Goal: Task Accomplishment & Management: Use online tool/utility

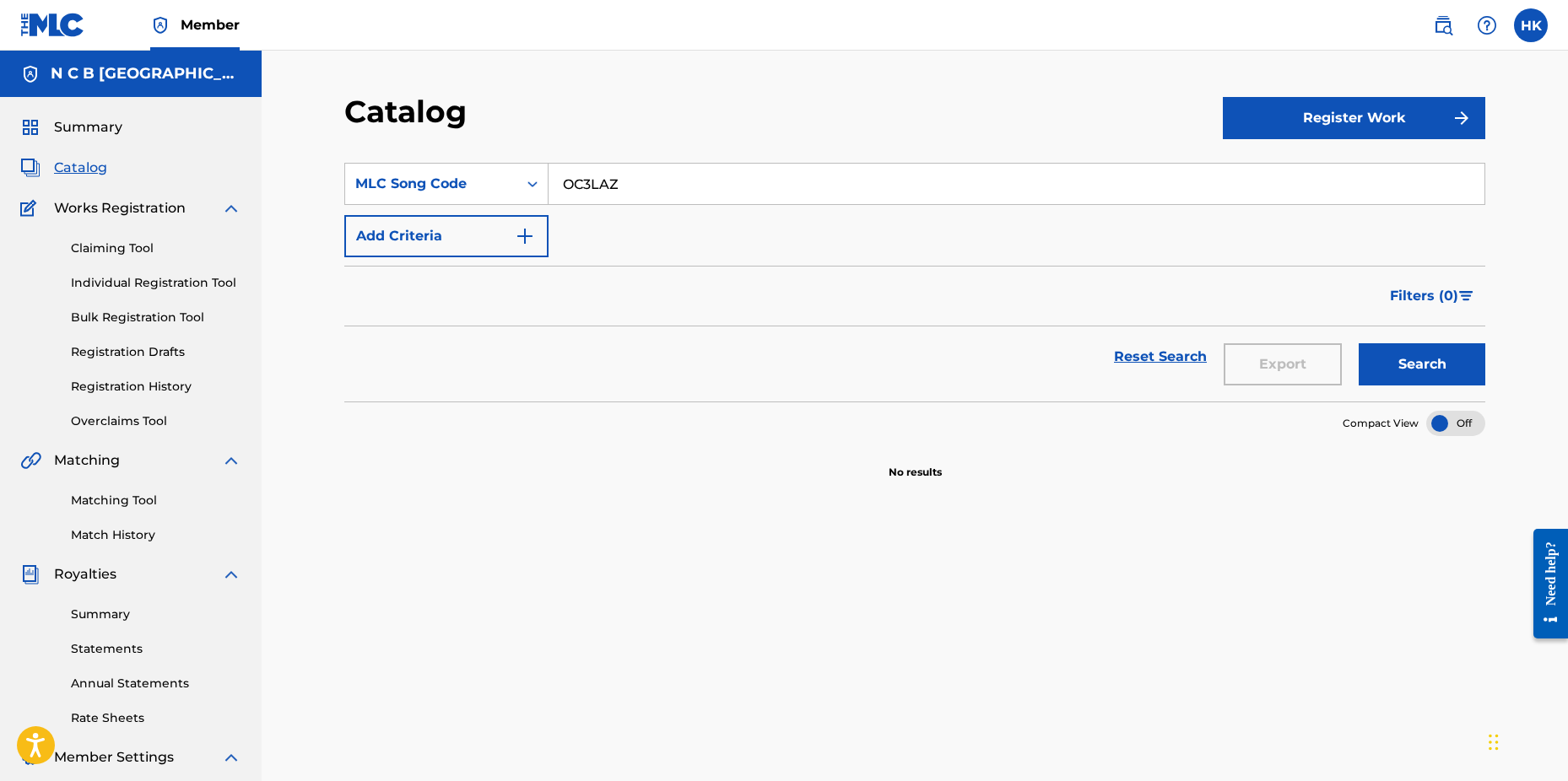
click at [627, 181] on input "OC3LAZ" at bounding box center [1017, 183] width 936 height 41
type input "O"
paste input "202507-00026"
type input "2"
click at [672, 92] on div "Catalog Register Work SearchWithCriteria87b17e76-4499-4e15-ad46-cf25ba5fa368 ML…" at bounding box center [915, 508] width 1307 height 915
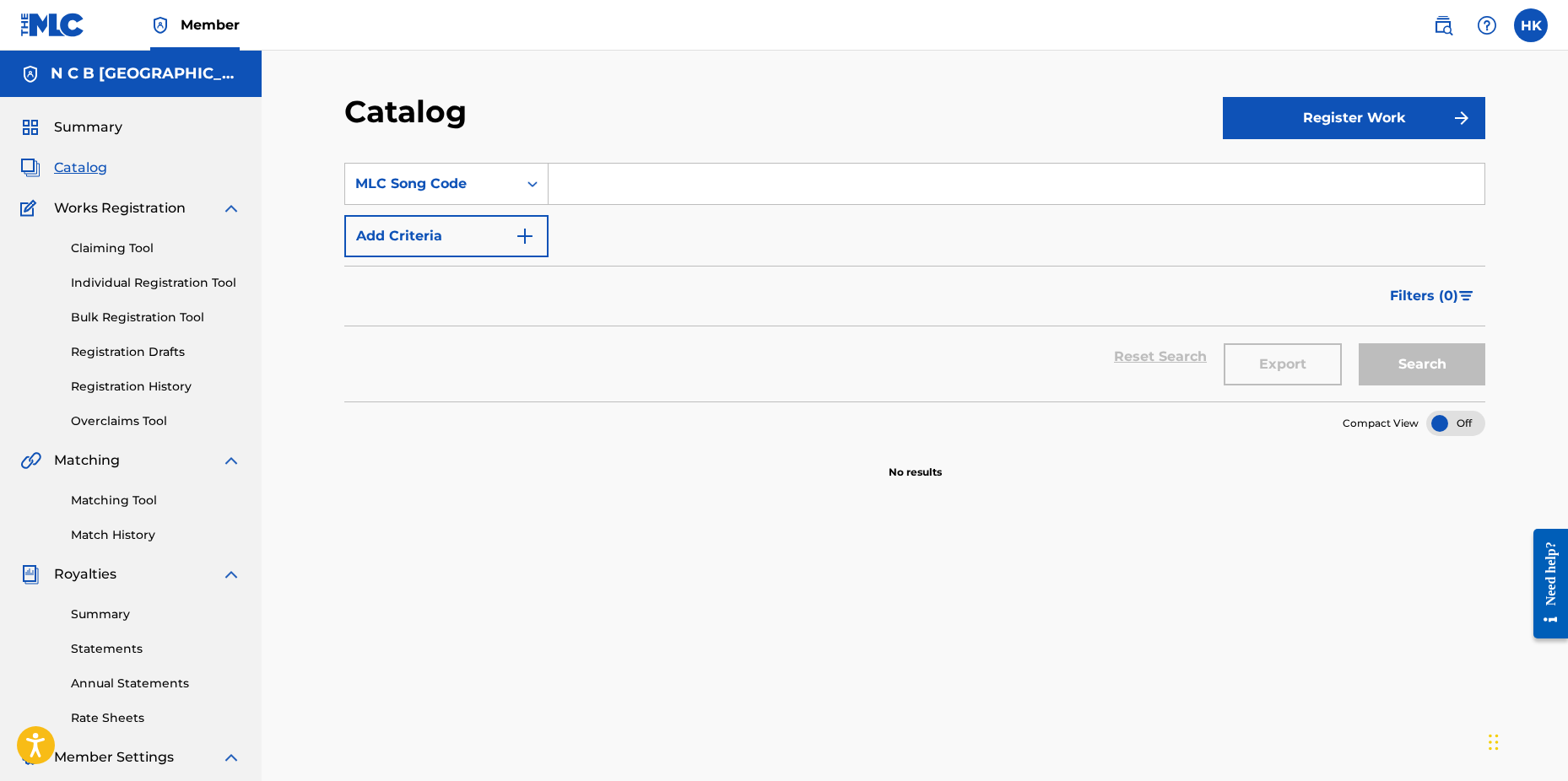
click at [581, 171] on input "Search Form" at bounding box center [1017, 183] width 936 height 41
paste input "IC3BD8"
type input "IC3BD8"
click at [1359, 343] on button "Search" at bounding box center [1422, 364] width 126 height 42
click at [1451, 30] on img at bounding box center [1443, 25] width 20 height 20
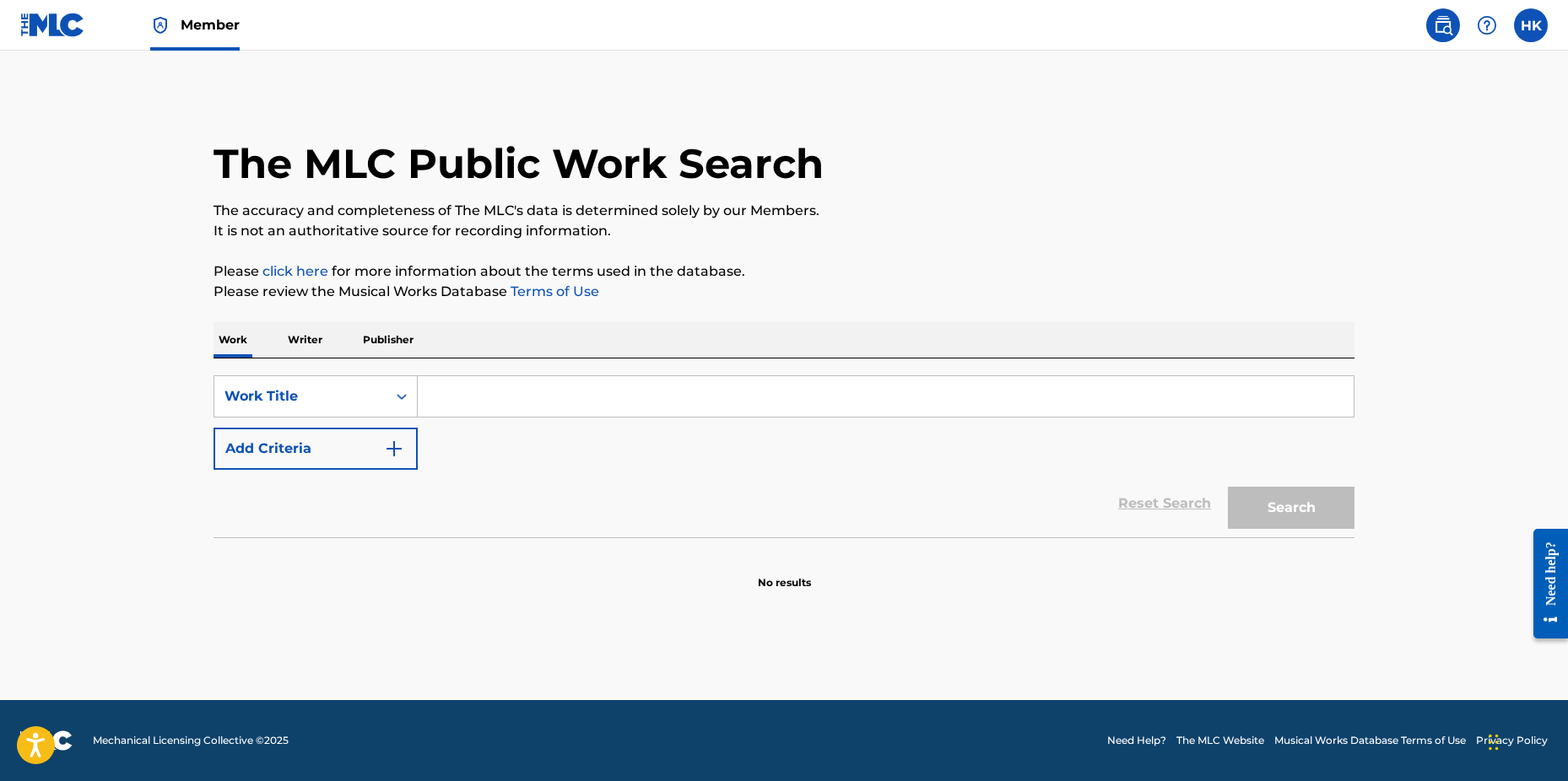
click at [704, 381] on input "Search Form" at bounding box center [885, 397] width 936 height 41
click at [53, 20] on img at bounding box center [52, 25] width 65 height 24
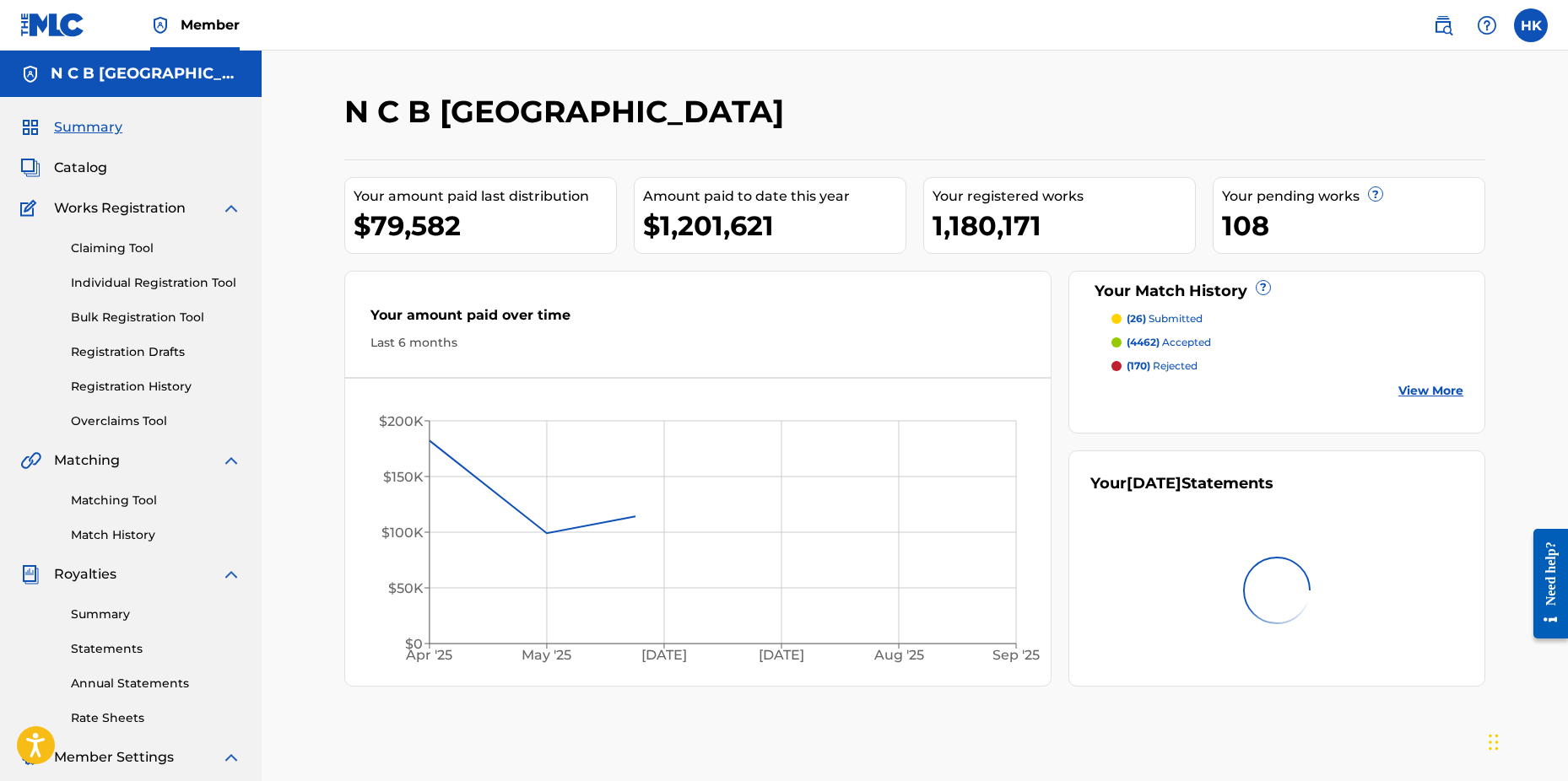
click at [91, 175] on span "Catalog" at bounding box center [80, 168] width 54 height 20
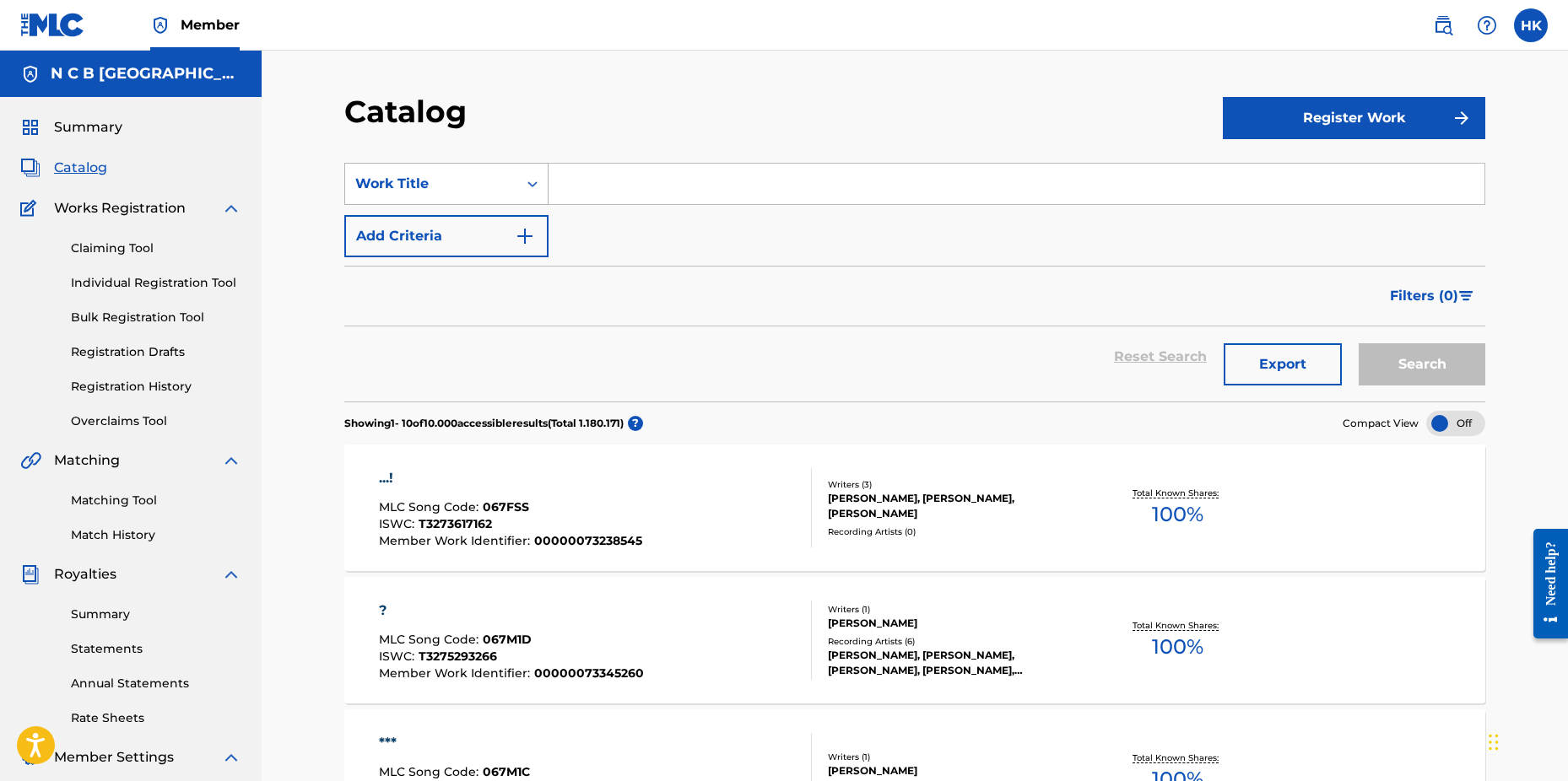
click at [534, 183] on icon "Search Form" at bounding box center [532, 184] width 10 height 6
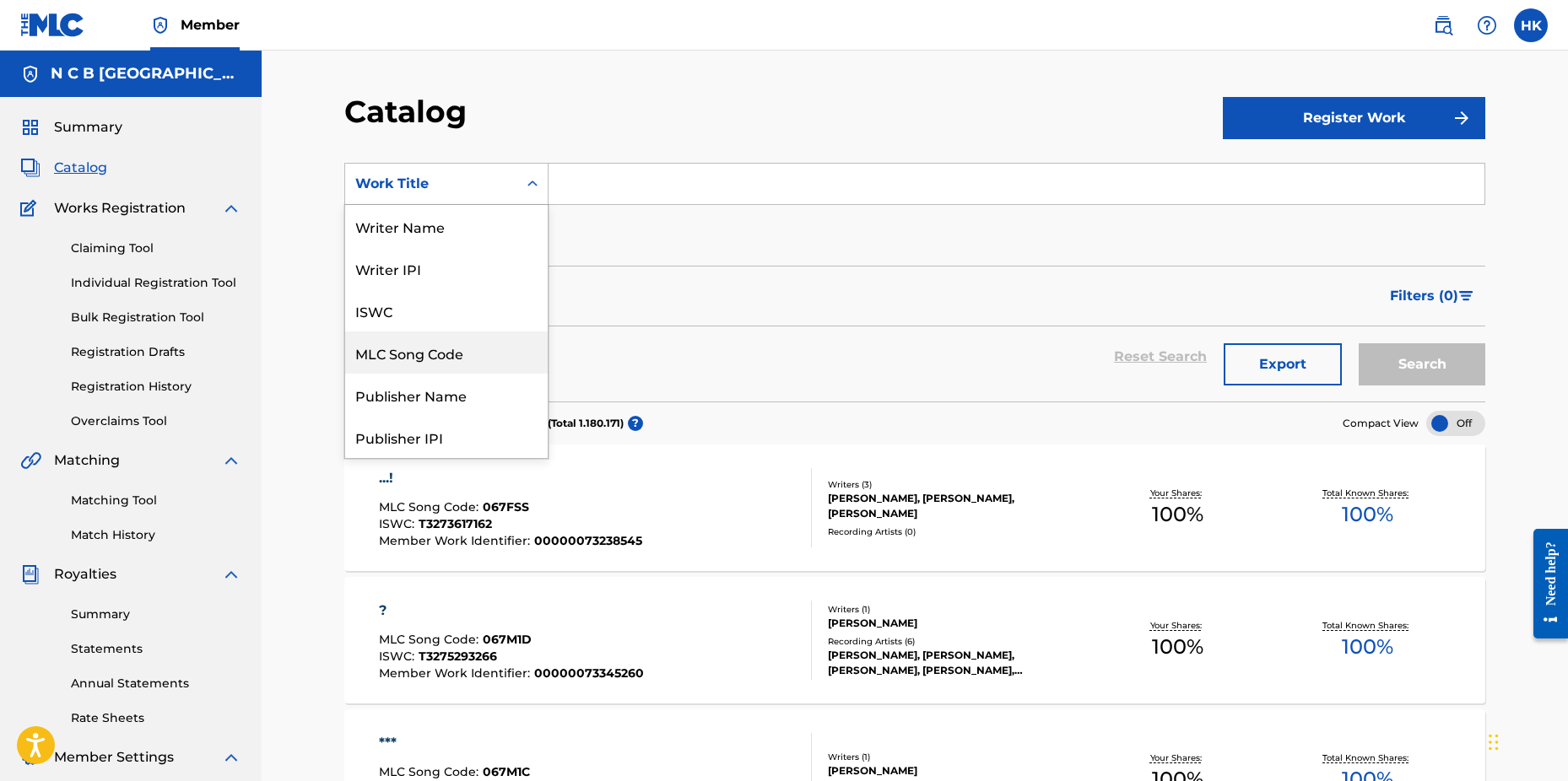
drag, startPoint x: 398, startPoint y: 352, endPoint x: 415, endPoint y: 335, distance: 24.0
click at [398, 350] on div "MLC Song Code" at bounding box center [446, 352] width 202 height 42
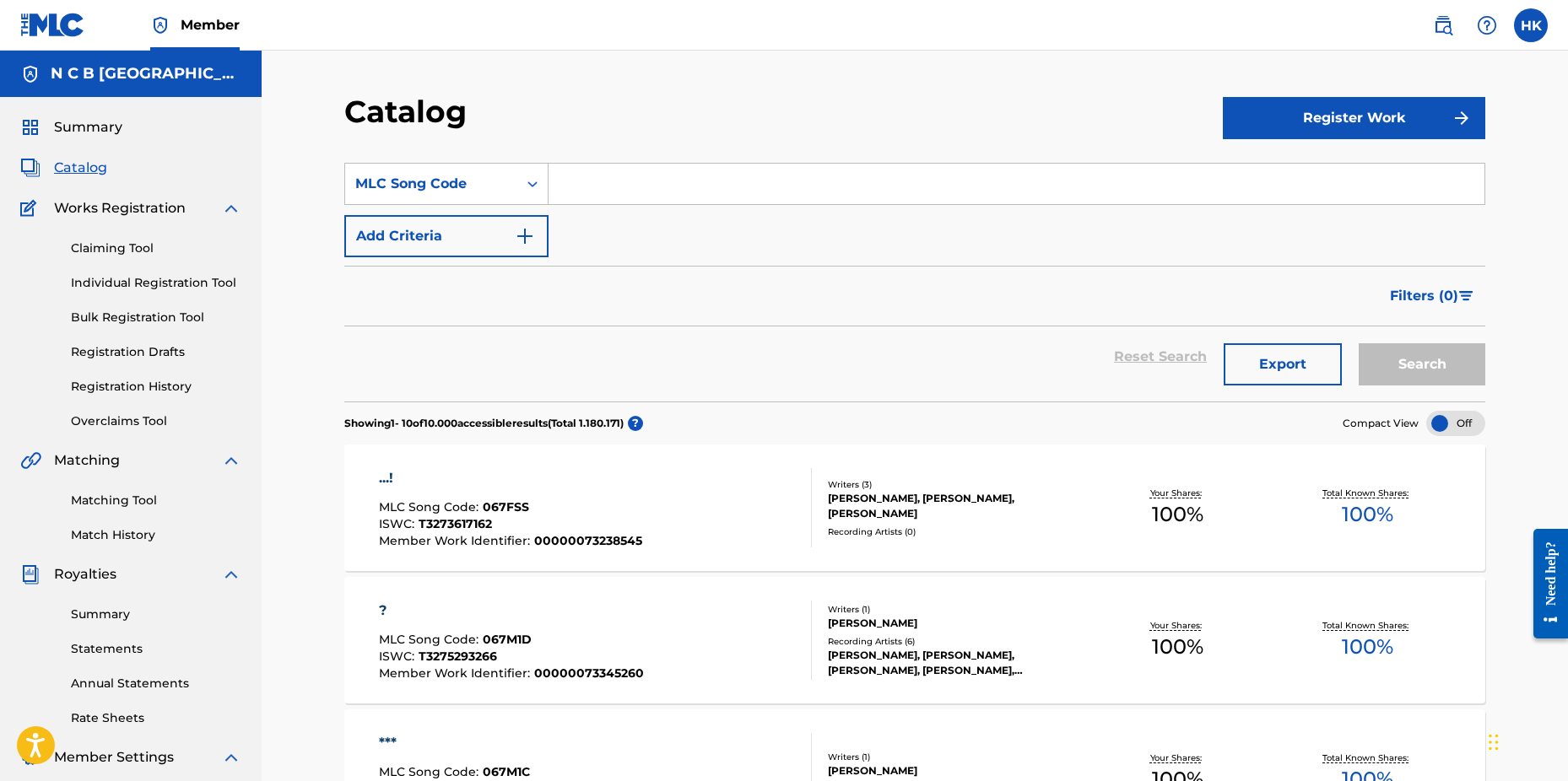
click at [585, 186] on input "Search Form" at bounding box center [1017, 183] width 936 height 41
paste input "IC3BD8"
type input "IC3BD8"
click at [1359, 343] on button "Search" at bounding box center [1422, 364] width 126 height 42
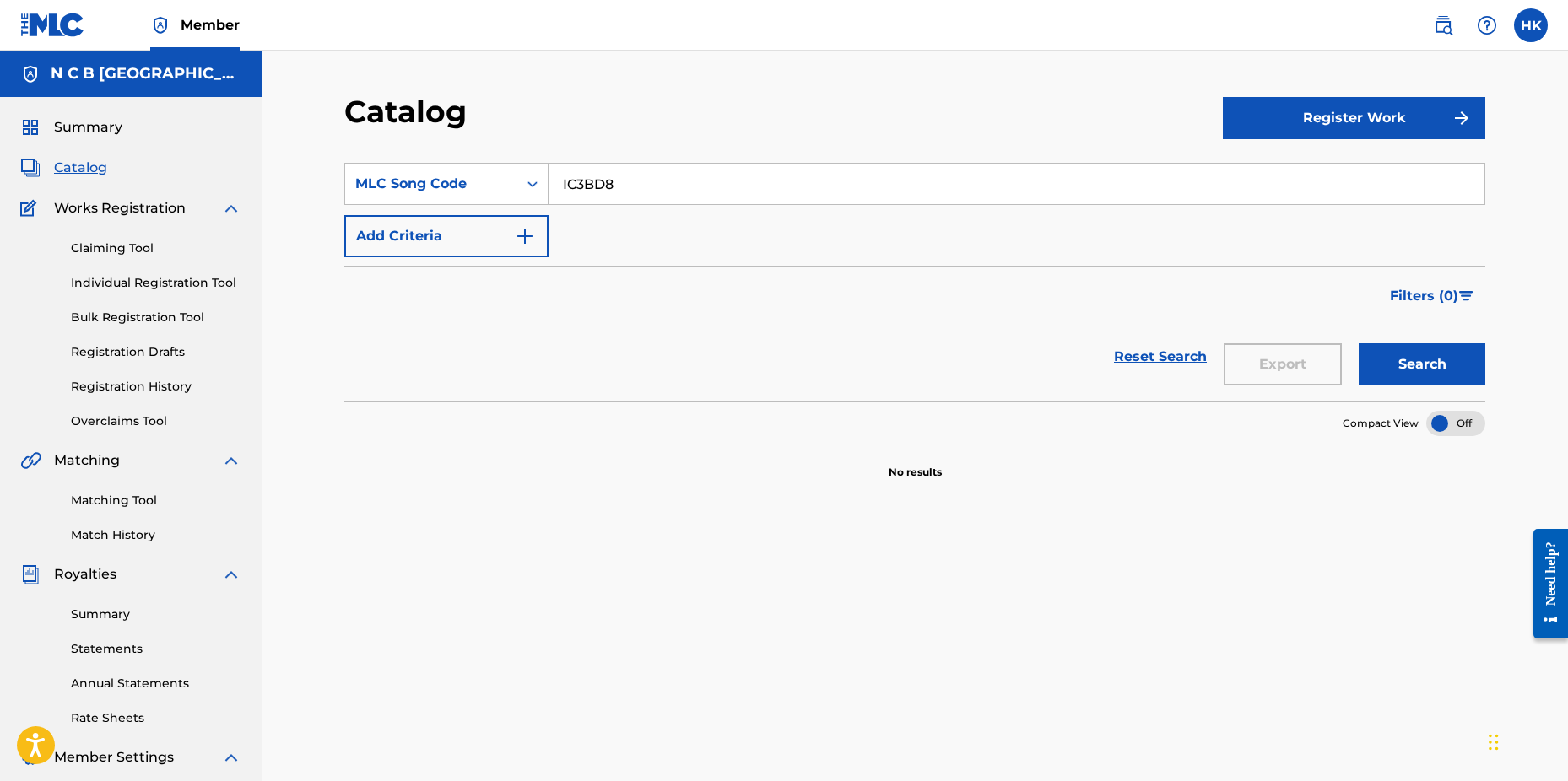
click at [113, 240] on link "Claiming Tool" at bounding box center [156, 248] width 170 height 18
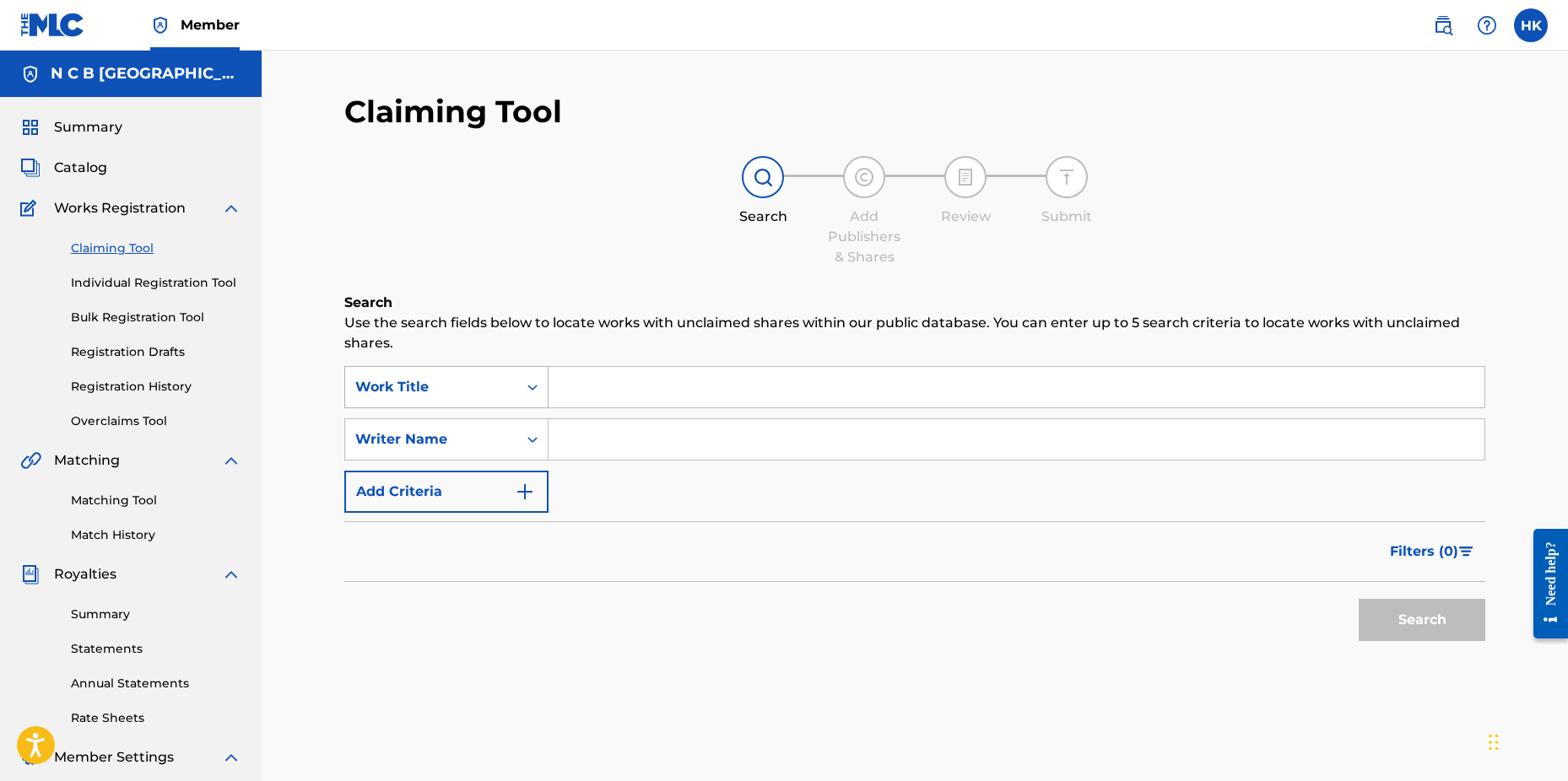
click at [528, 394] on icon "Search Form" at bounding box center [532, 387] width 17 height 17
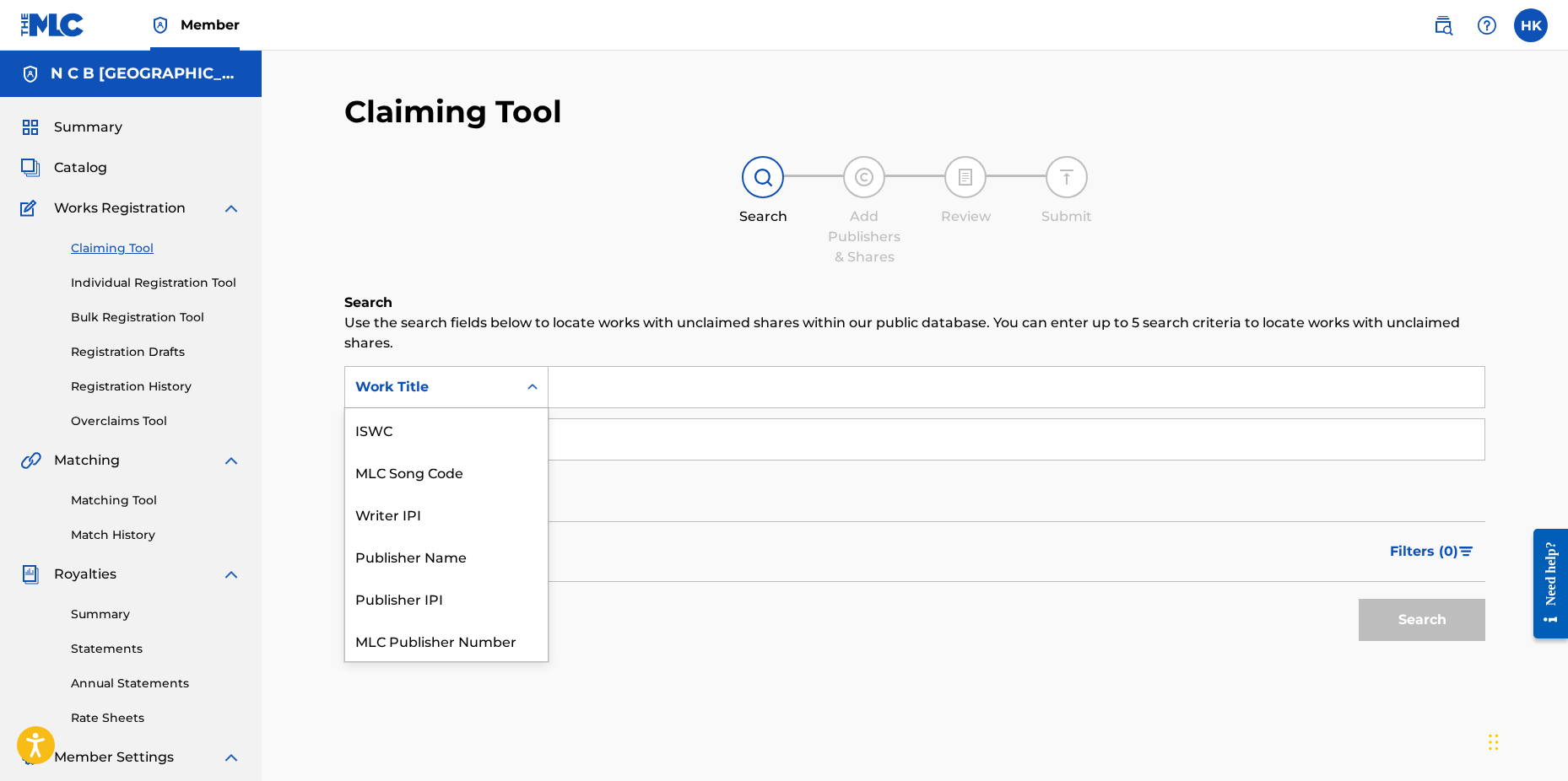
scroll to position [42, 0]
click at [508, 428] on div "MLC Song Code" at bounding box center [446, 429] width 202 height 42
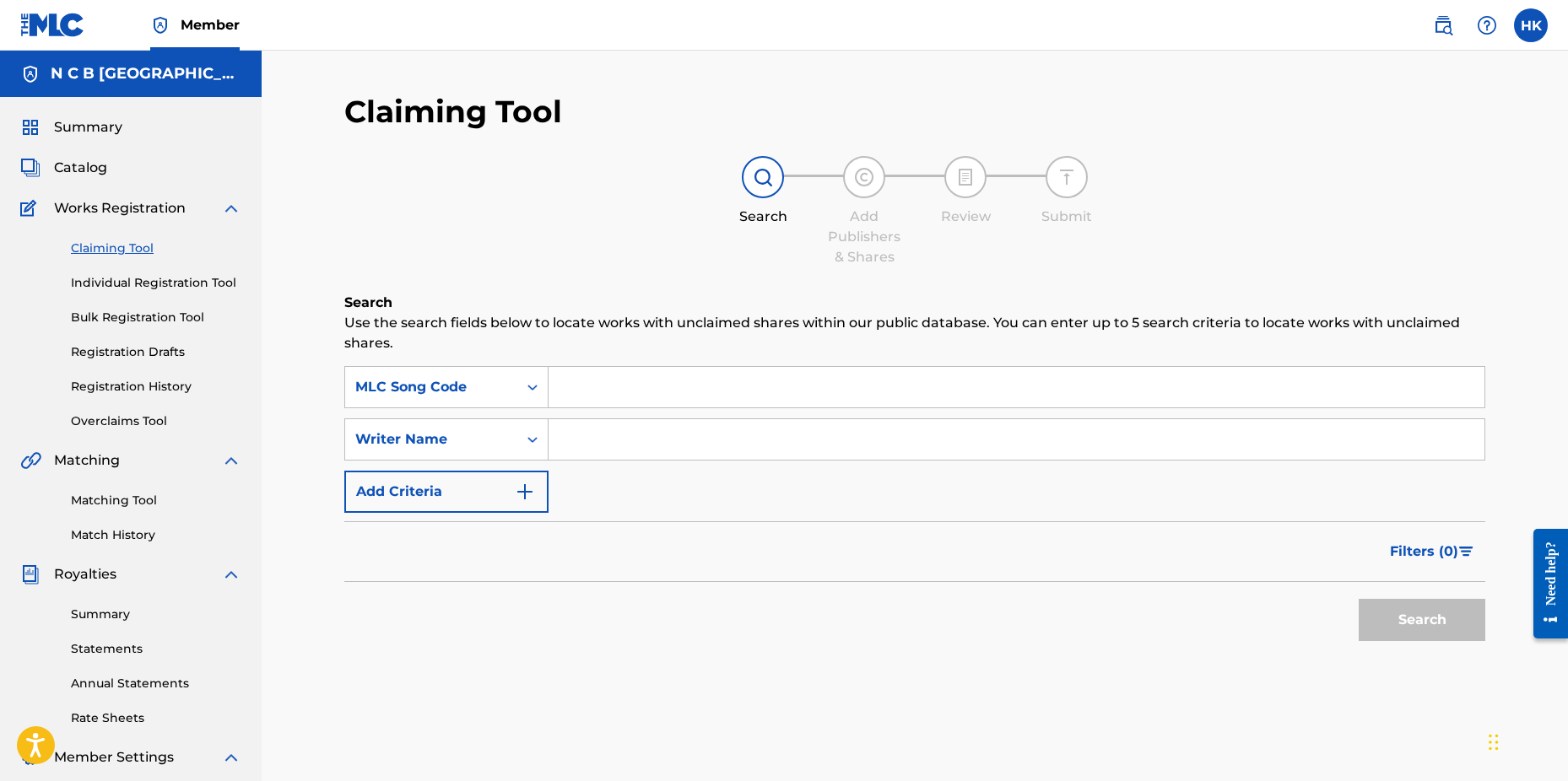
click at [562, 393] on input "Search Form" at bounding box center [1017, 387] width 936 height 41
paste input "IC3BD8"
type input "IC3BD8"
click at [1359, 599] on button "Search" at bounding box center [1422, 619] width 126 height 42
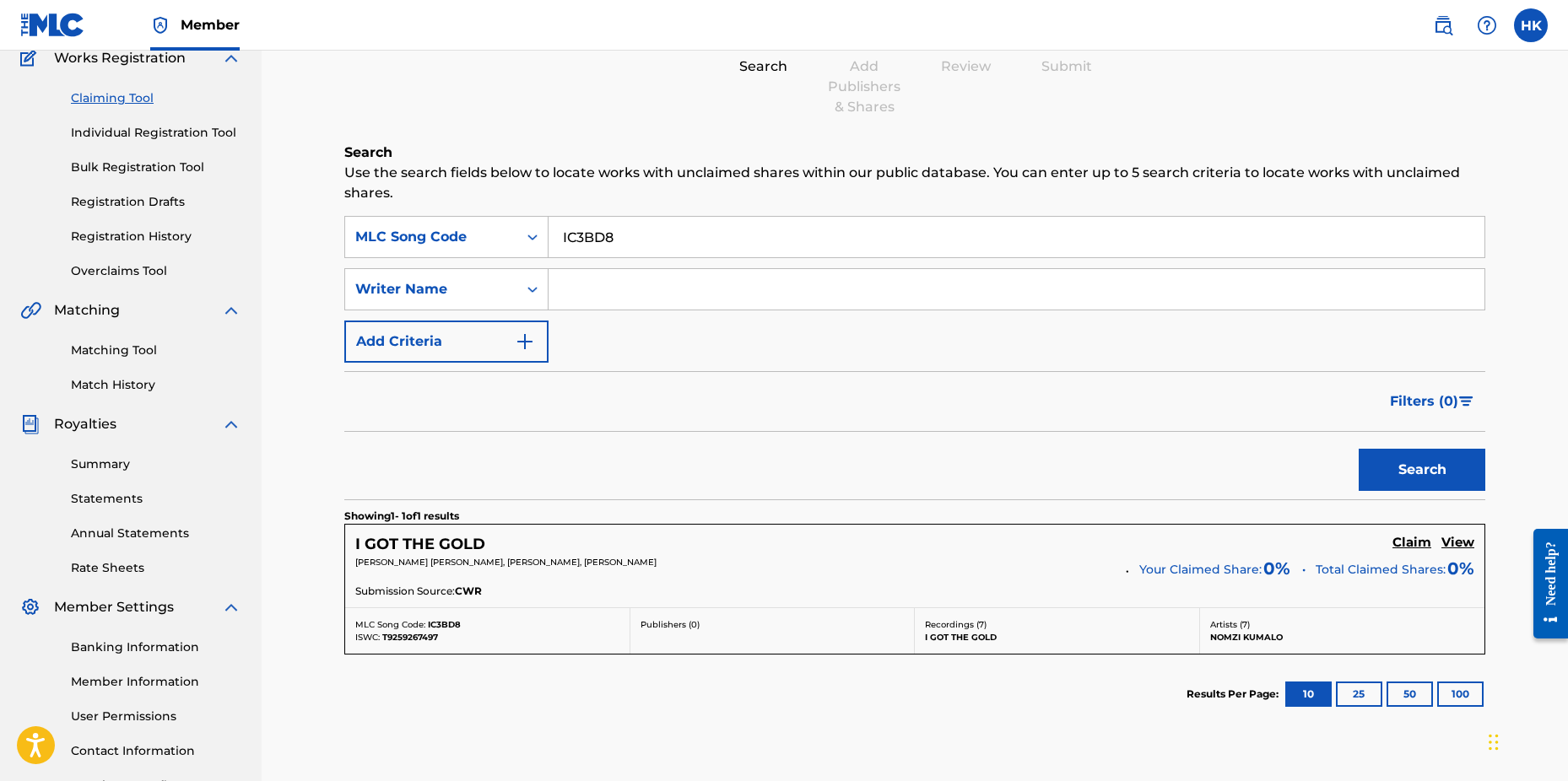
scroll to position [269, 0]
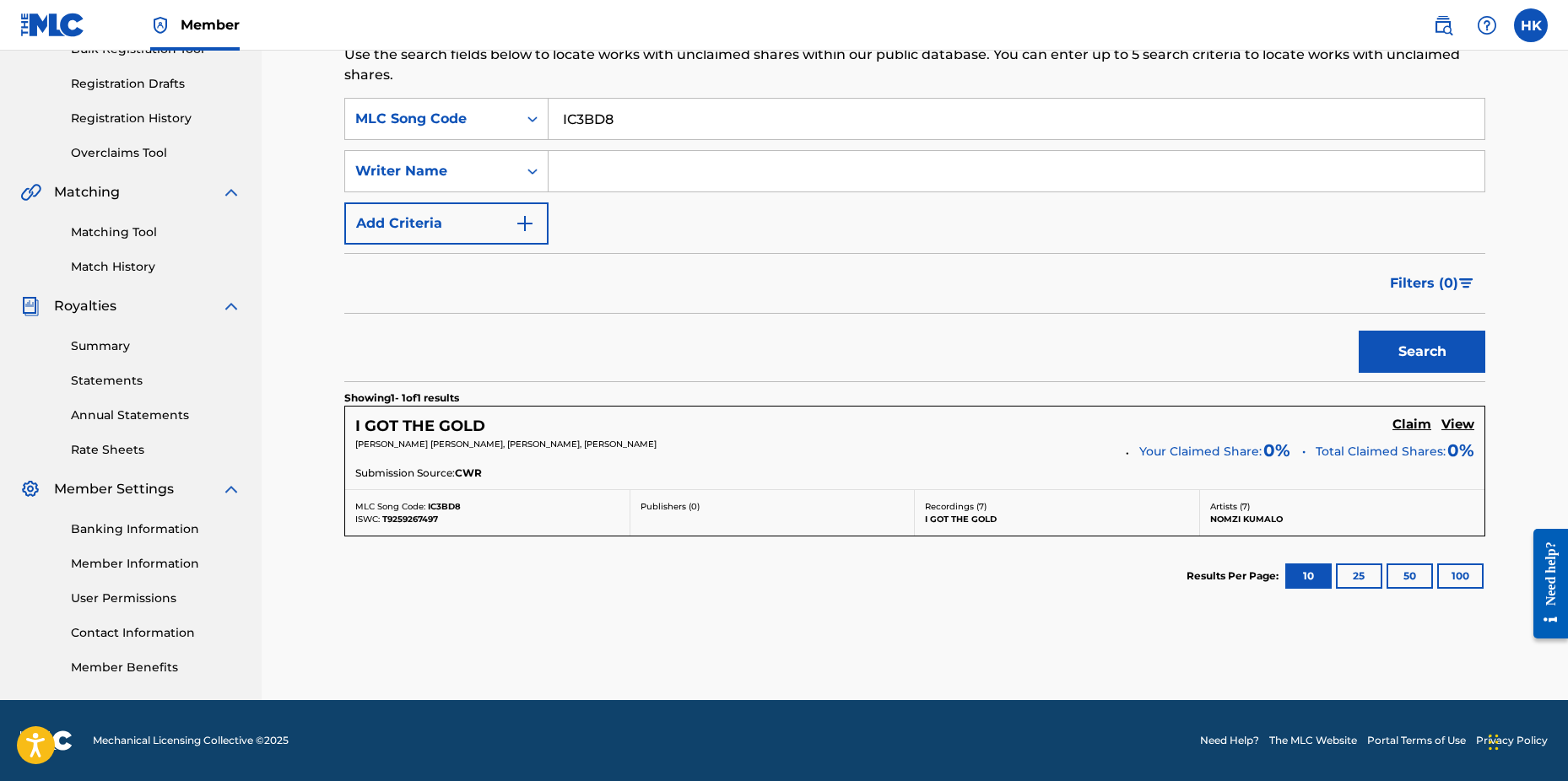
click at [1412, 419] on h5 "Claim" at bounding box center [1412, 424] width 39 height 16
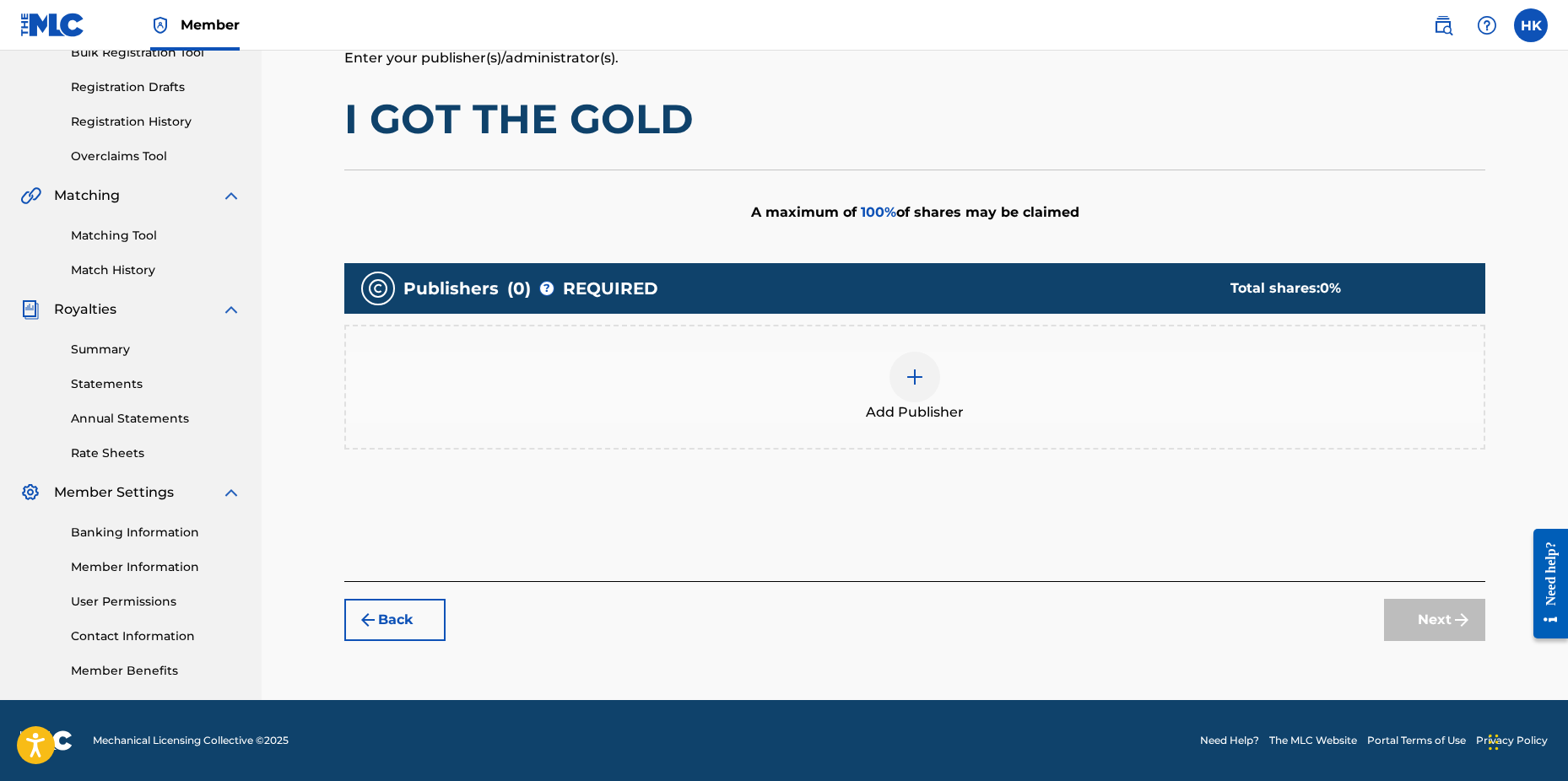
scroll to position [265, 0]
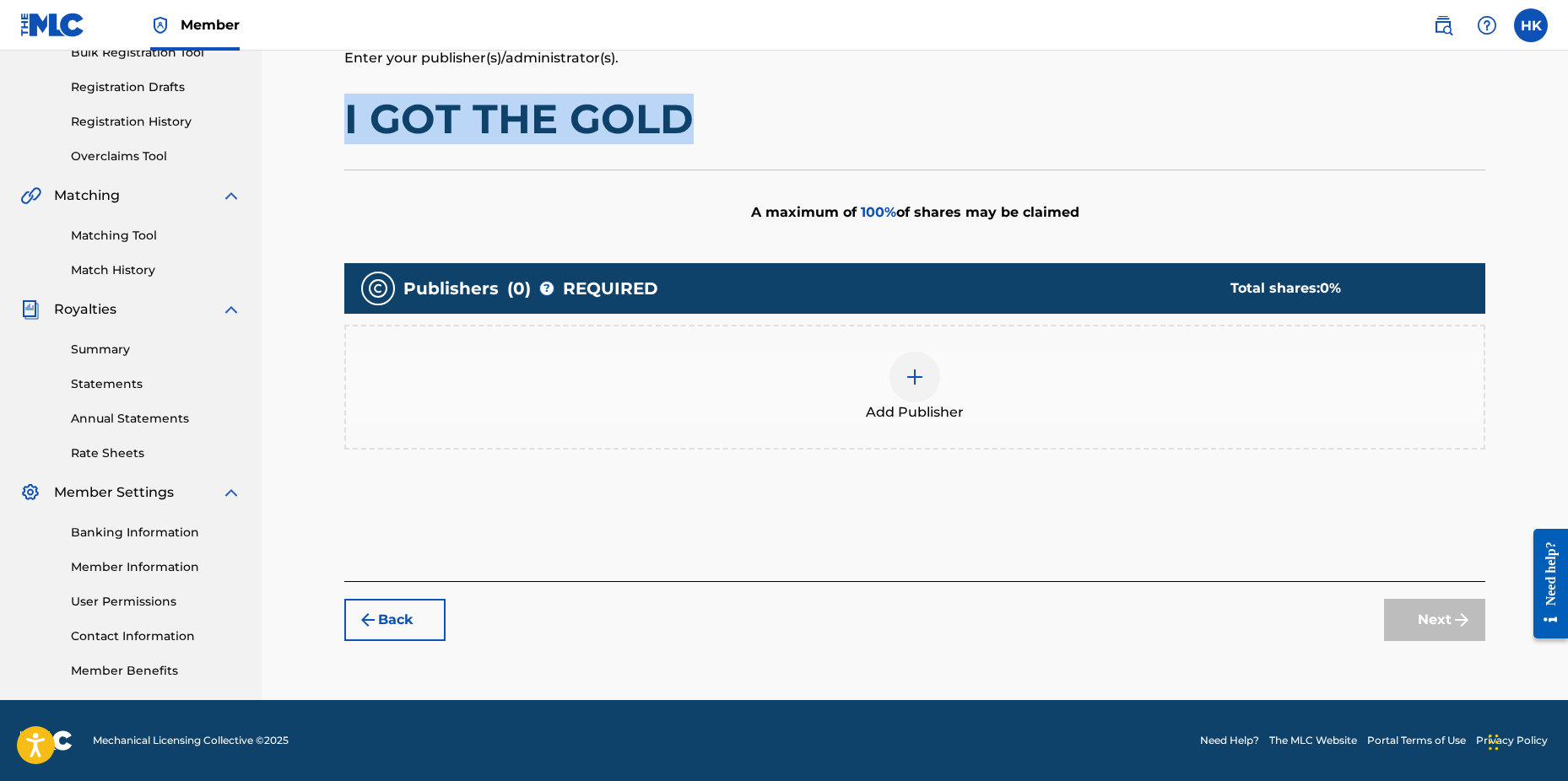
drag, startPoint x: 347, startPoint y: 117, endPoint x: 681, endPoint y: 121, distance: 334.0
click at [681, 121] on h1 "I GOT THE GOLD" at bounding box center [915, 118] width 1141 height 51
copy h1 "I GOT THE GOLD"
click at [370, 615] on img "submit" at bounding box center [367, 619] width 20 height 20
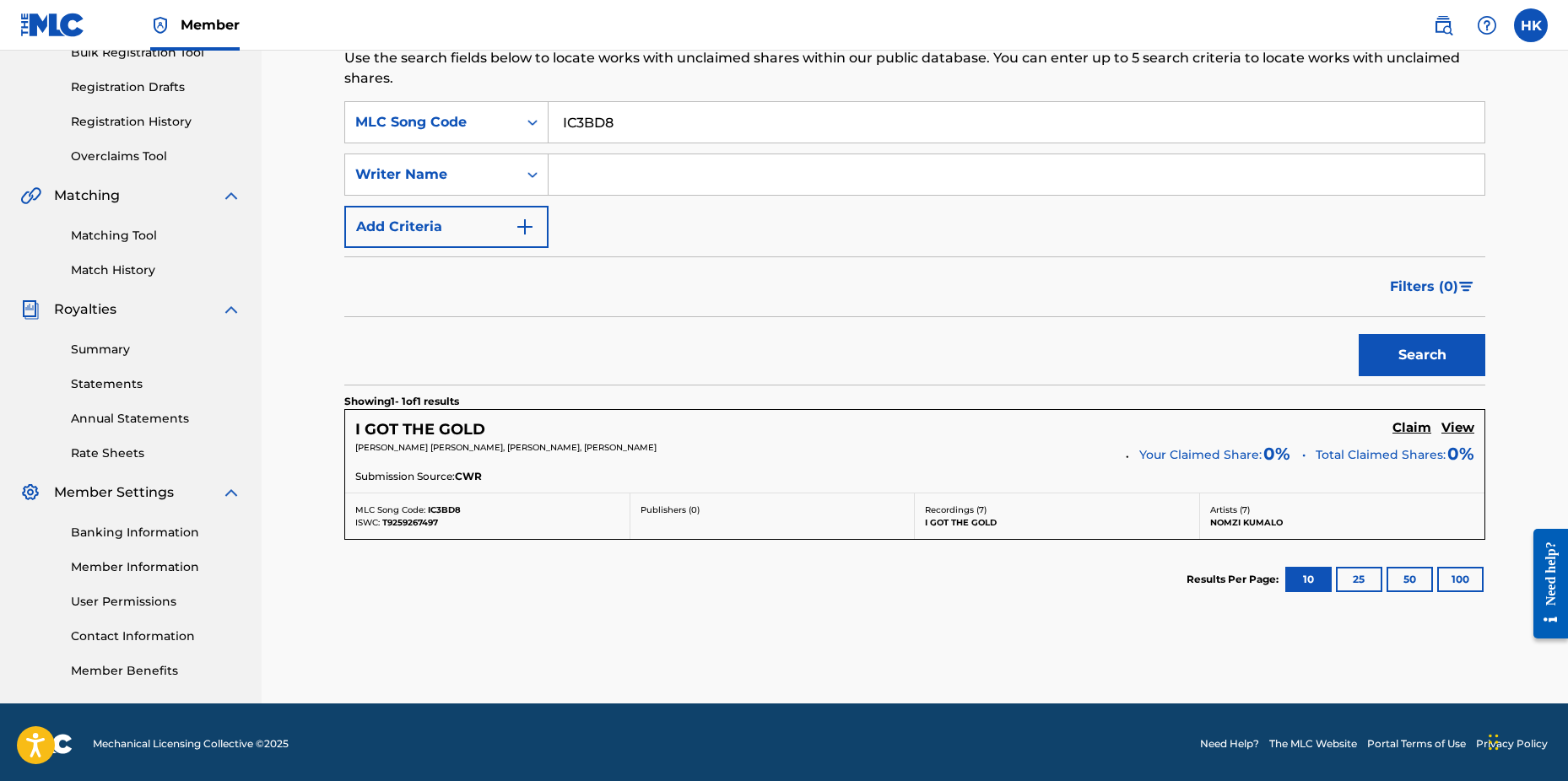
click at [1417, 424] on h5 "Claim" at bounding box center [1412, 428] width 39 height 16
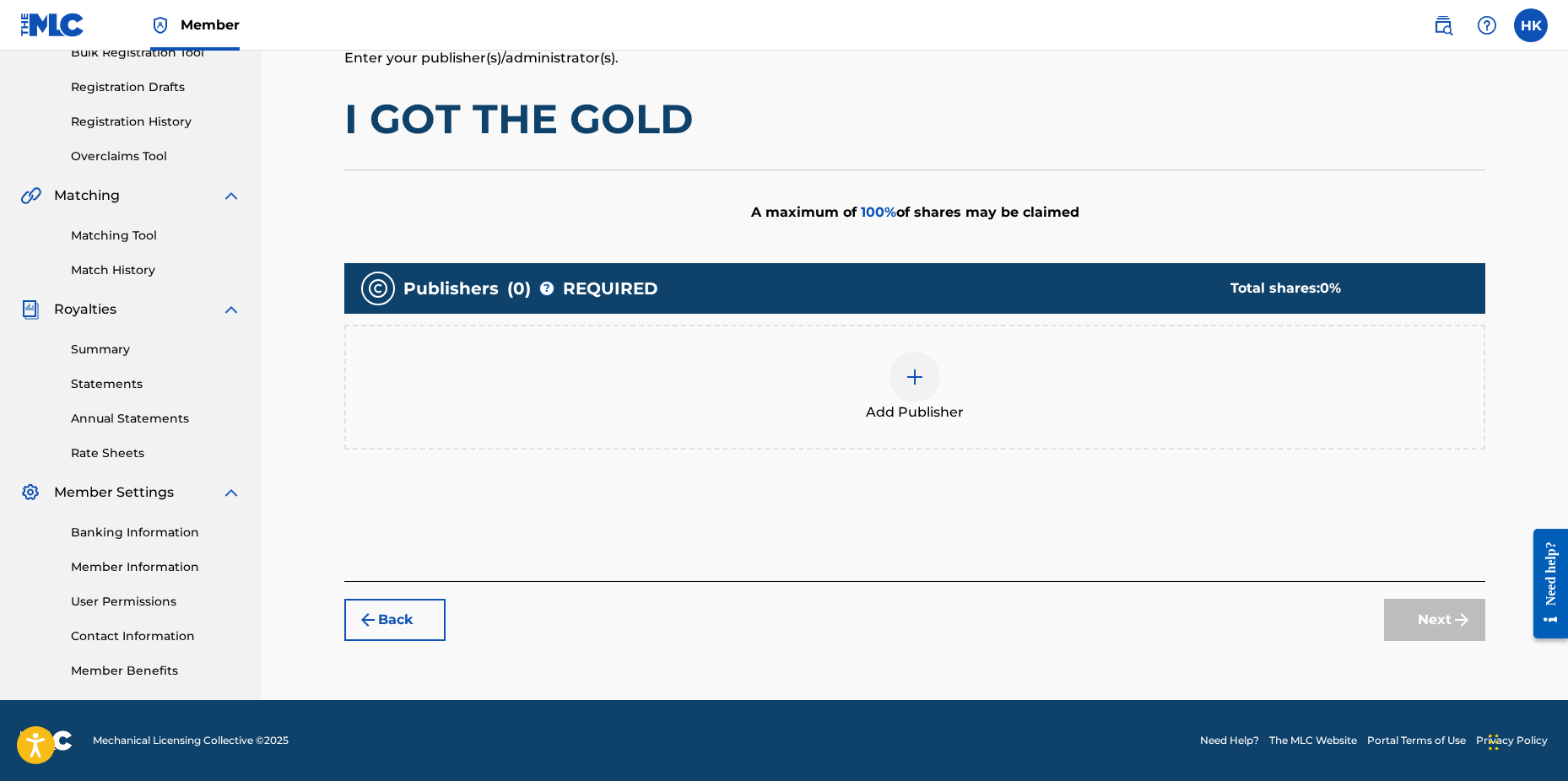
click at [921, 379] on img at bounding box center [915, 377] width 20 height 20
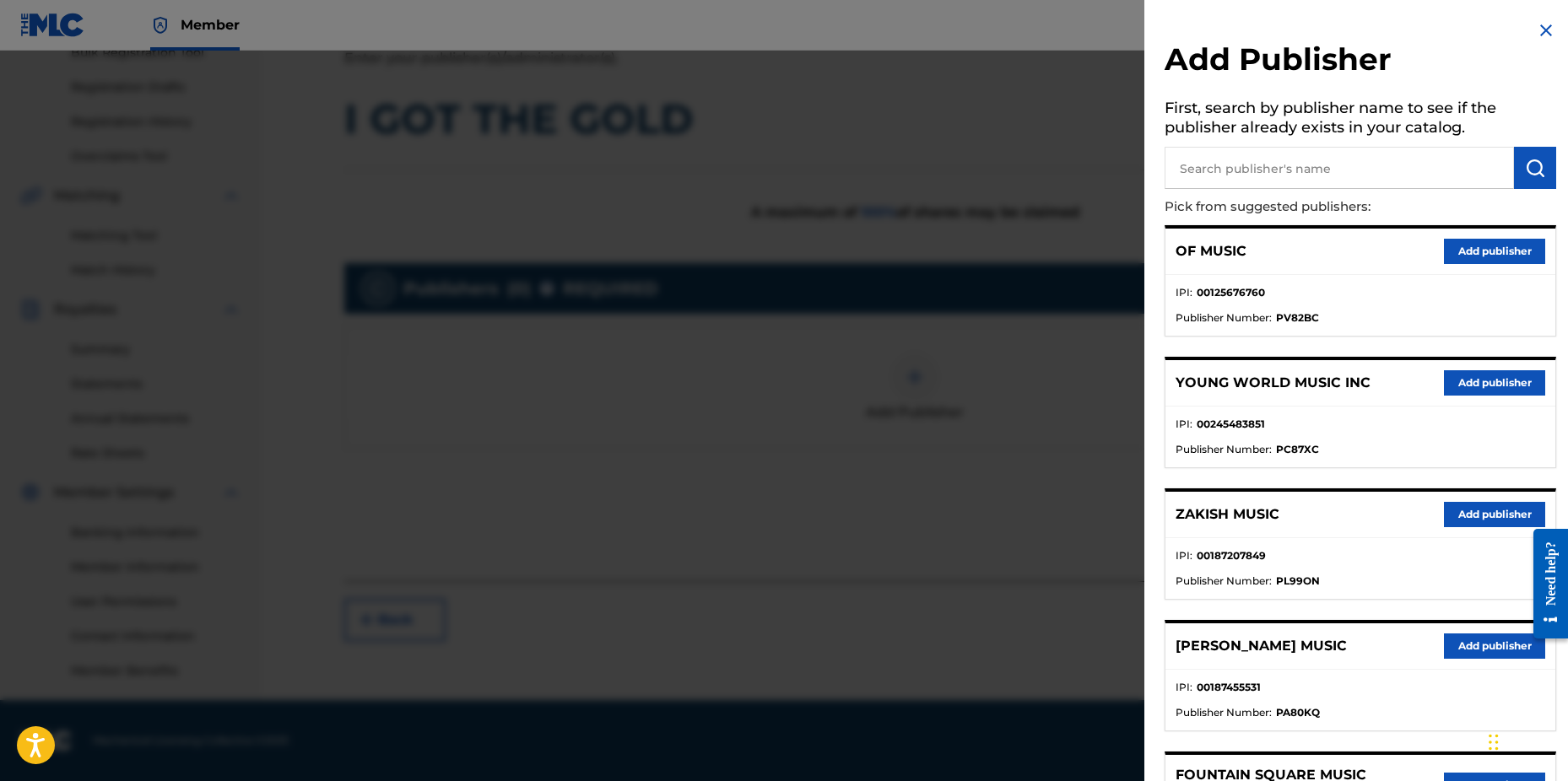
click at [1222, 161] on input "text" at bounding box center [1340, 168] width 349 height 42
type input "n c b"
click at [1517, 173] on button "submit" at bounding box center [1535, 168] width 42 height 42
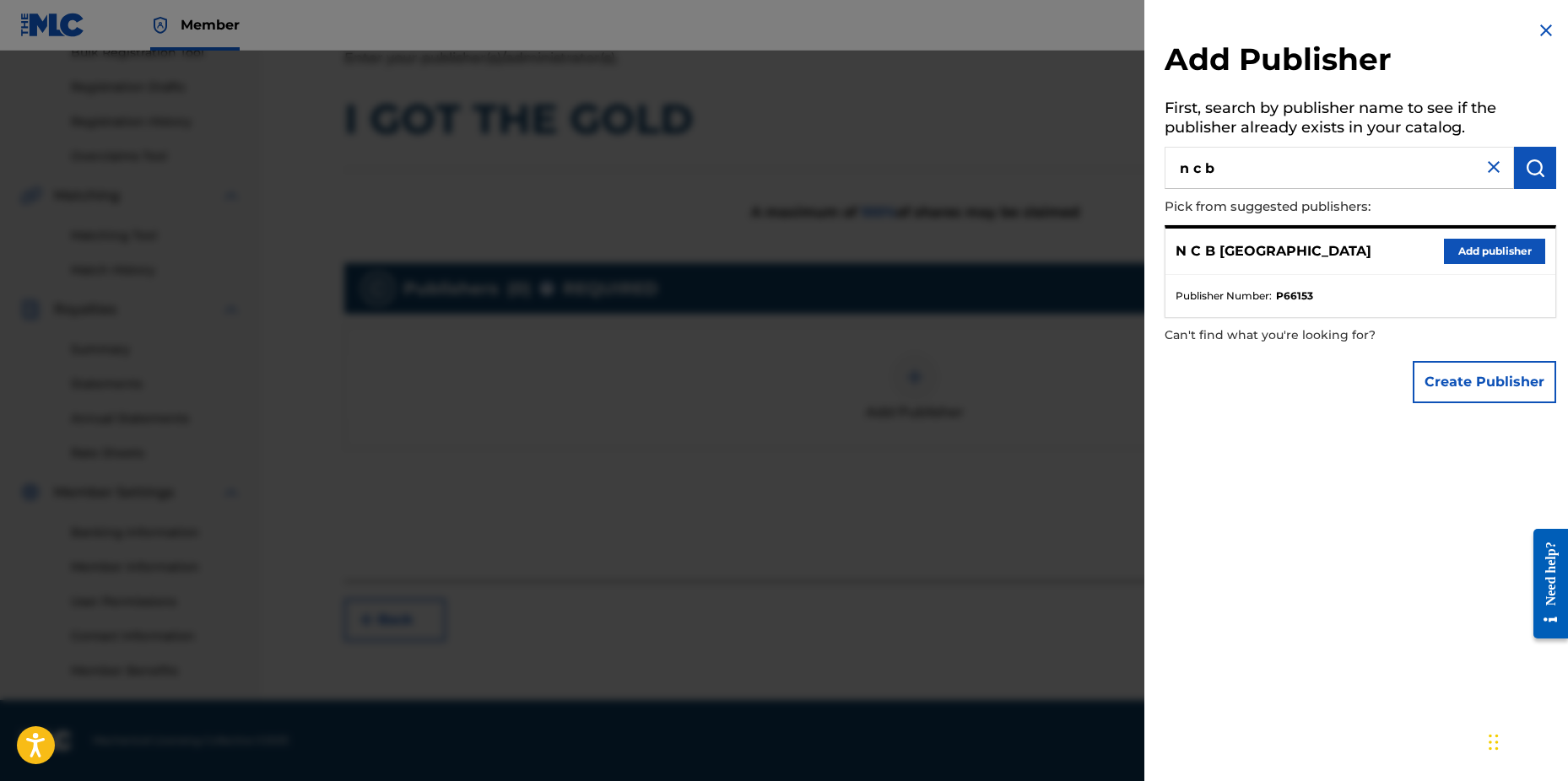
click at [1464, 256] on button "Add publisher" at bounding box center [1495, 251] width 101 height 25
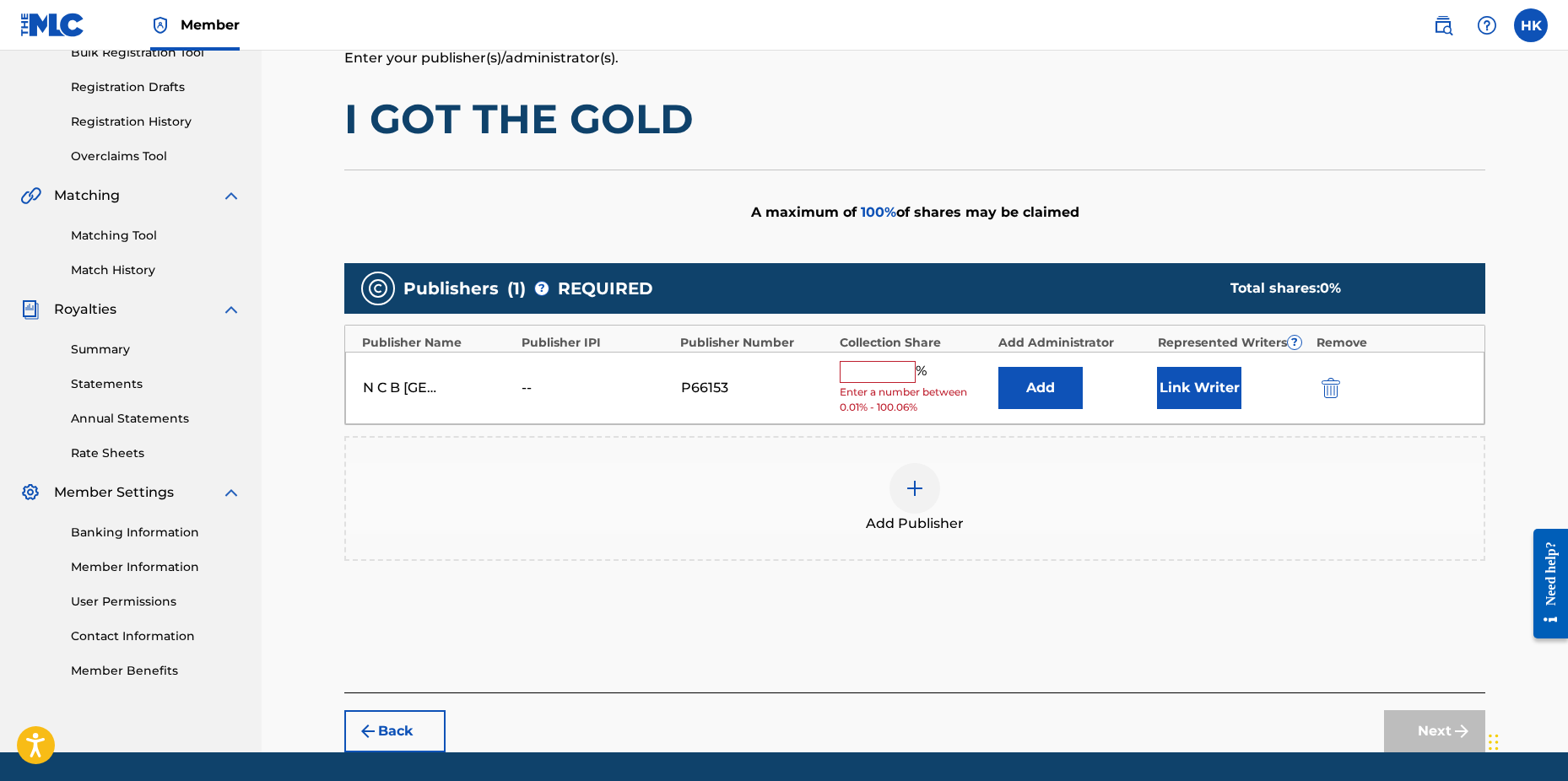
click at [864, 377] on input "text" at bounding box center [878, 371] width 76 height 22
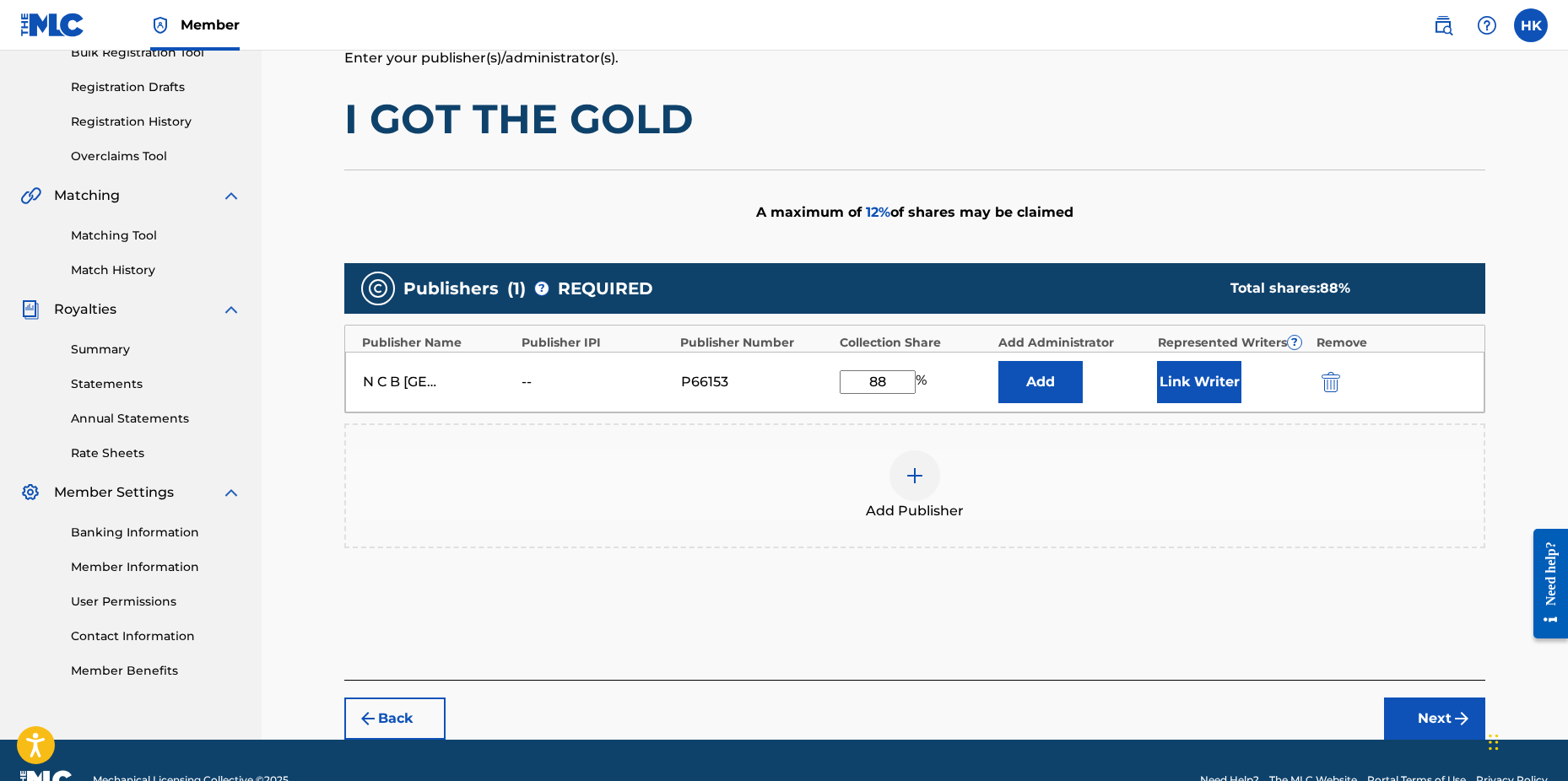
type input "88"
click at [1178, 387] on button "Link Writer" at bounding box center [1200, 382] width 85 height 42
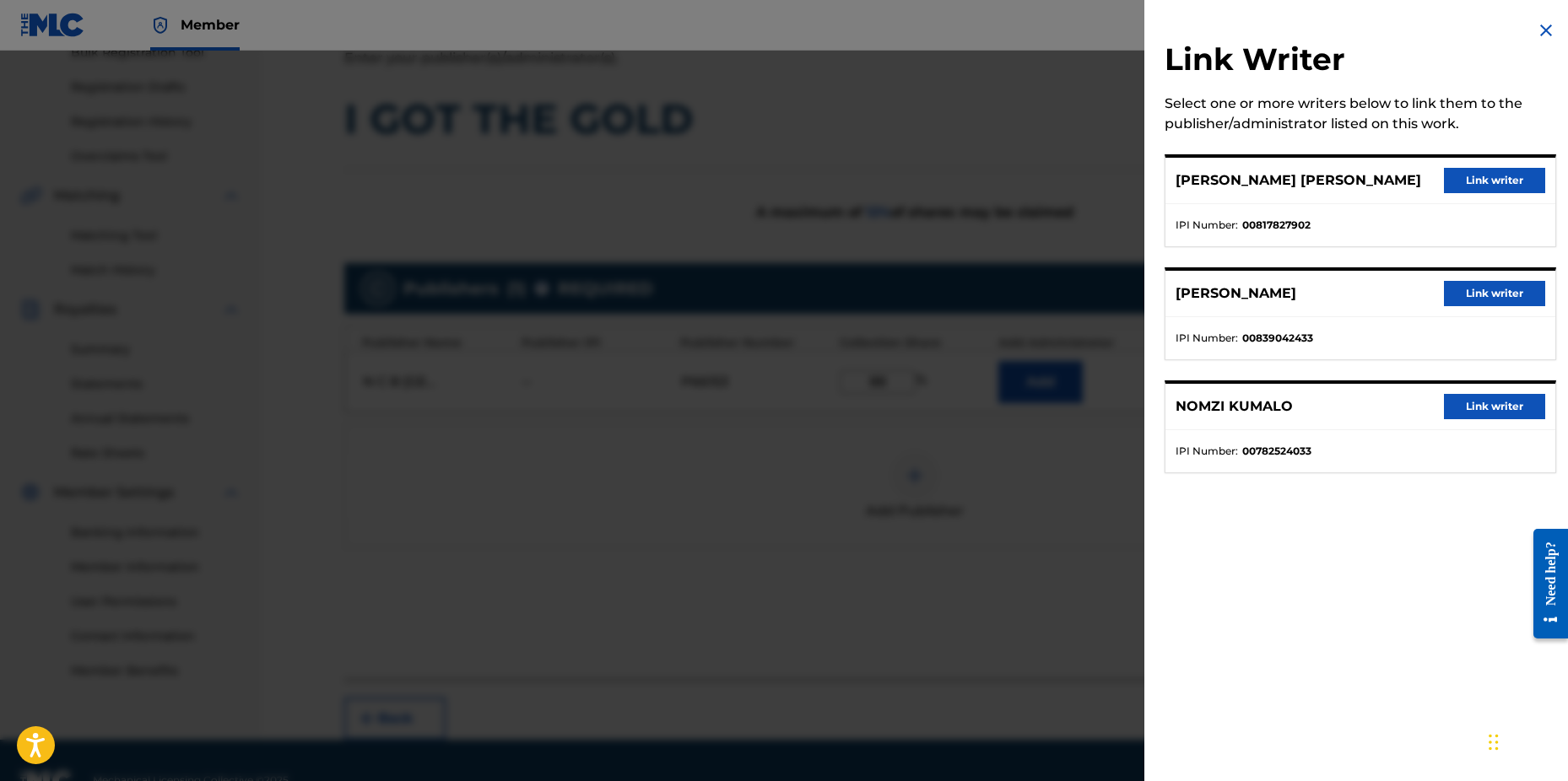
click at [1484, 187] on button "Link writer" at bounding box center [1495, 180] width 101 height 25
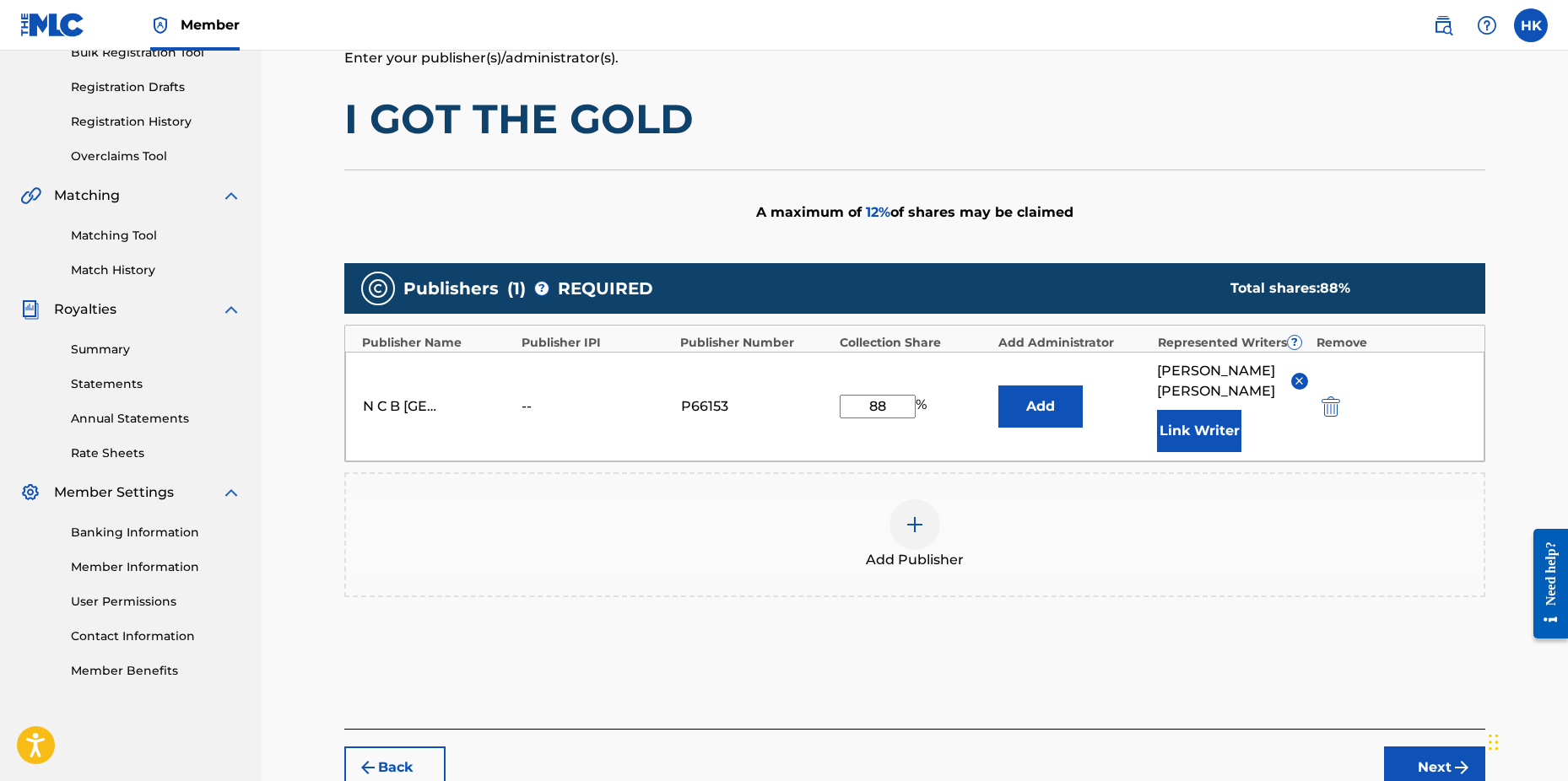
click at [1174, 440] on button "Link Writer" at bounding box center [1200, 431] width 85 height 42
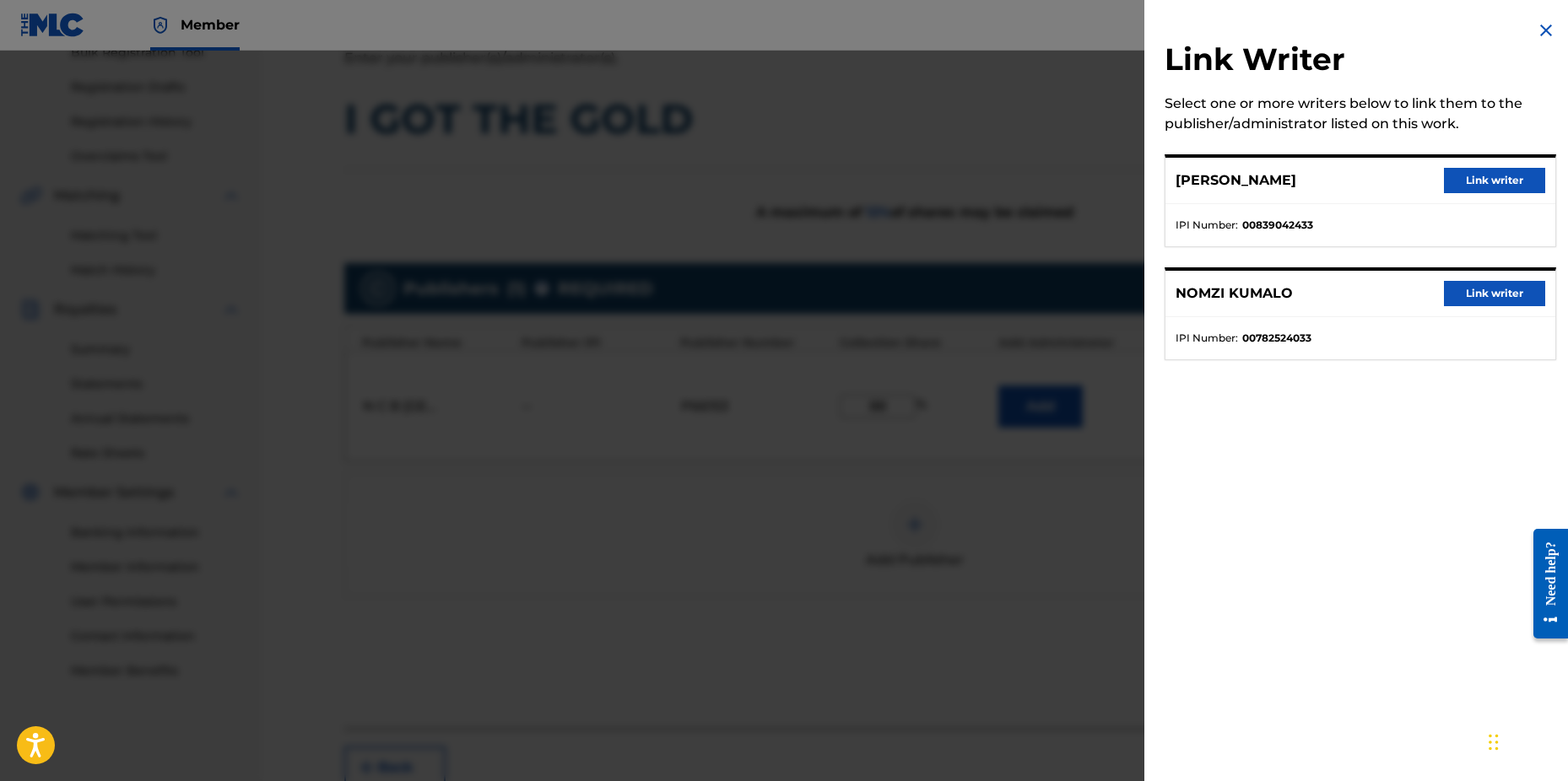
click at [1502, 282] on button "Link writer" at bounding box center [1495, 293] width 101 height 25
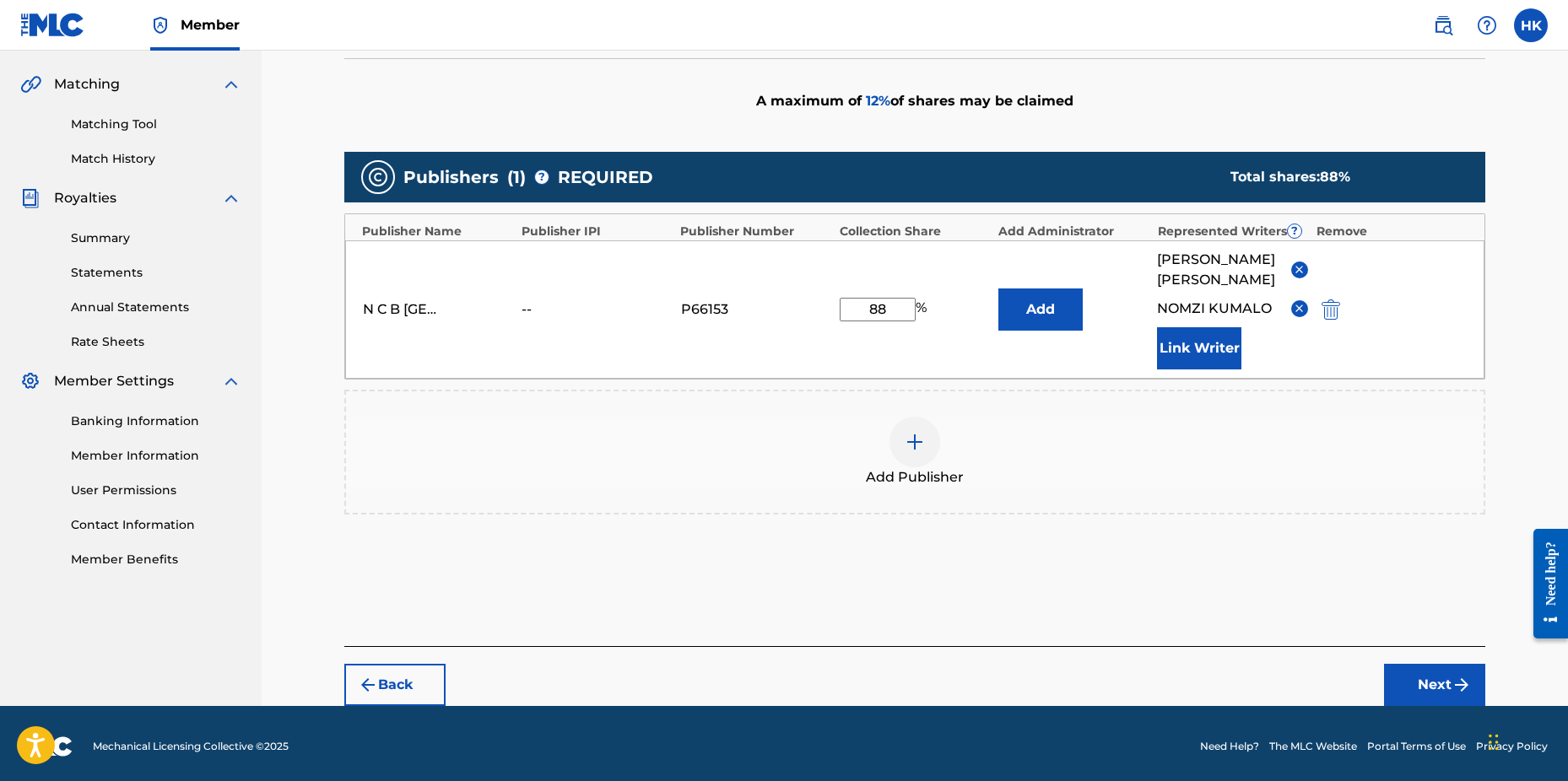
scroll to position [382, 0]
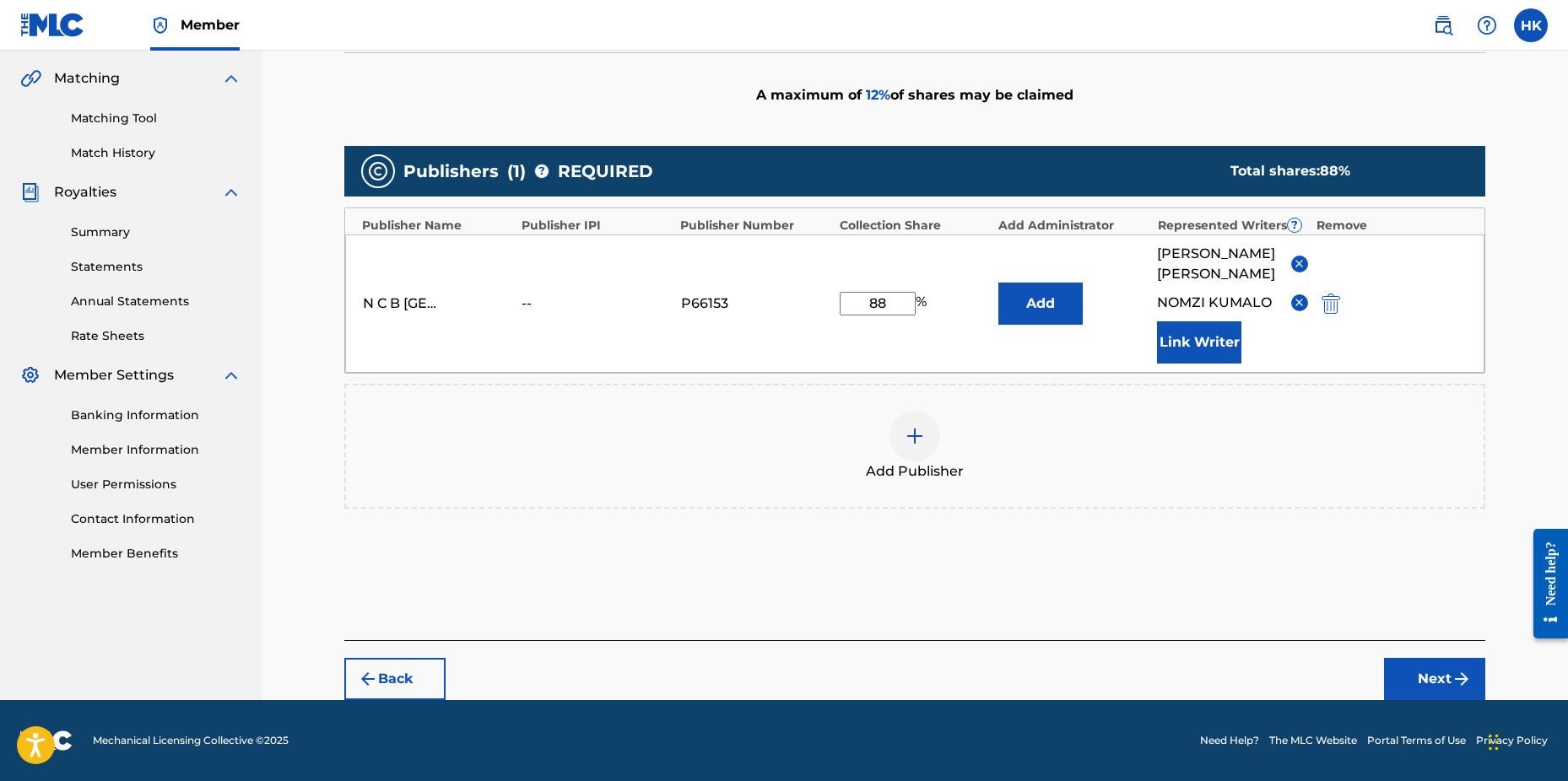
click at [1424, 670] on button "Next" at bounding box center [1435, 679] width 101 height 42
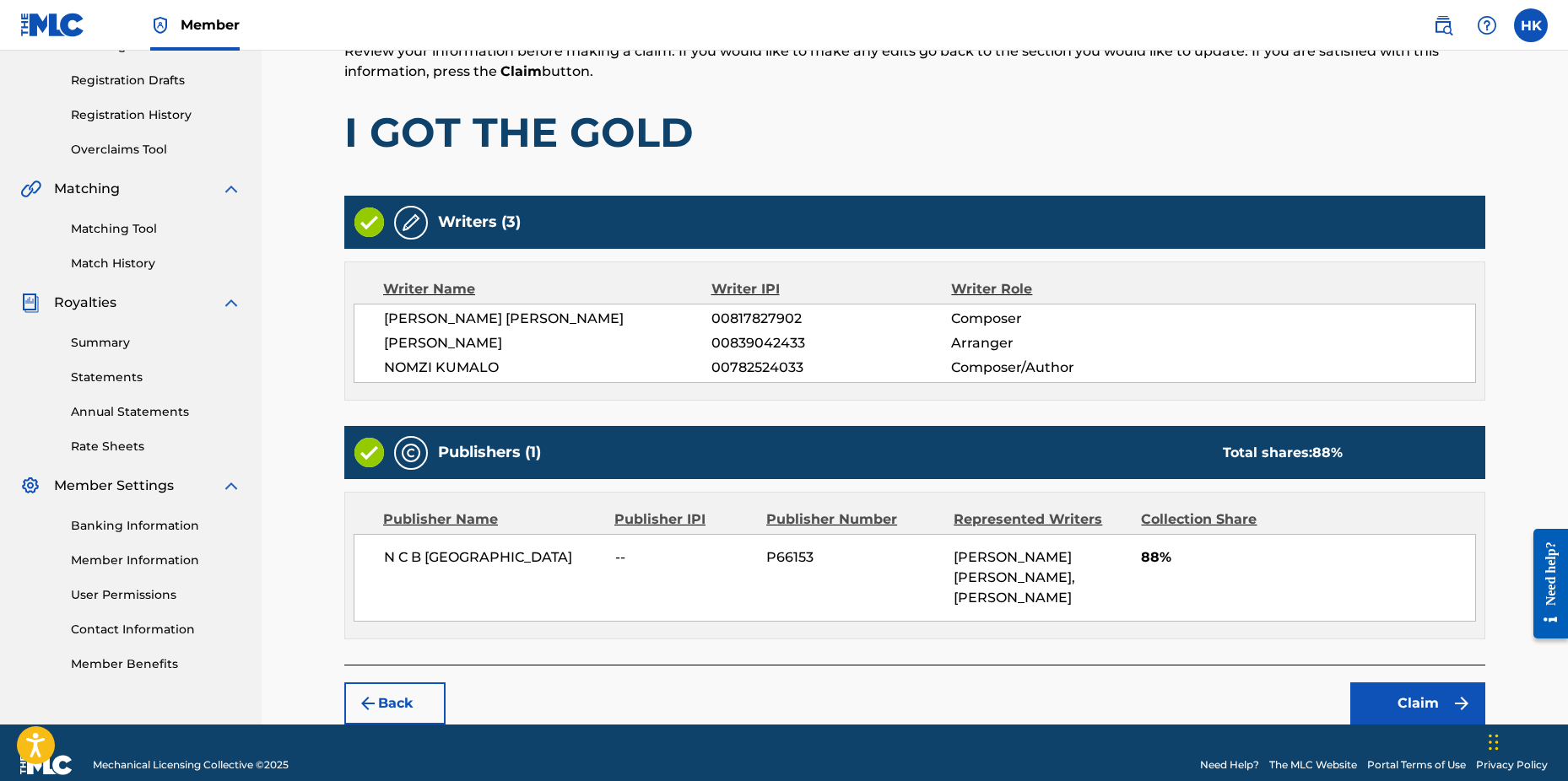
scroll to position [276, 0]
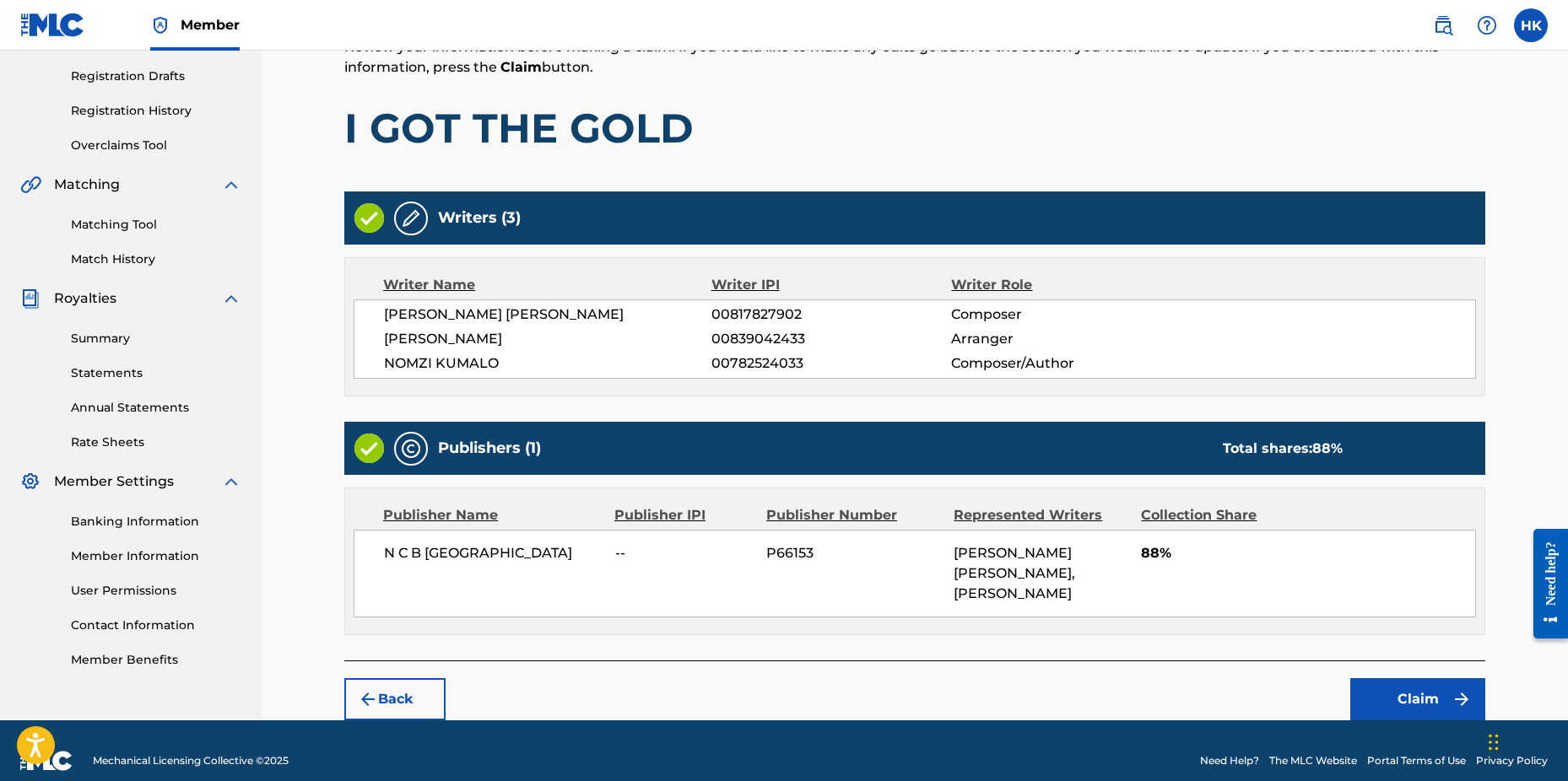
click at [1415, 680] on button "Claim" at bounding box center [1418, 699] width 135 height 42
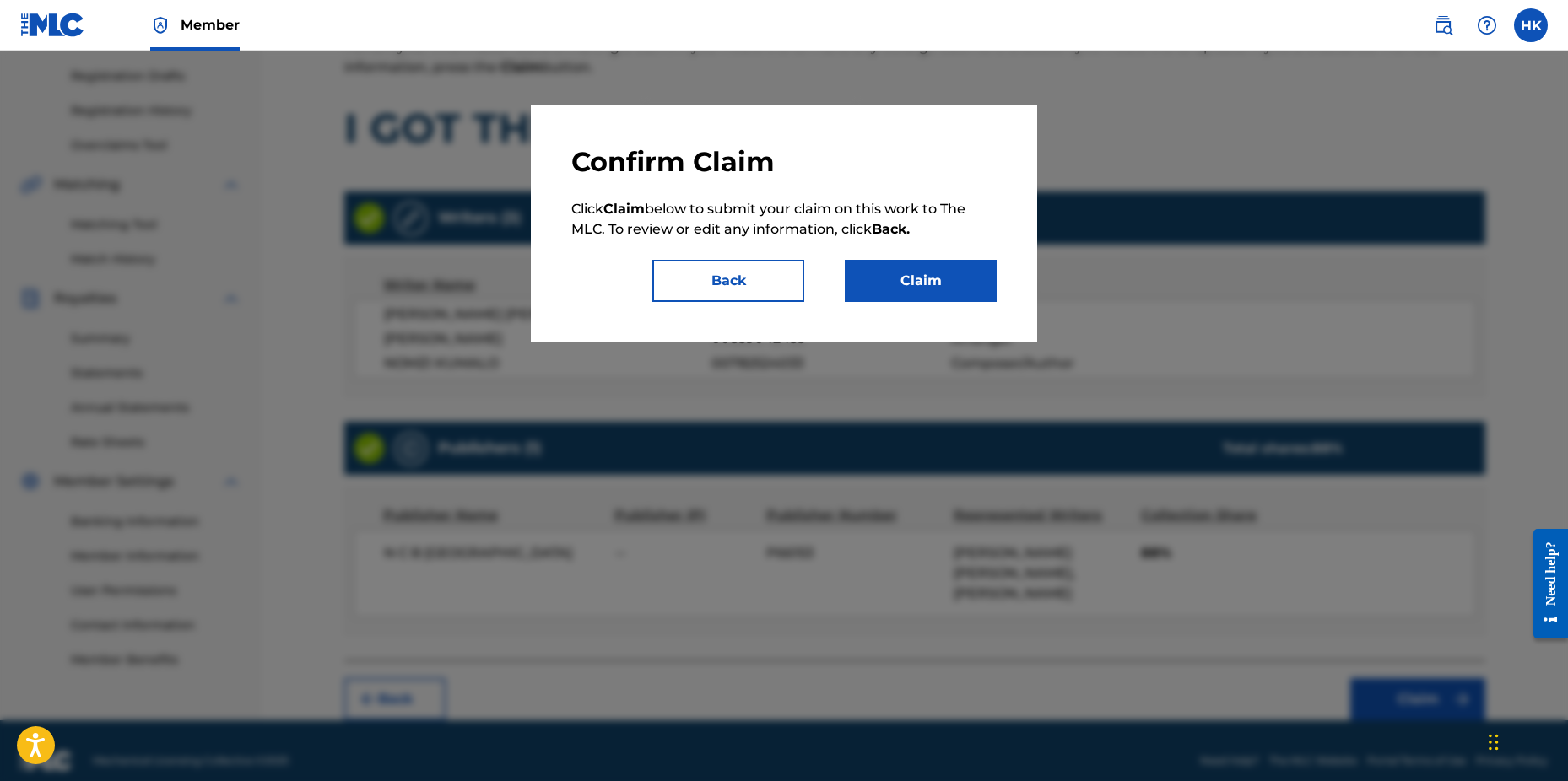
click at [916, 279] on button "Claim" at bounding box center [921, 281] width 152 height 42
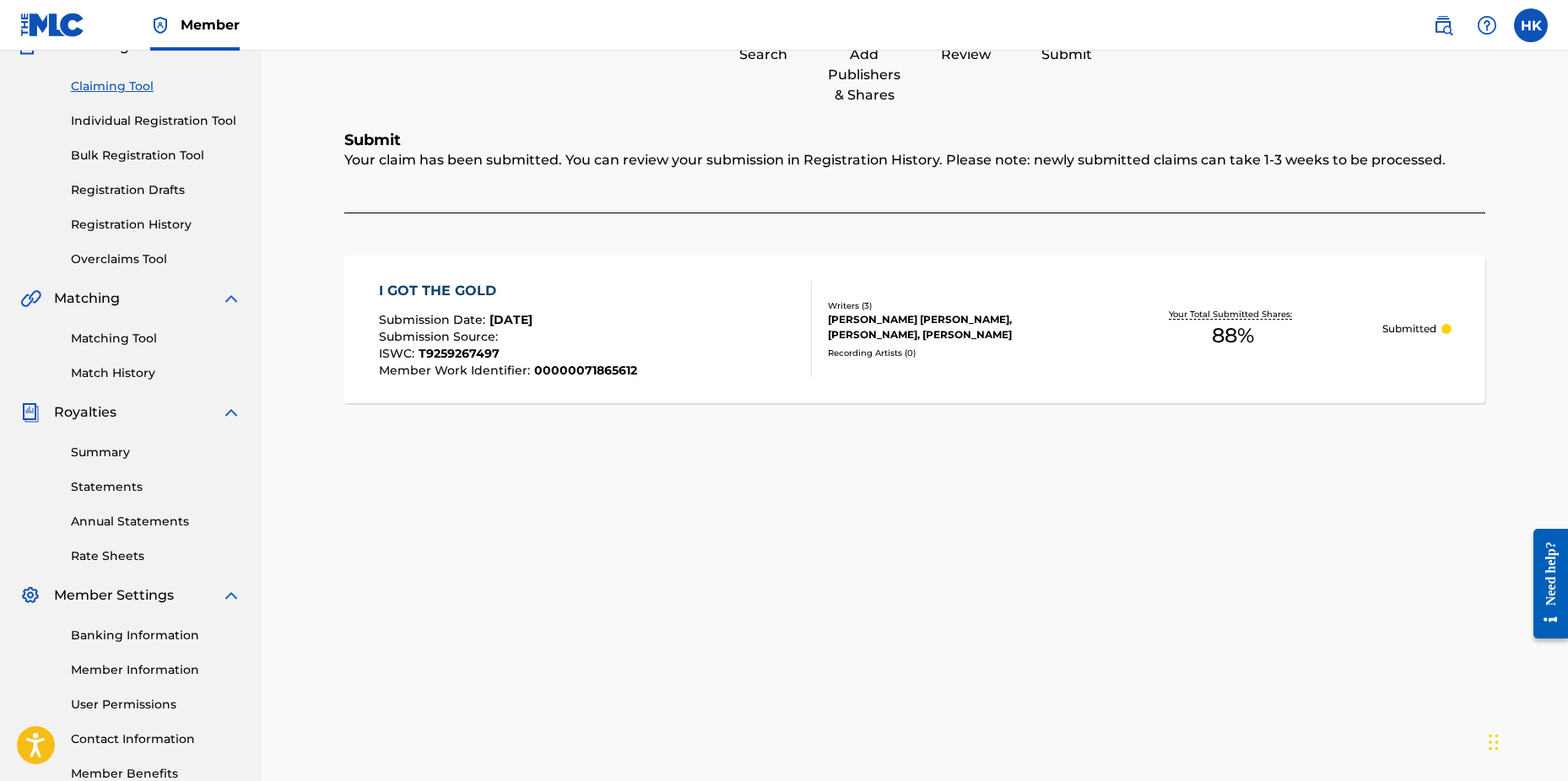
scroll to position [12, 0]
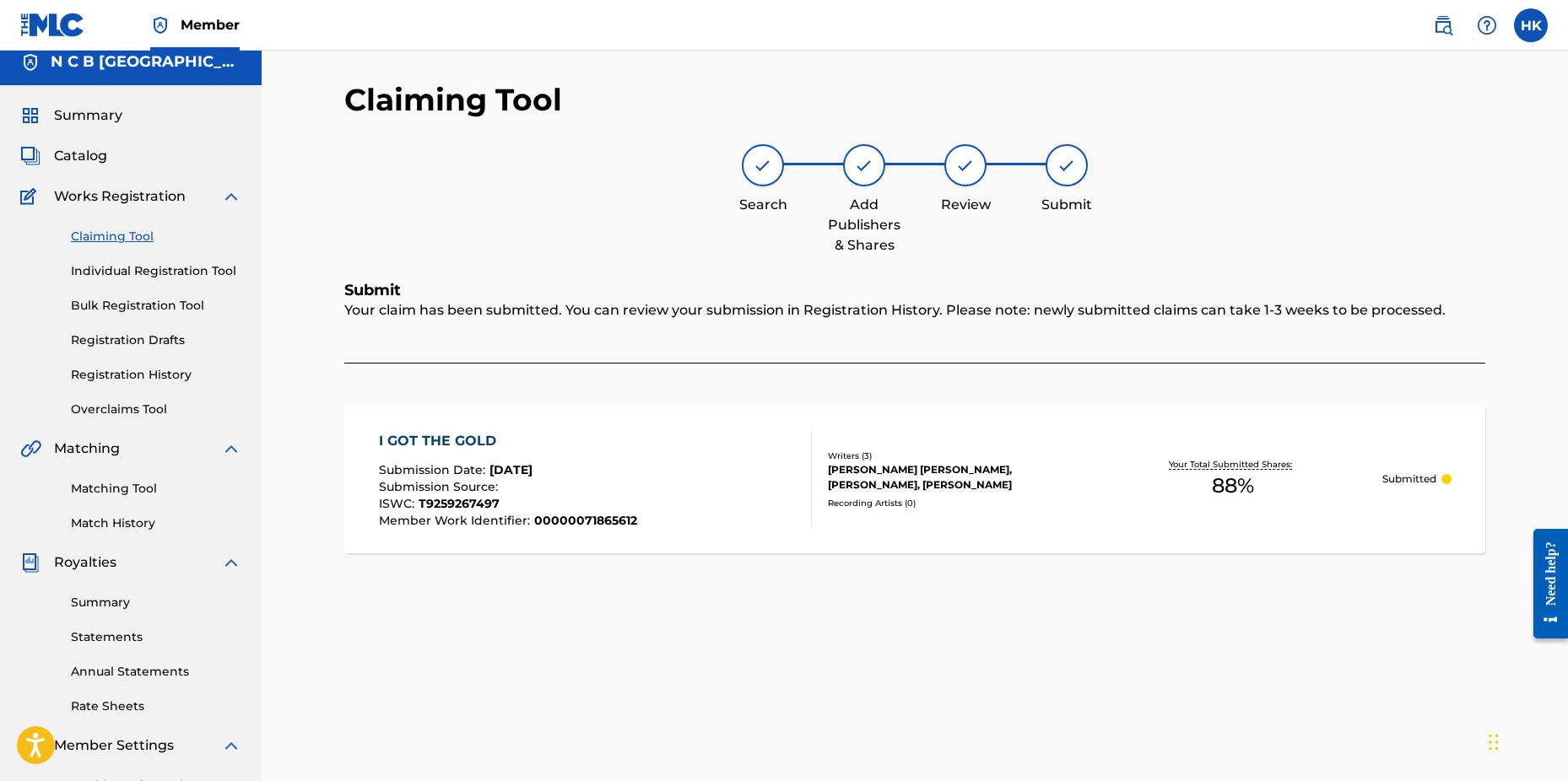
drag, startPoint x: 91, startPoint y: 158, endPoint x: 109, endPoint y: 158, distance: 18.0
click at [91, 158] on span "Catalog" at bounding box center [80, 156] width 54 height 20
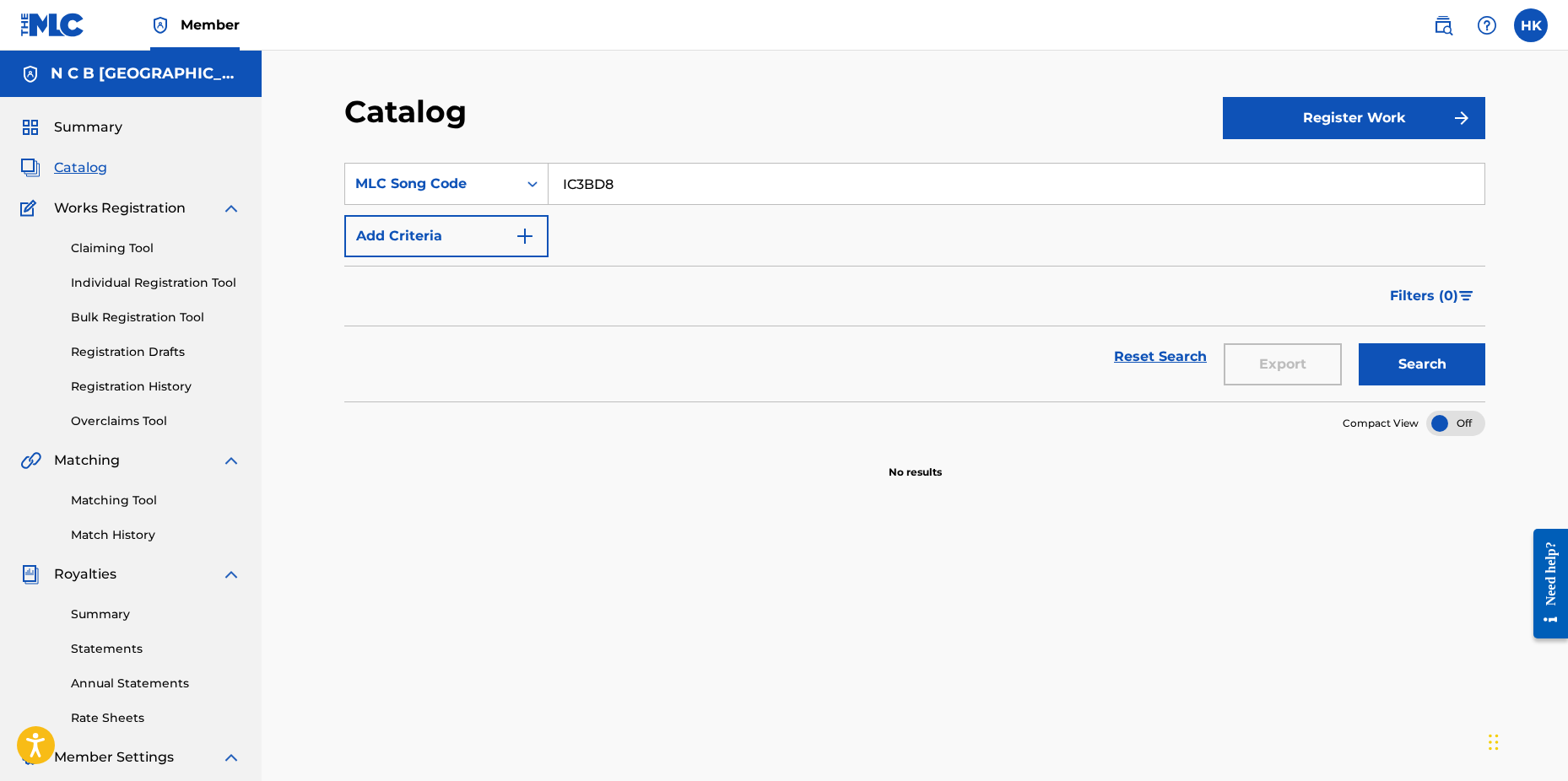
click at [629, 182] on input "IC3BD8" at bounding box center [1017, 183] width 936 height 41
type input "I"
paste input "BB7J08"
type input "BB7J08"
click at [1359, 343] on button "Search" at bounding box center [1422, 364] width 126 height 42
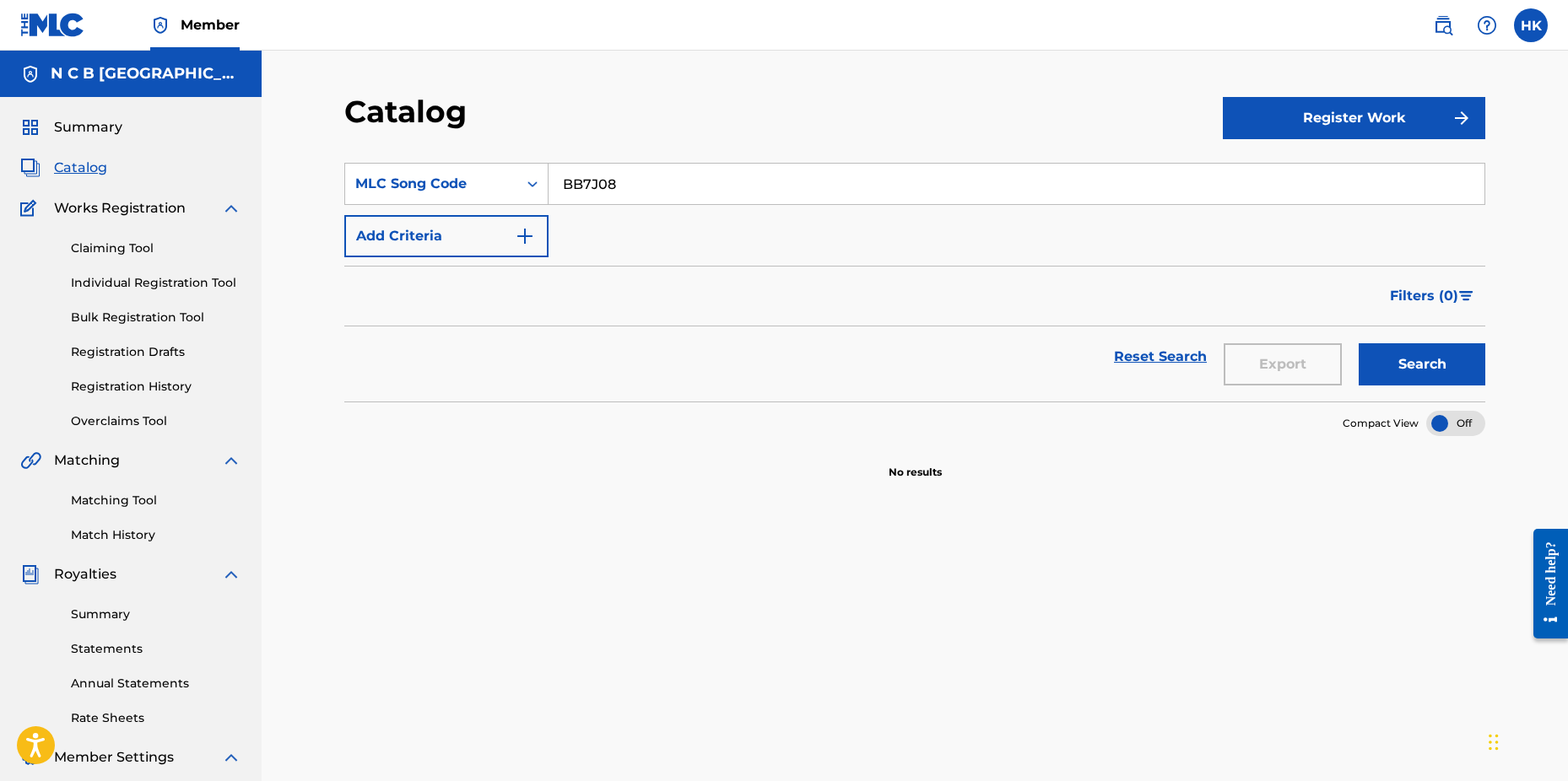
click at [134, 244] on link "Claiming Tool" at bounding box center [156, 248] width 170 height 18
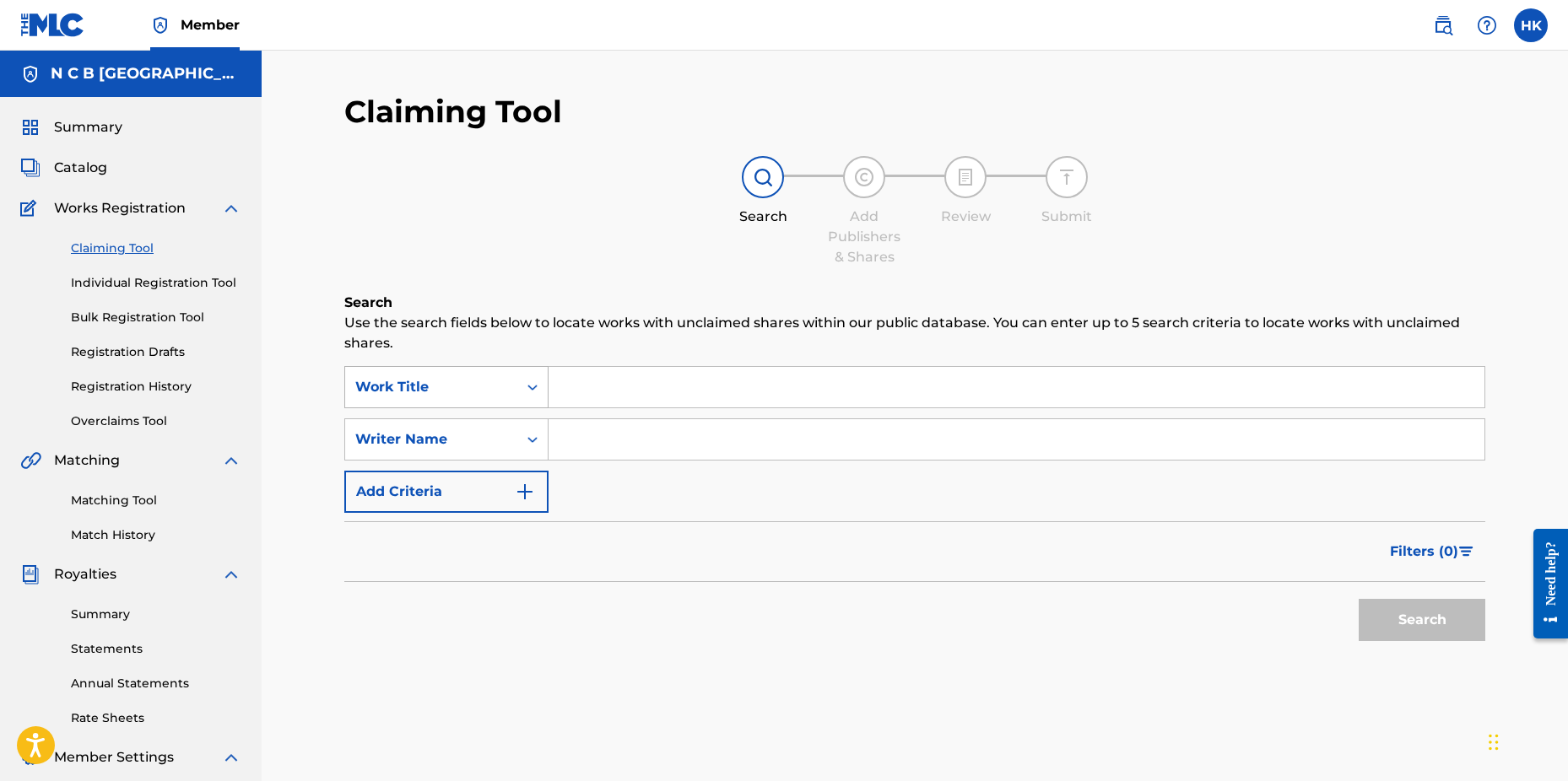
click at [531, 385] on icon "Search Form" at bounding box center [532, 387] width 17 height 17
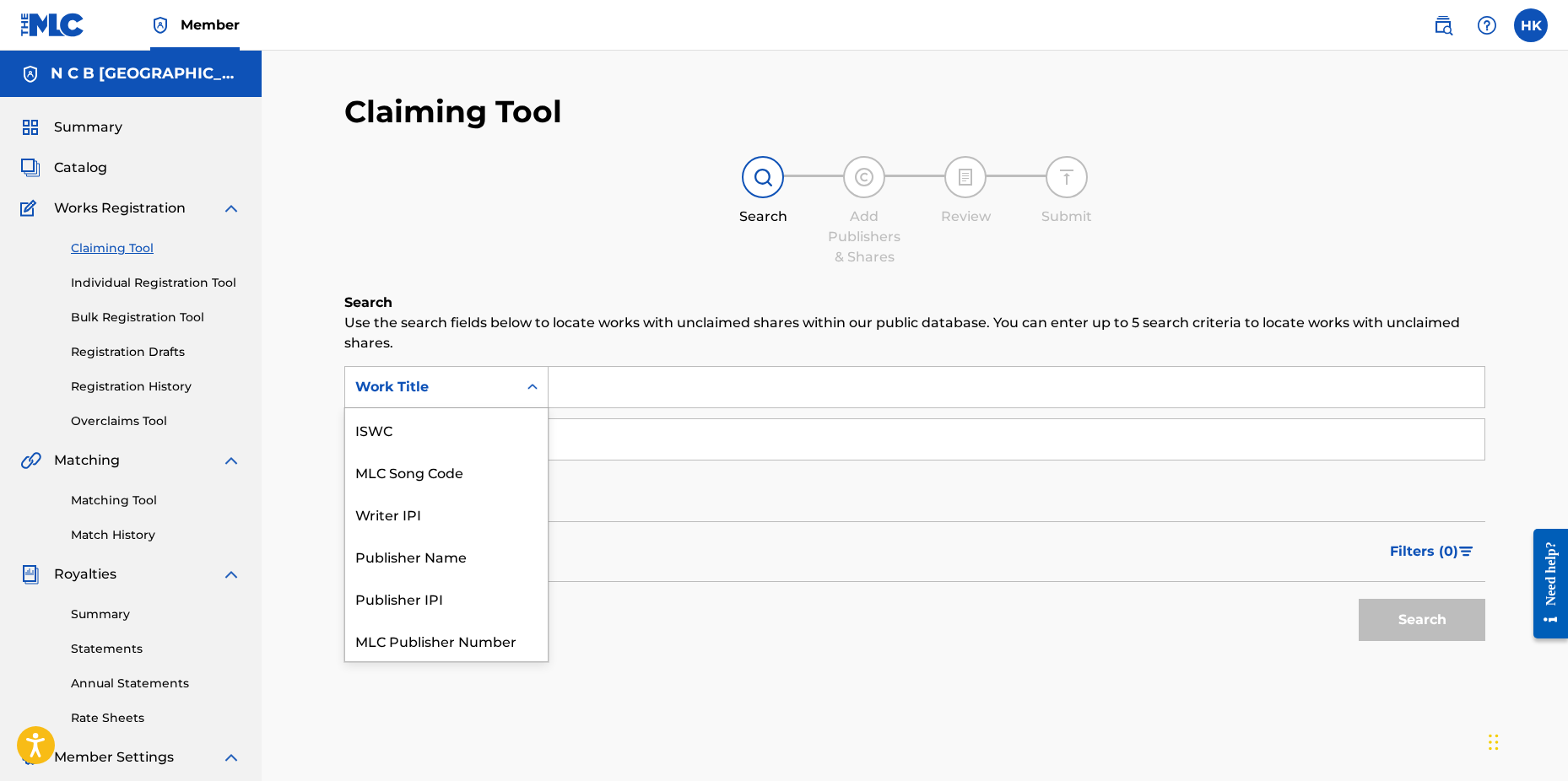
scroll to position [42, 0]
click at [507, 430] on div "MLC Song Code" at bounding box center [446, 429] width 202 height 42
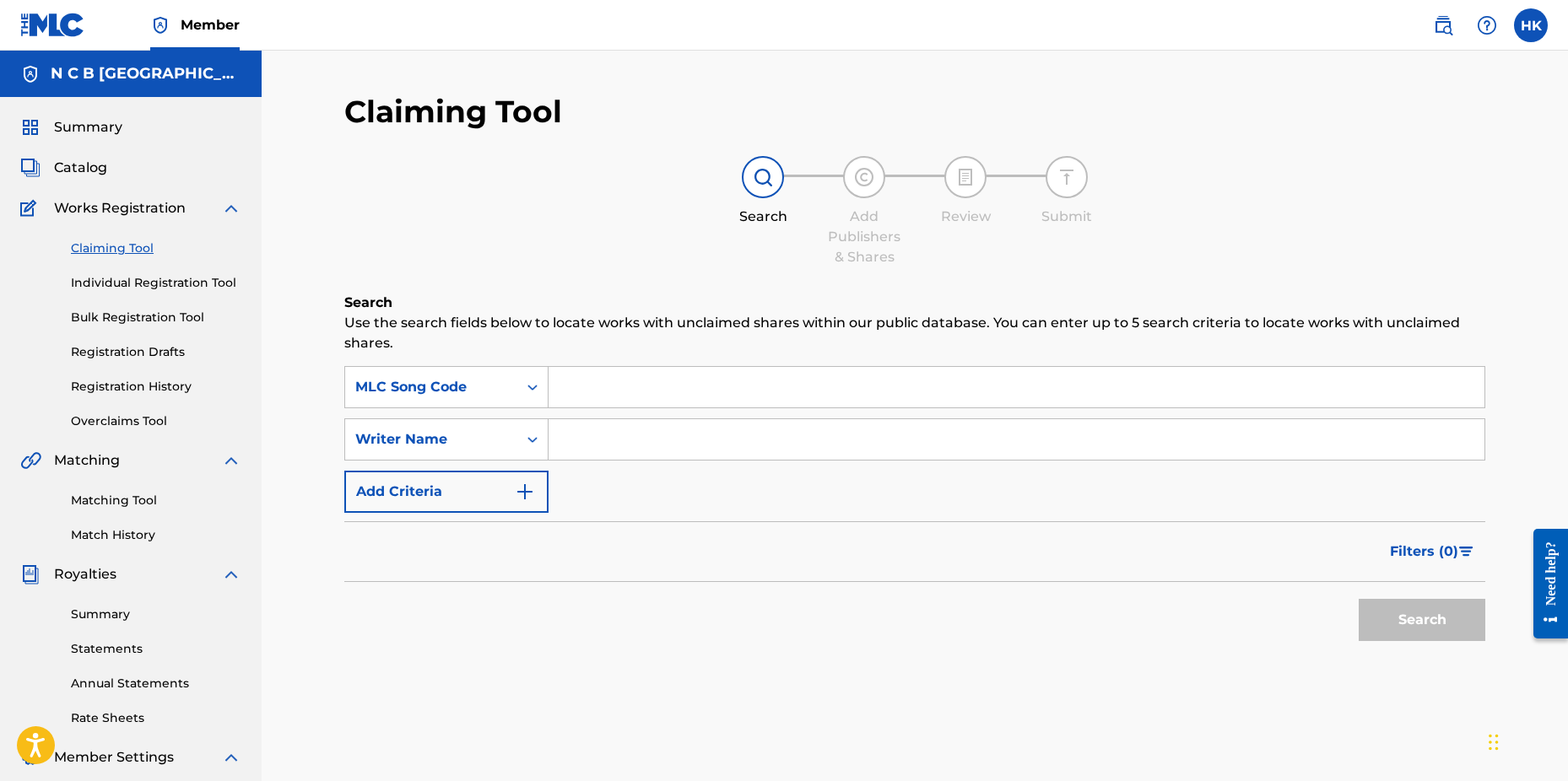
click at [558, 394] on input "Search Form" at bounding box center [1017, 387] width 936 height 41
paste input "BB7J08"
type input "BB7J08"
click at [1359, 599] on button "Search" at bounding box center [1422, 619] width 126 height 42
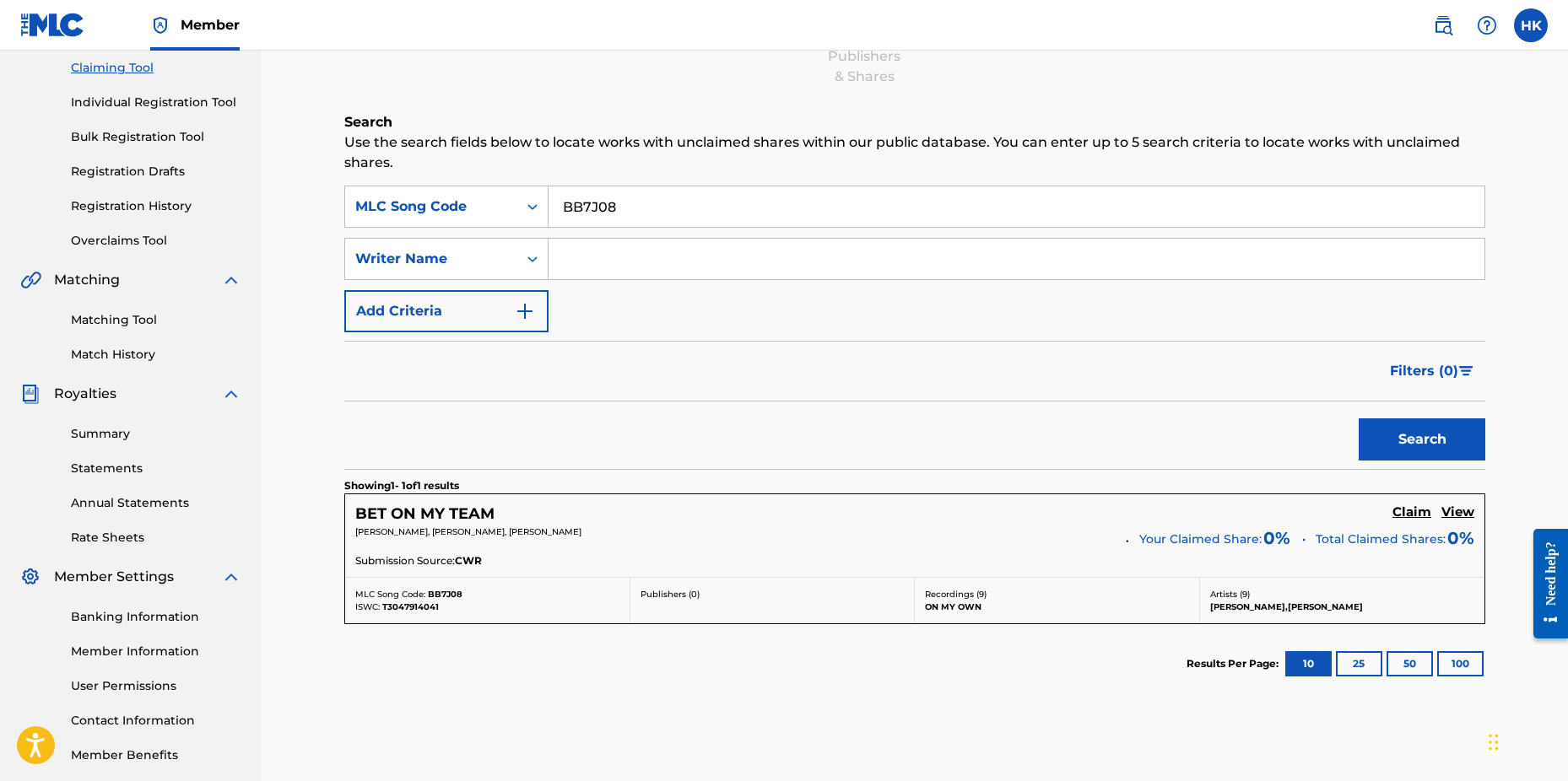
scroll to position [269, 0]
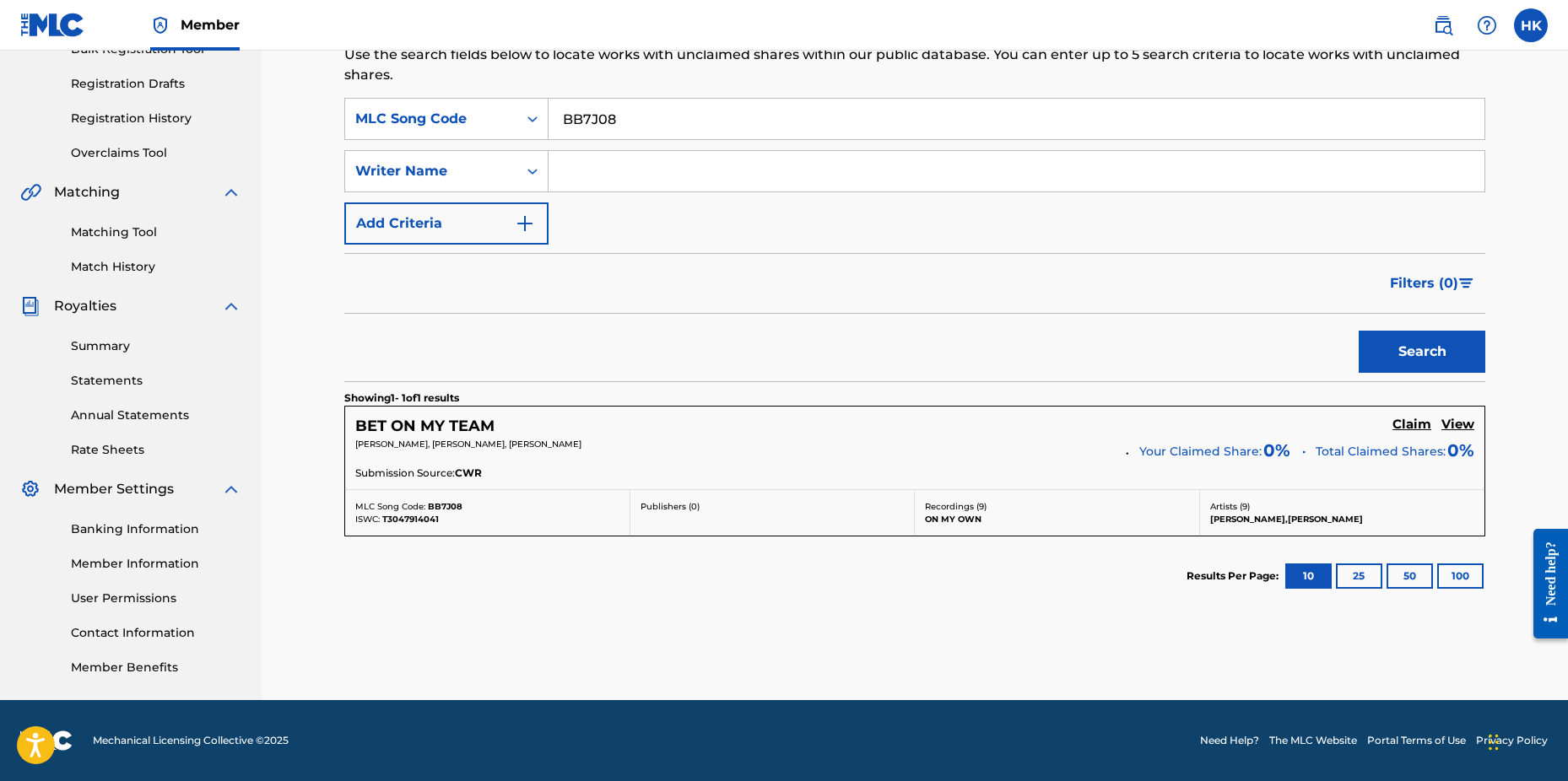
click at [1402, 419] on h5 "Claim" at bounding box center [1412, 424] width 39 height 16
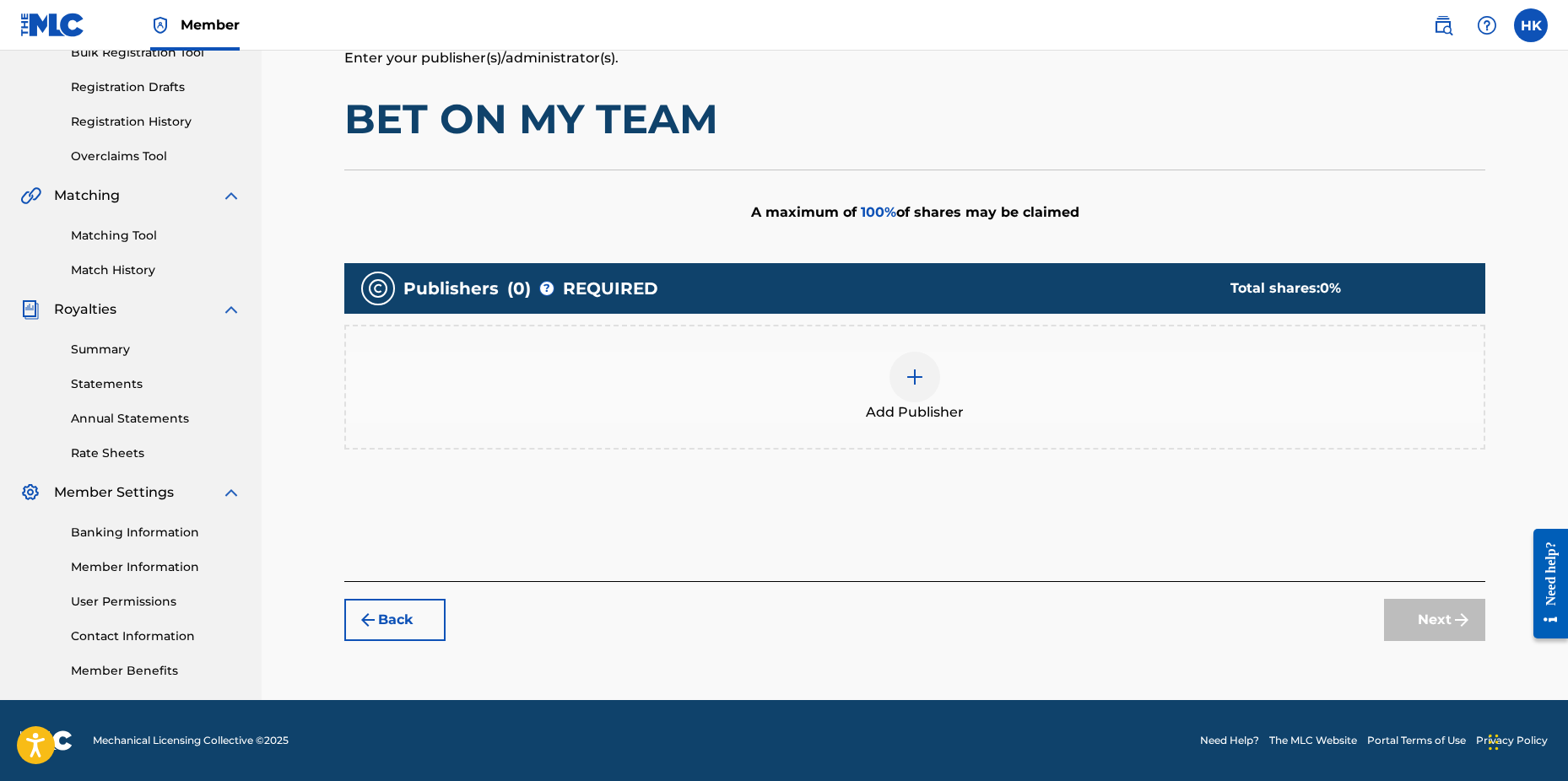
scroll to position [265, 0]
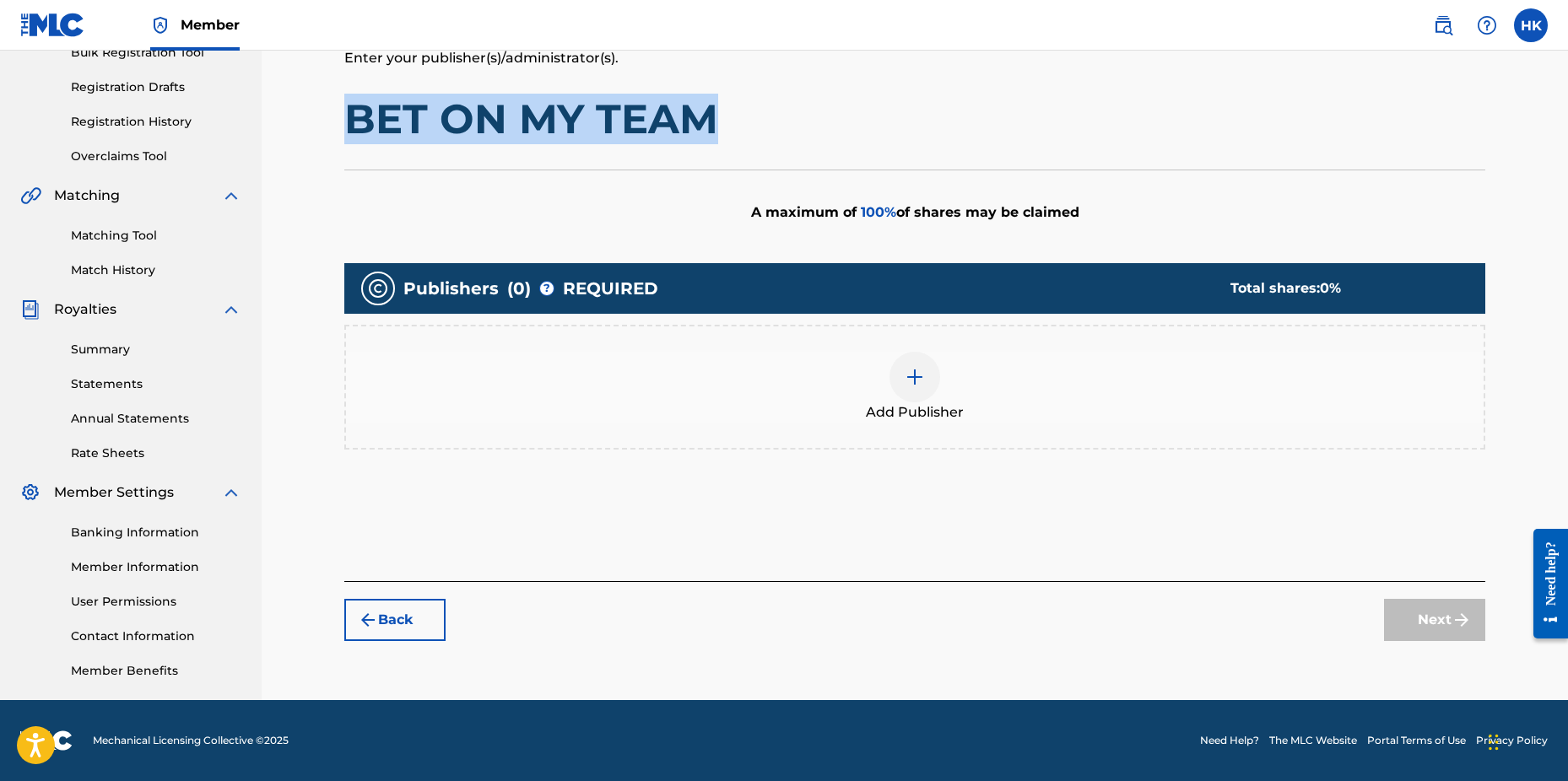
drag, startPoint x: 349, startPoint y: 113, endPoint x: 716, endPoint y: 126, distance: 367.2
click at [716, 126] on h1 "BET ON MY TEAM" at bounding box center [915, 118] width 1141 height 51
copy h1 "BET ON MY TEAM"
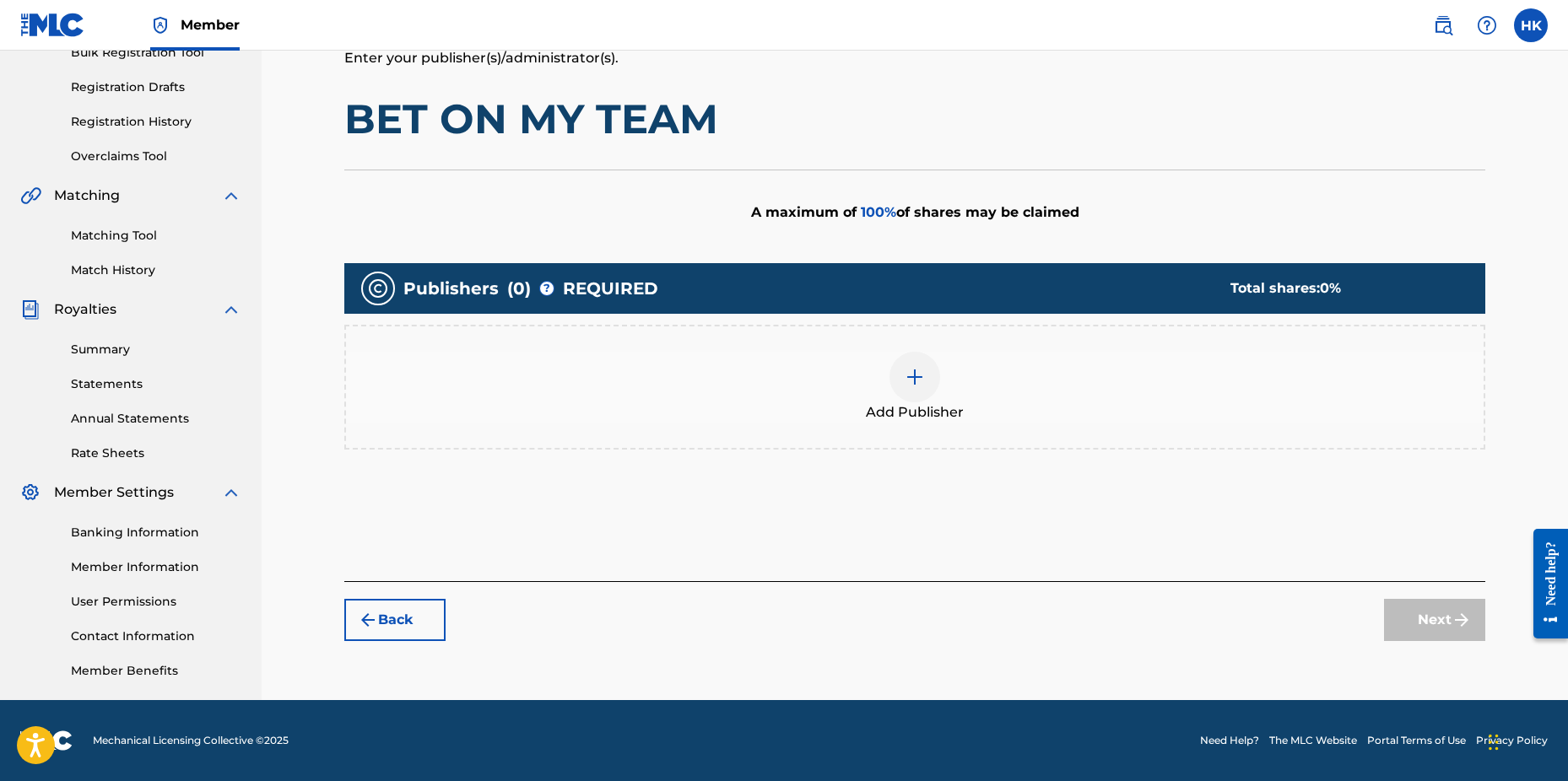
click at [904, 378] on div at bounding box center [915, 377] width 51 height 51
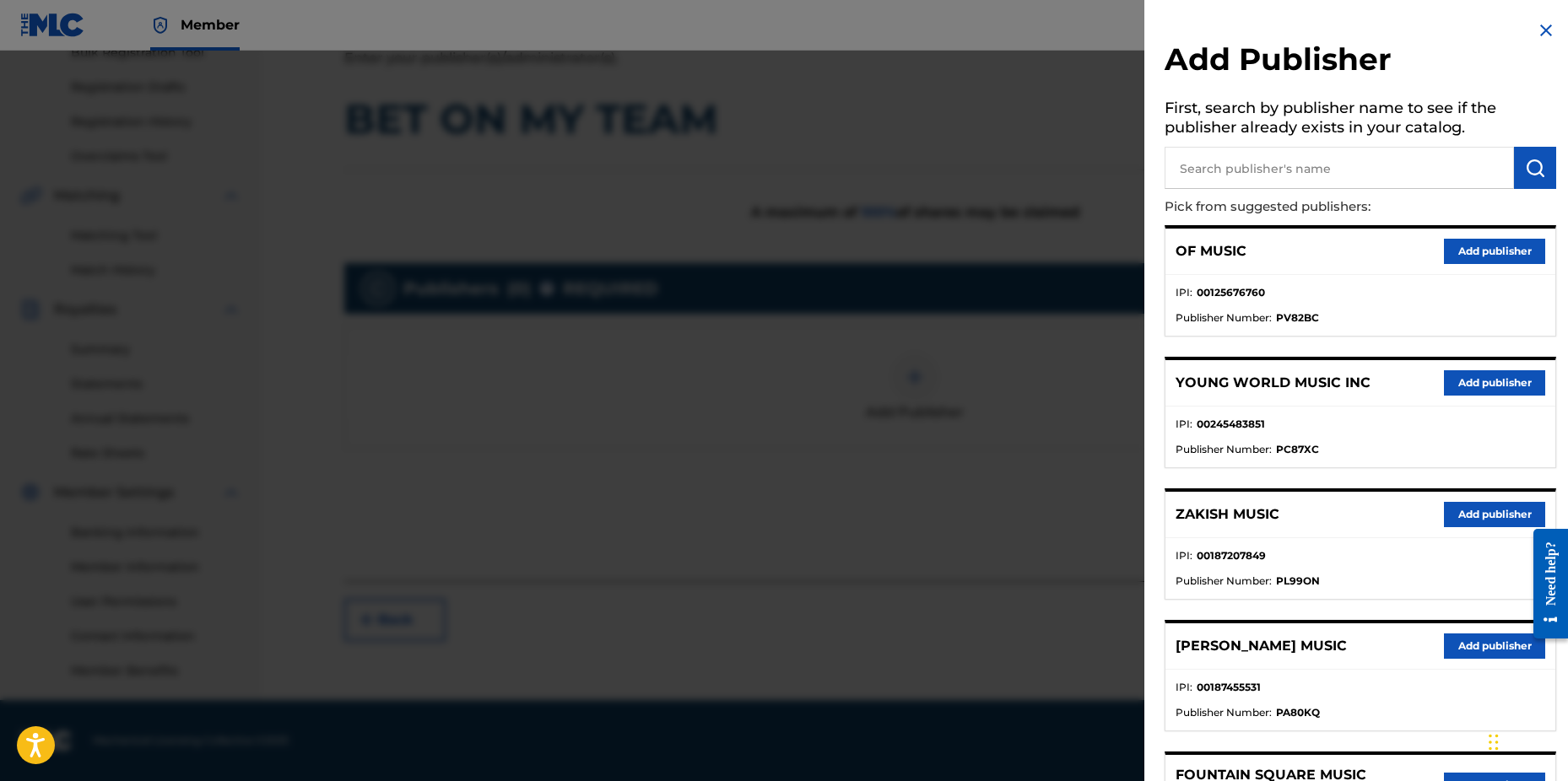
click at [1247, 176] on input "text" at bounding box center [1340, 168] width 349 height 42
type input "n c b"
click at [1528, 171] on img "submit" at bounding box center [1535, 168] width 20 height 20
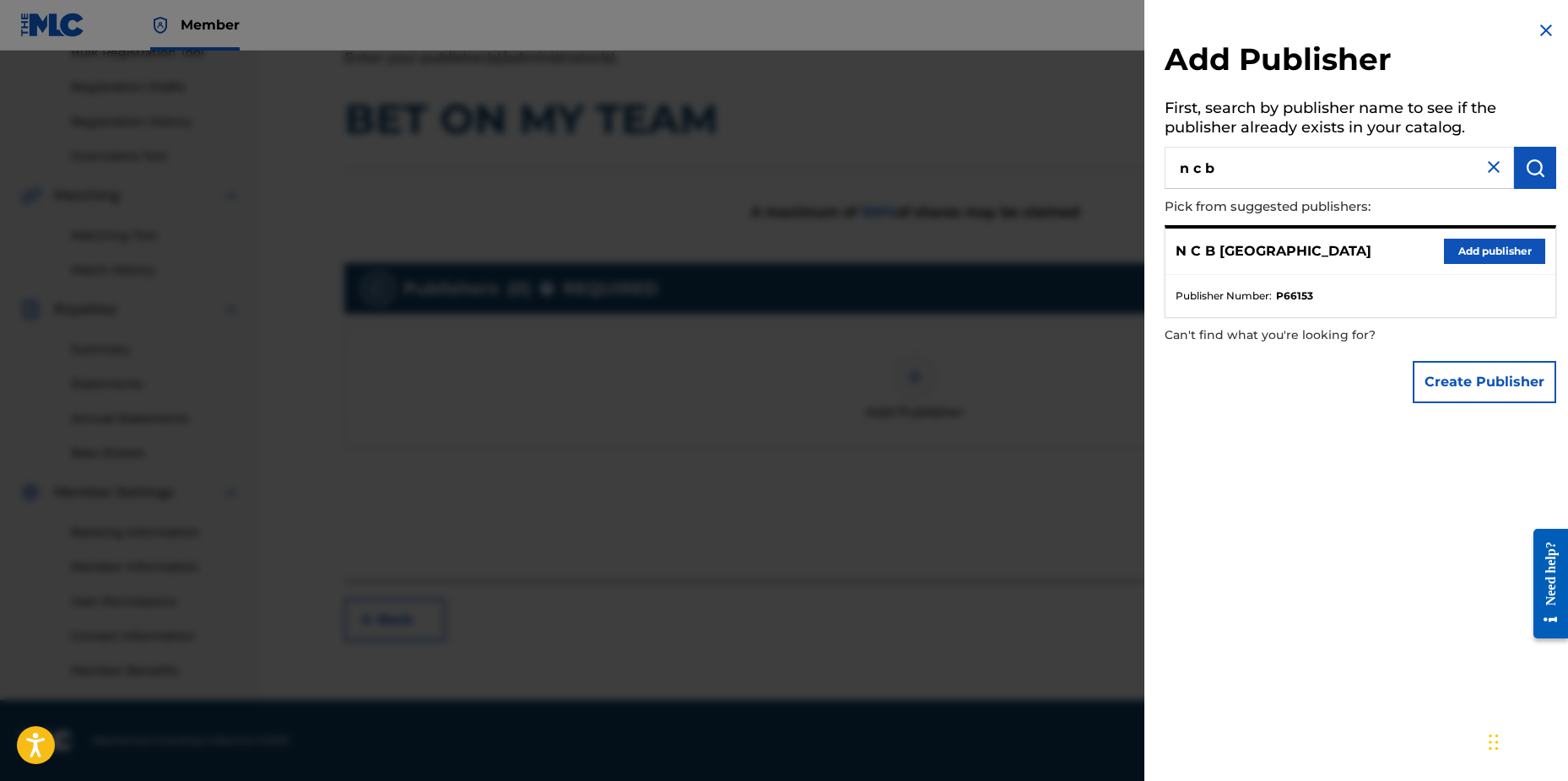
click at [1464, 256] on button "Add publisher" at bounding box center [1495, 251] width 101 height 25
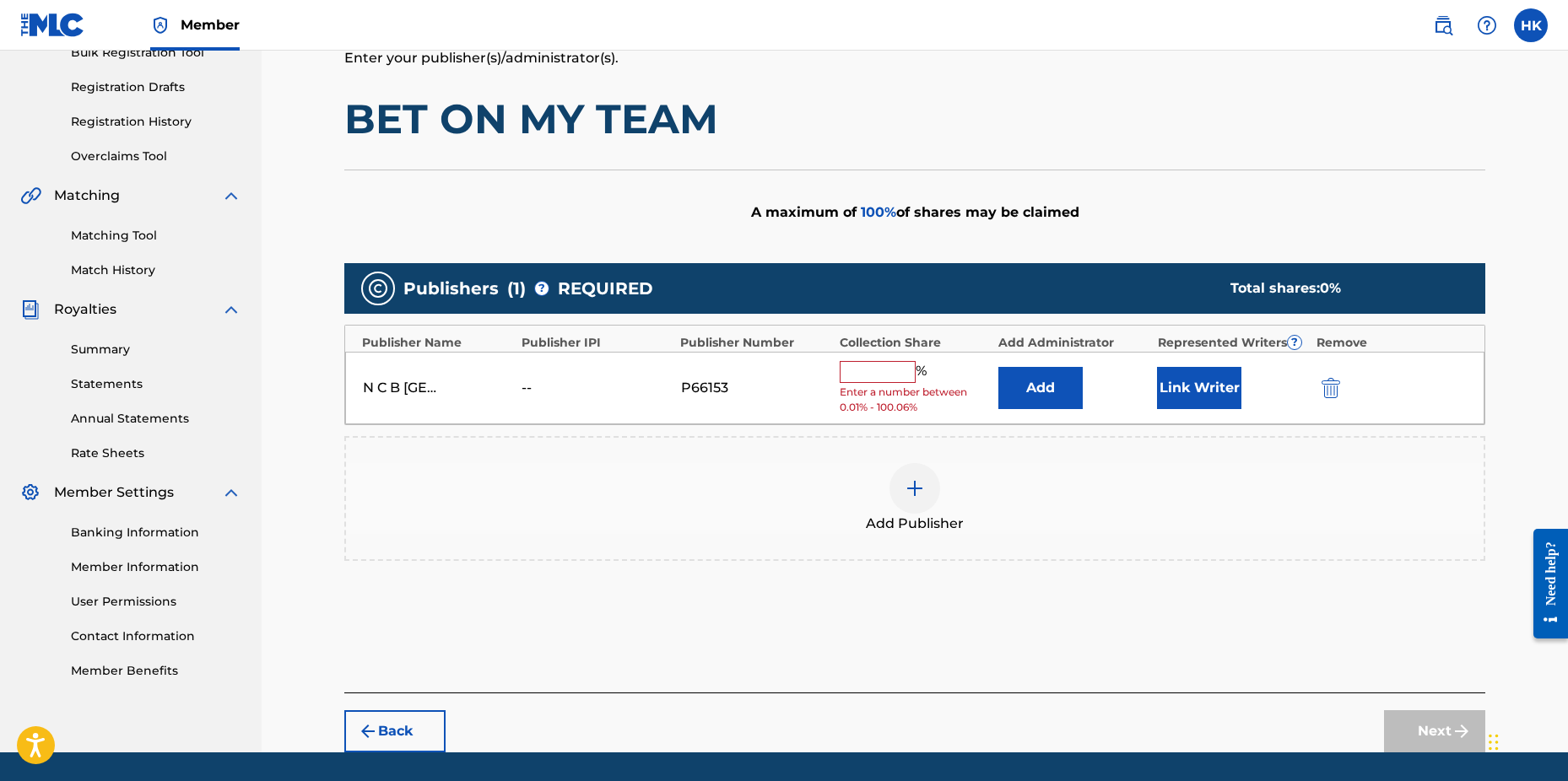
click at [900, 378] on input "text" at bounding box center [878, 371] width 76 height 22
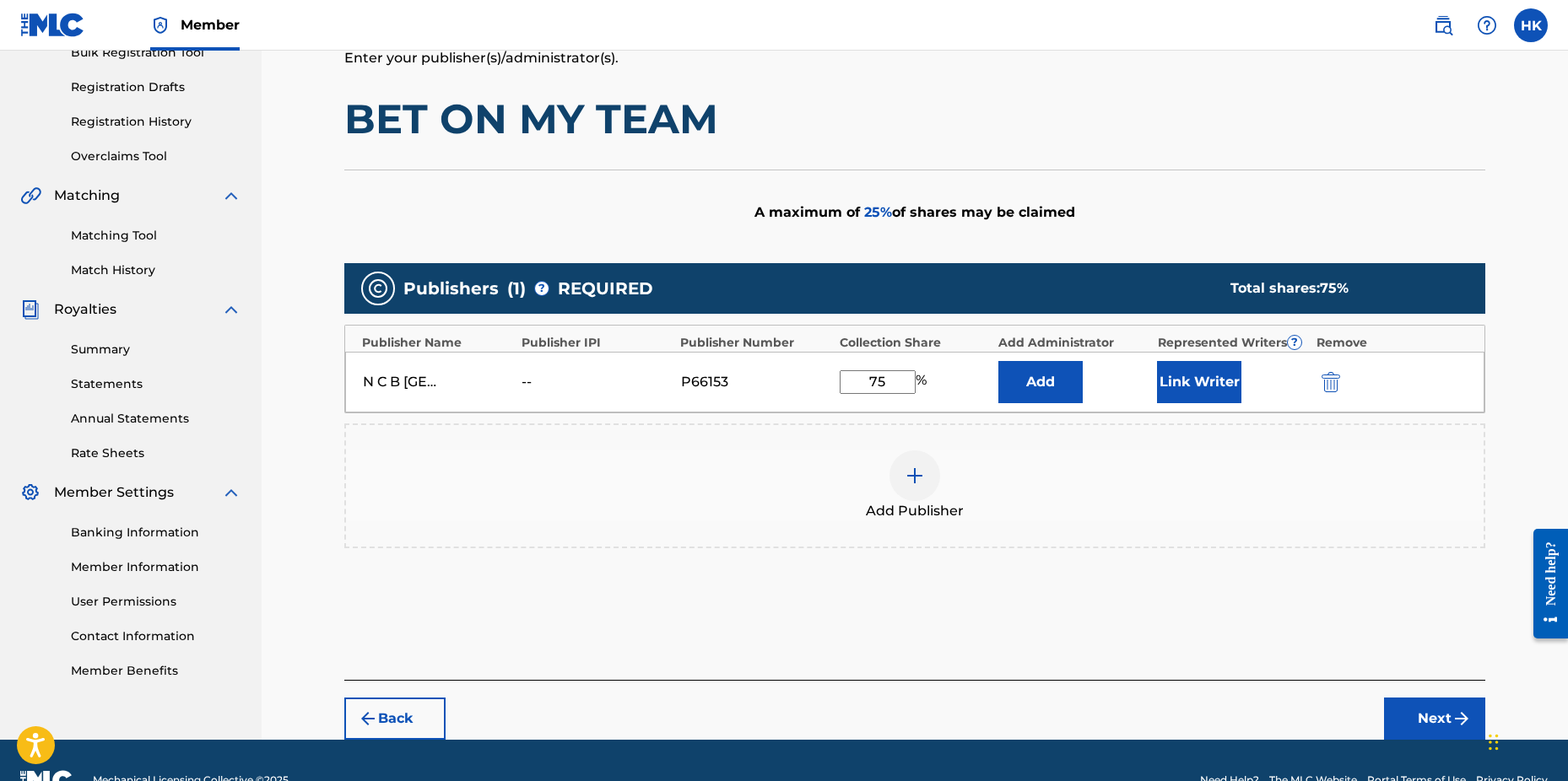
type input "75"
click at [1200, 389] on button "Link Writer" at bounding box center [1200, 382] width 85 height 42
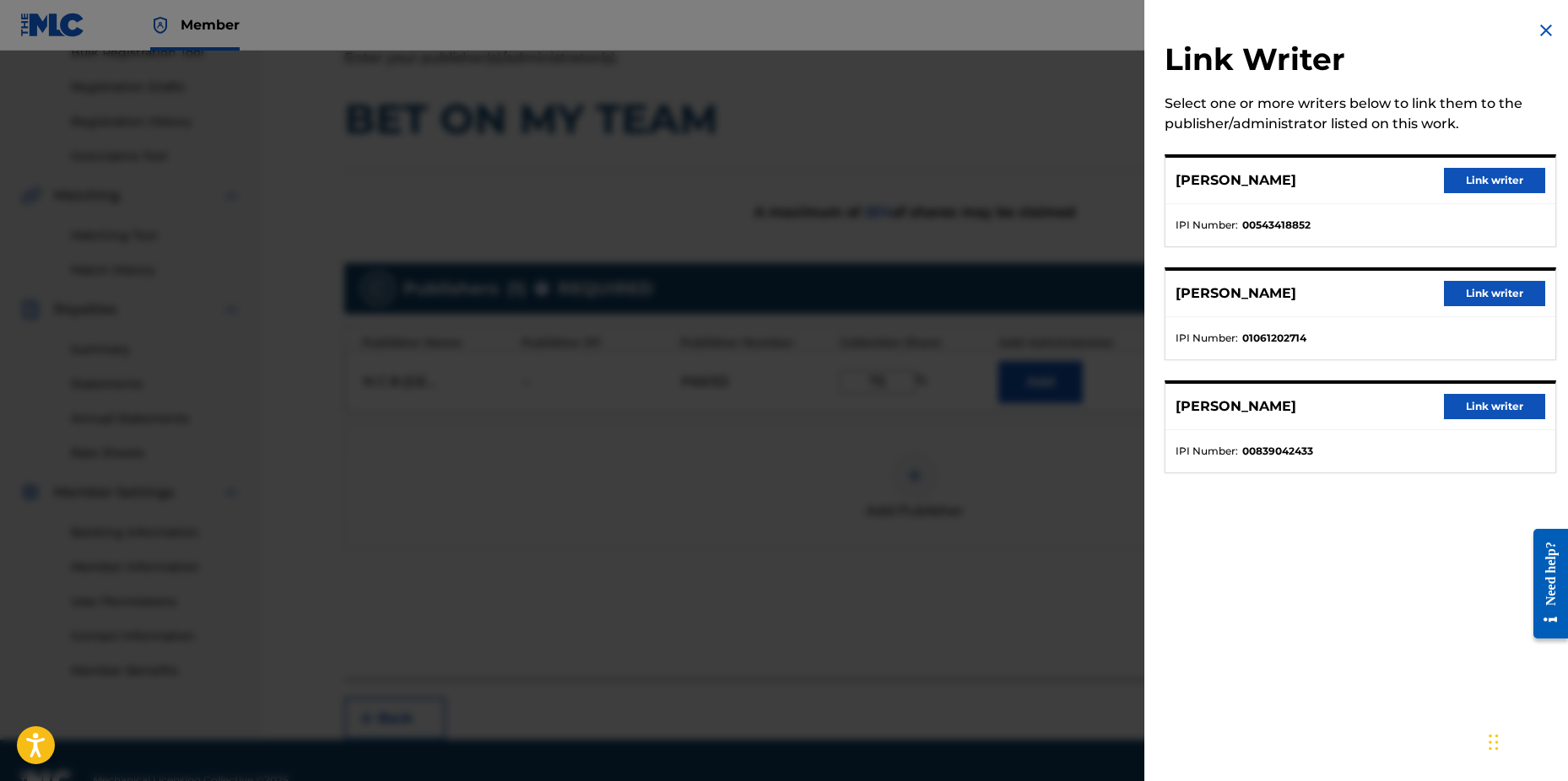
click at [1446, 176] on button "Link writer" at bounding box center [1495, 180] width 101 height 25
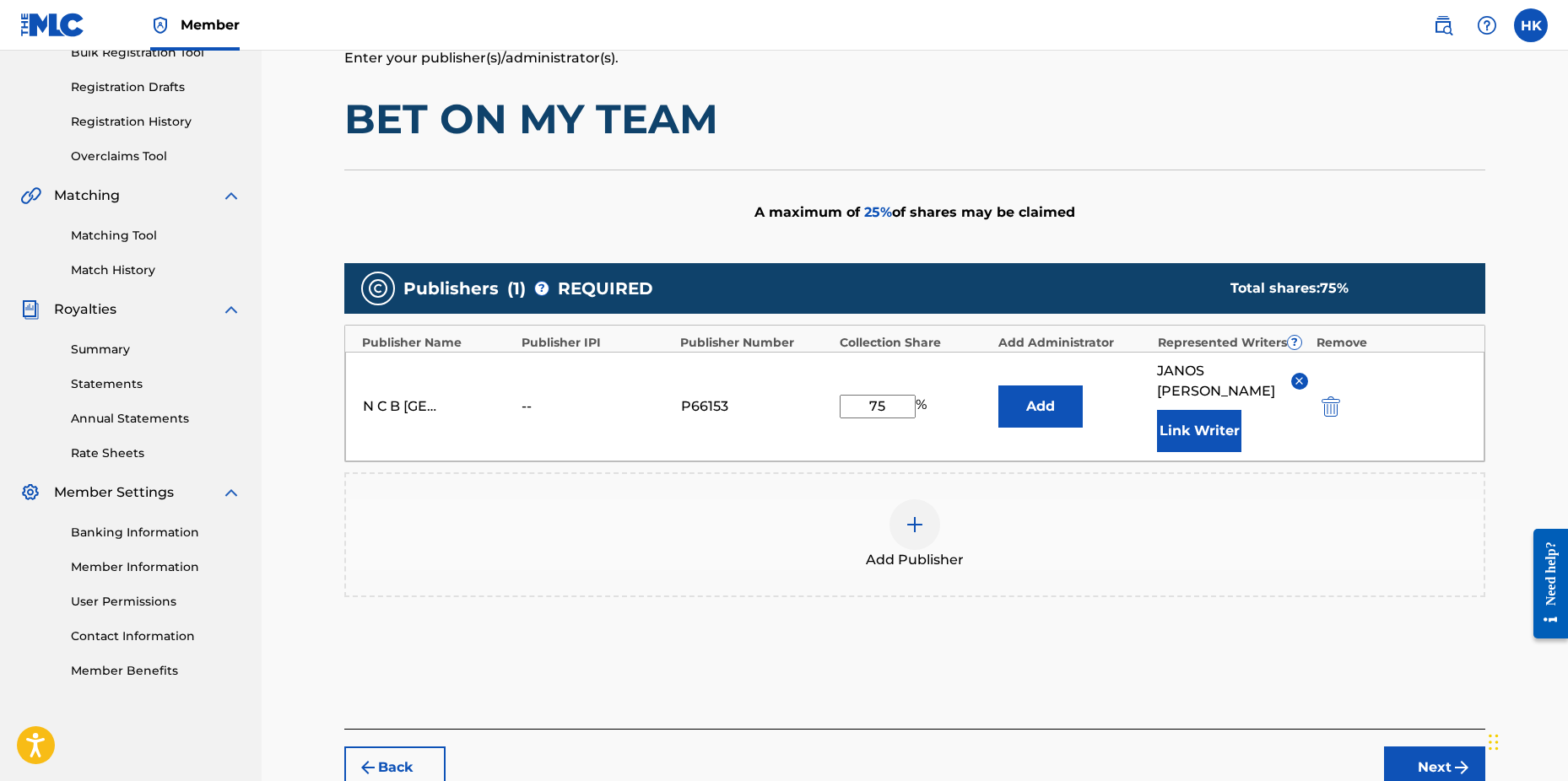
click at [1212, 445] on button "Link Writer" at bounding box center [1200, 431] width 85 height 42
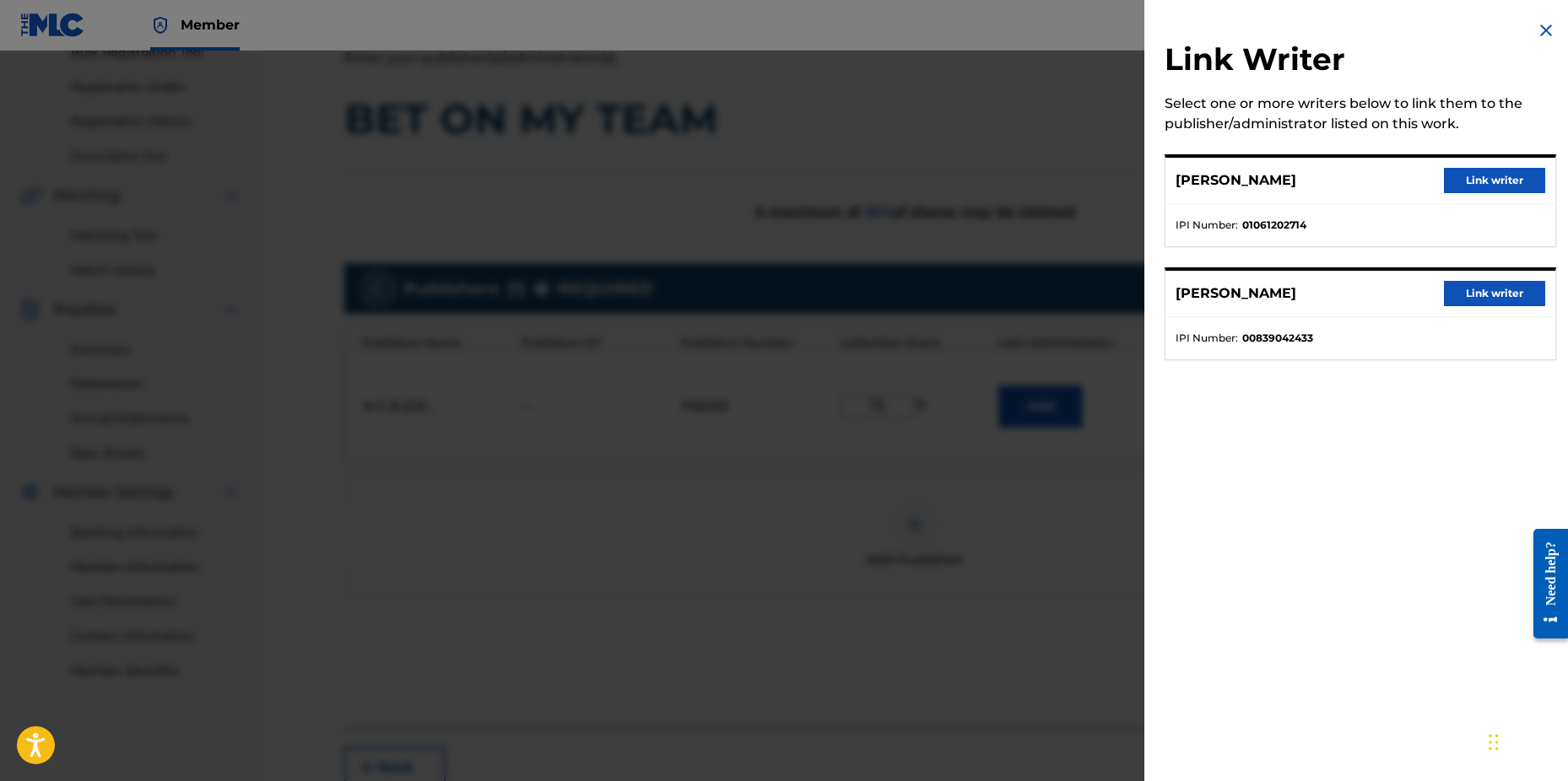
click at [1457, 172] on button "Link writer" at bounding box center [1495, 180] width 101 height 25
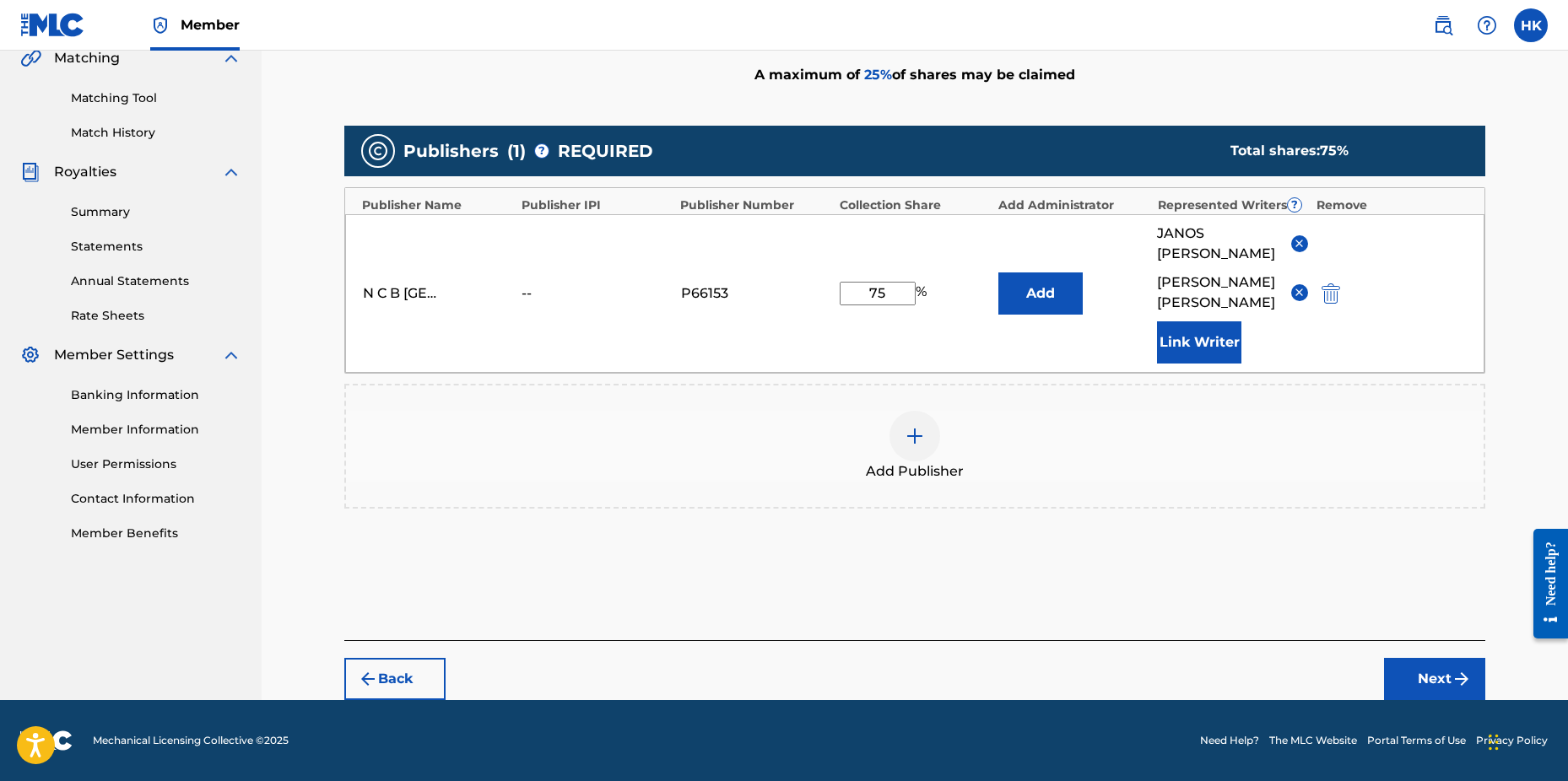
click at [1407, 676] on button "Next" at bounding box center [1435, 679] width 101 height 42
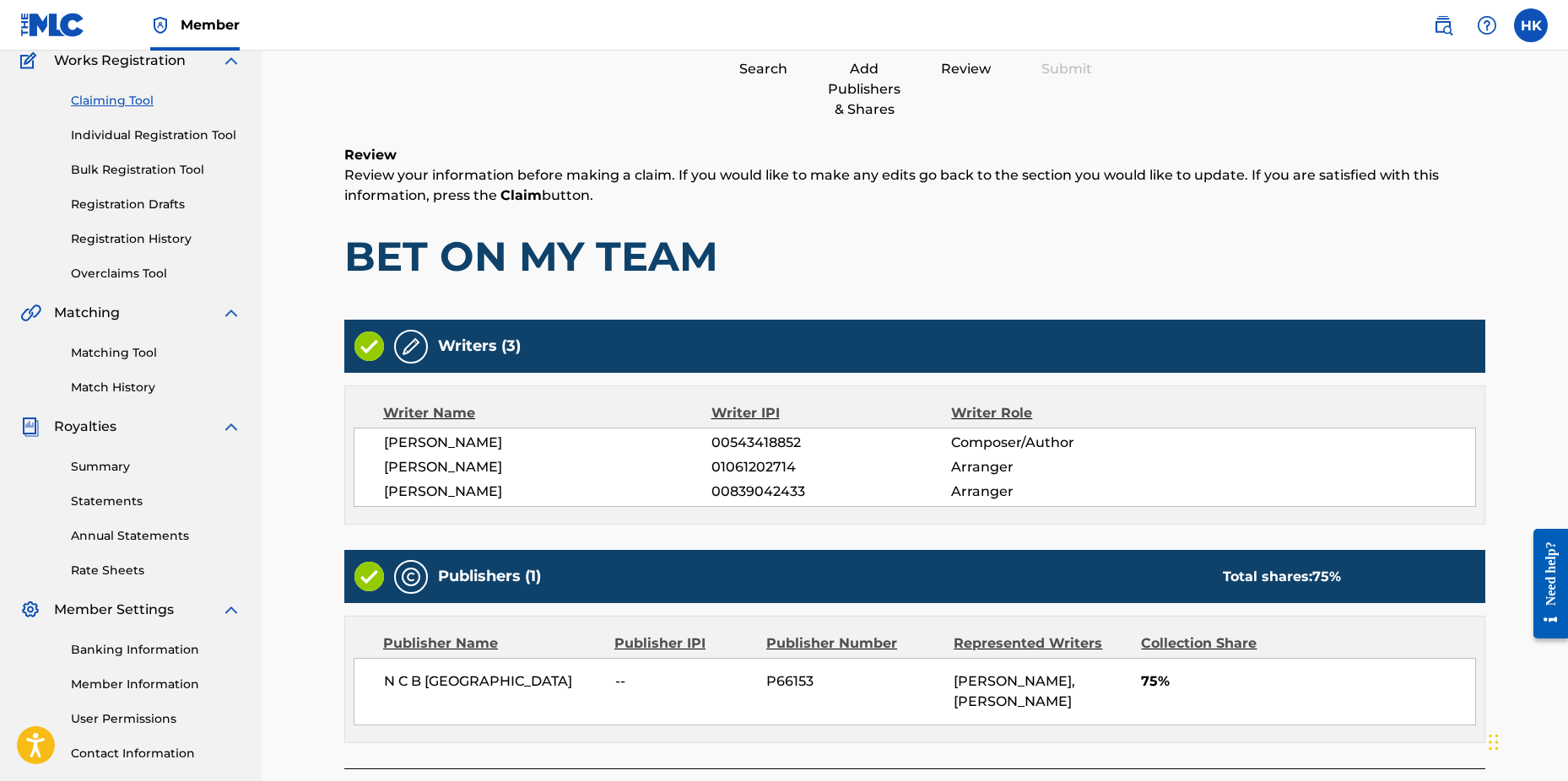
scroll to position [296, 0]
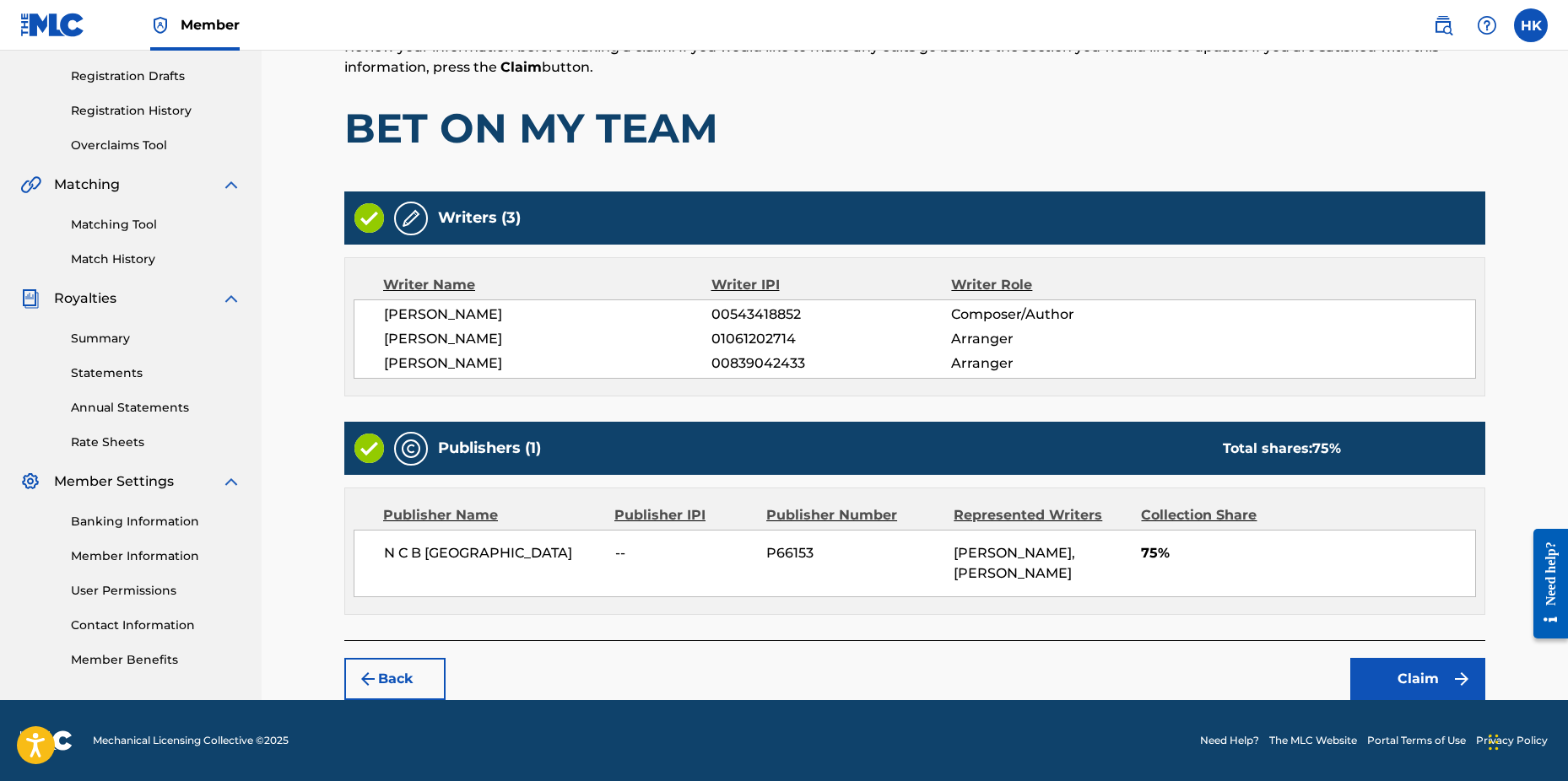
click at [1402, 670] on button "Claim" at bounding box center [1418, 679] width 135 height 42
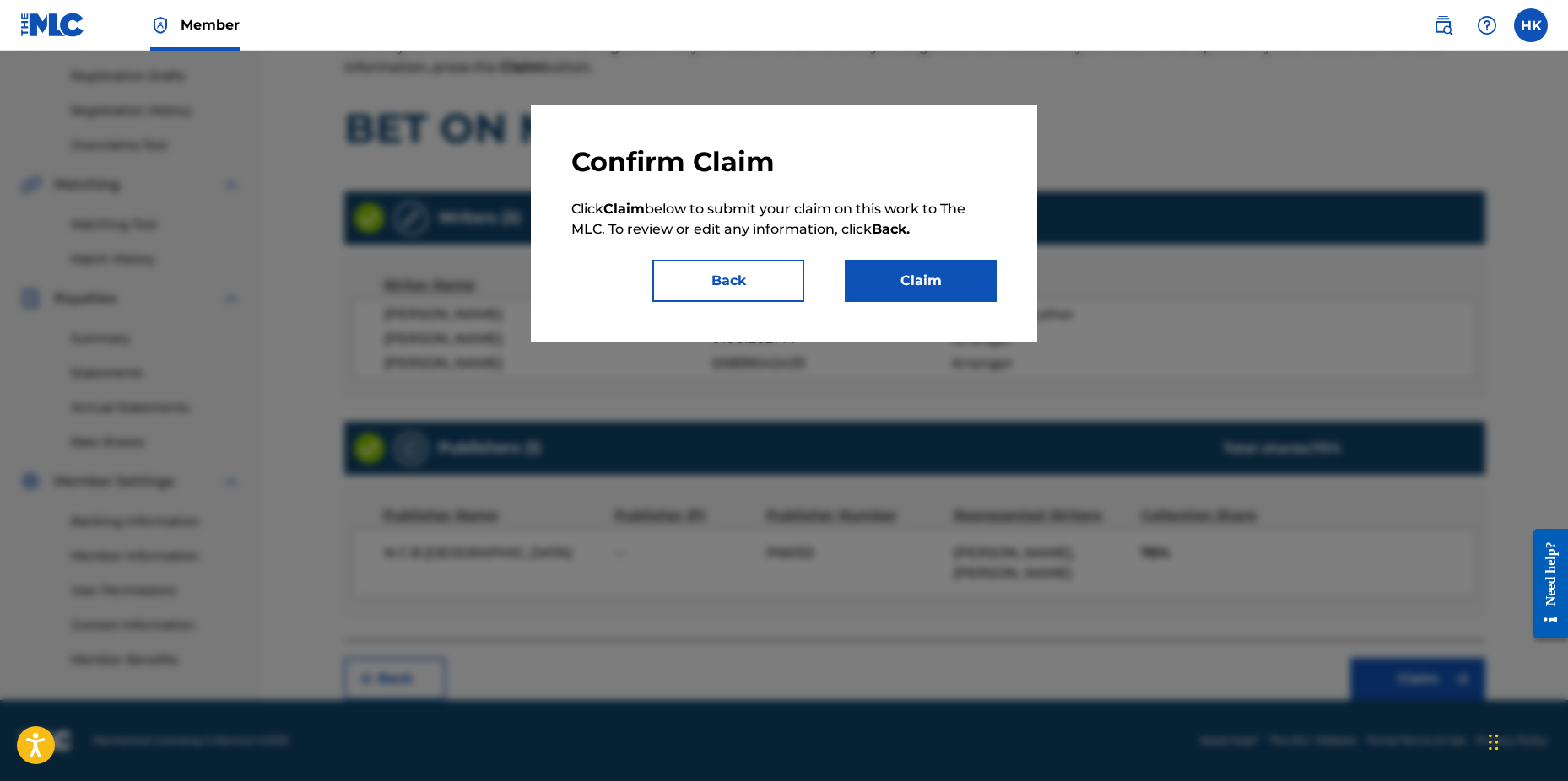
click at [942, 283] on button "Claim" at bounding box center [921, 281] width 152 height 42
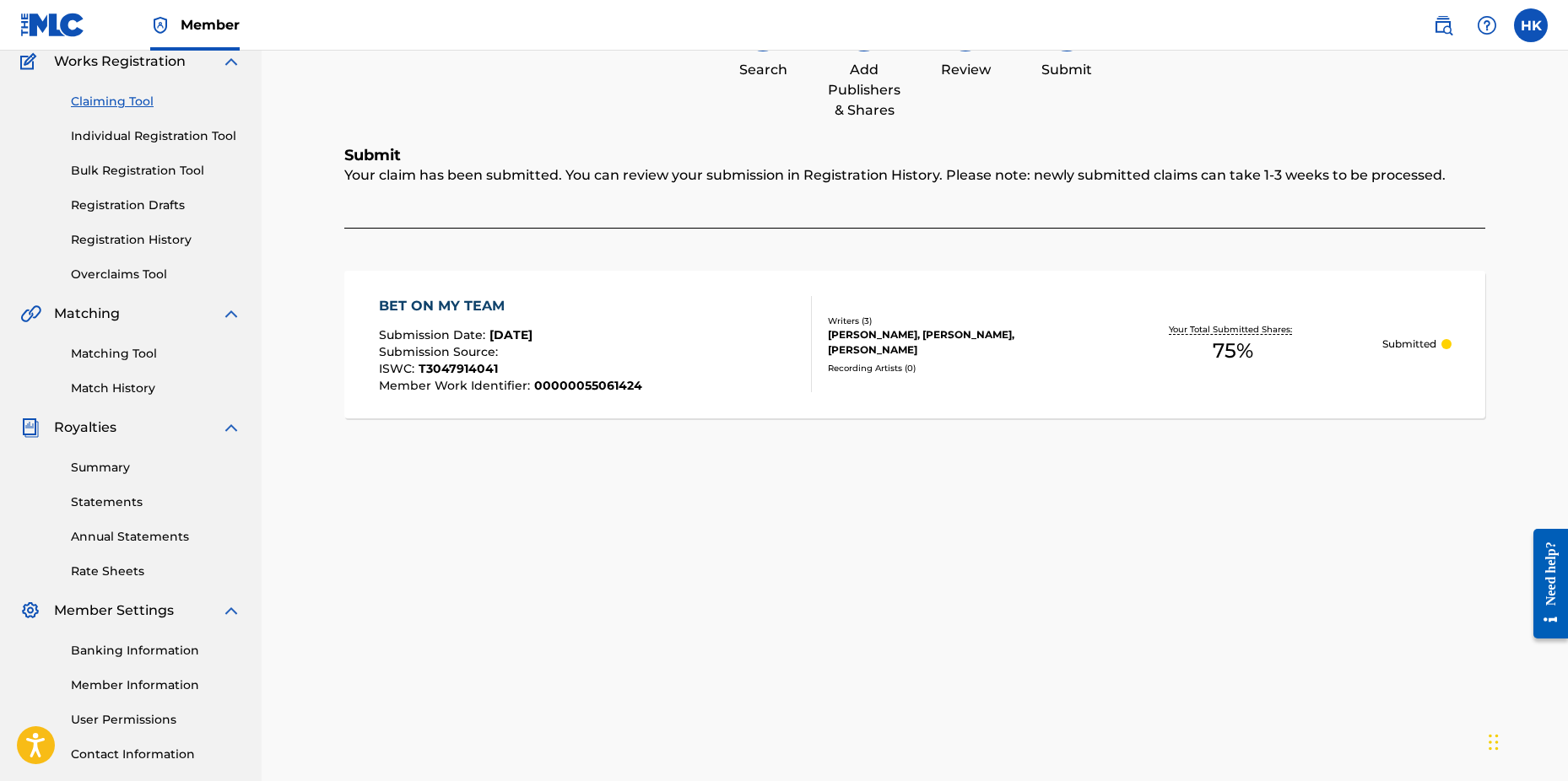
scroll to position [12, 0]
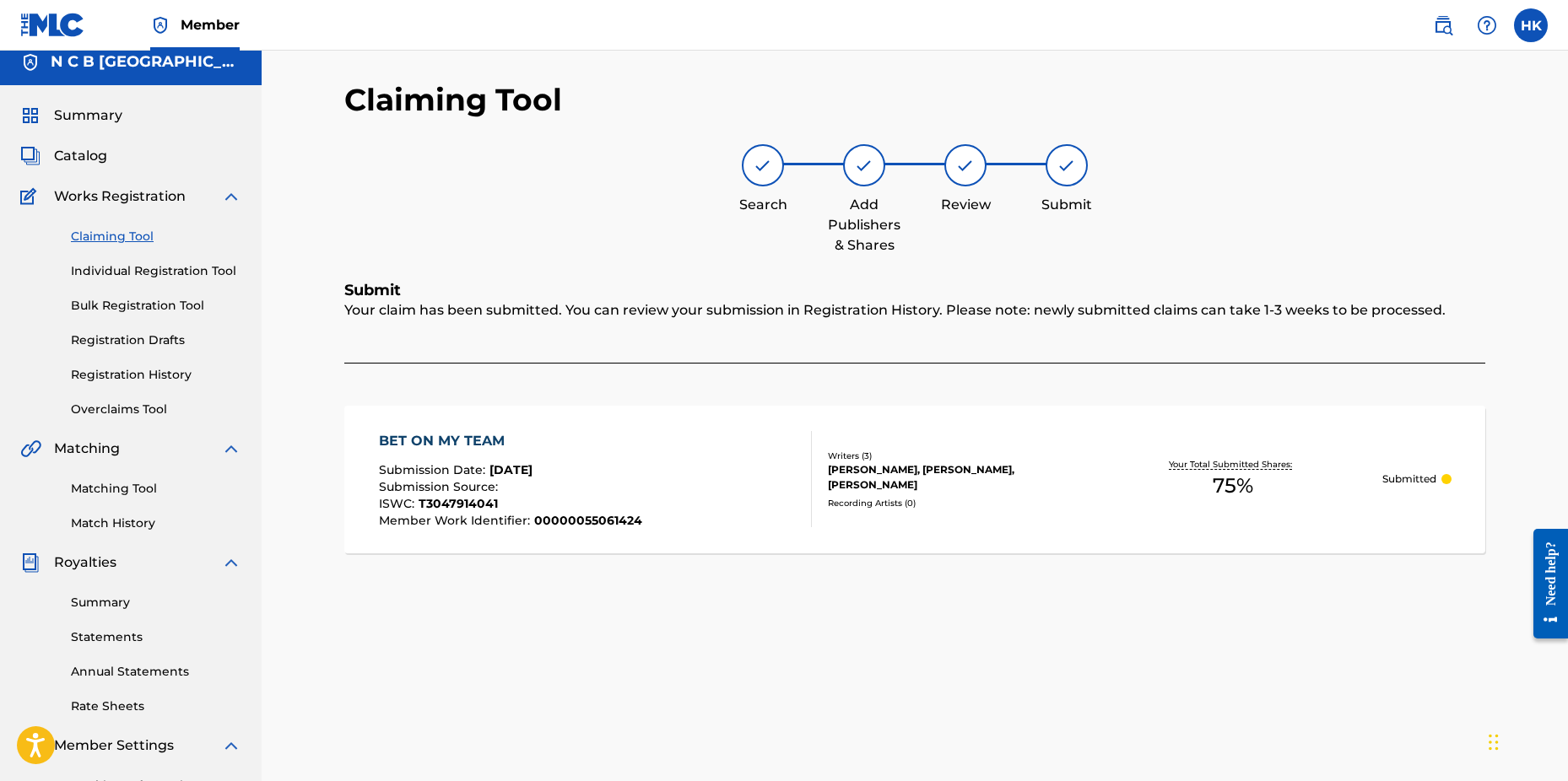
drag, startPoint x: 80, startPoint y: 157, endPoint x: 105, endPoint y: 157, distance: 25.0
click at [80, 157] on span "Catalog" at bounding box center [80, 156] width 54 height 20
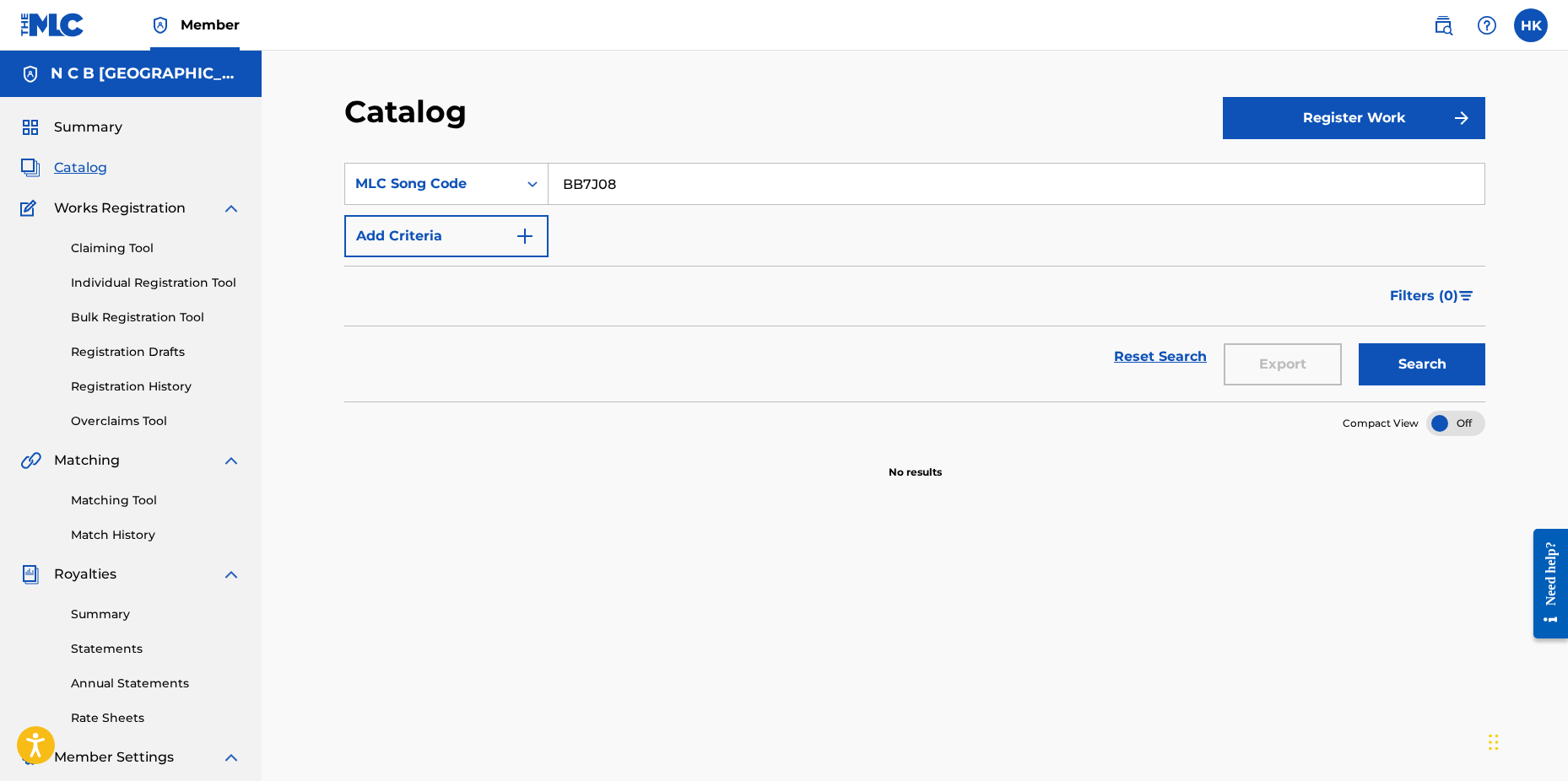
click at [696, 181] on input "BB7J08" at bounding box center [1017, 183] width 936 height 41
type input "B"
paste input "EA5X69"
type input "EA5X69"
click at [1359, 343] on button "Search" at bounding box center [1422, 364] width 126 height 42
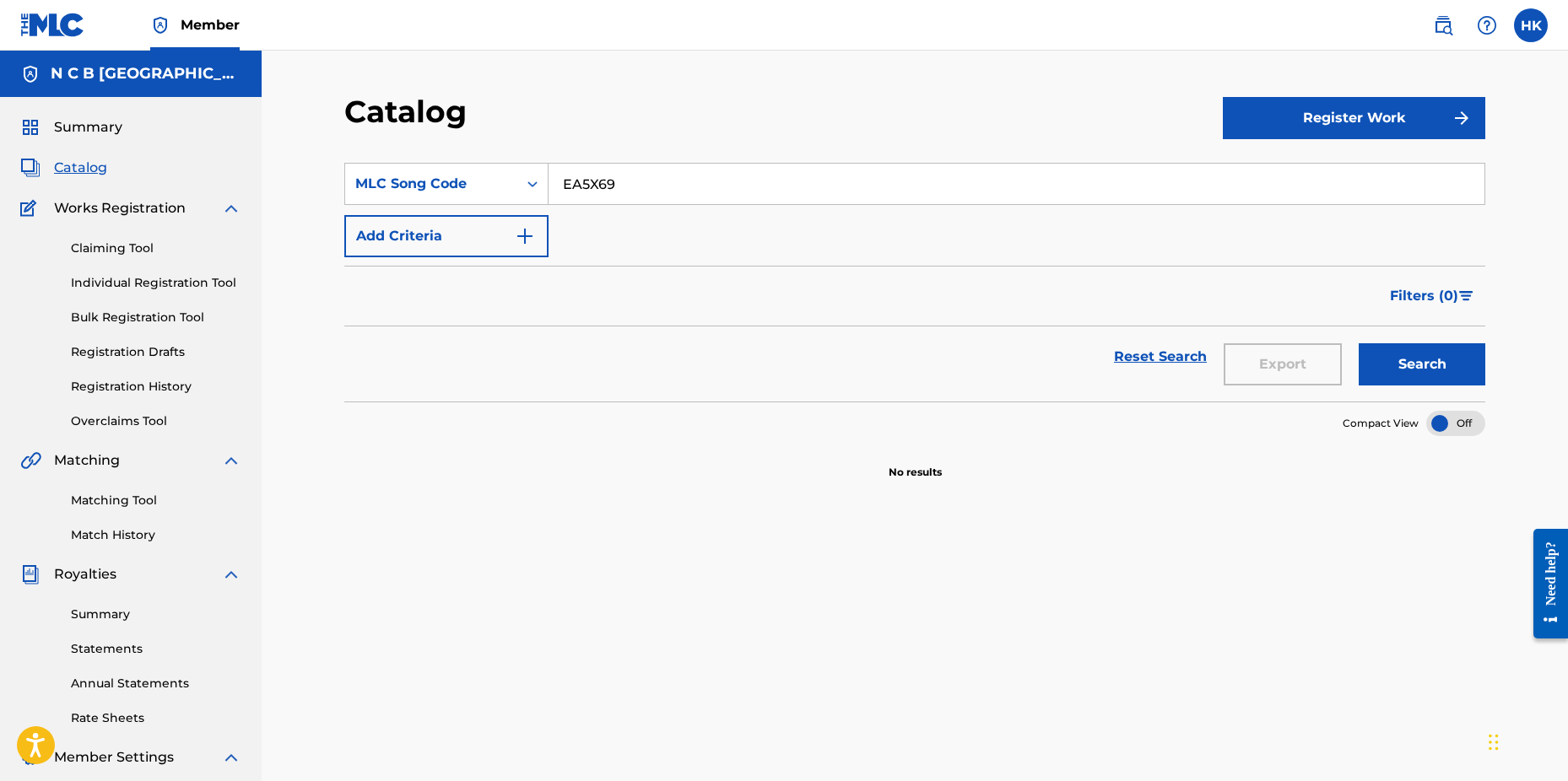
click at [102, 246] on link "Claiming Tool" at bounding box center [156, 248] width 170 height 18
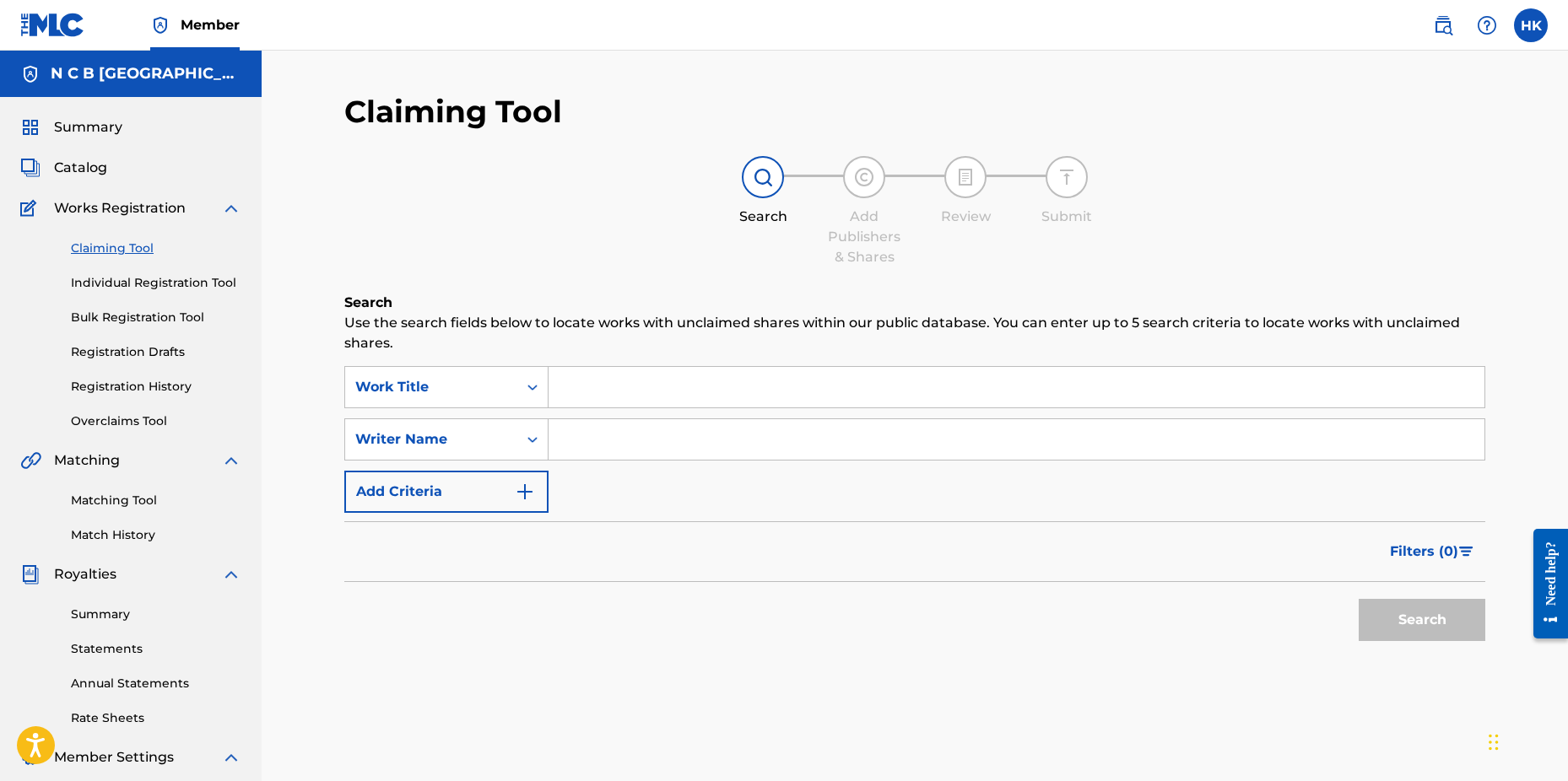
click at [577, 384] on input "Search Form" at bounding box center [1017, 387] width 936 height 41
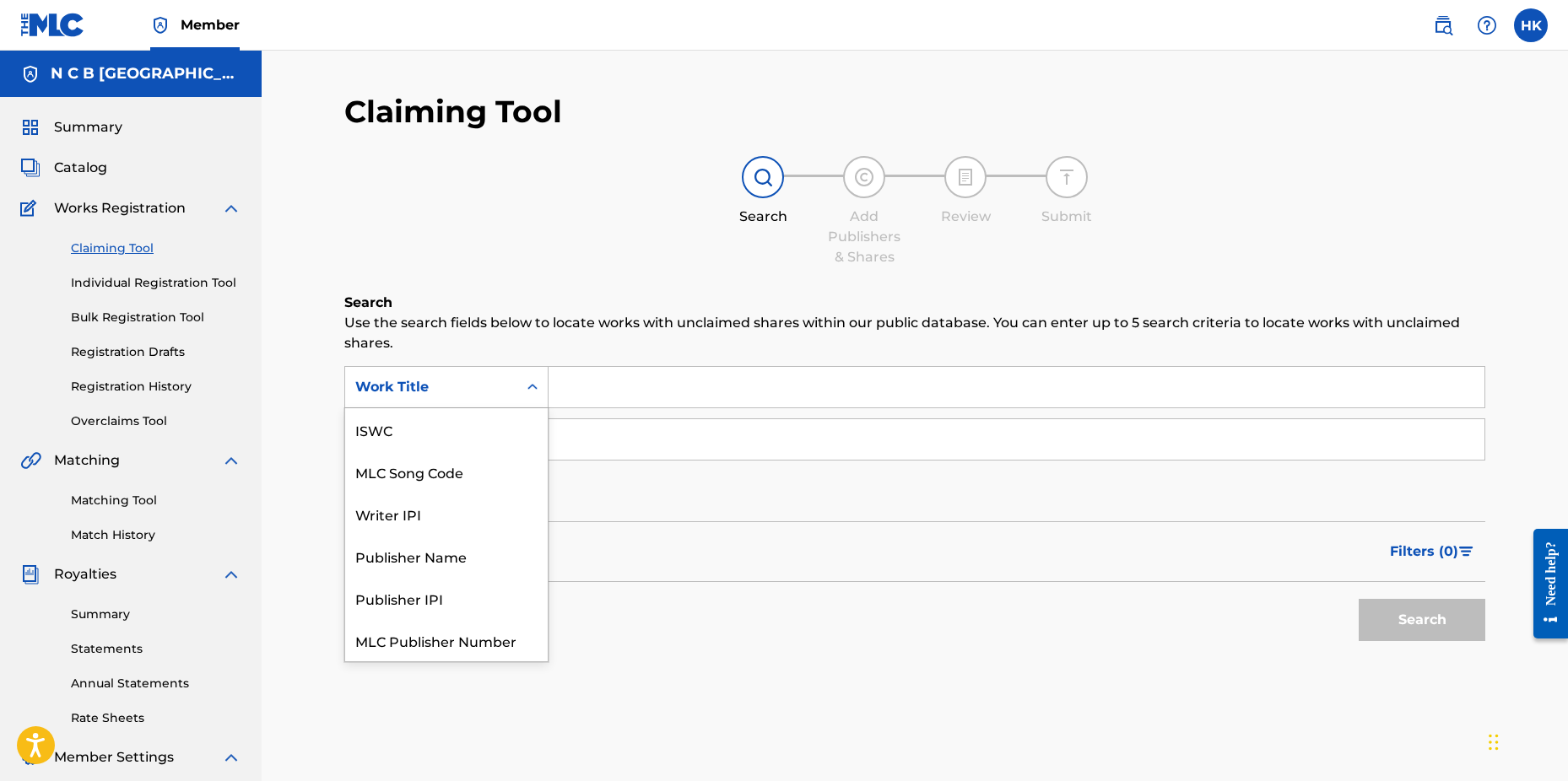
click at [524, 384] on icon "Search Form" at bounding box center [532, 387] width 17 height 17
click at [514, 422] on div "MLC Song Code" at bounding box center [446, 429] width 202 height 42
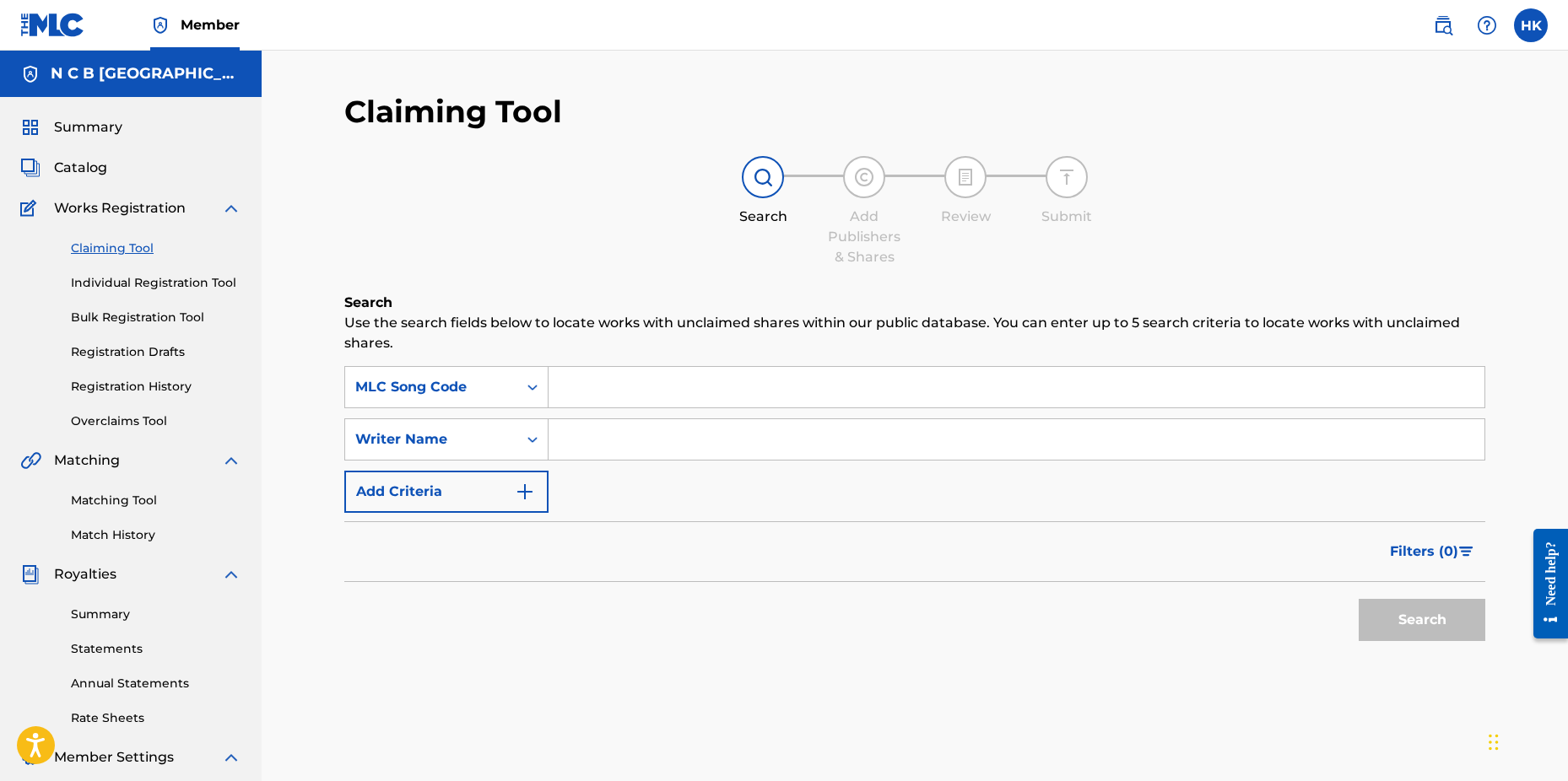
click at [551, 397] on input "Search Form" at bounding box center [1017, 387] width 936 height 41
paste input "EA5X69"
type input "EA5X69"
click at [1359, 599] on button "Search" at bounding box center [1422, 619] width 126 height 42
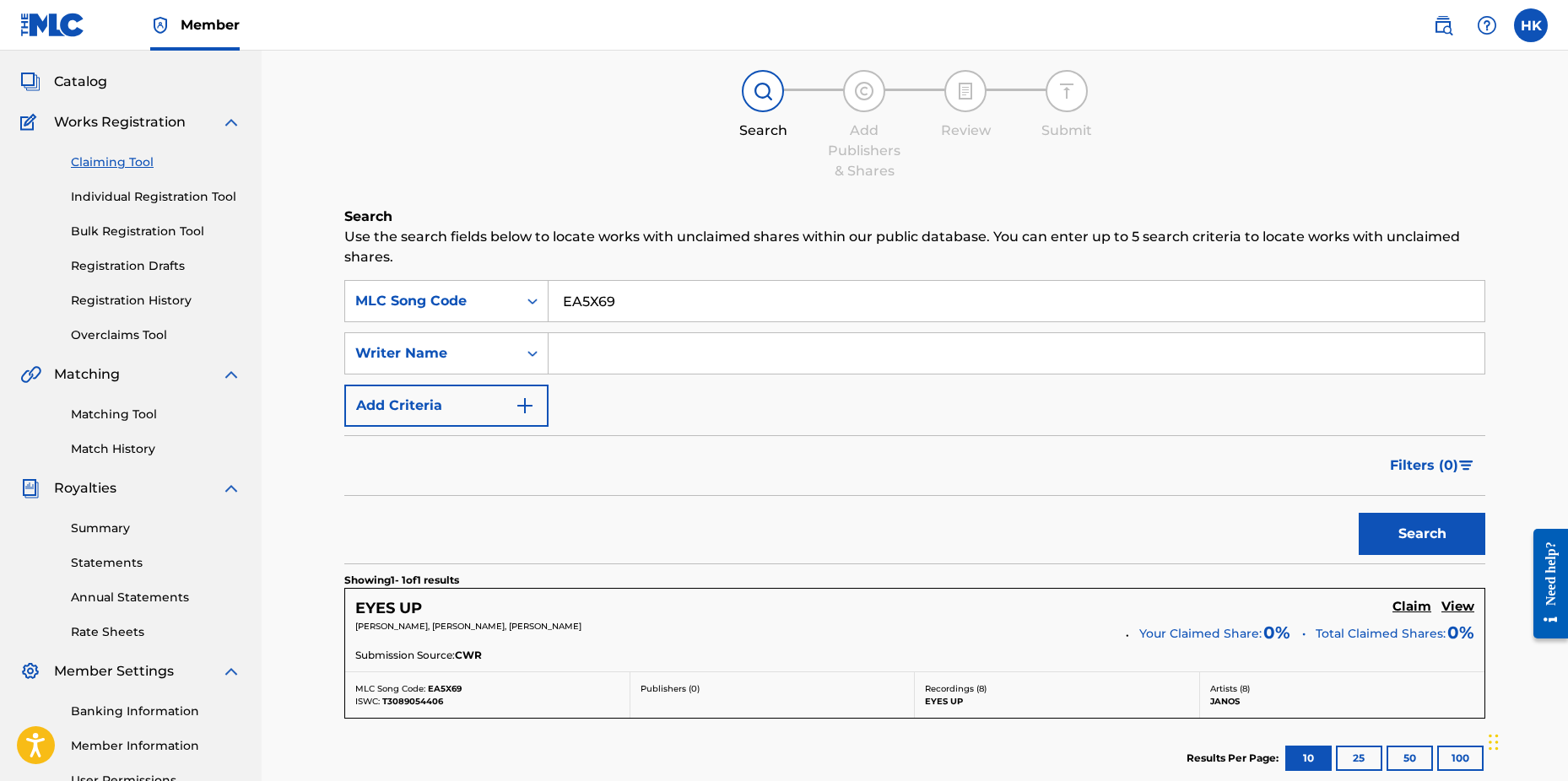
scroll to position [269, 0]
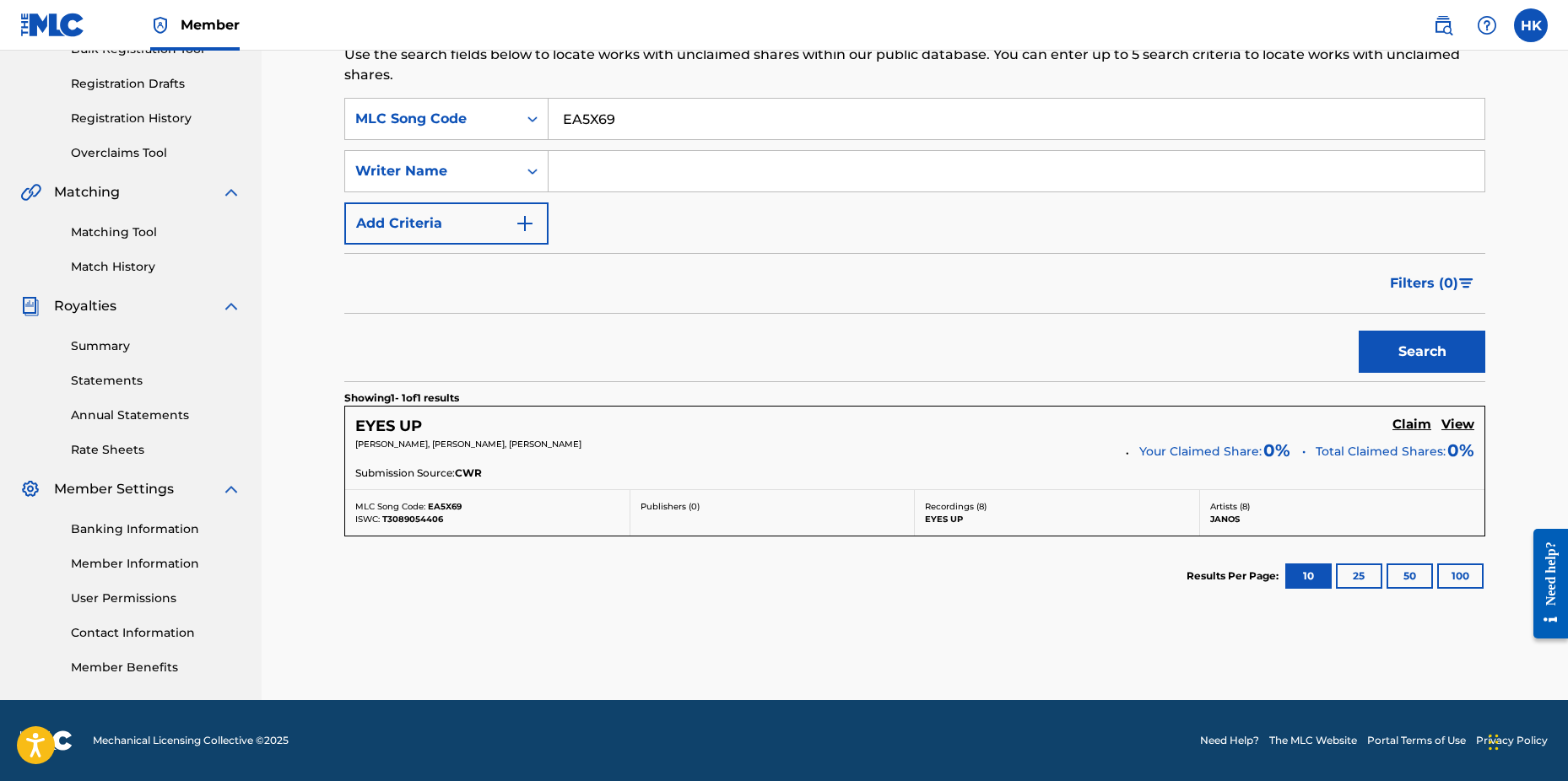
click at [1421, 422] on h5 "Claim" at bounding box center [1412, 424] width 39 height 16
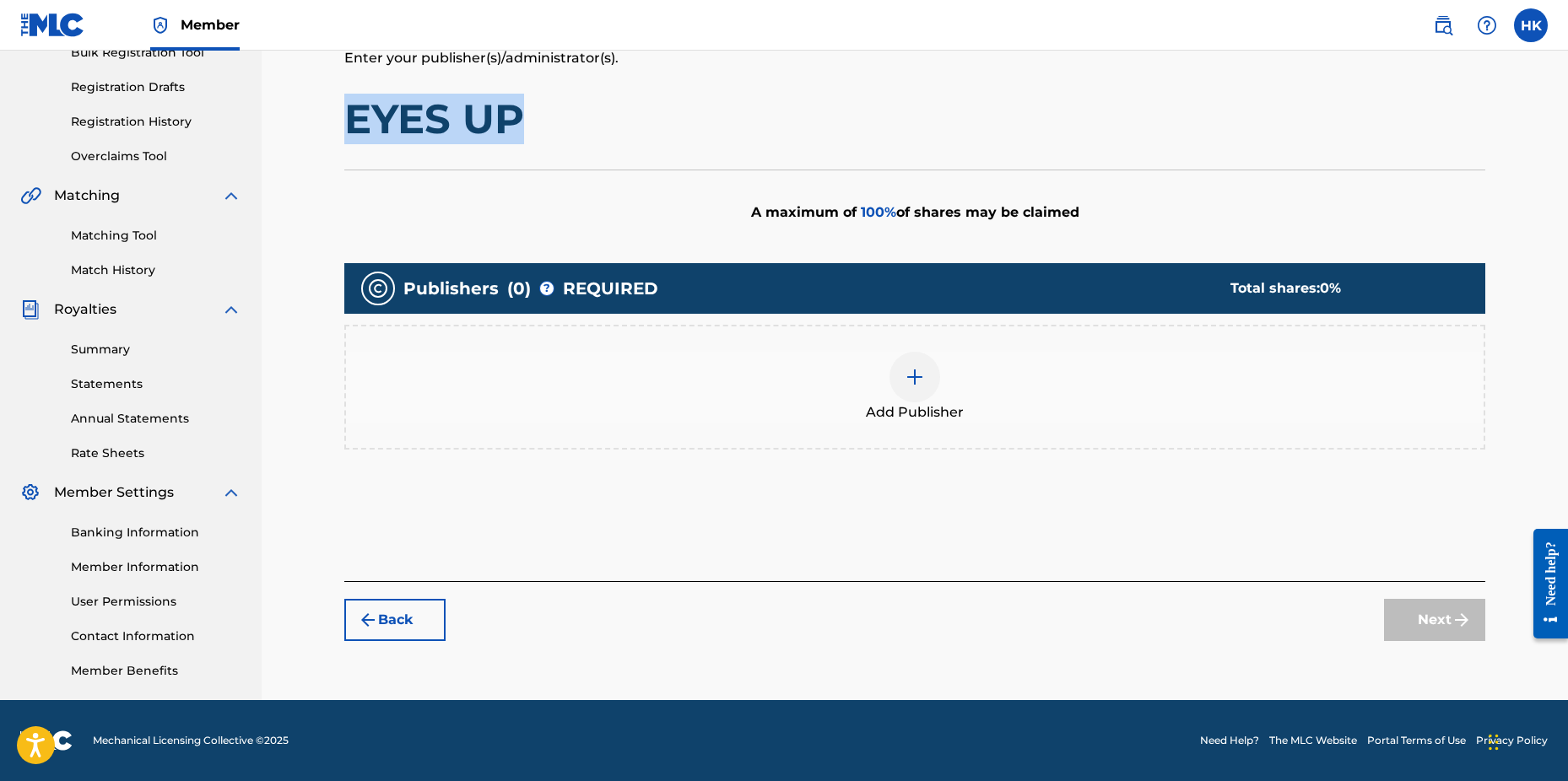
drag, startPoint x: 347, startPoint y: 117, endPoint x: 574, endPoint y: 136, distance: 227.8
click at [574, 136] on h1 "EYES UP" at bounding box center [915, 118] width 1141 height 51
copy h1 "EYES UP"
click at [908, 369] on img at bounding box center [915, 377] width 20 height 20
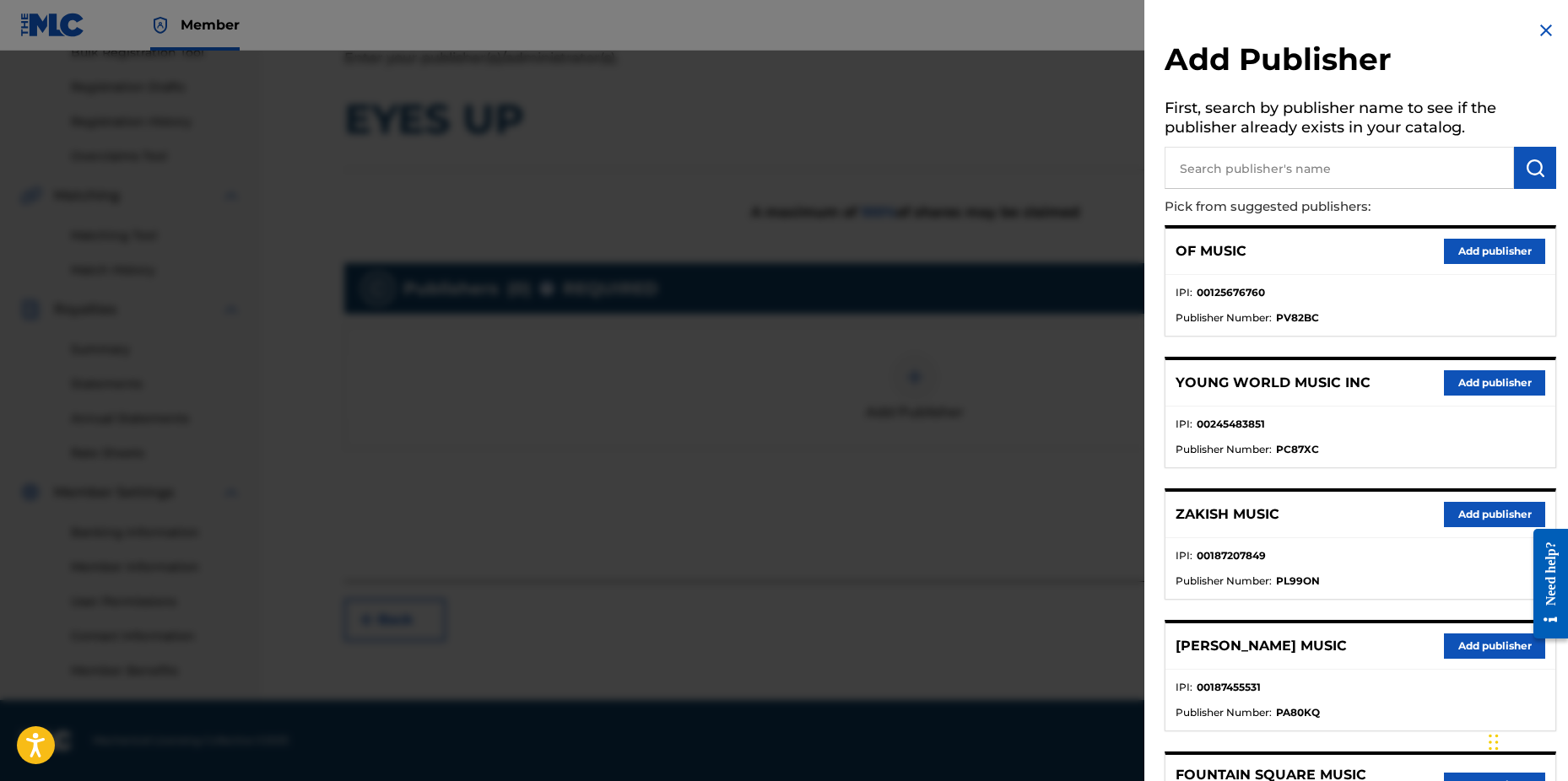
click at [1252, 165] on input "text" at bounding box center [1340, 168] width 349 height 42
type input "n c b"
click at [1526, 165] on img "submit" at bounding box center [1535, 168] width 20 height 20
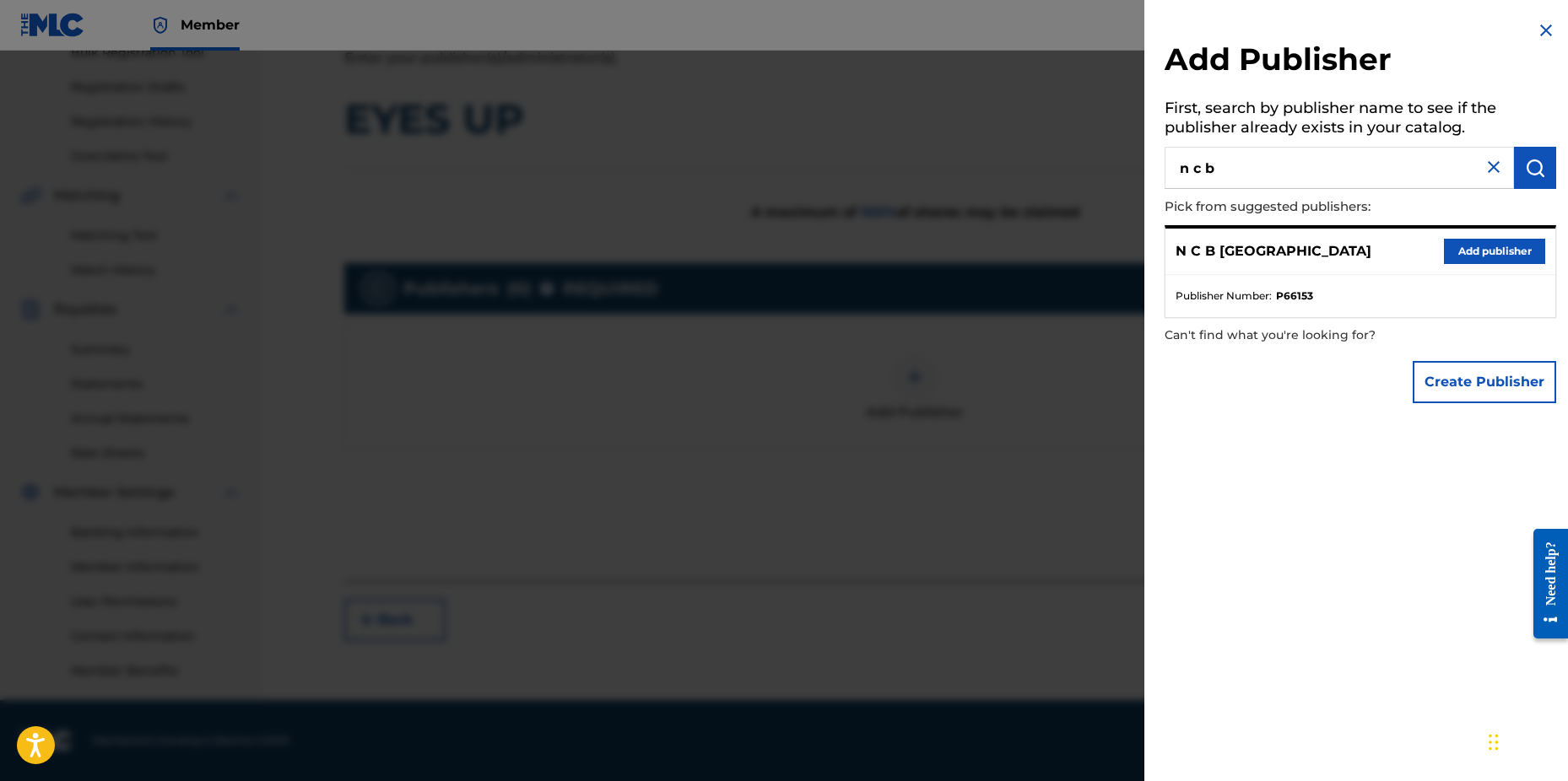
click at [1488, 237] on div "N C B SCANDINAVIA Add publisher" at bounding box center [1361, 252] width 390 height 47
click at [1480, 244] on button "Add publisher" at bounding box center [1495, 251] width 101 height 25
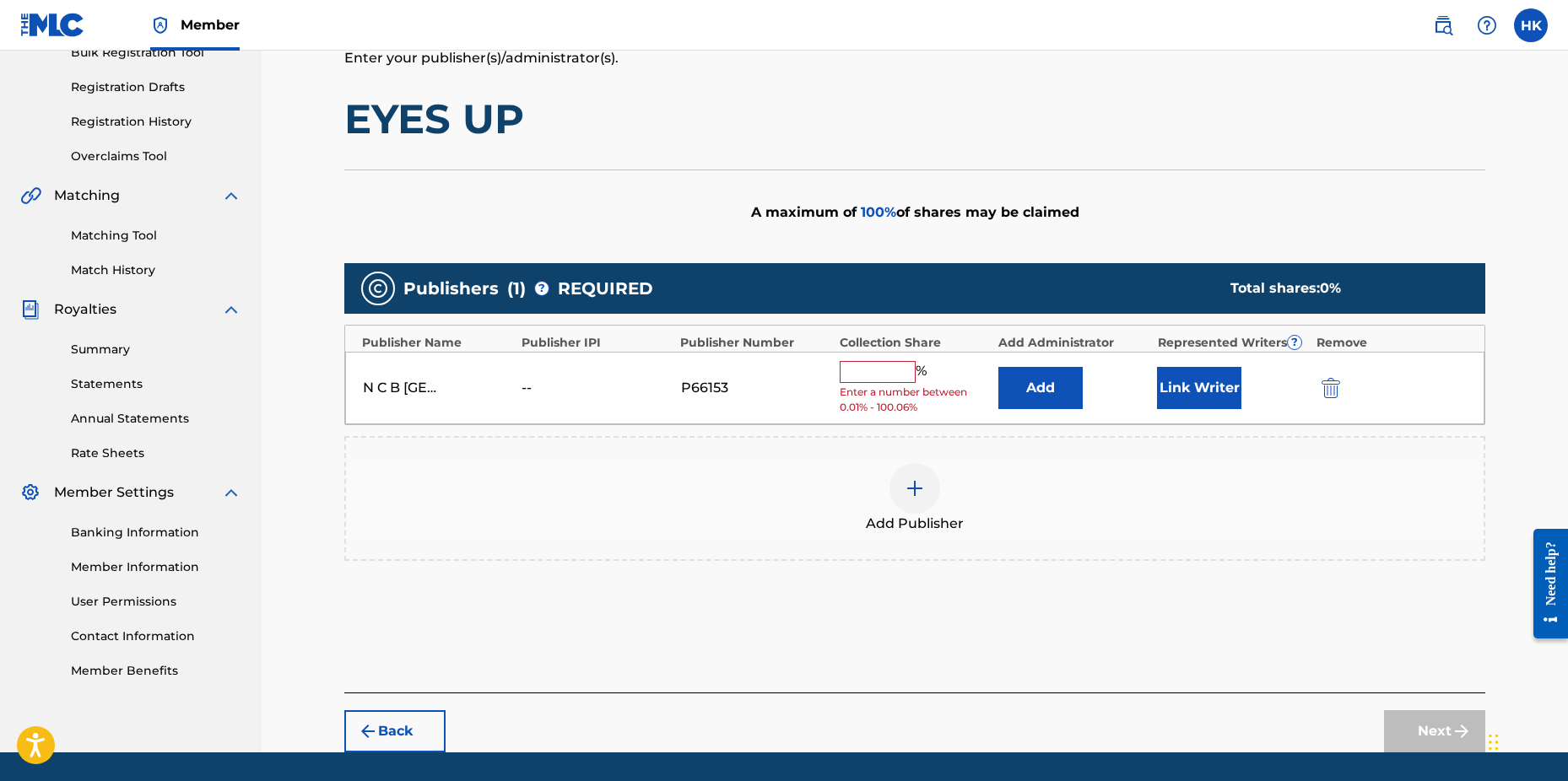
click at [890, 378] on input "text" at bounding box center [878, 371] width 76 height 22
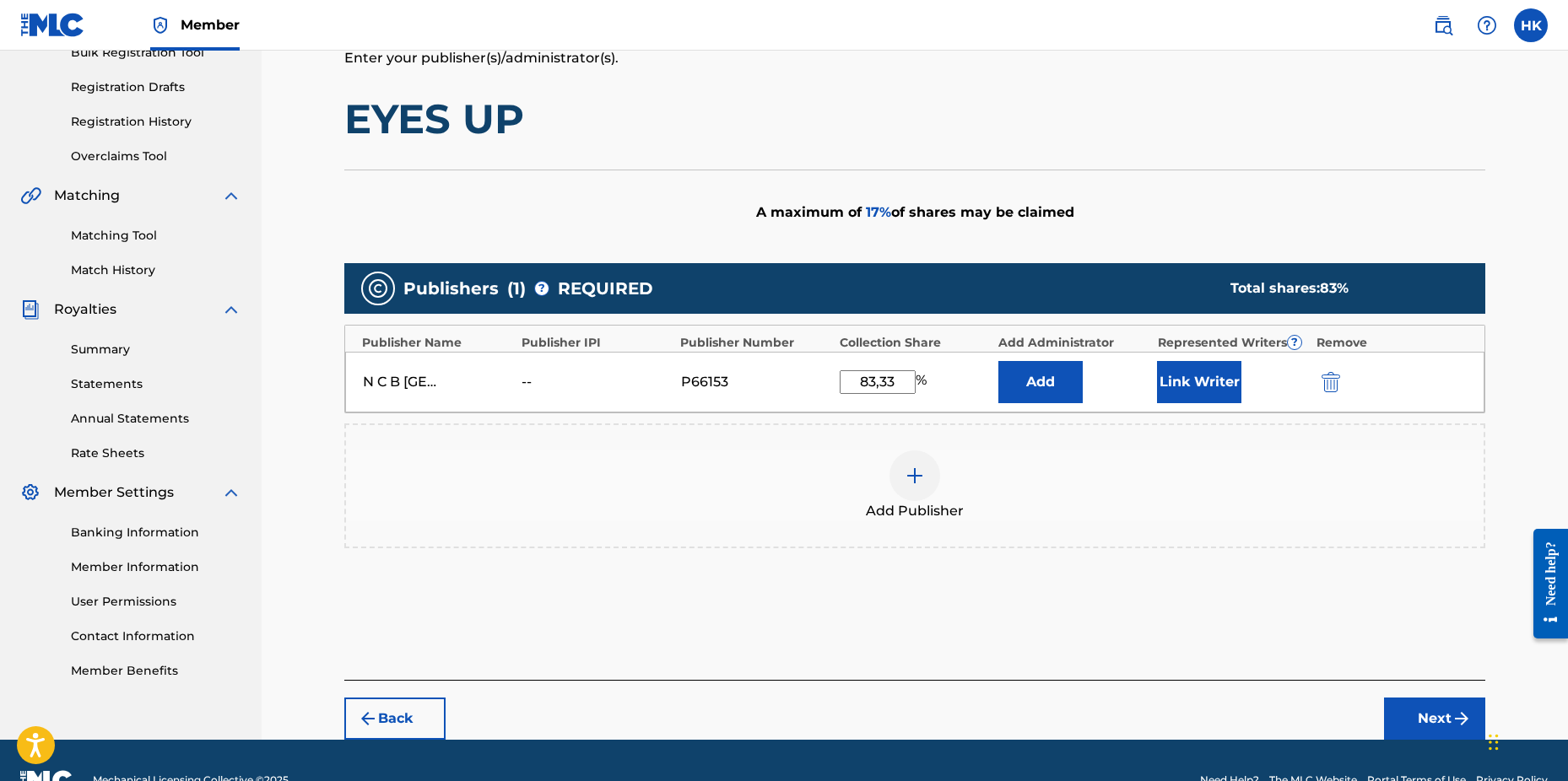
type input "83,33"
click at [1182, 384] on button "Link Writer" at bounding box center [1200, 382] width 85 height 42
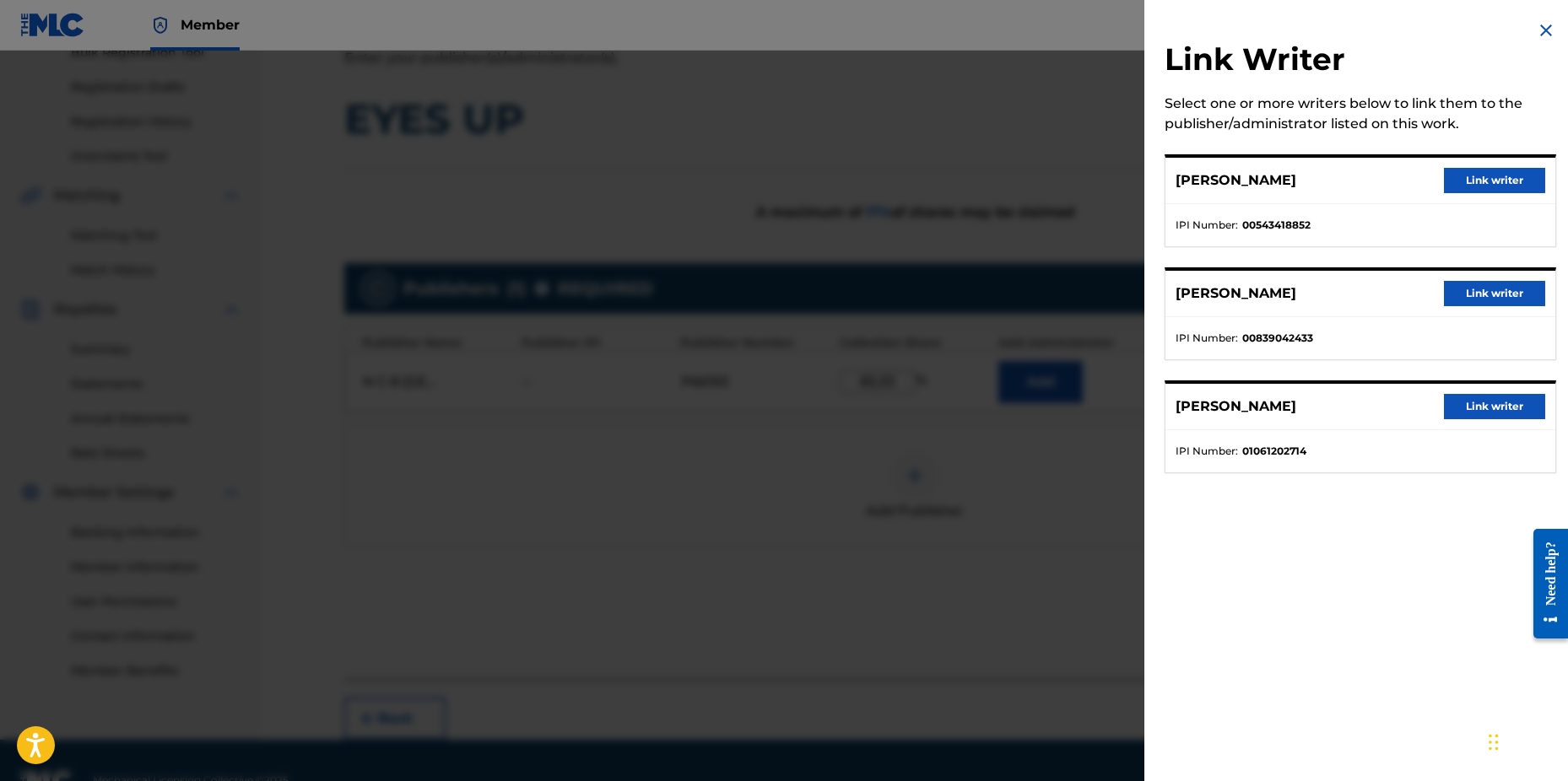
click at [1463, 177] on button "Link writer" at bounding box center [1495, 180] width 101 height 25
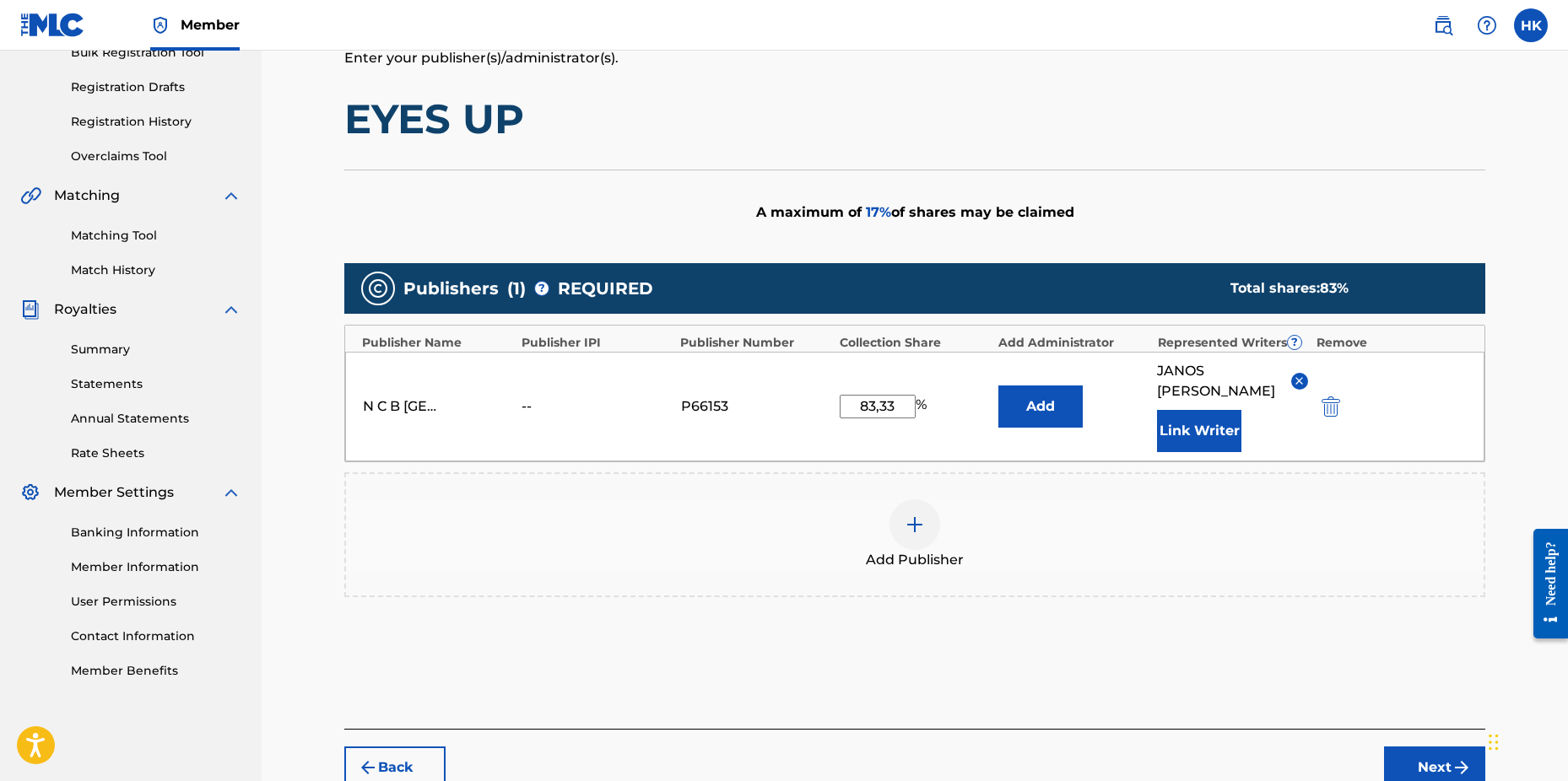
click at [1233, 428] on button "Link Writer" at bounding box center [1200, 431] width 85 height 42
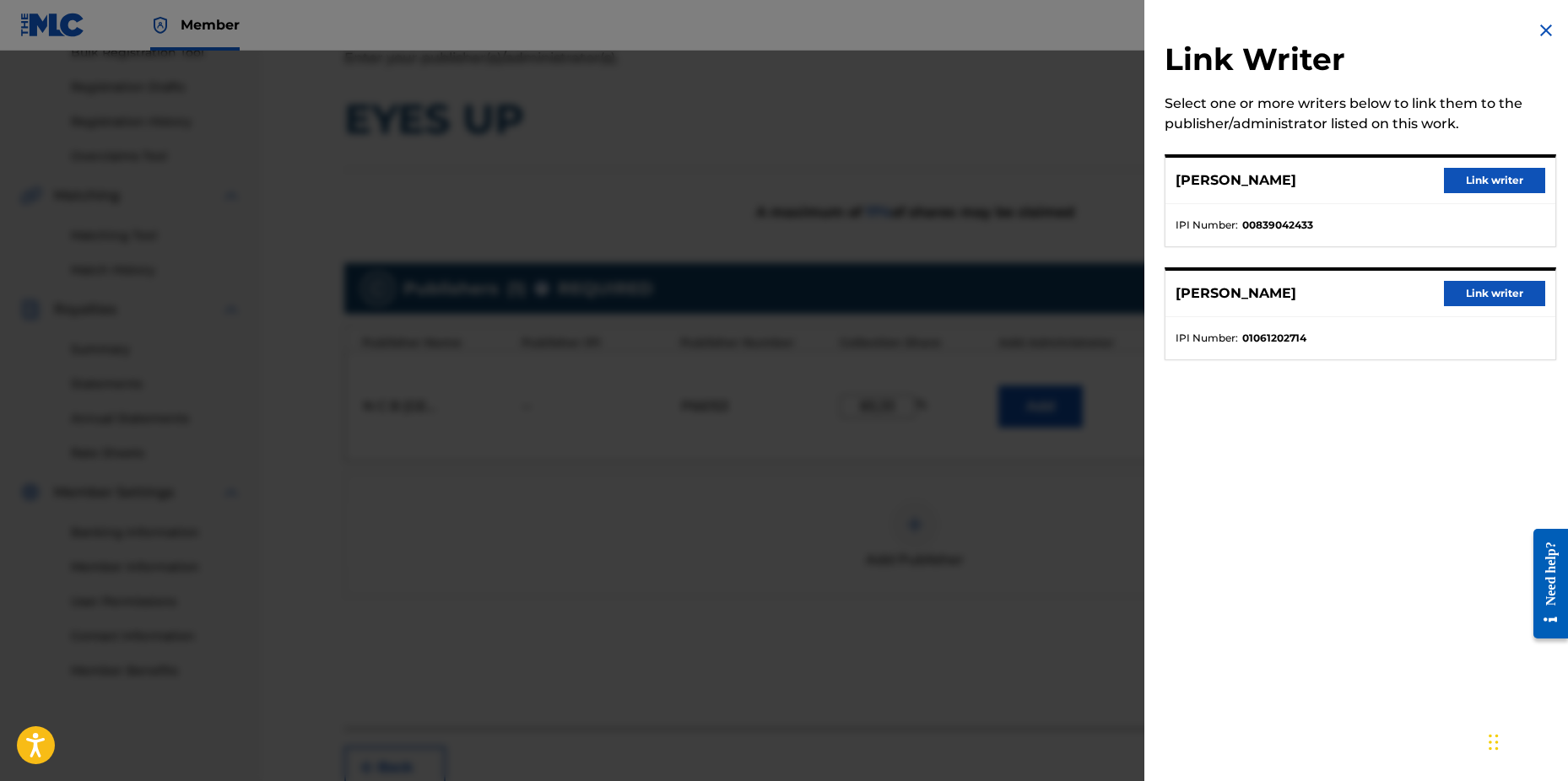
click at [1469, 290] on button "Link writer" at bounding box center [1495, 293] width 101 height 25
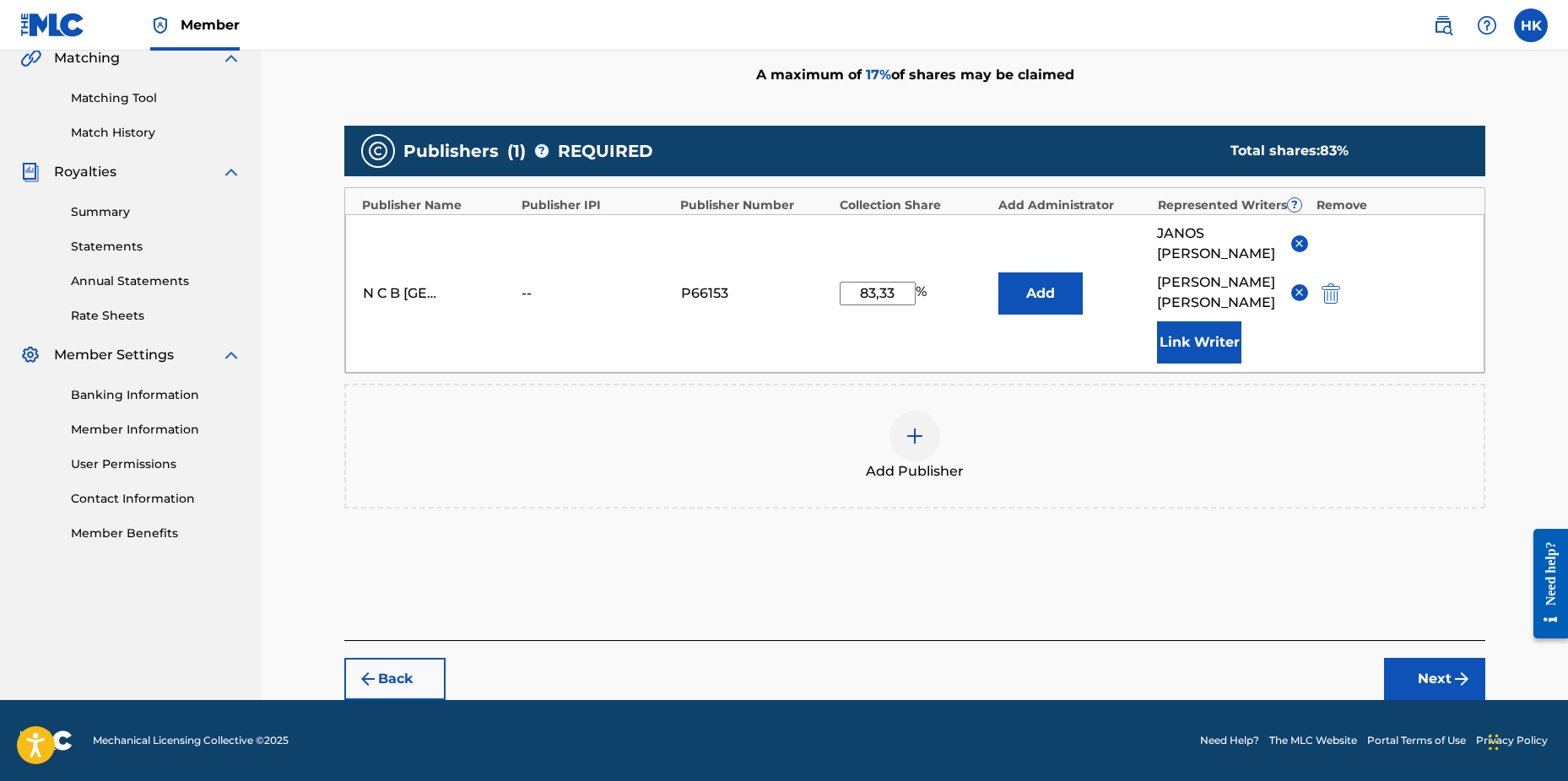
click at [1412, 677] on button "Next" at bounding box center [1435, 679] width 101 height 42
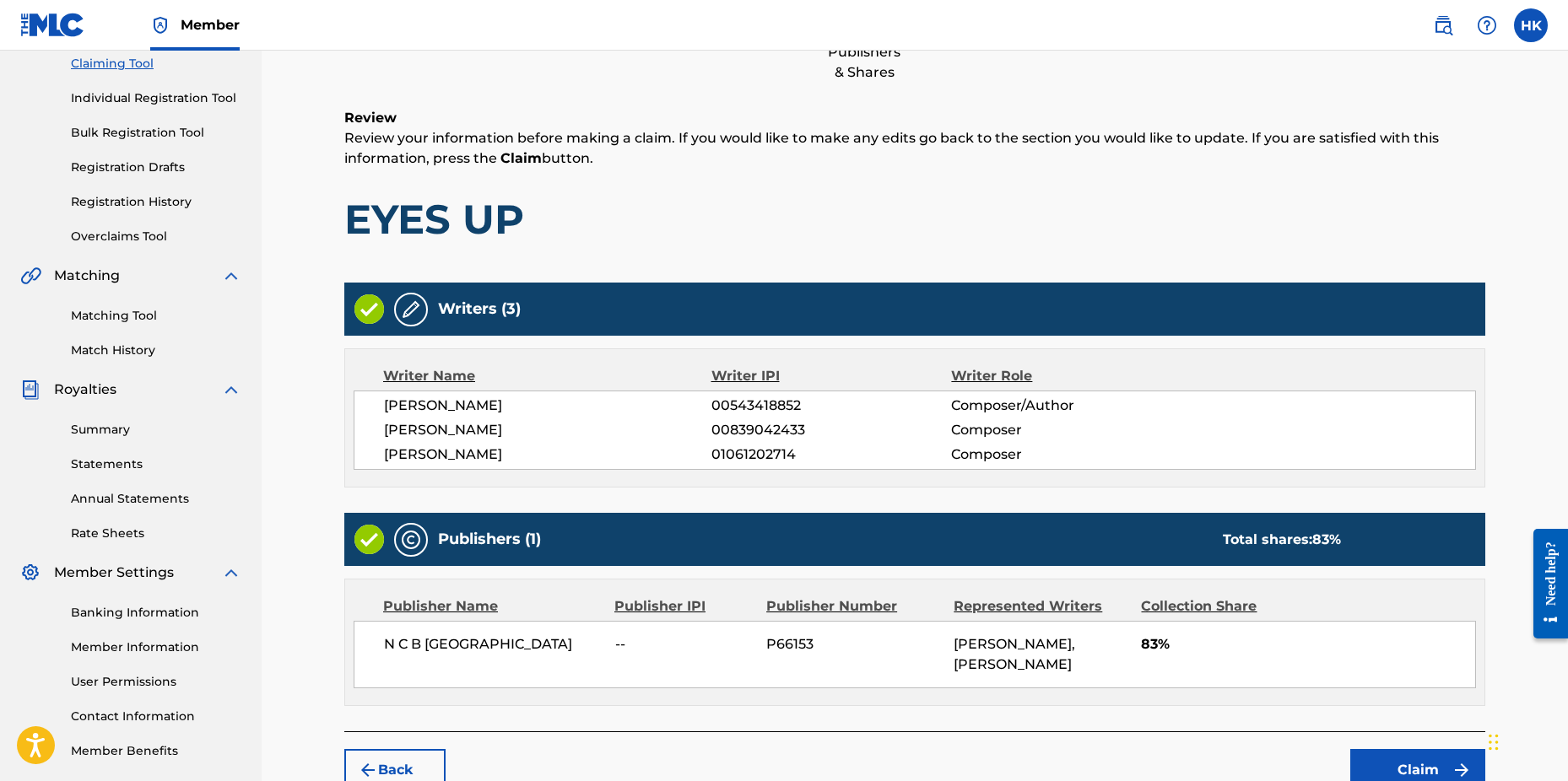
scroll to position [296, 0]
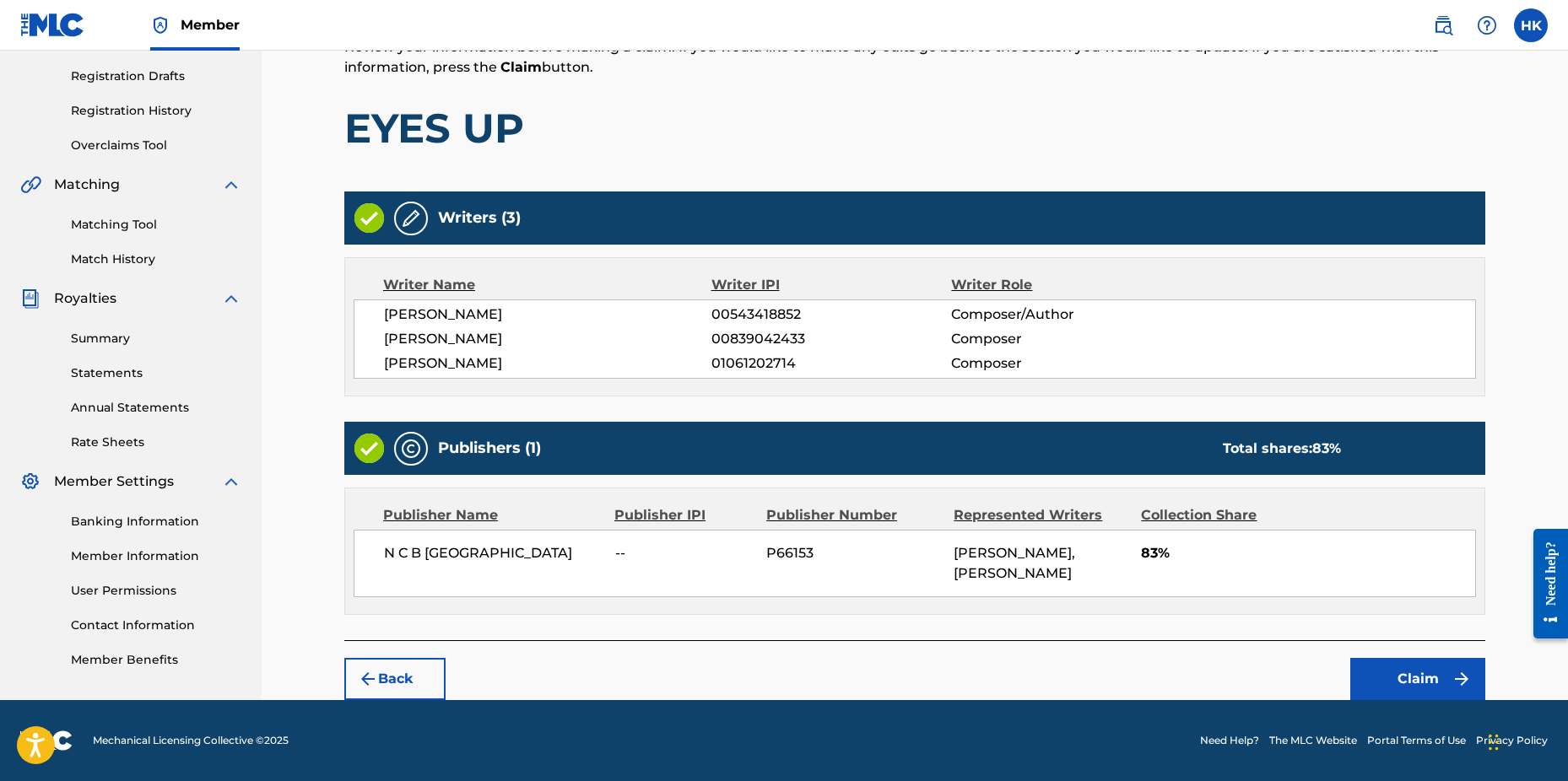
click at [1395, 673] on button "Claim" at bounding box center [1418, 679] width 135 height 42
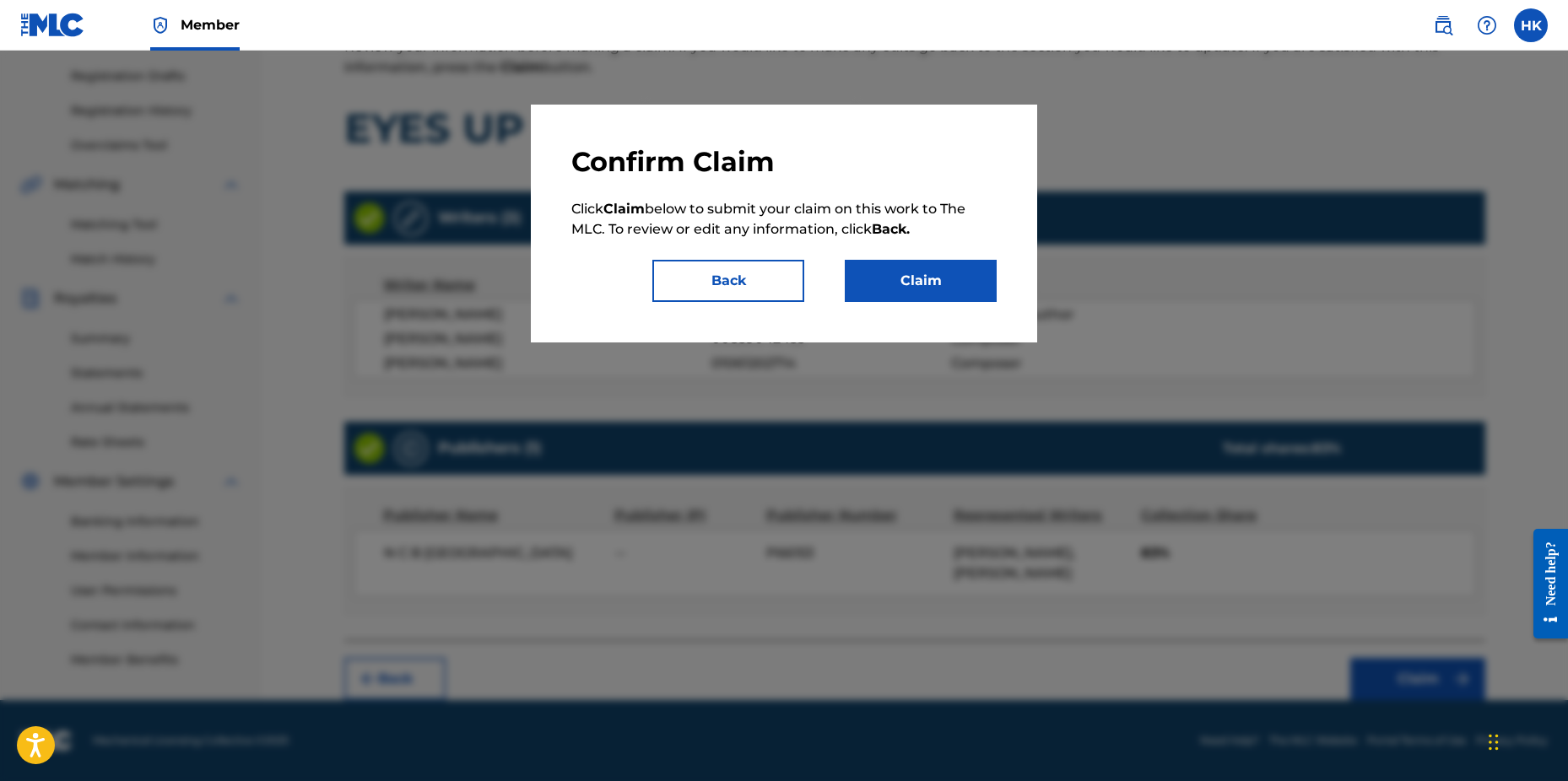
click at [954, 291] on button "Claim" at bounding box center [921, 281] width 152 height 42
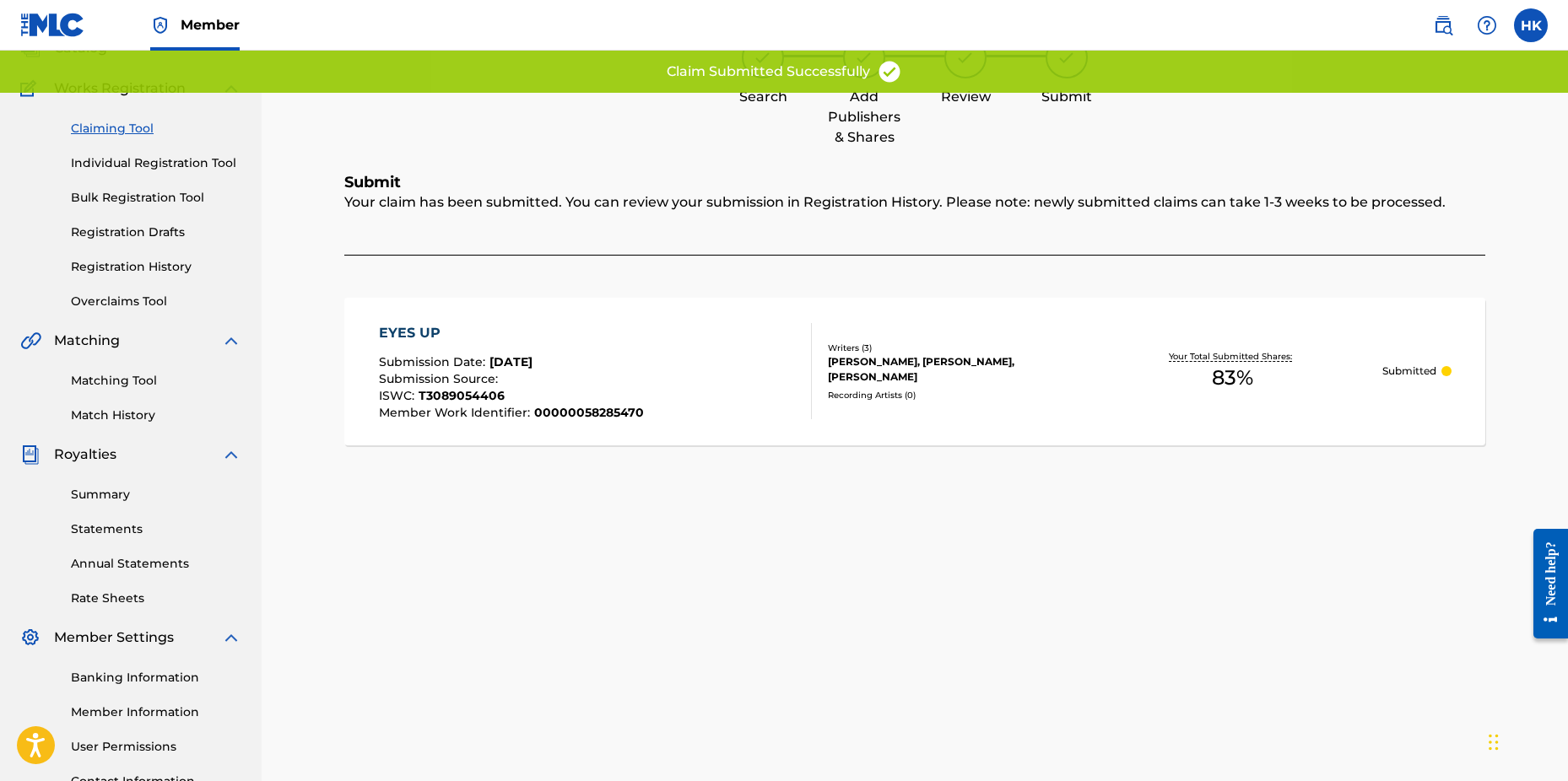
scroll to position [0, 0]
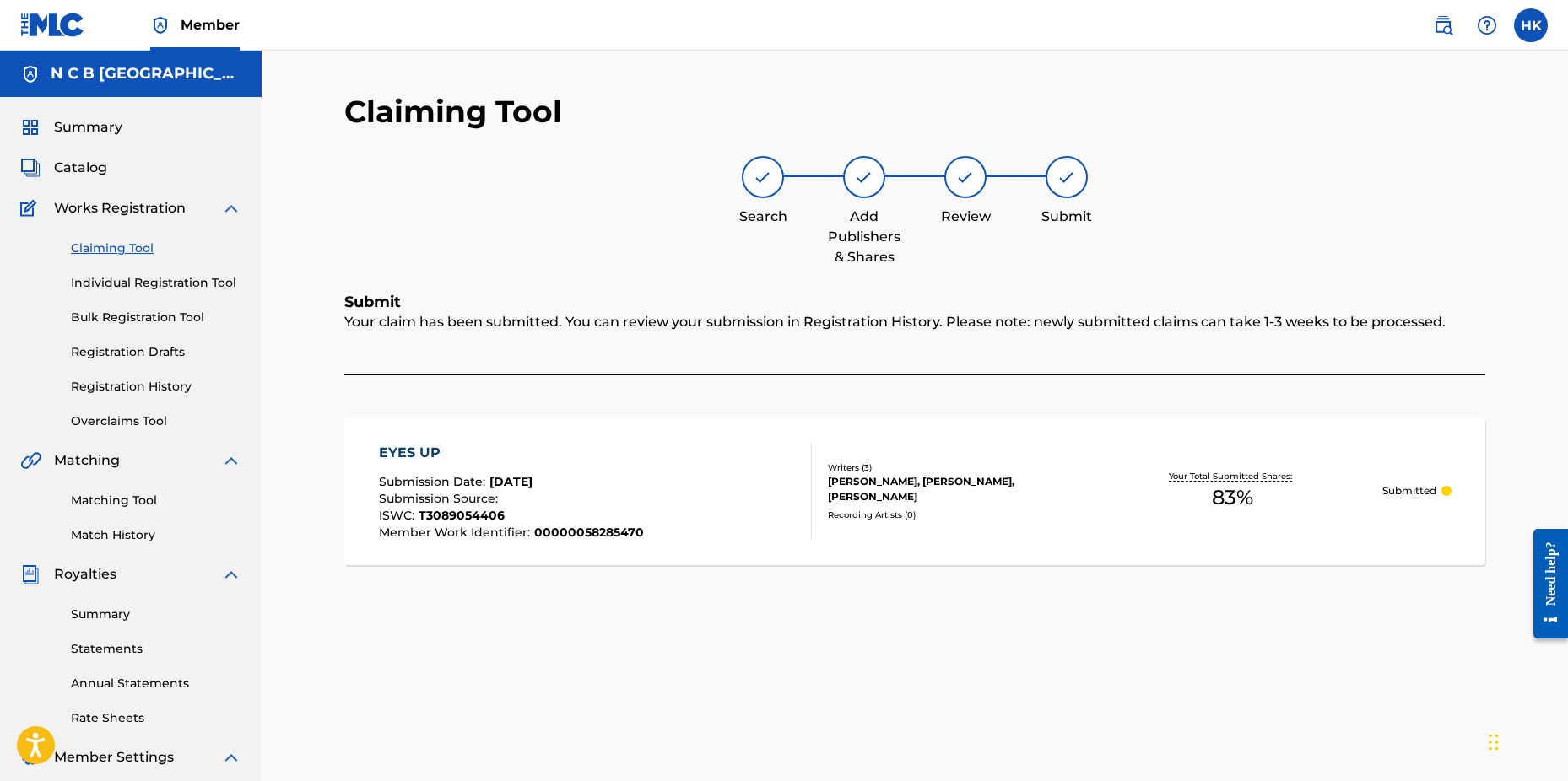
click at [120, 384] on link "Registration History" at bounding box center [156, 386] width 170 height 18
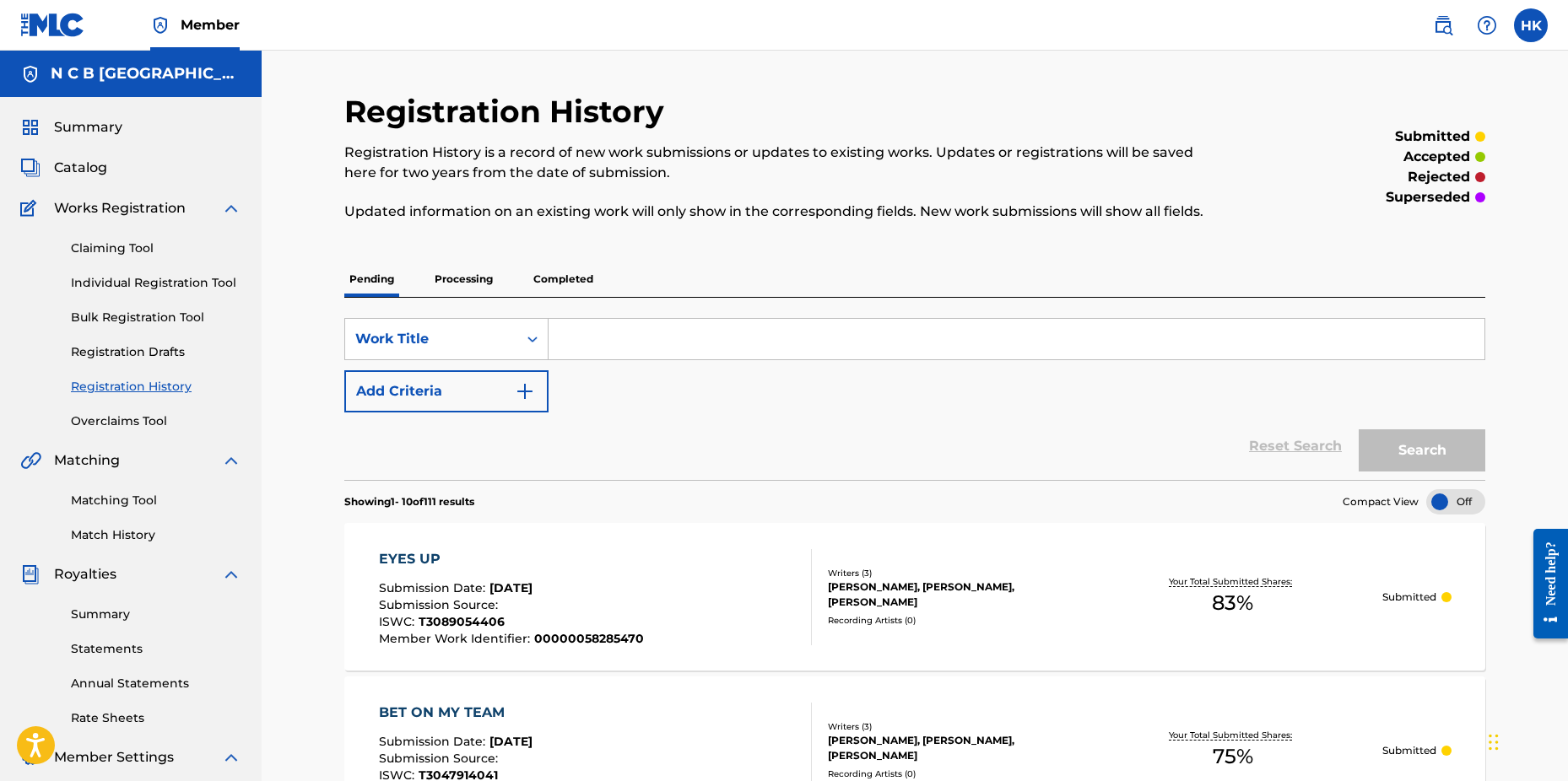
click at [462, 593] on span "Submission Date :" at bounding box center [434, 588] width 111 height 16
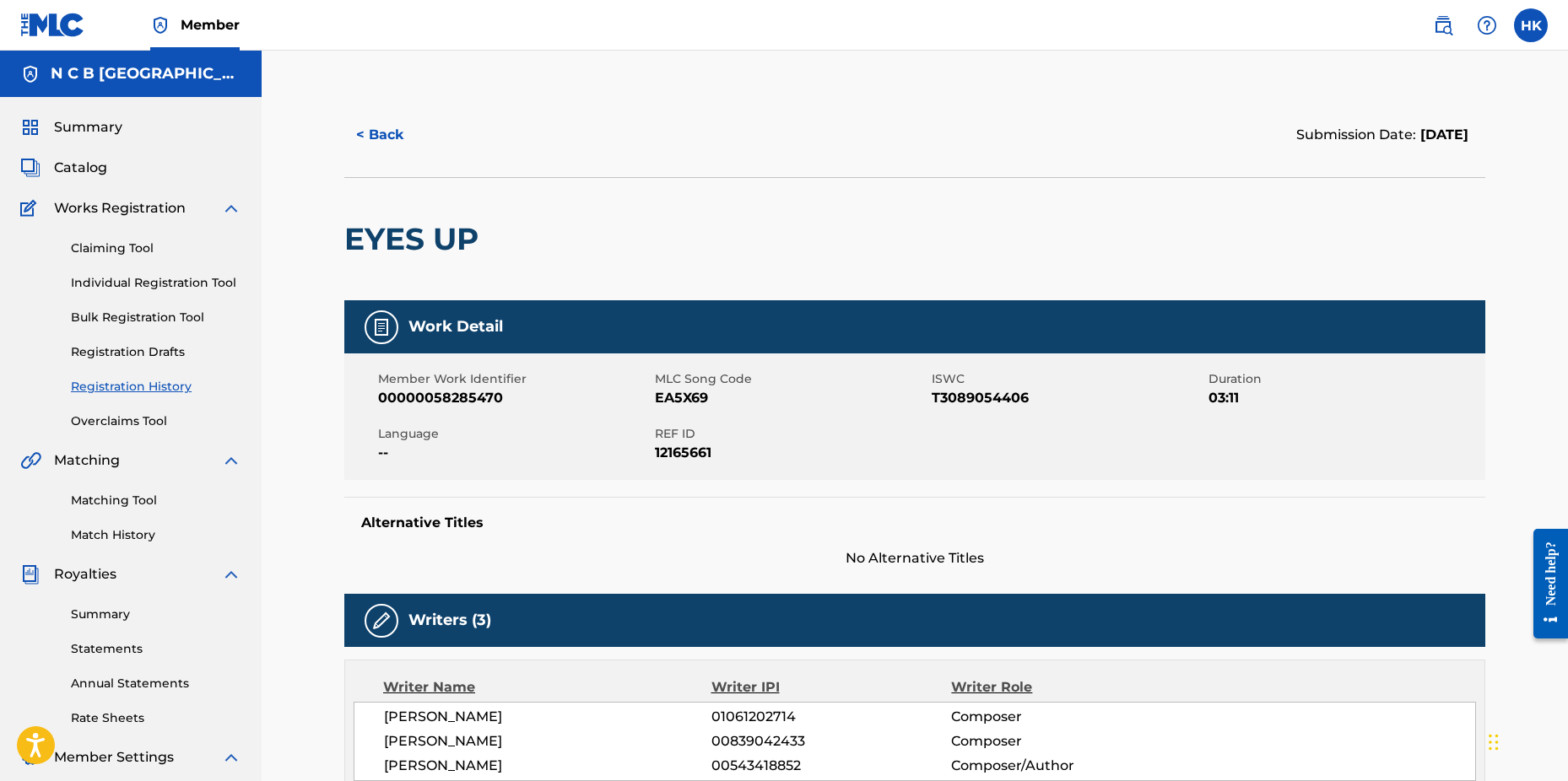
click at [110, 252] on link "Claiming Tool" at bounding box center [156, 248] width 170 height 18
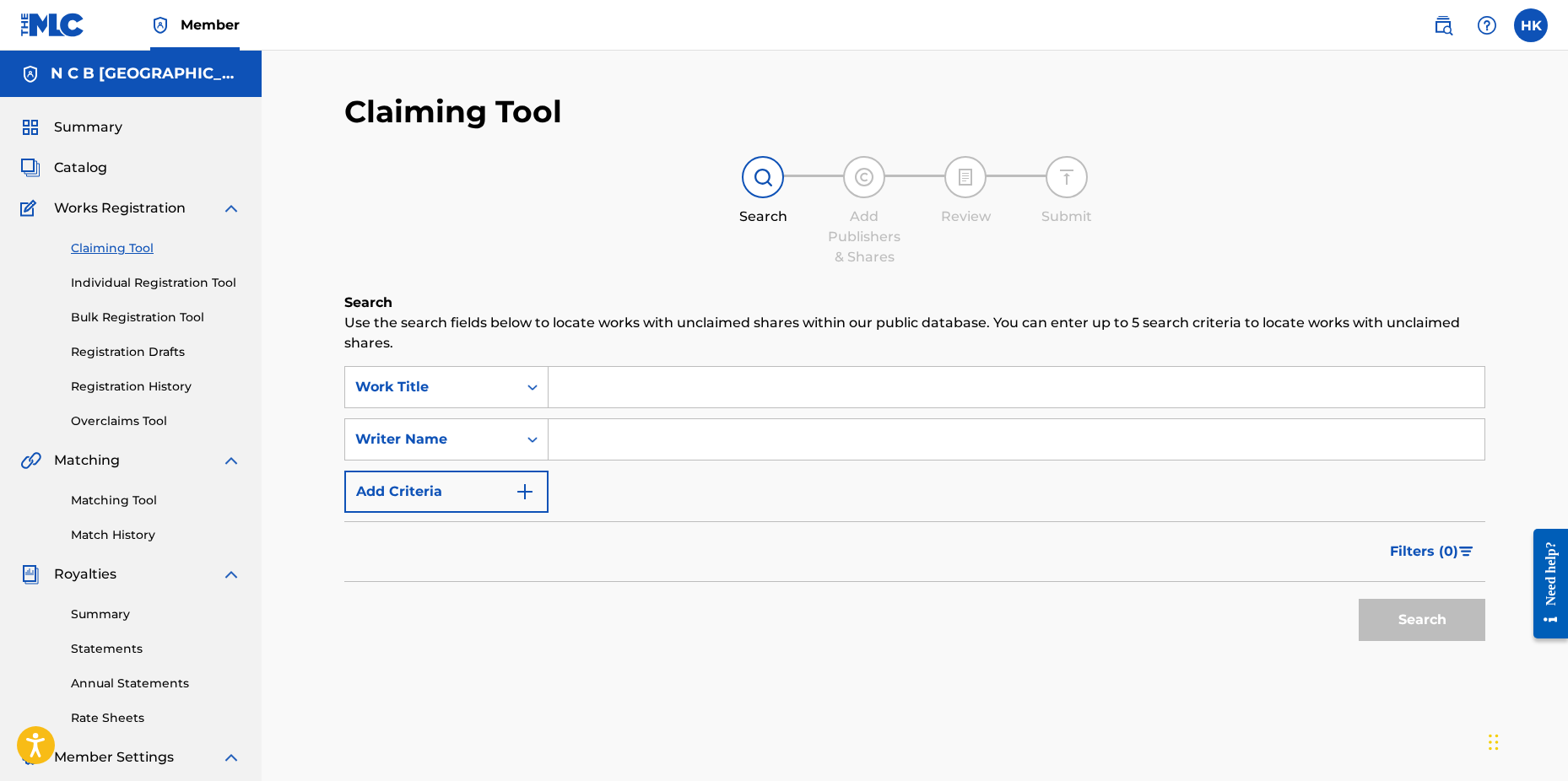
click at [687, 393] on input "Search Form" at bounding box center [1017, 387] width 936 height 41
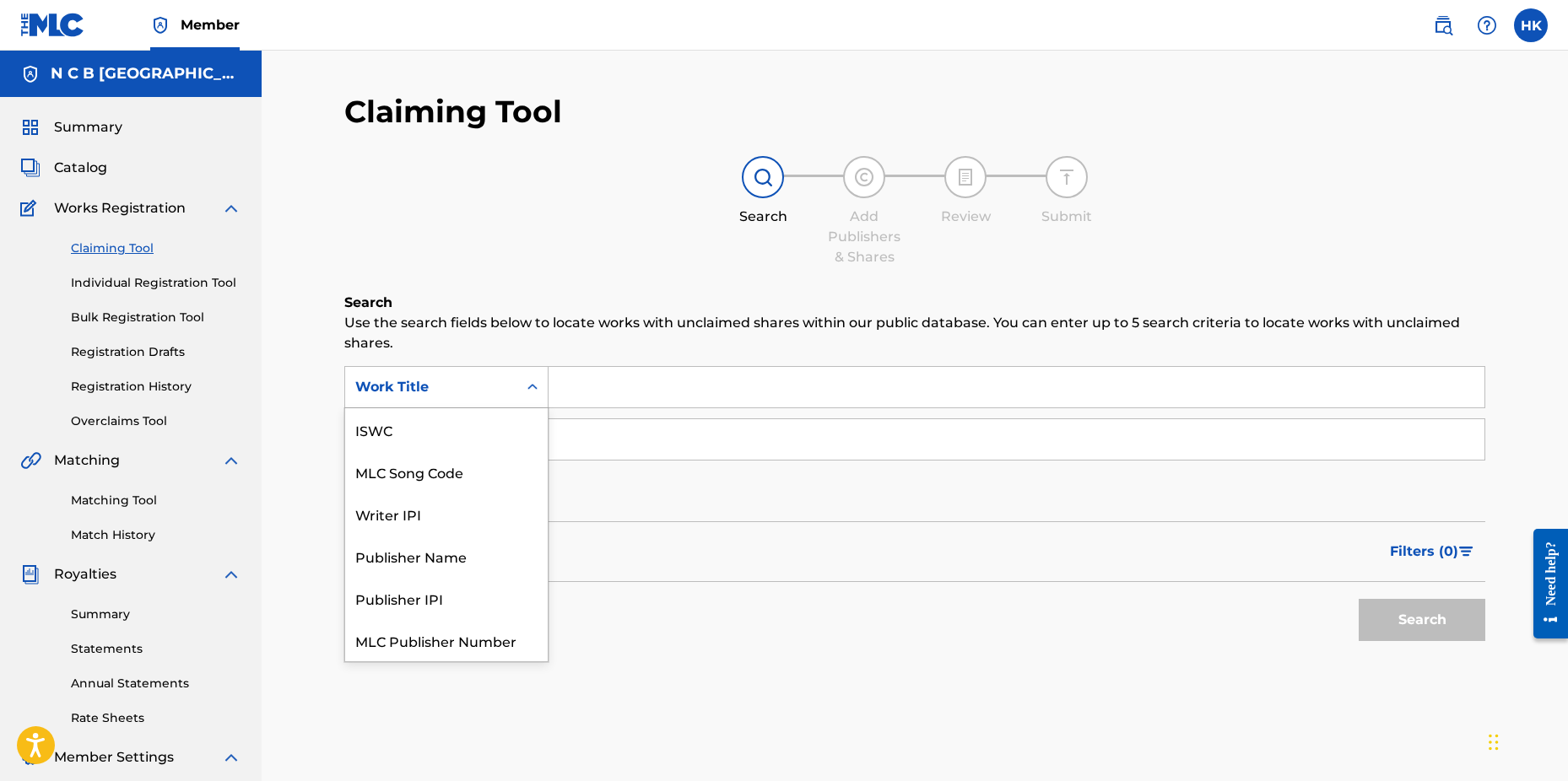
click at [535, 389] on icon "Search Form" at bounding box center [532, 386] width 10 height 6
click at [511, 430] on div "MLC Song Code" at bounding box center [446, 429] width 202 height 42
click at [548, 403] on div "MLC Song Code" at bounding box center [446, 387] width 204 height 42
click at [560, 392] on input "Search Form" at bounding box center [1017, 387] width 936 height 41
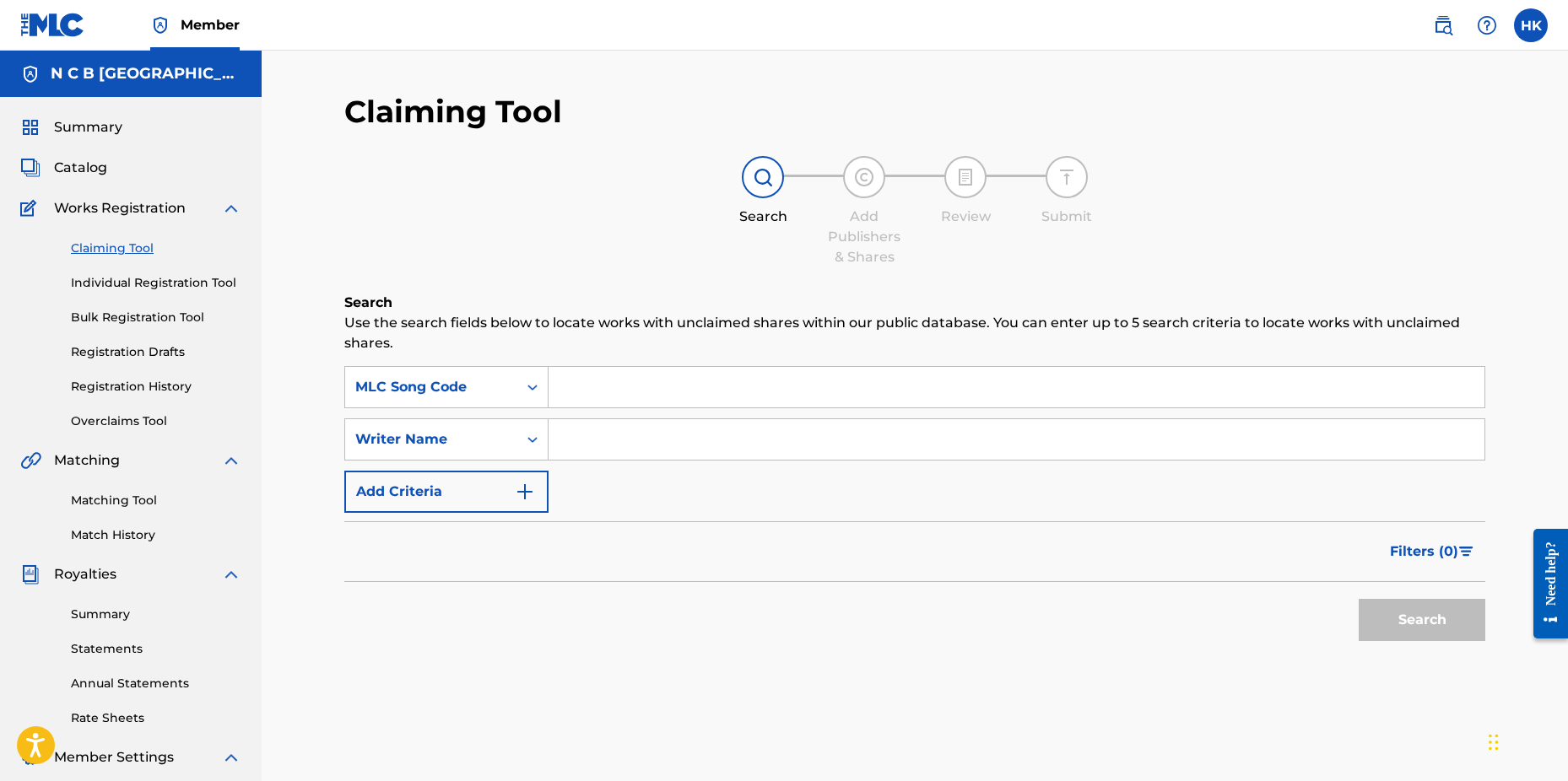
paste input "EYES UP"
type input "EYES UP"
click at [533, 382] on icon "Search Form" at bounding box center [532, 387] width 17 height 17
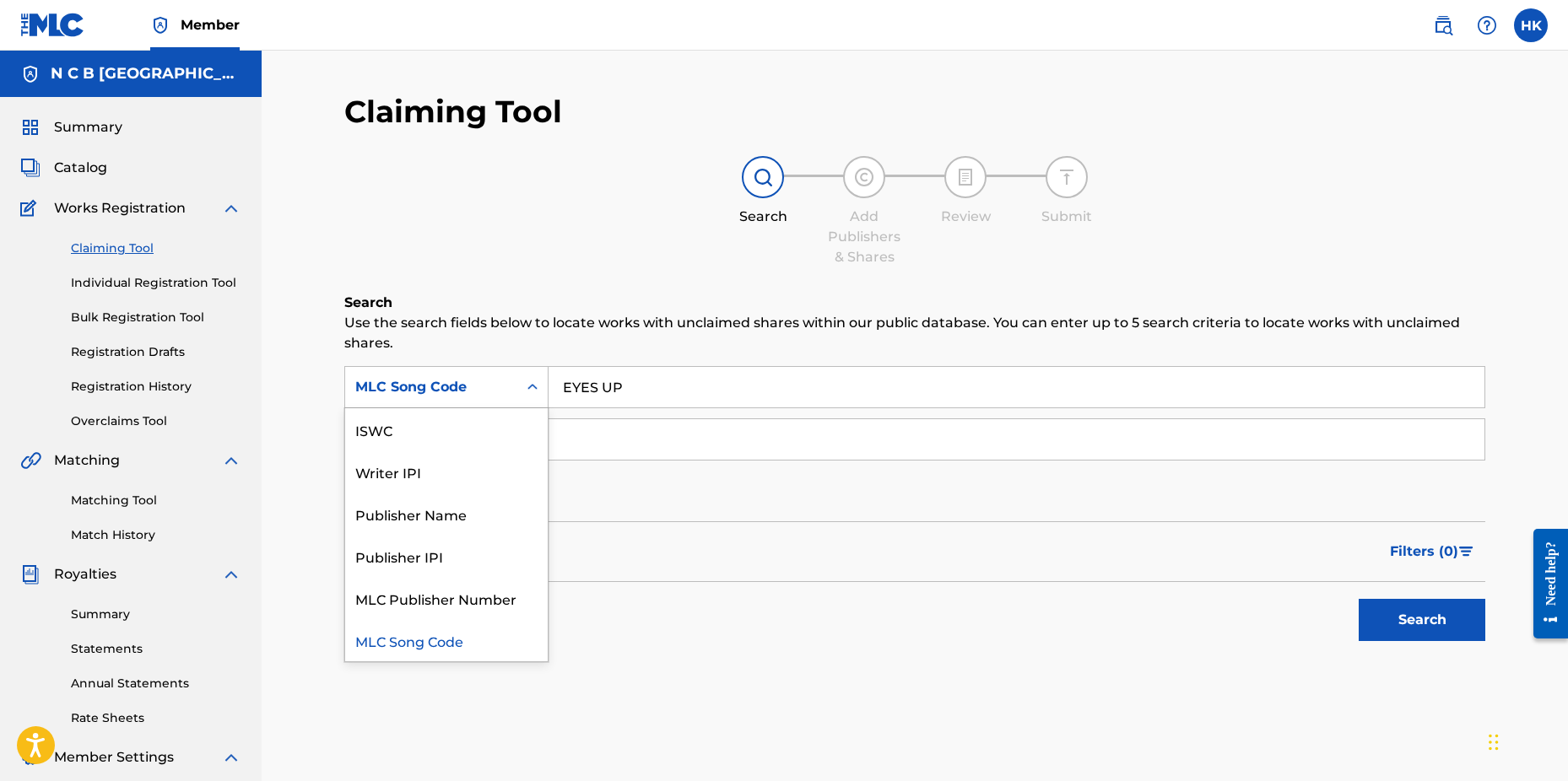
click at [471, 641] on div "MLC Song Code" at bounding box center [446, 640] width 202 height 42
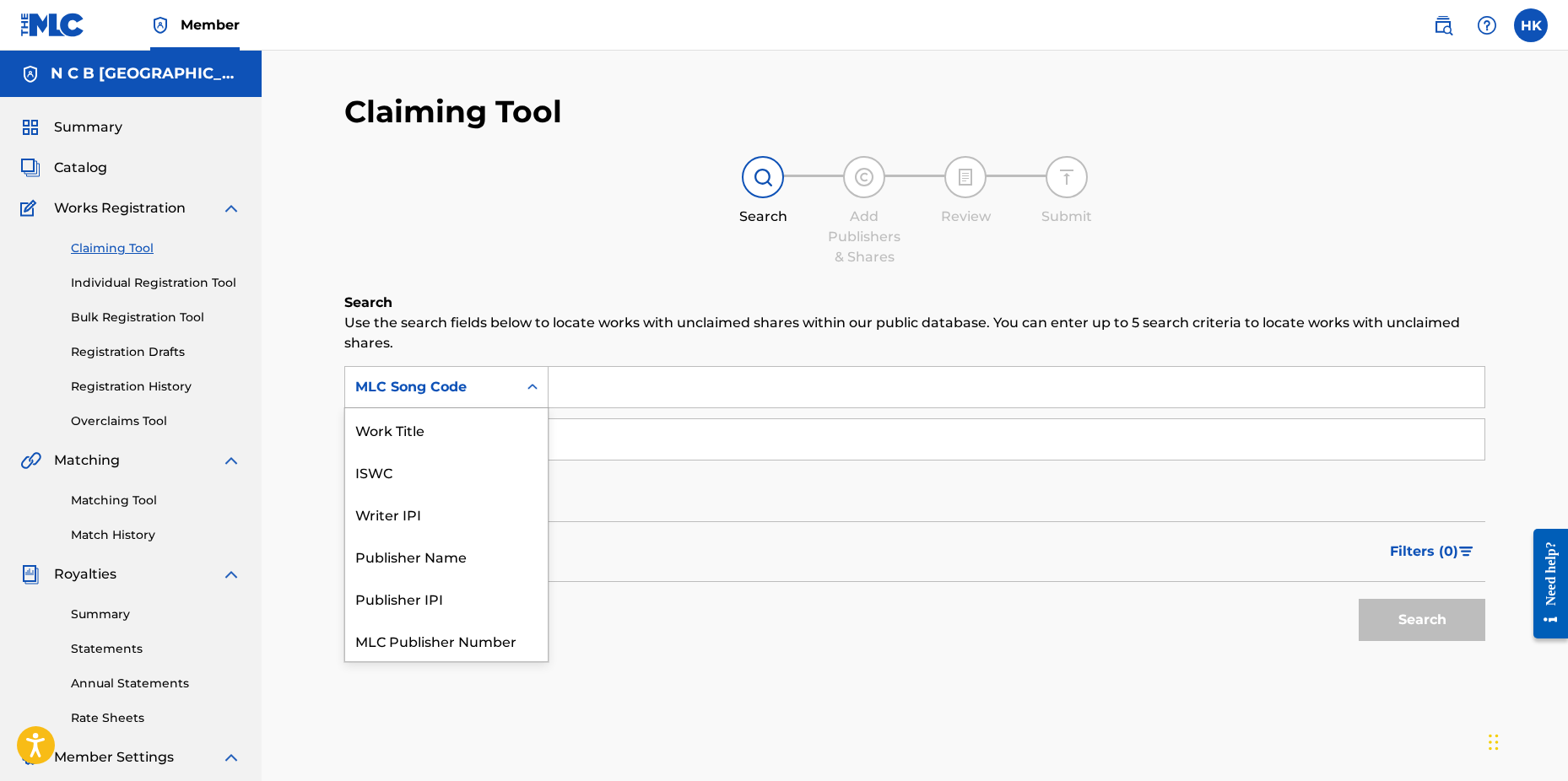
click at [534, 390] on icon "Search Form" at bounding box center [532, 387] width 17 height 17
click at [461, 436] on div "Work Title" at bounding box center [446, 429] width 202 height 42
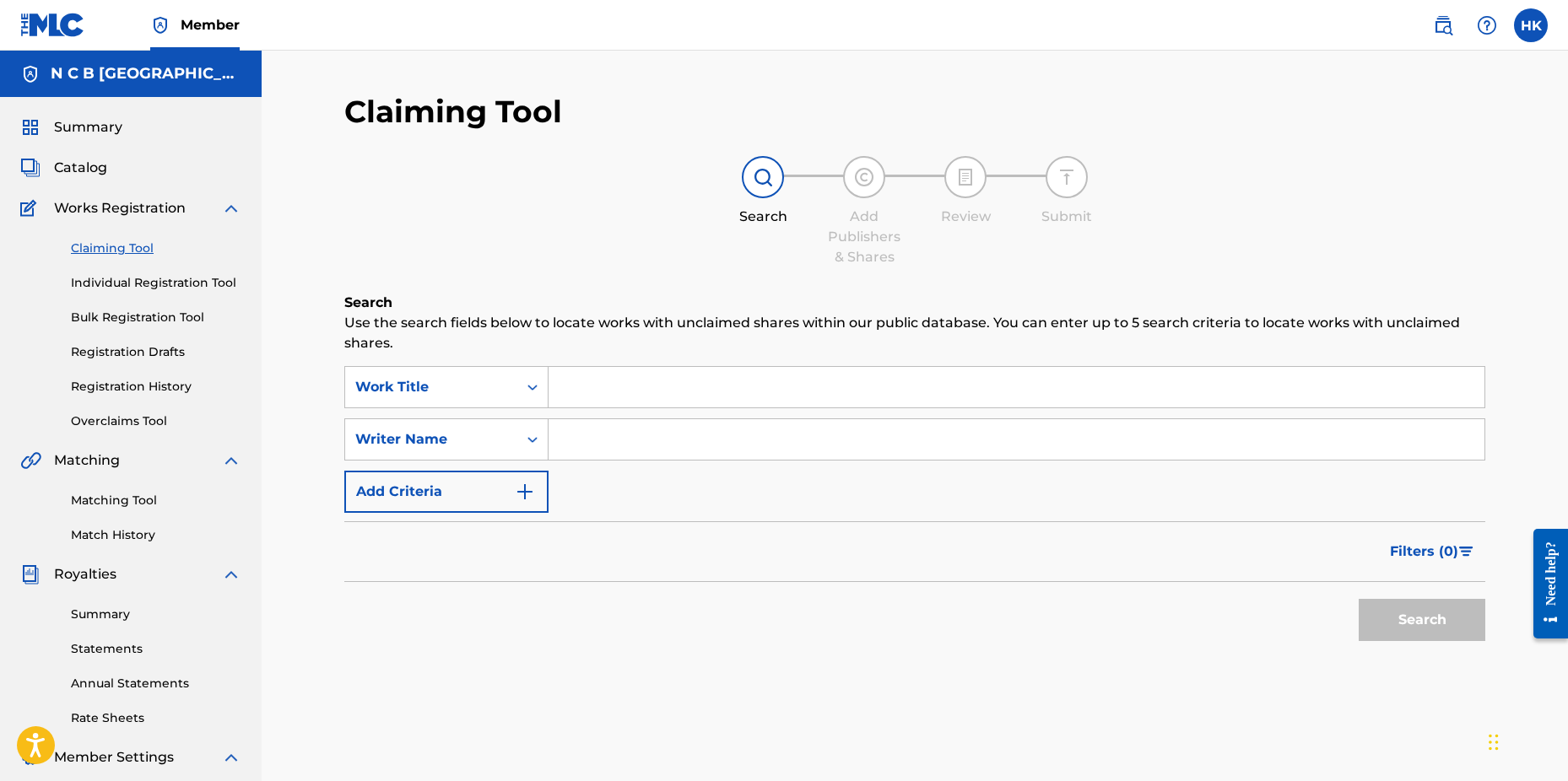
click at [702, 392] on input "Search Form" at bounding box center [1017, 387] width 936 height 41
paste input "EYES UP"
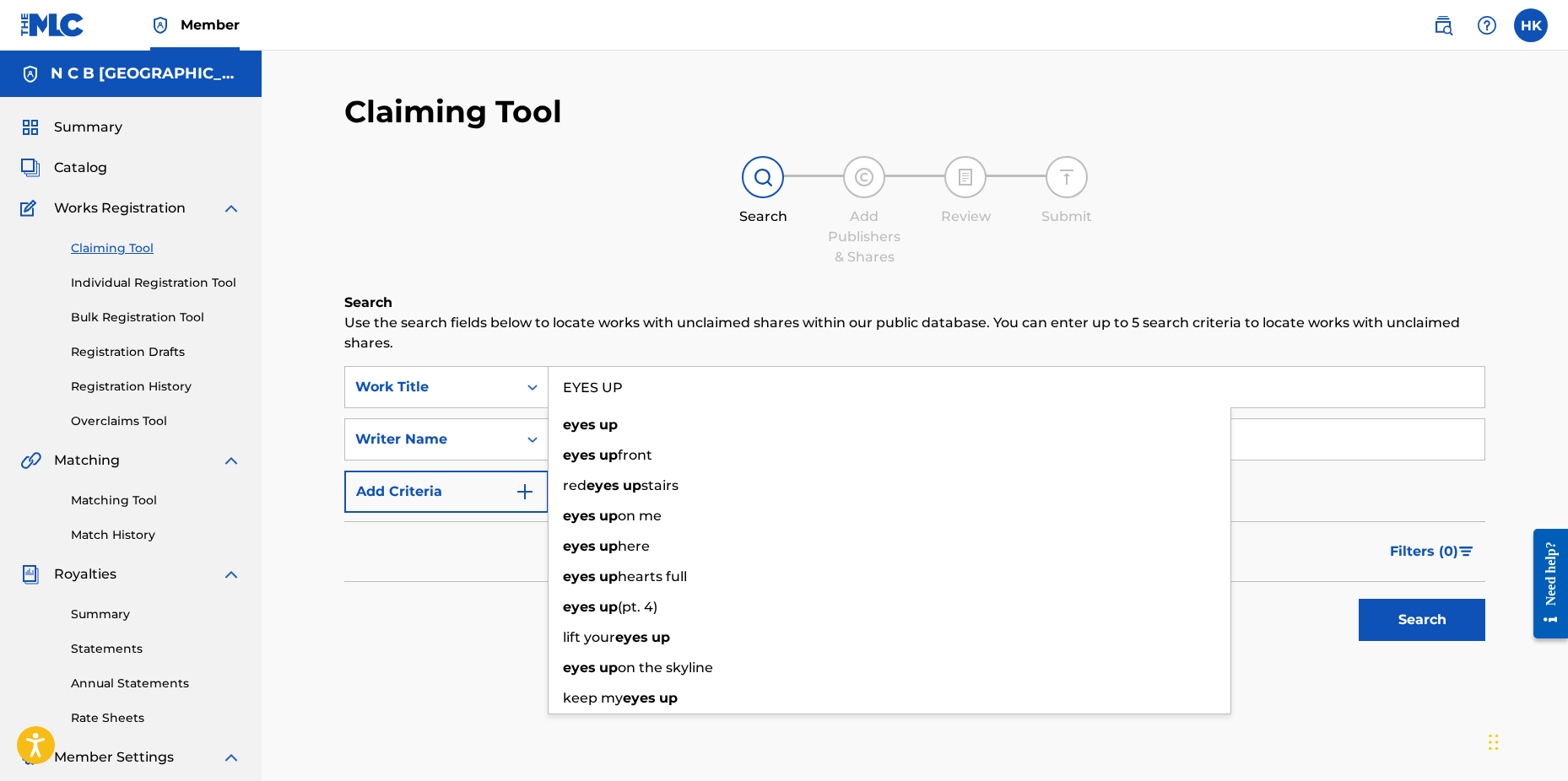
type input "EYES UP"
click at [1436, 623] on button "Search" at bounding box center [1422, 619] width 126 height 42
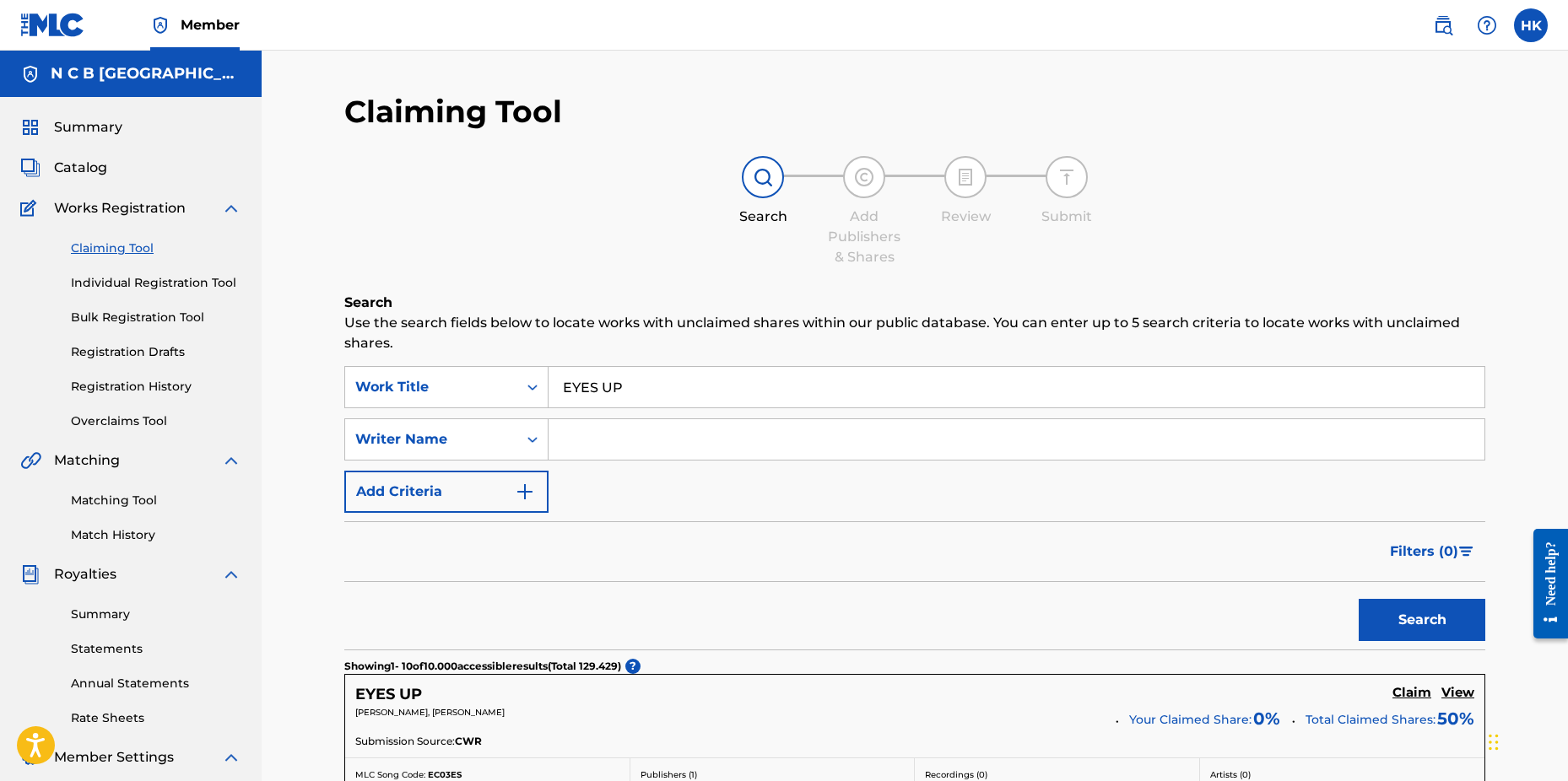
drag, startPoint x: 90, startPoint y: 162, endPoint x: 124, endPoint y: 162, distance: 34.0
click at [90, 162] on span "Catalog" at bounding box center [80, 168] width 54 height 20
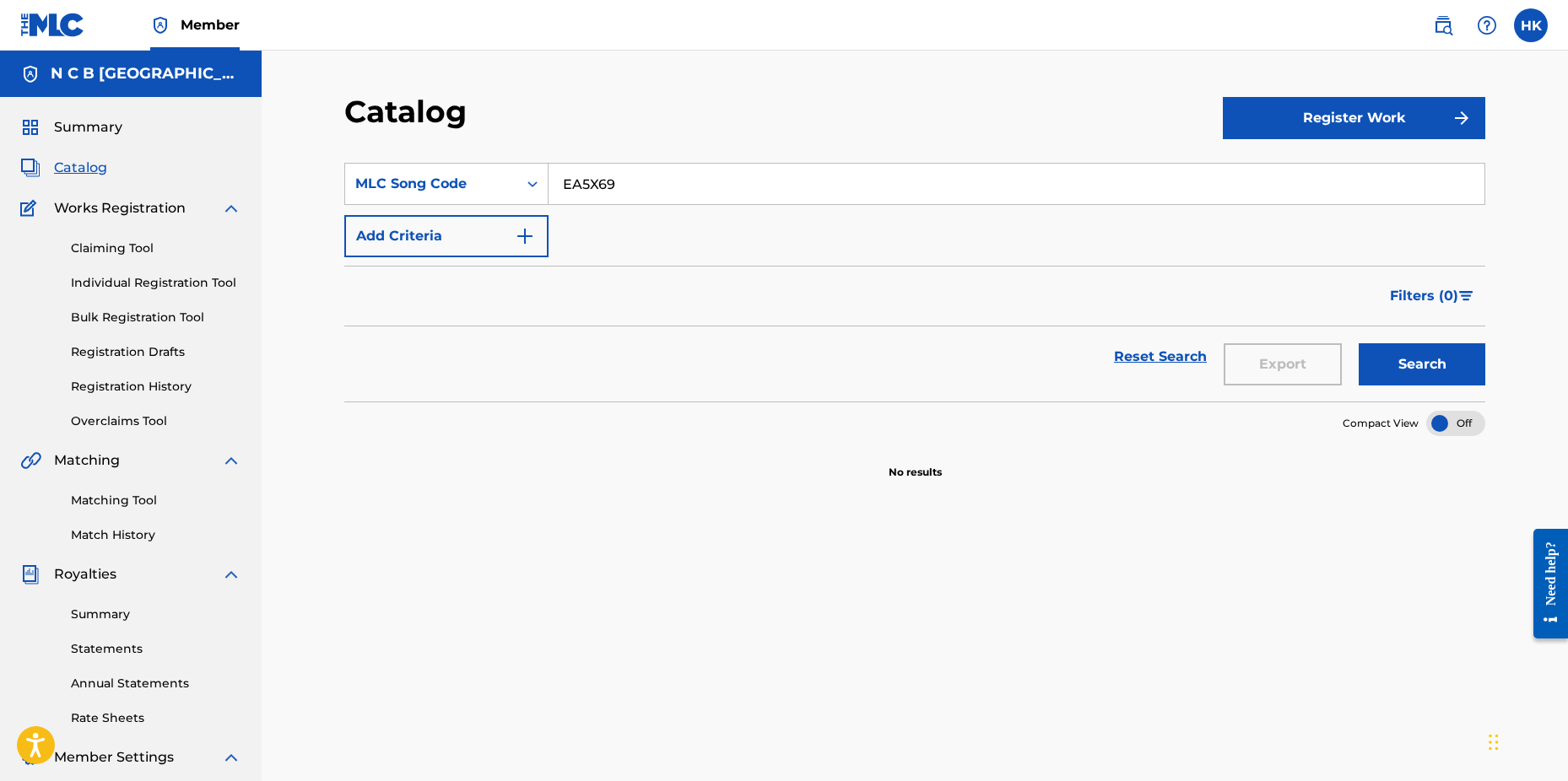
click at [628, 189] on input "EA5X69" at bounding box center [1017, 183] width 936 height 41
type input "E"
paste input "IY41EX"
type input "IY41EX"
click at [1359, 343] on button "Search" at bounding box center [1422, 364] width 126 height 42
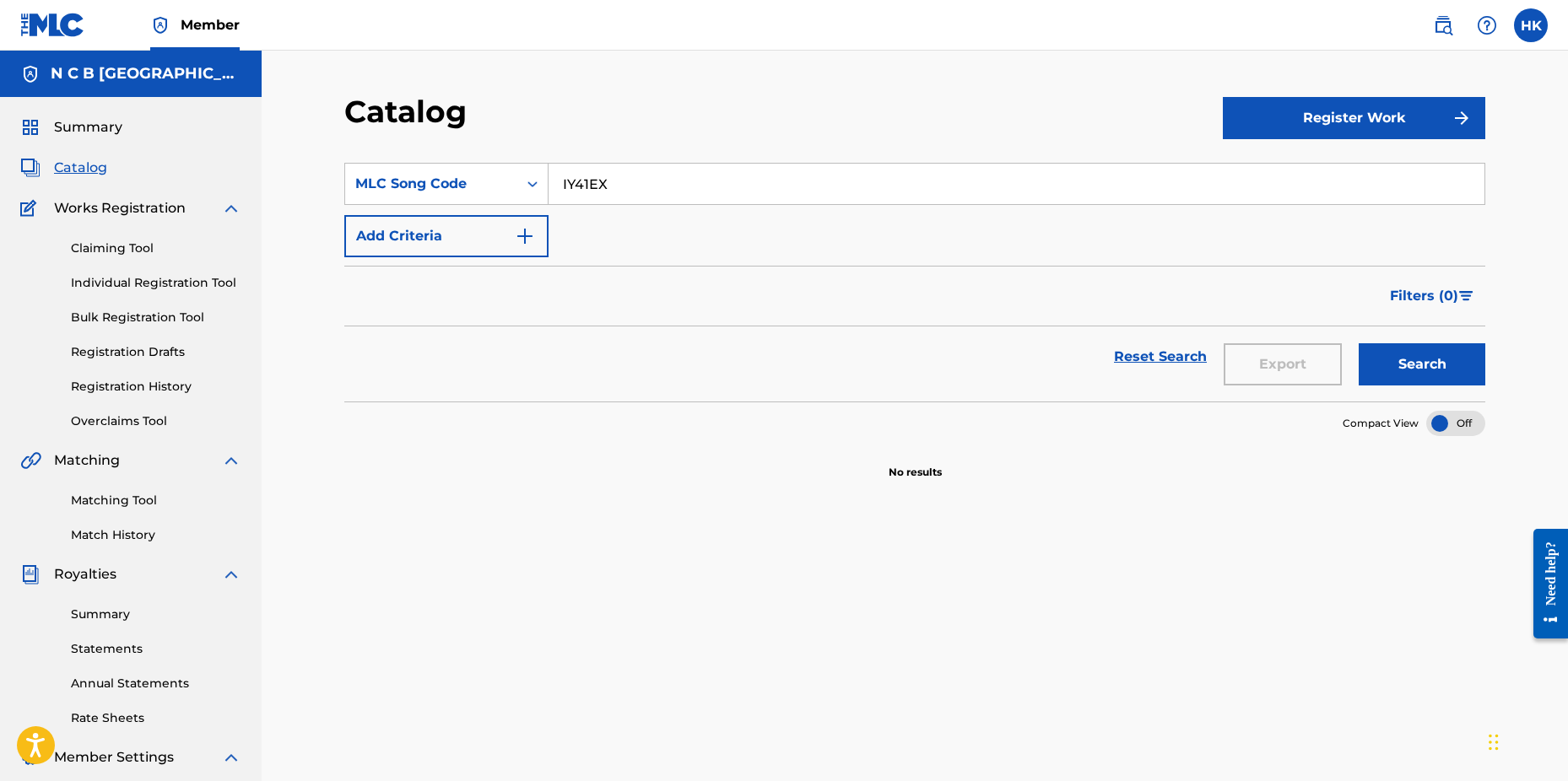
click at [1453, 365] on button "Search" at bounding box center [1422, 364] width 126 height 42
click at [149, 248] on link "Claiming Tool" at bounding box center [156, 248] width 170 height 18
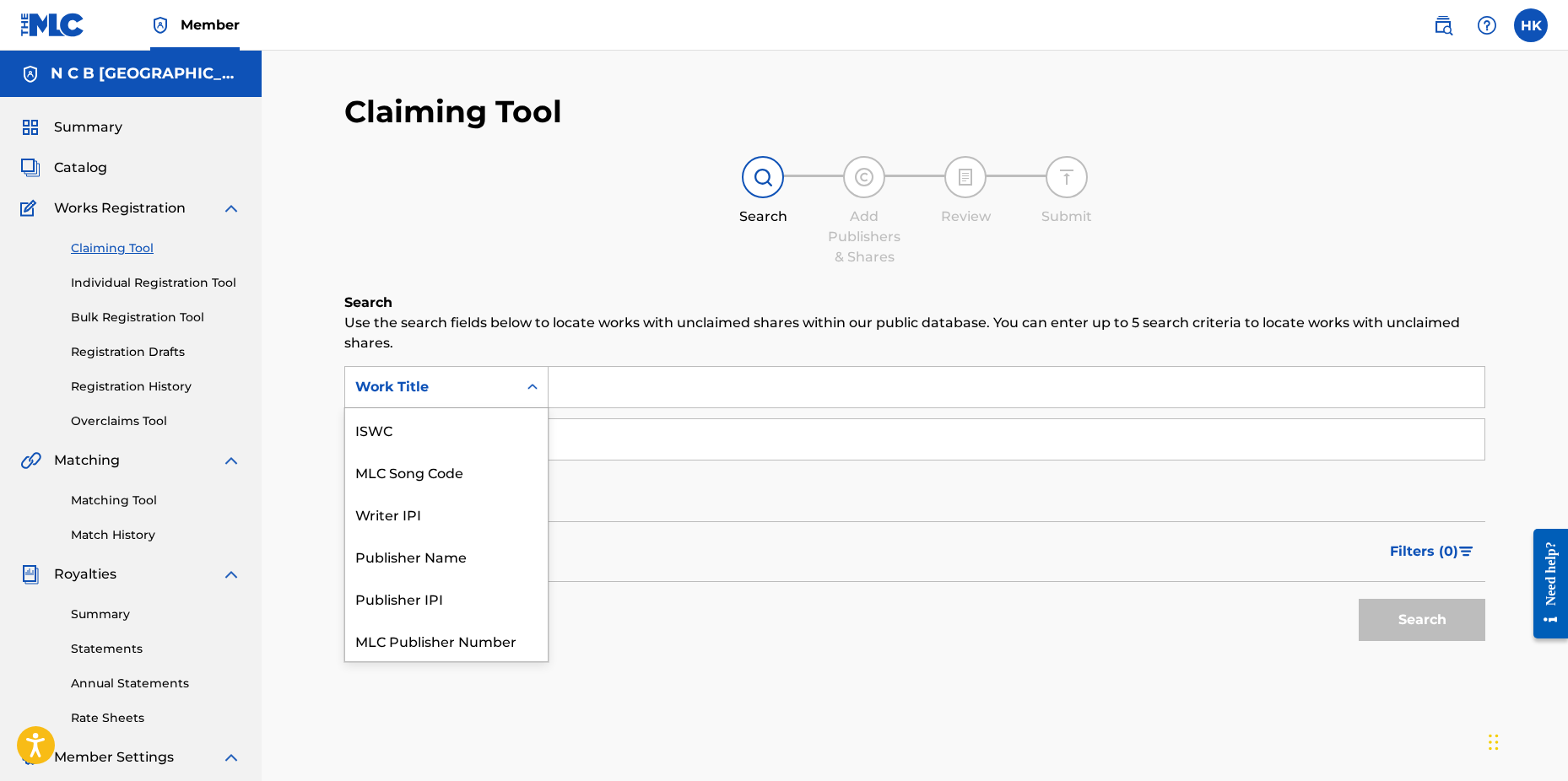
click at [538, 388] on icon "Search Form" at bounding box center [532, 387] width 17 height 17
click at [521, 418] on div "MLC Song Code" at bounding box center [446, 429] width 202 height 42
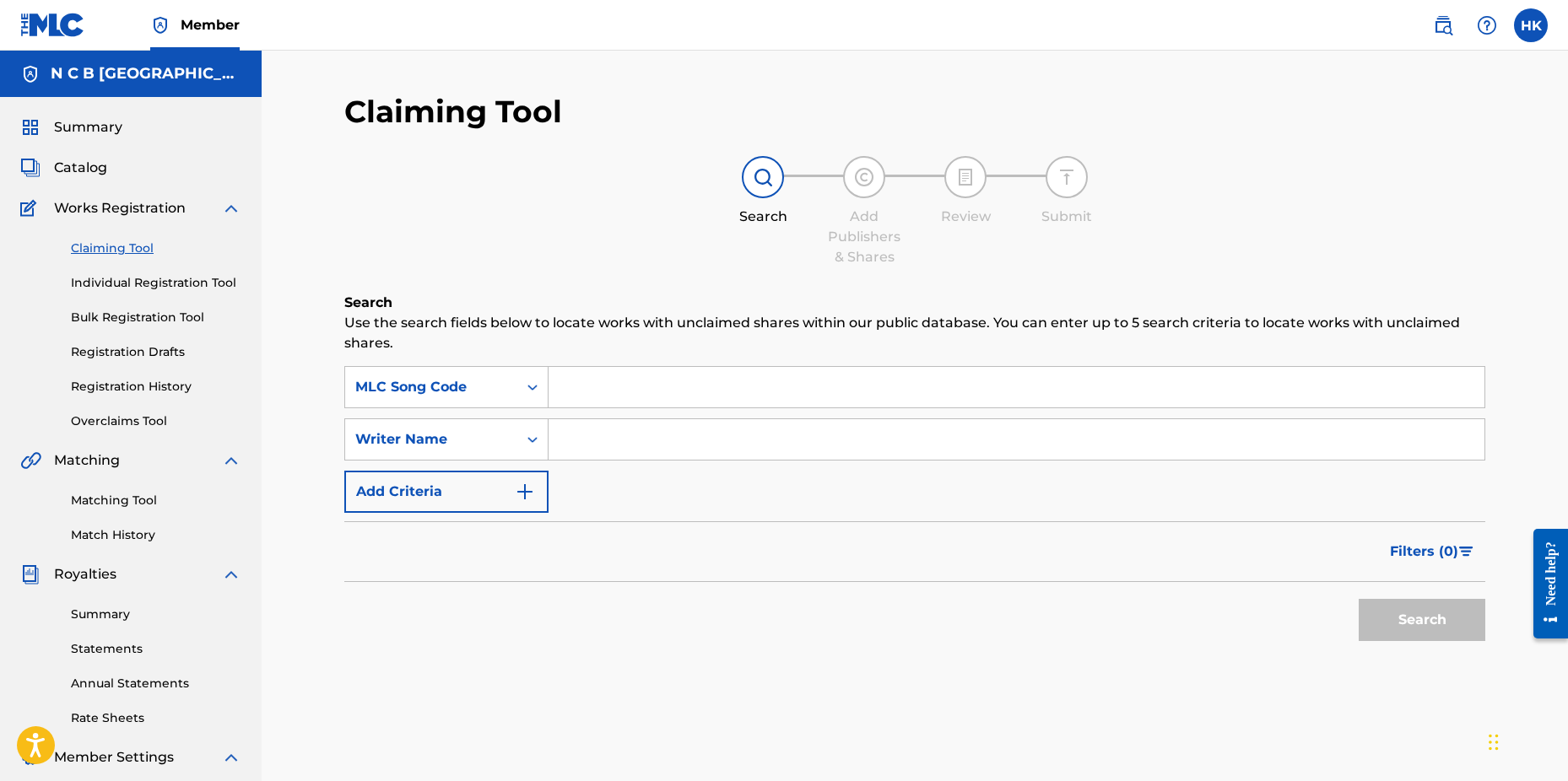
click at [593, 378] on input "Search Form" at bounding box center [1017, 387] width 936 height 41
paste input "IY41EX"
type input "IY41EX"
click at [1359, 599] on button "Search" at bounding box center [1422, 619] width 126 height 42
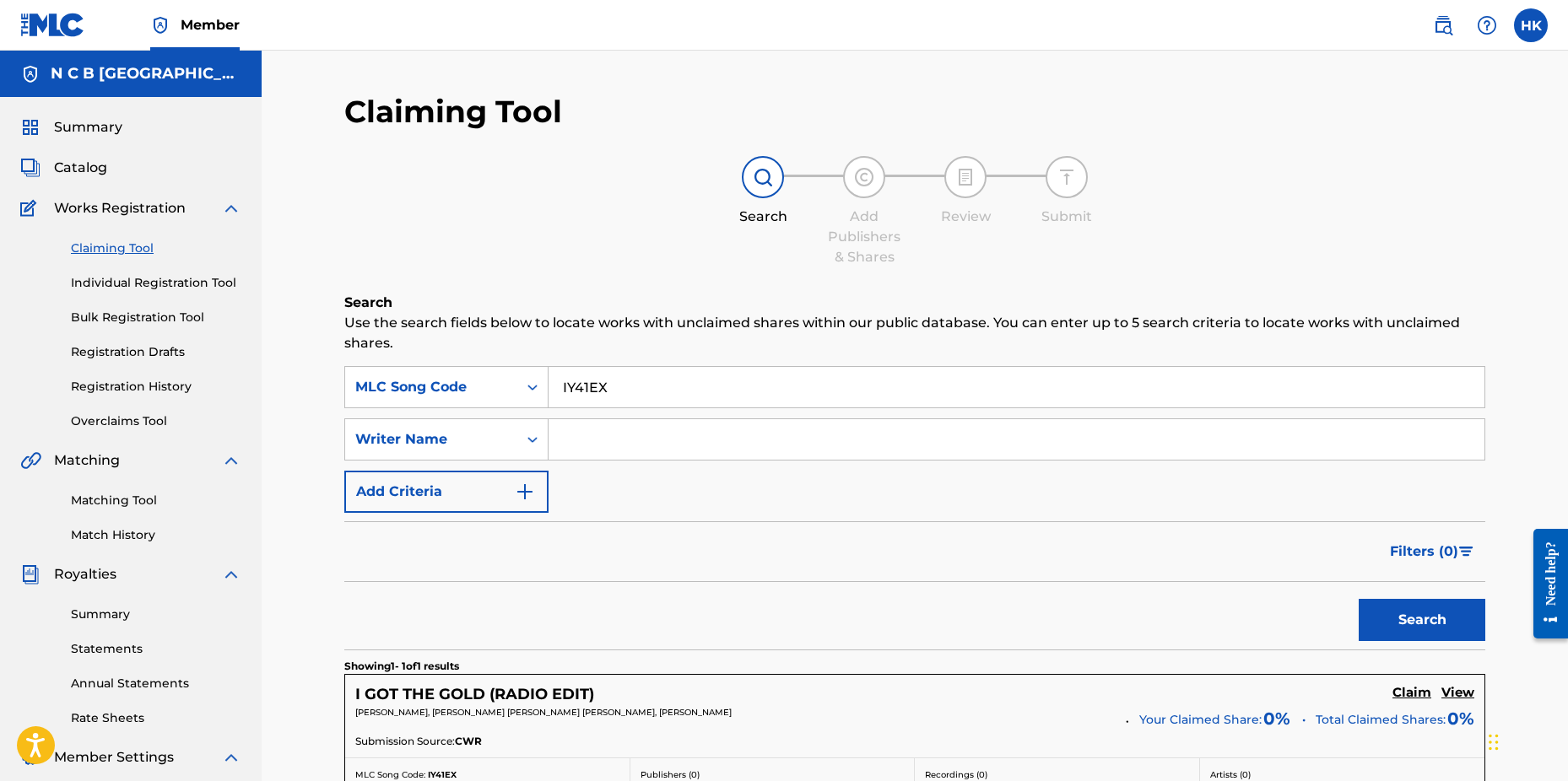
click at [1359, 599] on button "Search" at bounding box center [1422, 619] width 126 height 42
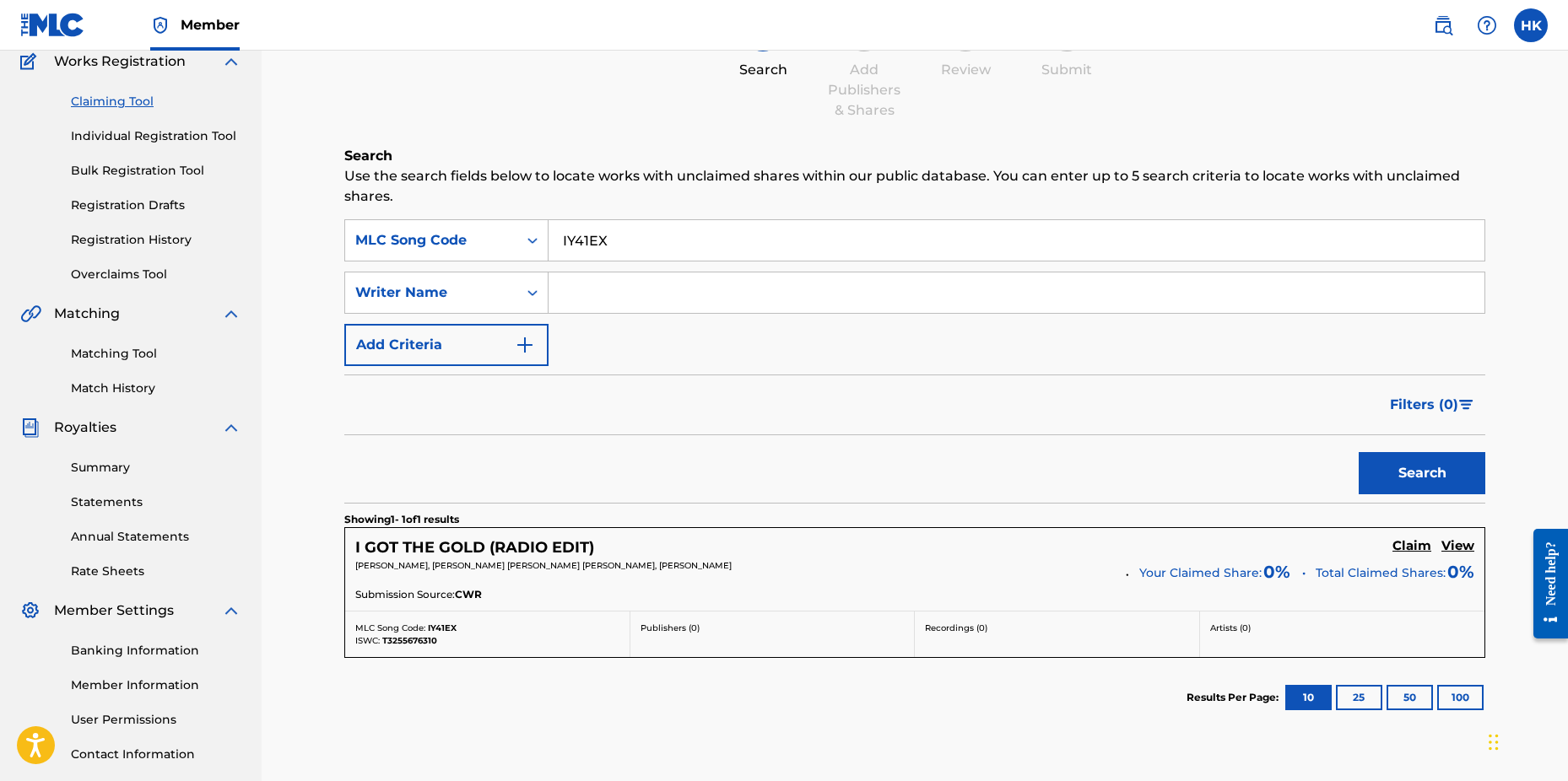
scroll to position [168, 0]
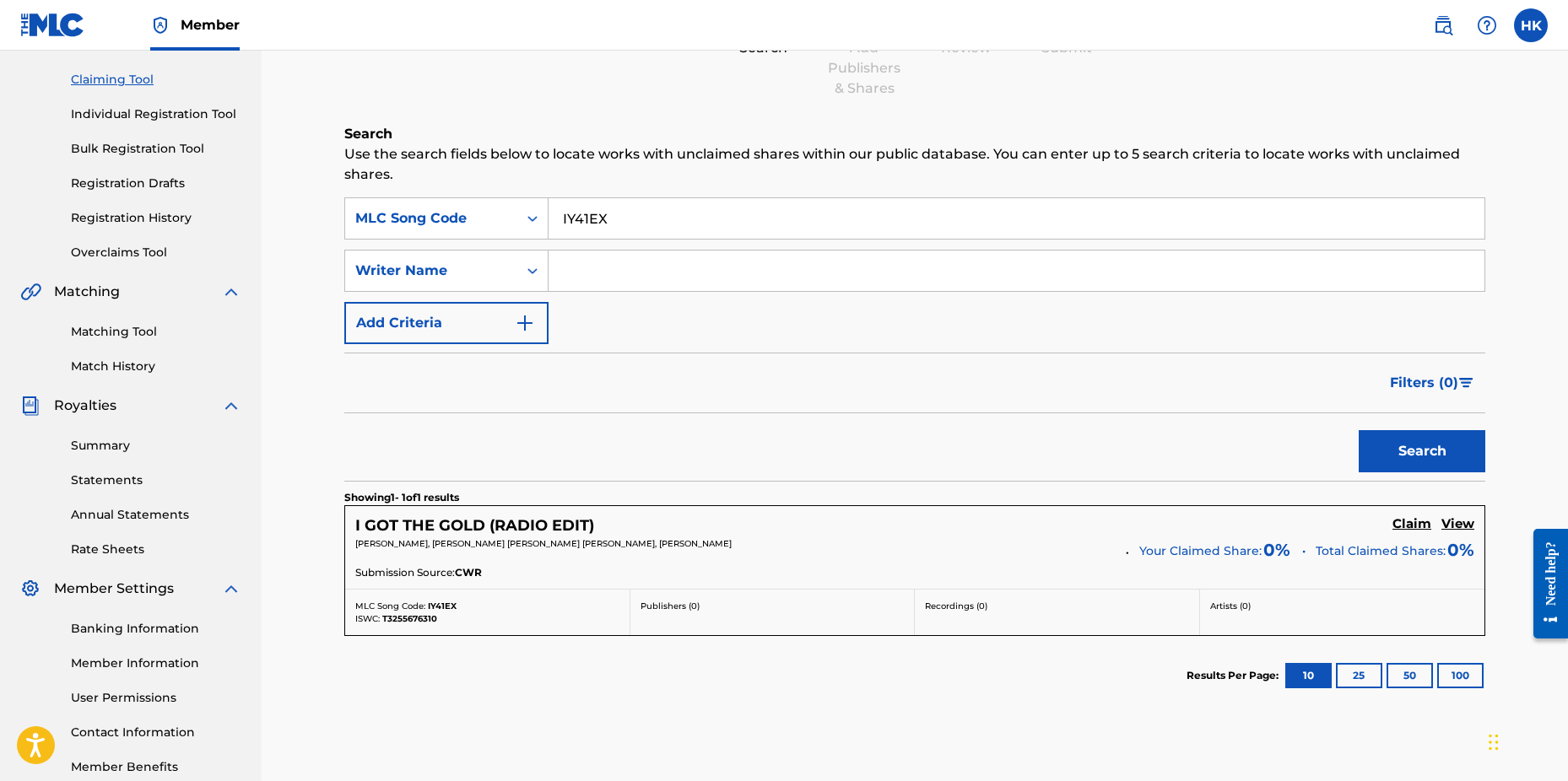
click at [1405, 521] on h5 "Claim" at bounding box center [1412, 524] width 39 height 16
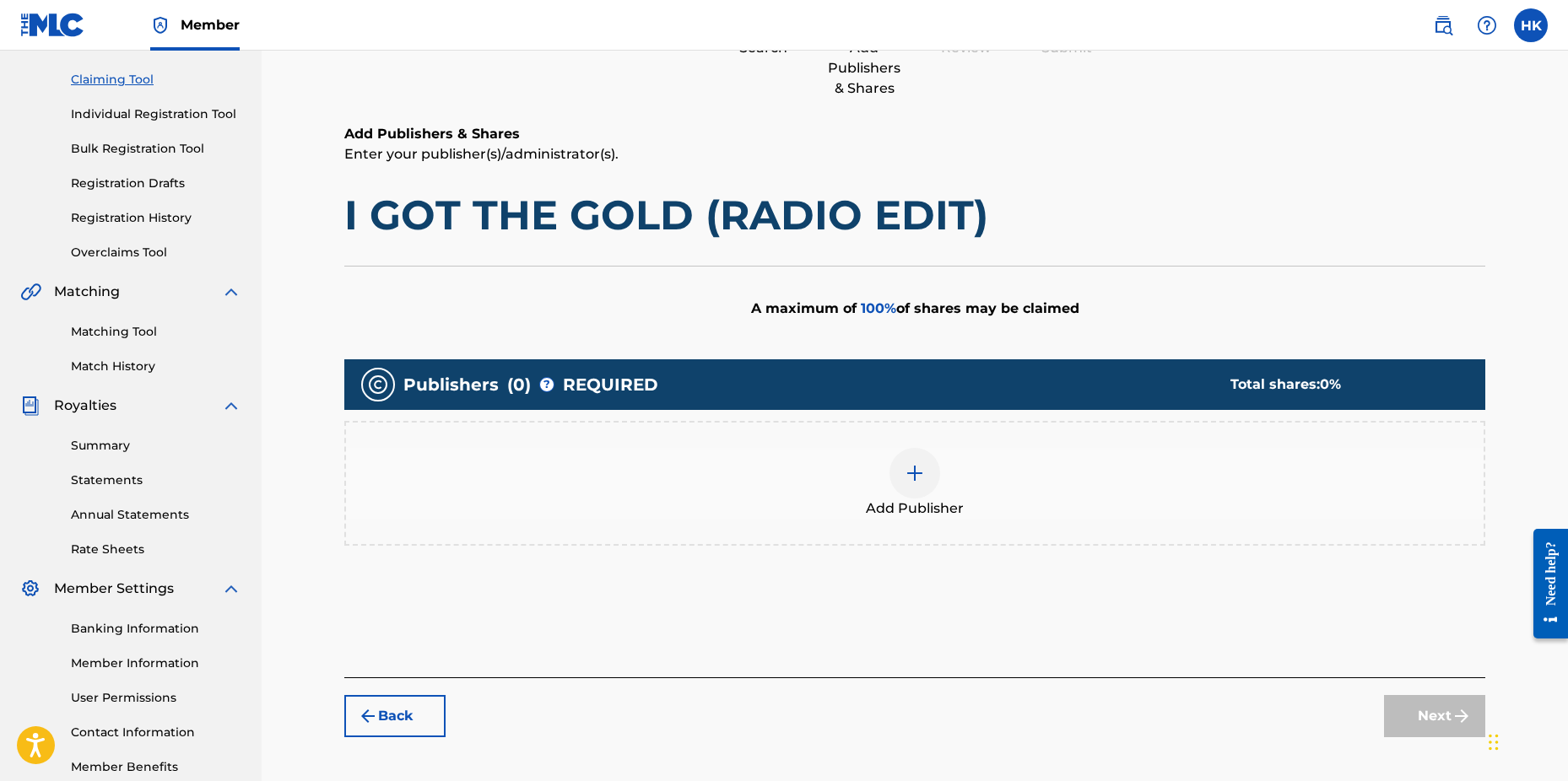
click at [988, 213] on h1 "I GOT THE GOLD (RADIO EDIT)" at bounding box center [915, 215] width 1141 height 51
click at [978, 213] on h1 "I GOT THE GOLD (RADIO EDIT)" at bounding box center [915, 215] width 1141 height 51
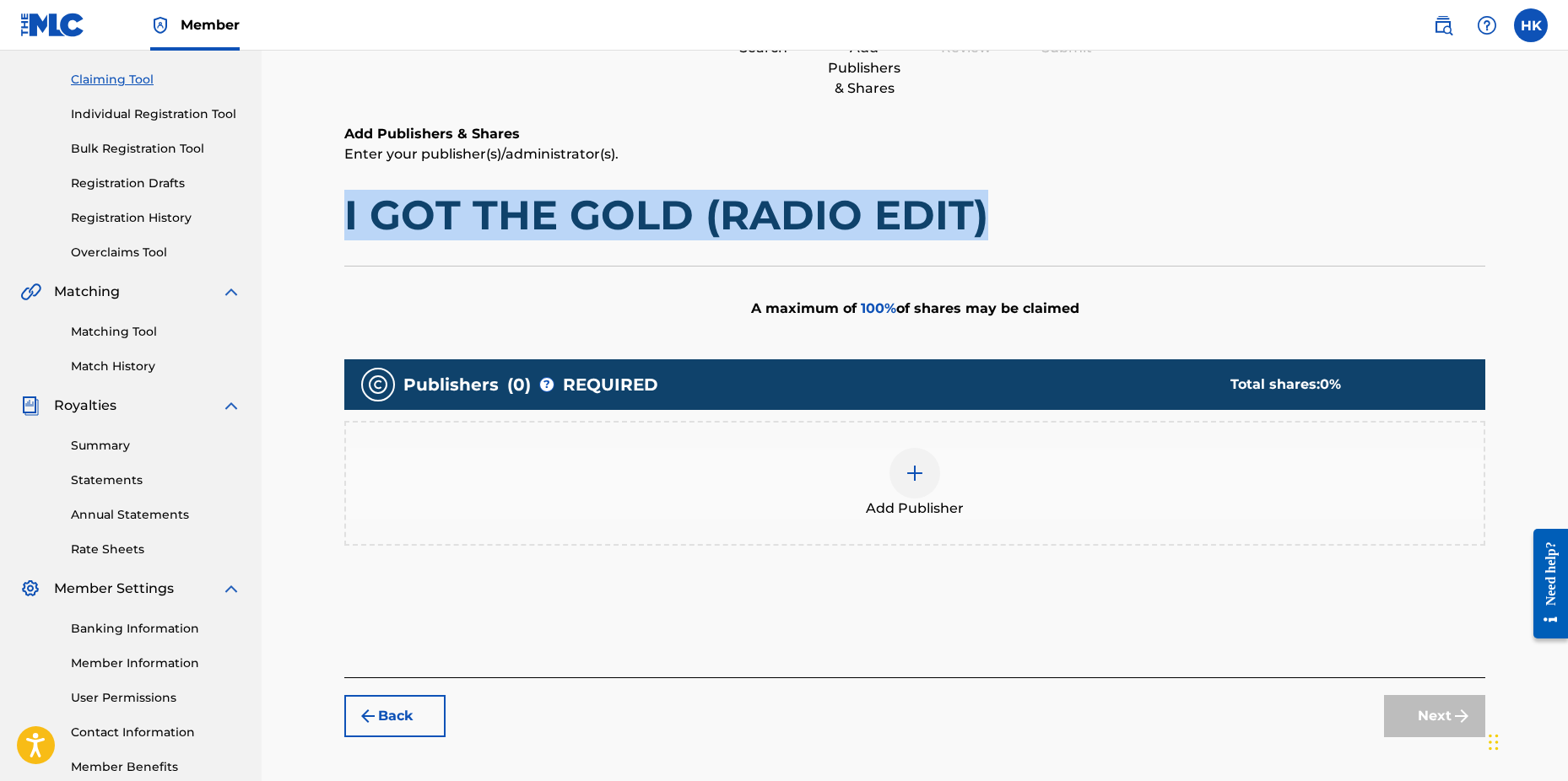
drag, startPoint x: 983, startPoint y: 213, endPoint x: 343, endPoint y: 230, distance: 640.2
click at [343, 230] on div "Claiming Tool Search Add Publishers & Shares Review Submit Add Publishers & Sha…" at bounding box center [915, 360] width 1182 height 873
copy h1 "I GOT THE GOLD (RADIO EDIT)"
click at [922, 468] on img at bounding box center [915, 473] width 20 height 20
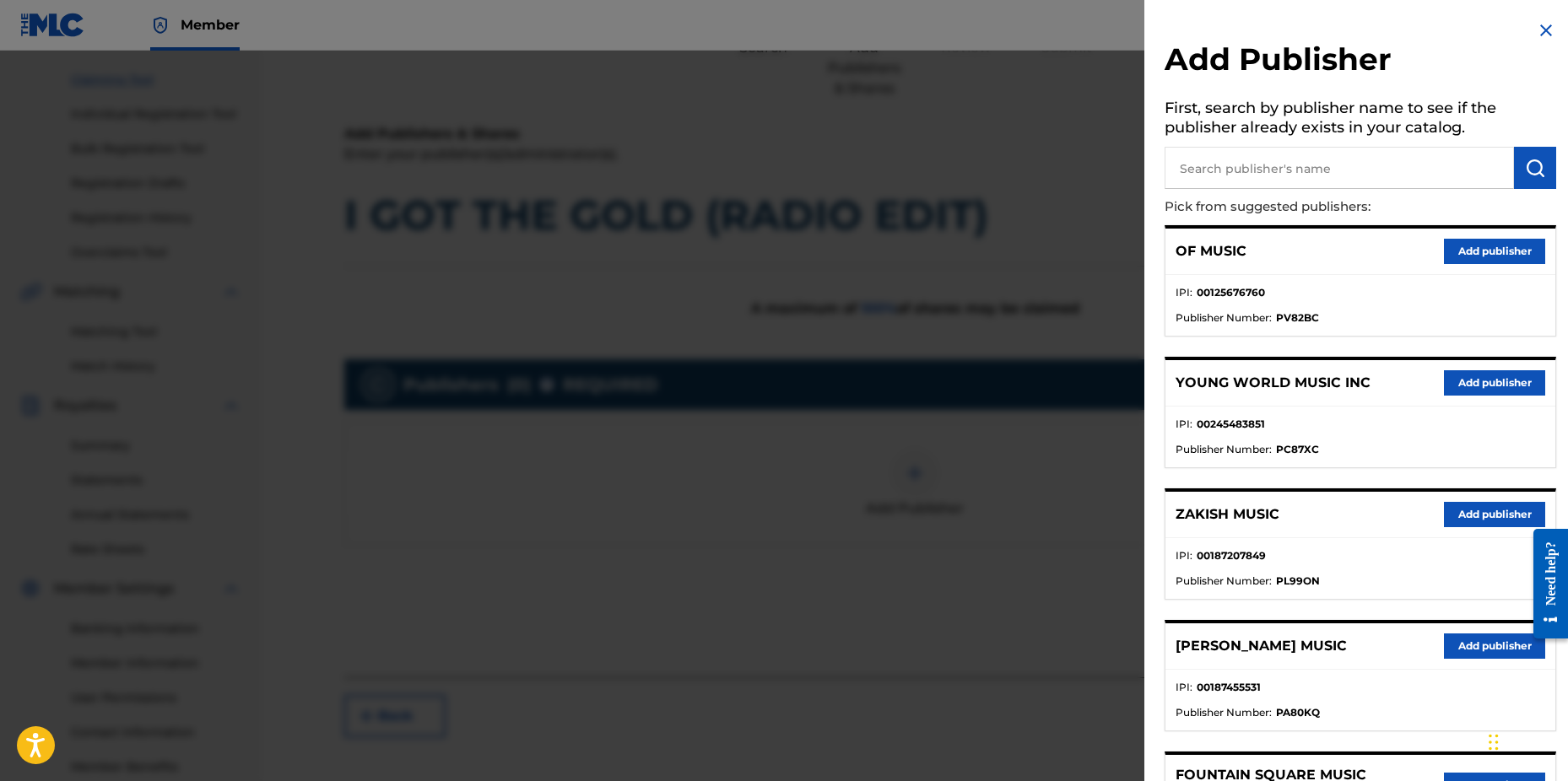
click at [1198, 175] on input "text" at bounding box center [1340, 168] width 349 height 42
type input "n c b"
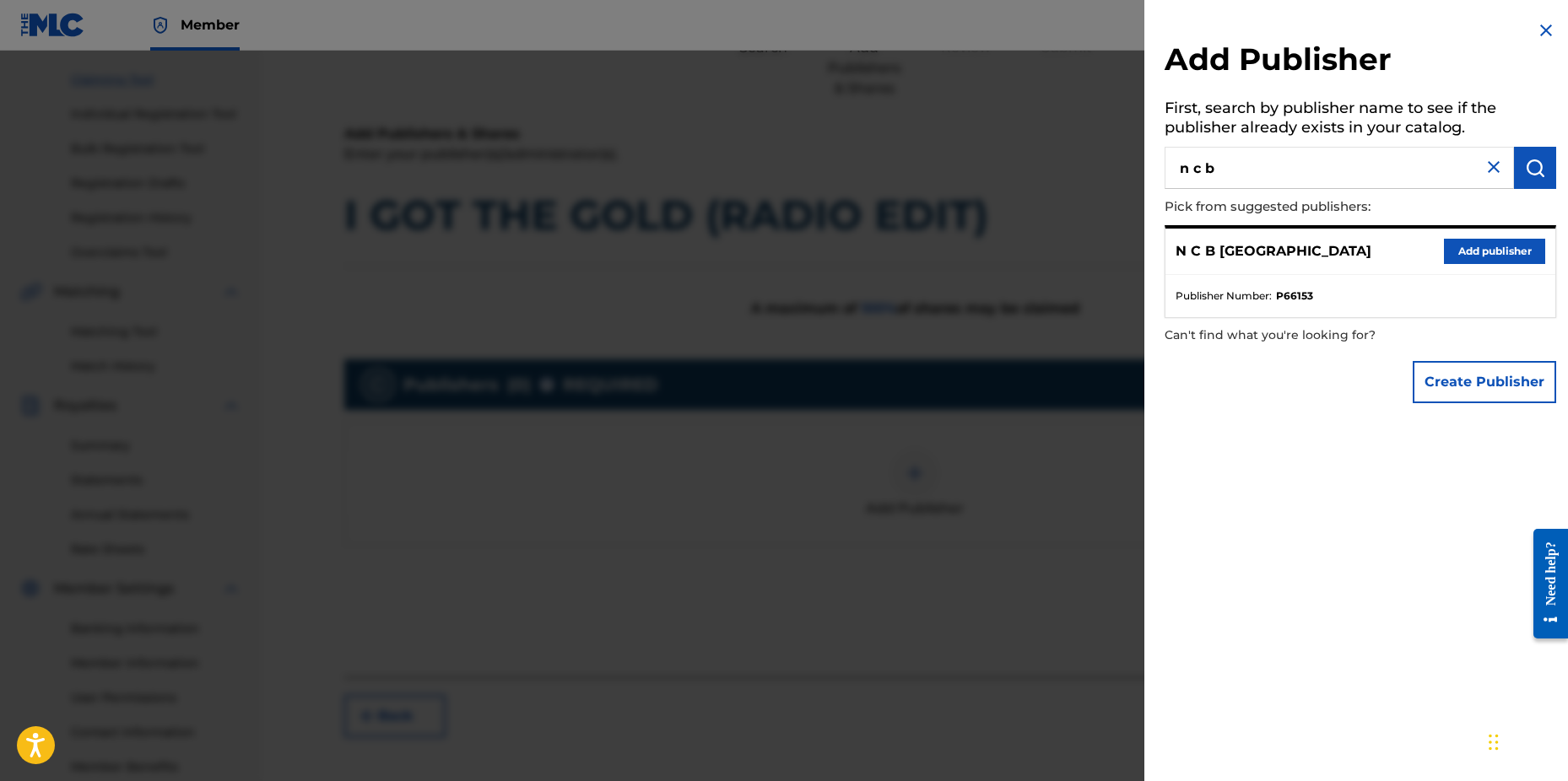
click at [1471, 238] on button "Add publisher" at bounding box center [1495, 251] width 101 height 25
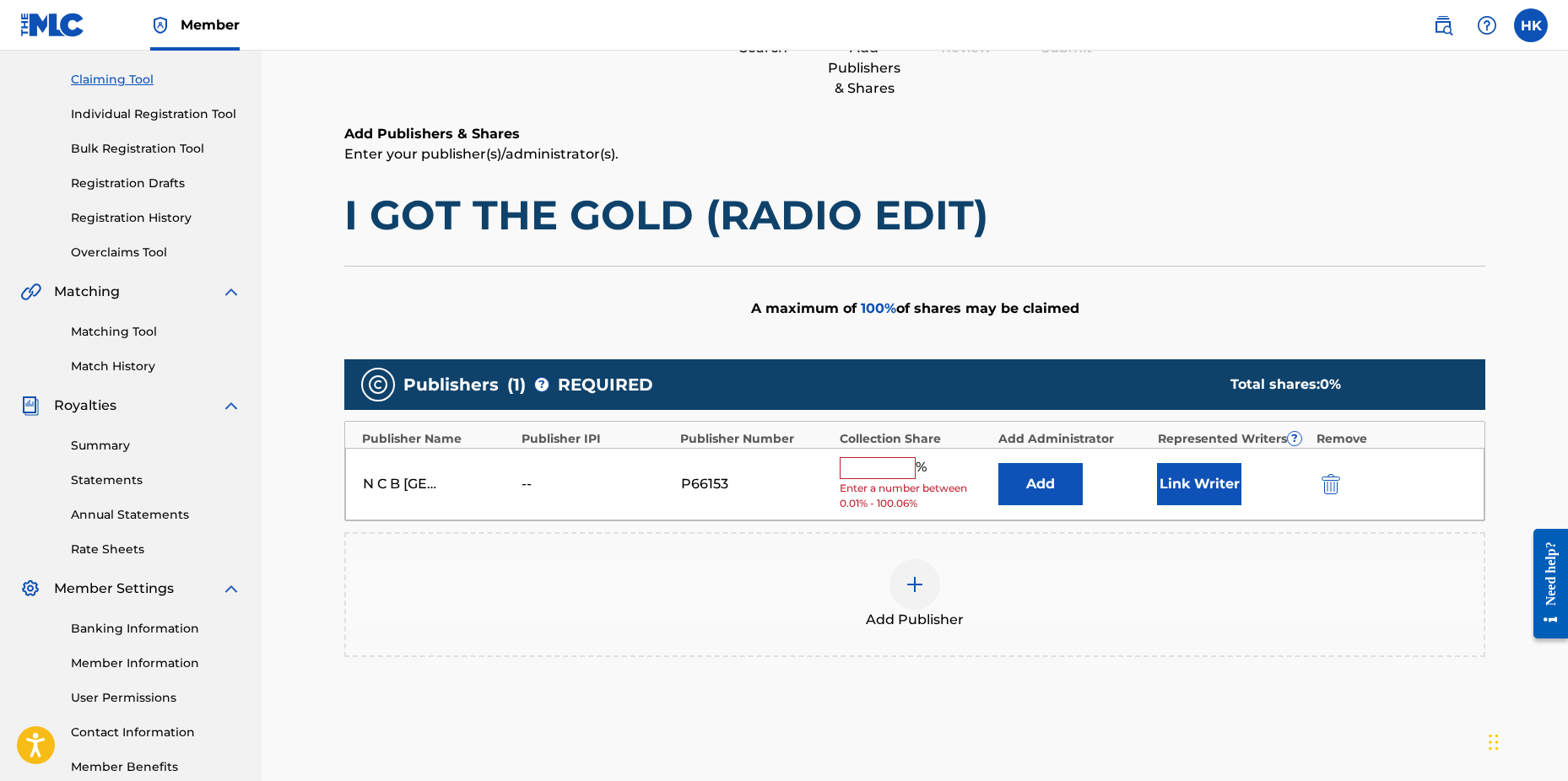
click at [888, 467] on input "text" at bounding box center [878, 467] width 76 height 22
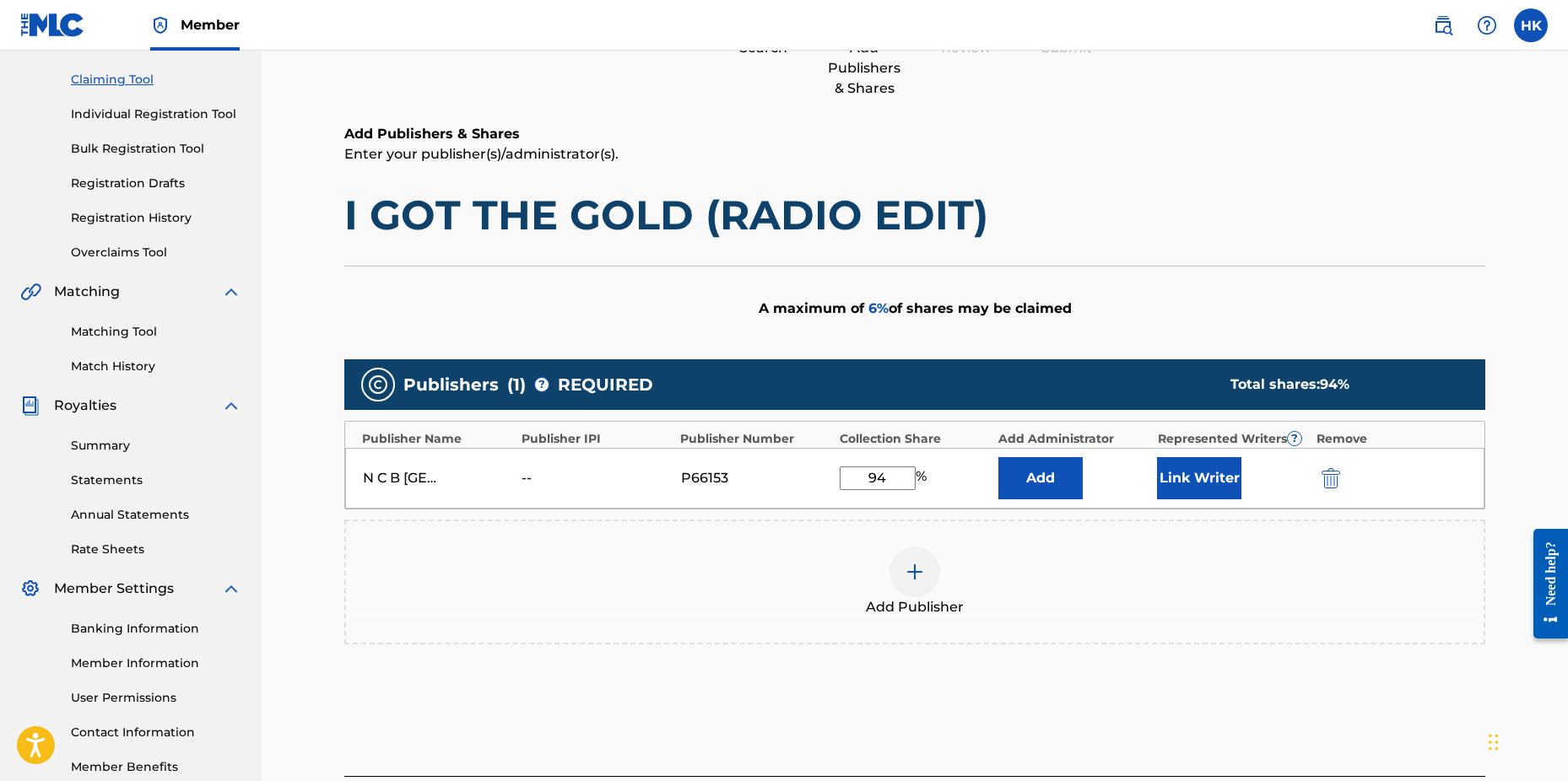
type input "94"
click at [1178, 483] on button "Link Writer" at bounding box center [1200, 478] width 85 height 42
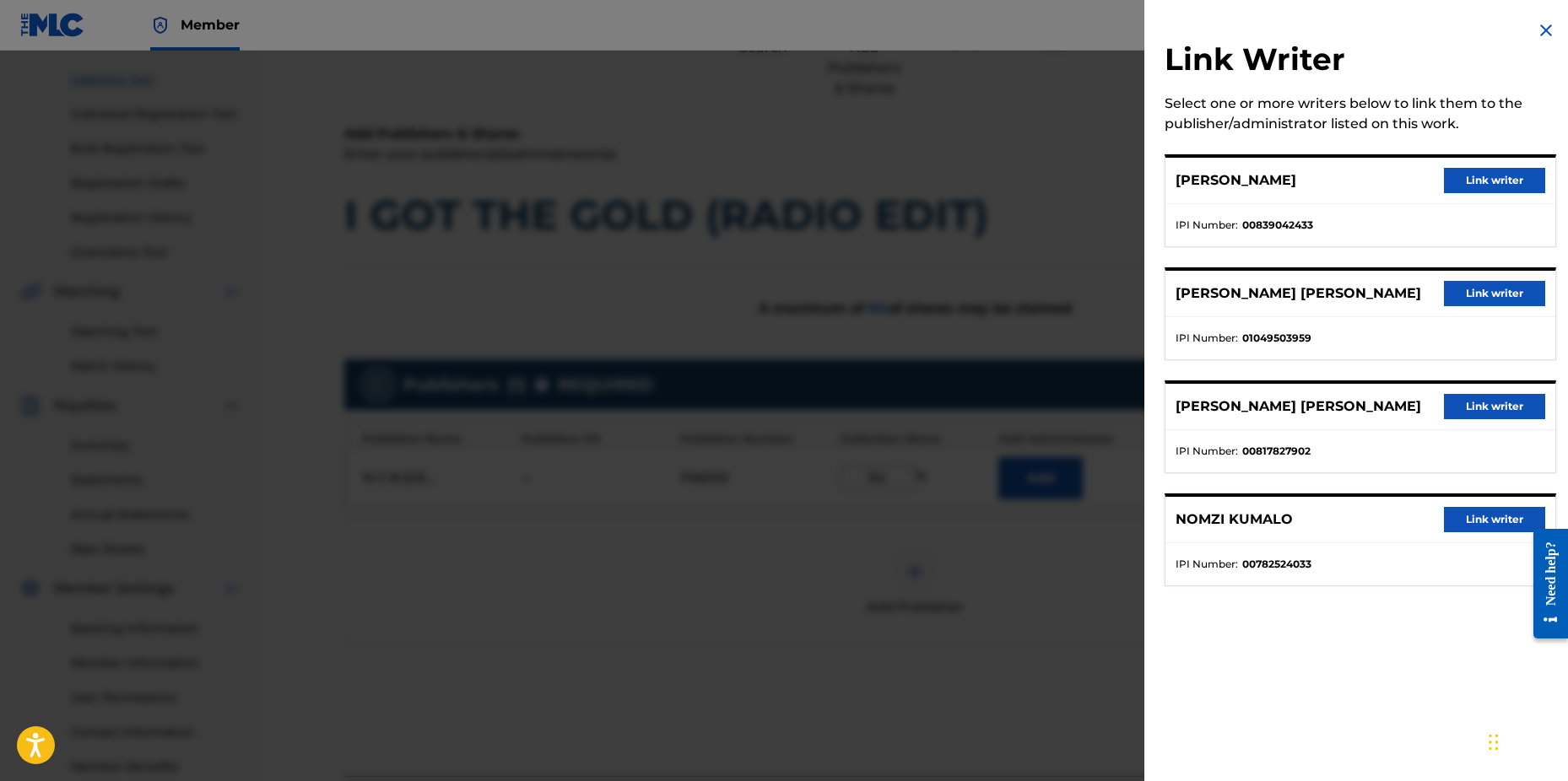
click at [1456, 520] on button "Link writer" at bounding box center [1495, 519] width 101 height 25
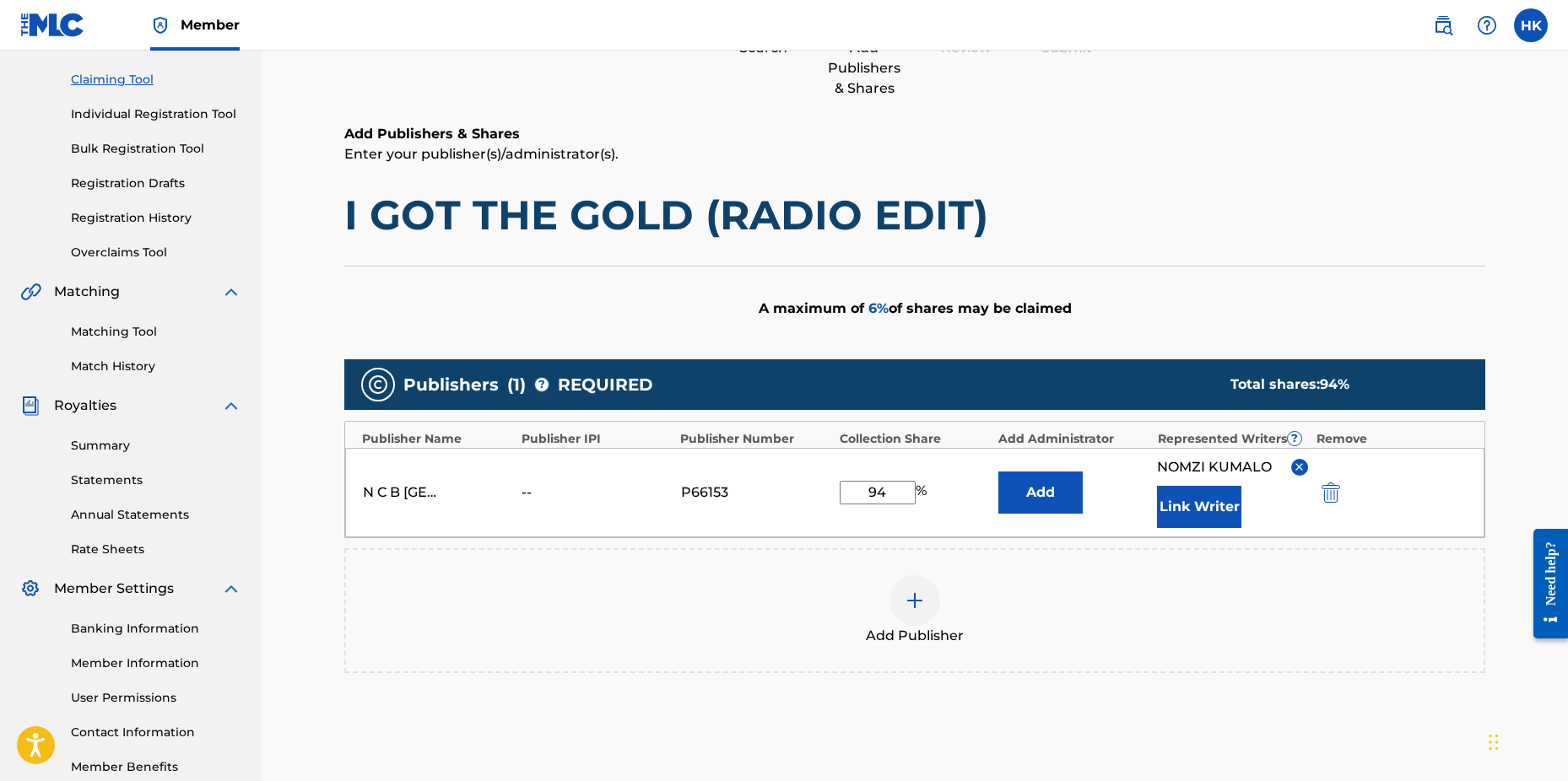
click at [1154, 513] on div "N C B SCANDINAVIA -- P66153 94 % Add NOMZI KUMALO Link Writer" at bounding box center [915, 493] width 1139 height 90
drag, startPoint x: 1158, startPoint y: 513, endPoint x: 1220, endPoint y: 513, distance: 62.0
click at [1220, 513] on button "Link Writer" at bounding box center [1200, 506] width 85 height 42
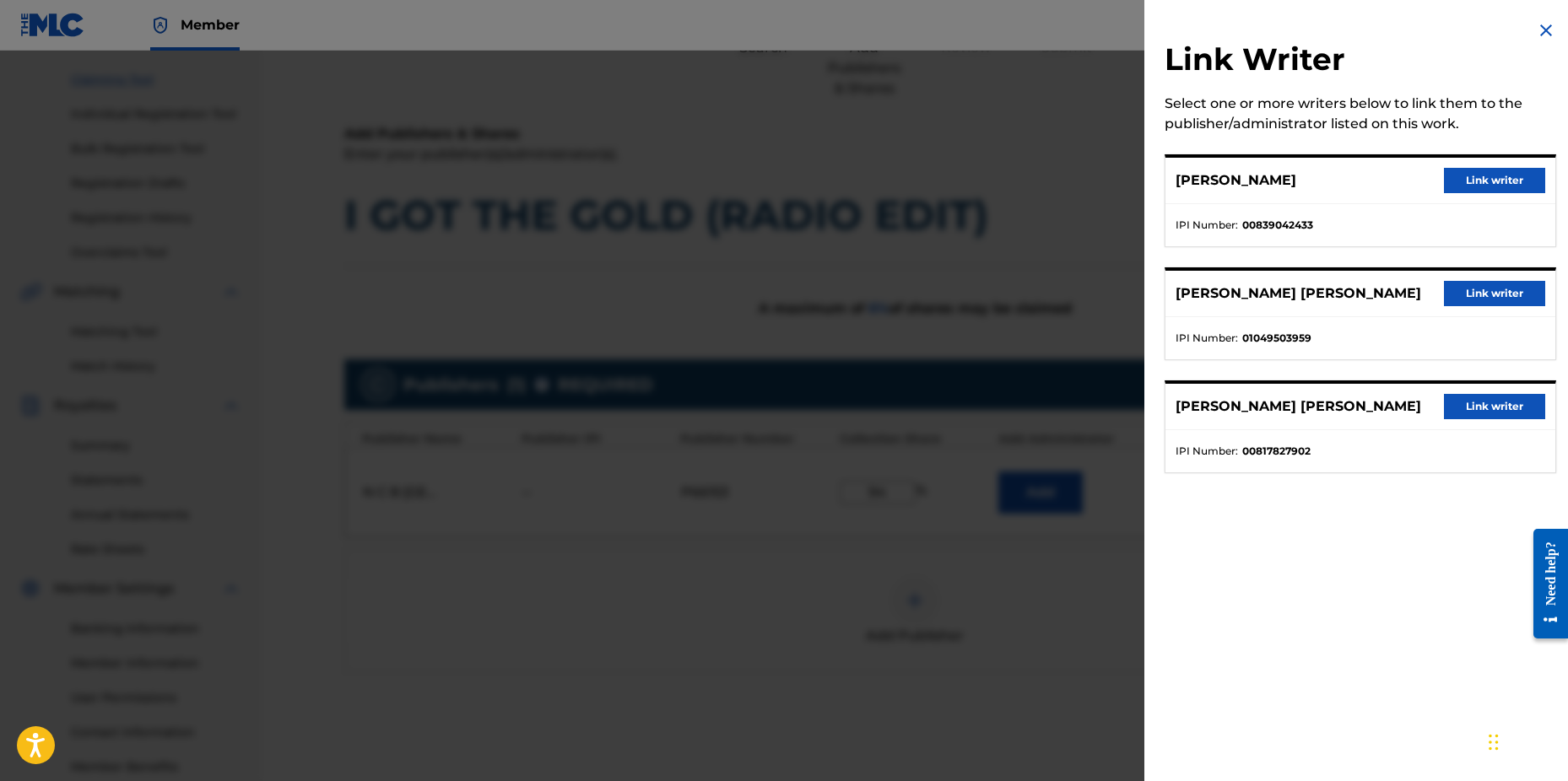
click at [1500, 291] on button "Link writer" at bounding box center [1495, 293] width 101 height 25
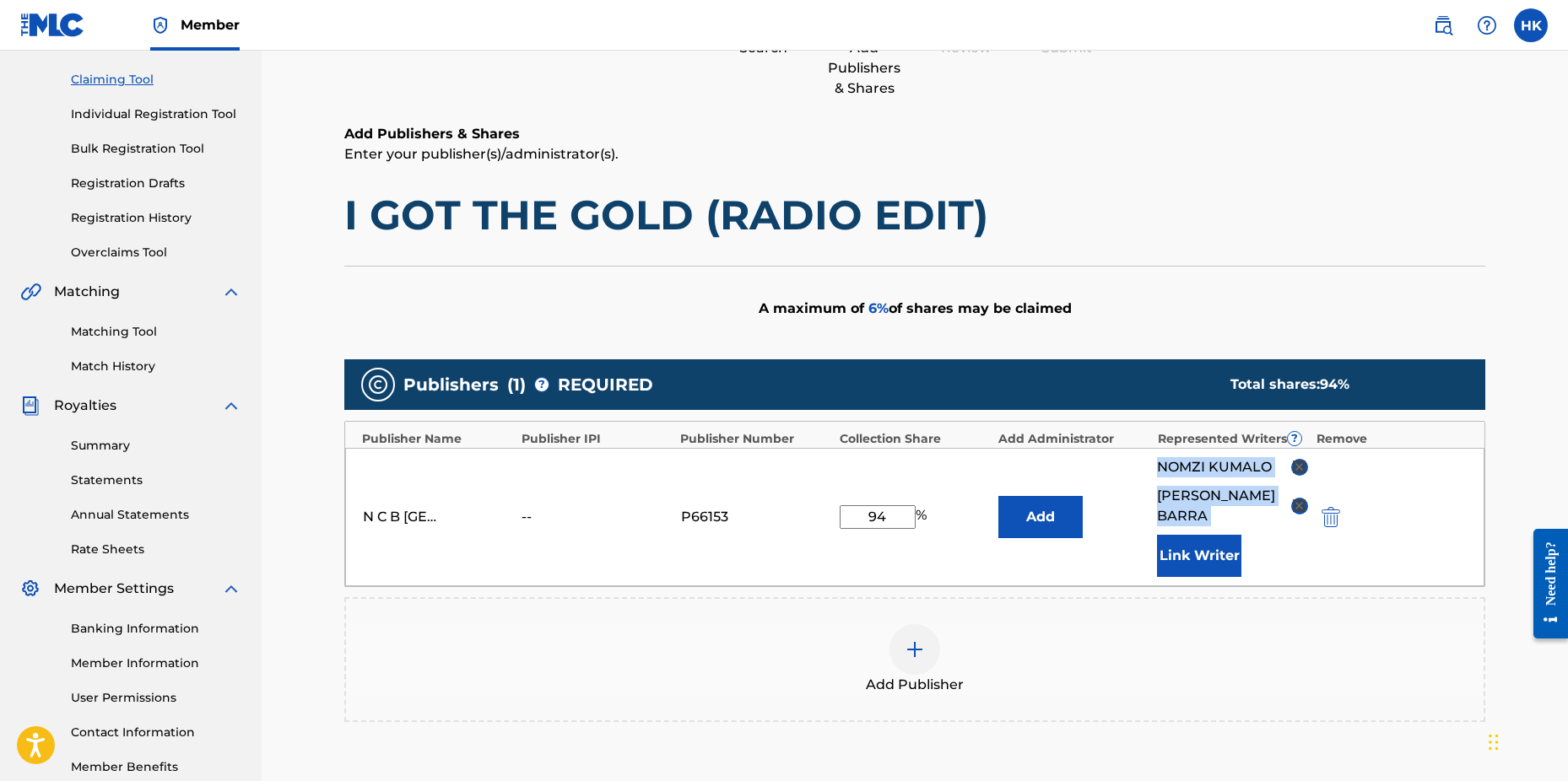
click at [1201, 564] on button "Link Writer" at bounding box center [1200, 556] width 85 height 42
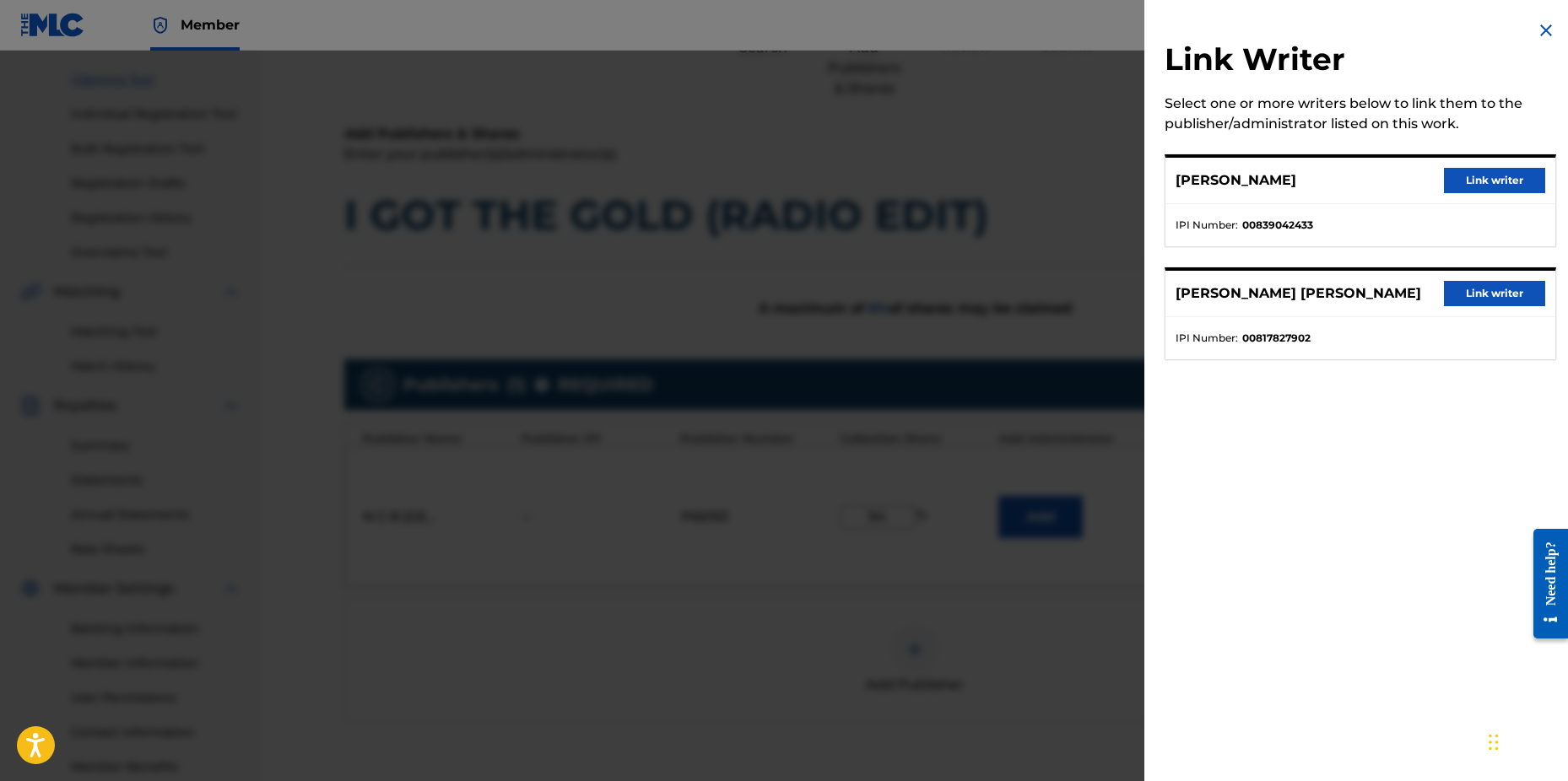
click at [1489, 302] on button "Link writer" at bounding box center [1495, 293] width 101 height 25
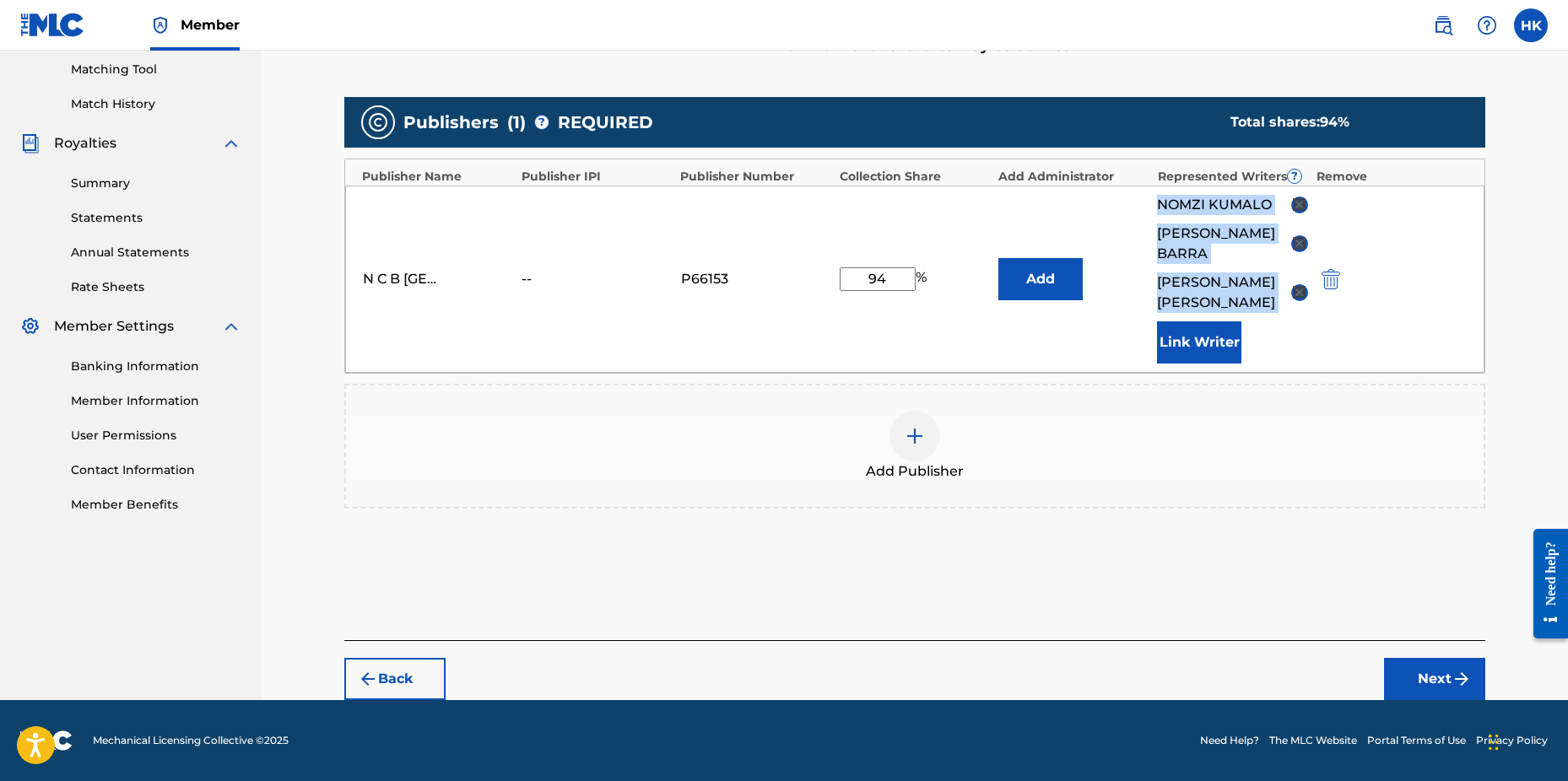
click at [1431, 679] on button "Next" at bounding box center [1435, 679] width 101 height 42
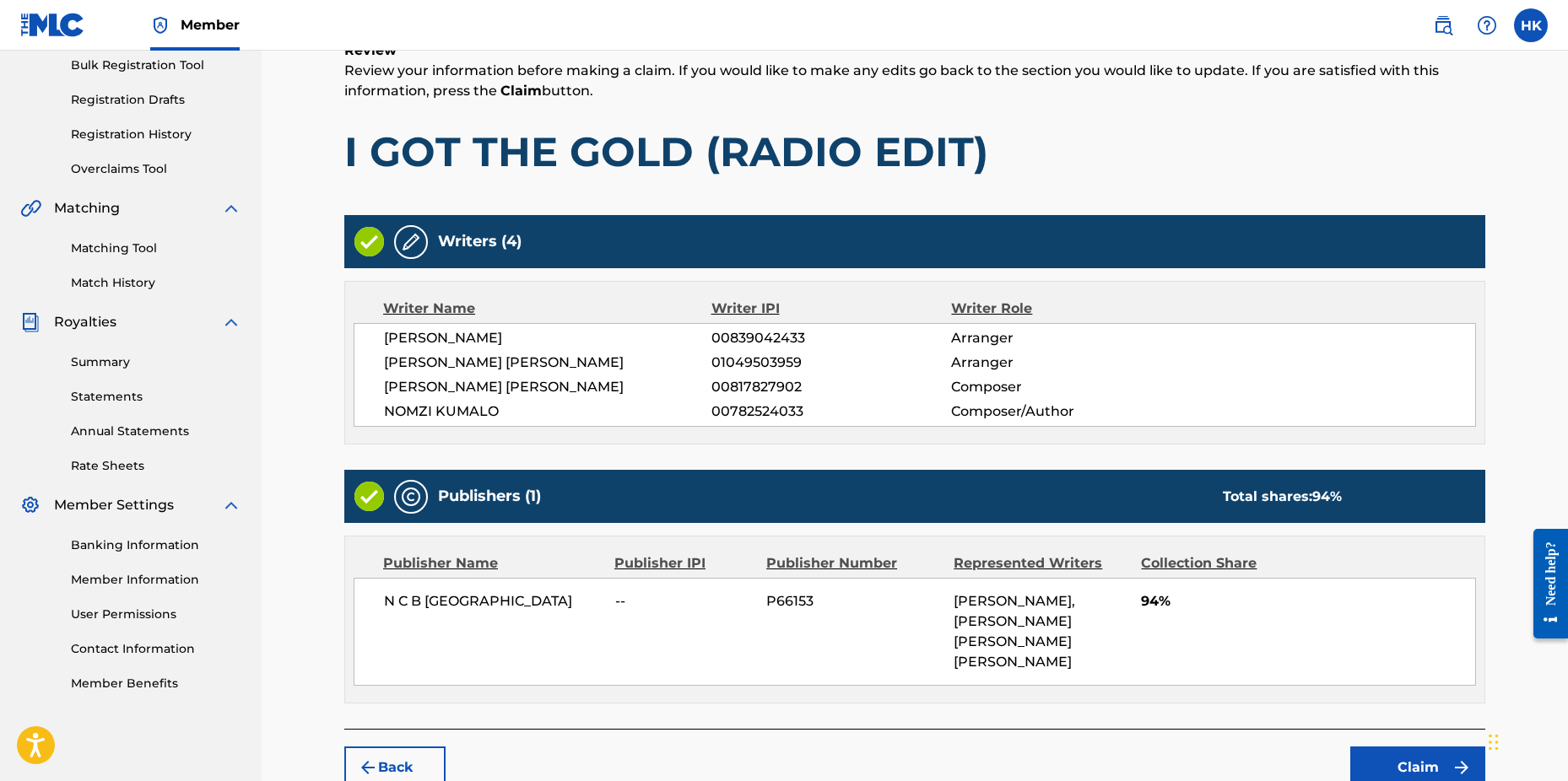
scroll to position [321, 0]
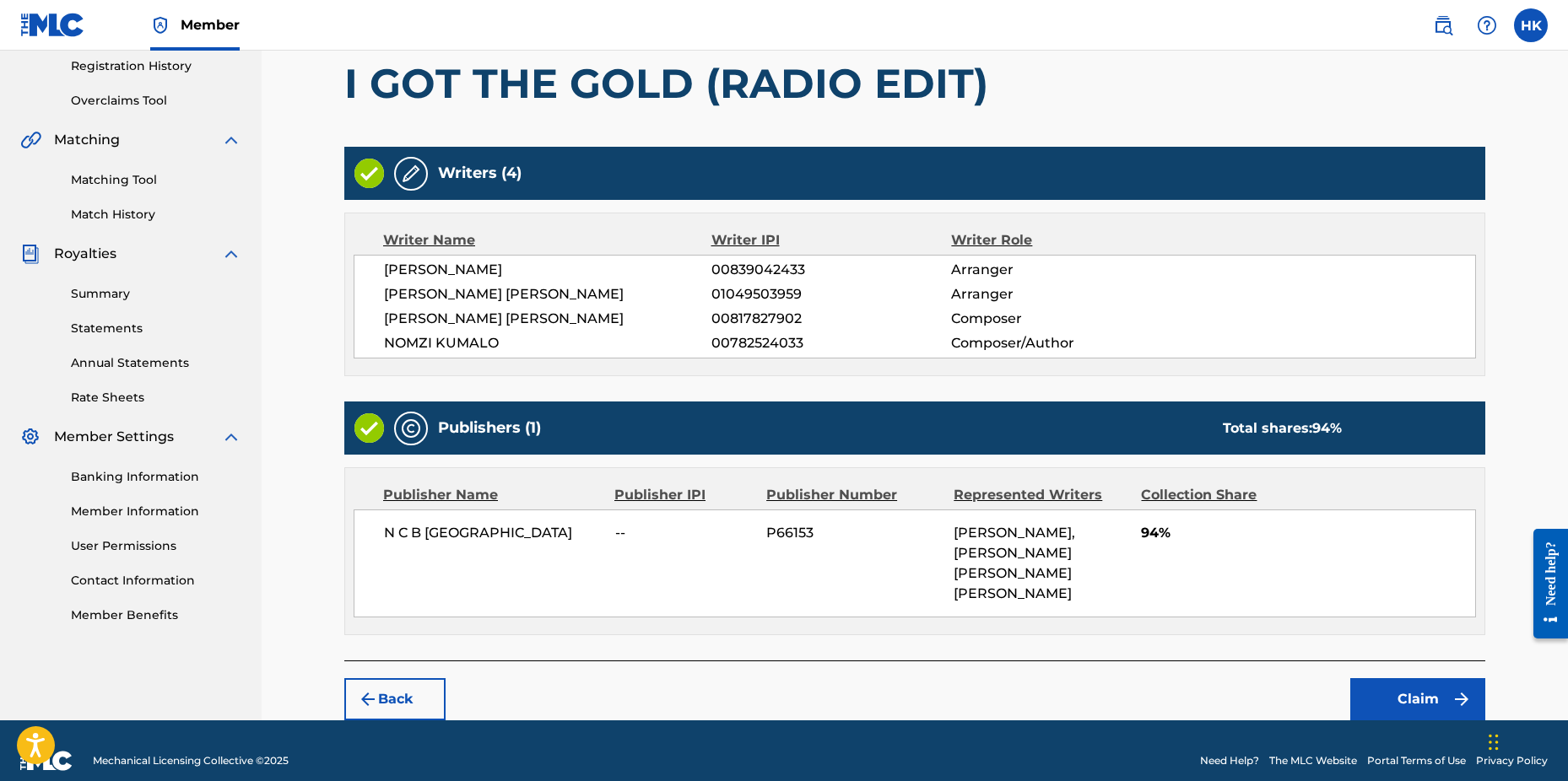
click at [1384, 683] on button "Claim" at bounding box center [1418, 699] width 135 height 42
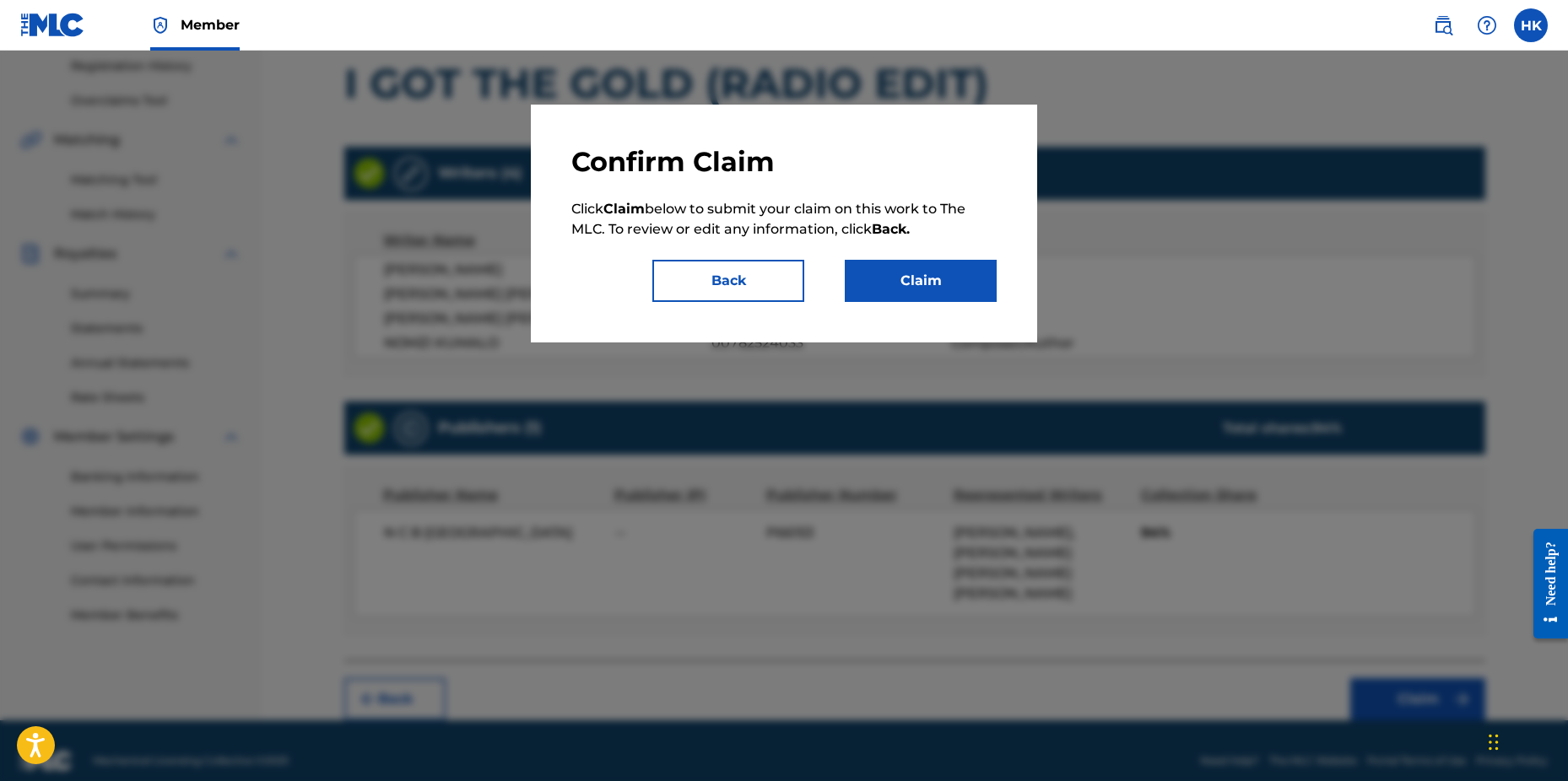
click at [910, 267] on button "Claim" at bounding box center [921, 281] width 152 height 42
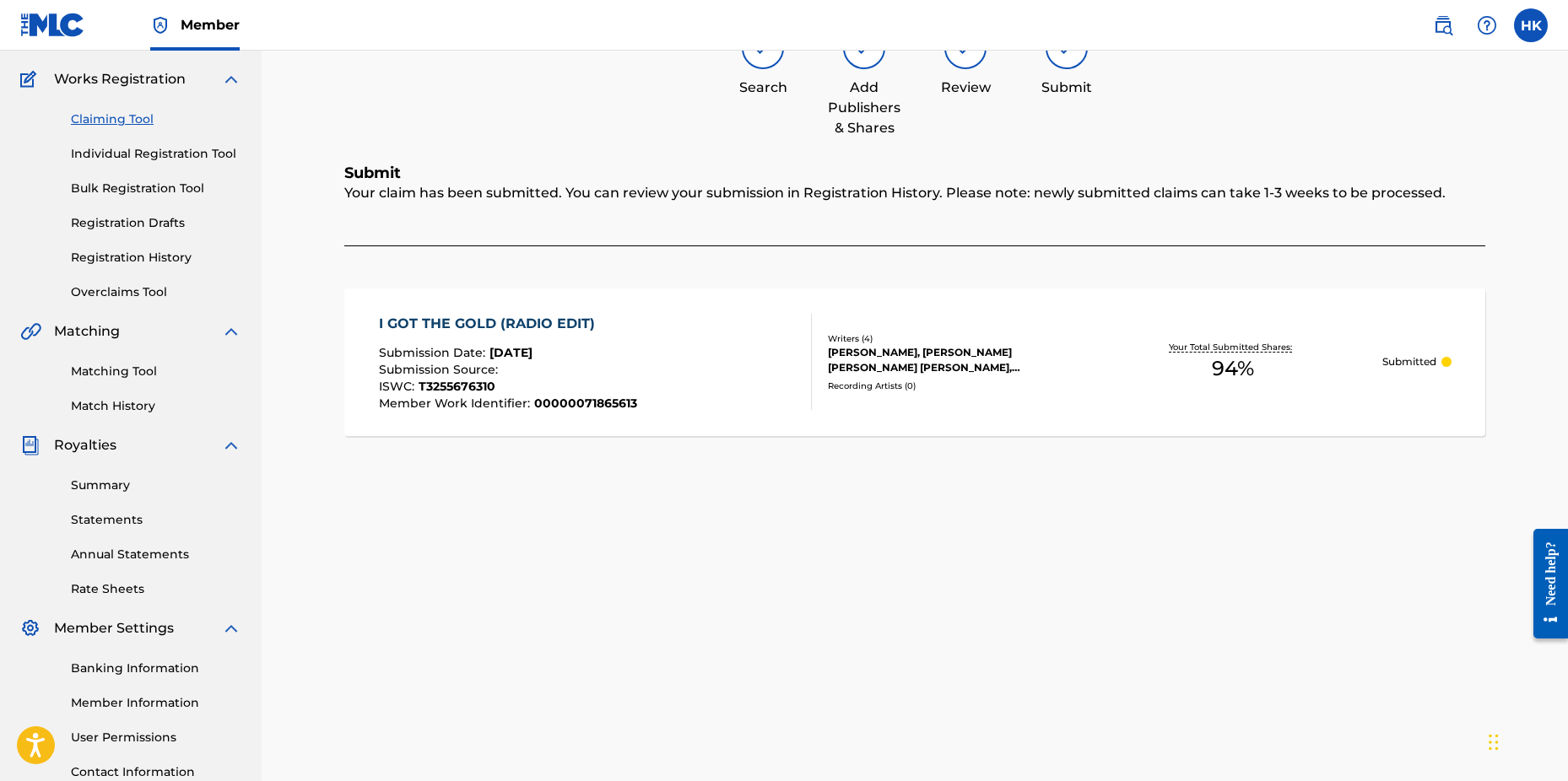
scroll to position [12, 0]
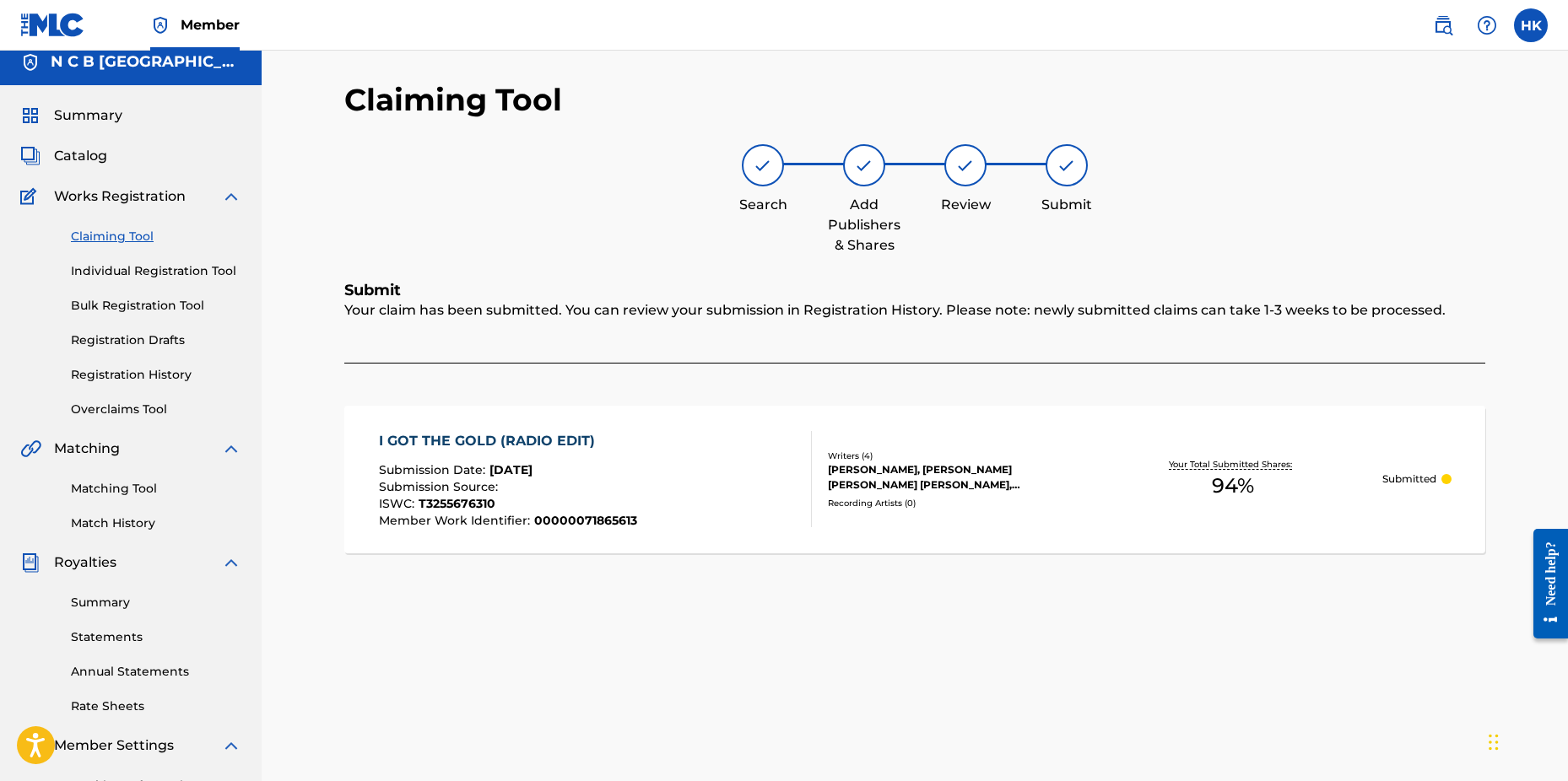
drag, startPoint x: 89, startPoint y: 159, endPoint x: 182, endPoint y: 162, distance: 93.0
click at [89, 159] on span "Catalog" at bounding box center [80, 156] width 54 height 20
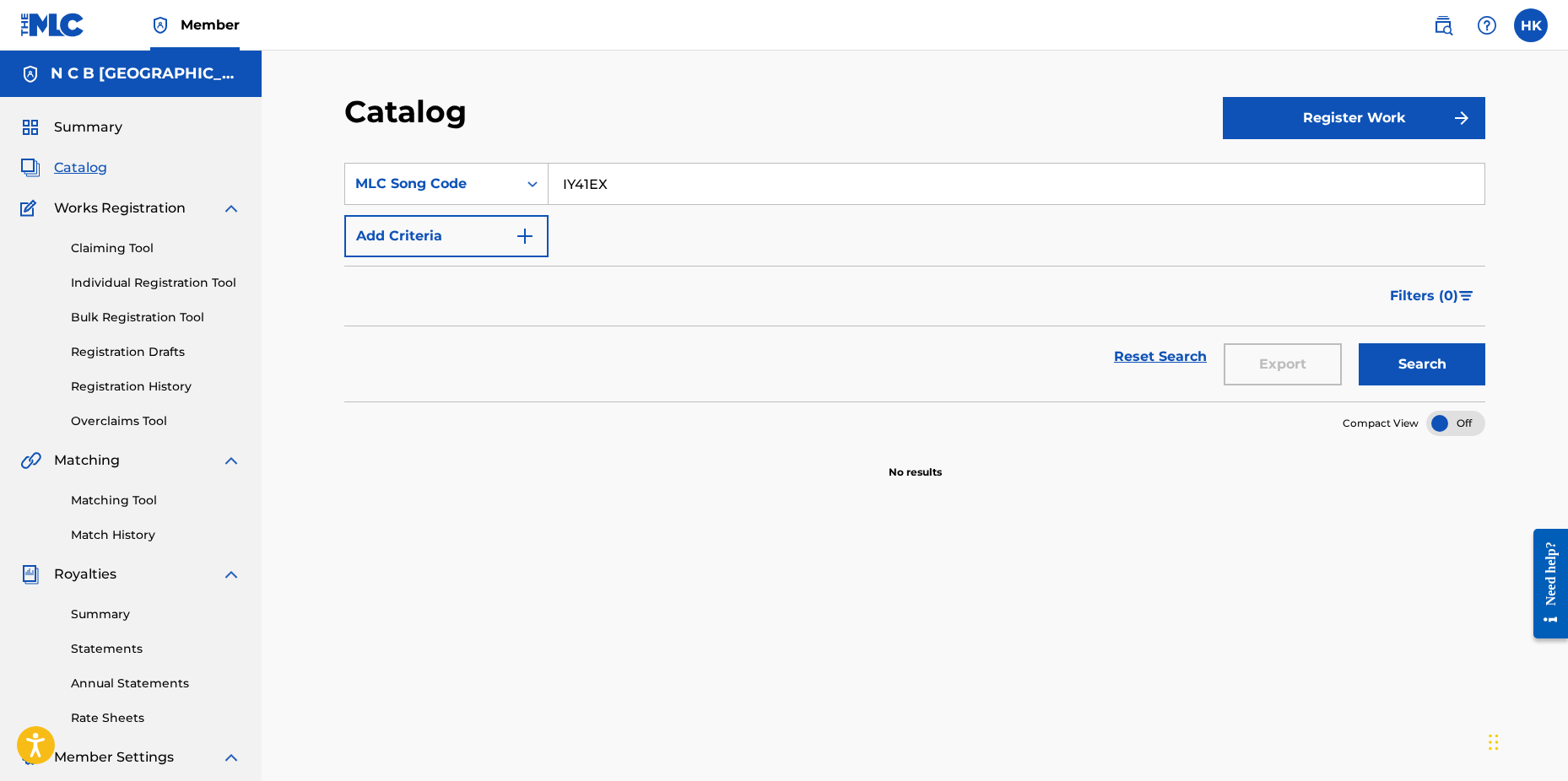
click at [674, 181] on input "IY41EX" at bounding box center [1017, 183] width 936 height 41
type input "I"
paste input "JB7VTE"
type input "JB7VTE"
click at [1359, 343] on button "Search" at bounding box center [1422, 364] width 126 height 42
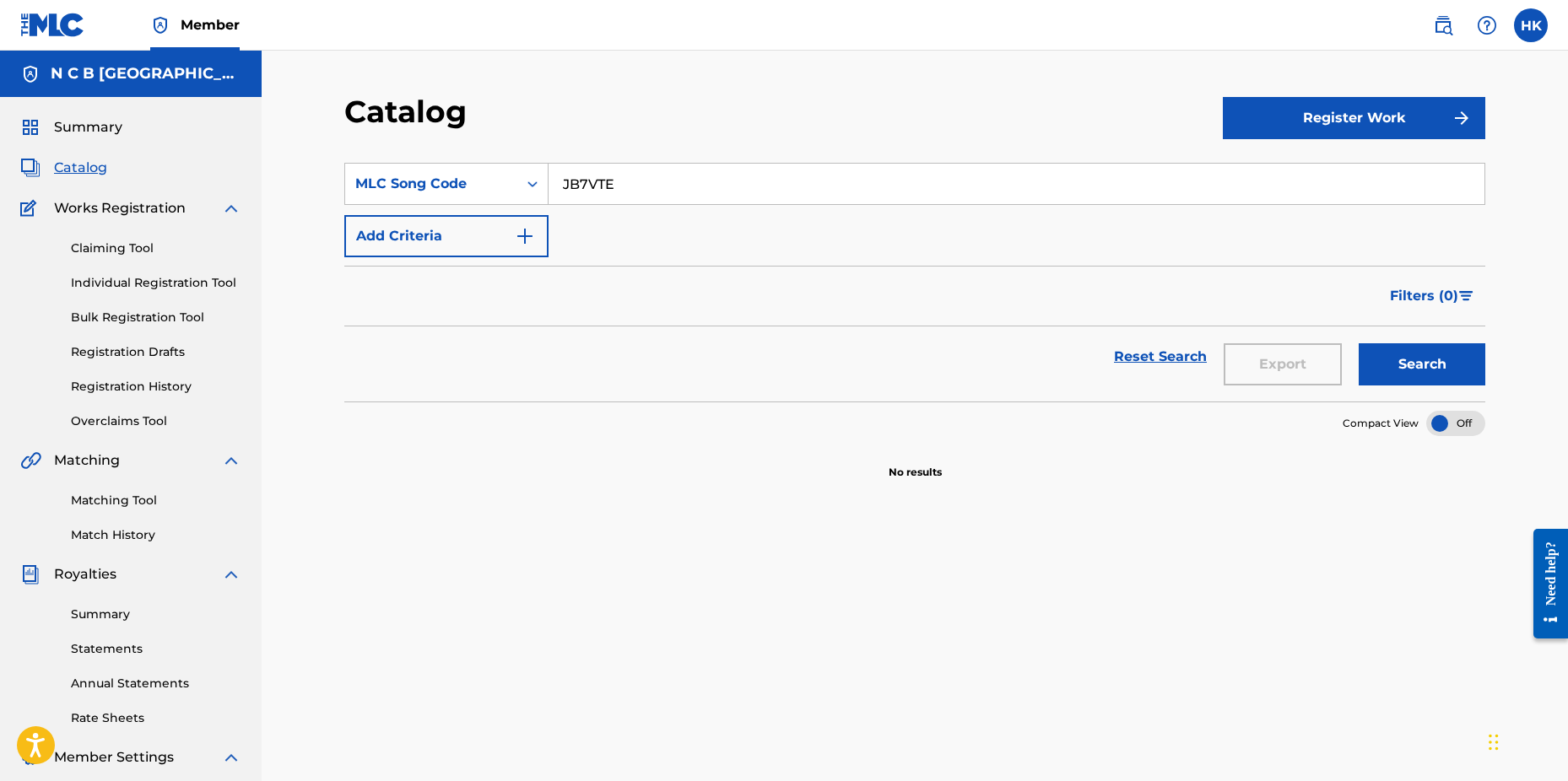
click at [128, 258] on div "Claiming Tool Individual Registration Tool Bulk Registration Tool Registration …" at bounding box center [131, 324] width 221 height 212
click at [147, 246] on link "Claiming Tool" at bounding box center [156, 248] width 170 height 18
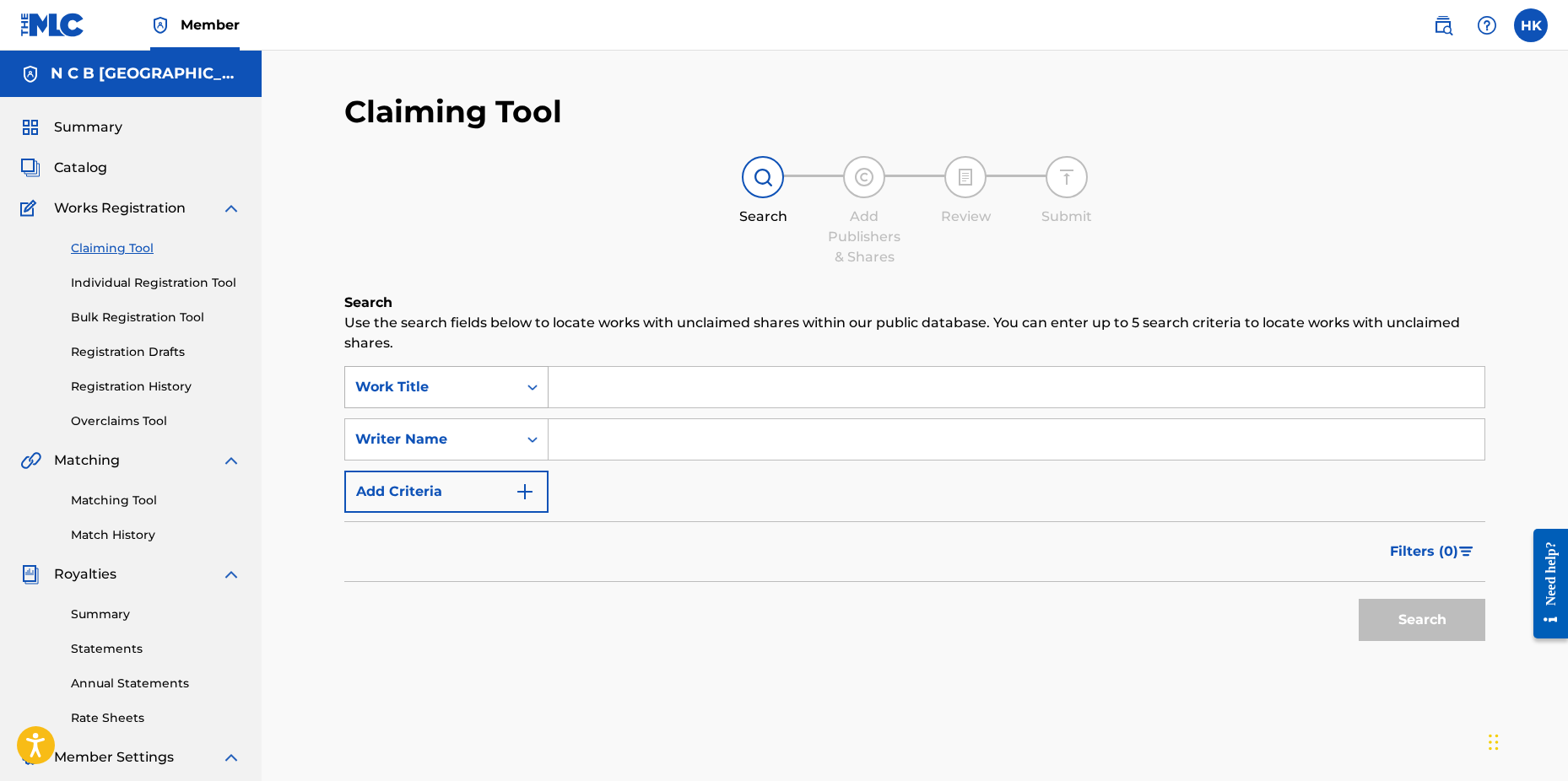
click at [526, 393] on icon "Search Form" at bounding box center [532, 387] width 17 height 17
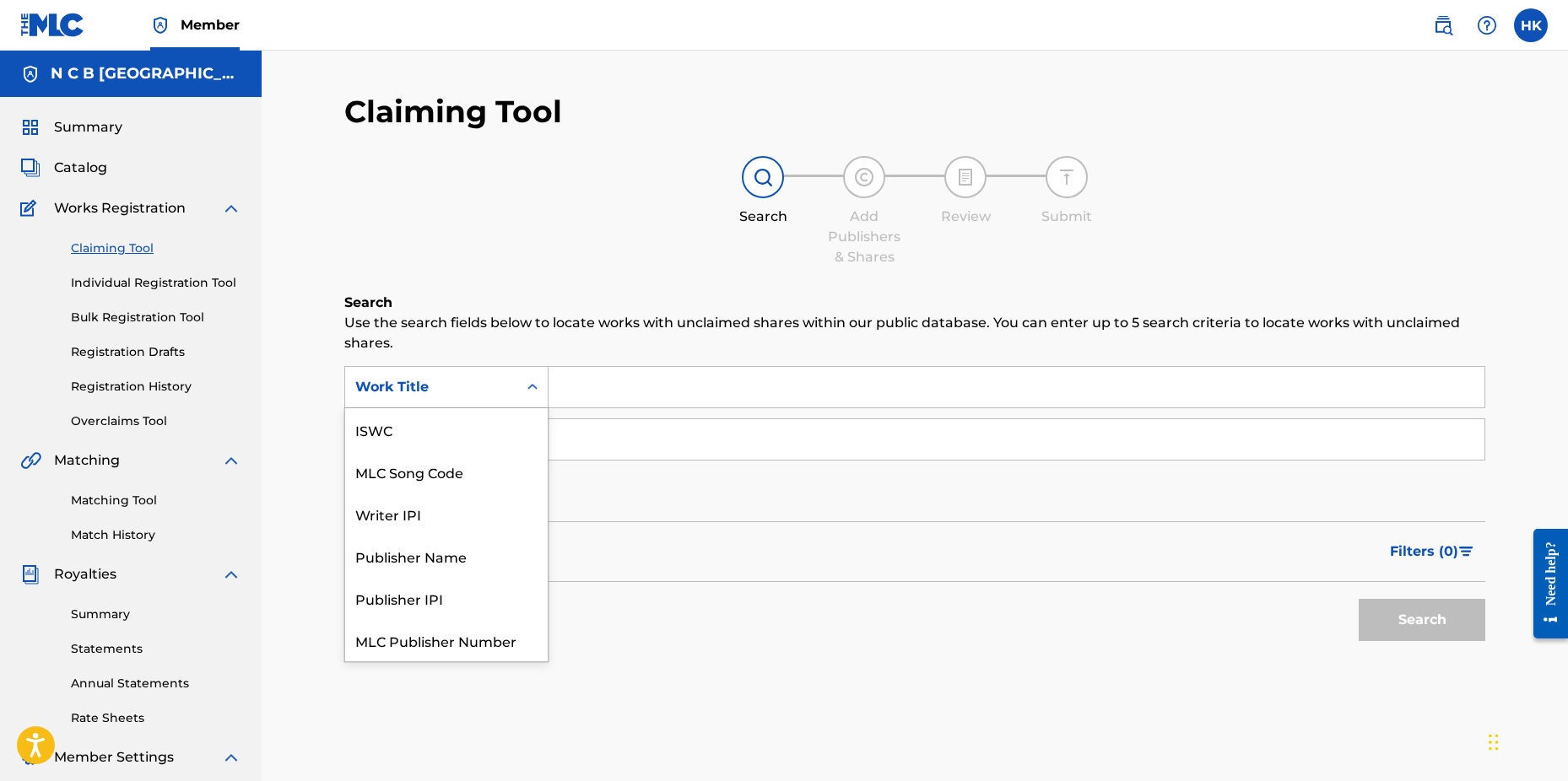
scroll to position [42, 0]
click at [509, 422] on div "MLC Song Code" at bounding box center [446, 429] width 202 height 42
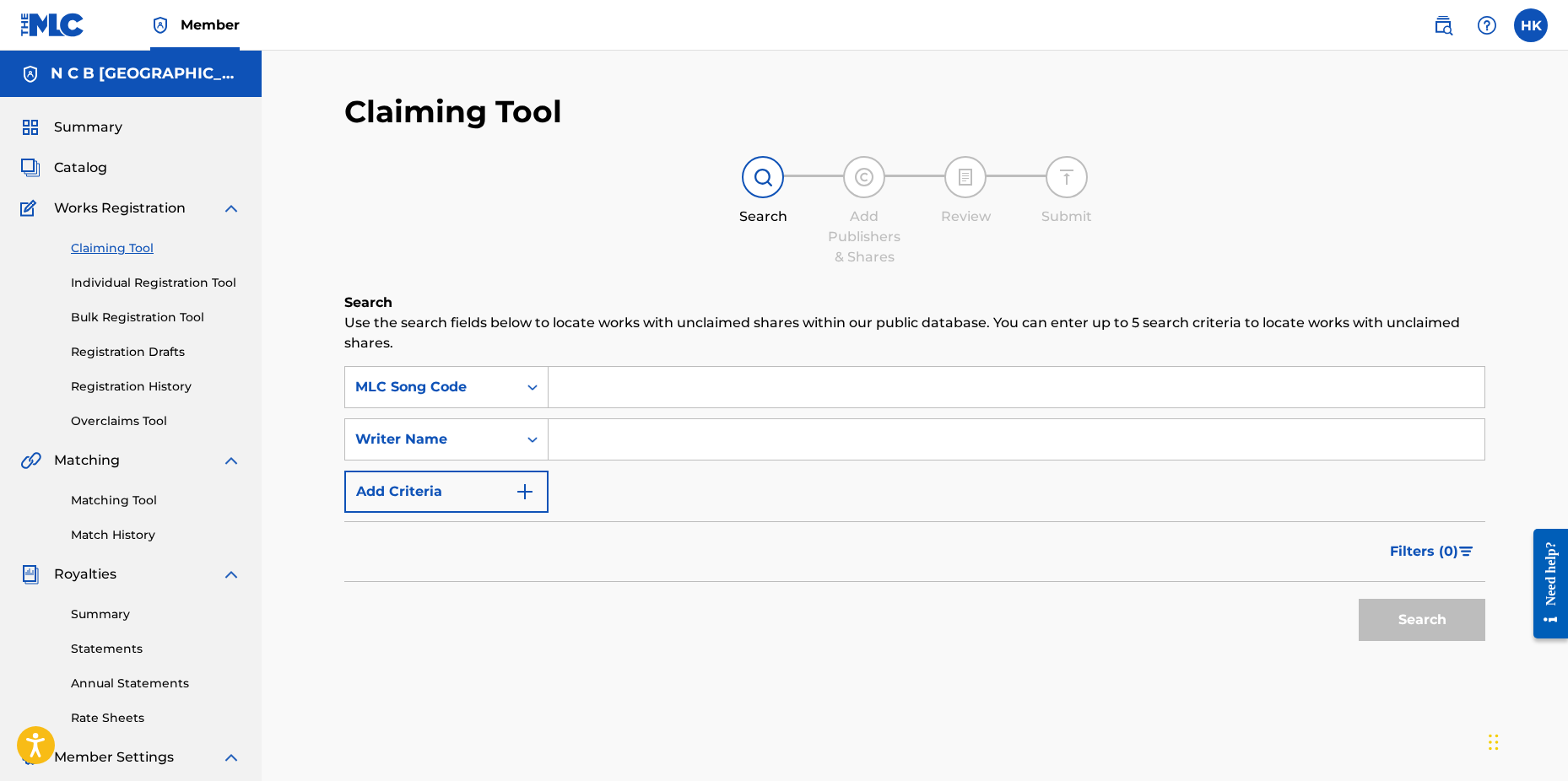
drag, startPoint x: 560, startPoint y: 393, endPoint x: 588, endPoint y: 380, distance: 30.9
click at [560, 393] on input "Search Form" at bounding box center [1017, 387] width 936 height 41
paste input "JB7VTE"
type input "JB7VTE"
click at [1359, 599] on button "Search" at bounding box center [1422, 619] width 126 height 42
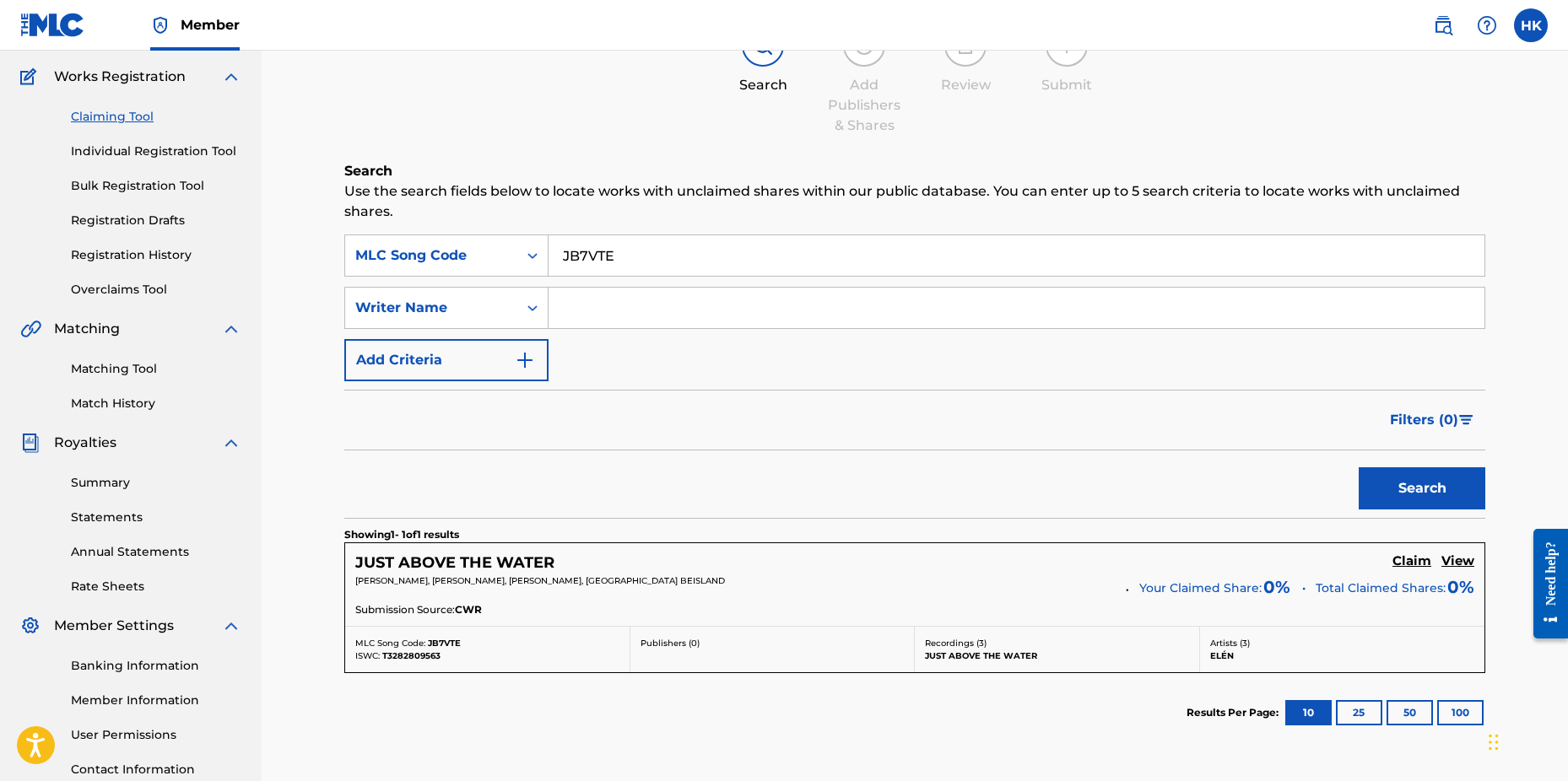
scroll to position [269, 0]
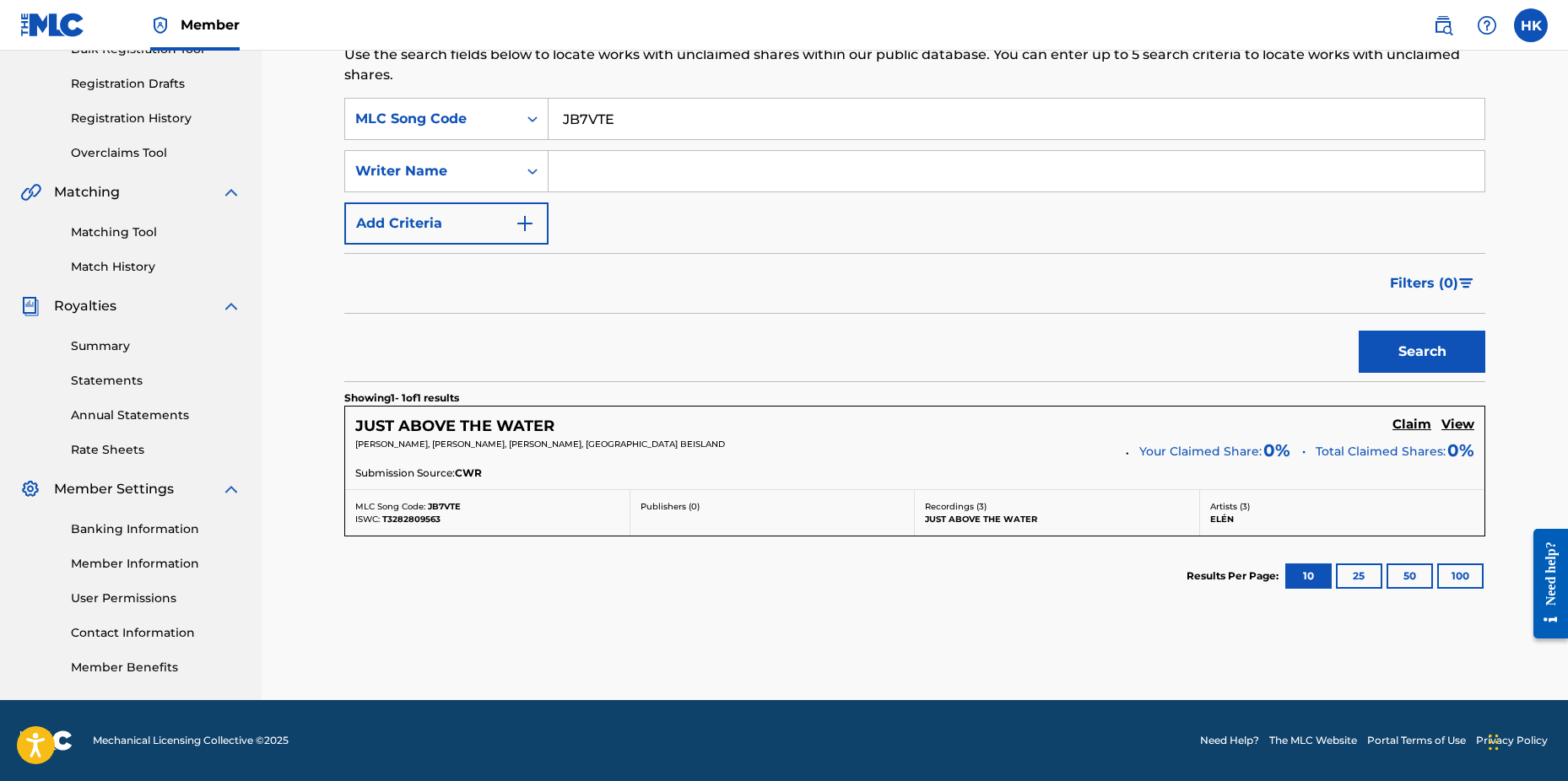
click at [558, 433] on div "JUST ABOVE THE WATER" at bounding box center [465, 426] width 220 height 19
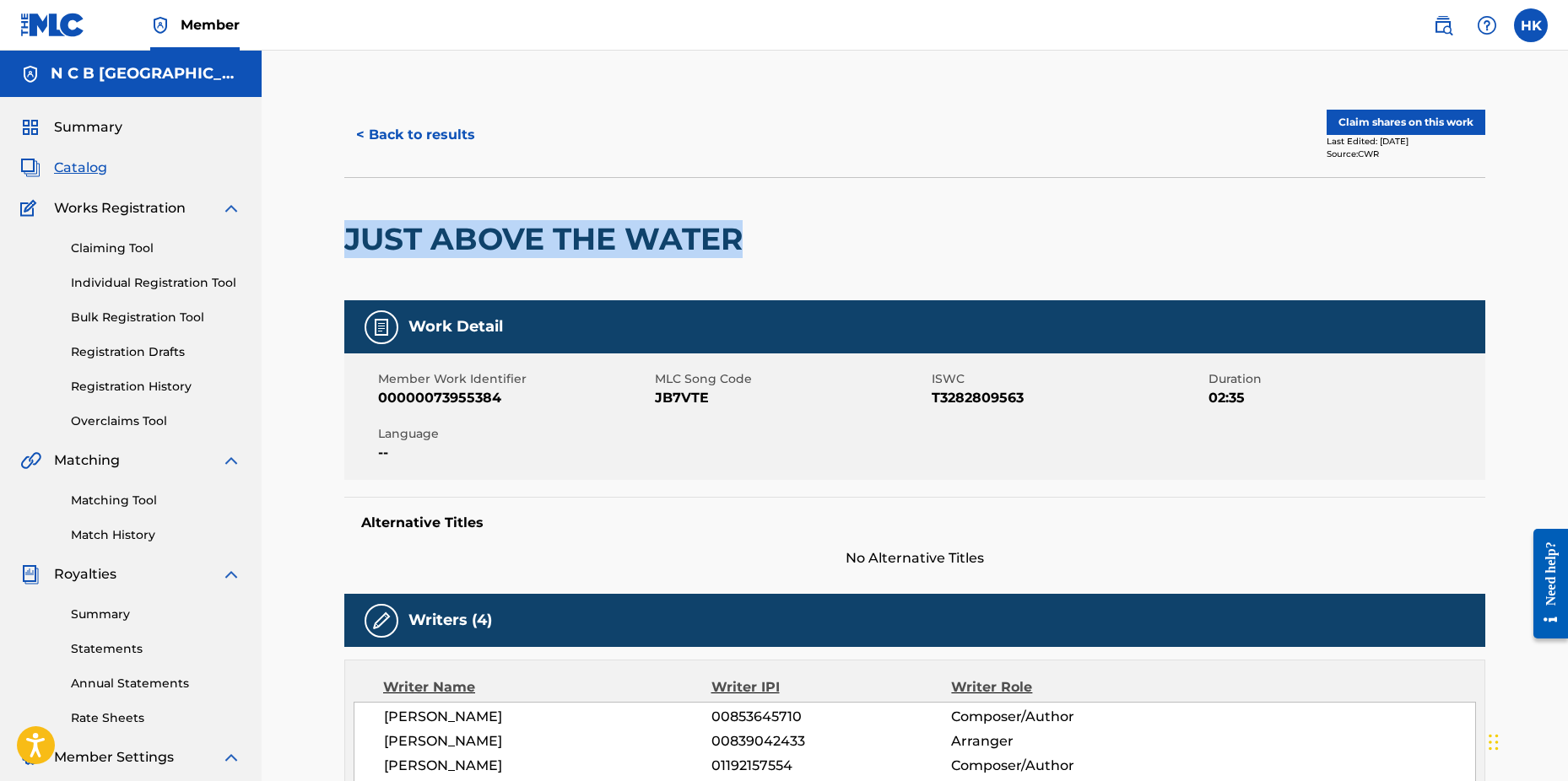
drag, startPoint x: 344, startPoint y: 238, endPoint x: 749, endPoint y: 238, distance: 405.0
click at [749, 238] on h2 "JUST ABOVE THE WATER" at bounding box center [547, 239] width 407 height 38
copy h2 "JUST ABOVE THE WATER"
click at [89, 167] on span "Catalog" at bounding box center [80, 168] width 54 height 20
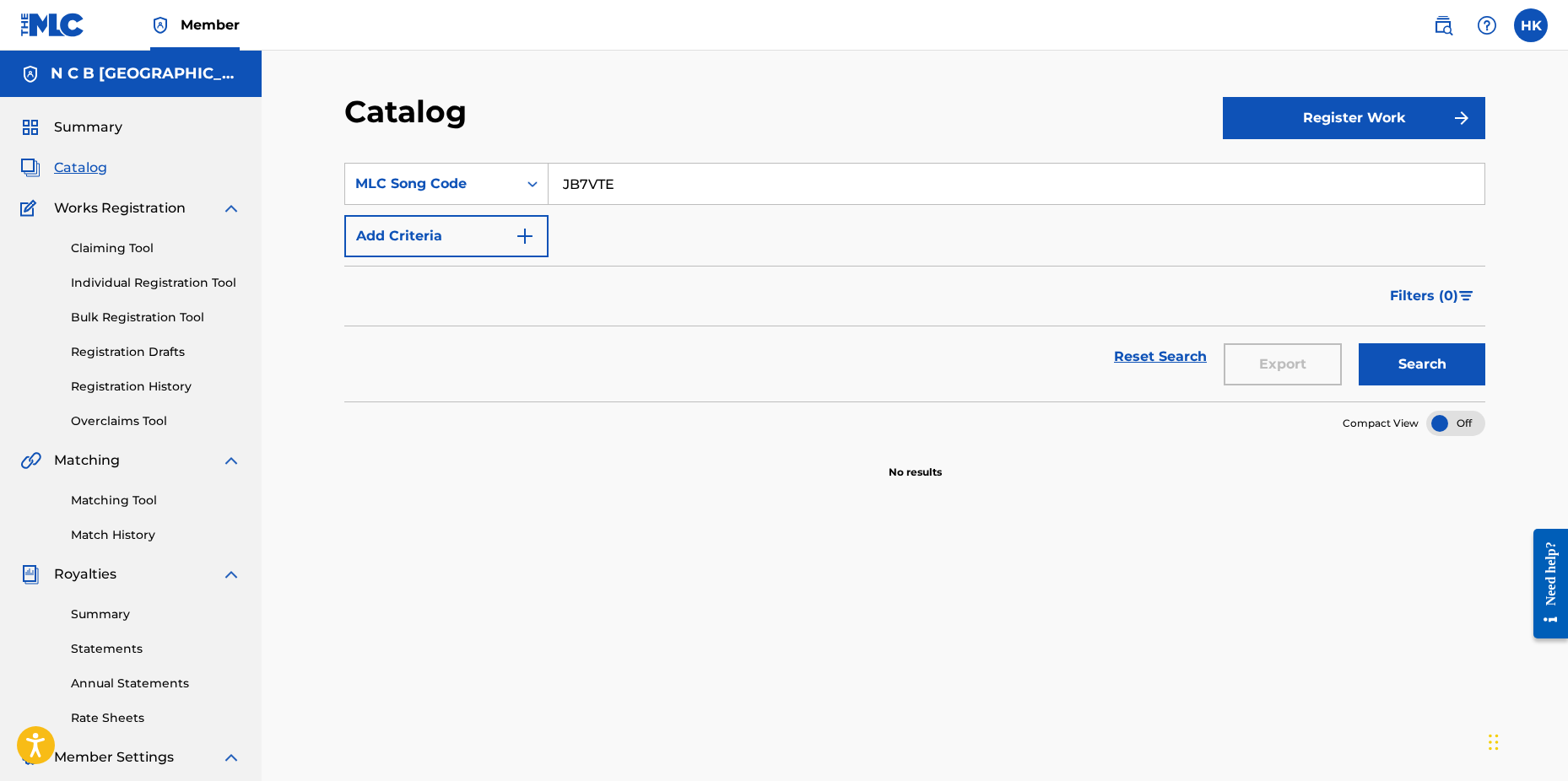
click at [640, 181] on input "JB7VTE" at bounding box center [1017, 183] width 936 height 41
click at [1359, 343] on button "Search" at bounding box center [1422, 364] width 126 height 42
click at [121, 244] on link "Claiming Tool" at bounding box center [156, 248] width 170 height 18
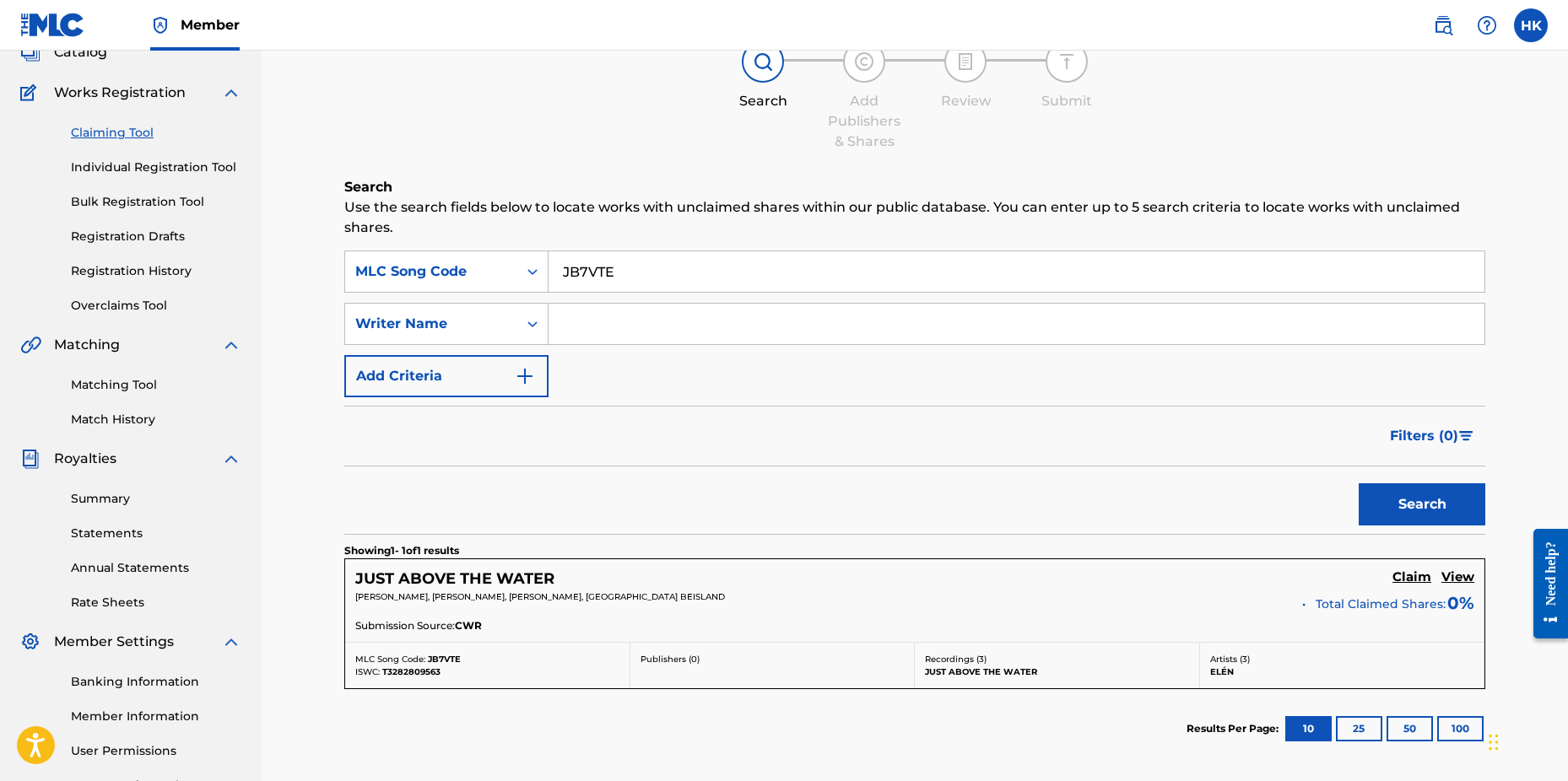
scroll to position [168, 0]
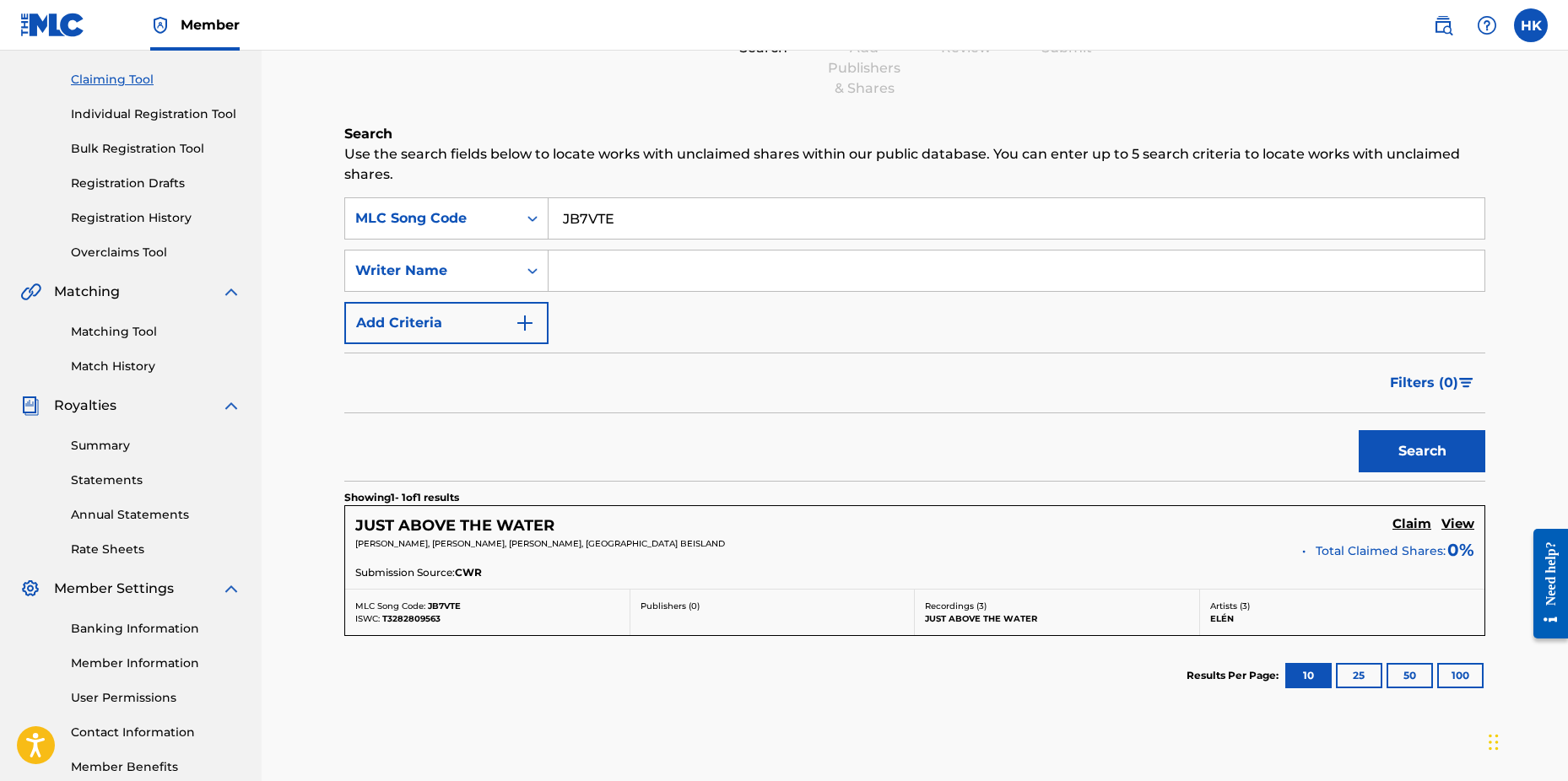
click at [1423, 521] on h5 "Claim" at bounding box center [1412, 524] width 39 height 16
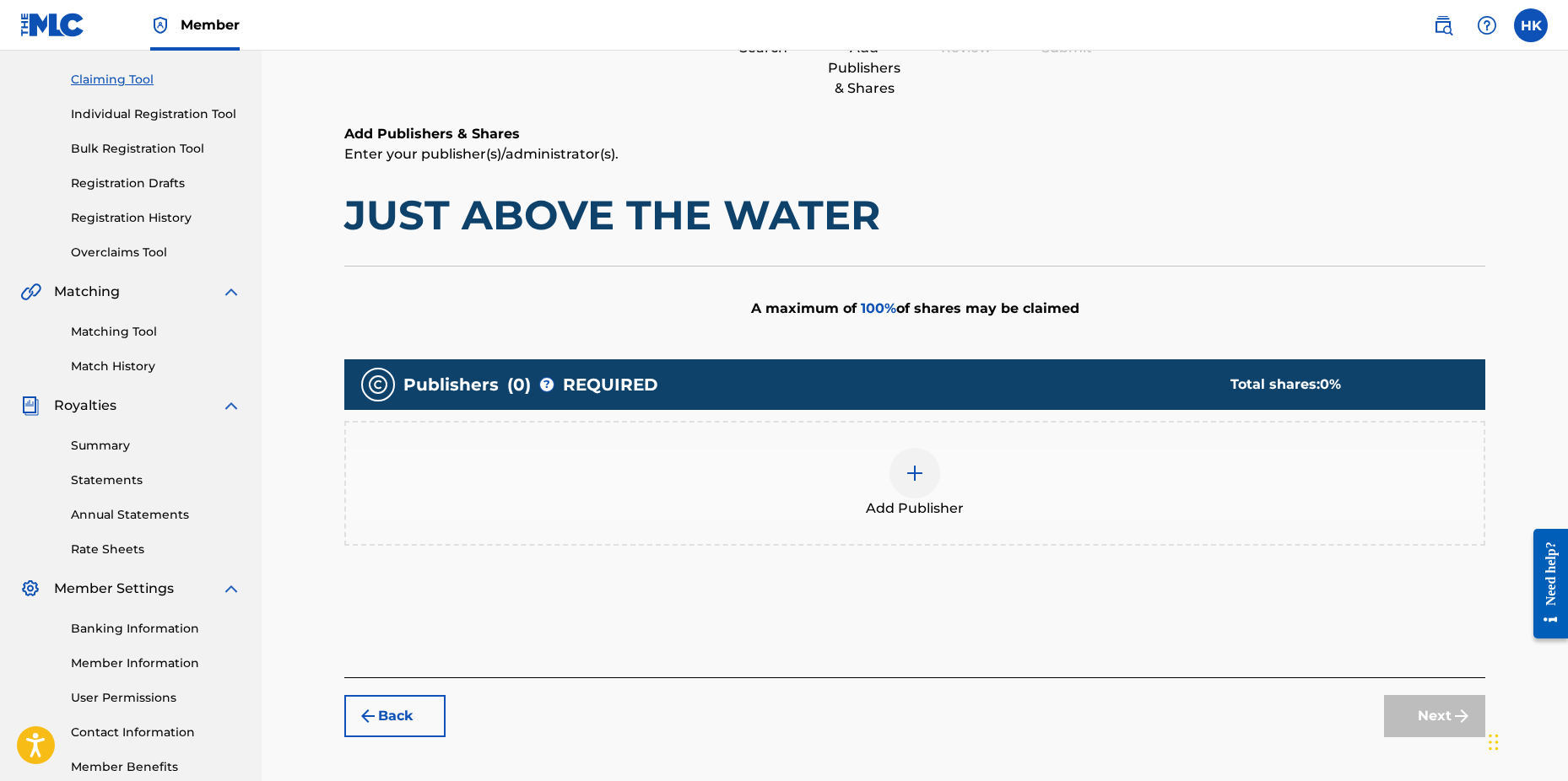
click at [914, 467] on img at bounding box center [915, 473] width 20 height 20
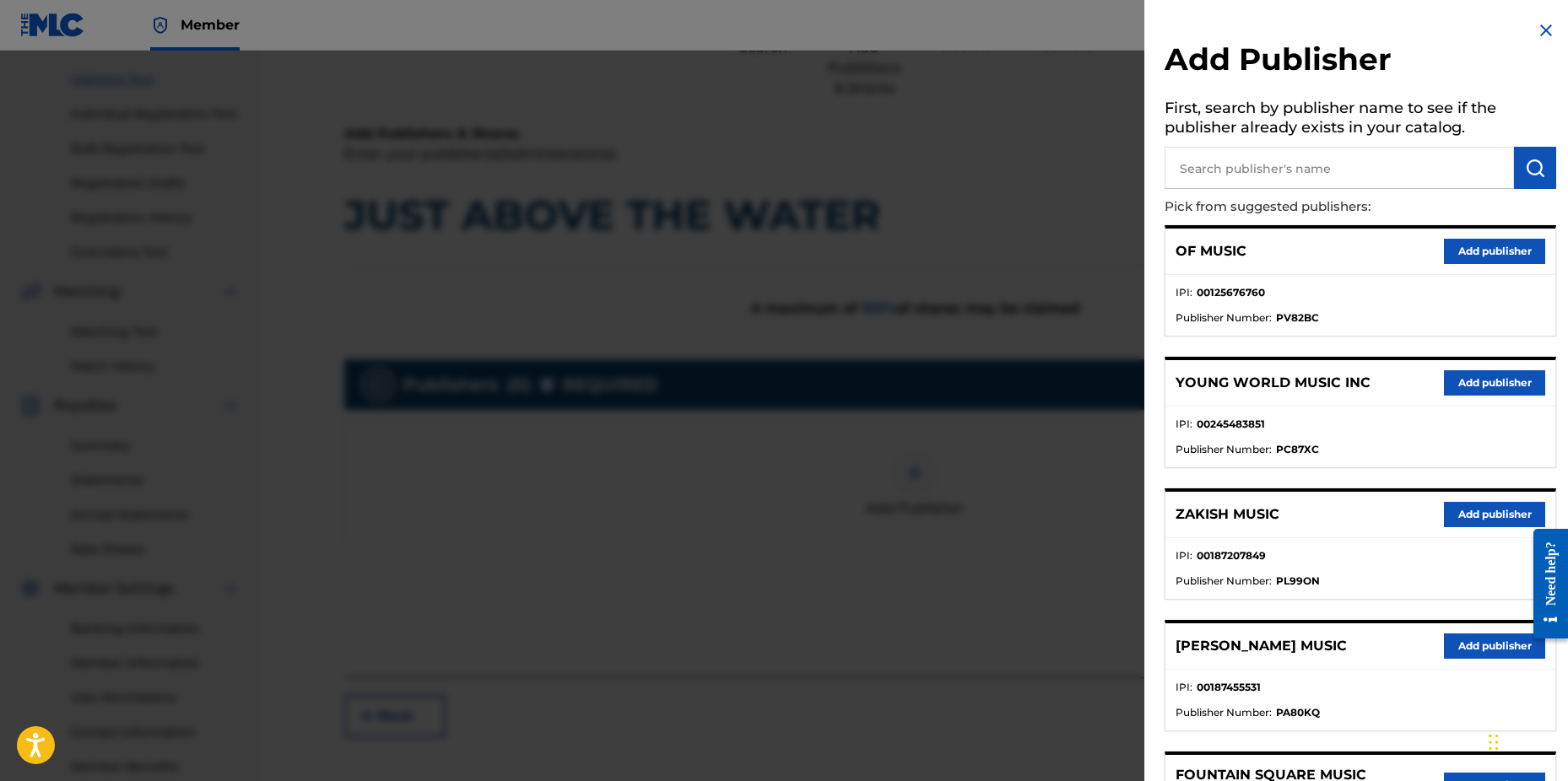
click at [1222, 163] on input "text" at bounding box center [1340, 168] width 349 height 42
type input "n c b"
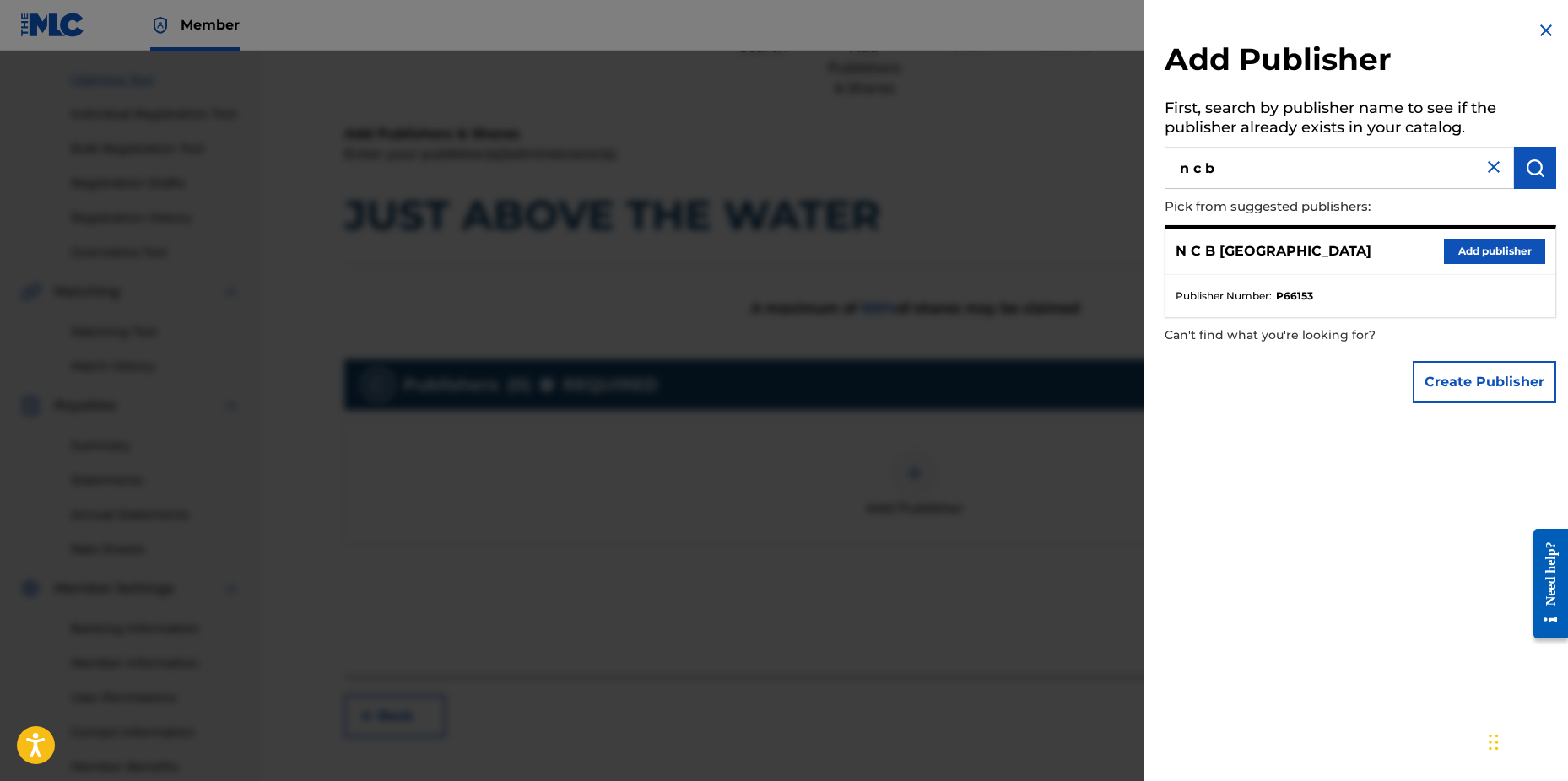
click at [1469, 256] on button "Add publisher" at bounding box center [1495, 251] width 101 height 25
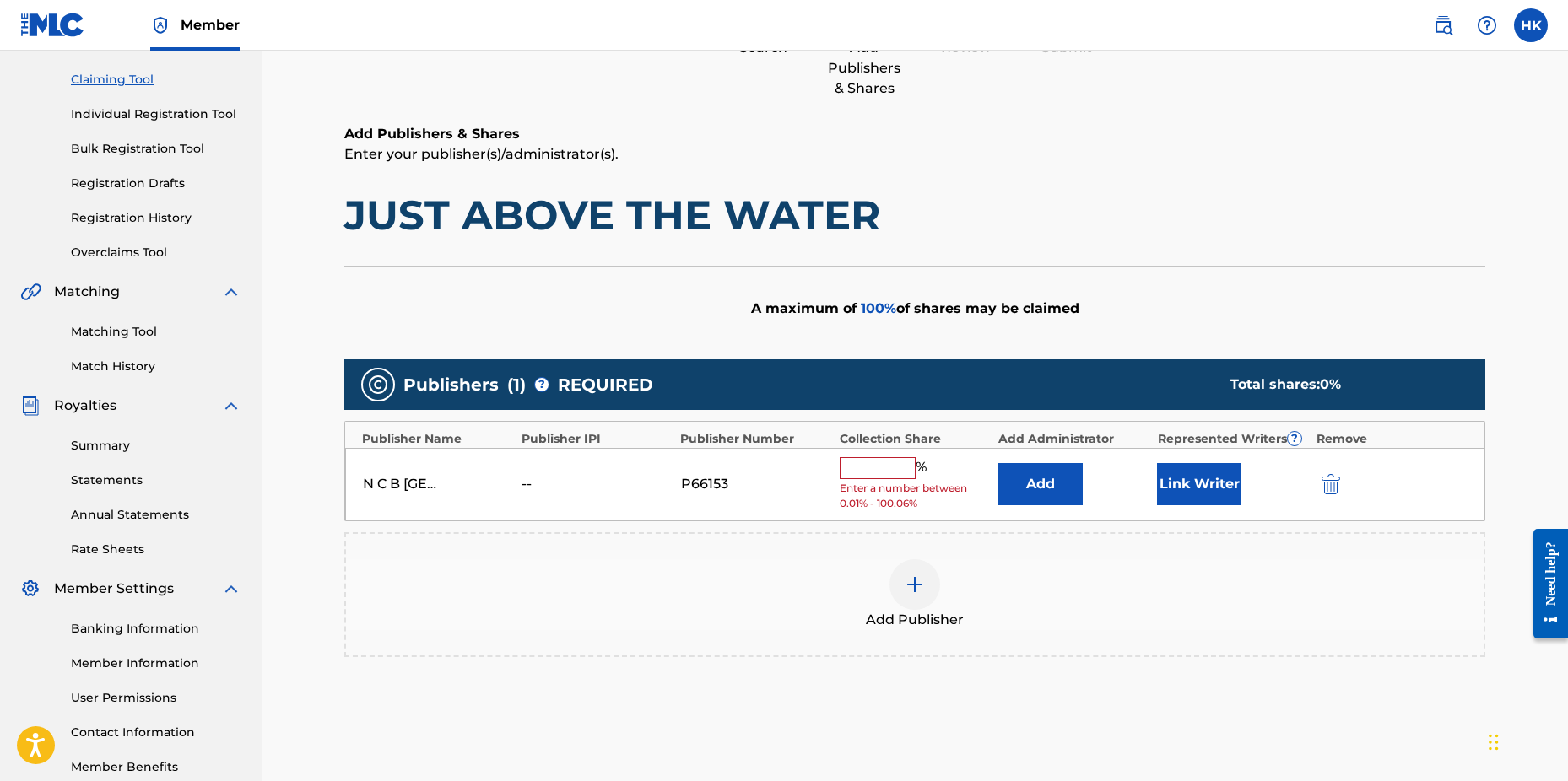
click at [899, 467] on input "text" at bounding box center [878, 467] width 76 height 22
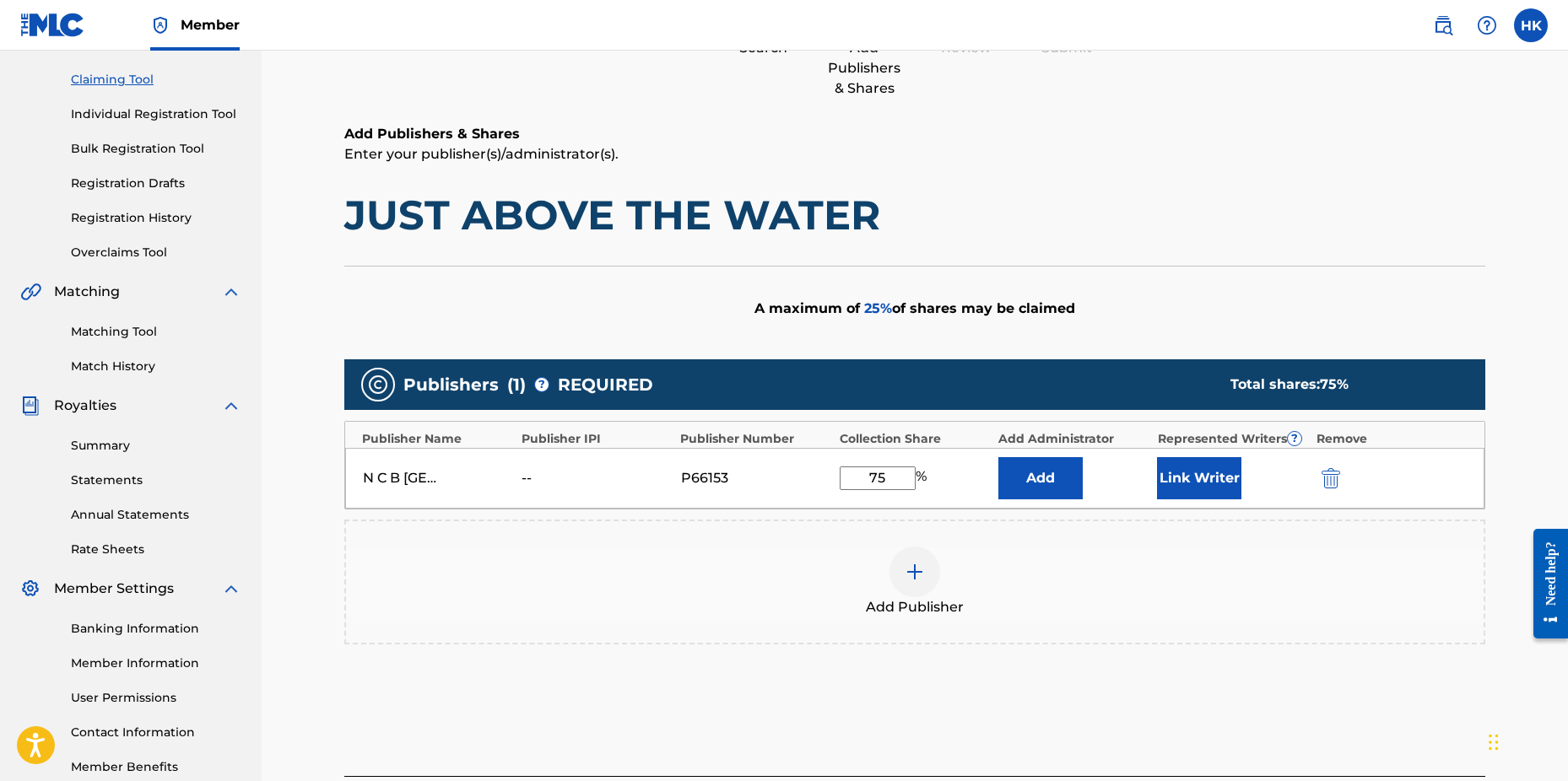
type input "75"
click at [1219, 475] on button "Link Writer" at bounding box center [1200, 478] width 85 height 42
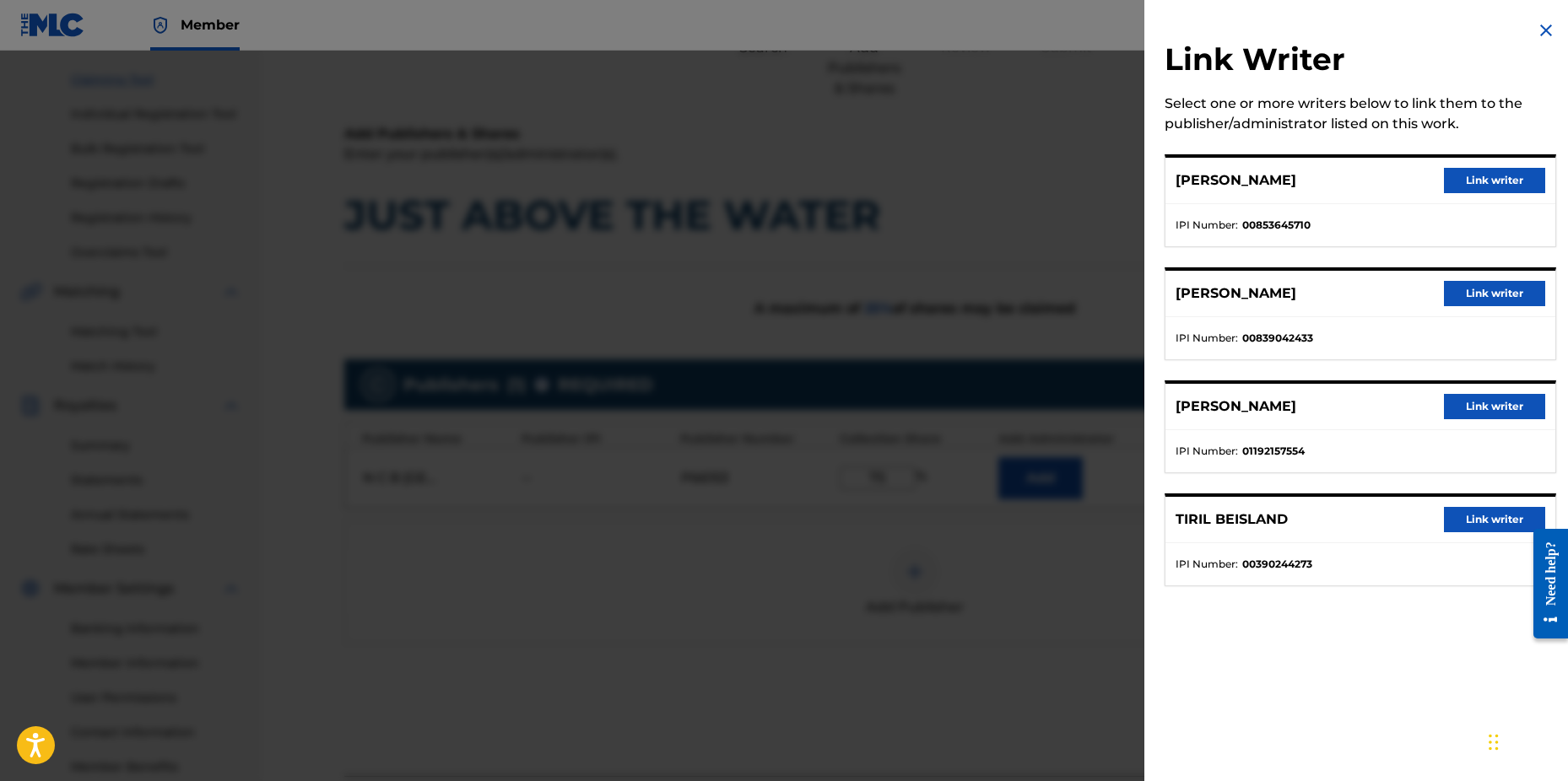
click at [1466, 182] on button "Link writer" at bounding box center [1495, 180] width 101 height 25
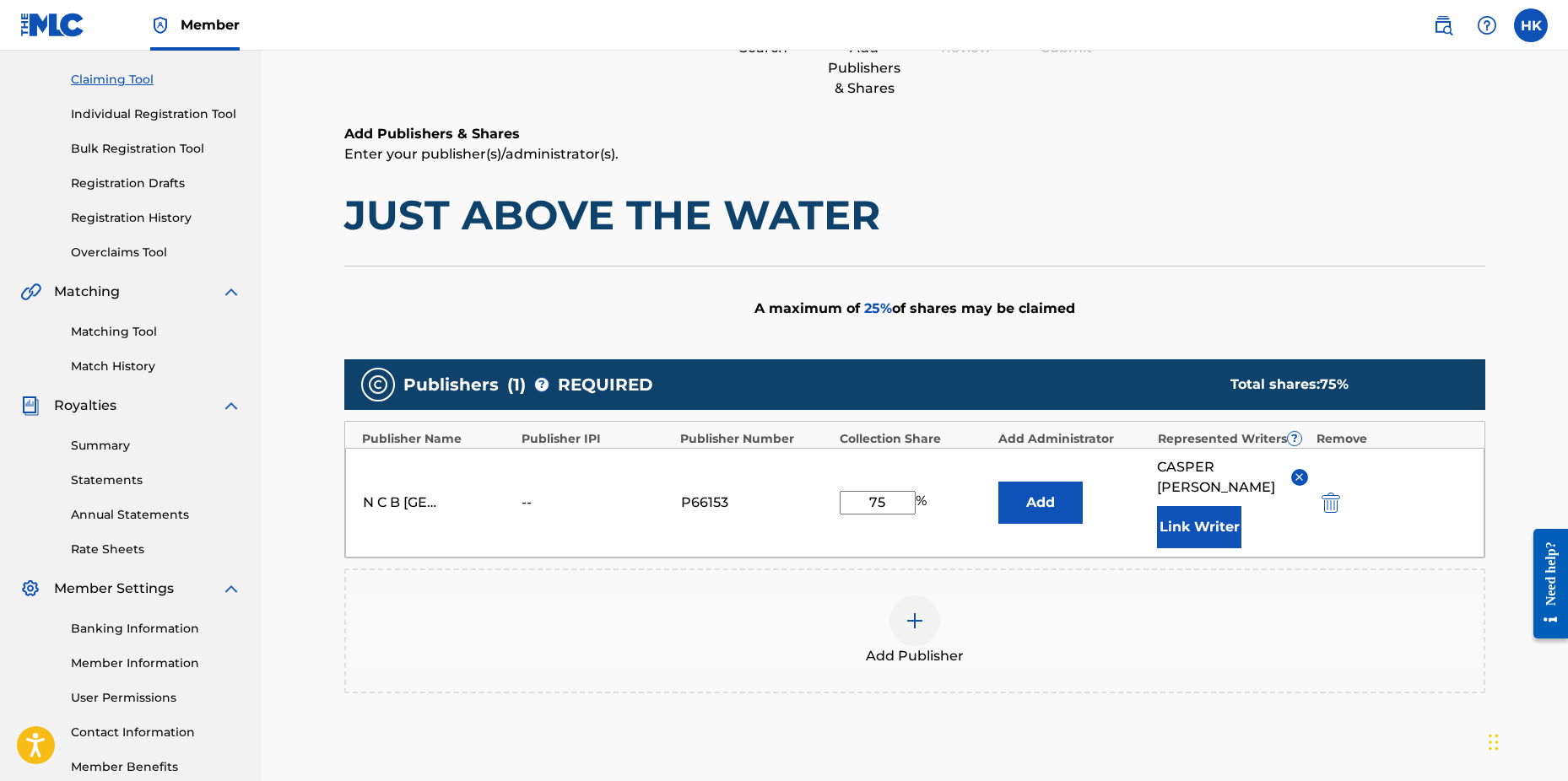
click at [1170, 506] on button "Link Writer" at bounding box center [1200, 527] width 85 height 42
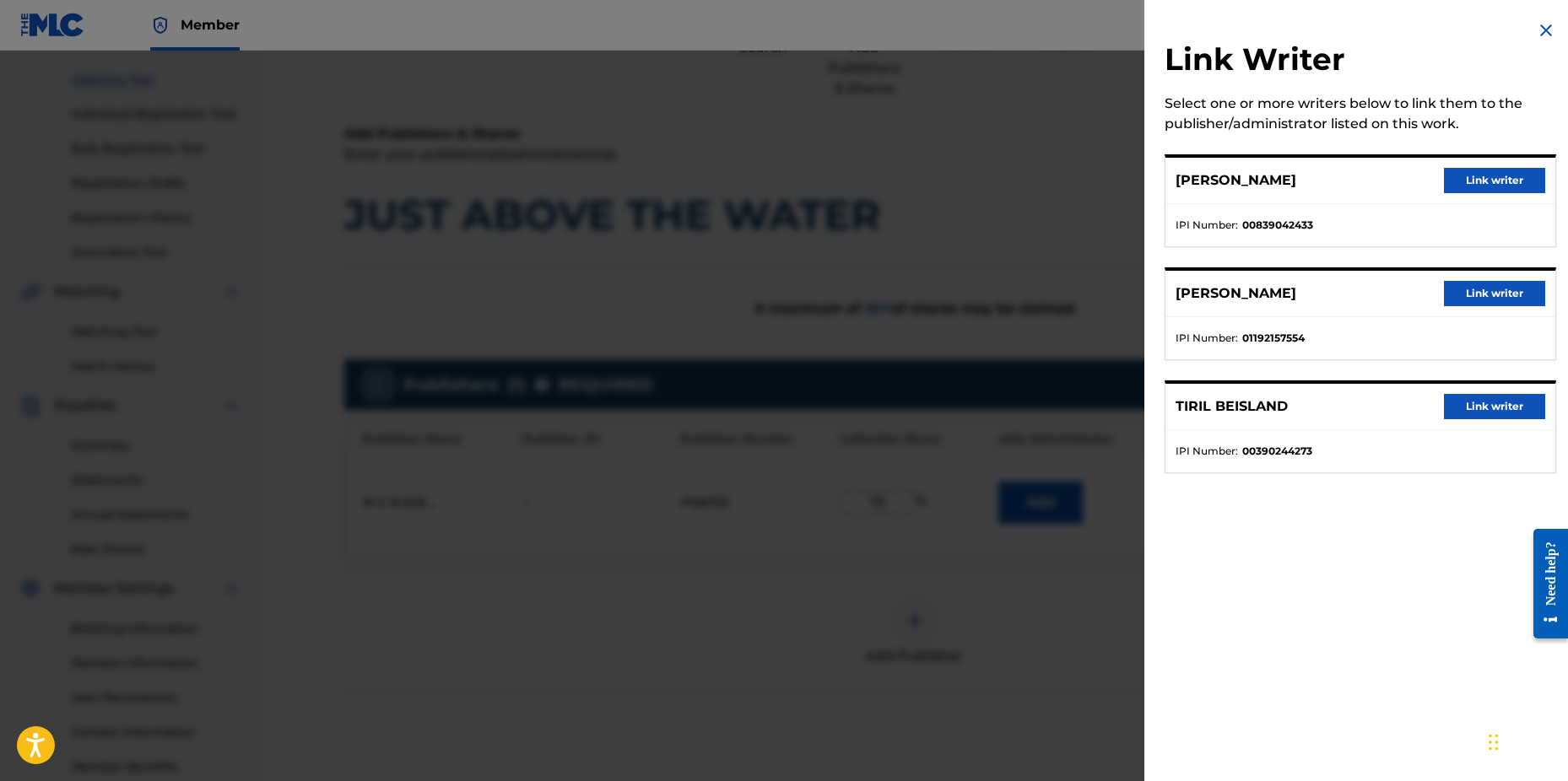
click at [1483, 292] on button "Link writer" at bounding box center [1495, 293] width 101 height 25
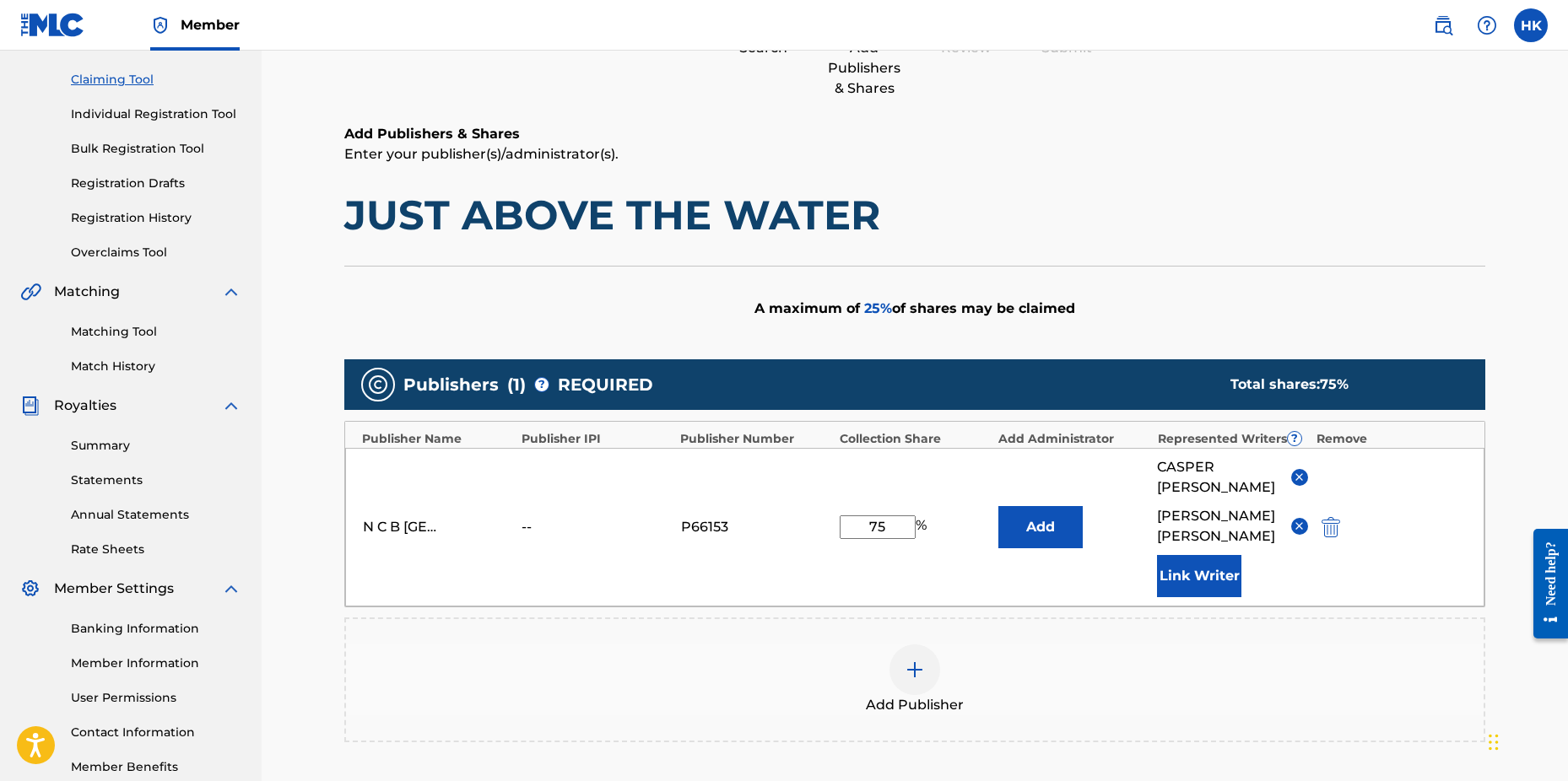
click at [1205, 568] on button "Link Writer" at bounding box center [1200, 576] width 85 height 42
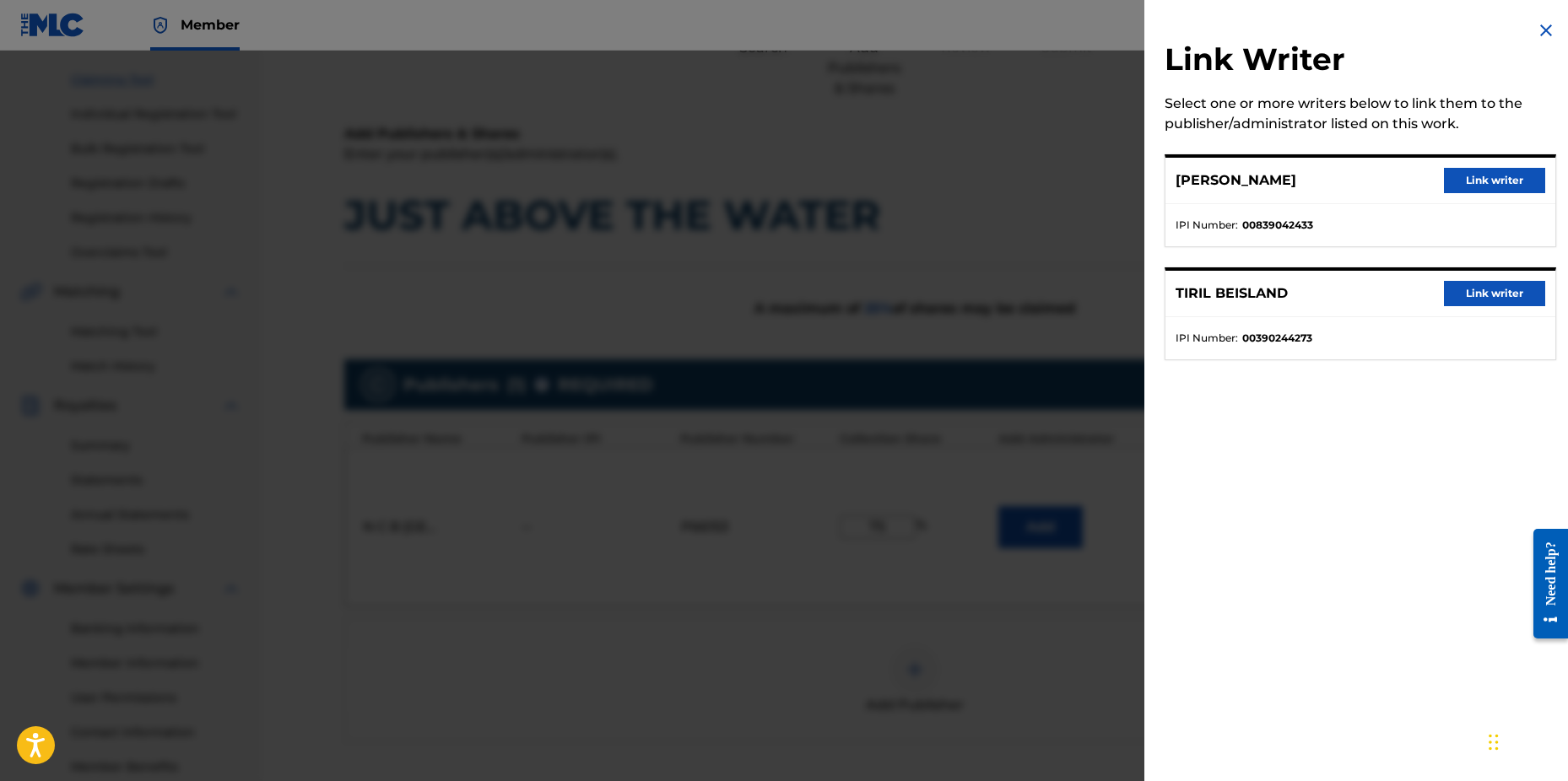
click at [1475, 291] on button "Link writer" at bounding box center [1495, 293] width 101 height 25
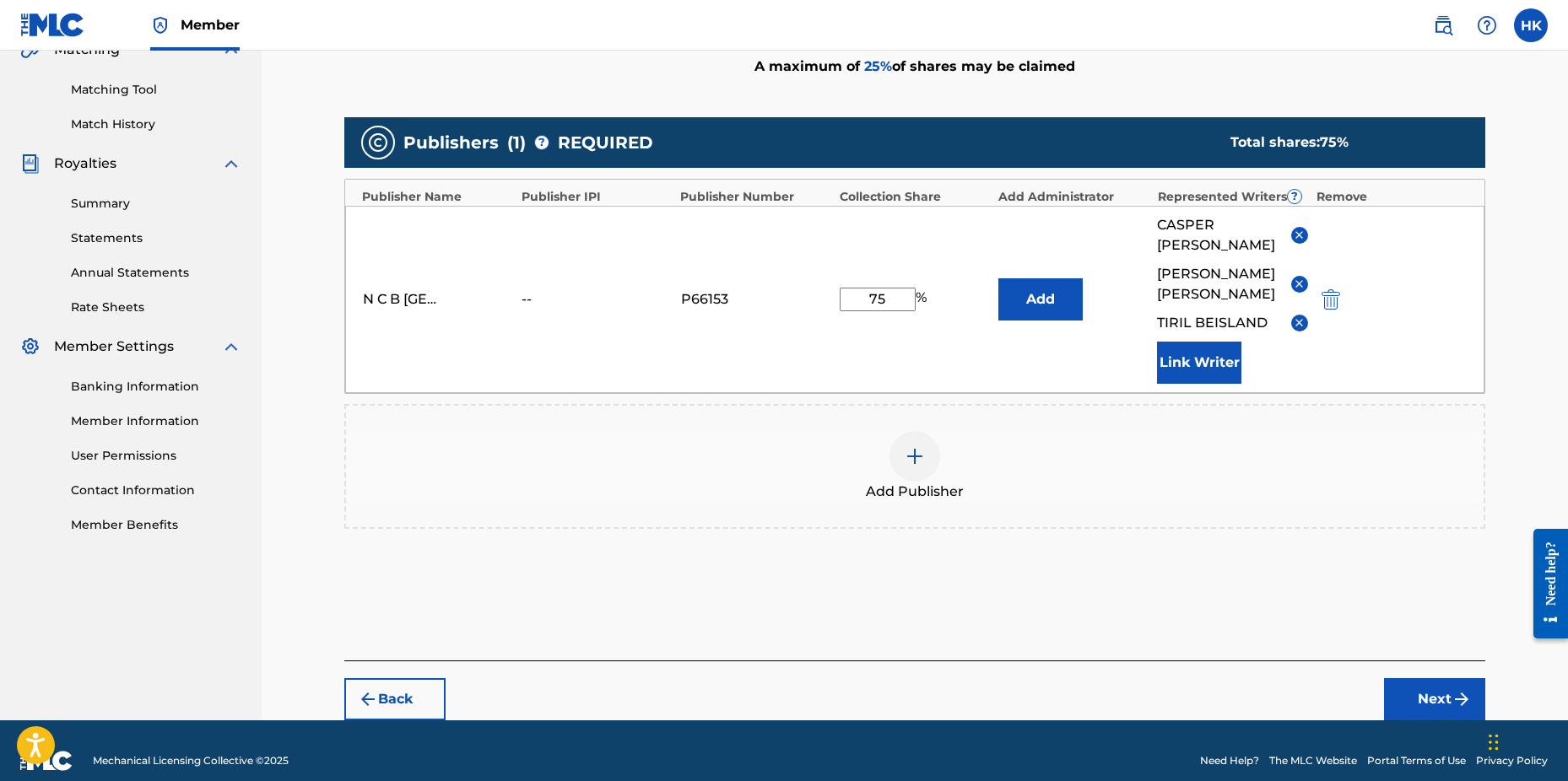
click at [1463, 689] on img "submit" at bounding box center [1462, 699] width 20 height 20
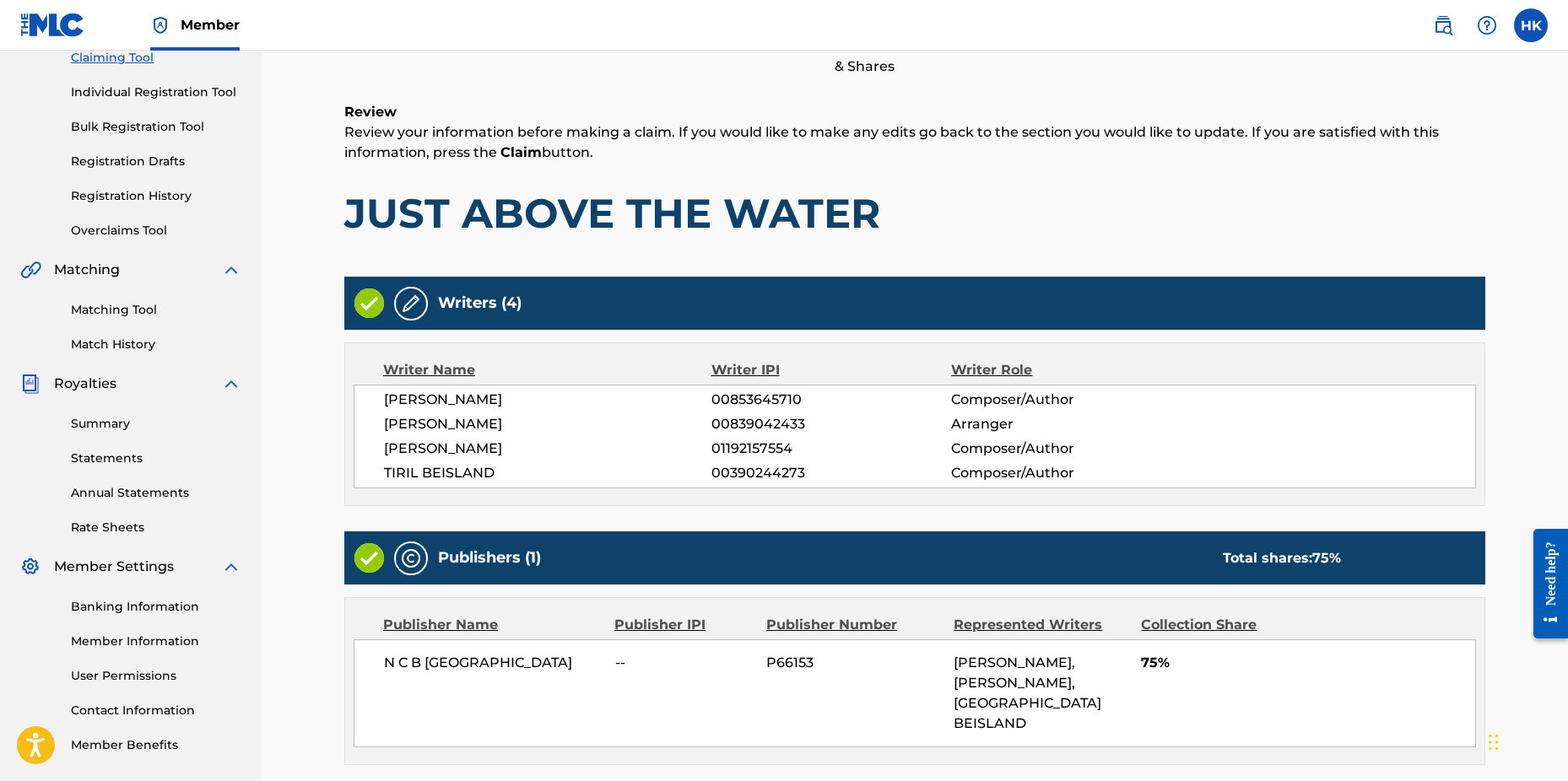
scroll to position [321, 0]
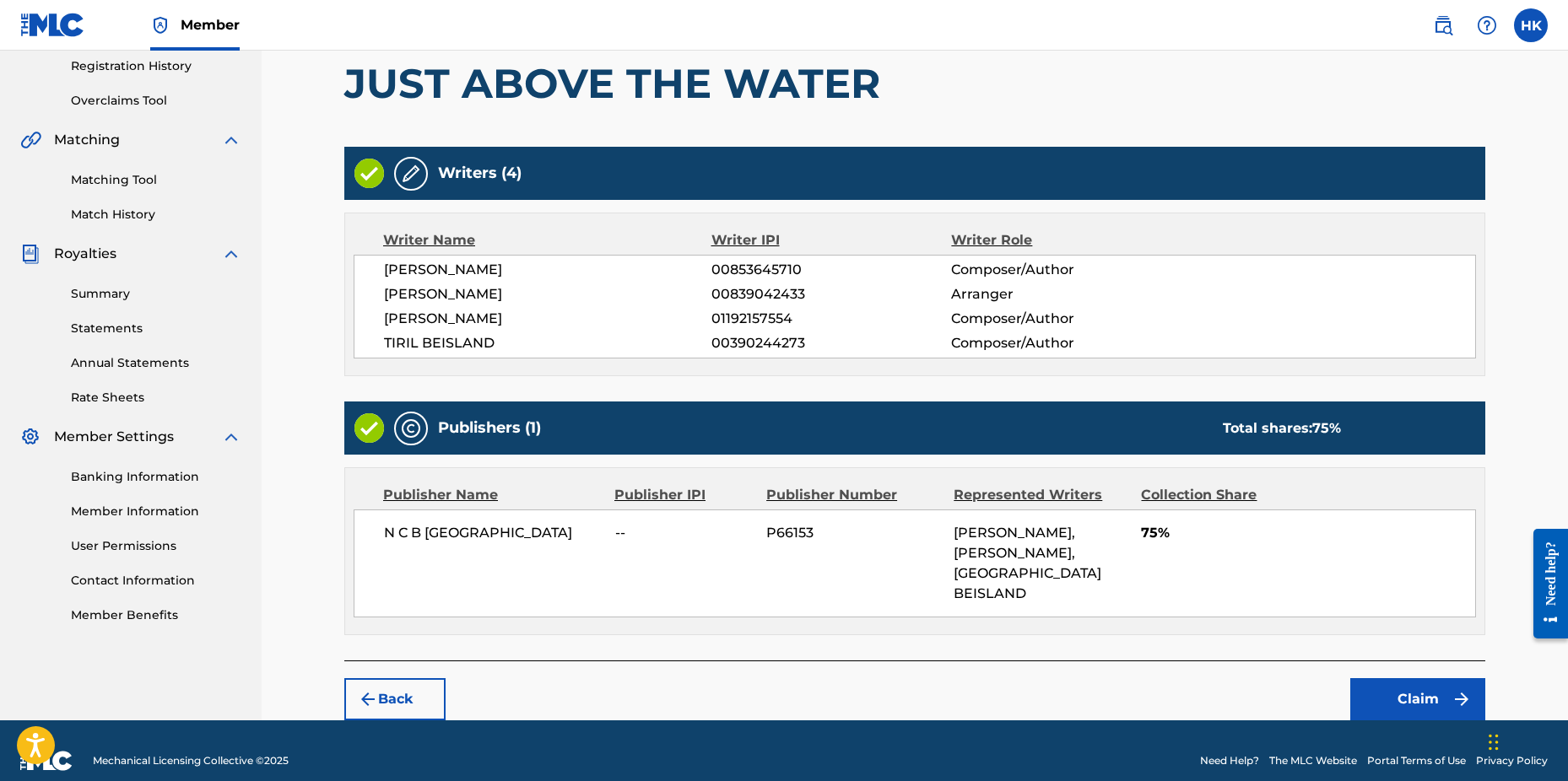
click at [1413, 678] on button "Claim" at bounding box center [1418, 699] width 135 height 42
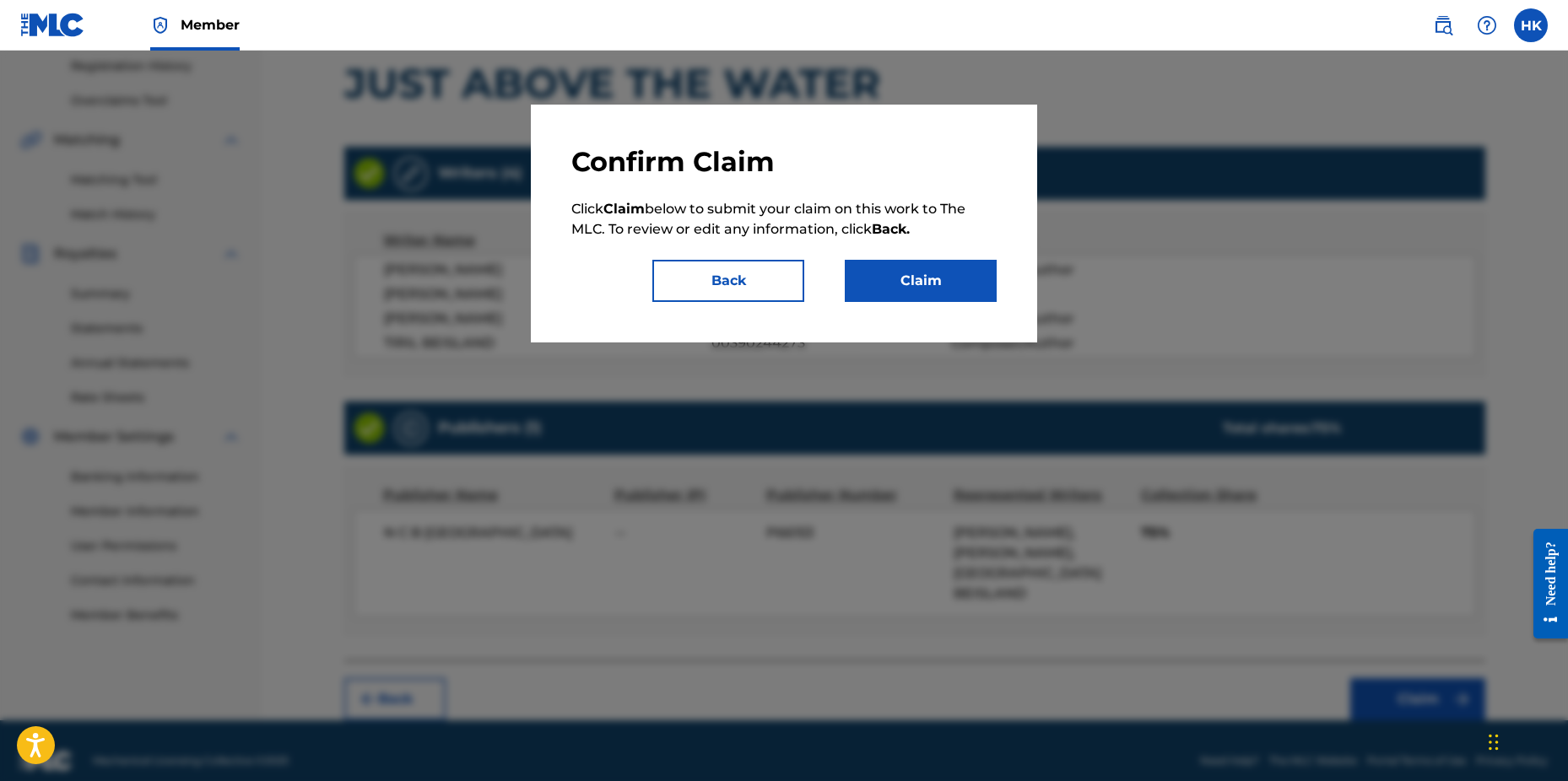
click at [896, 270] on button "Claim" at bounding box center [921, 281] width 152 height 42
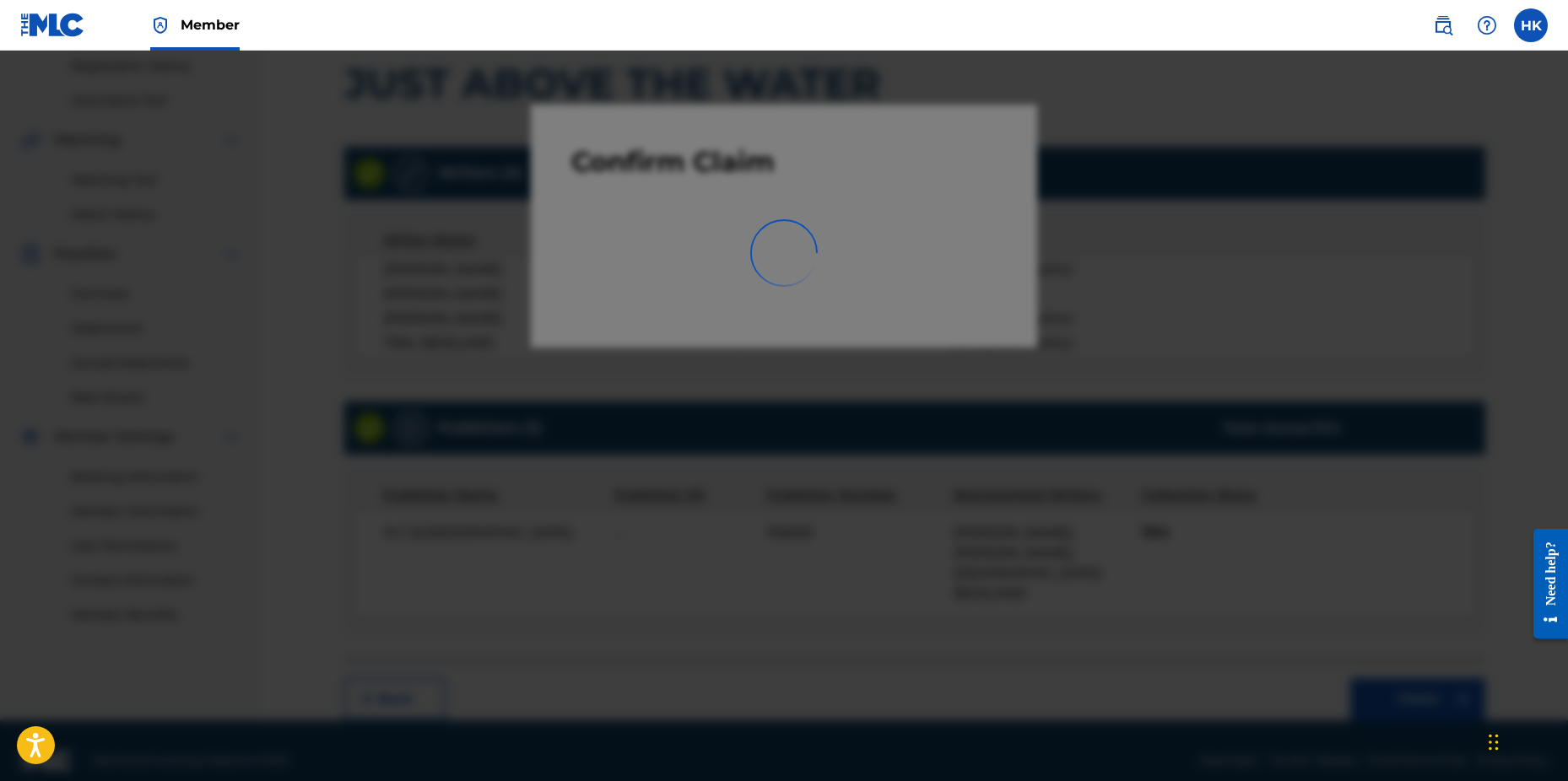
scroll to position [265, 0]
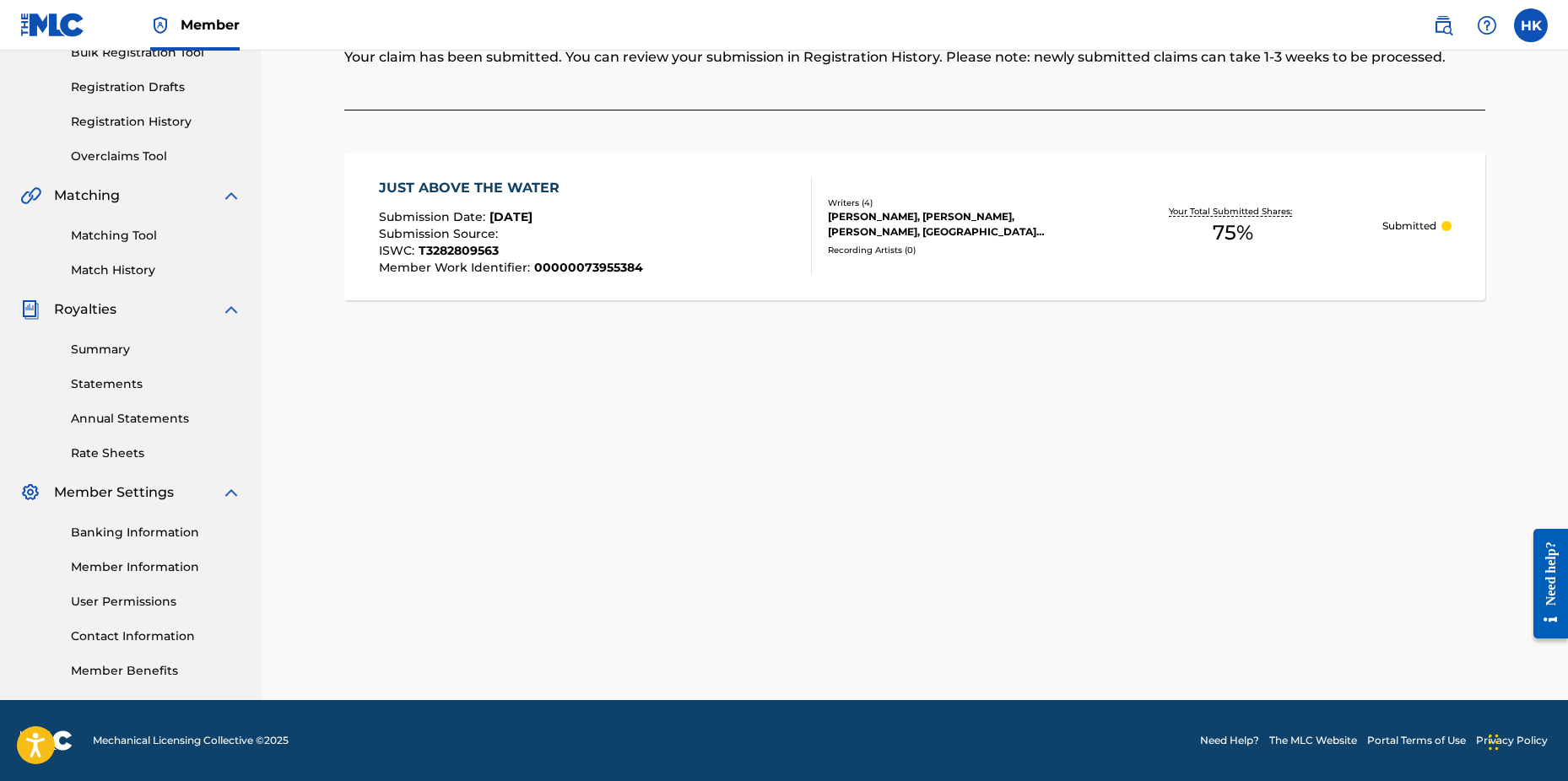
click at [1310, 454] on div "Claiming Tool Search Add Publishers & Shares Review Submit Submit Your claim ha…" at bounding box center [915, 264] width 1182 height 873
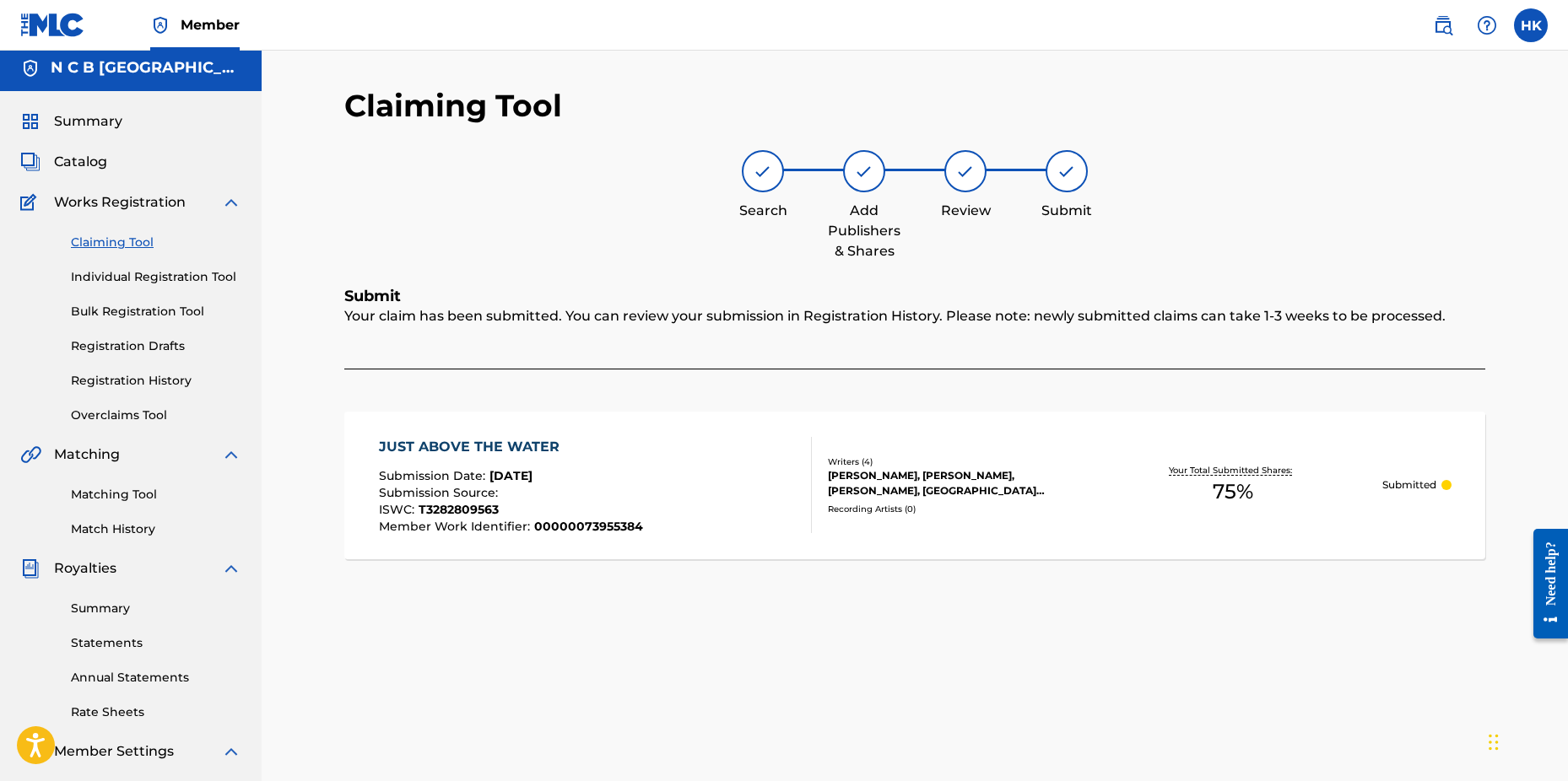
scroll to position [0, 0]
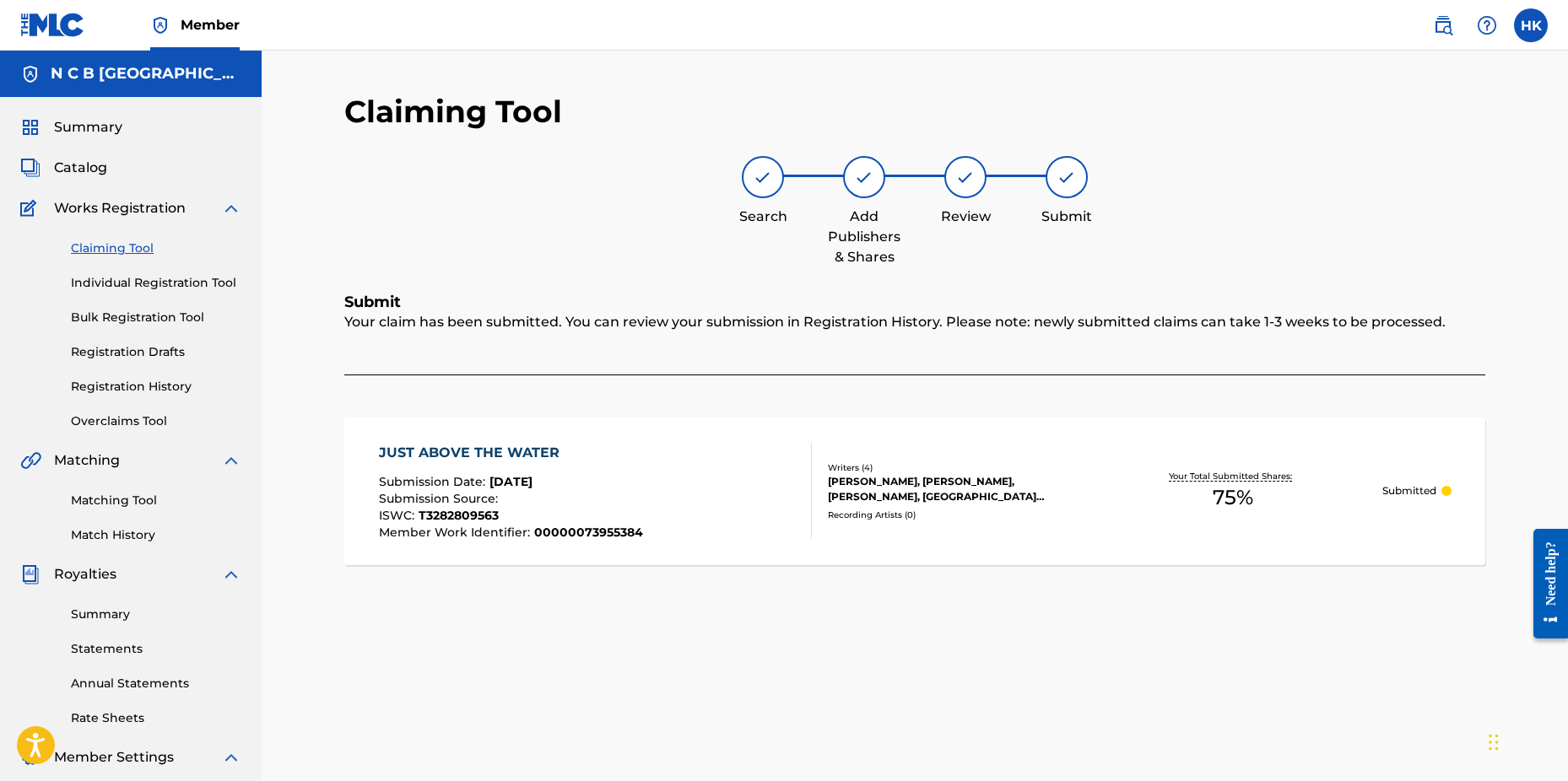
drag, startPoint x: 83, startPoint y: 167, endPoint x: 102, endPoint y: 167, distance: 19.0
click at [83, 167] on span "Catalog" at bounding box center [80, 168] width 54 height 20
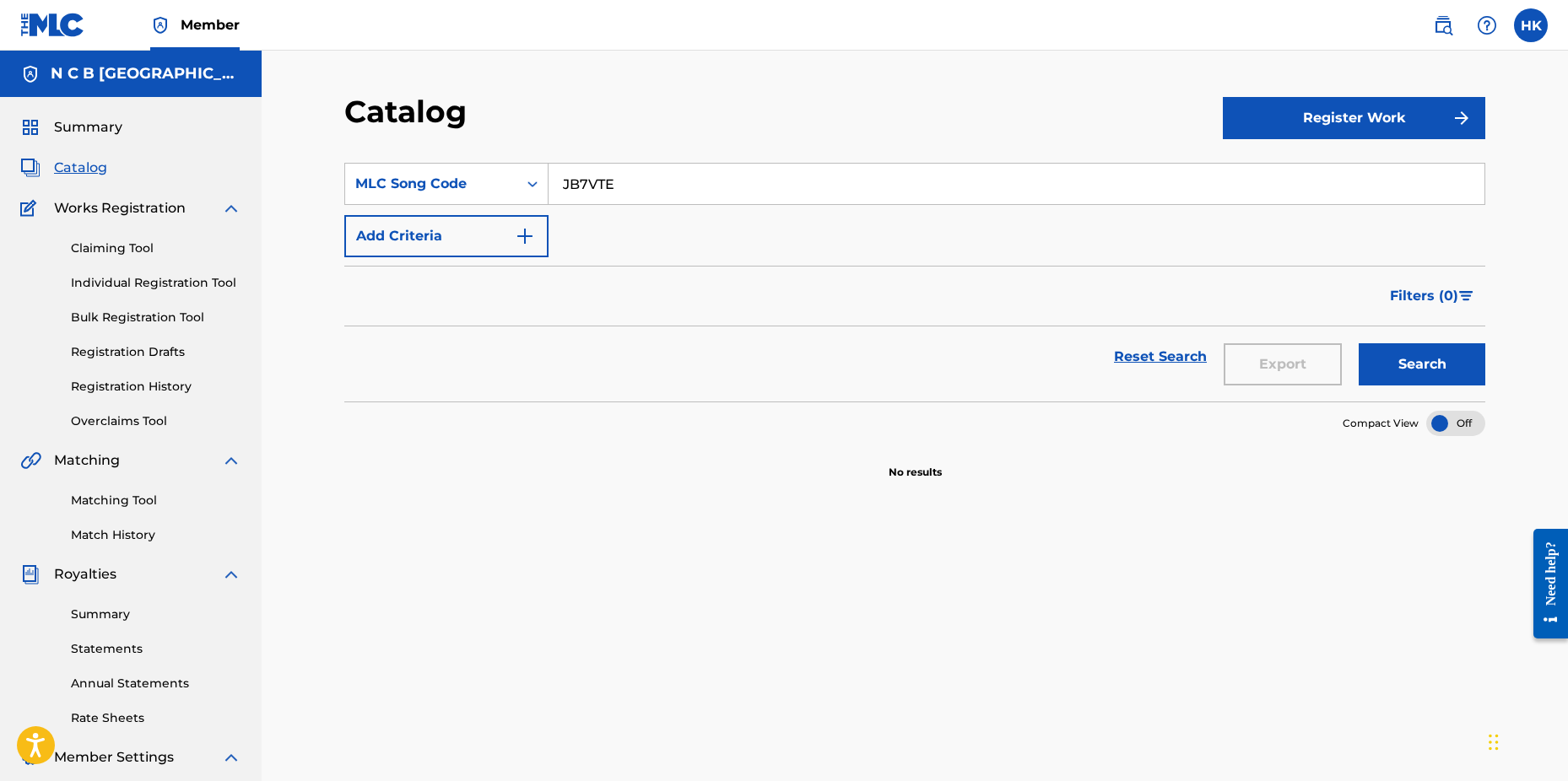
click at [651, 187] on input "JB7VTE" at bounding box center [1017, 183] width 936 height 41
type input "J"
paste input "VW38ES"
type input "VW38ES"
click at [1359, 343] on button "Search" at bounding box center [1422, 364] width 126 height 42
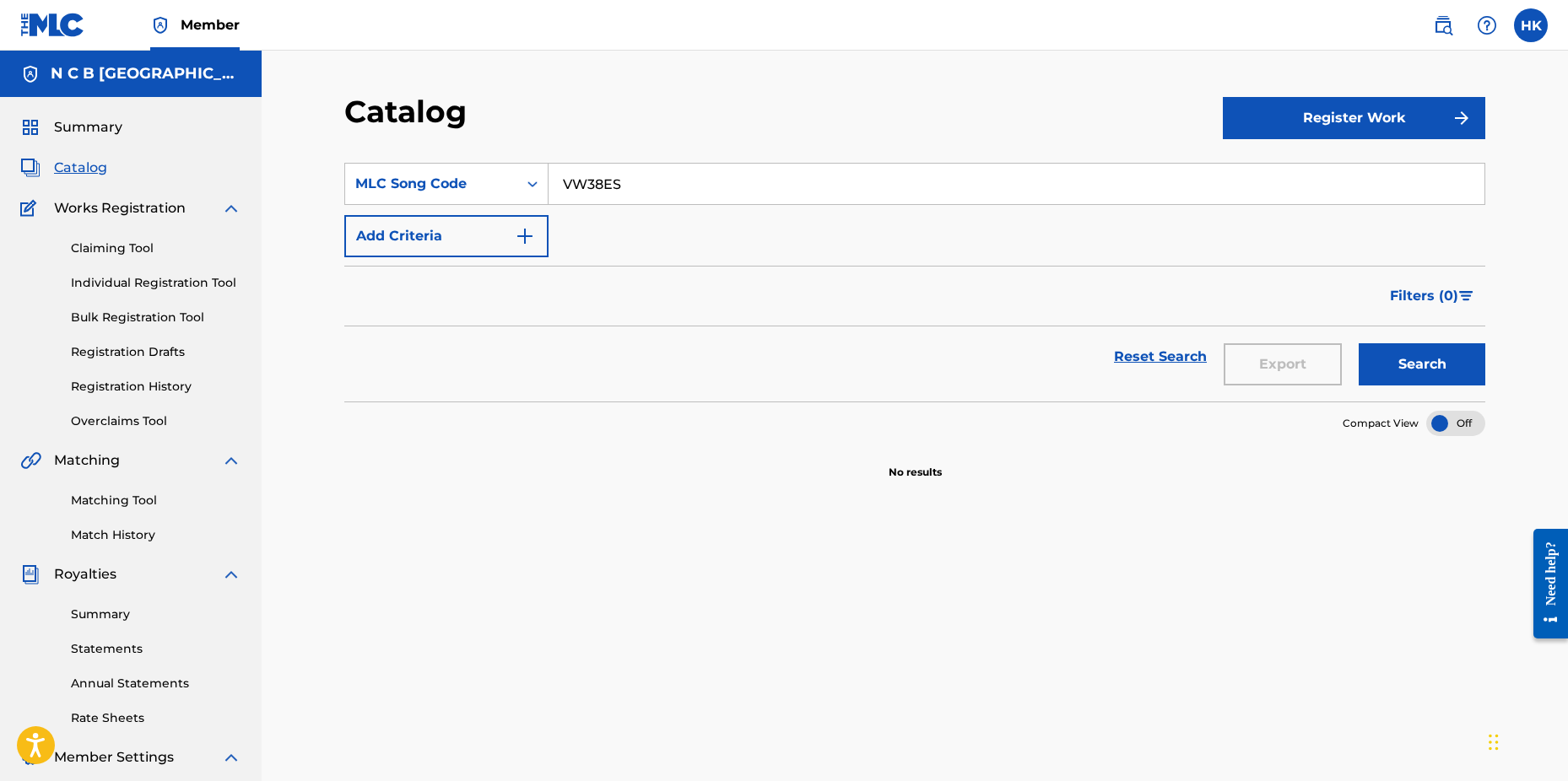
click at [139, 244] on link "Claiming Tool" at bounding box center [156, 248] width 170 height 18
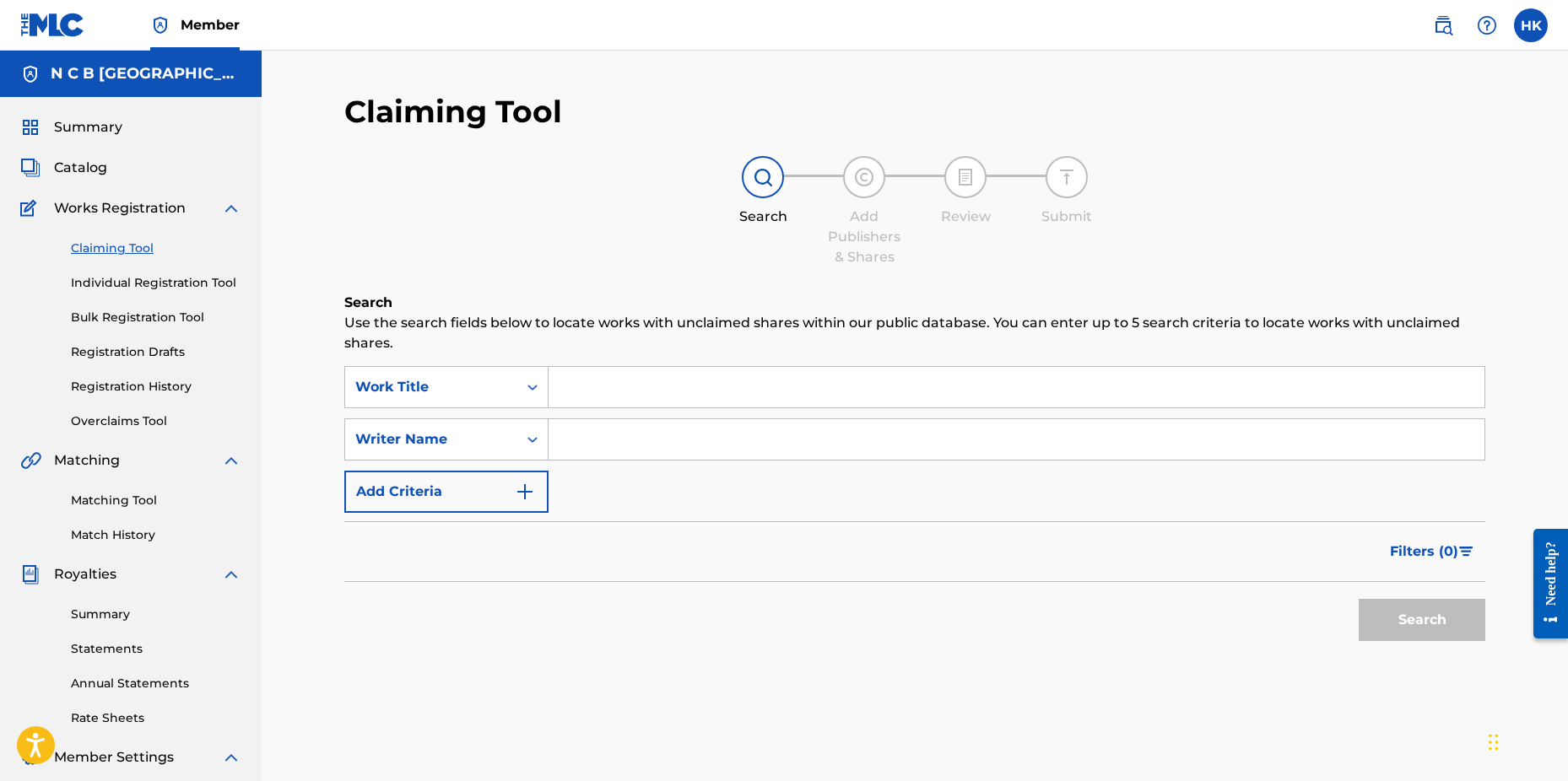
click at [579, 386] on input "Search Form" at bounding box center [1017, 387] width 936 height 41
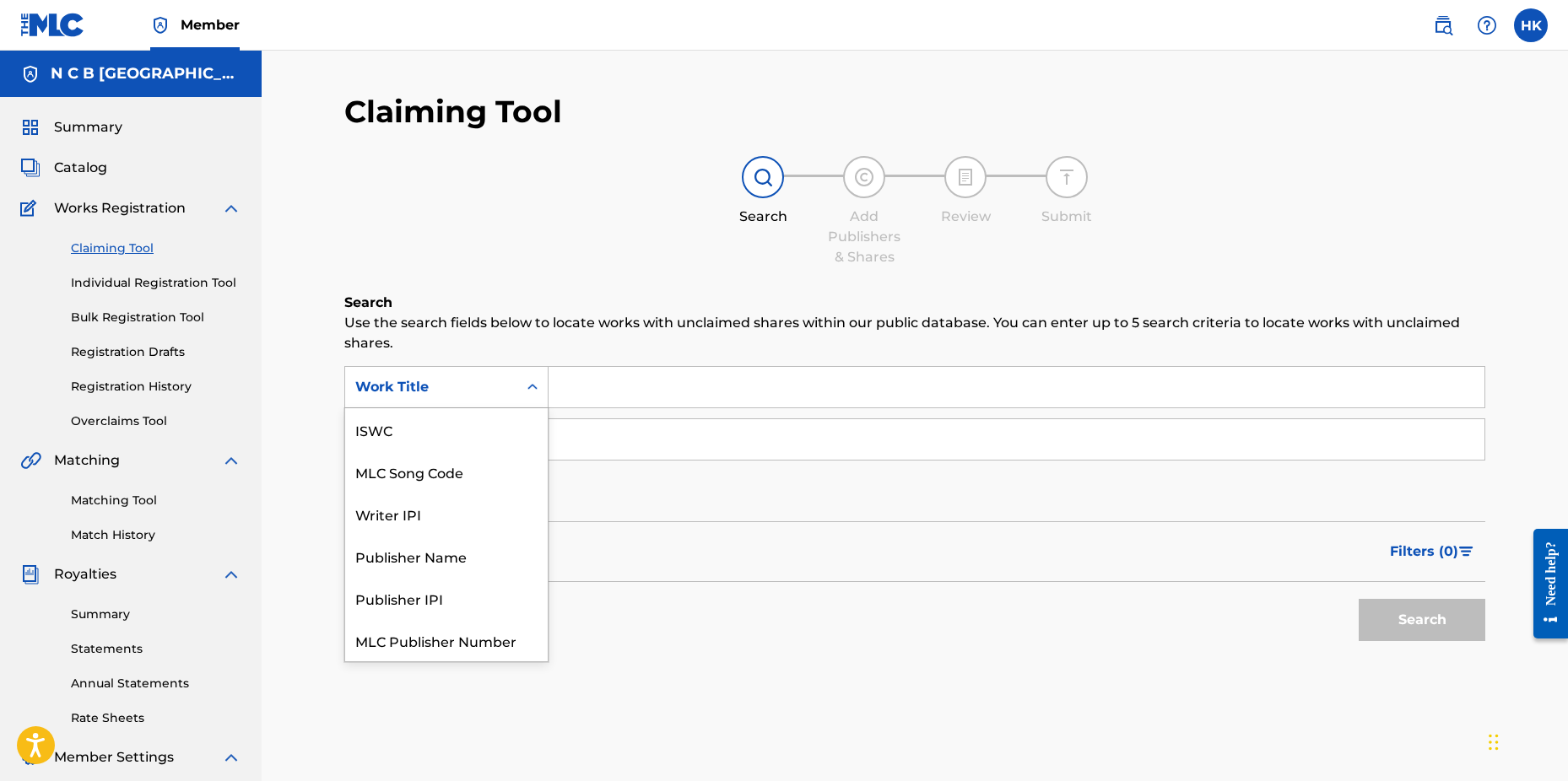
click at [542, 391] on div "Search Form" at bounding box center [532, 387] width 30 height 30
click at [519, 426] on div "MLC Song Code" at bounding box center [446, 429] width 202 height 42
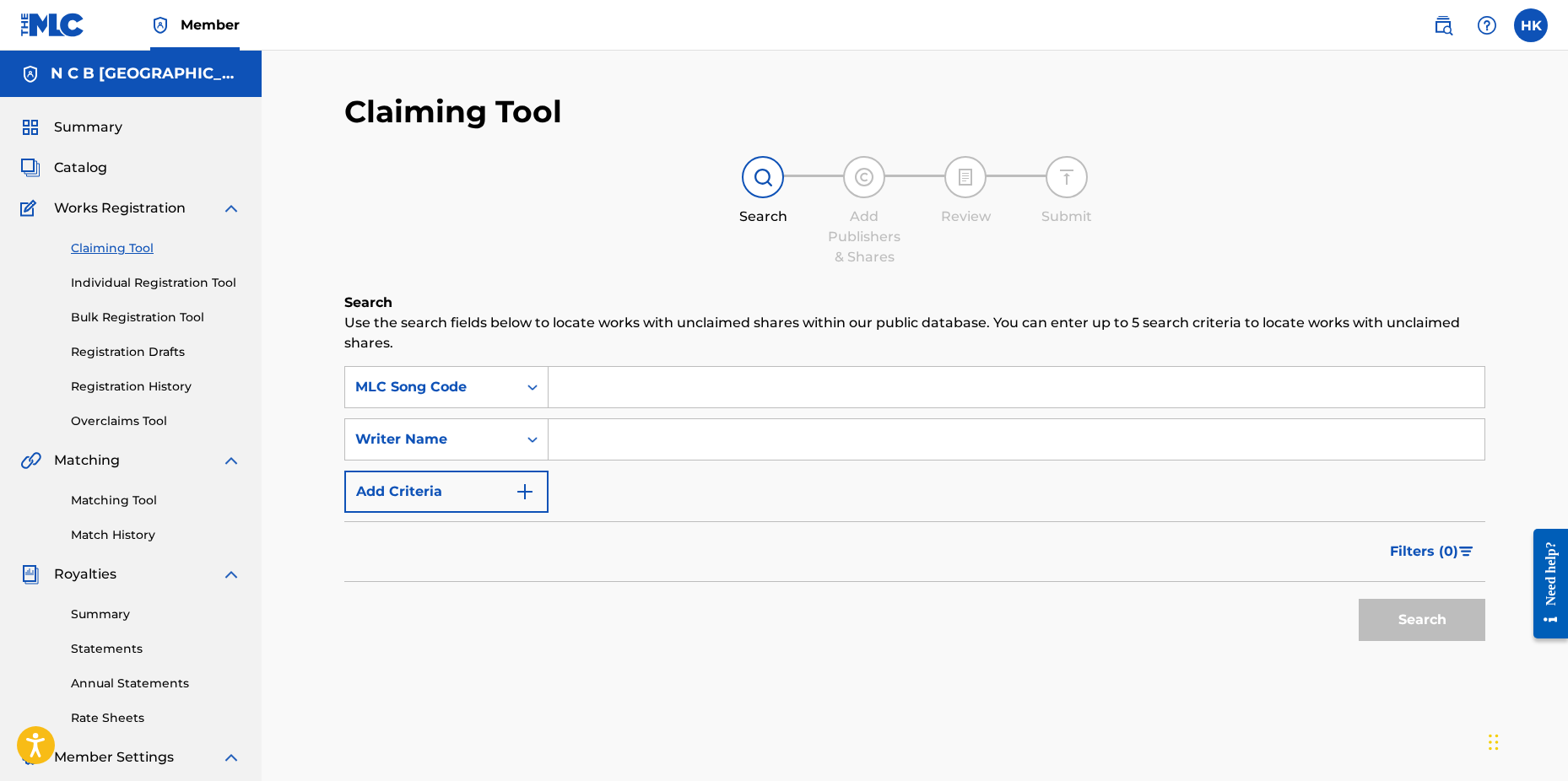
click at [599, 387] on input "Search Form" at bounding box center [1017, 387] width 936 height 41
paste input "VW38ES"
type input "VW38ES"
click at [1359, 599] on button "Search" at bounding box center [1422, 619] width 126 height 42
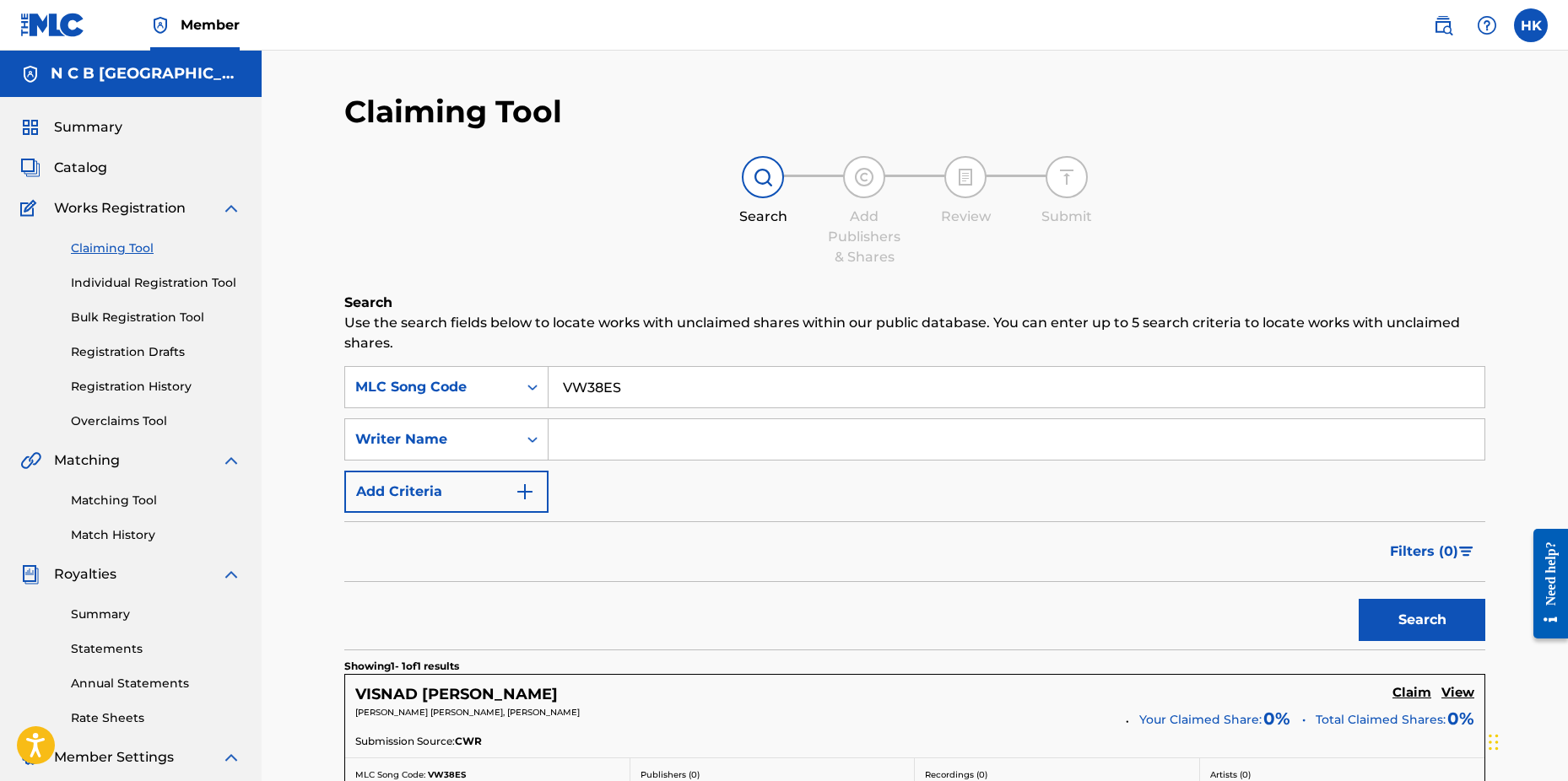
drag, startPoint x: 1422, startPoint y: 689, endPoint x: 1383, endPoint y: 684, distance: 39.3
click at [1422, 689] on h5 "Claim" at bounding box center [1412, 693] width 39 height 16
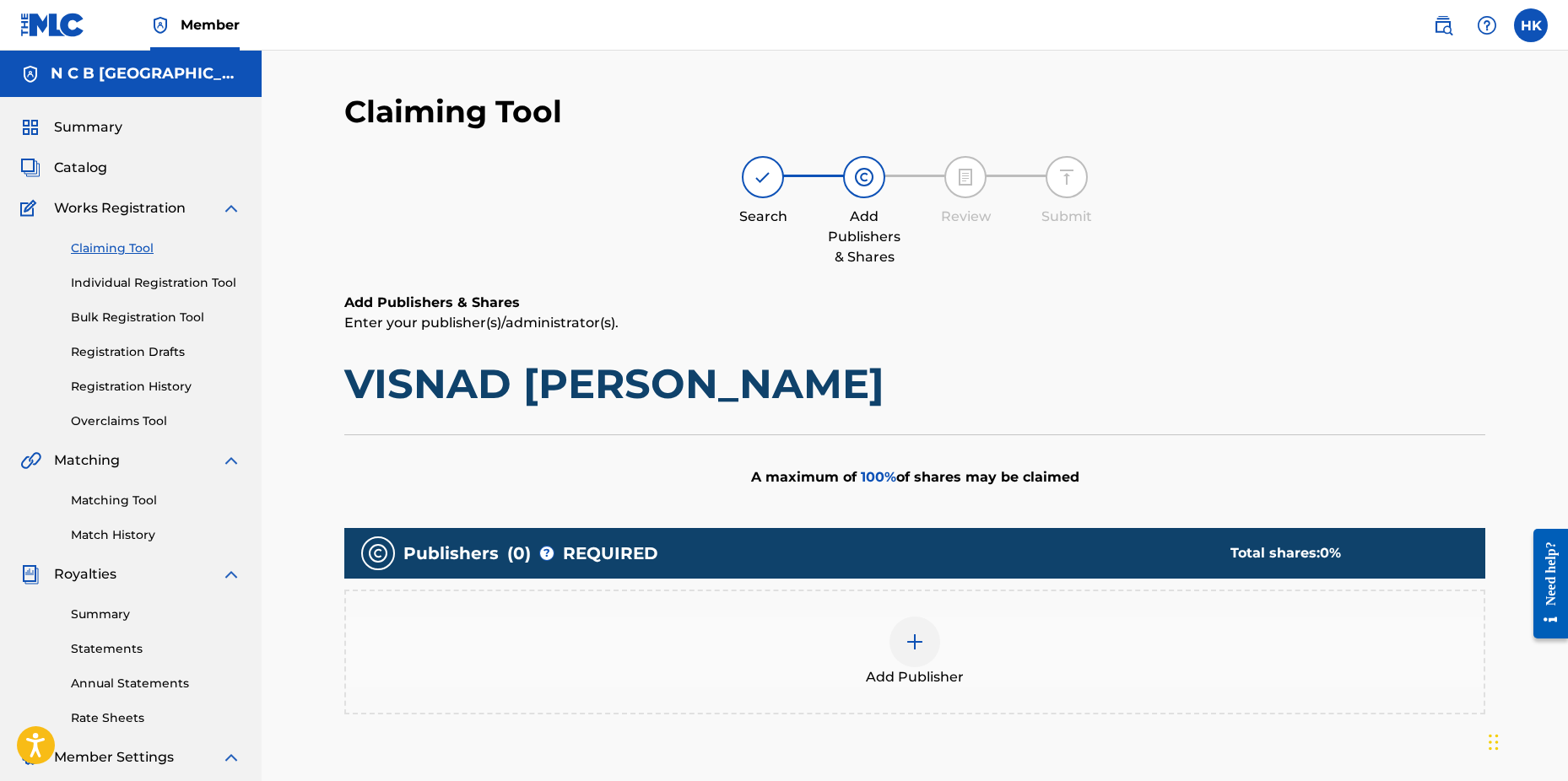
click at [916, 632] on img at bounding box center [915, 641] width 20 height 20
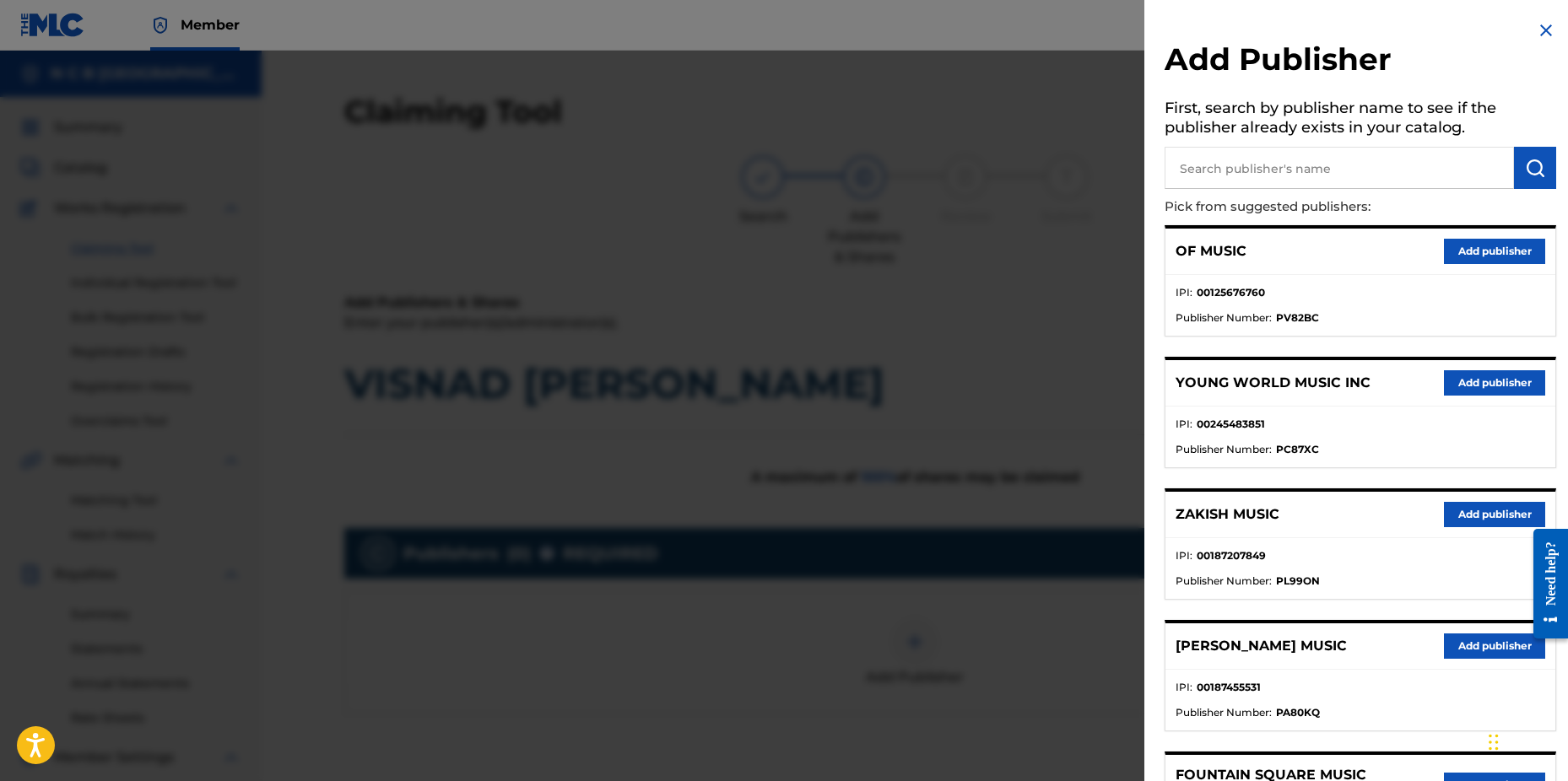
click at [1202, 162] on input "text" at bounding box center [1340, 168] width 349 height 42
type input "b"
type input "n c b"
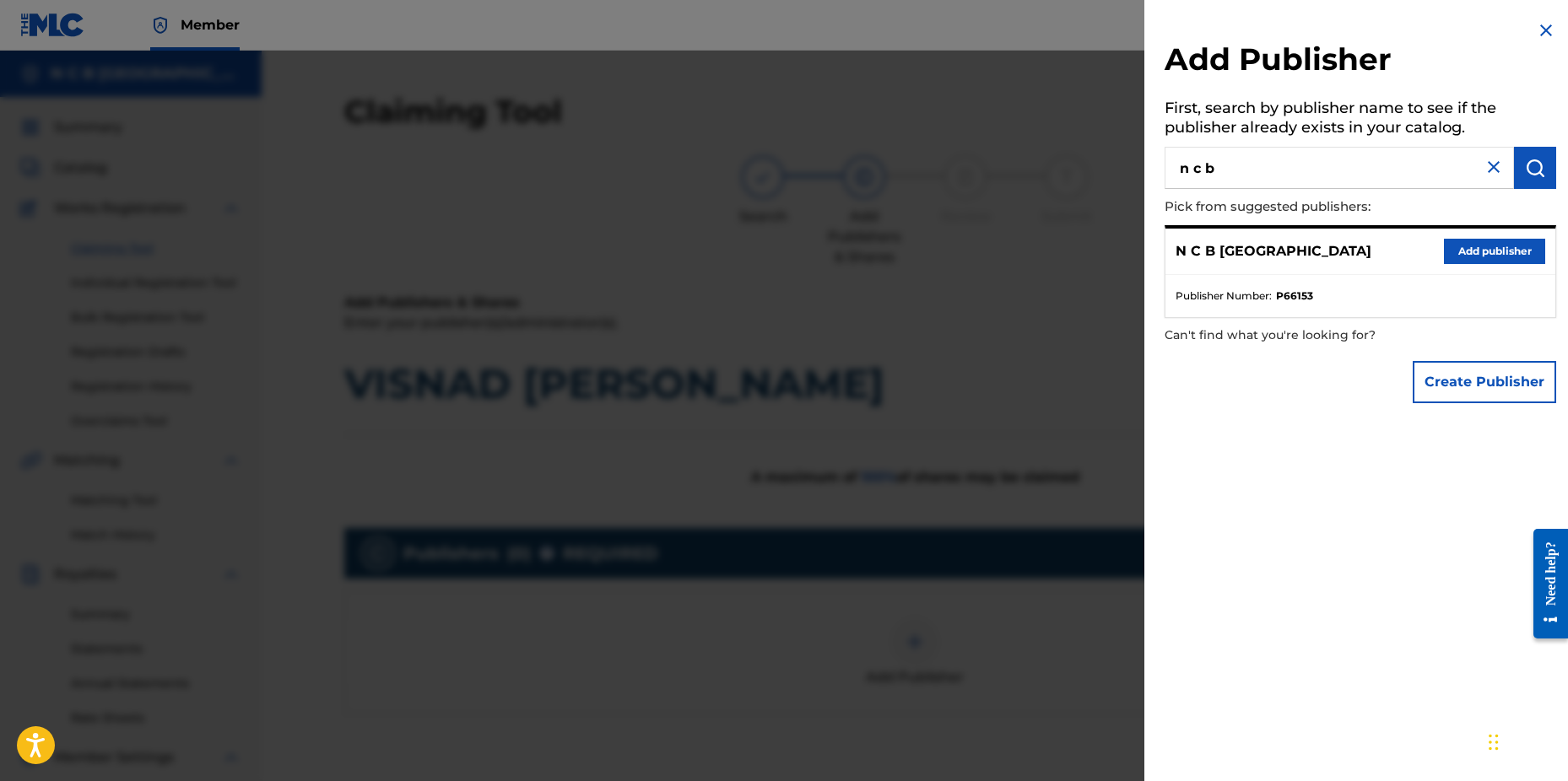
click at [1489, 253] on button "Add publisher" at bounding box center [1495, 251] width 101 height 25
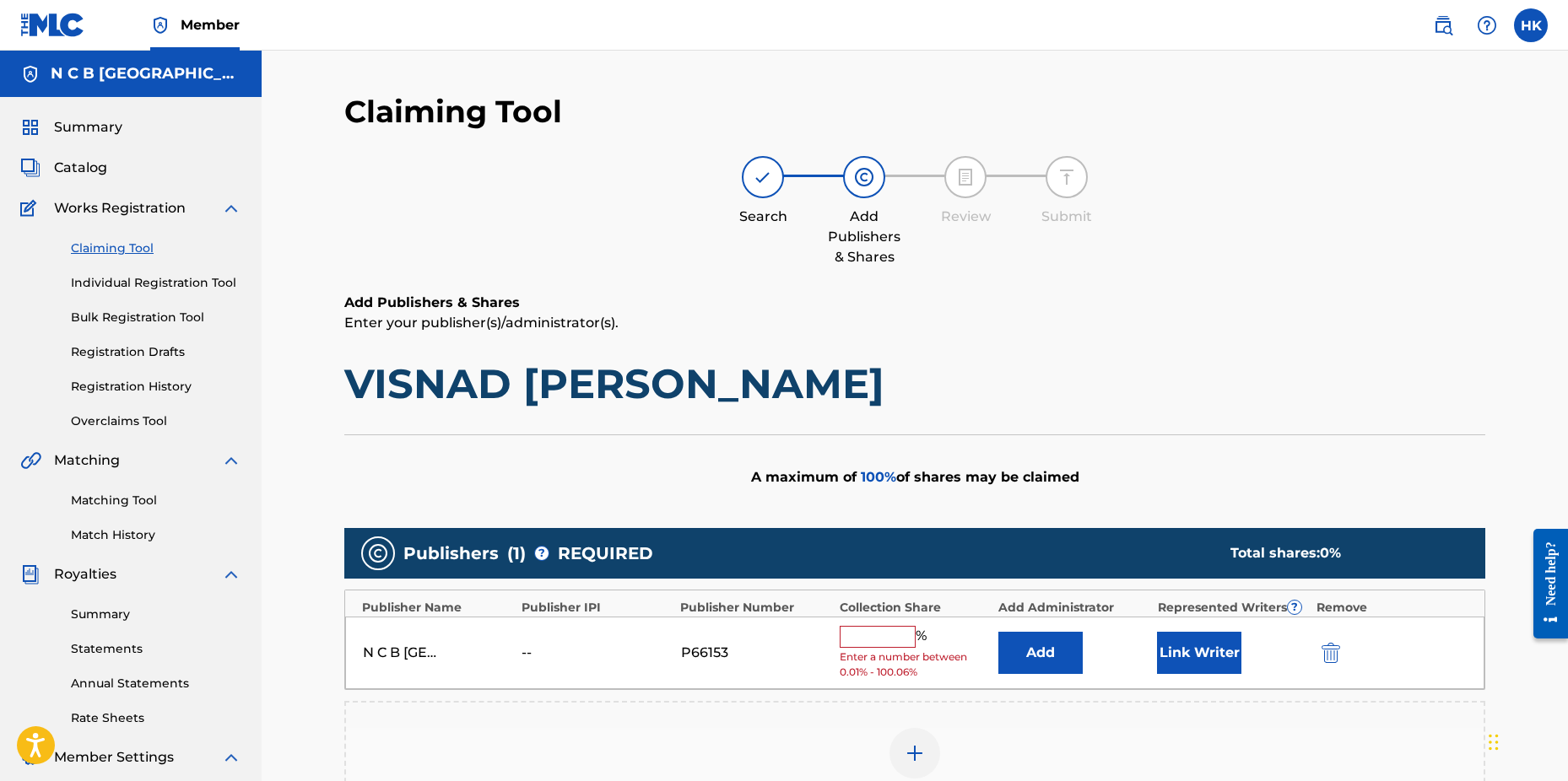
click at [868, 640] on input "text" at bounding box center [878, 637] width 76 height 22
click at [341, 375] on div "Claiming Tool Search Add Publishers & Shares Review Submit Add Publishers & Sha…" at bounding box center [915, 555] width 1182 height 924
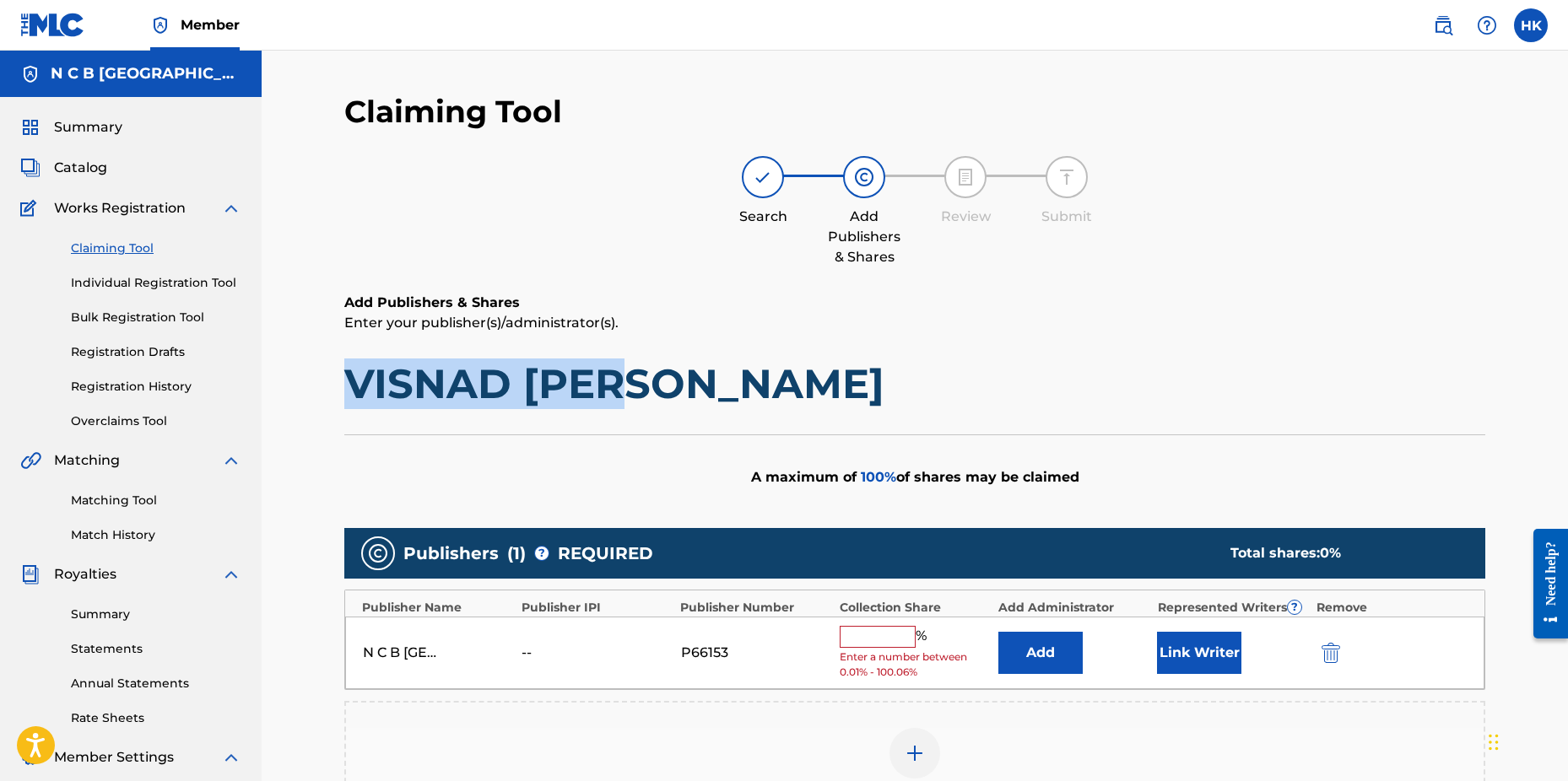
drag, startPoint x: 345, startPoint y: 378, endPoint x: 642, endPoint y: 392, distance: 297.3
click at [642, 392] on h1 "VISNAD [PERSON_NAME]" at bounding box center [915, 384] width 1141 height 51
copy h1 "VISNAD [PERSON_NAME]"
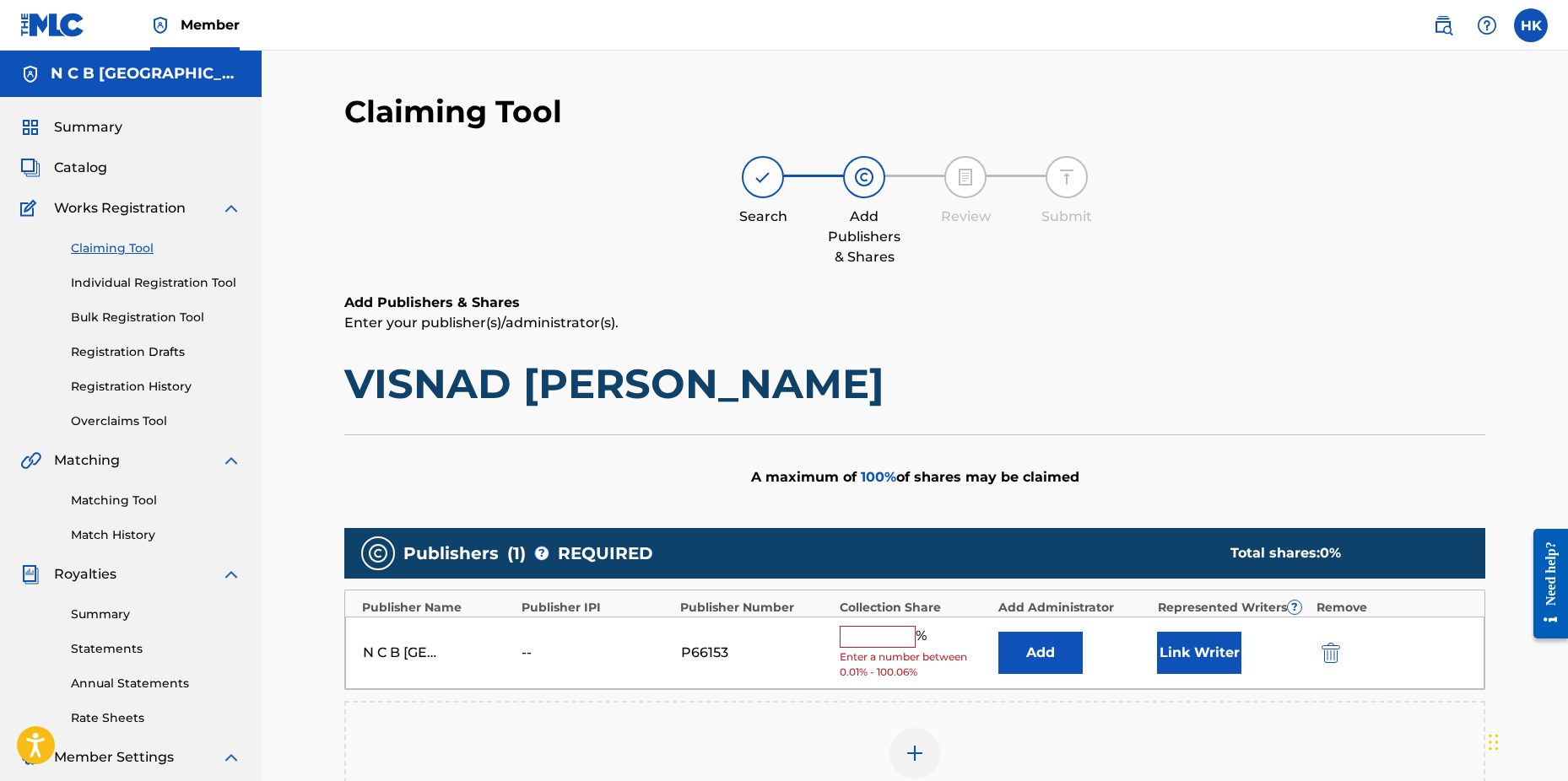
click at [902, 638] on input "text" at bounding box center [878, 637] width 76 height 22
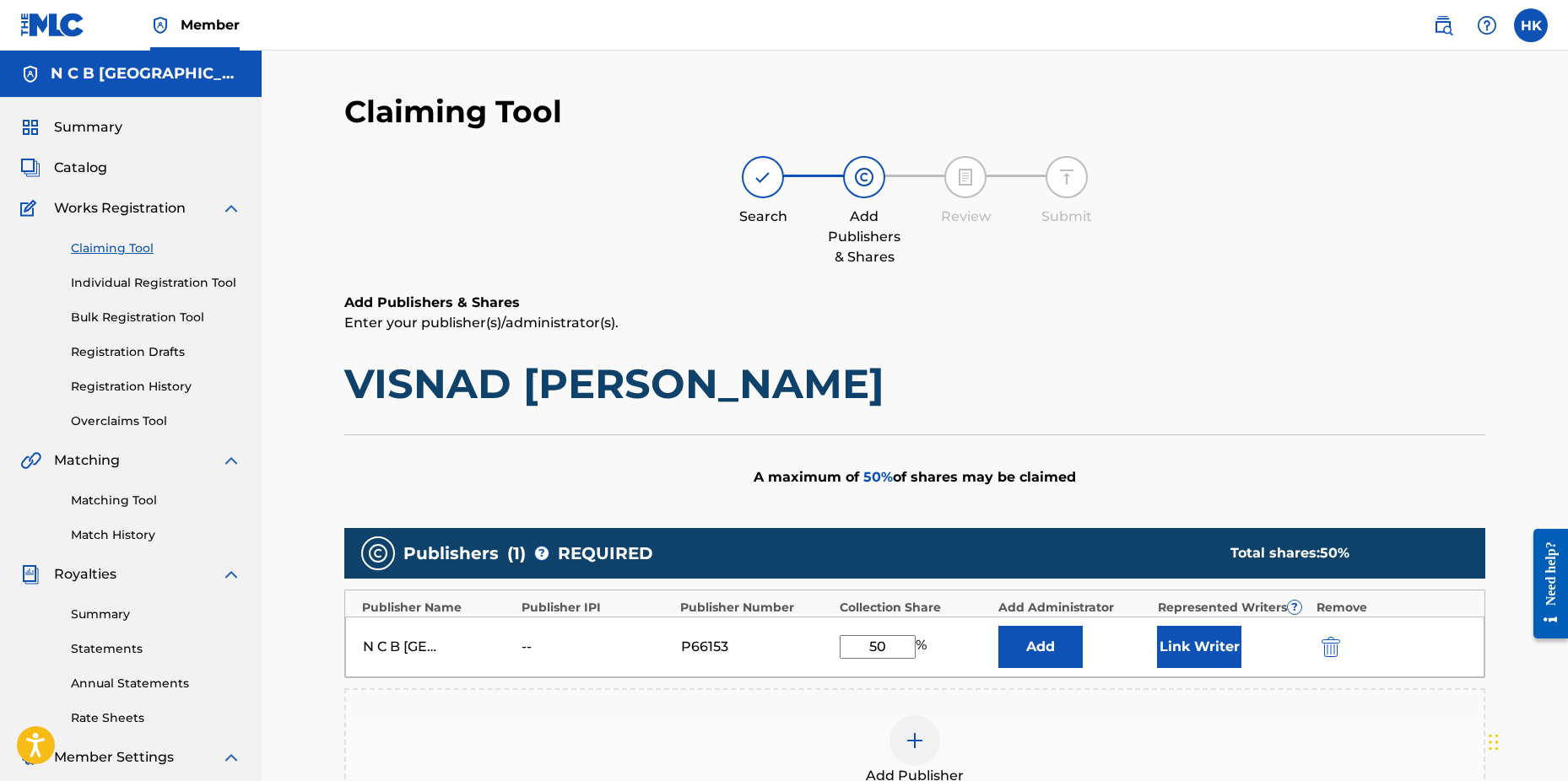
type input "50"
click at [1205, 635] on button "Link Writer" at bounding box center [1200, 647] width 85 height 42
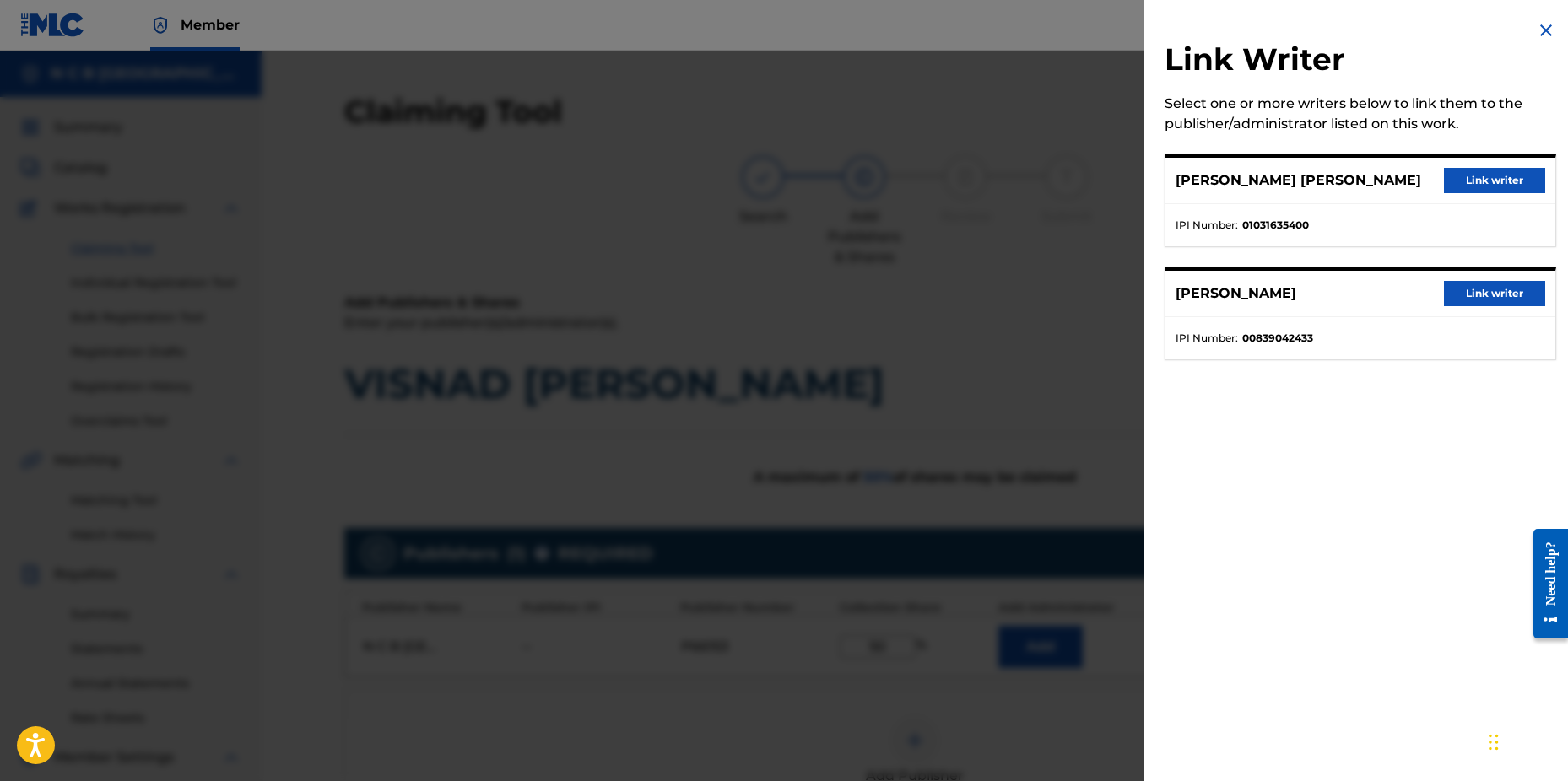
click at [1468, 181] on button "Link writer" at bounding box center [1495, 180] width 101 height 25
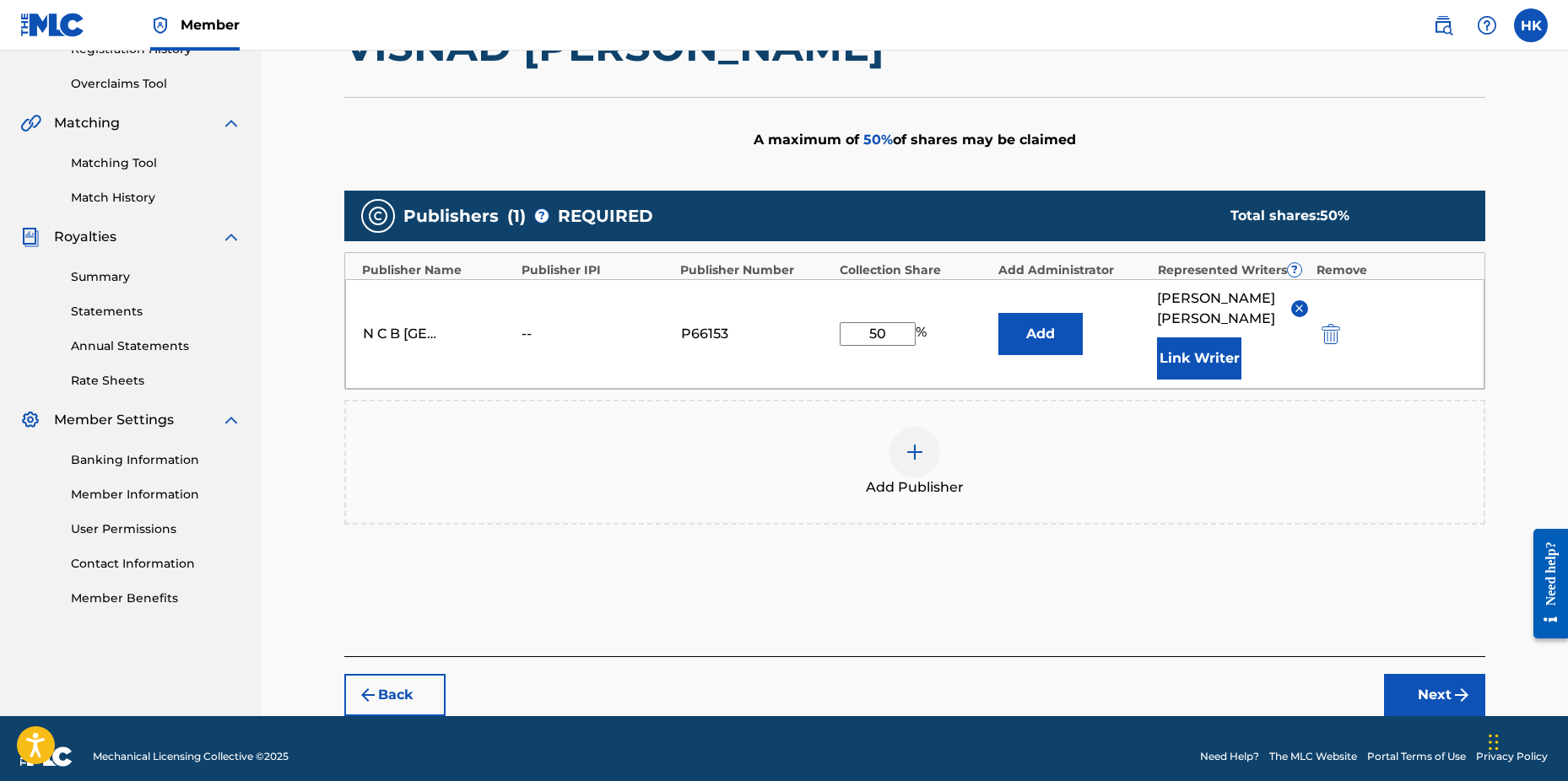
click at [1422, 708] on button "Next" at bounding box center [1435, 695] width 101 height 42
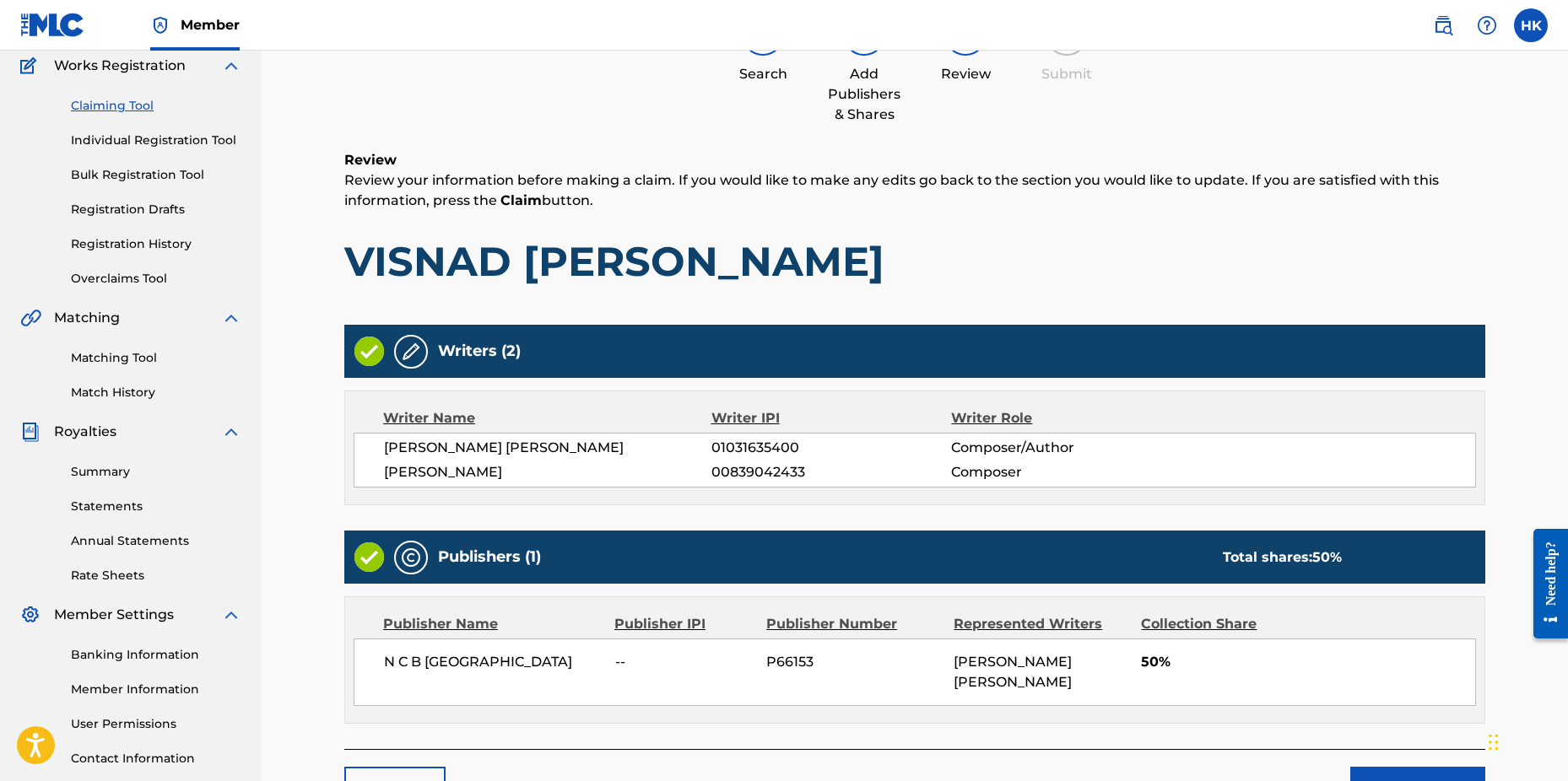
scroll to position [265, 0]
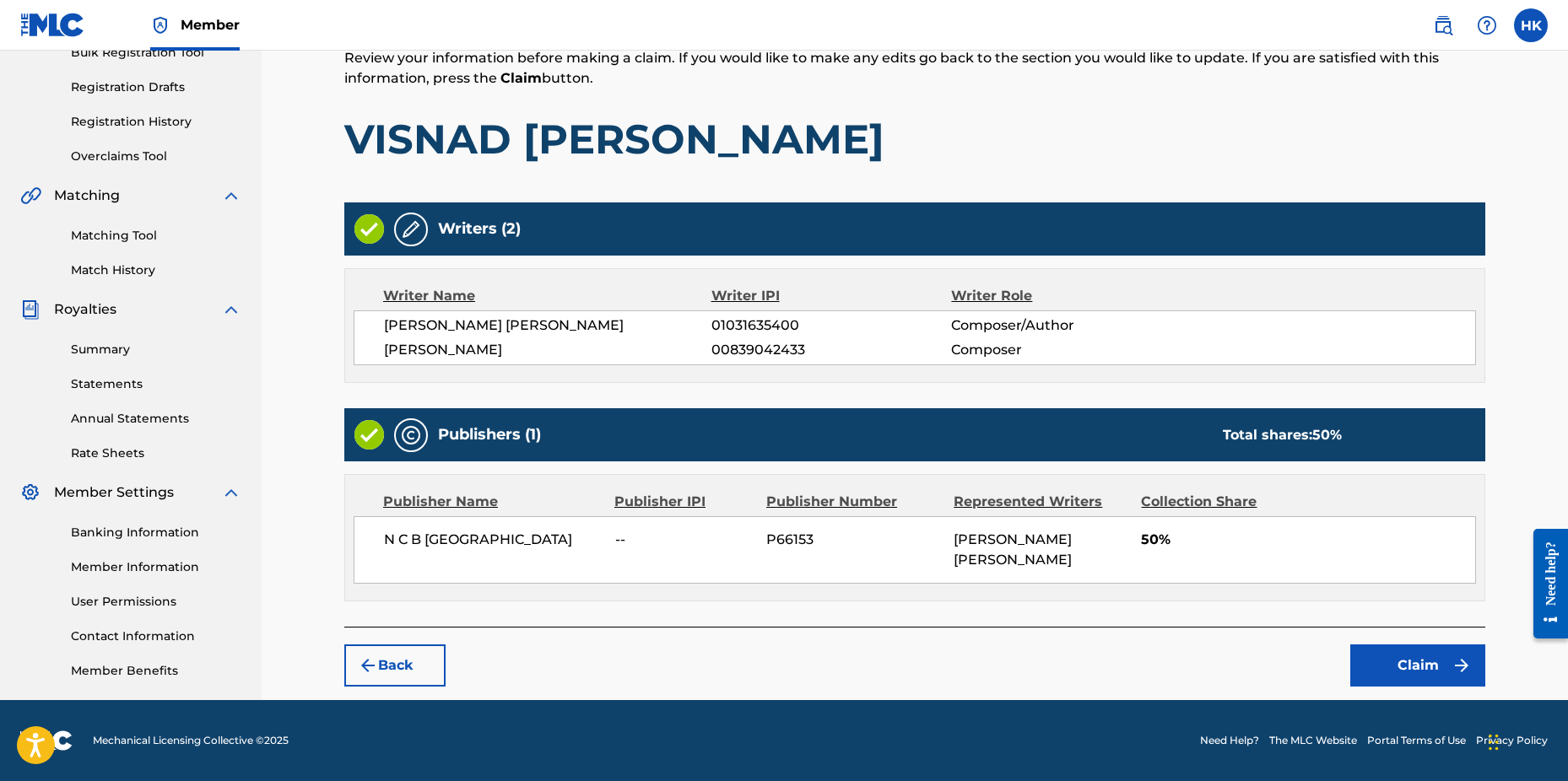
click at [1441, 676] on button "Claim" at bounding box center [1418, 665] width 135 height 42
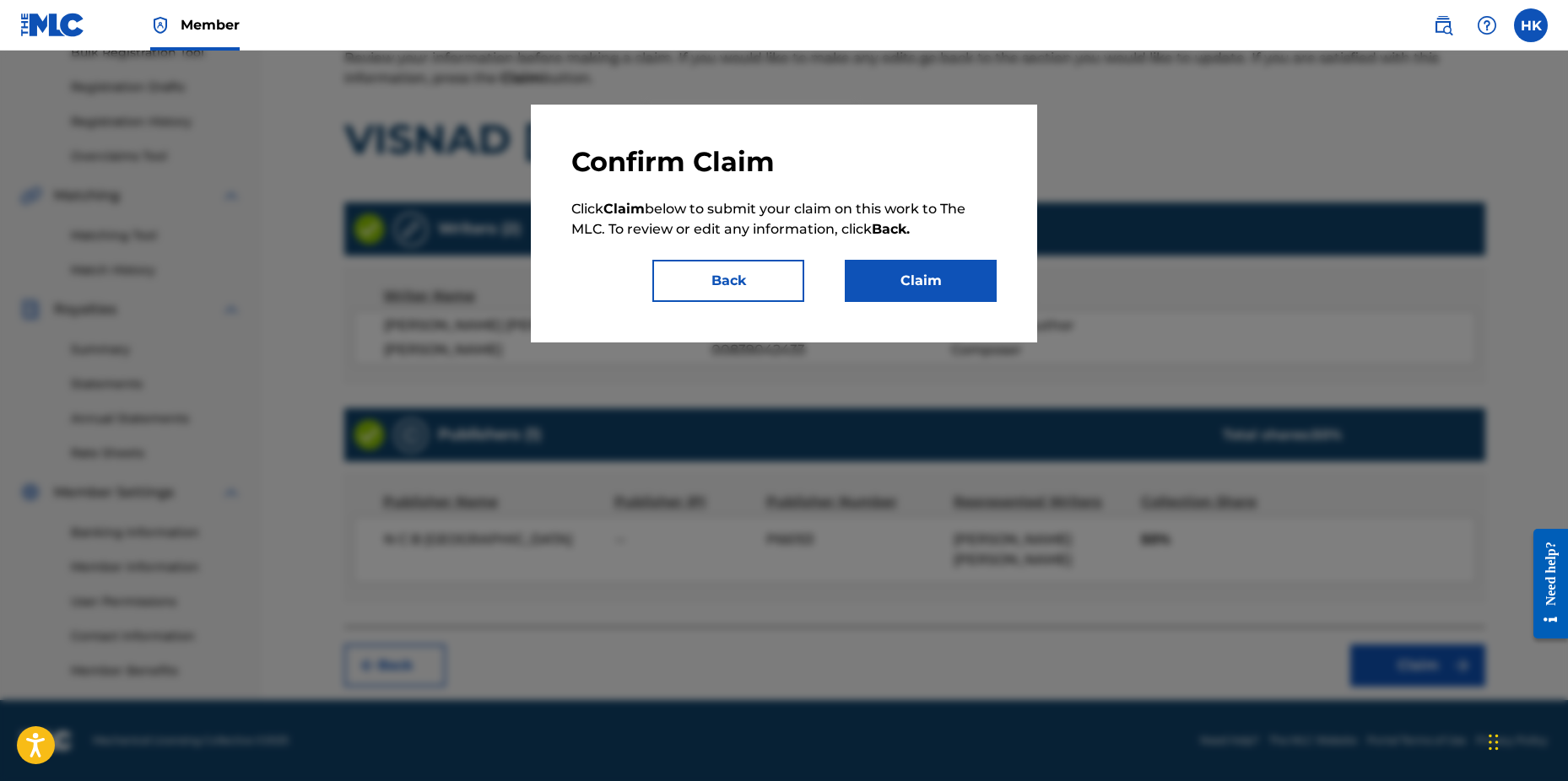
click at [960, 283] on button "Claim" at bounding box center [921, 281] width 152 height 42
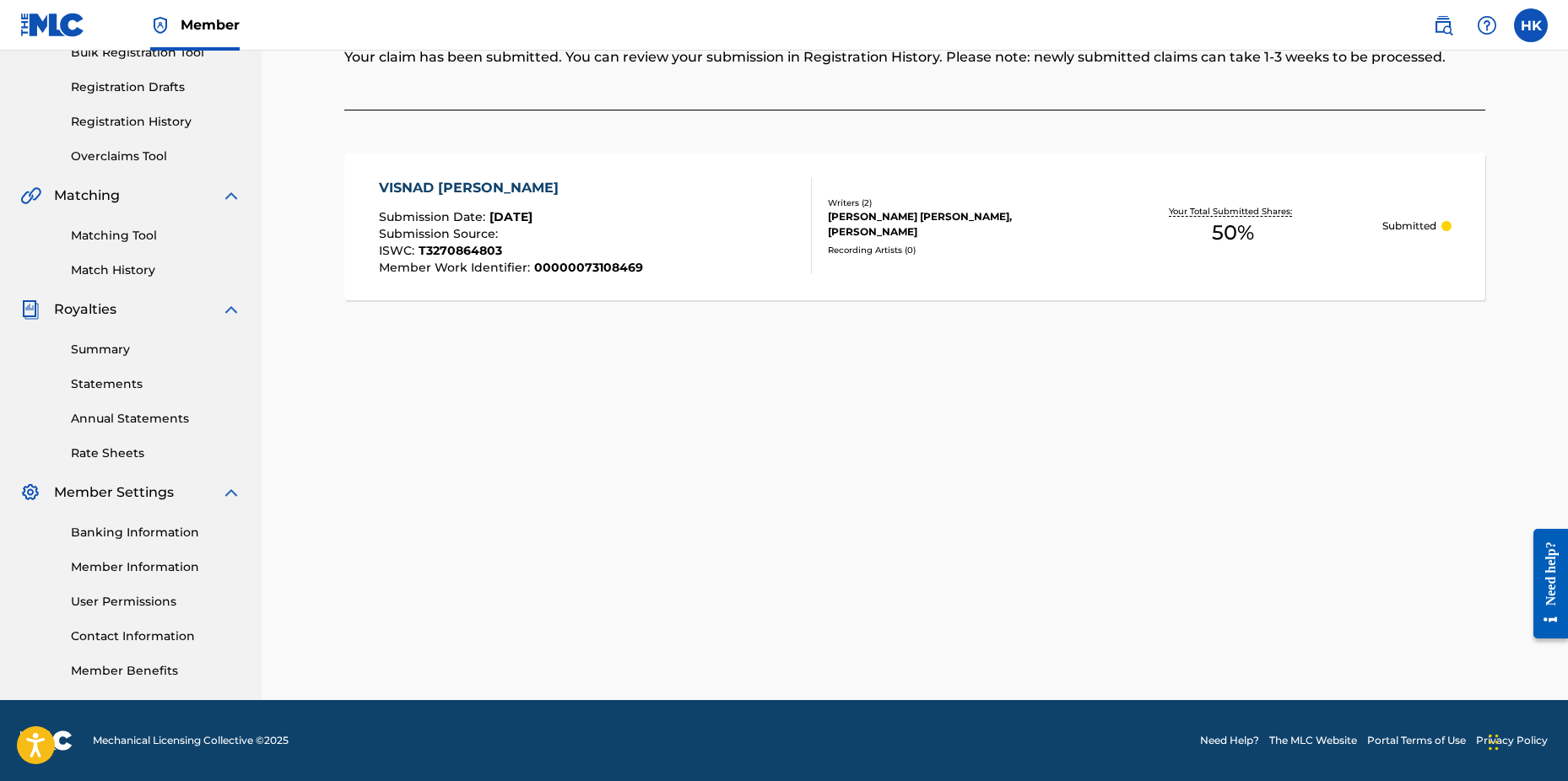
drag, startPoint x: 1362, startPoint y: 378, endPoint x: 1239, endPoint y: 265, distance: 167.0
click at [1358, 373] on div "Claiming Tool Search Add Publishers & Shares Review Submit Submit Your claim ha…" at bounding box center [915, 264] width 1182 height 873
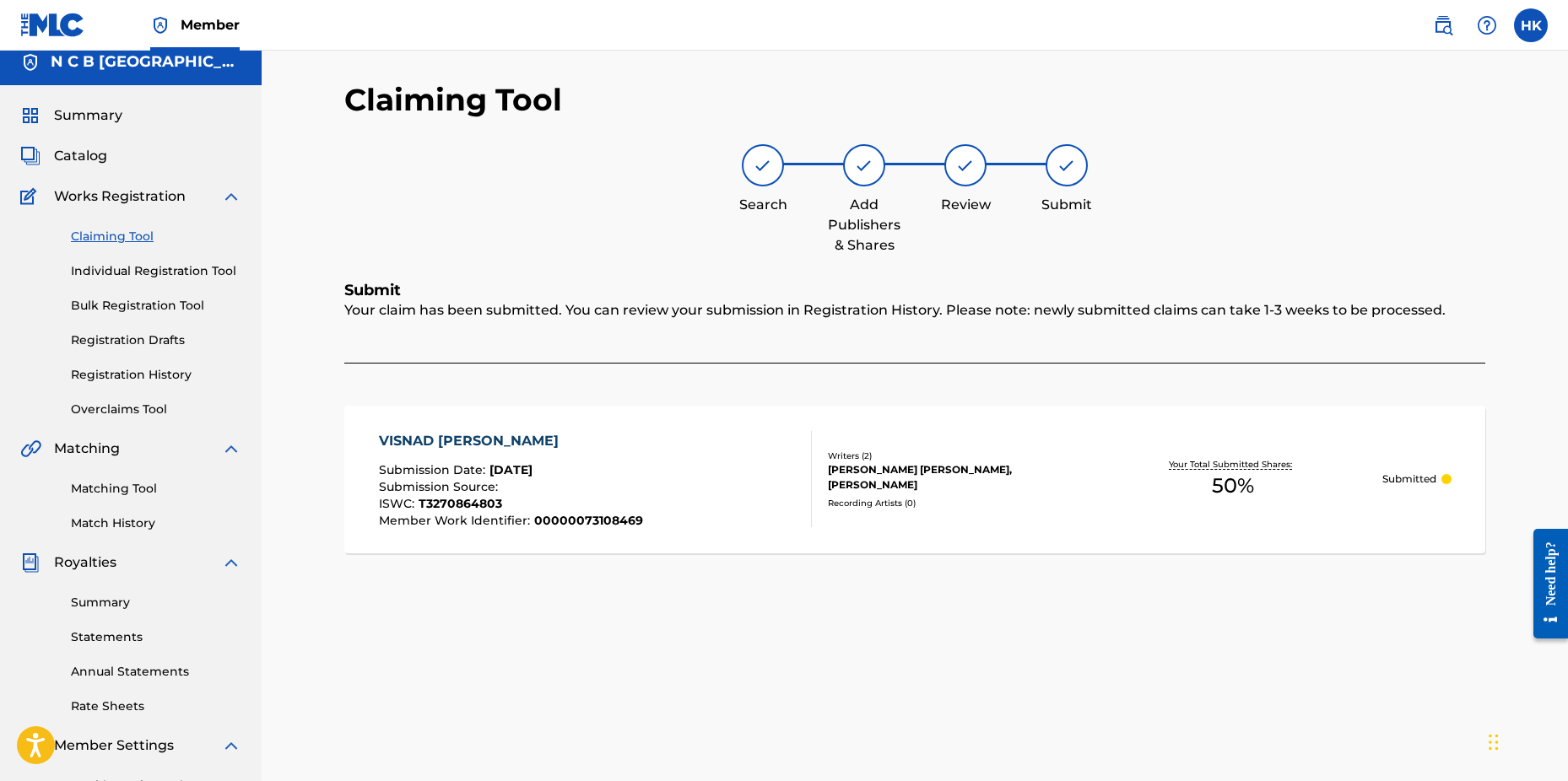
click at [97, 162] on span "Catalog" at bounding box center [80, 156] width 54 height 20
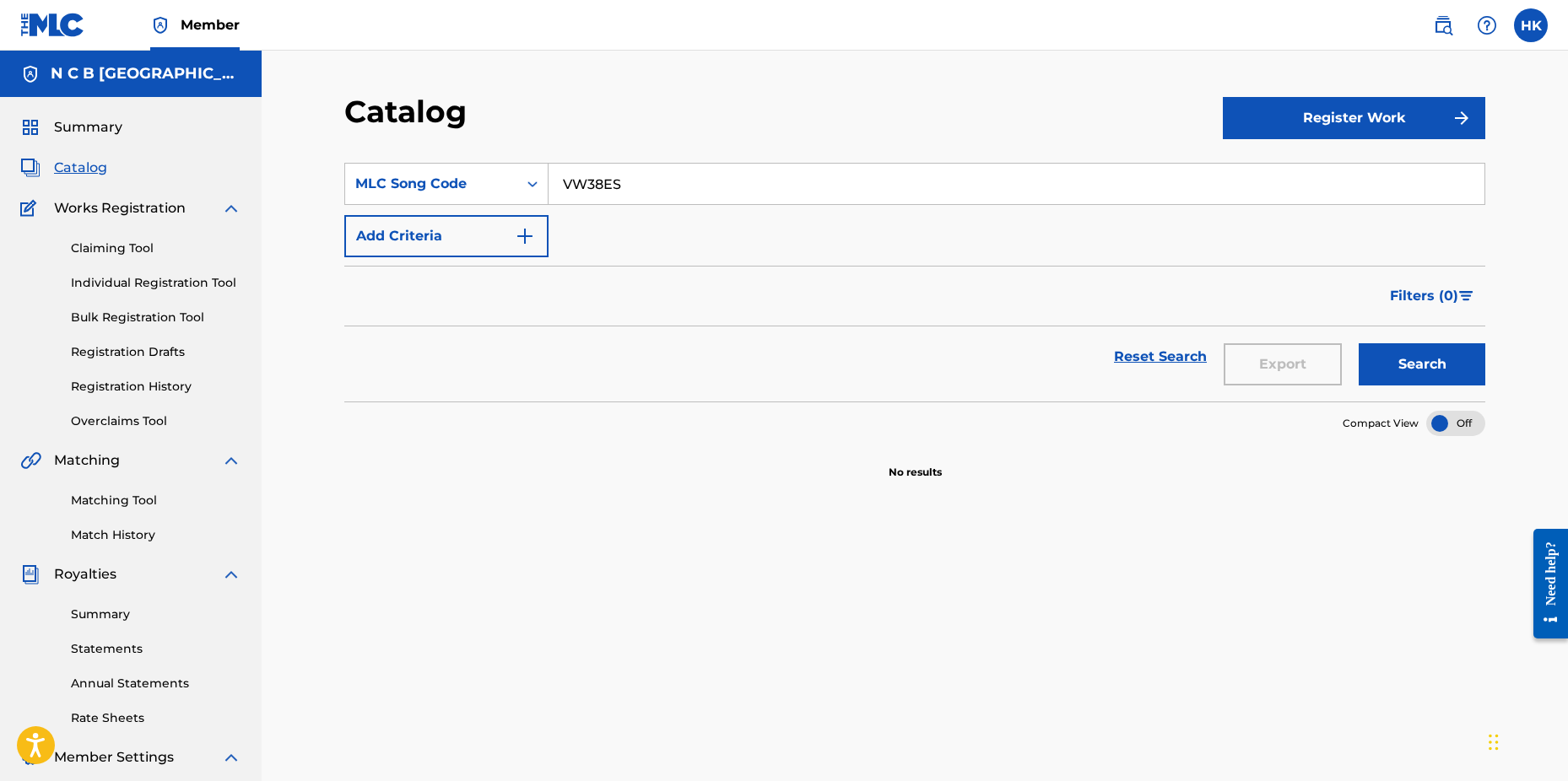
drag, startPoint x: 659, startPoint y: 187, endPoint x: 672, endPoint y: 183, distance: 13.6
click at [660, 187] on input "VW38ES" at bounding box center [1017, 183] width 936 height 41
type input "V"
paste input "GF64IU"
type input "GF64IU"
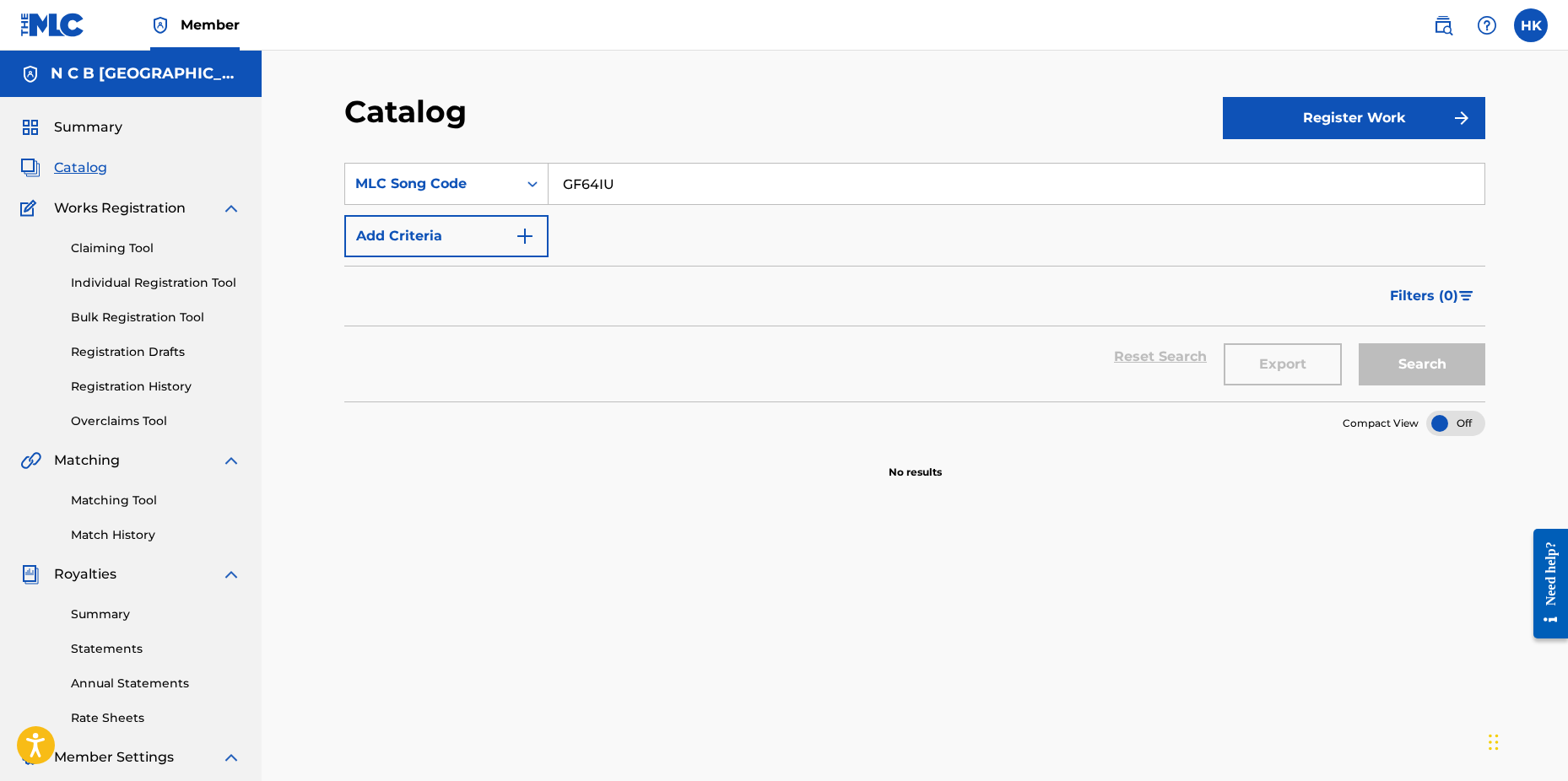
click at [1359, 343] on button "Search" at bounding box center [1422, 364] width 126 height 42
click at [1385, 358] on button "Search" at bounding box center [1422, 364] width 126 height 42
click at [124, 251] on link "Claiming Tool" at bounding box center [156, 248] width 170 height 18
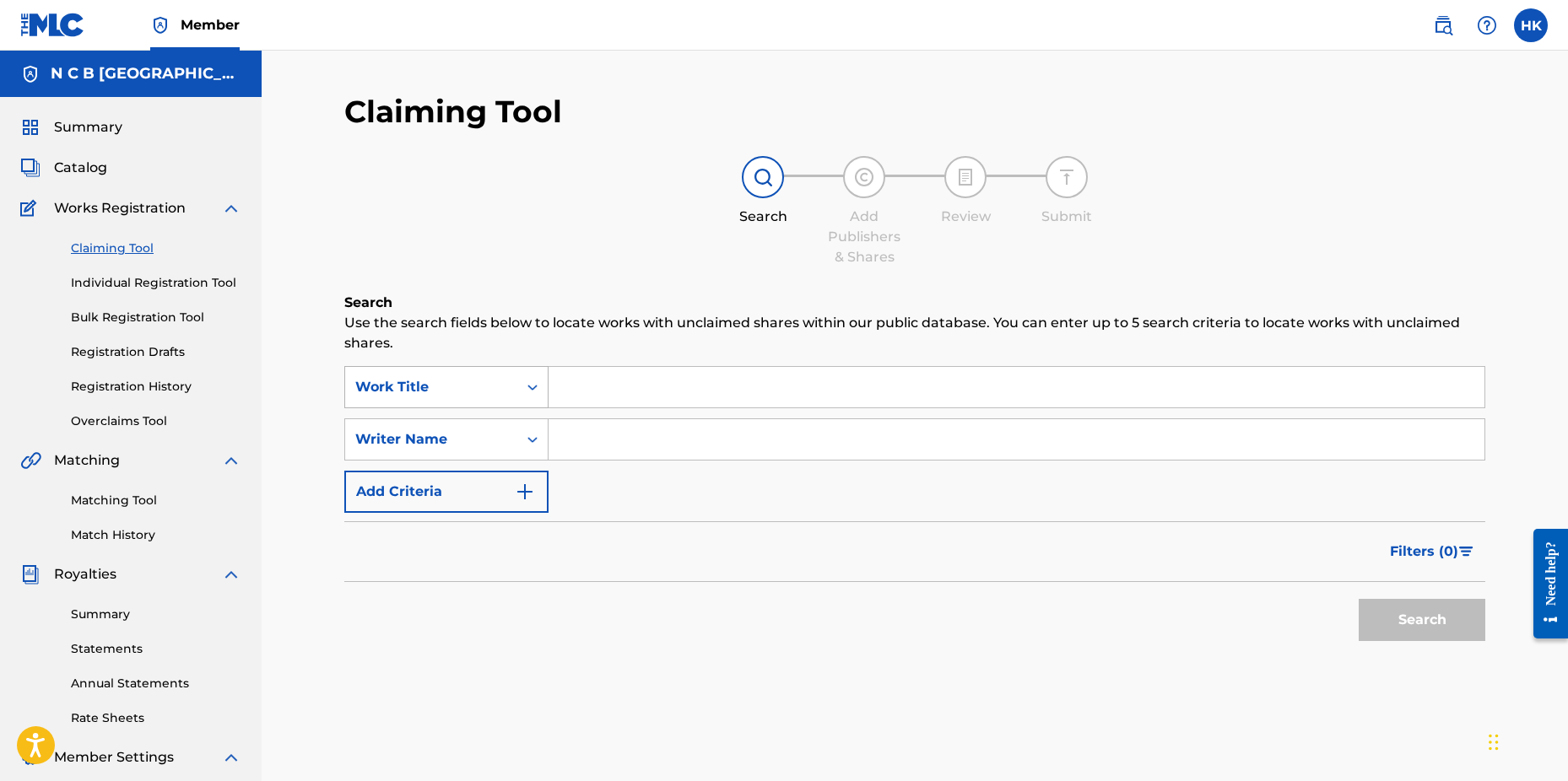
click at [521, 389] on div "Search Form" at bounding box center [532, 387] width 30 height 30
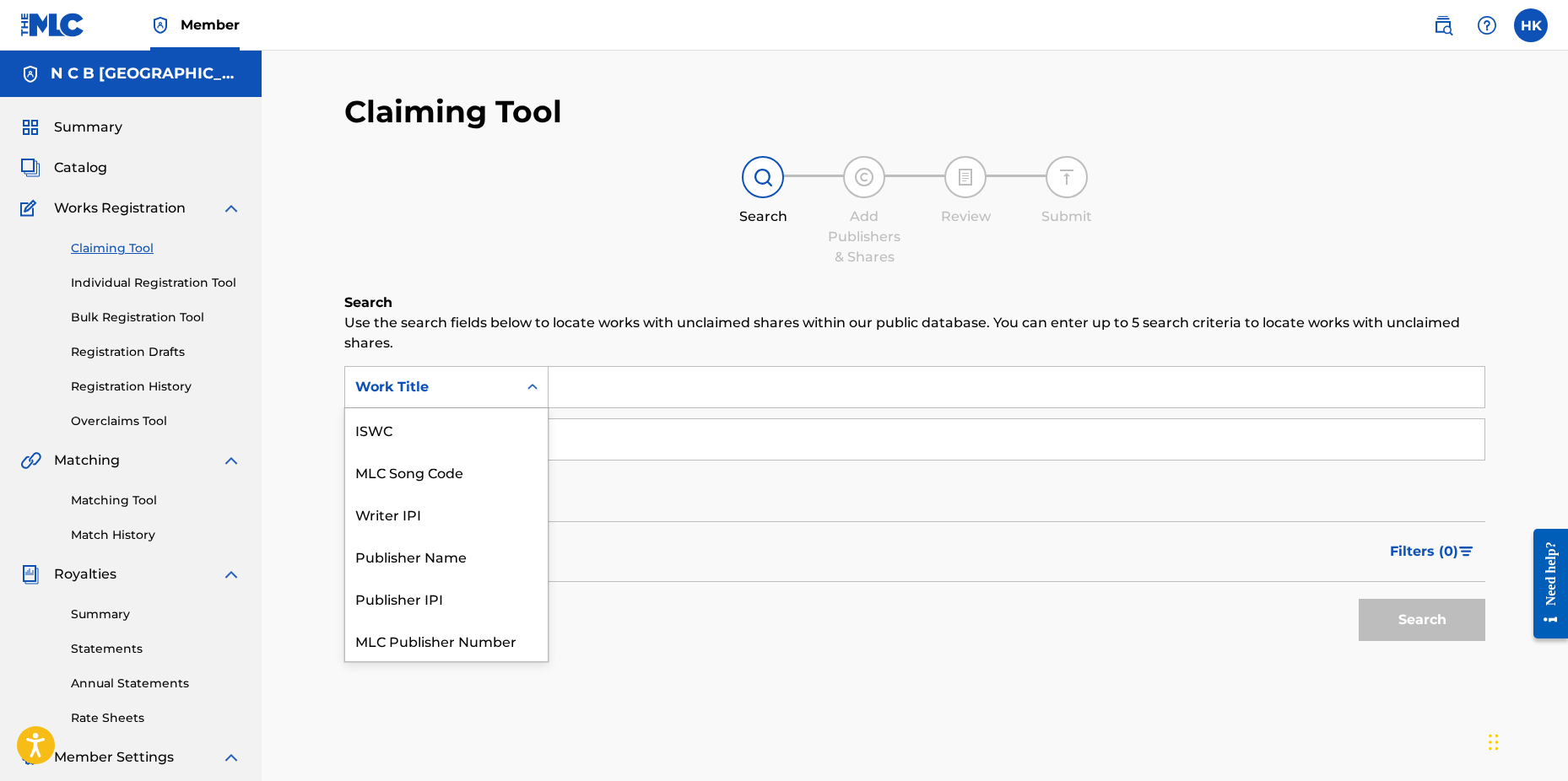
scroll to position [42, 0]
click at [497, 419] on div "MLC Song Code" at bounding box center [446, 429] width 202 height 42
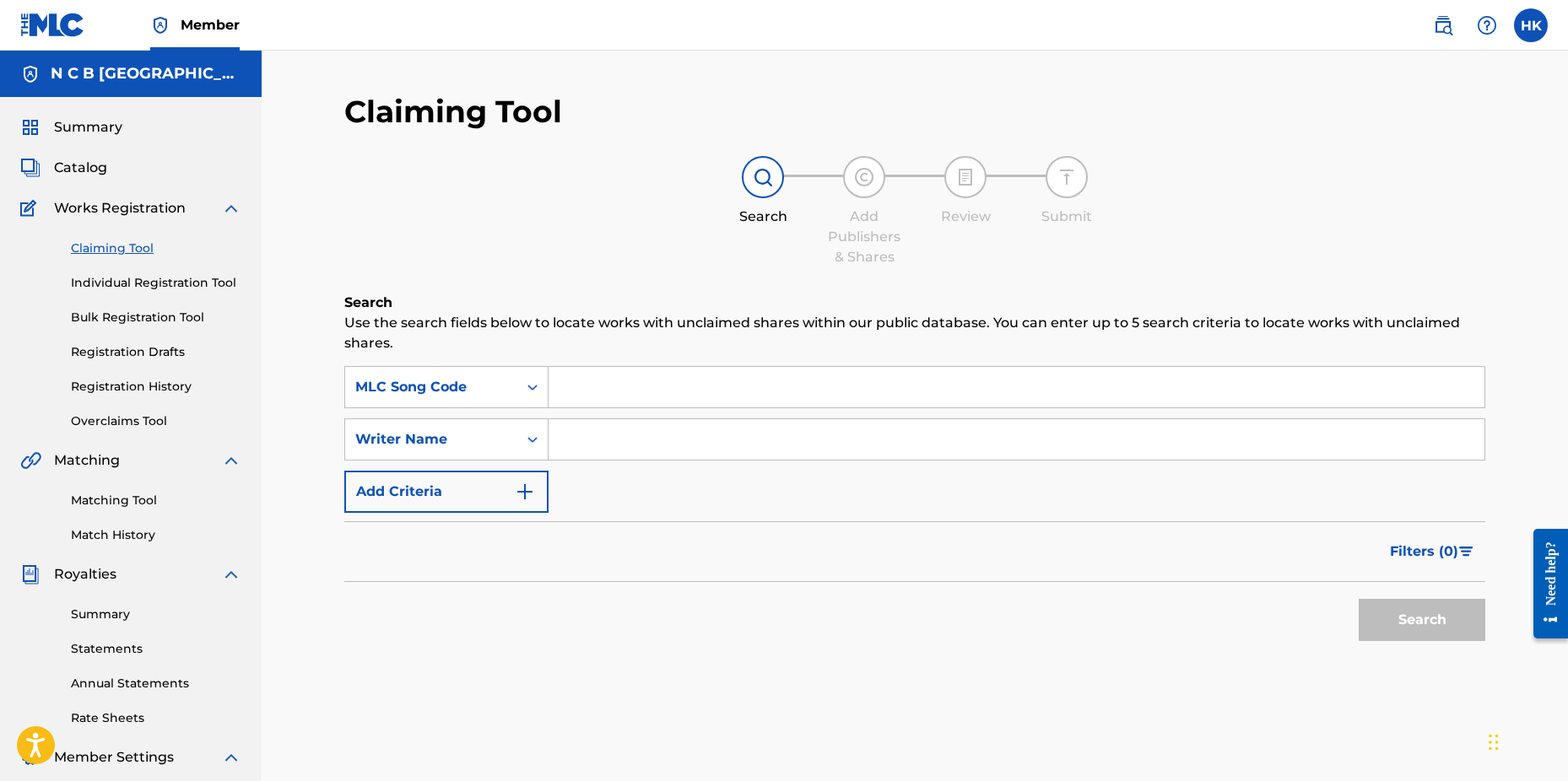
click at [558, 384] on input "Search Form" at bounding box center [1017, 387] width 936 height 41
paste input "GF64IU"
type input "GF64IU"
click at [1359, 599] on button "Search" at bounding box center [1422, 619] width 126 height 42
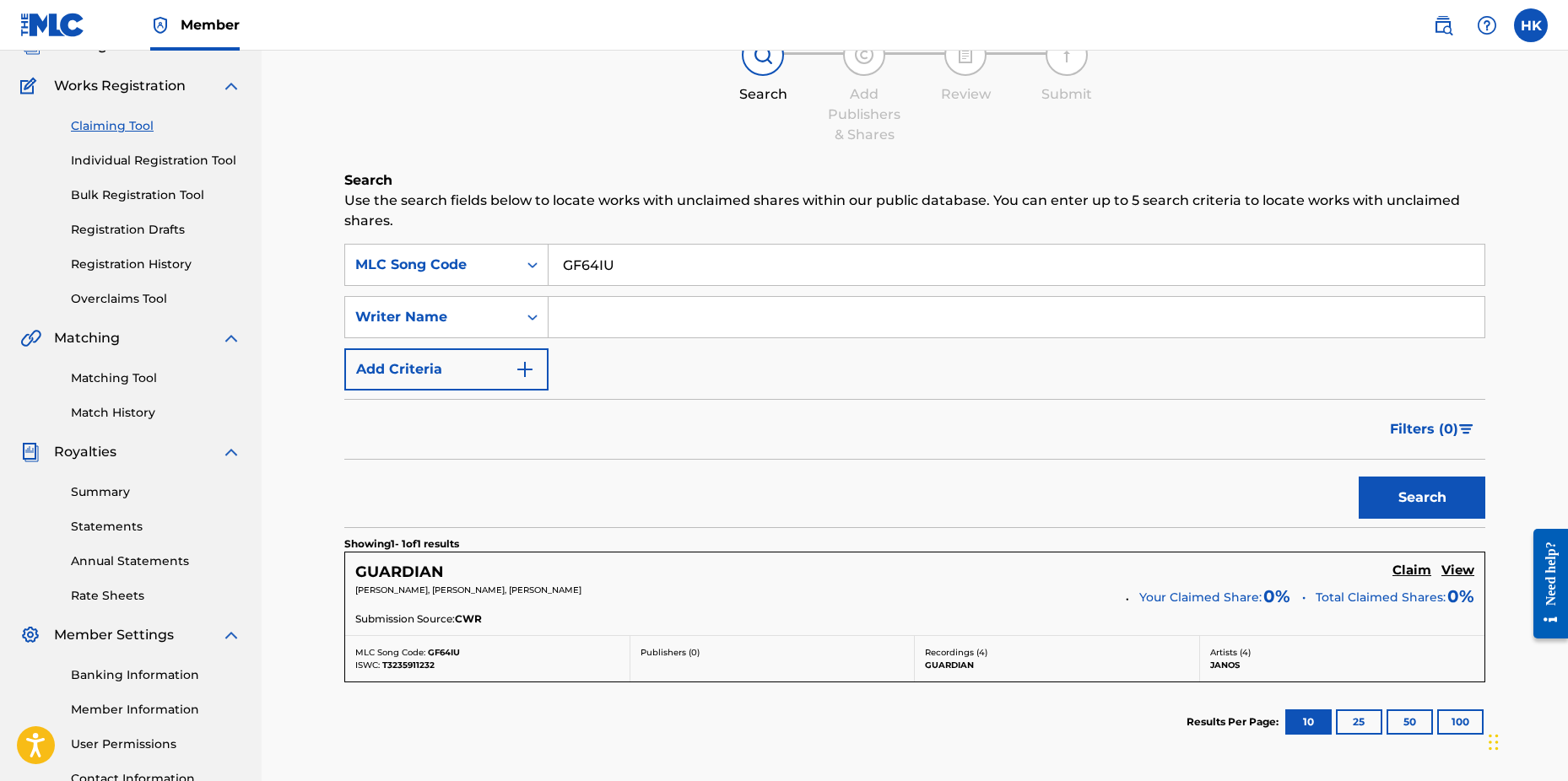
scroll to position [253, 0]
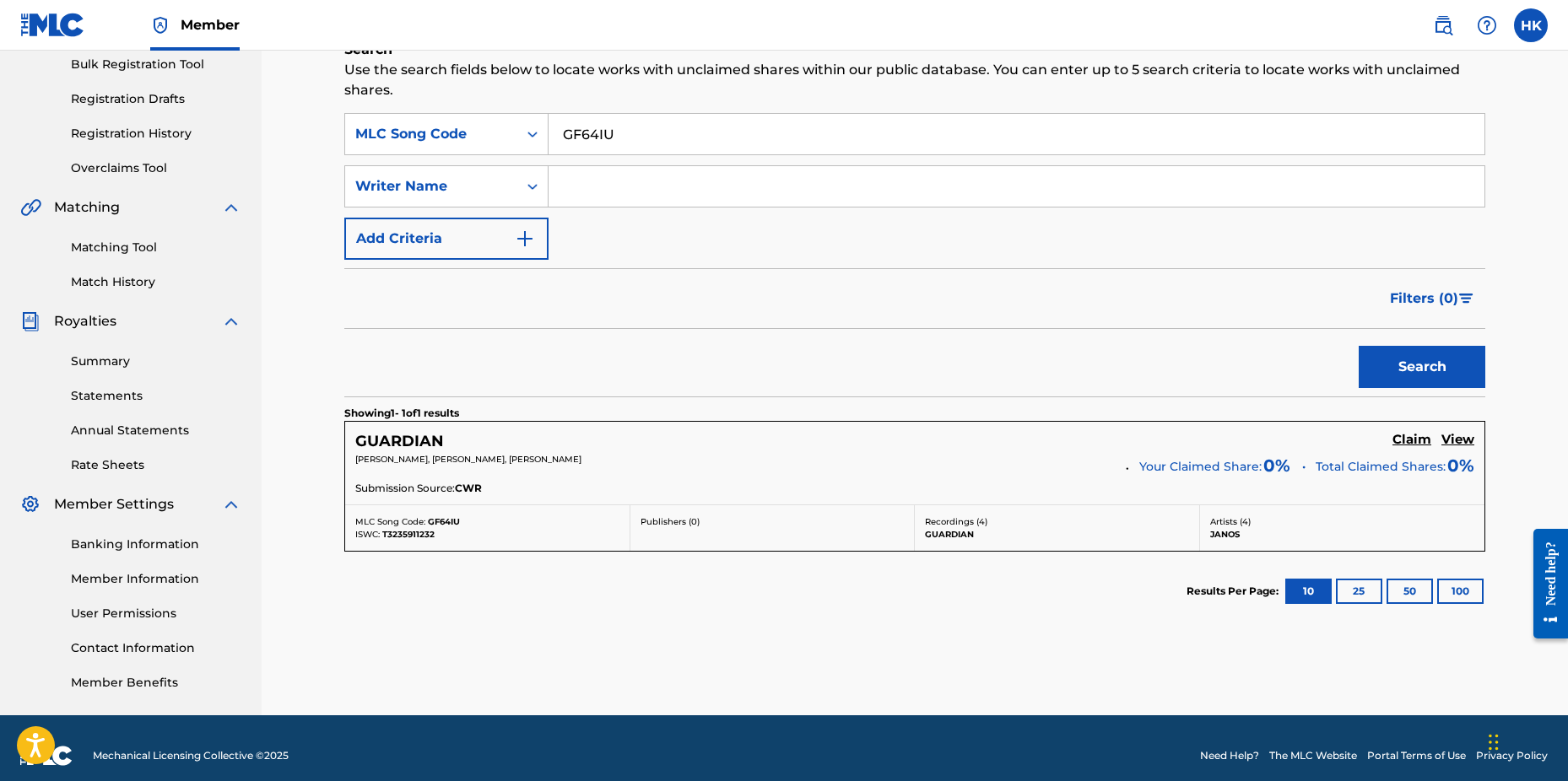
click at [1451, 441] on h5 "View" at bounding box center [1458, 440] width 33 height 16
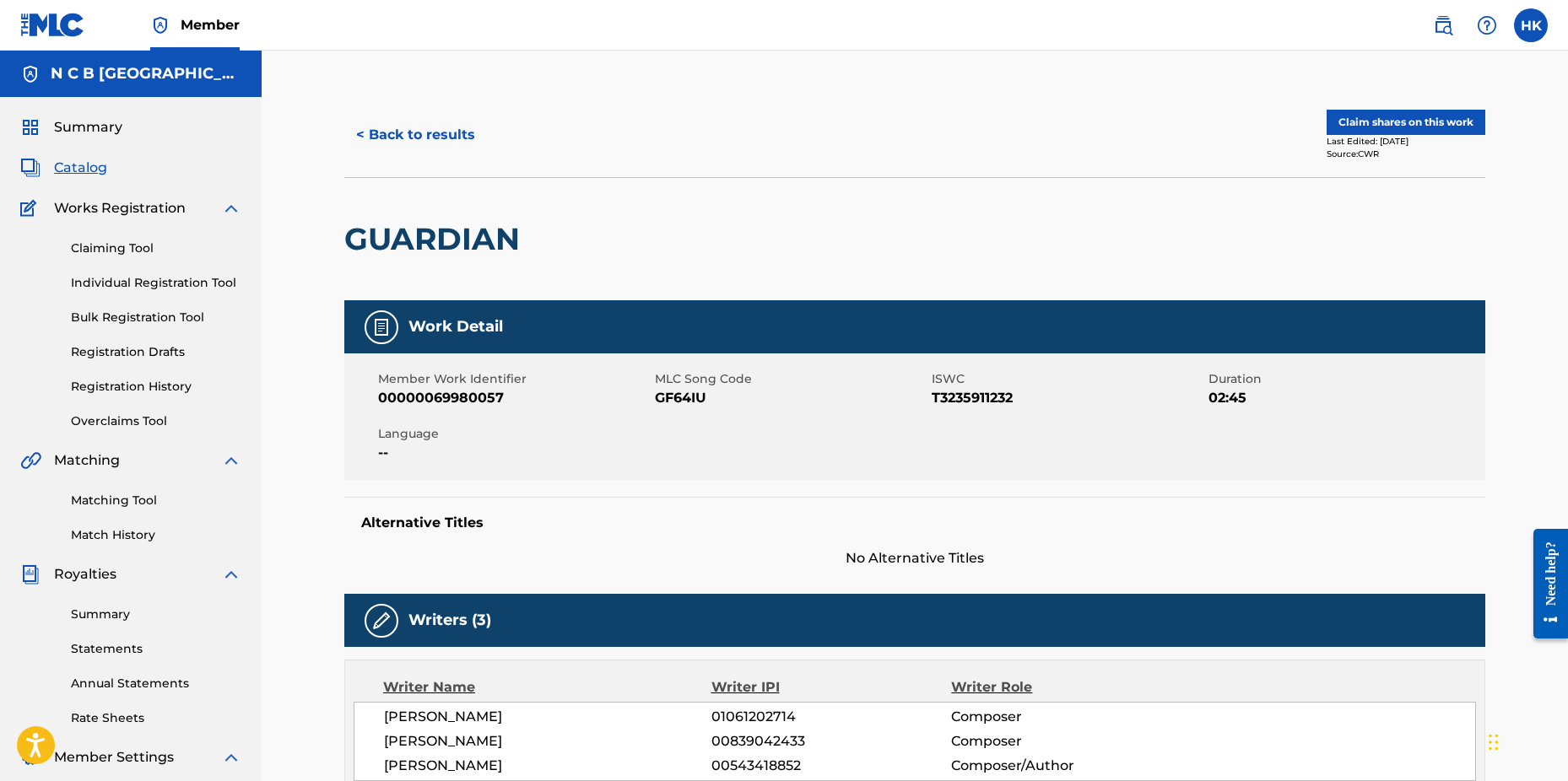
click at [388, 127] on button "< Back to results" at bounding box center [415, 135] width 143 height 42
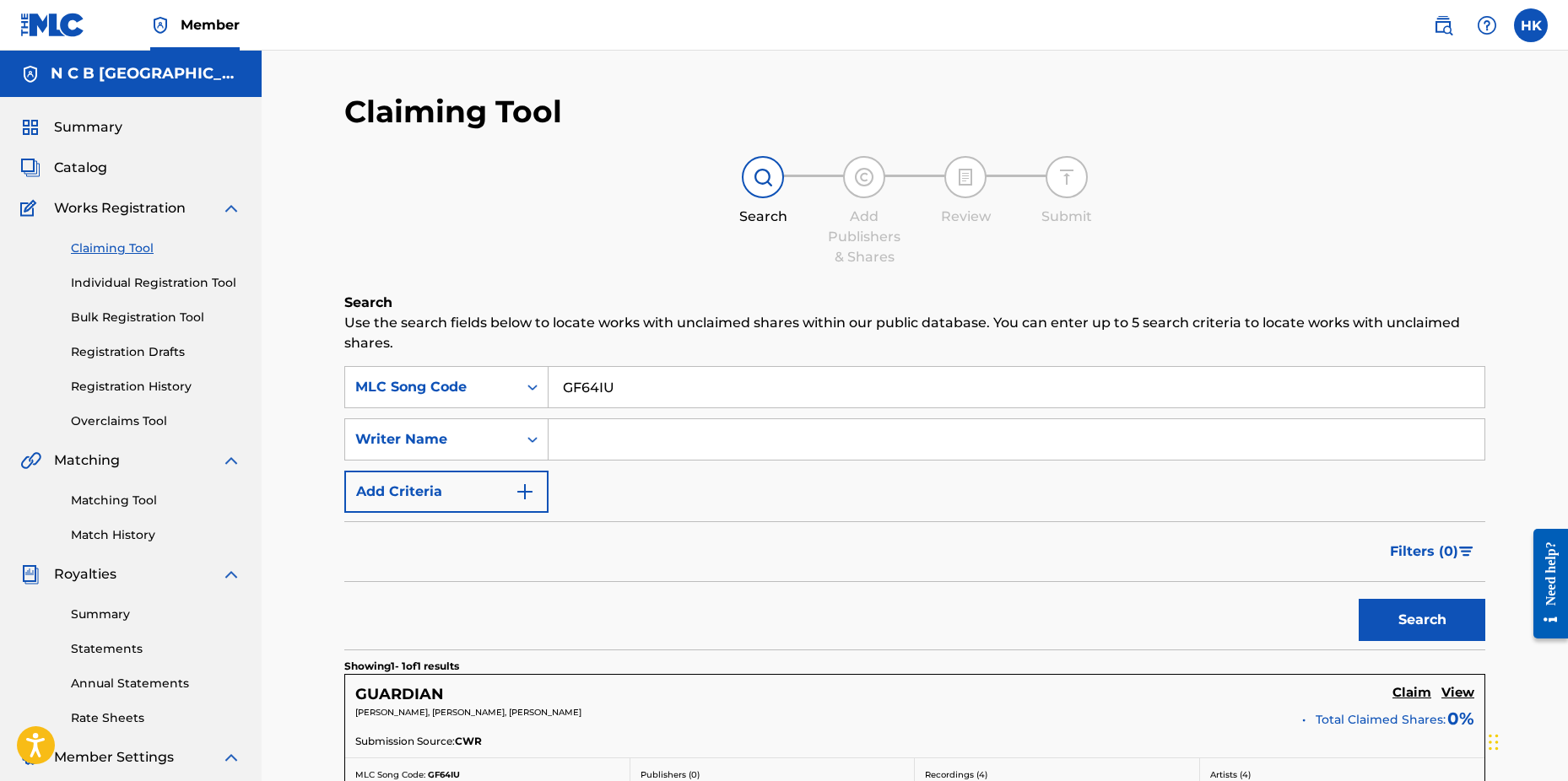
scroll to position [253, 0]
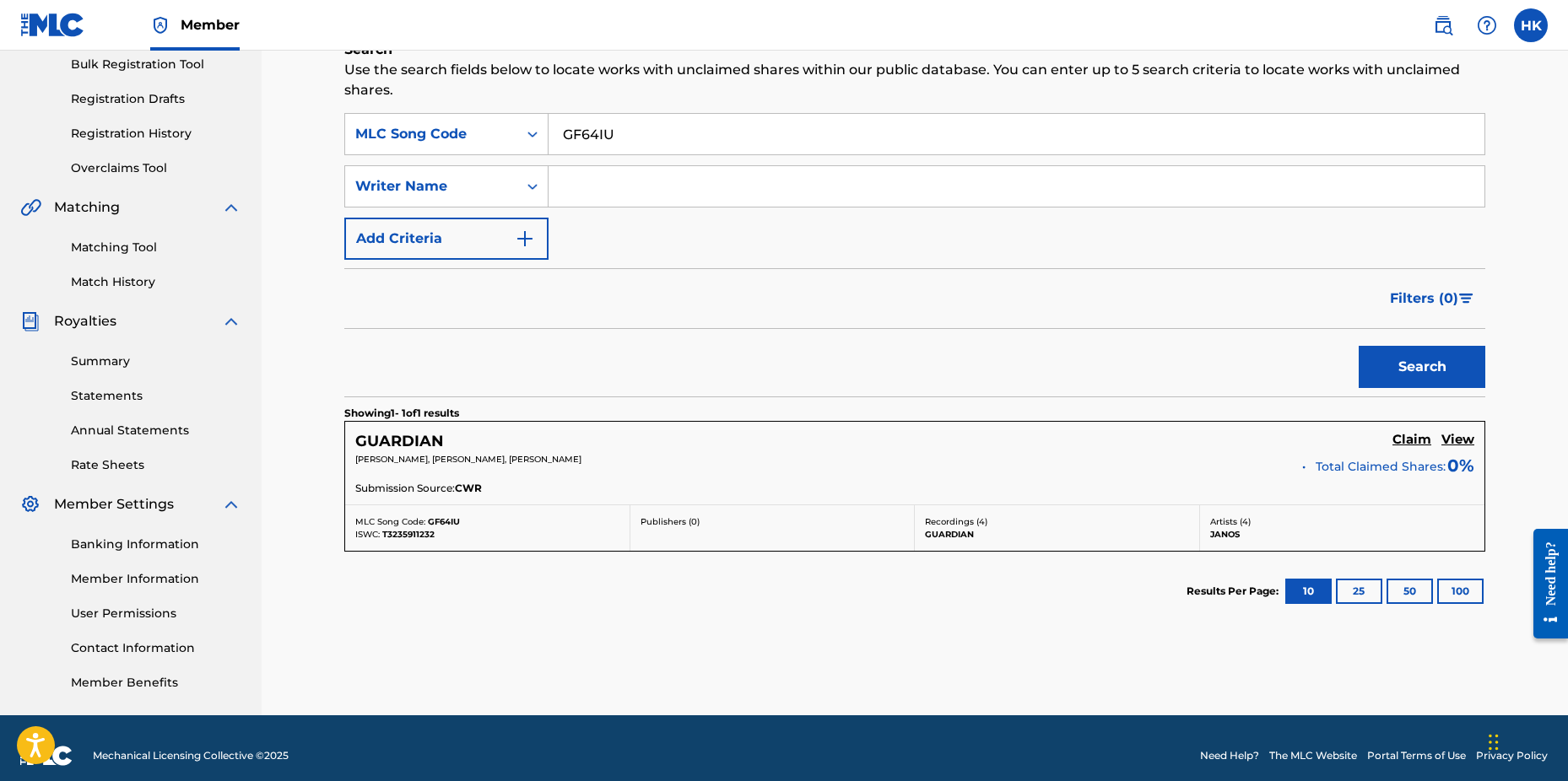
click at [1398, 434] on h5 "Claim" at bounding box center [1412, 440] width 39 height 16
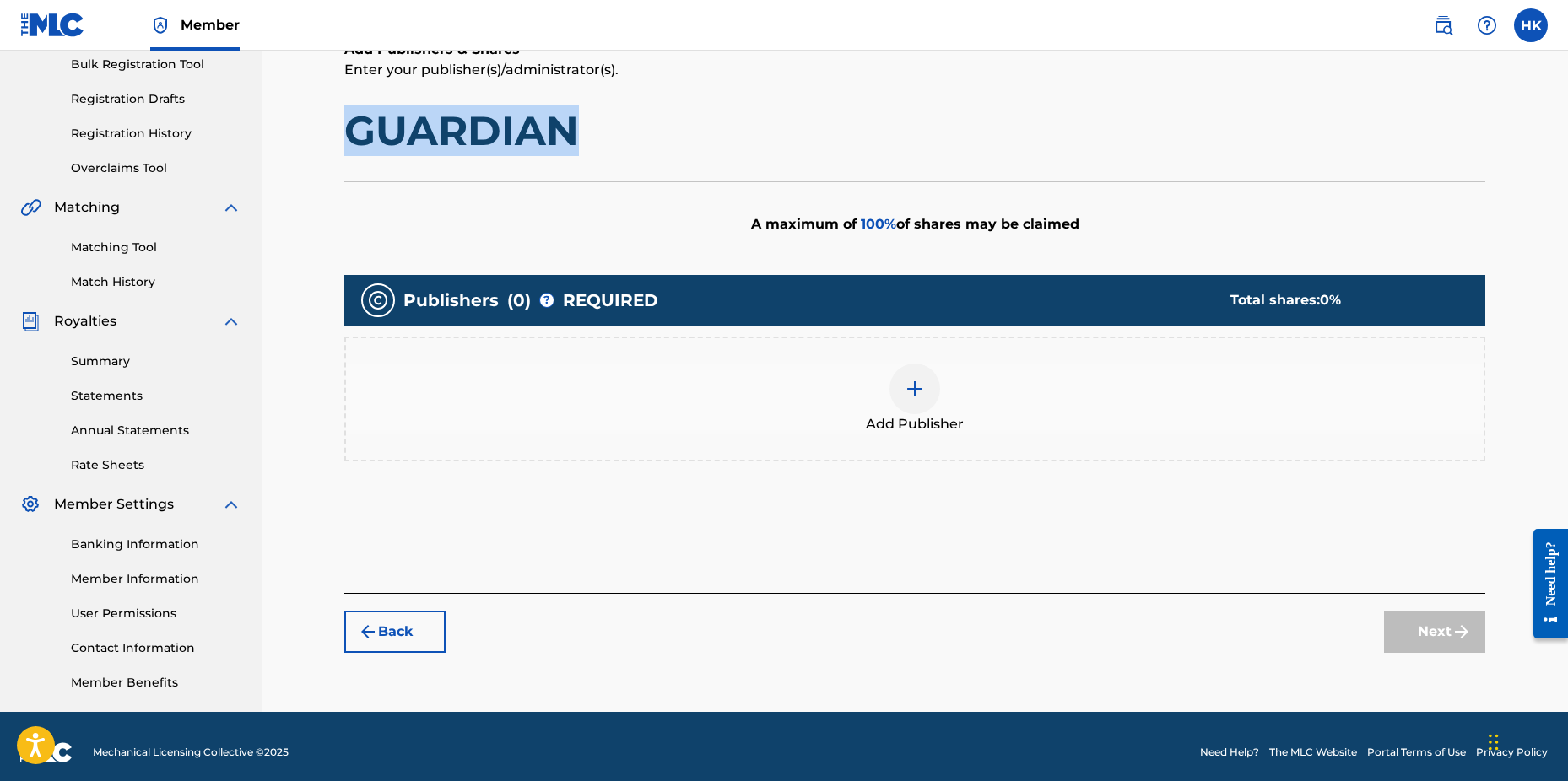
drag, startPoint x: 348, startPoint y: 122, endPoint x: 577, endPoint y: 130, distance: 229.1
click at [577, 130] on h1 "GUARDIAN" at bounding box center [915, 130] width 1141 height 51
copy h1 "GUARDIAN"
click at [924, 385] on img at bounding box center [915, 388] width 20 height 20
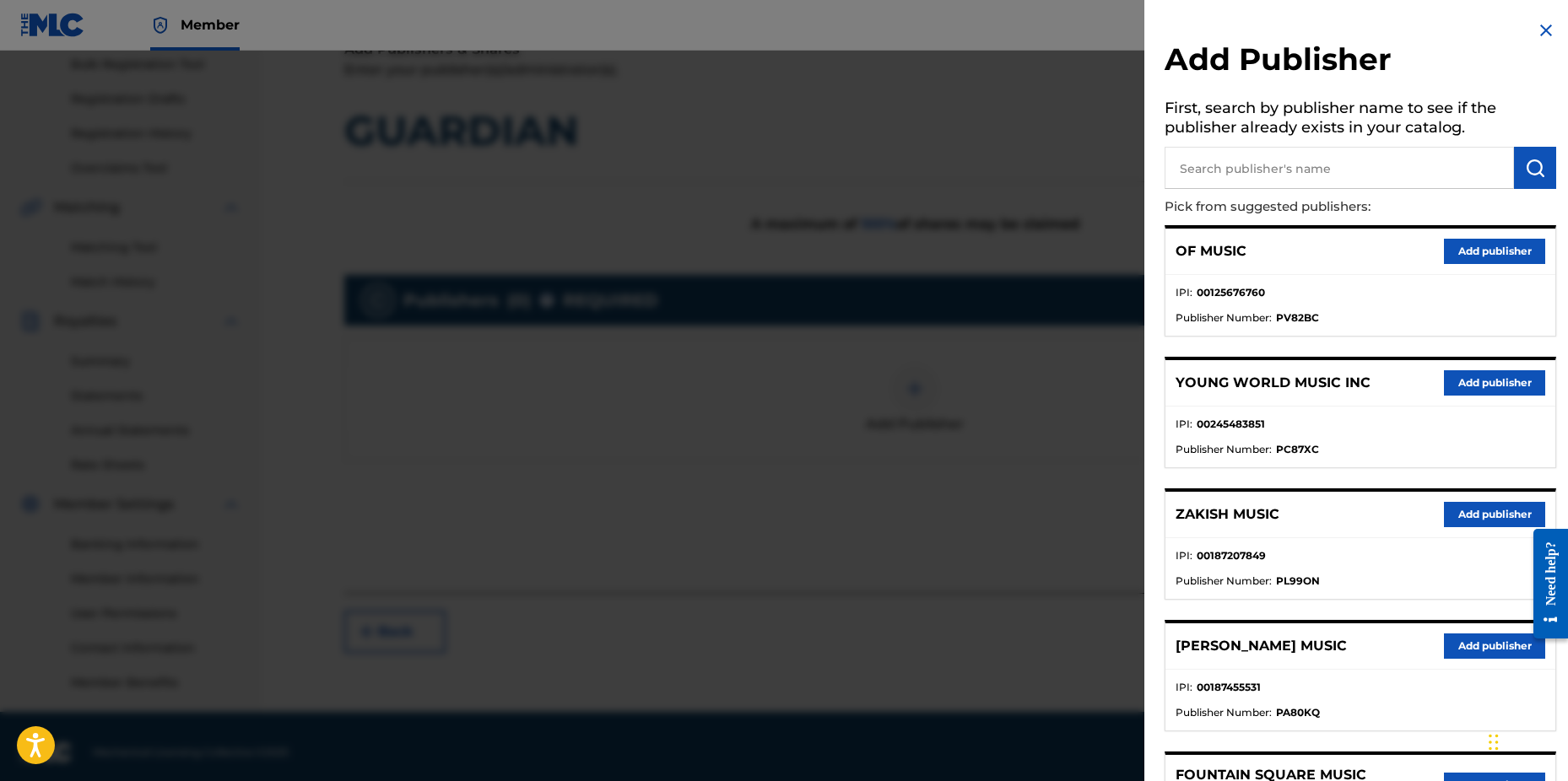
click at [1278, 169] on input "text" at bounding box center [1340, 168] width 349 height 42
type input "n c b"
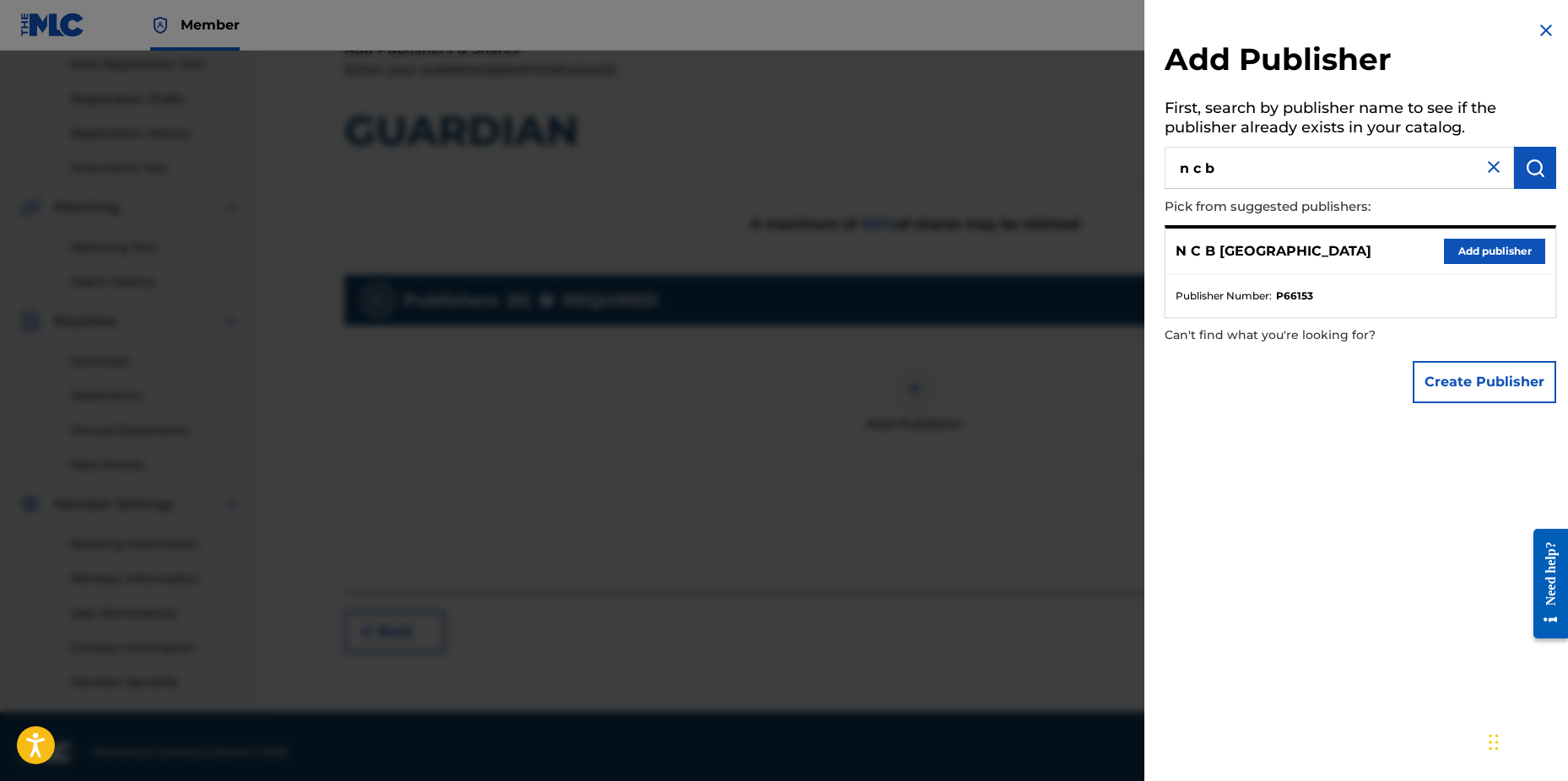
click at [1458, 248] on button "Add publisher" at bounding box center [1495, 251] width 101 height 25
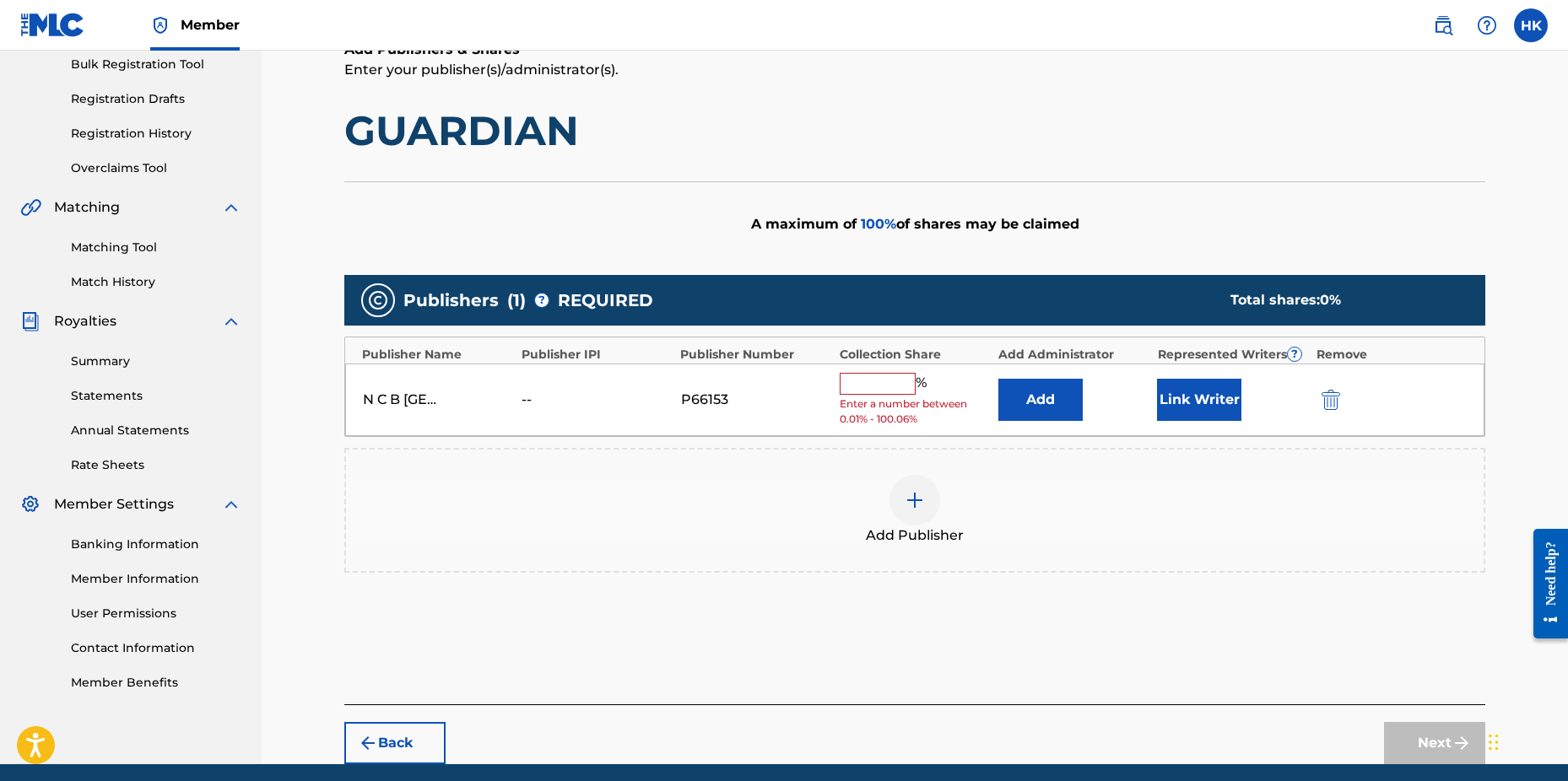
click at [868, 380] on input "text" at bounding box center [878, 384] width 76 height 22
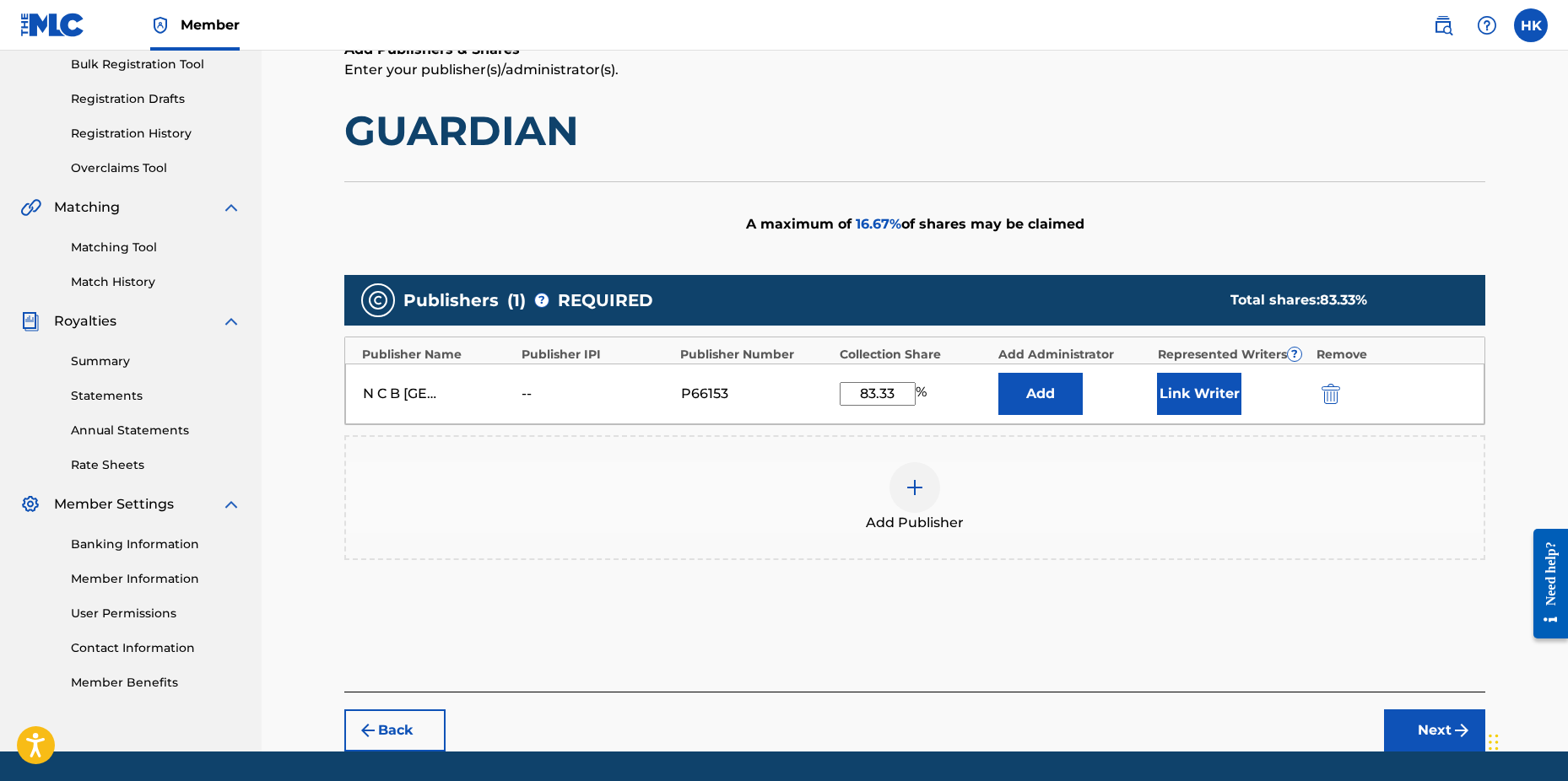
type input "83.33"
click at [1185, 398] on button "Link Writer" at bounding box center [1200, 394] width 85 height 42
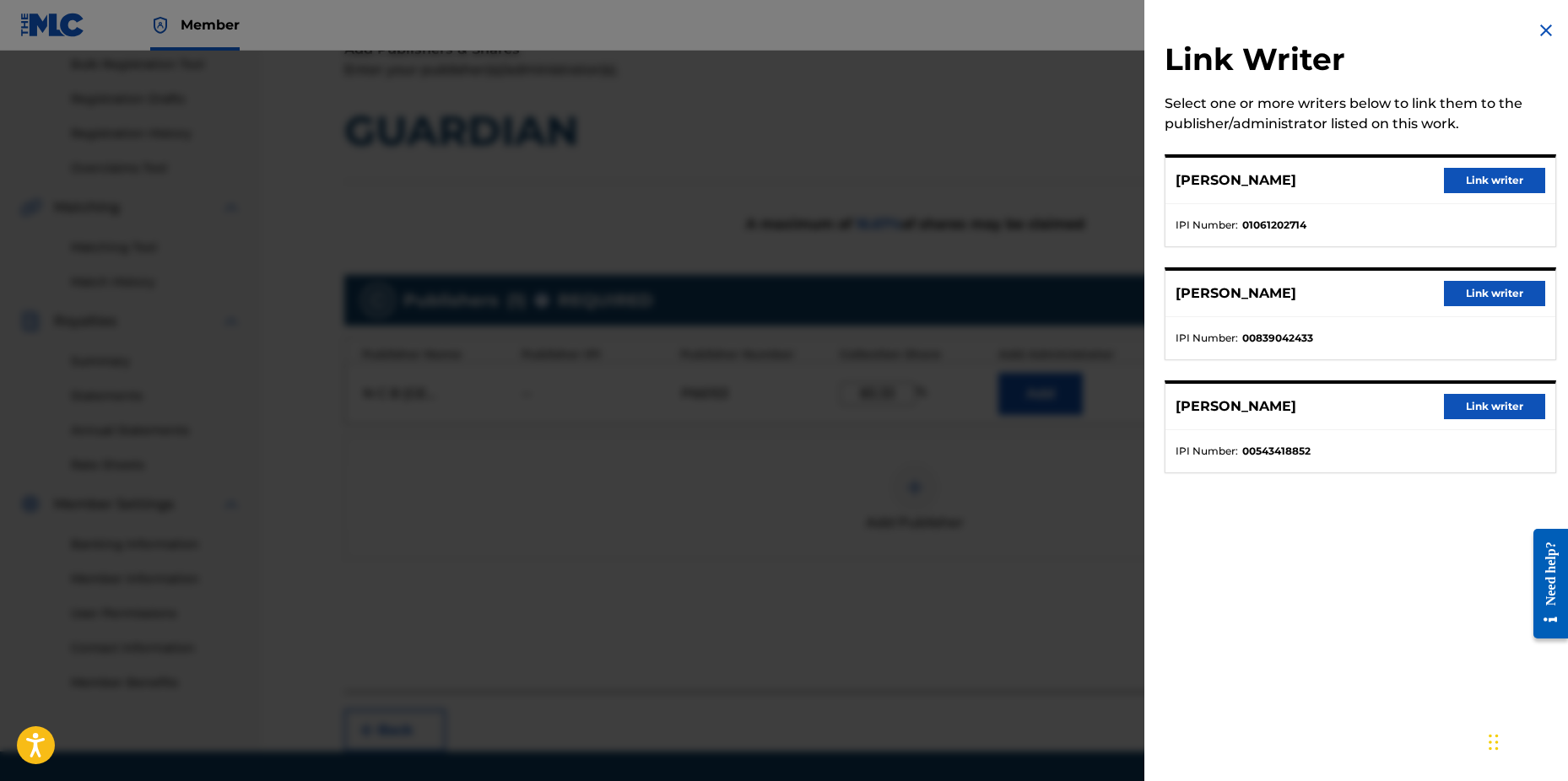
click at [1470, 410] on button "Link writer" at bounding box center [1495, 406] width 101 height 25
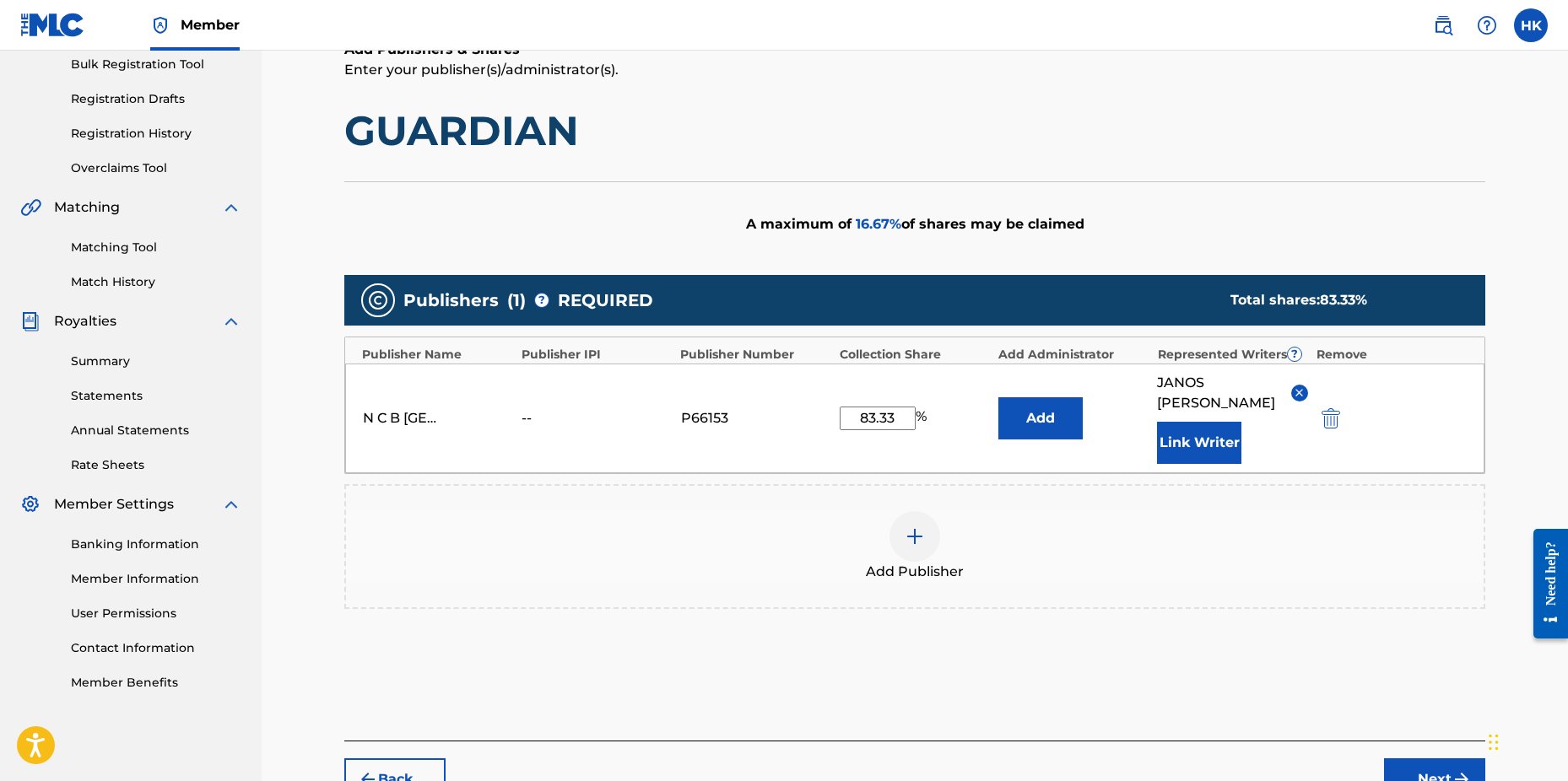
click at [1222, 451] on button "Link Writer" at bounding box center [1200, 442] width 85 height 42
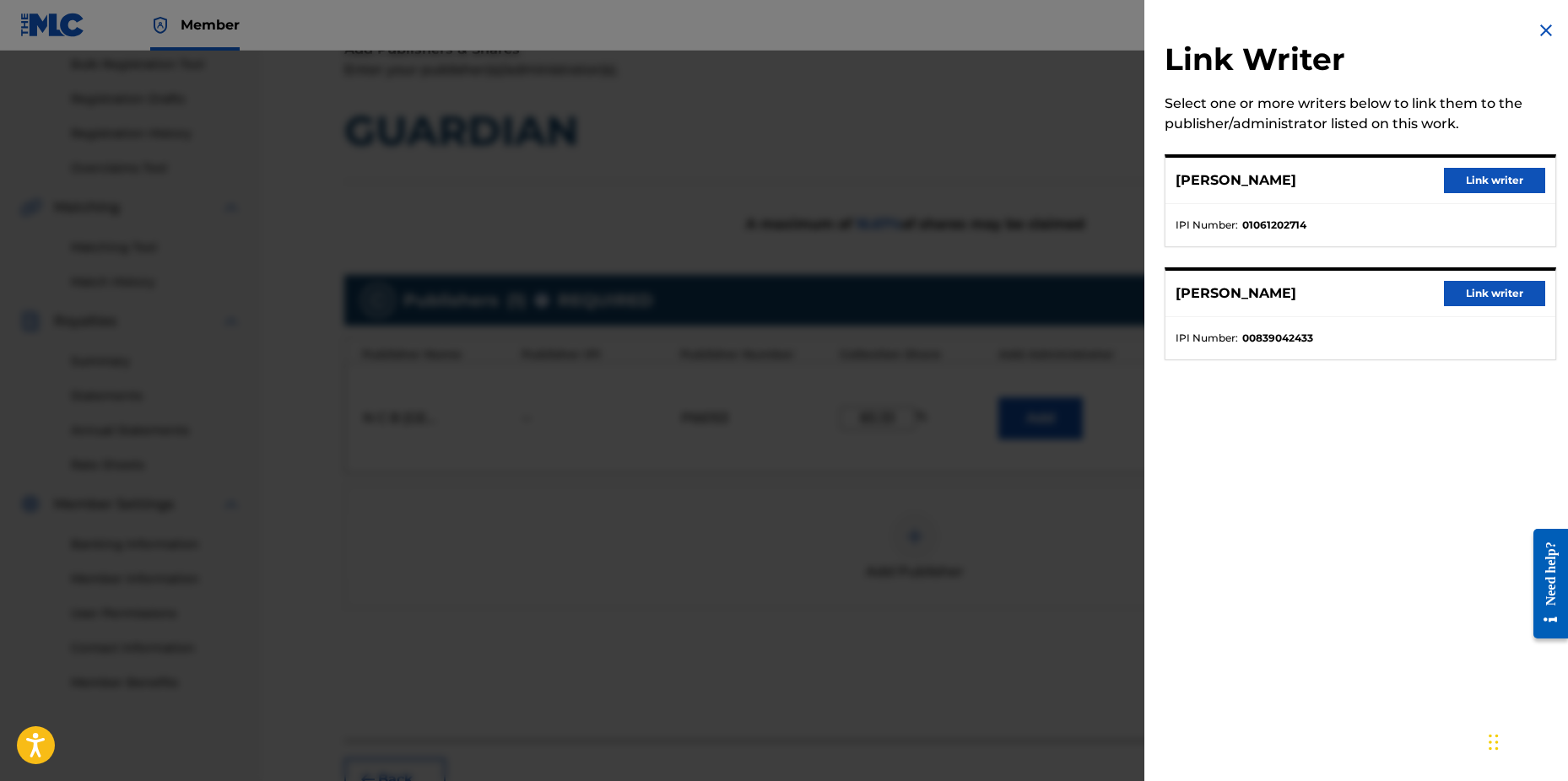
click at [1464, 175] on button "Link writer" at bounding box center [1495, 180] width 101 height 25
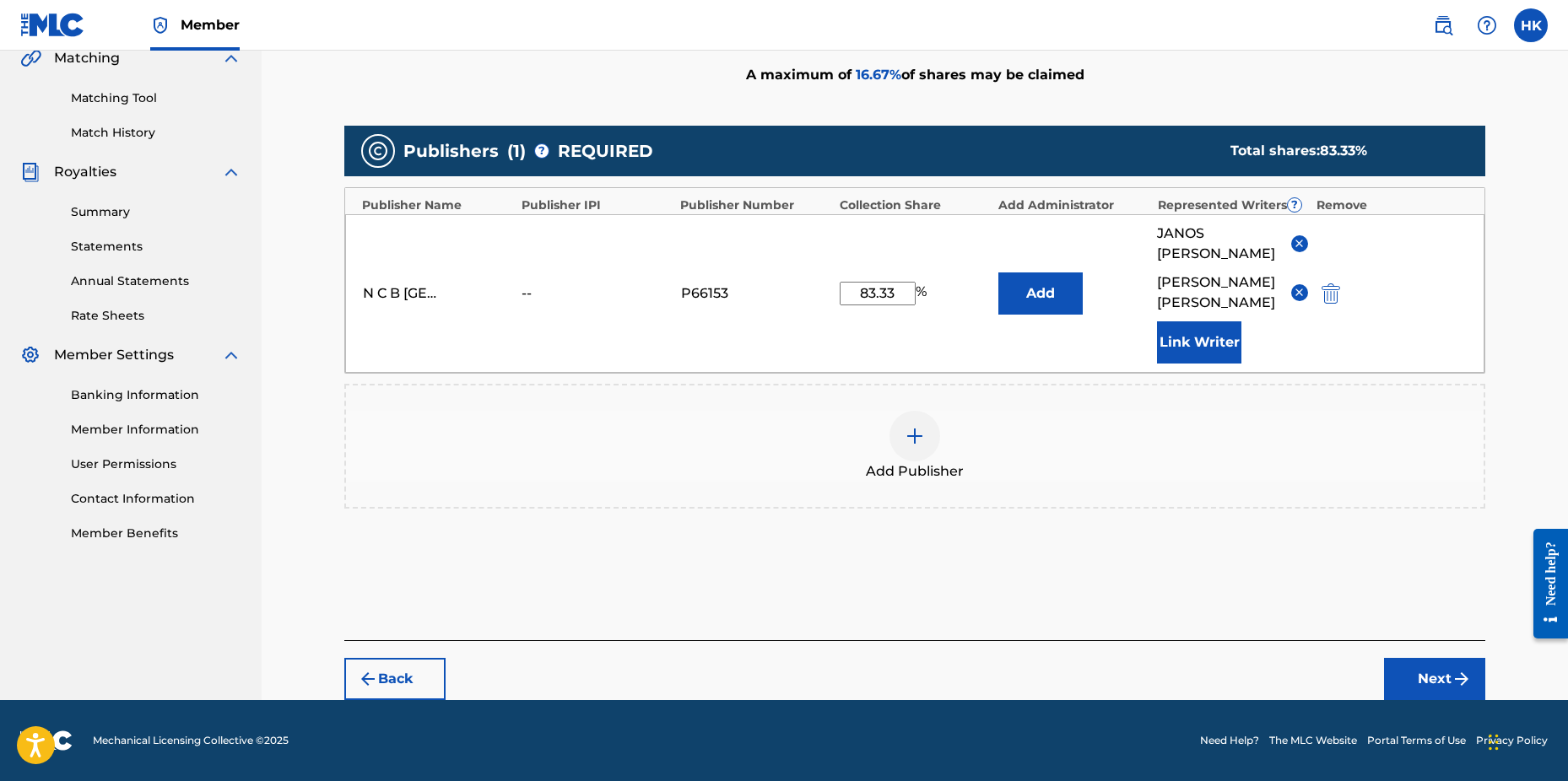
click at [1413, 670] on button "Next" at bounding box center [1435, 679] width 101 height 42
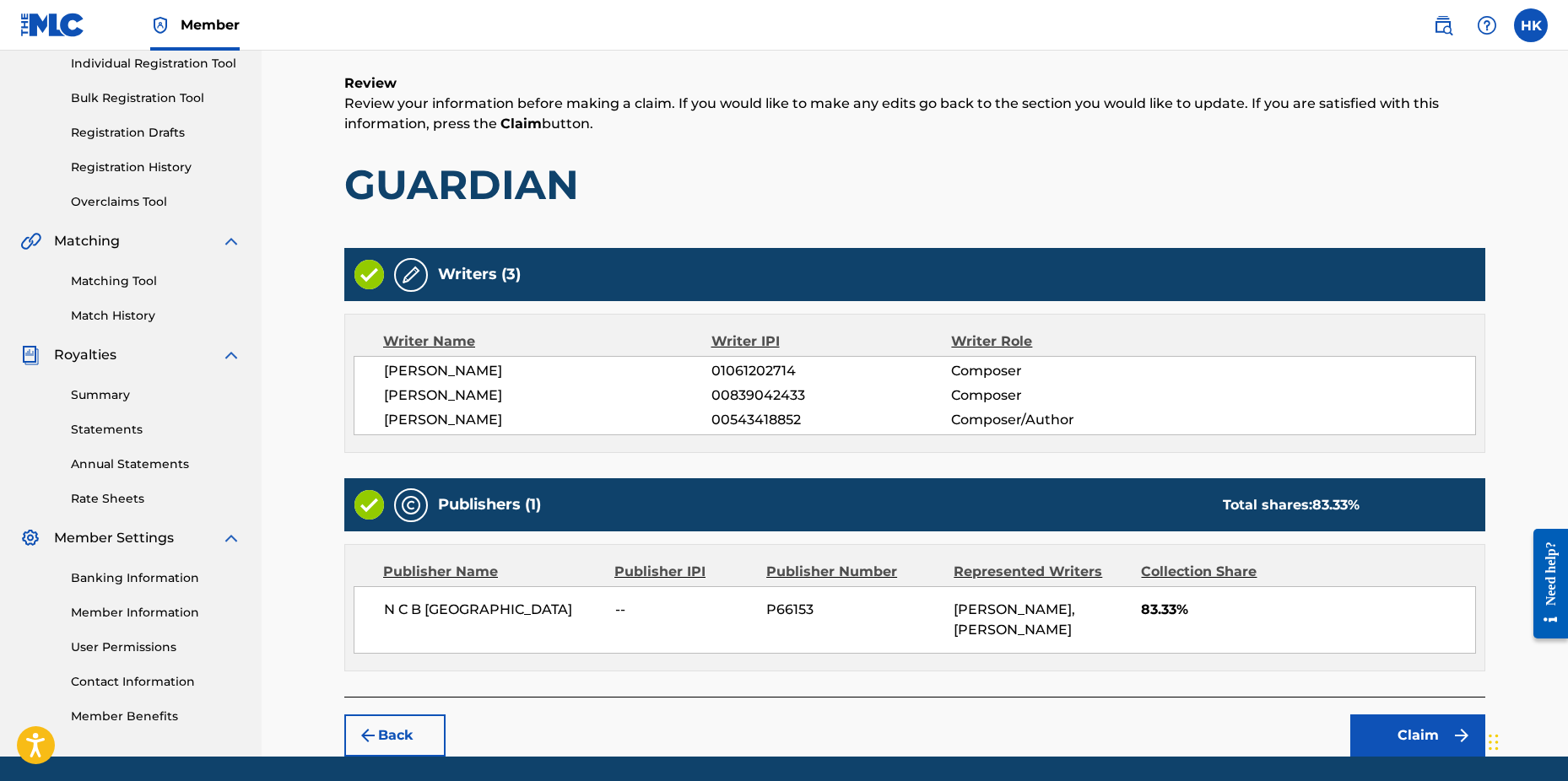
scroll to position [296, 0]
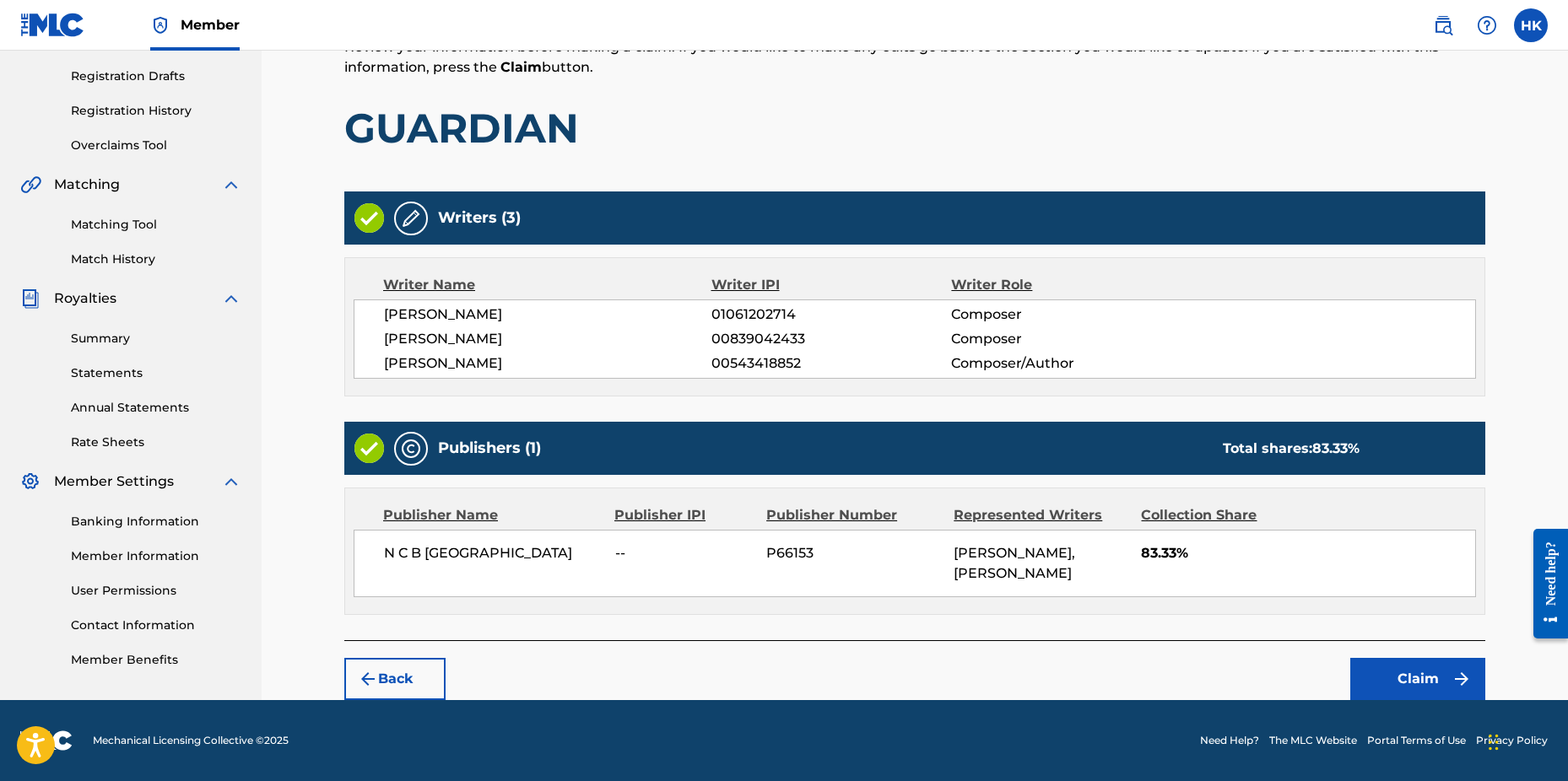
click at [1407, 686] on button "Claim" at bounding box center [1418, 679] width 135 height 42
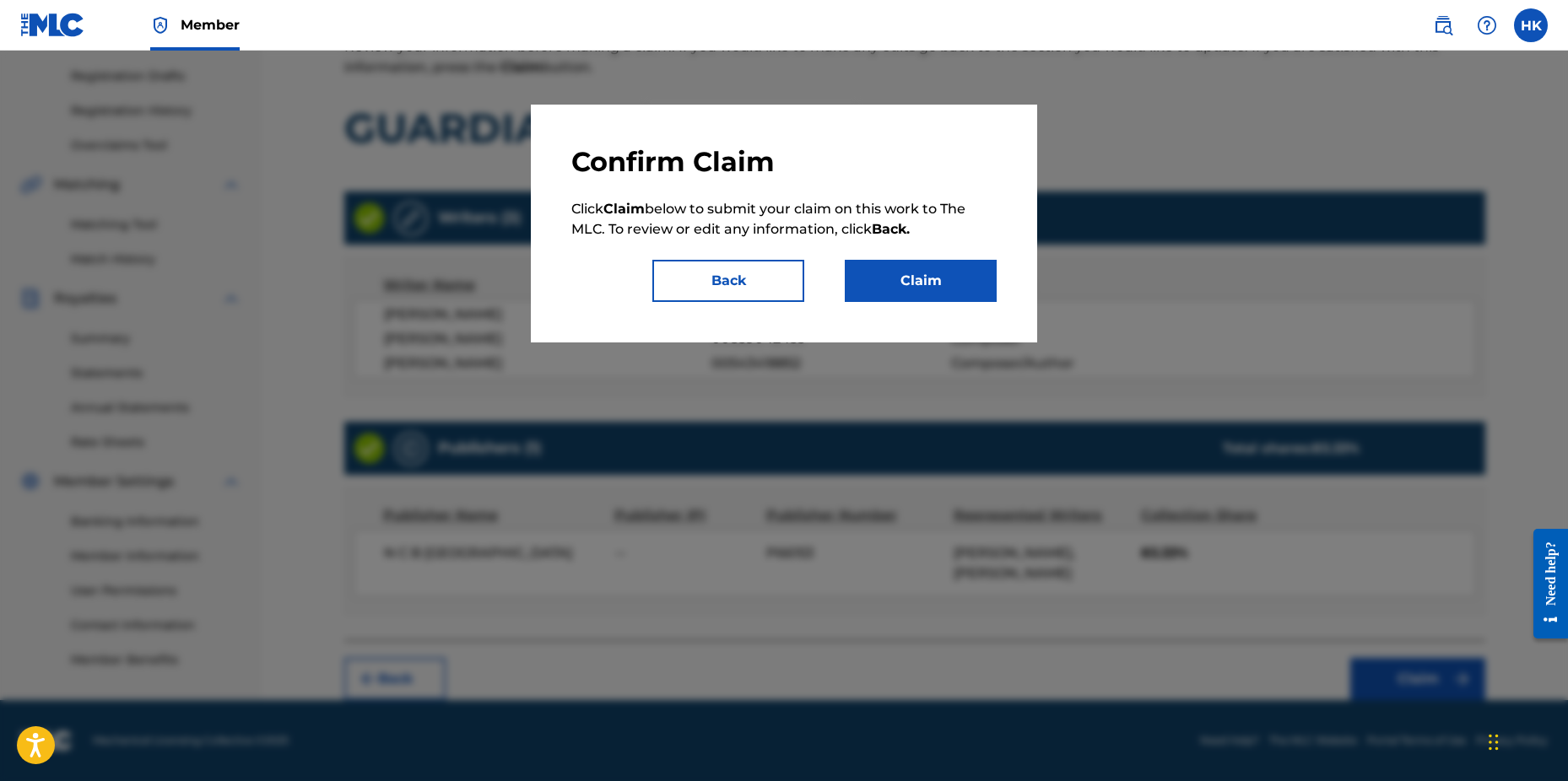
click at [914, 278] on button "Claim" at bounding box center [921, 281] width 152 height 42
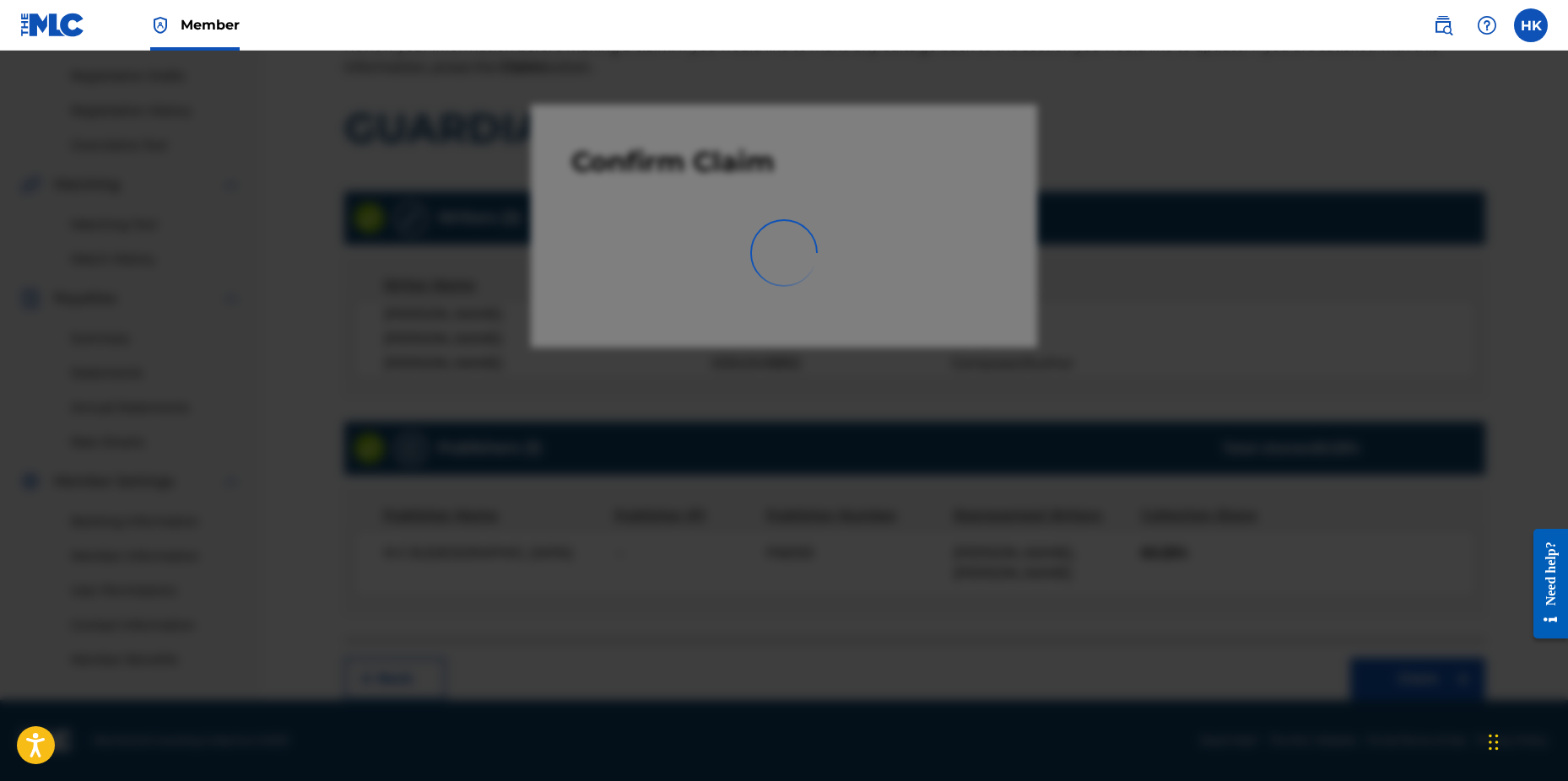
scroll to position [265, 0]
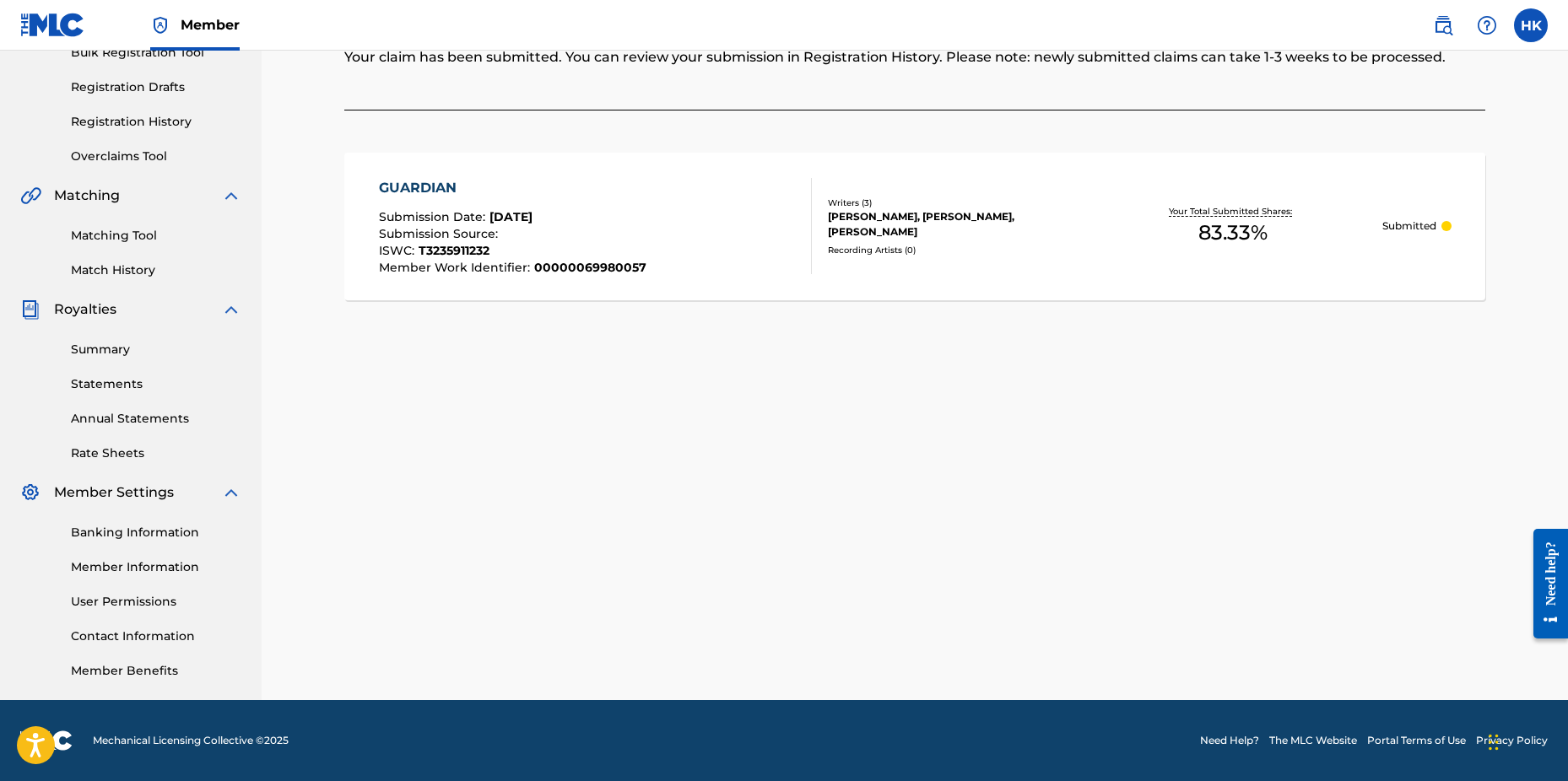
click at [1469, 381] on div "Claiming Tool Search Add Publishers & Shares Review Submit Submit Your claim ha…" at bounding box center [915, 264] width 1182 height 873
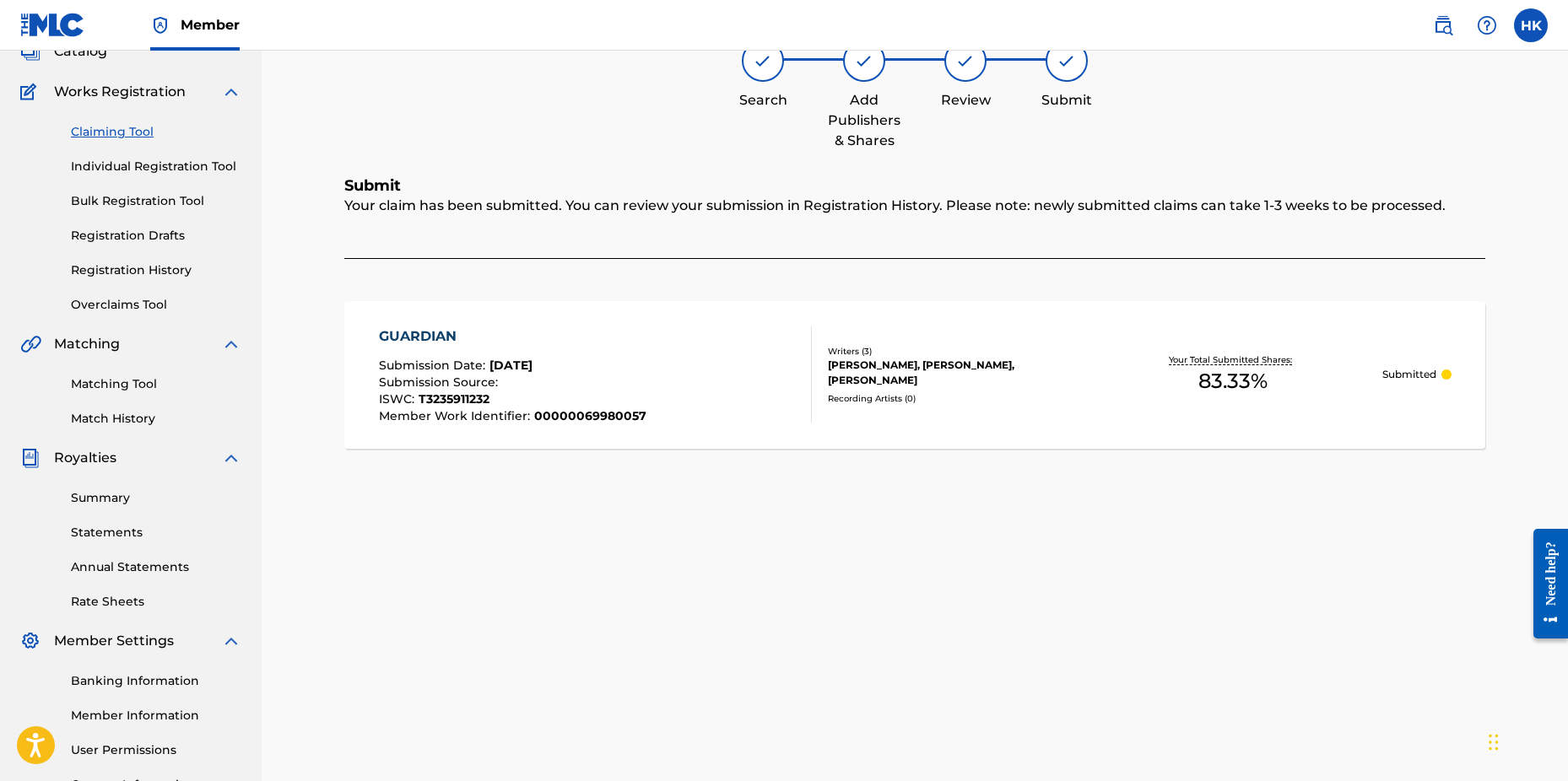
scroll to position [0, 0]
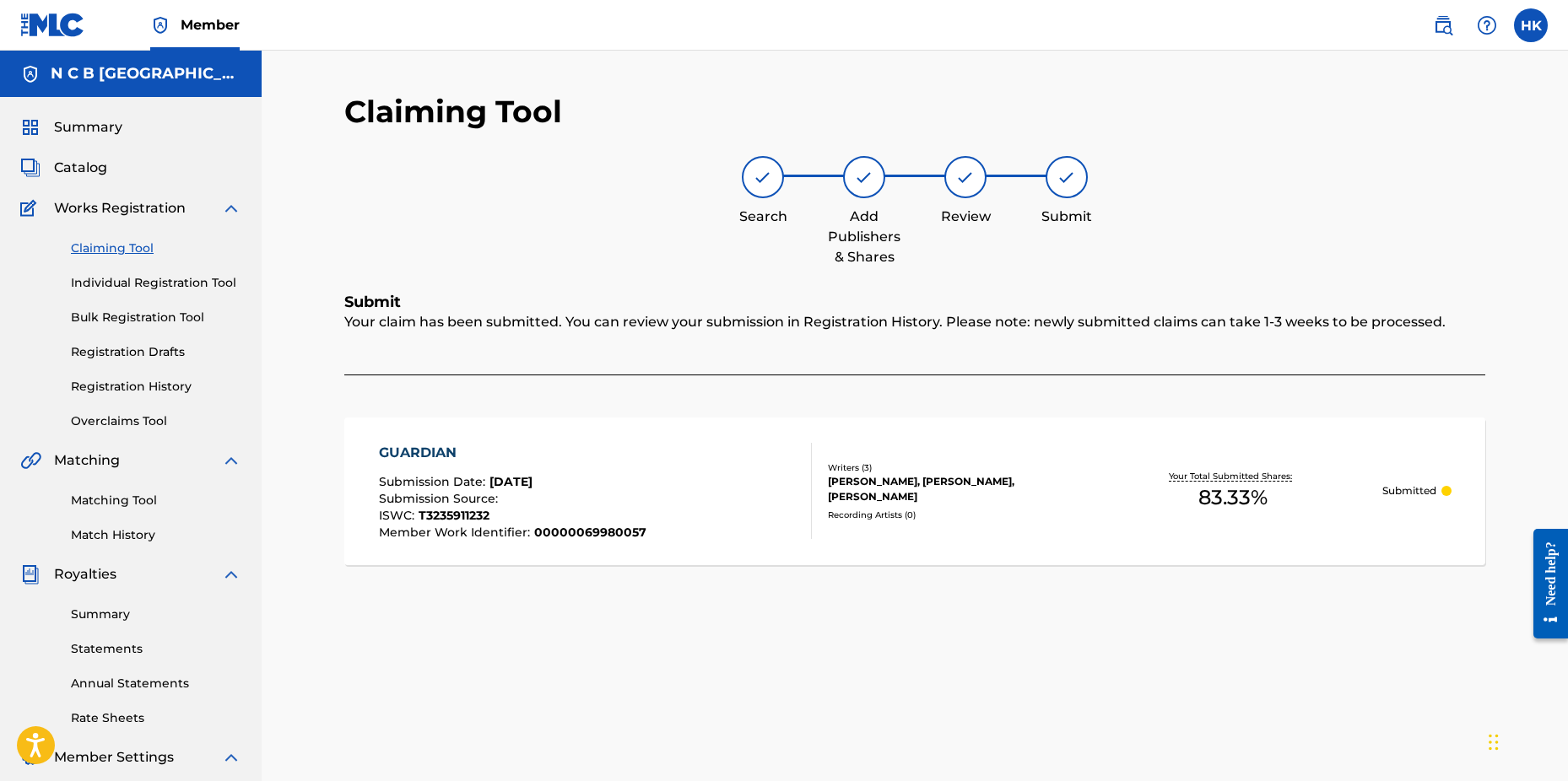
click at [105, 172] on span "Catalog" at bounding box center [80, 168] width 54 height 20
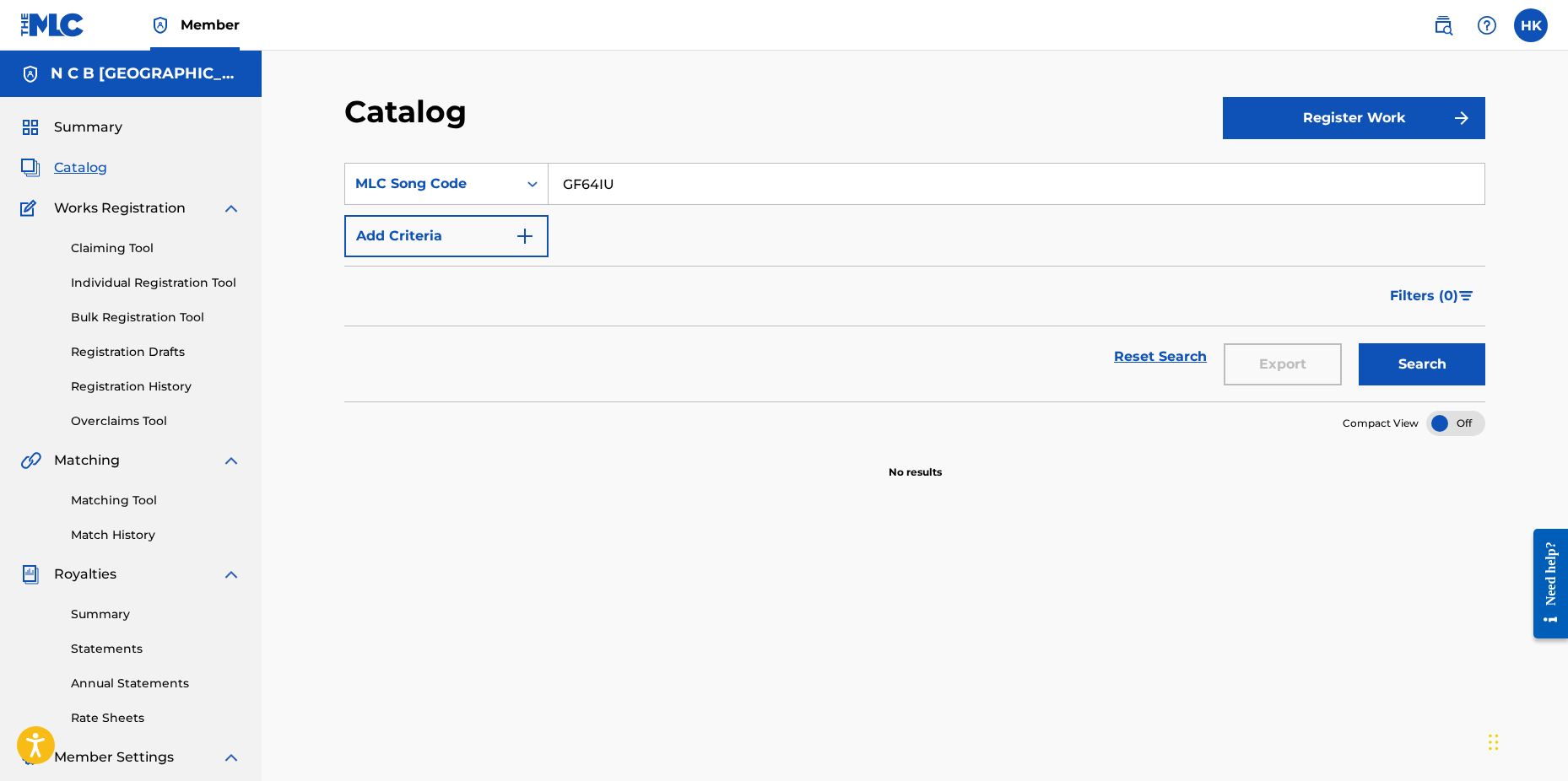
click at [648, 184] on input "GF64IU" at bounding box center [1017, 183] width 936 height 41
type input "G"
paste input "OL45JE"
type input "OL45JE"
click at [1359, 343] on button "Search" at bounding box center [1422, 364] width 126 height 42
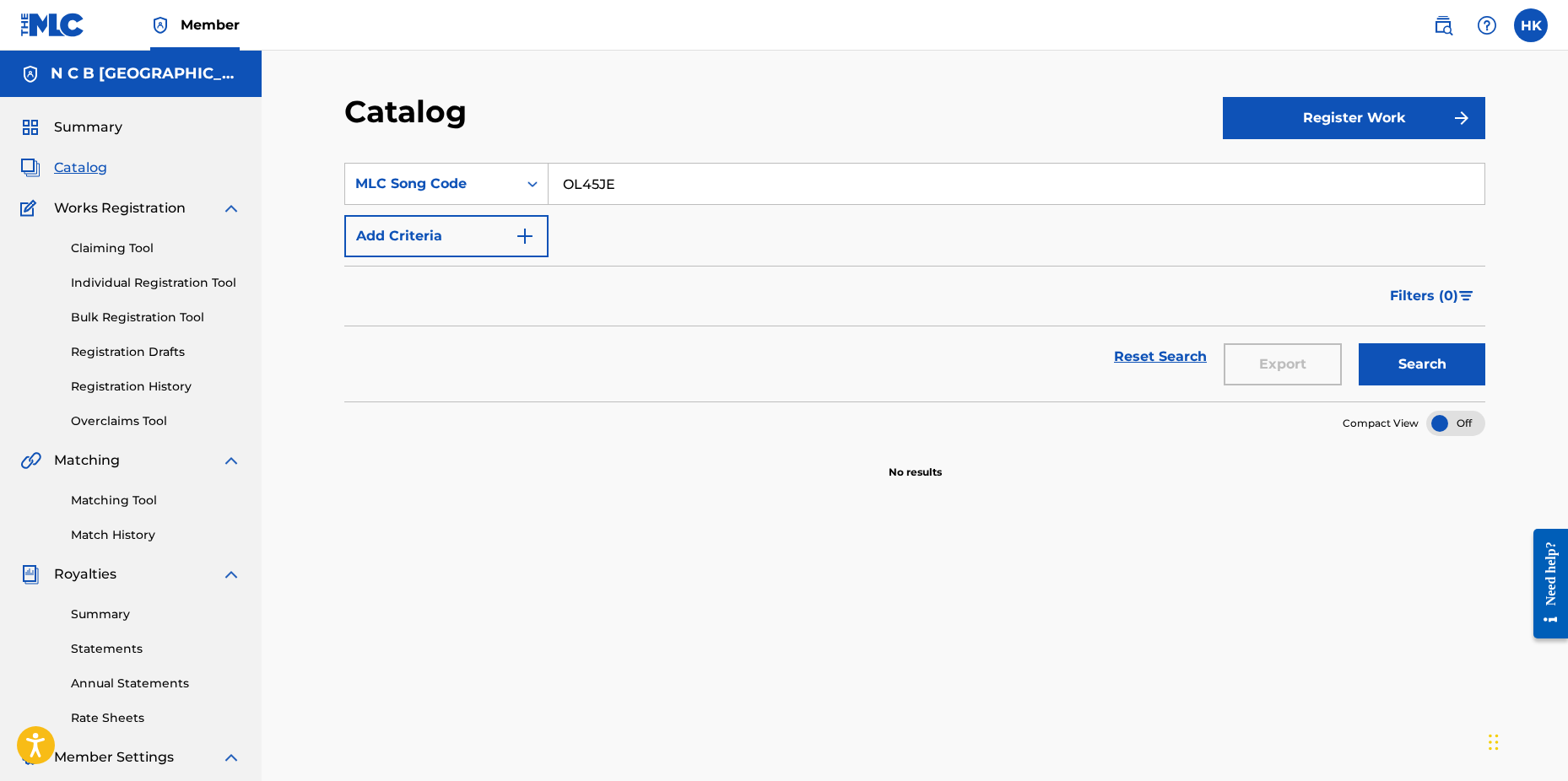
click at [123, 248] on link "Claiming Tool" at bounding box center [156, 248] width 170 height 18
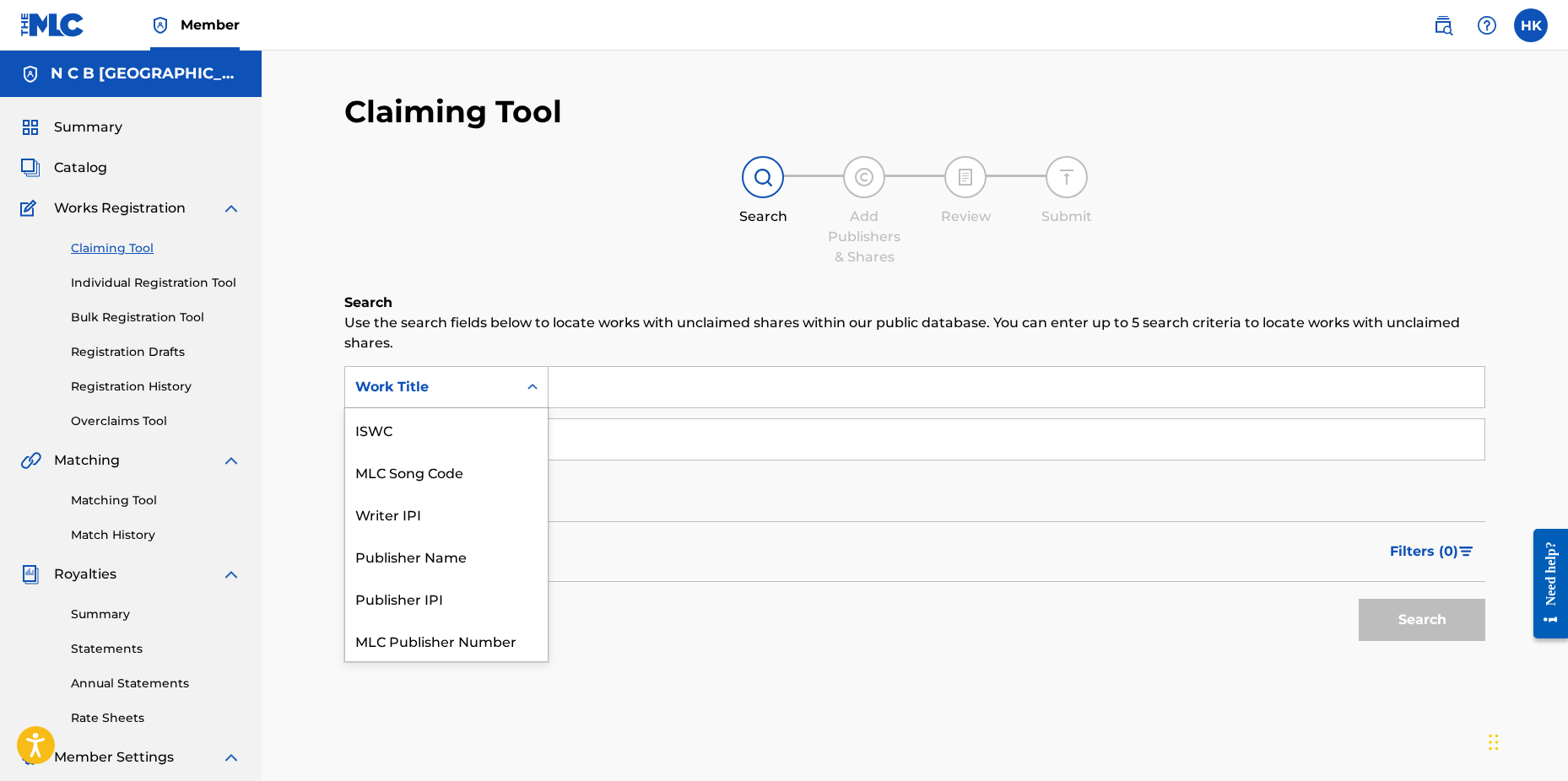
click at [530, 383] on icon "Search Form" at bounding box center [532, 387] width 17 height 17
click at [500, 415] on div "MLC Song Code" at bounding box center [446, 429] width 202 height 42
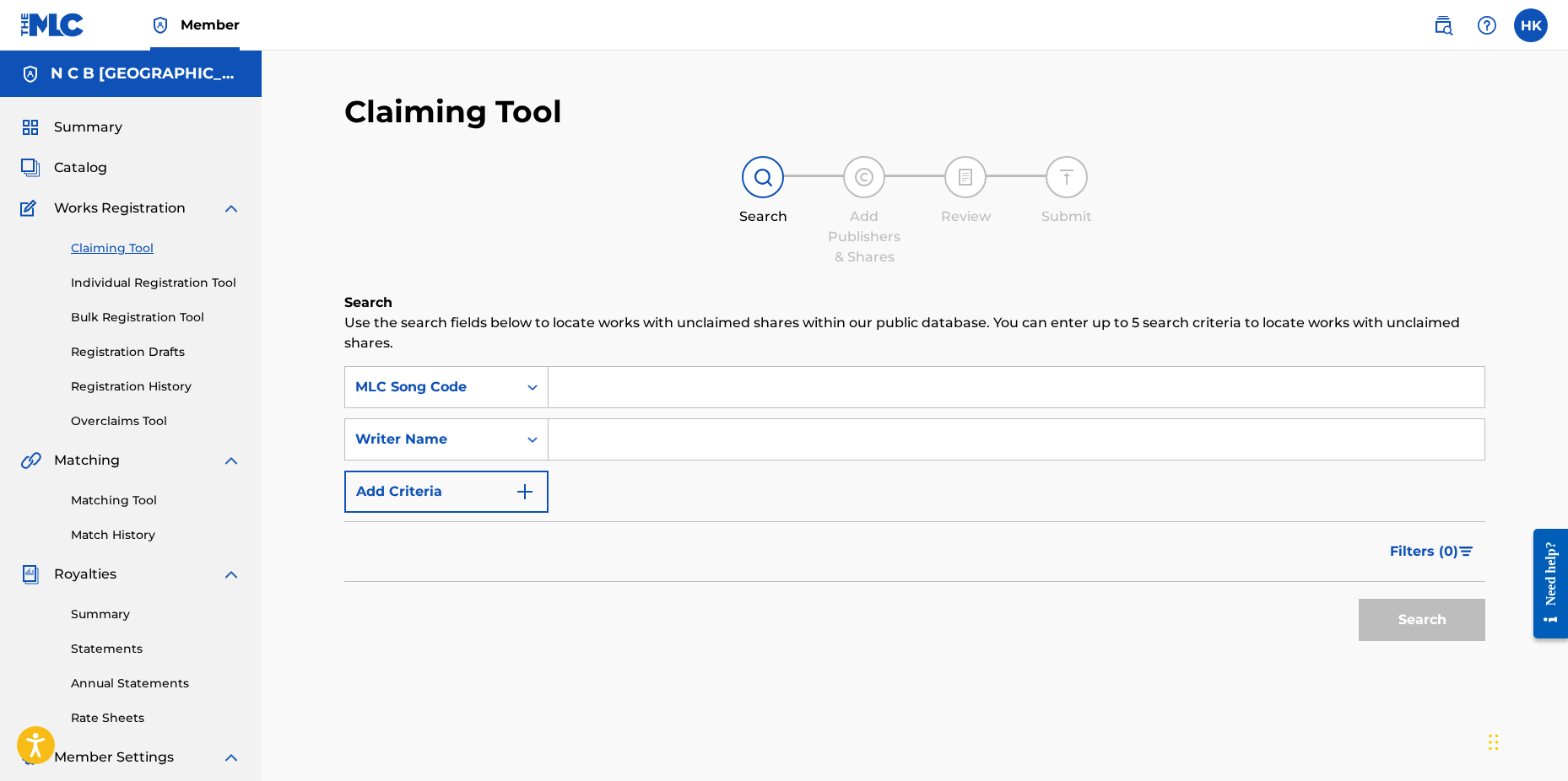
click at [561, 377] on input "Search Form" at bounding box center [1017, 387] width 936 height 41
paste input "OL45JE"
type input "OL45JE"
click at [1359, 599] on button "Search" at bounding box center [1422, 619] width 126 height 42
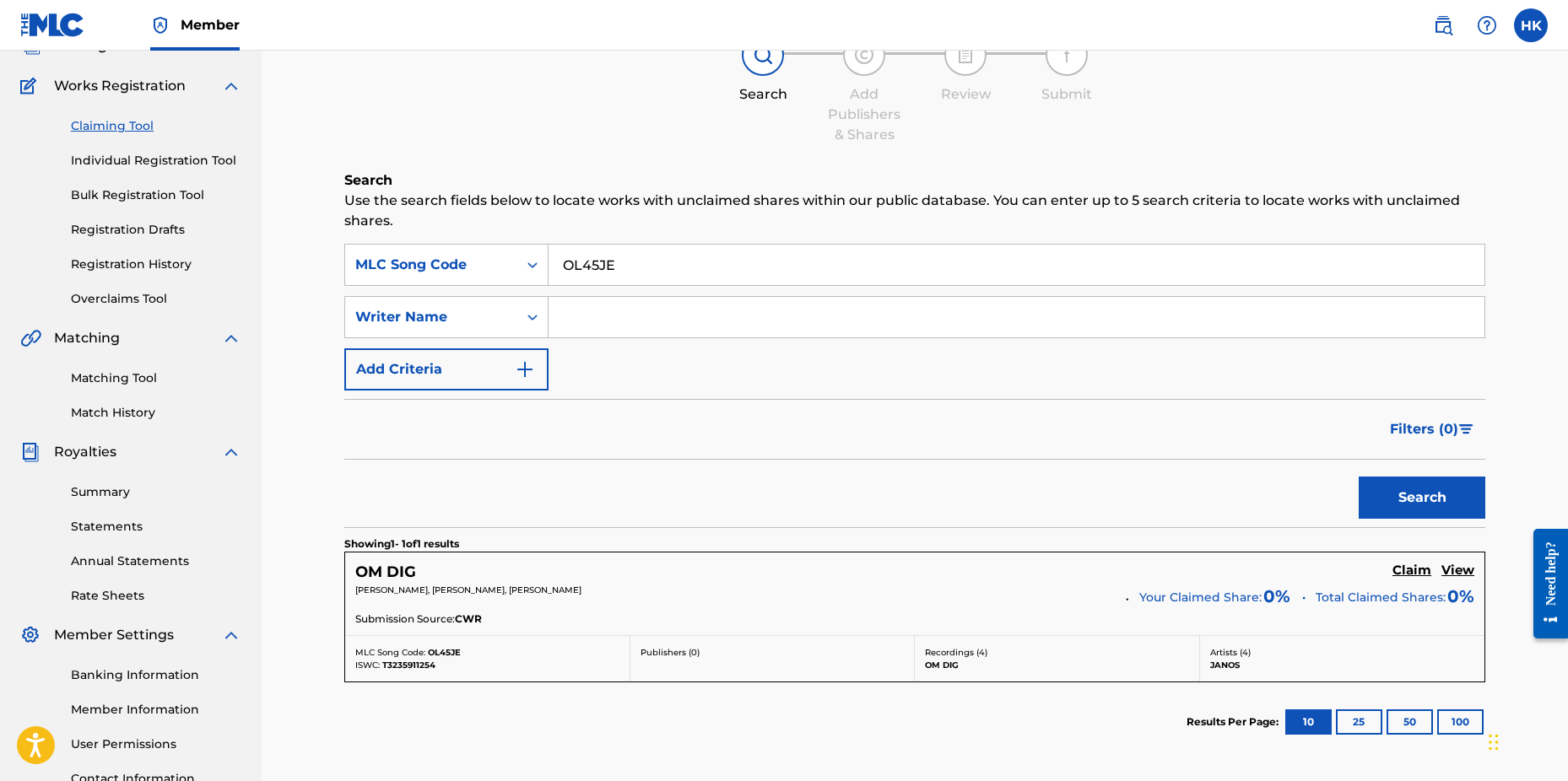
scroll to position [269, 0]
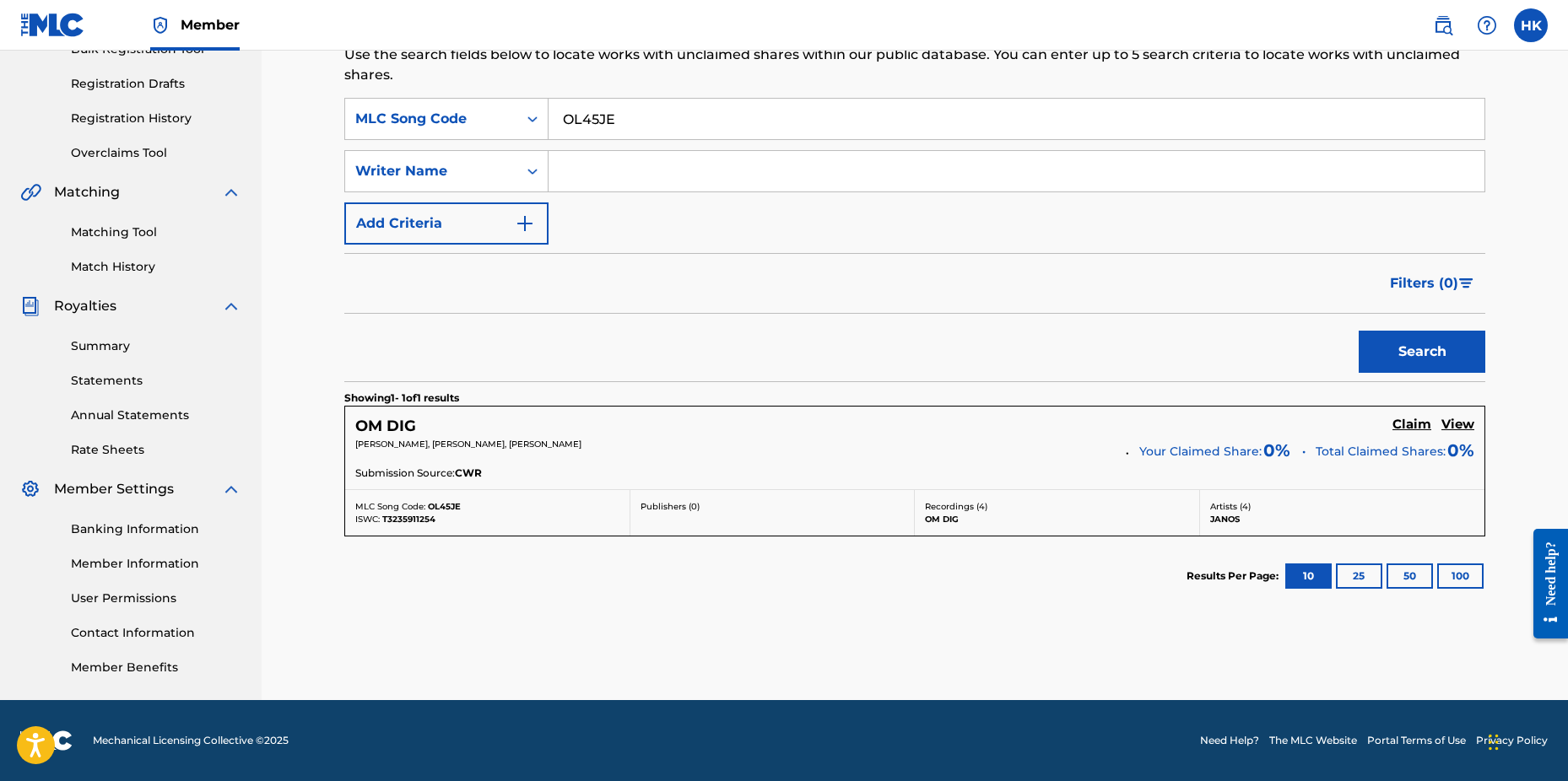
click at [1396, 419] on h5 "Claim" at bounding box center [1412, 424] width 39 height 16
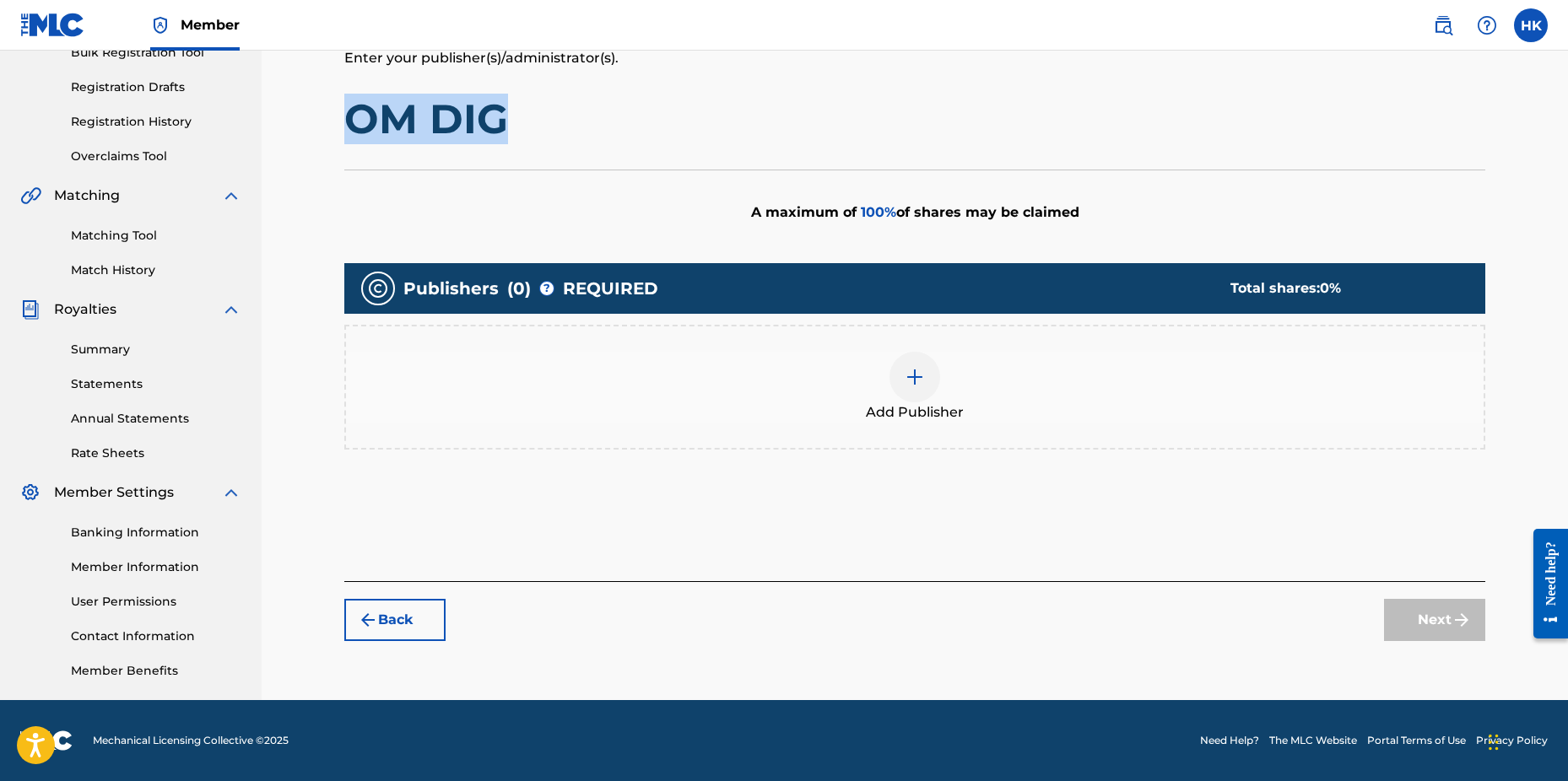
drag, startPoint x: 500, startPoint y: 111, endPoint x: 314, endPoint y: 107, distance: 186.0
click at [314, 107] on div "Claiming Tool Search Add Publishers & Shares Review Submit Add Publishers & Sha…" at bounding box center [915, 243] width 1307 height 915
copy h1 "OM DIG"
click at [918, 376] on img at bounding box center [915, 377] width 20 height 20
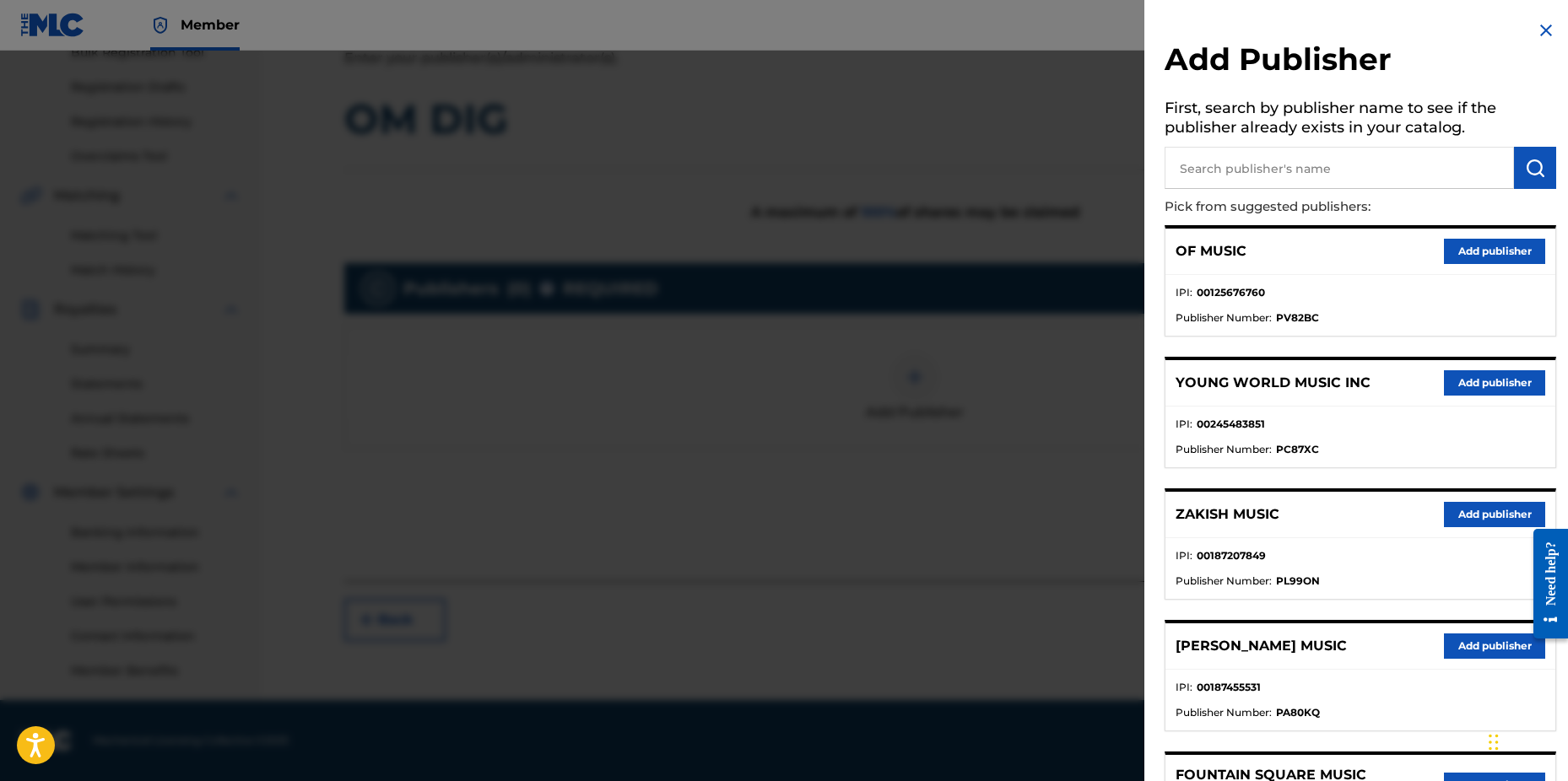
click at [1206, 169] on input "text" at bounding box center [1340, 168] width 349 height 42
type input "n c b"
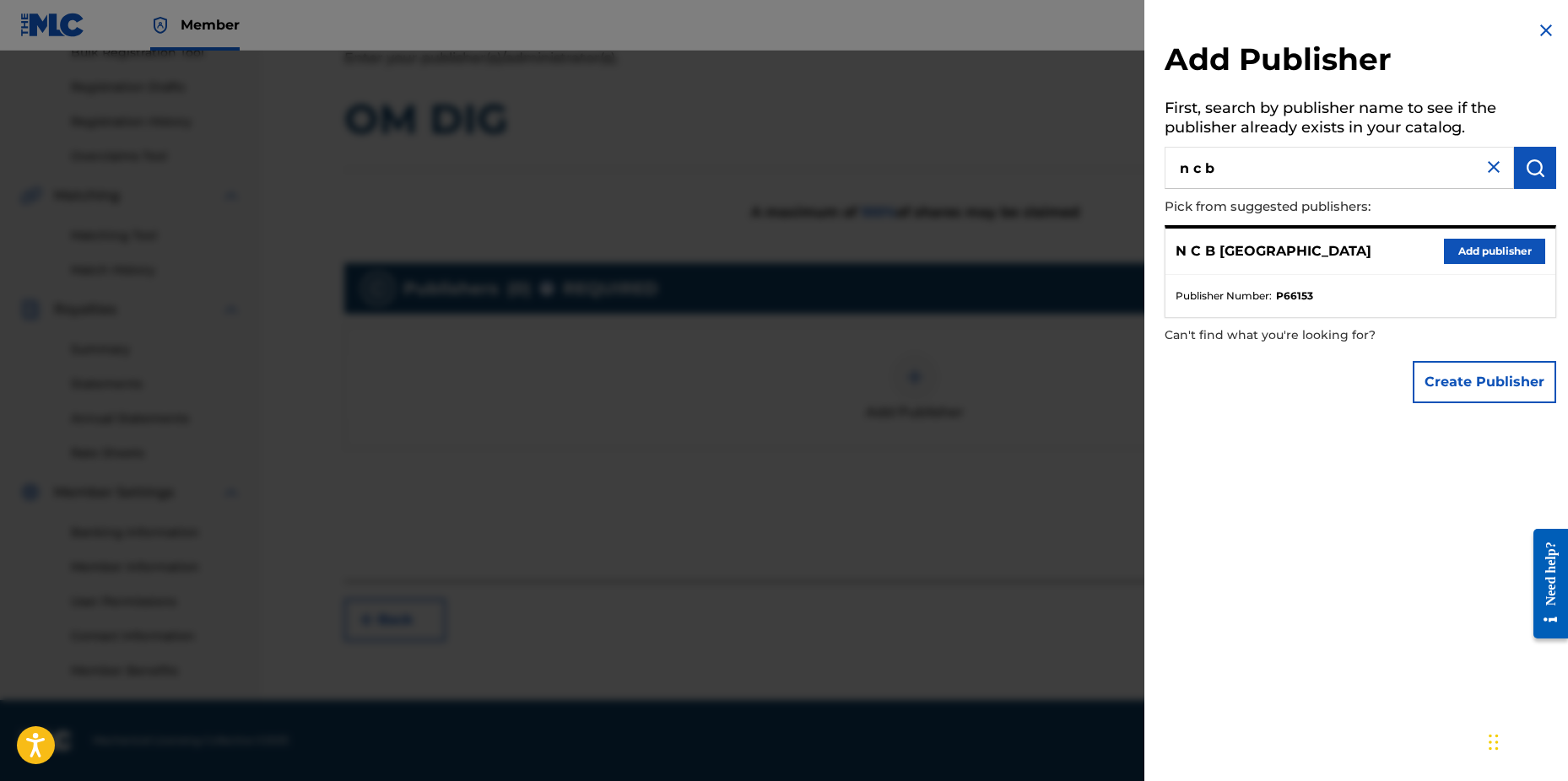
click at [1477, 243] on button "Add publisher" at bounding box center [1495, 251] width 101 height 25
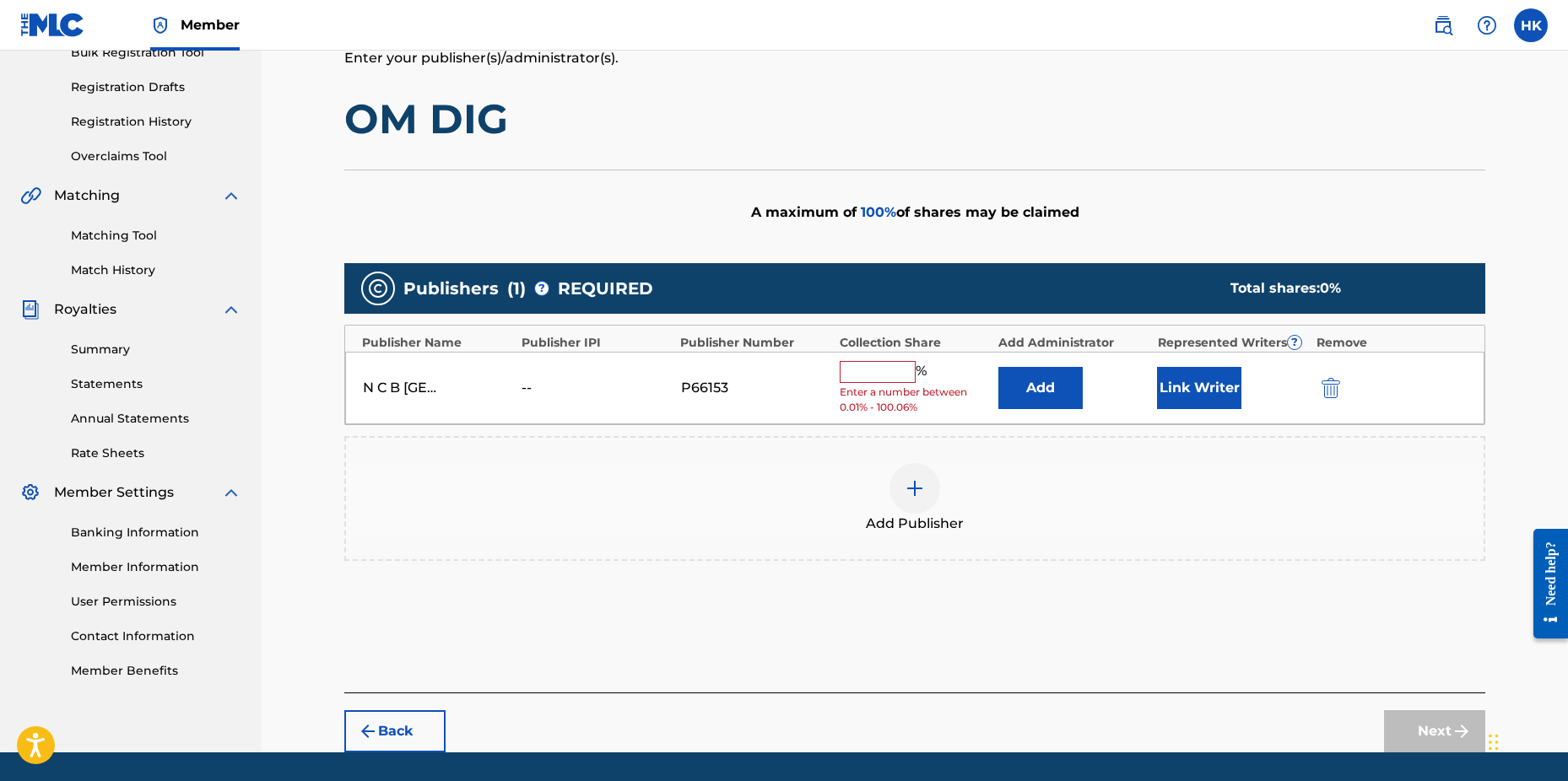
click at [896, 370] on input "text" at bounding box center [878, 371] width 76 height 22
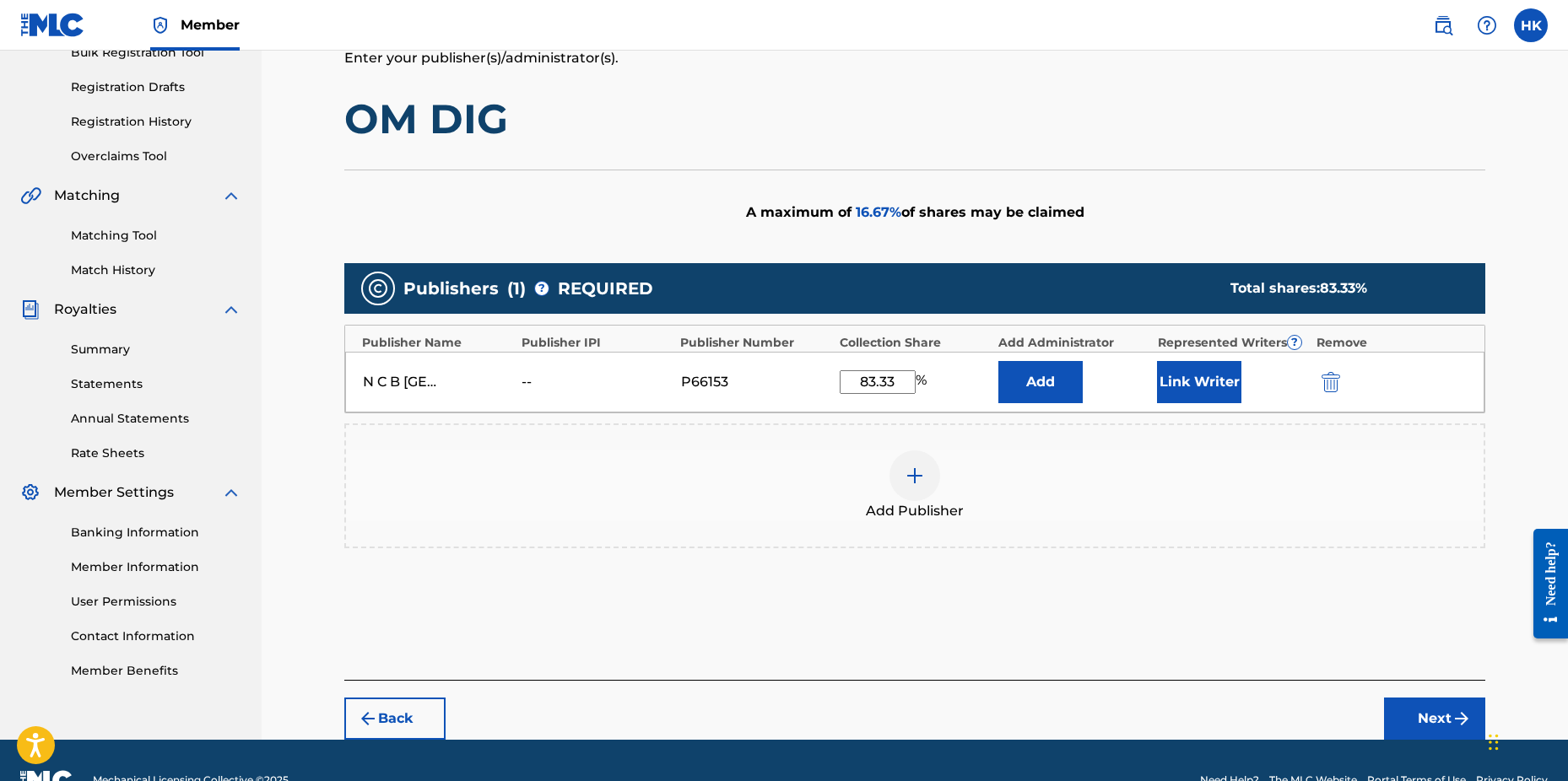
type input "83.33"
click at [1201, 379] on button "Link Writer" at bounding box center [1200, 382] width 85 height 42
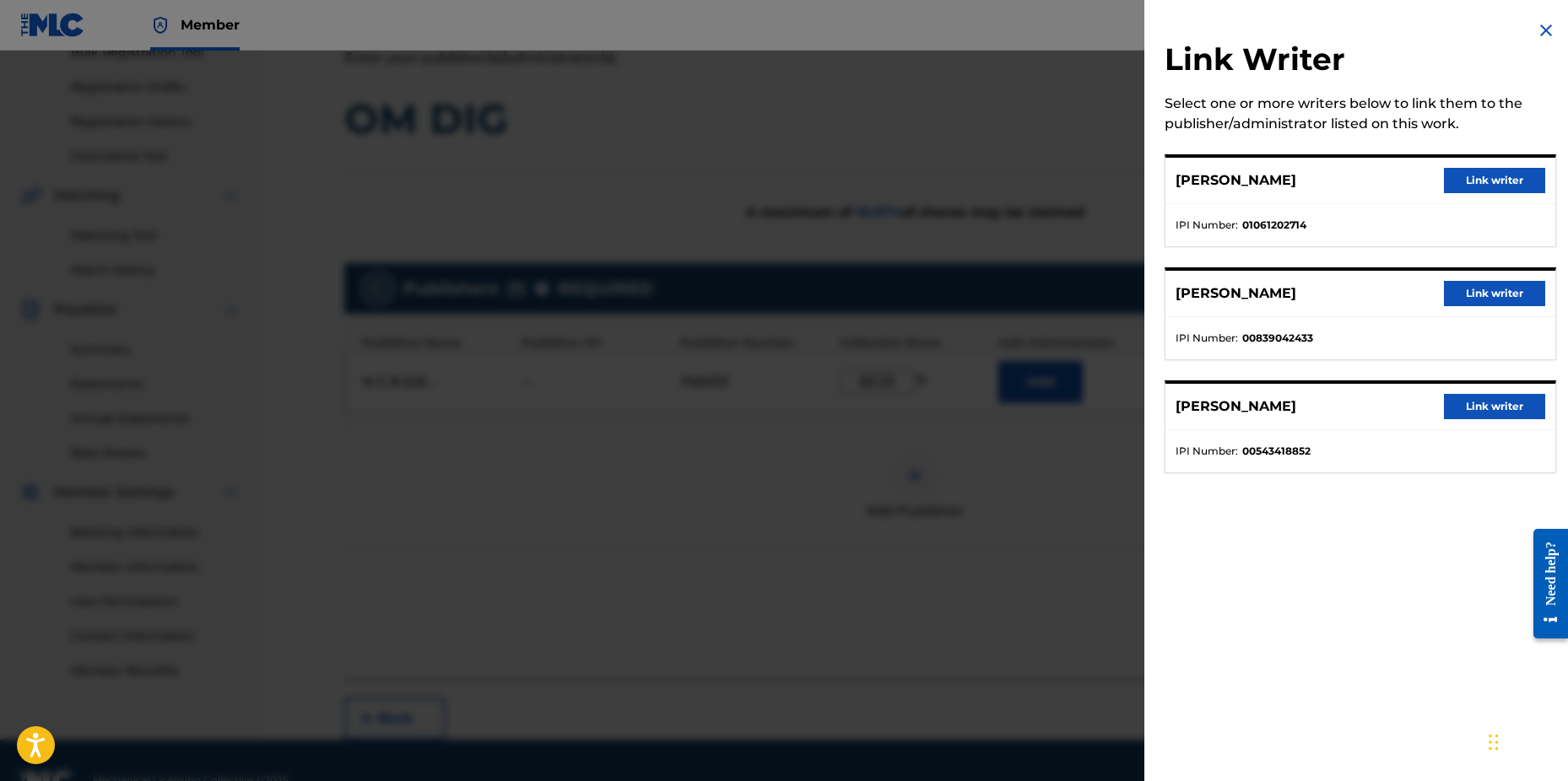
click at [1482, 414] on button "Link writer" at bounding box center [1495, 406] width 101 height 25
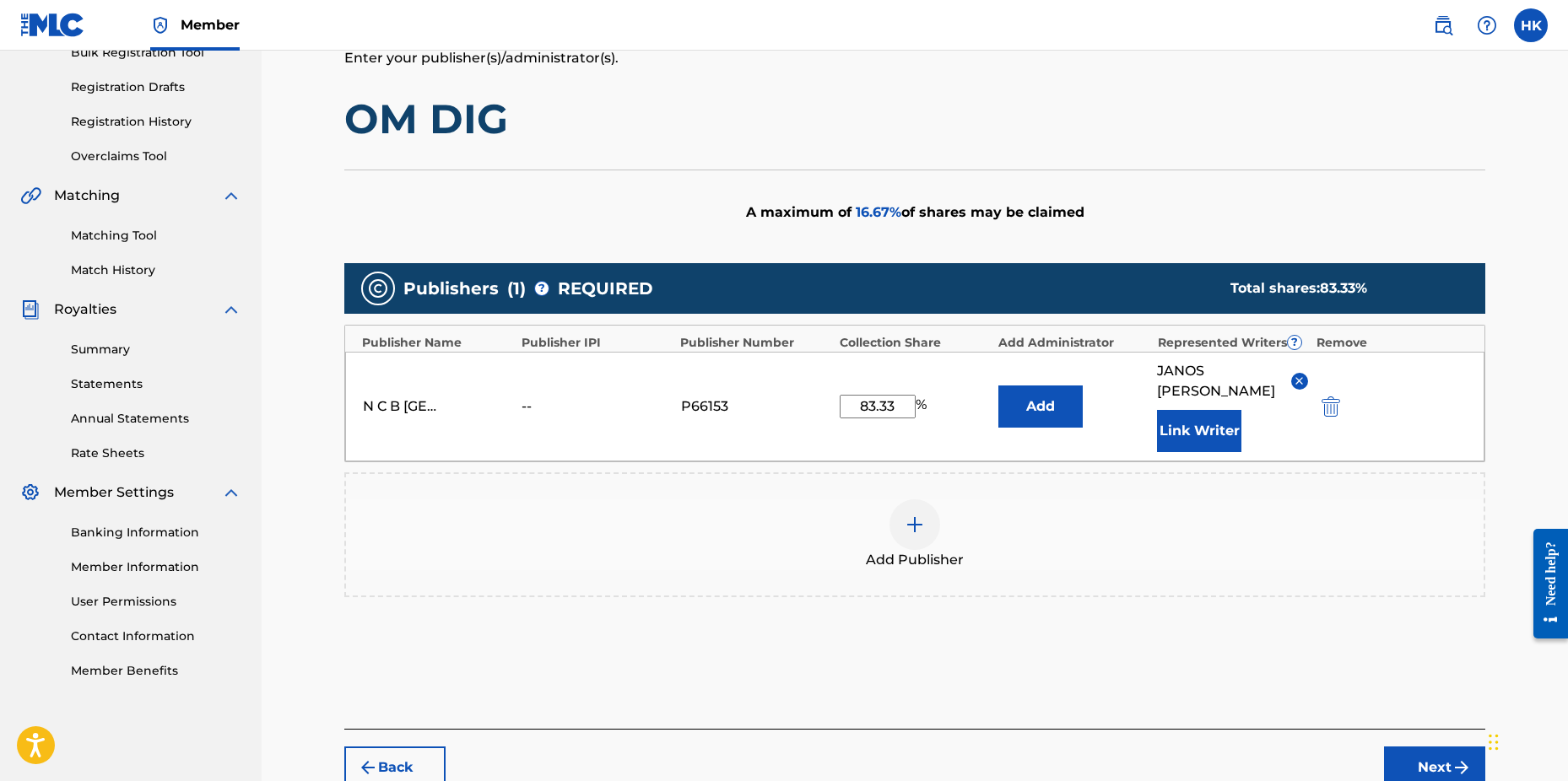
click at [1214, 422] on button "Link Writer" at bounding box center [1200, 431] width 85 height 42
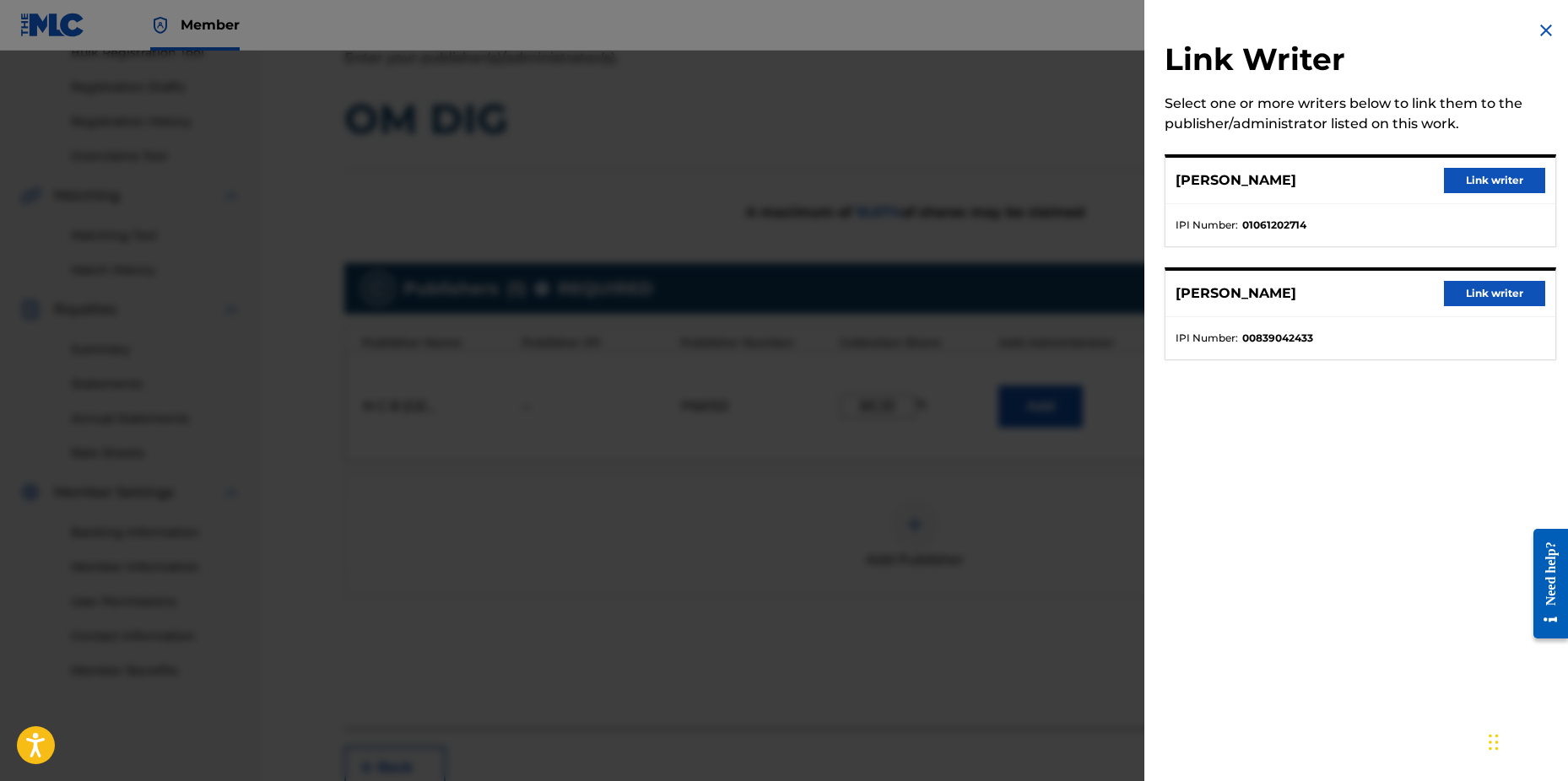
click at [1469, 187] on button "Link writer" at bounding box center [1495, 180] width 101 height 25
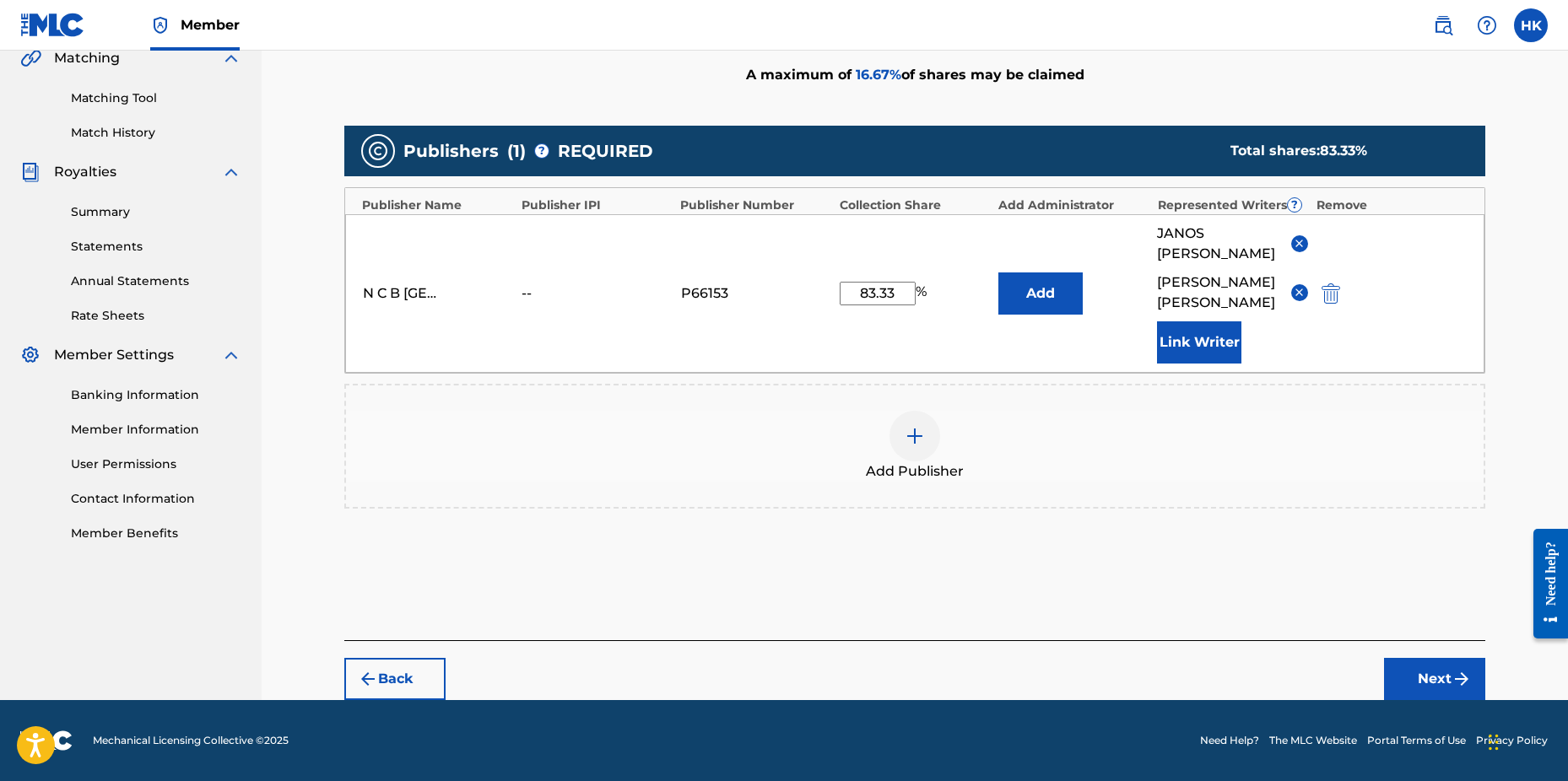
click at [1431, 677] on button "Next" at bounding box center [1435, 679] width 101 height 42
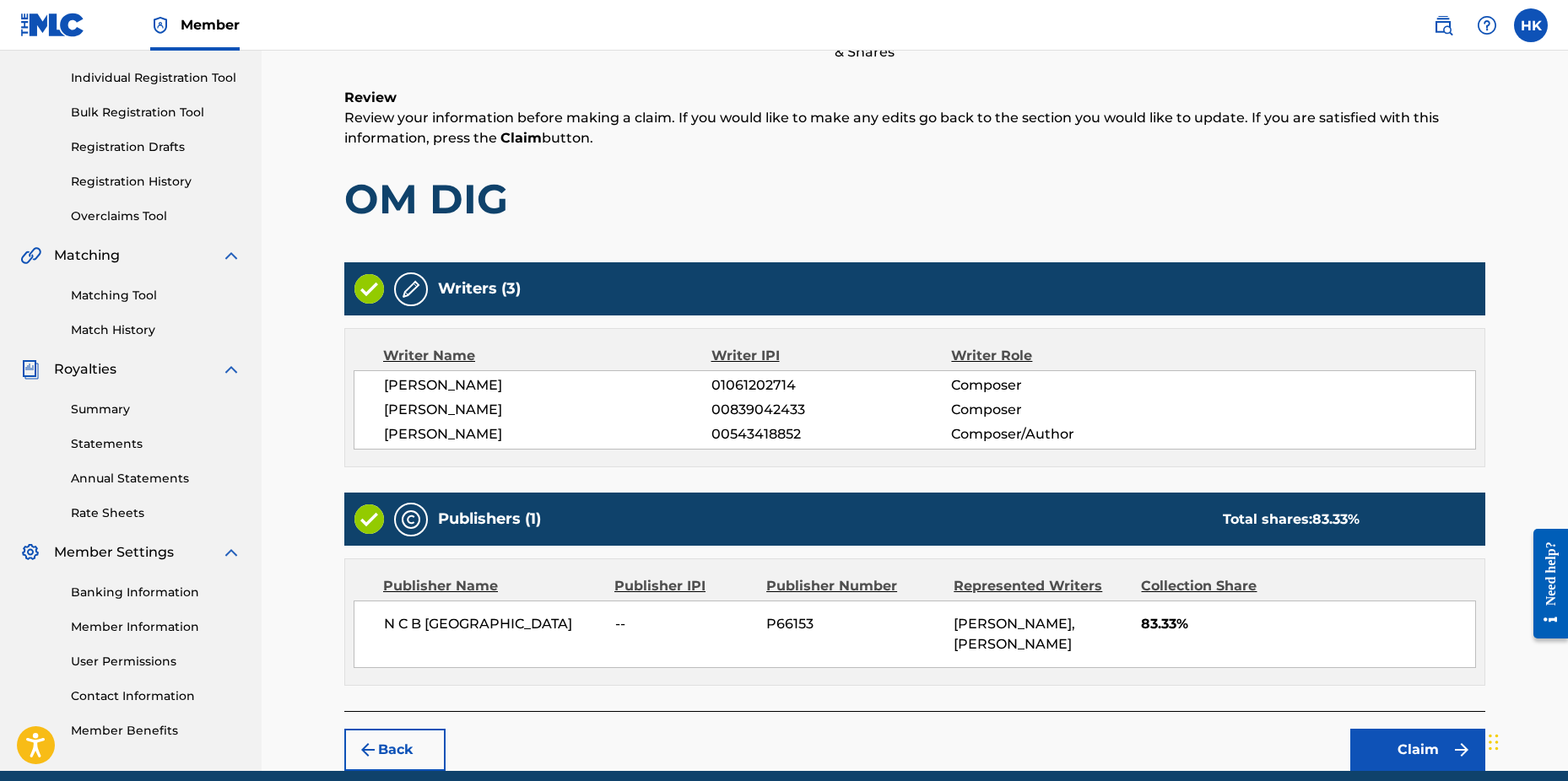
scroll to position [296, 0]
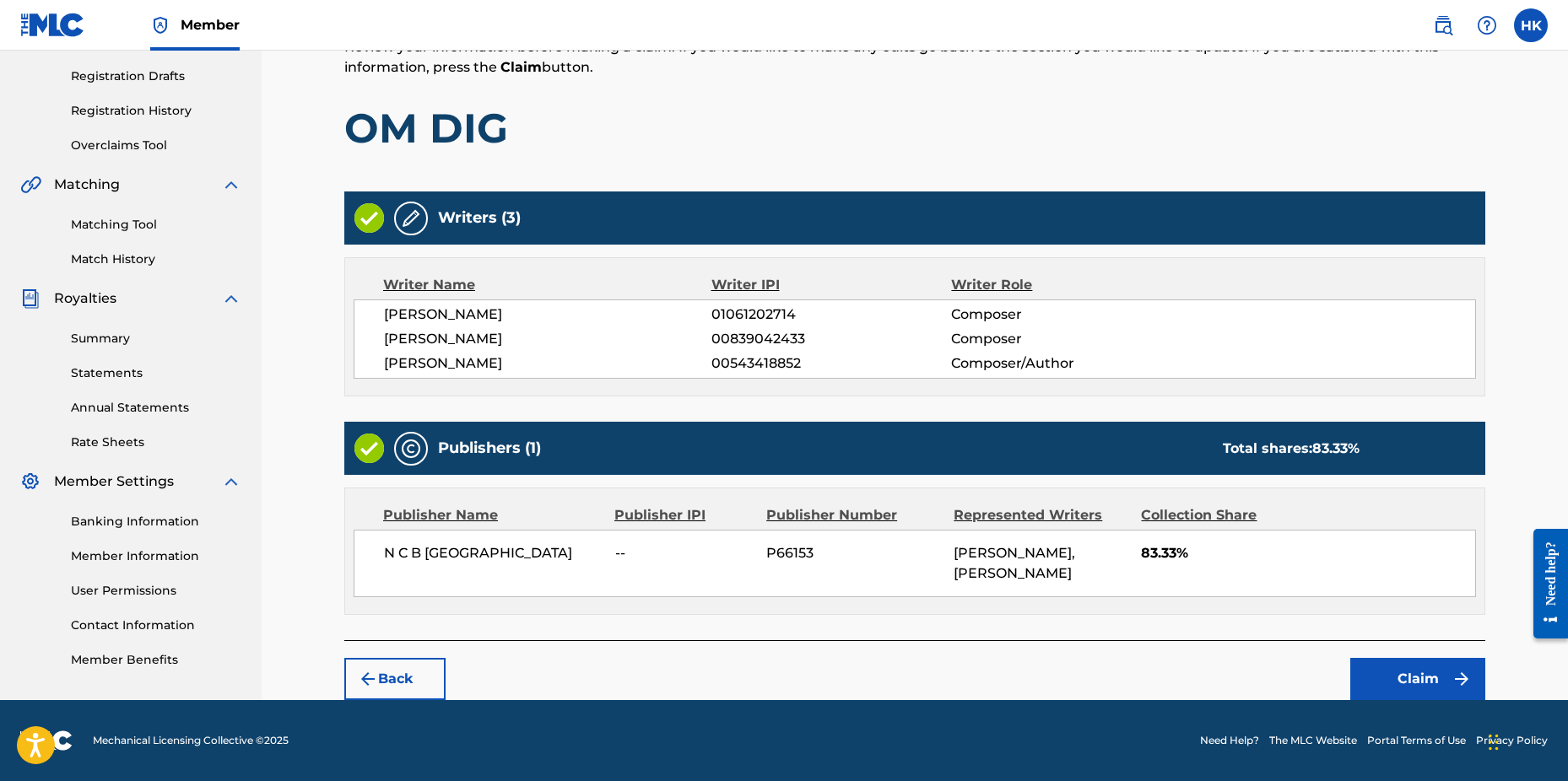
click at [1388, 670] on button "Claim" at bounding box center [1418, 679] width 135 height 42
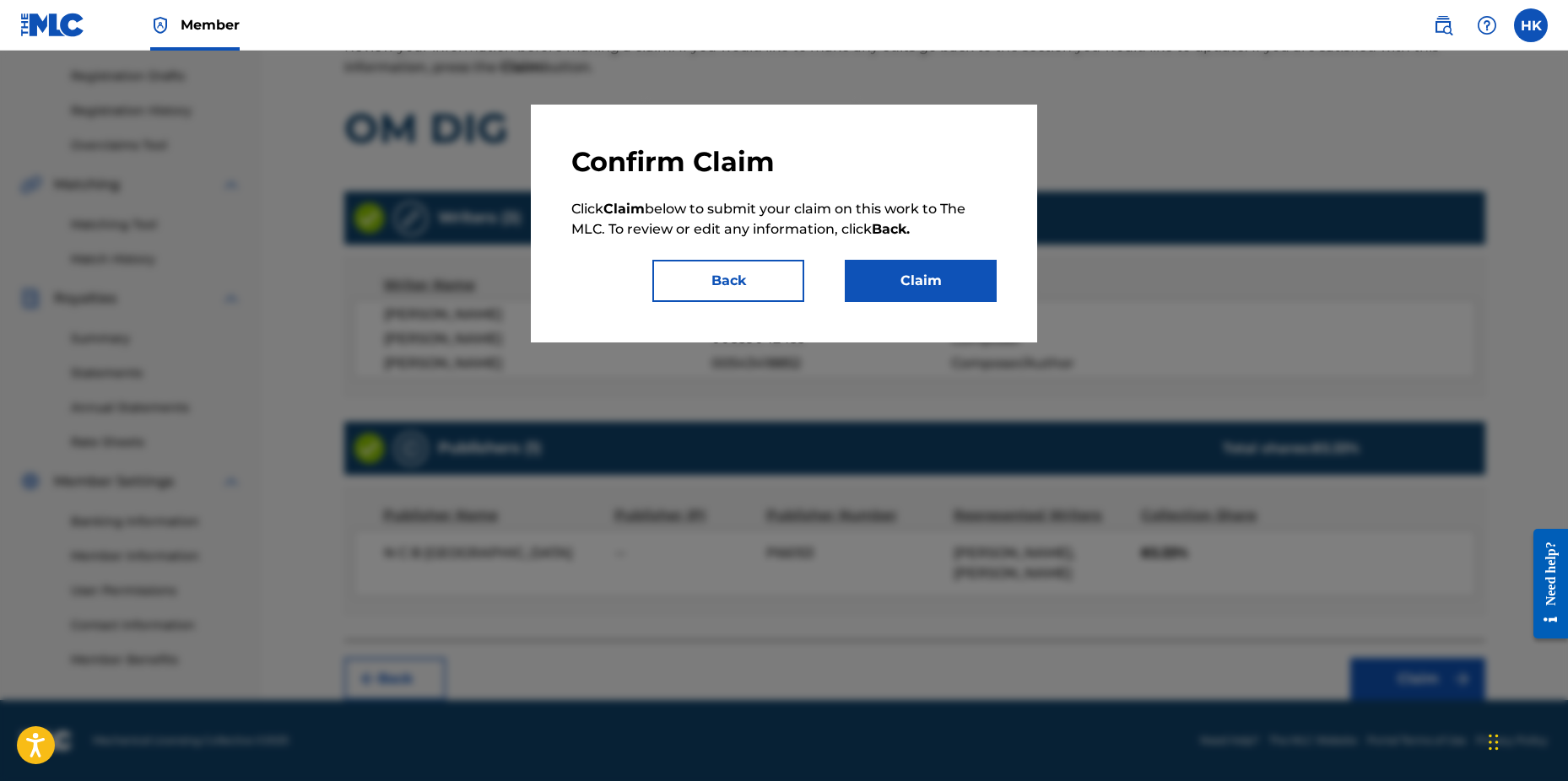
click at [942, 272] on button "Claim" at bounding box center [921, 281] width 152 height 42
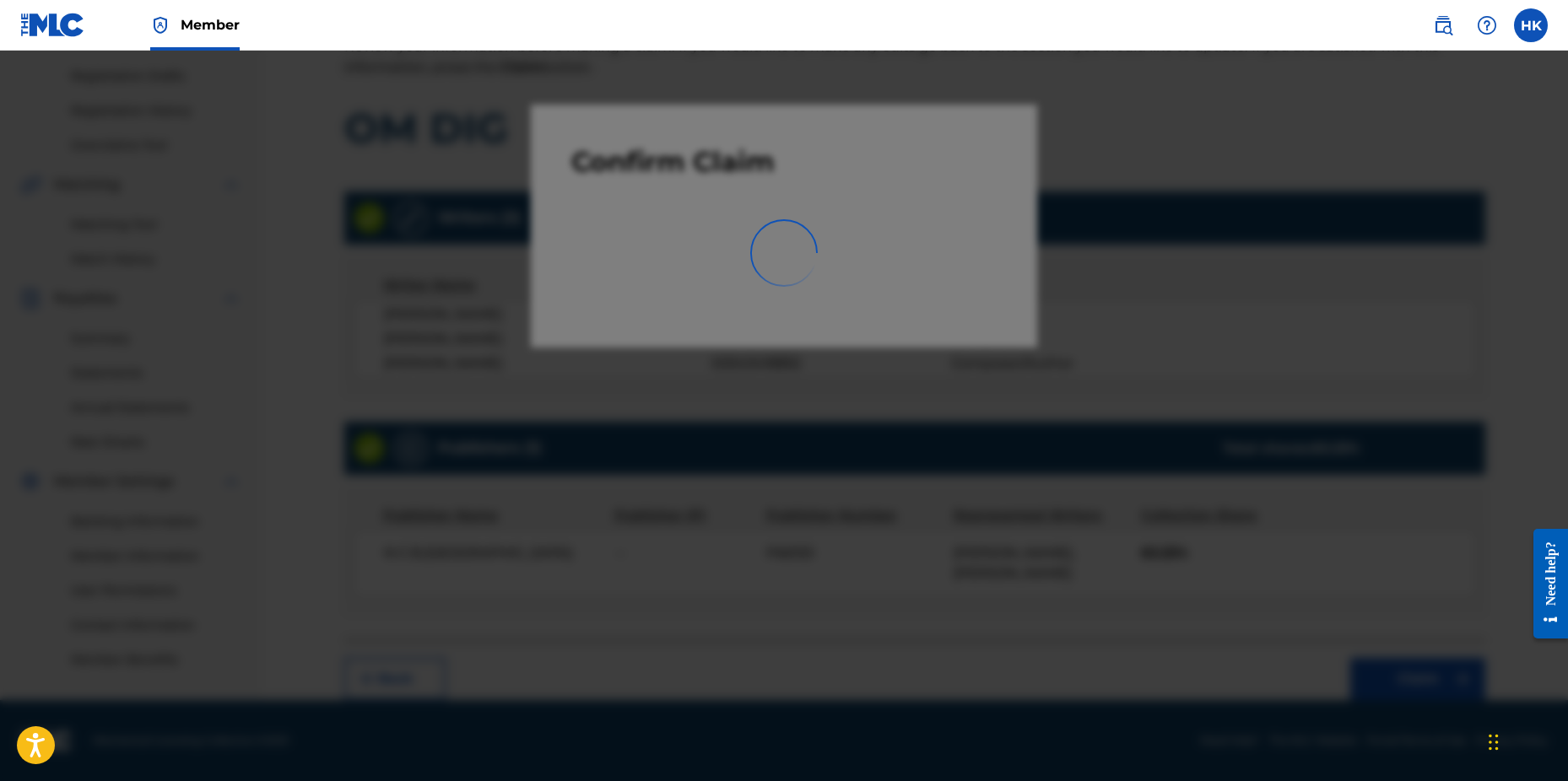
scroll to position [265, 0]
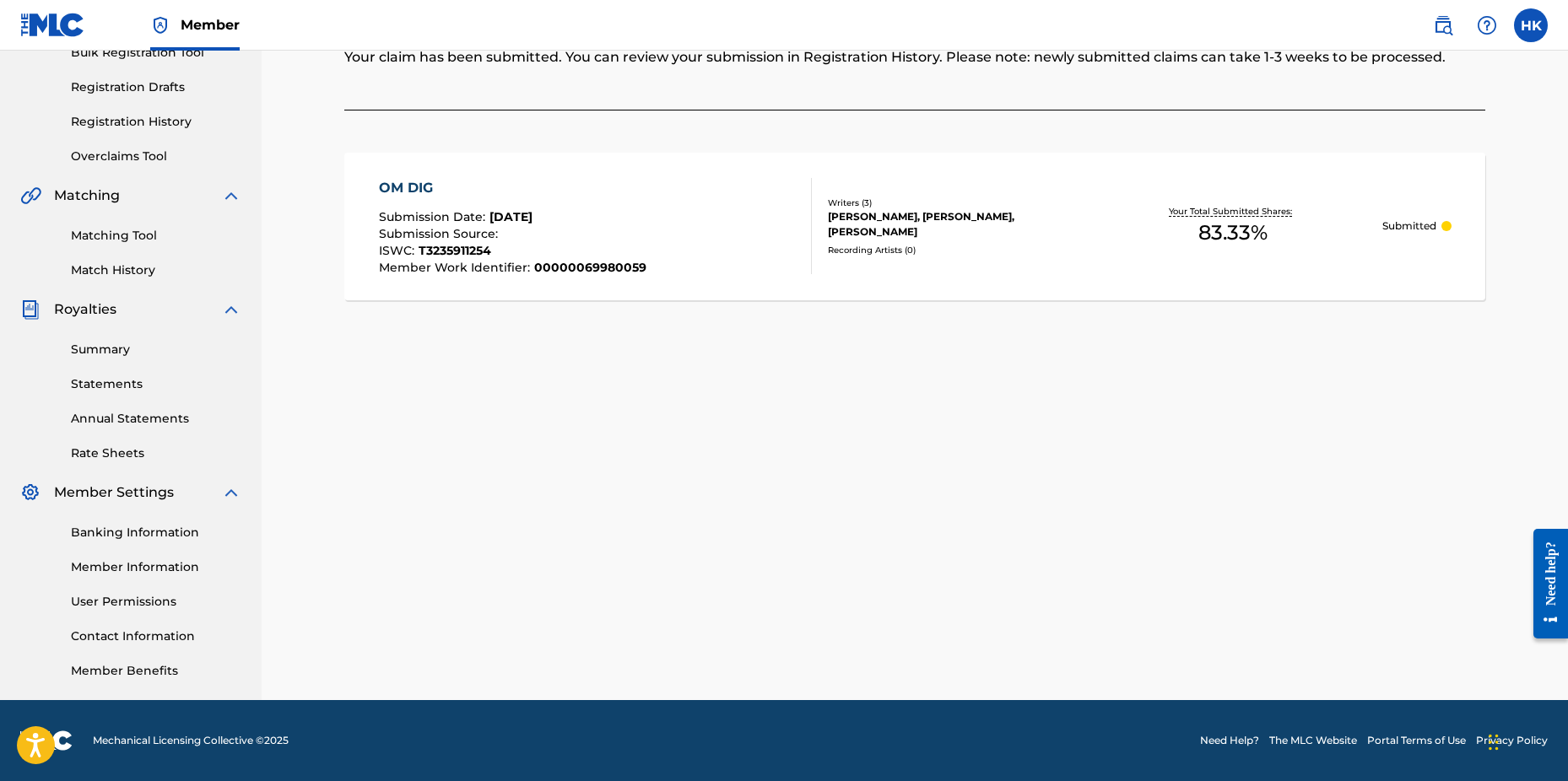
click at [1412, 496] on div "Claiming Tool Search Add Publishers & Shares Review Submit Submit Your claim ha…" at bounding box center [915, 264] width 1182 height 873
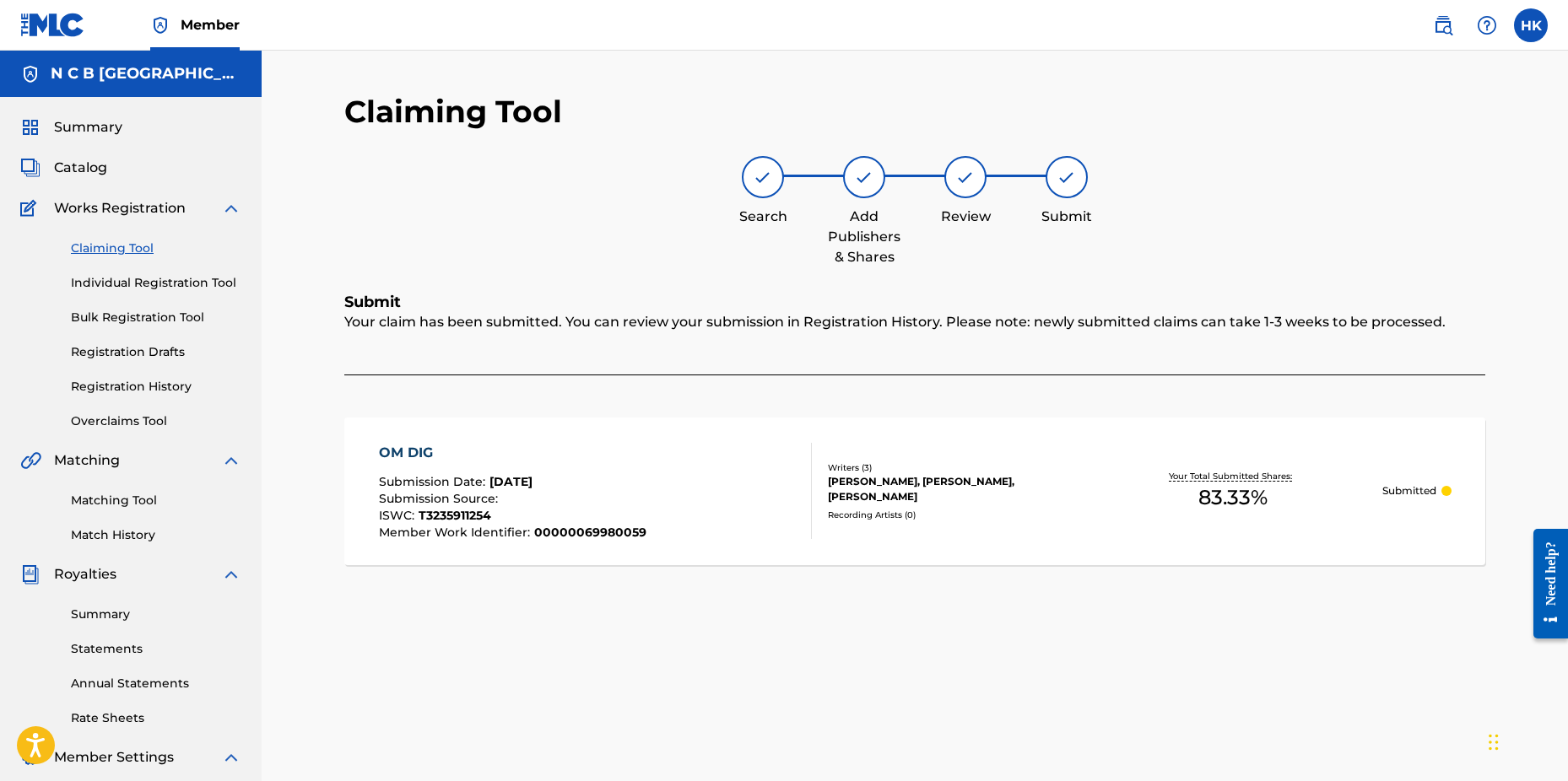
click at [85, 160] on span "Catalog" at bounding box center [80, 168] width 54 height 20
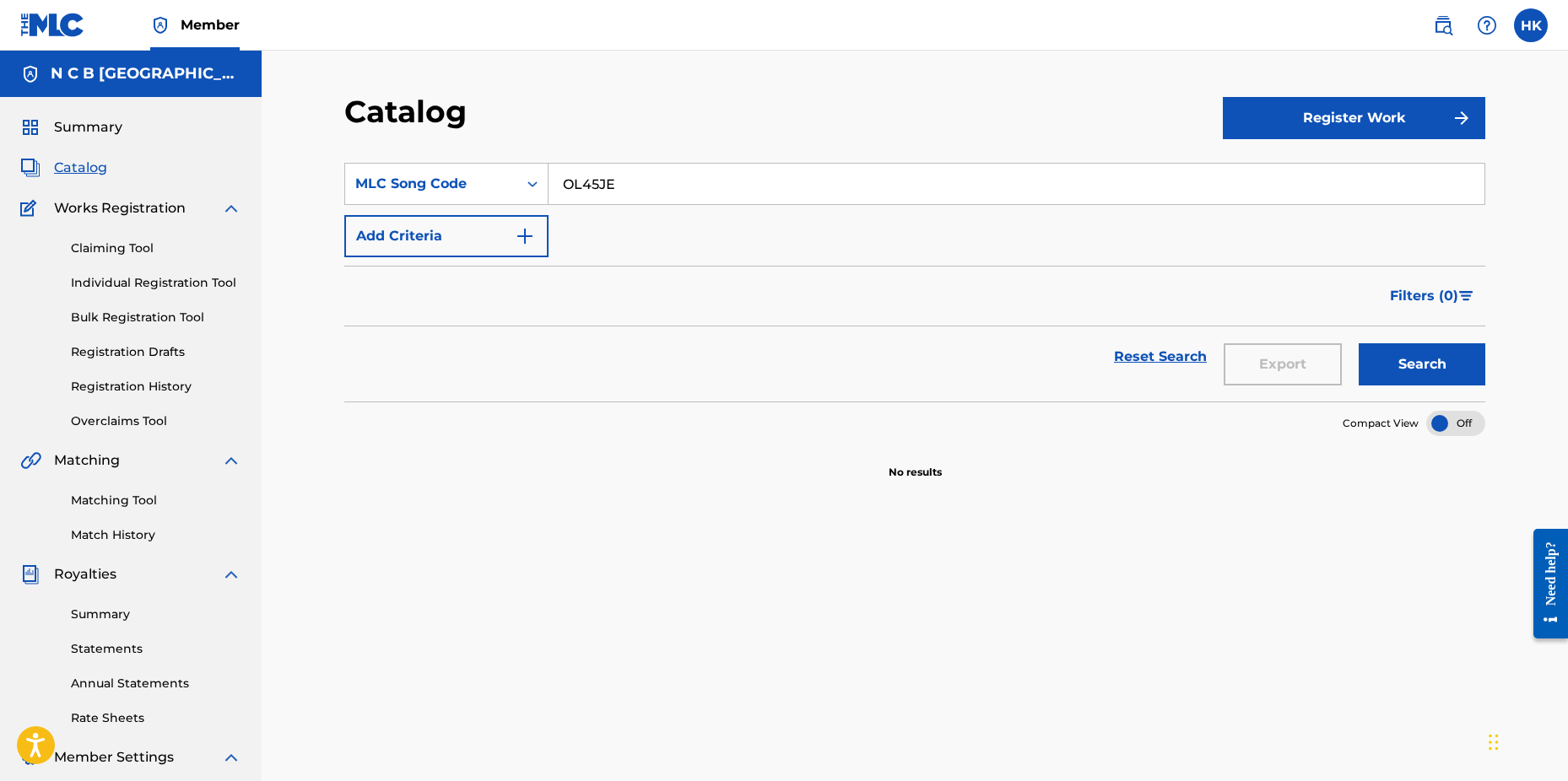
click at [615, 192] on input "OL45JE" at bounding box center [1017, 183] width 936 height 41
type input "O"
paste input "TV6Y7W"
type input "TV6Y7W"
click at [1359, 343] on button "Search" at bounding box center [1422, 364] width 126 height 42
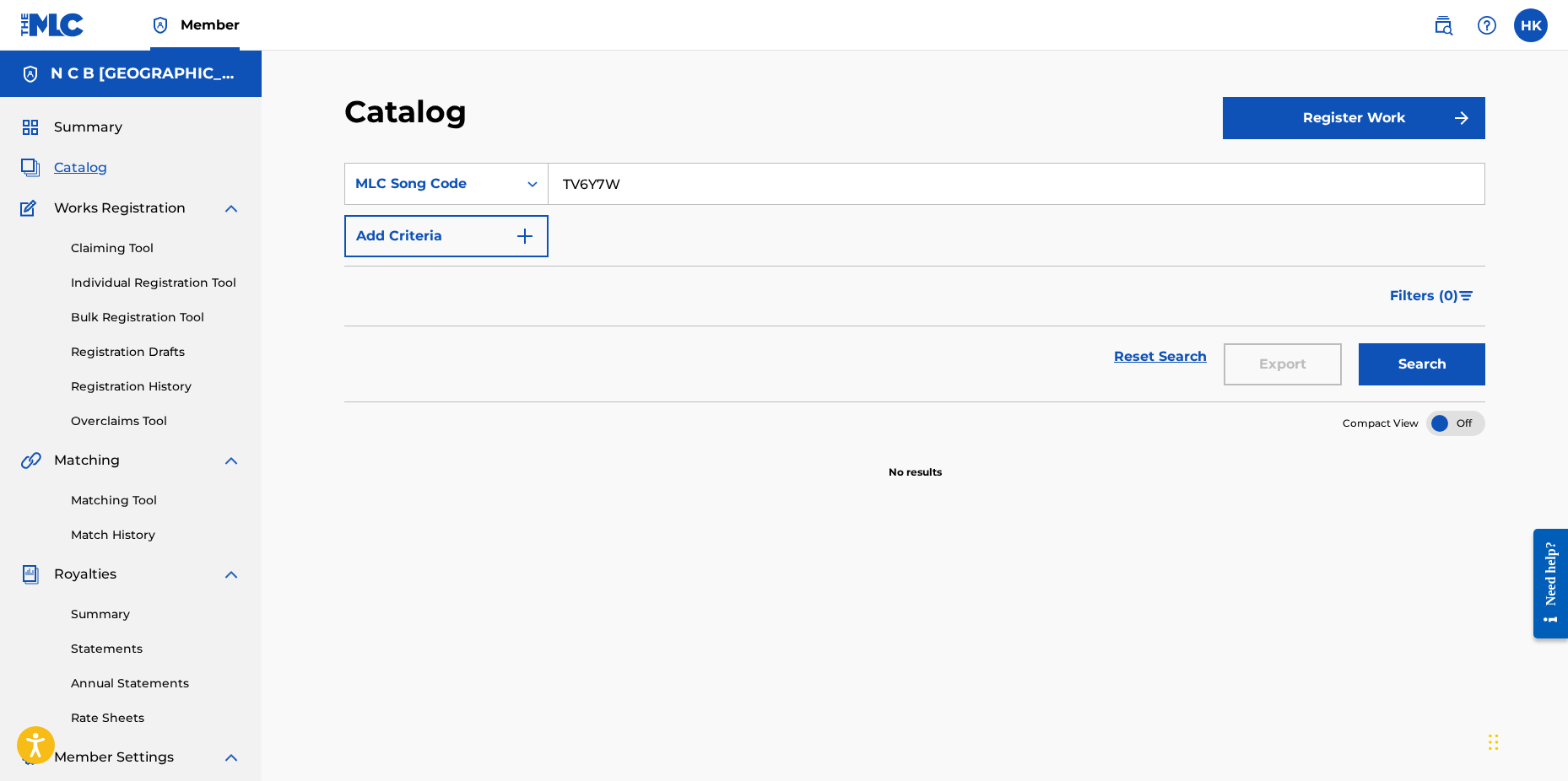
click at [1400, 371] on button "Search" at bounding box center [1422, 364] width 126 height 42
click at [126, 244] on link "Claiming Tool" at bounding box center [156, 248] width 170 height 18
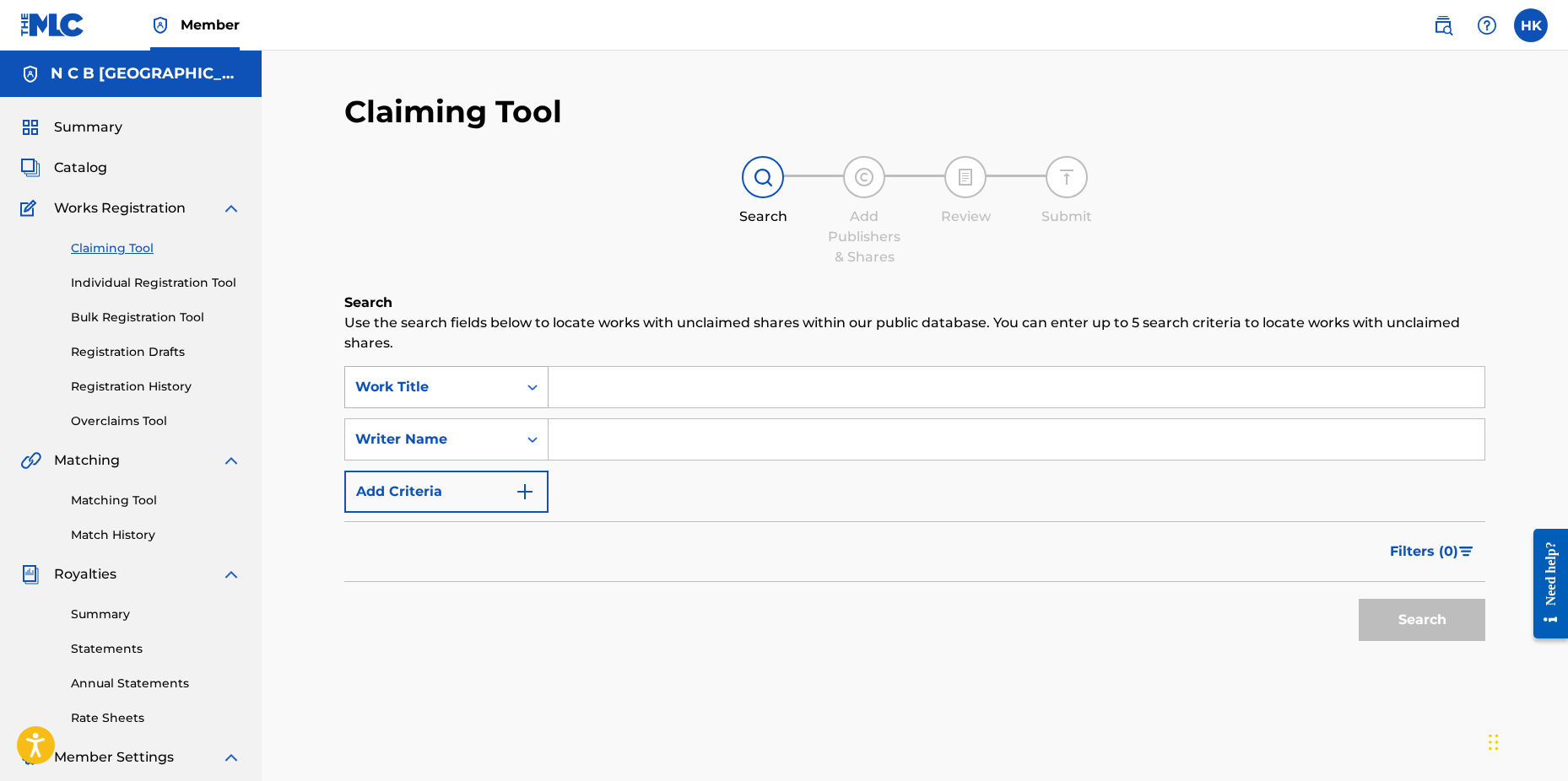
click at [535, 383] on icon "Search Form" at bounding box center [532, 387] width 17 height 17
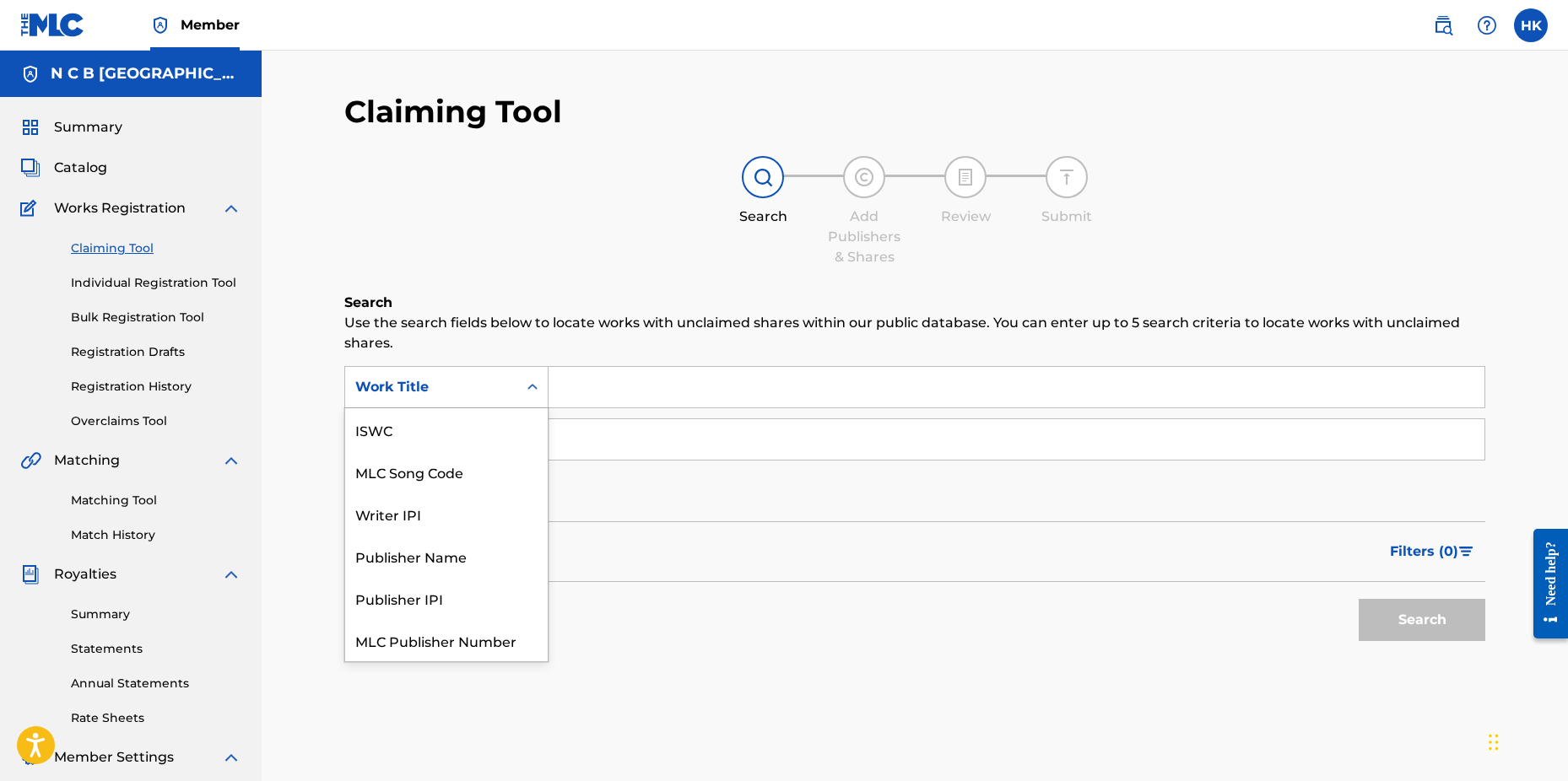
scroll to position [42, 0]
drag, startPoint x: 510, startPoint y: 428, endPoint x: 527, endPoint y: 413, distance: 22.7
click at [510, 427] on div "MLC Song Code" at bounding box center [446, 429] width 202 height 42
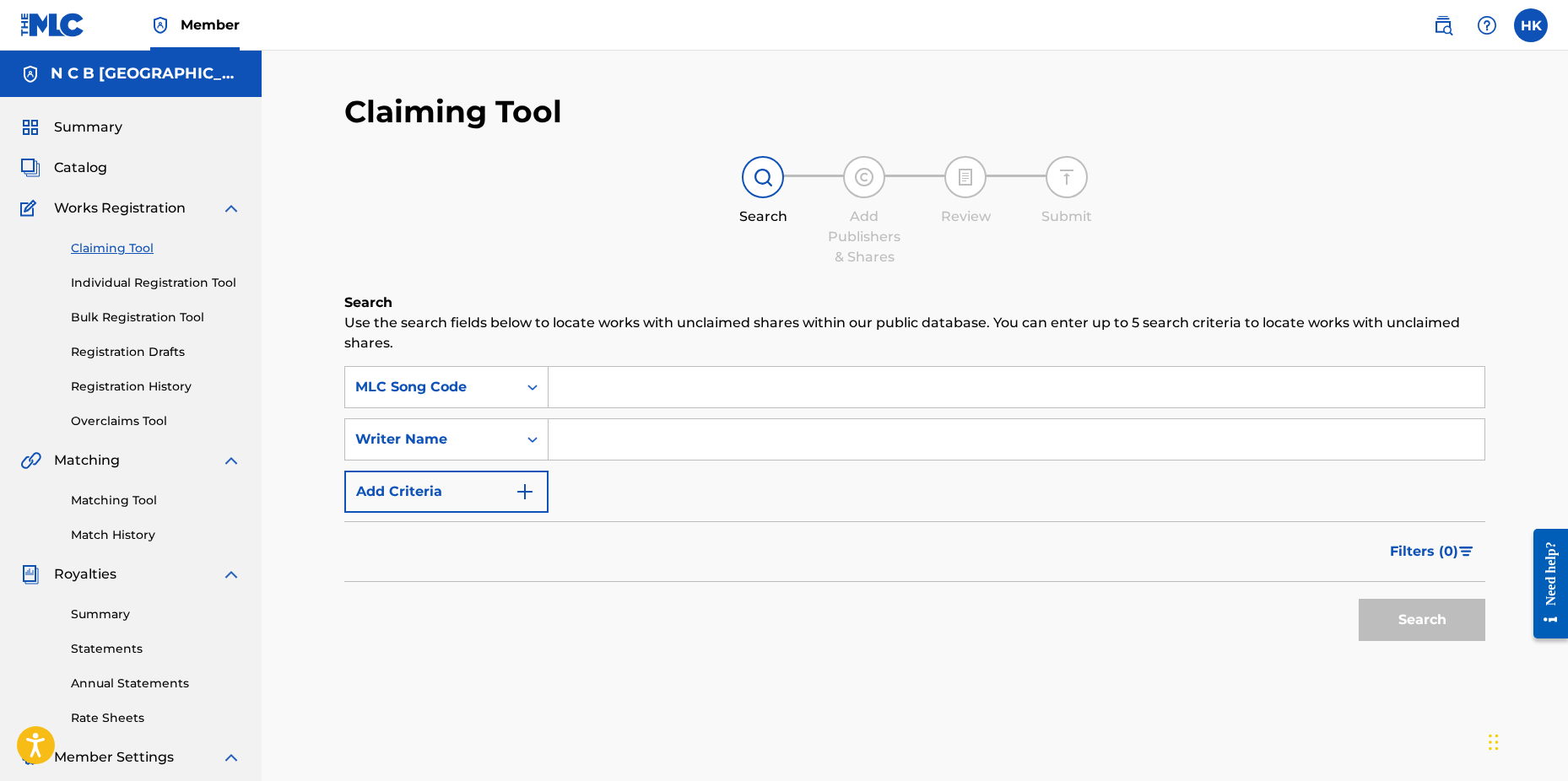
drag, startPoint x: 527, startPoint y: 413, endPoint x: 557, endPoint y: 397, distance: 34.0
click at [557, 397] on input "Search Form" at bounding box center [1017, 387] width 936 height 41
paste input "TV6Y7W"
type input "TV6Y7W"
click at [1359, 599] on button "Search" at bounding box center [1422, 619] width 126 height 42
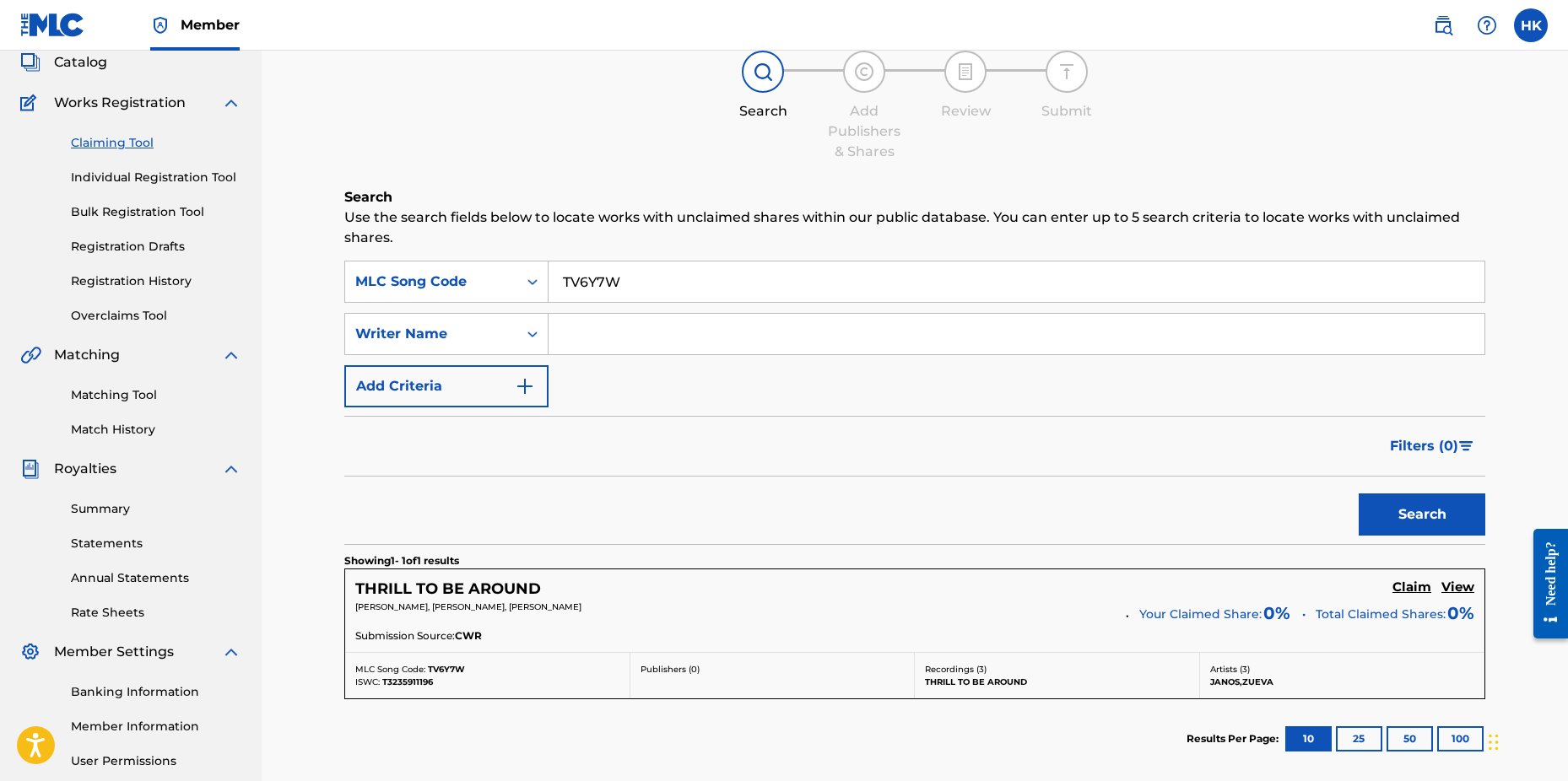
scroll to position [253, 0]
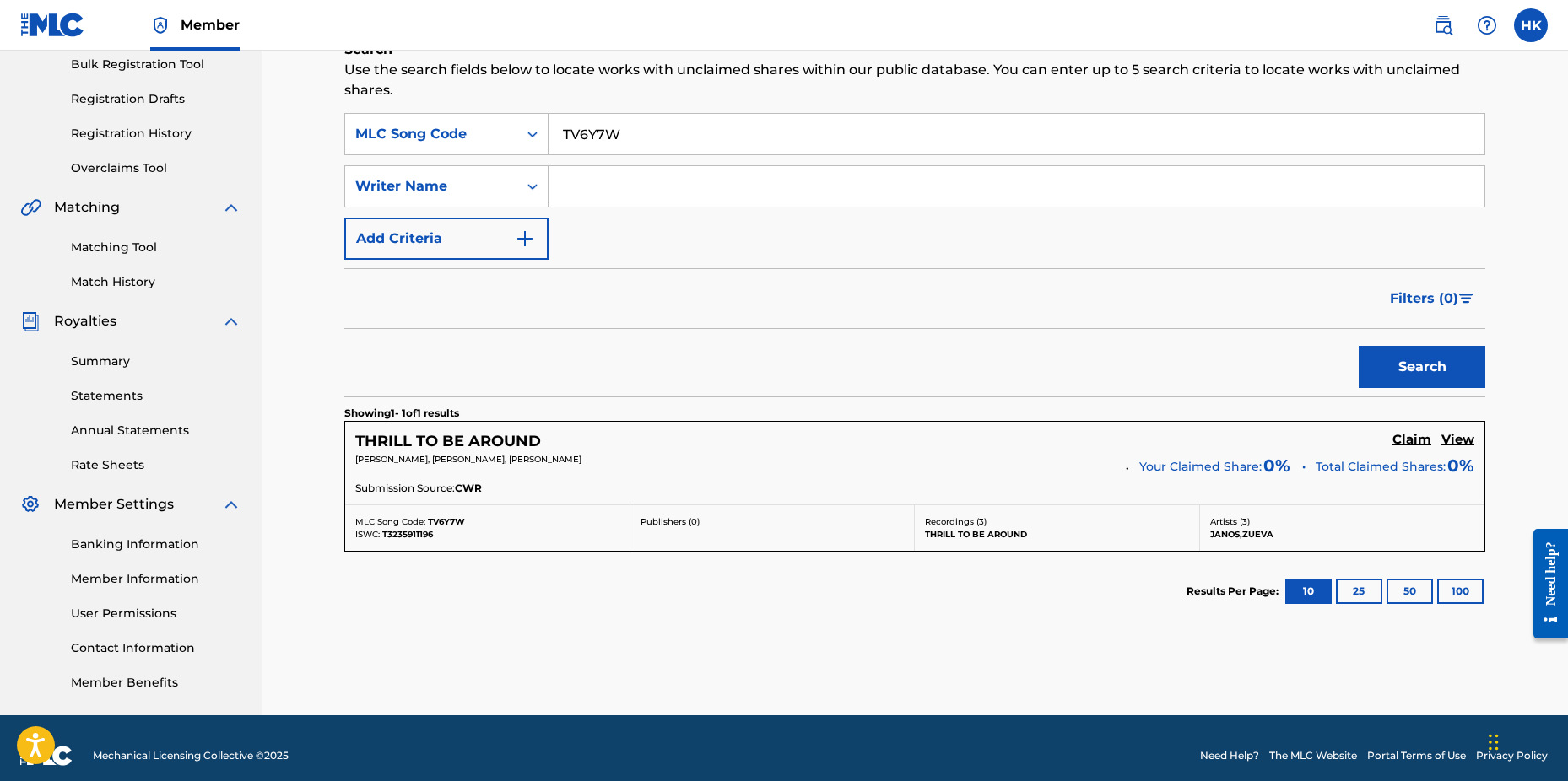
click at [1412, 441] on h5 "Claim" at bounding box center [1412, 440] width 39 height 16
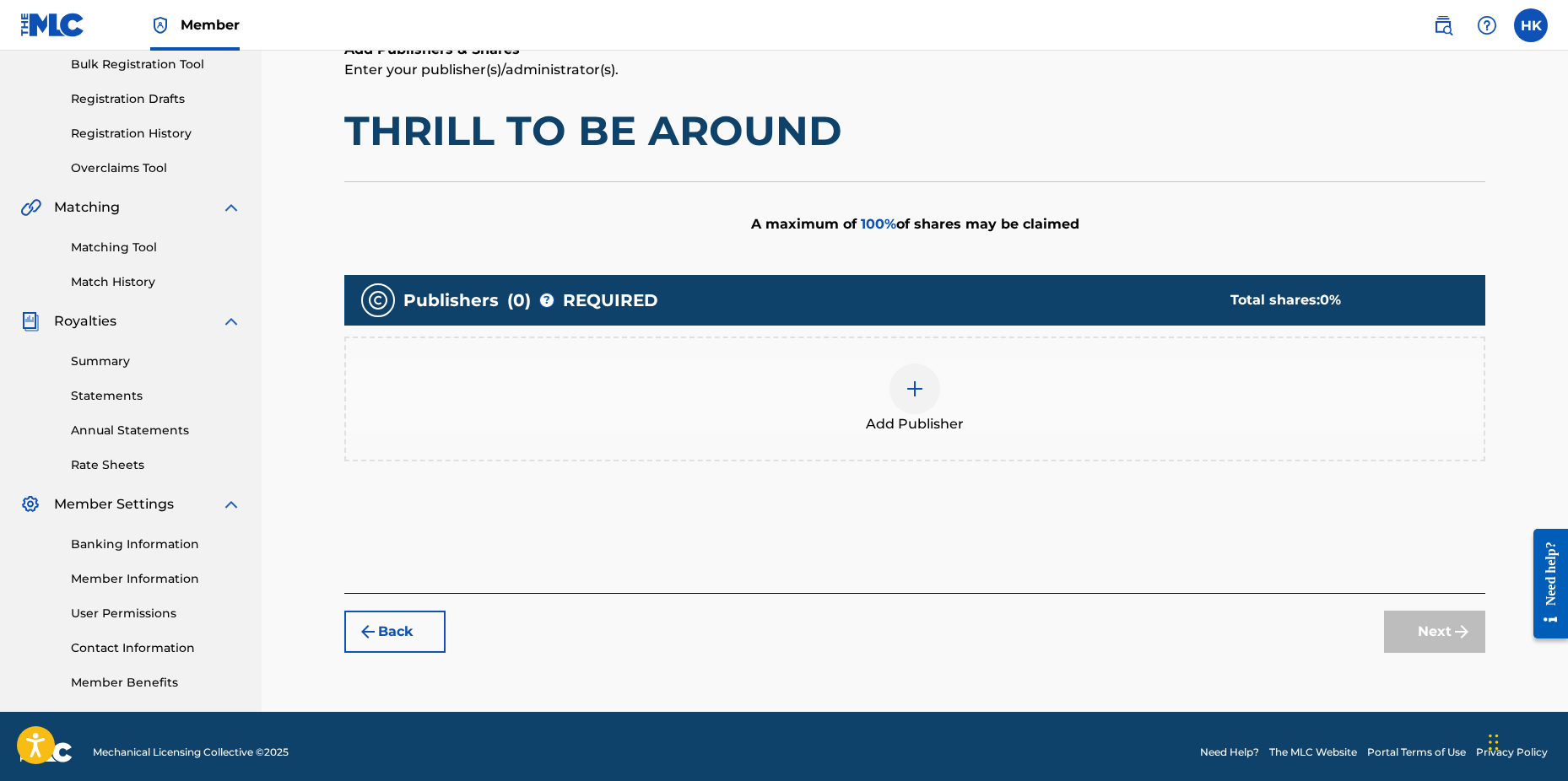
click at [927, 398] on div at bounding box center [915, 389] width 51 height 51
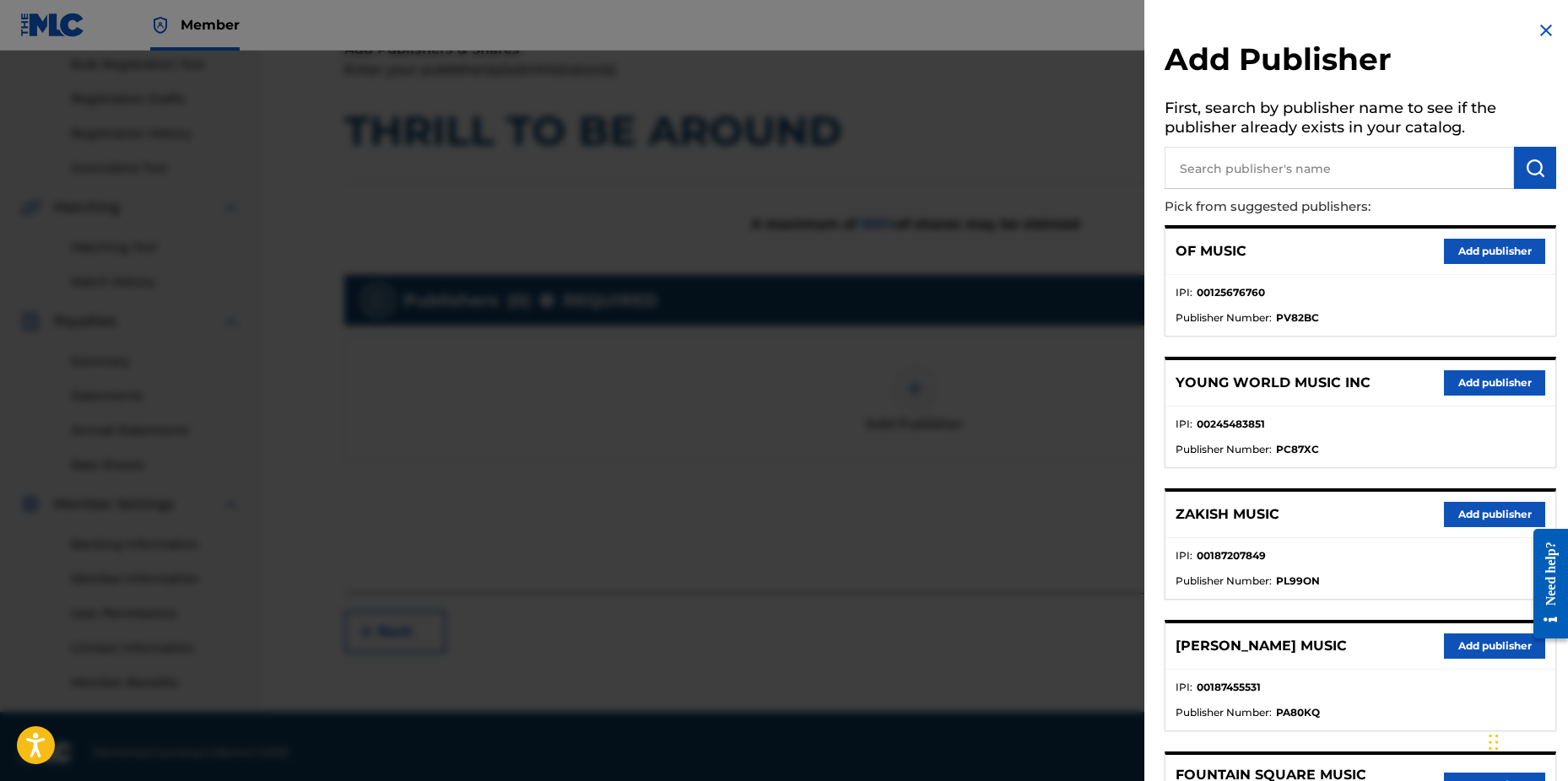
click at [1216, 172] on input "text" at bounding box center [1340, 168] width 349 height 42
type input "n c b"
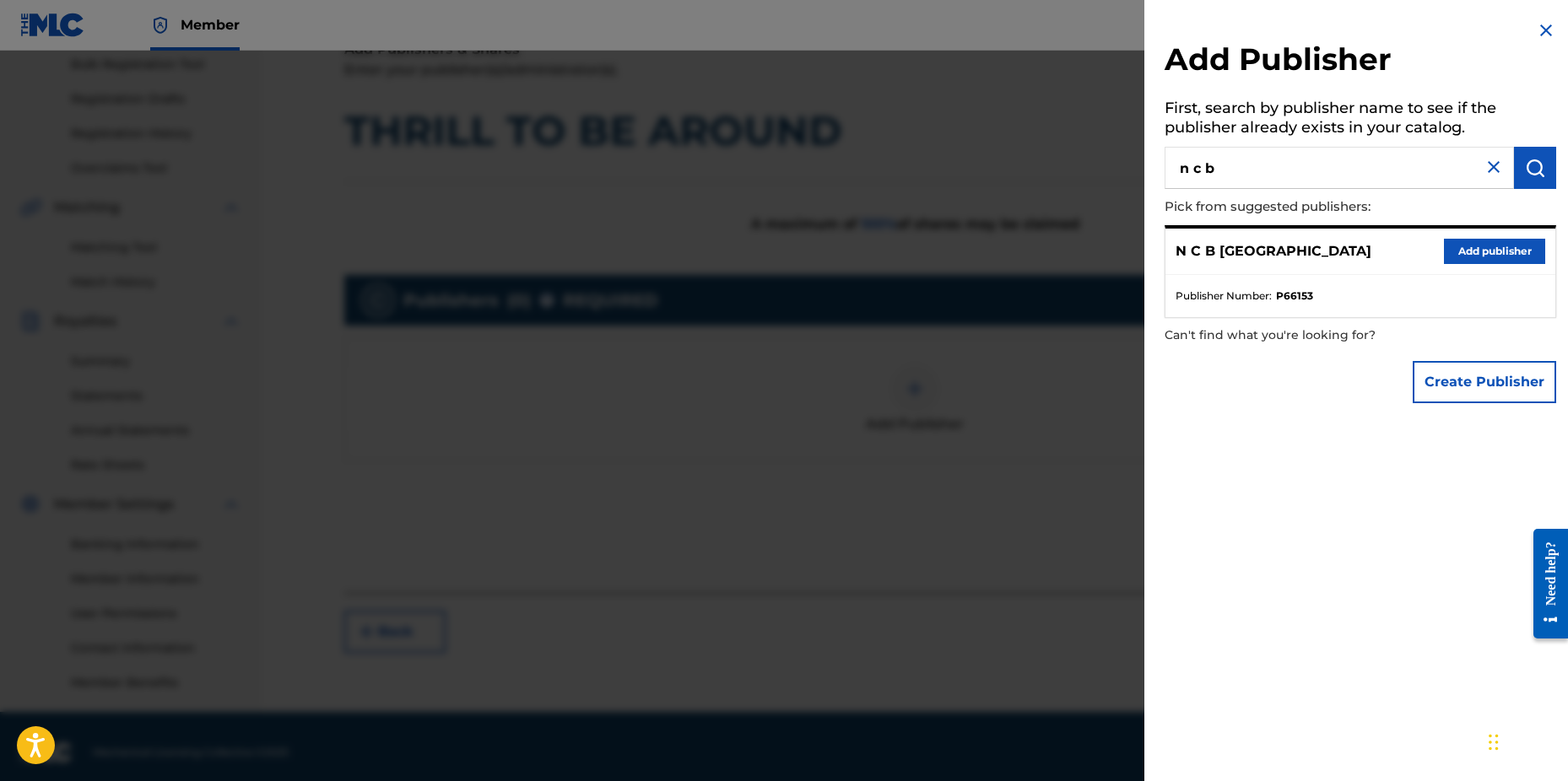
click at [1503, 245] on button "Add publisher" at bounding box center [1495, 251] width 101 height 25
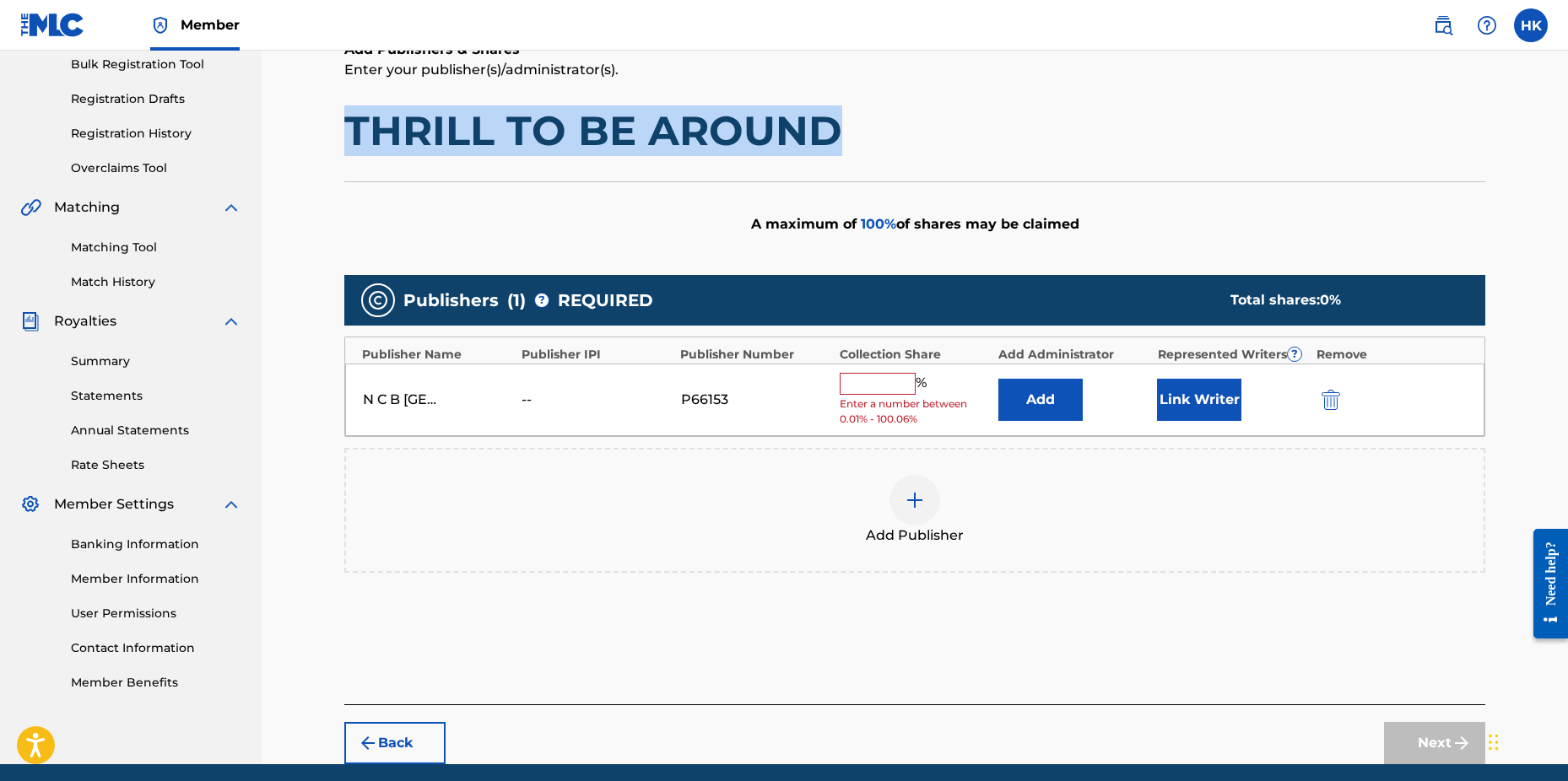
drag, startPoint x: 349, startPoint y: 131, endPoint x: 823, endPoint y: 137, distance: 474.0
click at [823, 137] on h1 "THRILL TO BE AROUND" at bounding box center [915, 130] width 1141 height 51
copy h1 "THRILL TO BE AROUND"
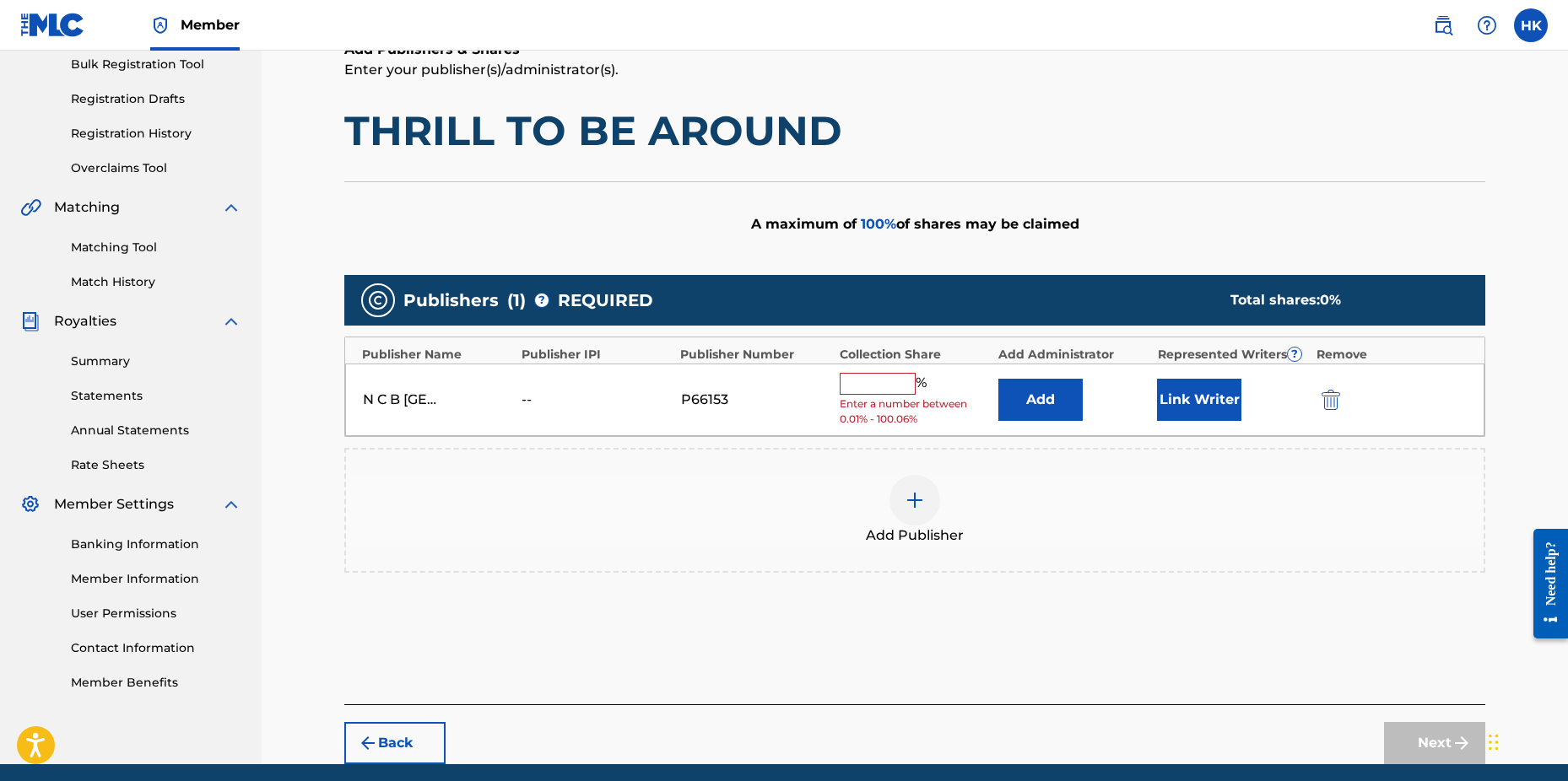
click at [864, 386] on input "text" at bounding box center [878, 384] width 76 height 22
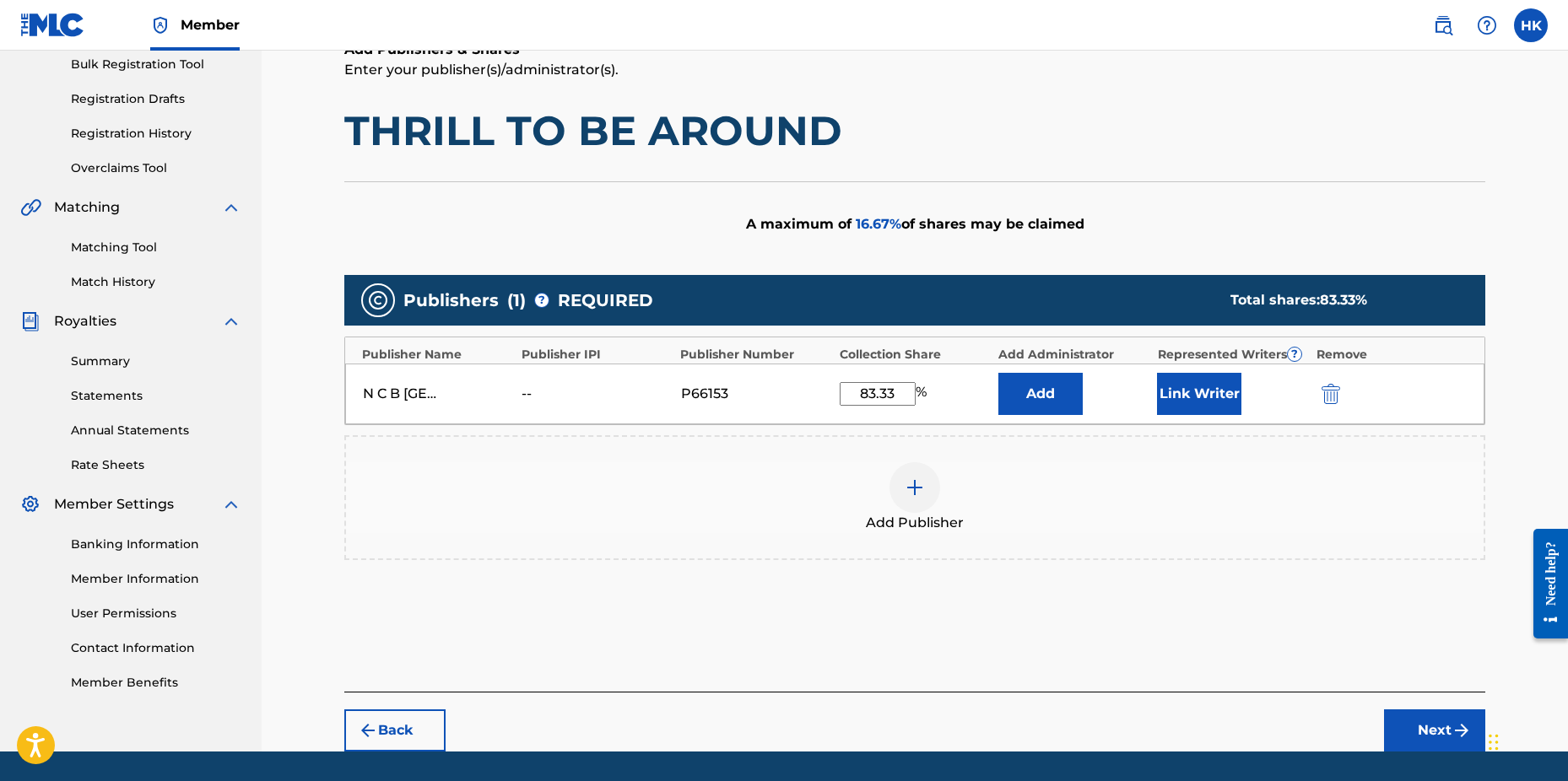
type input "83.33"
click at [1179, 395] on button "Link Writer" at bounding box center [1200, 394] width 85 height 42
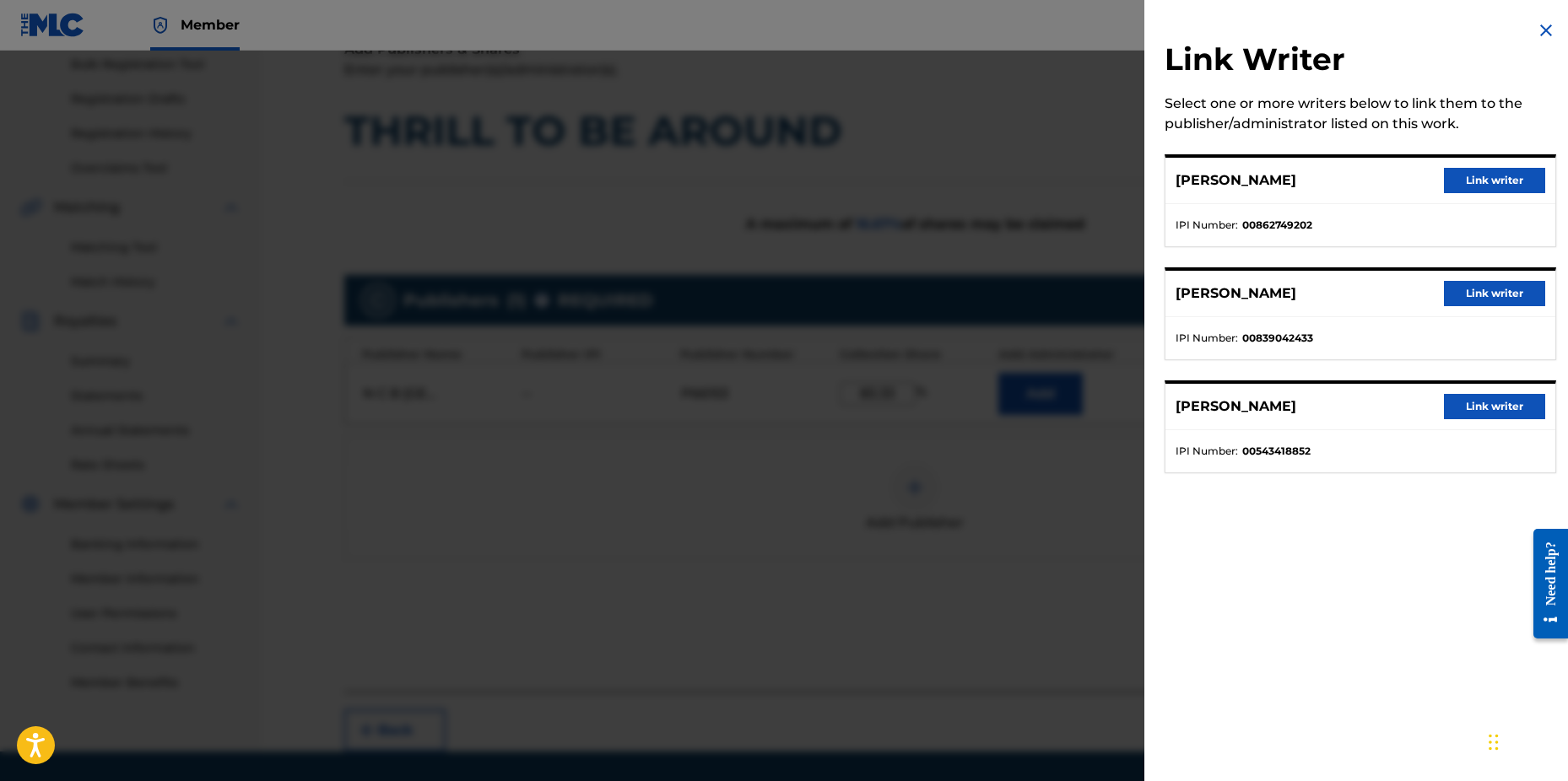
click at [1460, 177] on button "Link writer" at bounding box center [1495, 180] width 101 height 25
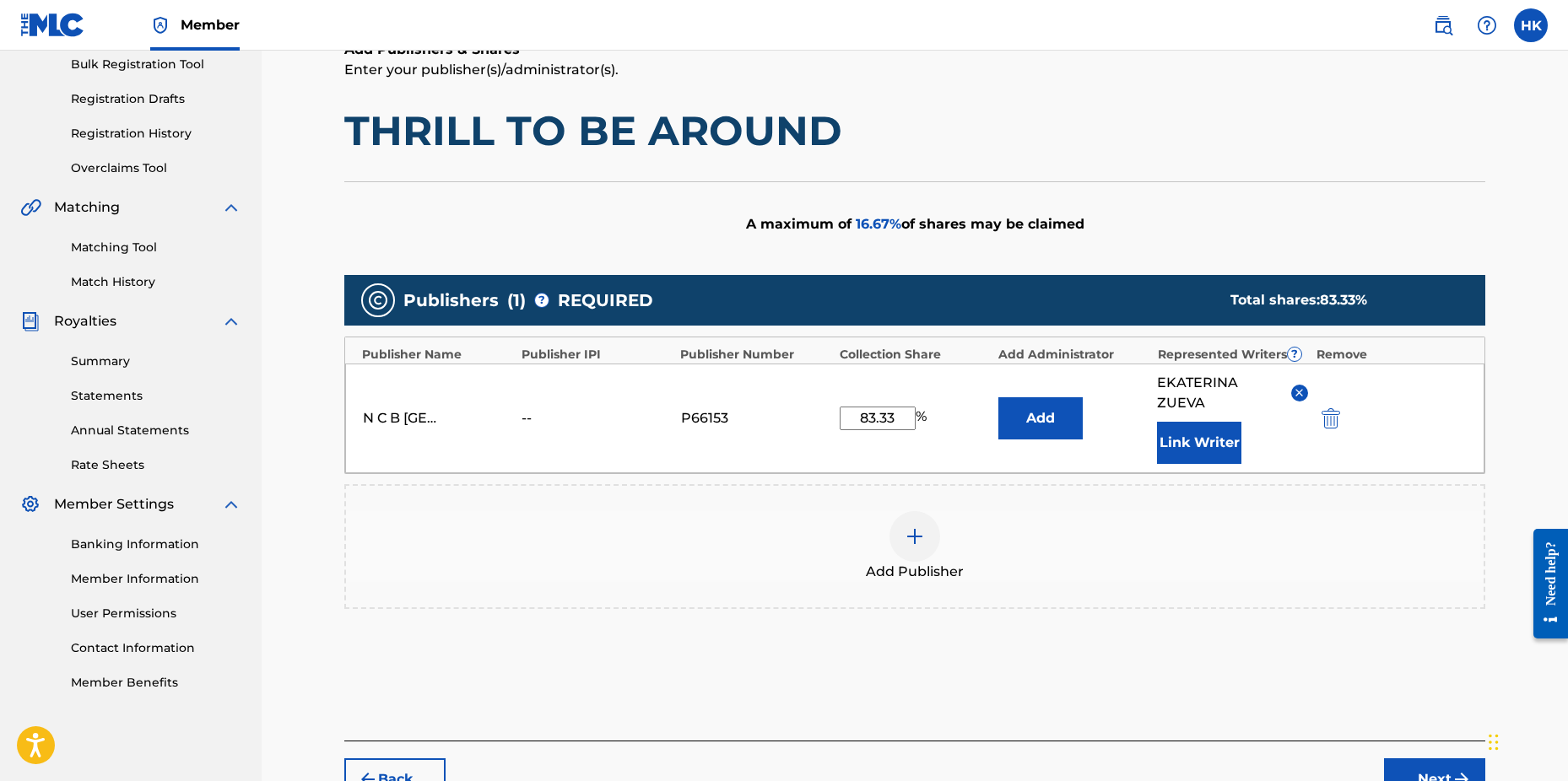
click at [1209, 454] on button "Link Writer" at bounding box center [1200, 442] width 85 height 42
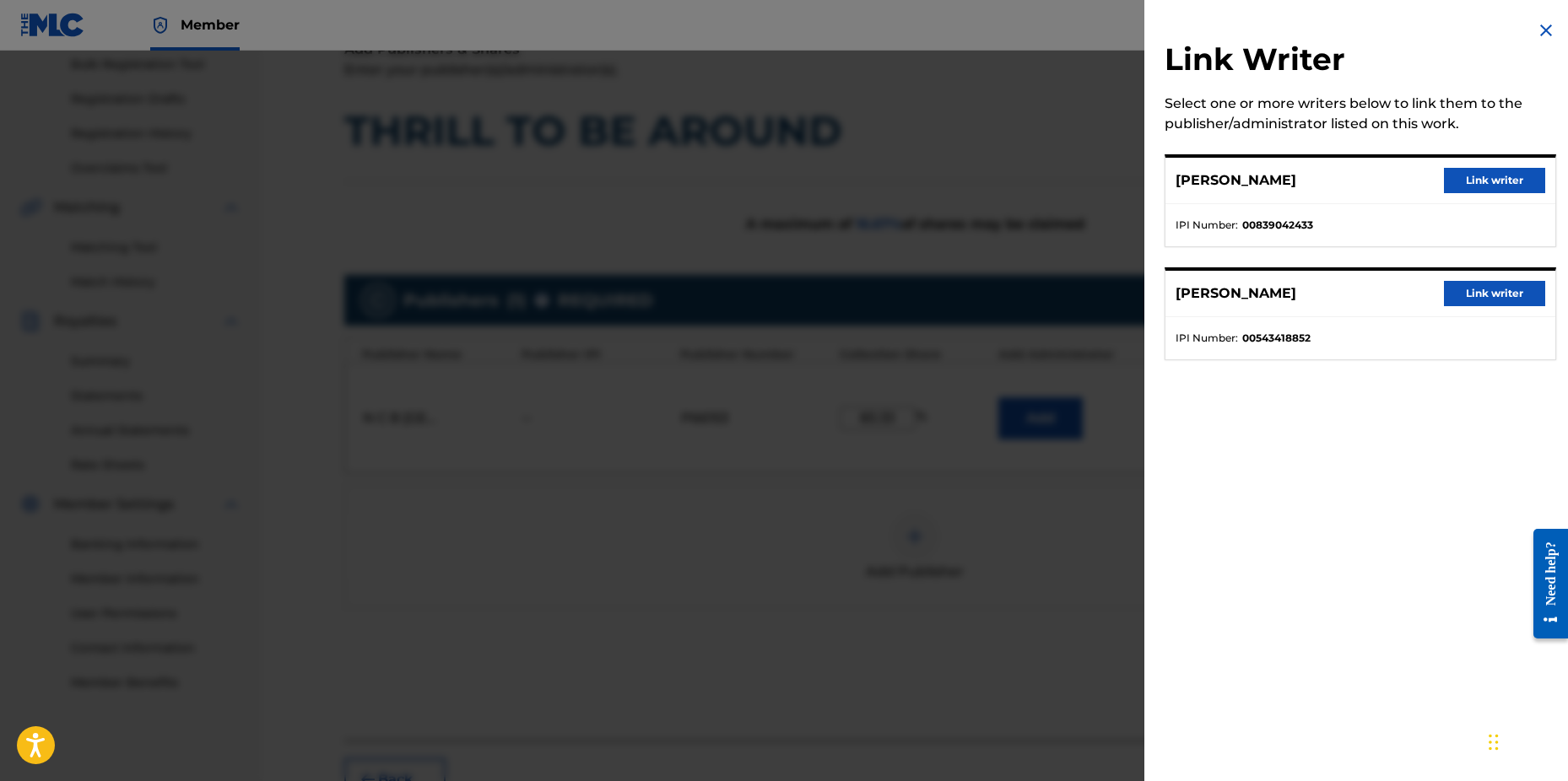
click at [1495, 298] on button "Link writer" at bounding box center [1495, 293] width 101 height 25
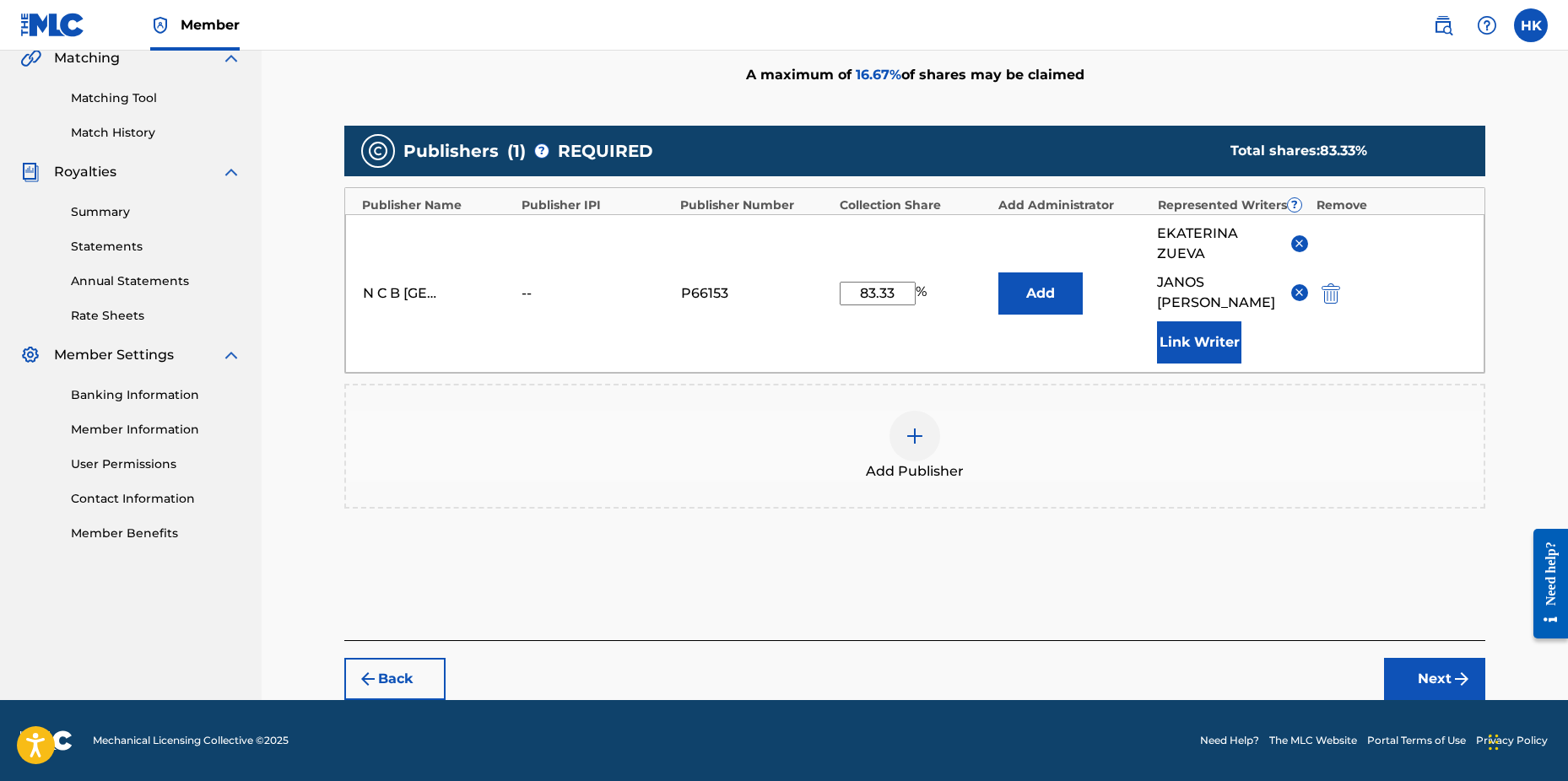
click at [1451, 683] on button "Next" at bounding box center [1435, 679] width 101 height 42
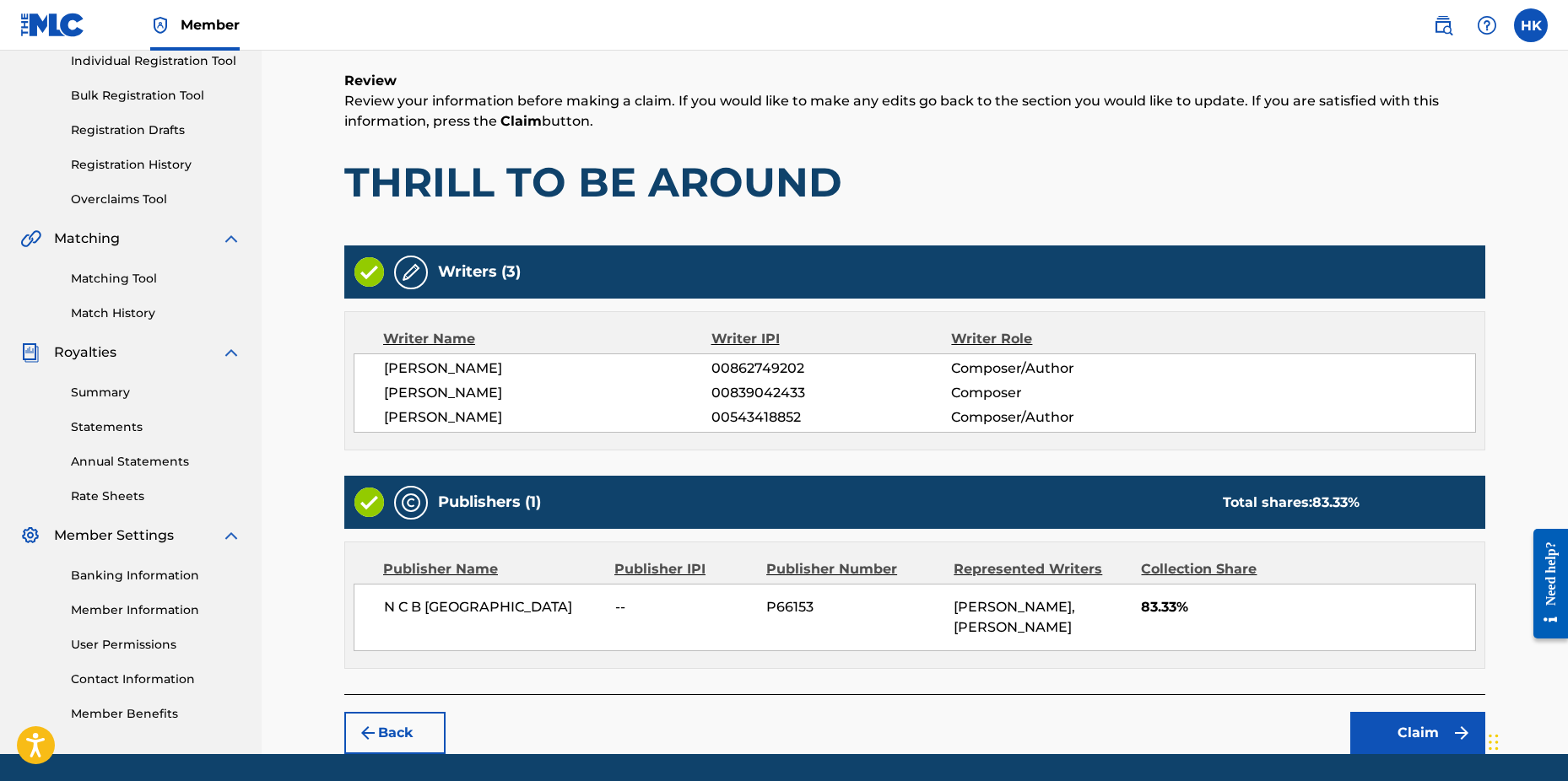
scroll to position [296, 0]
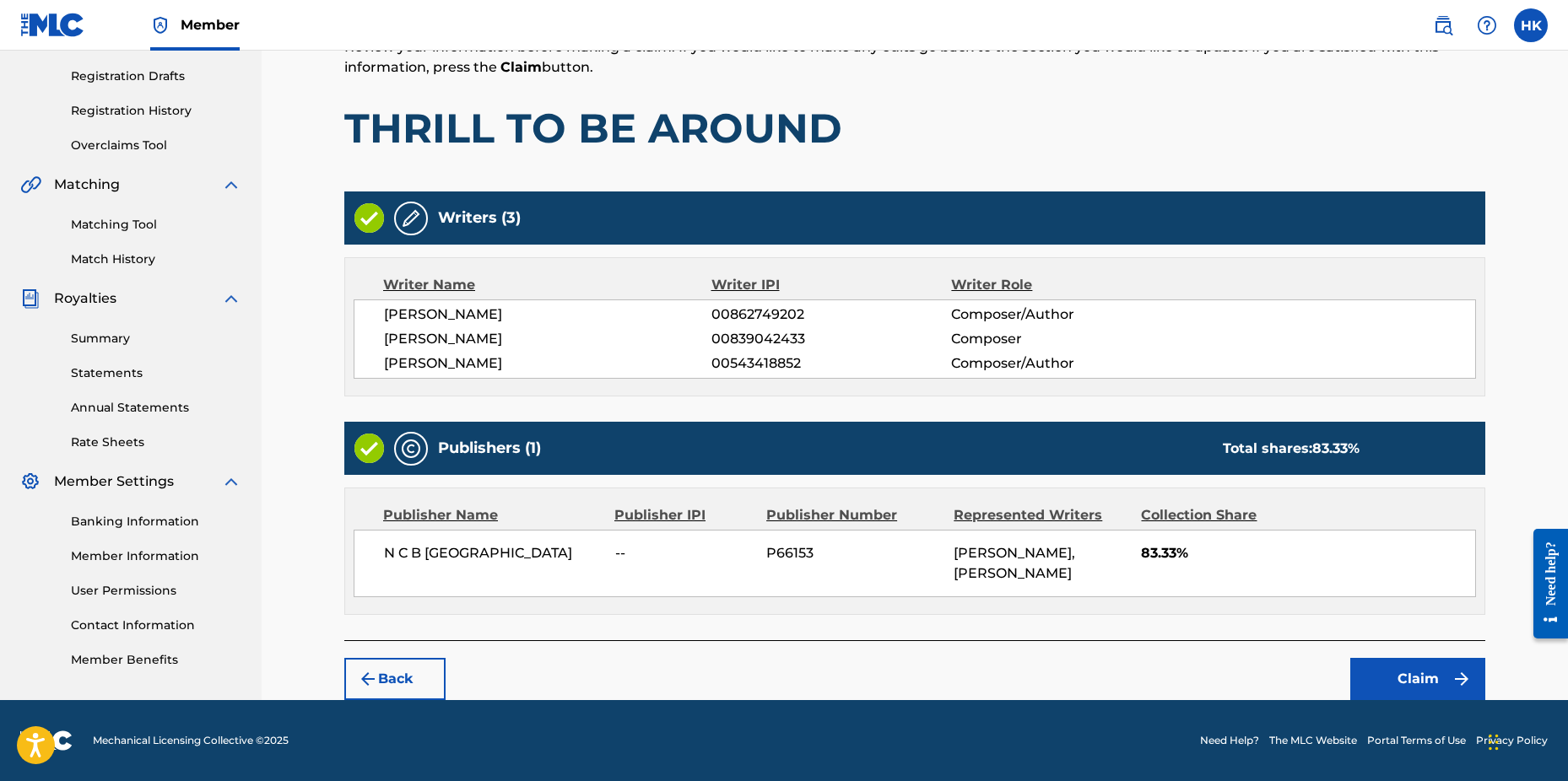
click at [1412, 673] on button "Claim" at bounding box center [1418, 679] width 135 height 42
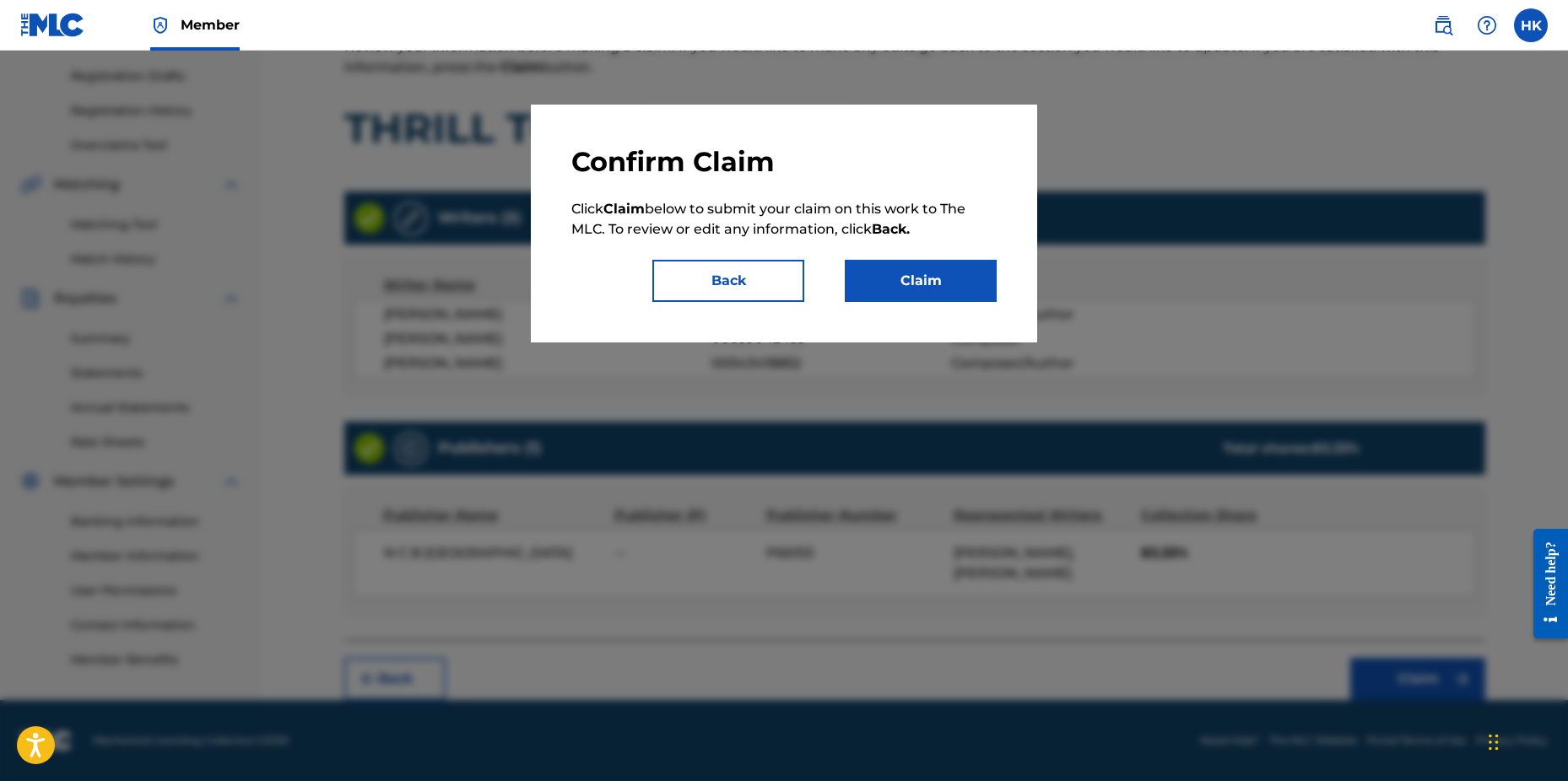
click at [901, 289] on button "Claim" at bounding box center [921, 281] width 152 height 42
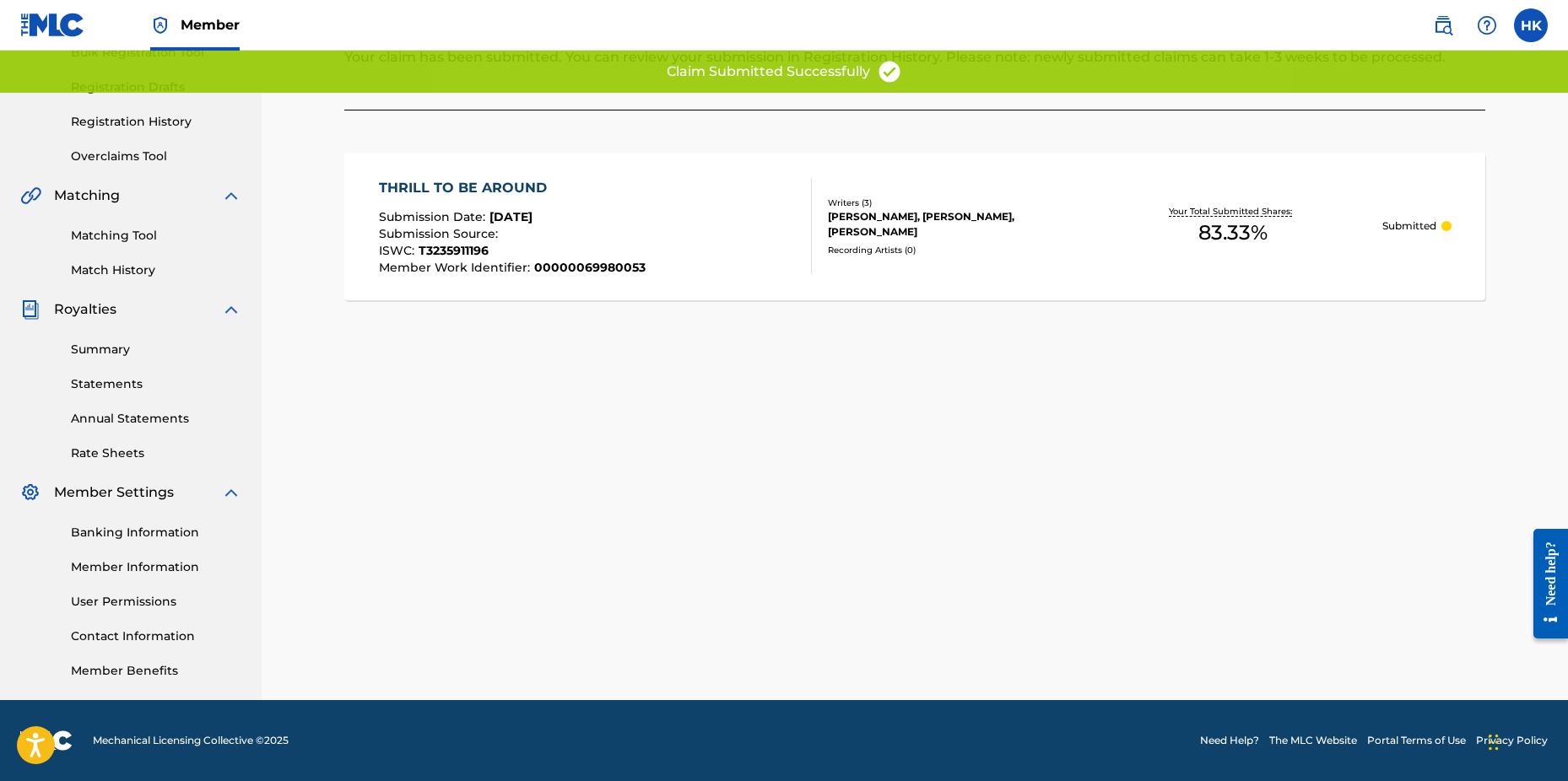
scroll to position [265, 0]
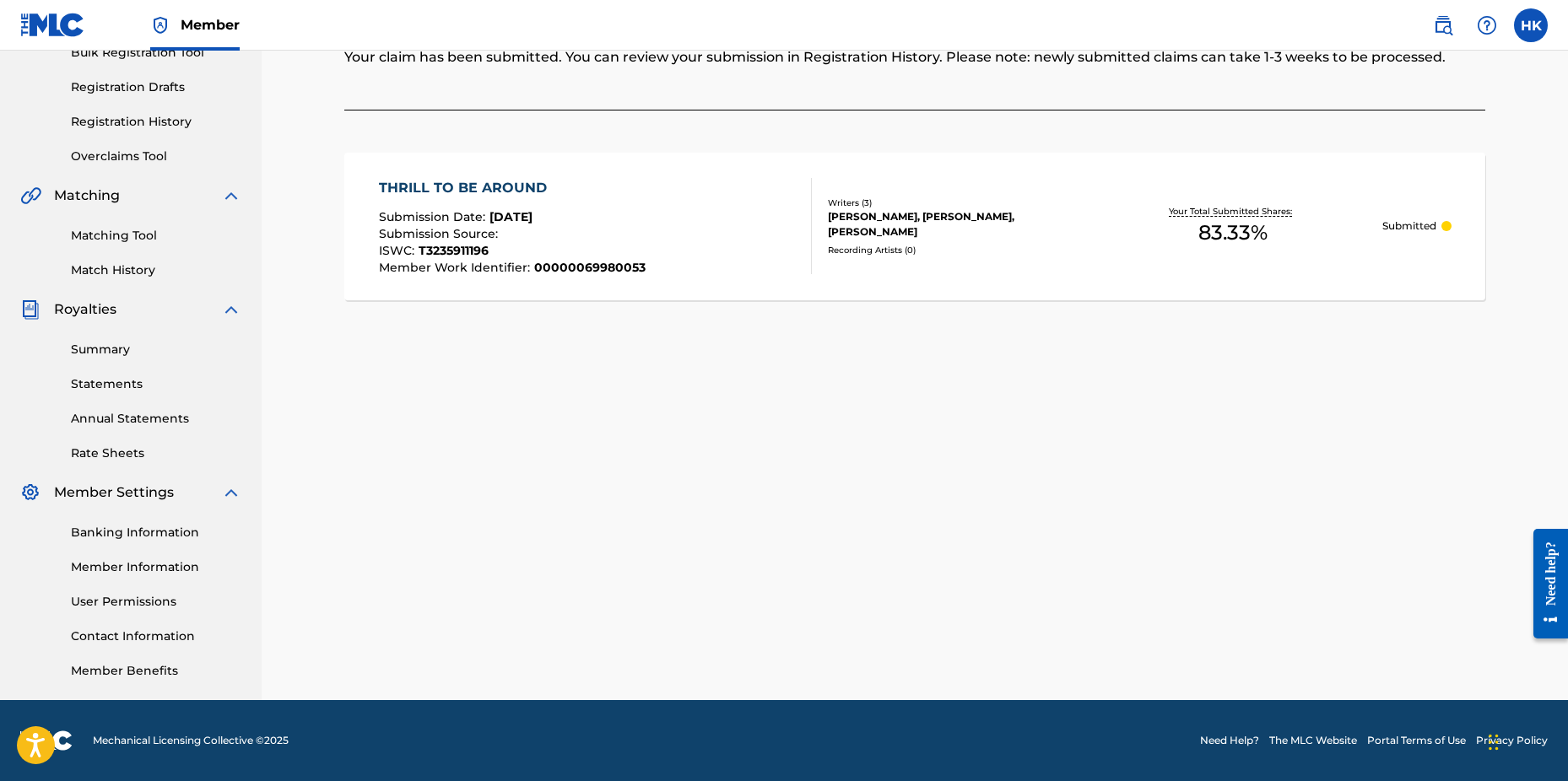
drag, startPoint x: 1366, startPoint y: 522, endPoint x: 1240, endPoint y: 441, distance: 149.8
click at [1363, 519] on div "Claiming Tool Search Add Publishers & Shares Review Submit Submit Your claim ha…" at bounding box center [915, 264] width 1182 height 873
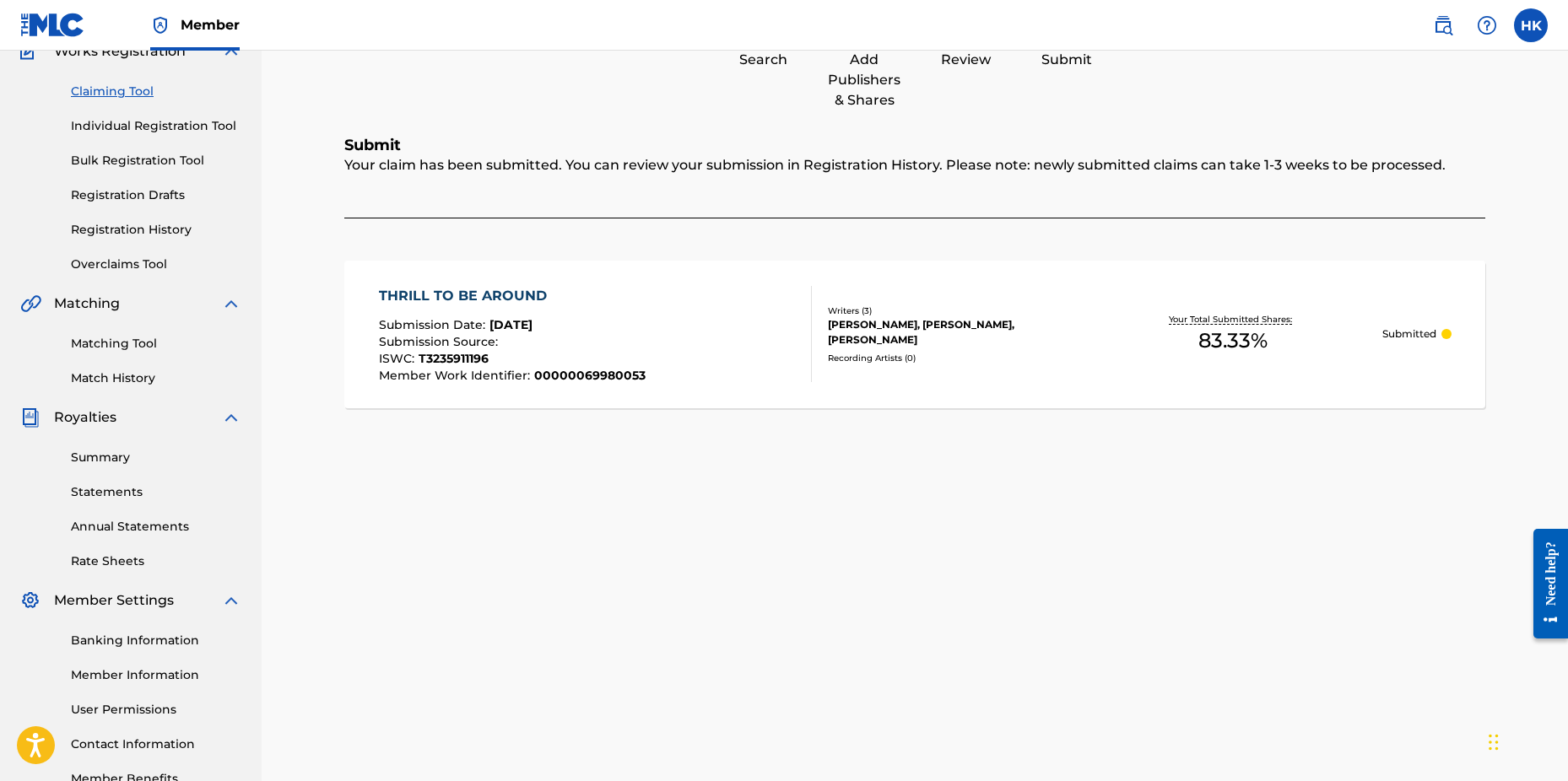
scroll to position [0, 0]
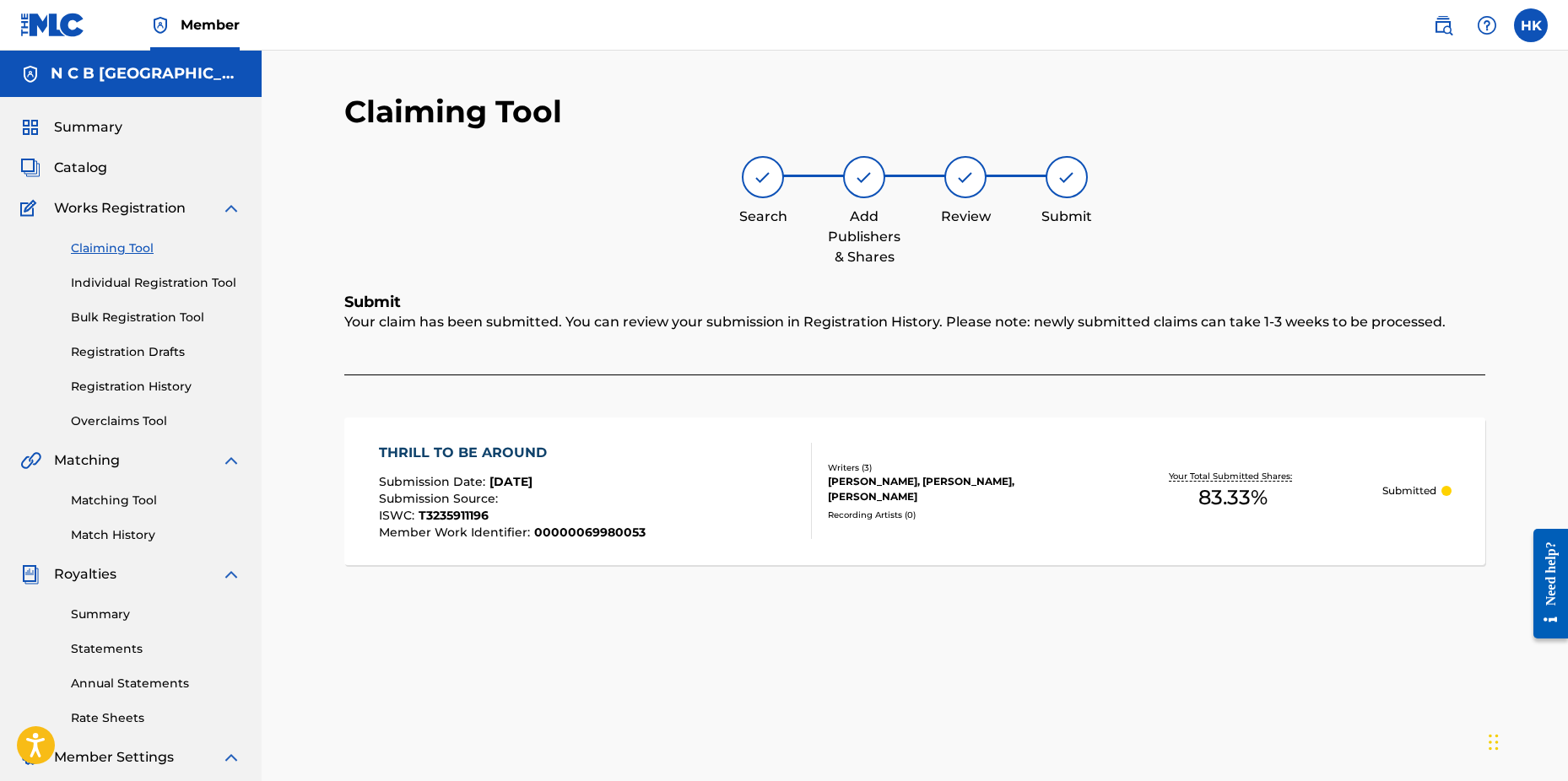
click at [99, 166] on span "Catalog" at bounding box center [80, 168] width 54 height 20
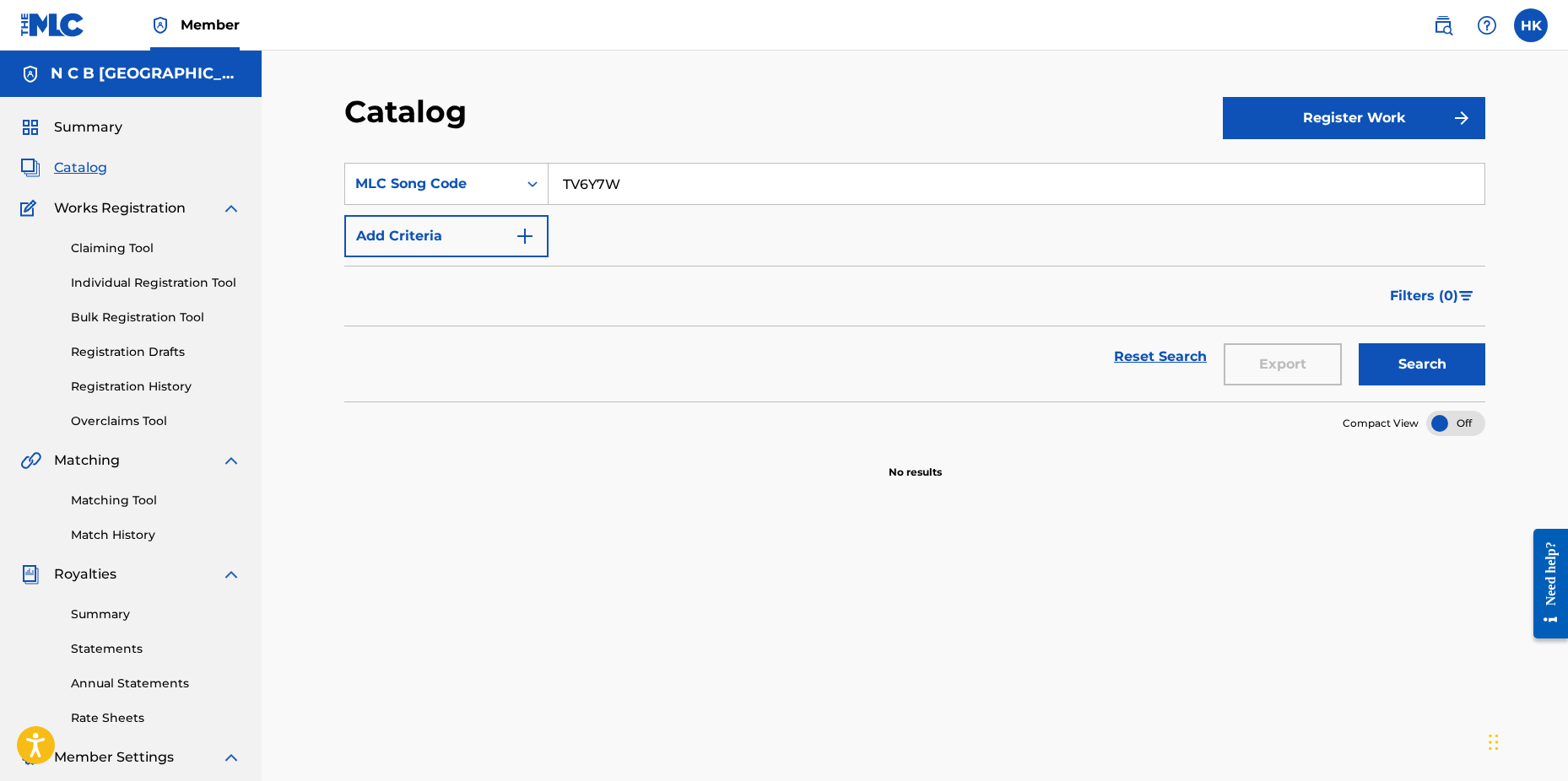
click at [811, 200] on input "TV6Y7W" at bounding box center [1017, 183] width 936 height 41
type input "T"
paste input "OL45DC"
type input "OL45DC"
click at [1359, 343] on button "Search" at bounding box center [1422, 364] width 126 height 42
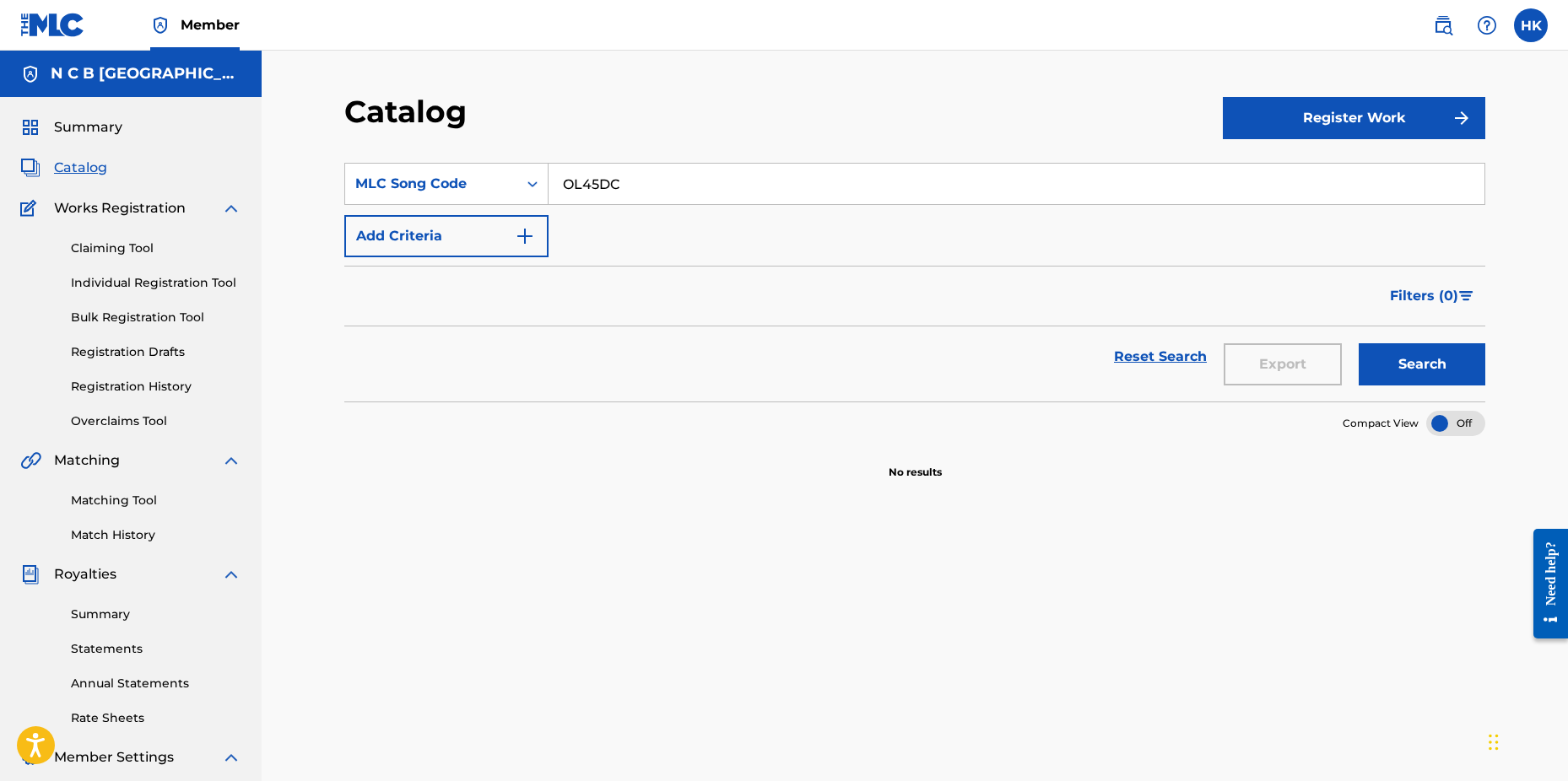
click at [106, 251] on link "Claiming Tool" at bounding box center [156, 248] width 170 height 18
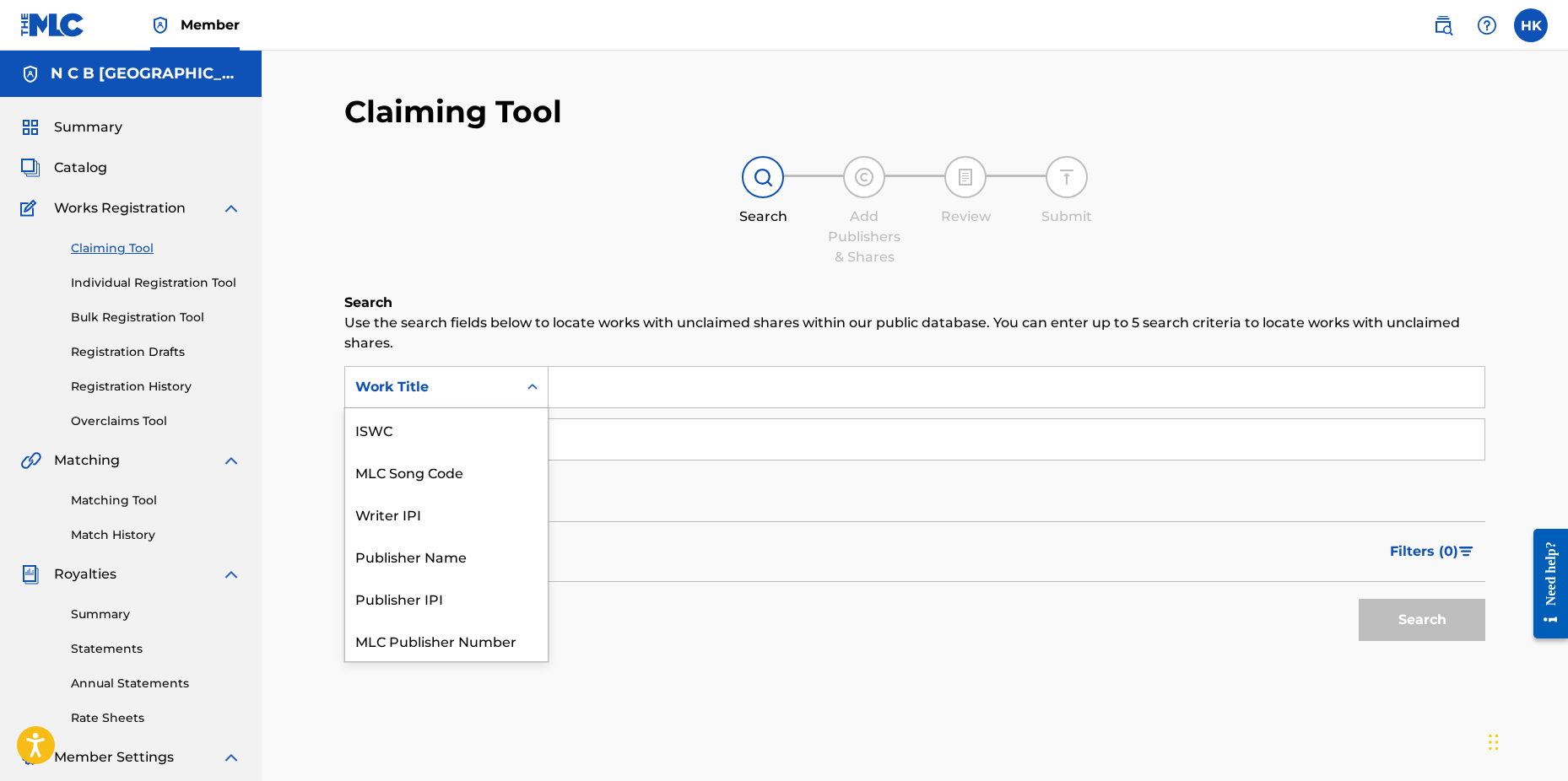
click at [526, 378] on icon "Search Form" at bounding box center [532, 387] width 17 height 17
click at [505, 432] on div "MLC Song Code" at bounding box center [446, 429] width 202 height 42
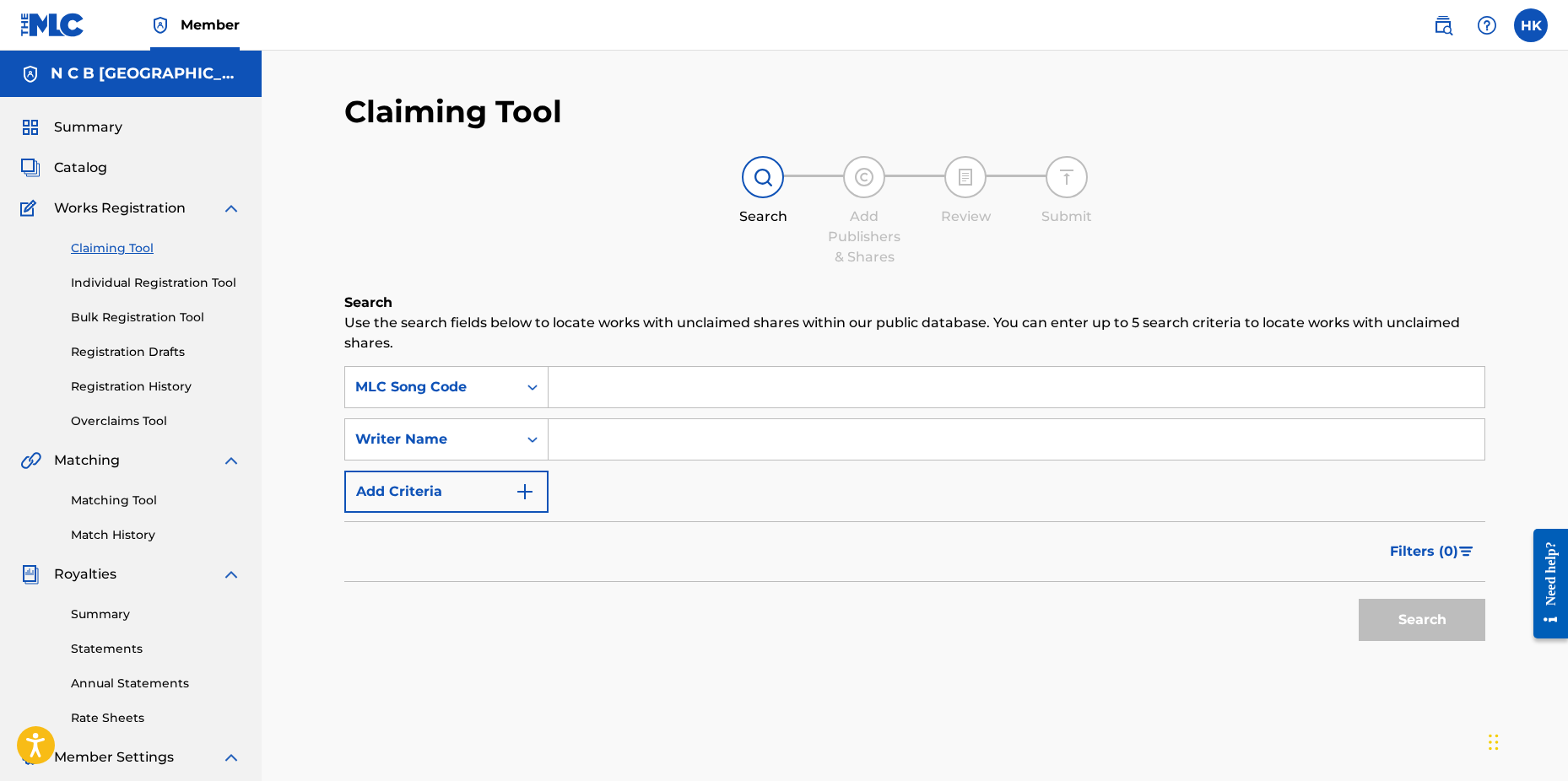
click at [584, 397] on input "Search Form" at bounding box center [1017, 387] width 936 height 41
paste input "OL45DC"
type input "OL45DC"
click at [1359, 599] on button "Search" at bounding box center [1422, 619] width 126 height 42
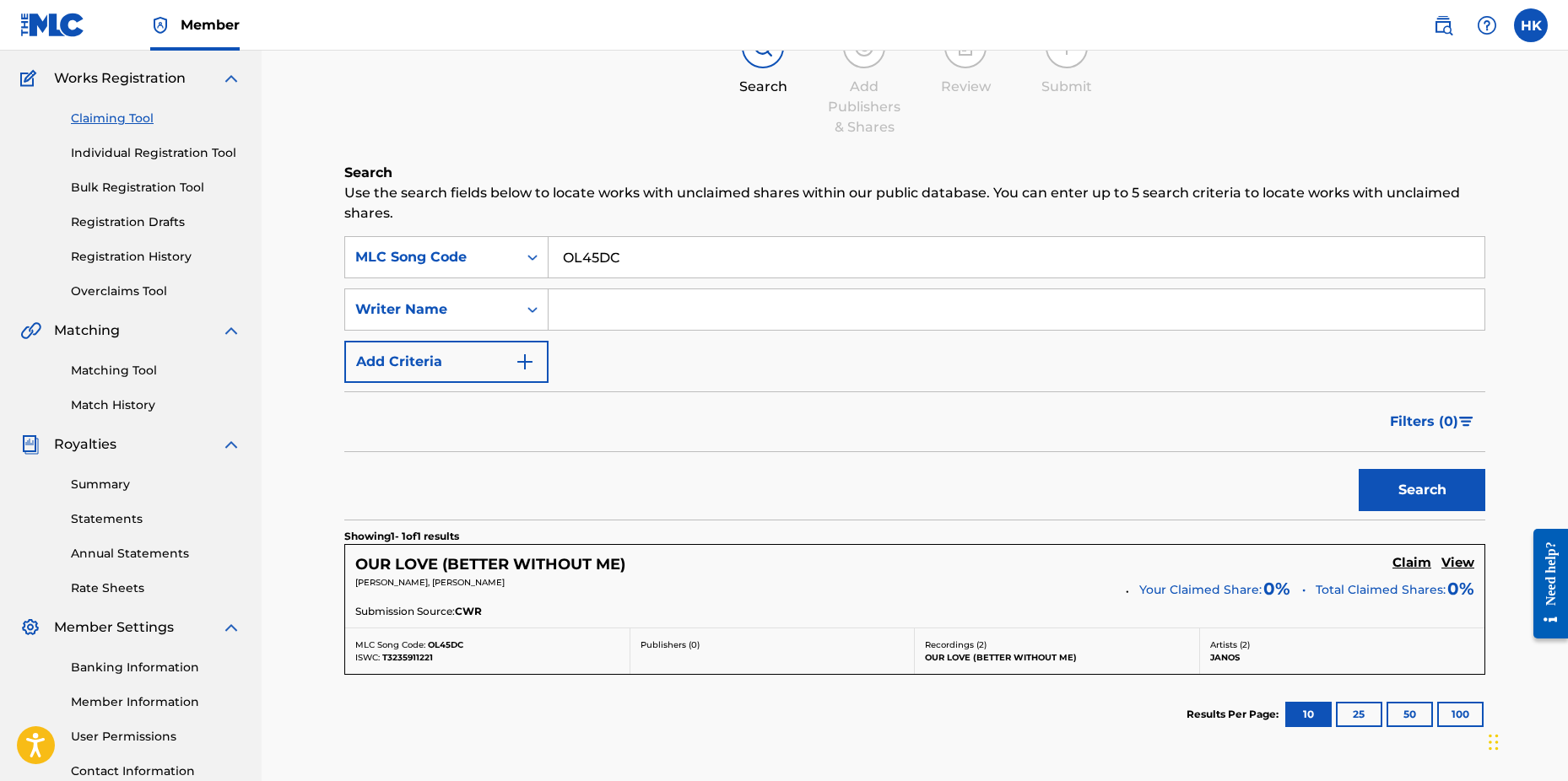
scroll to position [168, 0]
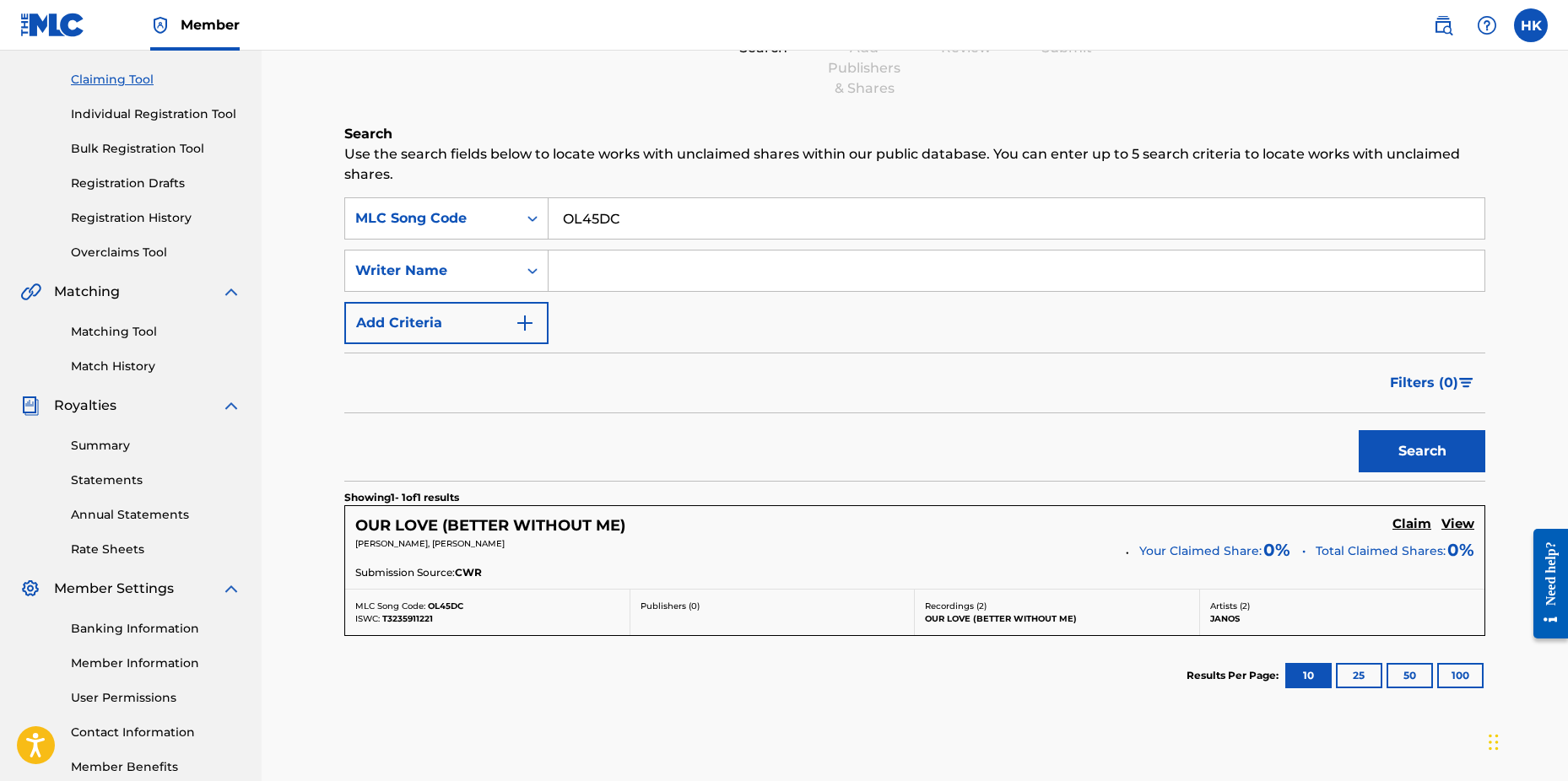
click at [1397, 521] on h5 "Claim" at bounding box center [1412, 524] width 39 height 16
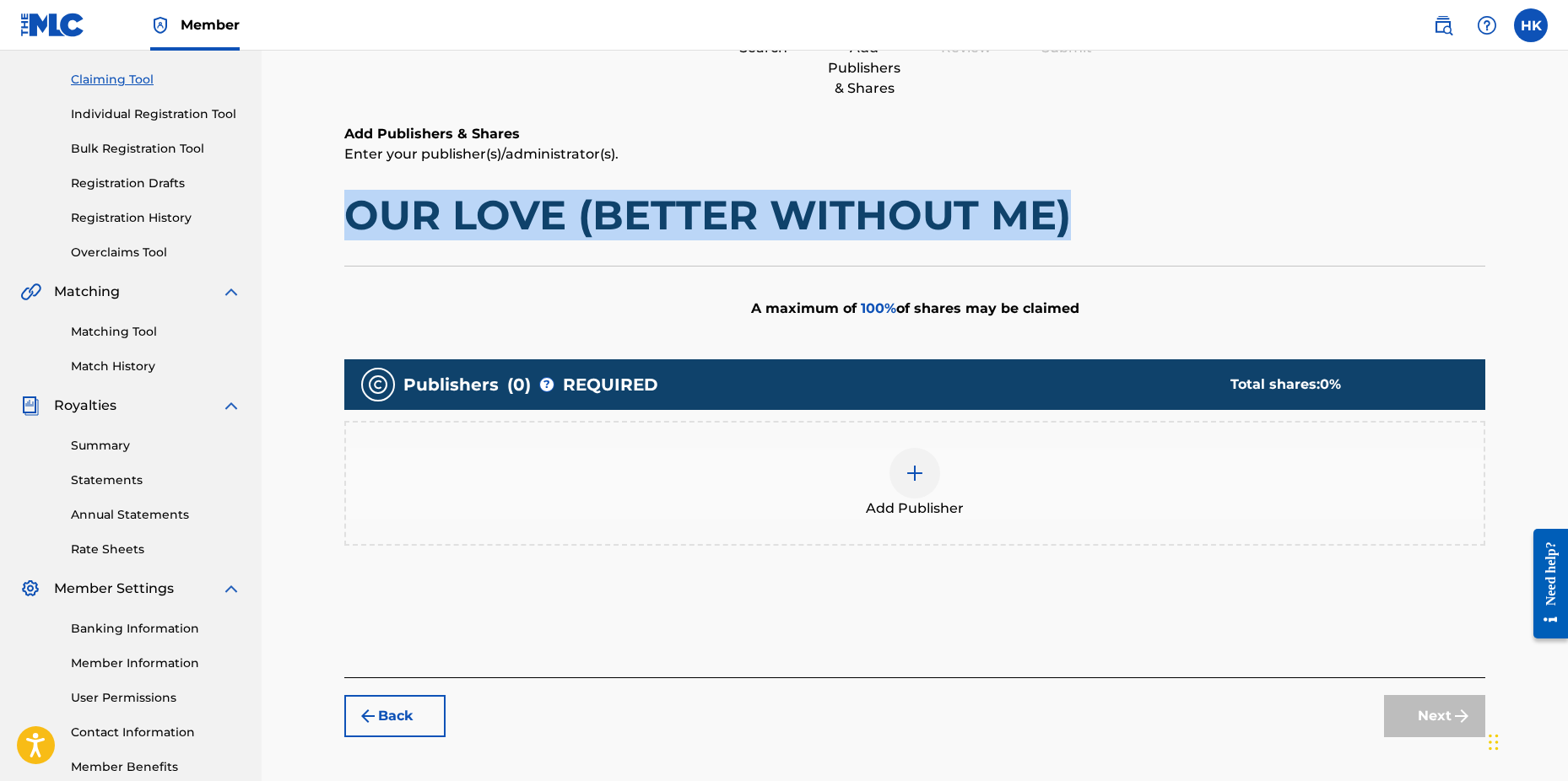
drag, startPoint x: 345, startPoint y: 213, endPoint x: 1062, endPoint y: 213, distance: 717.0
click at [1062, 213] on h1 "OUR LOVE (BETTER WITHOUT ME)" at bounding box center [915, 215] width 1141 height 51
copy h1 "OUR LOVE (BETTER WITHOUT ME)"
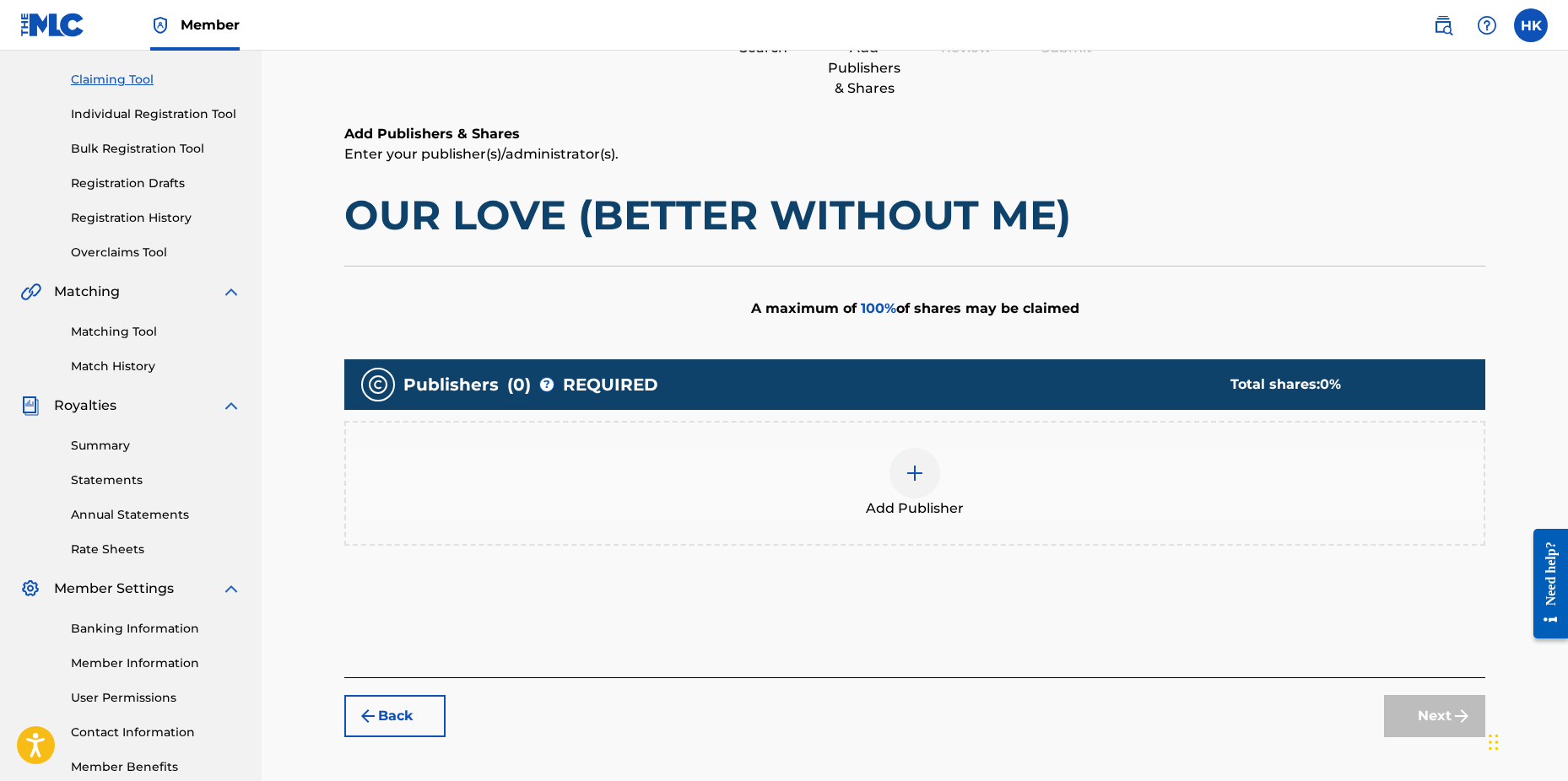
click at [903, 470] on div at bounding box center [915, 473] width 51 height 51
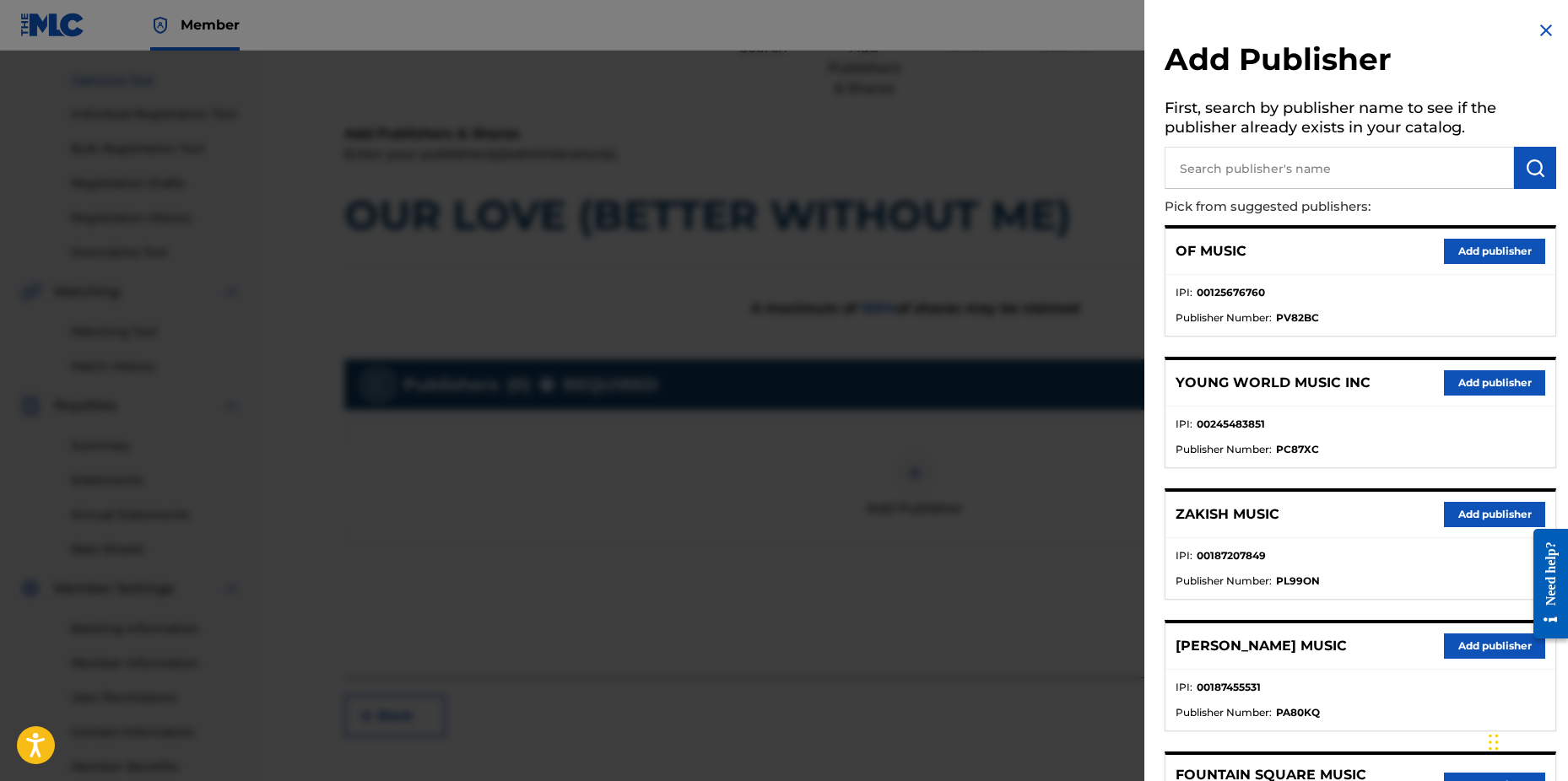
drag, startPoint x: 1204, startPoint y: 156, endPoint x: 1205, endPoint y: 165, distance: 9.1
click at [1205, 165] on input "text" at bounding box center [1340, 168] width 349 height 42
type input "n c b"
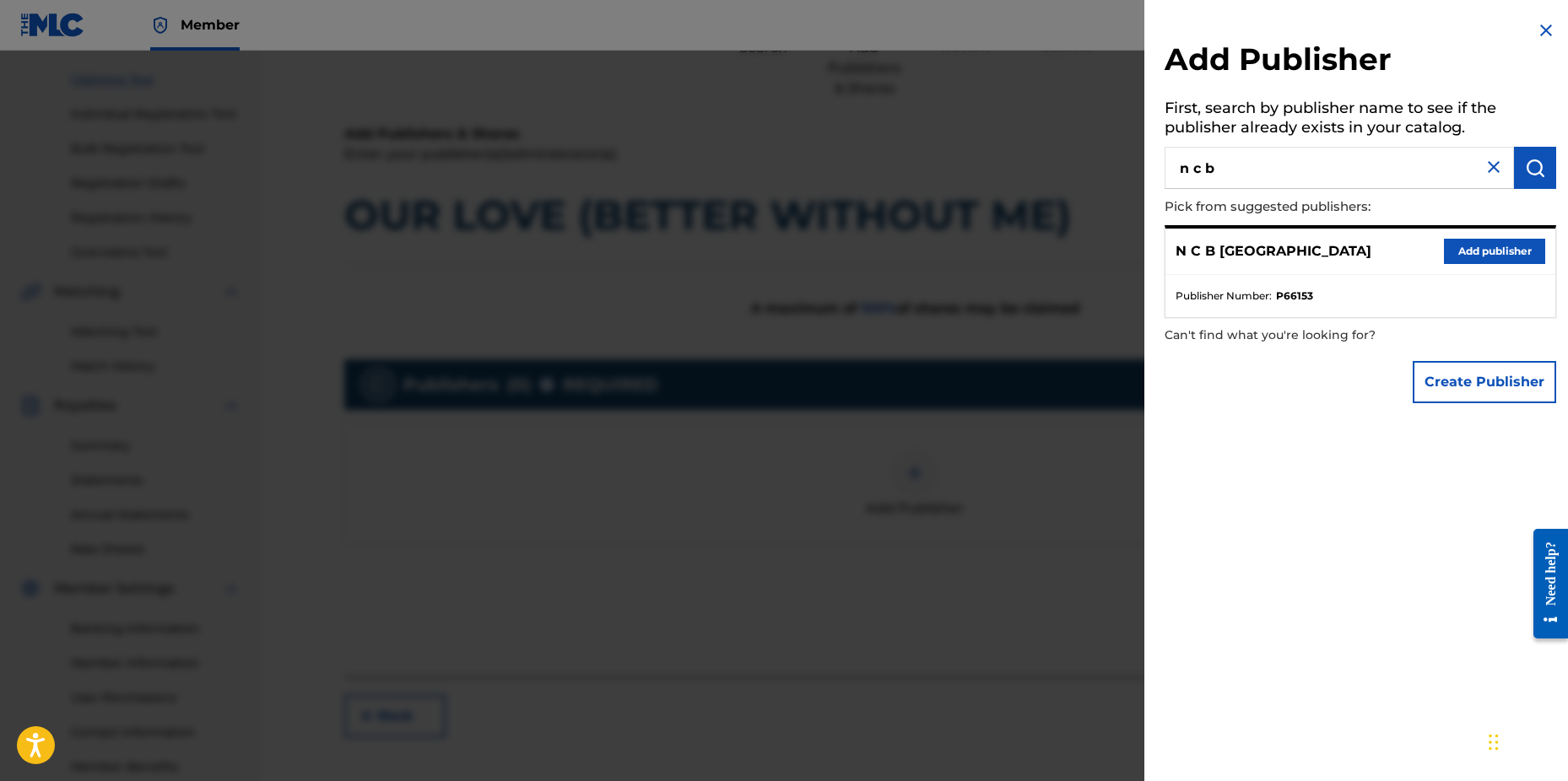
click at [1461, 256] on button "Add publisher" at bounding box center [1495, 251] width 101 height 25
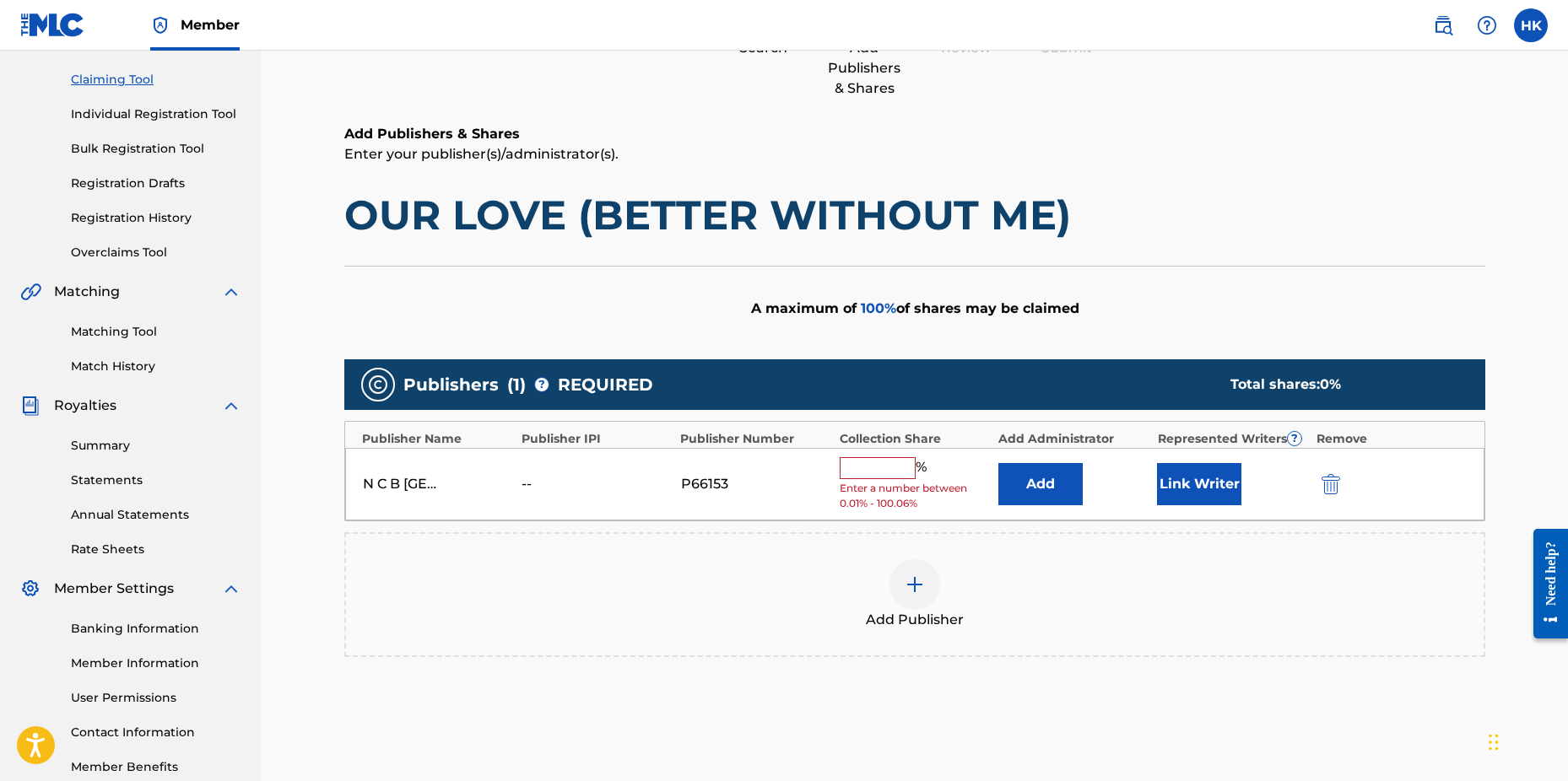
click at [873, 470] on input "text" at bounding box center [878, 467] width 76 height 22
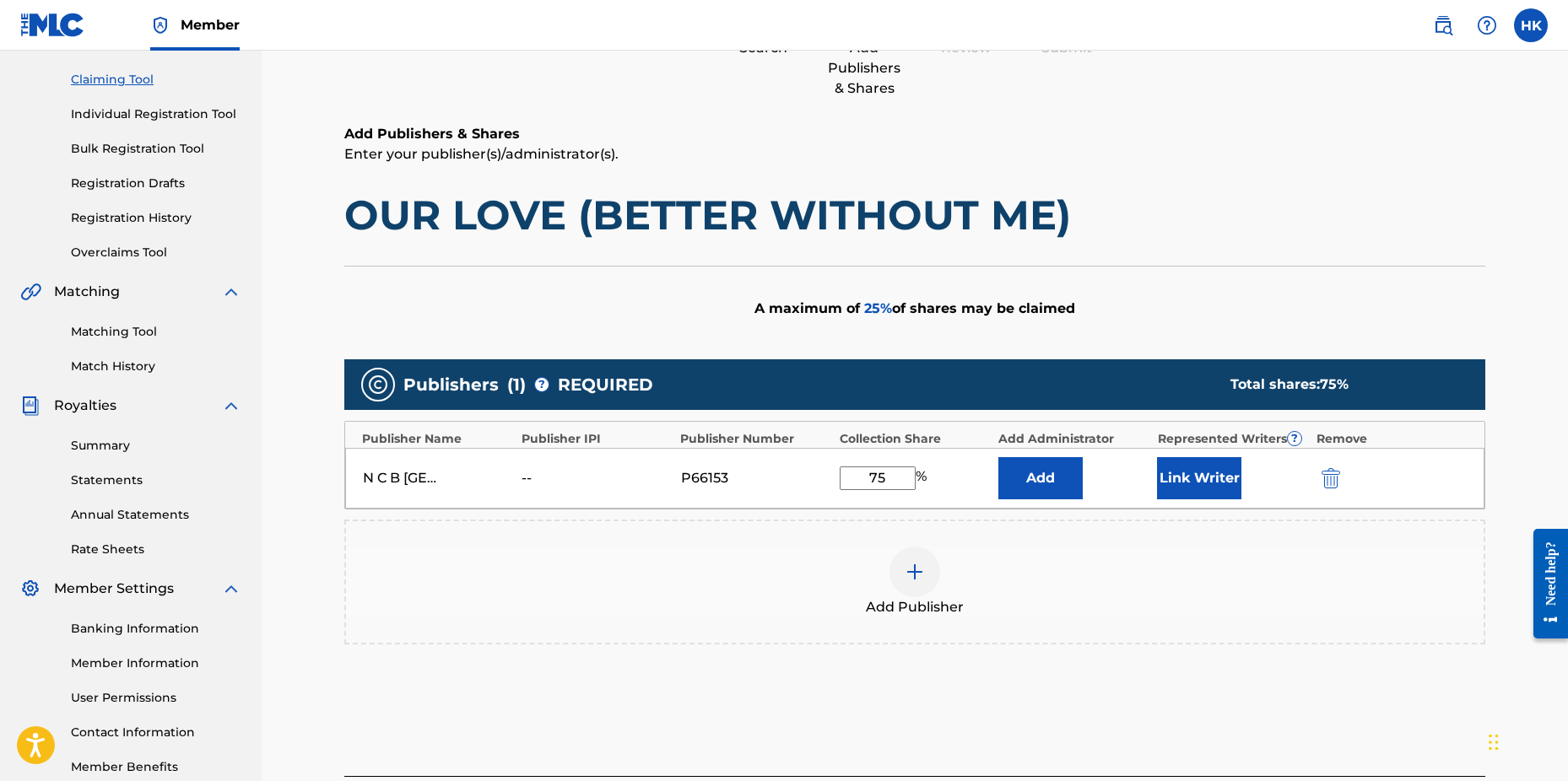
type input "75"
click at [1195, 481] on button "Link Writer" at bounding box center [1200, 478] width 85 height 42
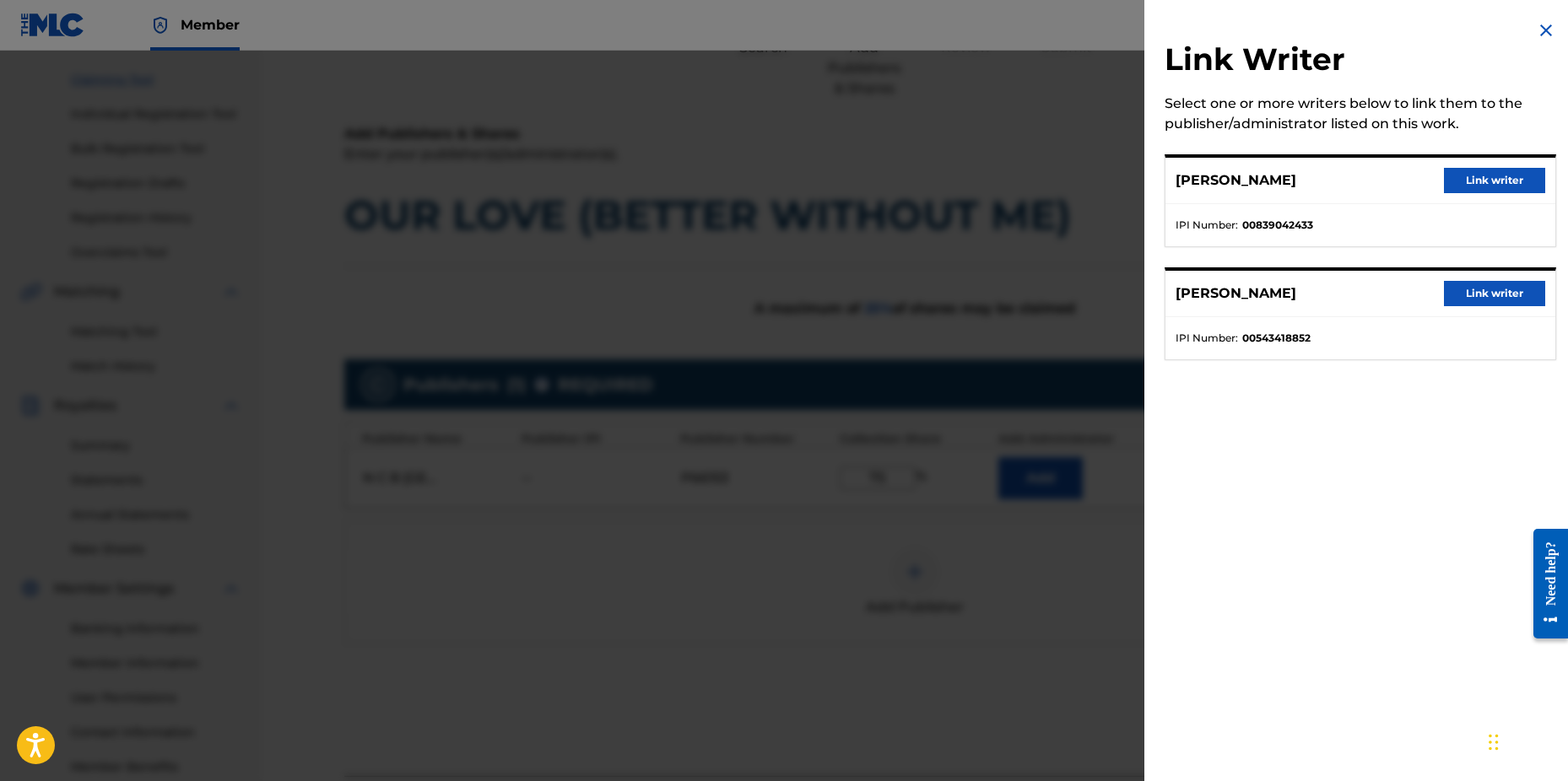
click at [1473, 288] on button "Link writer" at bounding box center [1495, 293] width 101 height 25
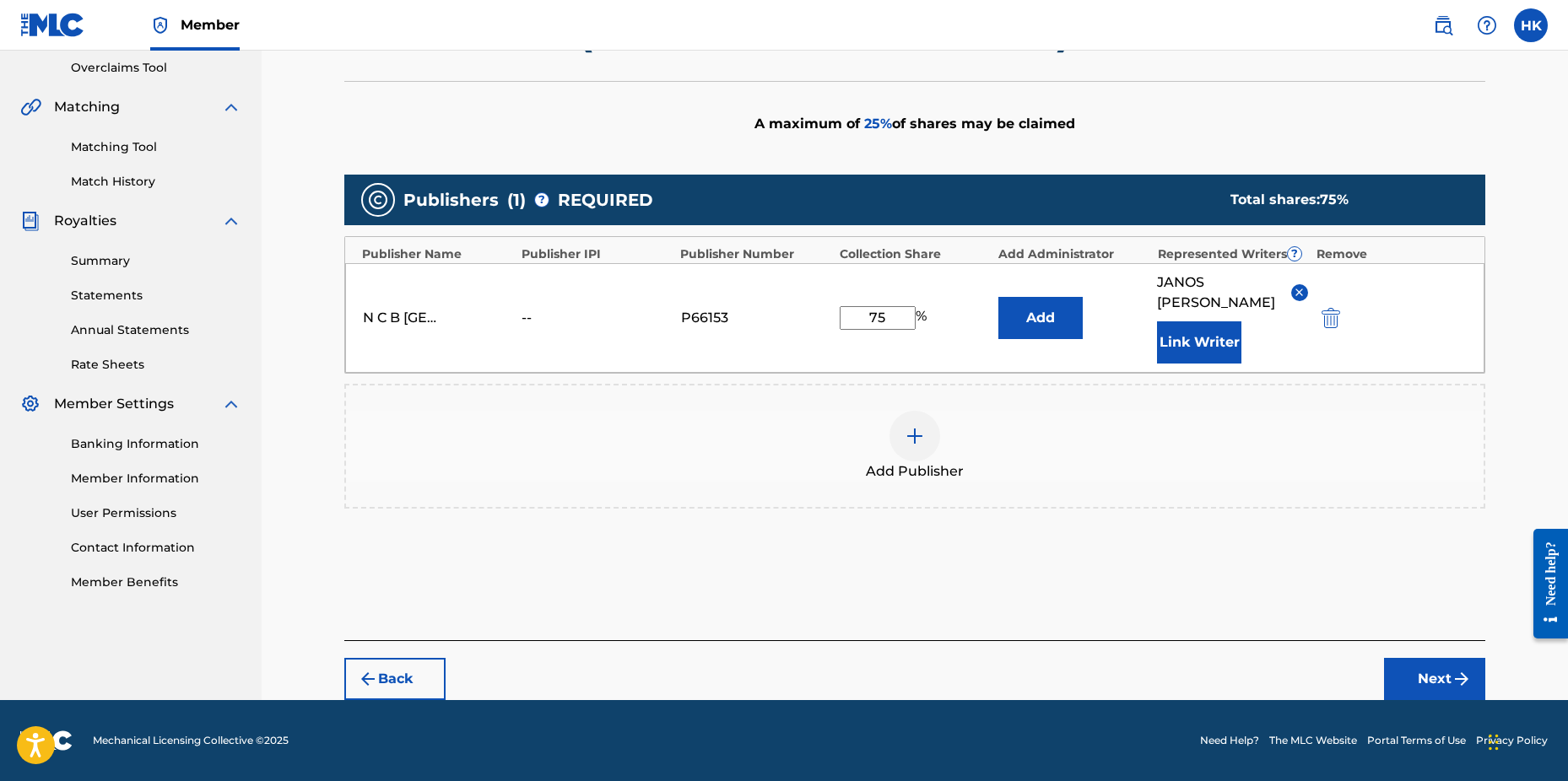
click at [1404, 680] on button "Next" at bounding box center [1435, 679] width 101 height 42
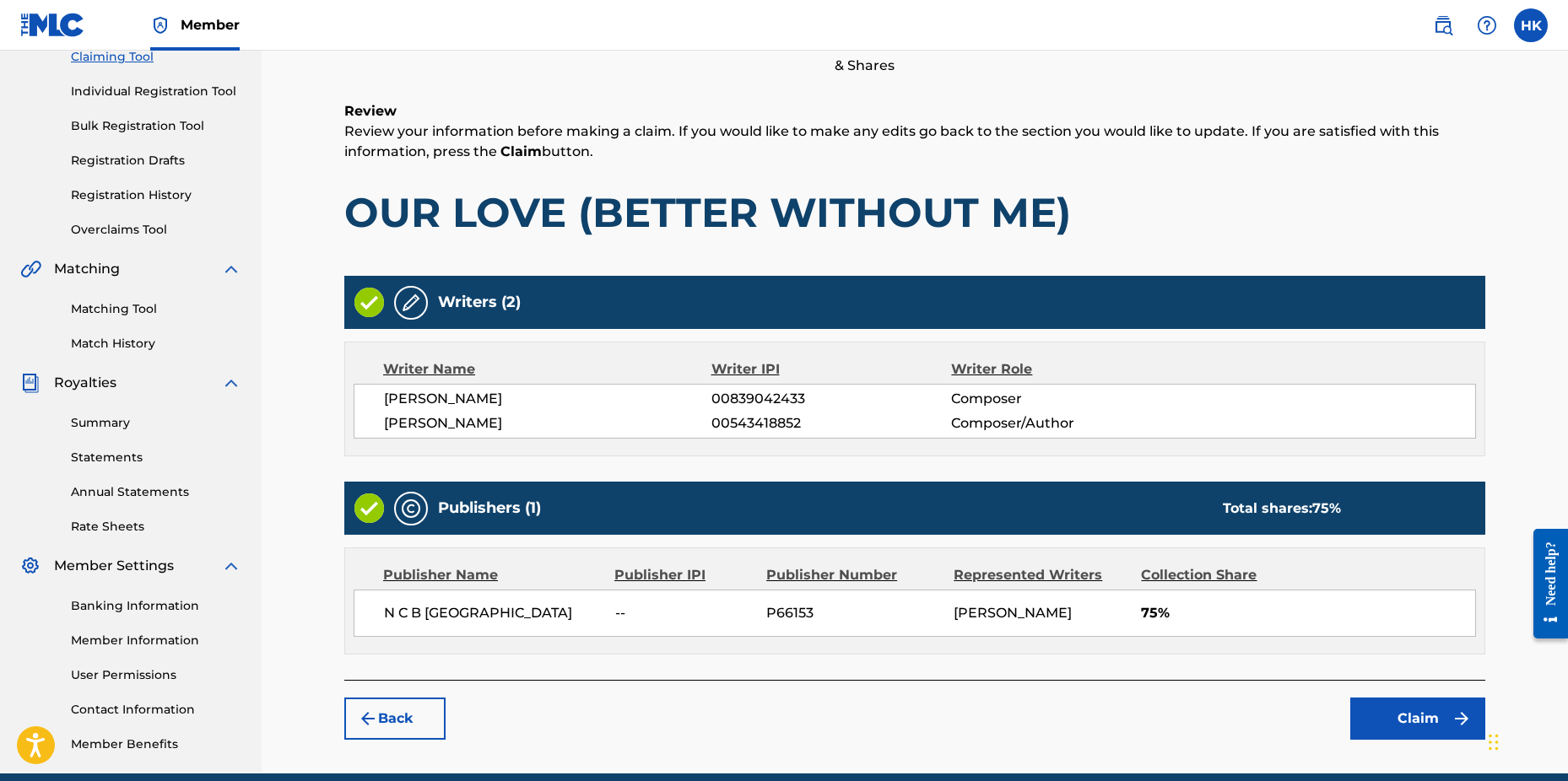
scroll to position [265, 0]
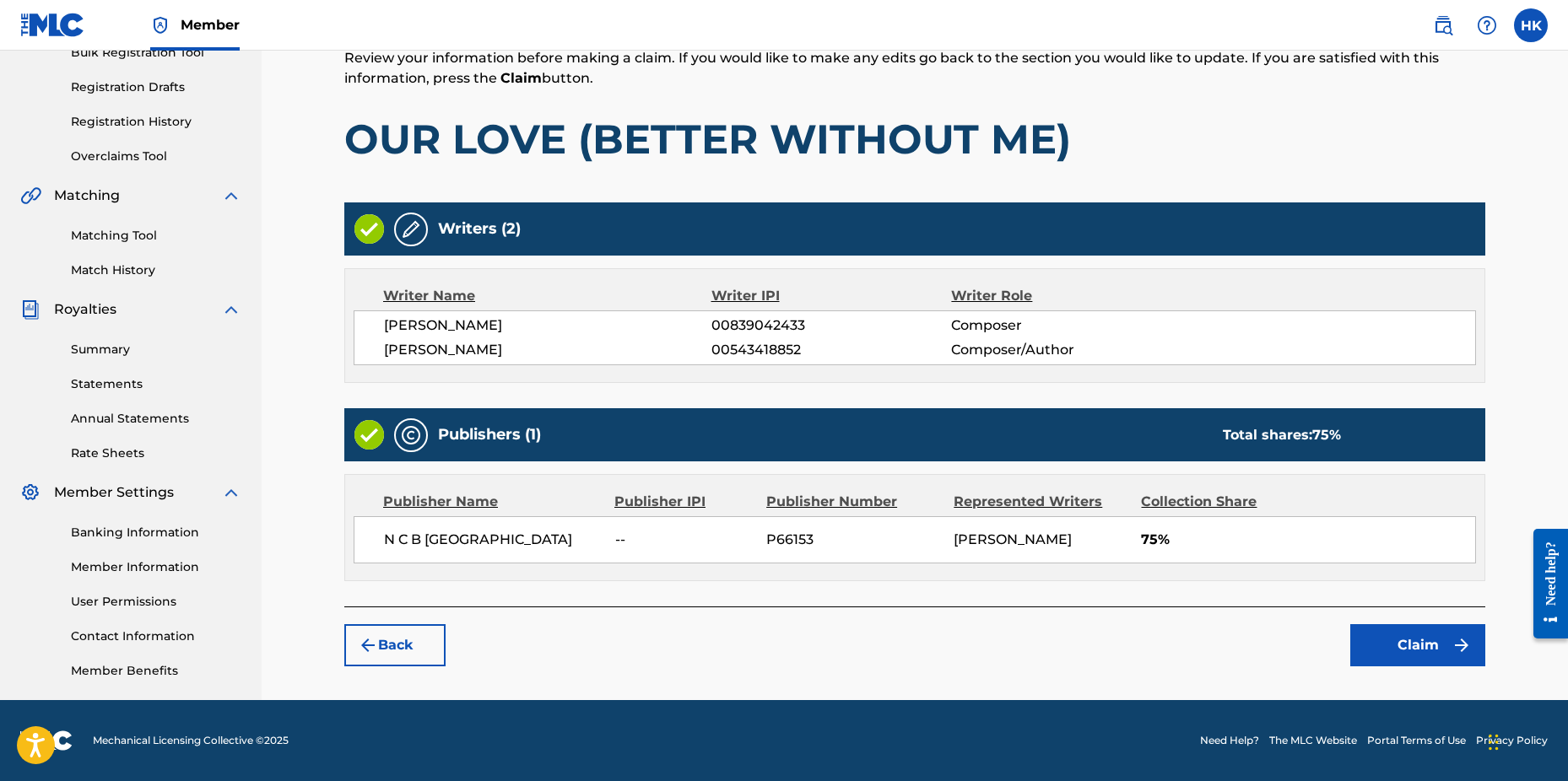
click at [1397, 666] on button "Claim" at bounding box center [1418, 645] width 135 height 42
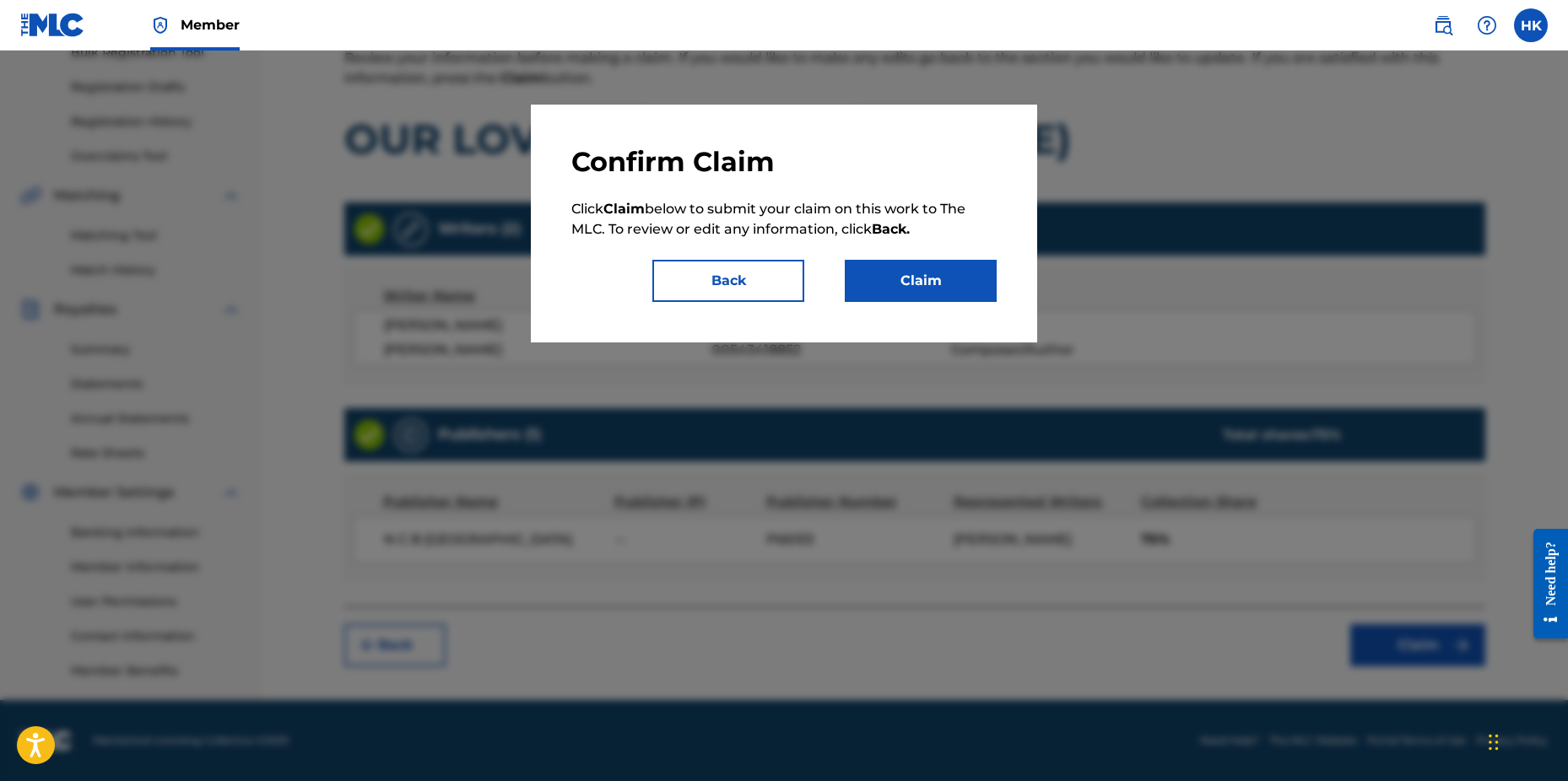
click at [931, 294] on button "Claim" at bounding box center [921, 281] width 152 height 42
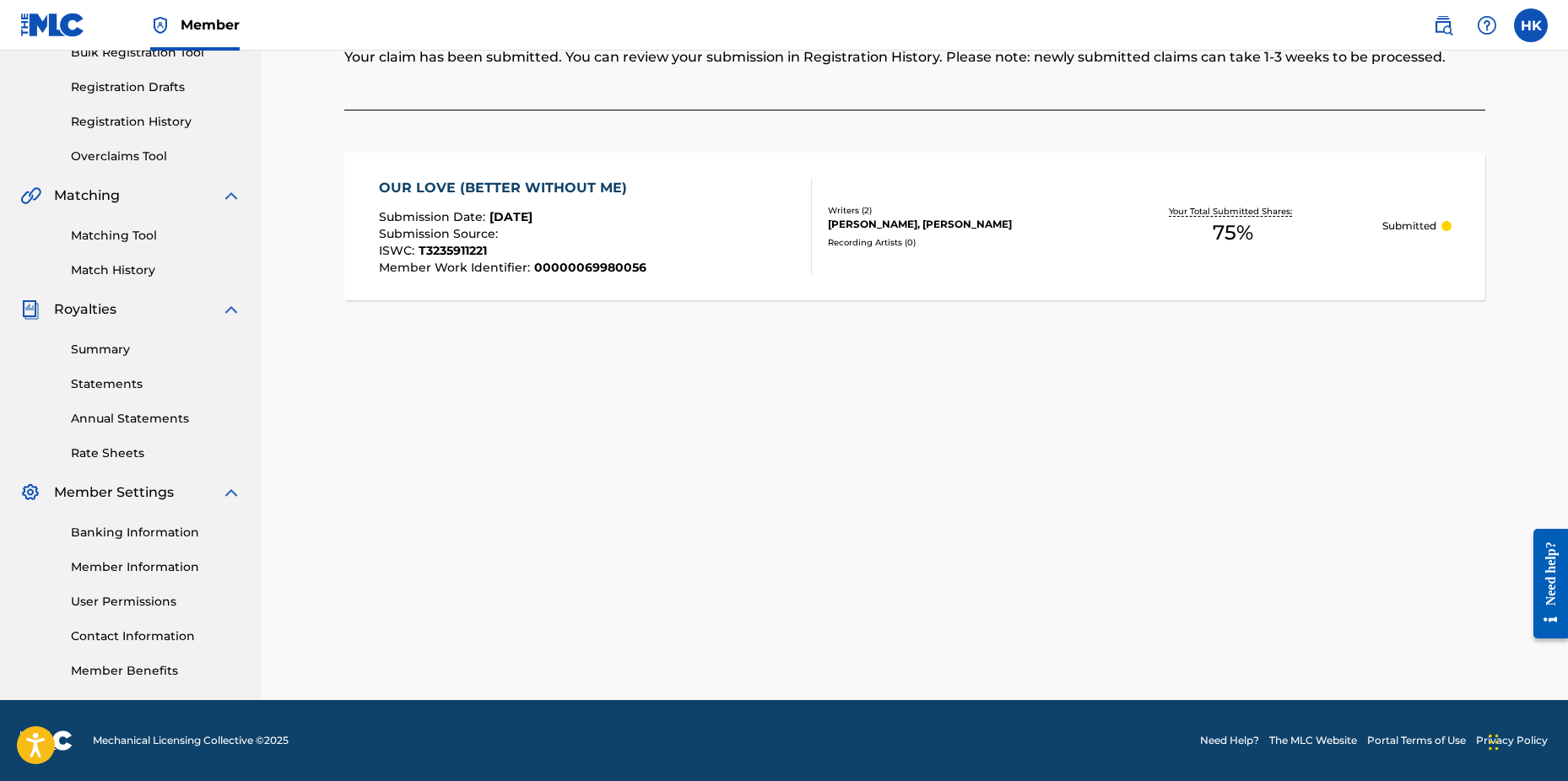
click at [890, 674] on div "Claiming Tool Search Add Publishers & Shares Review Submit Submit Your claim ha…" at bounding box center [915, 264] width 1182 height 873
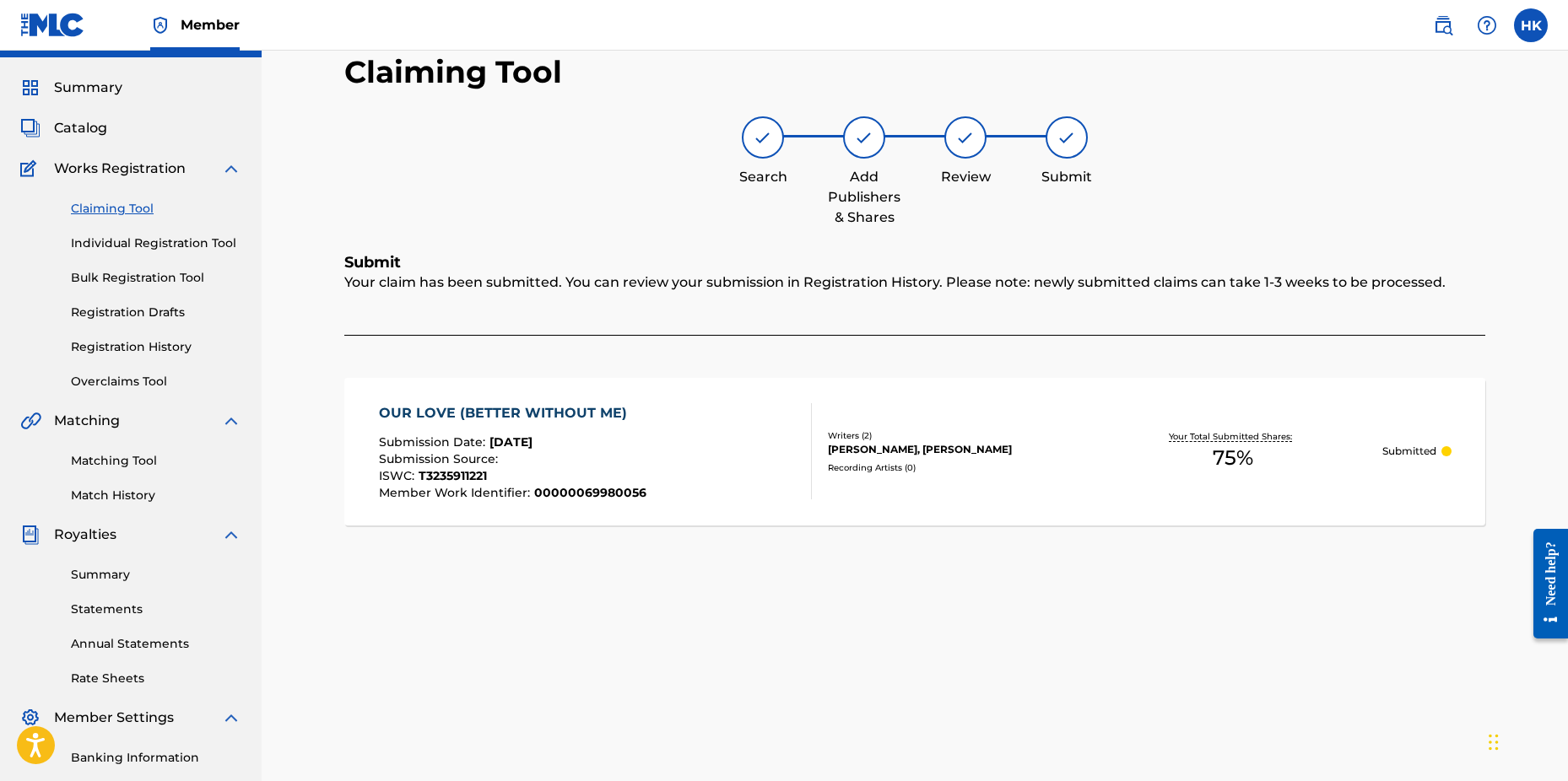
scroll to position [0, 0]
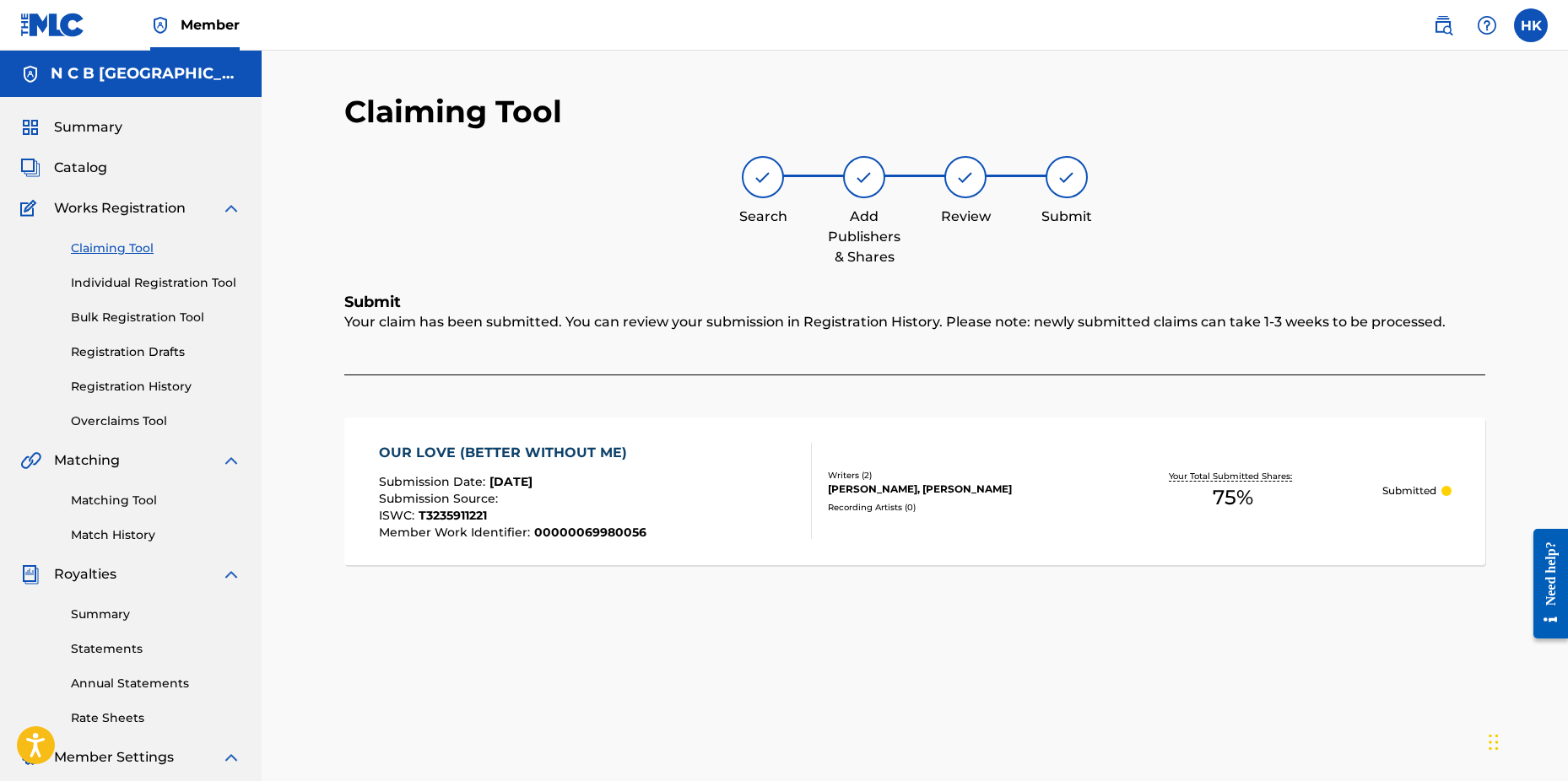
click at [94, 168] on span "Catalog" at bounding box center [80, 168] width 54 height 20
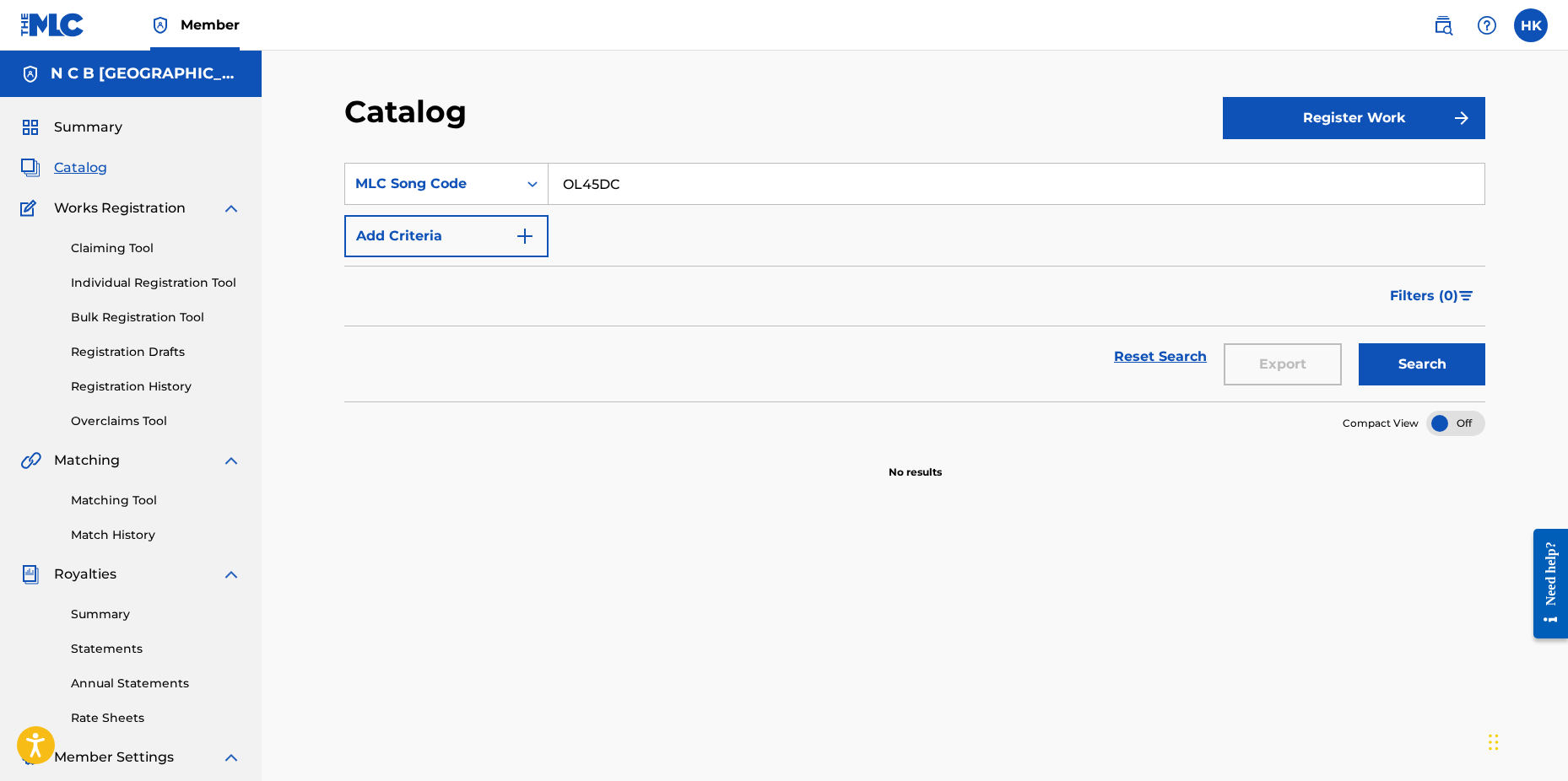
click at [655, 178] on input "OL45DC" at bounding box center [1017, 183] width 936 height 41
type input "O"
paste input "ID161G"
type input "ID161G"
click at [1359, 343] on button "Search" at bounding box center [1422, 364] width 126 height 42
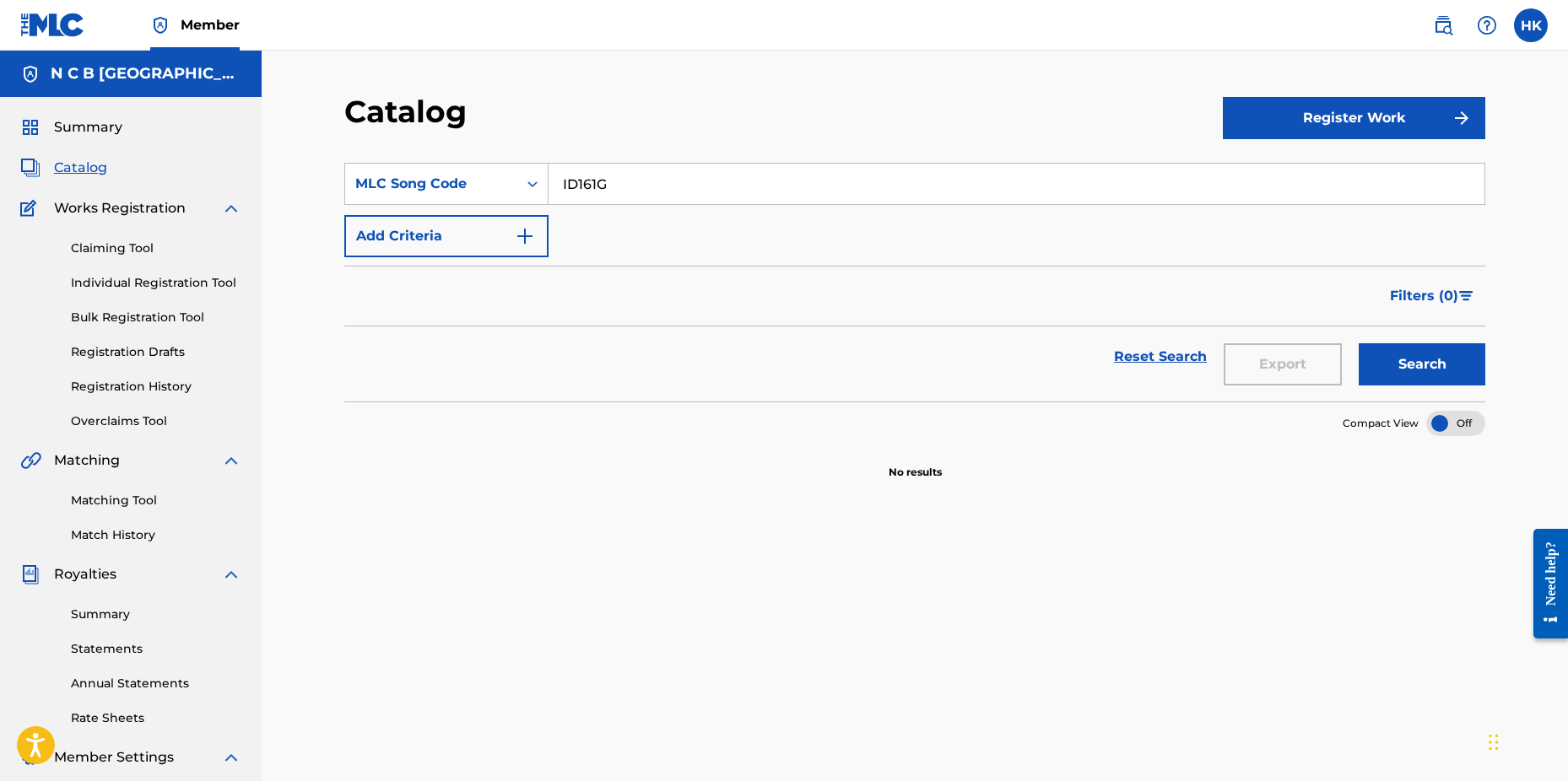
click at [111, 247] on link "Claiming Tool" at bounding box center [156, 248] width 170 height 18
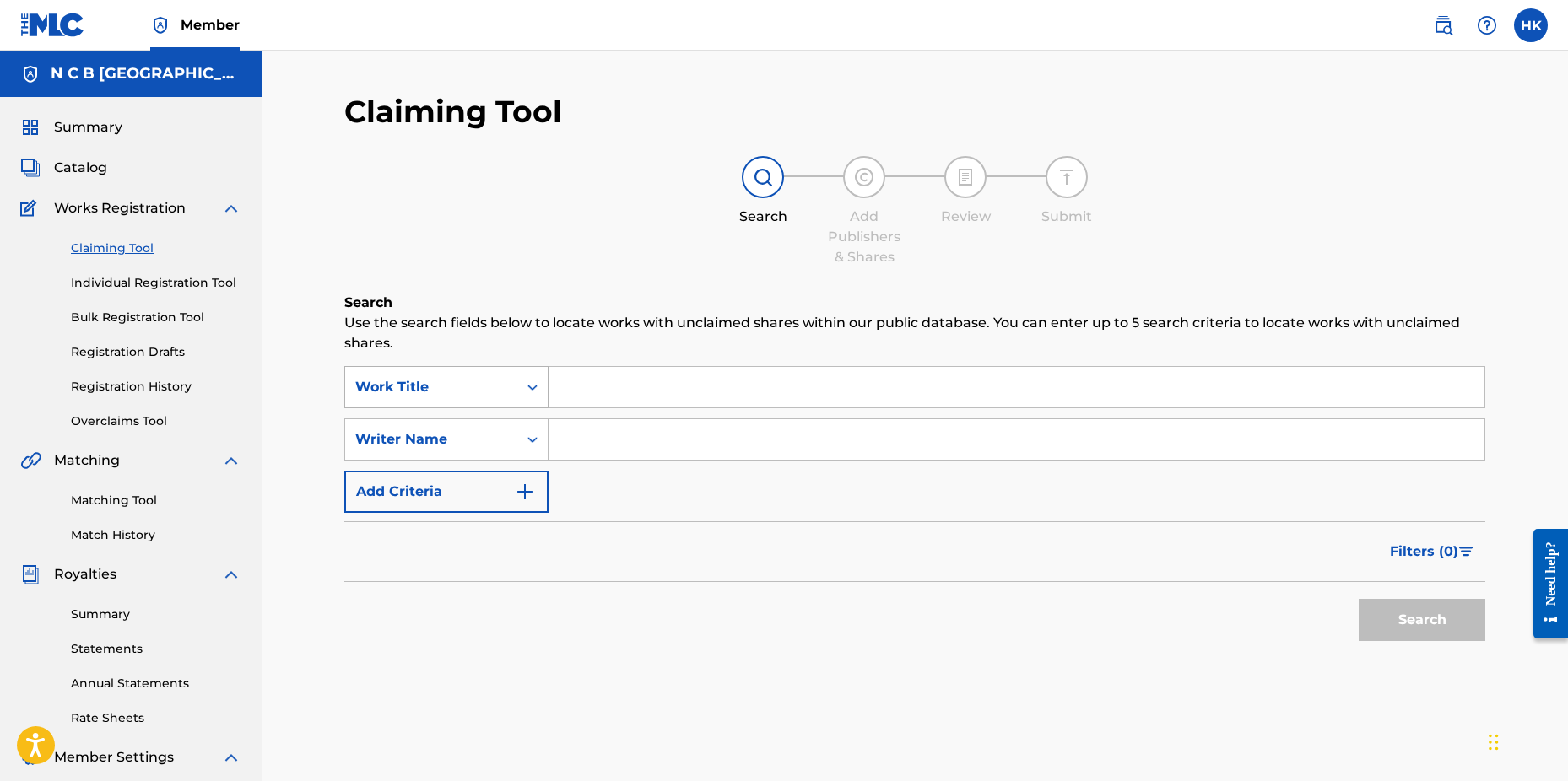
click at [539, 389] on icon "Search Form" at bounding box center [532, 387] width 17 height 17
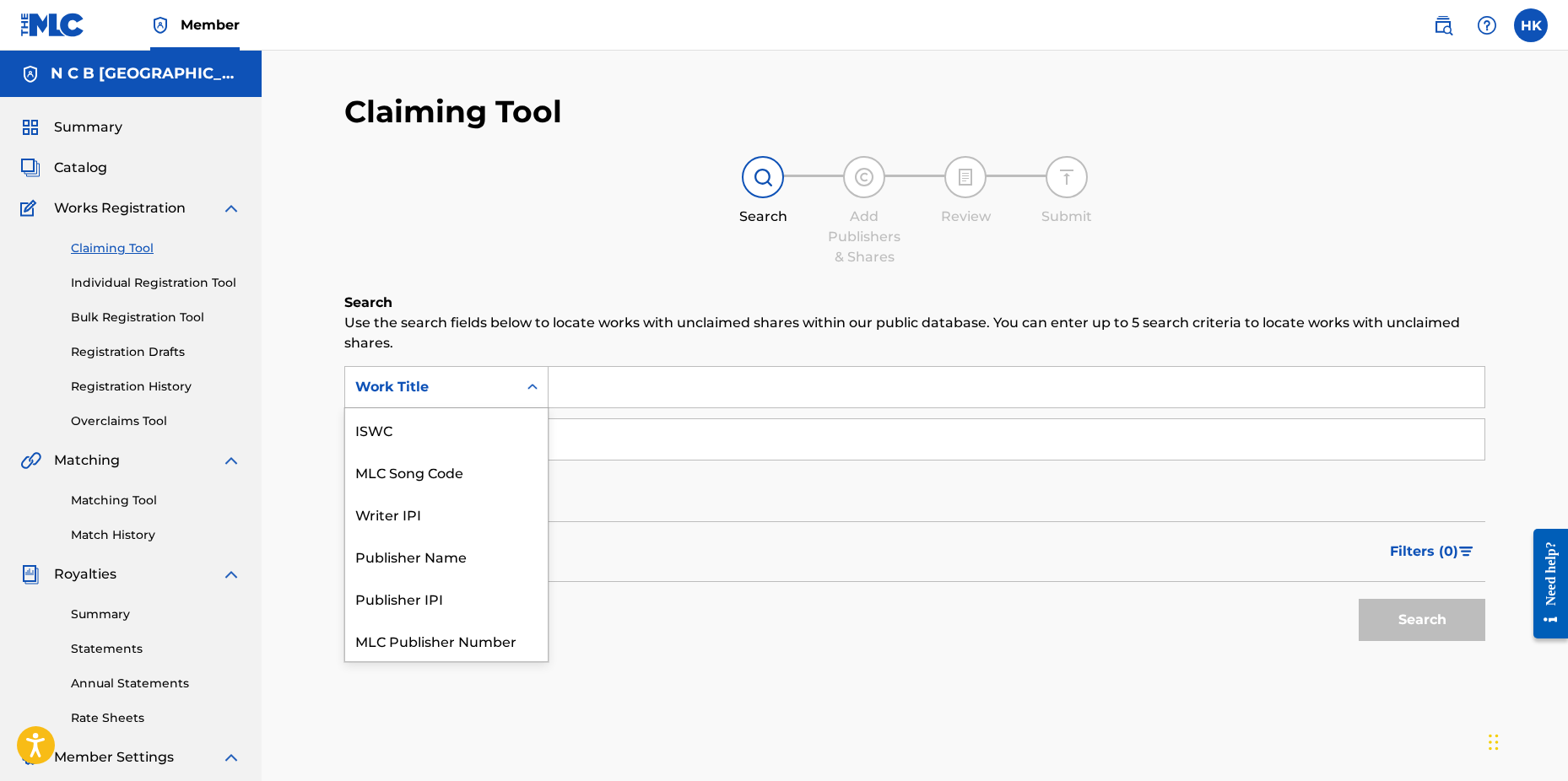
scroll to position [42, 0]
click at [506, 432] on div "MLC Song Code" at bounding box center [446, 429] width 202 height 42
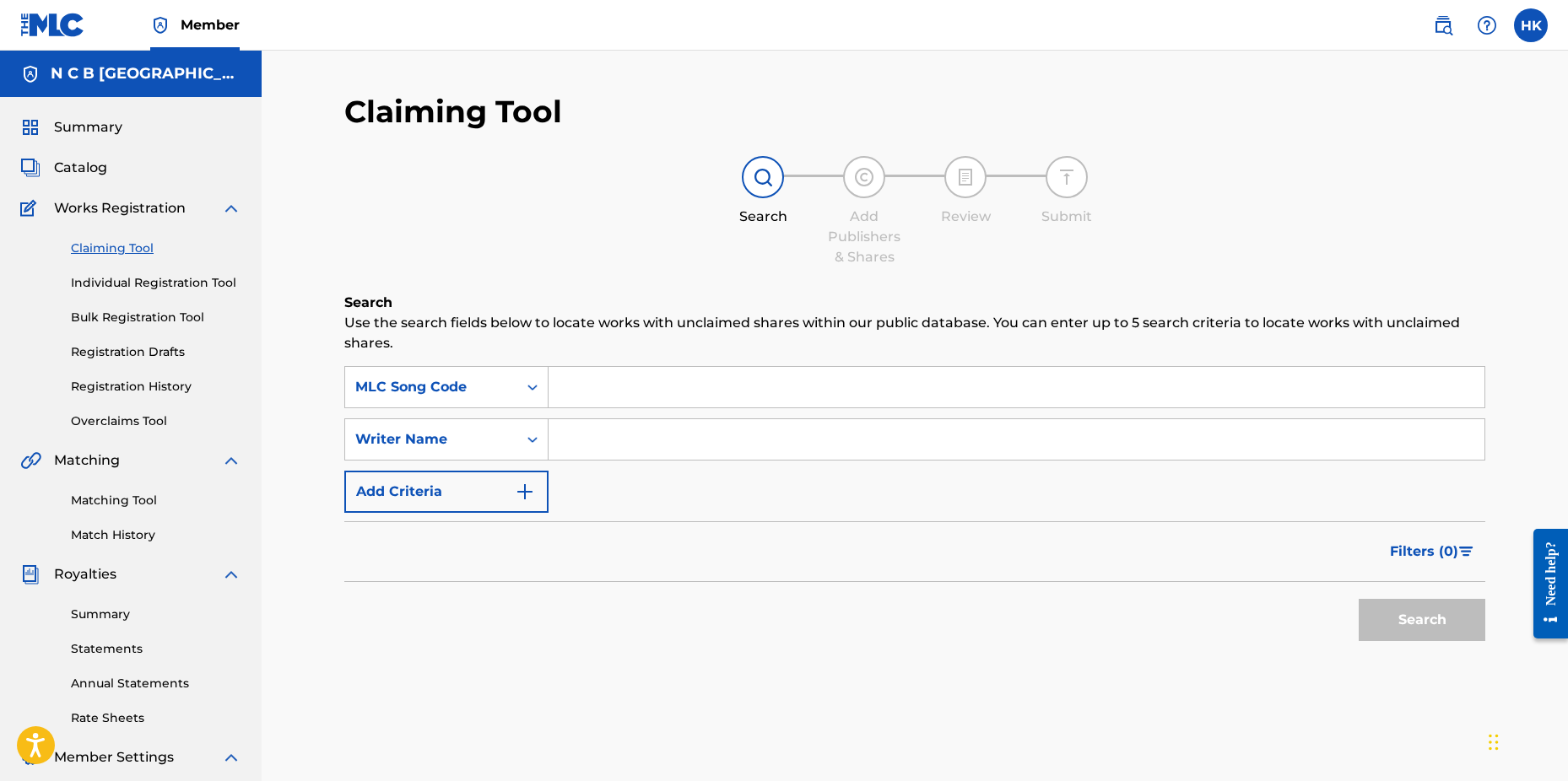
click at [593, 367] on input "Search Form" at bounding box center [1017, 387] width 936 height 41
paste input "ID161G"
type input "ID161G"
click at [1359, 599] on button "Search" at bounding box center [1422, 619] width 126 height 42
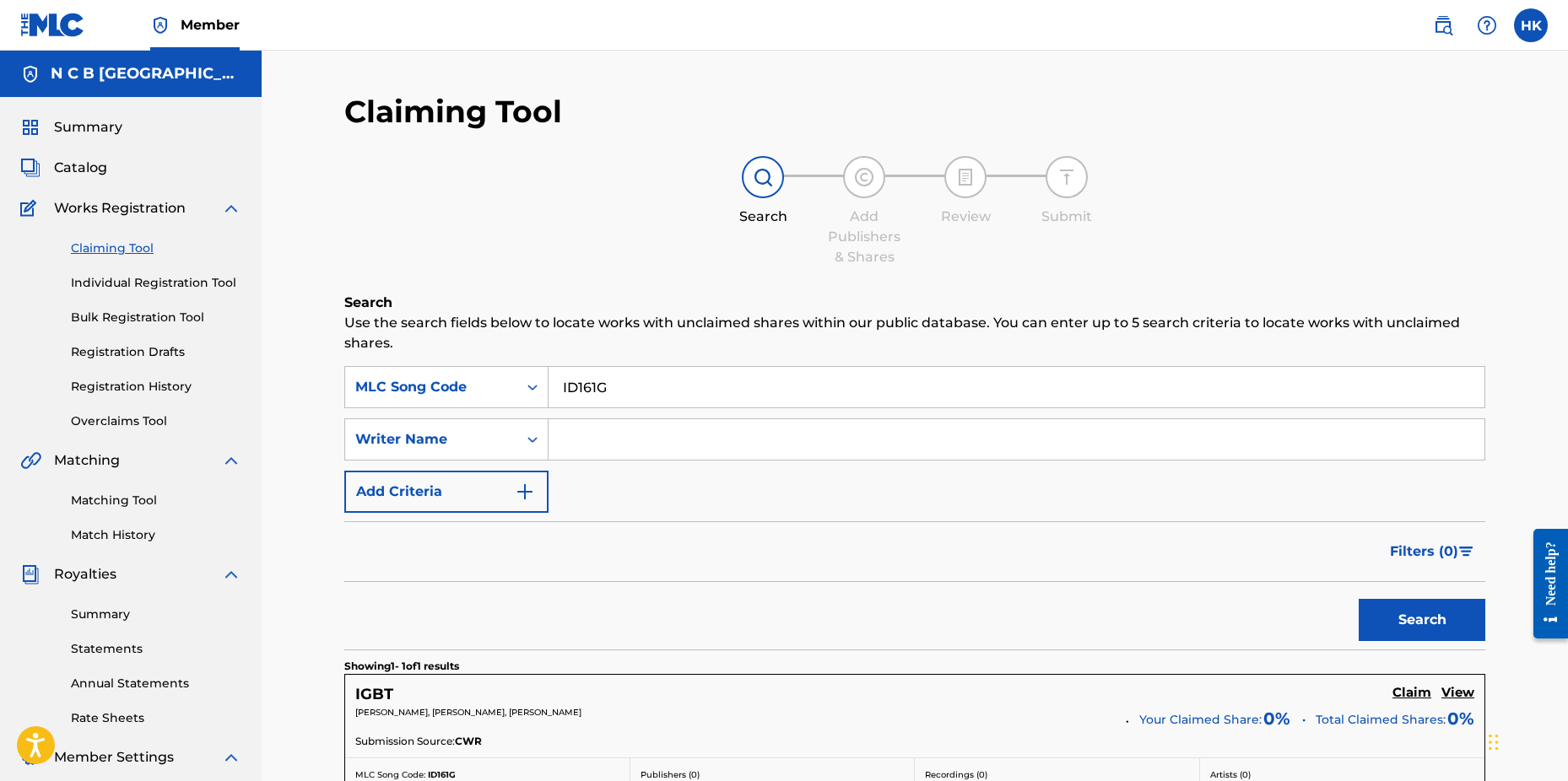
scroll to position [269, 0]
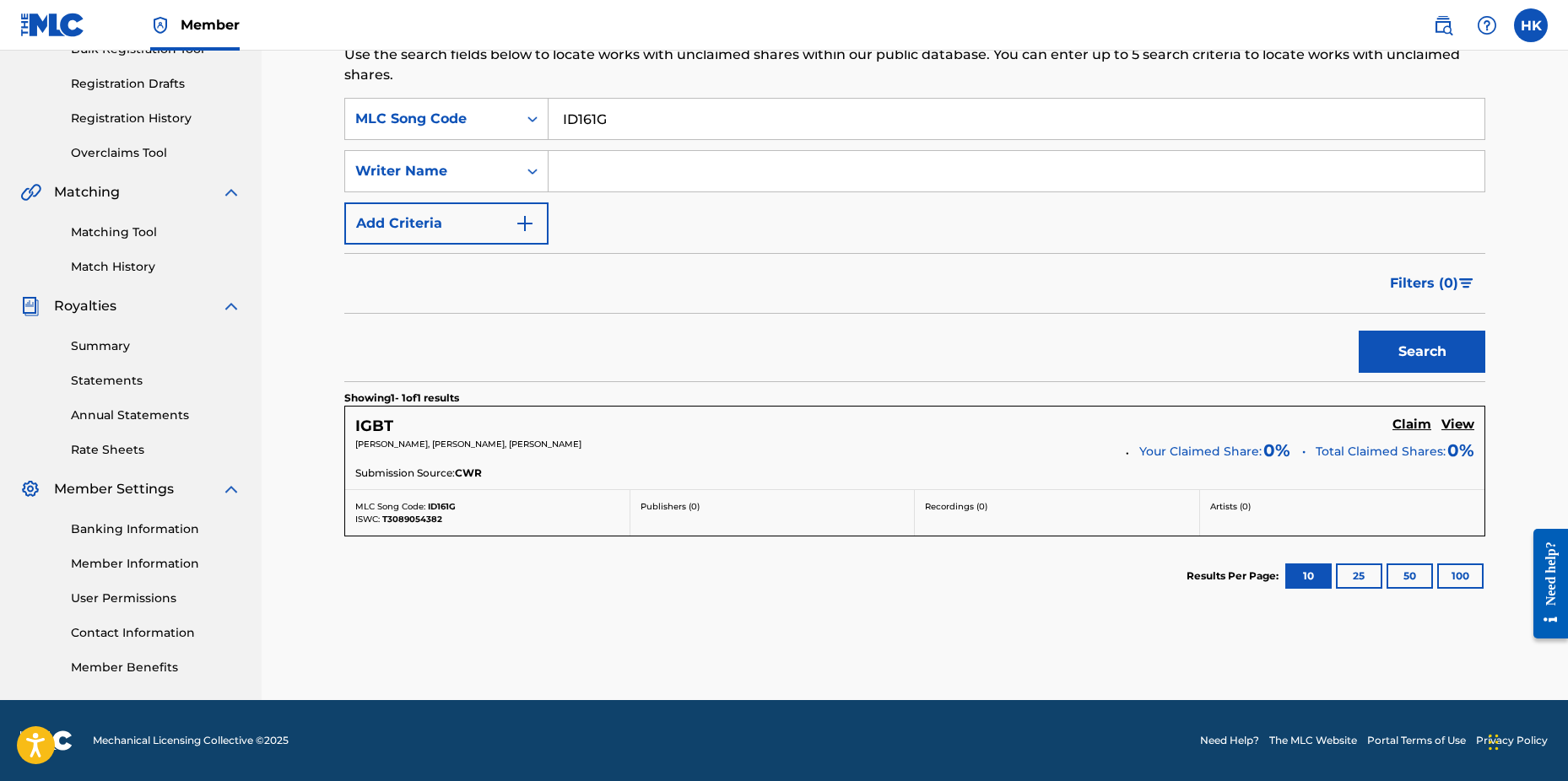
click at [1410, 424] on h5 "Claim" at bounding box center [1412, 424] width 39 height 16
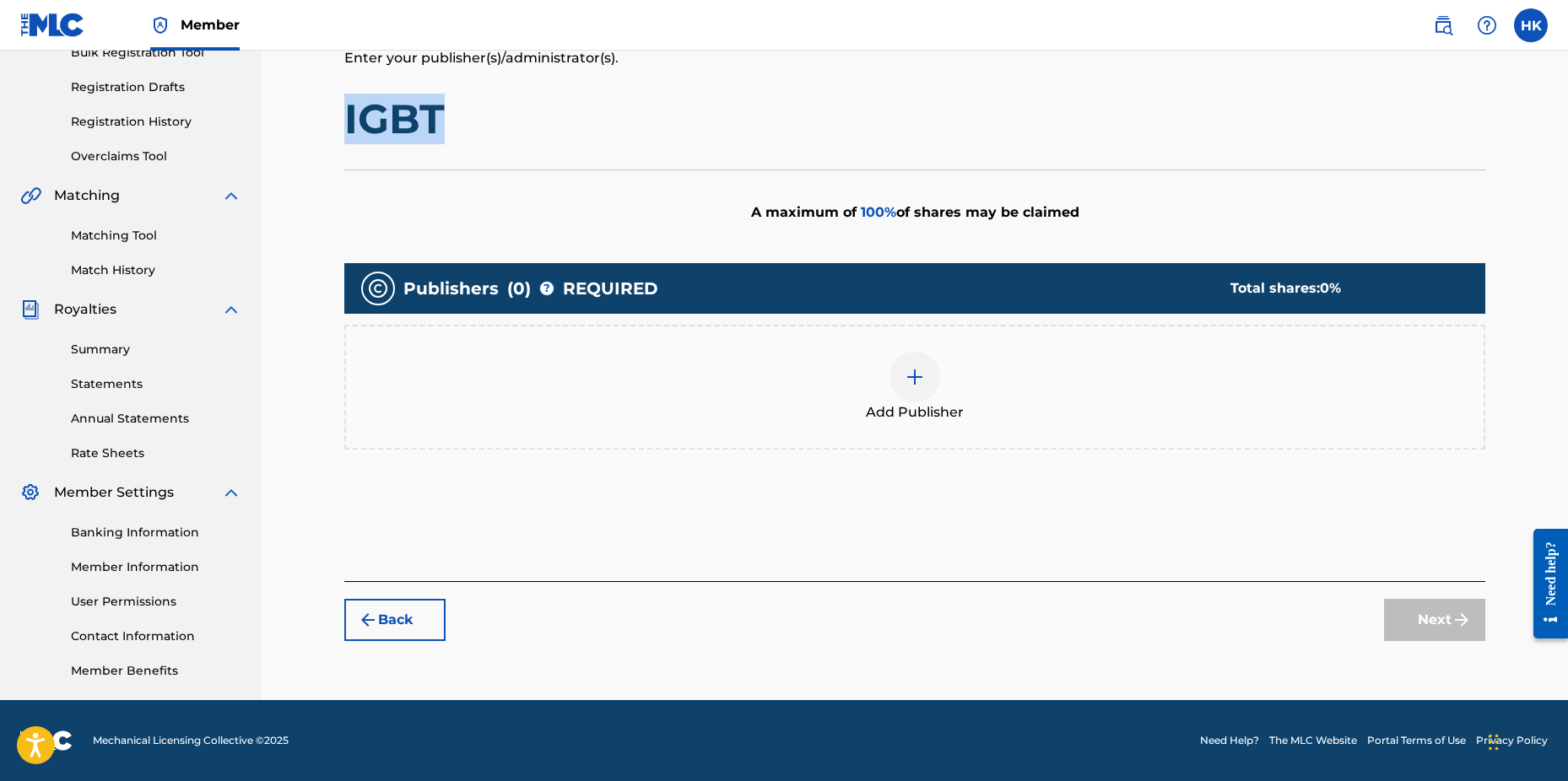
drag, startPoint x: 452, startPoint y: 117, endPoint x: 307, endPoint y: 116, distance: 145.0
click at [307, 116] on div "Claiming Tool Search Add Publishers & Shares Review Submit Add Publishers & Sha…" at bounding box center [915, 243] width 1307 height 915
click at [925, 384] on div at bounding box center [915, 377] width 51 height 51
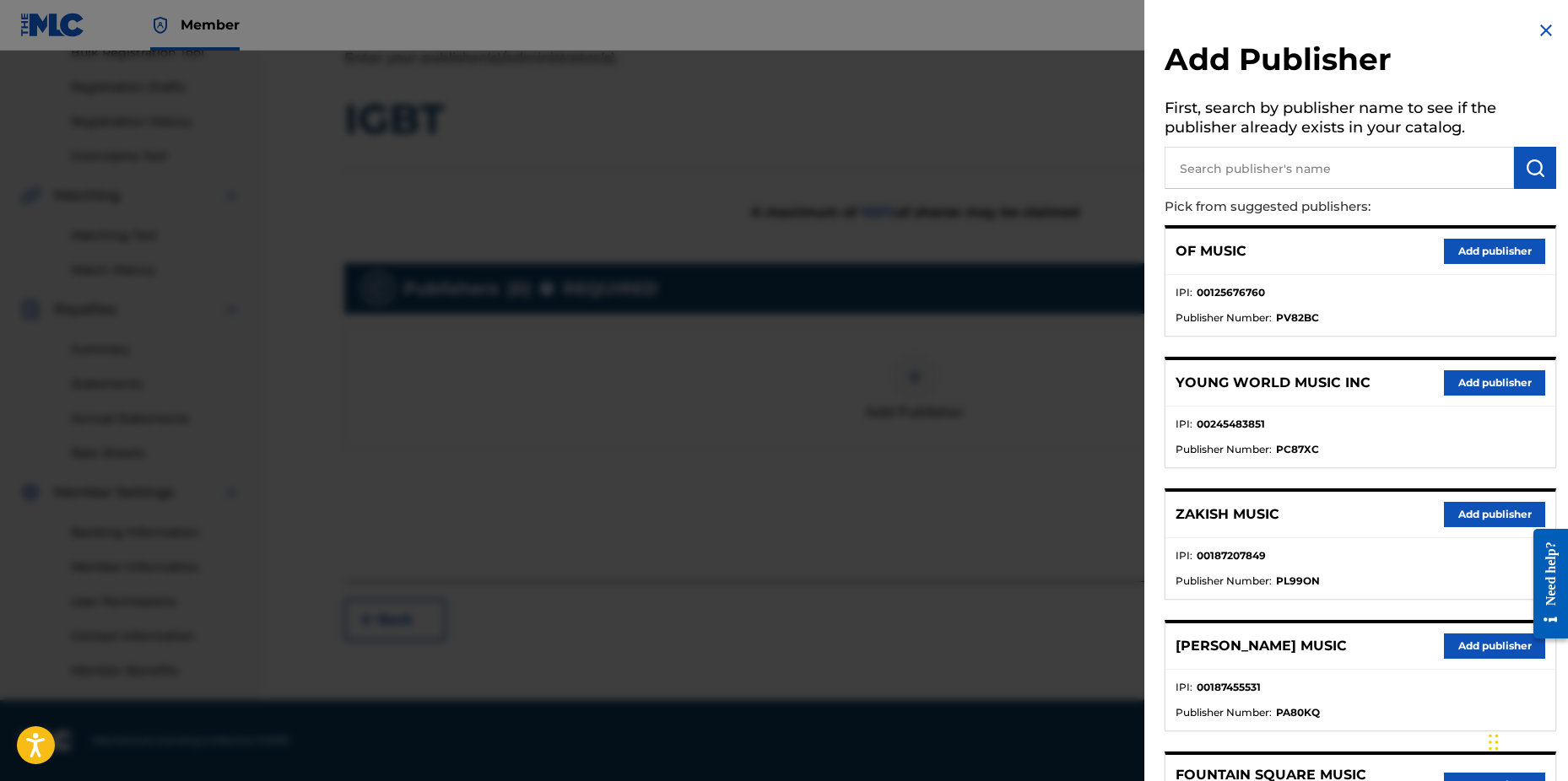
click at [1256, 178] on input "text" at bounding box center [1340, 168] width 349 height 42
type input "n c b"
click at [1533, 168] on img "submit" at bounding box center [1535, 168] width 20 height 20
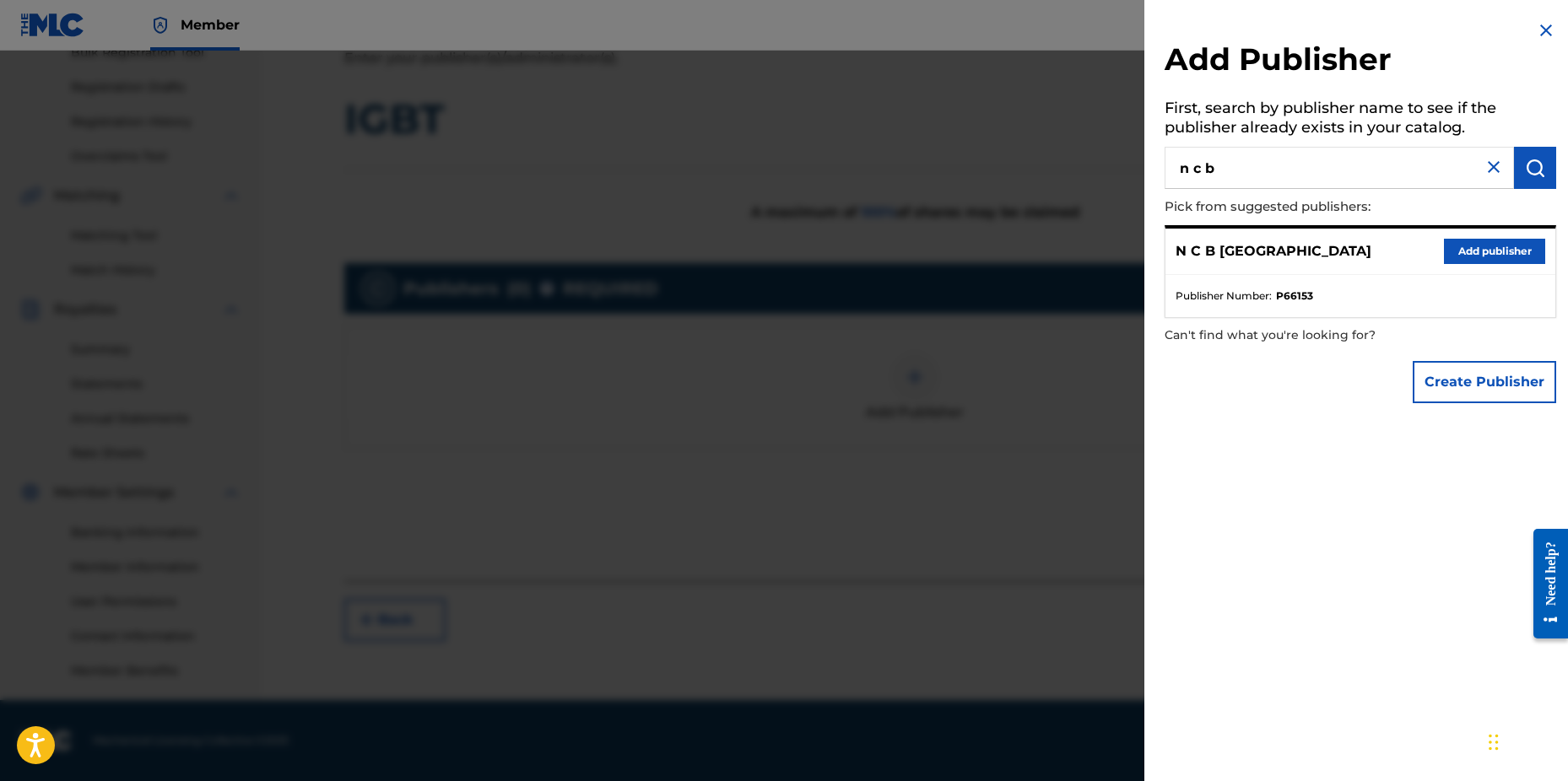
click at [1463, 250] on button "Add publisher" at bounding box center [1495, 251] width 101 height 25
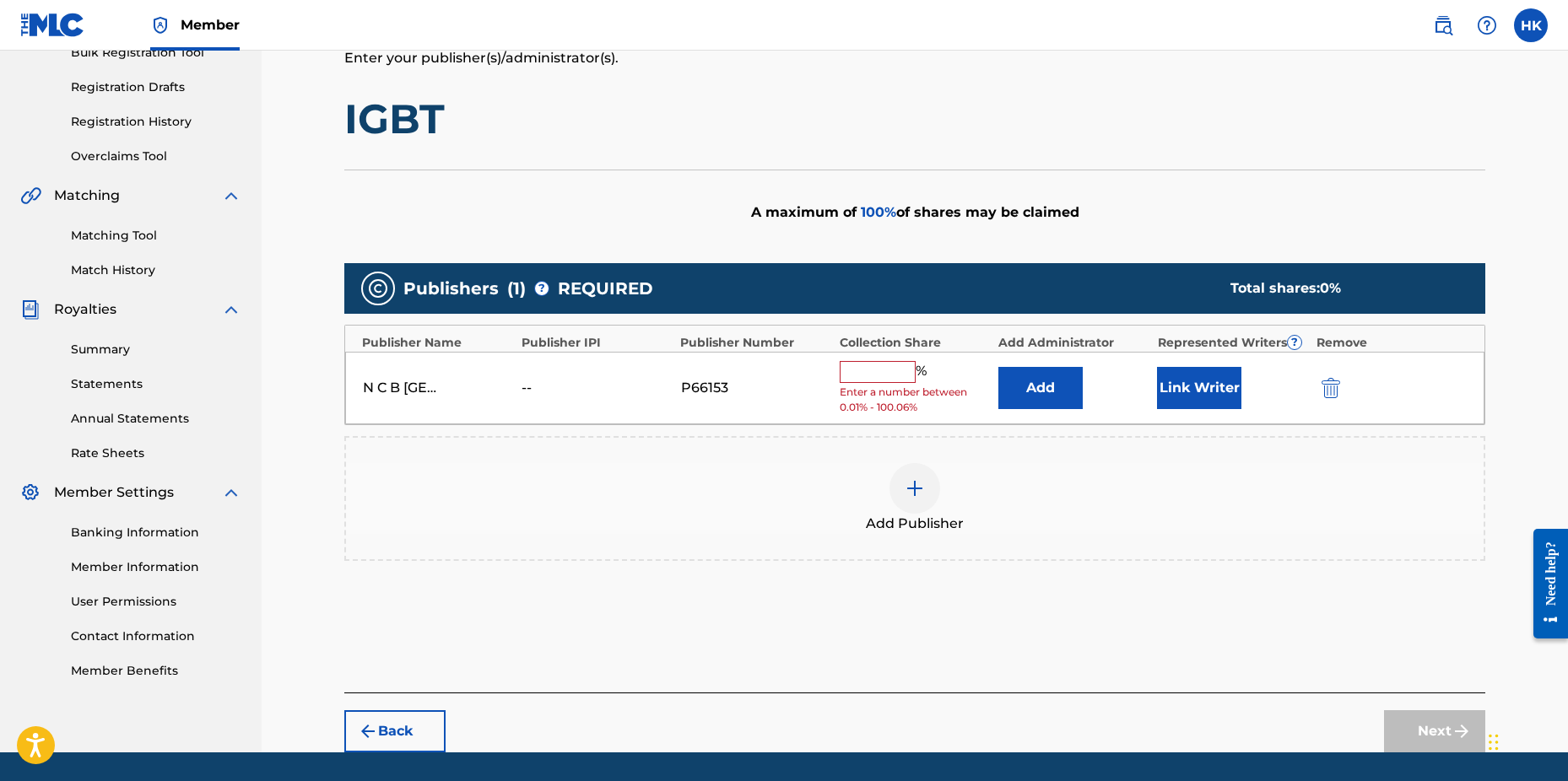
click at [864, 363] on input "text" at bounding box center [878, 371] width 76 height 22
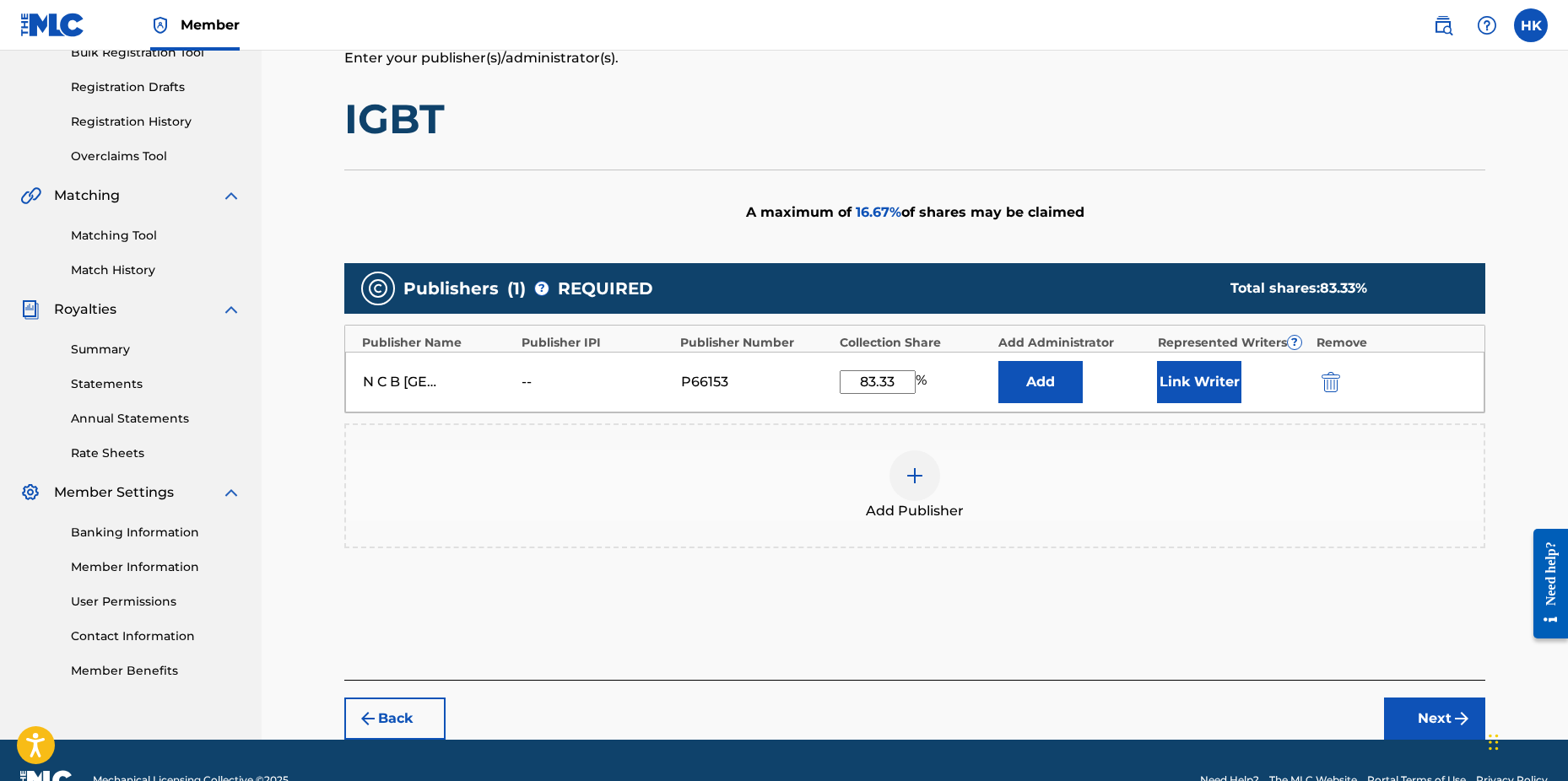
type input "83.33"
click at [1190, 378] on button "Link Writer" at bounding box center [1200, 382] width 85 height 42
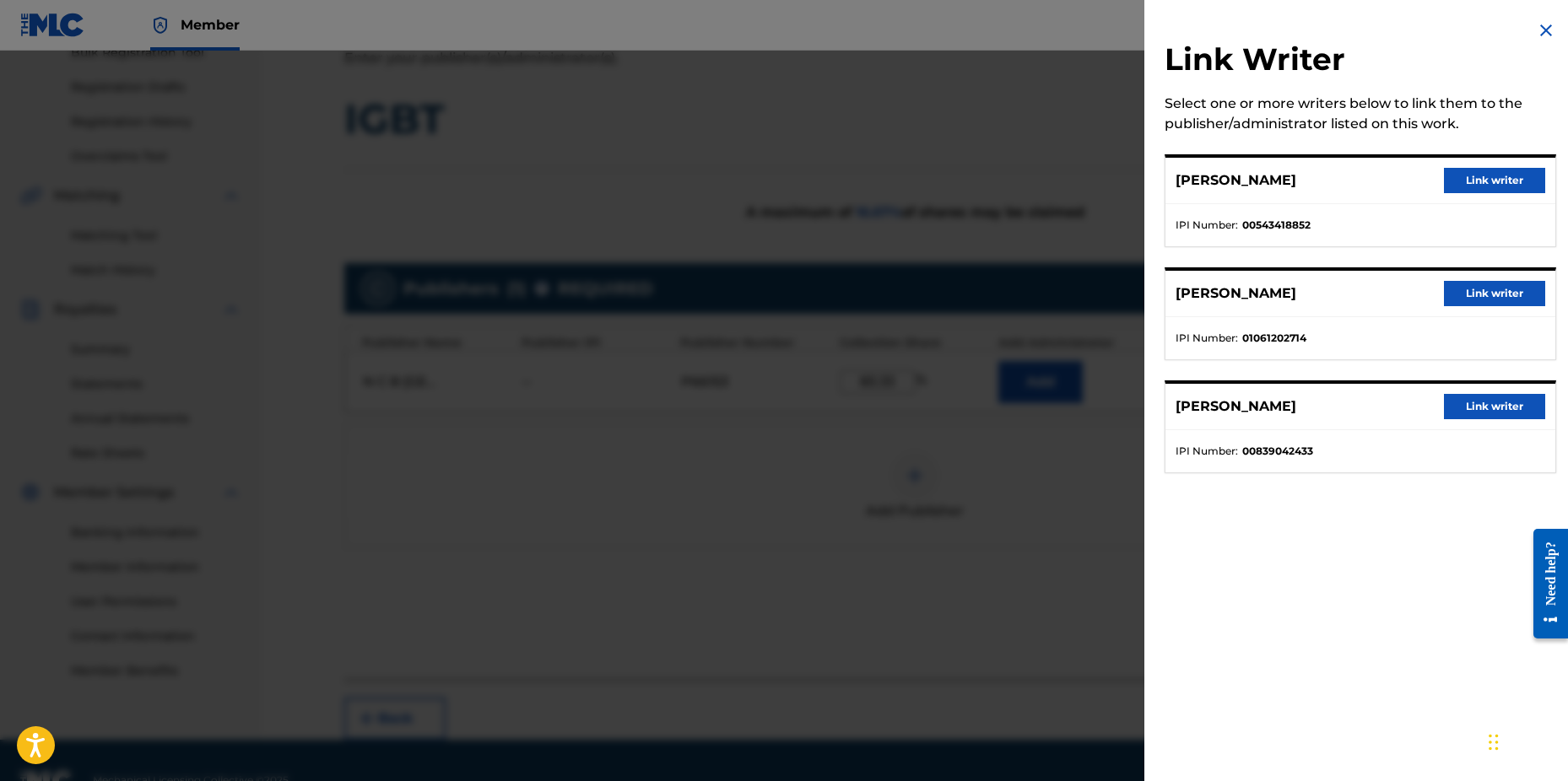
click at [1459, 175] on button "Link writer" at bounding box center [1495, 180] width 101 height 25
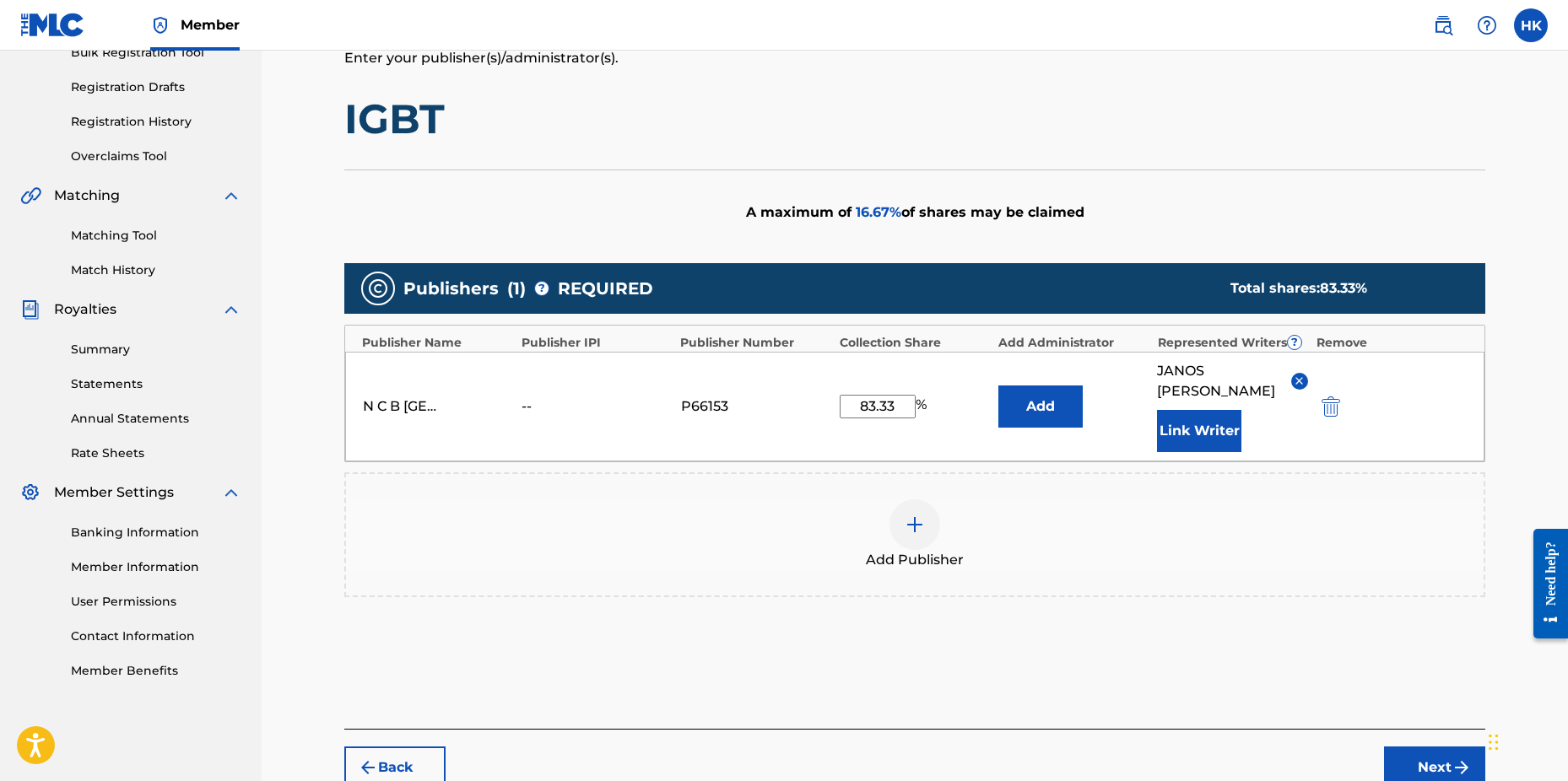
click at [1207, 436] on button "Link Writer" at bounding box center [1200, 431] width 85 height 42
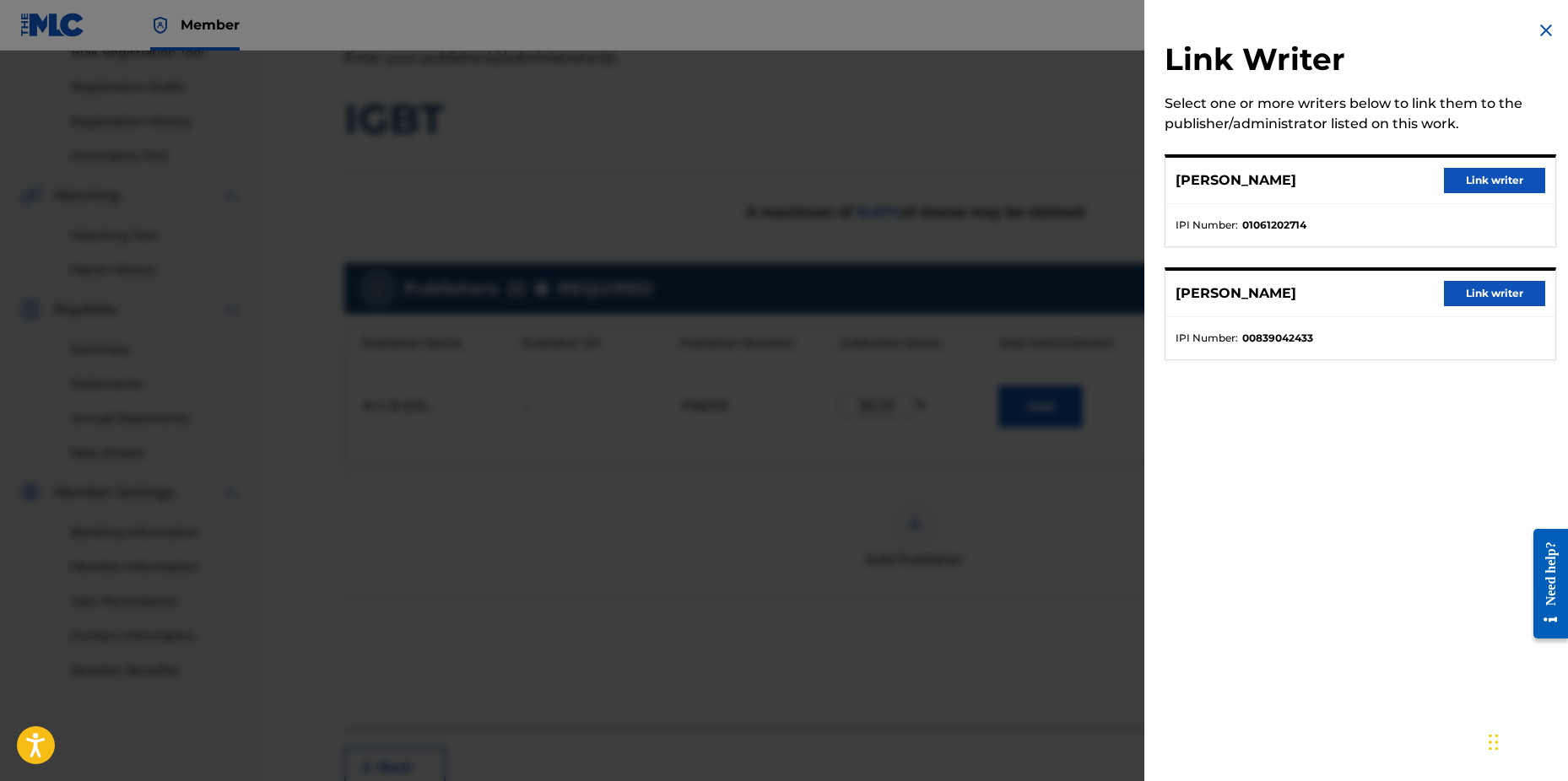
click at [1463, 185] on button "Link writer" at bounding box center [1495, 180] width 101 height 25
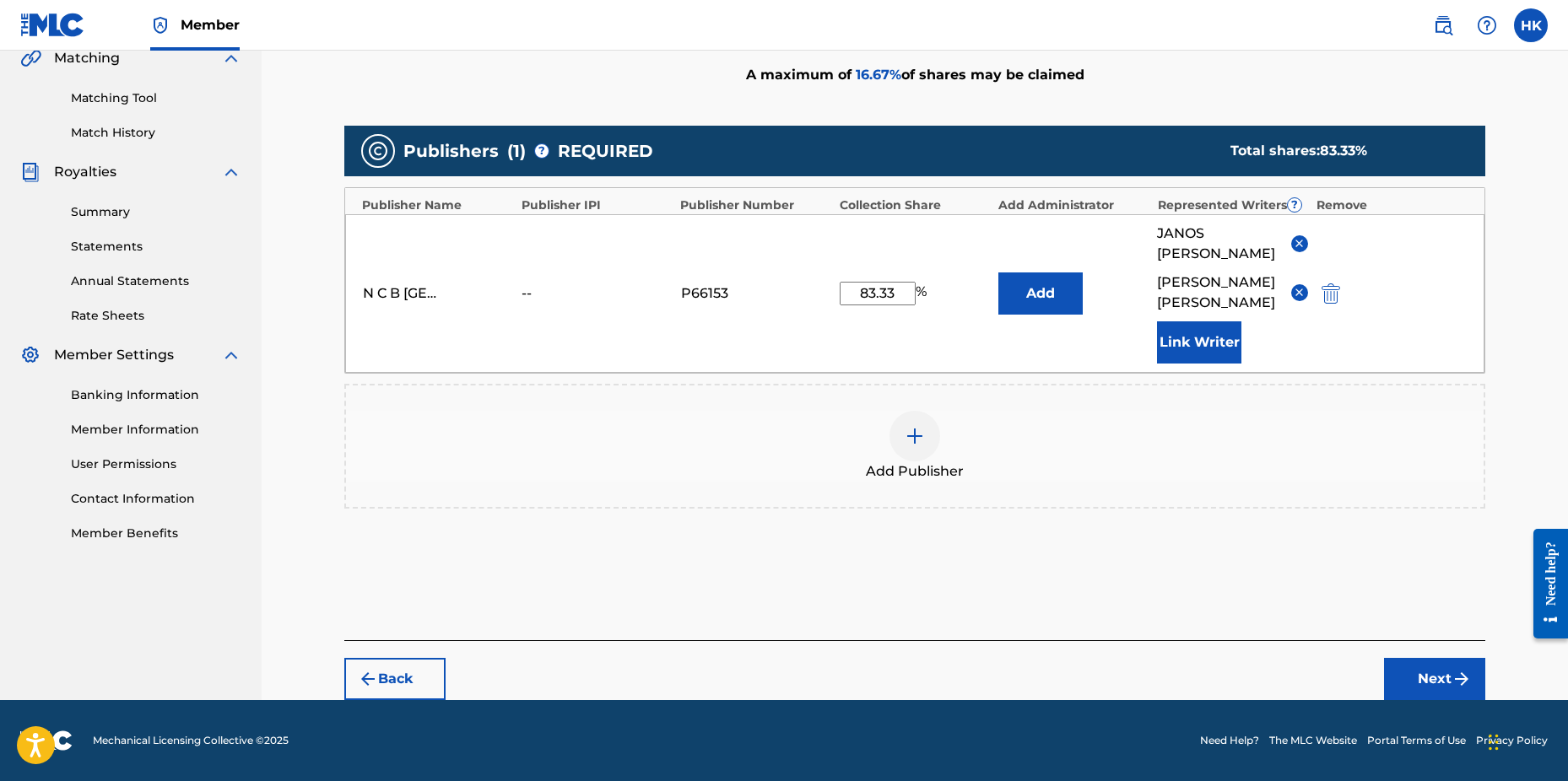
click at [1422, 688] on button "Next" at bounding box center [1435, 679] width 101 height 42
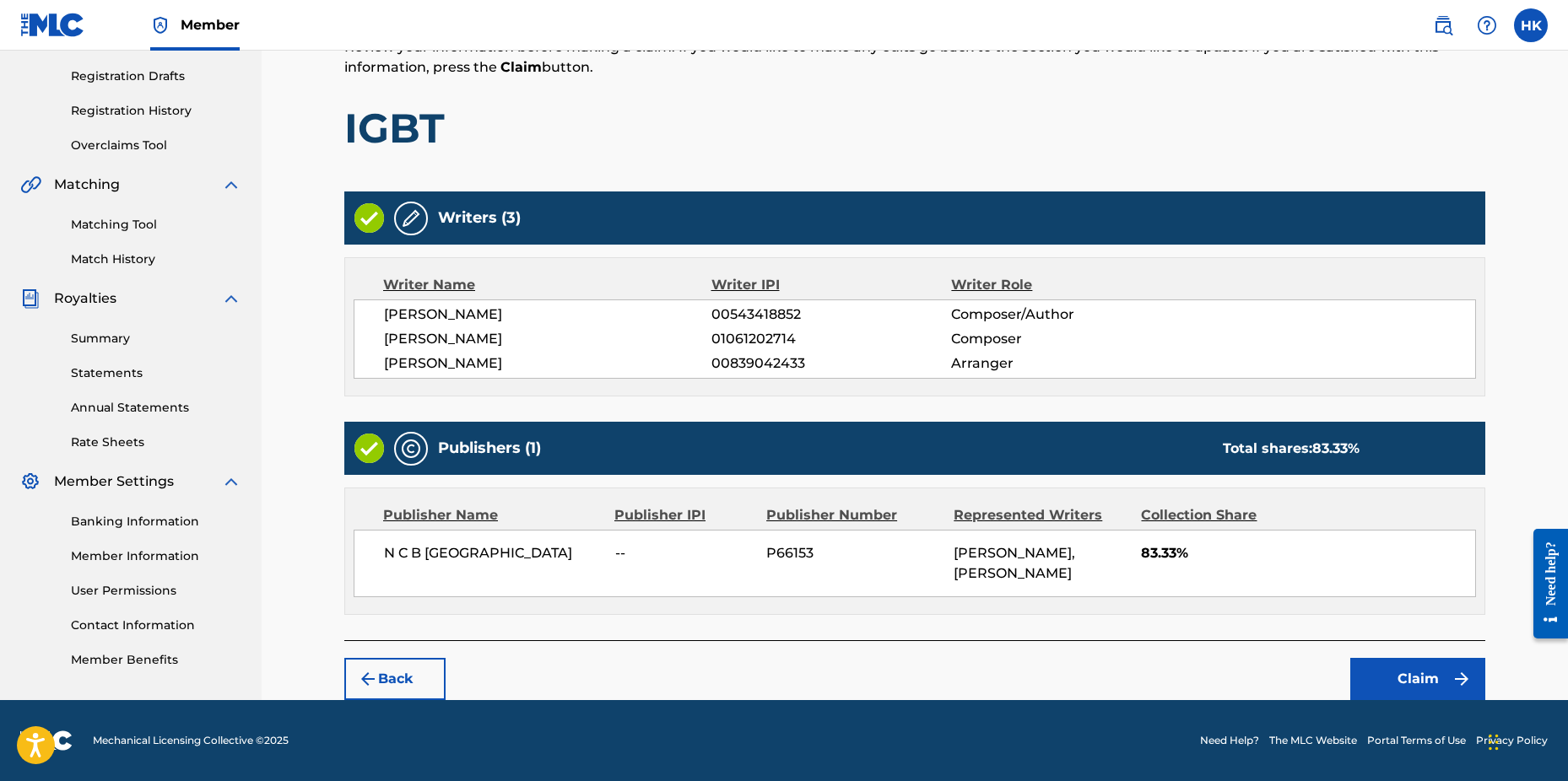
scroll to position [296, 0]
click at [1421, 676] on button "Claim" at bounding box center [1418, 679] width 135 height 42
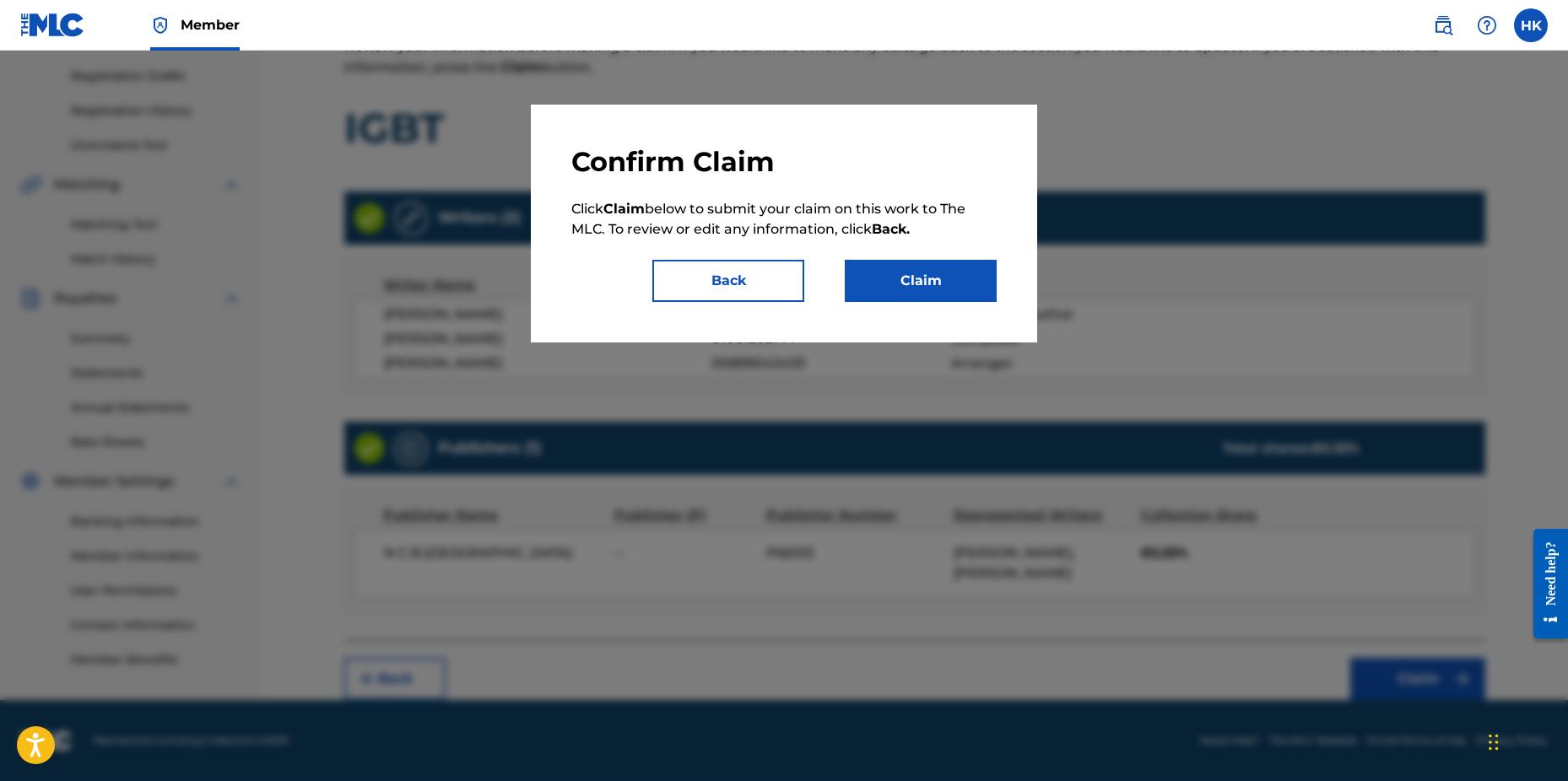
click at [943, 289] on button "Claim" at bounding box center [921, 281] width 152 height 42
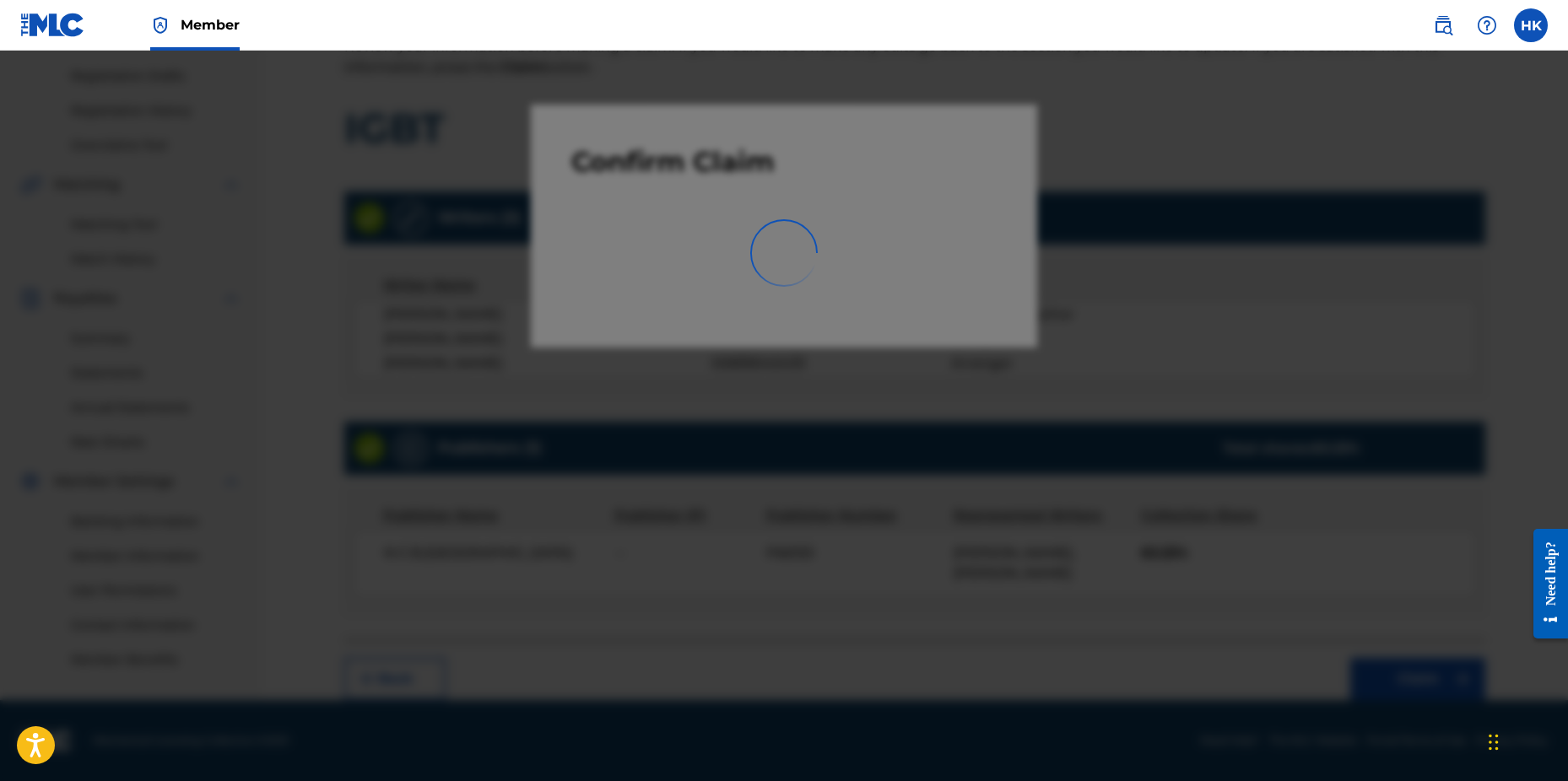
scroll to position [265, 0]
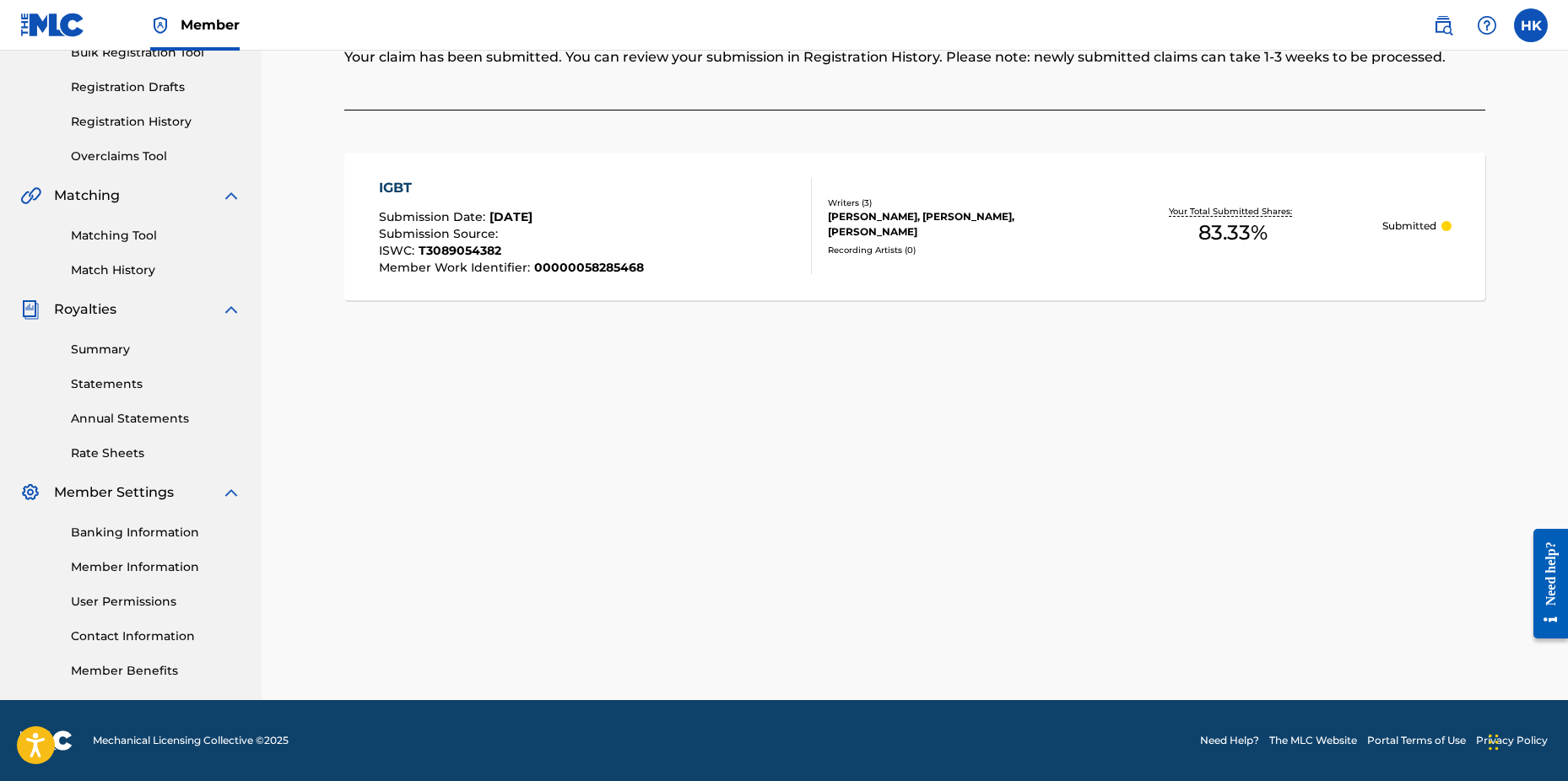
click at [1475, 453] on div "Claiming Tool Search Add Publishers & Shares Review Submit Submit Your claim ha…" at bounding box center [915, 264] width 1182 height 873
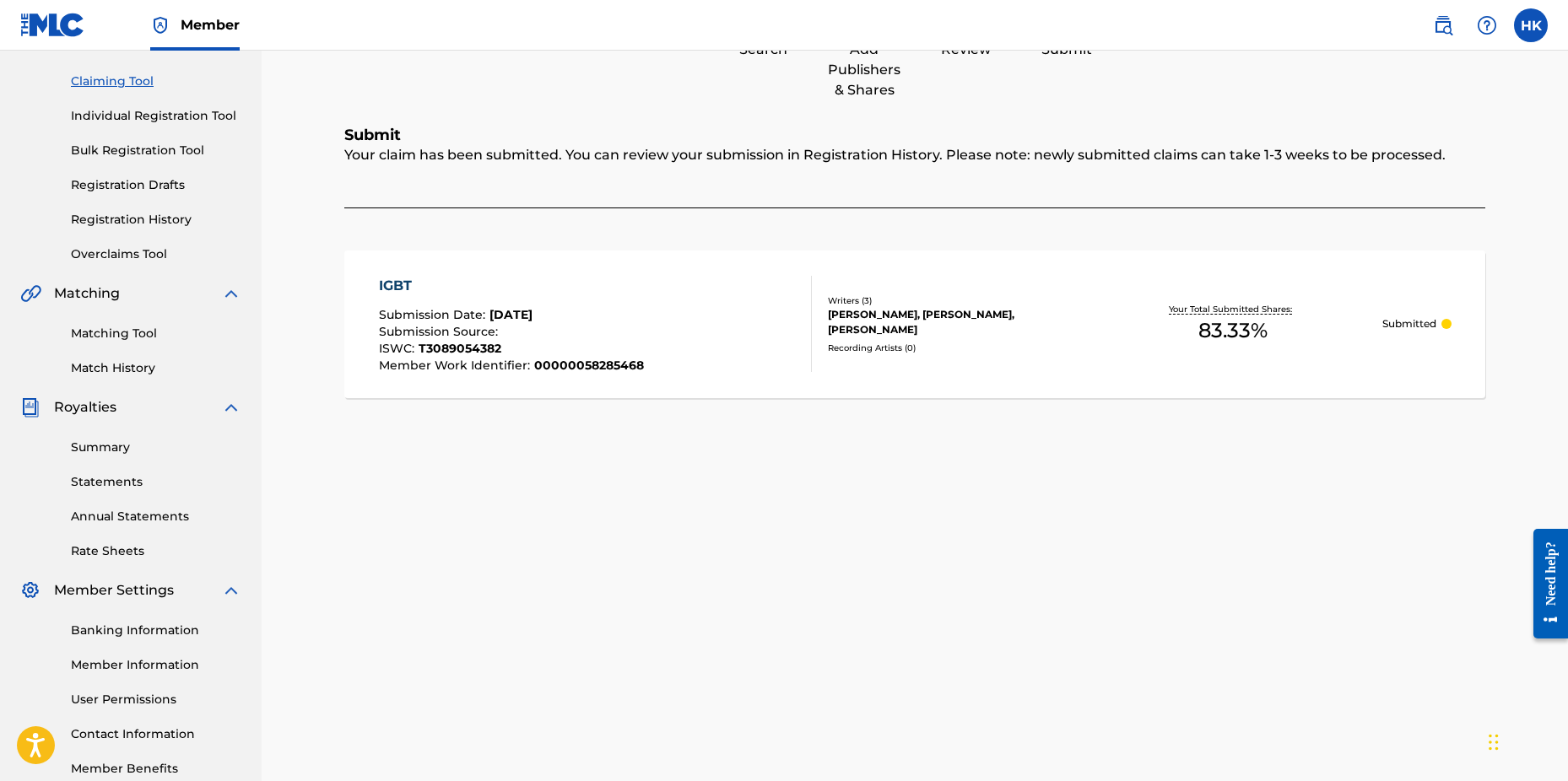
scroll to position [0, 0]
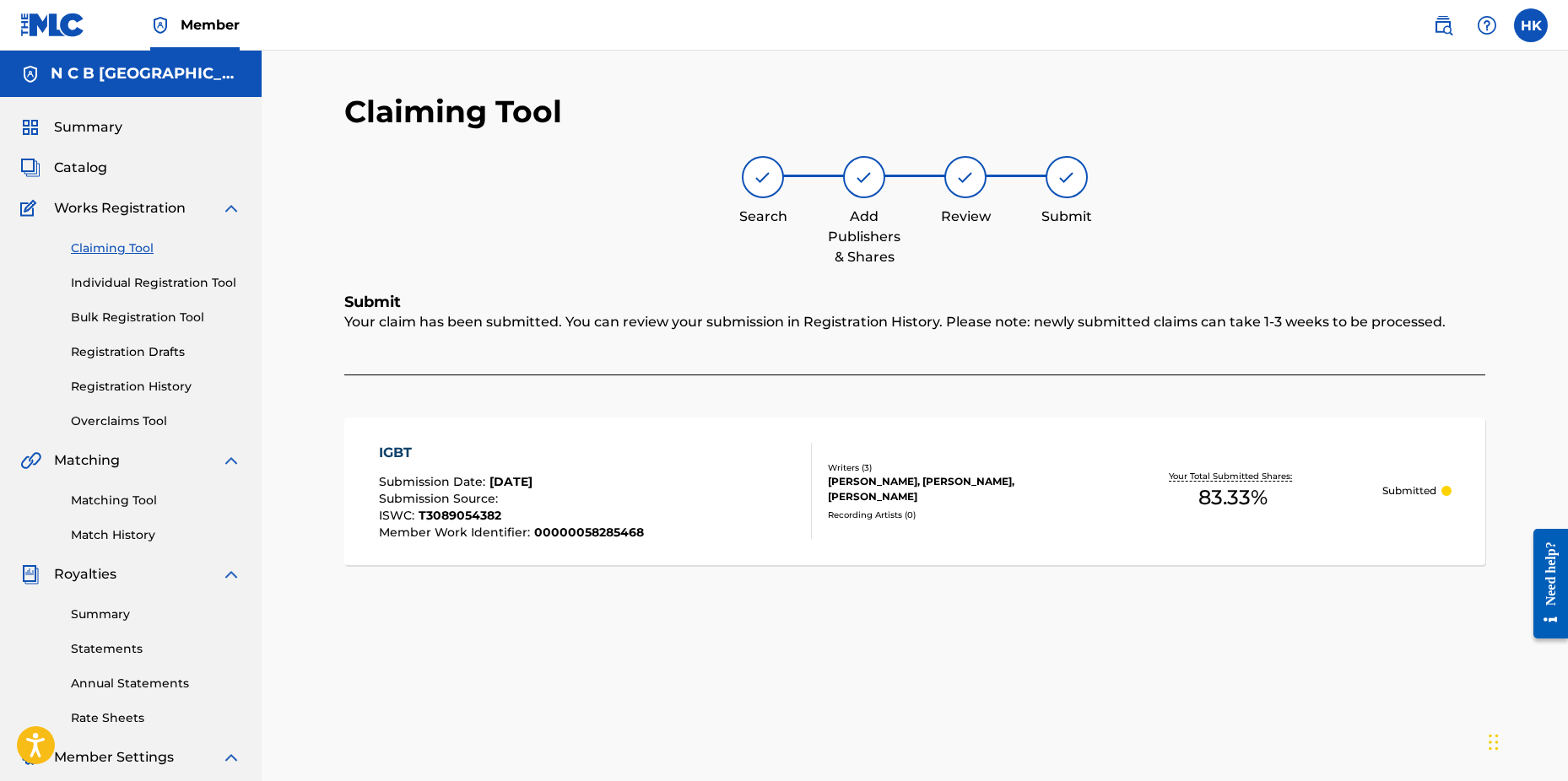
click at [100, 169] on span "Catalog" at bounding box center [80, 168] width 54 height 20
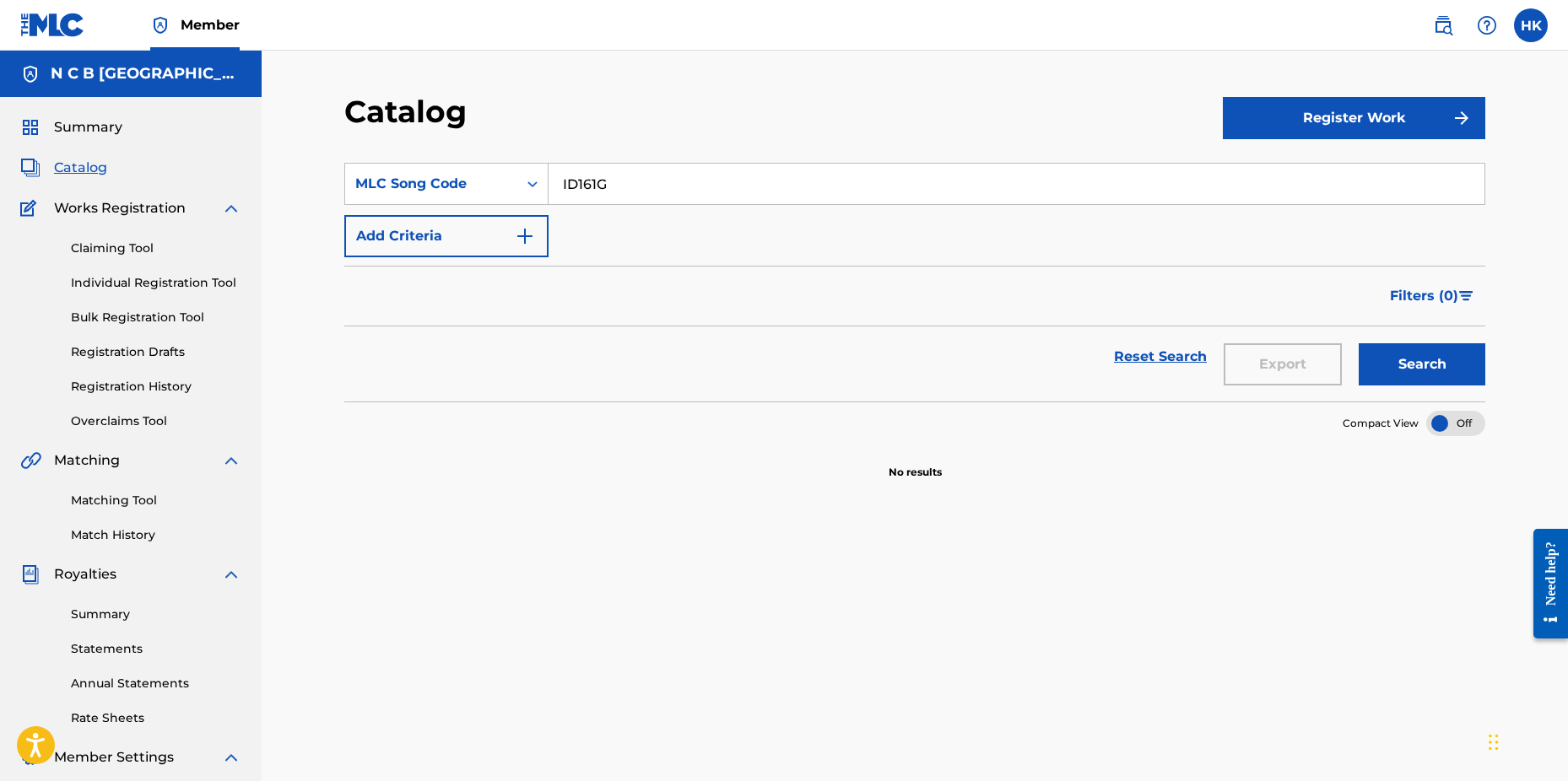
click at [645, 181] on input "ID161G" at bounding box center [1017, 183] width 936 height 41
type input "I"
paste input "SA5GE5"
type input "SA5GE5"
click at [1359, 343] on button "Search" at bounding box center [1422, 364] width 126 height 42
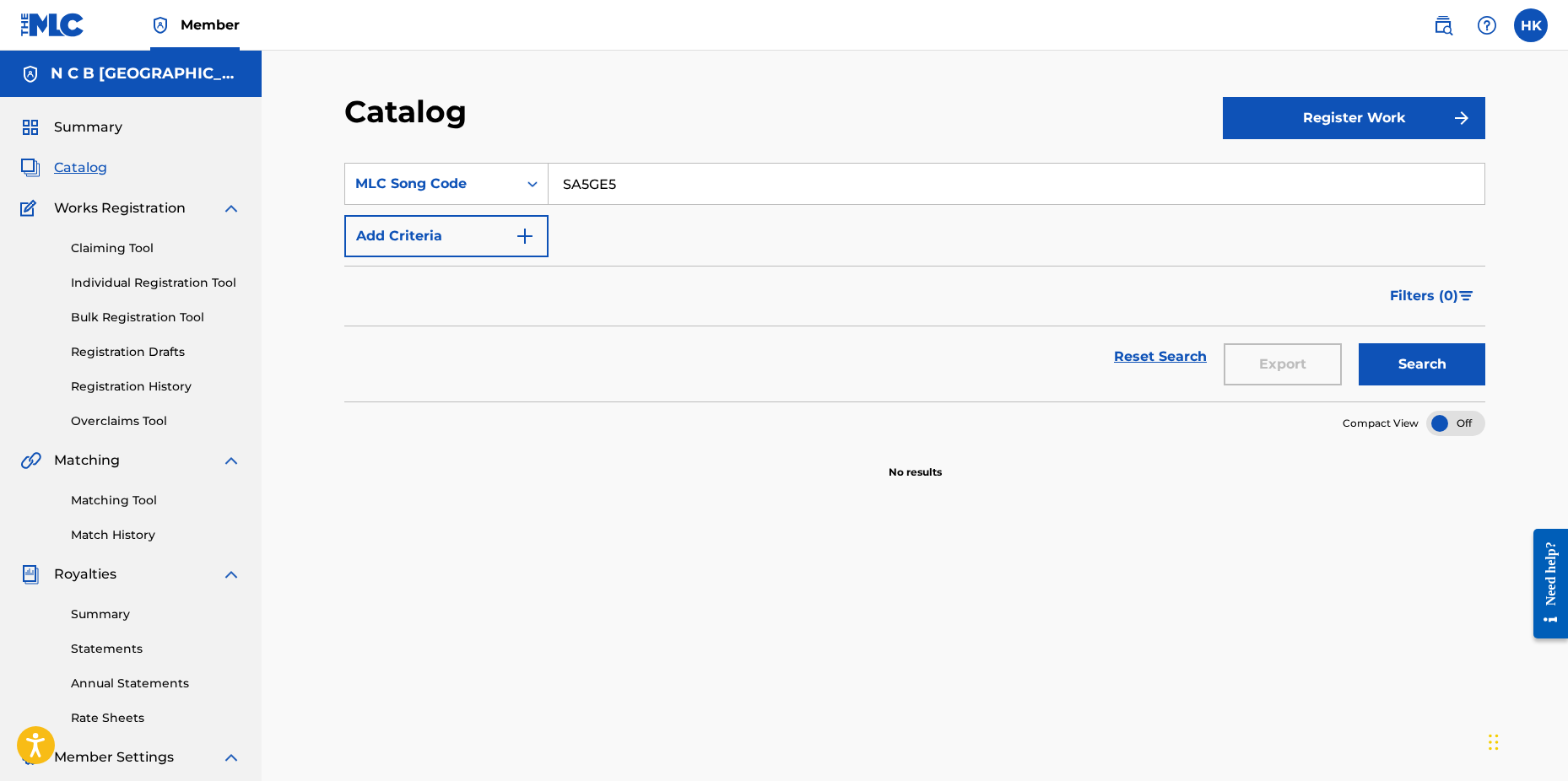
click at [152, 248] on link "Claiming Tool" at bounding box center [156, 248] width 170 height 18
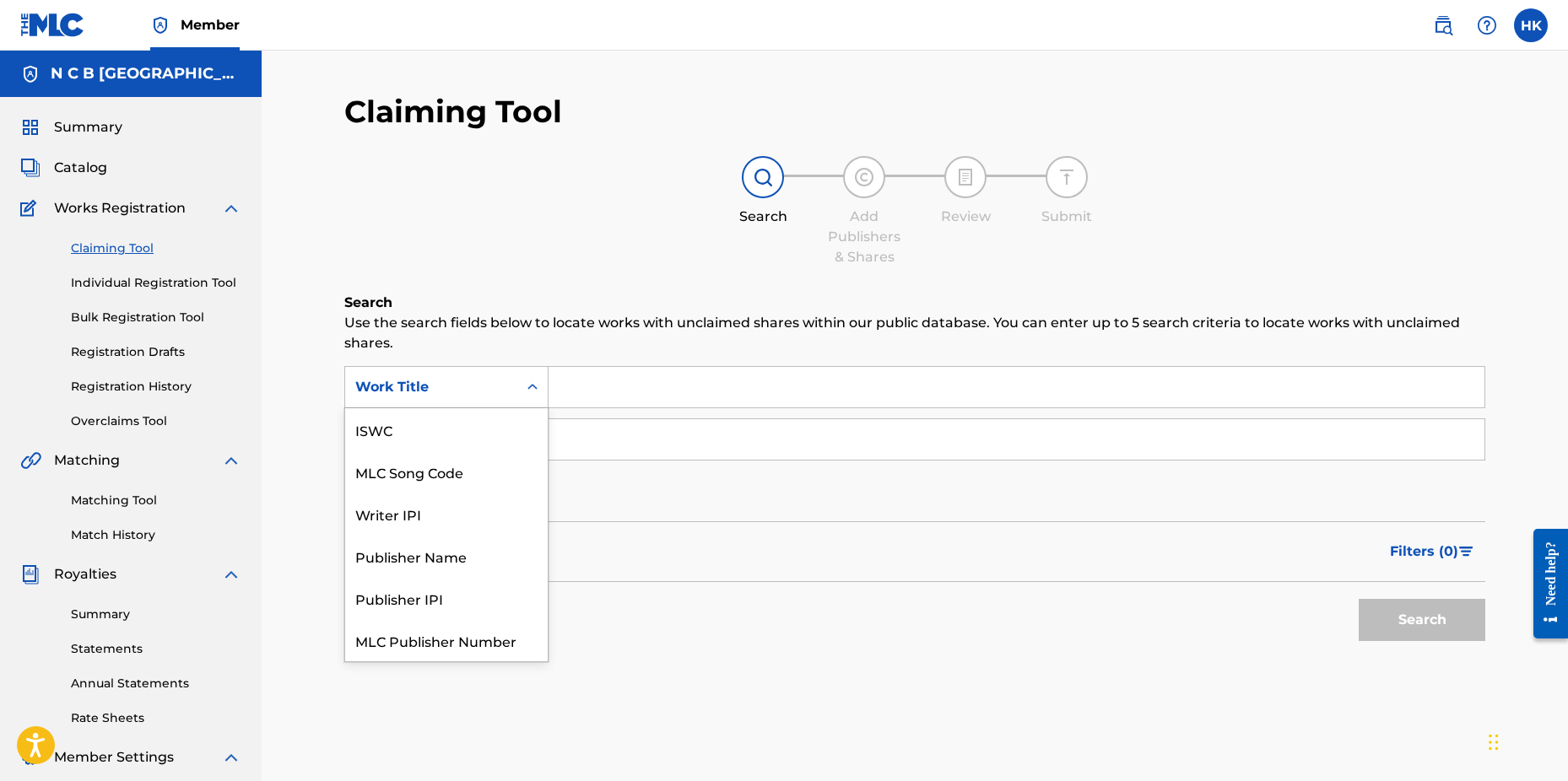
click at [528, 381] on icon "Search Form" at bounding box center [532, 387] width 17 height 17
click at [517, 418] on div "MLC Song Code" at bounding box center [446, 429] width 202 height 42
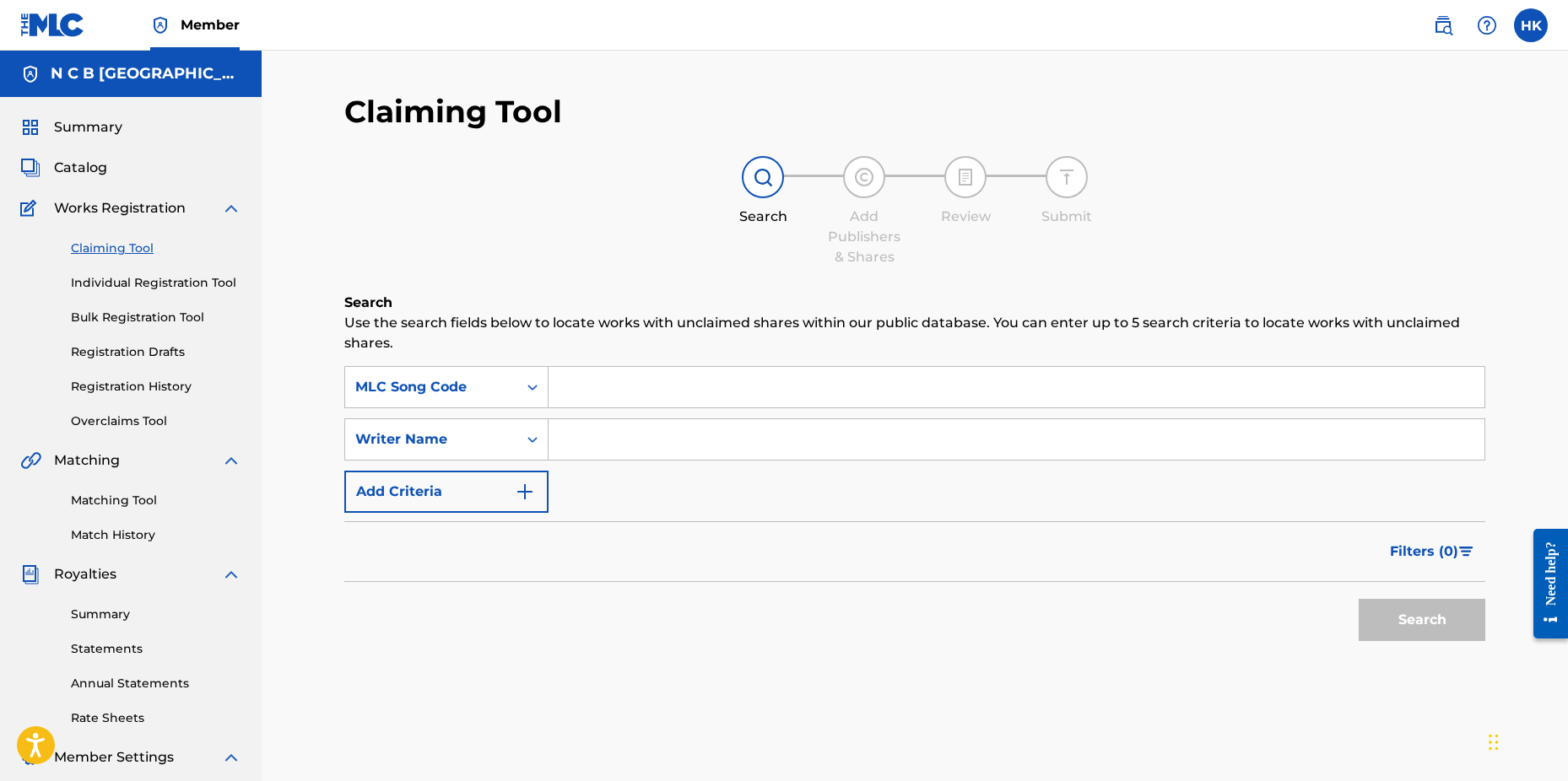
click at [585, 384] on input "Search Form" at bounding box center [1017, 387] width 936 height 41
paste input "SA5GE5"
type input "SA5GE5"
click at [1359, 599] on button "Search" at bounding box center [1422, 619] width 126 height 42
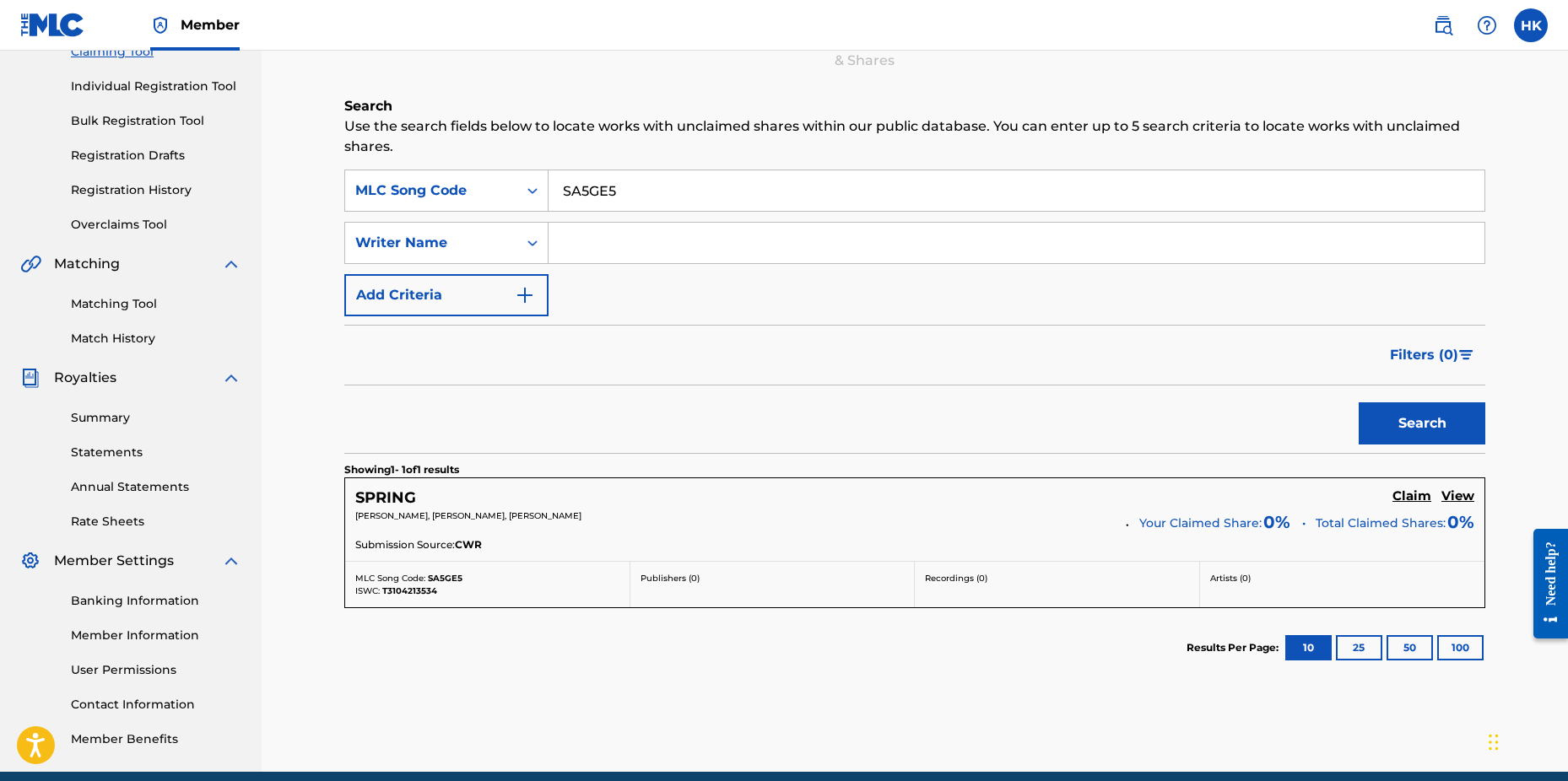
scroll to position [253, 0]
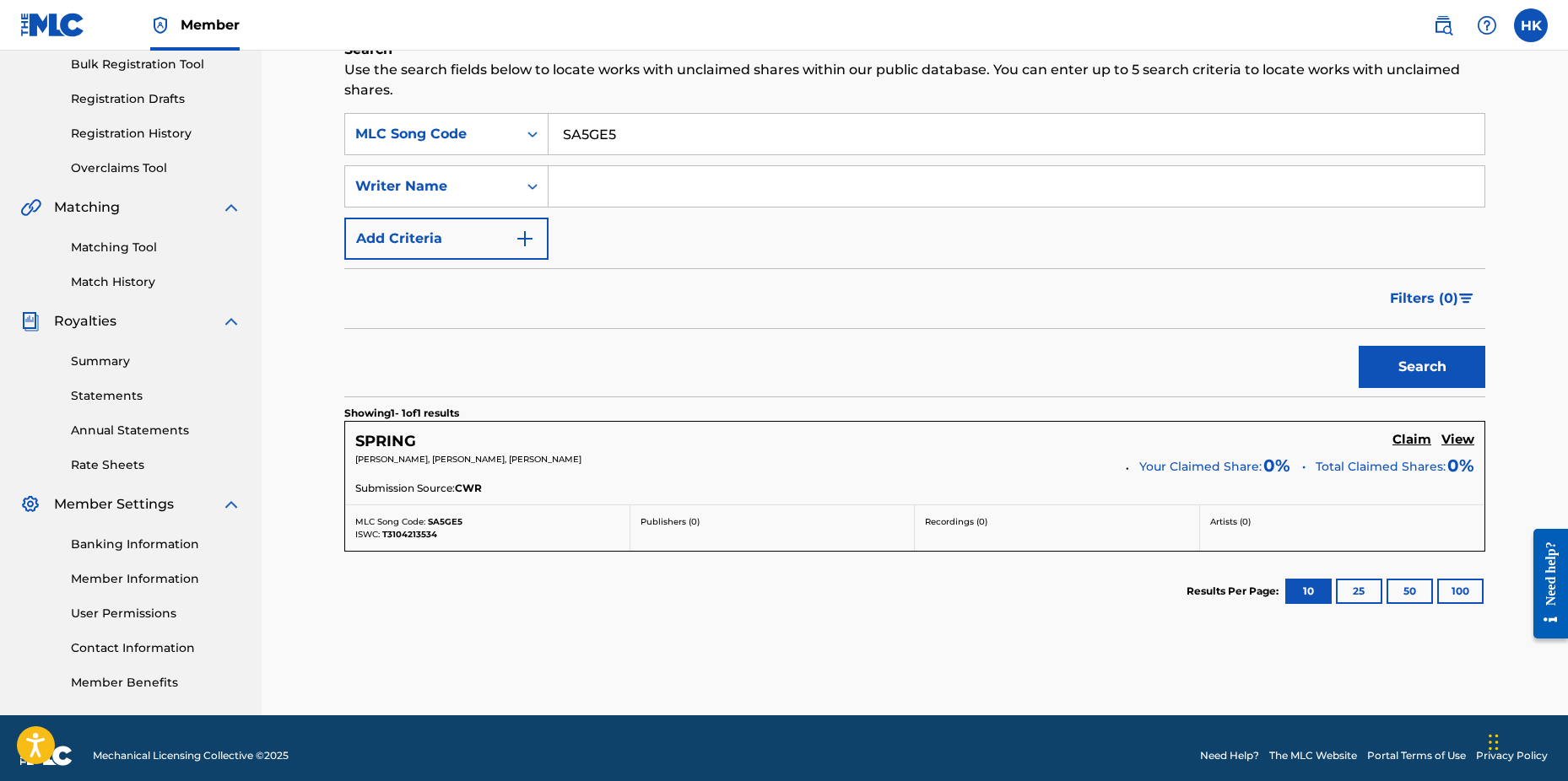
click at [1396, 441] on h5 "Claim" at bounding box center [1412, 440] width 39 height 16
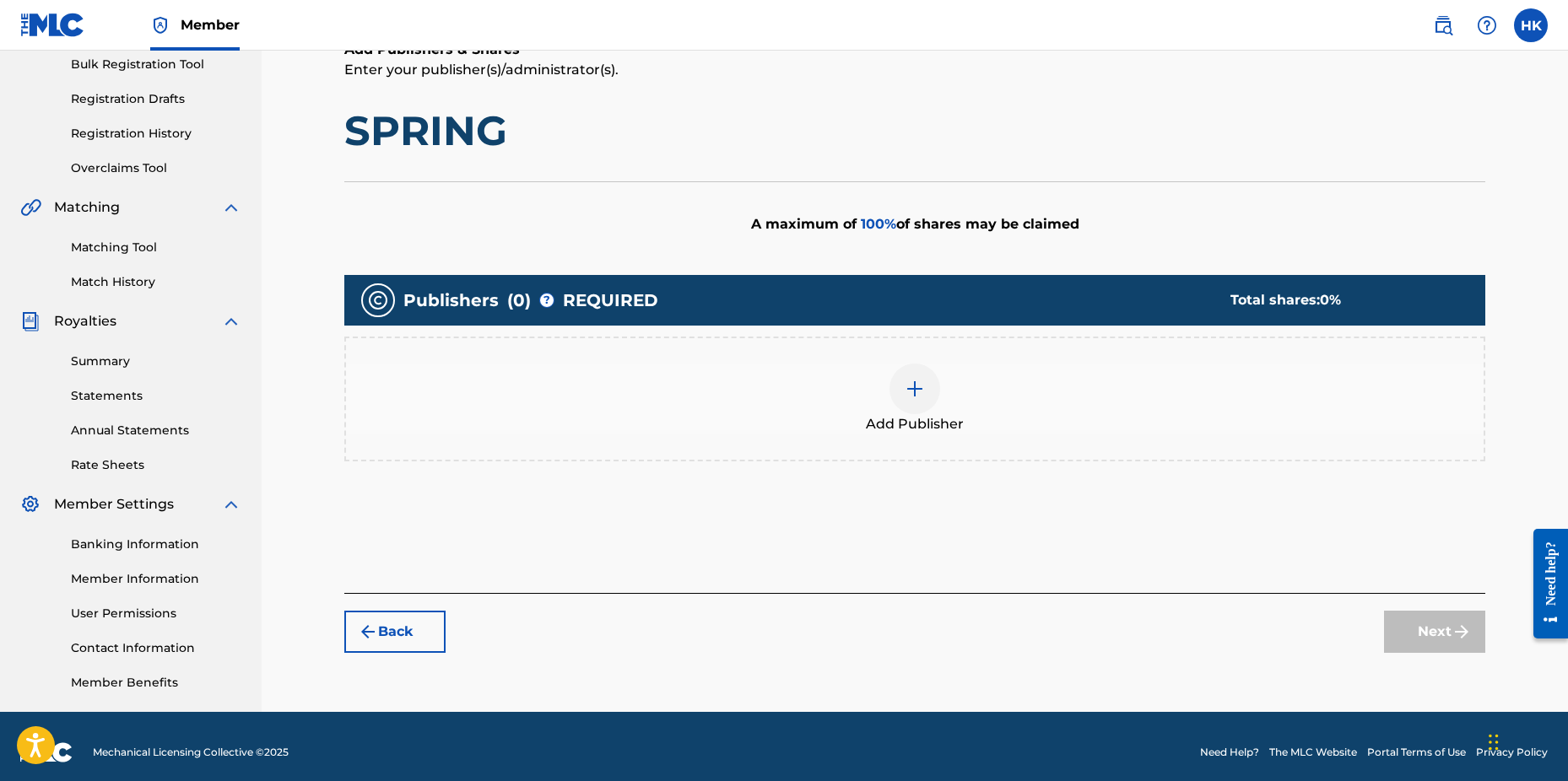
click at [900, 397] on div at bounding box center [915, 389] width 51 height 51
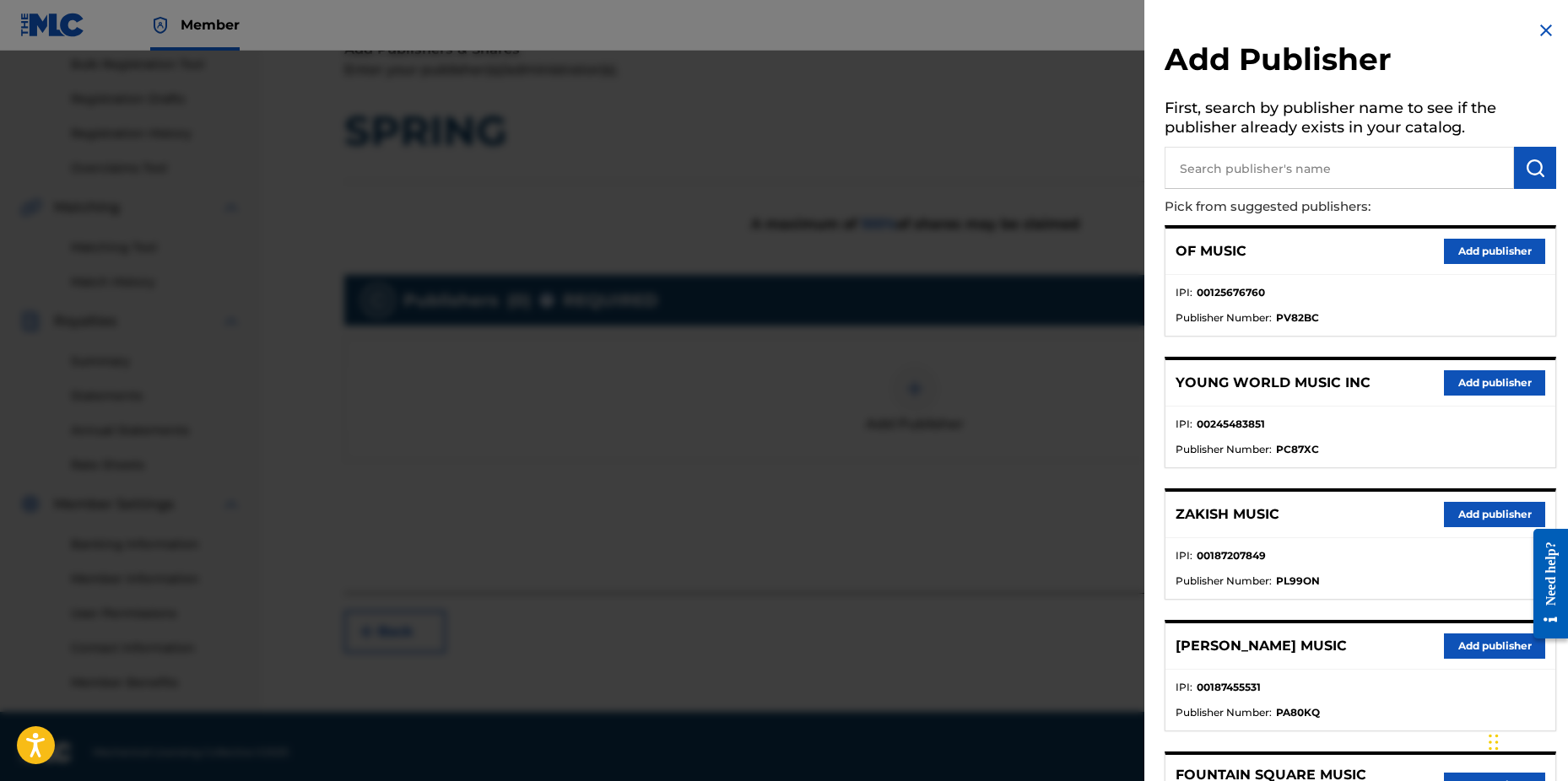
click at [1200, 174] on input "text" at bounding box center [1340, 168] width 349 height 42
type input "n c b"
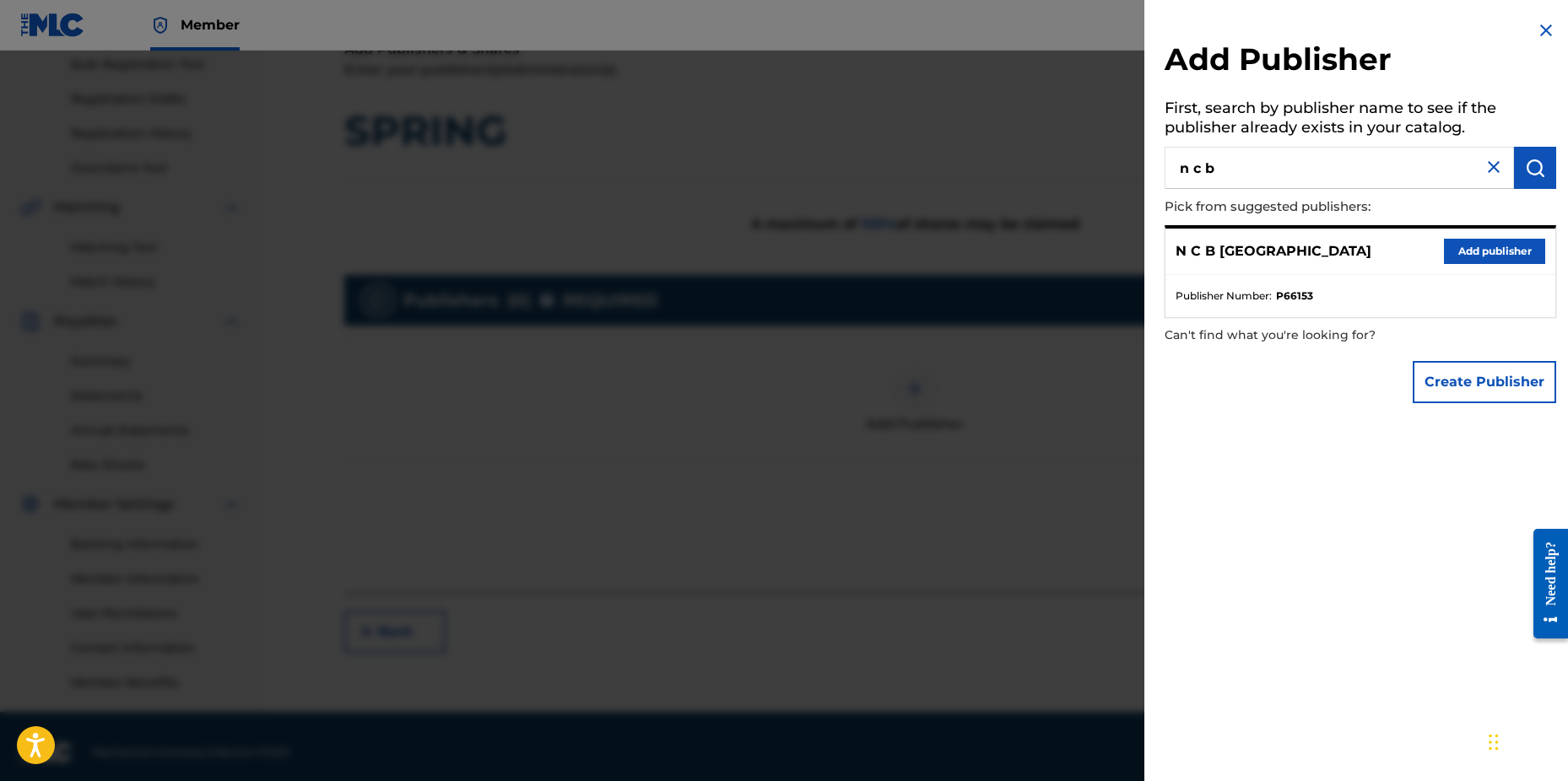
click at [1456, 248] on button "Add publisher" at bounding box center [1495, 251] width 101 height 25
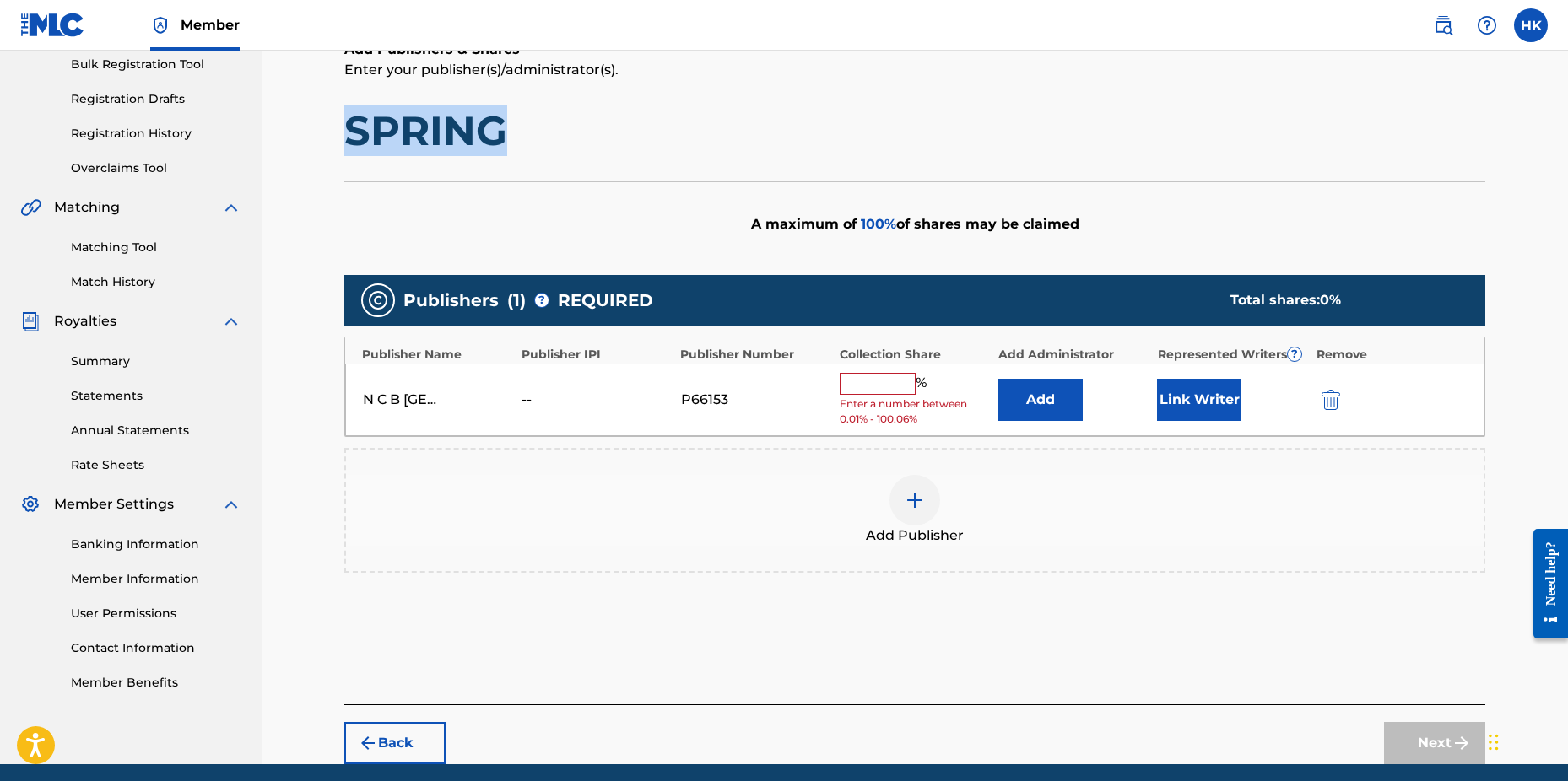
drag, startPoint x: 351, startPoint y: 126, endPoint x: 505, endPoint y: 127, distance: 154.0
click at [505, 127] on h1 "SPRING" at bounding box center [915, 130] width 1141 height 51
click at [894, 375] on input "text" at bounding box center [878, 384] width 76 height 22
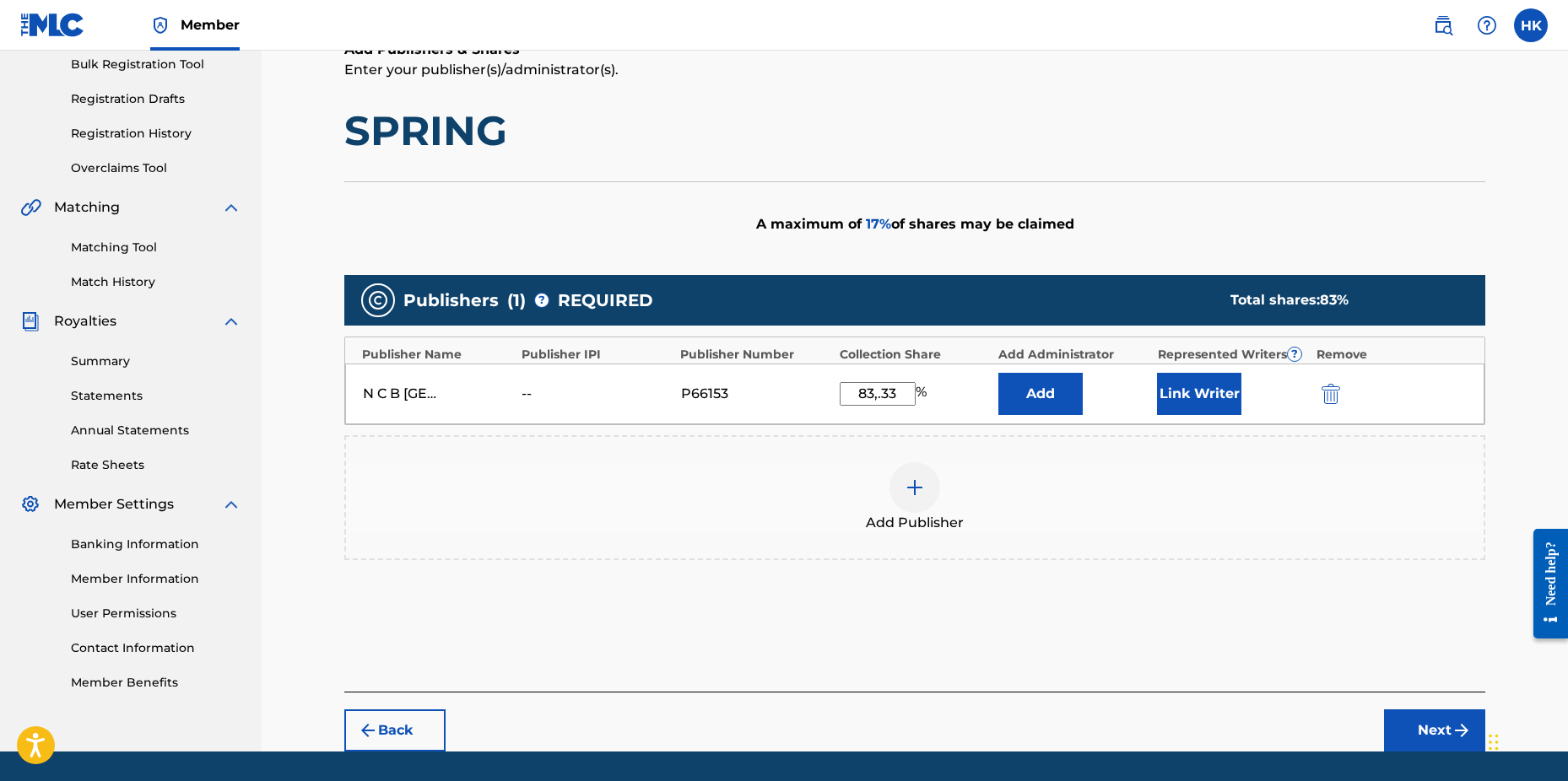
type input "83,.33"
click at [1230, 390] on button "Link Writer" at bounding box center [1200, 394] width 85 height 42
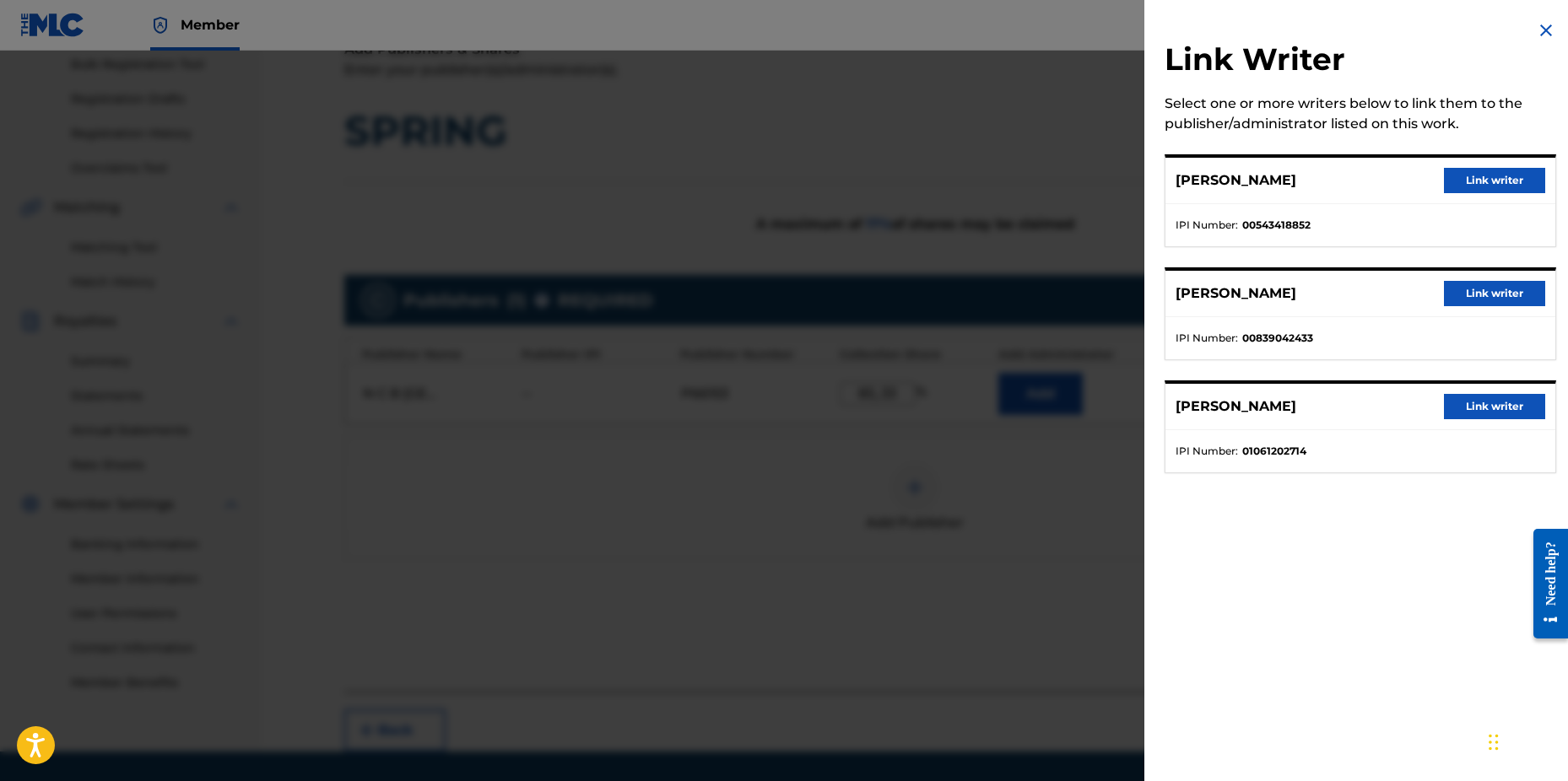
click at [1448, 177] on button "Link writer" at bounding box center [1495, 180] width 101 height 25
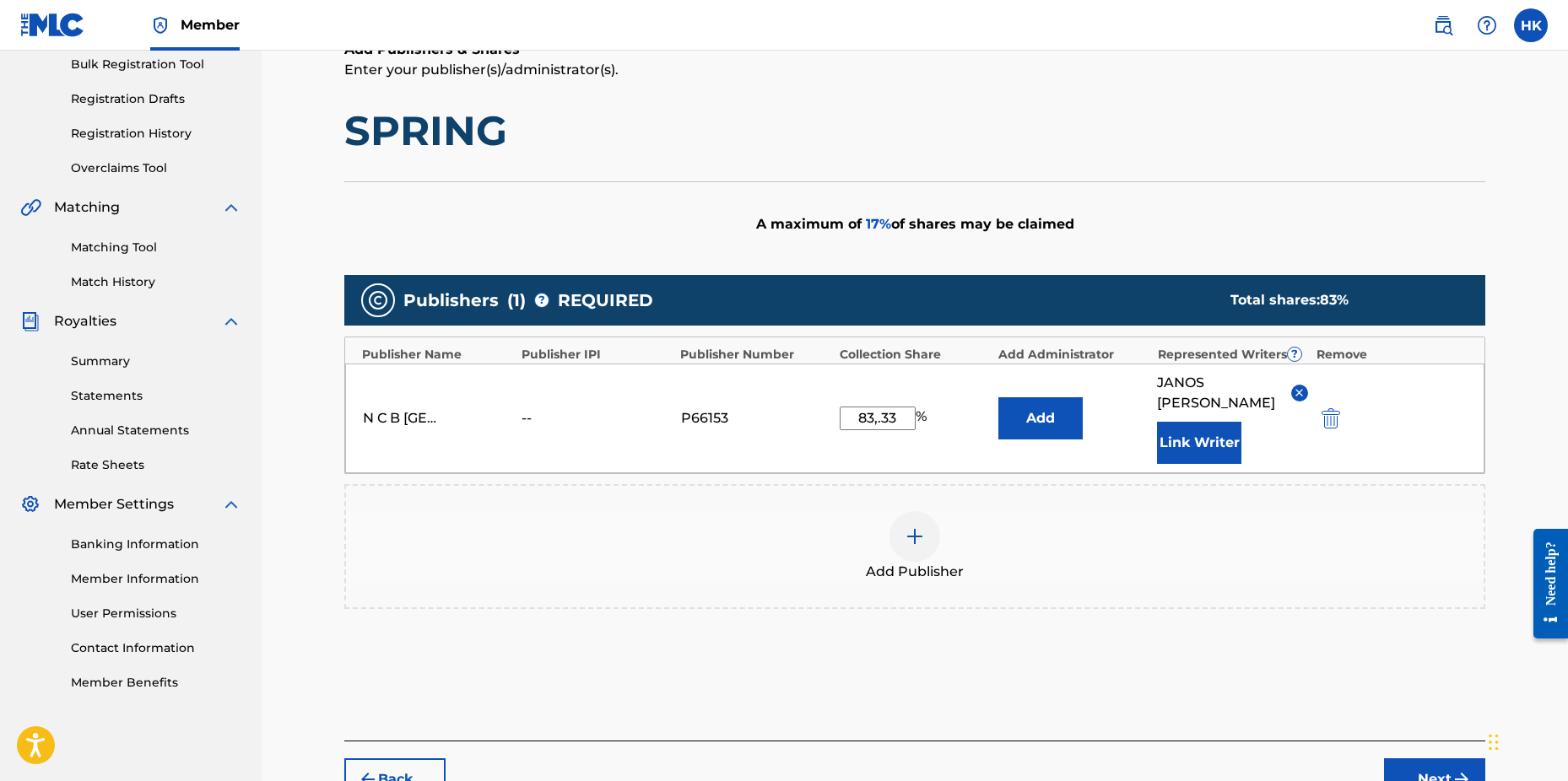
click at [1214, 443] on button "Link Writer" at bounding box center [1200, 442] width 85 height 42
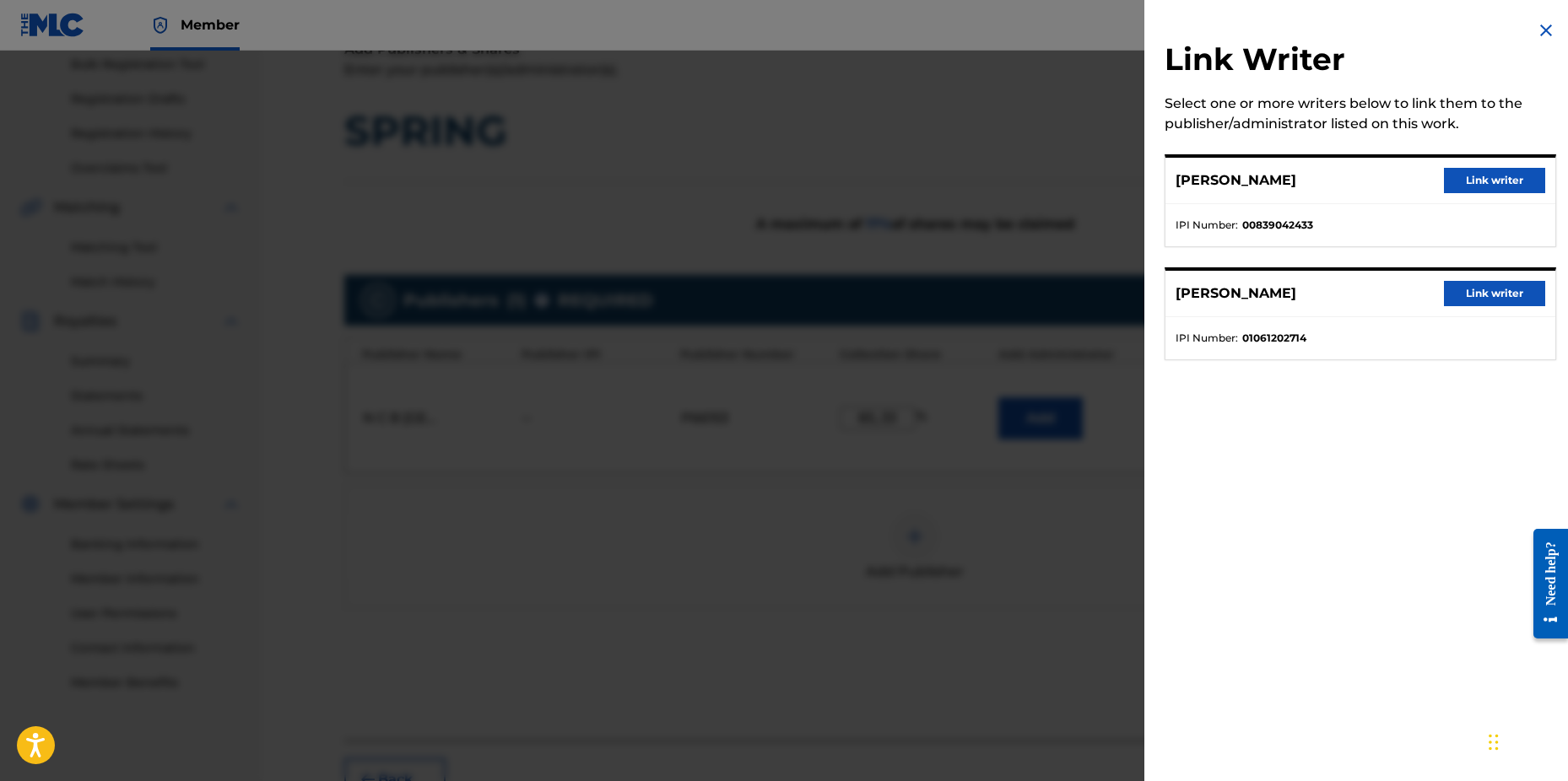
click at [1461, 290] on button "Link writer" at bounding box center [1495, 293] width 101 height 25
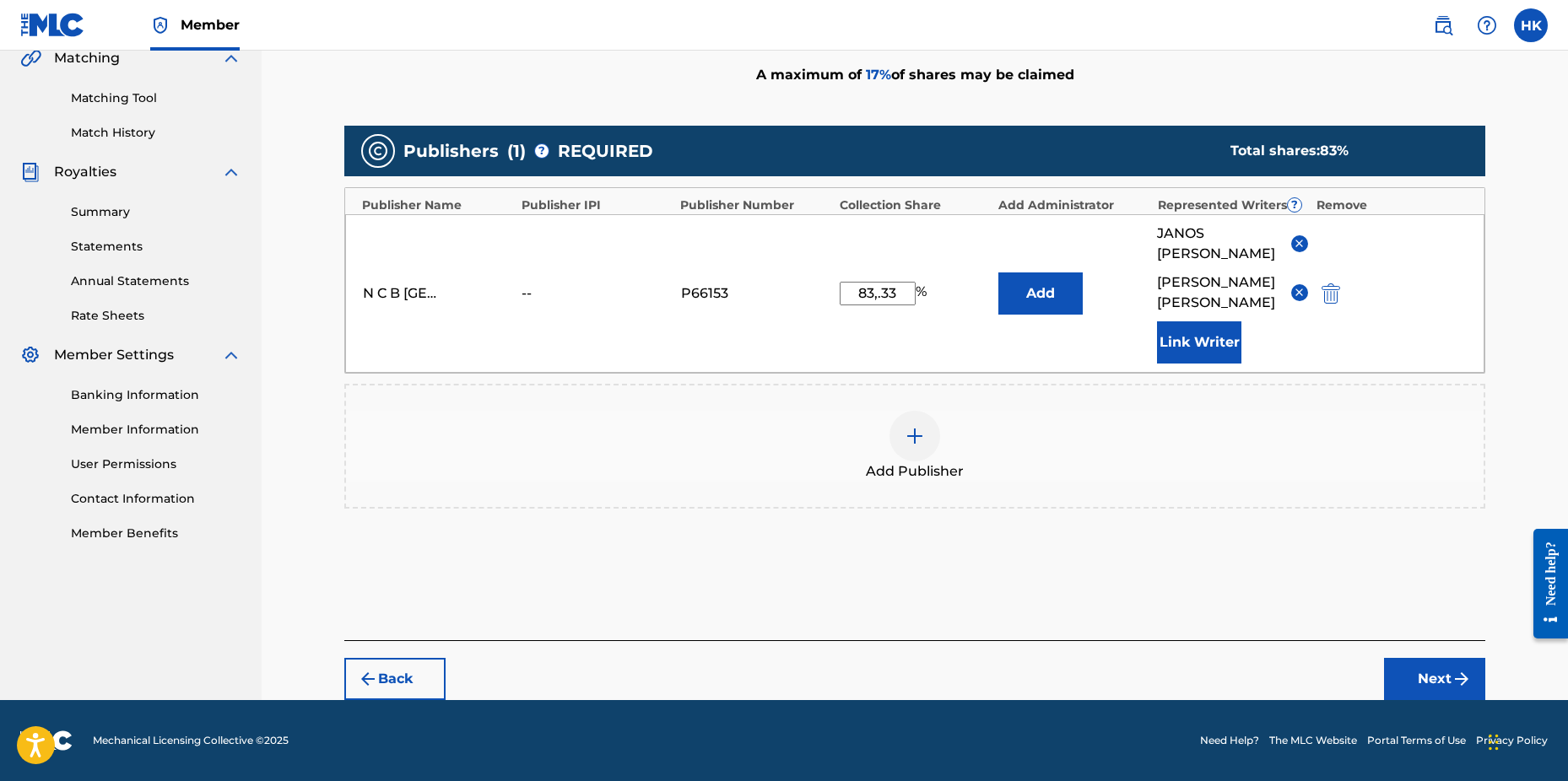
click at [1412, 679] on button "Next" at bounding box center [1435, 679] width 101 height 42
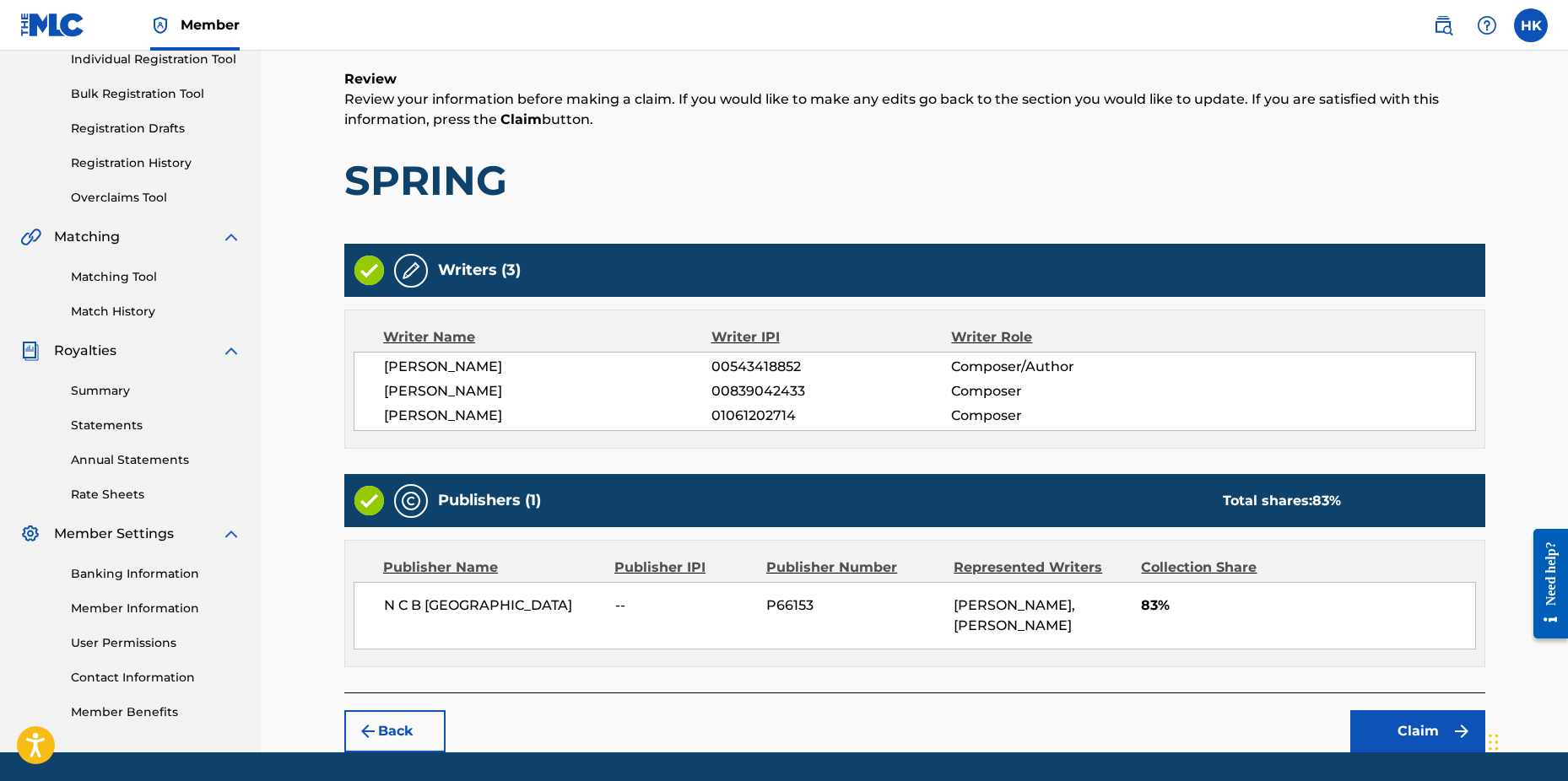
scroll to position [296, 0]
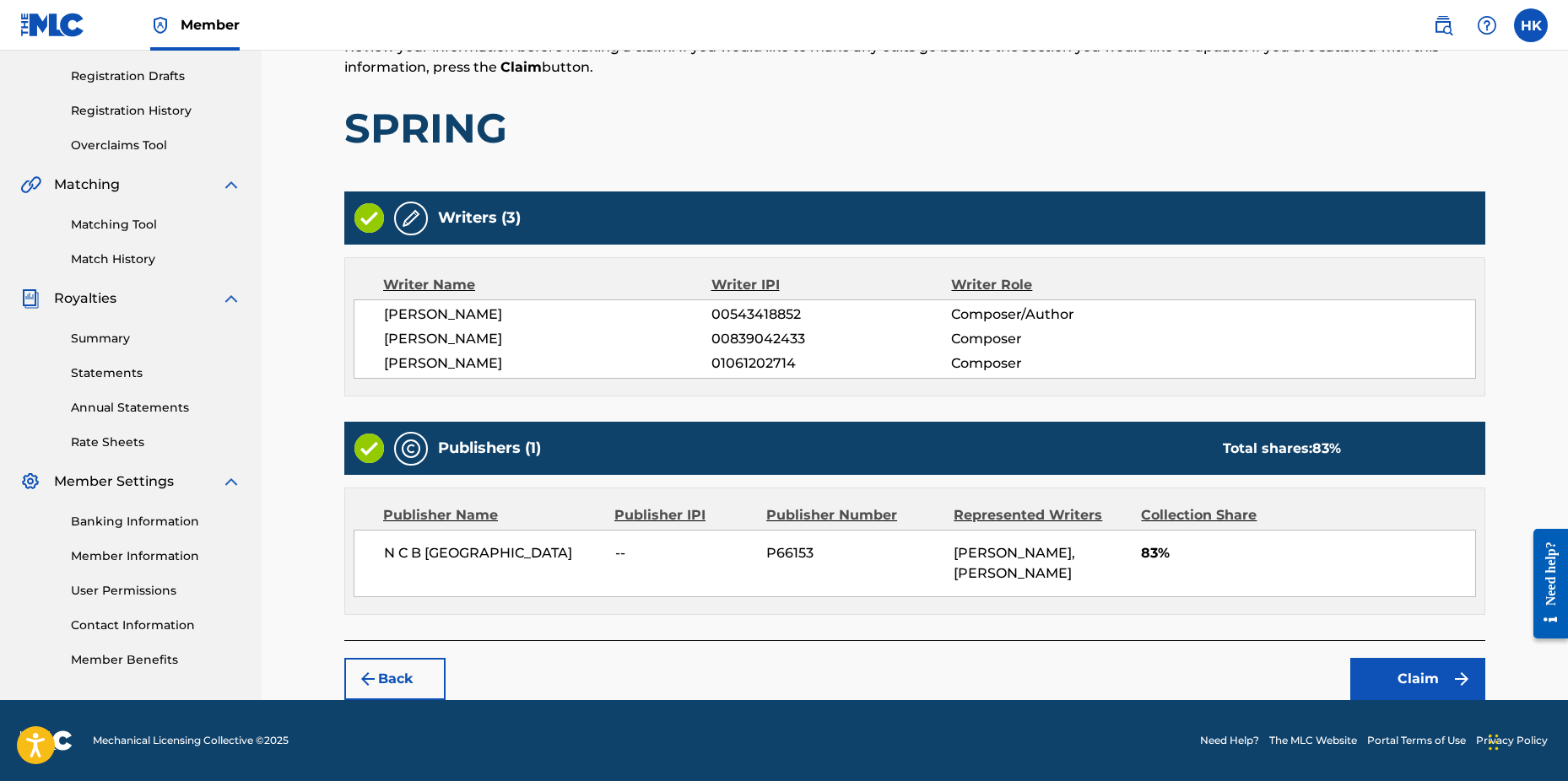
click at [1365, 685] on button "Claim" at bounding box center [1418, 679] width 135 height 42
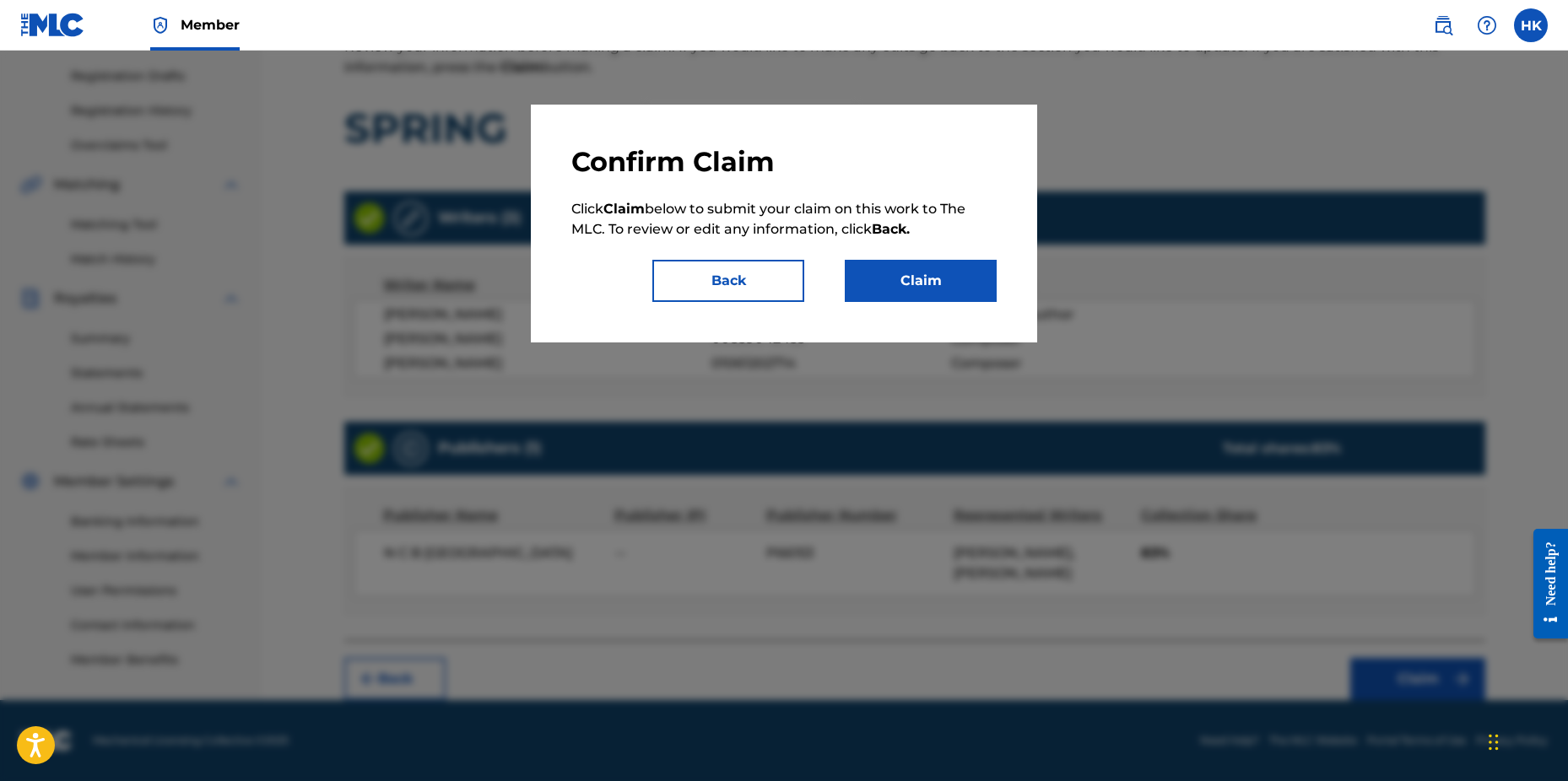
click at [879, 242] on div "Confirm Claim Click Claim below to submit your claim on this work to The MLC. T…" at bounding box center [784, 224] width 425 height 157
drag, startPoint x: 881, startPoint y: 243, endPoint x: 902, endPoint y: 274, distance: 37.4
click at [902, 274] on button "Claim" at bounding box center [921, 281] width 152 height 42
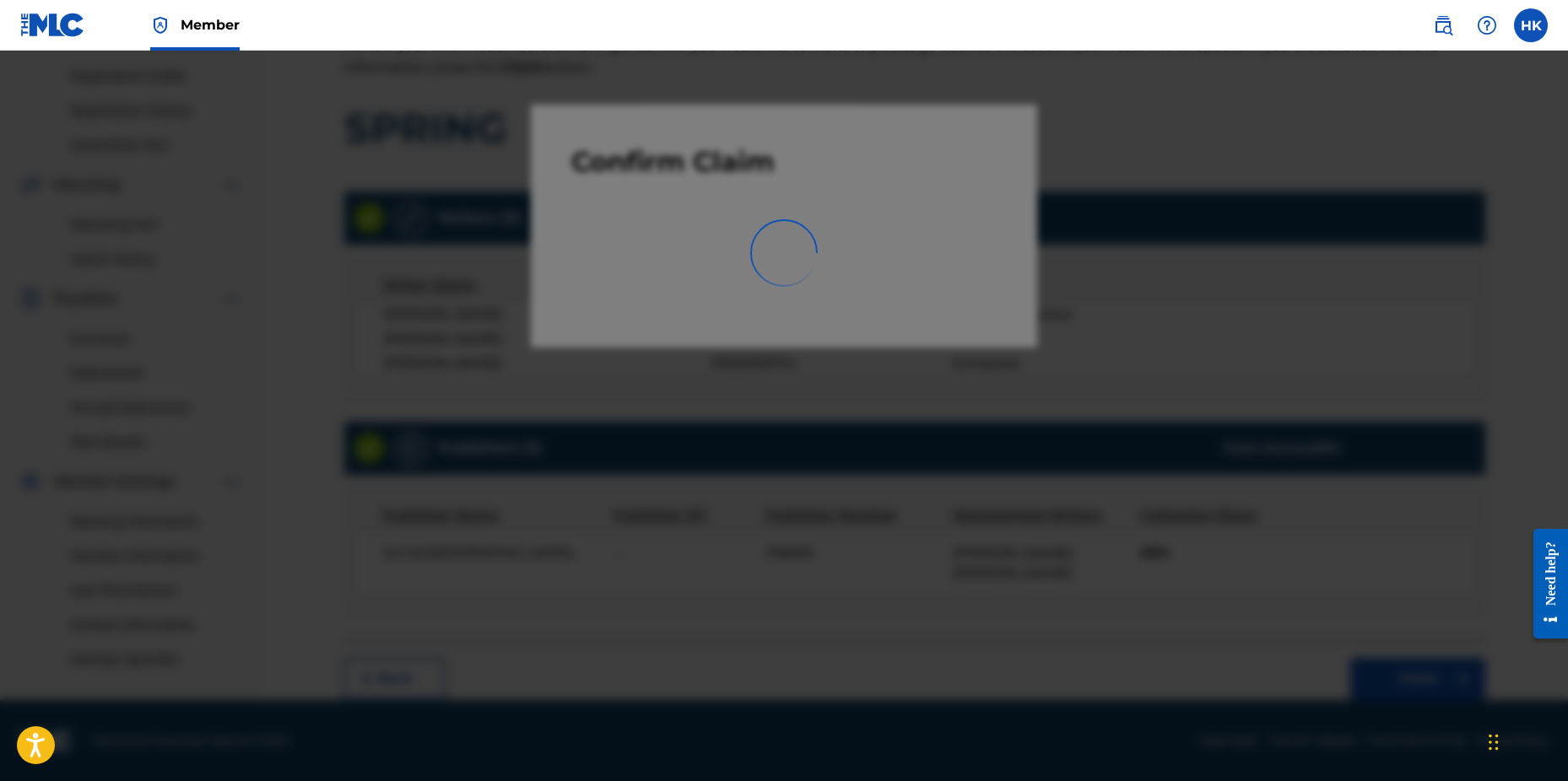
scroll to position [265, 0]
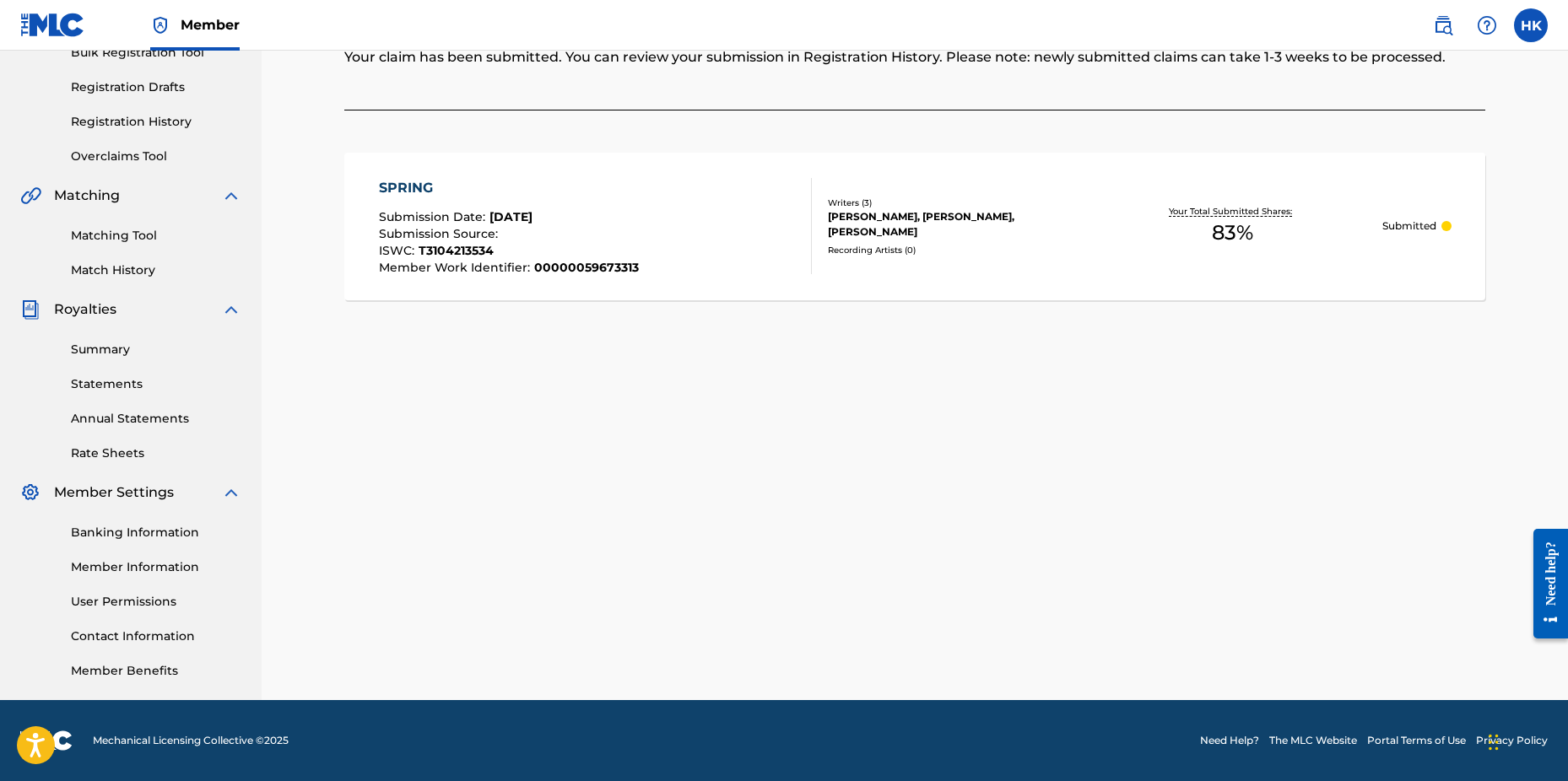
click at [1147, 445] on div "Claiming Tool Search Add Publishers & Shares Review Submit Submit Your claim ha…" at bounding box center [915, 264] width 1182 height 873
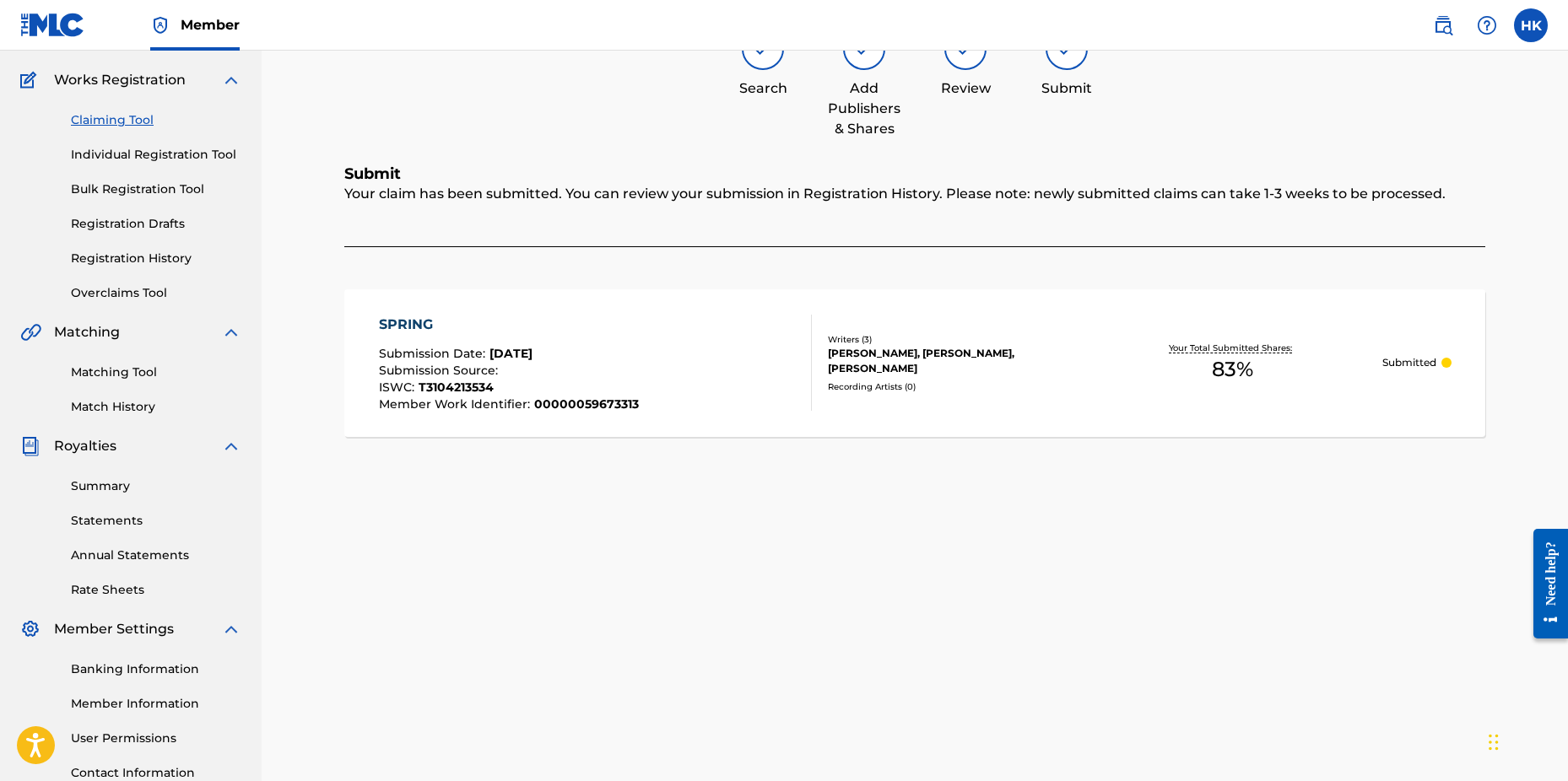
scroll to position [0, 0]
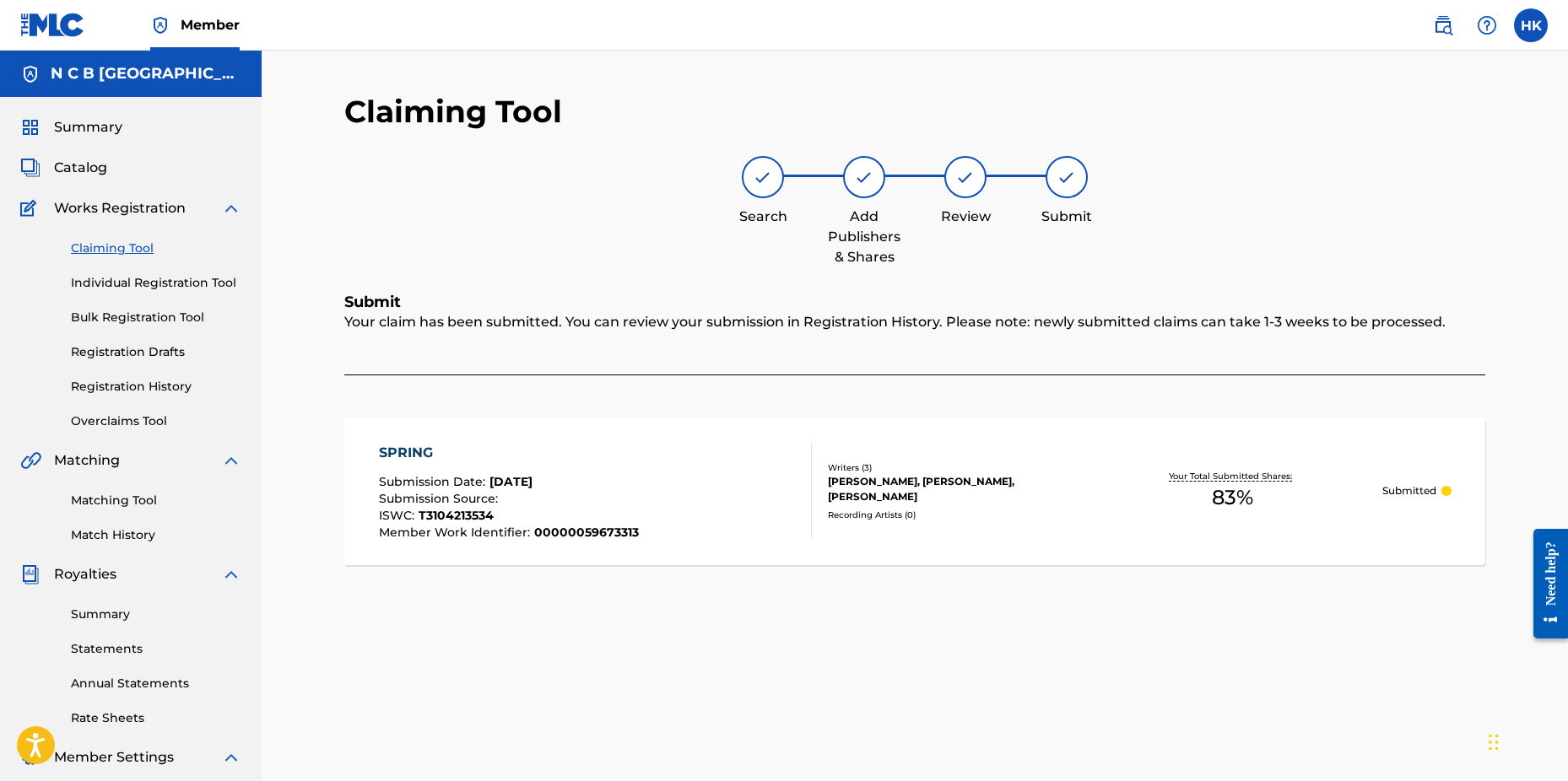
click at [88, 162] on span "Catalog" at bounding box center [80, 168] width 54 height 20
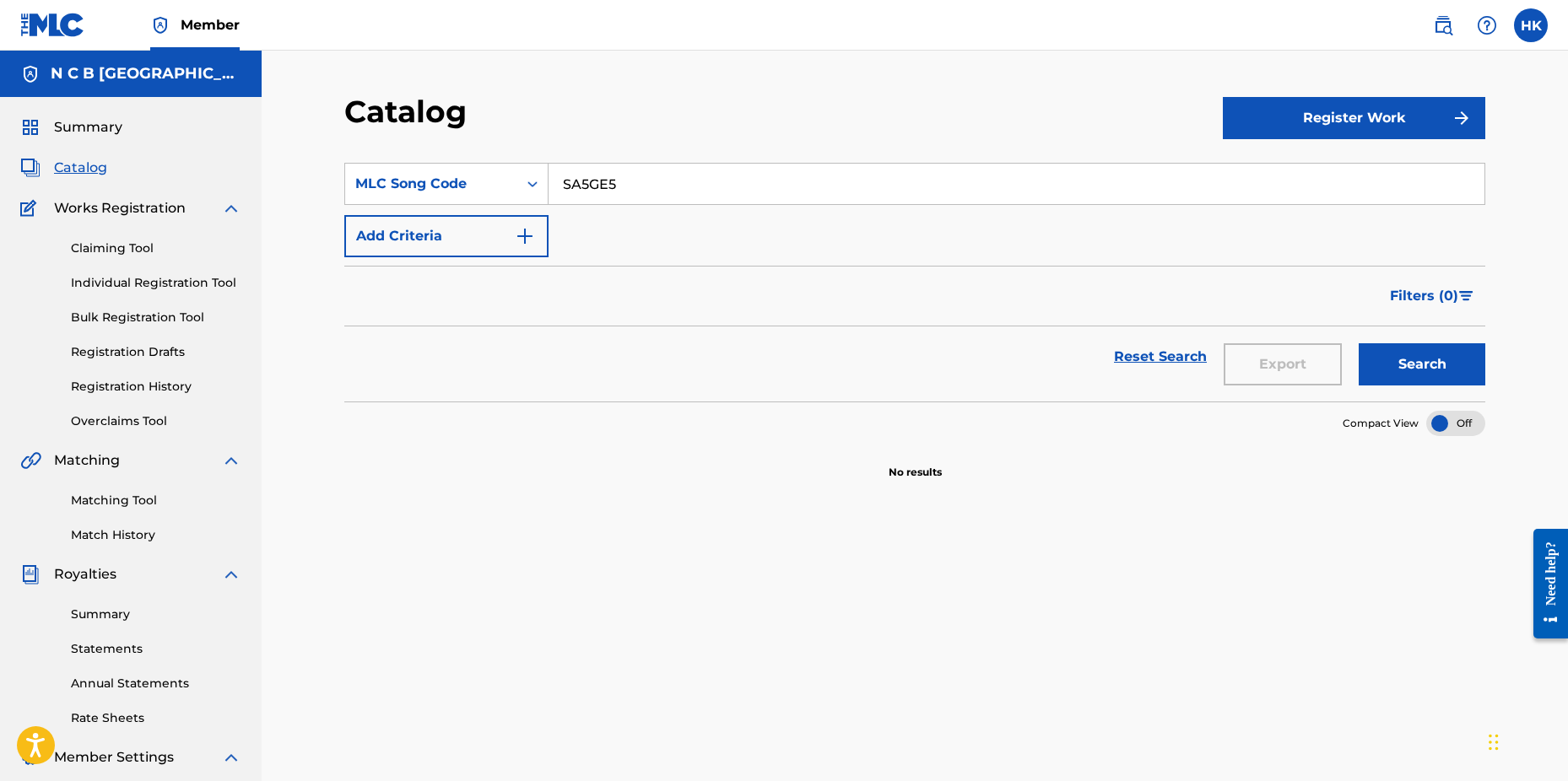
click at [685, 199] on input "SA5GE5" at bounding box center [1017, 183] width 936 height 41
type input "S"
paste input "JB88D5"
type input "JB88D5"
click at [1369, 365] on button "Search" at bounding box center [1422, 364] width 126 height 42
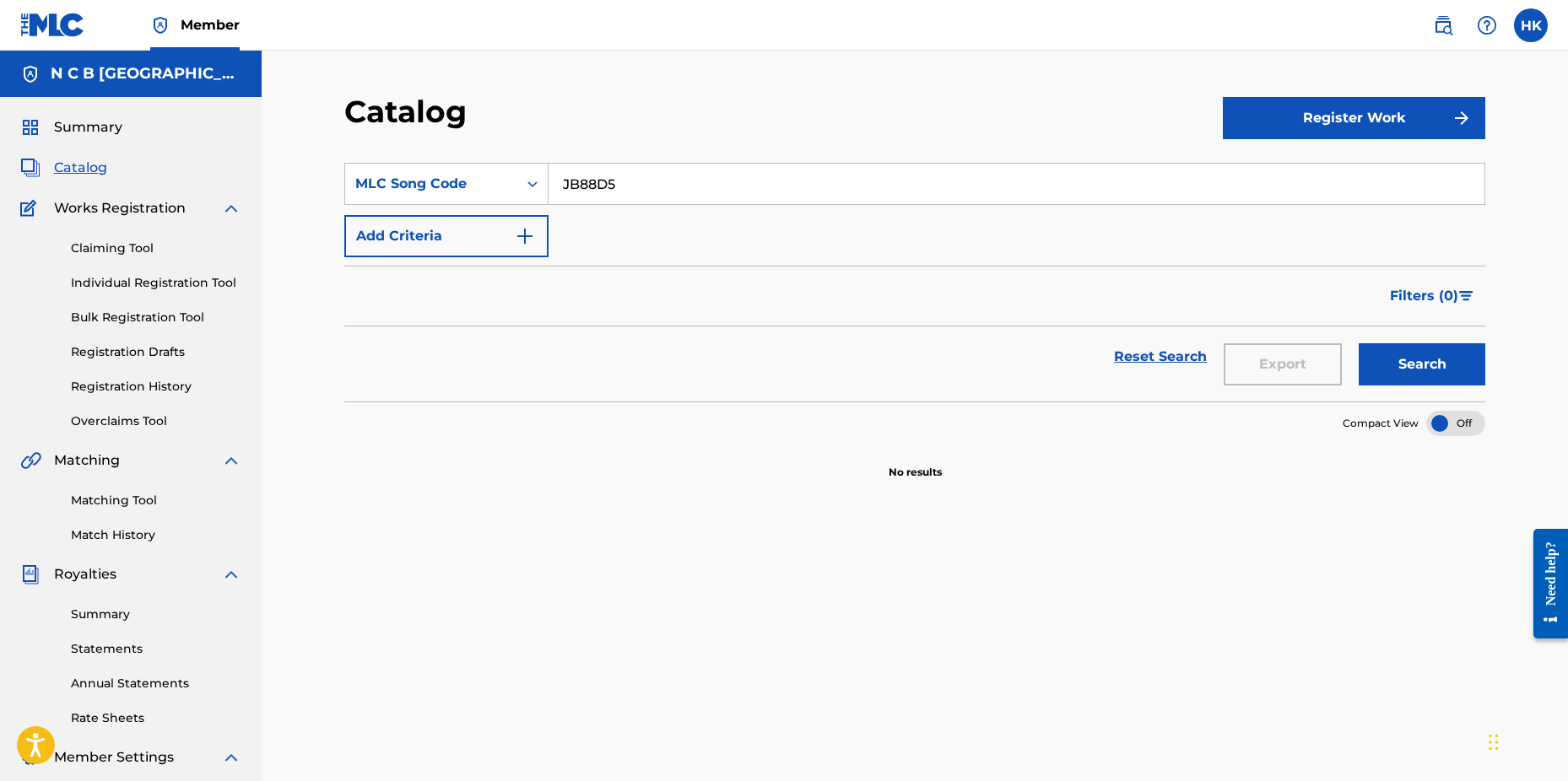
click at [119, 250] on link "Claiming Tool" at bounding box center [156, 248] width 170 height 18
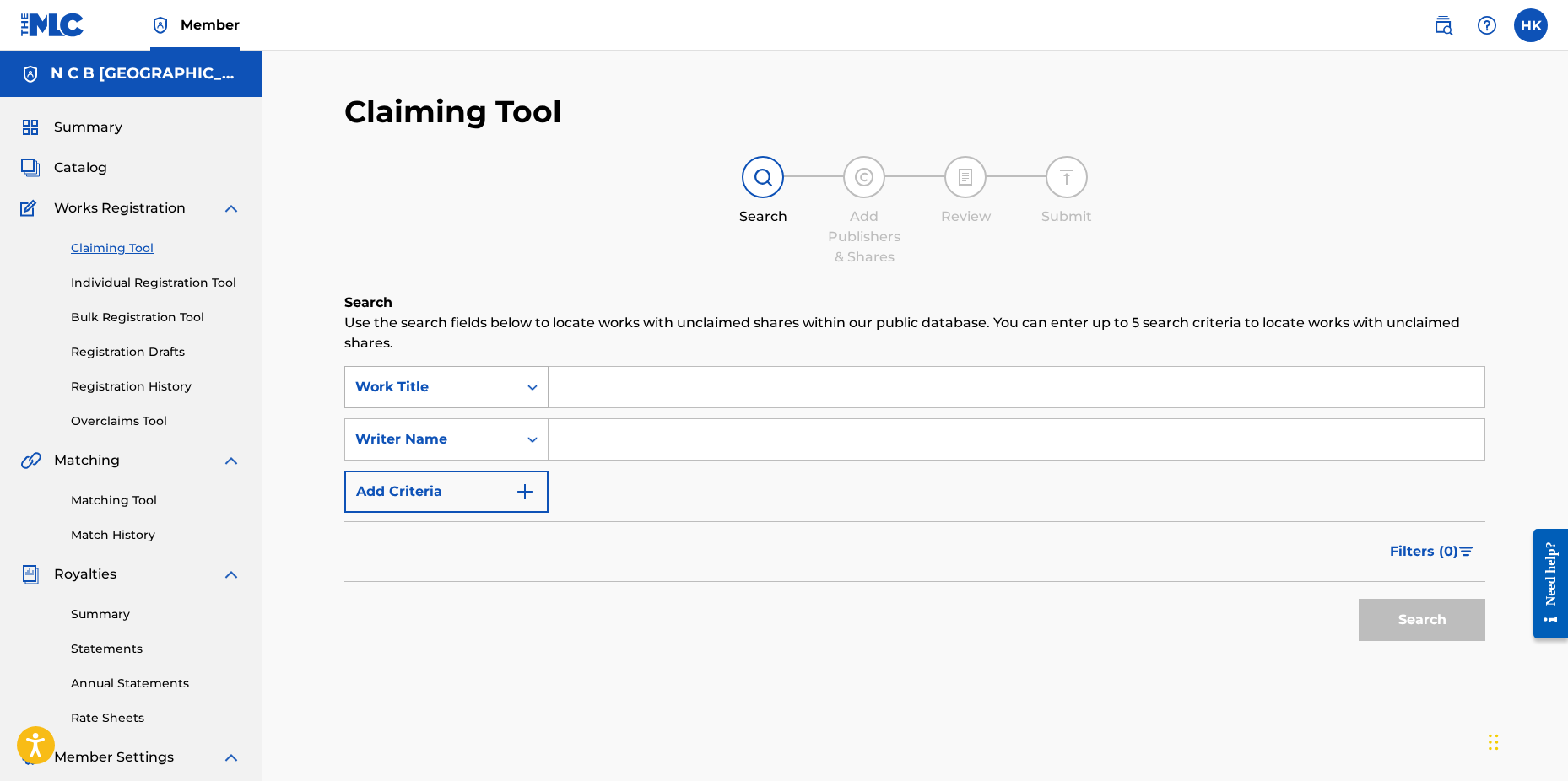
click at [530, 386] on icon "Search Form" at bounding box center [532, 387] width 10 height 6
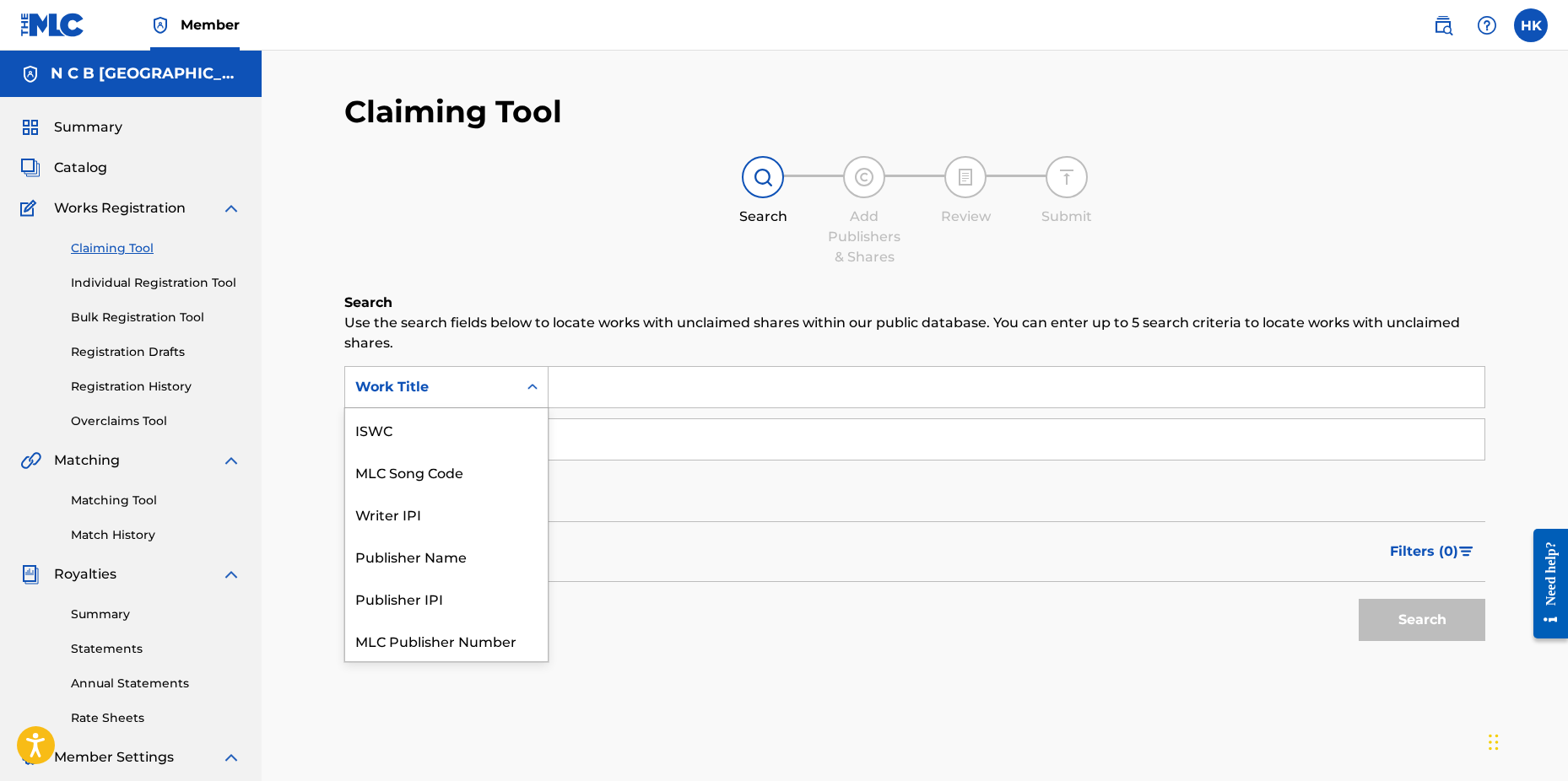
scroll to position [42, 0]
click at [514, 422] on div "MLC Song Code" at bounding box center [446, 429] width 202 height 42
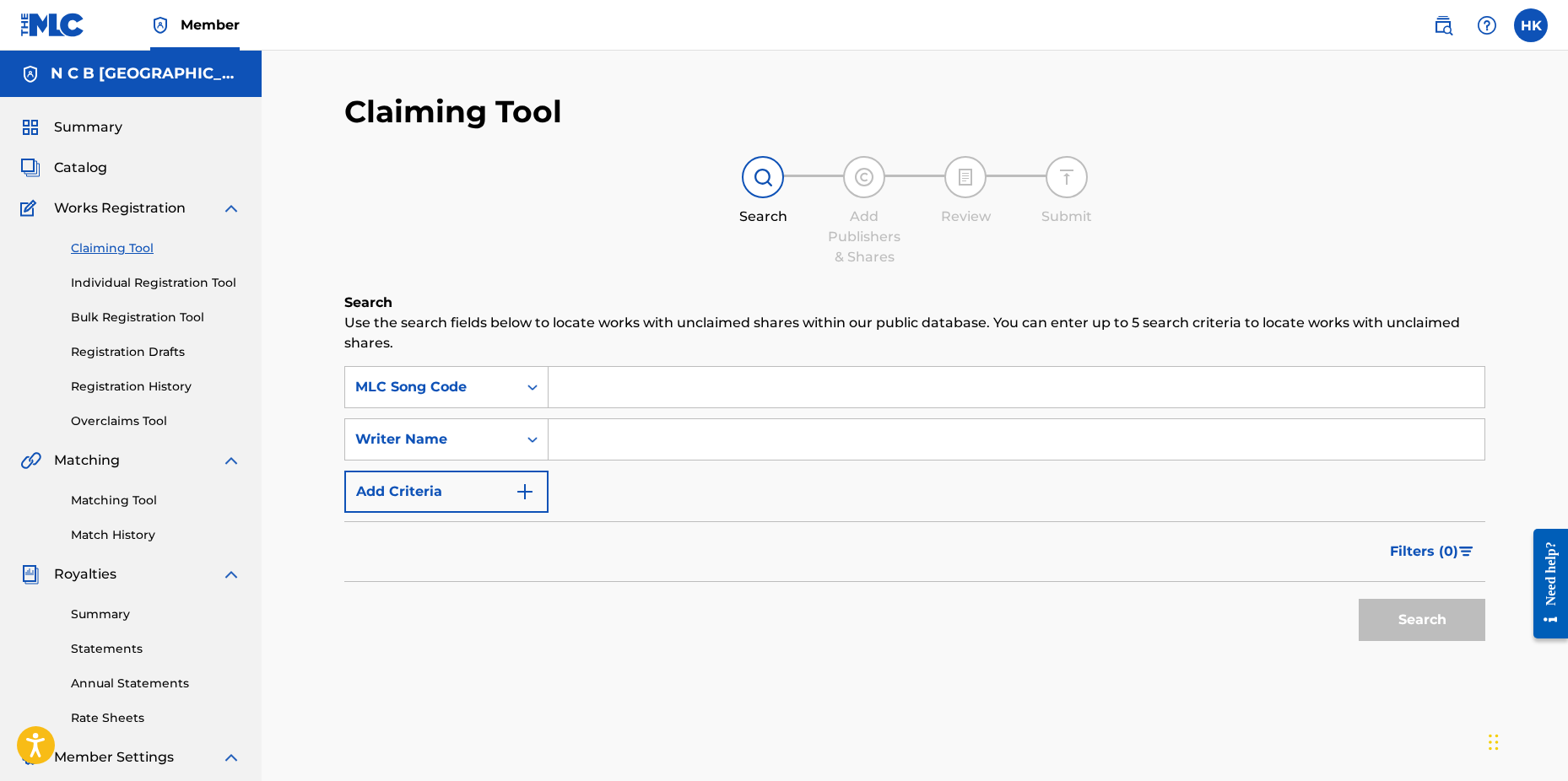
click at [609, 396] on input "Search Form" at bounding box center [1017, 387] width 936 height 41
paste input "JB88D5"
type input "JB88D5"
click at [1359, 599] on button "Search" at bounding box center [1422, 619] width 126 height 42
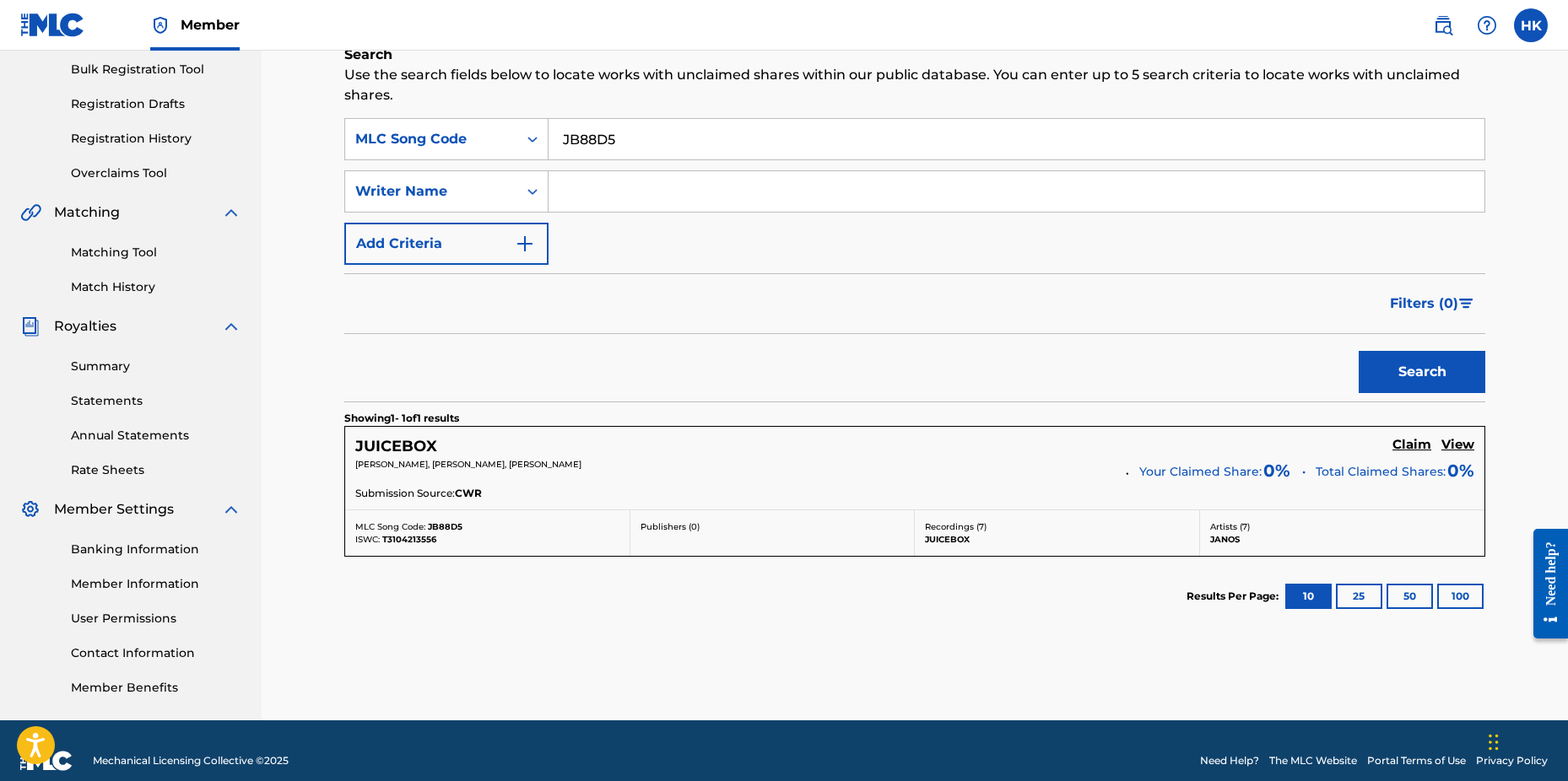
scroll to position [253, 0]
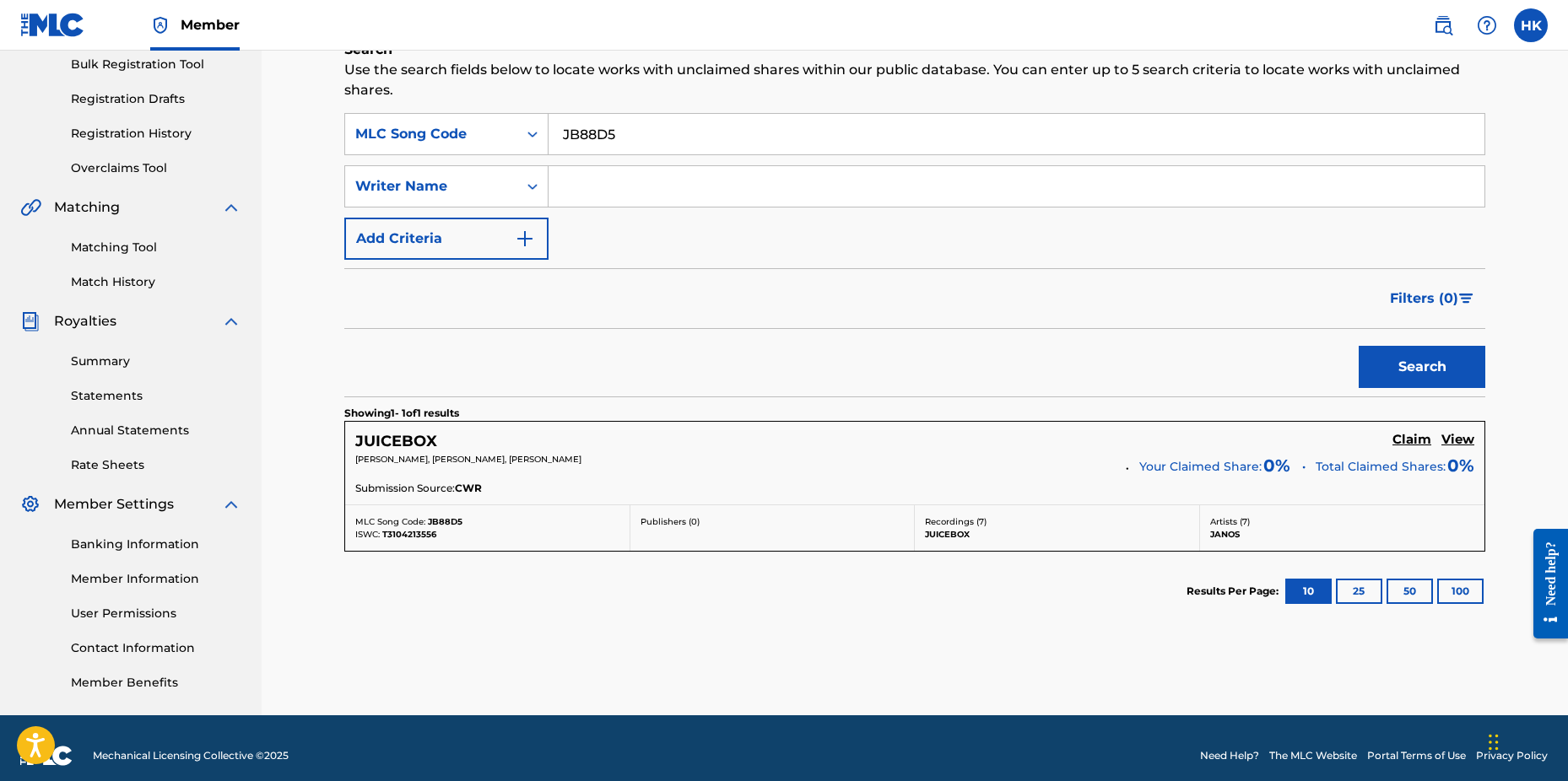
click at [1411, 441] on h5 "Claim" at bounding box center [1412, 440] width 39 height 16
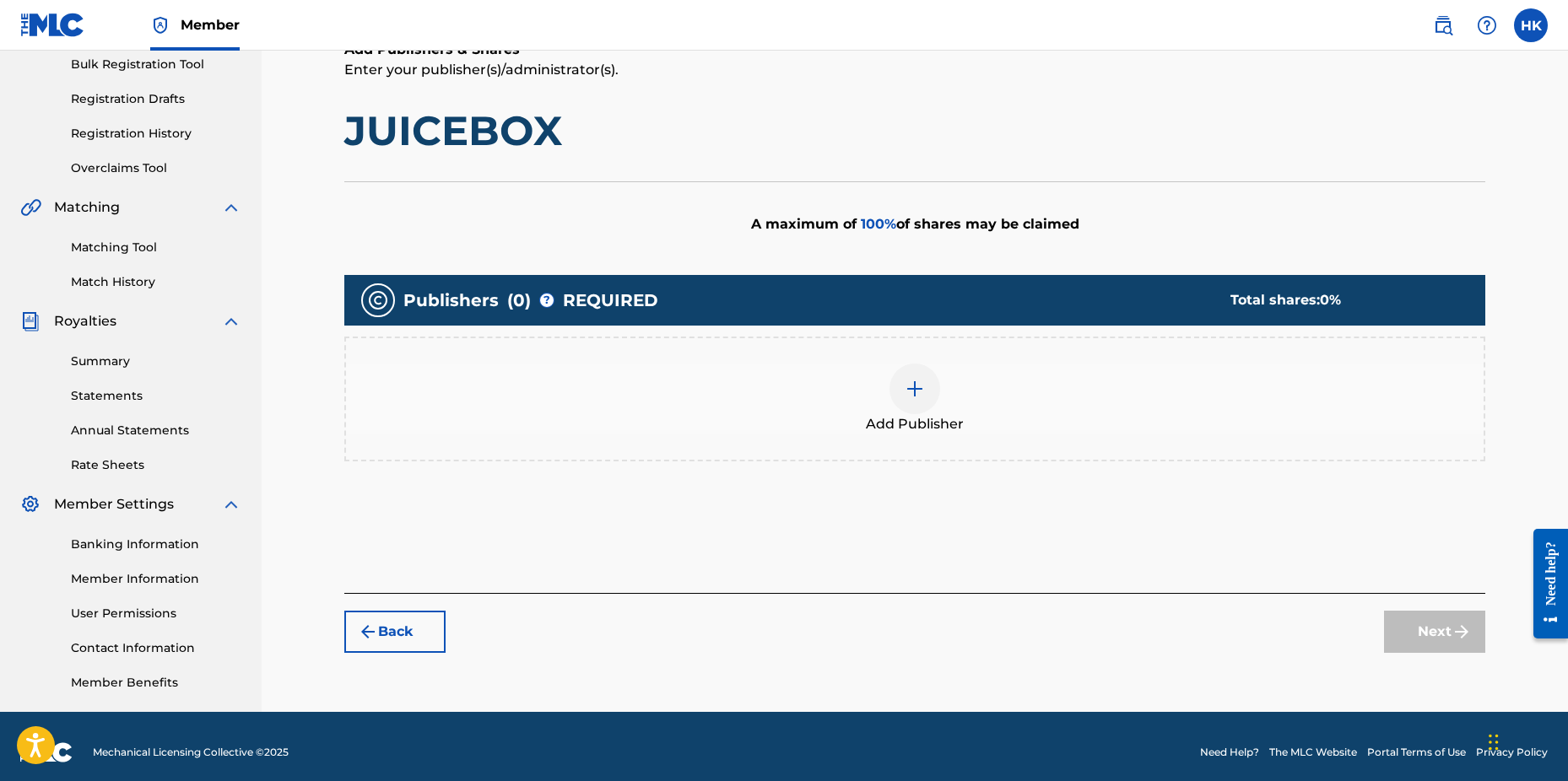
click at [924, 377] on div at bounding box center [915, 389] width 51 height 51
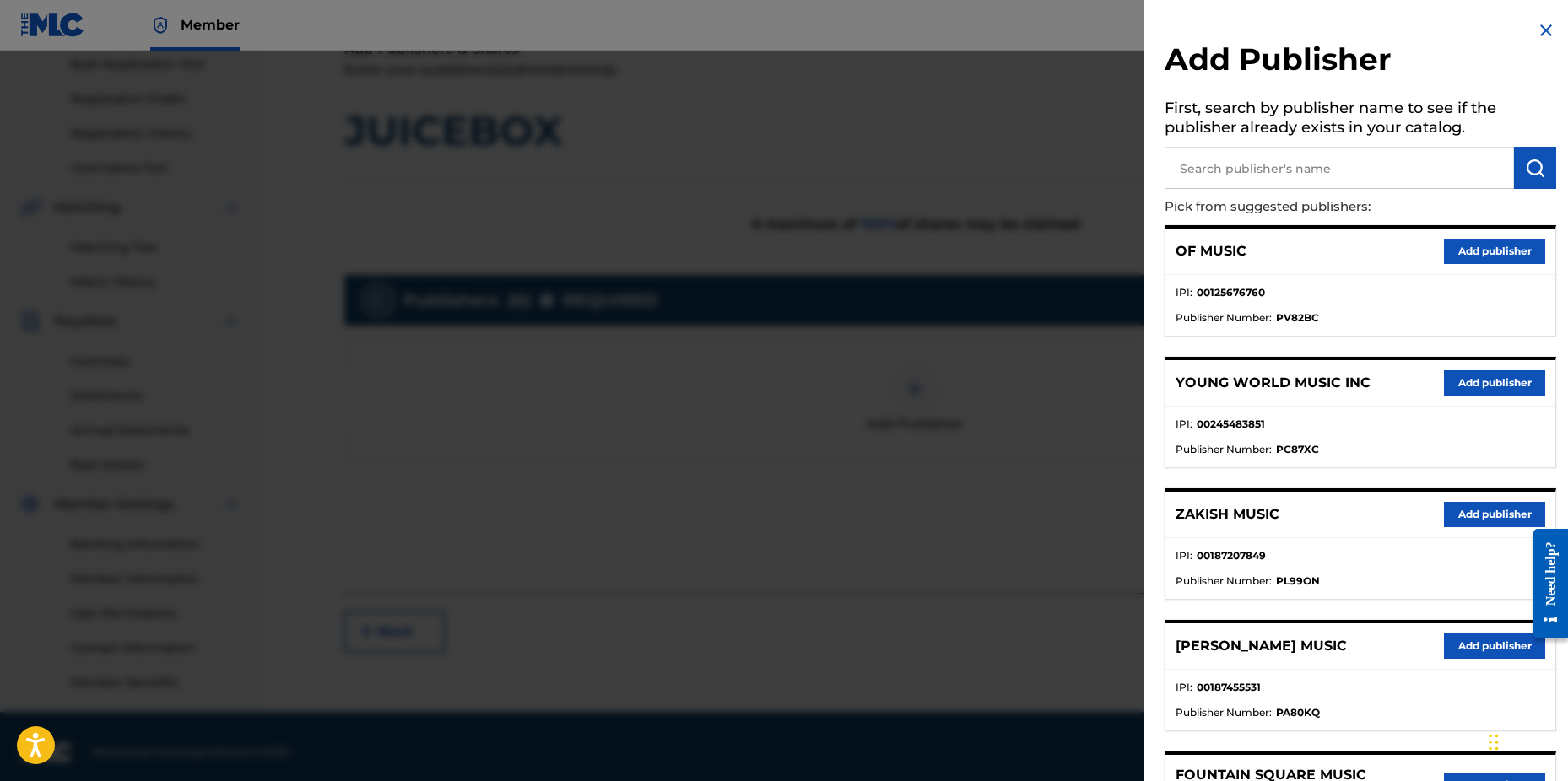
click at [1375, 163] on input "text" at bounding box center [1340, 168] width 349 height 42
type input "n c b"
click at [1526, 167] on img "submit" at bounding box center [1535, 168] width 20 height 20
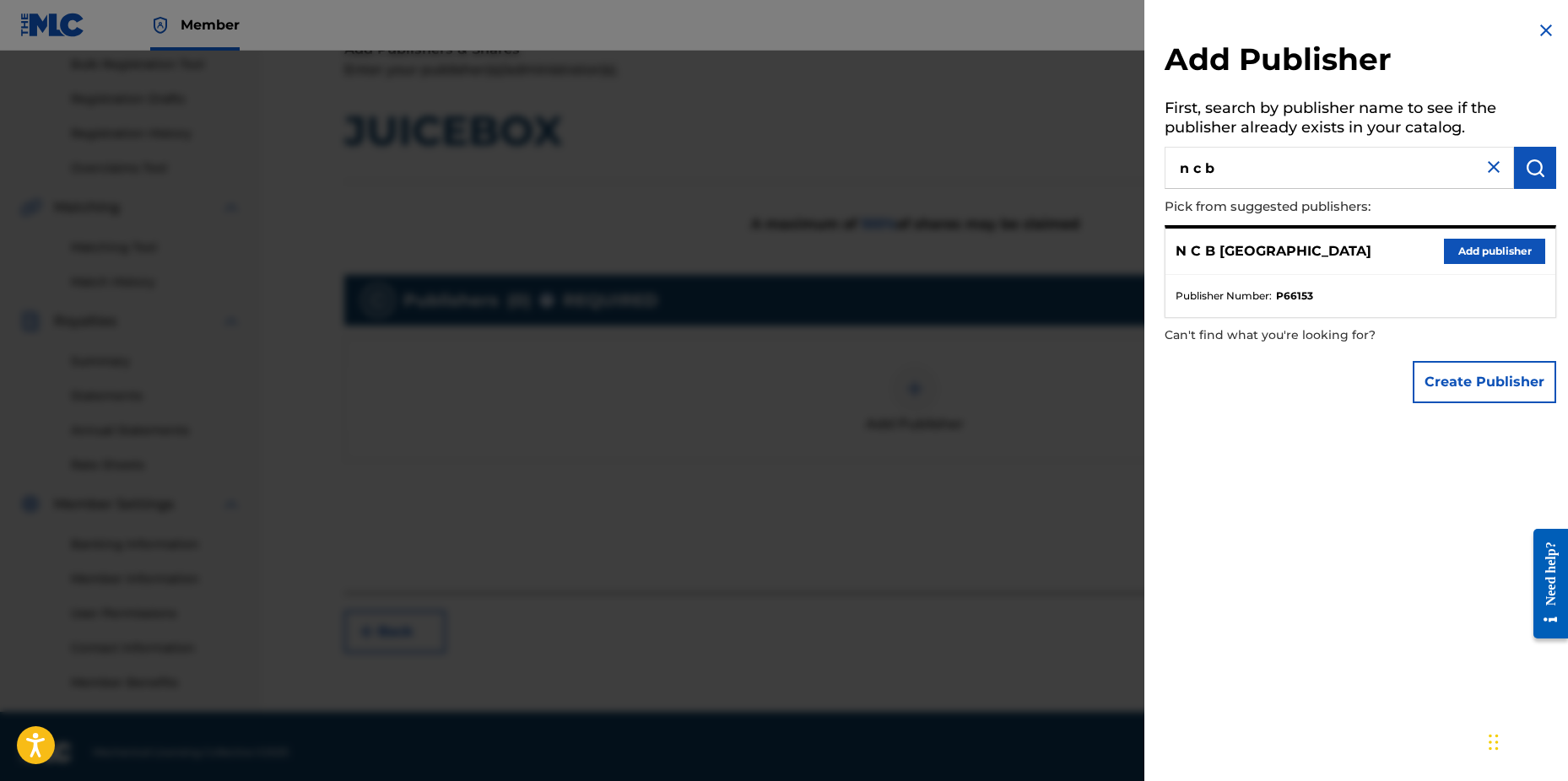
click at [1451, 248] on button "Add publisher" at bounding box center [1495, 251] width 101 height 25
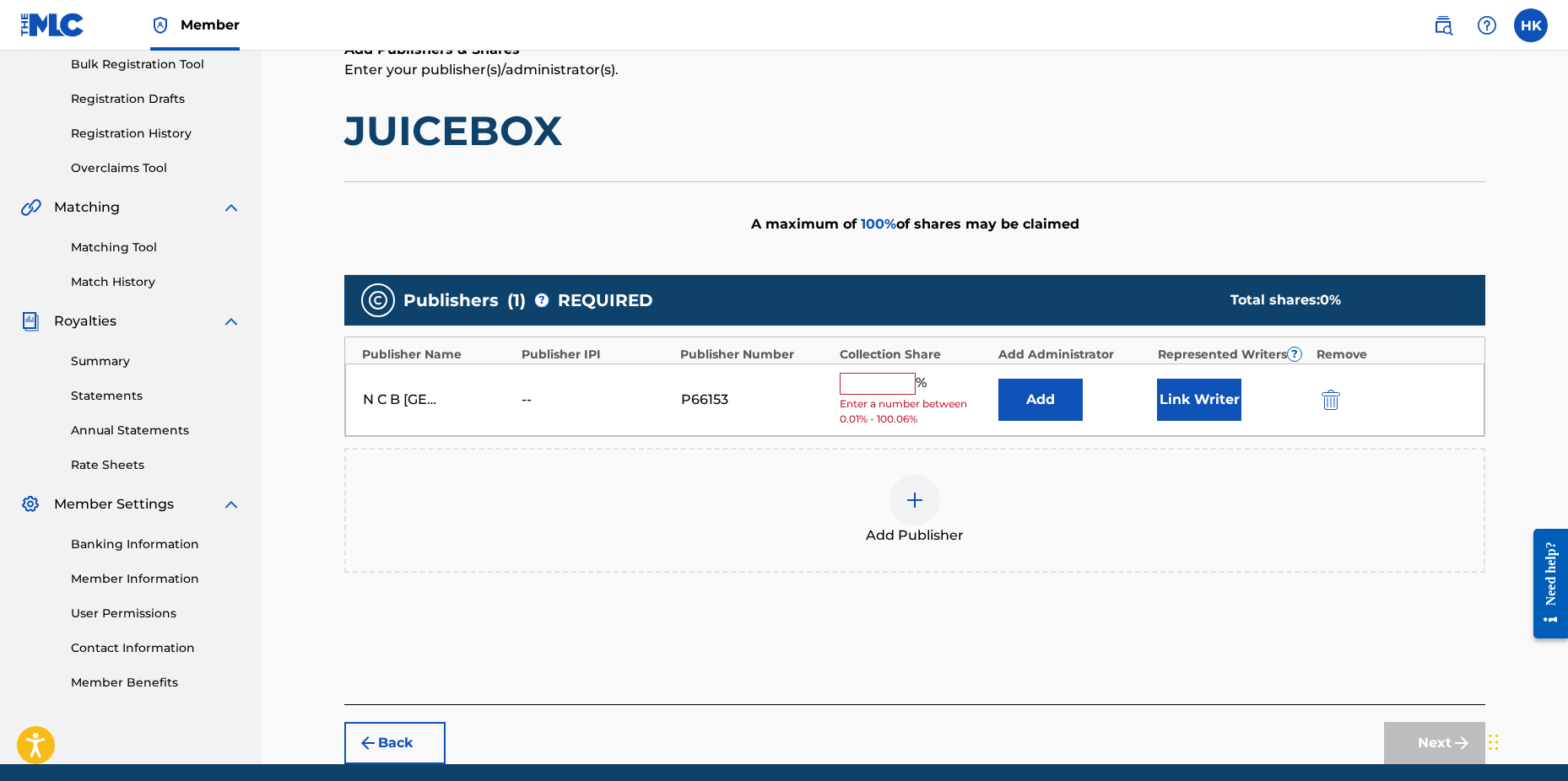
click at [883, 390] on input "text" at bounding box center [878, 384] width 76 height 22
drag, startPoint x: 346, startPoint y: 126, endPoint x: 553, endPoint y: 133, distance: 207.1
click at [553, 133] on h1 "JUICEBOX" at bounding box center [915, 130] width 1141 height 51
click at [874, 381] on input "text" at bounding box center [878, 384] width 76 height 22
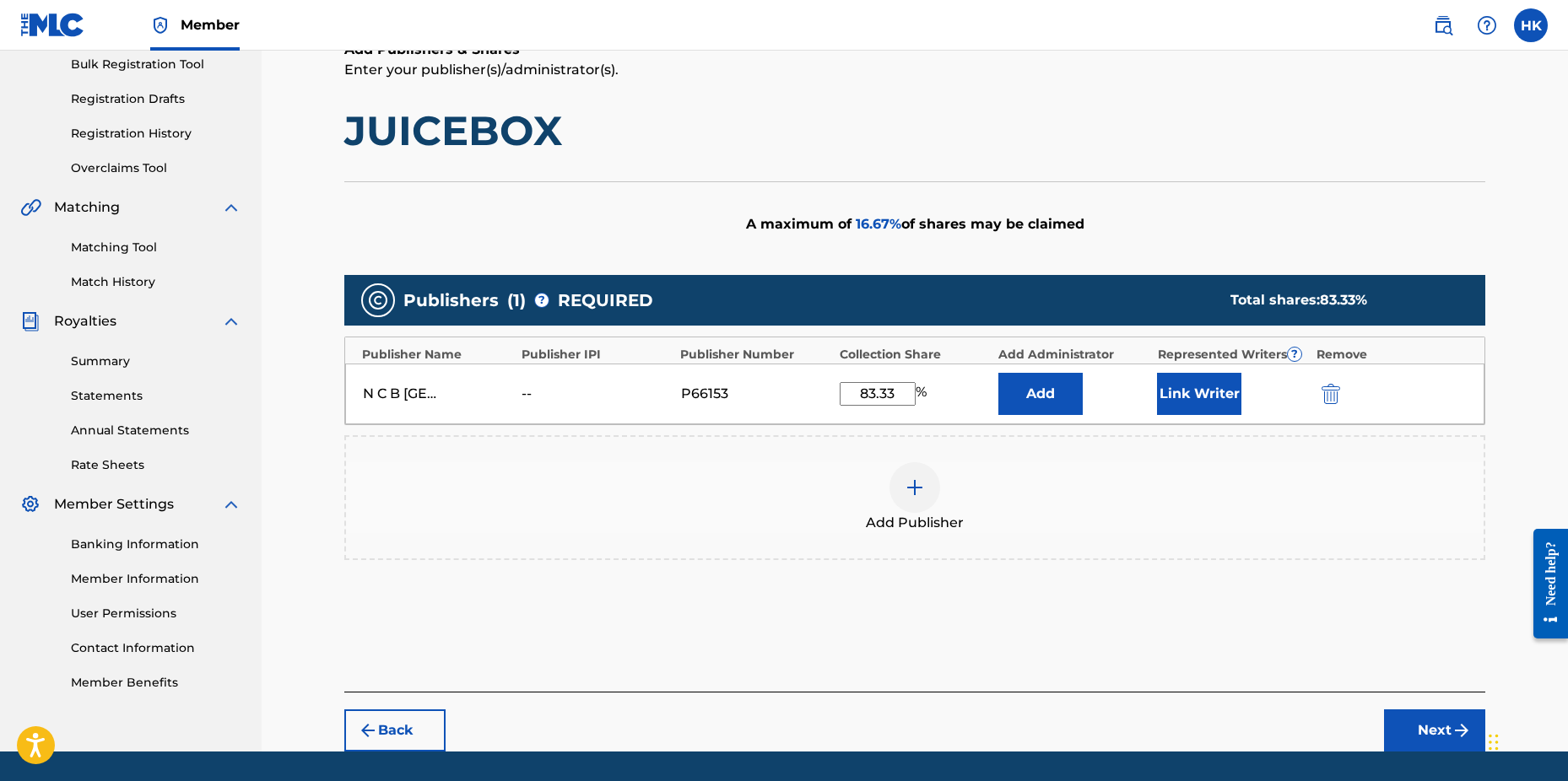
type input "83.33"
click at [1205, 380] on button "Link Writer" at bounding box center [1200, 394] width 85 height 42
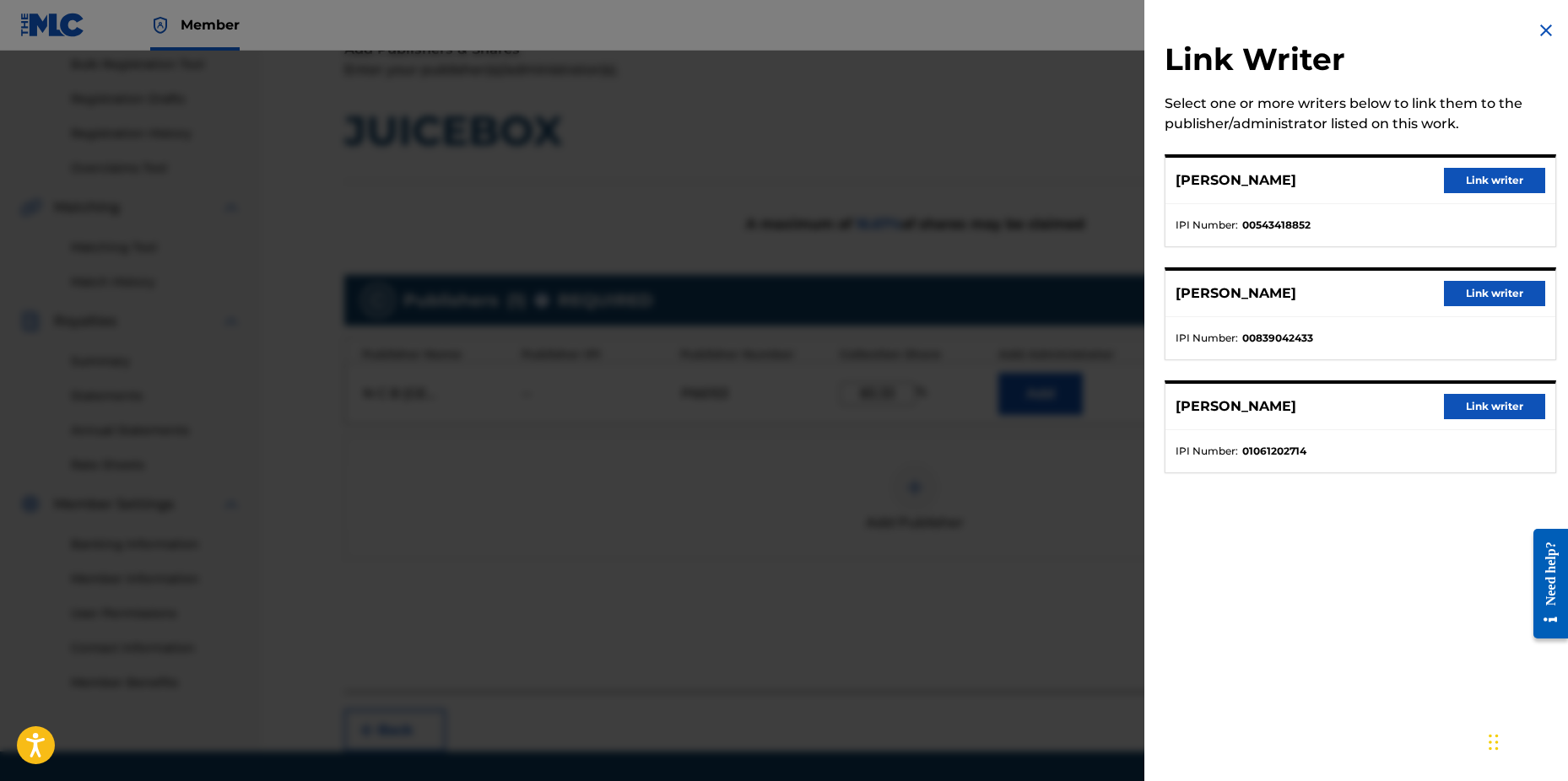
click at [1453, 178] on button "Link writer" at bounding box center [1495, 180] width 101 height 25
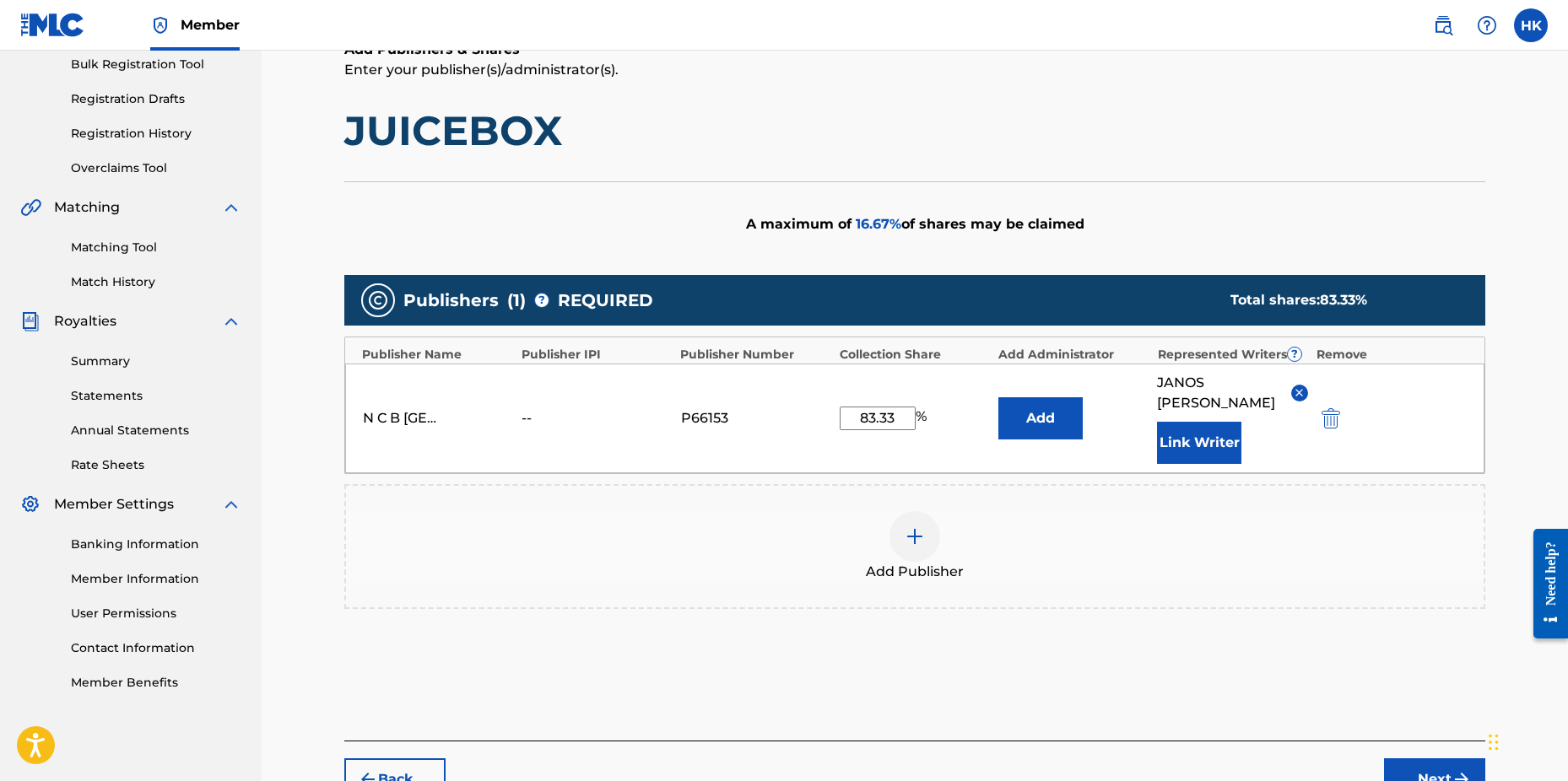
click at [1170, 444] on button "Link Writer" at bounding box center [1200, 442] width 85 height 42
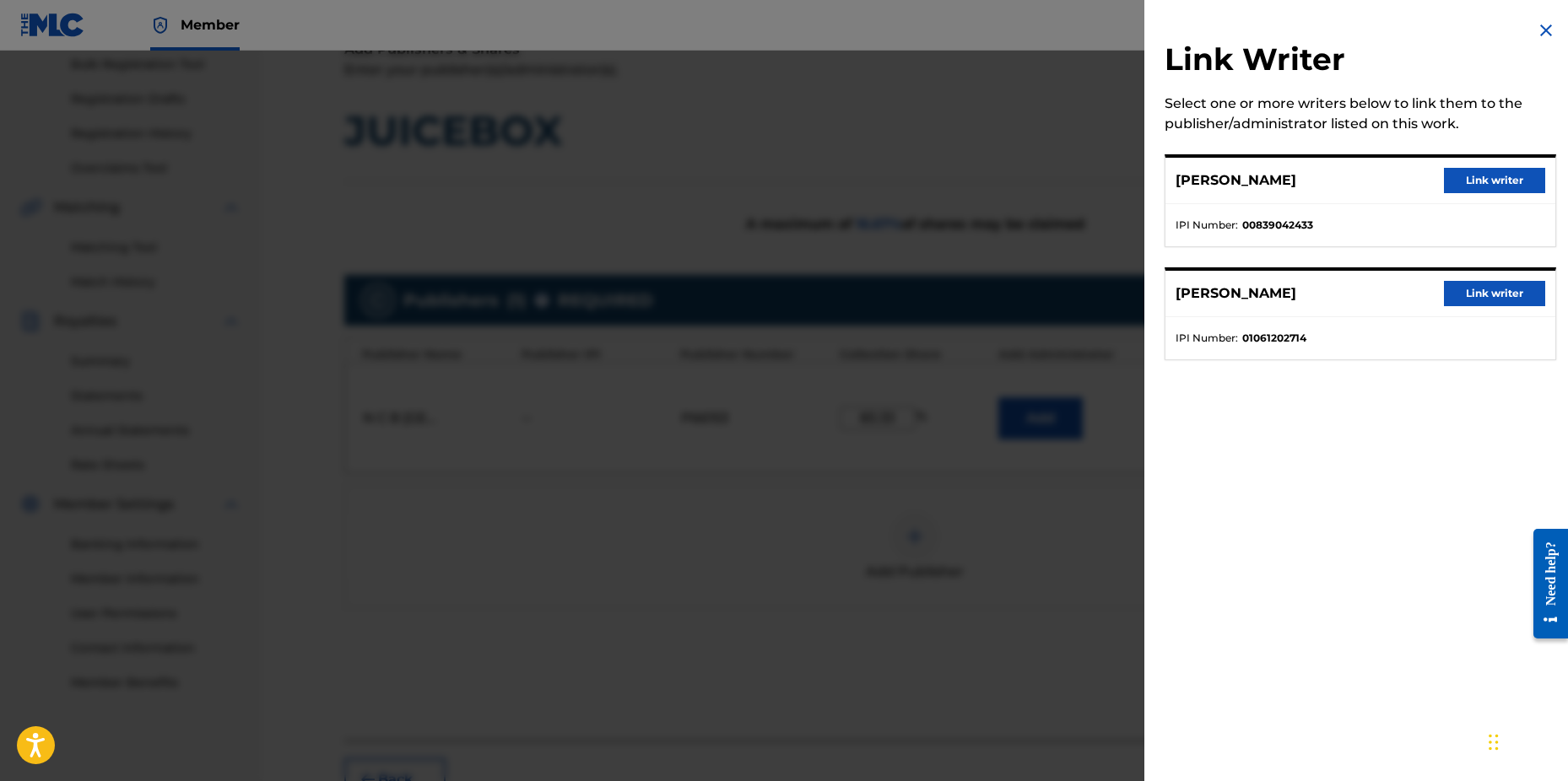
click at [1470, 300] on button "Link writer" at bounding box center [1495, 293] width 101 height 25
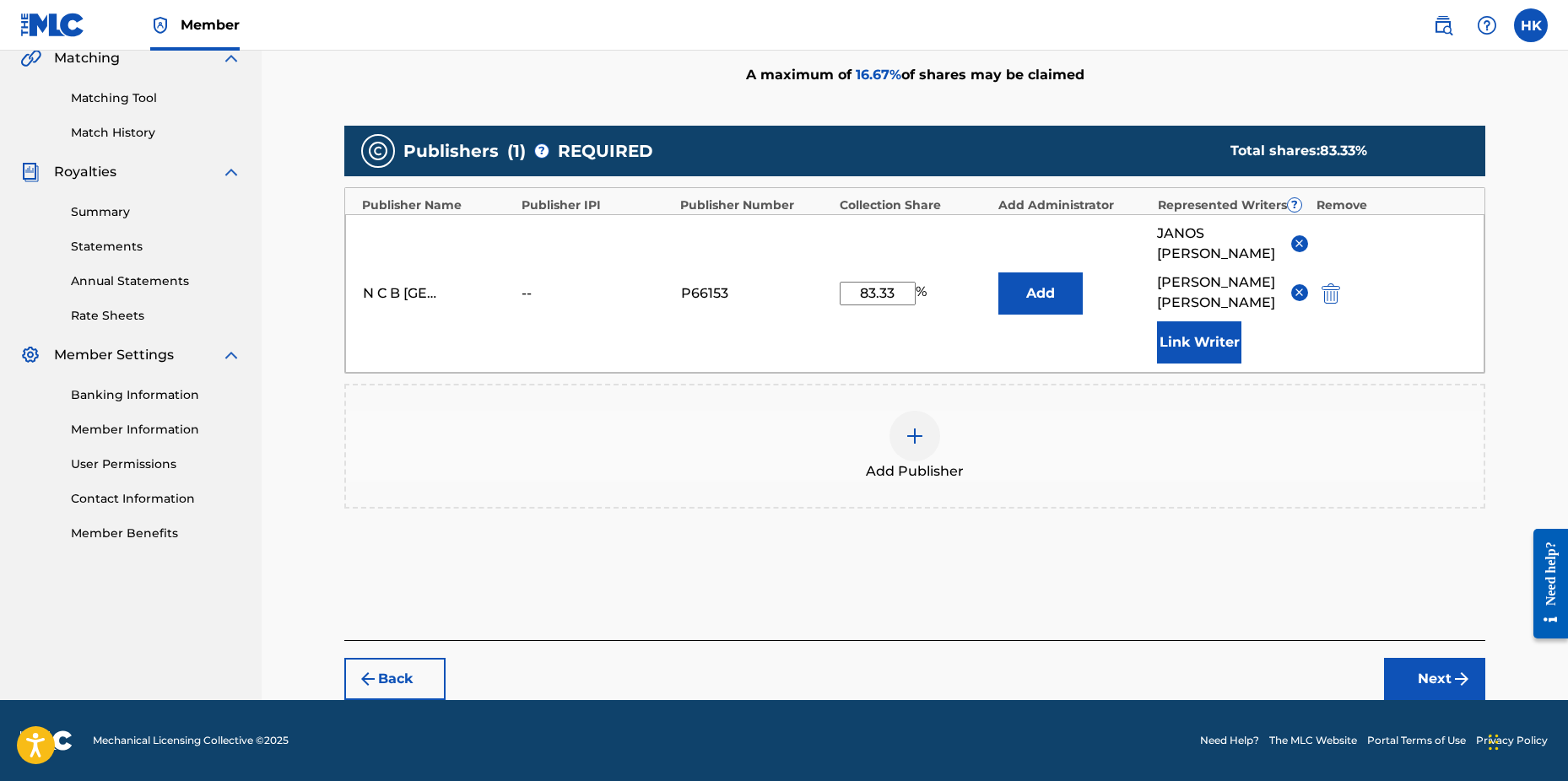
click at [1436, 684] on button "Next" at bounding box center [1435, 679] width 101 height 42
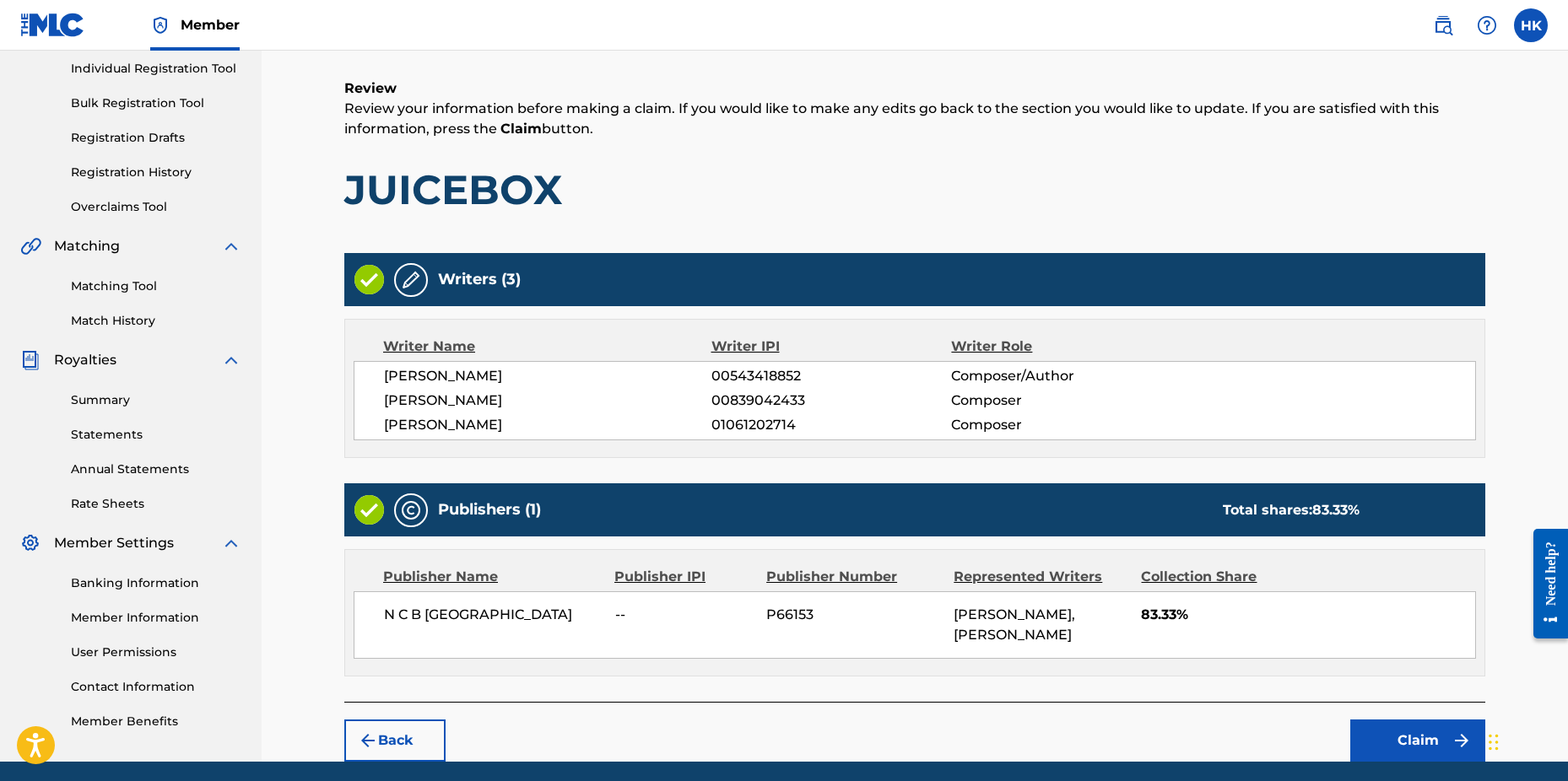
scroll to position [296, 0]
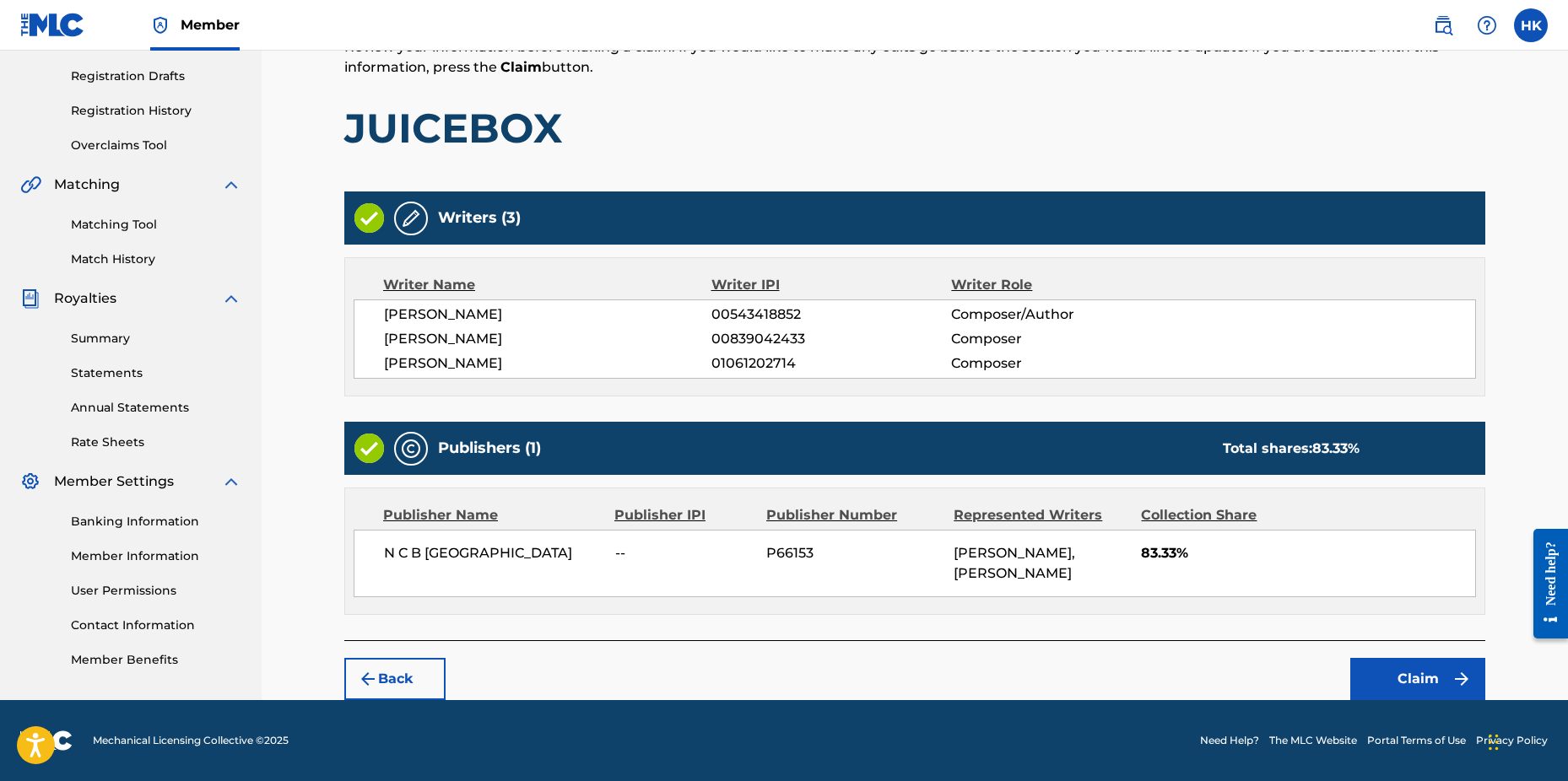
click at [1395, 672] on button "Claim" at bounding box center [1418, 679] width 135 height 42
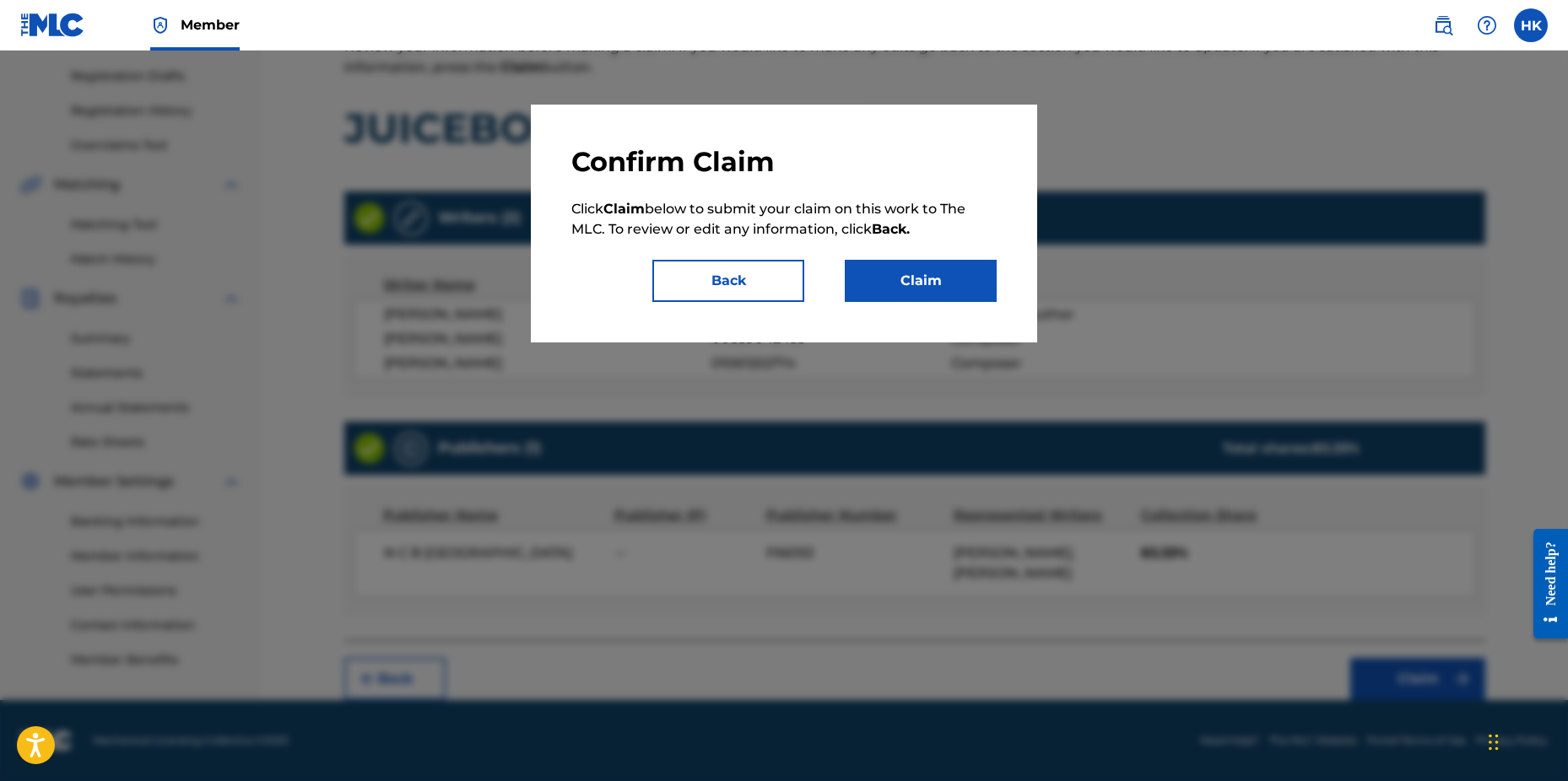
click at [952, 288] on button "Claim" at bounding box center [921, 281] width 152 height 42
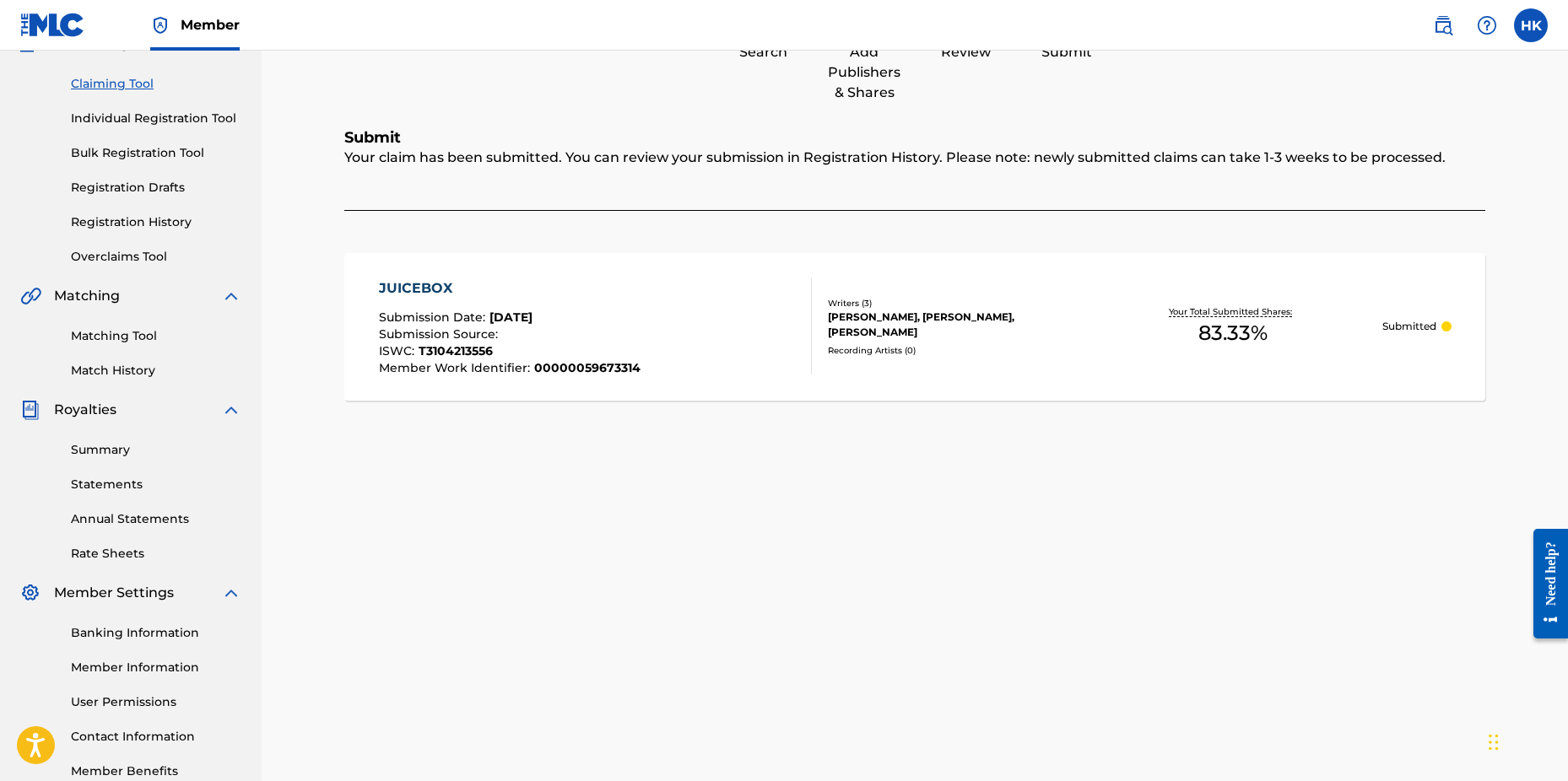
scroll to position [12, 0]
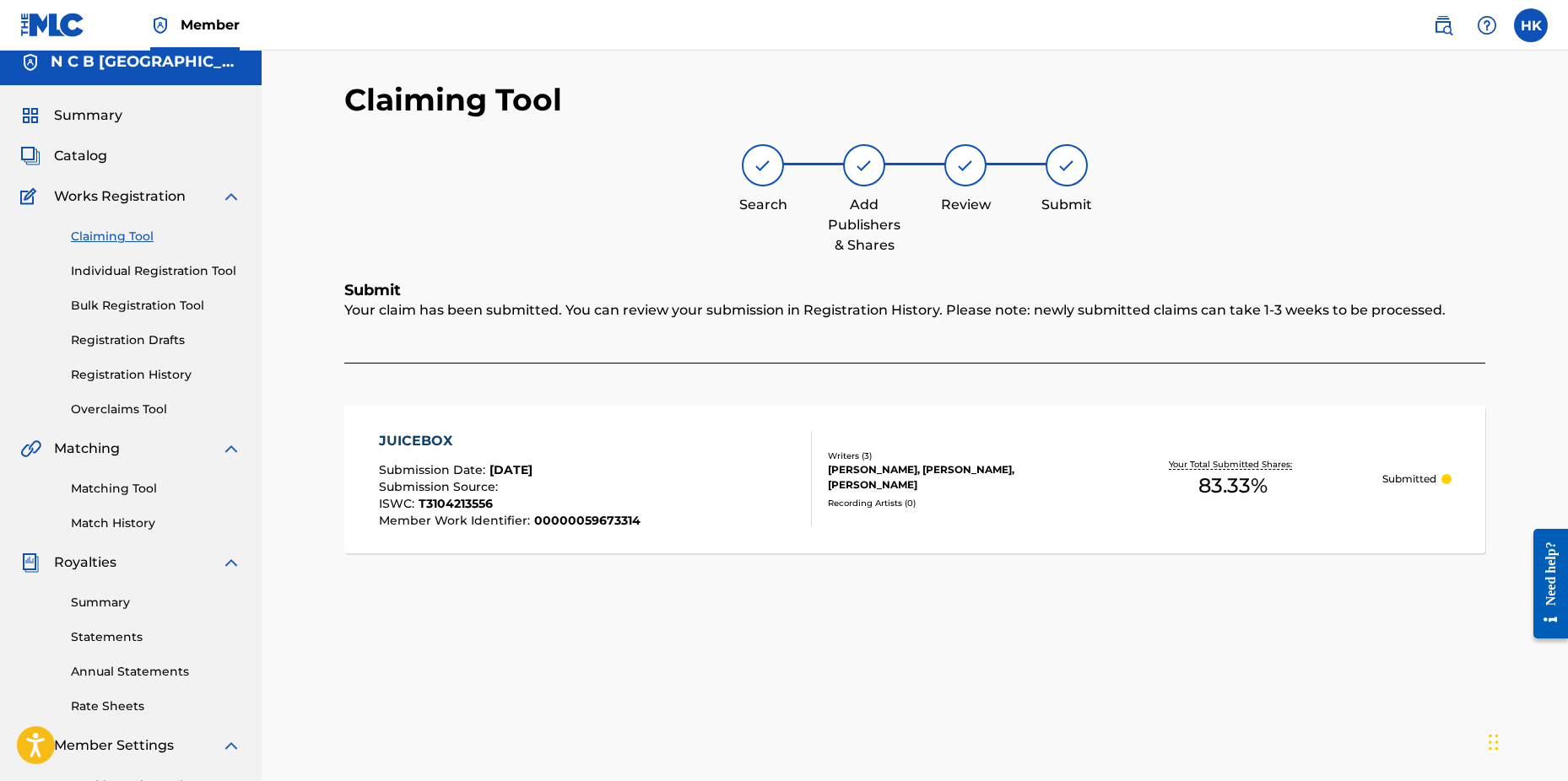
click at [90, 155] on span "Catalog" at bounding box center [80, 156] width 54 height 20
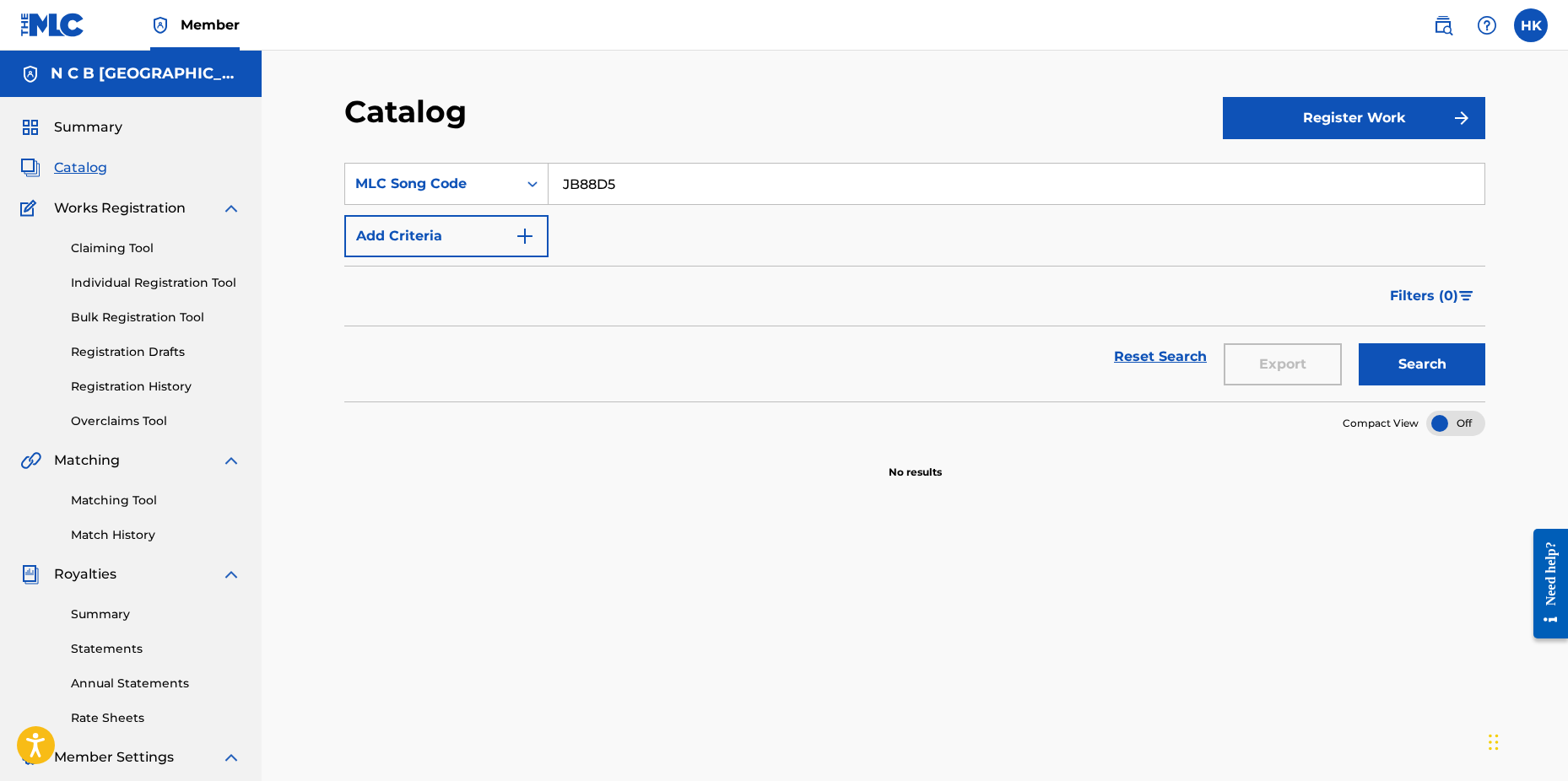
click at [821, 162] on div "JB88D5" at bounding box center [1017, 183] width 937 height 42
click at [809, 179] on input "JB88D5" at bounding box center [1017, 183] width 936 height 41
type input "J"
paste input "SA5VWP"
type input "SA5VWP"
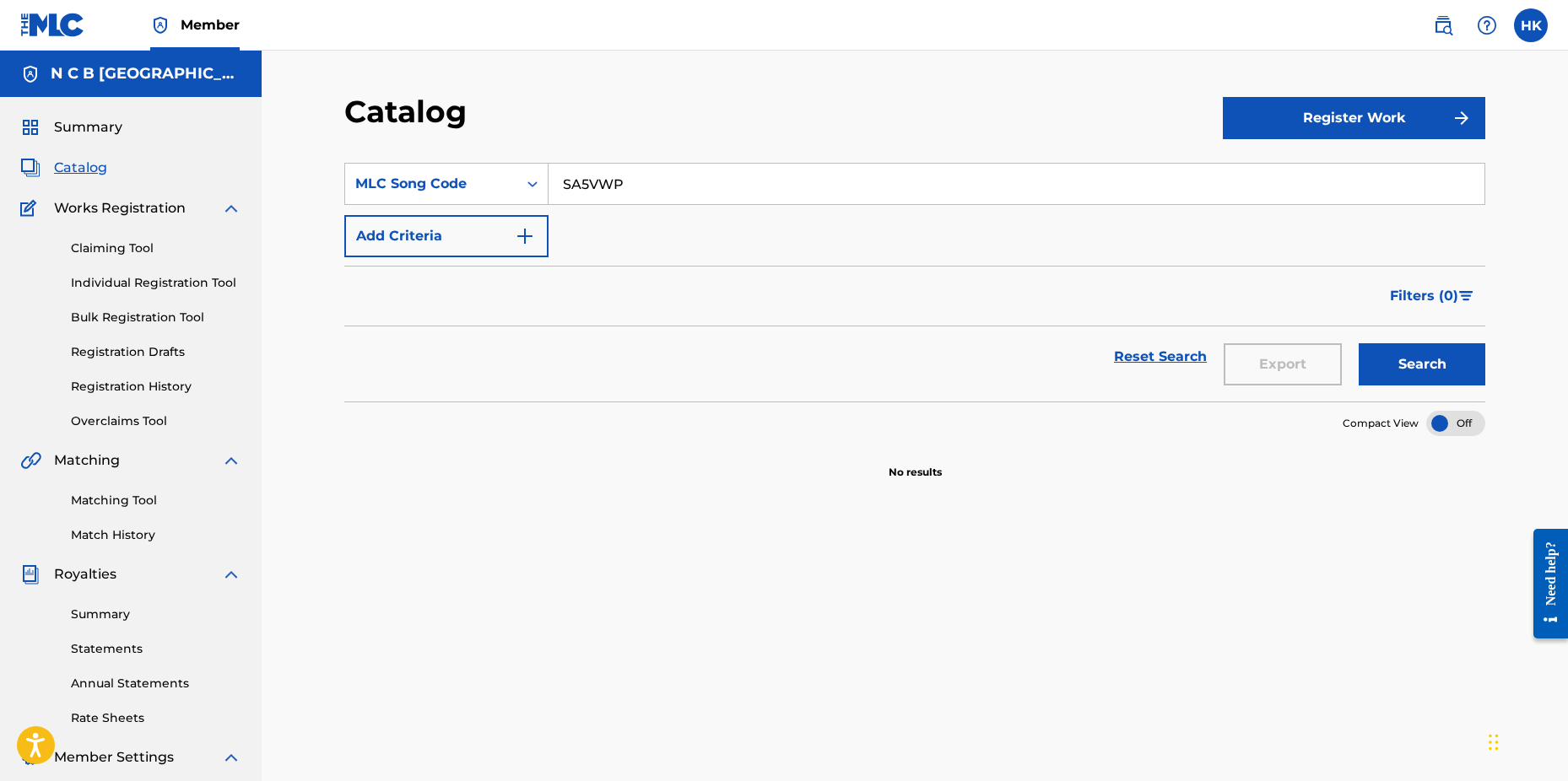
click at [1359, 343] on button "Search" at bounding box center [1422, 364] width 126 height 42
click at [1383, 356] on button "Search" at bounding box center [1422, 364] width 126 height 42
drag, startPoint x: 95, startPoint y: 251, endPoint x: 212, endPoint y: 242, distance: 117.3
click at [97, 249] on link "Claiming Tool" at bounding box center [156, 248] width 170 height 18
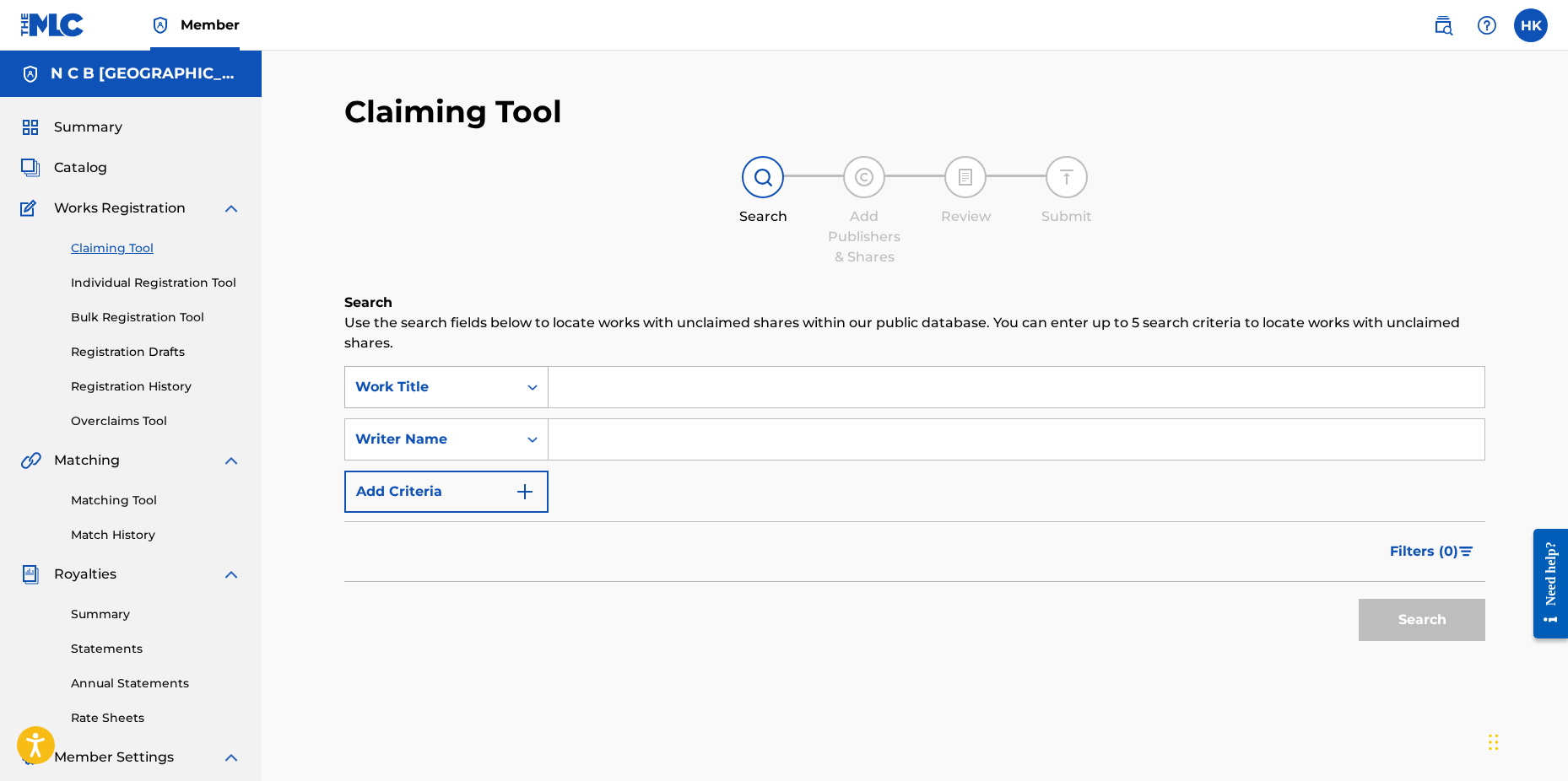
click at [532, 384] on icon "Search Form" at bounding box center [532, 387] width 17 height 17
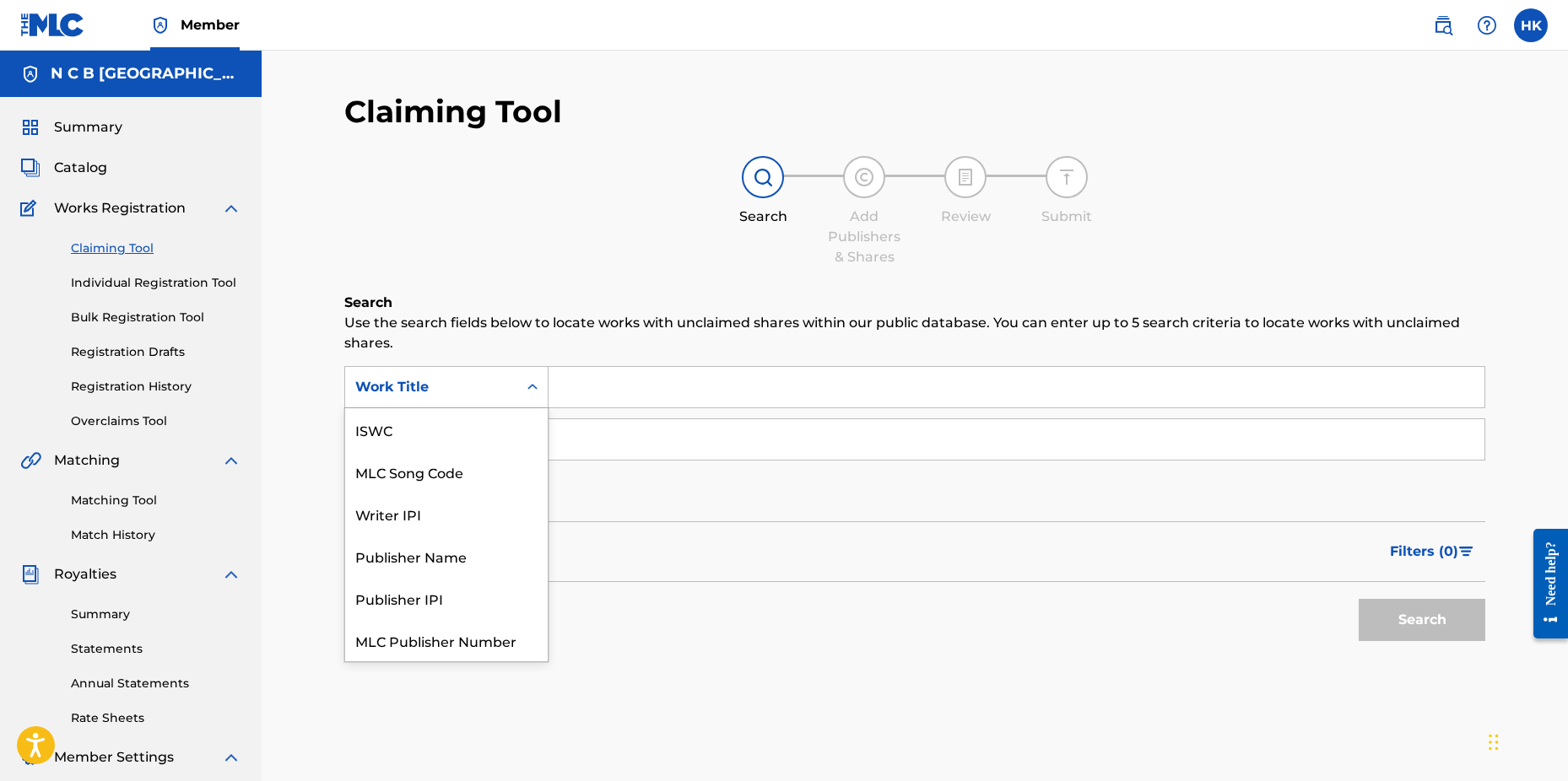
scroll to position [42, 0]
click at [507, 421] on div "MLC Song Code" at bounding box center [446, 429] width 202 height 42
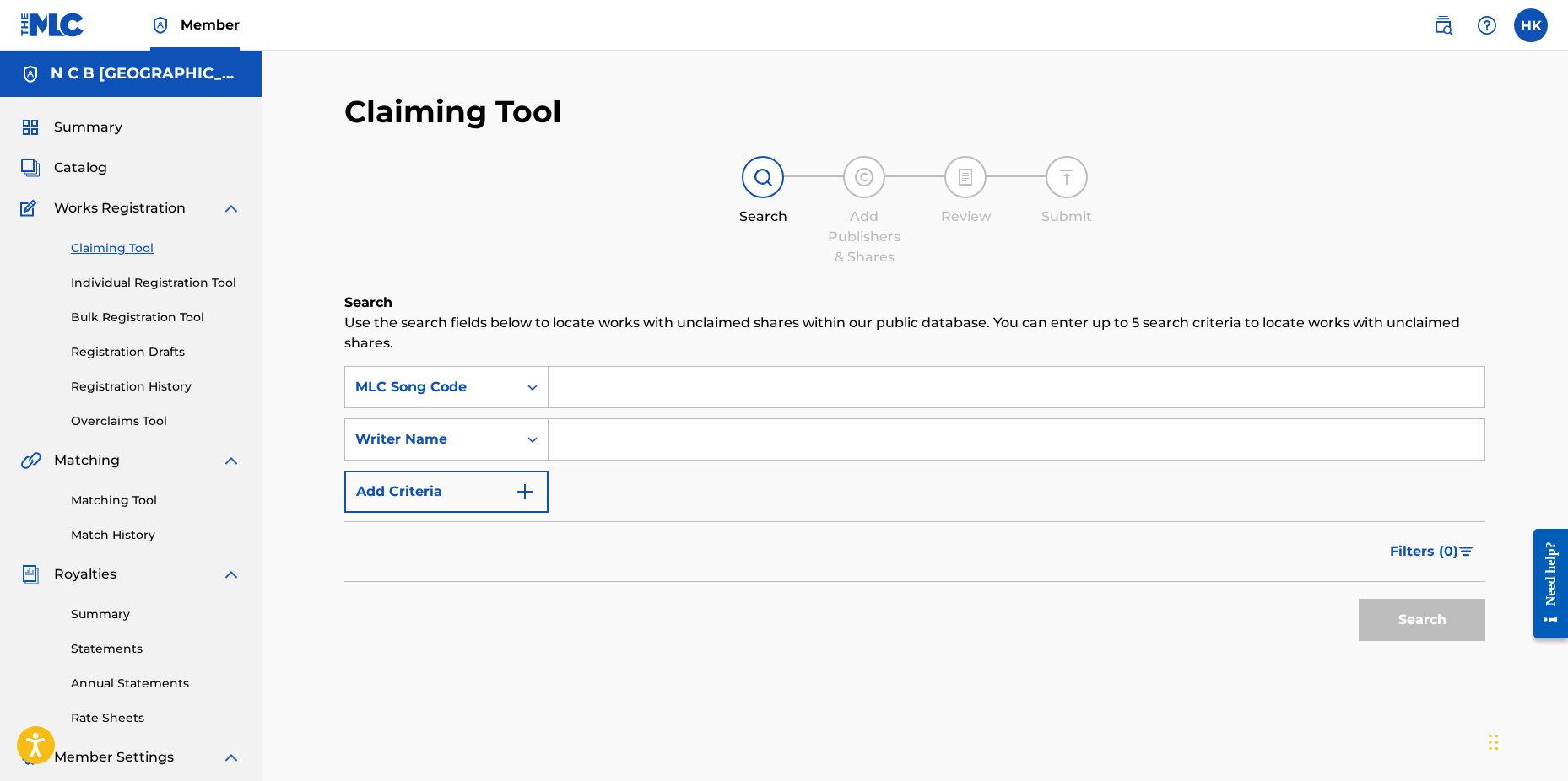
click at [569, 380] on input "Search Form" at bounding box center [1017, 387] width 936 height 41
paste input "SA5VWP"
type input "SA5VWP"
click at [1359, 599] on button "Search" at bounding box center [1422, 619] width 126 height 42
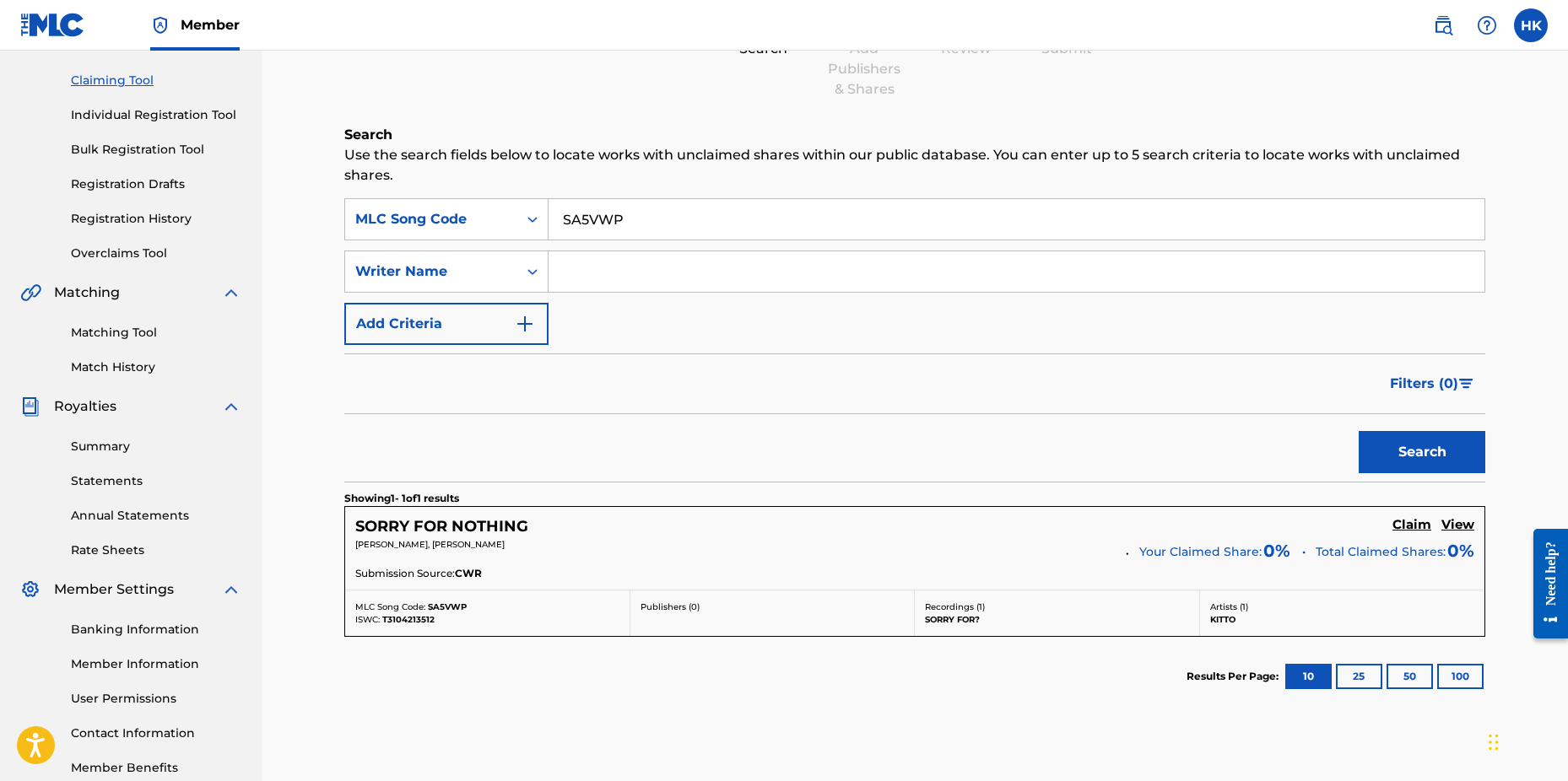
scroll to position [269, 0]
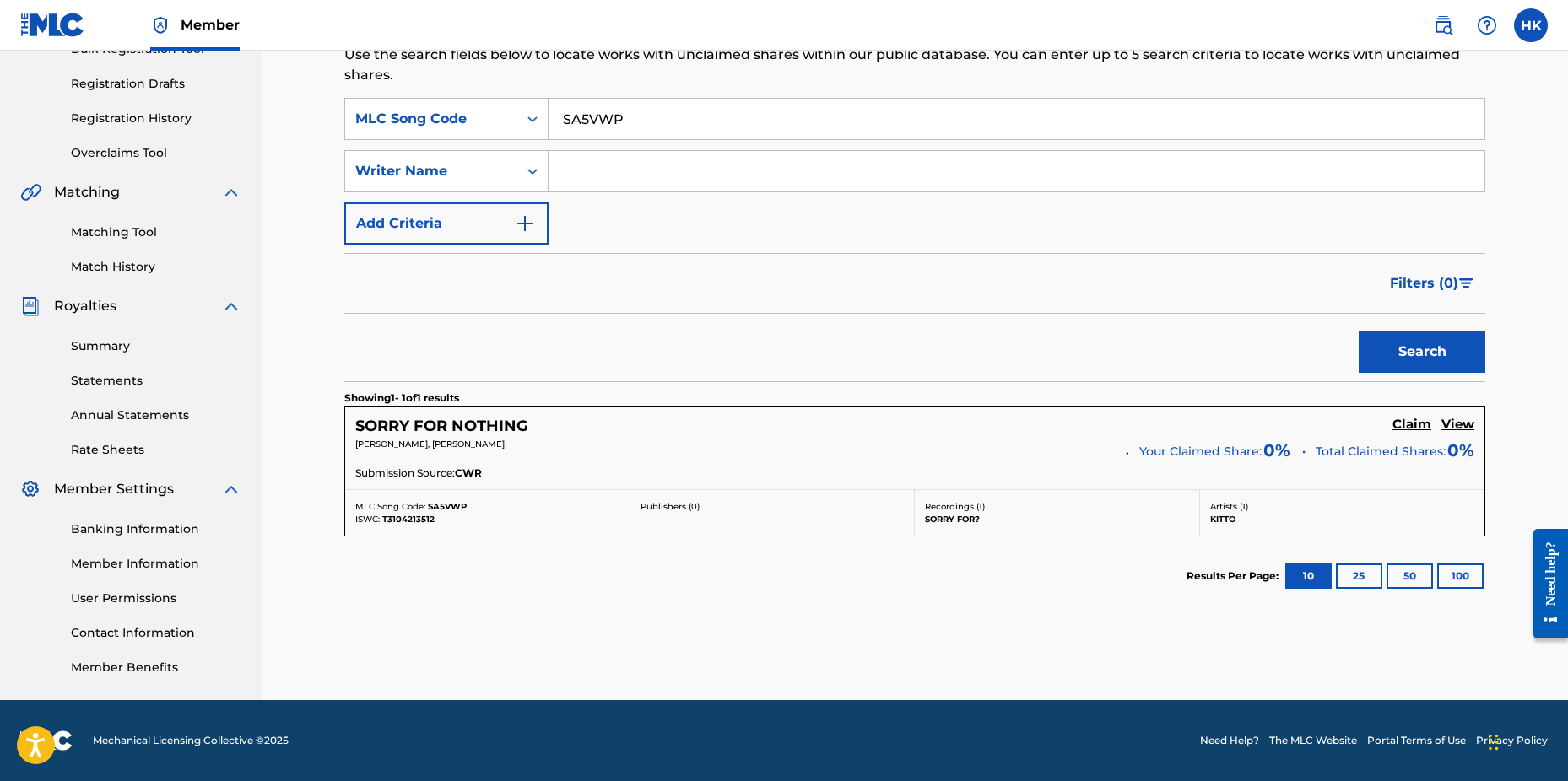
click at [1401, 422] on h5 "Claim" at bounding box center [1412, 424] width 39 height 16
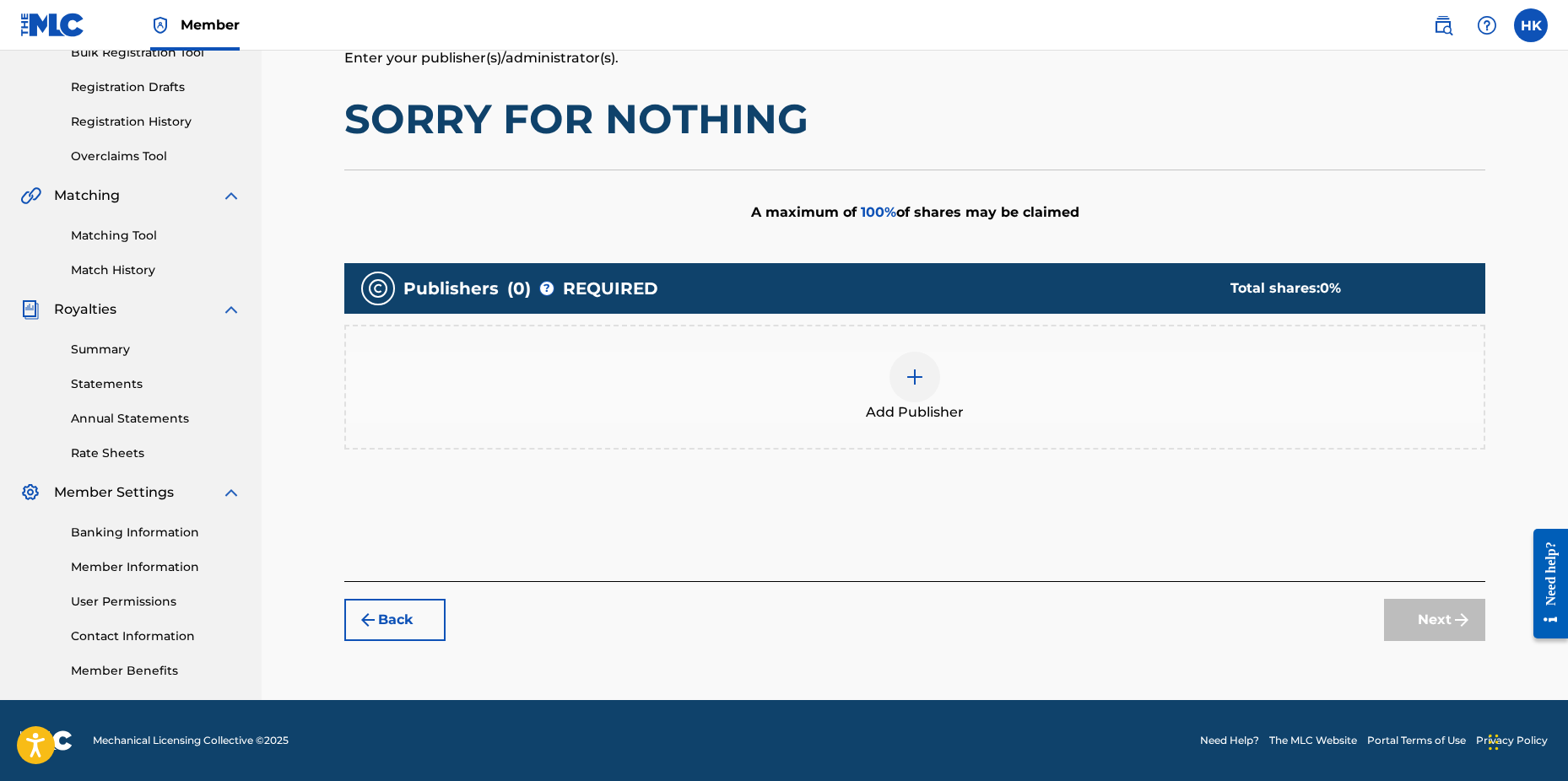
click at [925, 381] on div at bounding box center [915, 377] width 51 height 51
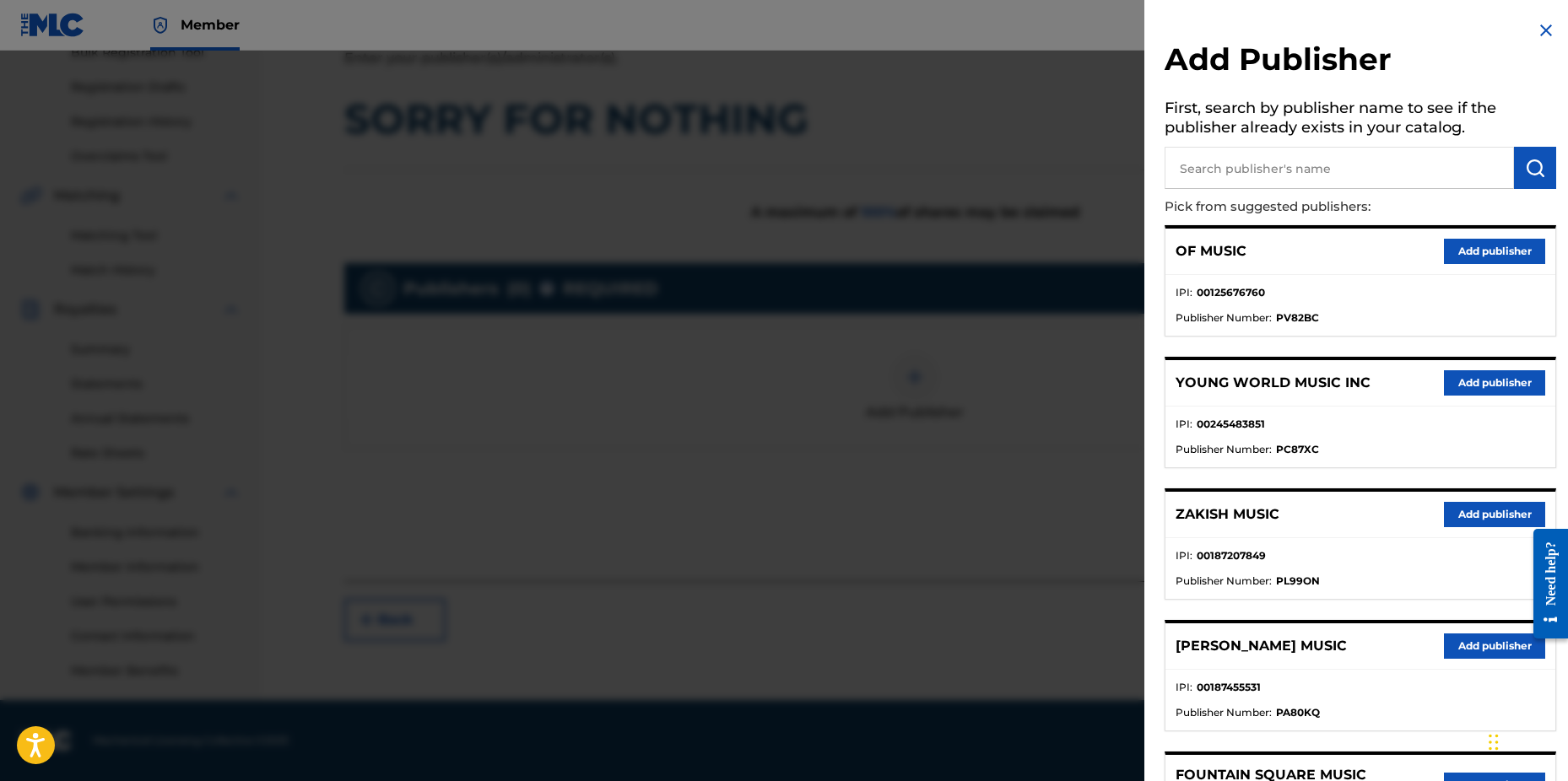
click at [1225, 184] on input "text" at bounding box center [1340, 168] width 349 height 42
type input "n c b"
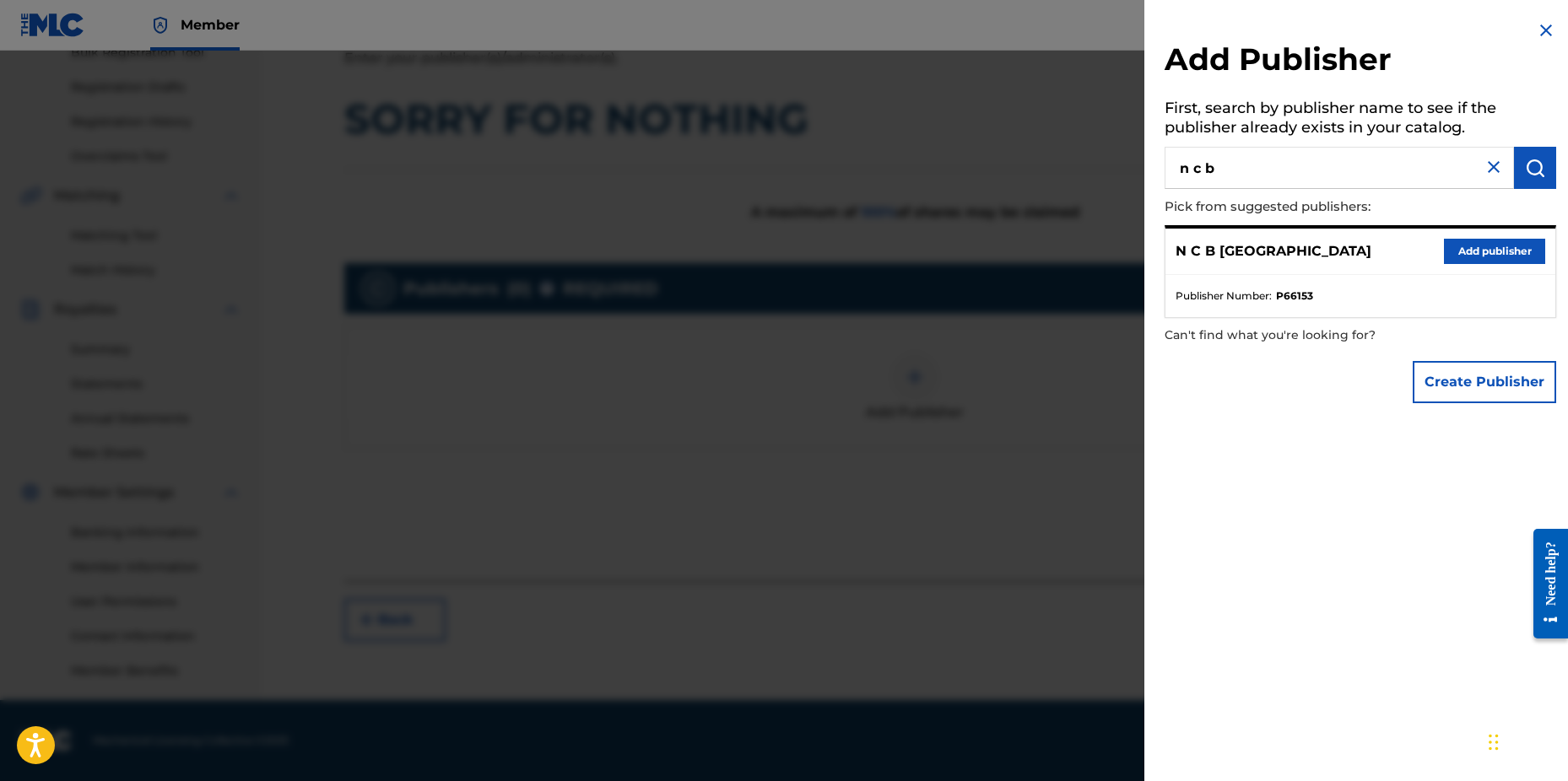
click at [1473, 252] on button "Add publisher" at bounding box center [1495, 251] width 101 height 25
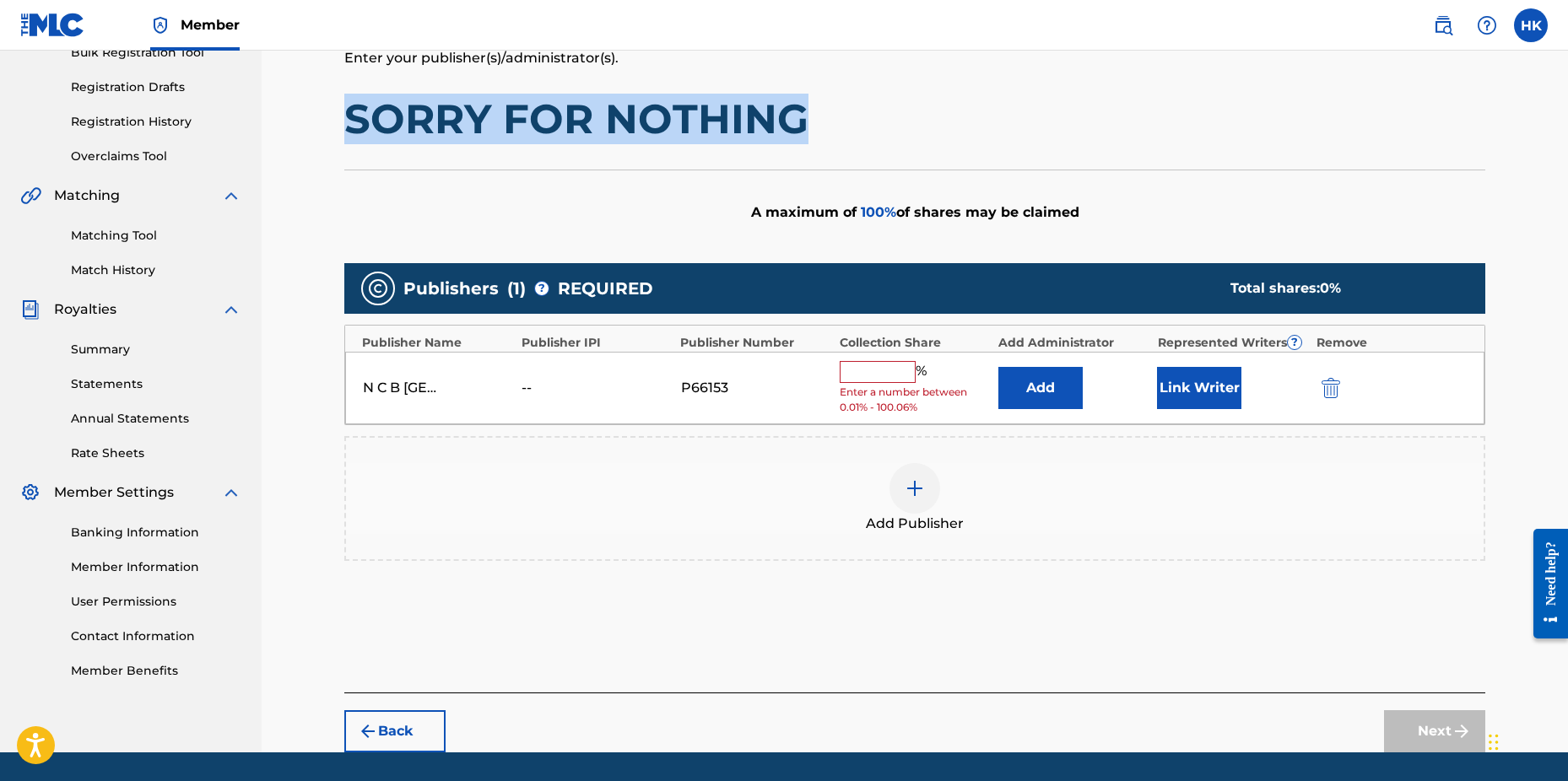
drag, startPoint x: 348, startPoint y: 117, endPoint x: 793, endPoint y: 124, distance: 445.1
click at [793, 124] on h1 "SORRY FOR NOTHING" at bounding box center [915, 118] width 1141 height 51
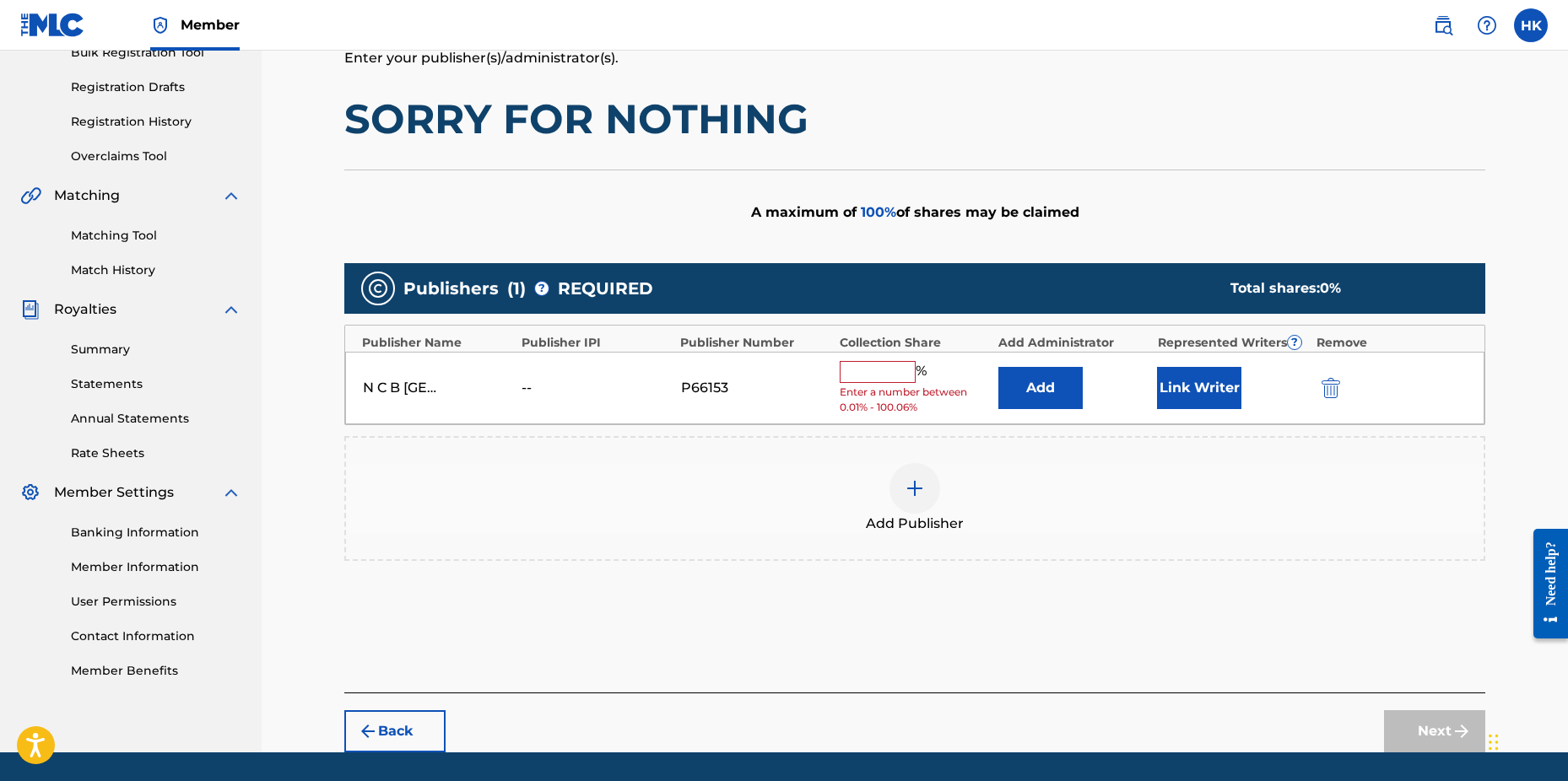
click at [874, 370] on input "text" at bounding box center [878, 371] width 76 height 22
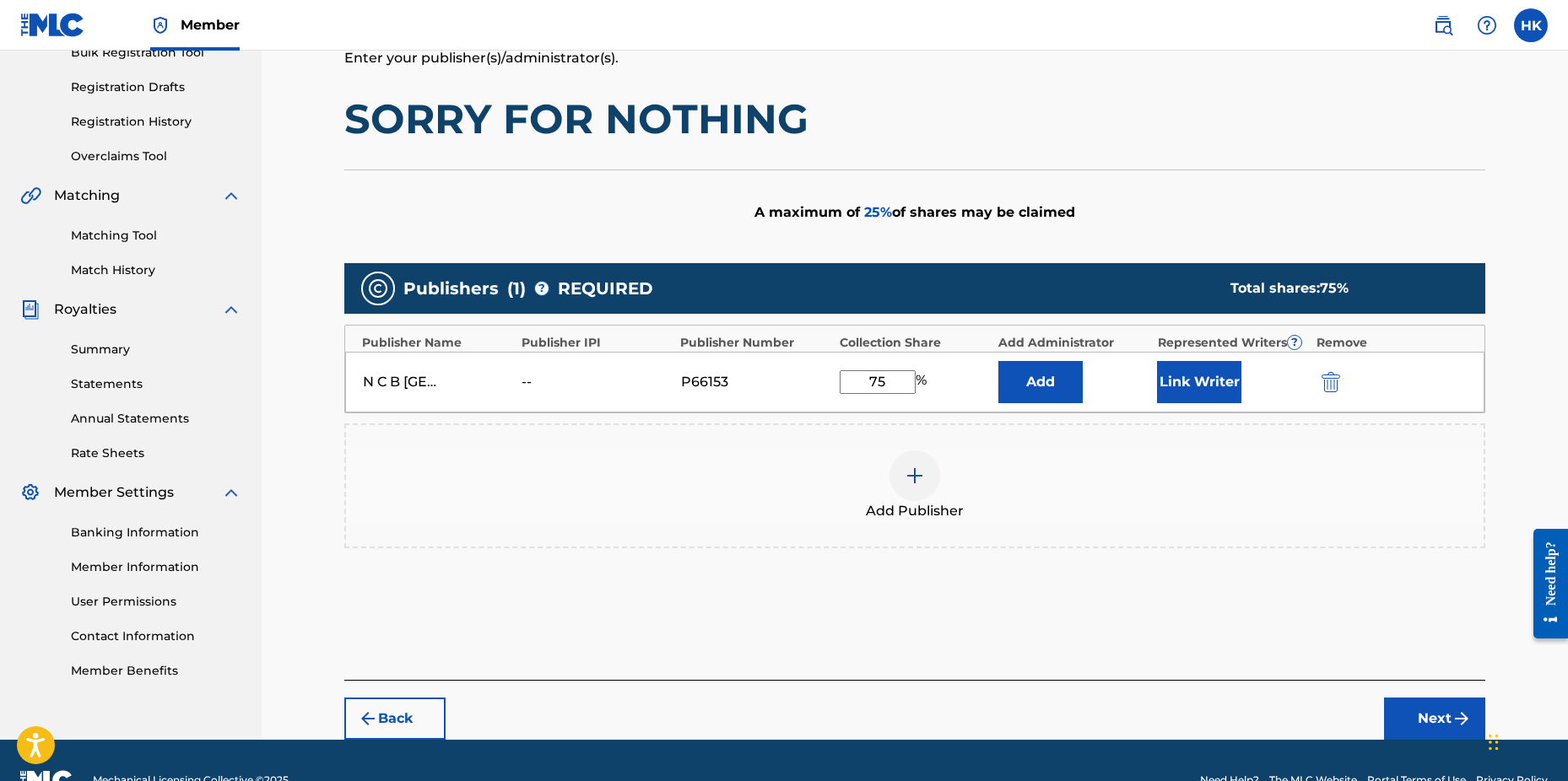
type input "75"
click at [1195, 384] on button "Link Writer" at bounding box center [1200, 382] width 85 height 42
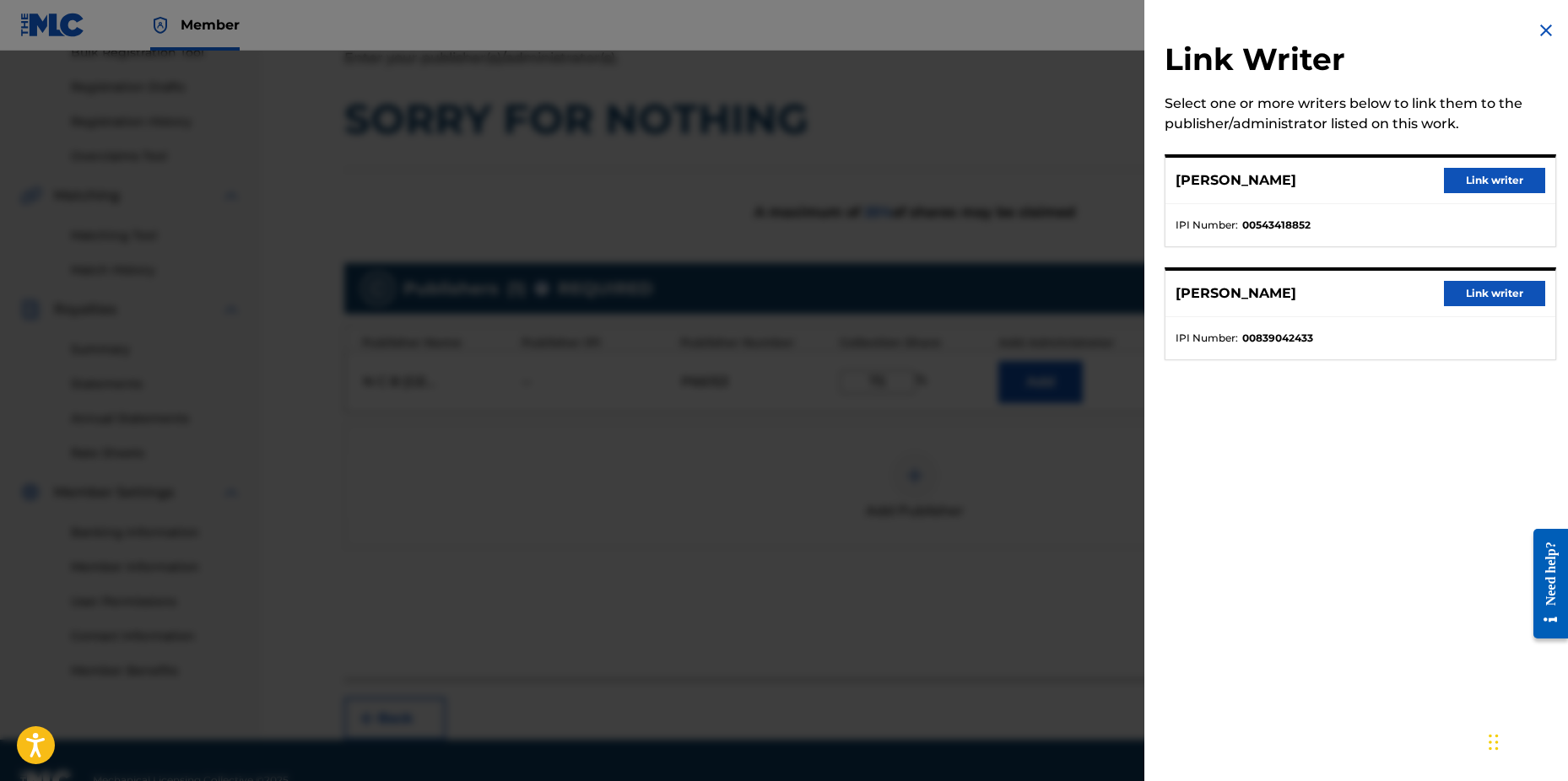
click at [1482, 174] on button "Link writer" at bounding box center [1495, 180] width 101 height 25
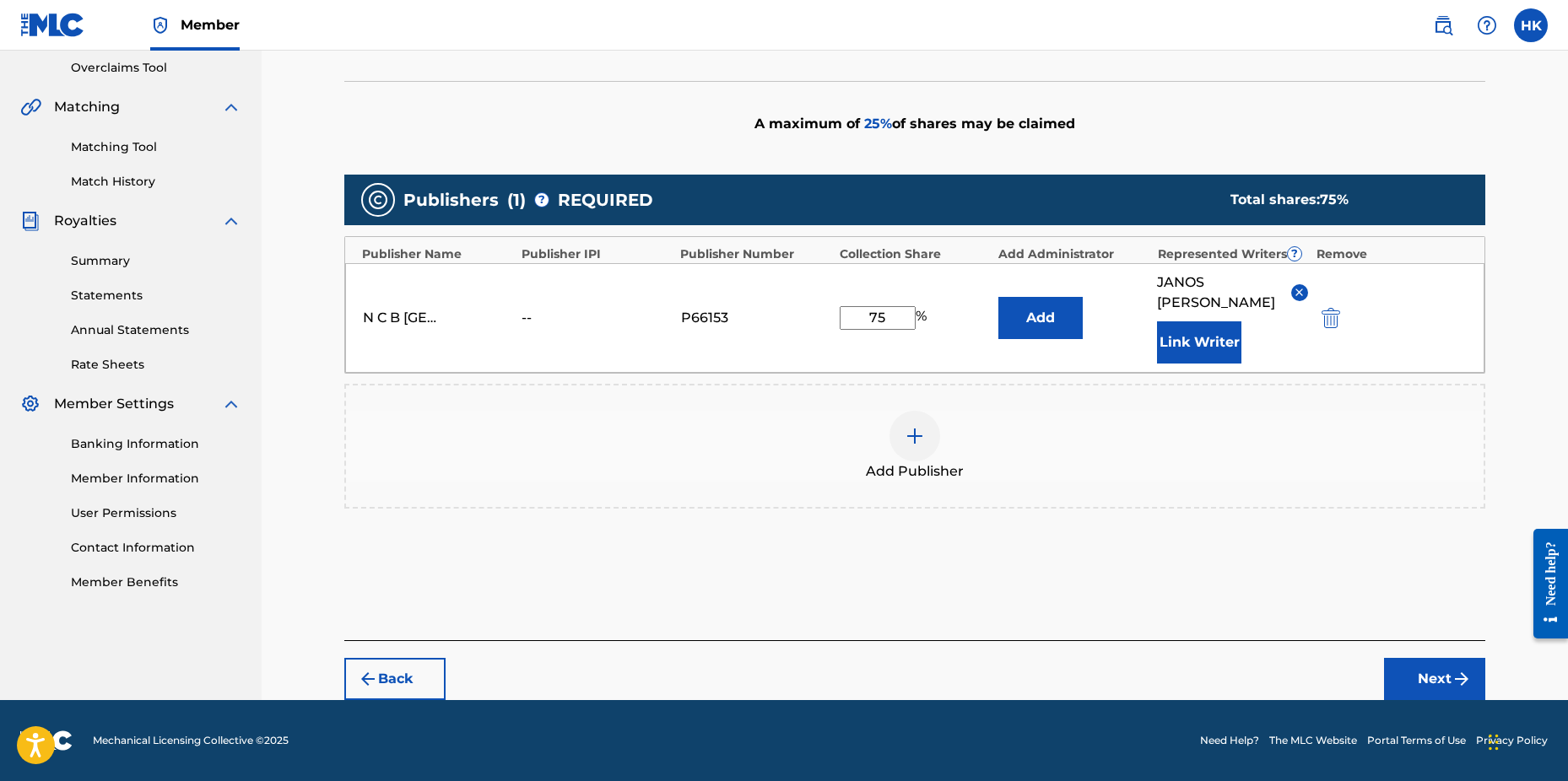
click at [1446, 675] on button "Next" at bounding box center [1435, 679] width 101 height 42
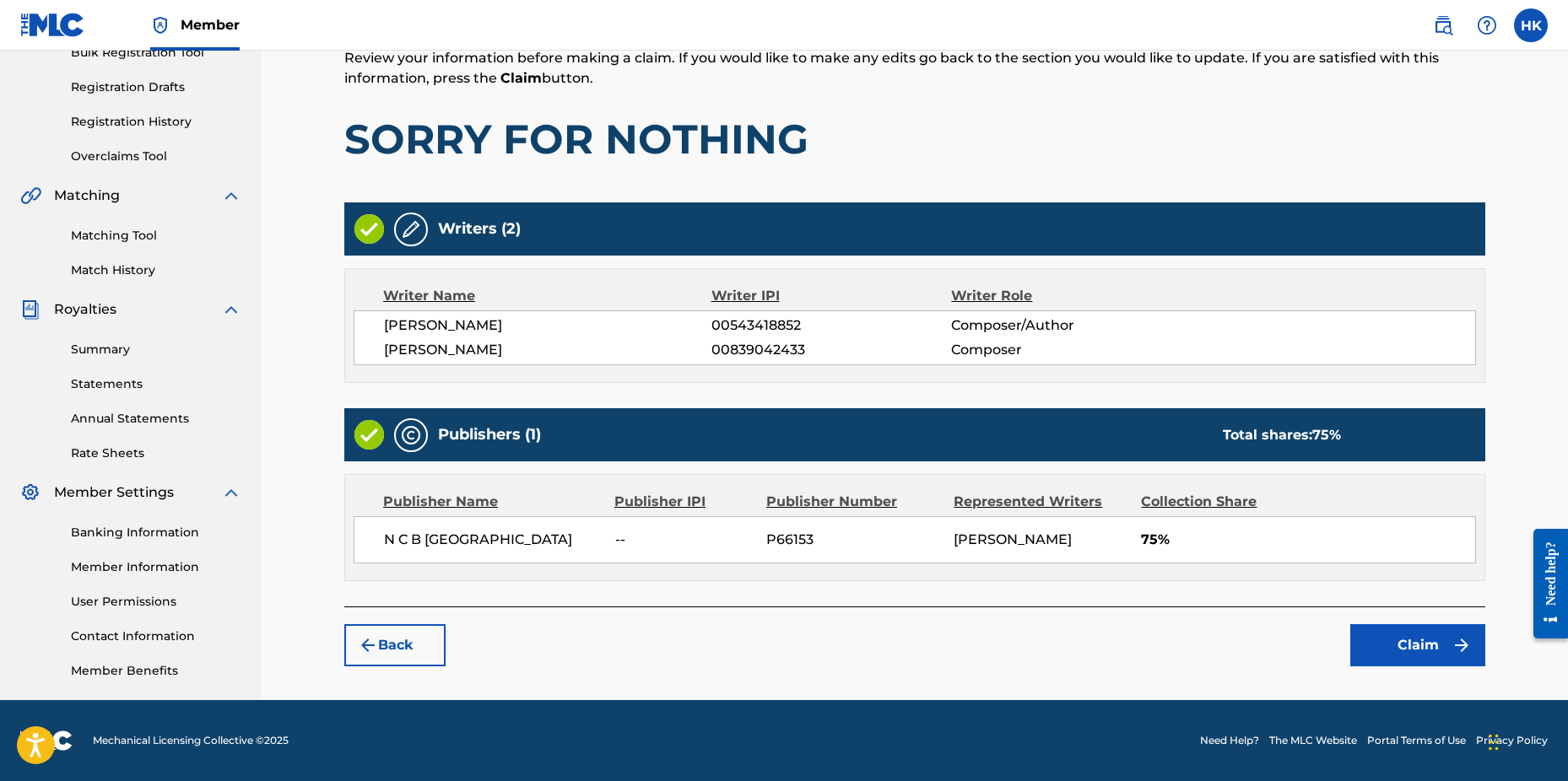
click at [1425, 666] on button "Claim" at bounding box center [1418, 645] width 135 height 42
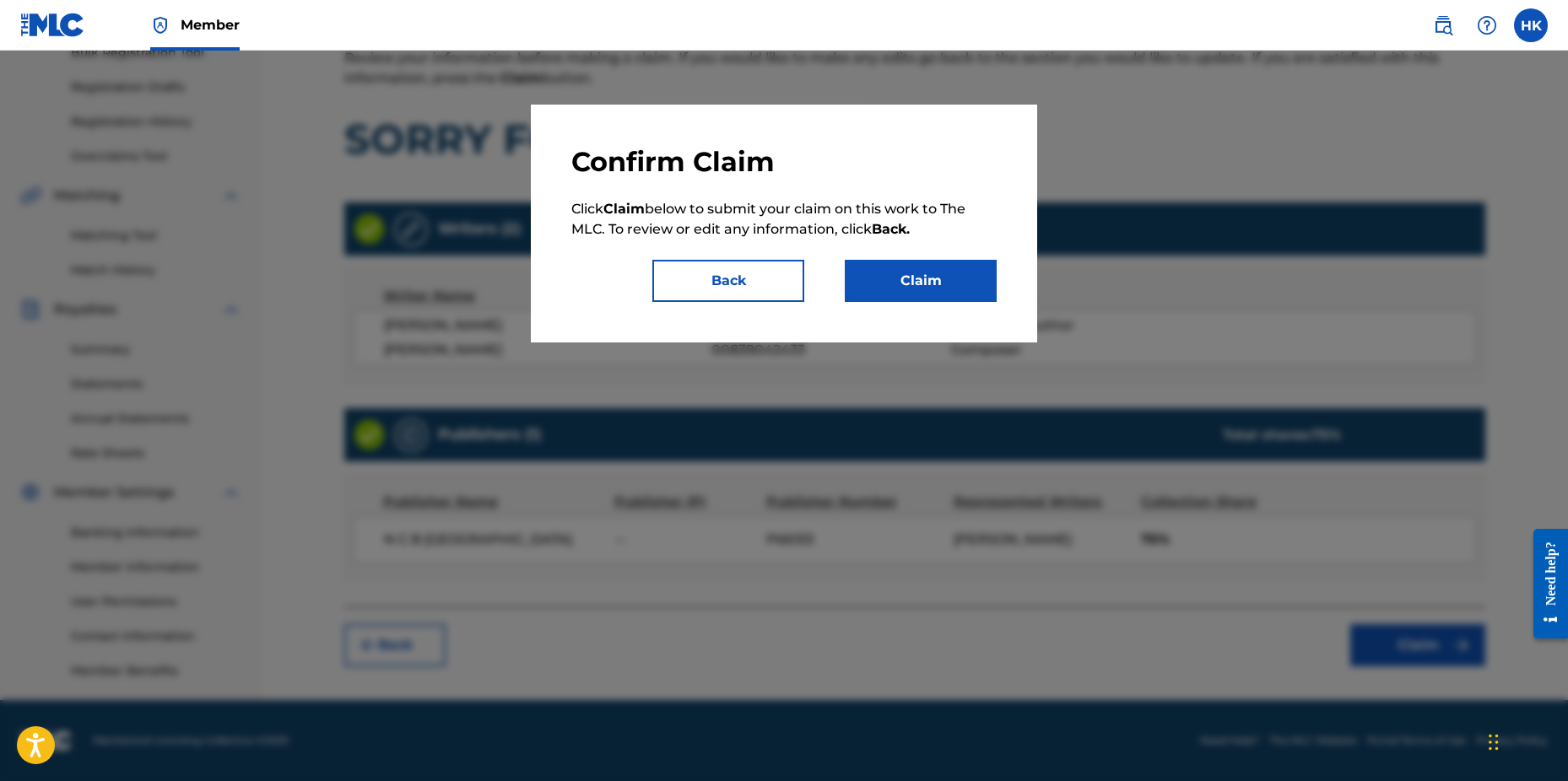
click at [940, 276] on button "Claim" at bounding box center [921, 281] width 152 height 42
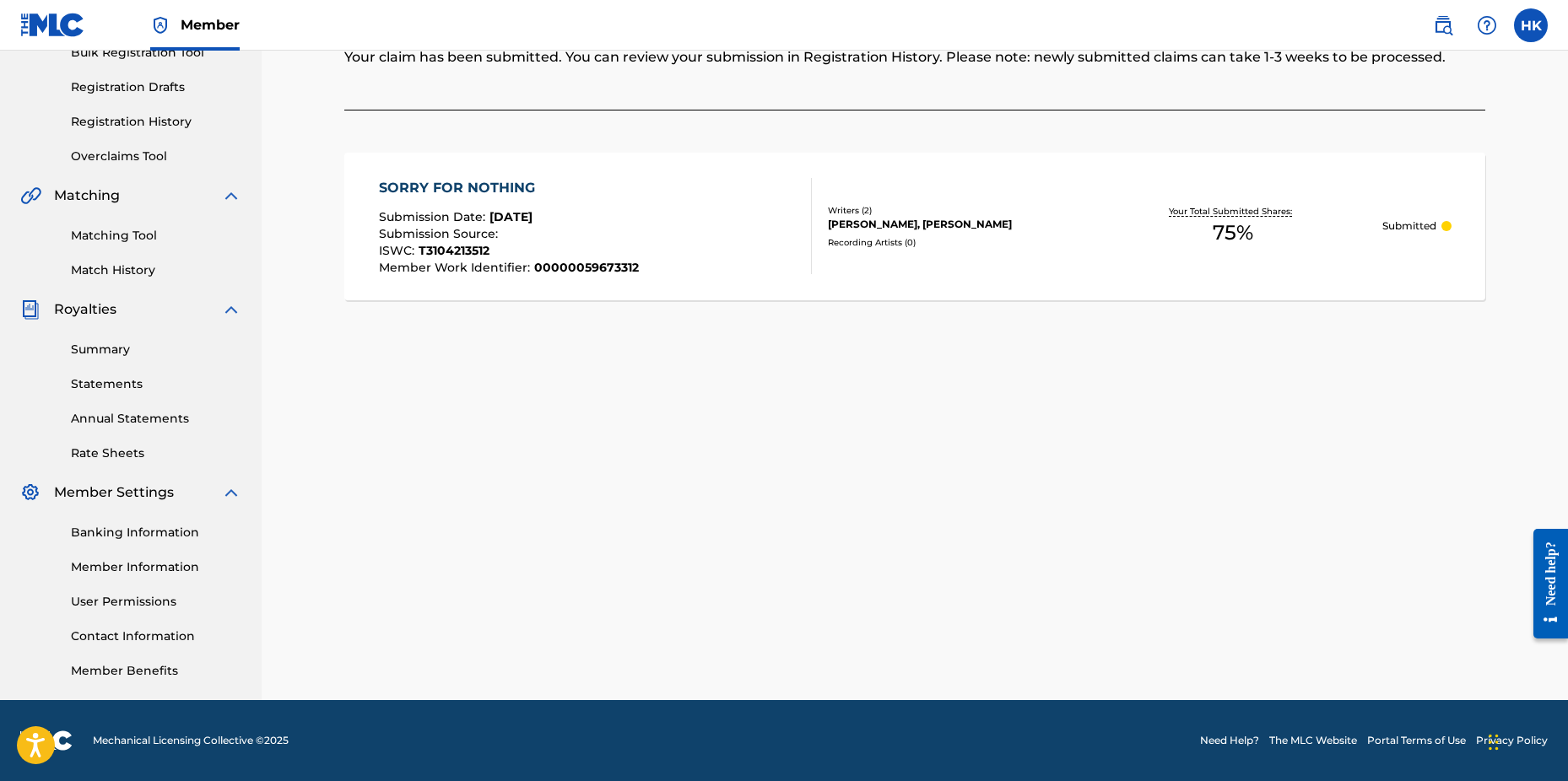
drag, startPoint x: 1321, startPoint y: 478, endPoint x: 1269, endPoint y: 453, distance: 57.7
click at [1308, 469] on div "Claiming Tool Search Add Publishers & Shares Review Submit Submit Your claim ha…" at bounding box center [915, 264] width 1182 height 873
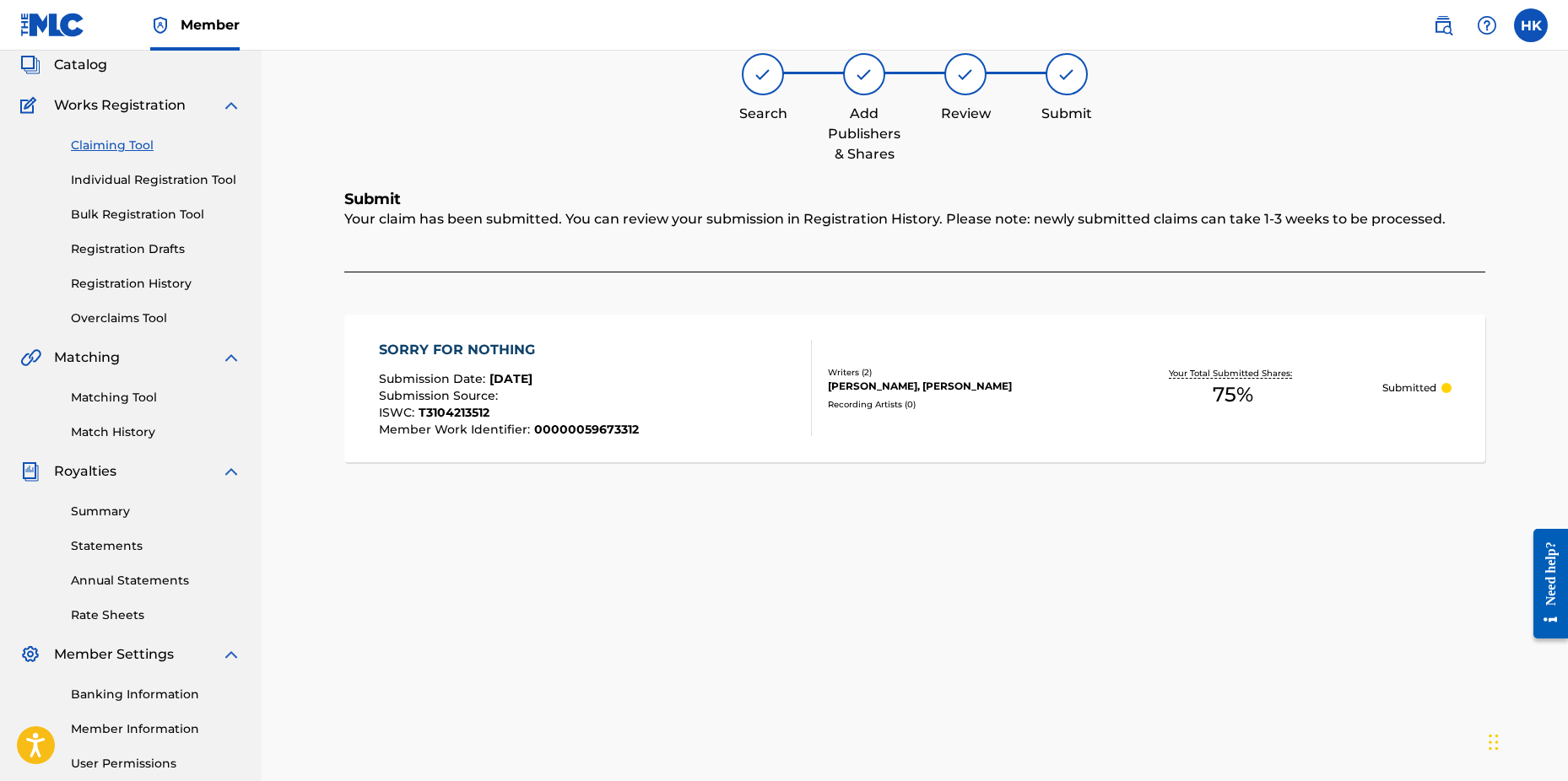
scroll to position [12, 0]
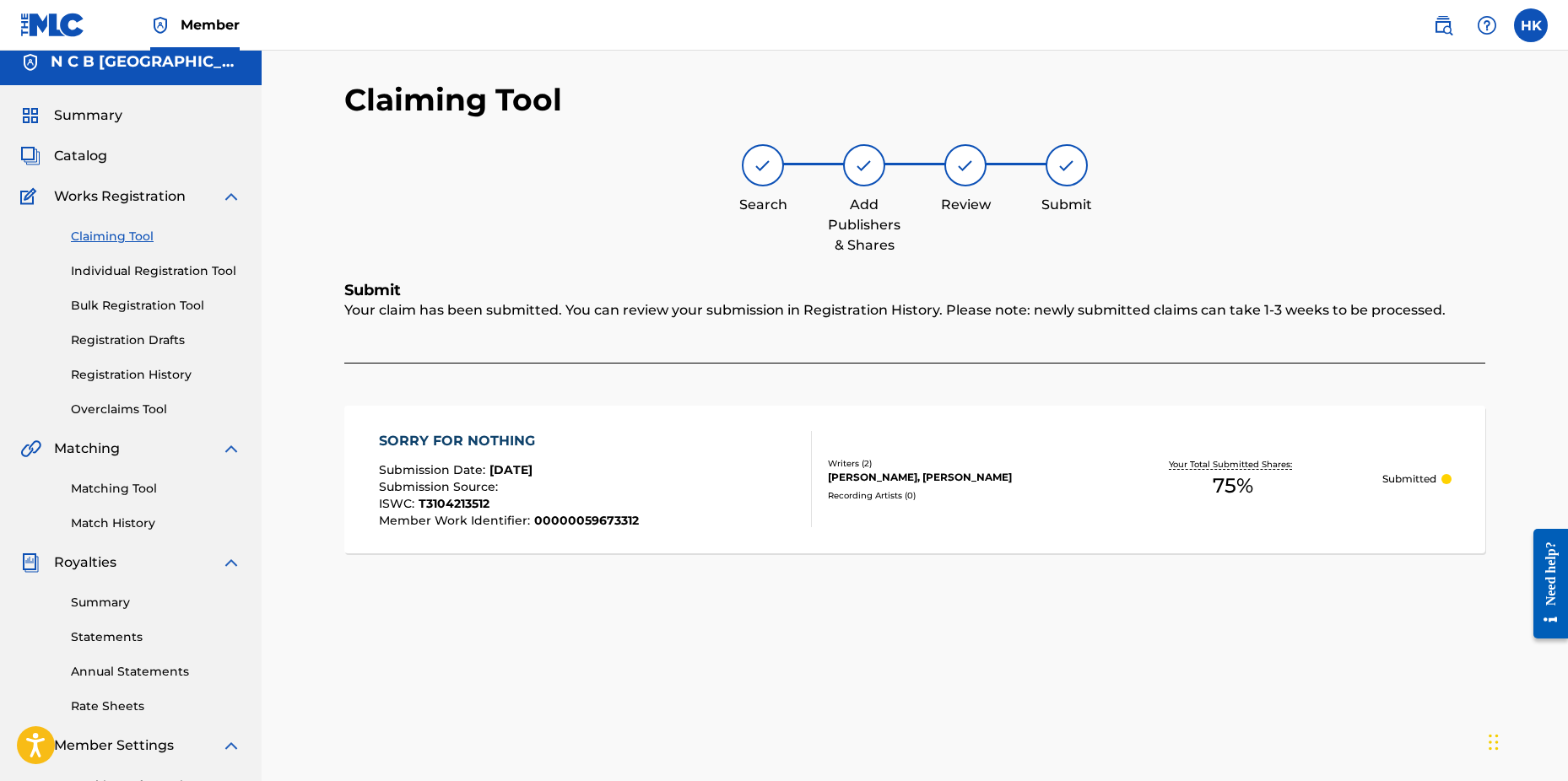
click at [97, 149] on span "Catalog" at bounding box center [80, 156] width 54 height 20
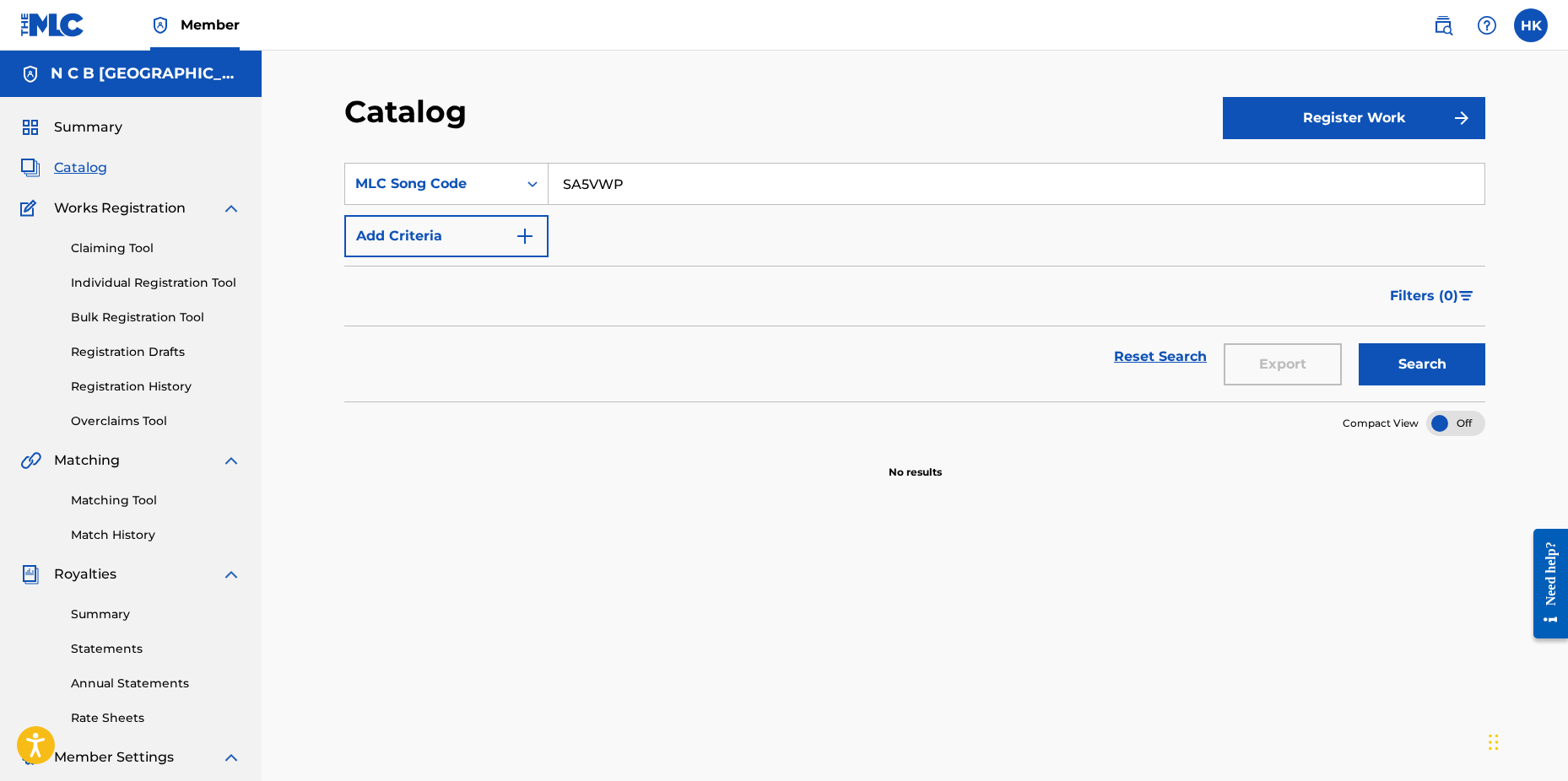
click at [629, 184] on input "SA5VWP" at bounding box center [1017, 183] width 936 height 41
type input "S"
paste input "SA53JF"
type input "SA53JF"
click at [1359, 343] on button "Search" at bounding box center [1422, 364] width 126 height 42
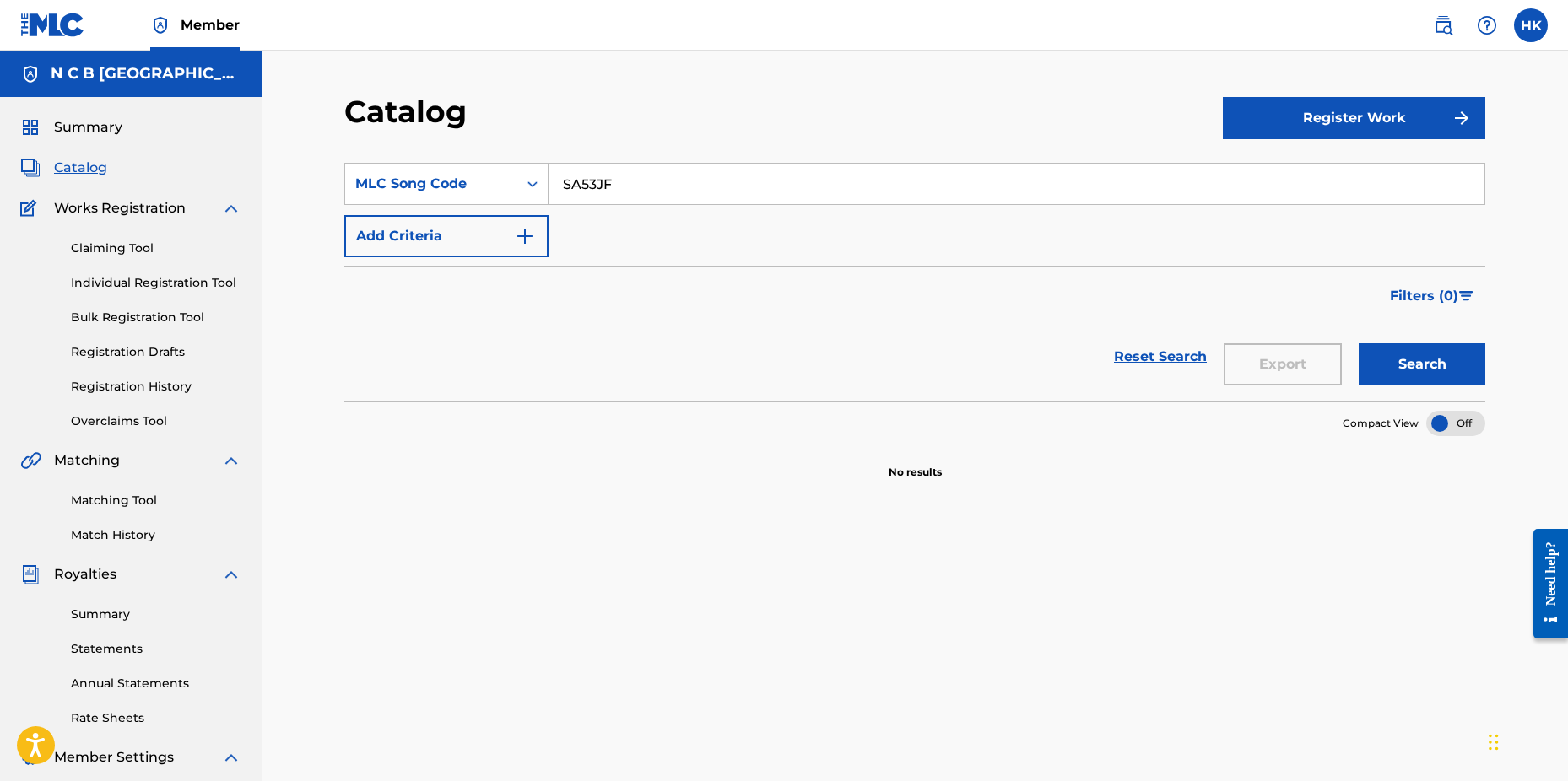
click at [125, 249] on link "Claiming Tool" at bounding box center [156, 248] width 170 height 18
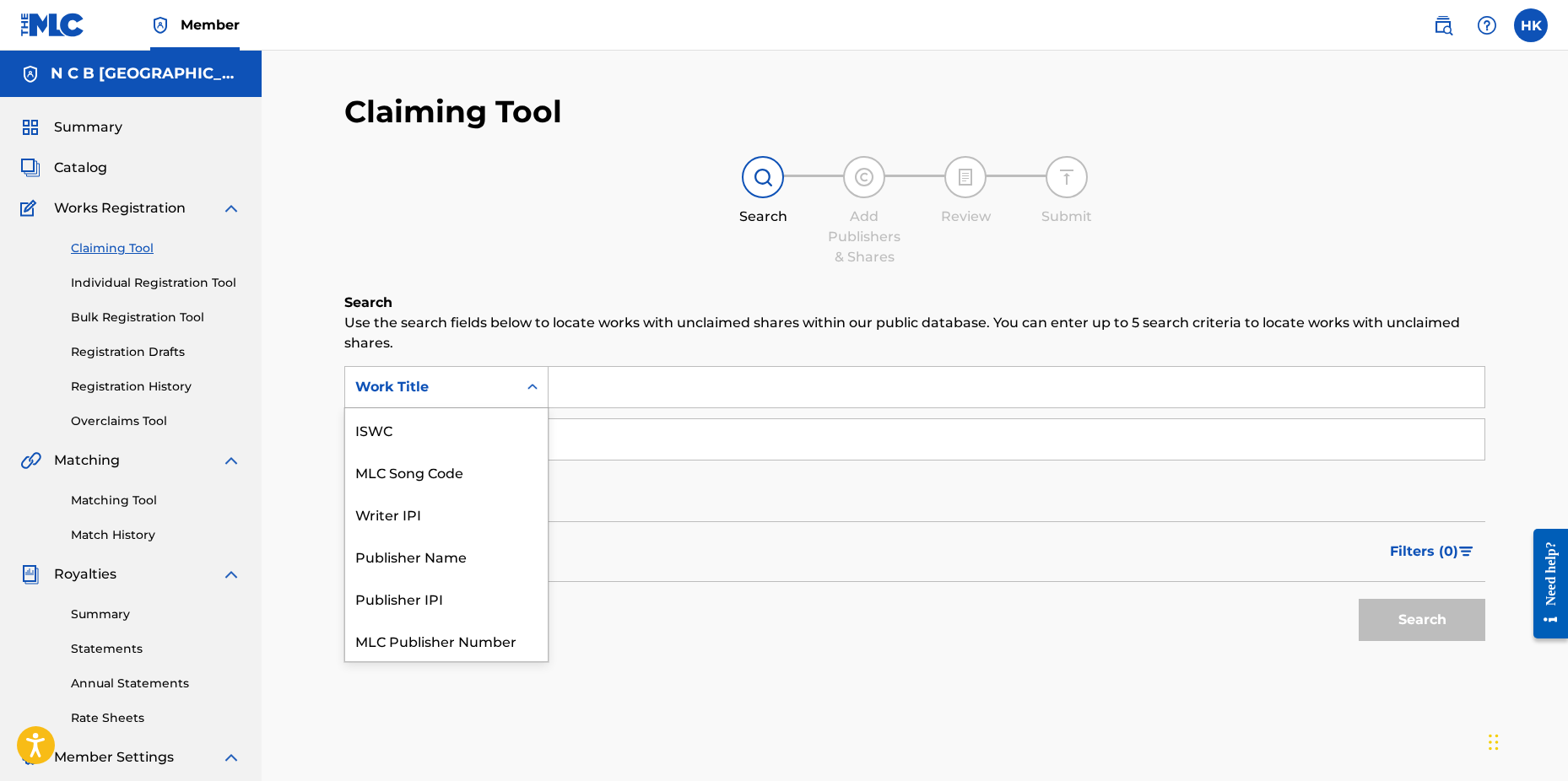
click at [538, 378] on div "Search Form" at bounding box center [532, 387] width 30 height 30
click at [519, 424] on div "MLC Song Code" at bounding box center [446, 429] width 202 height 42
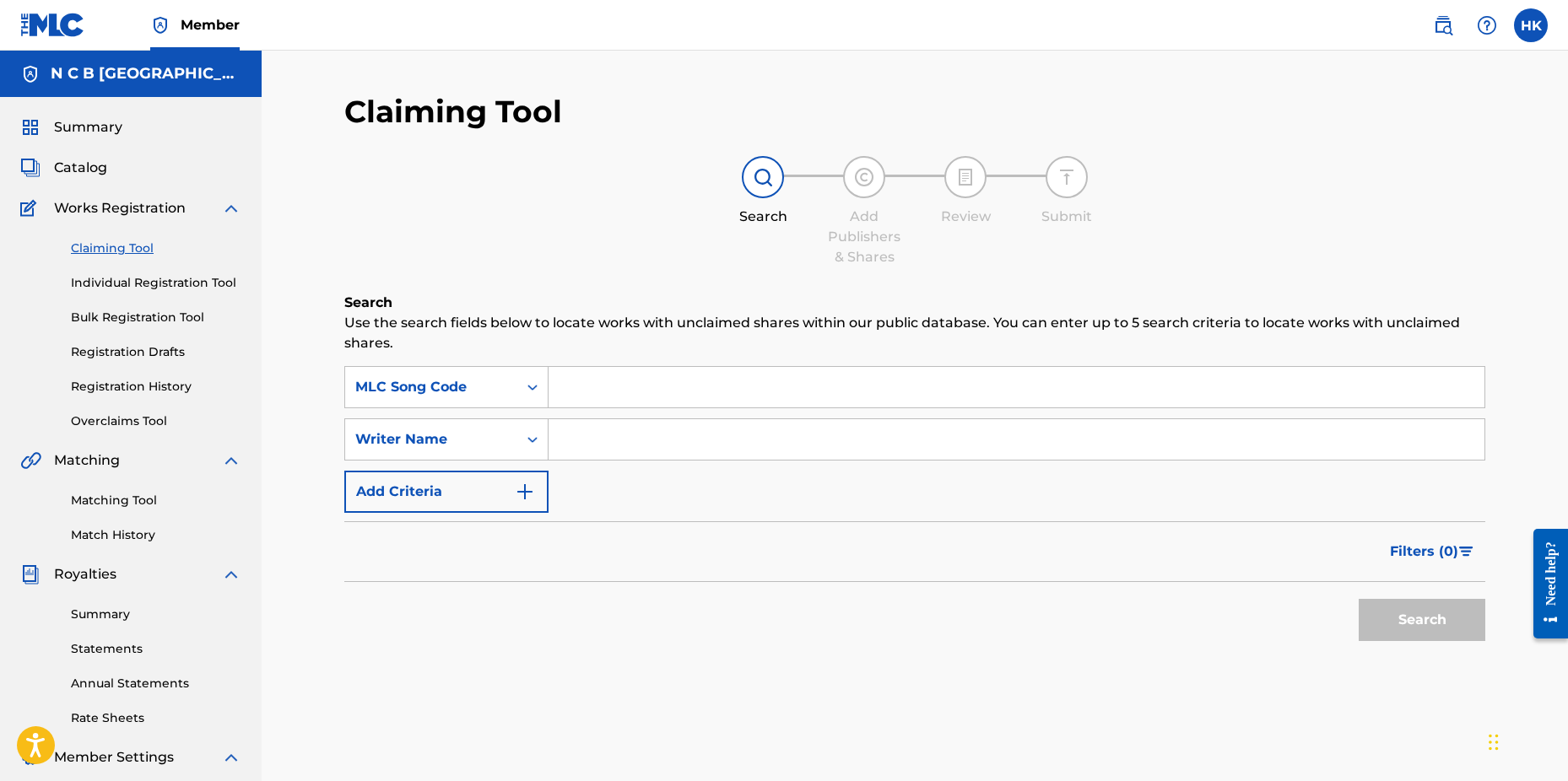
click at [596, 385] on input "Search Form" at bounding box center [1017, 387] width 936 height 41
paste input "SA53JF"
type input "SA53JF"
click at [1359, 599] on button "Search" at bounding box center [1422, 619] width 126 height 42
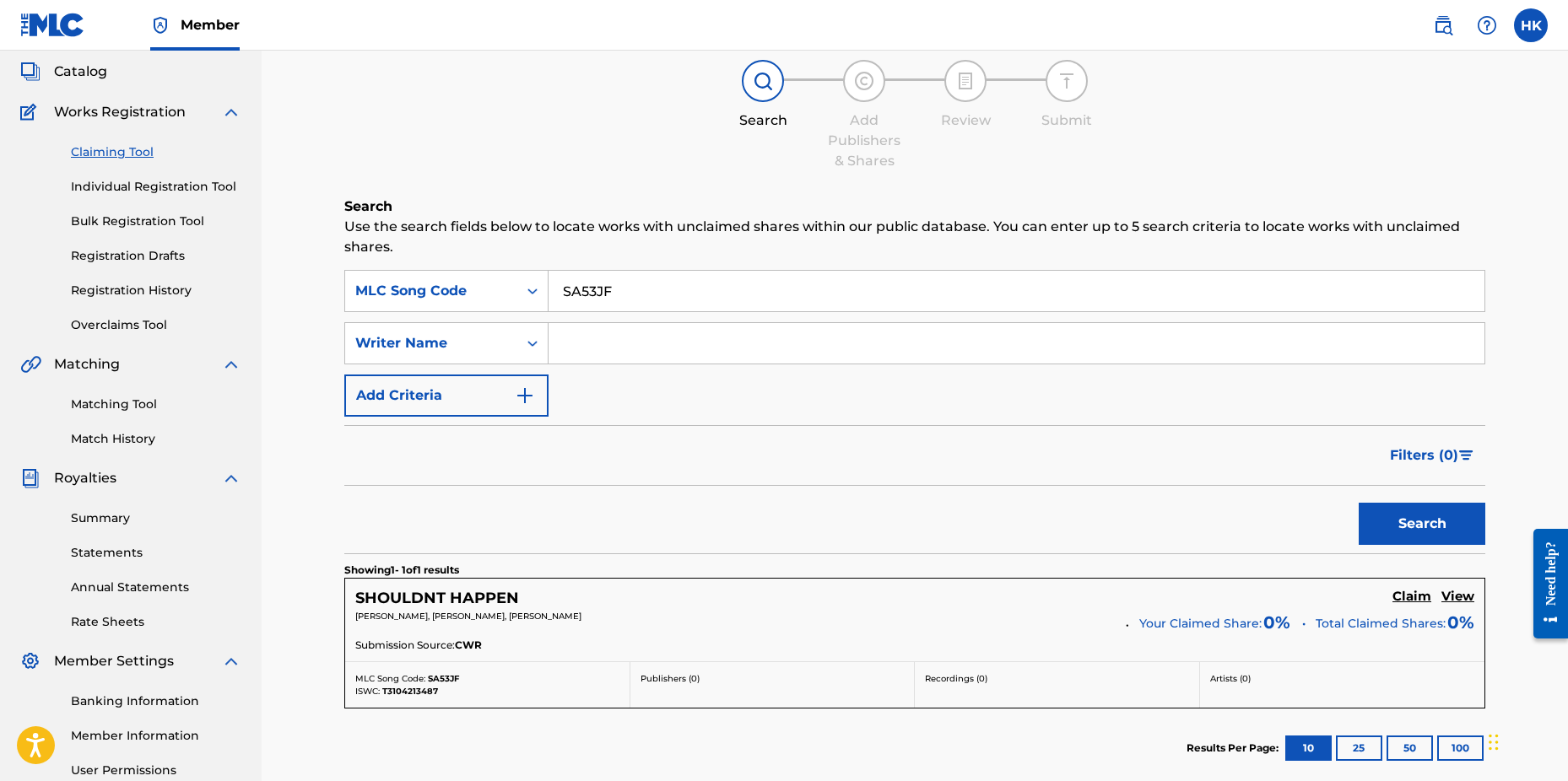
scroll to position [269, 0]
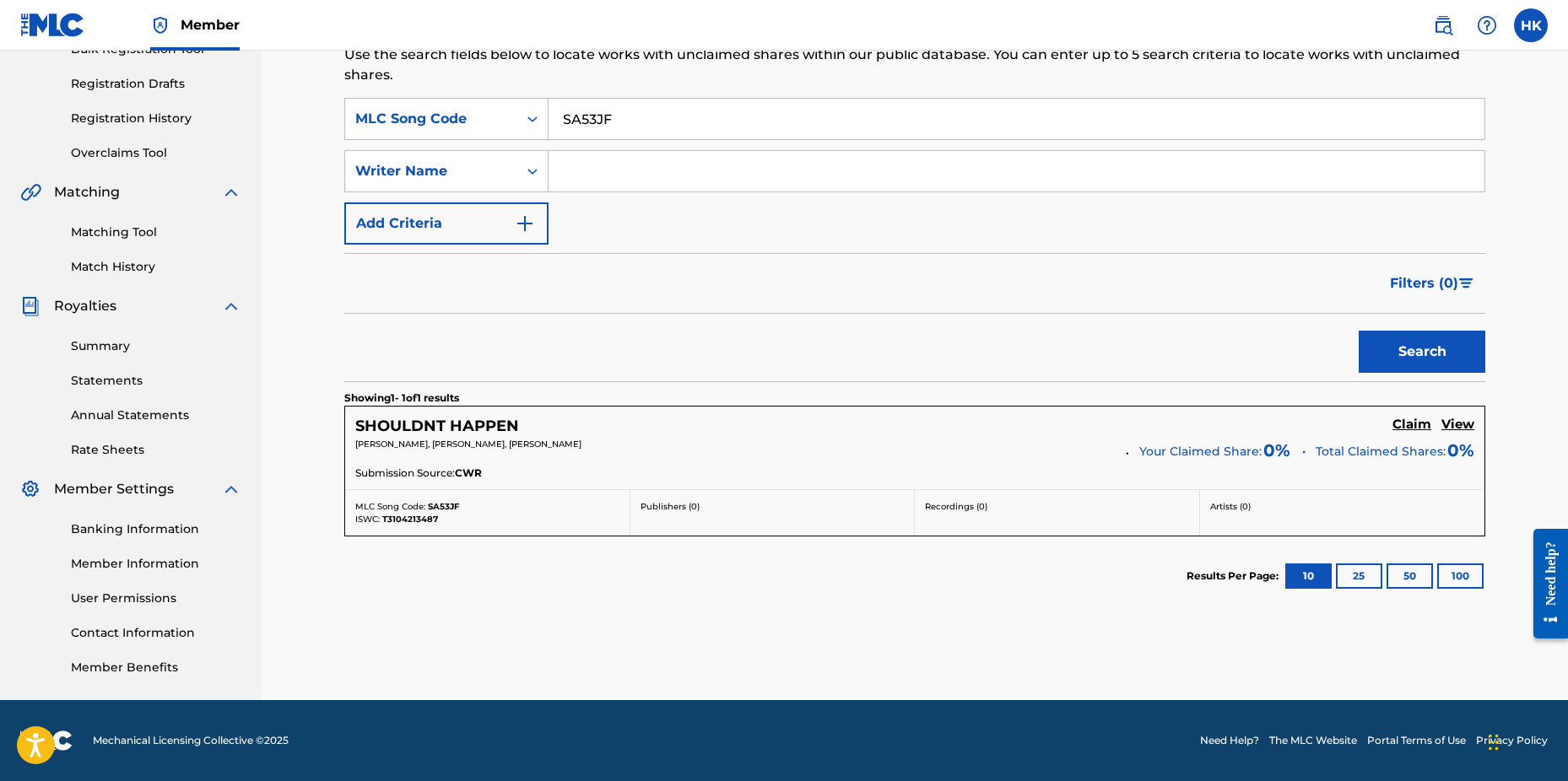
click at [1412, 421] on h5 "Claim" at bounding box center [1412, 424] width 39 height 16
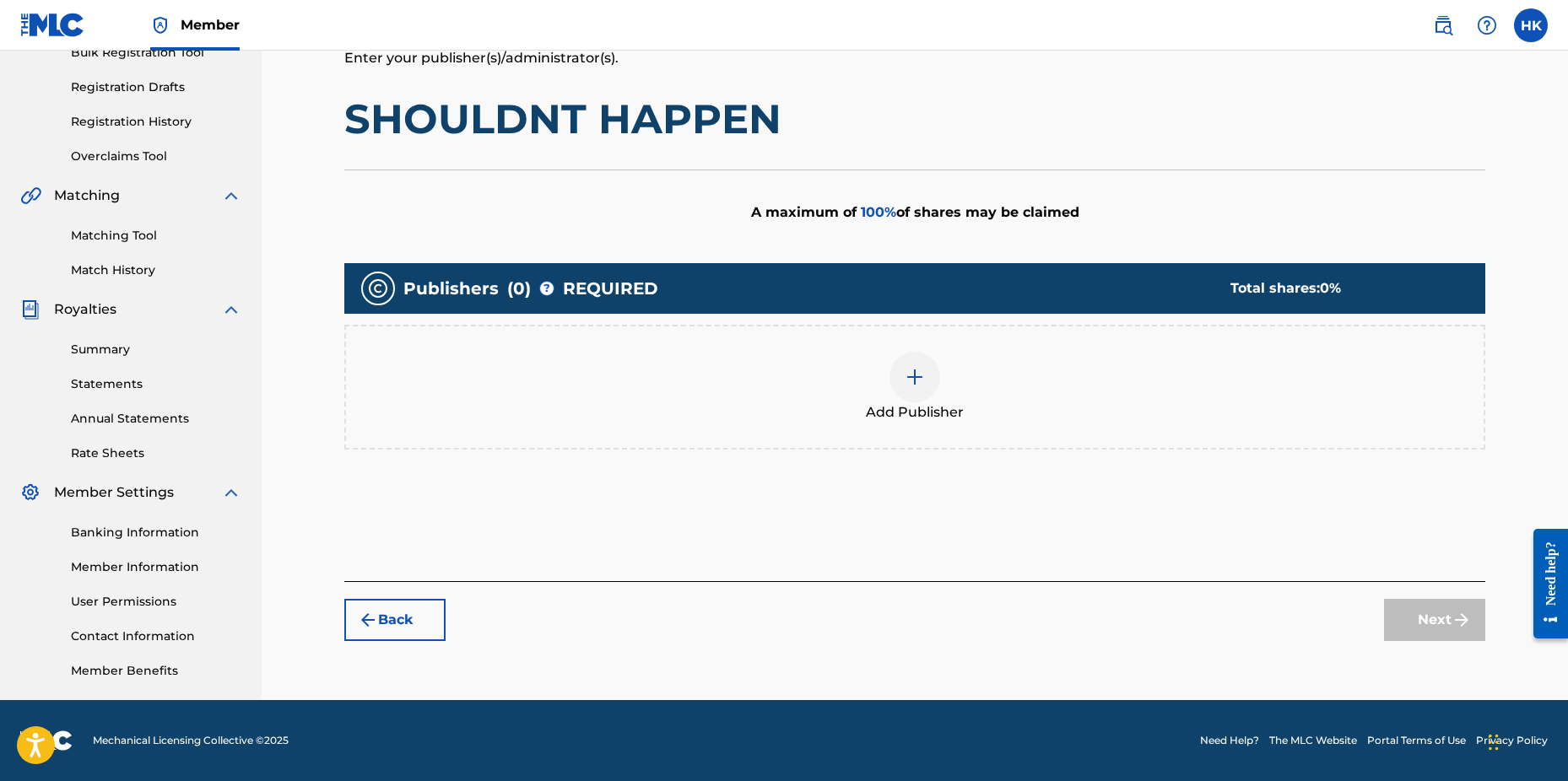
scroll to position [265, 0]
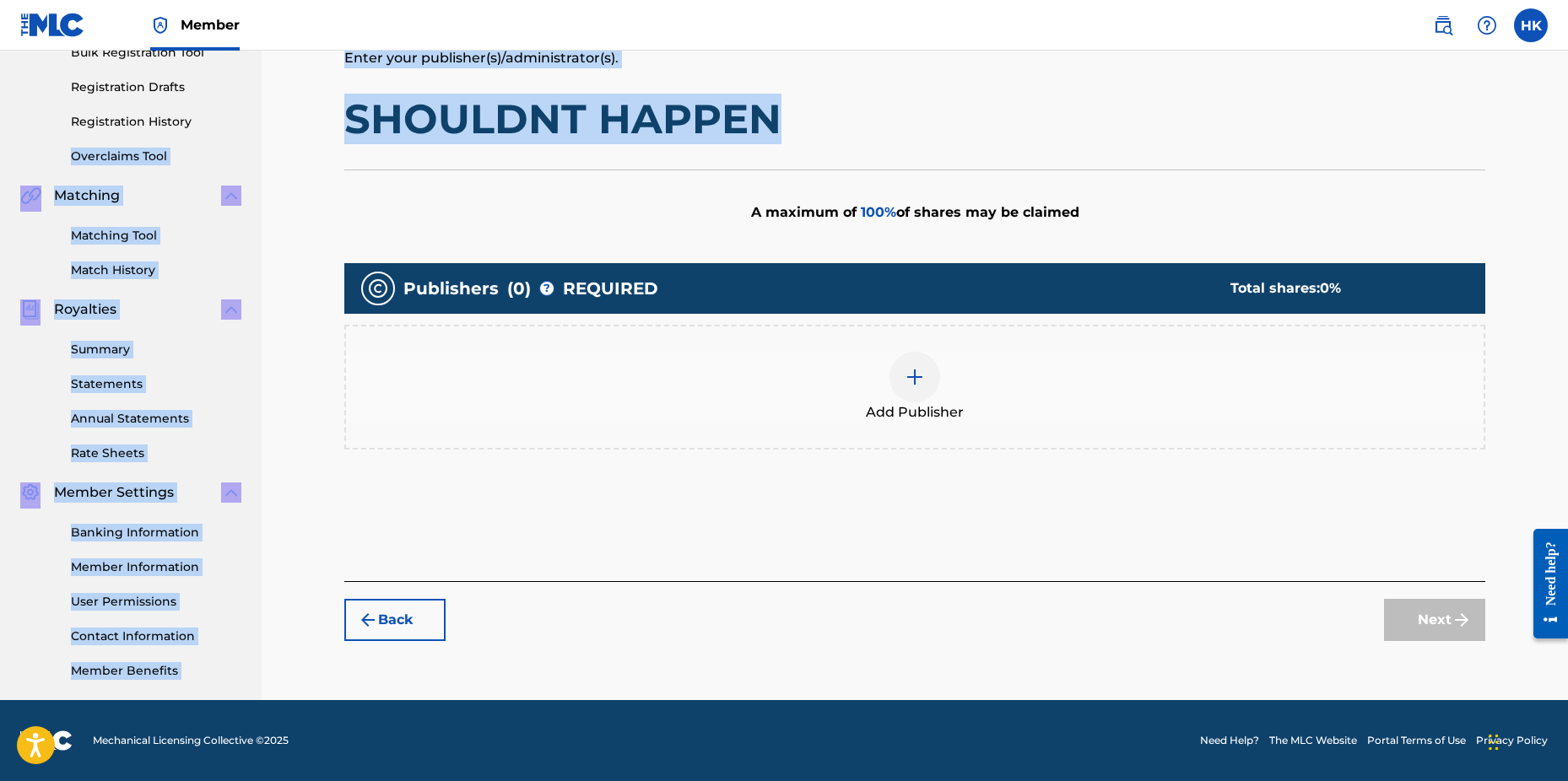
drag, startPoint x: 774, startPoint y: 122, endPoint x: 258, endPoint y: 120, distance: 516.0
click at [258, 120] on main "N C B SCANDINAVIA Summary Catalog Works Registration Claiming Tool Individual R…" at bounding box center [784, 243] width 1568 height 915
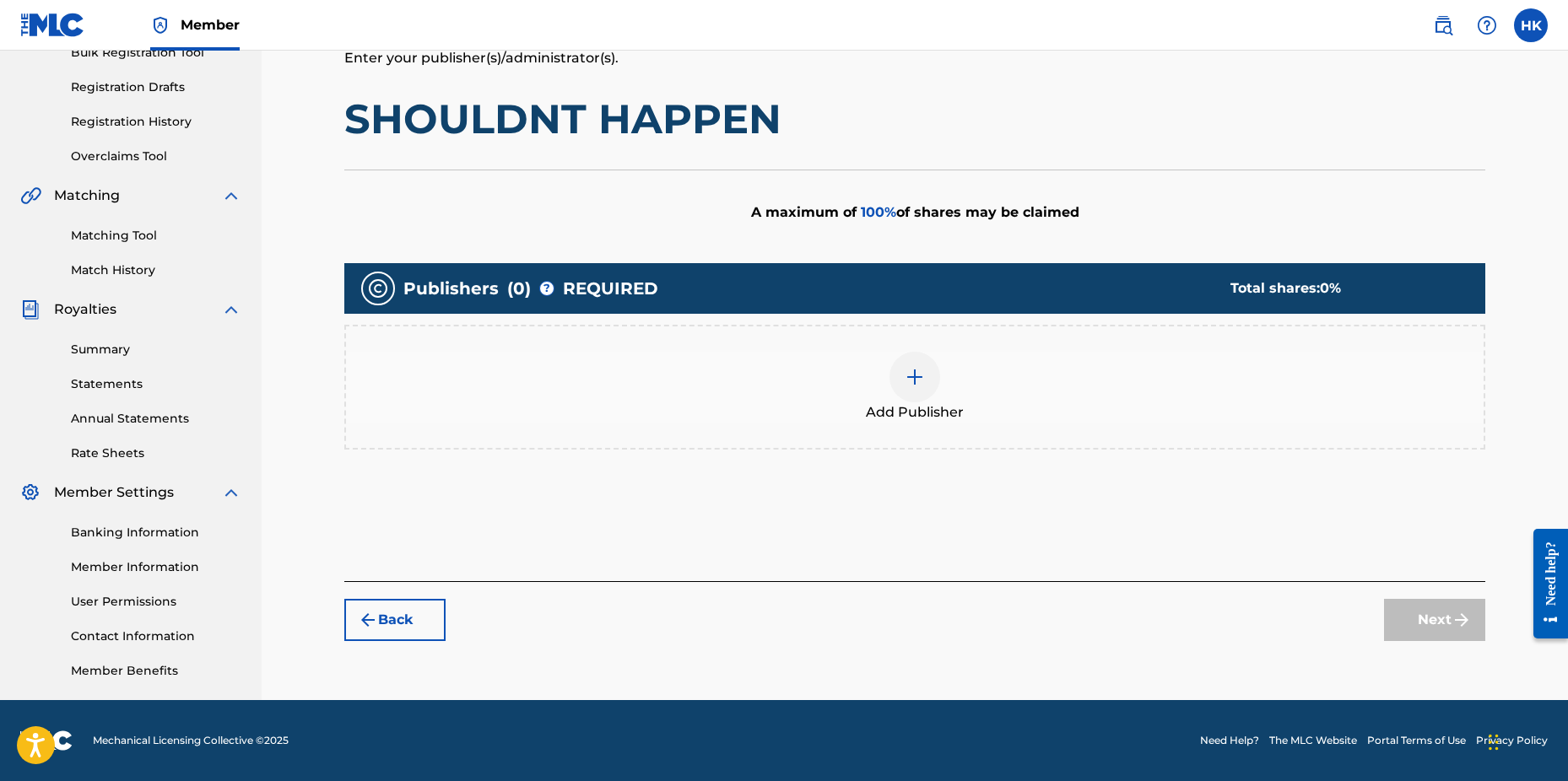
drag, startPoint x: 566, startPoint y: 230, endPoint x: 556, endPoint y: 208, distance: 24.2
click at [558, 225] on div "A maximum of 100 % of shares may be claimed" at bounding box center [915, 212] width 1141 height 86
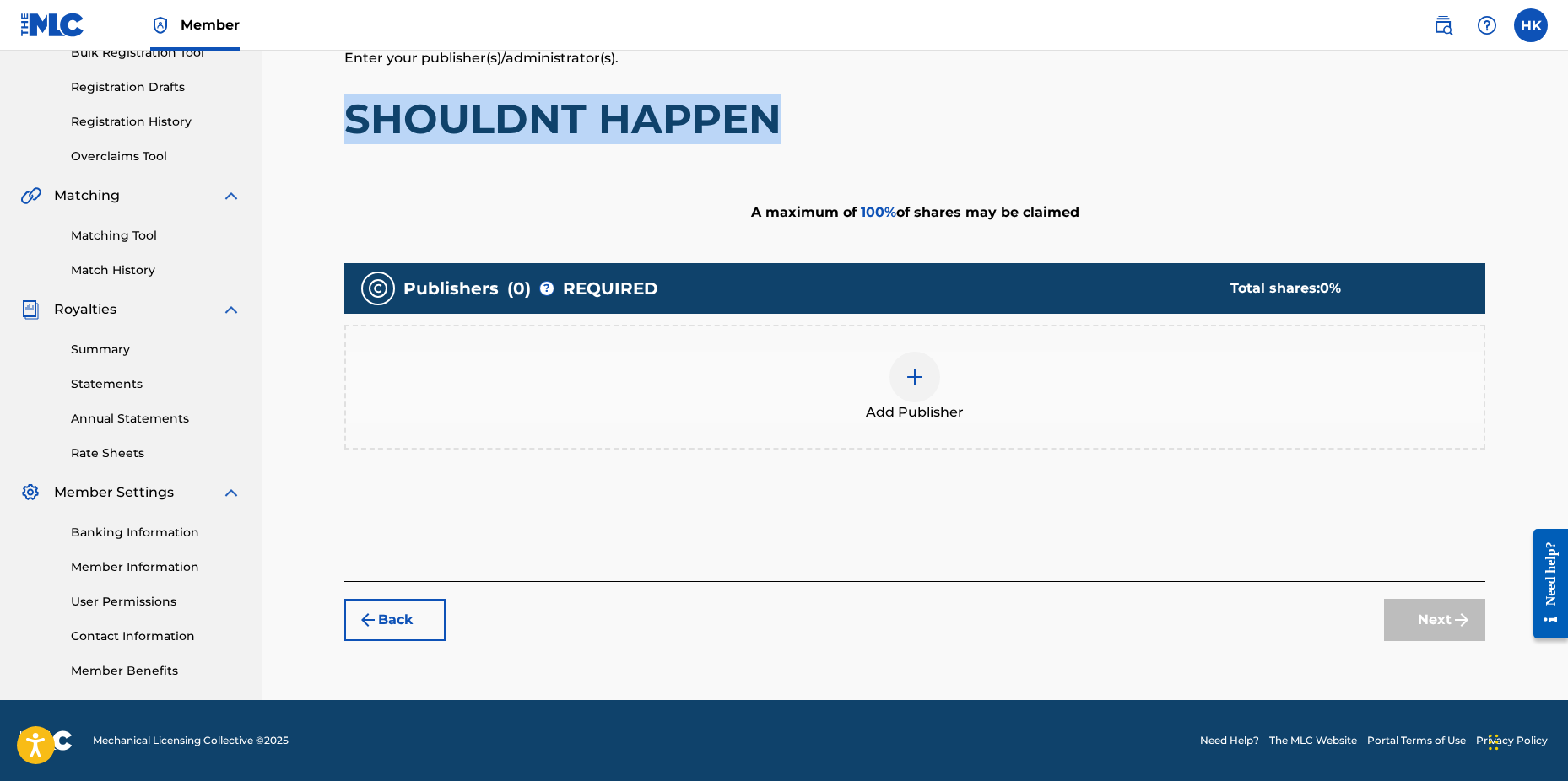
drag, startPoint x: 773, startPoint y: 113, endPoint x: 348, endPoint y: 110, distance: 425.0
click at [348, 110] on h1 "SHOULDNT HAPPEN" at bounding box center [915, 118] width 1141 height 51
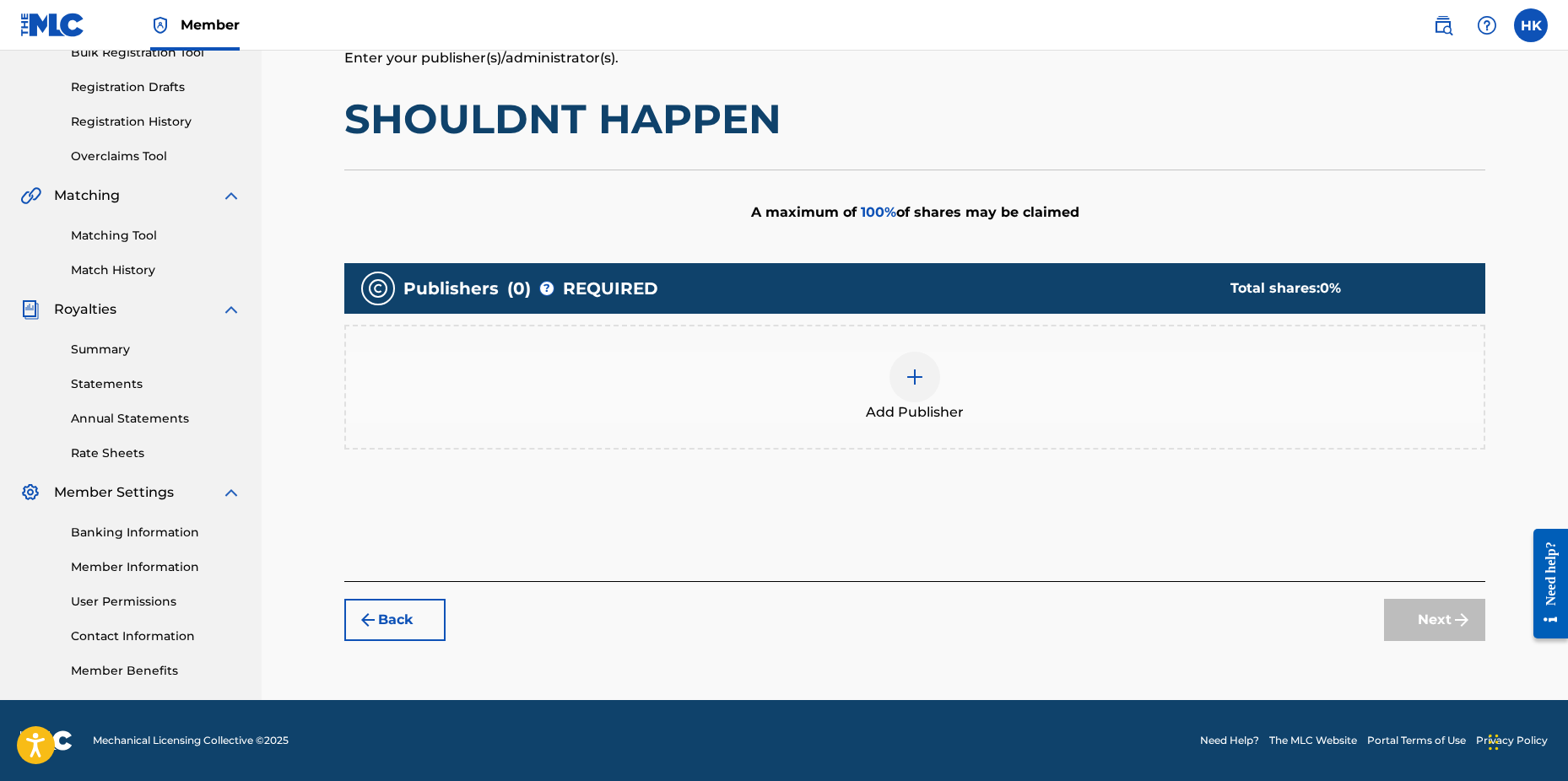
click at [900, 367] on div at bounding box center [915, 377] width 51 height 51
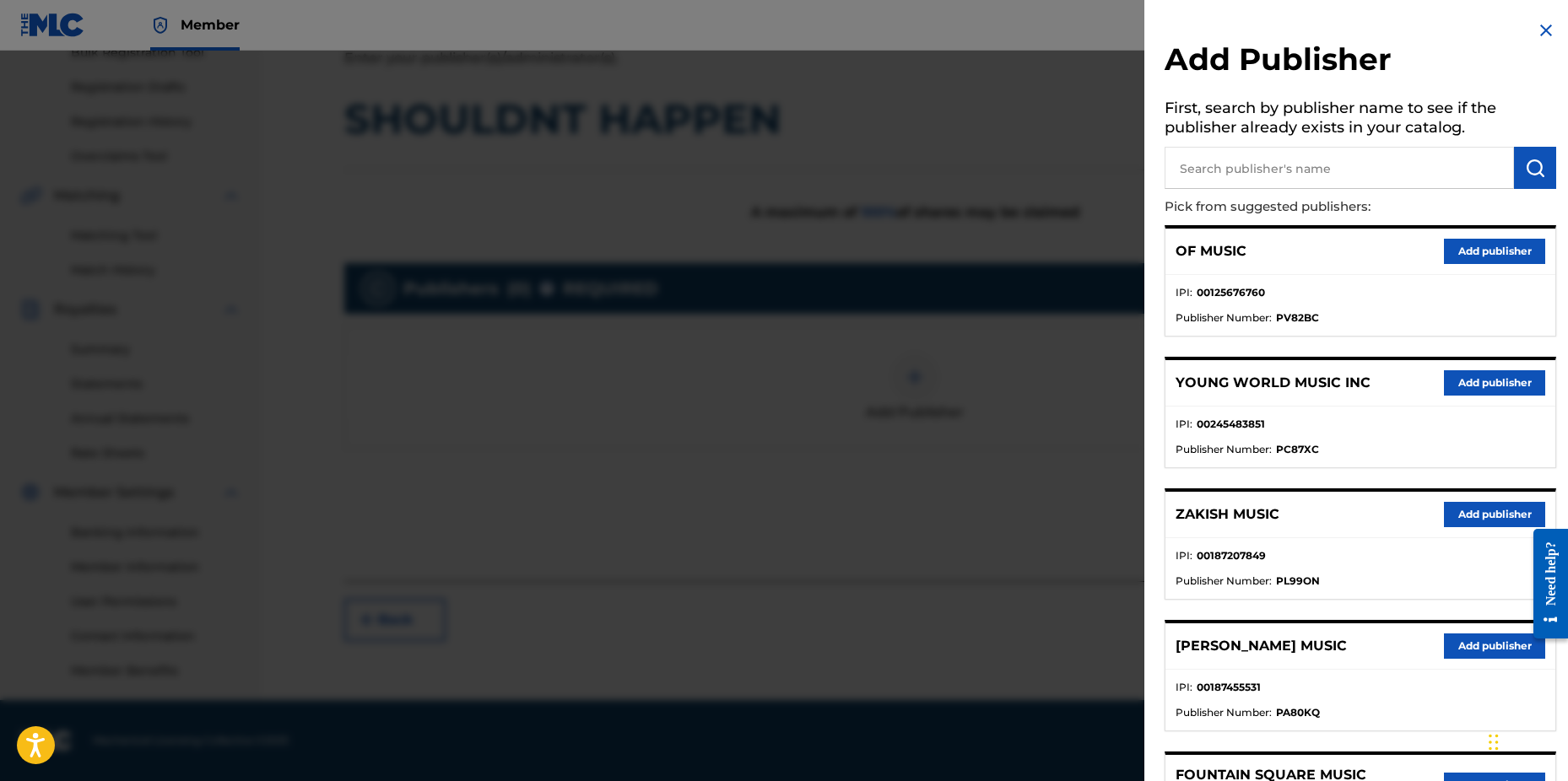
click at [1216, 168] on input "text" at bounding box center [1340, 168] width 349 height 42
type input "n c b"
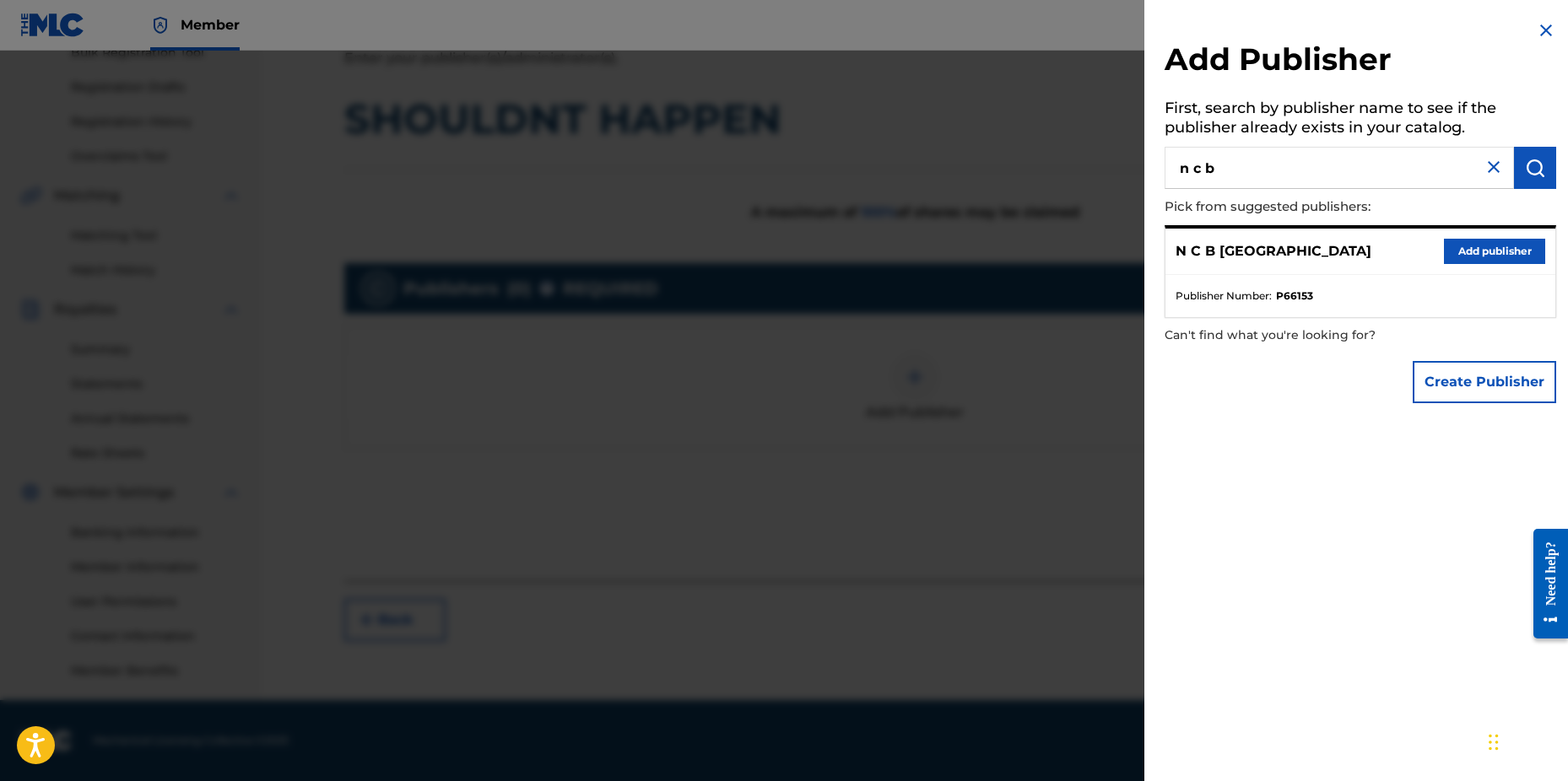
click at [1493, 254] on button "Add publisher" at bounding box center [1495, 251] width 101 height 25
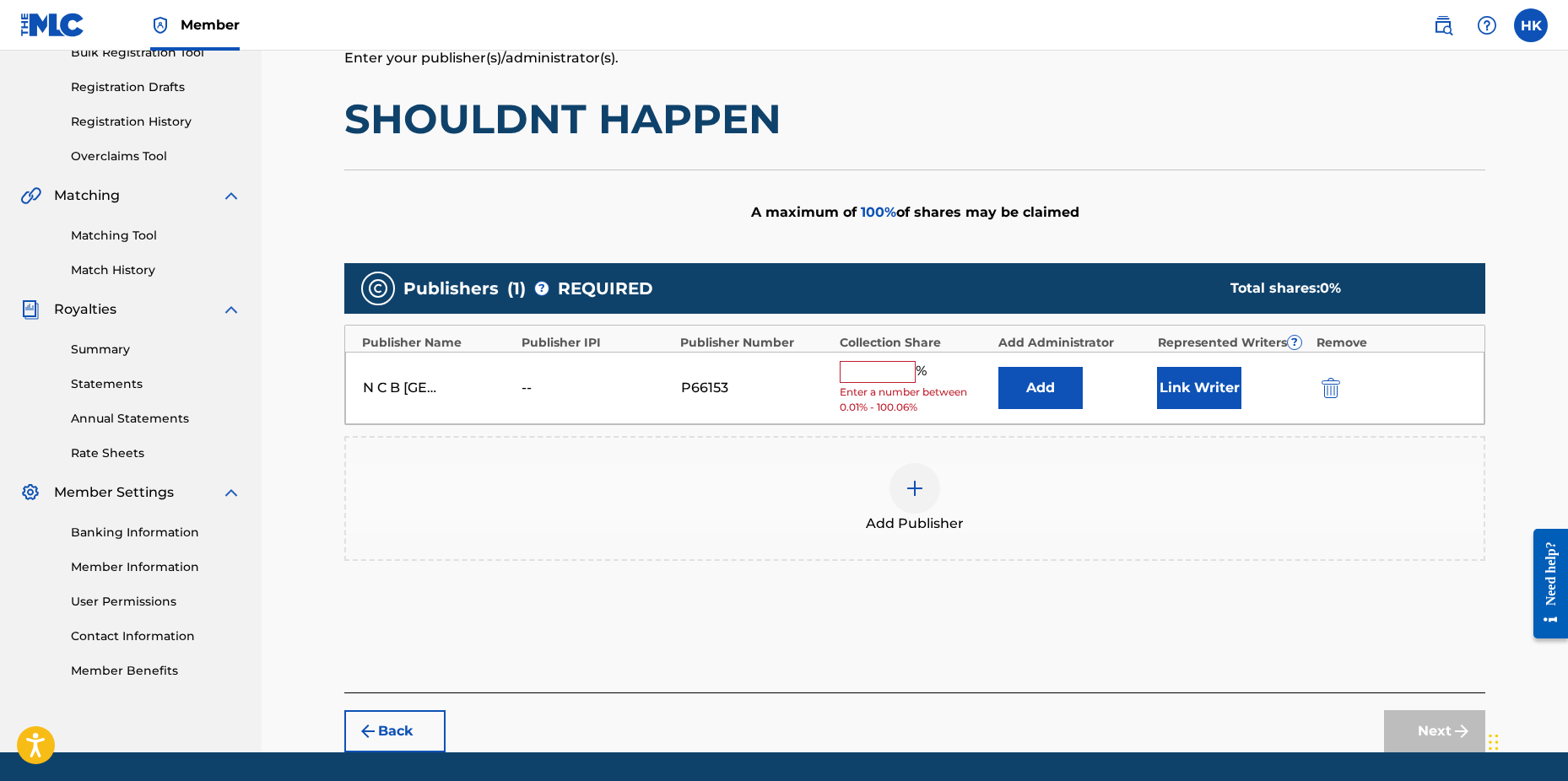
click at [890, 378] on input "text" at bounding box center [878, 371] width 76 height 22
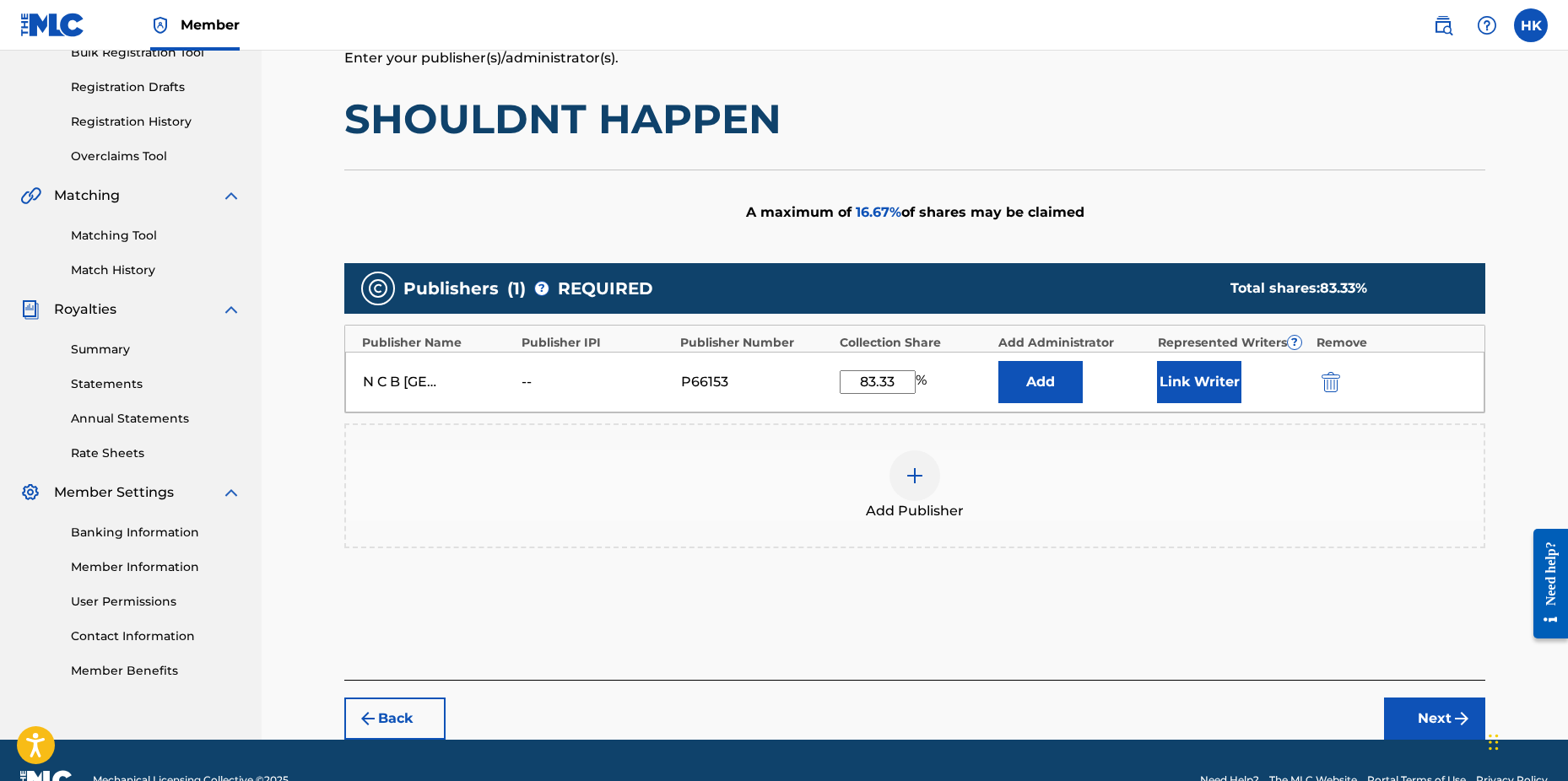
type input "83.33"
click at [1189, 389] on button "Link Writer" at bounding box center [1200, 382] width 85 height 42
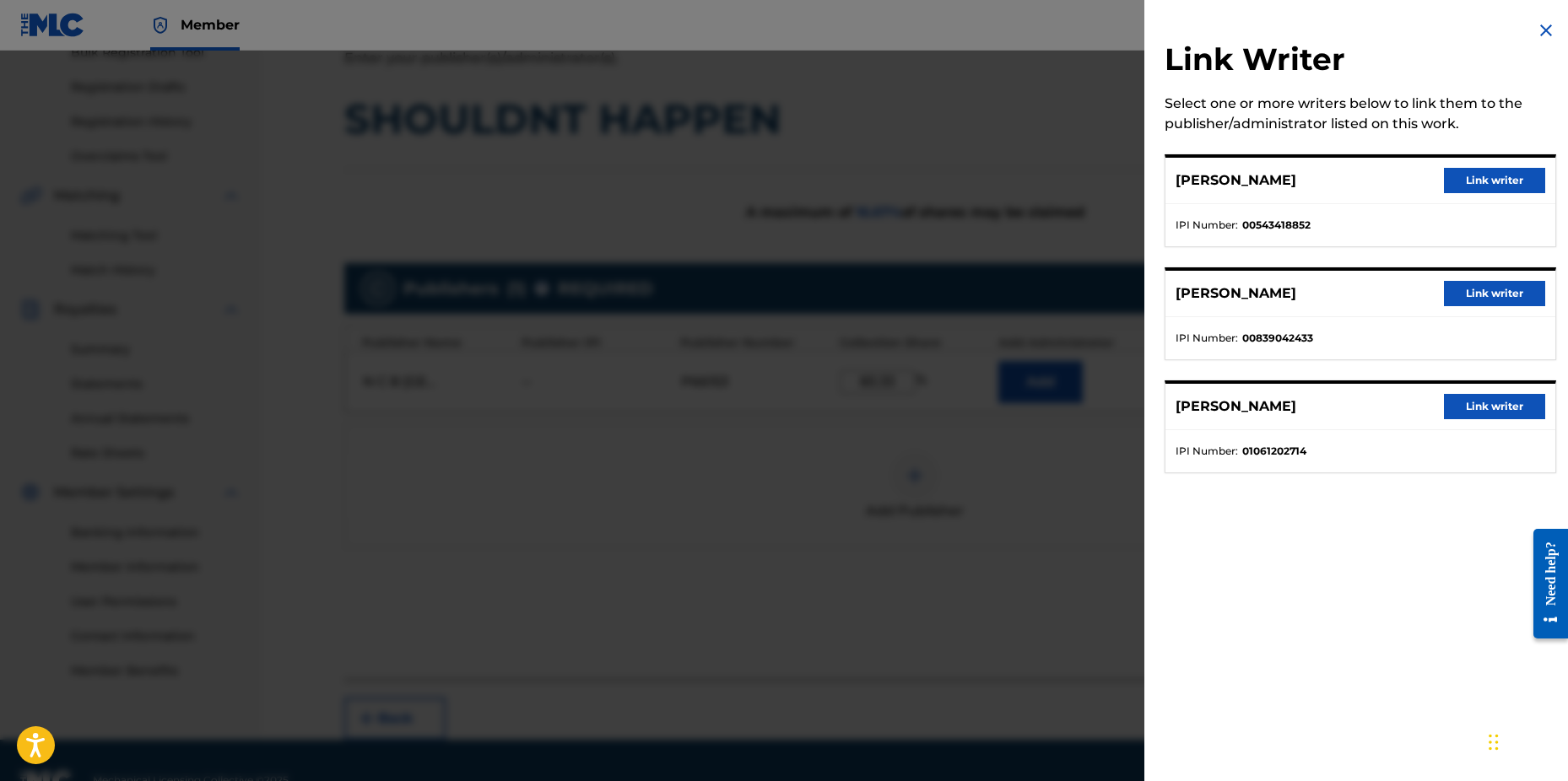
click at [1481, 182] on button "Link writer" at bounding box center [1495, 180] width 101 height 25
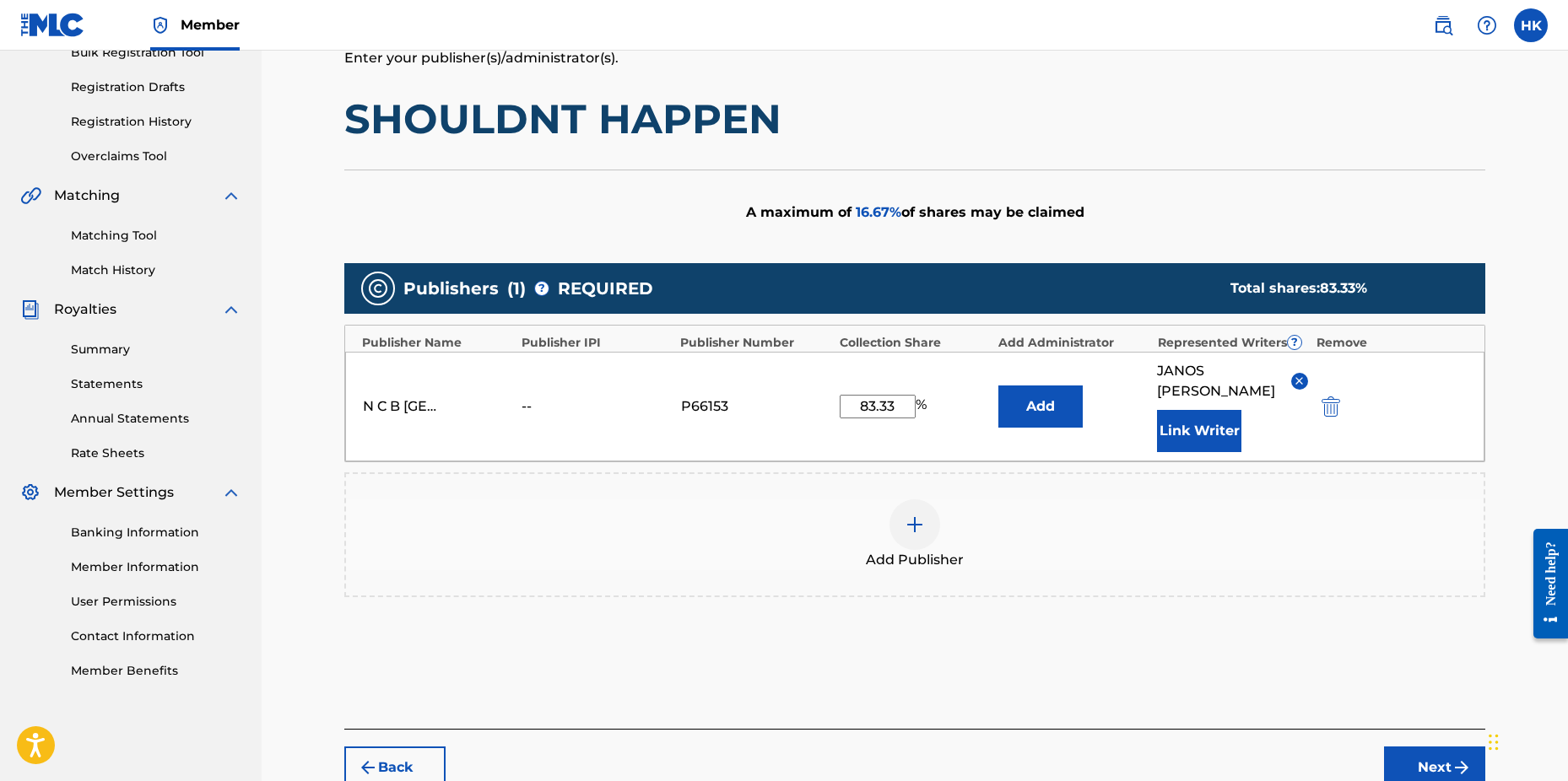
click at [1233, 418] on button "Link Writer" at bounding box center [1200, 431] width 85 height 42
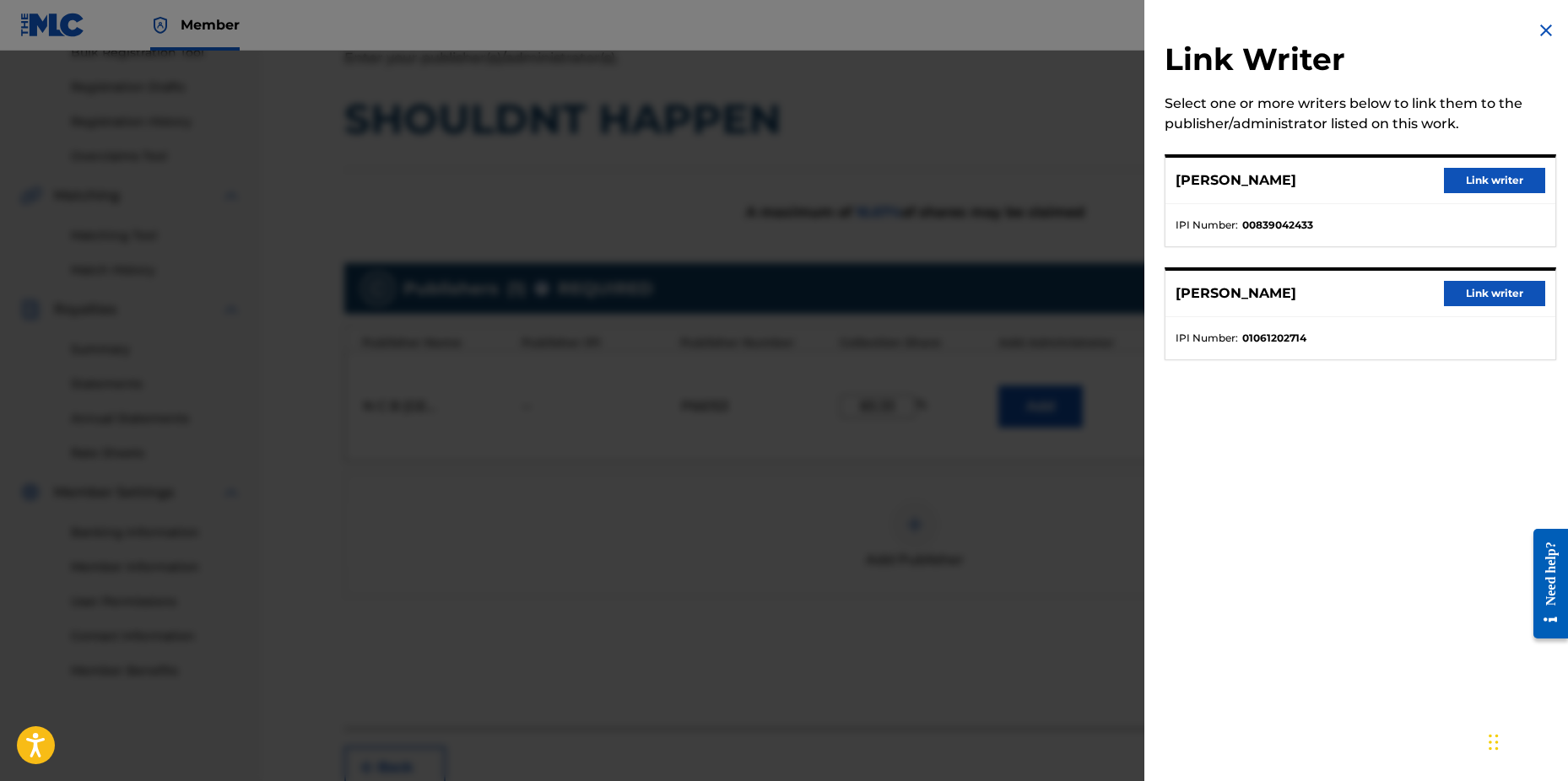
click at [1468, 289] on button "Link writer" at bounding box center [1495, 293] width 101 height 25
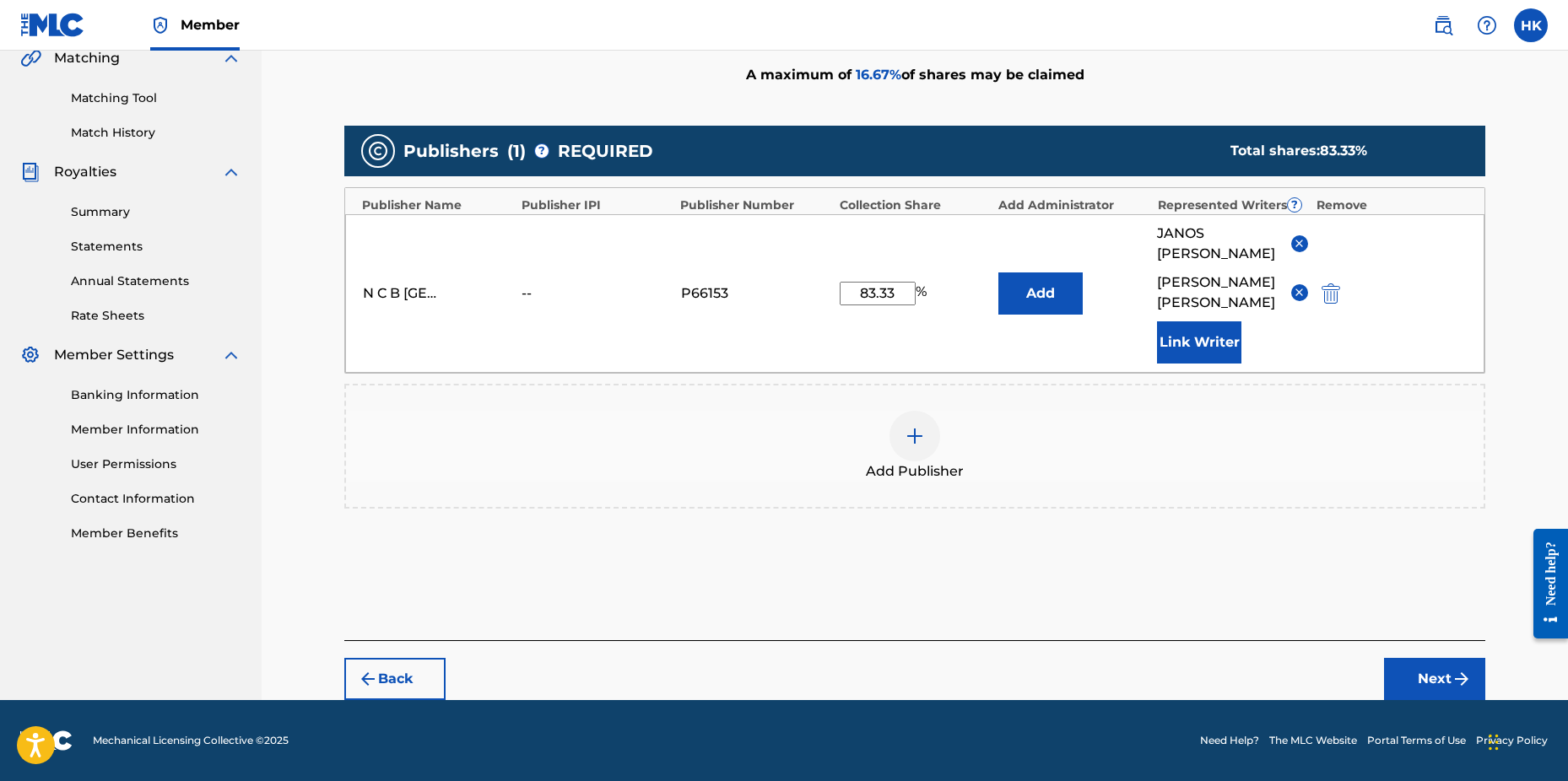
click at [1414, 666] on button "Next" at bounding box center [1435, 679] width 101 height 42
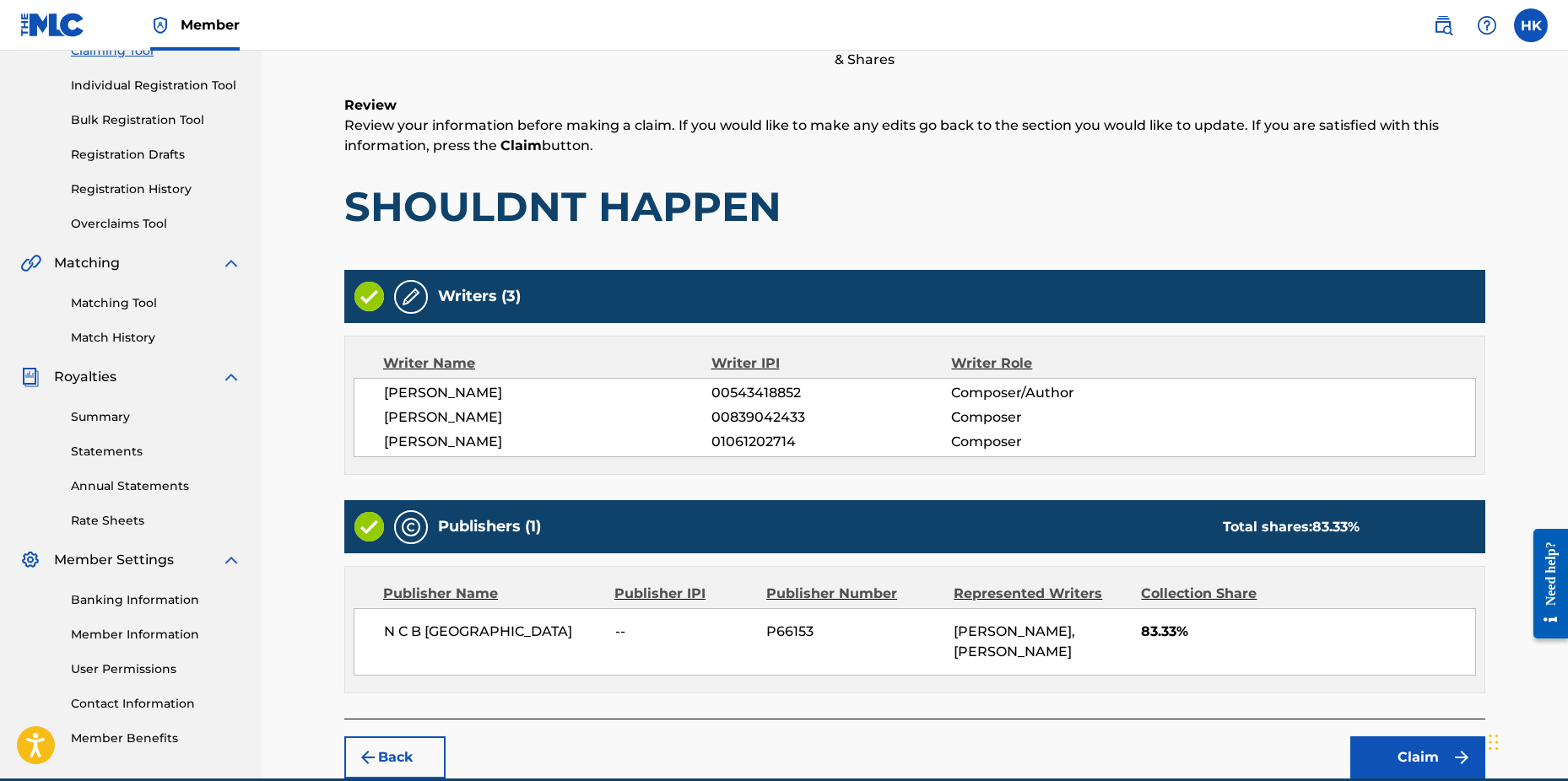
scroll to position [296, 0]
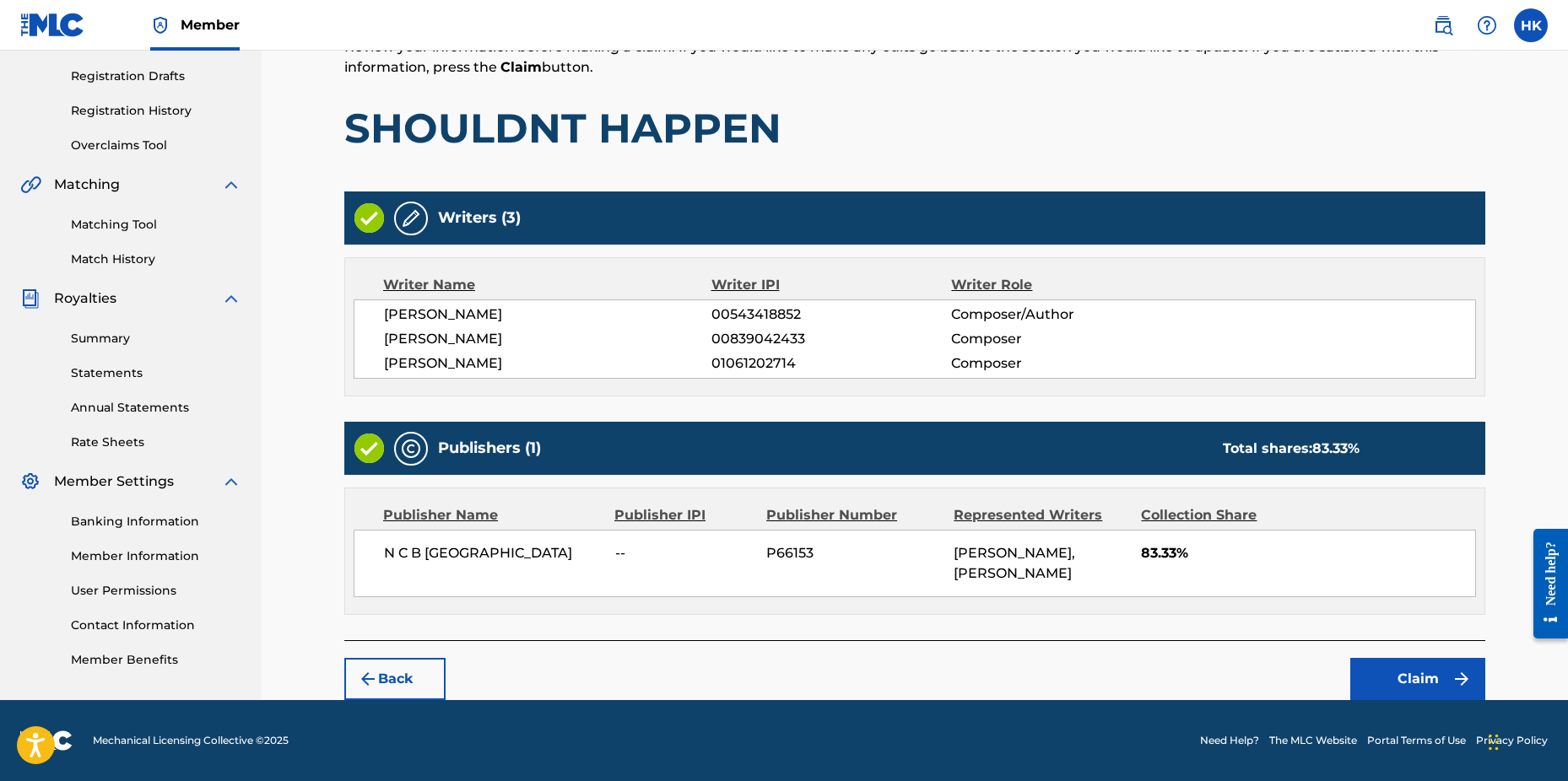
click at [1405, 668] on button "Claim" at bounding box center [1418, 679] width 135 height 42
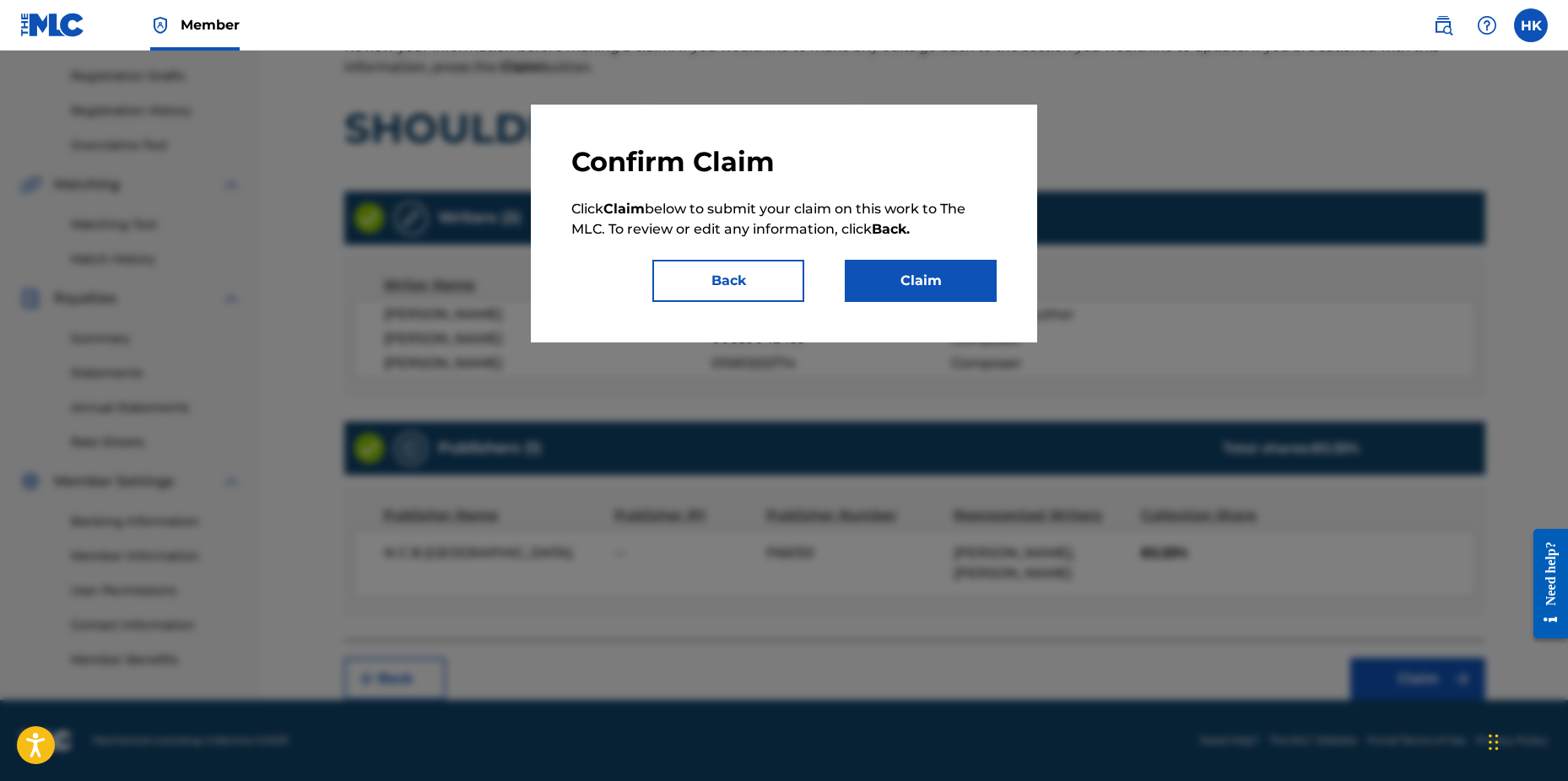
click at [965, 295] on button "Claim" at bounding box center [921, 281] width 152 height 42
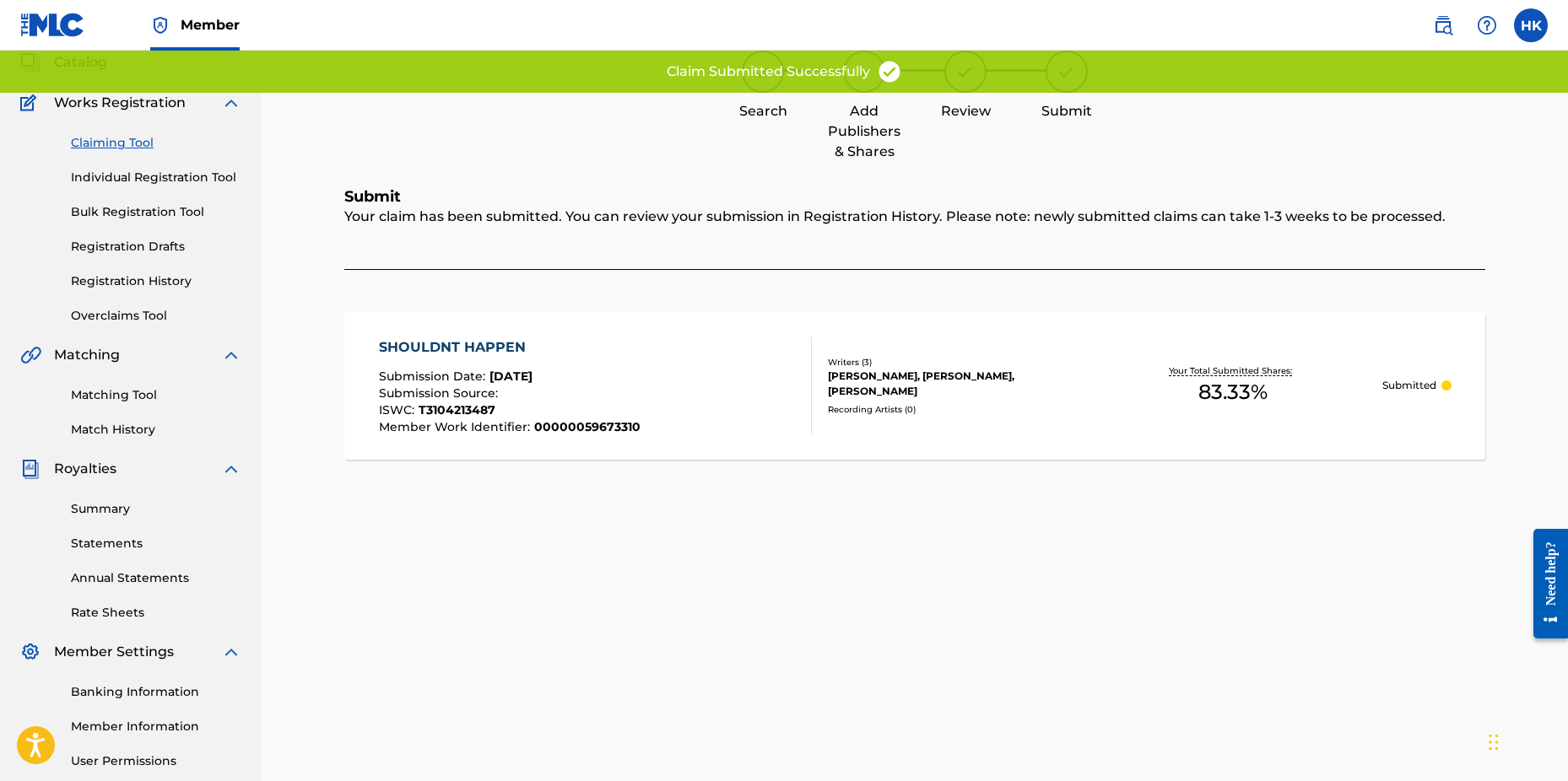
scroll to position [0, 0]
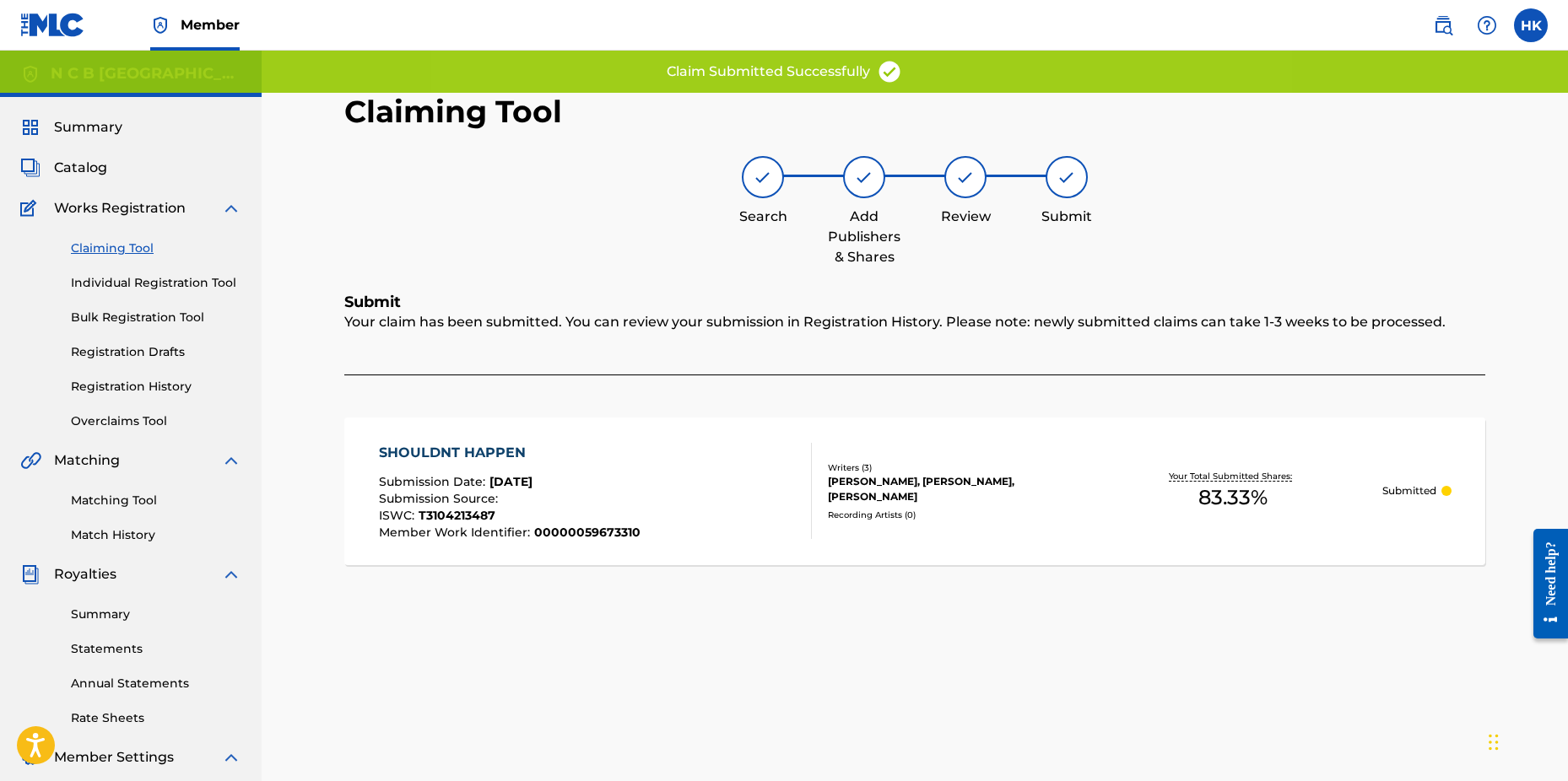
click at [73, 163] on span "Catalog" at bounding box center [80, 168] width 54 height 20
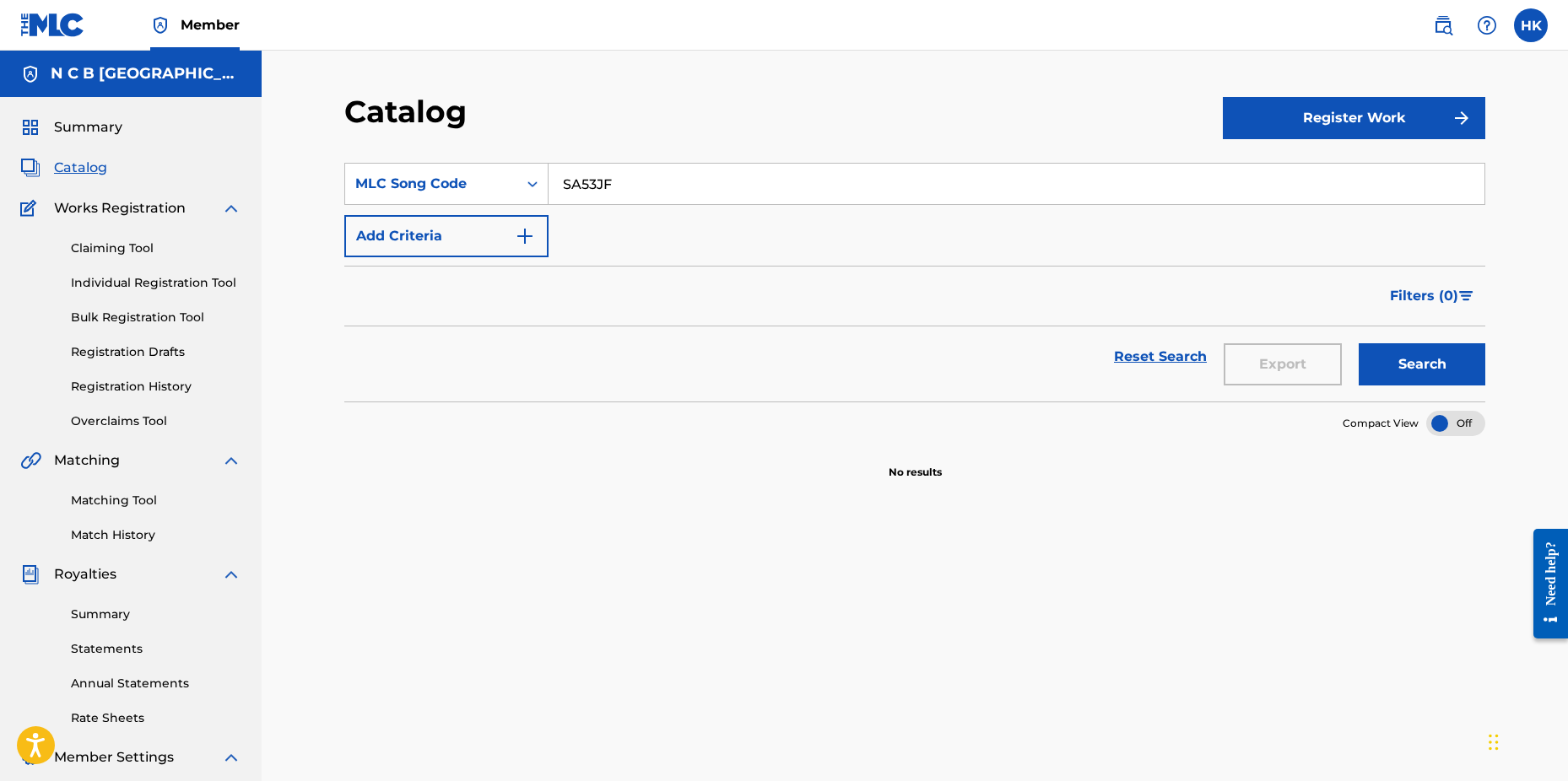
drag, startPoint x: 1231, startPoint y: 659, endPoint x: 1093, endPoint y: 566, distance: 166.4
click at [1221, 650] on div "SearchWithCriteria2fcc7c9d-8f37-4037-9a72-f11ef90b2f2b MLC Song Code SA53JF Add…" at bounding box center [915, 579] width 1141 height 873
click at [639, 182] on input "SA53JF" at bounding box center [1017, 183] width 936 height 41
type input "S"
paste input "RA2S45"
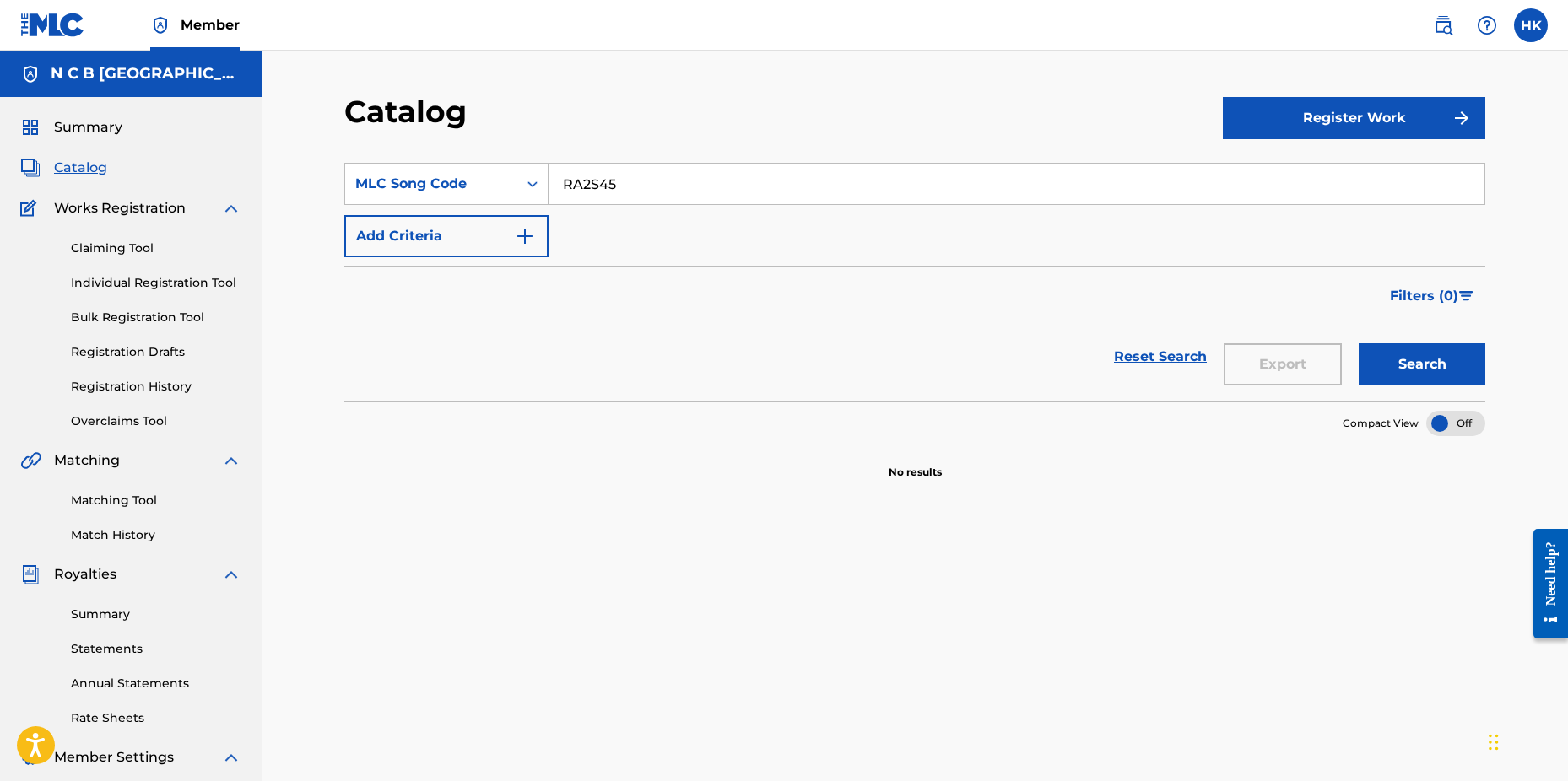
type input "RA2S45"
click at [1359, 343] on button "Search" at bounding box center [1422, 364] width 126 height 42
drag, startPoint x: 116, startPoint y: 241, endPoint x: 137, endPoint y: 238, distance: 21.2
click at [116, 241] on link "Claiming Tool" at bounding box center [156, 248] width 170 height 18
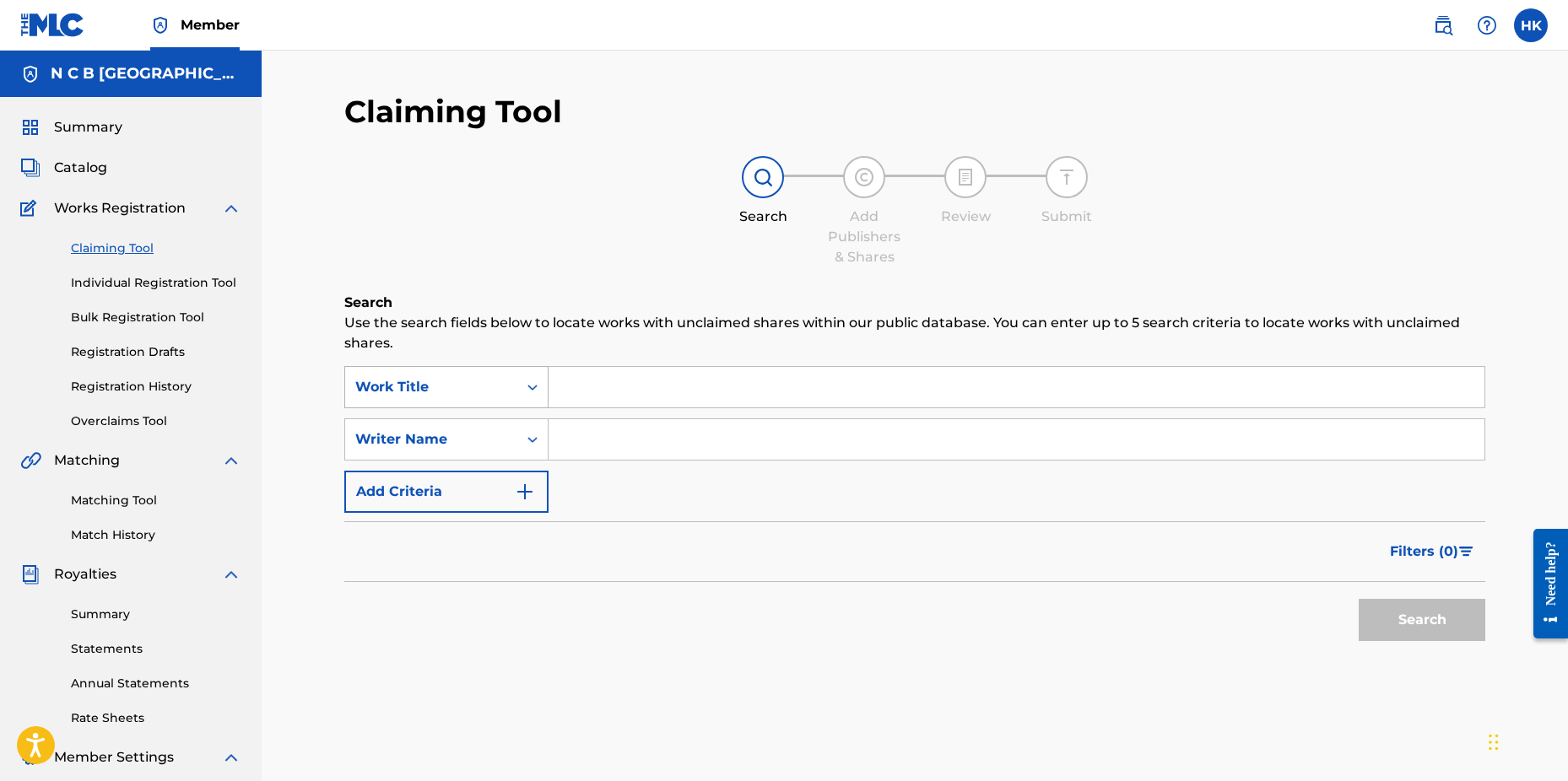
click at [537, 389] on icon "Search Form" at bounding box center [532, 387] width 17 height 17
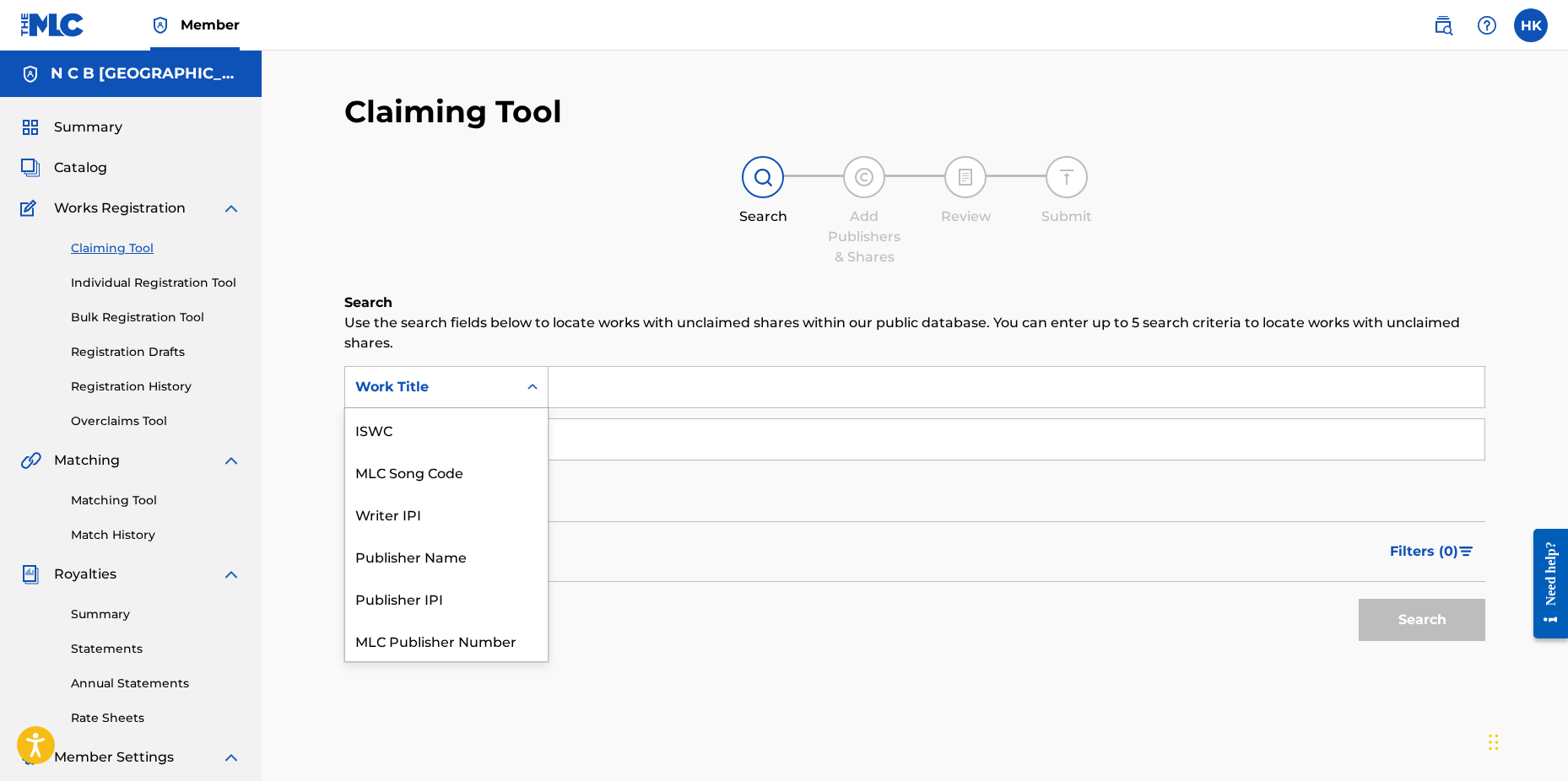
scroll to position [42, 0]
click at [501, 428] on div "MLC Song Code" at bounding box center [446, 429] width 202 height 42
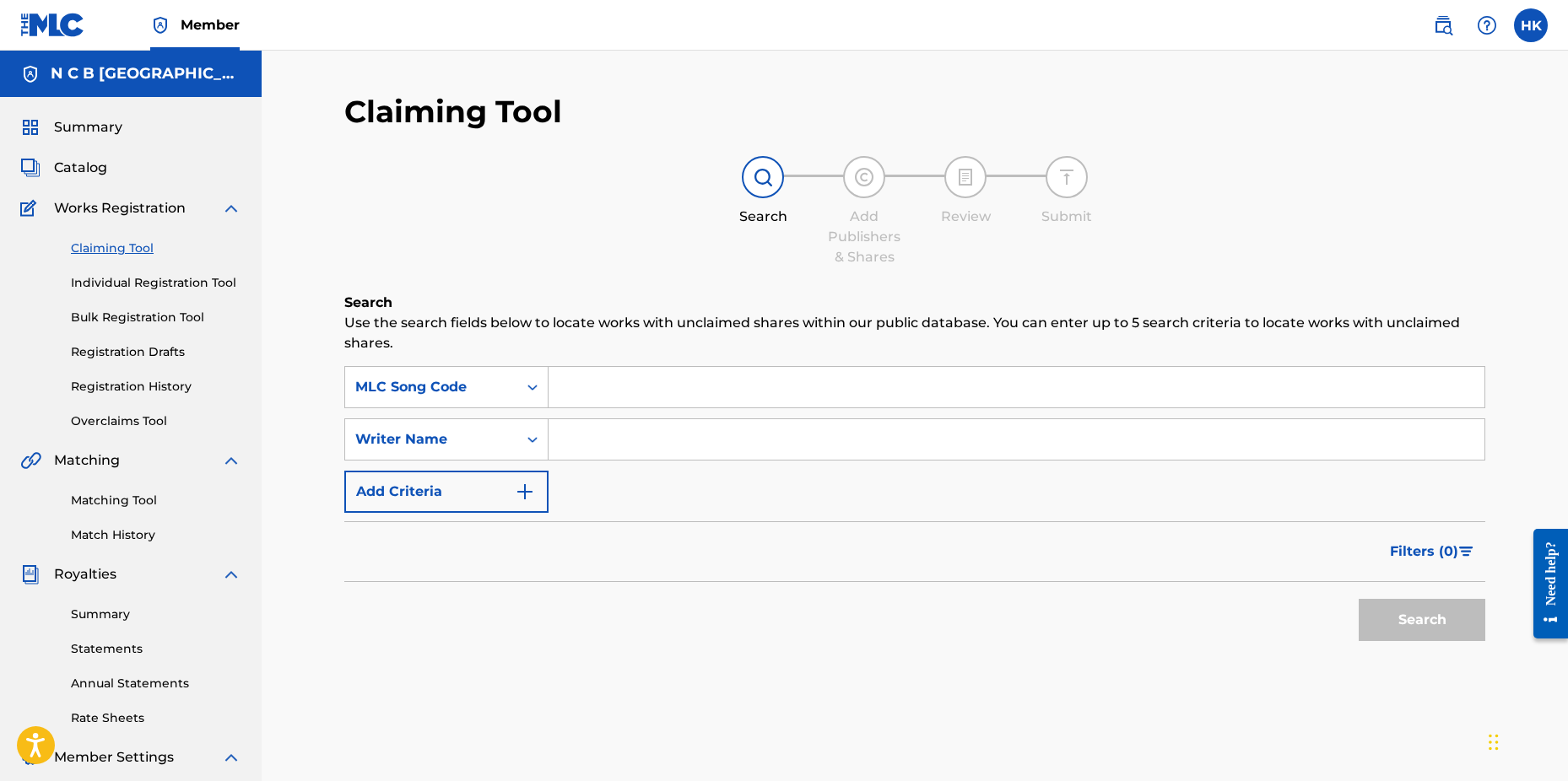
click at [566, 369] on input "Search Form" at bounding box center [1017, 387] width 936 height 41
paste input "RA2S45"
type input "RA2S45"
click at [1359, 599] on button "Search" at bounding box center [1422, 619] width 126 height 42
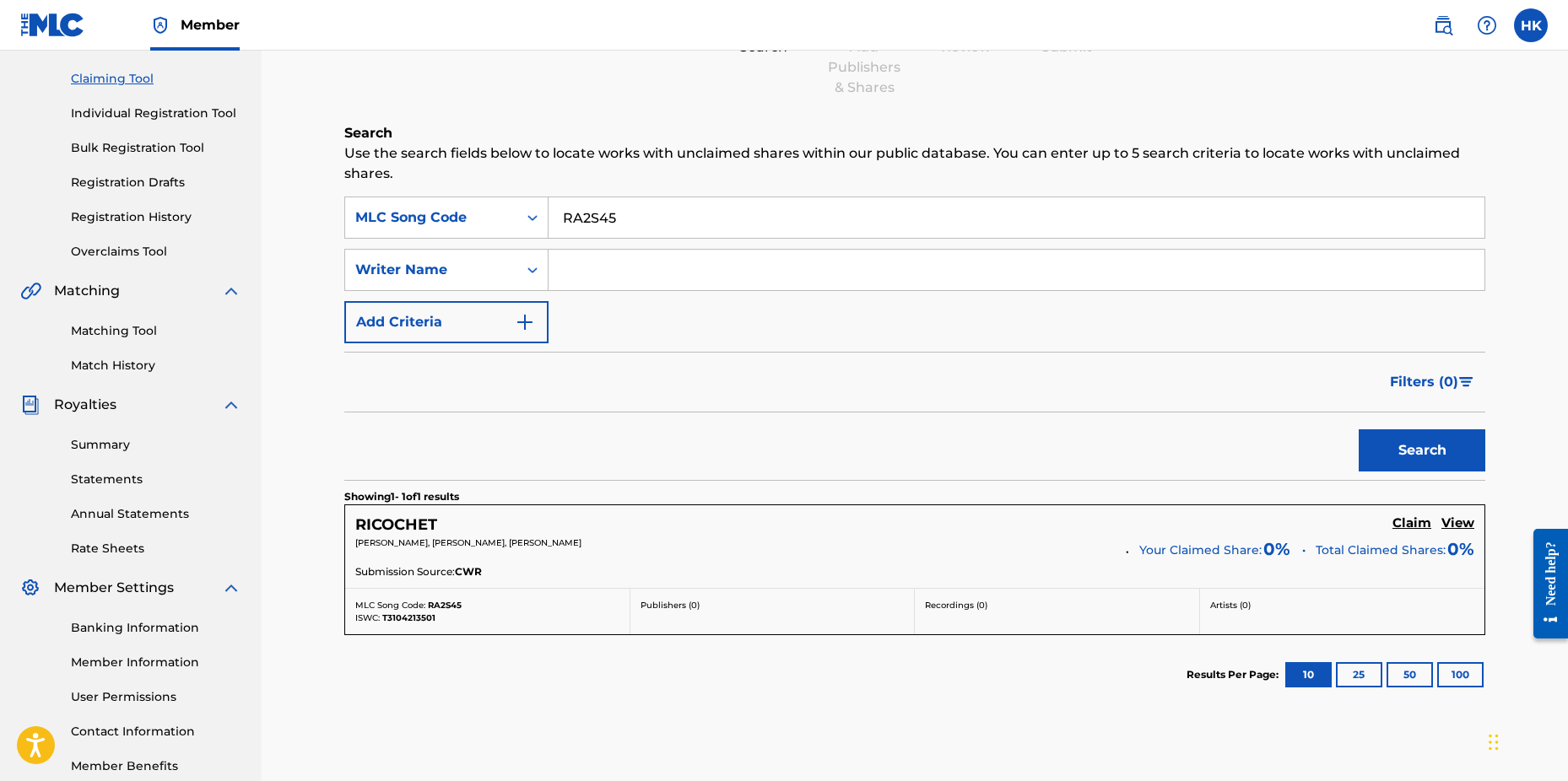
scroll to position [269, 0]
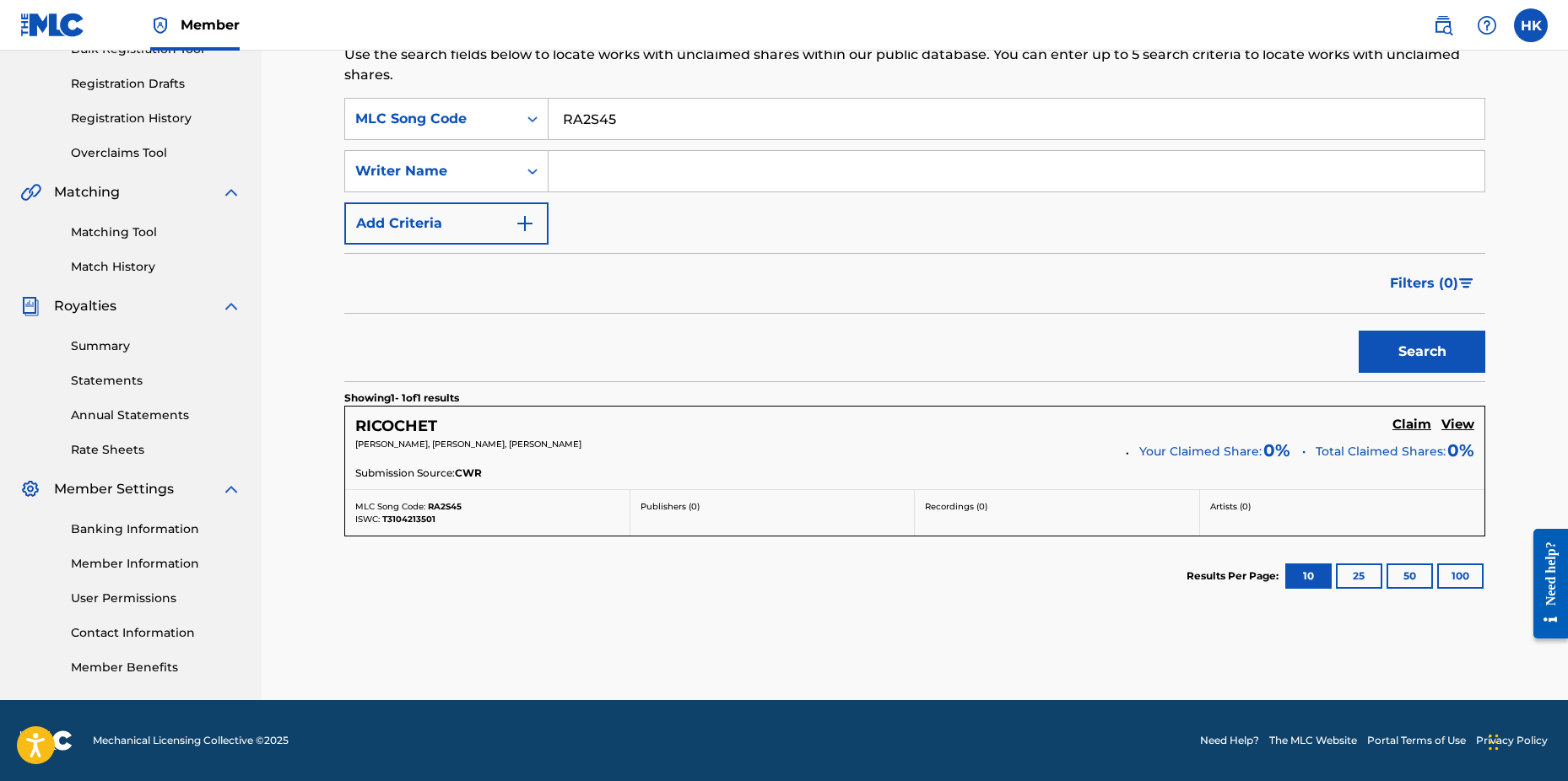
click at [1407, 419] on h5 "Claim" at bounding box center [1412, 424] width 39 height 16
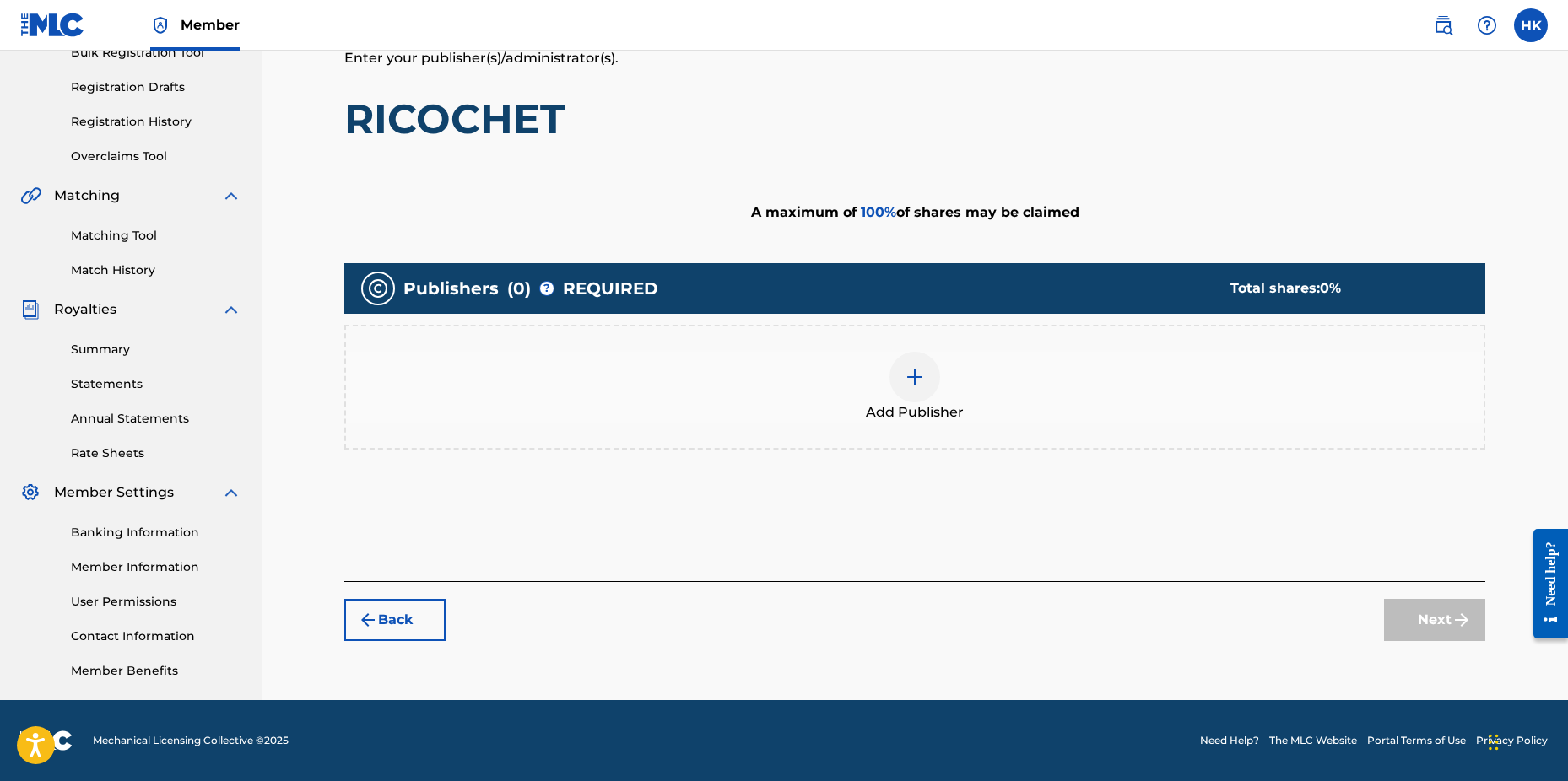
scroll to position [265, 0]
click at [922, 381] on img at bounding box center [915, 377] width 20 height 20
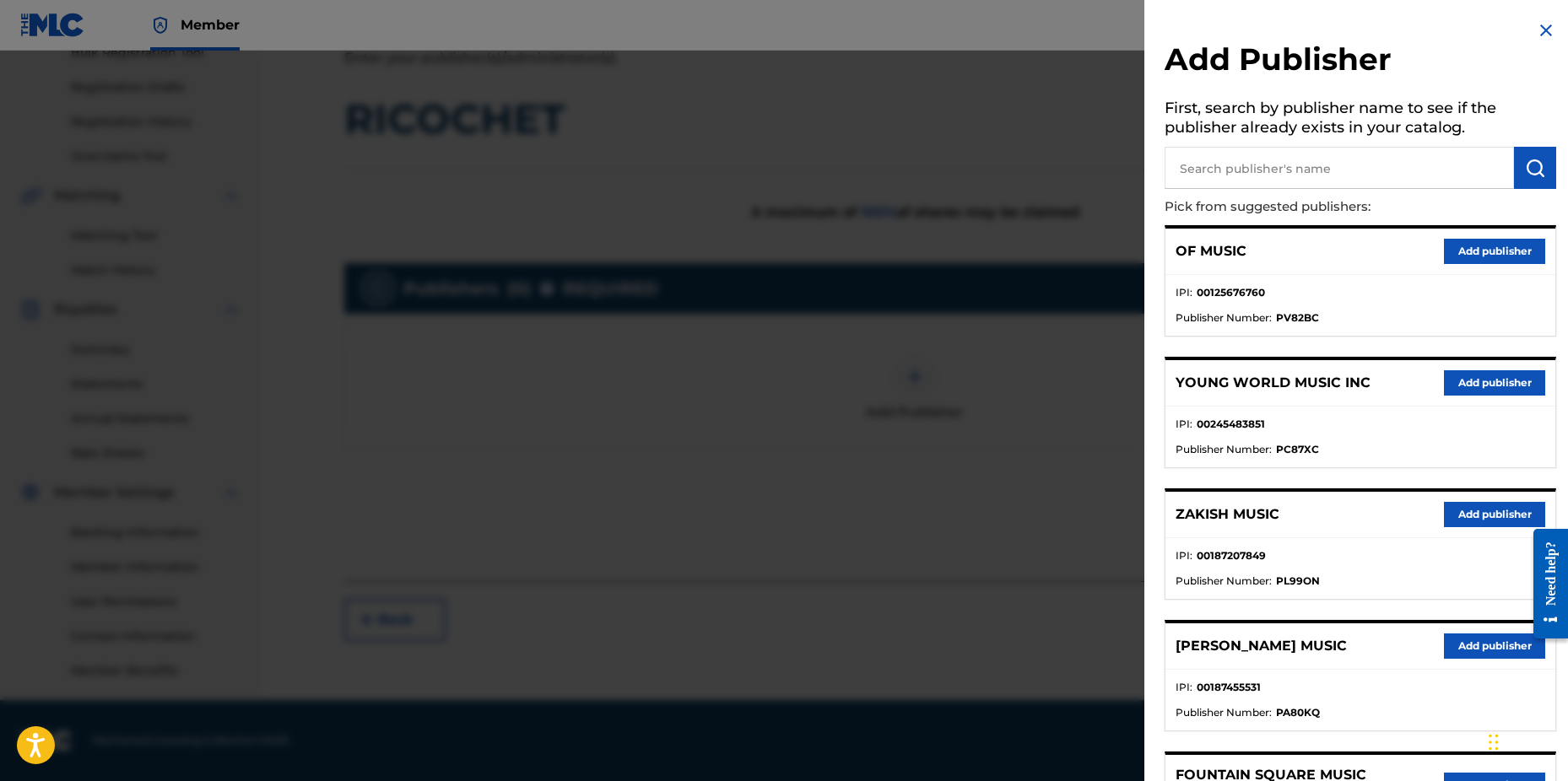
click at [1182, 165] on input "text" at bounding box center [1340, 168] width 349 height 42
type input "n c b"
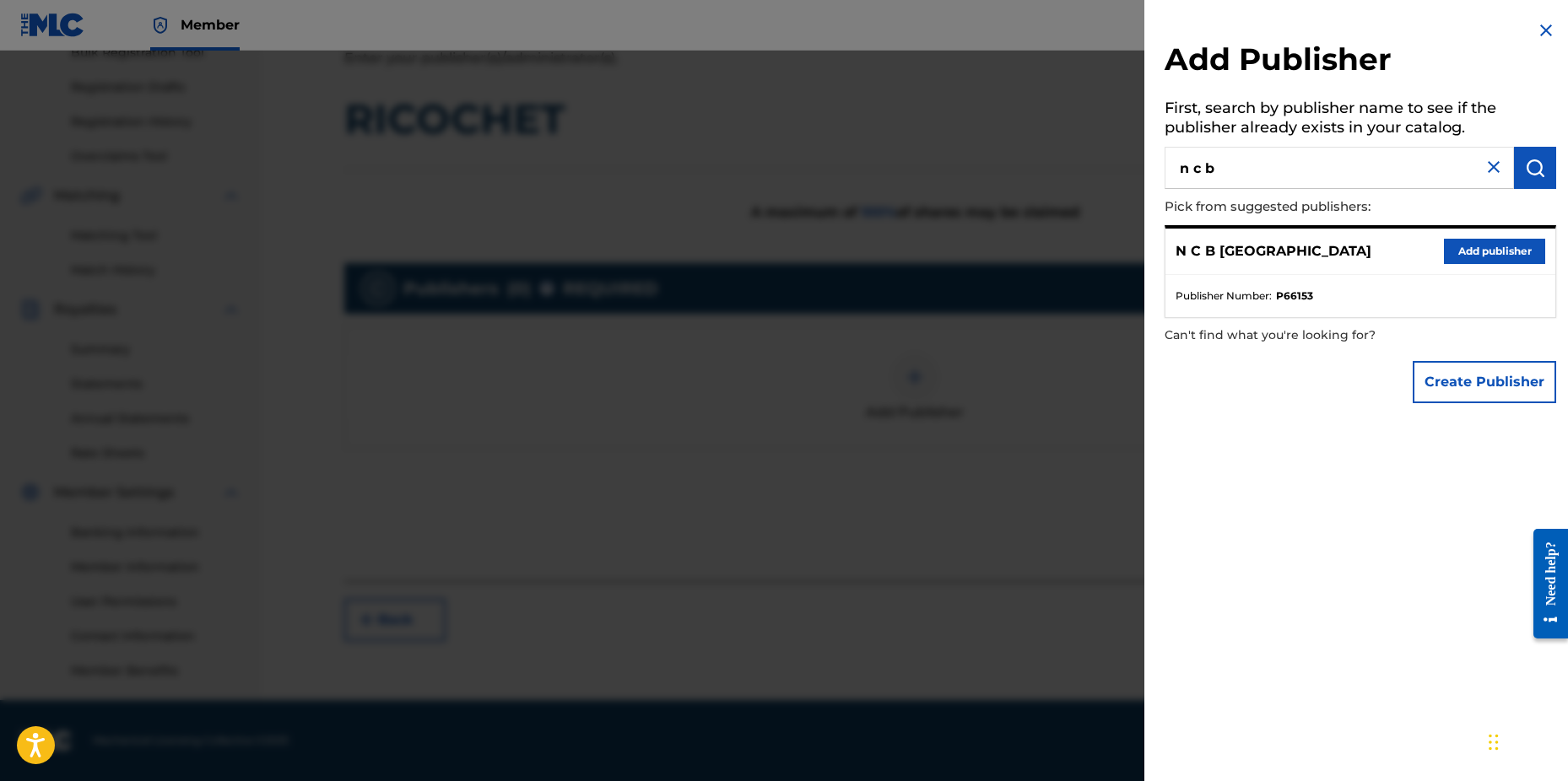
click at [1486, 257] on button "Add publisher" at bounding box center [1495, 251] width 101 height 25
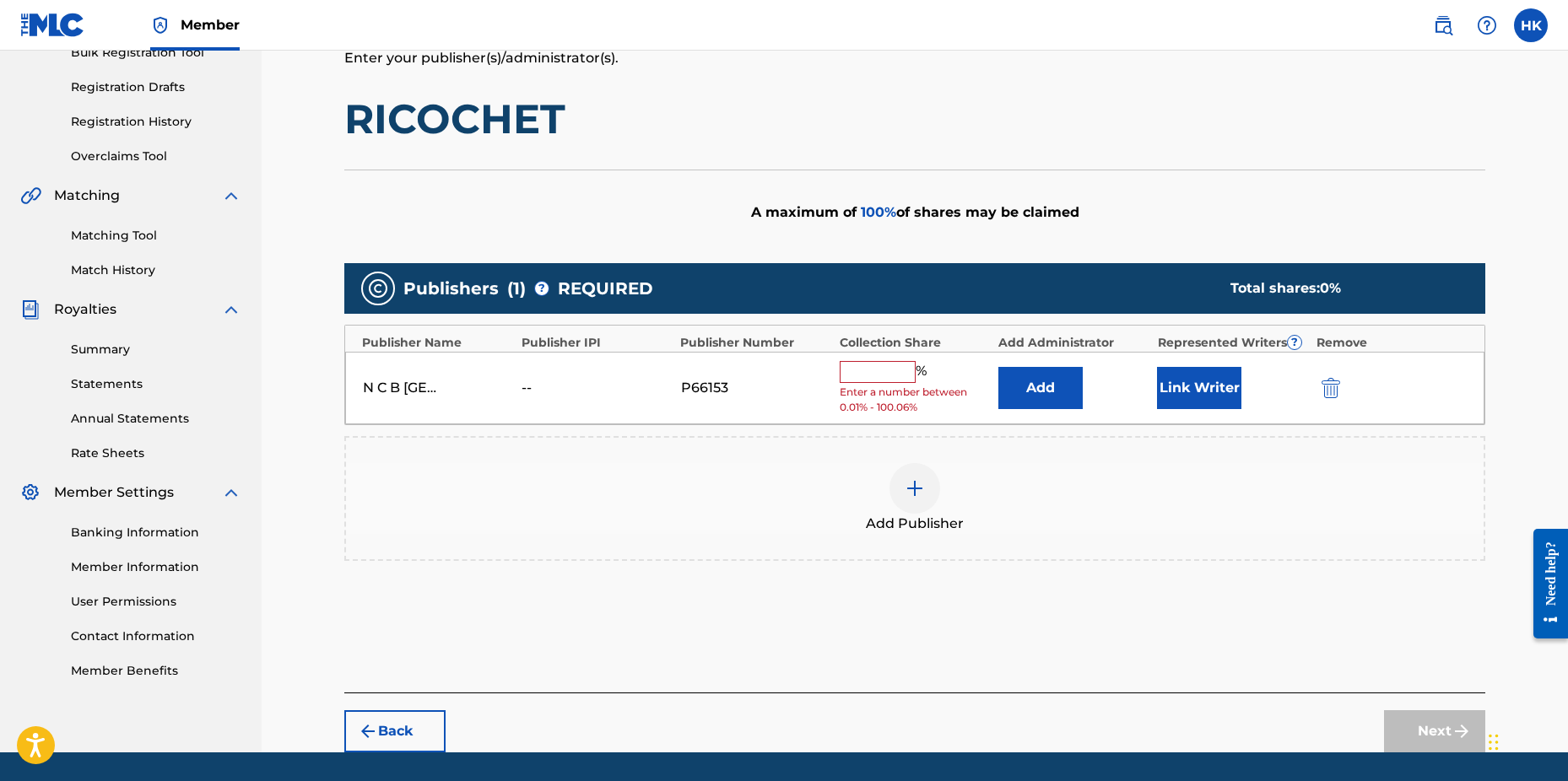
click at [904, 372] on input "text" at bounding box center [878, 371] width 76 height 22
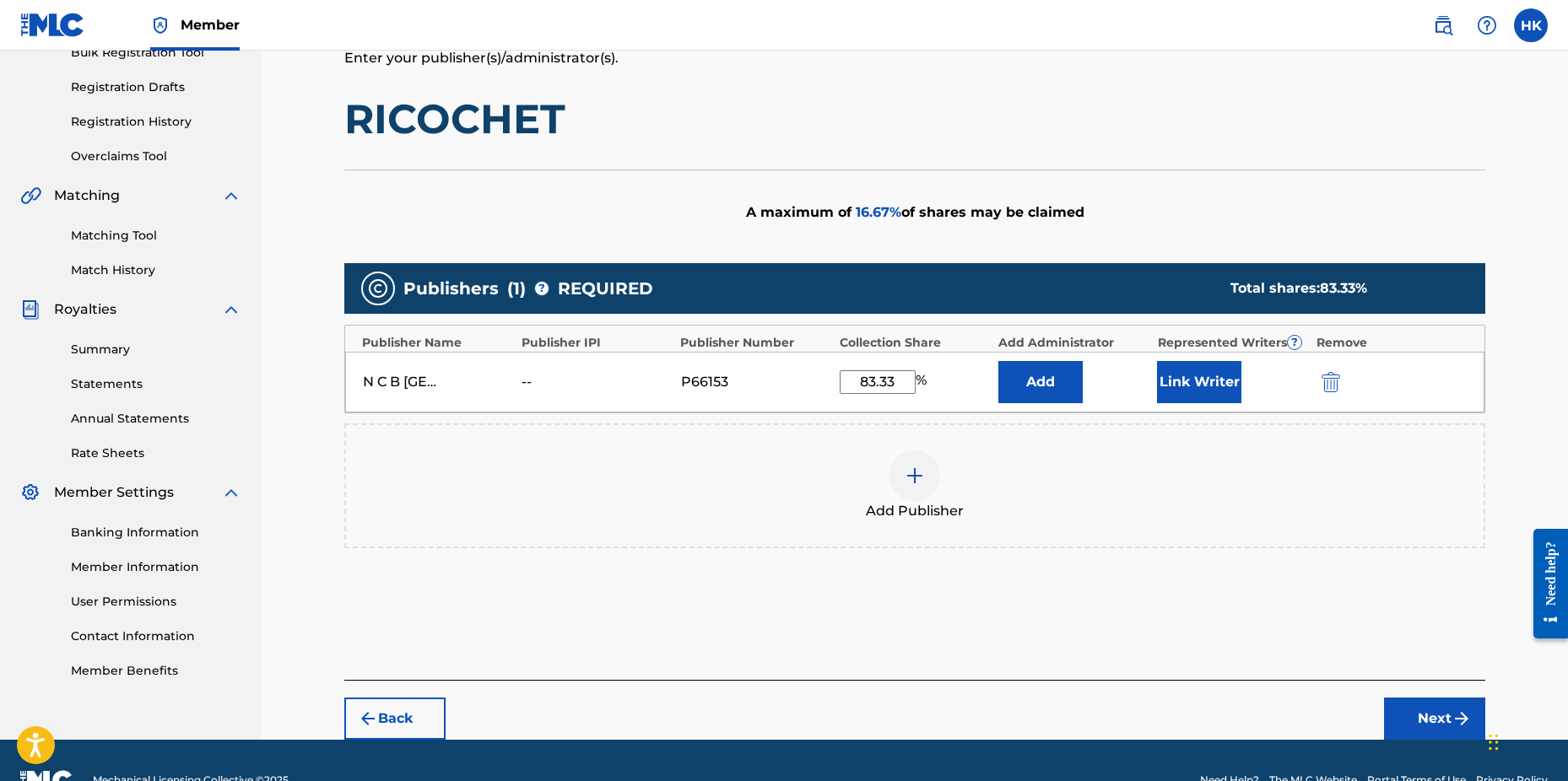
type input "83.33"
drag, startPoint x: 352, startPoint y: 111, endPoint x: 577, endPoint y: 123, distance: 225.3
click at [577, 123] on h1 "RICOCHET" at bounding box center [915, 118] width 1141 height 51
click at [1197, 378] on button "Link Writer" at bounding box center [1200, 382] width 85 height 42
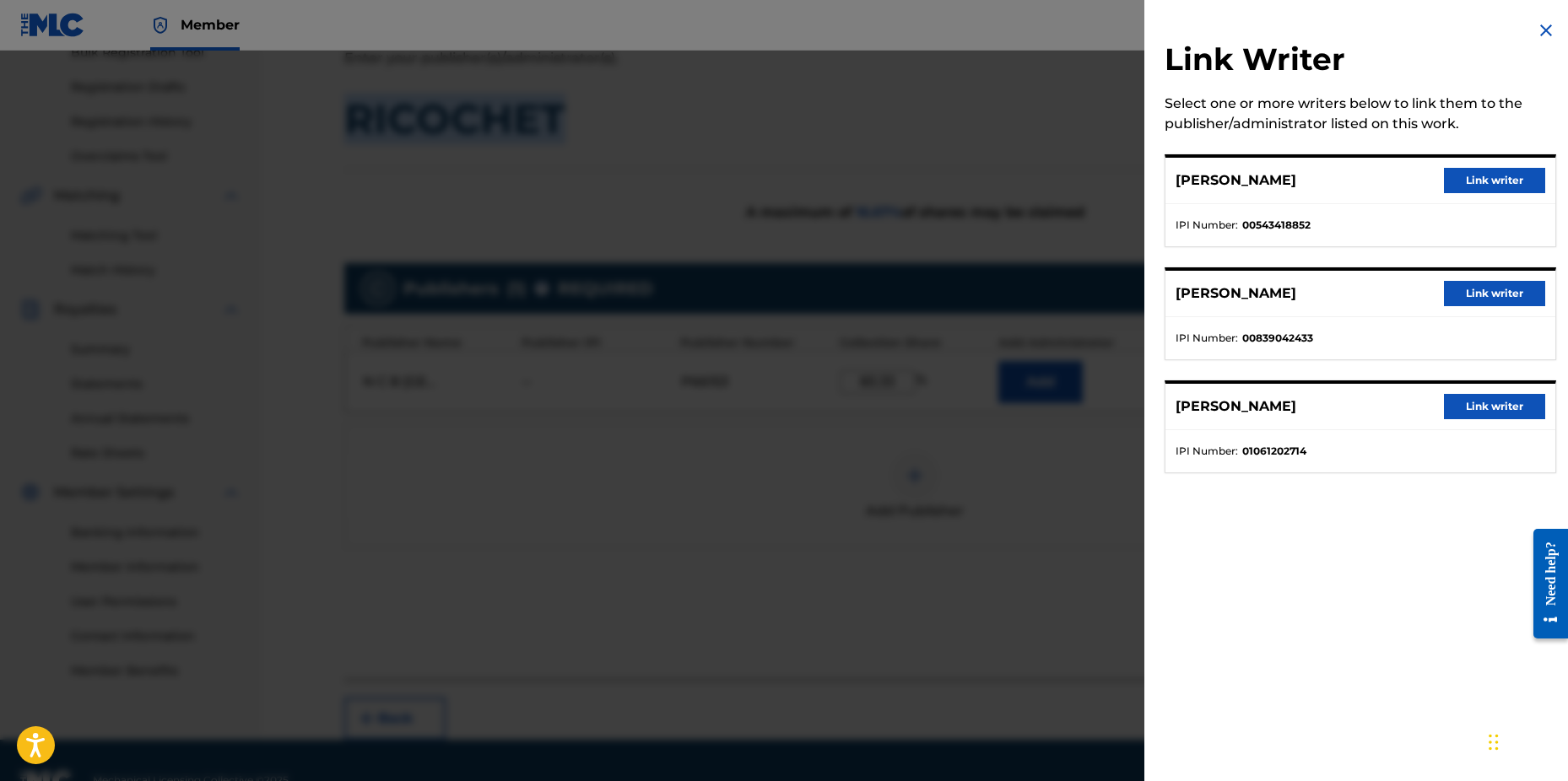
click at [1444, 183] on button "Link writer" at bounding box center [1495, 180] width 101 height 25
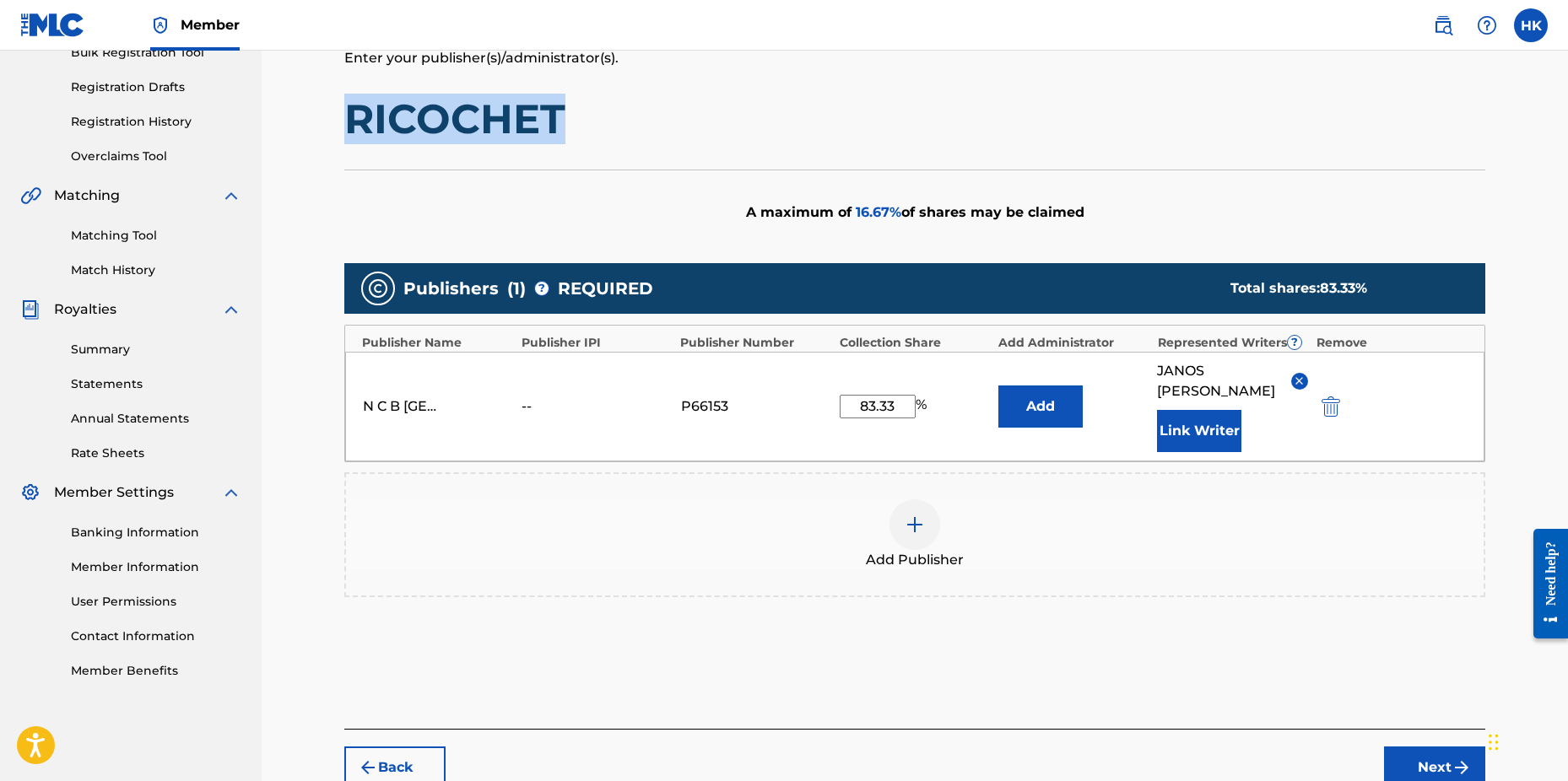
click at [1201, 425] on button "Link Writer" at bounding box center [1200, 431] width 85 height 42
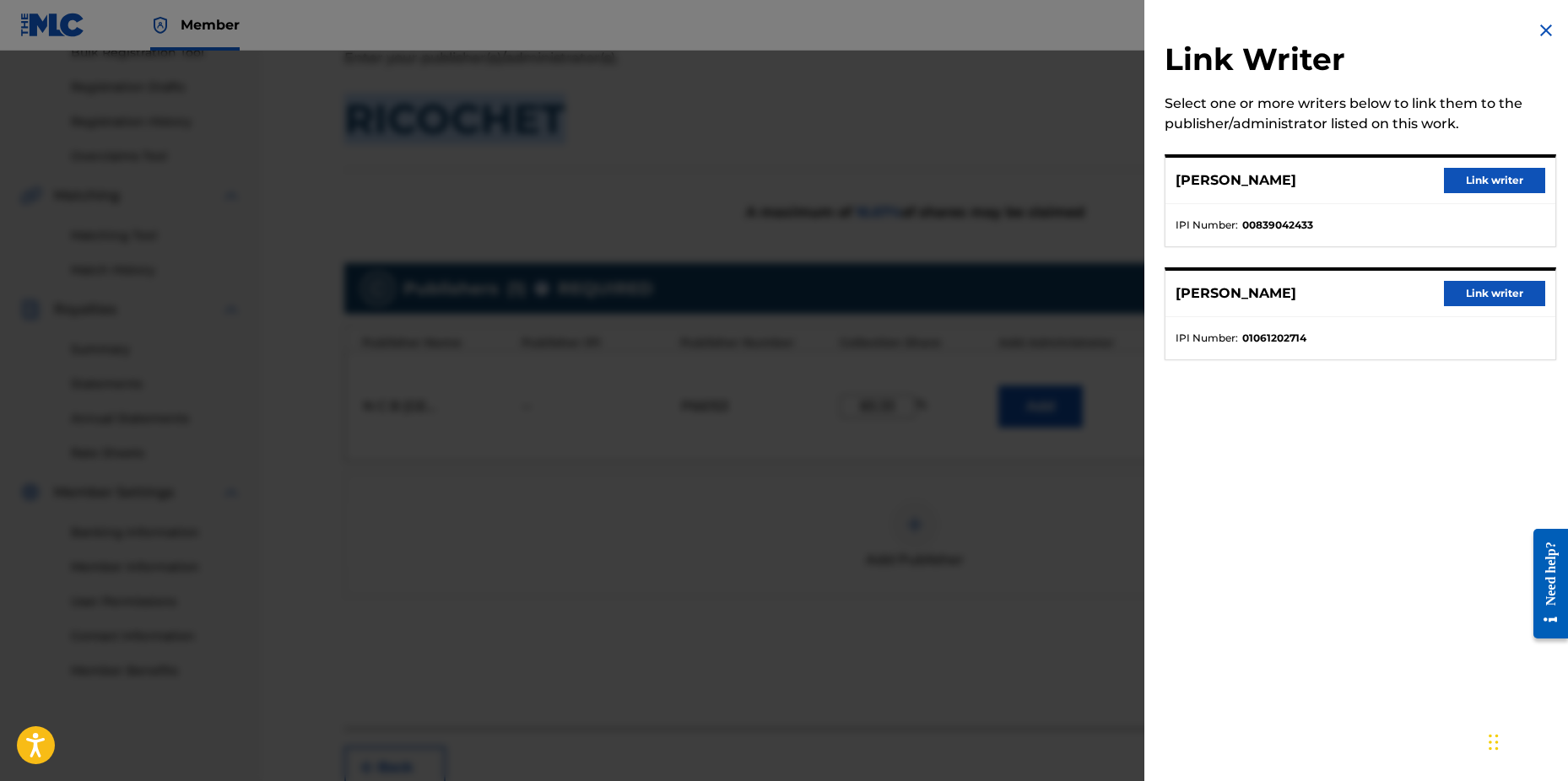
click at [1475, 290] on button "Link writer" at bounding box center [1495, 293] width 101 height 25
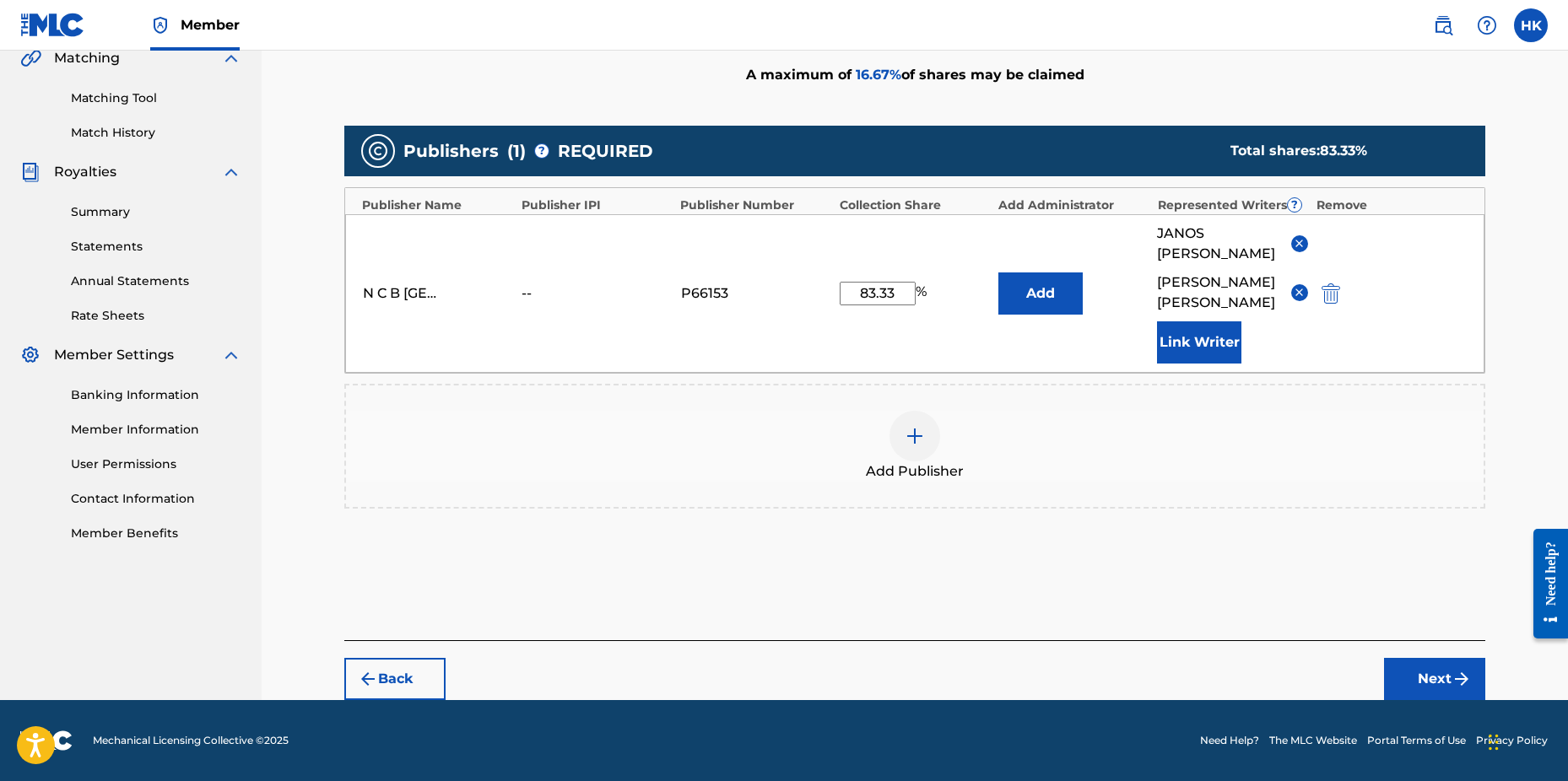
click at [1430, 669] on button "Next" at bounding box center [1435, 679] width 101 height 42
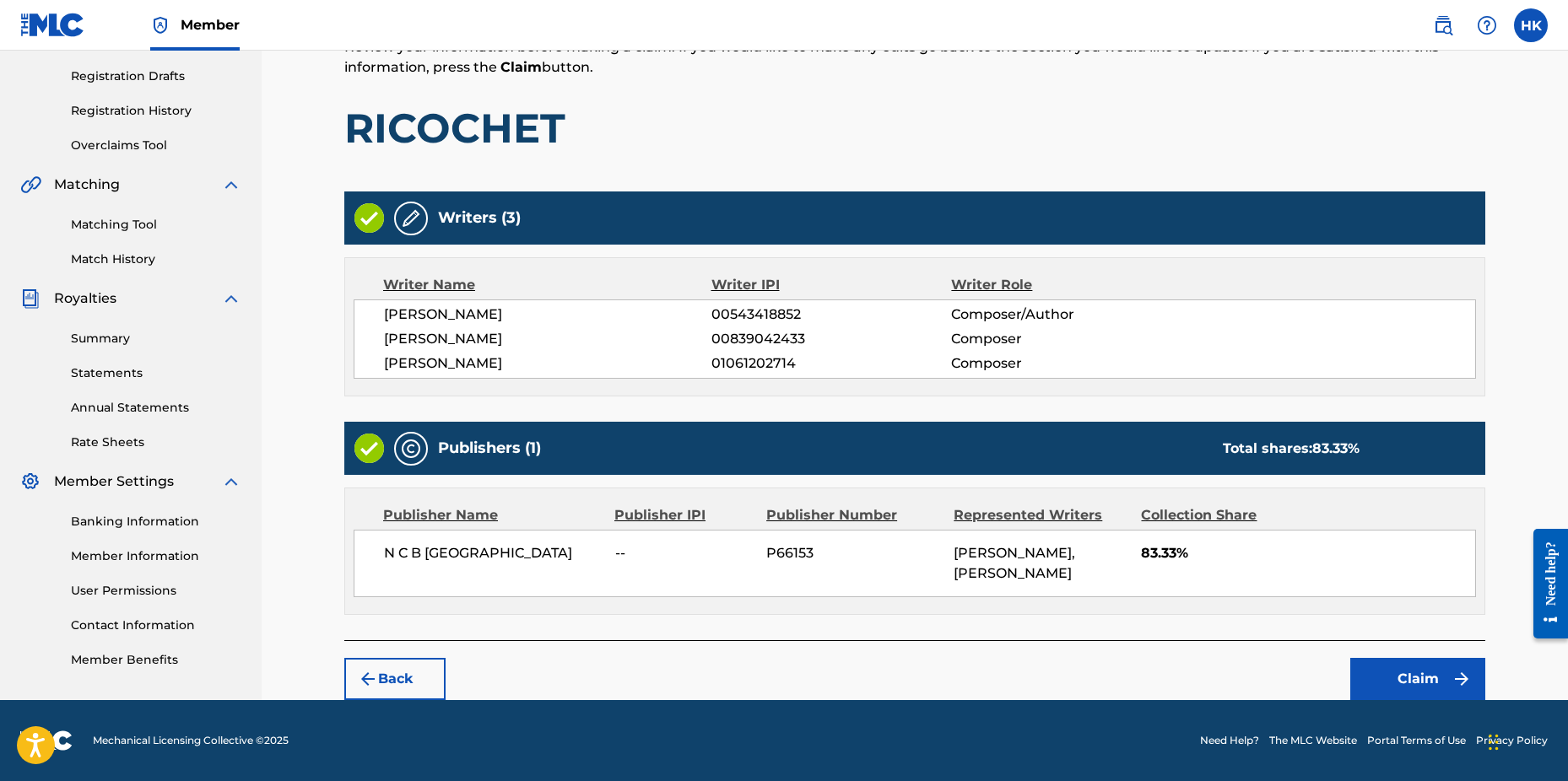
scroll to position [296, 0]
click at [1422, 669] on button "Claim" at bounding box center [1418, 679] width 135 height 42
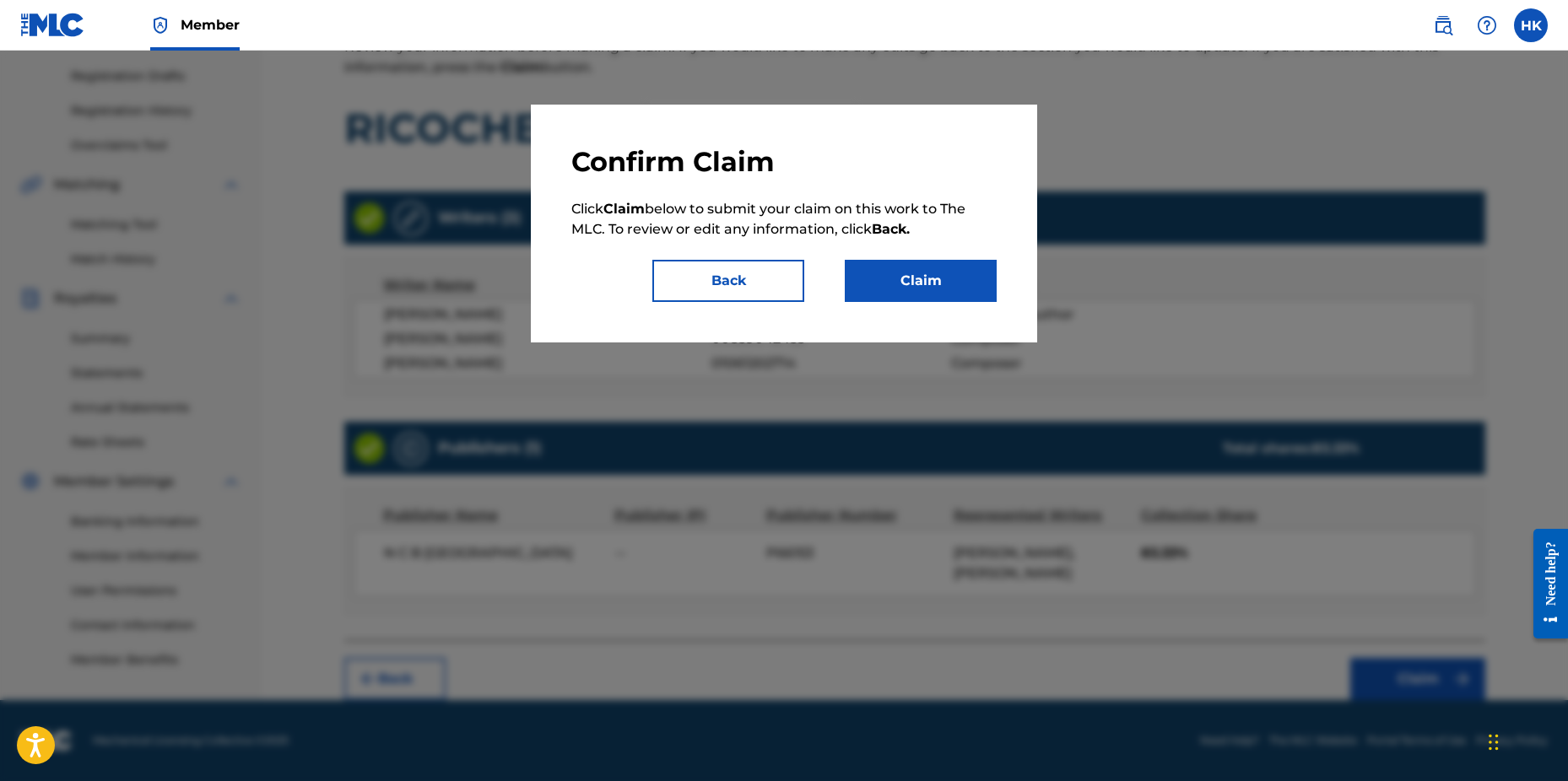
click at [949, 287] on button "Claim" at bounding box center [921, 281] width 152 height 42
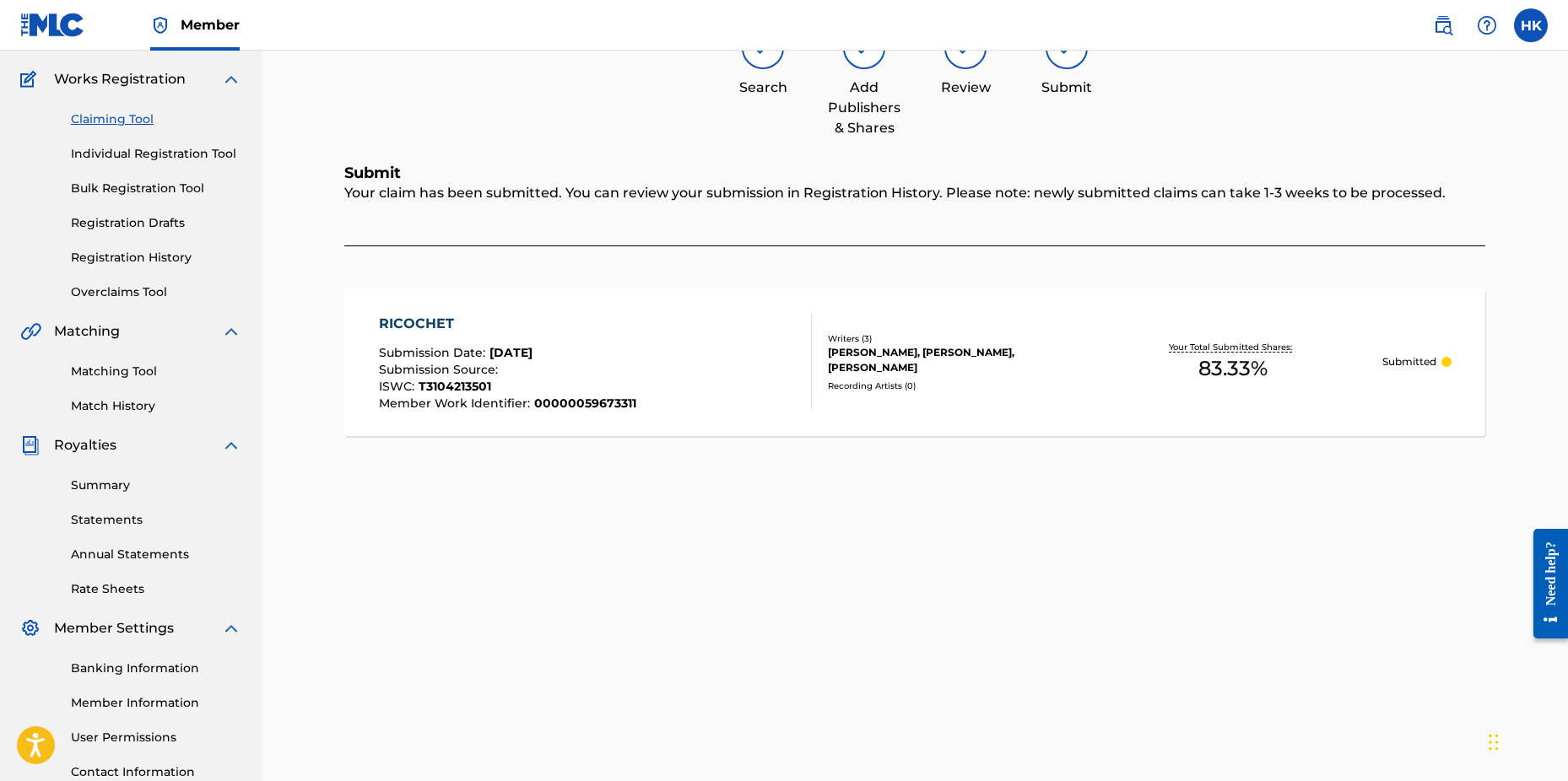
scroll to position [0, 0]
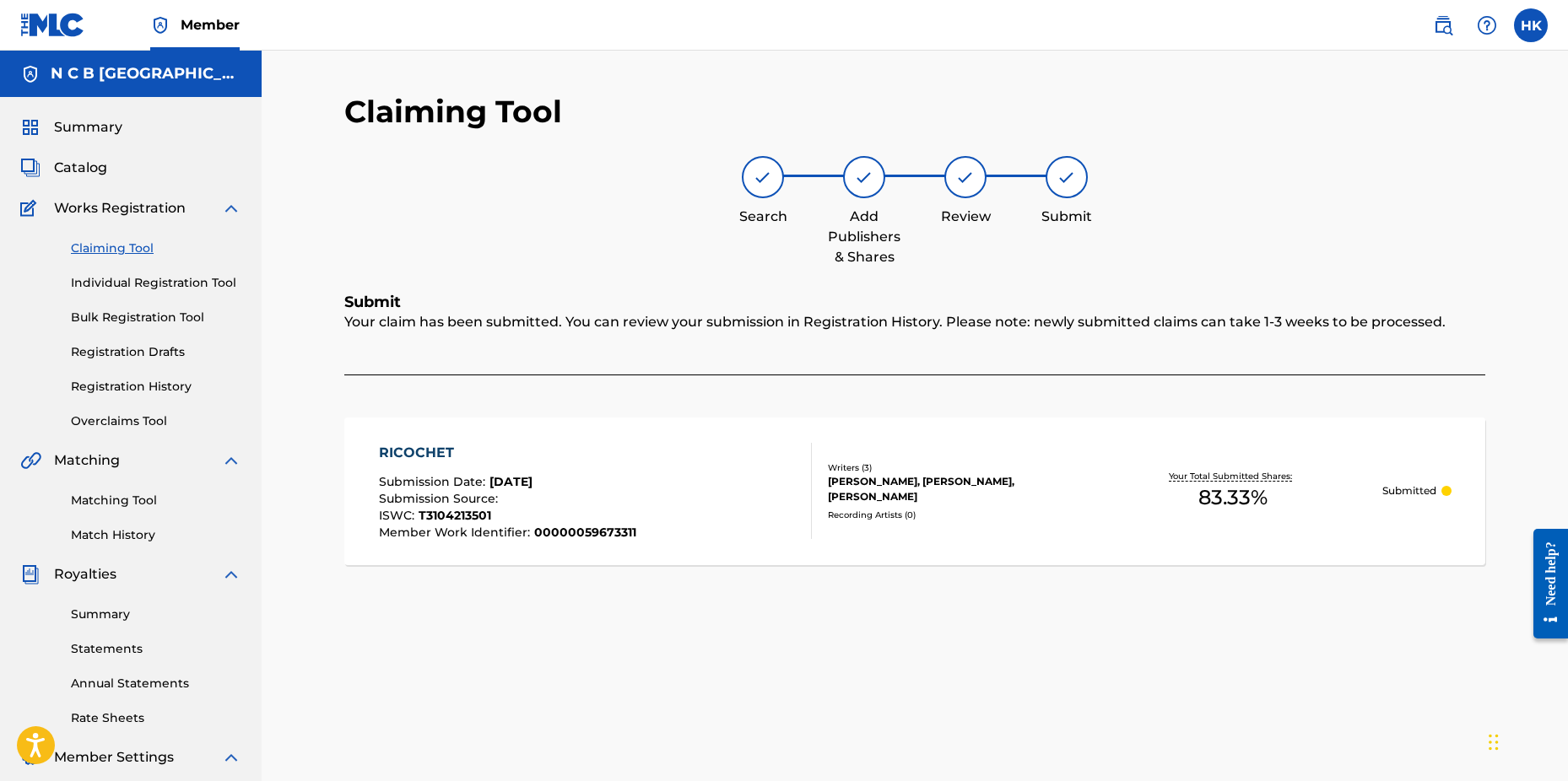
drag, startPoint x: 85, startPoint y: 161, endPoint x: 114, endPoint y: 165, distance: 29.3
click at [86, 162] on span "Catalog" at bounding box center [80, 168] width 54 height 20
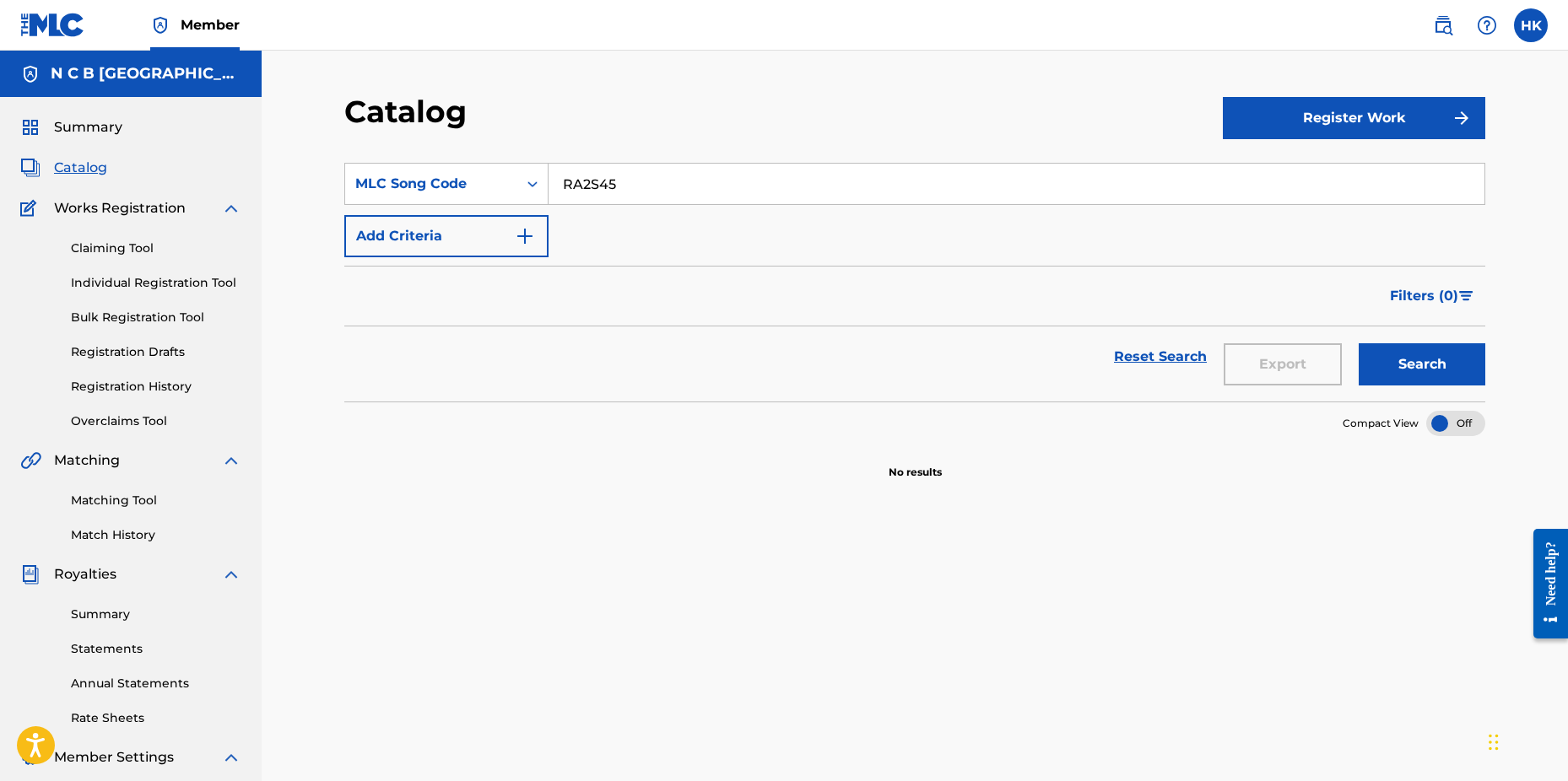
click at [671, 187] on input "RA2S45" at bounding box center [1017, 183] width 936 height 41
type input "R"
paste input "JB7DYA"
type input "JB7DYA"
click at [1359, 343] on button "Search" at bounding box center [1422, 364] width 126 height 42
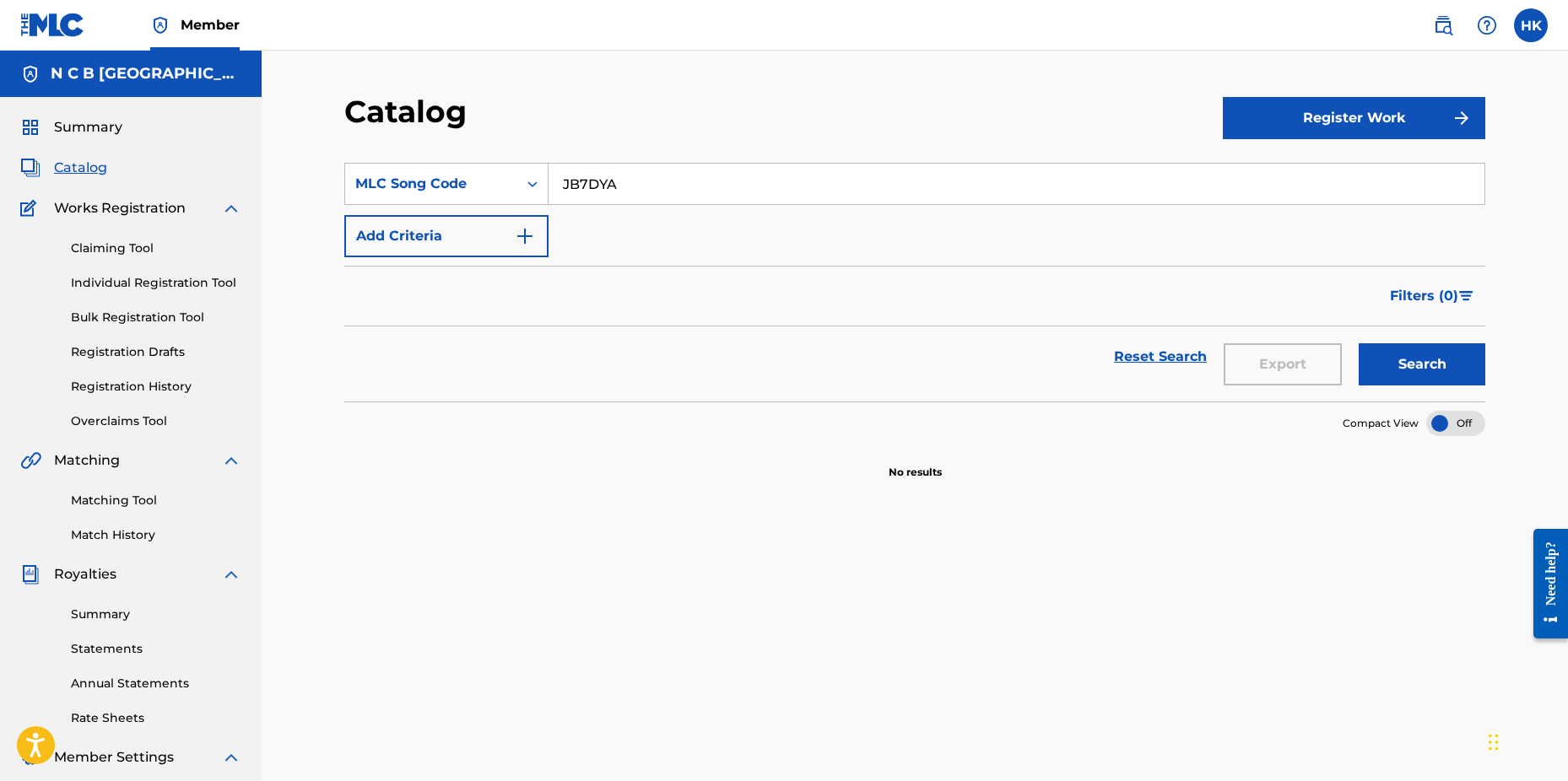
click at [134, 246] on link "Claiming Tool" at bounding box center [156, 248] width 170 height 18
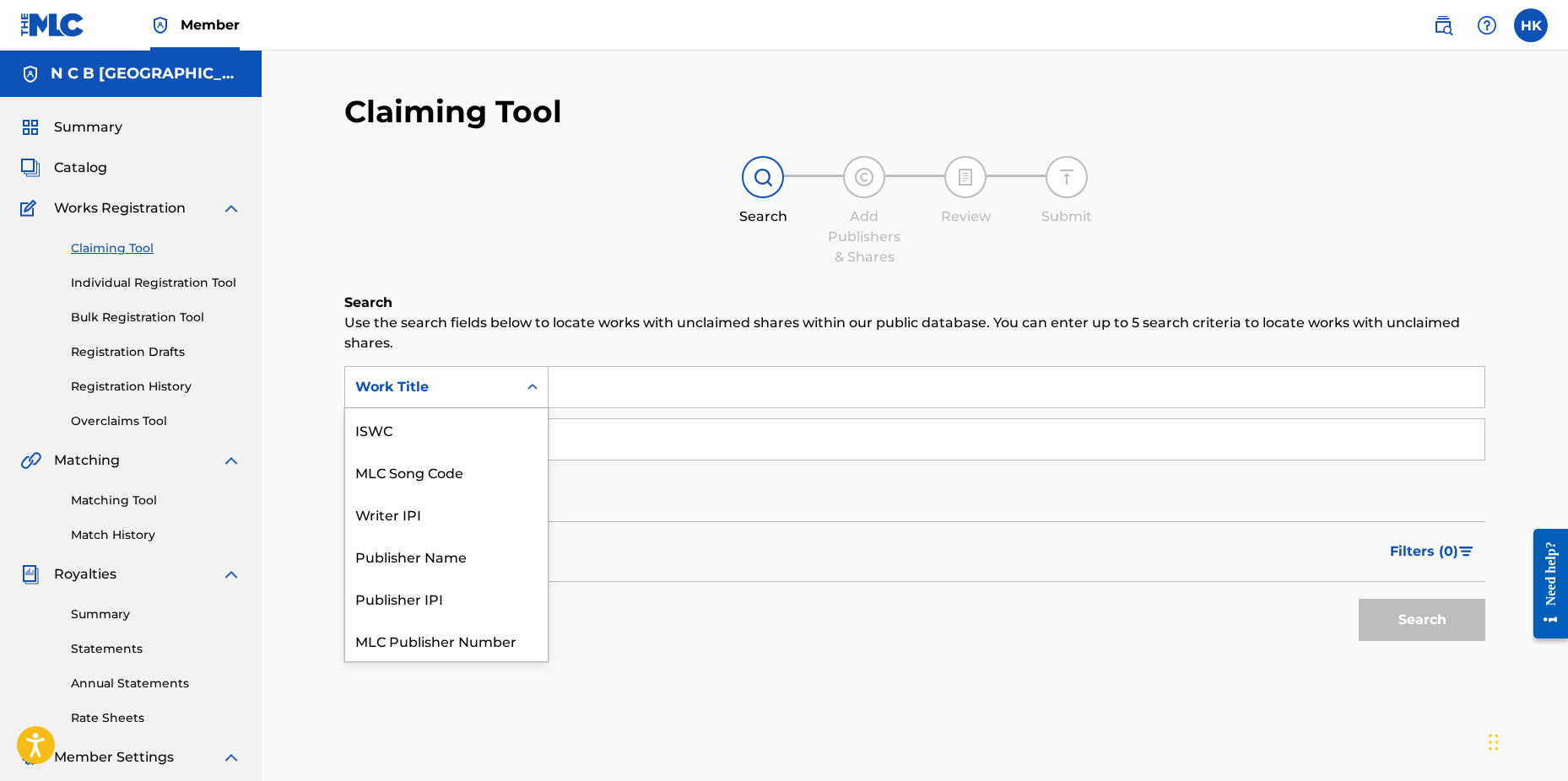
drag, startPoint x: 538, startPoint y: 386, endPoint x: 530, endPoint y: 368, distance: 19.7
click at [538, 387] on icon "Search Form" at bounding box center [532, 387] width 17 height 17
click at [480, 422] on div "MLC Song Code" at bounding box center [446, 429] width 202 height 42
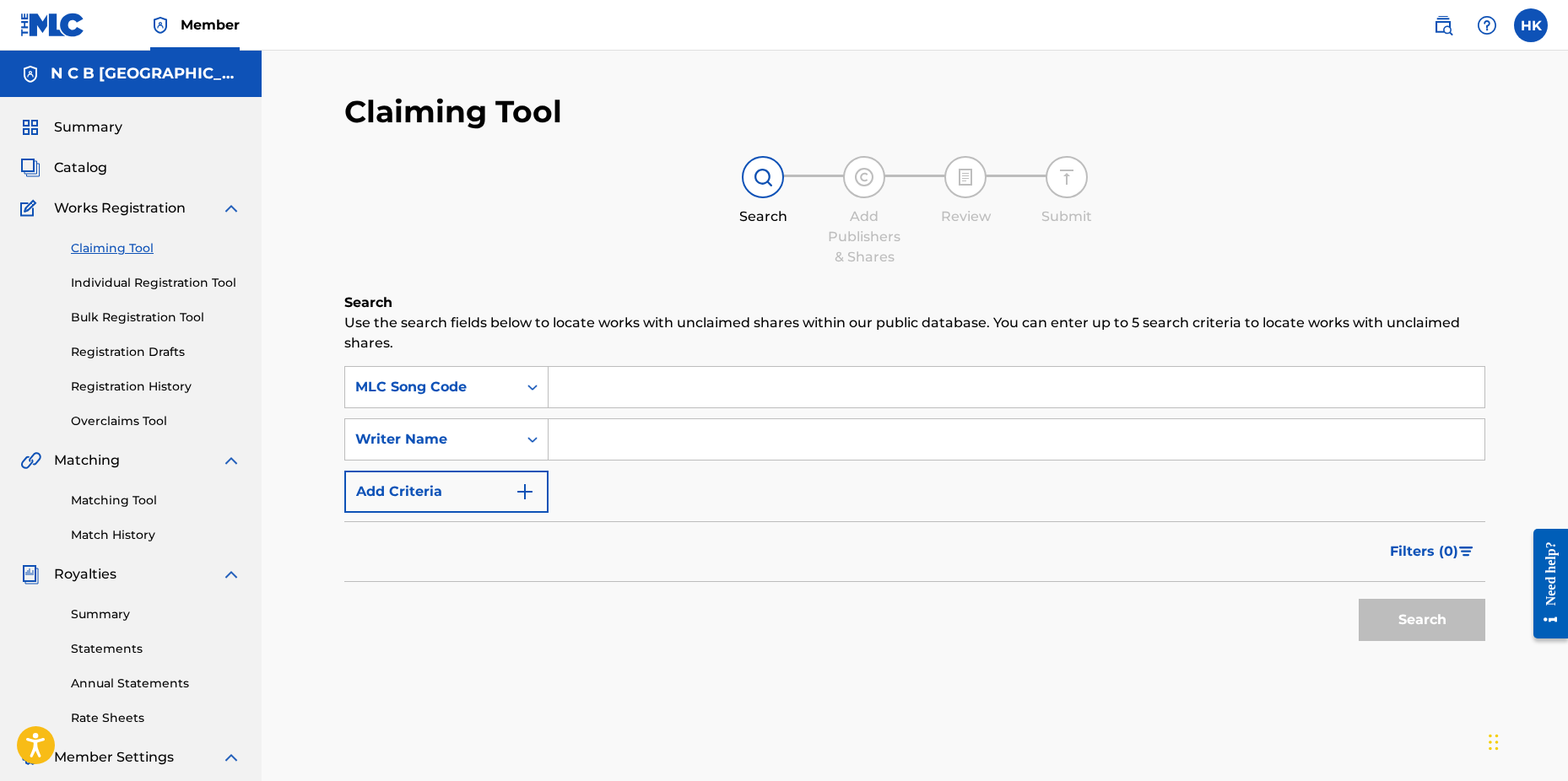
click at [647, 378] on input "Search Form" at bounding box center [1017, 387] width 936 height 41
paste input "JB7DYA"
type input "JB7DYA"
click at [1359, 599] on button "Search" at bounding box center [1422, 619] width 126 height 42
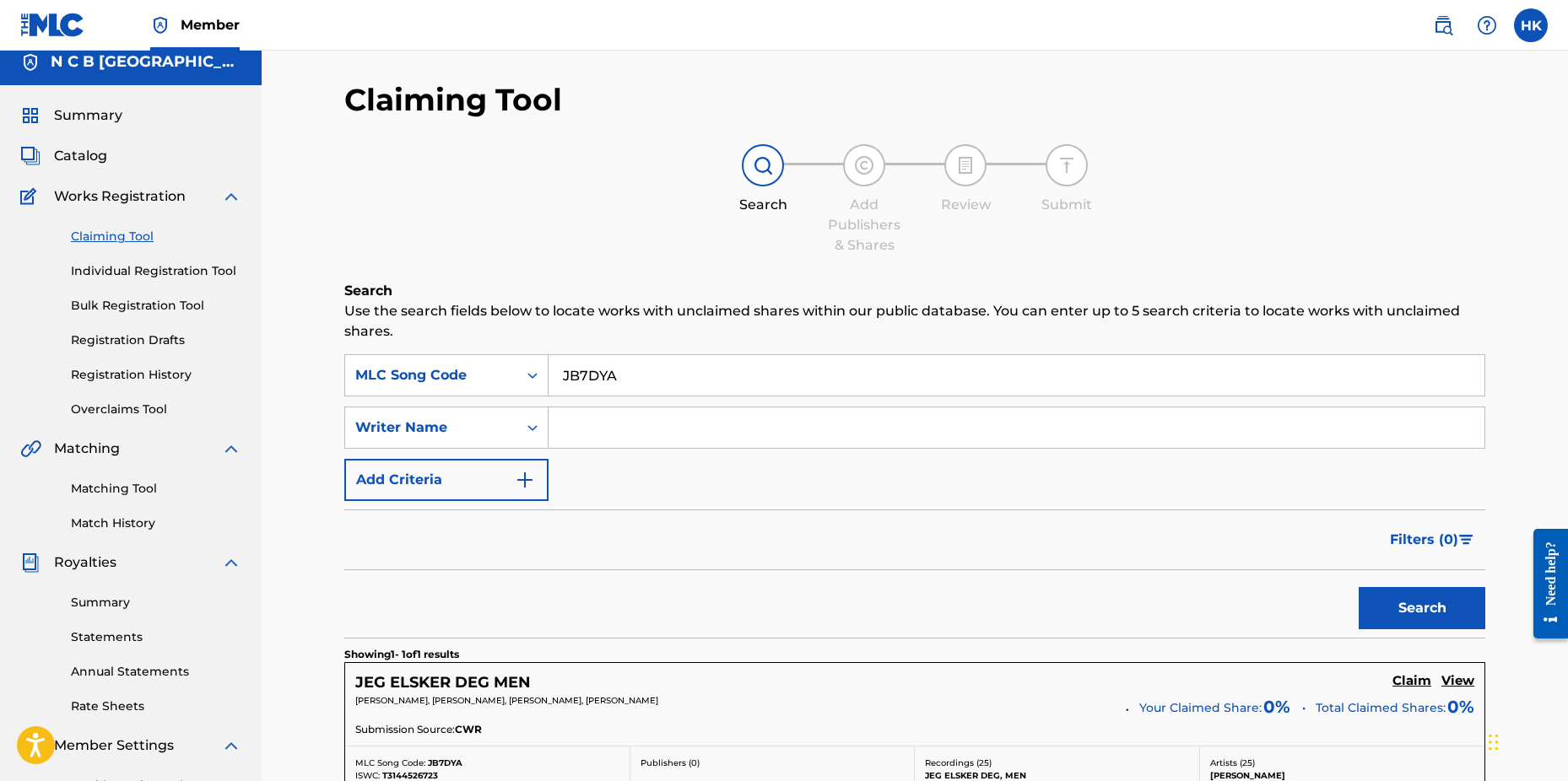
scroll to position [85, 0]
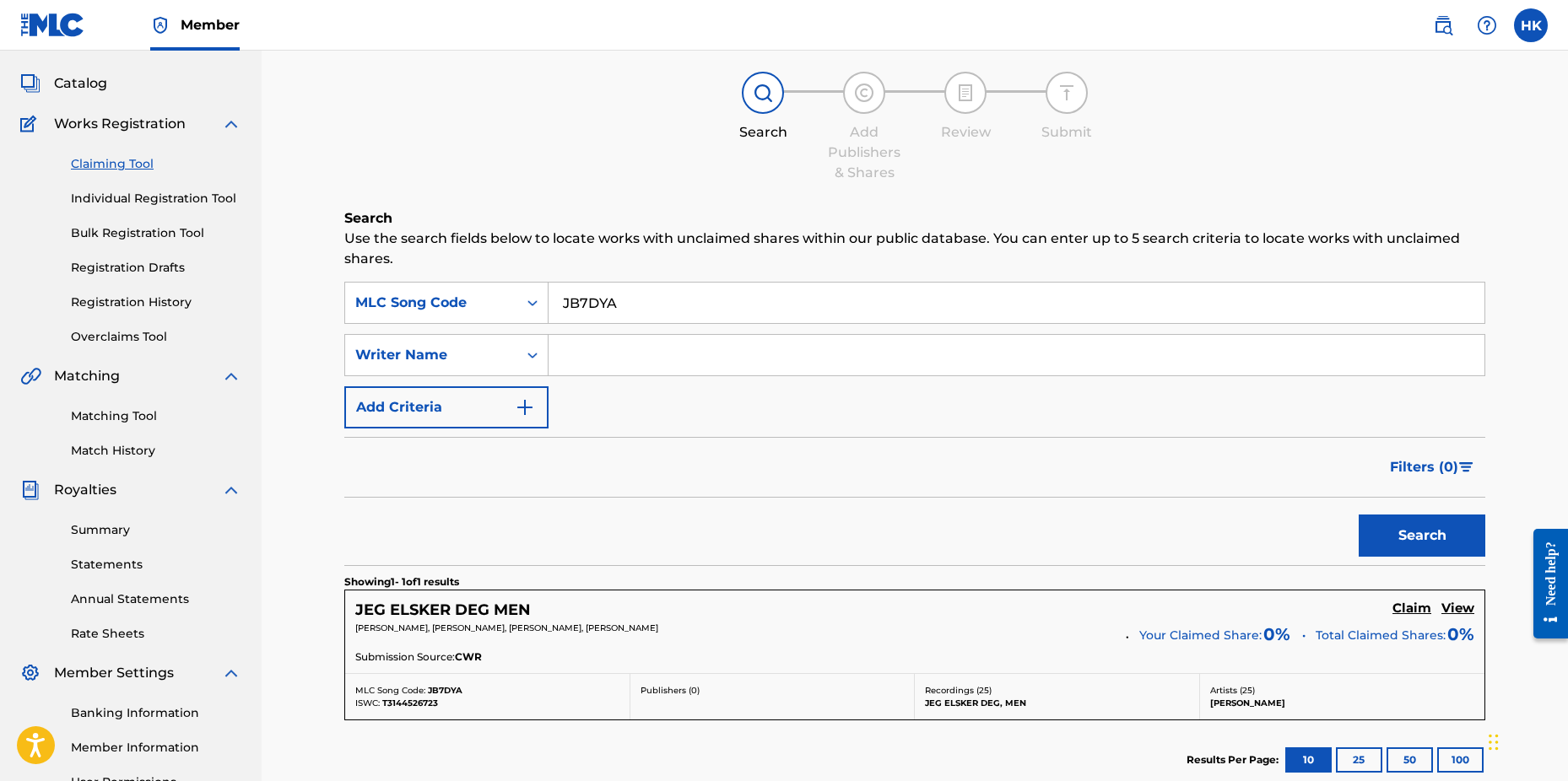
click at [1396, 606] on h5 "Claim" at bounding box center [1412, 608] width 39 height 16
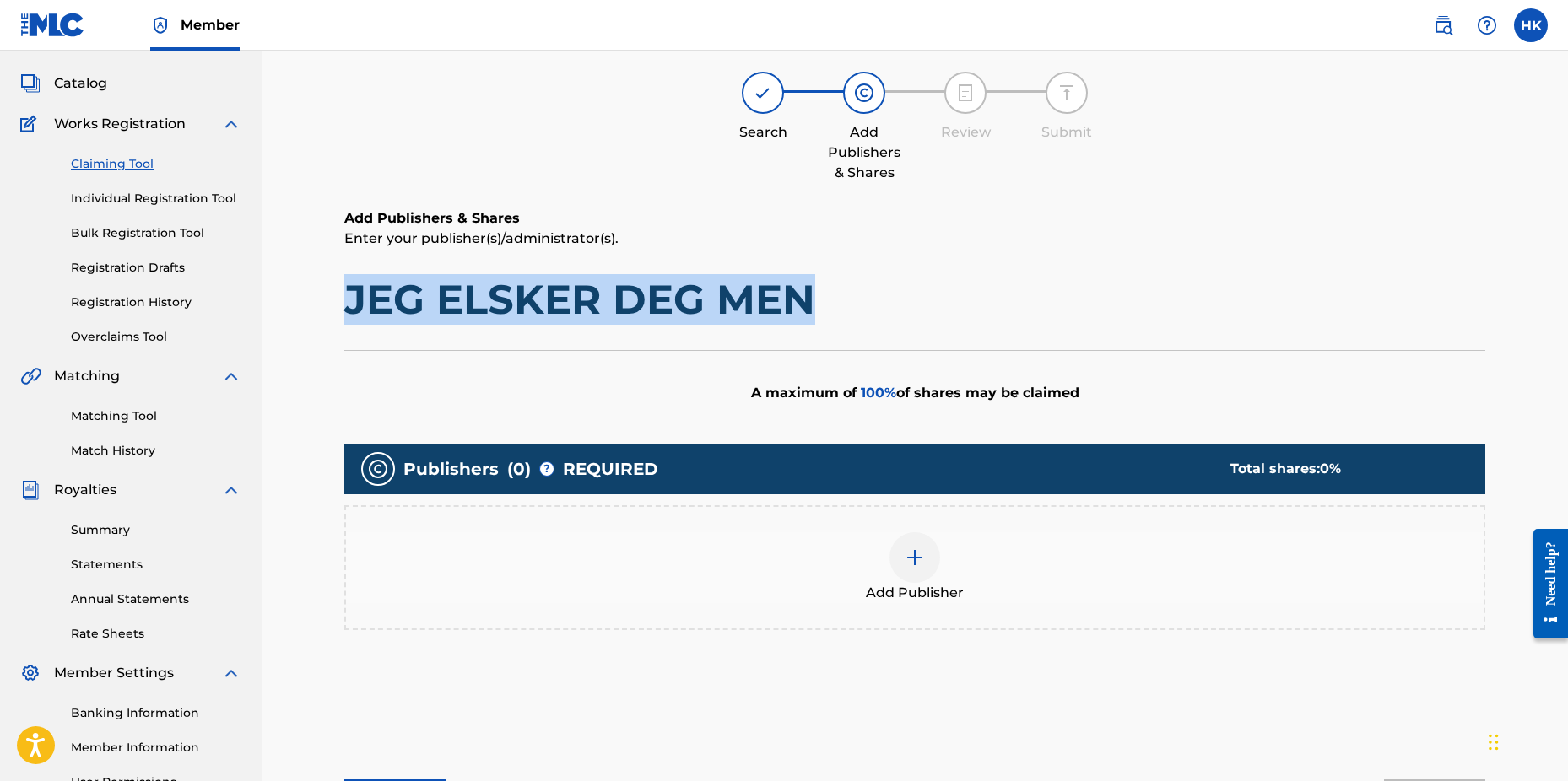
drag, startPoint x: 812, startPoint y: 302, endPoint x: 349, endPoint y: 278, distance: 463.6
click at [349, 278] on h1 "JEG ELSKER DEG MEN" at bounding box center [915, 299] width 1141 height 51
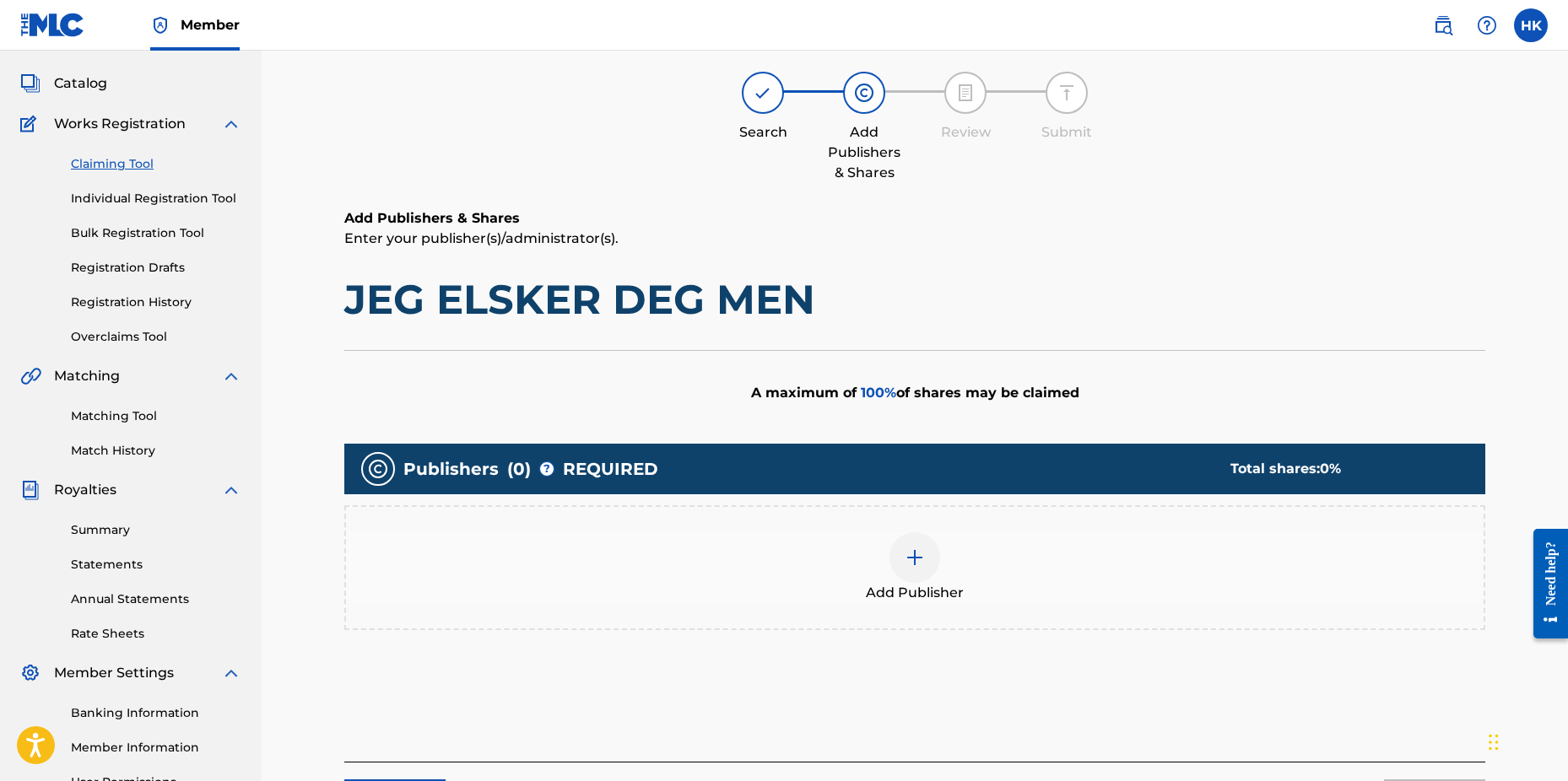
click at [926, 551] on div at bounding box center [915, 557] width 51 height 51
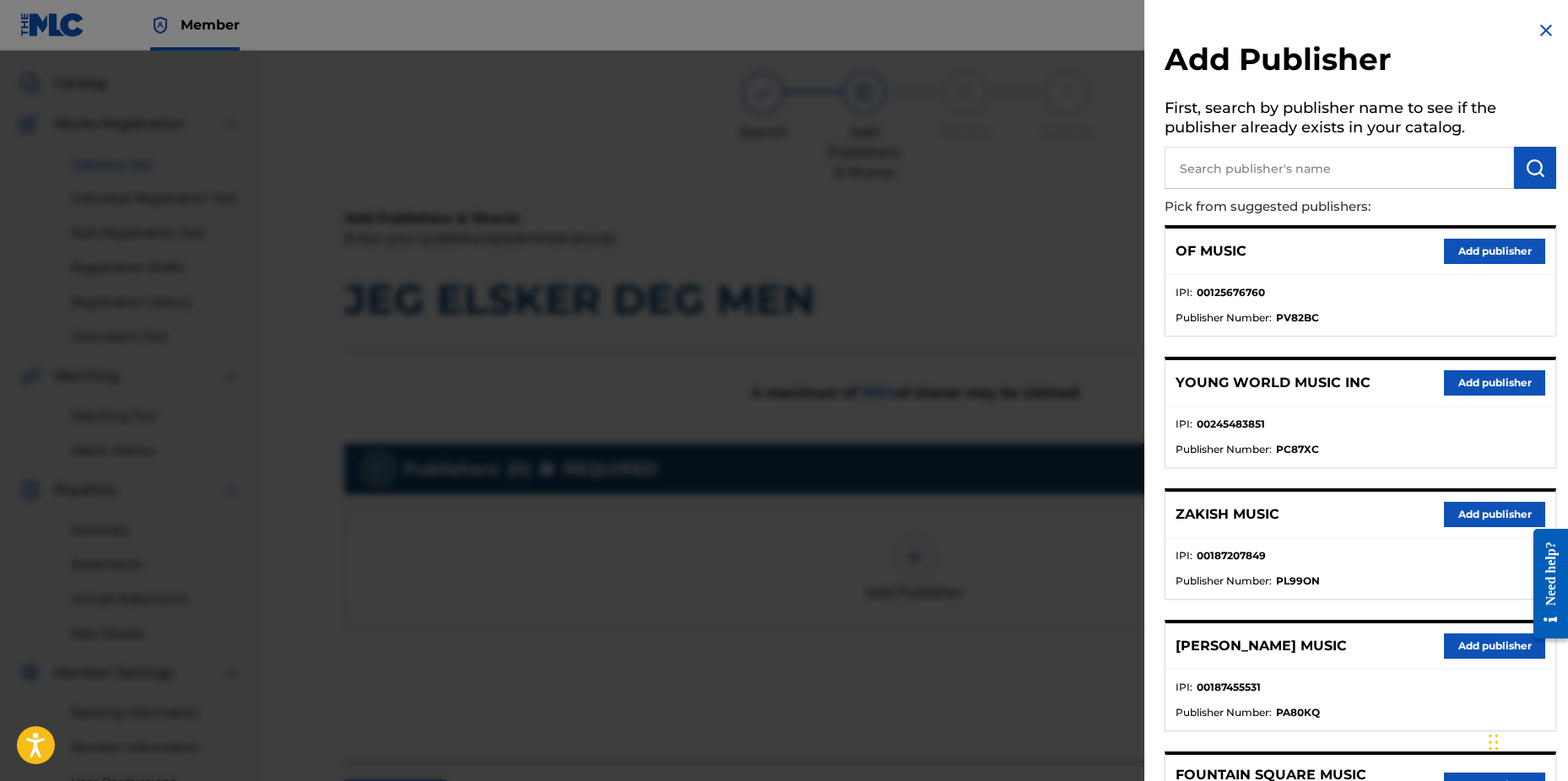
click at [1314, 159] on input "text" at bounding box center [1340, 168] width 349 height 42
type input "n c b"
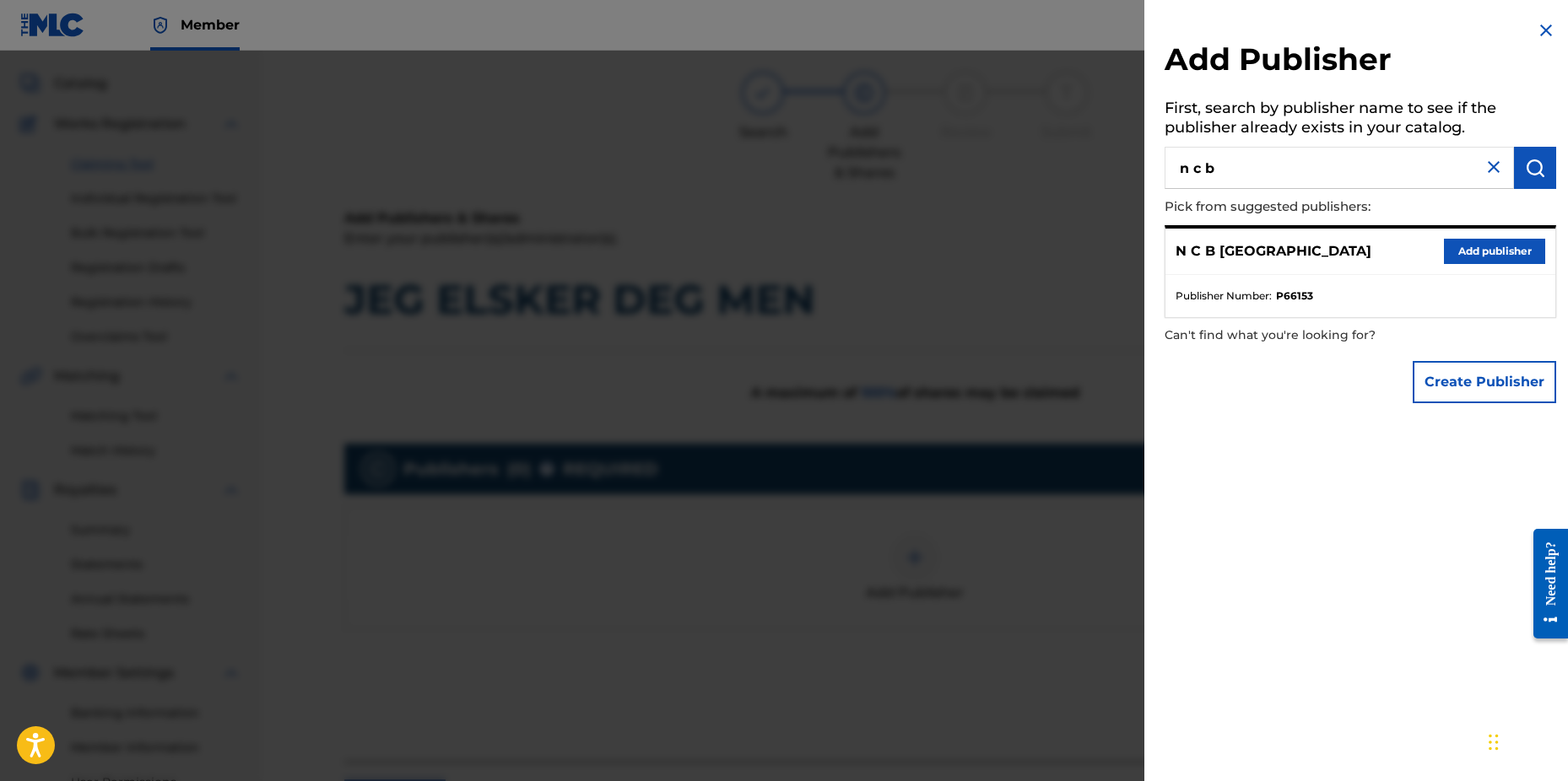
click at [1462, 242] on button "Add publisher" at bounding box center [1495, 251] width 101 height 25
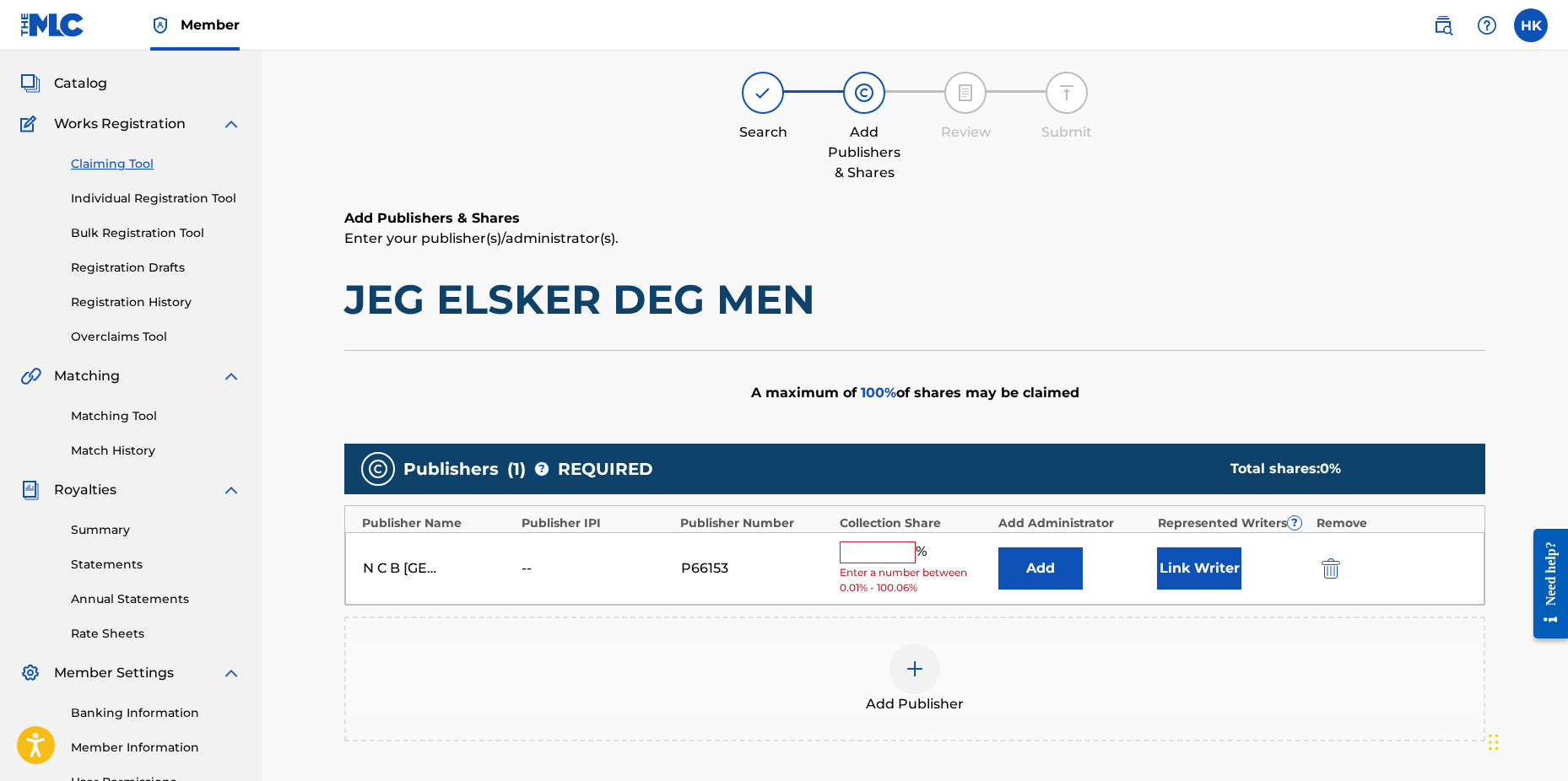
click at [863, 554] on input "text" at bounding box center [878, 552] width 76 height 22
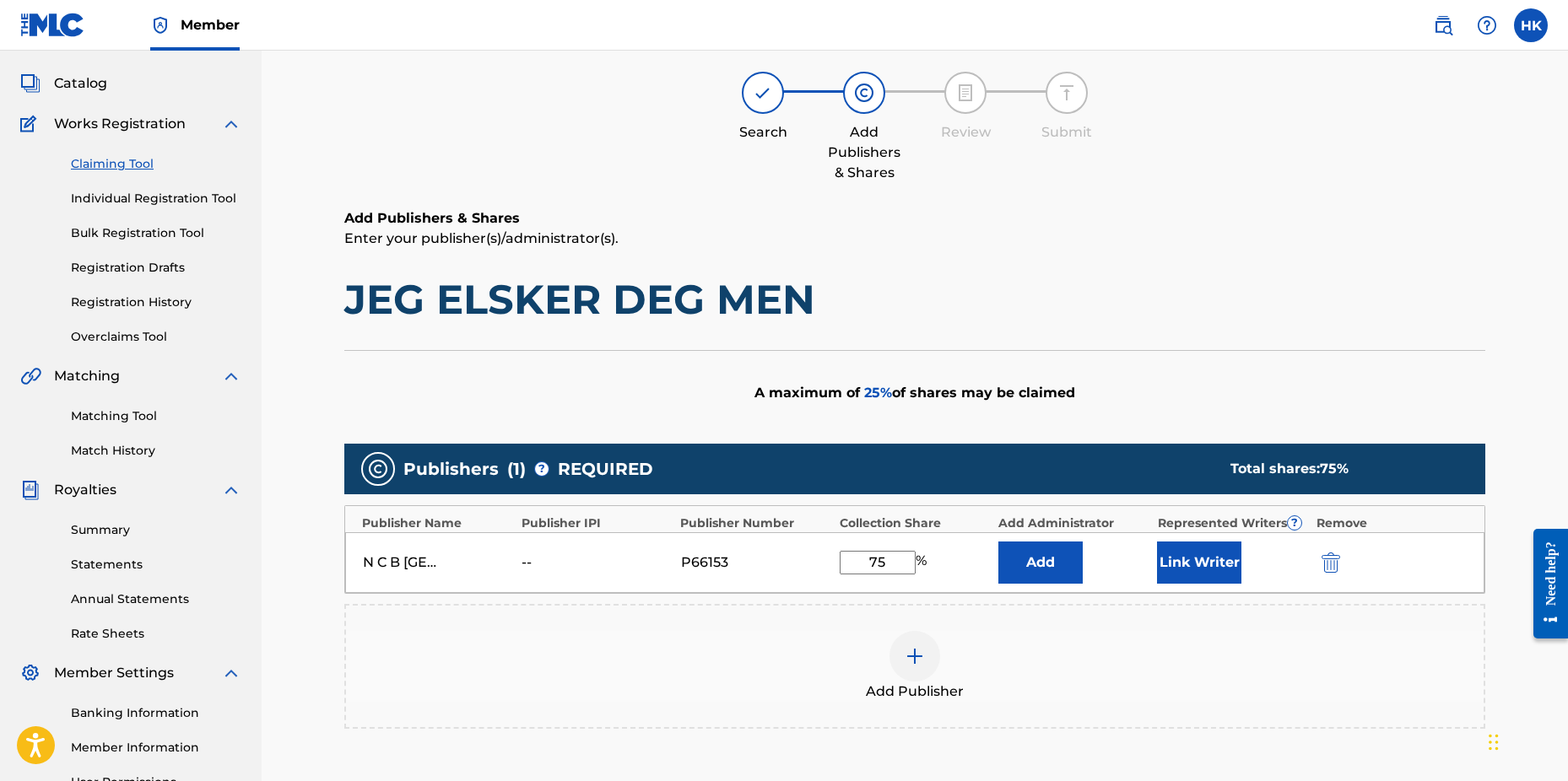
type input "75"
click at [1195, 553] on button "Link Writer" at bounding box center [1200, 562] width 85 height 42
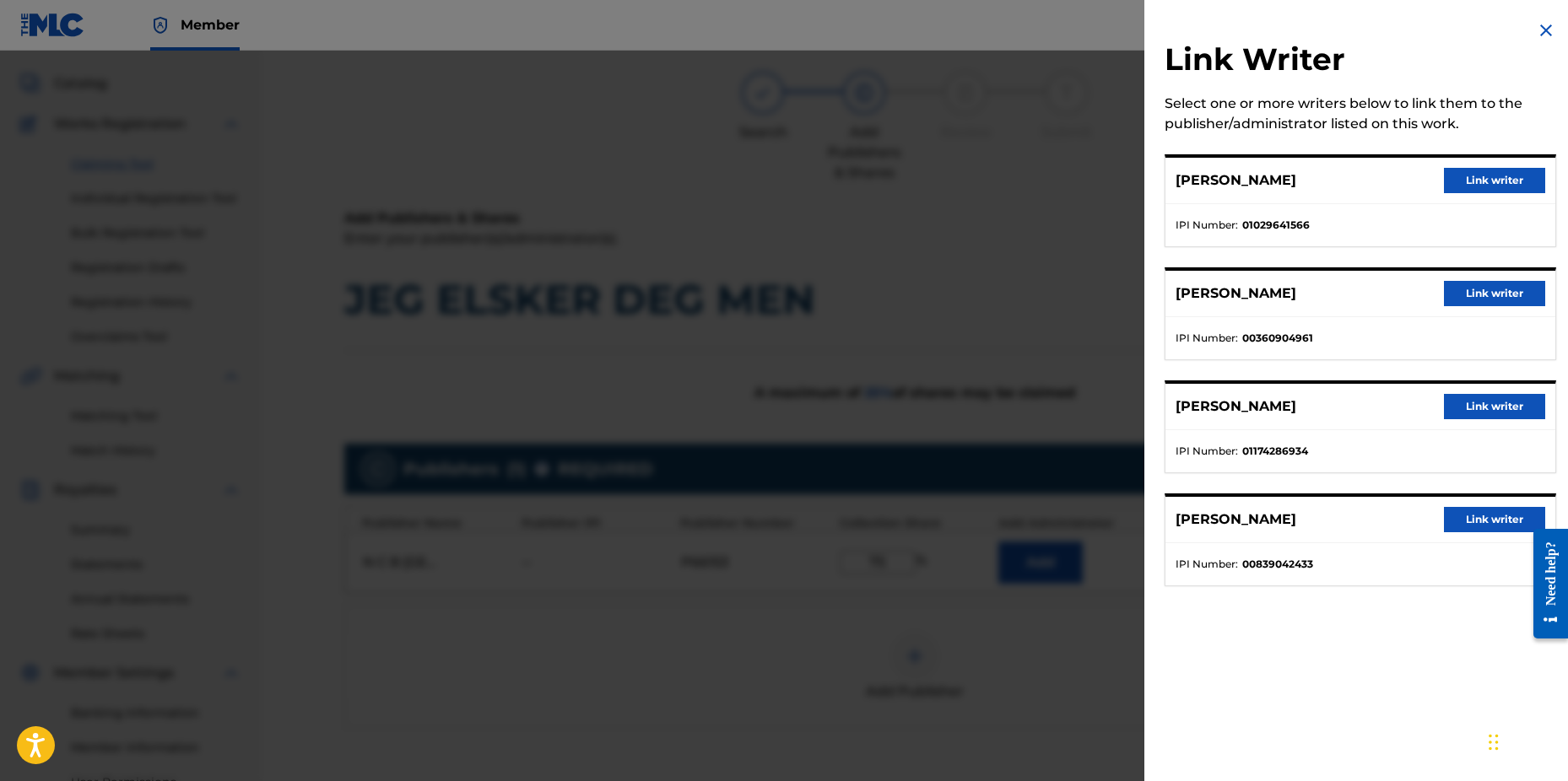
click at [1463, 184] on button "Link writer" at bounding box center [1495, 180] width 101 height 25
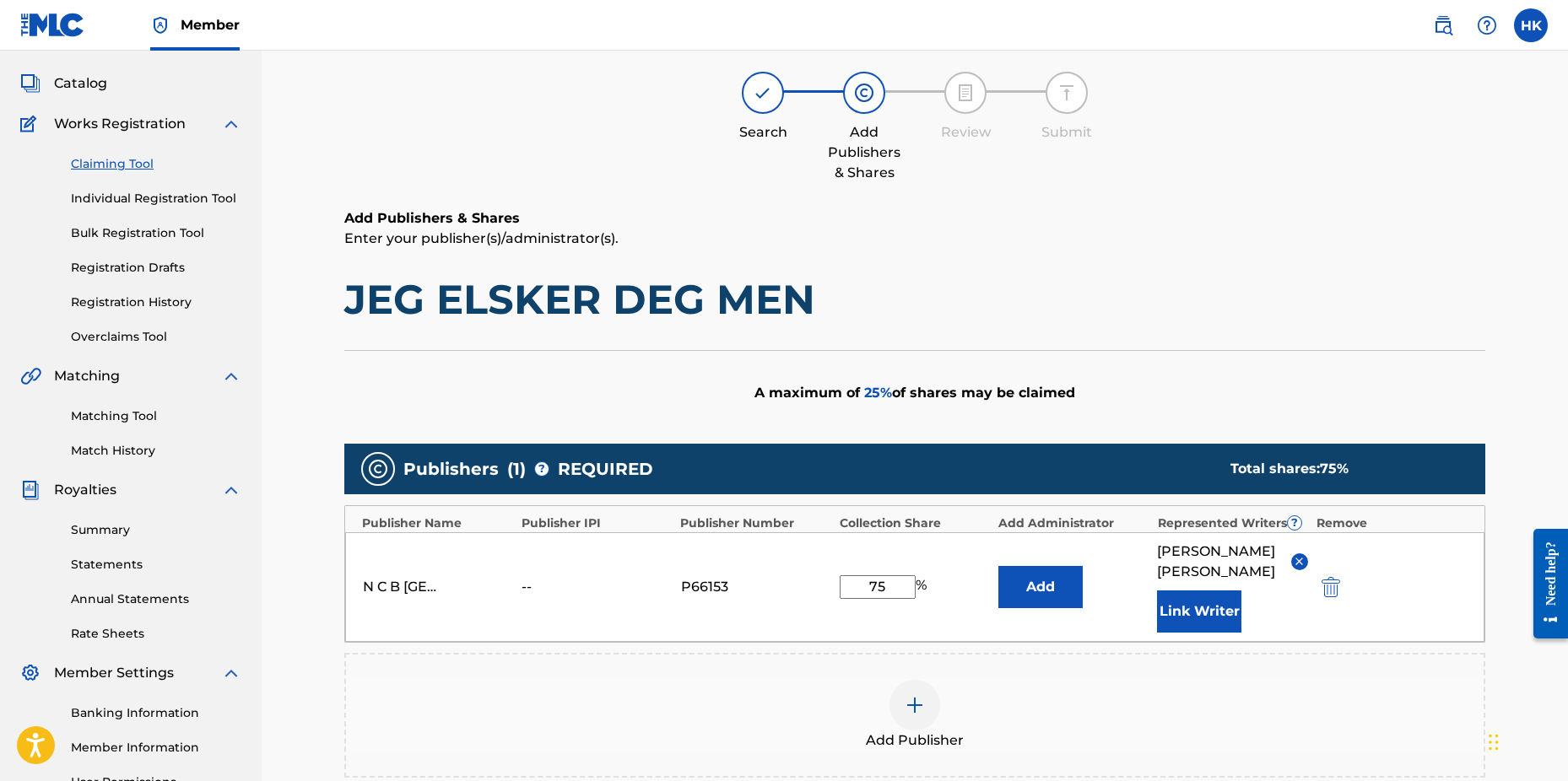
click at [1193, 608] on button "Link Writer" at bounding box center [1200, 612] width 85 height 42
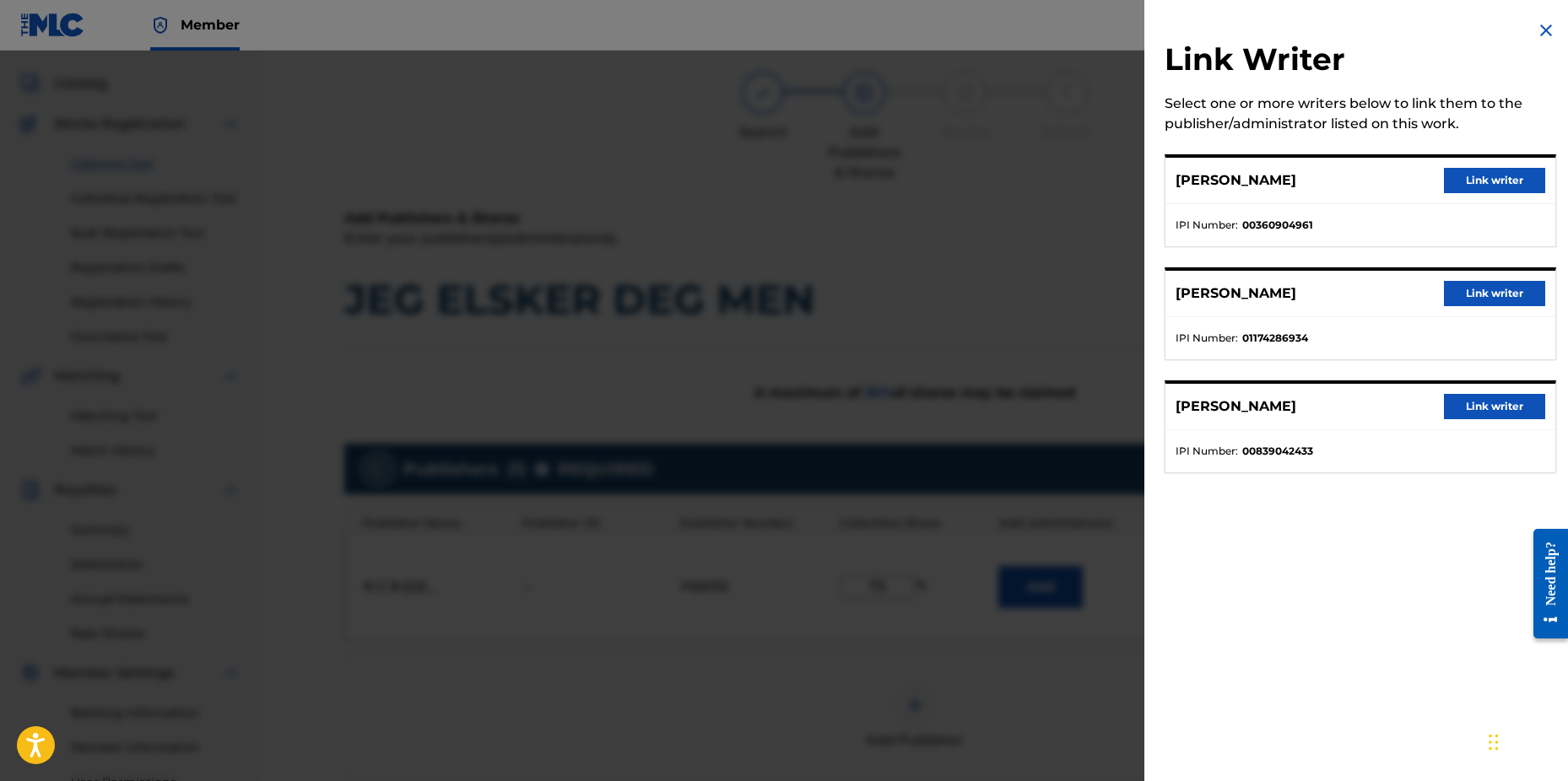
click at [1473, 184] on button "Link writer" at bounding box center [1495, 180] width 101 height 25
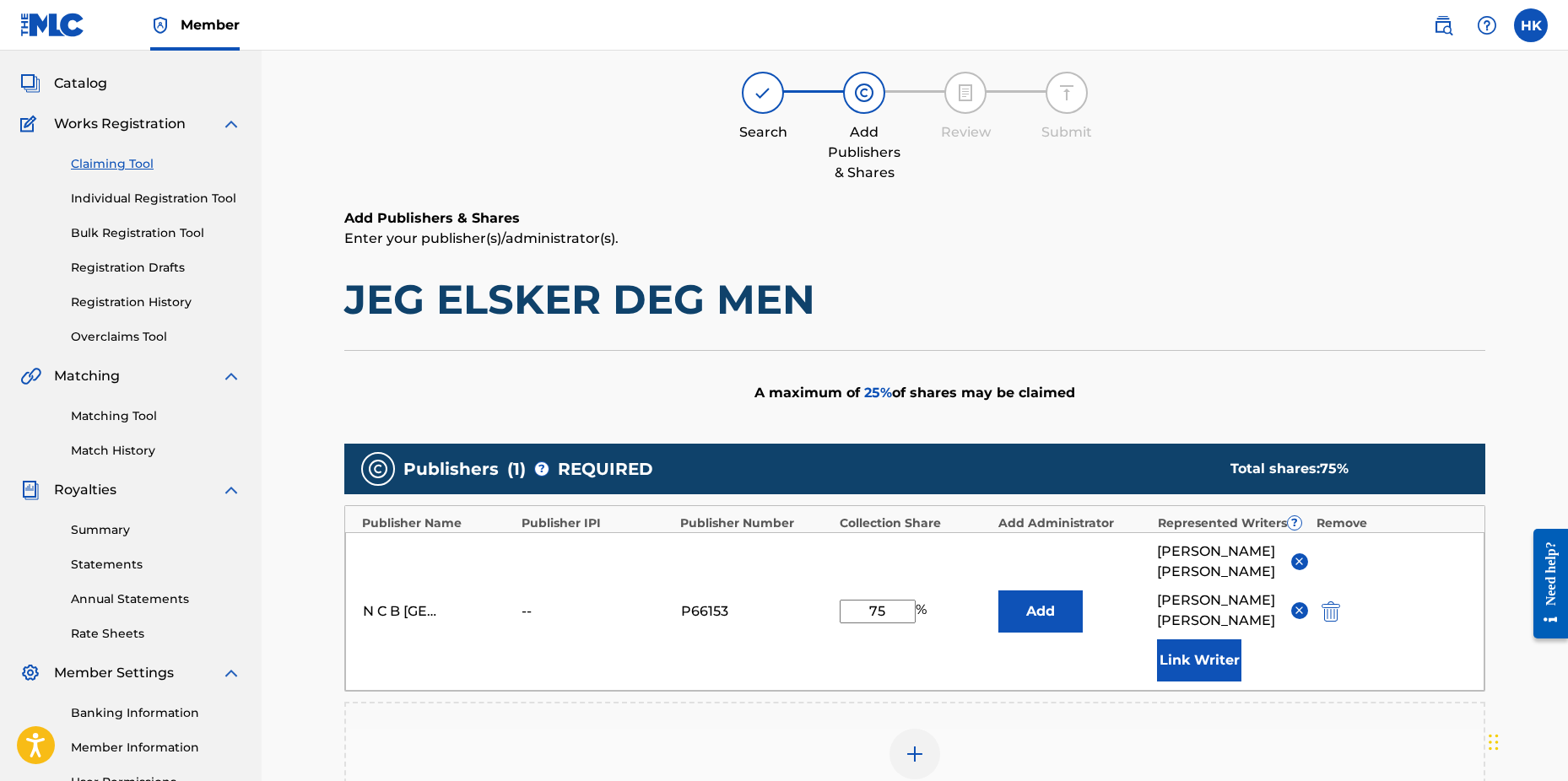
click at [1208, 671] on button "Link Writer" at bounding box center [1200, 660] width 85 height 42
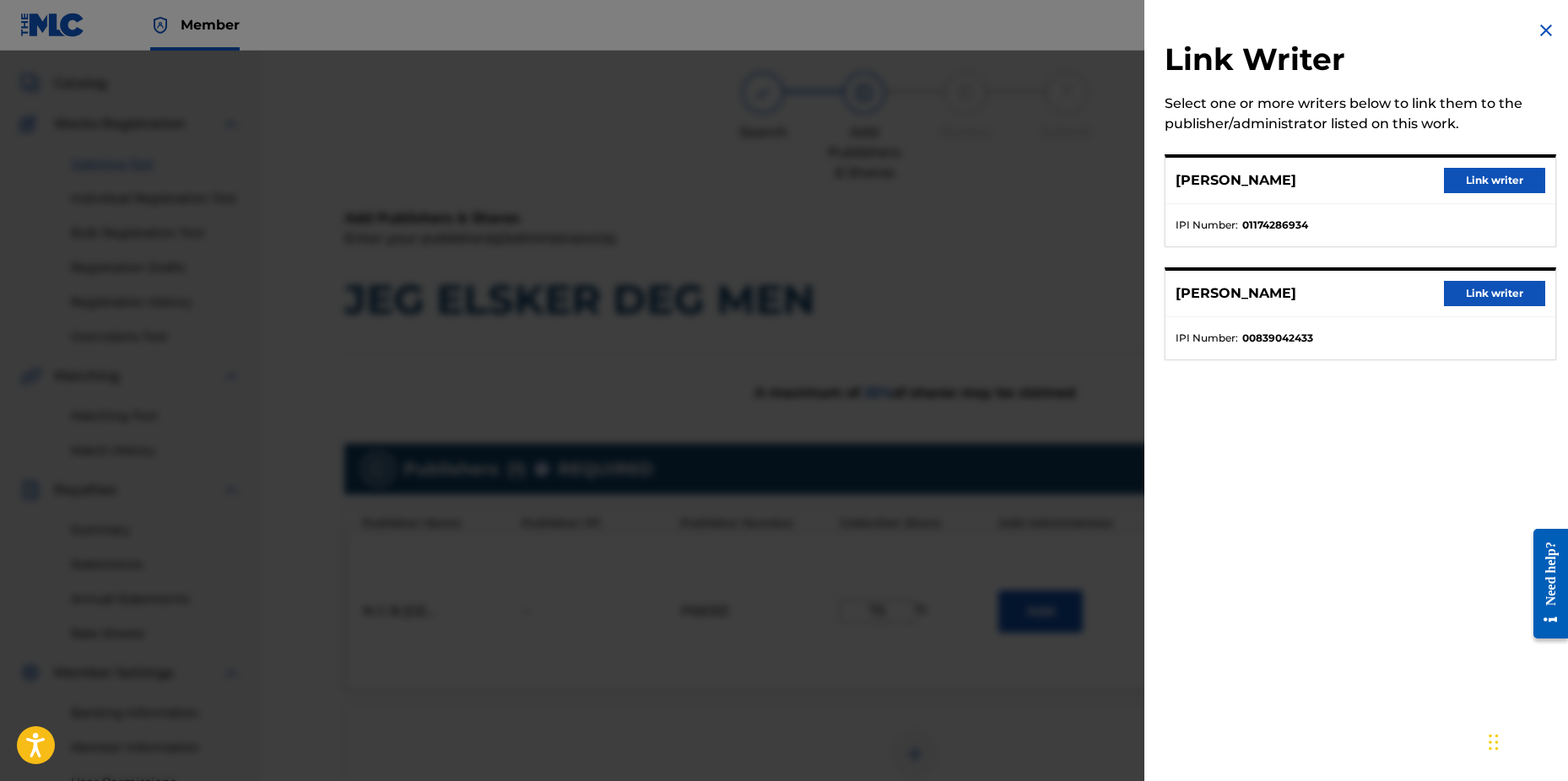
click at [1466, 180] on button "Link writer" at bounding box center [1495, 180] width 101 height 25
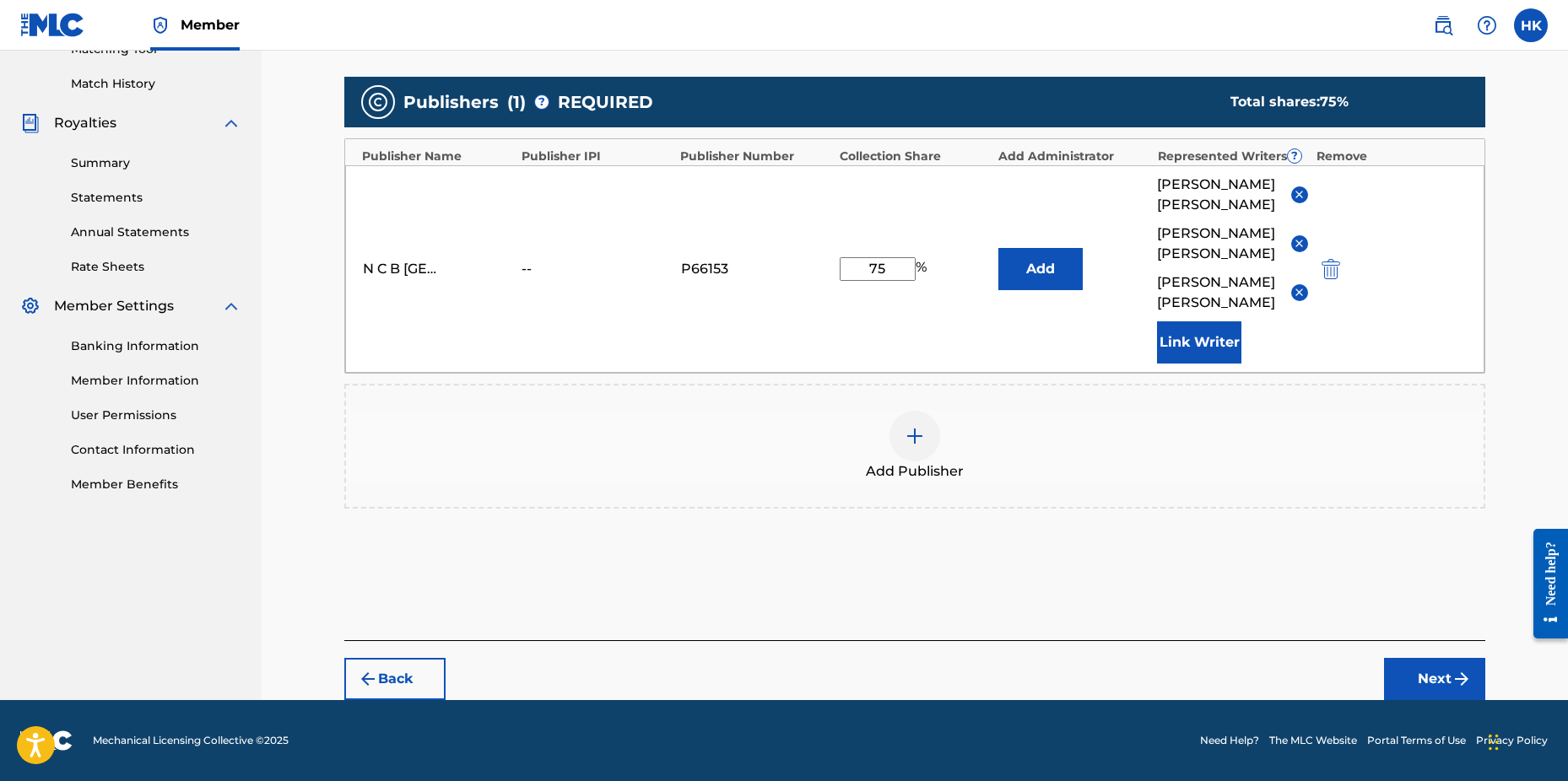
click at [1417, 683] on button "Next" at bounding box center [1435, 679] width 101 height 42
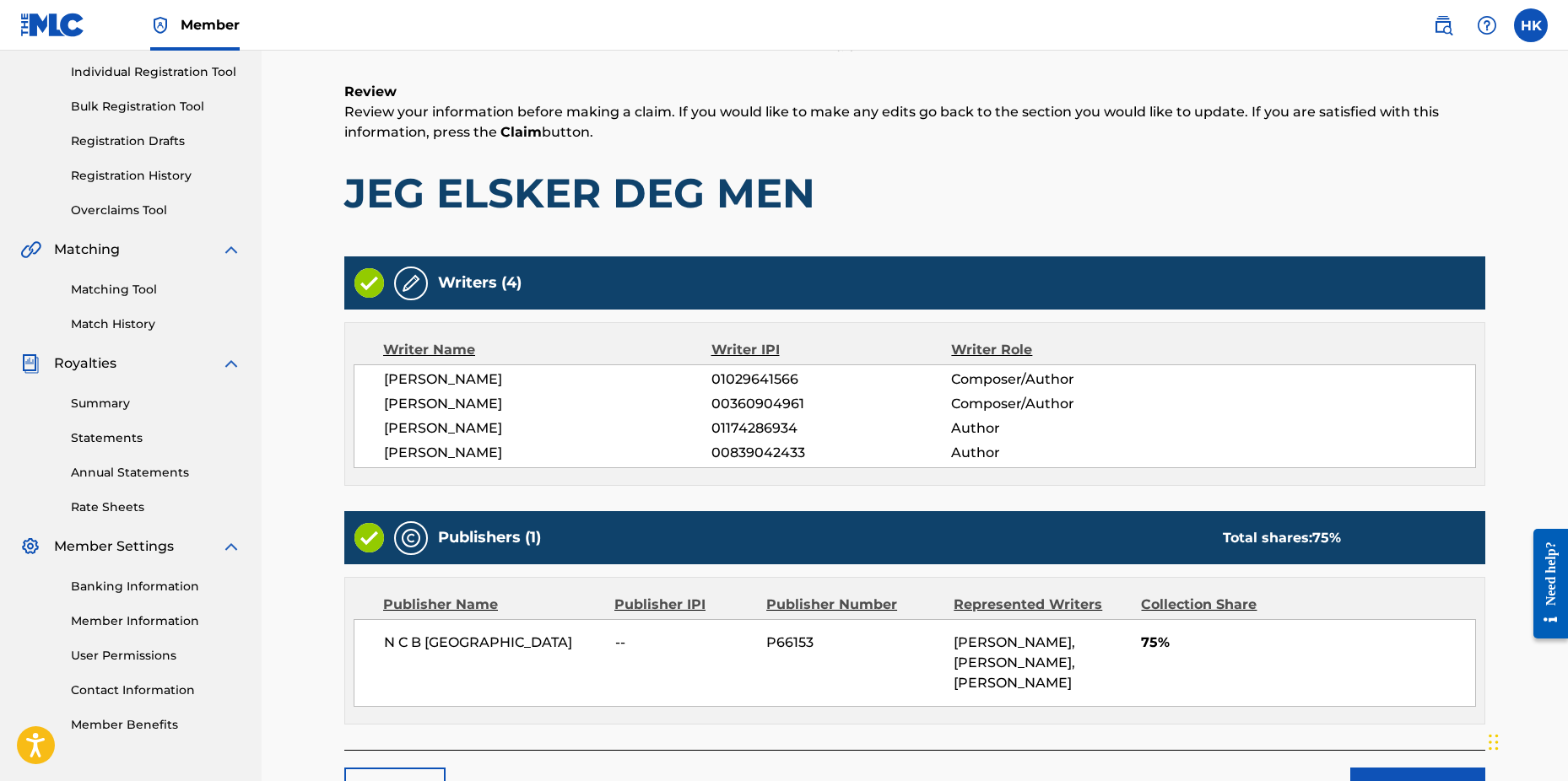
scroll to position [321, 0]
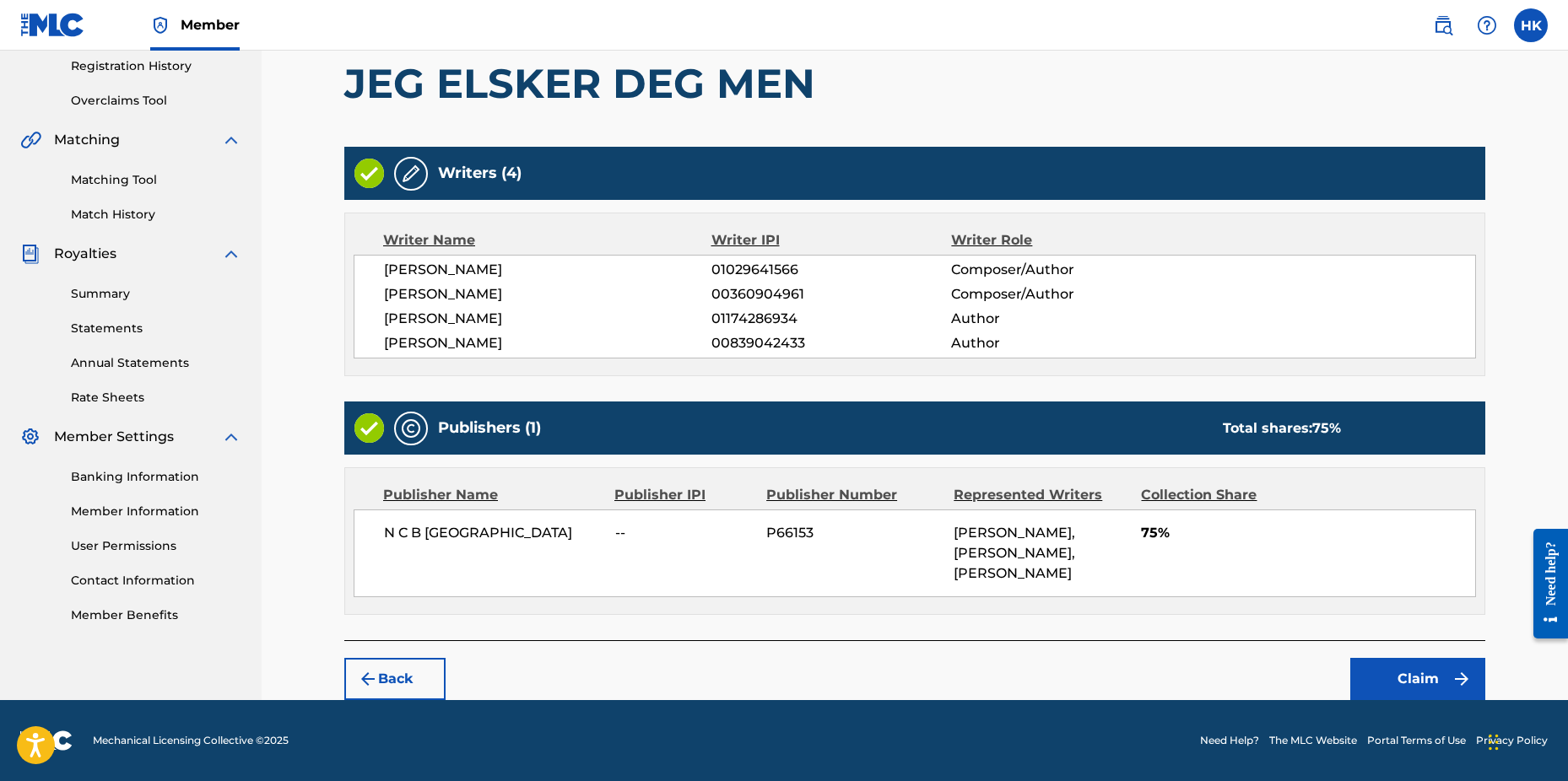
click at [1399, 671] on button "Claim" at bounding box center [1418, 679] width 135 height 42
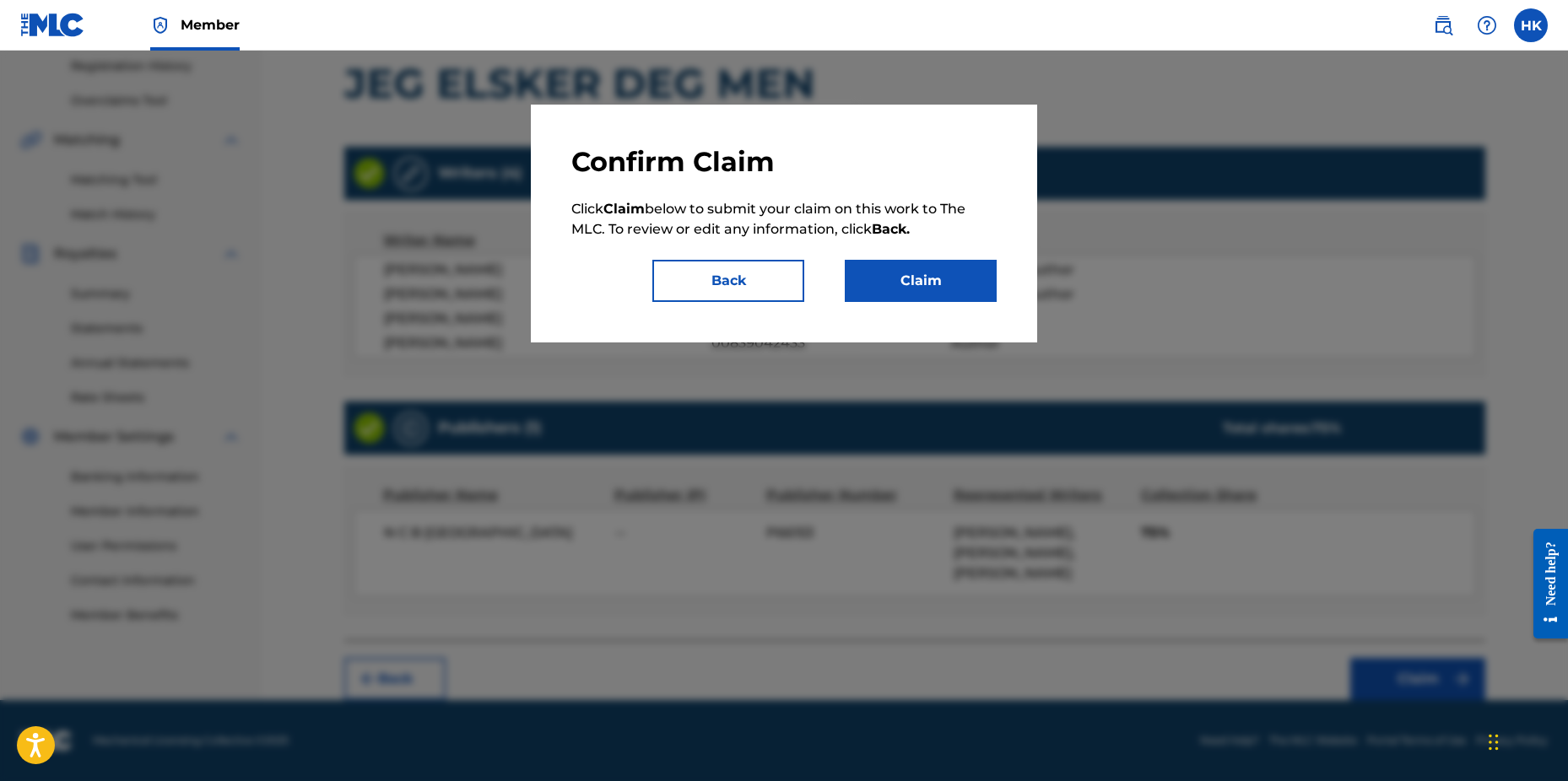
click at [940, 276] on button "Claim" at bounding box center [921, 281] width 152 height 42
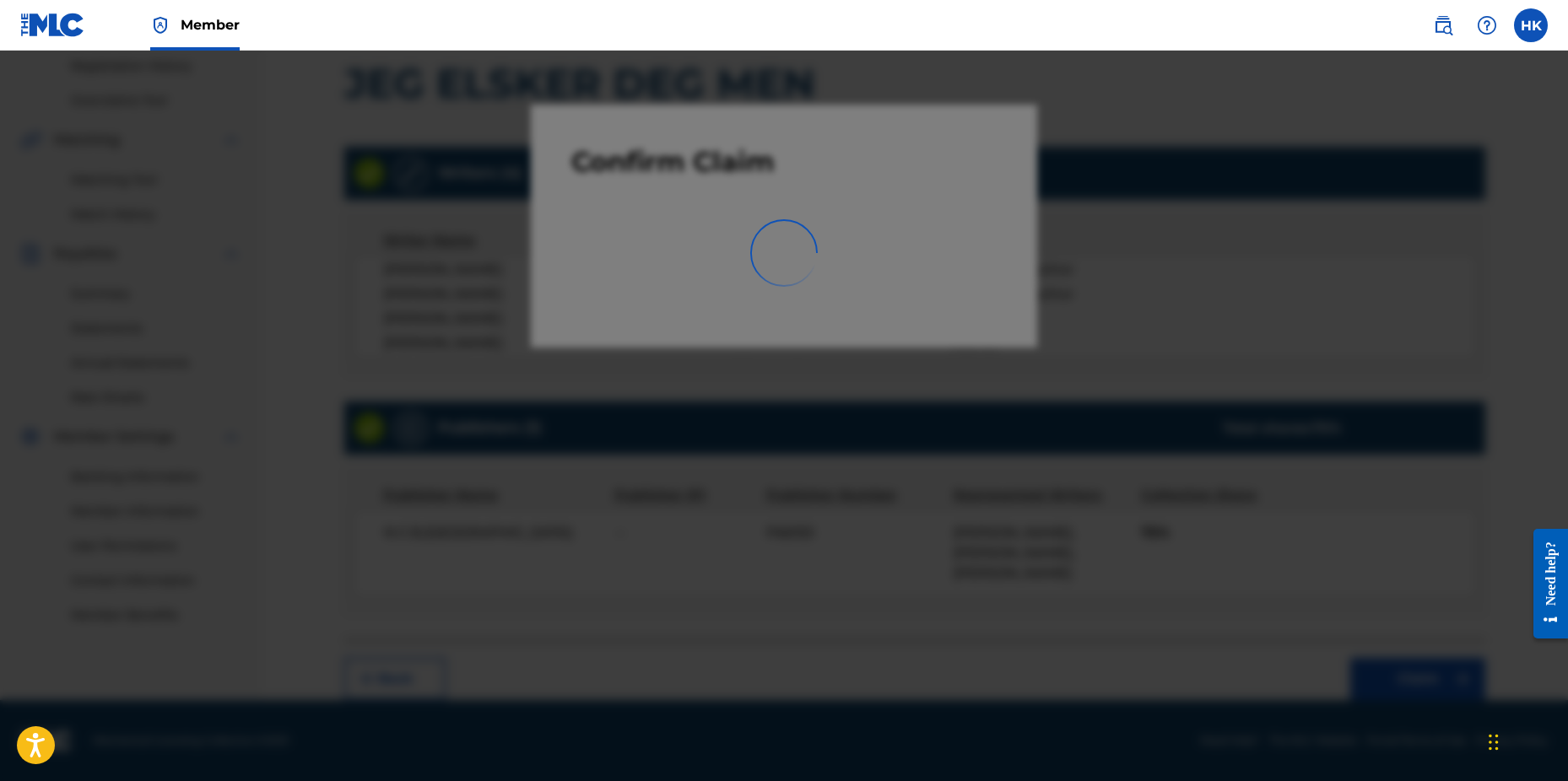
scroll to position [265, 0]
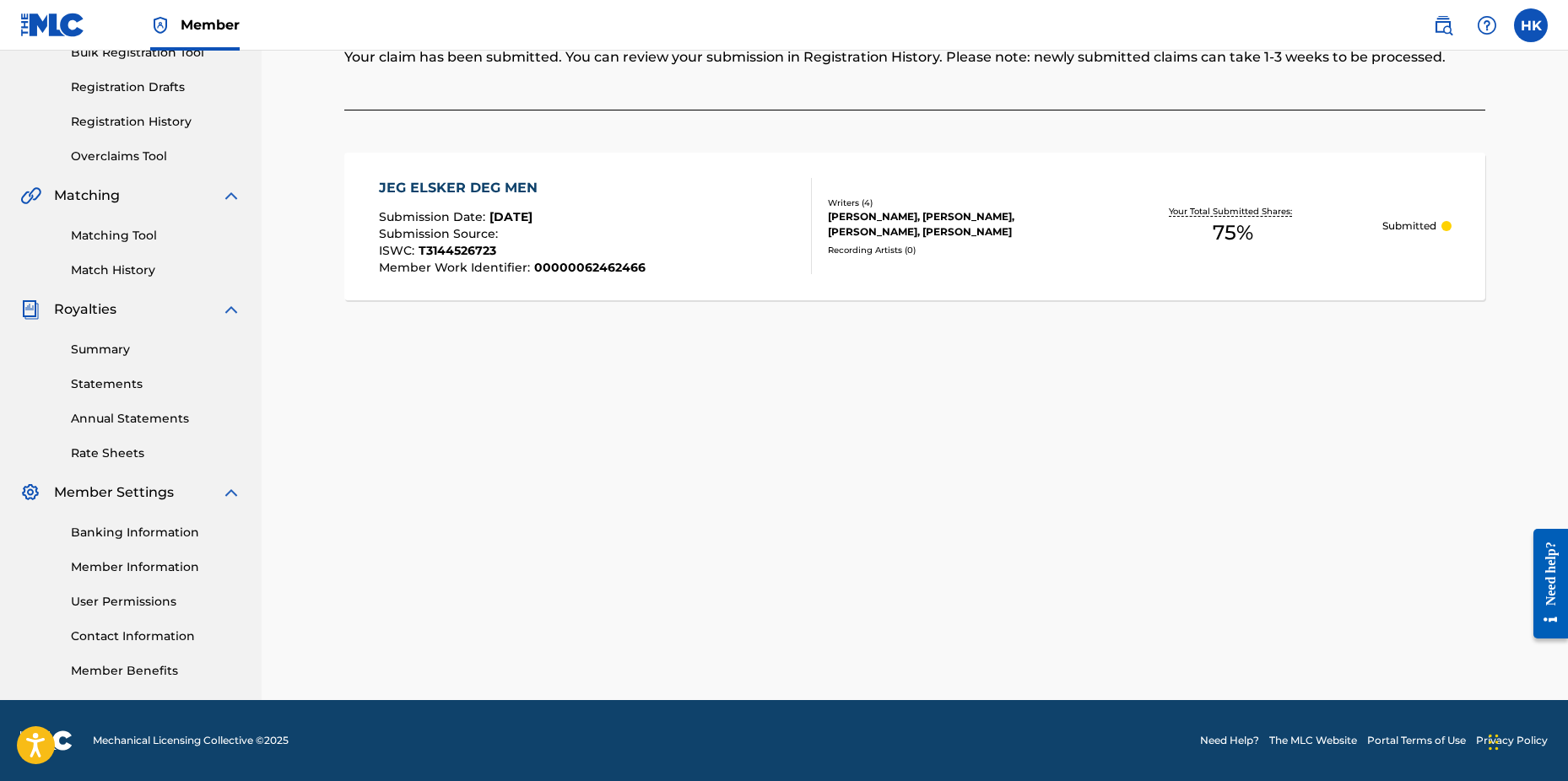
drag, startPoint x: 1371, startPoint y: 635, endPoint x: 1323, endPoint y: 593, distance: 63.8
click at [1363, 627] on div "Claiming Tool Search Add Publishers & Shares Review Submit Submit Your claim ha…" at bounding box center [915, 264] width 1182 height 873
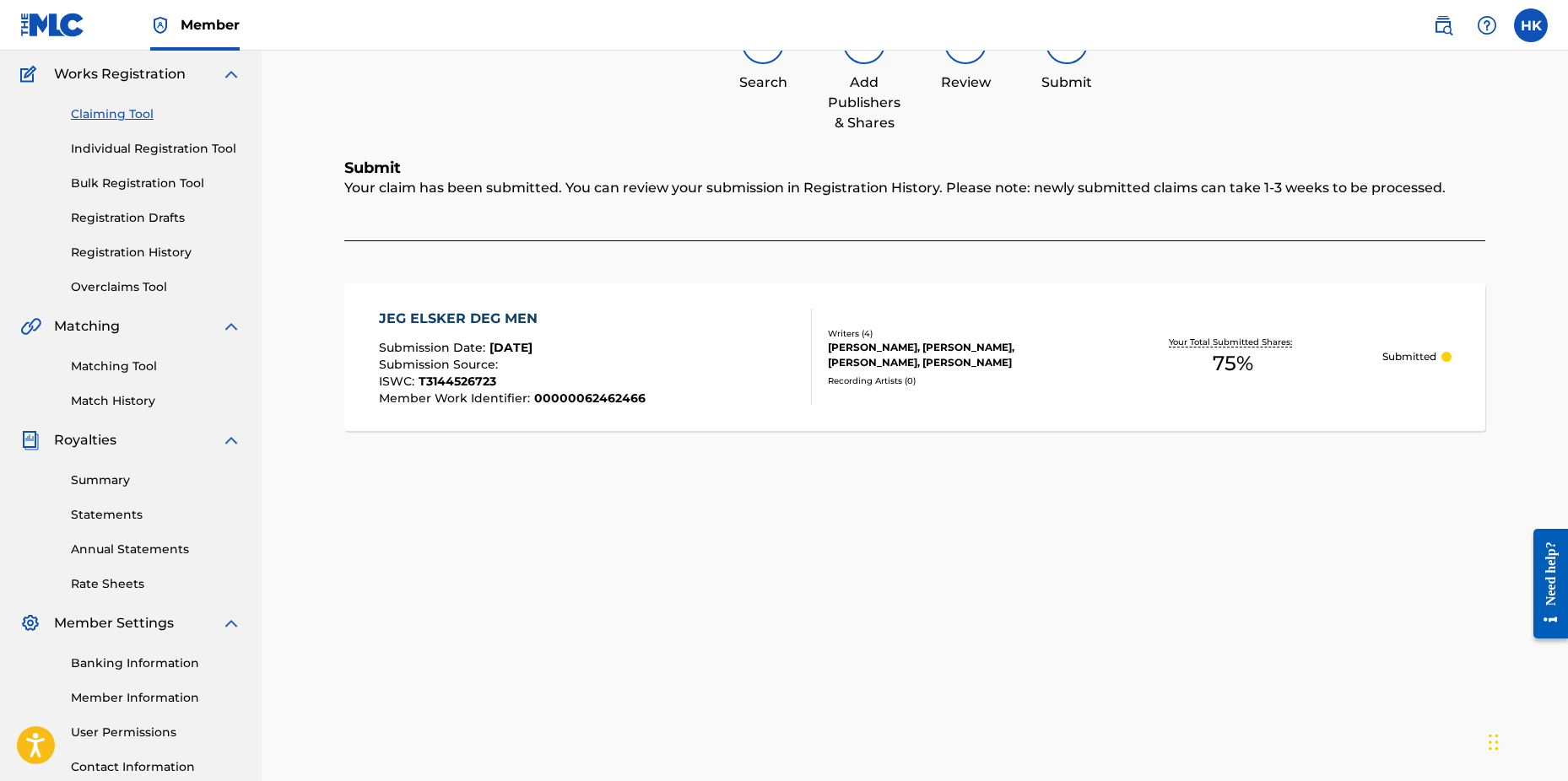
scroll to position [0, 0]
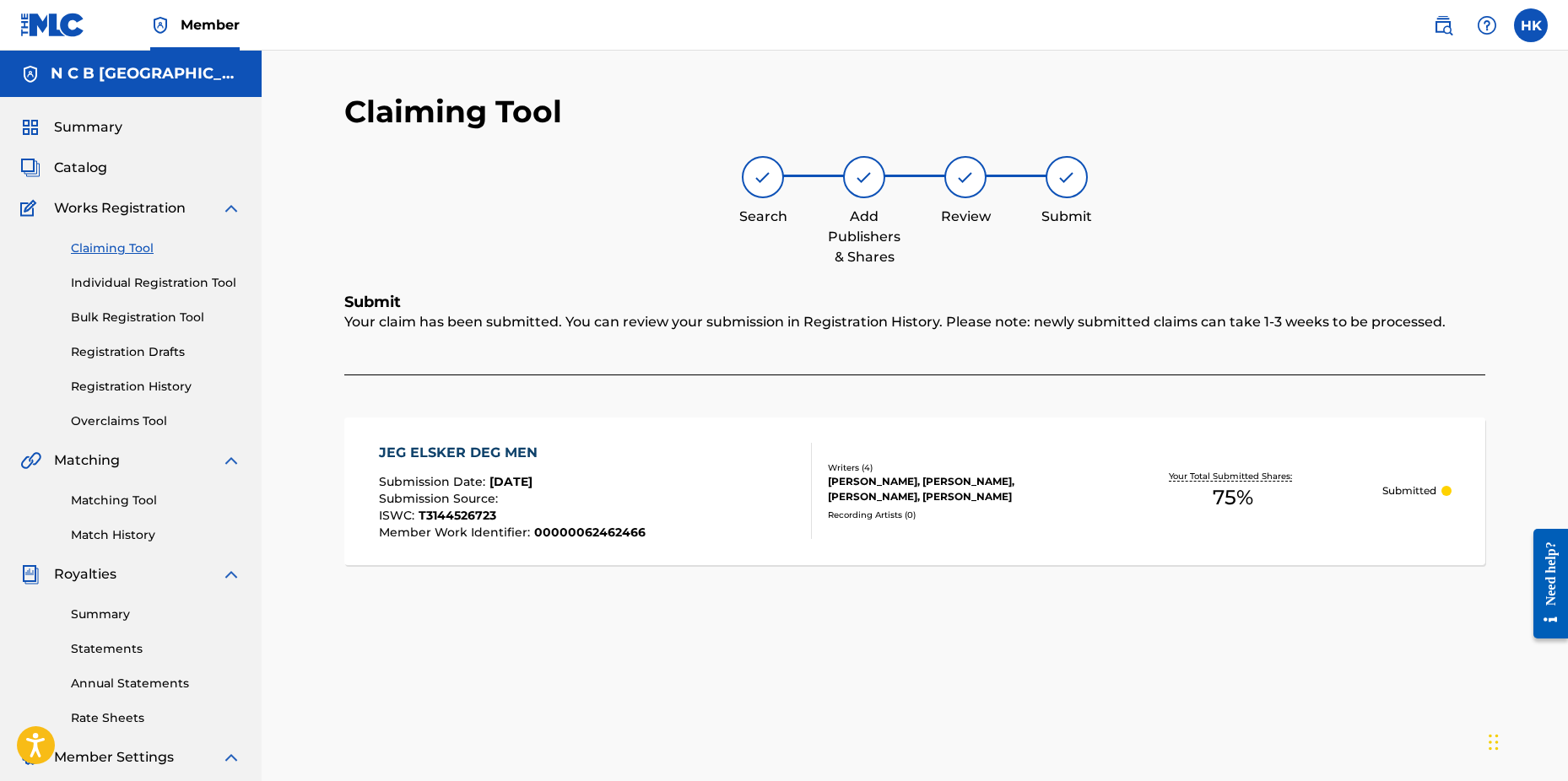
click at [93, 169] on span "Catalog" at bounding box center [80, 168] width 54 height 20
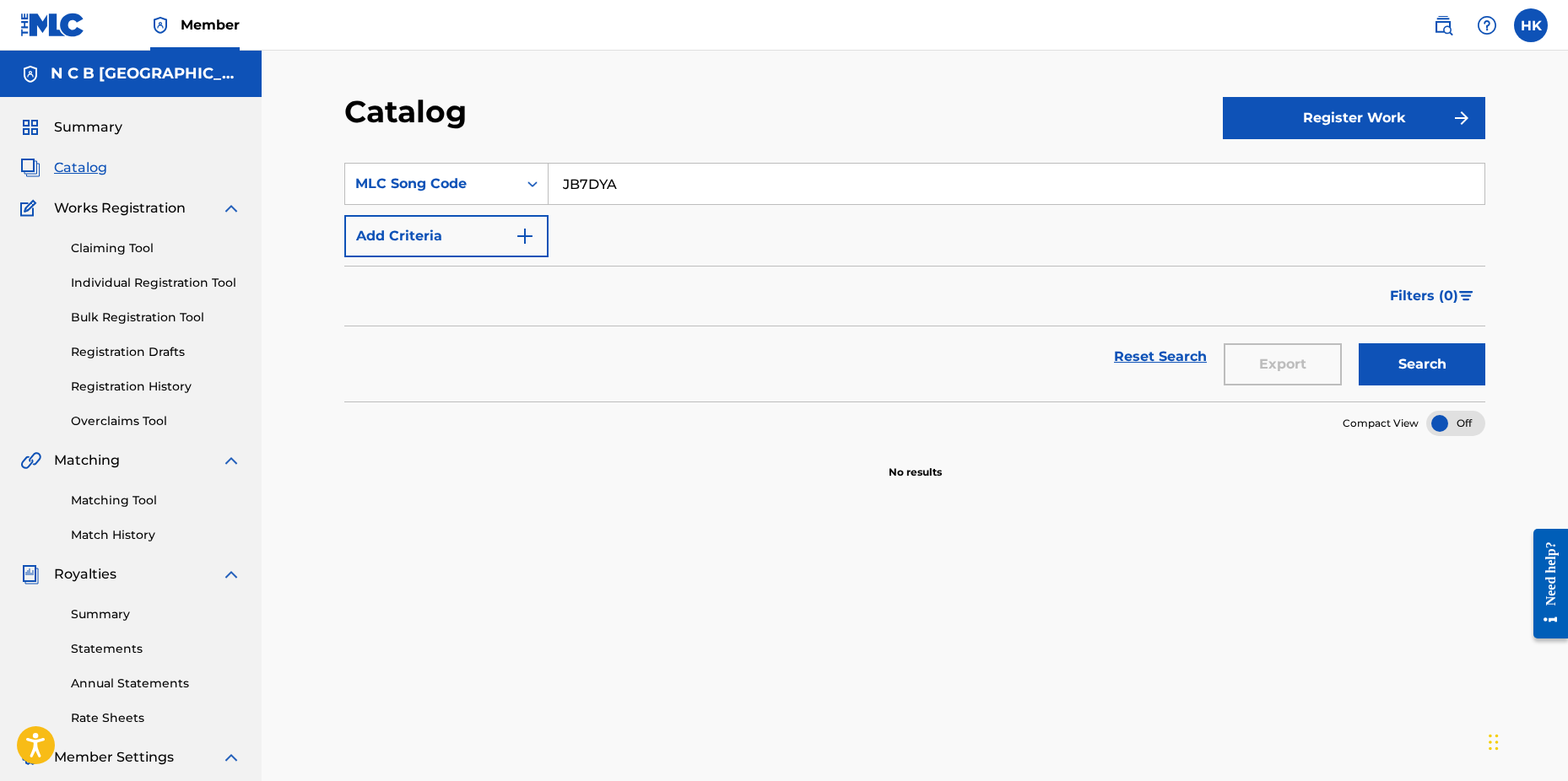
click at [718, 194] on input "JB7DYA" at bounding box center [1017, 183] width 936 height 41
type input "J"
paste input "FH8I86"
type input "FH8I86"
click at [1359, 343] on button "Search" at bounding box center [1422, 364] width 126 height 42
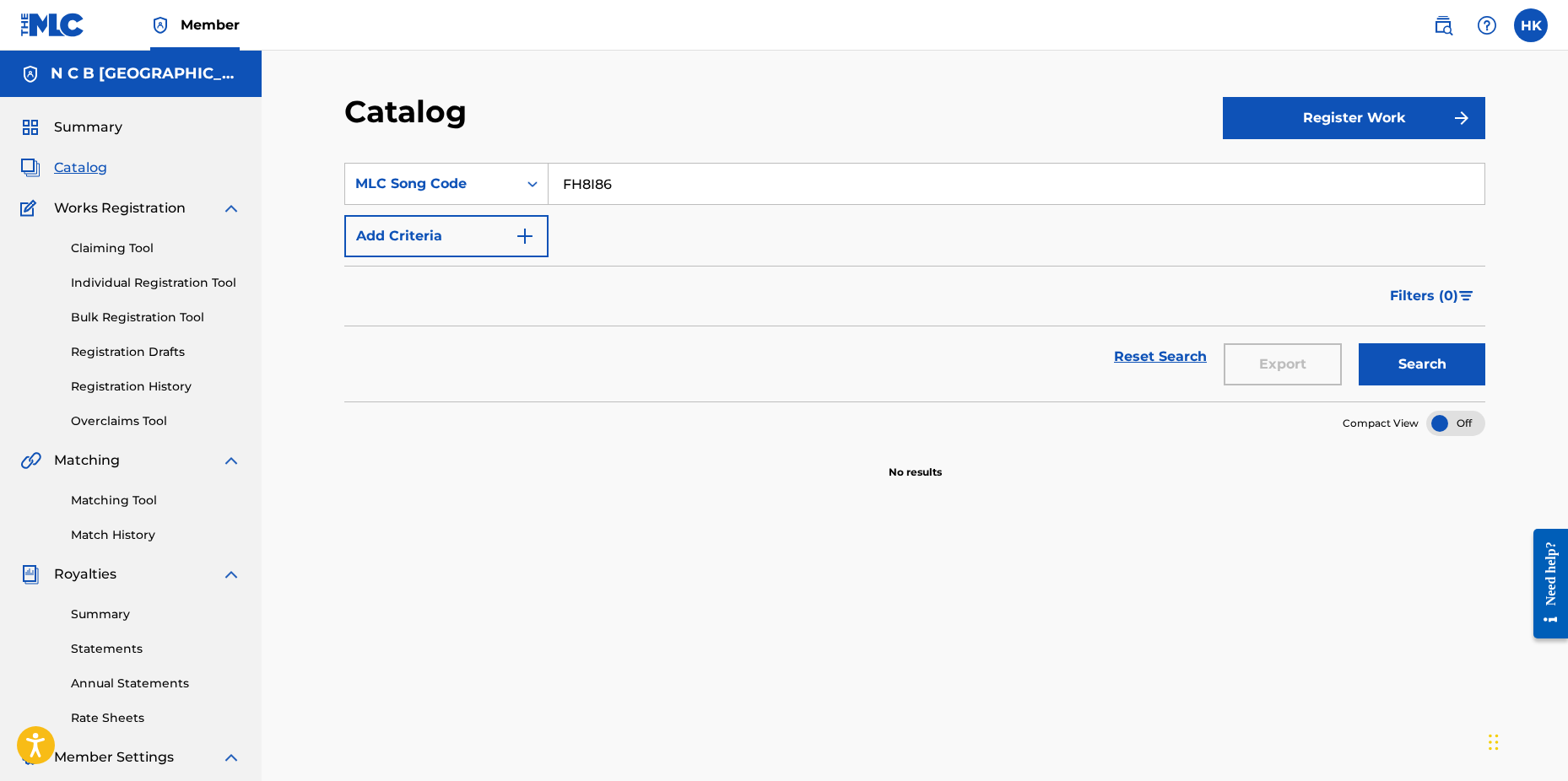
click at [130, 244] on link "Claiming Tool" at bounding box center [156, 248] width 170 height 18
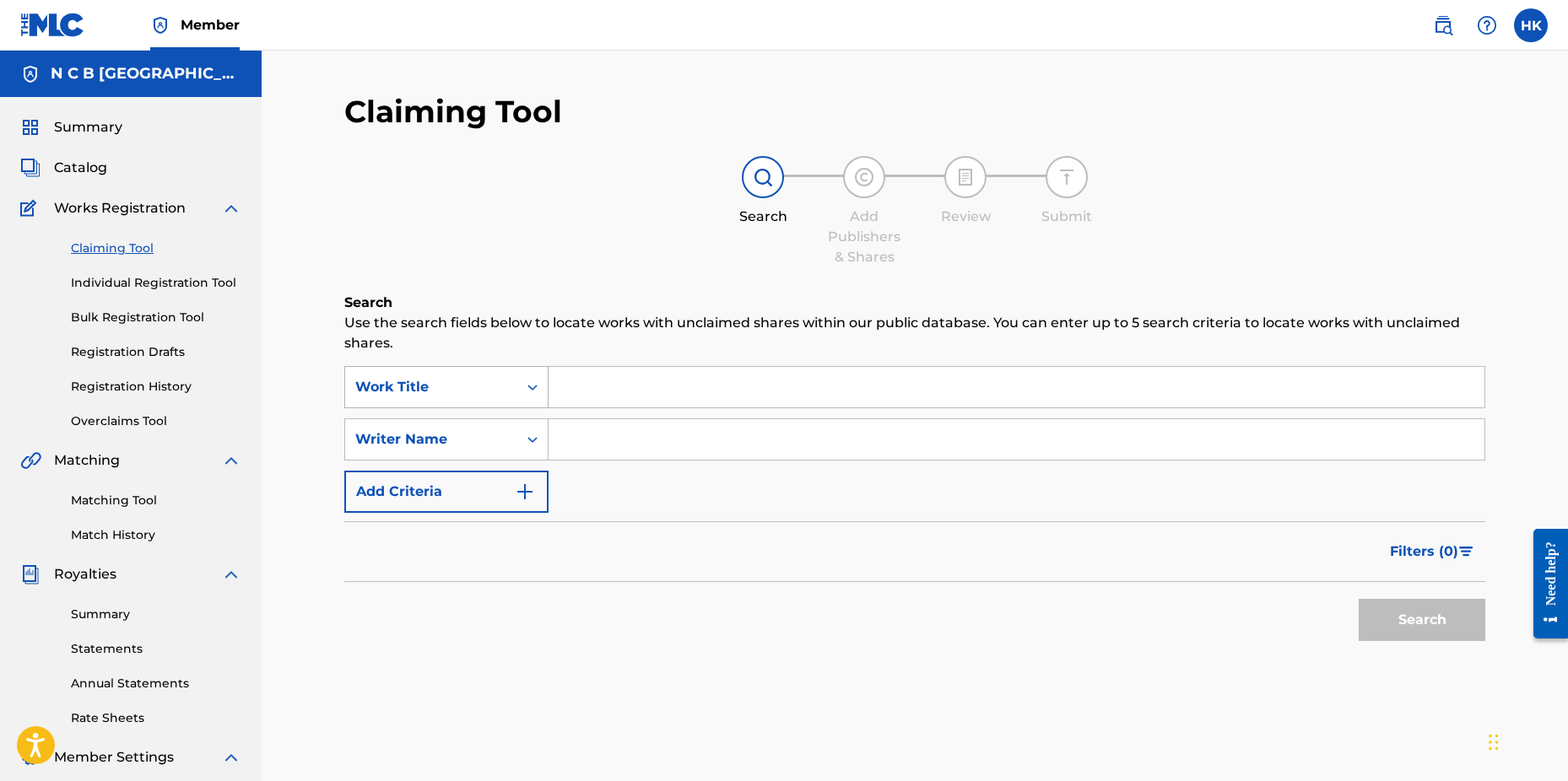
click at [532, 390] on icon "Search Form" at bounding box center [532, 387] width 17 height 17
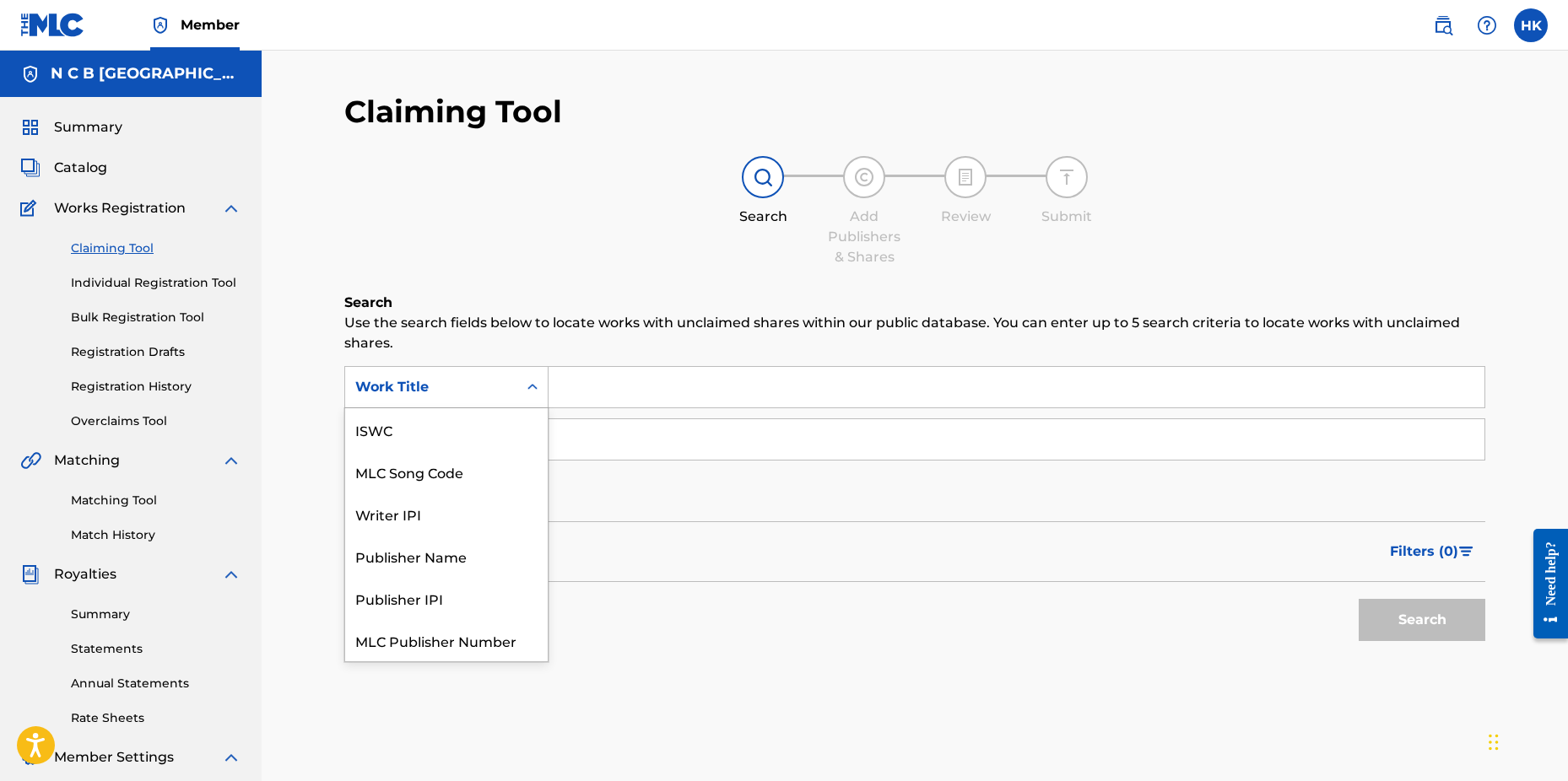
scroll to position [42, 0]
click at [512, 423] on div "MLC Song Code" at bounding box center [446, 429] width 202 height 42
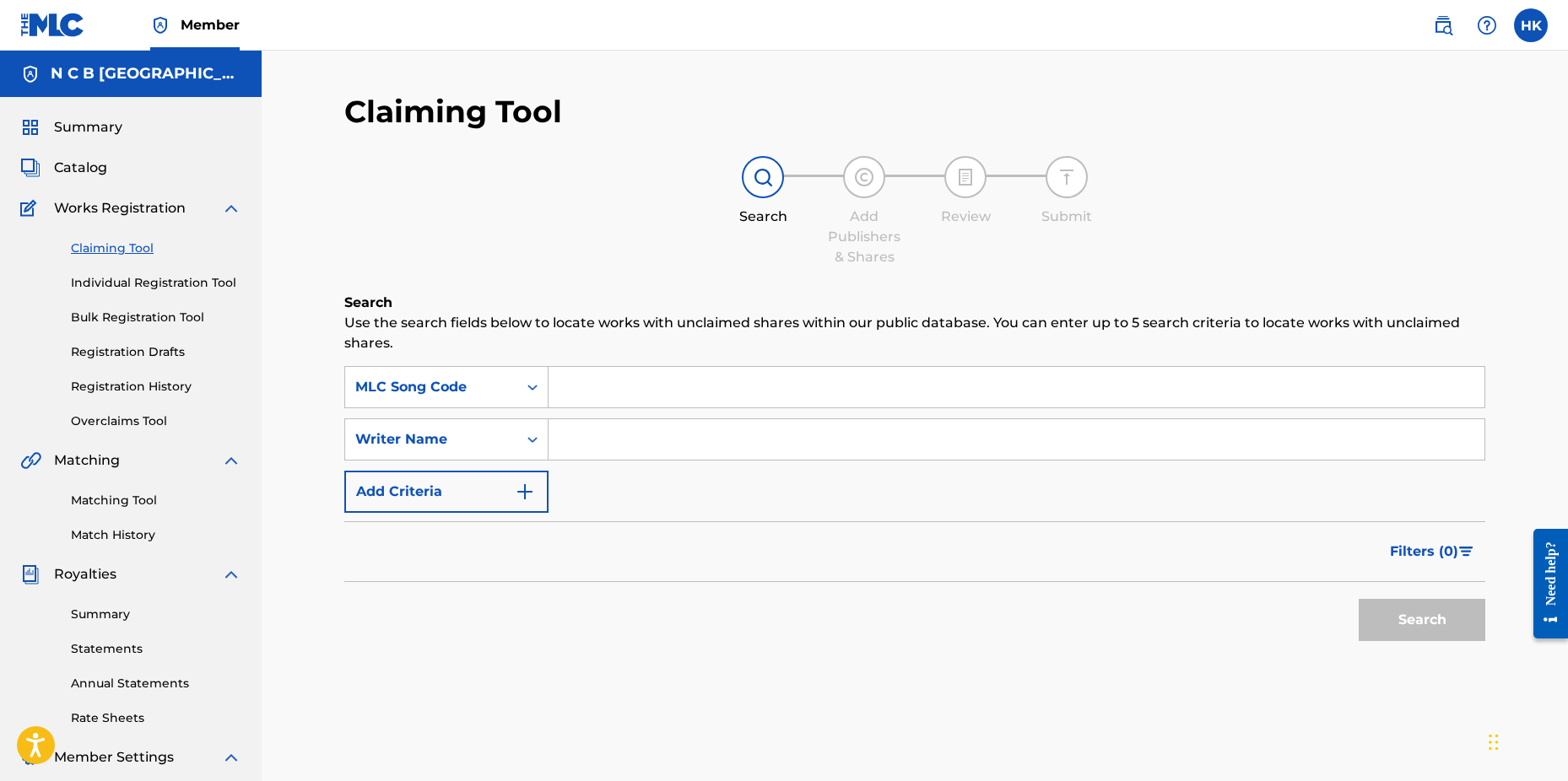
click at [579, 377] on input "Search Form" at bounding box center [1017, 387] width 936 height 41
paste input "FH8I86"
type input "FH8I86"
click at [1359, 599] on button "Search" at bounding box center [1422, 619] width 126 height 42
click at [1378, 620] on button "Search" at bounding box center [1422, 619] width 126 height 42
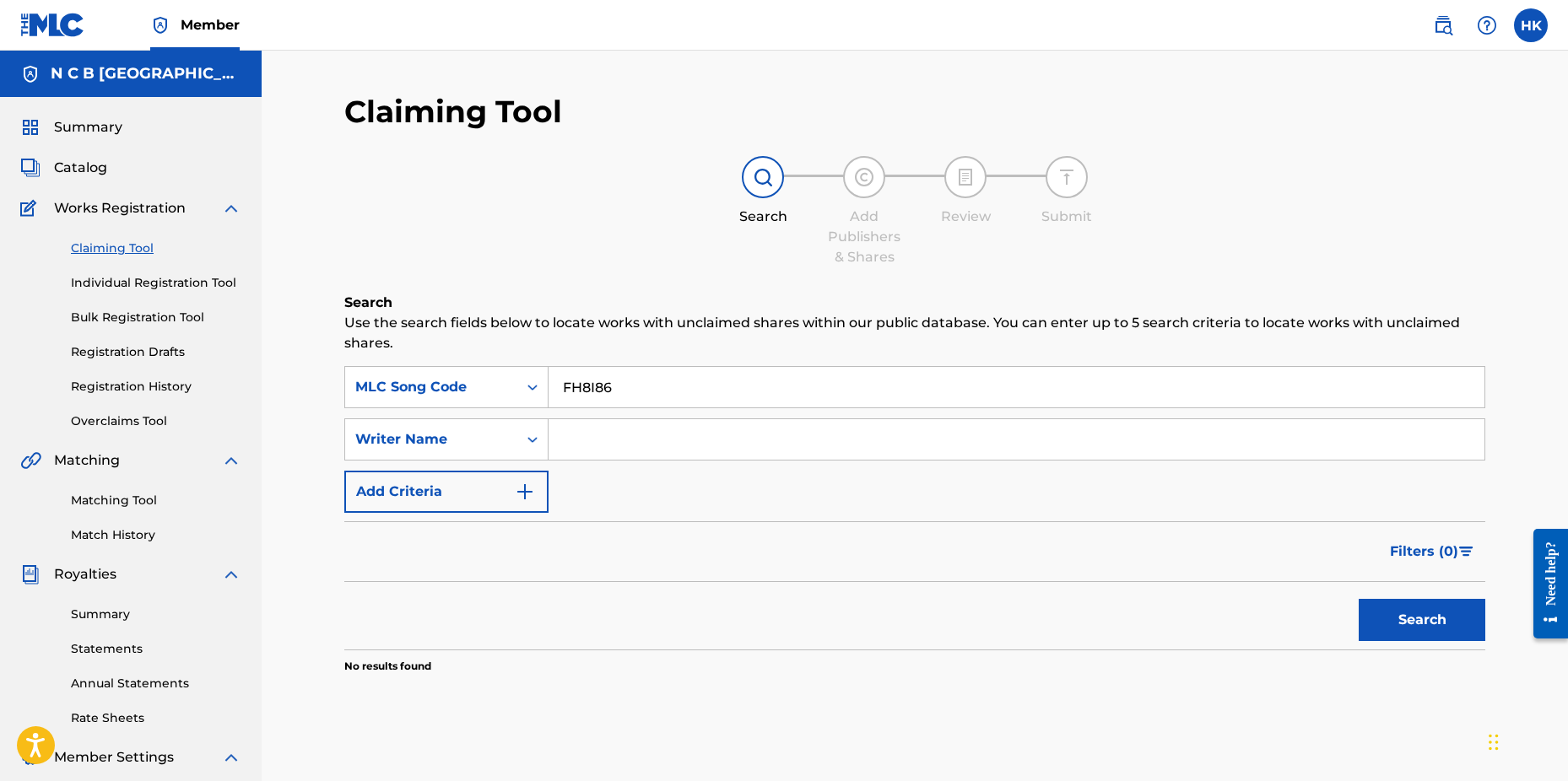
click at [1404, 627] on button "Search" at bounding box center [1422, 619] width 126 height 42
click at [90, 161] on span "Catalog" at bounding box center [80, 168] width 54 height 20
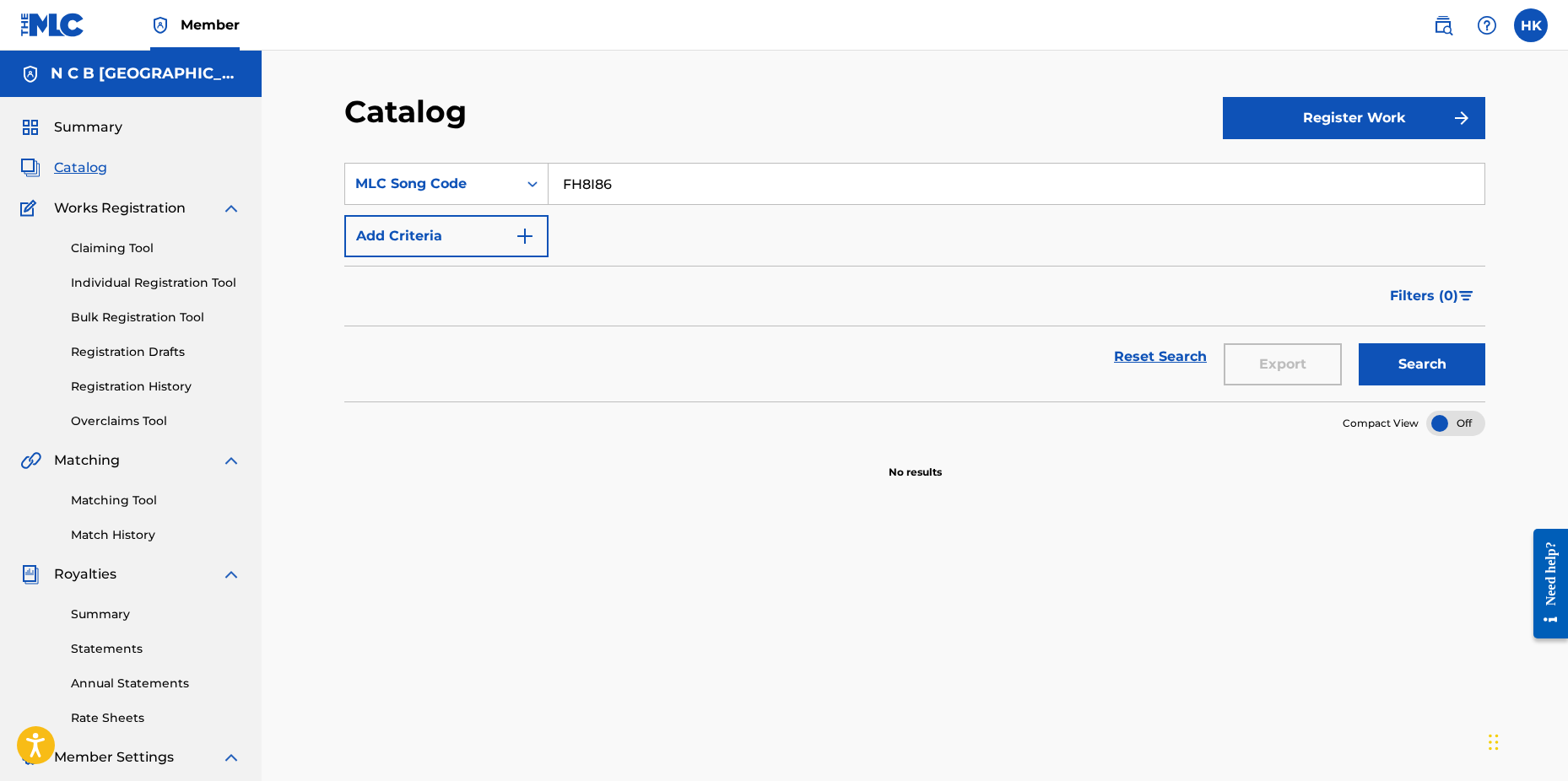
click at [626, 187] on input "FH8I86" at bounding box center [1017, 183] width 936 height 41
click at [1359, 343] on button "Search" at bounding box center [1422, 364] width 126 height 42
click at [141, 242] on link "Claiming Tool" at bounding box center [156, 248] width 170 height 18
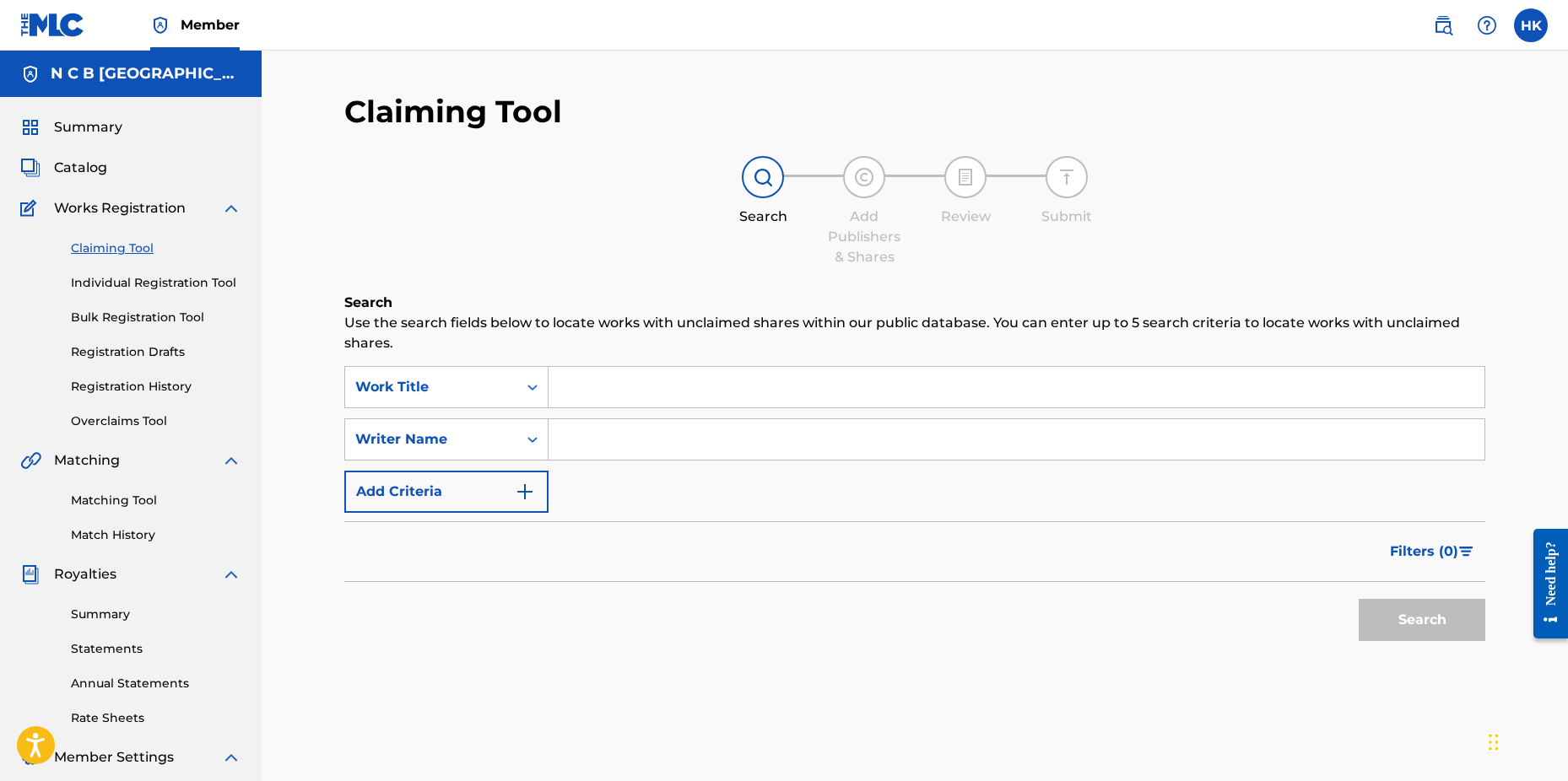
click at [568, 380] on input "Search Form" at bounding box center [1017, 387] width 936 height 41
click at [536, 386] on icon "Search Form" at bounding box center [532, 387] width 10 height 6
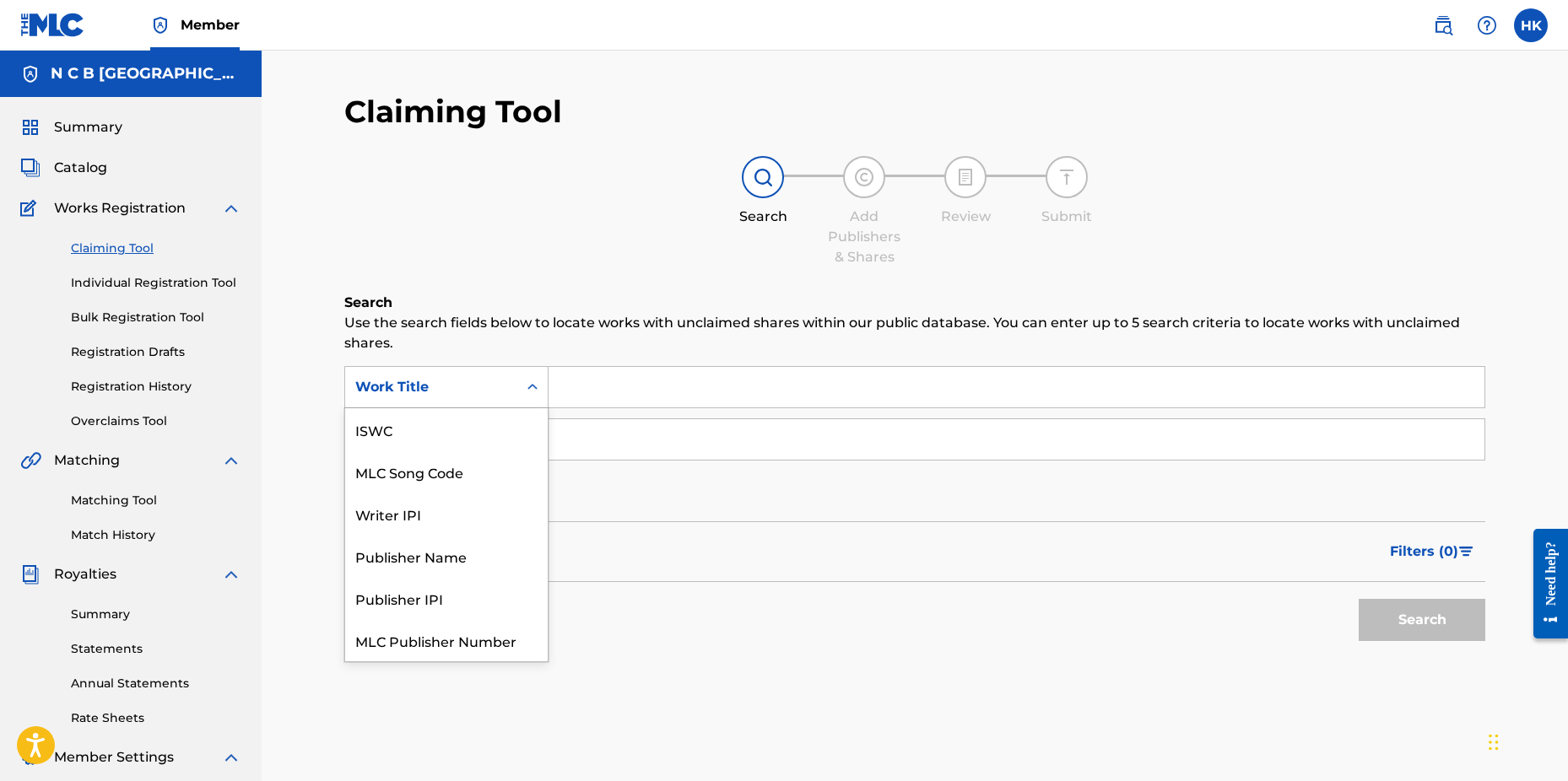
scroll to position [42, 0]
click at [504, 423] on div "MLC Song Code" at bounding box center [446, 429] width 202 height 42
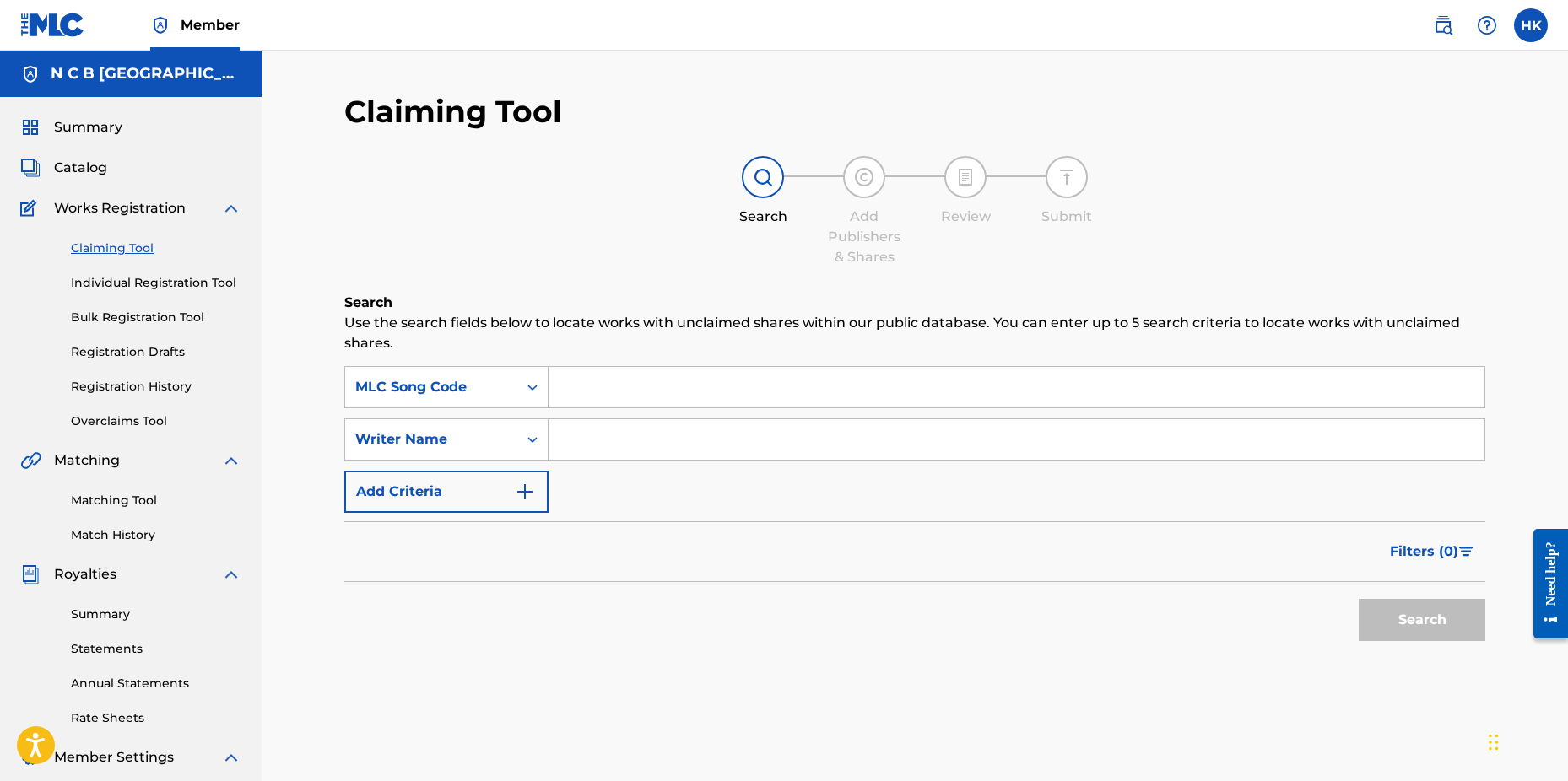
click at [570, 385] on input "Search Form" at bounding box center [1017, 387] width 936 height 41
paste input "FH8I86"
type input "FH8I86"
click at [1359, 599] on button "Search" at bounding box center [1422, 619] width 126 height 42
click at [1441, 20] on img at bounding box center [1443, 25] width 20 height 20
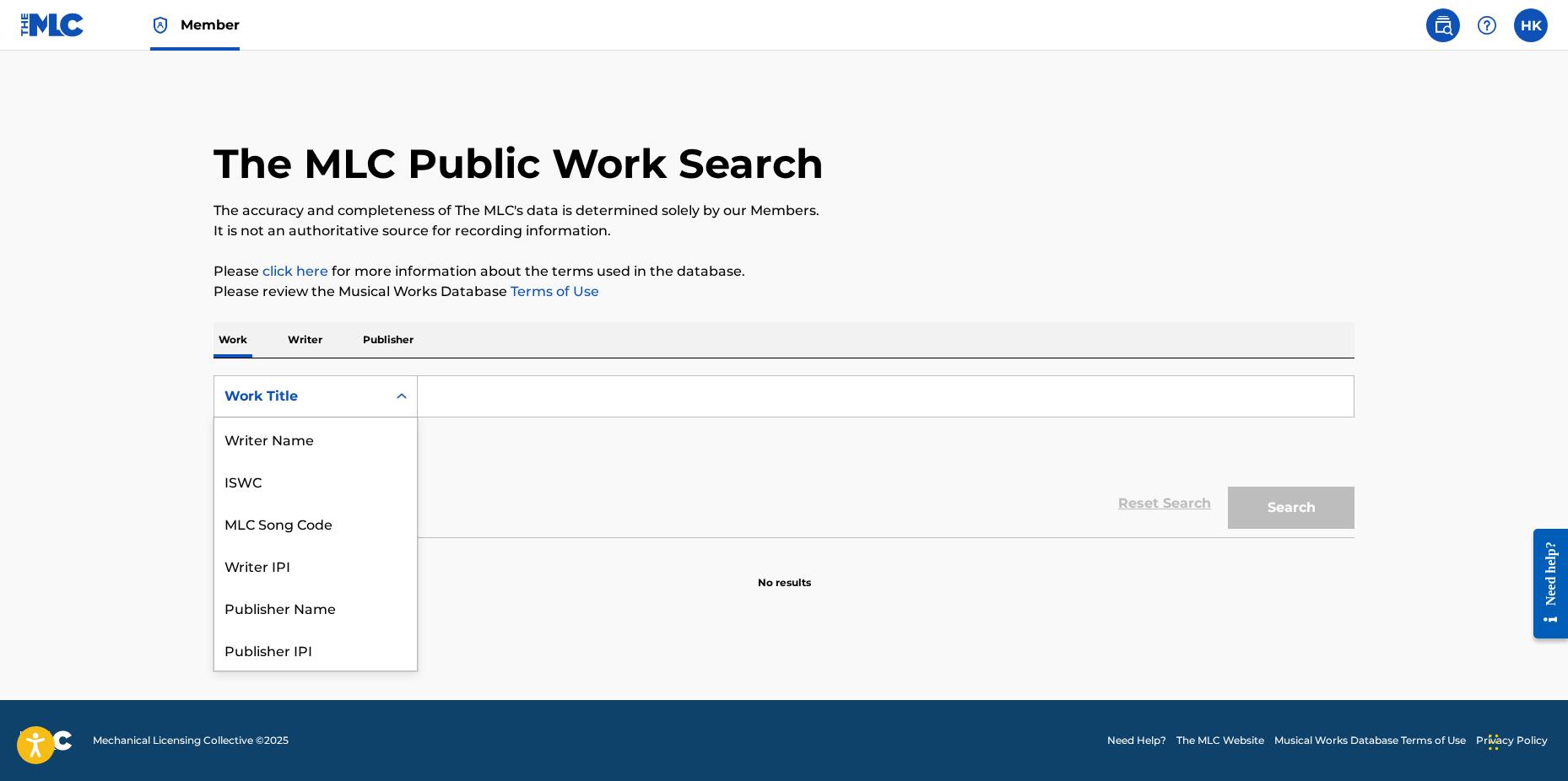
click at [401, 397] on icon "Search Form" at bounding box center [402, 396] width 10 height 6
click at [362, 435] on div "MLC Song Code" at bounding box center [316, 438] width 202 height 42
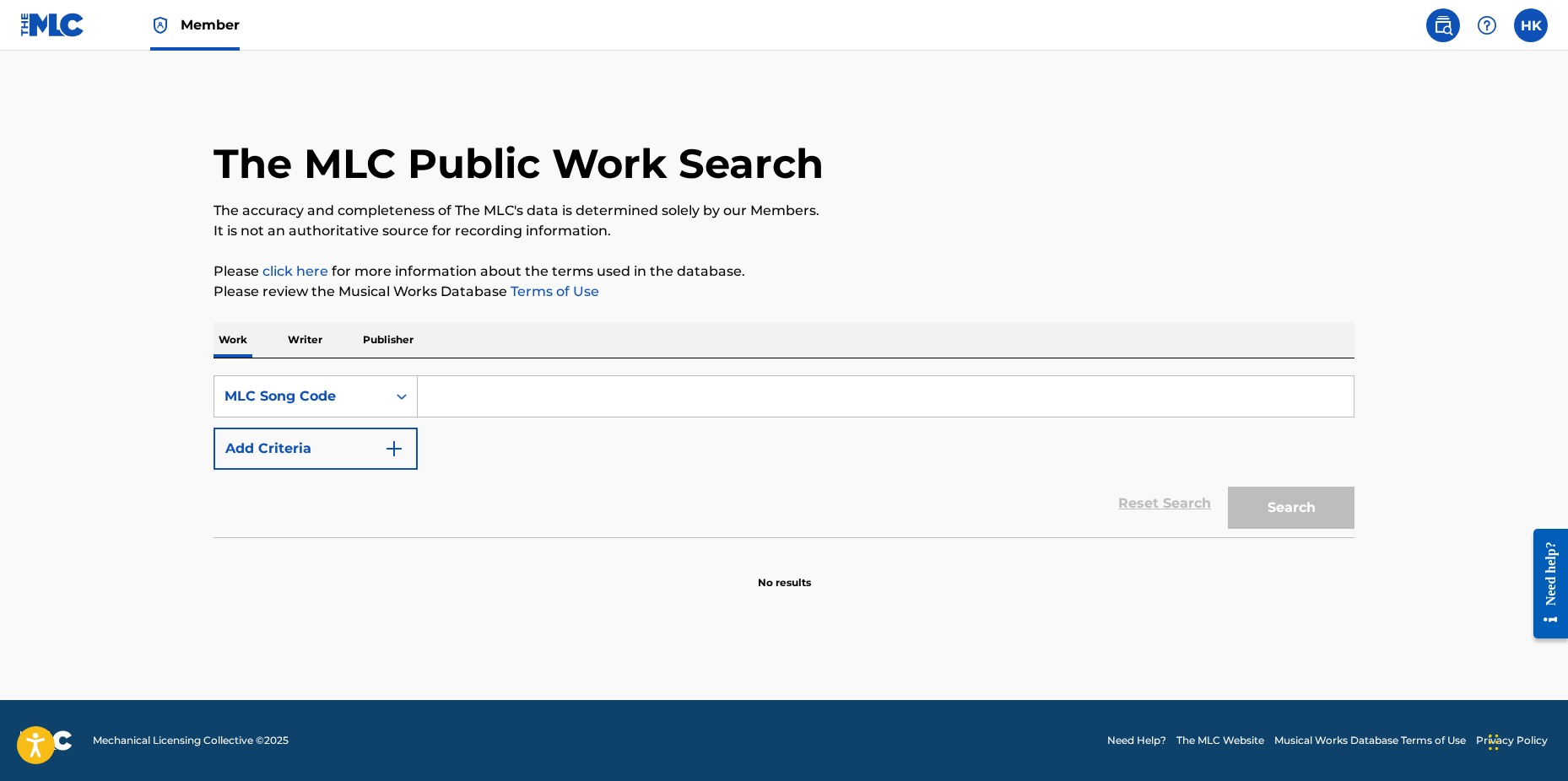
drag, startPoint x: 425, startPoint y: 402, endPoint x: 434, endPoint y: 397, distance: 10.3
click at [425, 402] on input "Search Form" at bounding box center [885, 397] width 936 height 41
paste input "FH8I86"
type input "FH8I86"
click at [1228, 486] on button "Search" at bounding box center [1291, 507] width 126 height 42
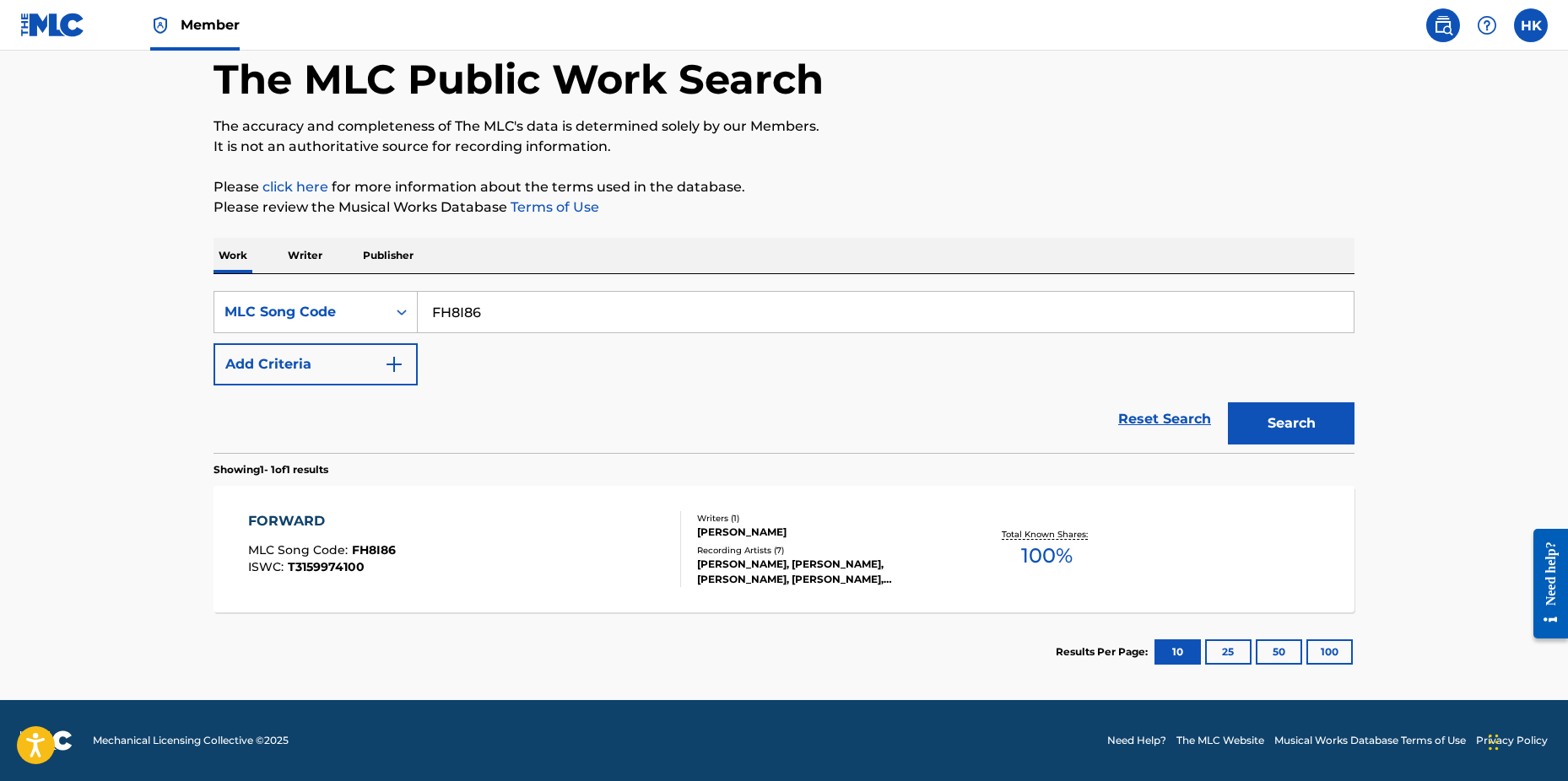
click at [701, 530] on div "[PERSON_NAME]" at bounding box center [825, 532] width 255 height 16
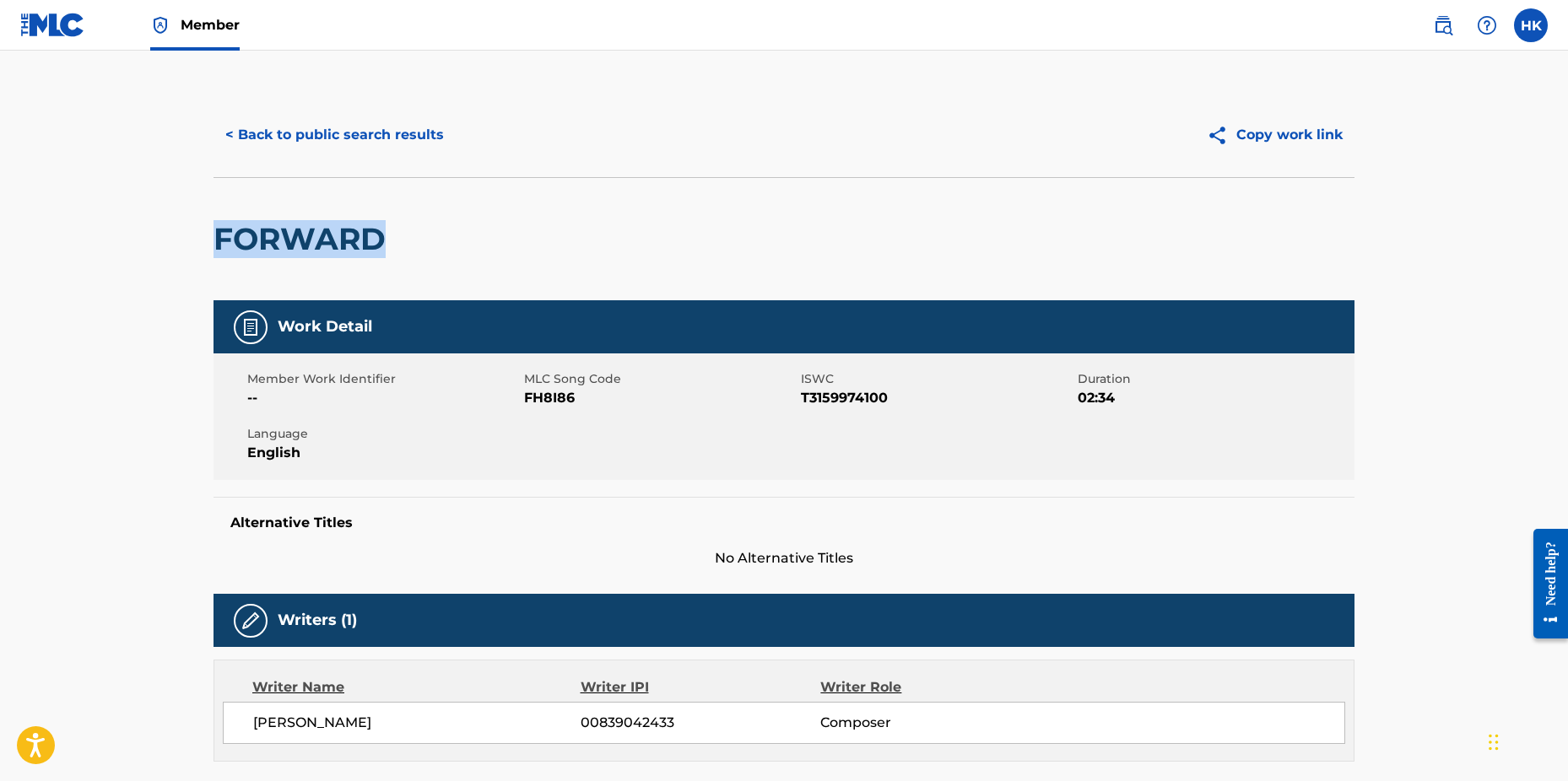
drag, startPoint x: 215, startPoint y: 238, endPoint x: 394, endPoint y: 249, distance: 179.3
click at [394, 249] on div "FORWARD" at bounding box center [784, 238] width 1141 height 124
click at [271, 131] on button "< Back to public search results" at bounding box center [335, 135] width 242 height 42
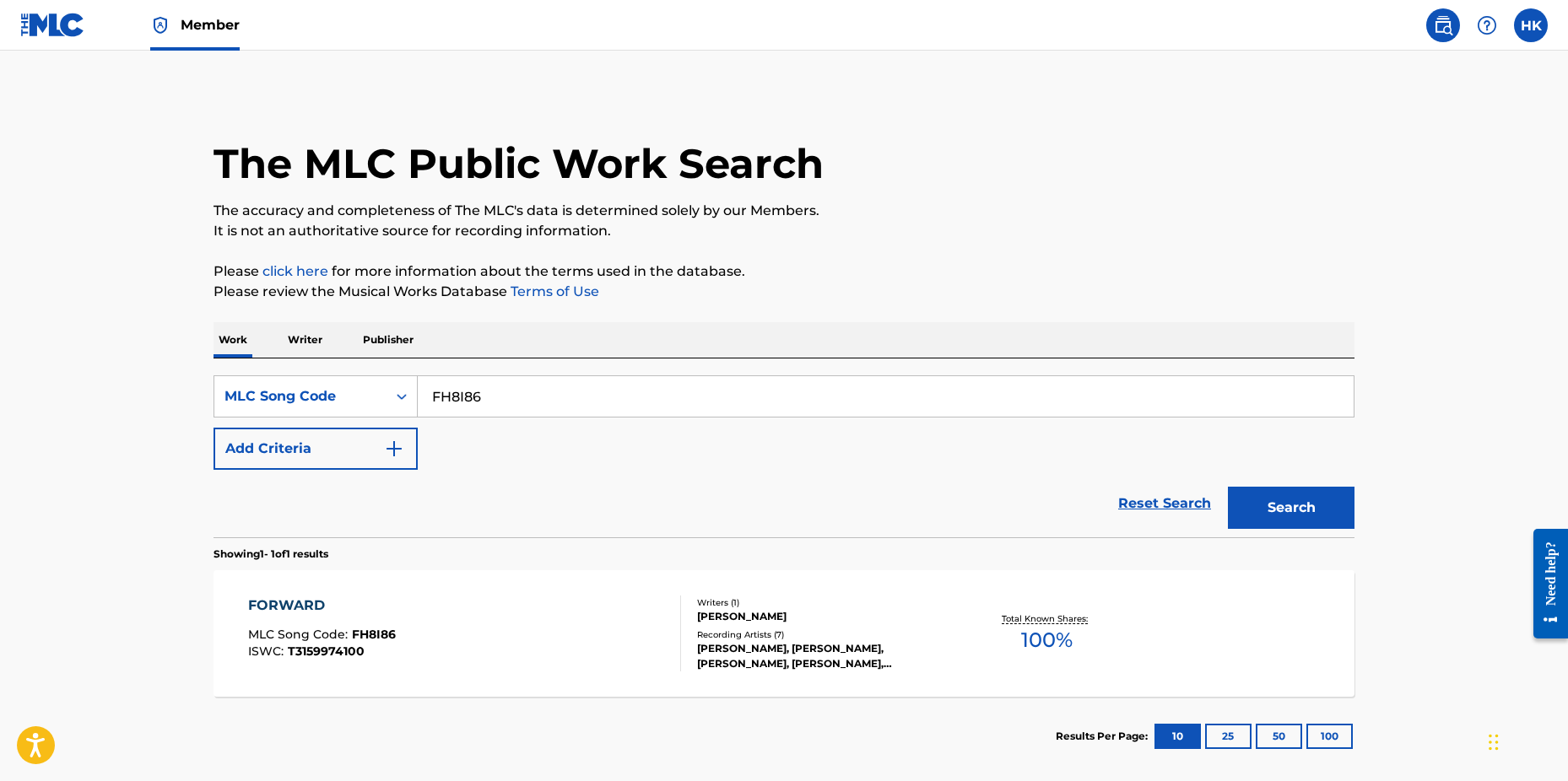
scroll to position [41, 0]
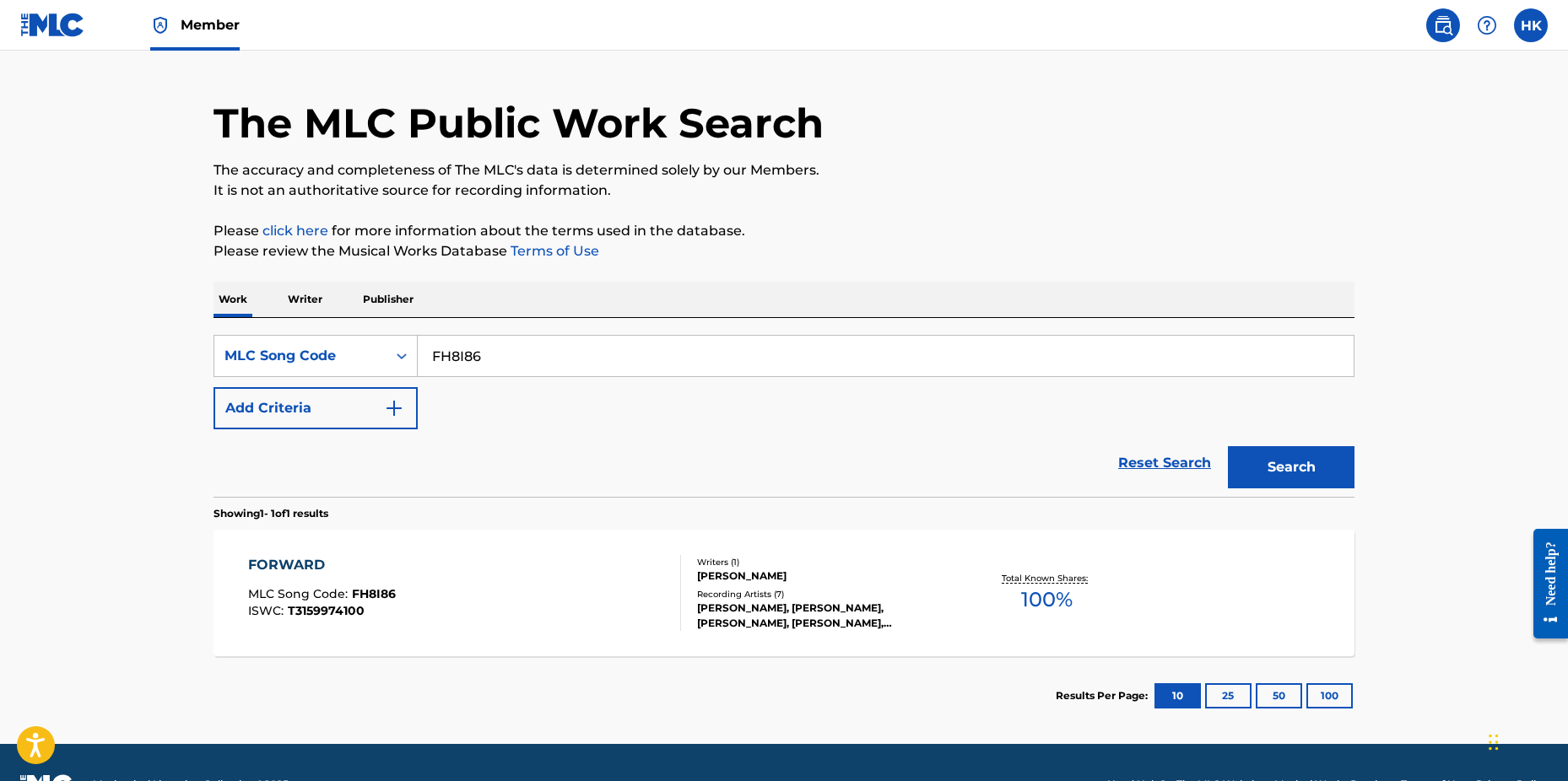
click at [48, 17] on img at bounding box center [52, 25] width 65 height 24
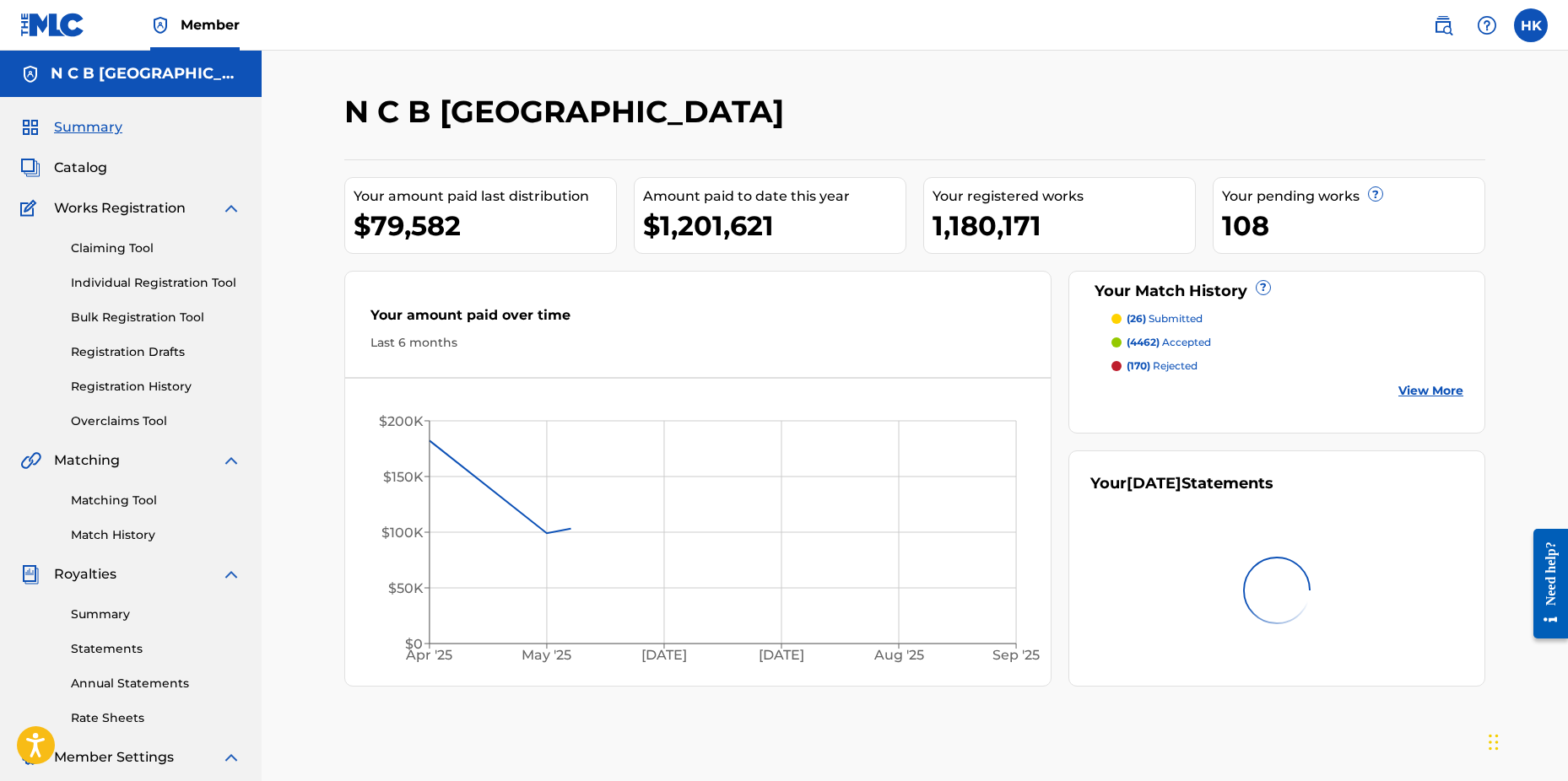
click at [92, 164] on span "Catalog" at bounding box center [80, 168] width 54 height 20
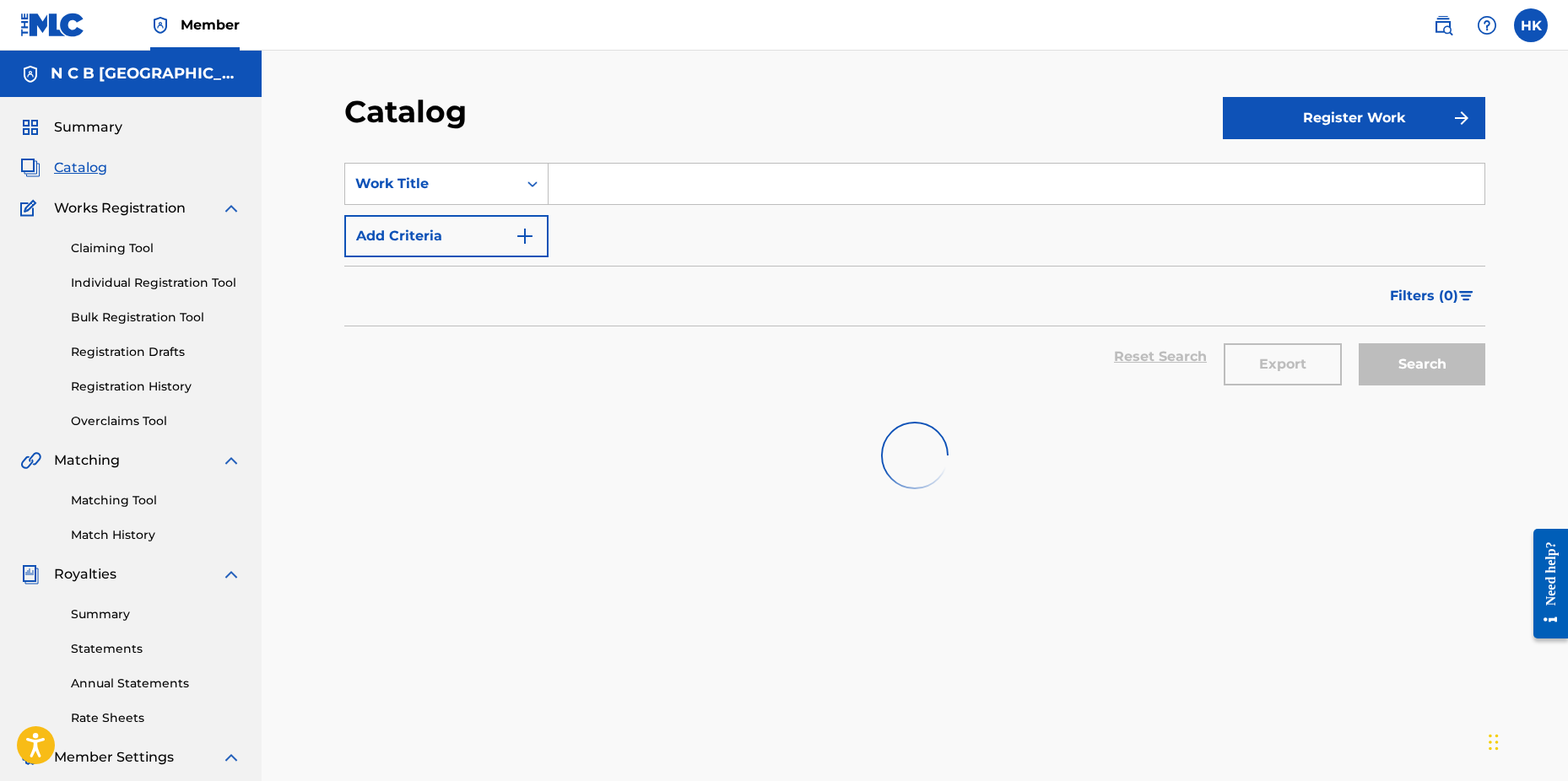
click at [670, 187] on input "Search Form" at bounding box center [1017, 183] width 936 height 41
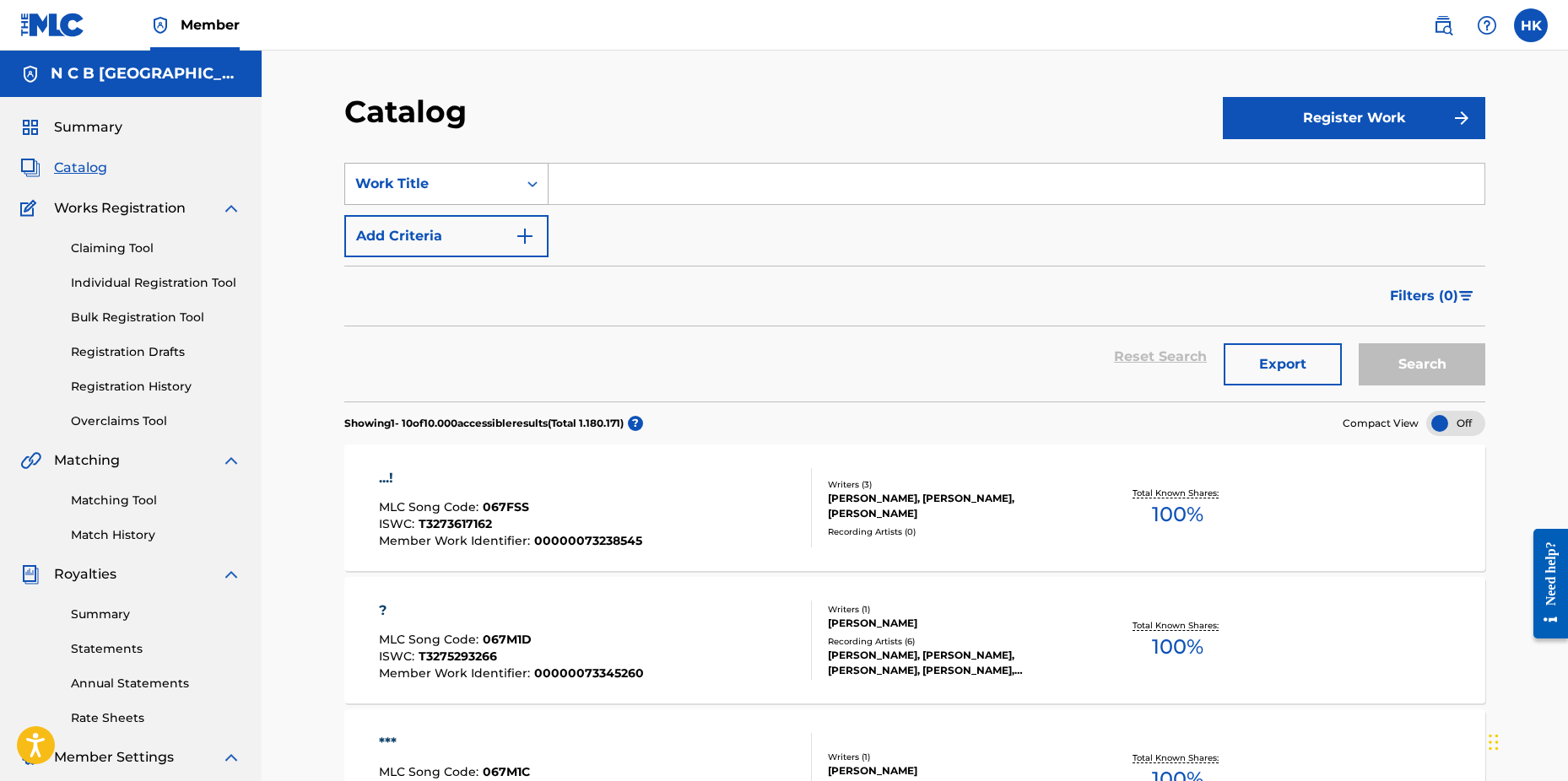
click at [537, 180] on icon "Search Form" at bounding box center [532, 184] width 17 height 17
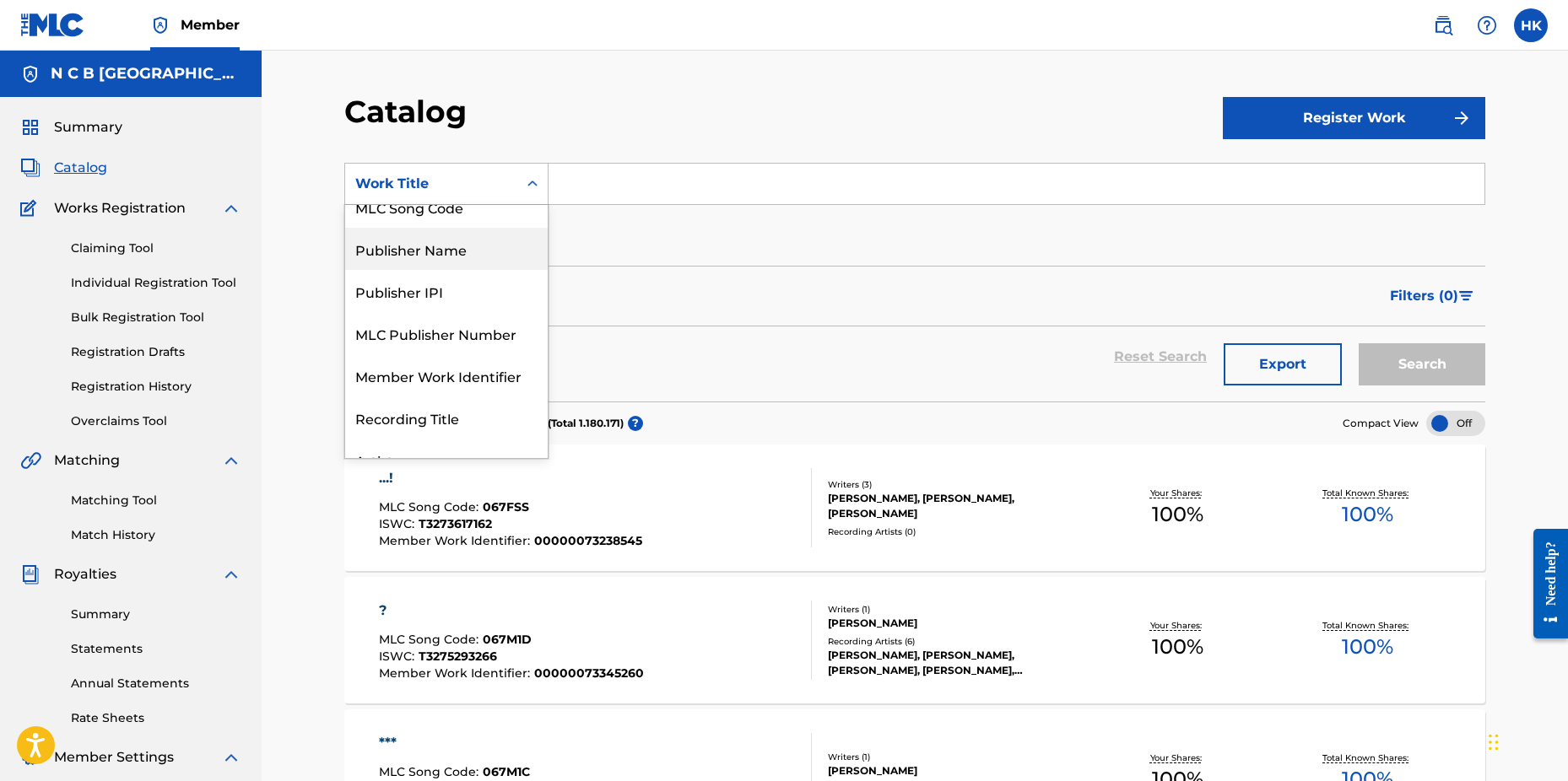
scroll to position [85, 0]
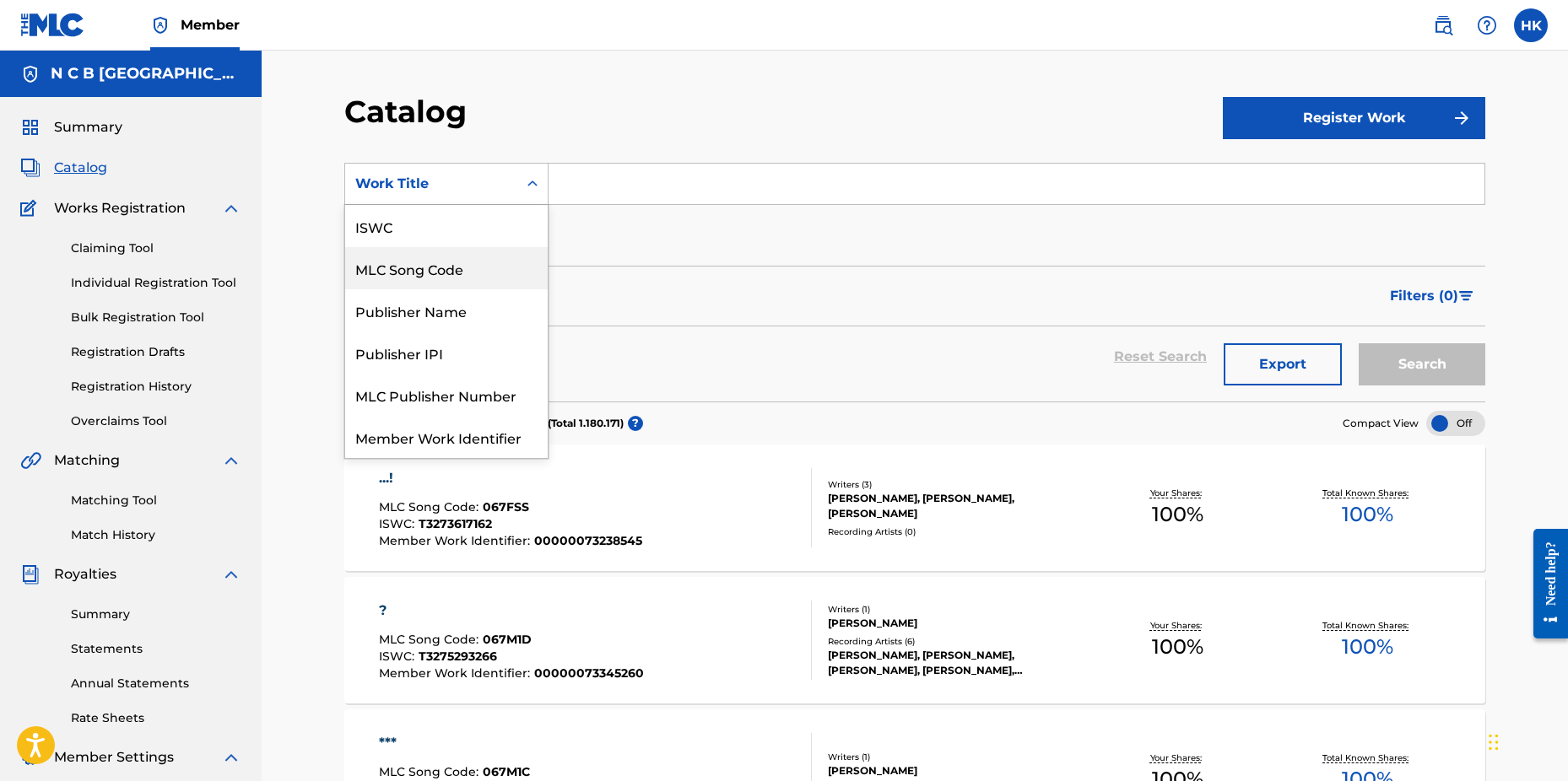
click at [446, 266] on div "MLC Song Code" at bounding box center [446, 268] width 202 height 42
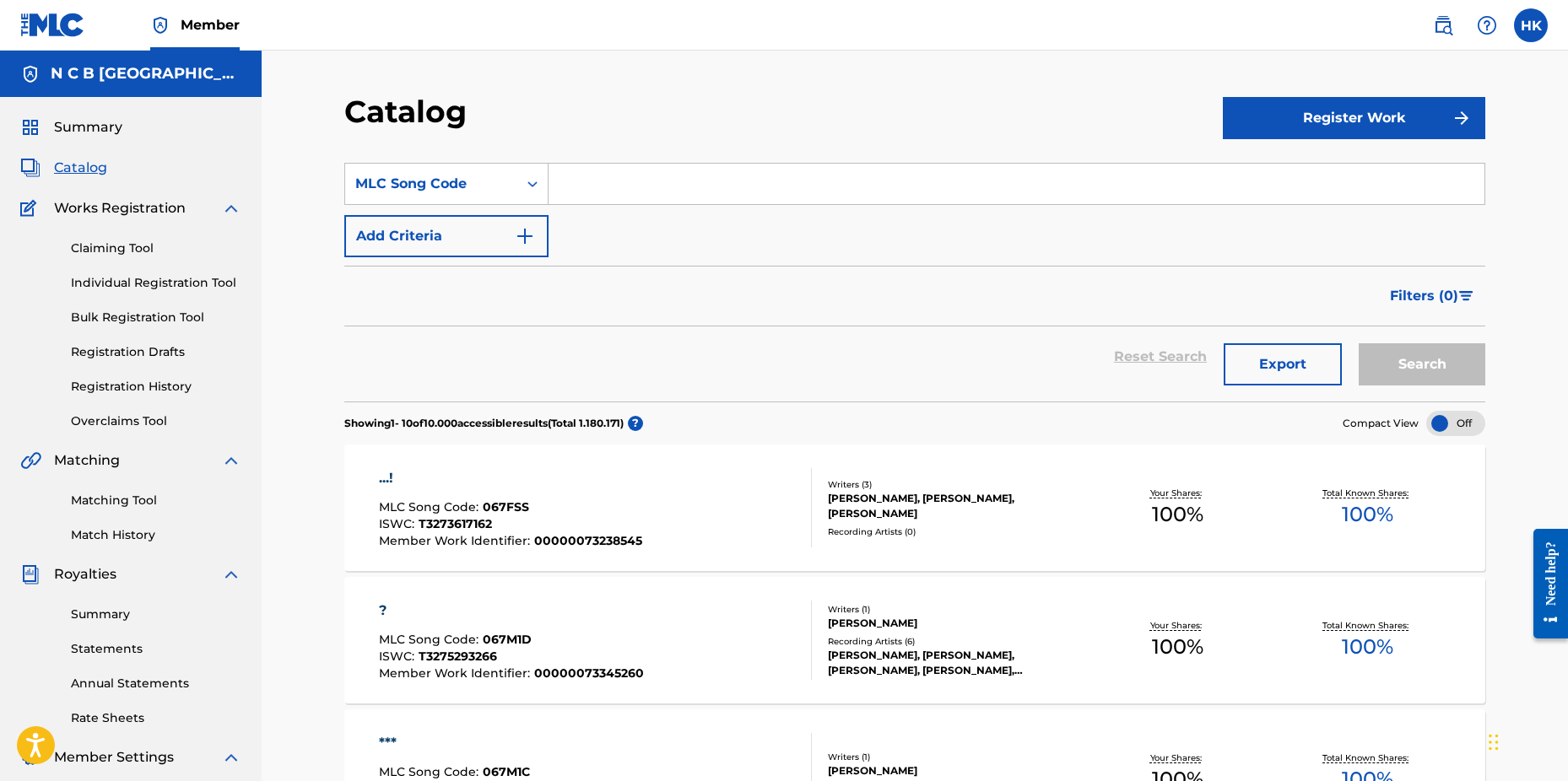
click at [600, 185] on input "Search Form" at bounding box center [1017, 183] width 936 height 41
paste input "AD6H03"
type input "AD6H03"
click at [1359, 343] on button "Search" at bounding box center [1422, 364] width 126 height 42
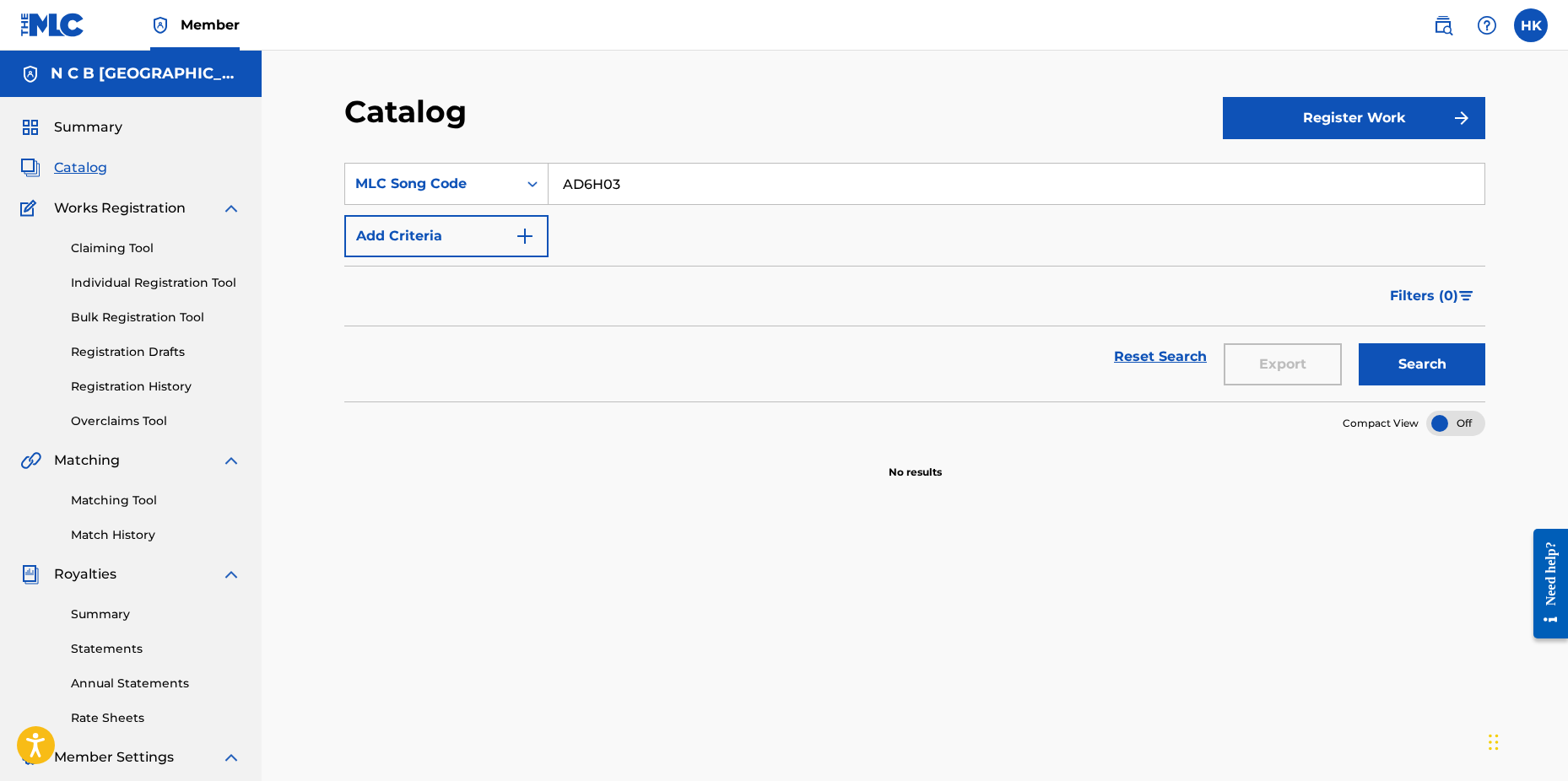
click at [137, 249] on link "Claiming Tool" at bounding box center [156, 248] width 170 height 18
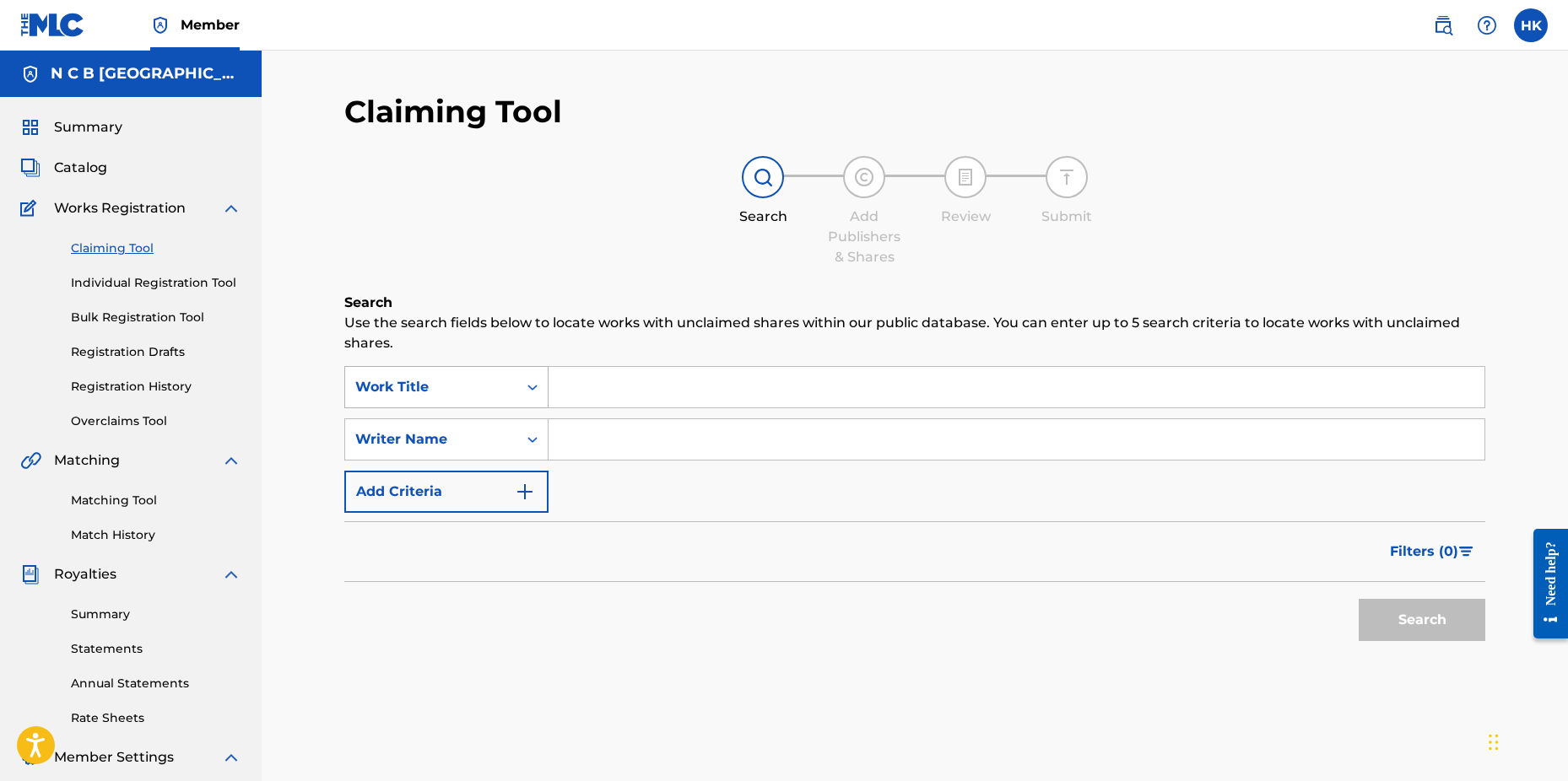
click at [532, 387] on icon "Search Form" at bounding box center [532, 387] width 17 height 17
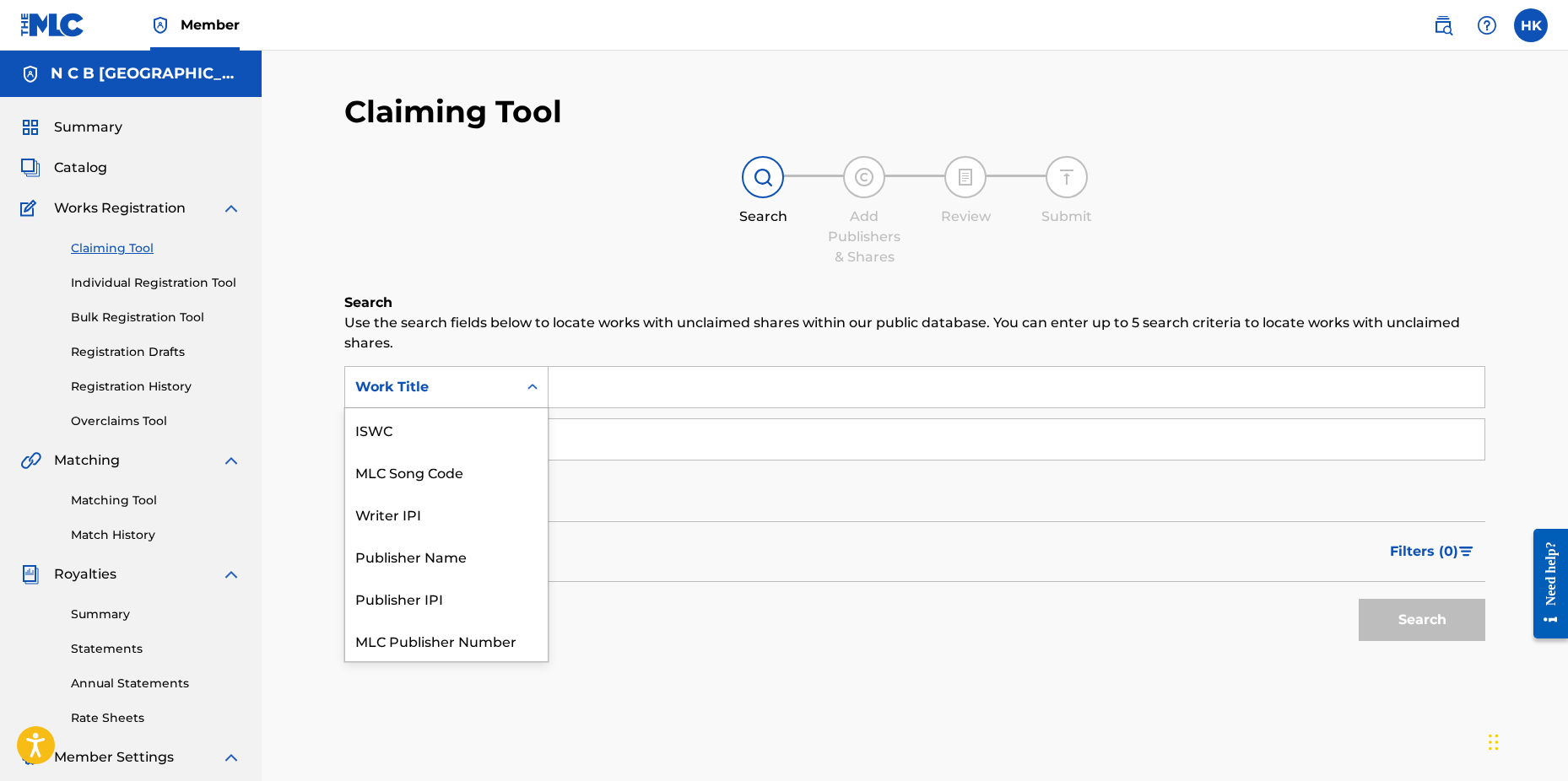
scroll to position [42, 0]
click at [513, 423] on div "MLC Song Code" at bounding box center [446, 429] width 202 height 42
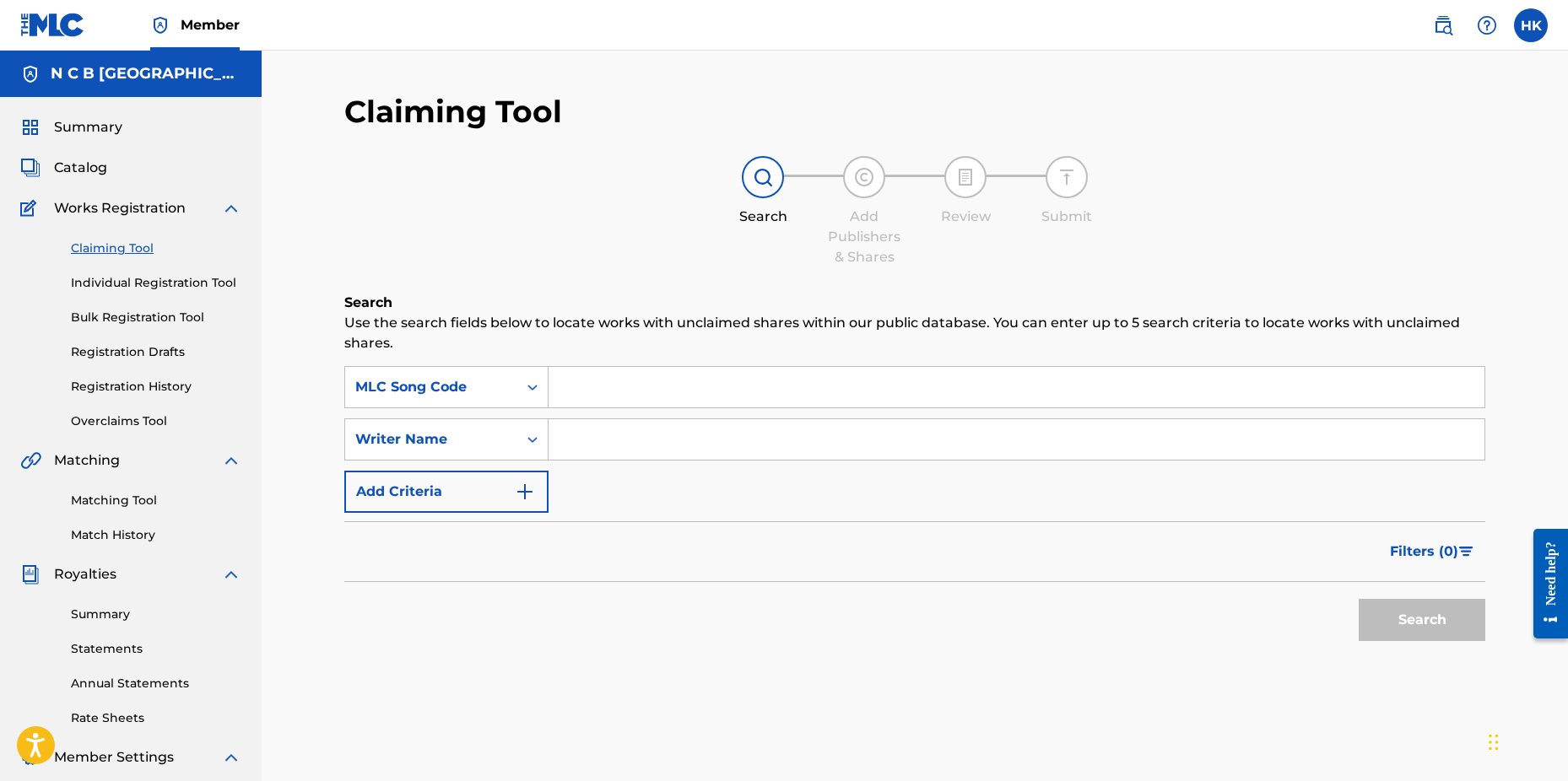
click at [583, 390] on input "Search Form" at bounding box center [1017, 387] width 936 height 41
paste input "AD6H03"
type input "AD6H03"
click at [1359, 599] on button "Search" at bounding box center [1422, 619] width 126 height 42
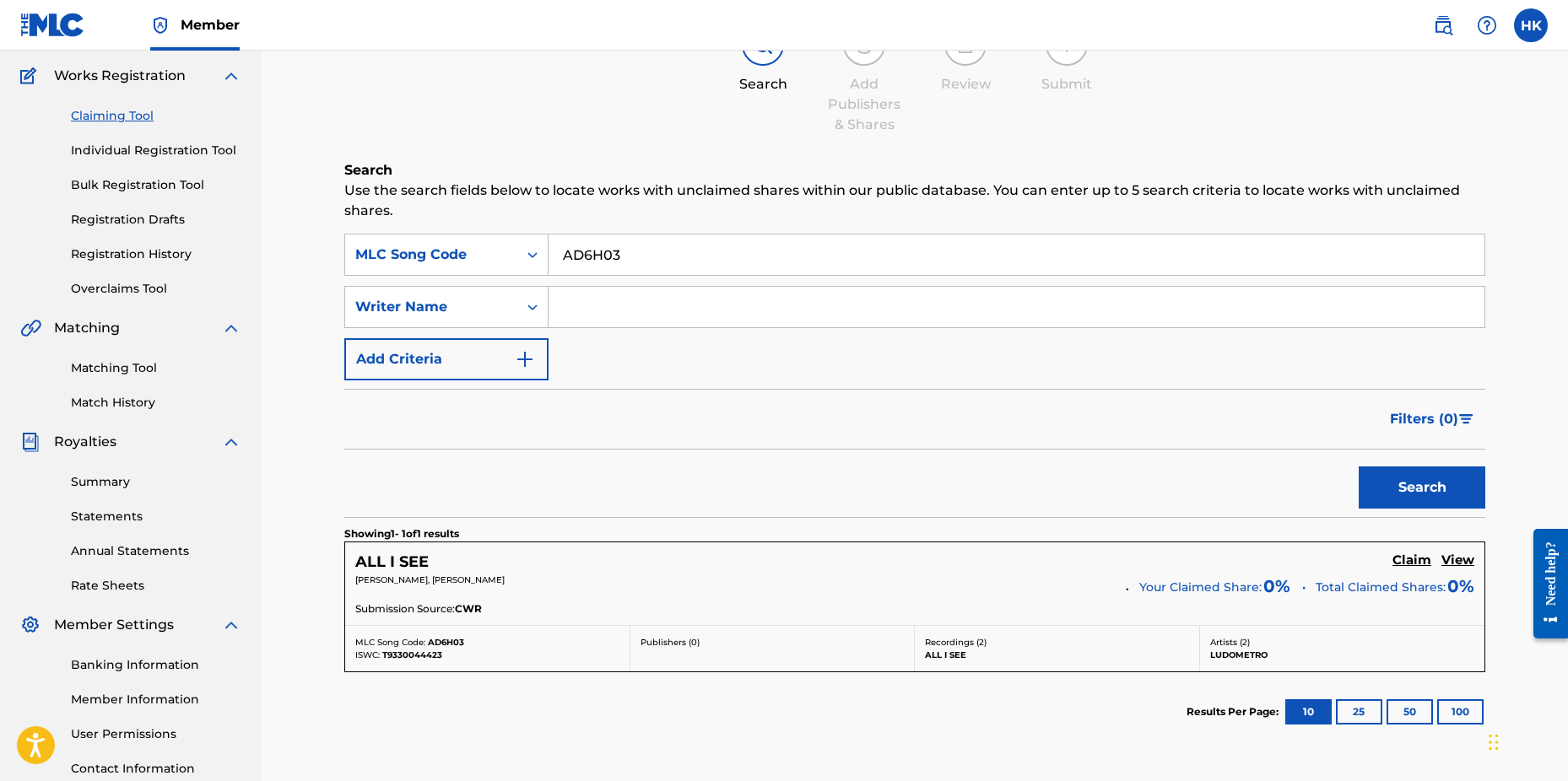
scroll to position [269, 0]
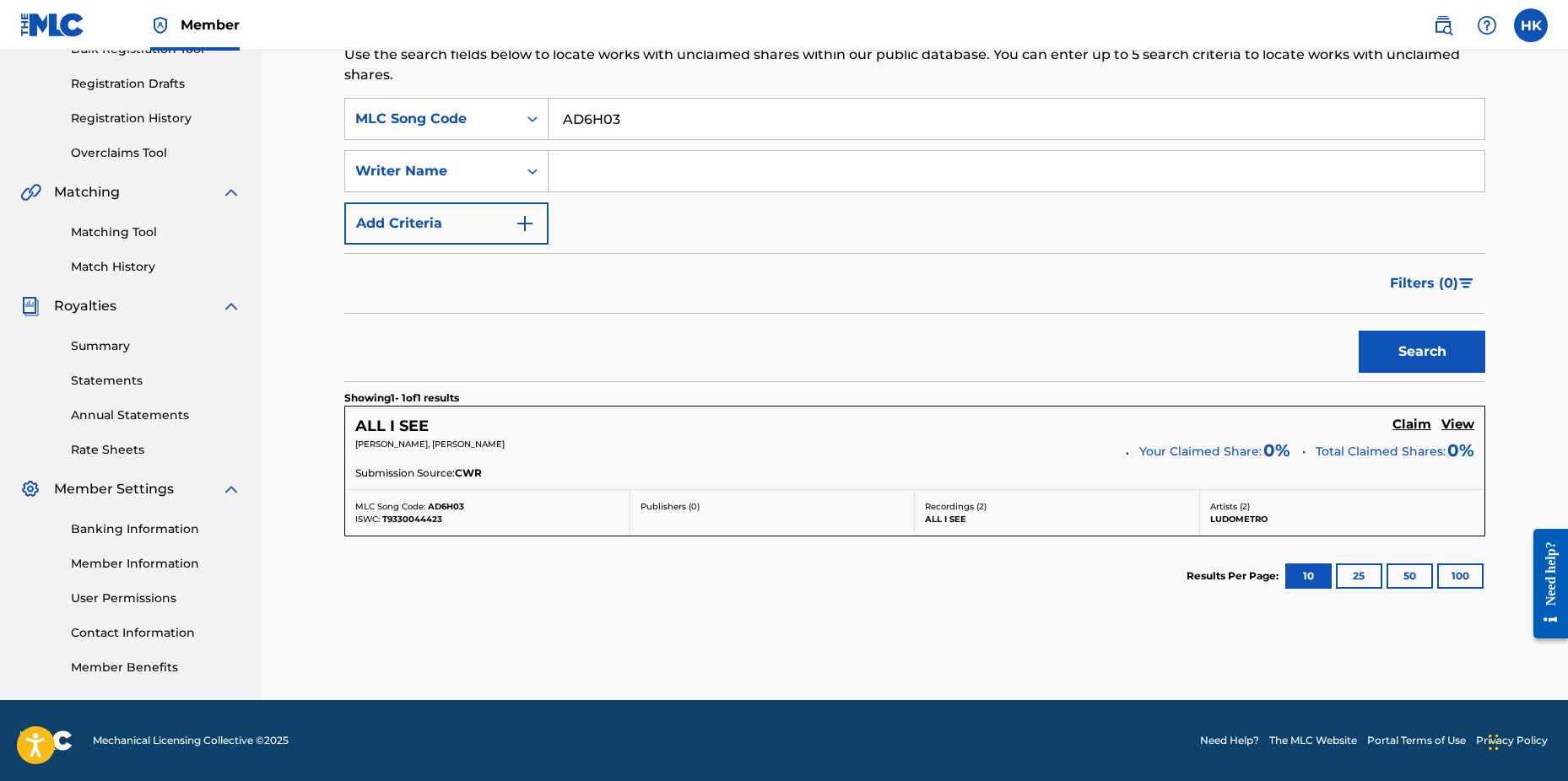
click at [1402, 423] on h5 "Claim" at bounding box center [1412, 424] width 39 height 16
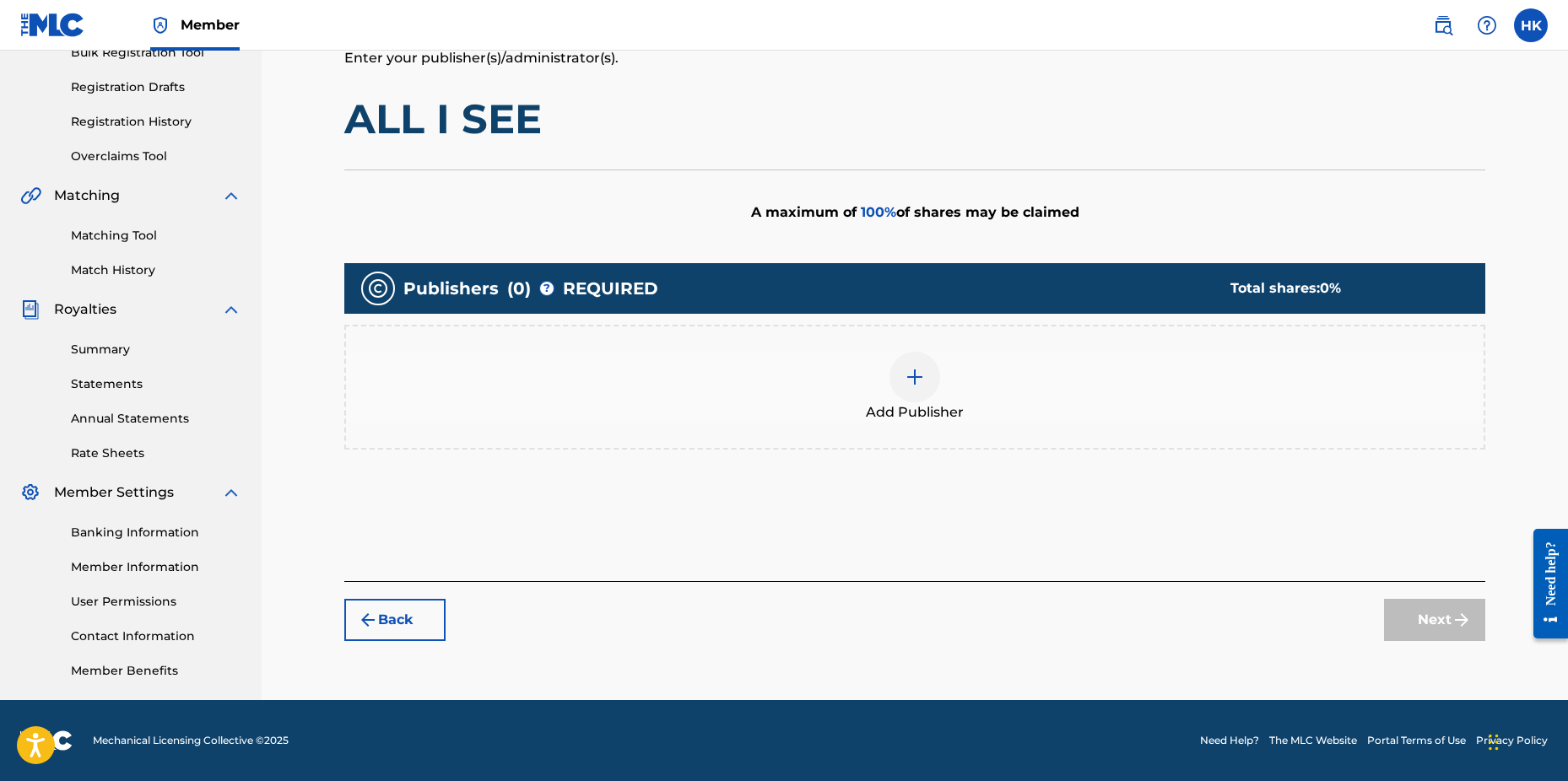
click at [898, 361] on div at bounding box center [915, 377] width 51 height 51
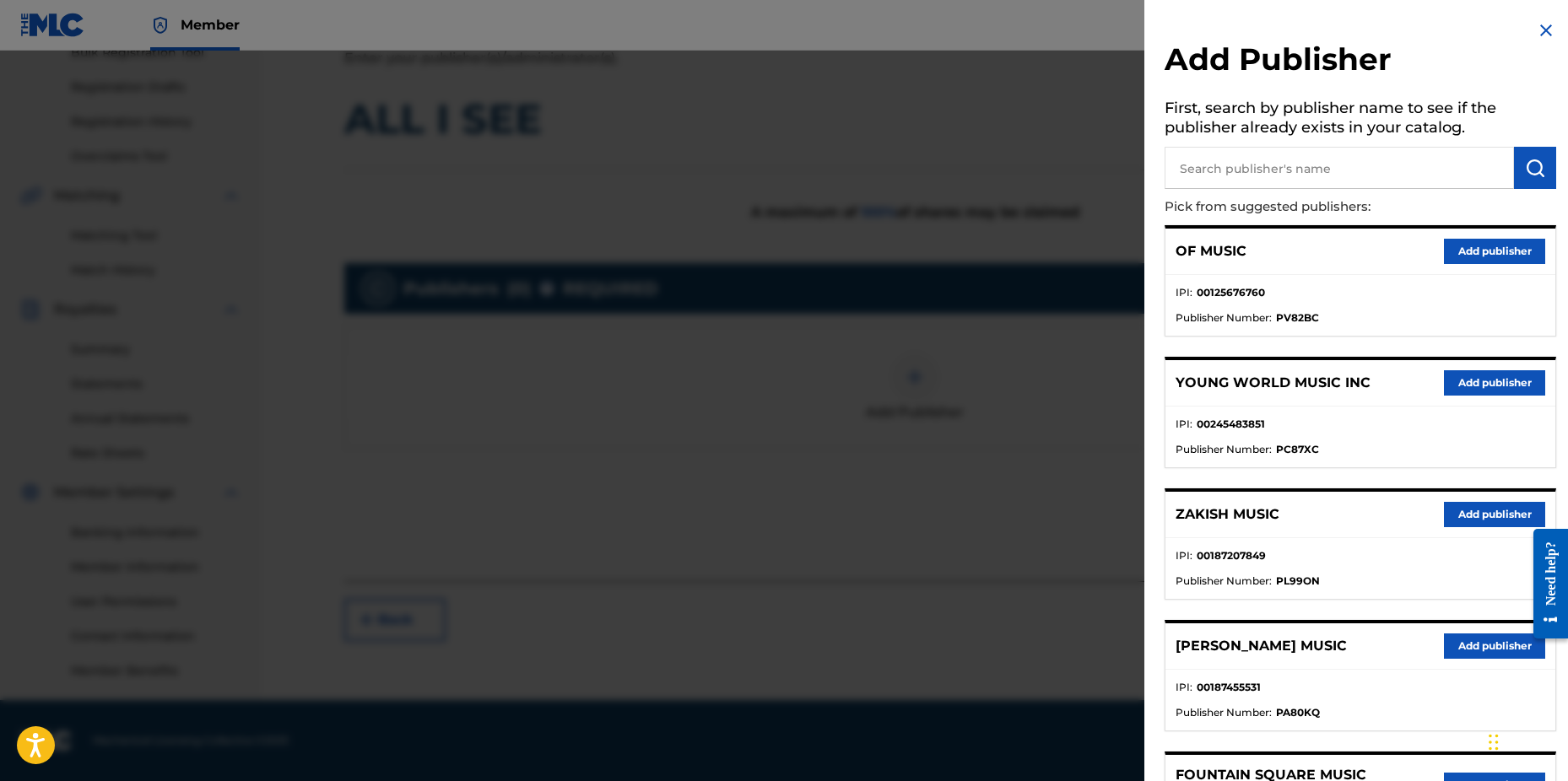
click at [1202, 165] on input "text" at bounding box center [1340, 168] width 349 height 42
type input "n c b"
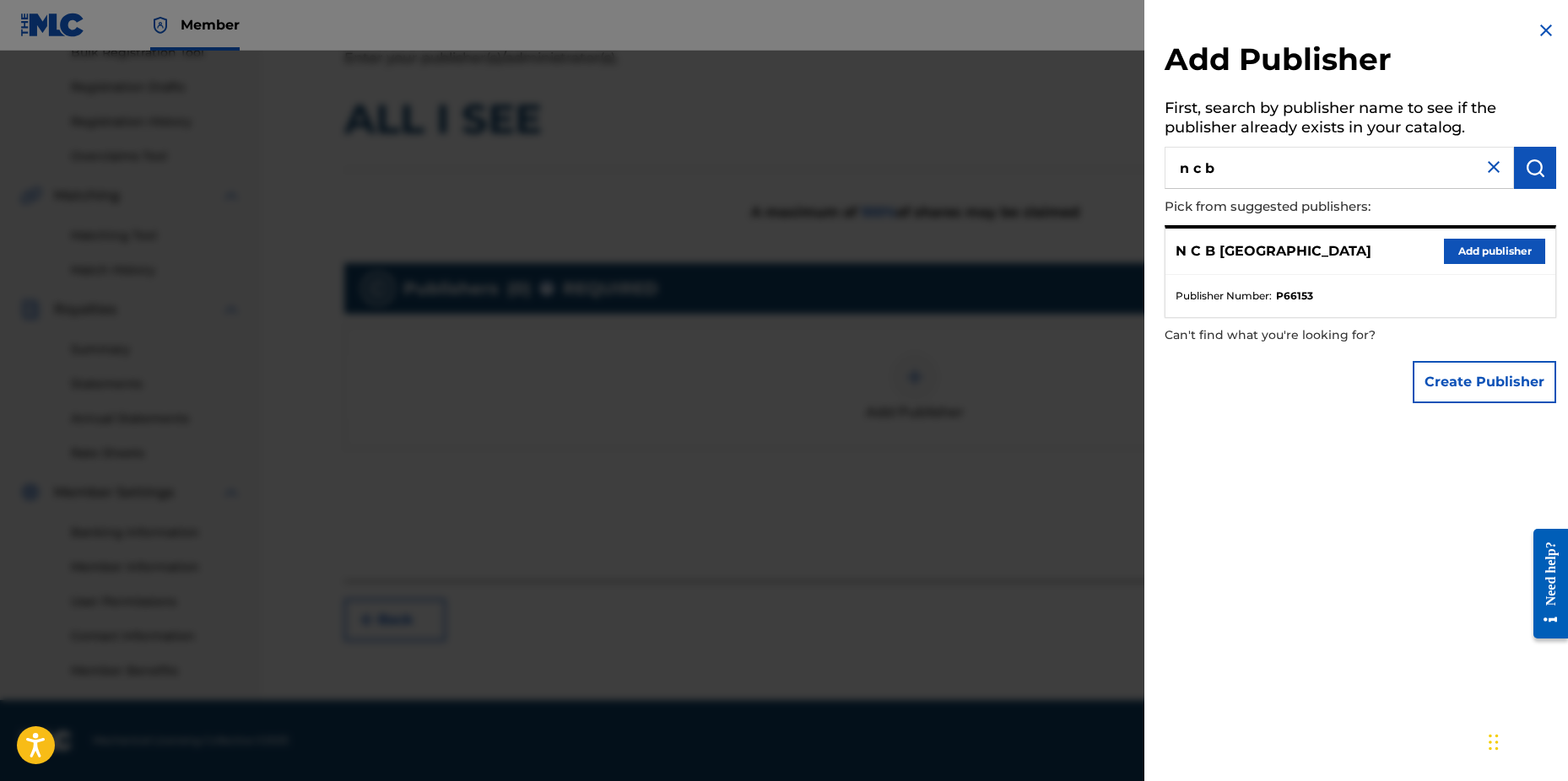
click at [1484, 249] on button "Add publisher" at bounding box center [1495, 251] width 101 height 25
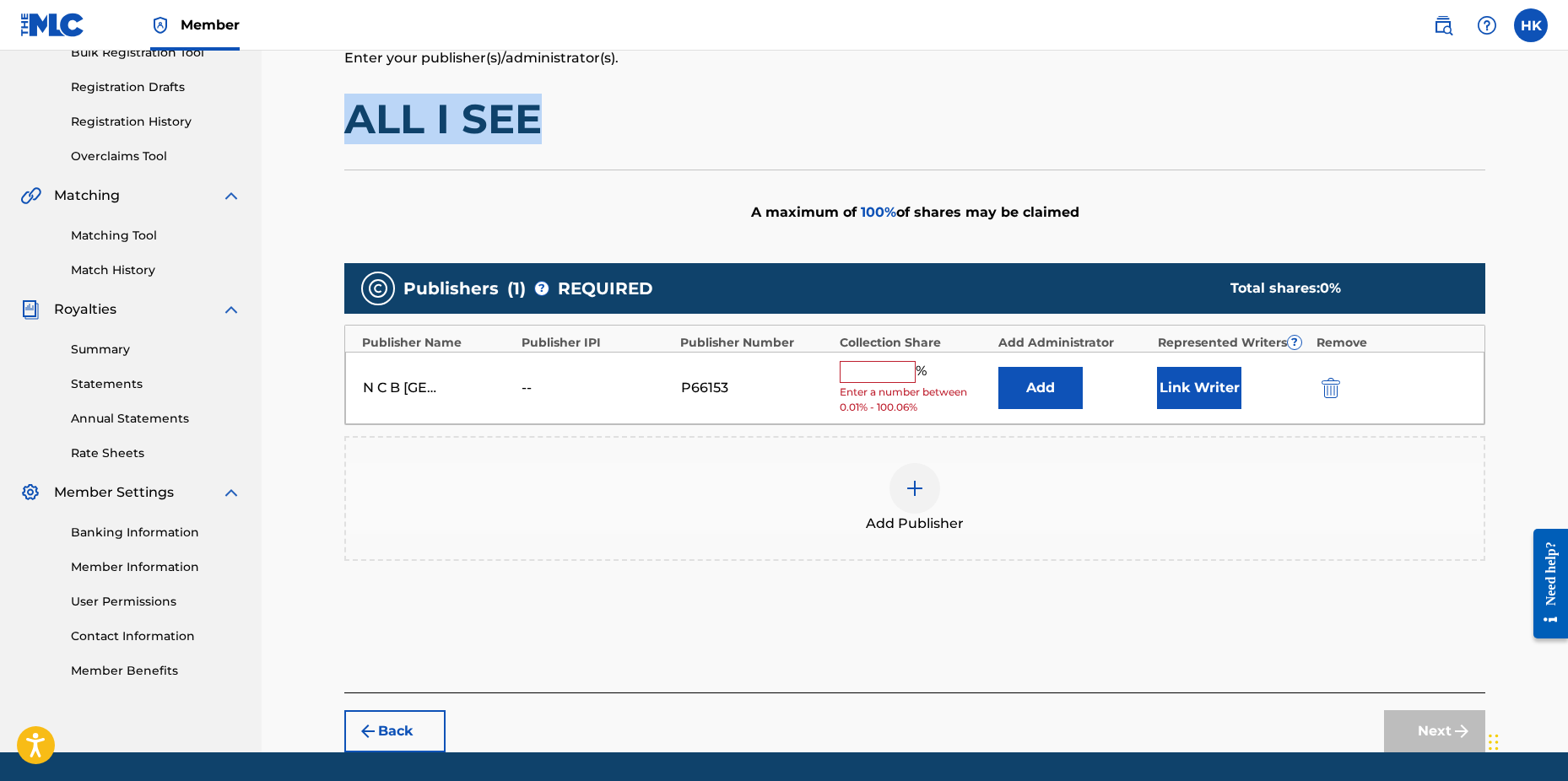
drag, startPoint x: 347, startPoint y: 111, endPoint x: 535, endPoint y: 113, distance: 188.0
click at [535, 113] on h1 "ALL I SEE" at bounding box center [915, 118] width 1141 height 51
click at [863, 375] on input "text" at bounding box center [878, 371] width 76 height 22
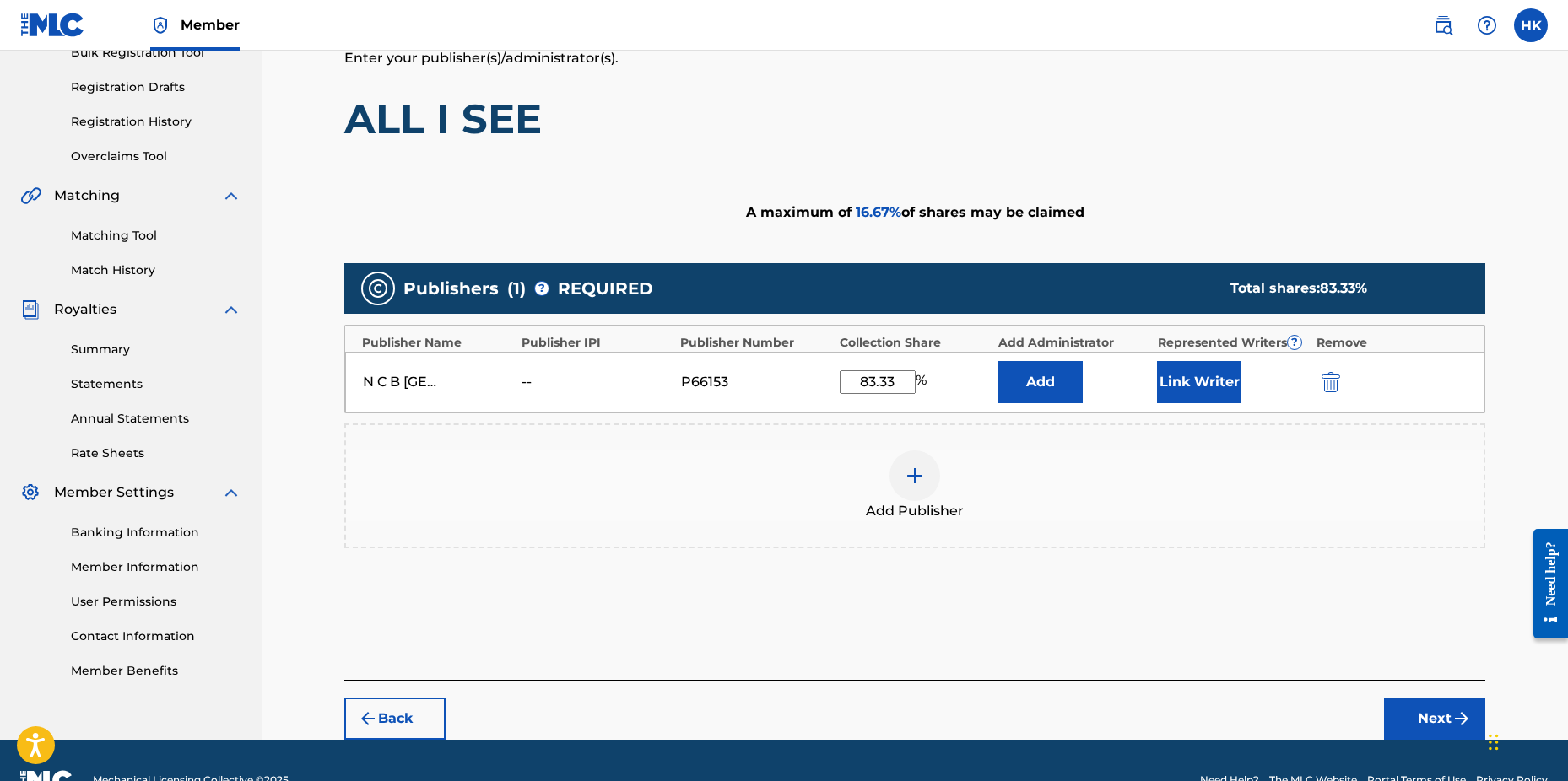
type input "83.33"
click at [1176, 378] on button "Link Writer" at bounding box center [1200, 382] width 85 height 42
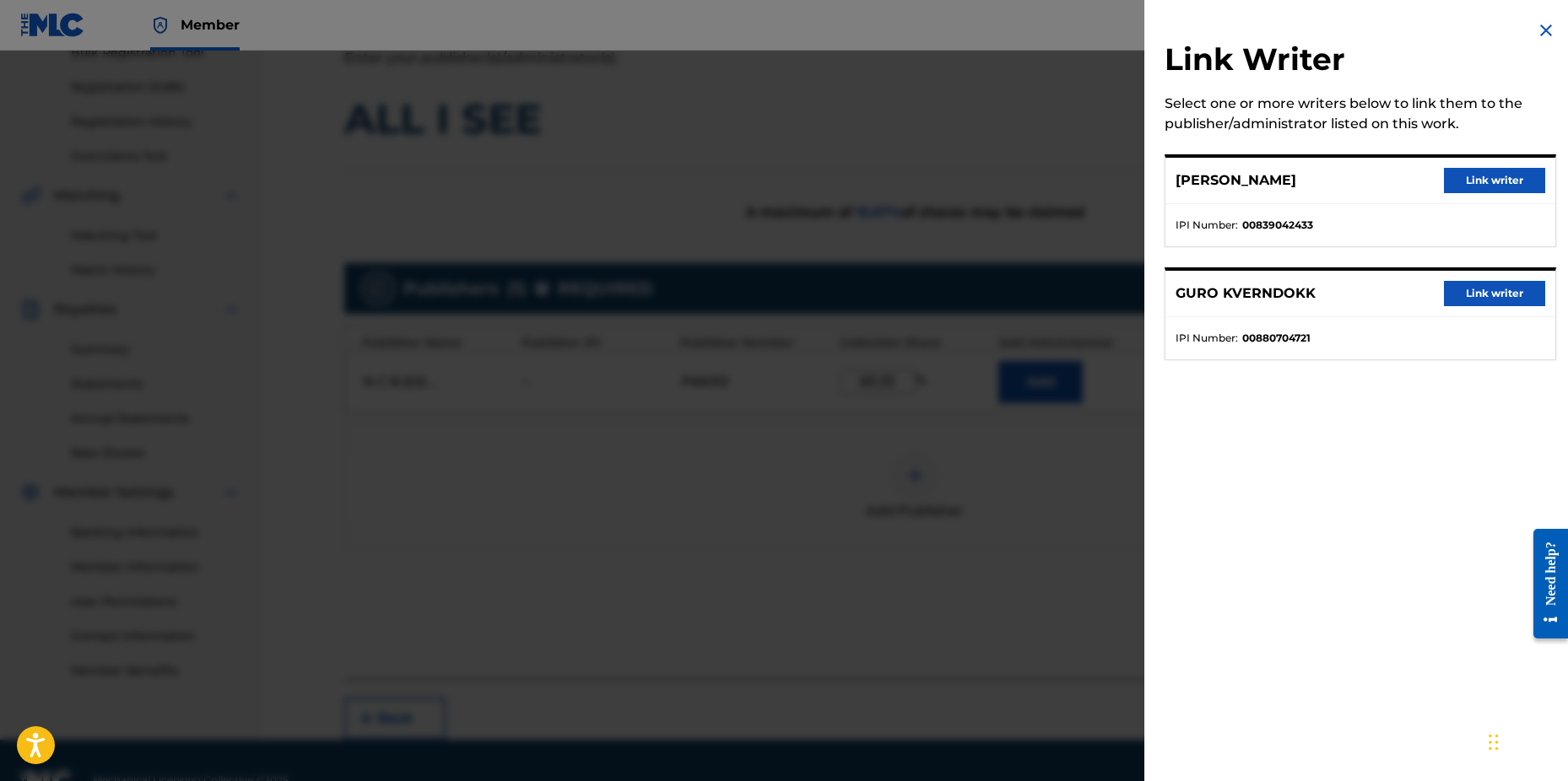
click at [1453, 294] on button "Link writer" at bounding box center [1495, 293] width 101 height 25
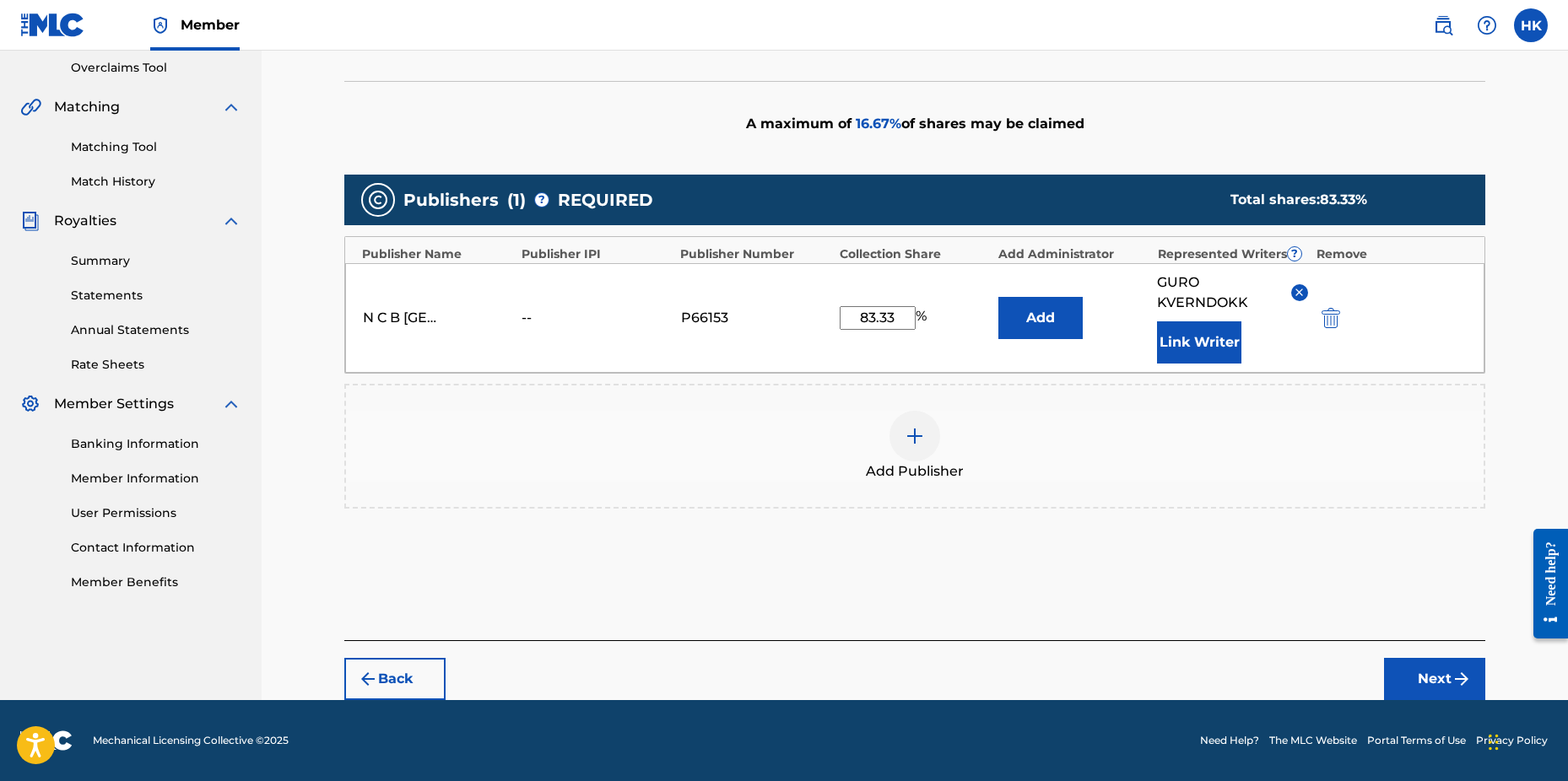
click at [1419, 683] on button "Next" at bounding box center [1435, 679] width 101 height 42
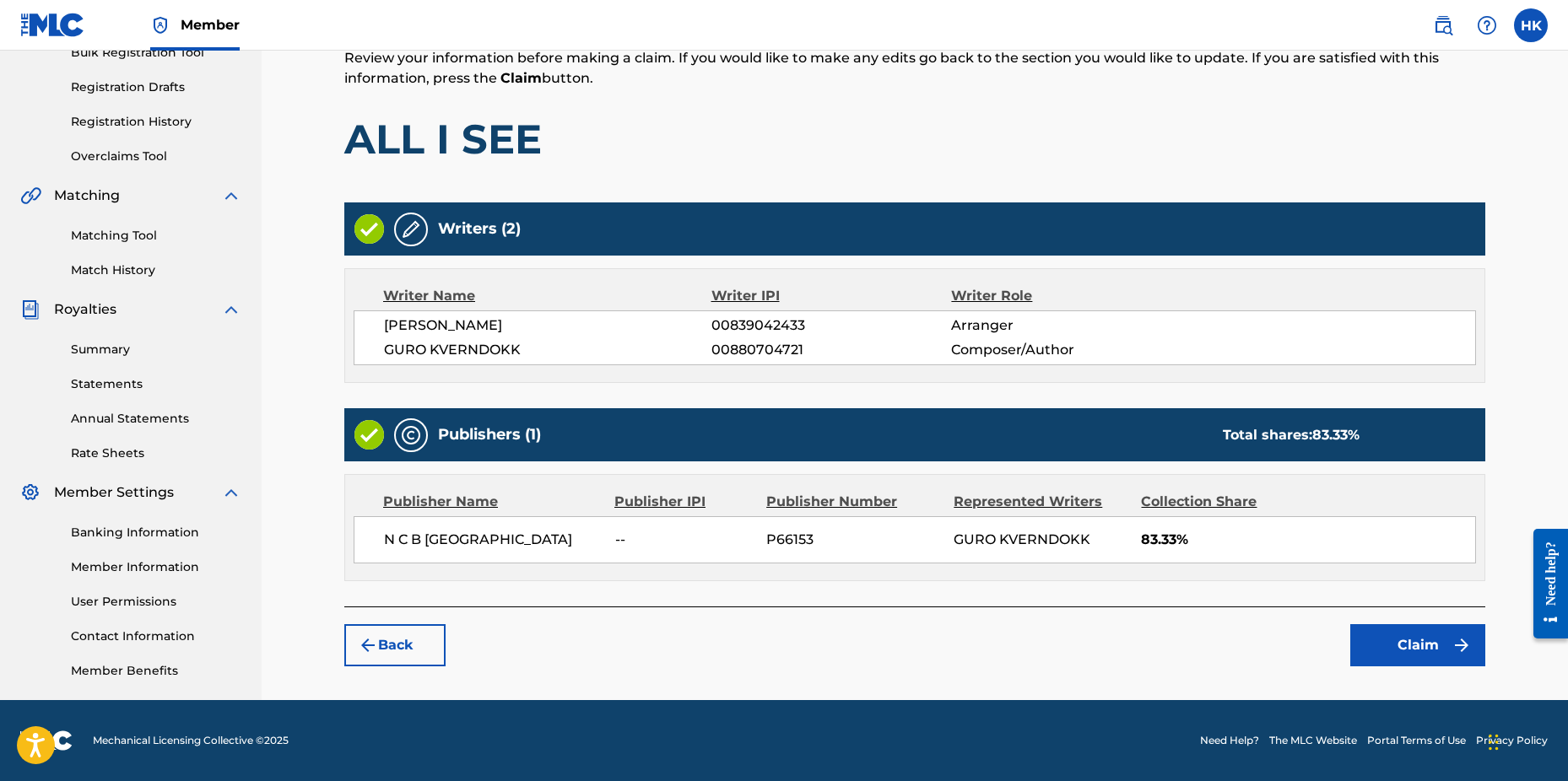
click at [1377, 657] on button "Claim" at bounding box center [1418, 645] width 135 height 42
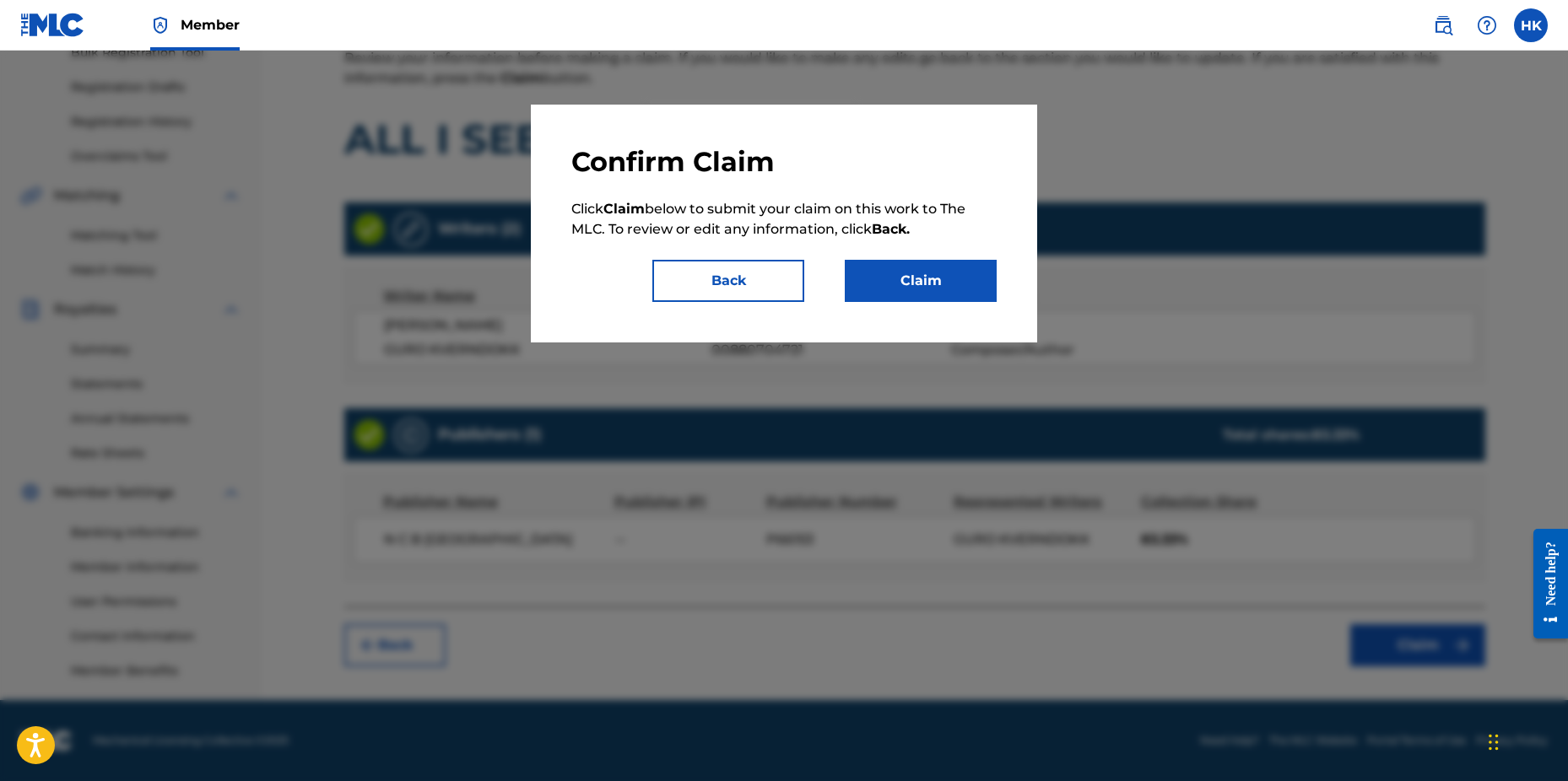
click at [901, 289] on button "Claim" at bounding box center [921, 281] width 152 height 42
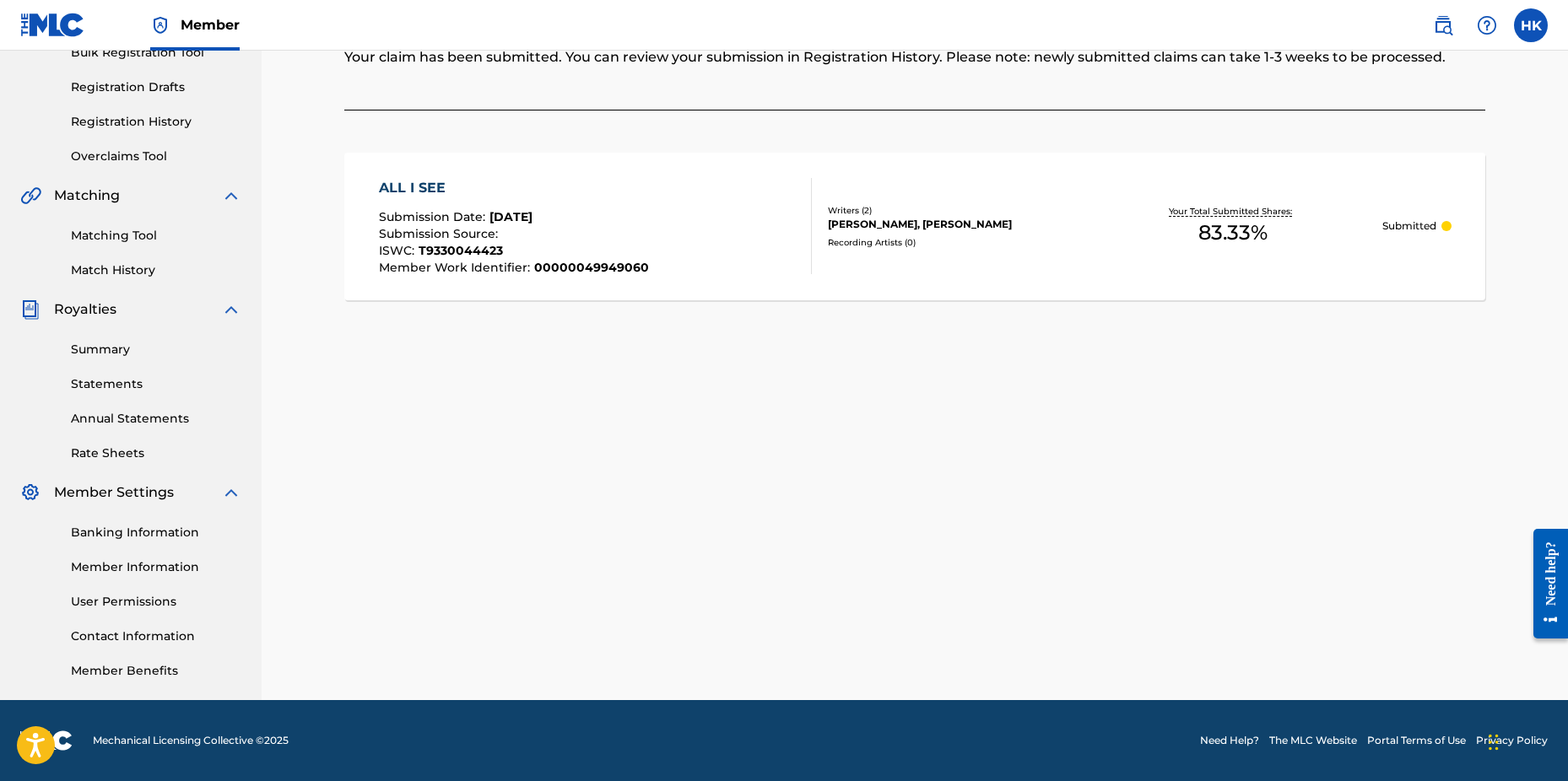
click at [521, 664] on div "Claiming Tool Search Add Publishers & Shares Review Submit Submit Your claim ha…" at bounding box center [915, 264] width 1182 height 873
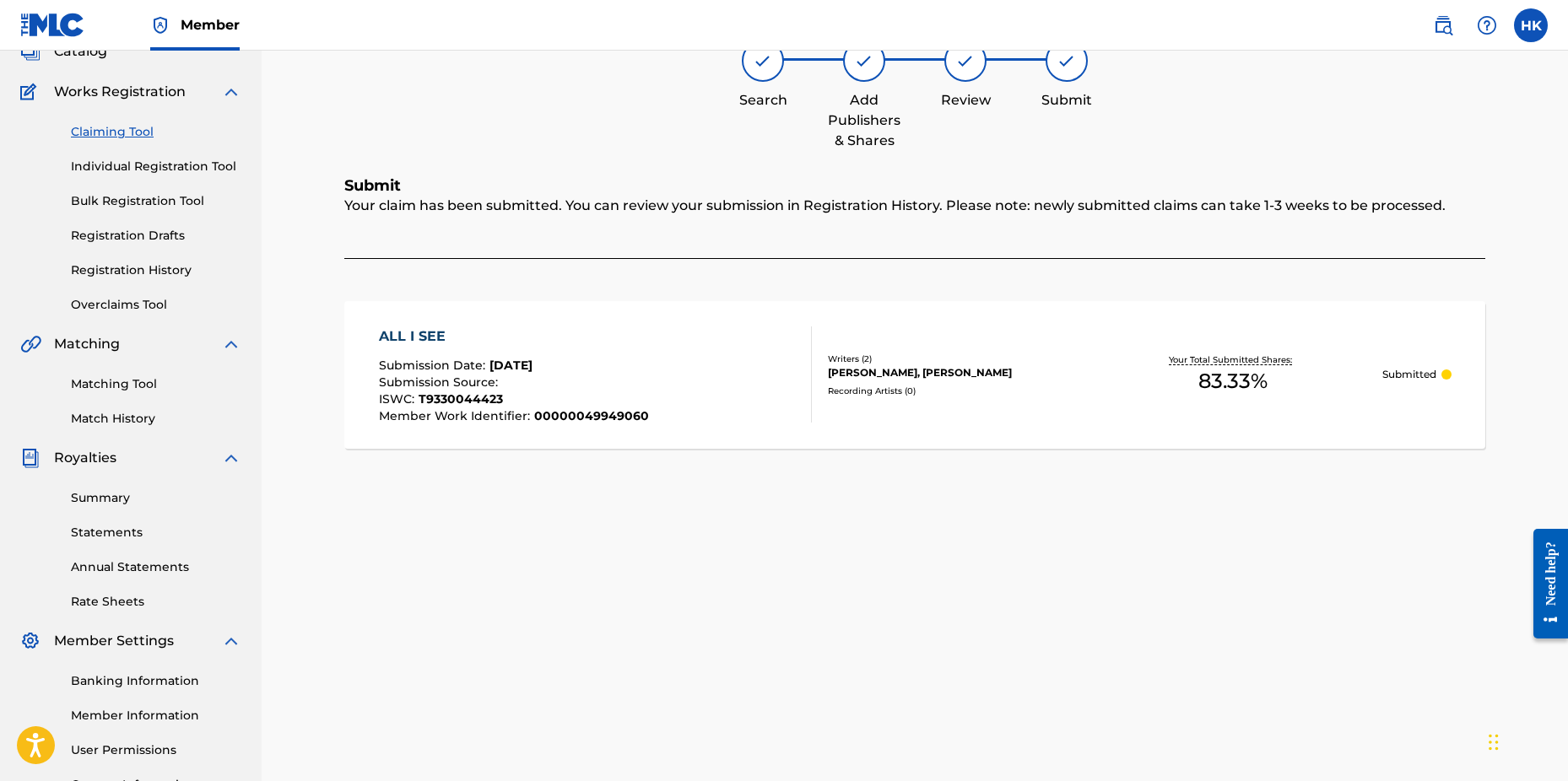
scroll to position [0, 0]
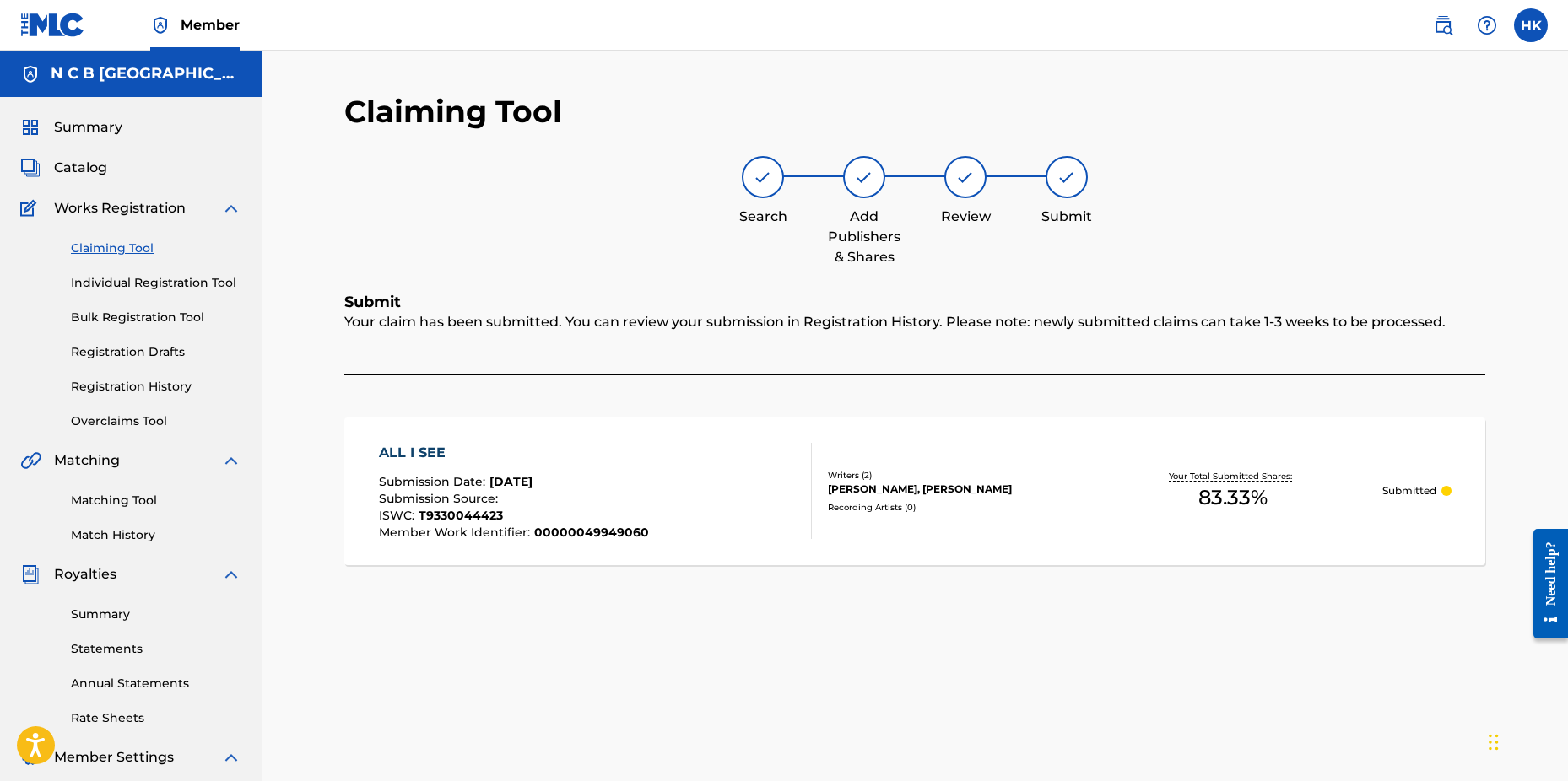
drag, startPoint x: 82, startPoint y: 162, endPoint x: 107, endPoint y: 166, distance: 25.3
click at [82, 162] on span "Catalog" at bounding box center [80, 168] width 54 height 20
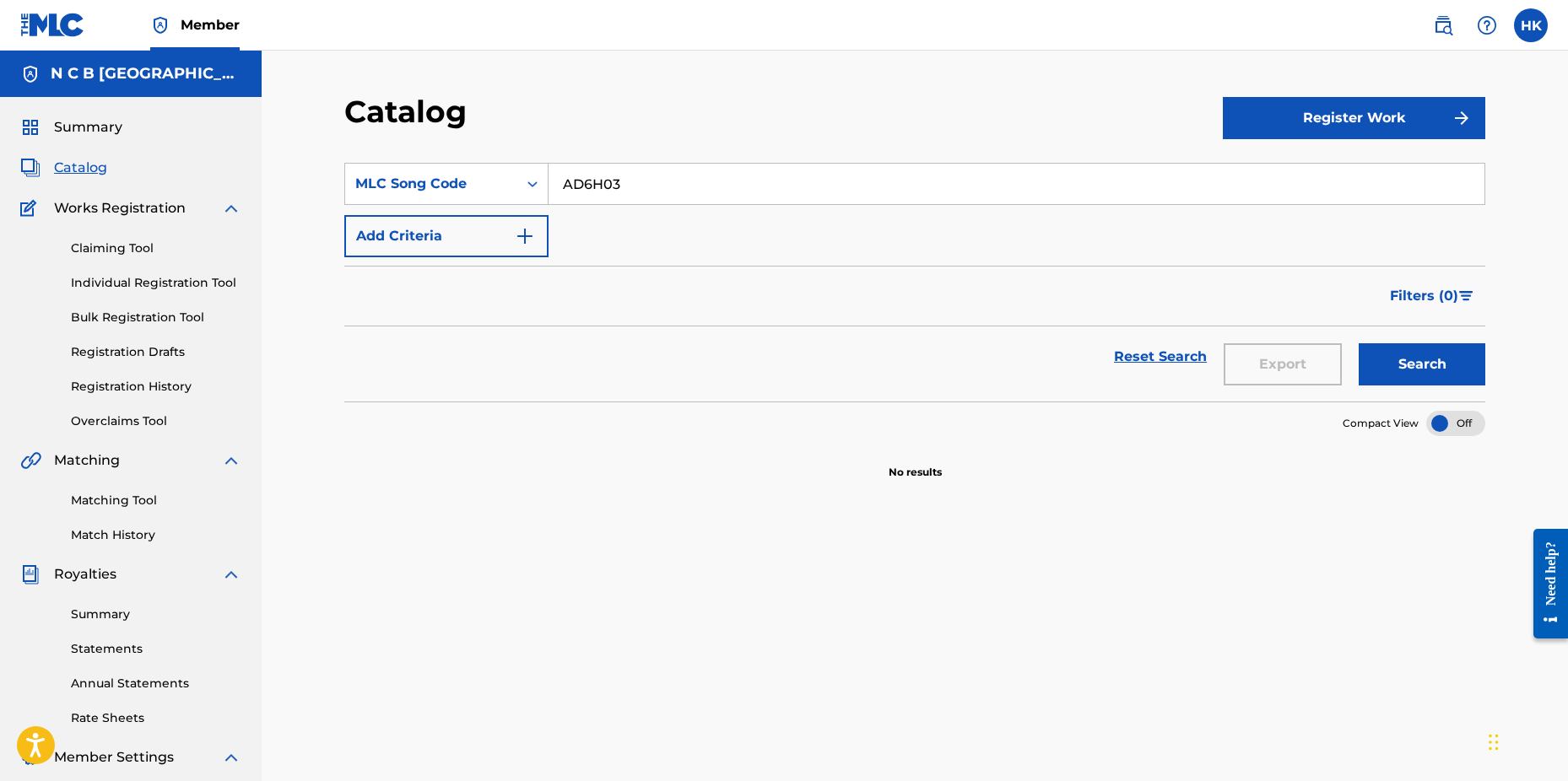
click at [653, 182] on input "AD6H03" at bounding box center [1017, 183] width 936 height 41
type input "A"
paste input "RC4UMY"
click at [1359, 343] on button "Search" at bounding box center [1422, 364] width 126 height 42
type input "RC4UMY"
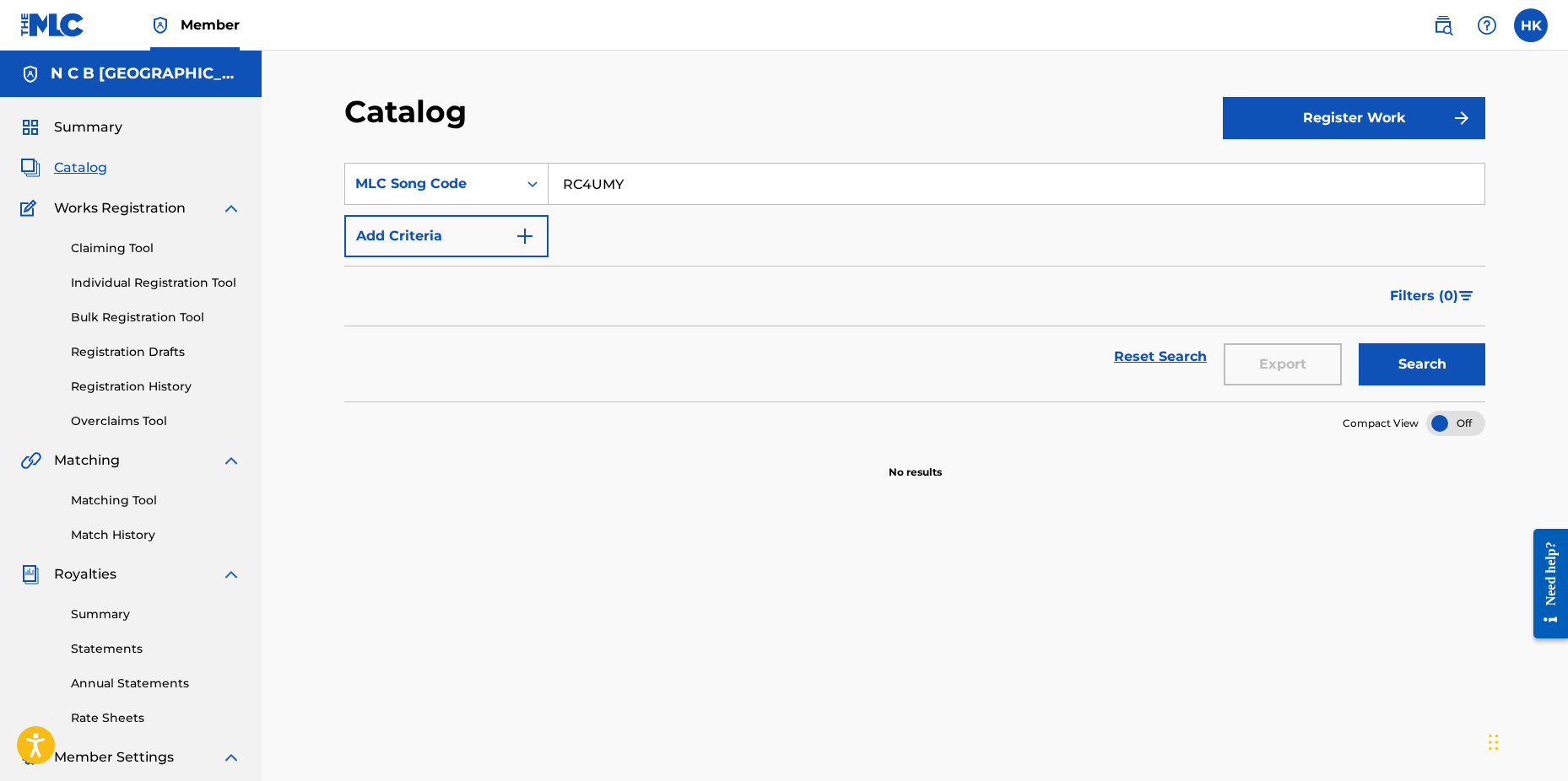
click at [1359, 343] on button "Search" at bounding box center [1422, 364] width 126 height 42
click at [100, 241] on div "Claiming Tool Individual Registration Tool Bulk Registration Tool Registration …" at bounding box center [131, 324] width 221 height 212
click at [150, 243] on link "Claiming Tool" at bounding box center [156, 248] width 170 height 18
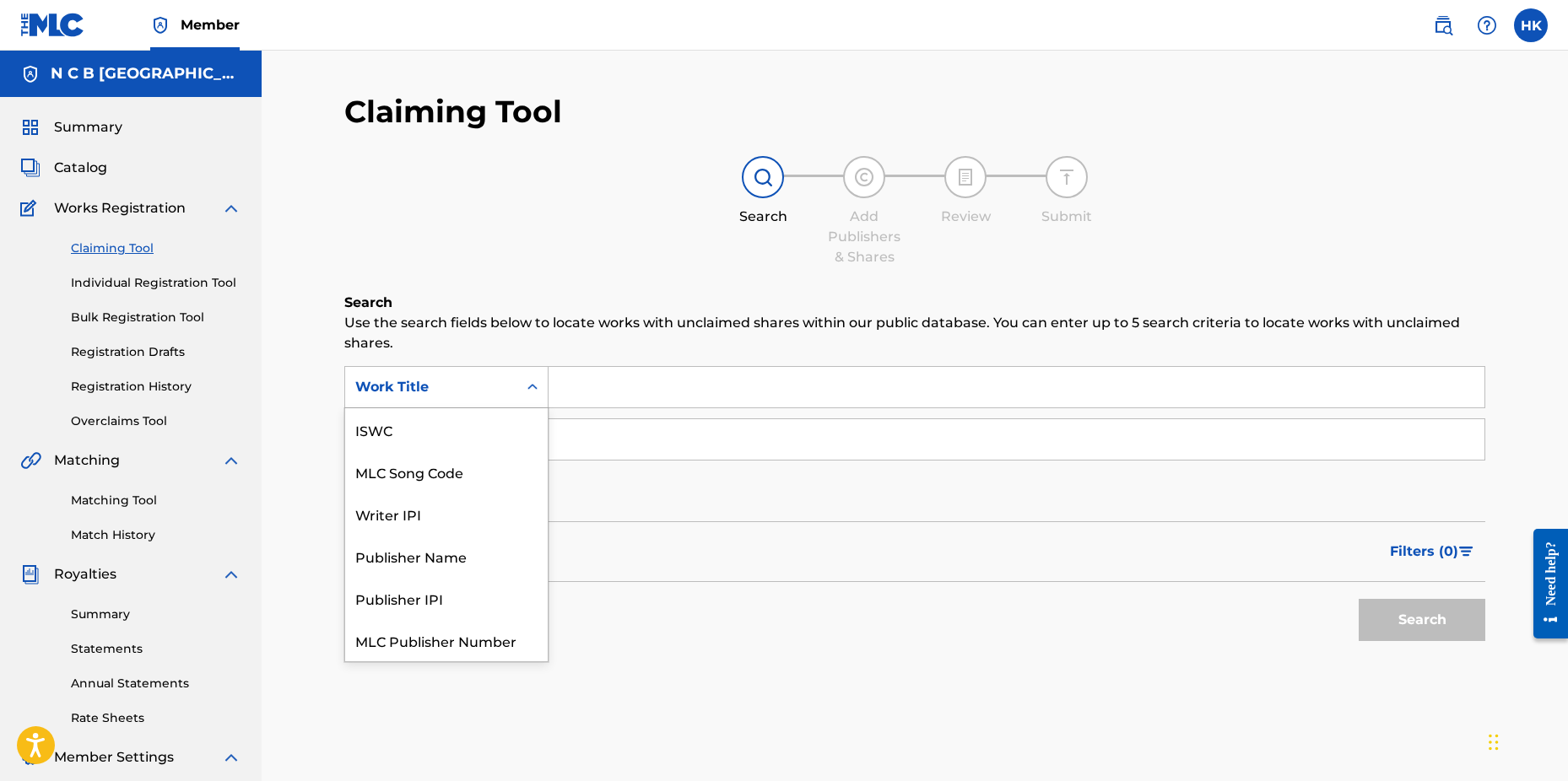
click at [524, 383] on icon "Search Form" at bounding box center [532, 387] width 17 height 17
click at [505, 424] on div "MLC Song Code" at bounding box center [446, 429] width 202 height 42
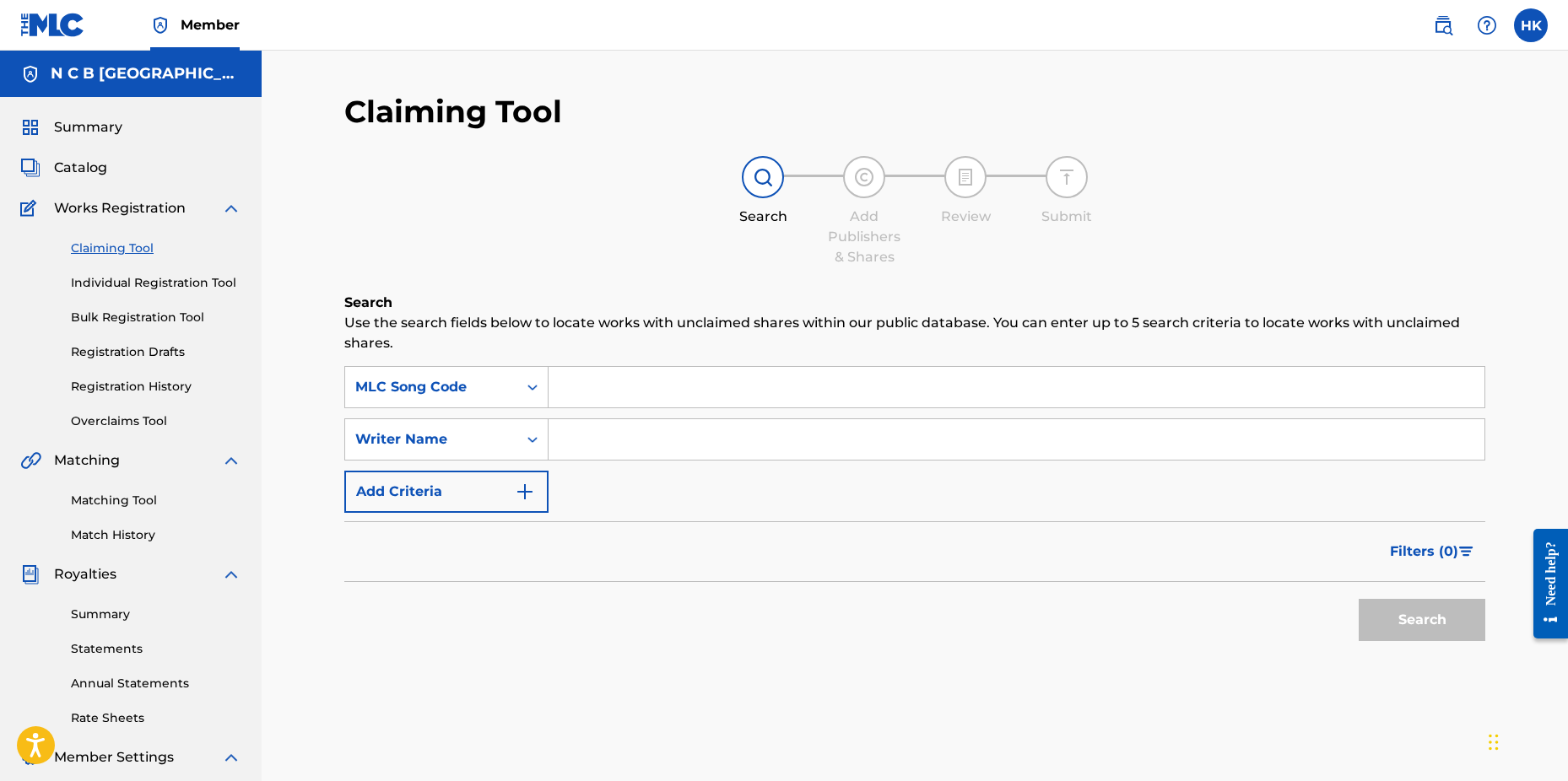
click at [587, 388] on input "Search Form" at bounding box center [1017, 387] width 936 height 41
paste input "RC4UMY"
type input "RC4UMY"
click at [1359, 599] on button "Search" at bounding box center [1422, 619] width 126 height 42
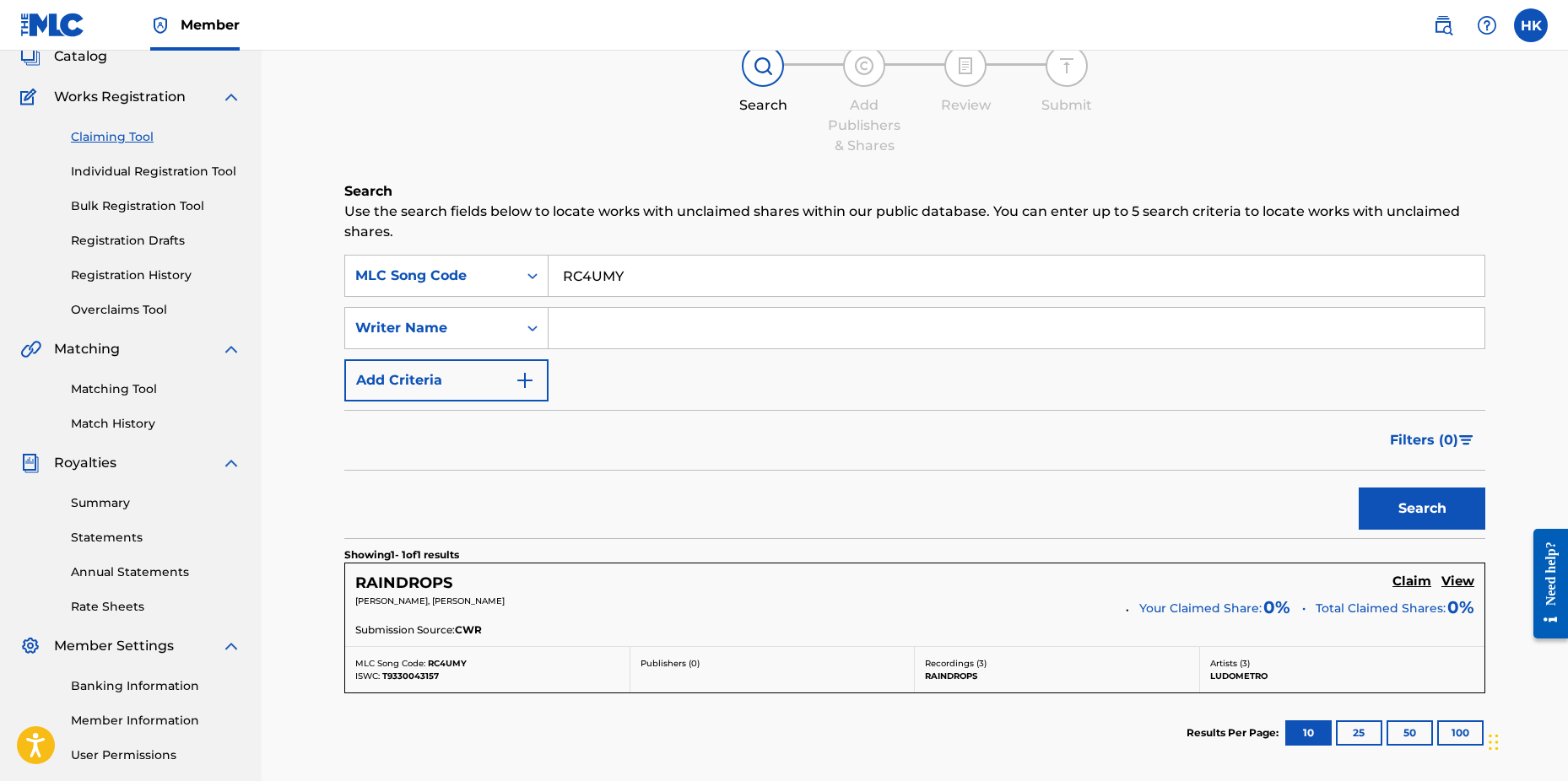
scroll to position [269, 0]
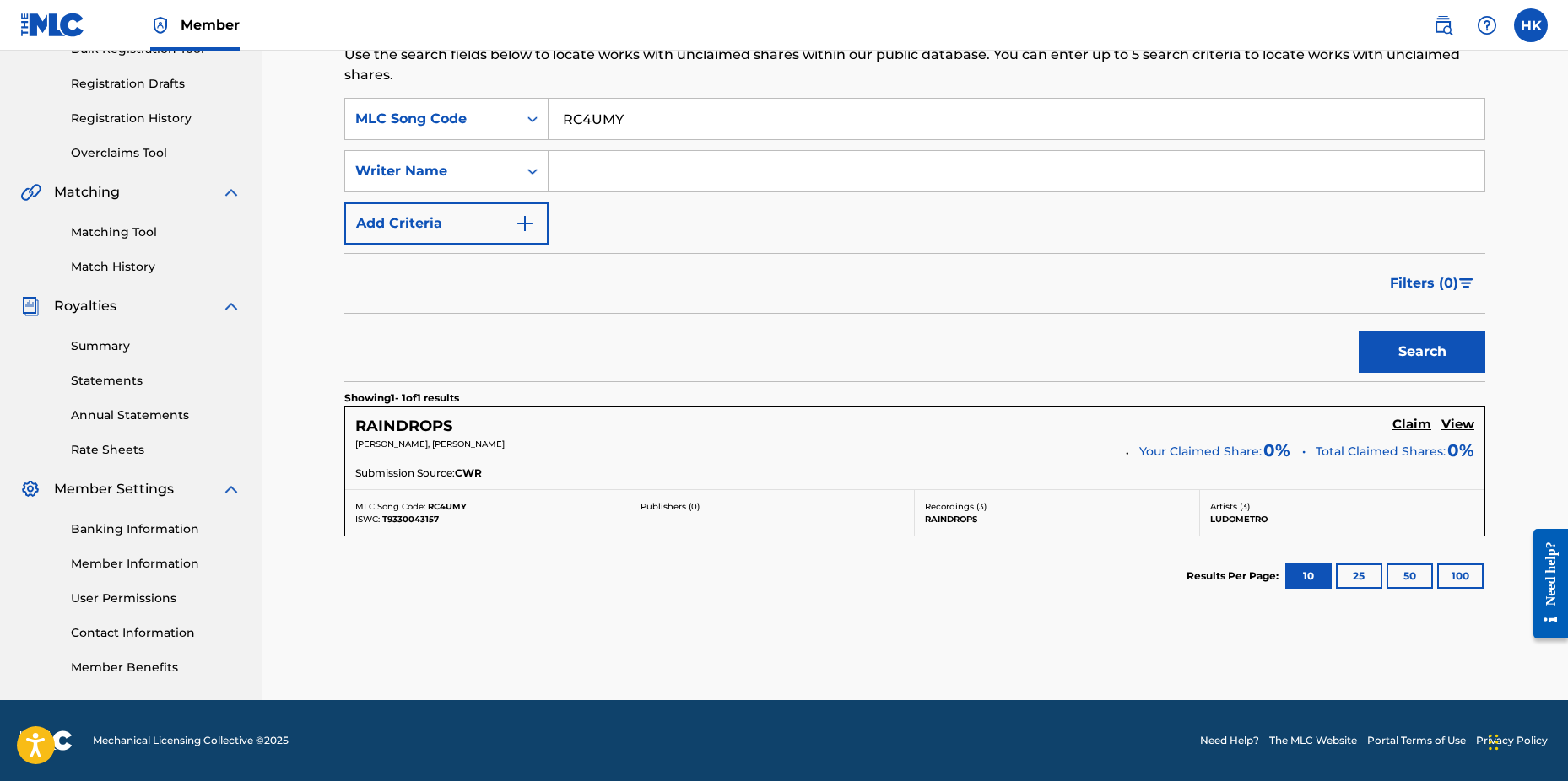
click at [1403, 421] on h5 "Claim" at bounding box center [1412, 424] width 39 height 16
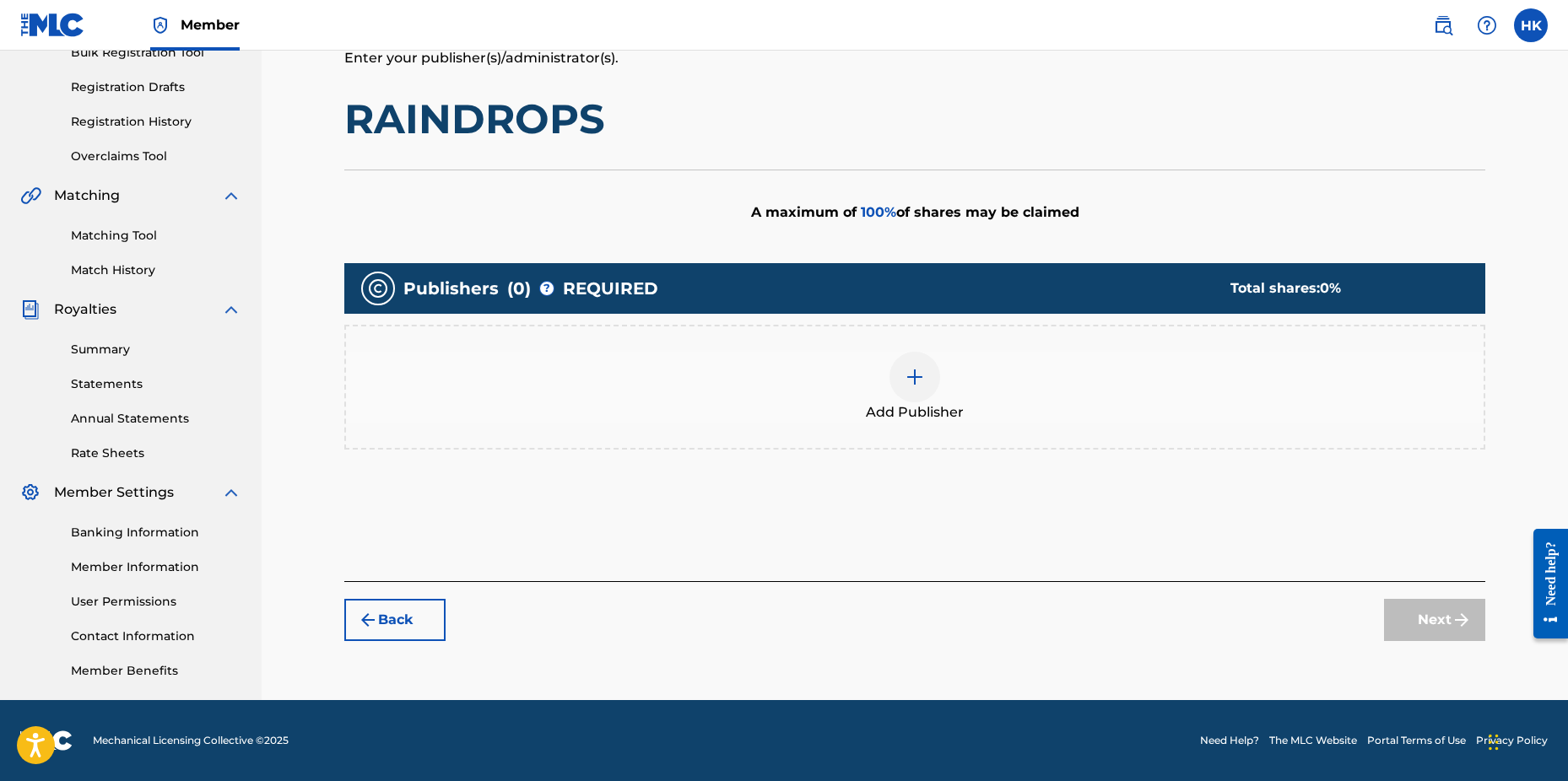
scroll to position [265, 0]
click at [918, 375] on img at bounding box center [915, 377] width 20 height 20
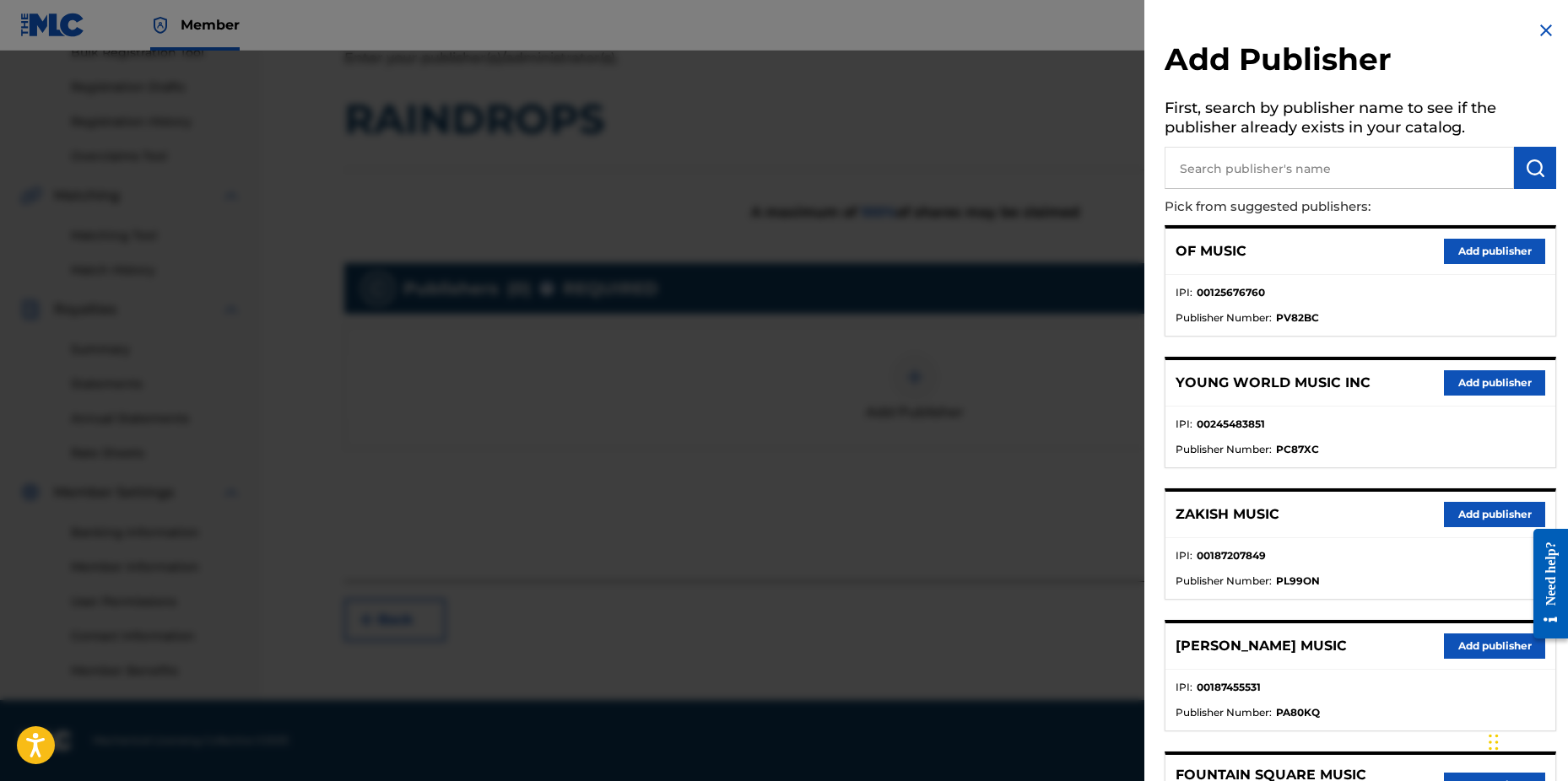
click at [1224, 168] on input "text" at bounding box center [1340, 168] width 349 height 42
type input "n c b"
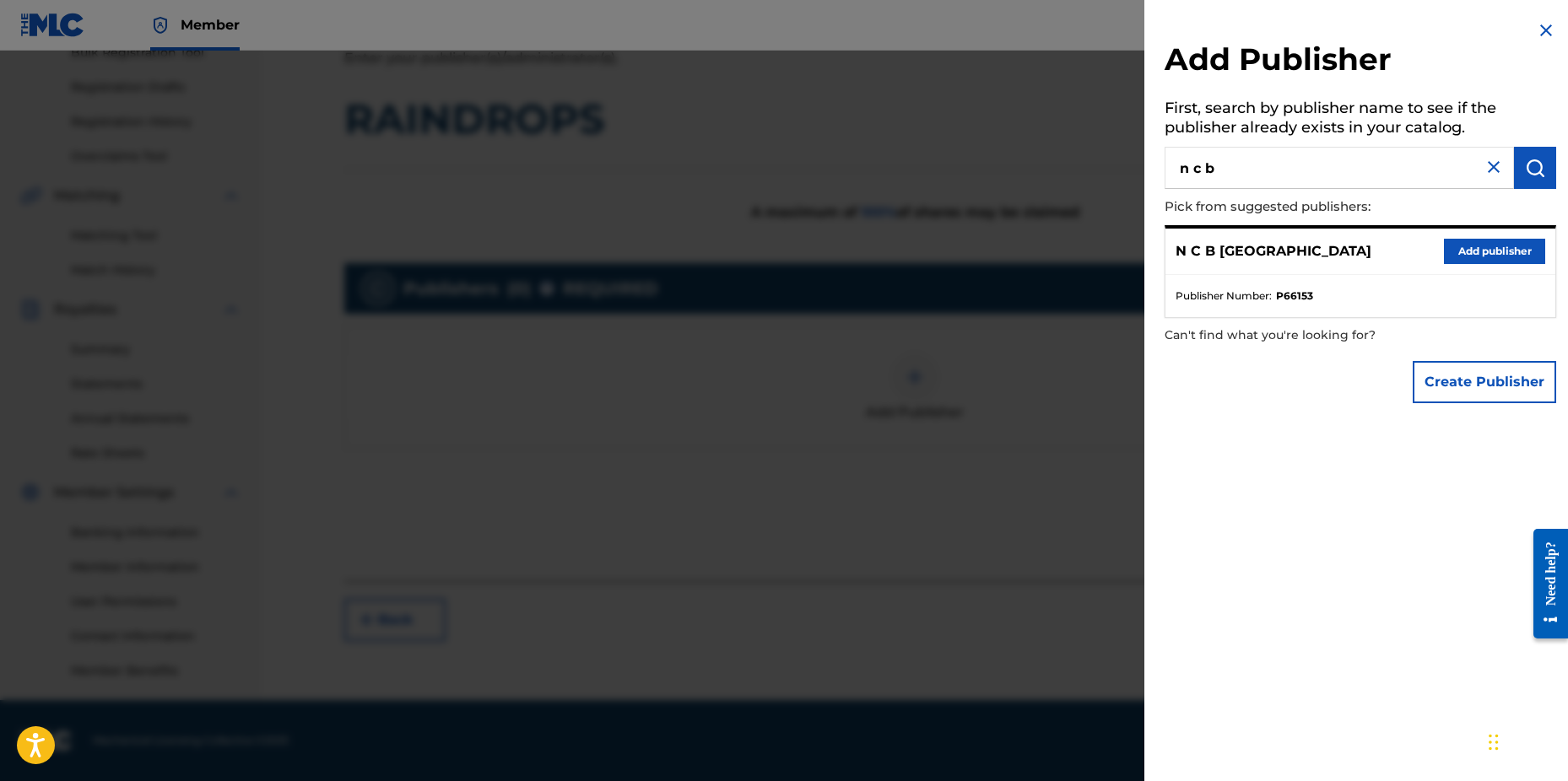
click at [1476, 254] on button "Add publisher" at bounding box center [1495, 251] width 101 height 25
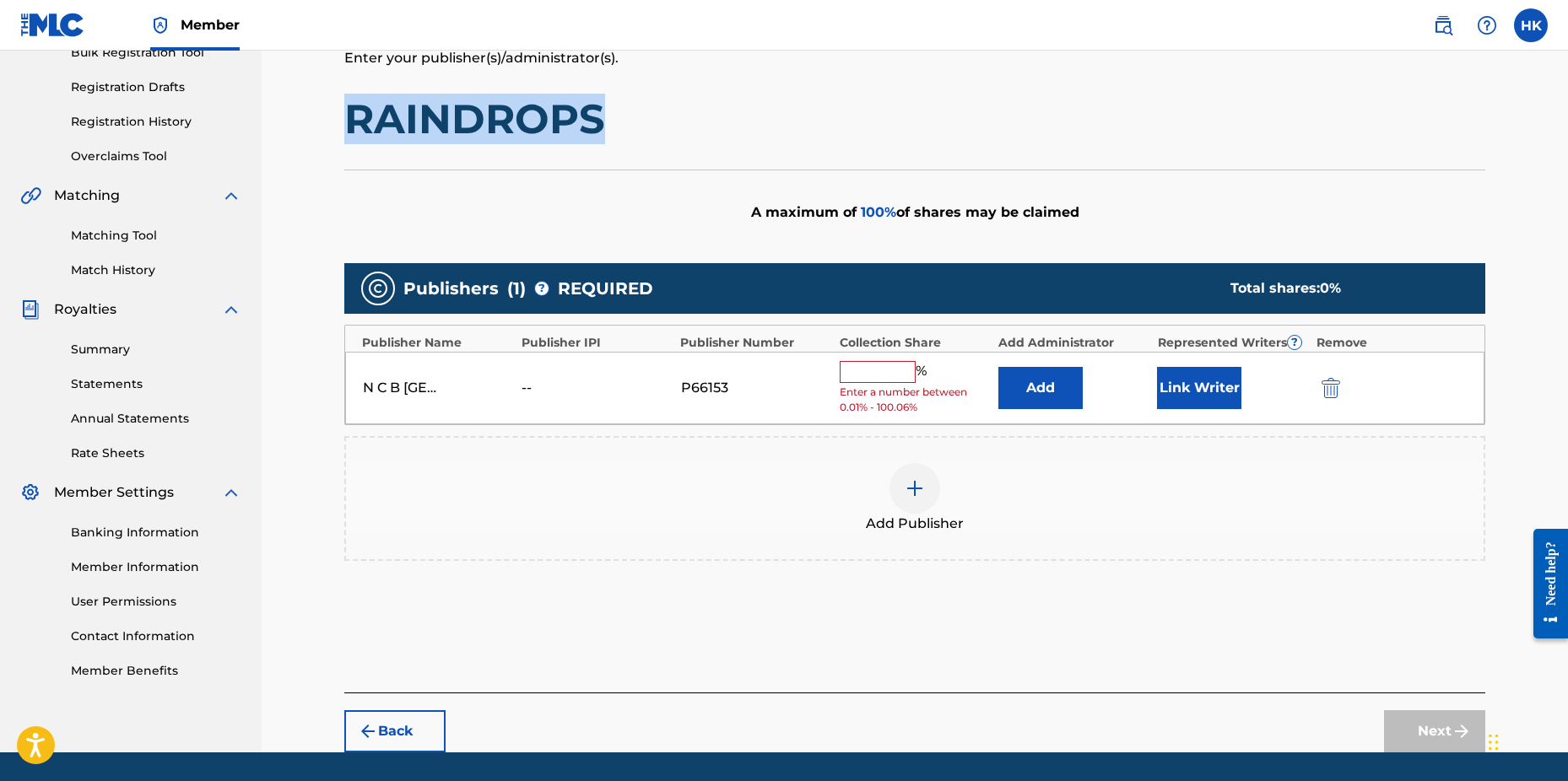
drag, startPoint x: 347, startPoint y: 117, endPoint x: 600, endPoint y: 121, distance: 253.0
click at [600, 121] on h1 "RAINDROPS" at bounding box center [915, 118] width 1141 height 51
click at [892, 378] on input "text" at bounding box center [878, 371] width 76 height 22
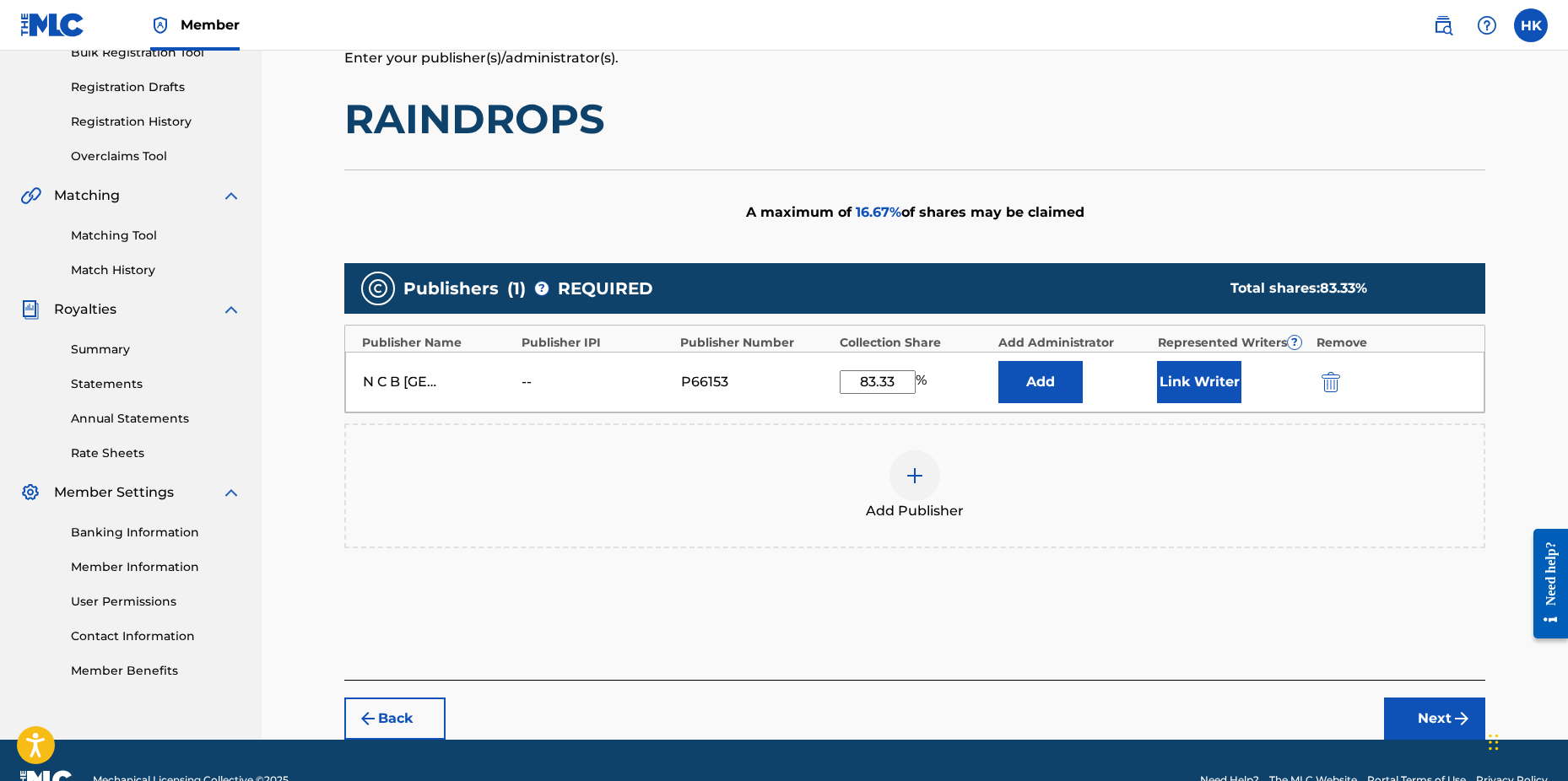
type input "83.33"
click at [1164, 367] on button "Link Writer" at bounding box center [1200, 382] width 85 height 42
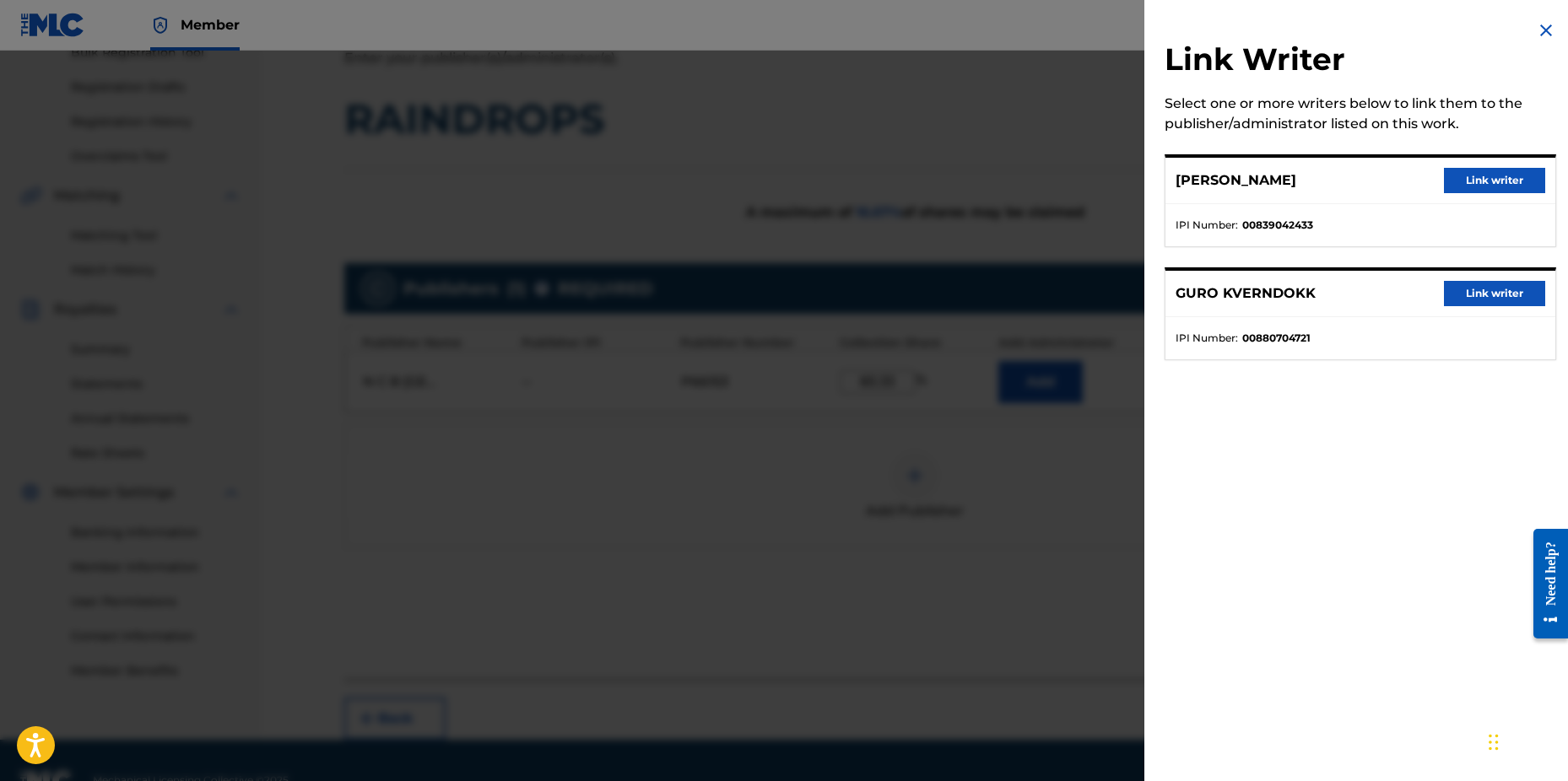
click at [1456, 297] on button "Link writer" at bounding box center [1495, 293] width 101 height 25
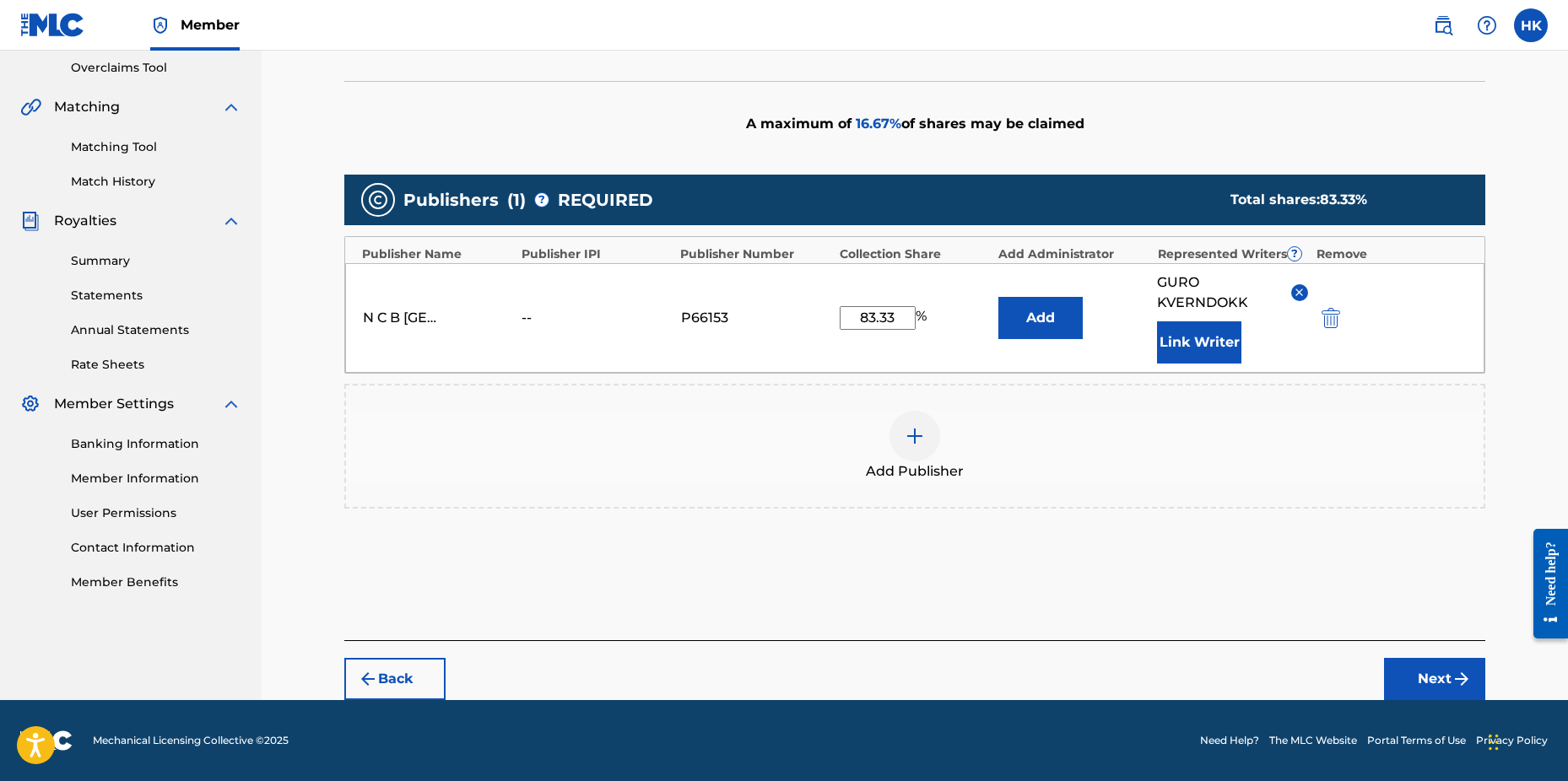
click at [1428, 667] on button "Next" at bounding box center [1435, 679] width 101 height 42
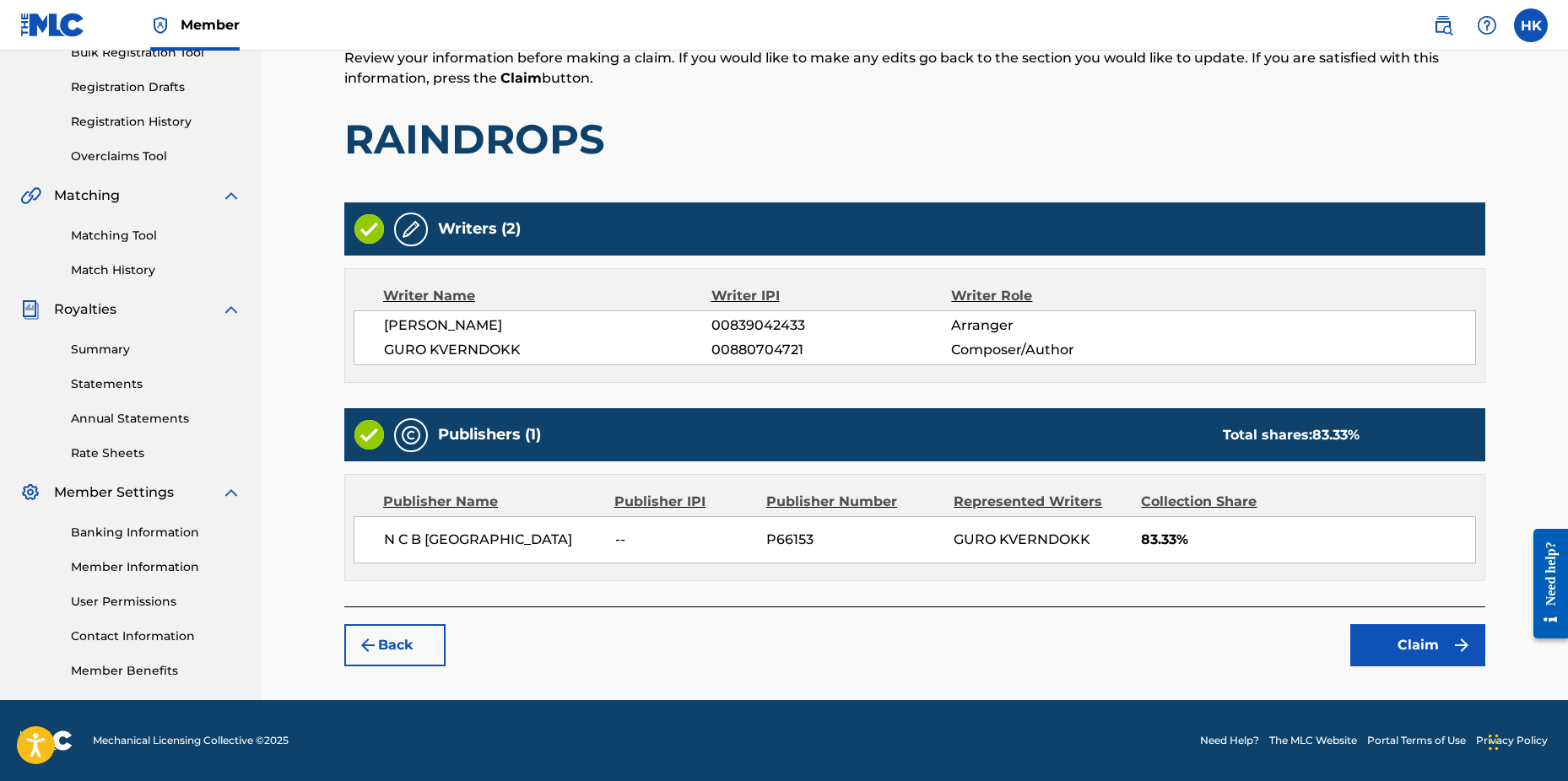
click at [1417, 662] on button "Claim" at bounding box center [1418, 645] width 135 height 42
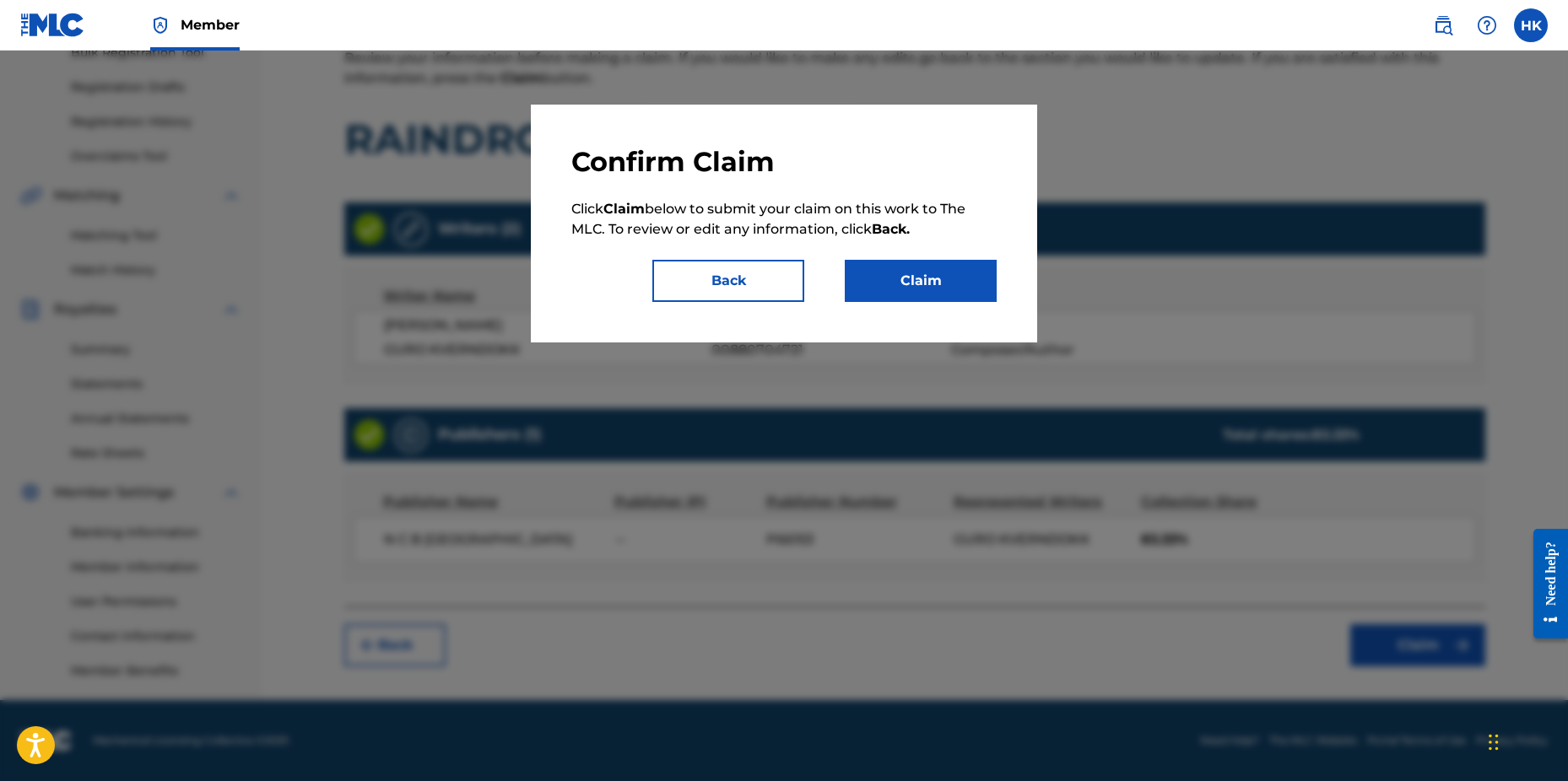
click at [930, 293] on button "Claim" at bounding box center [921, 281] width 152 height 42
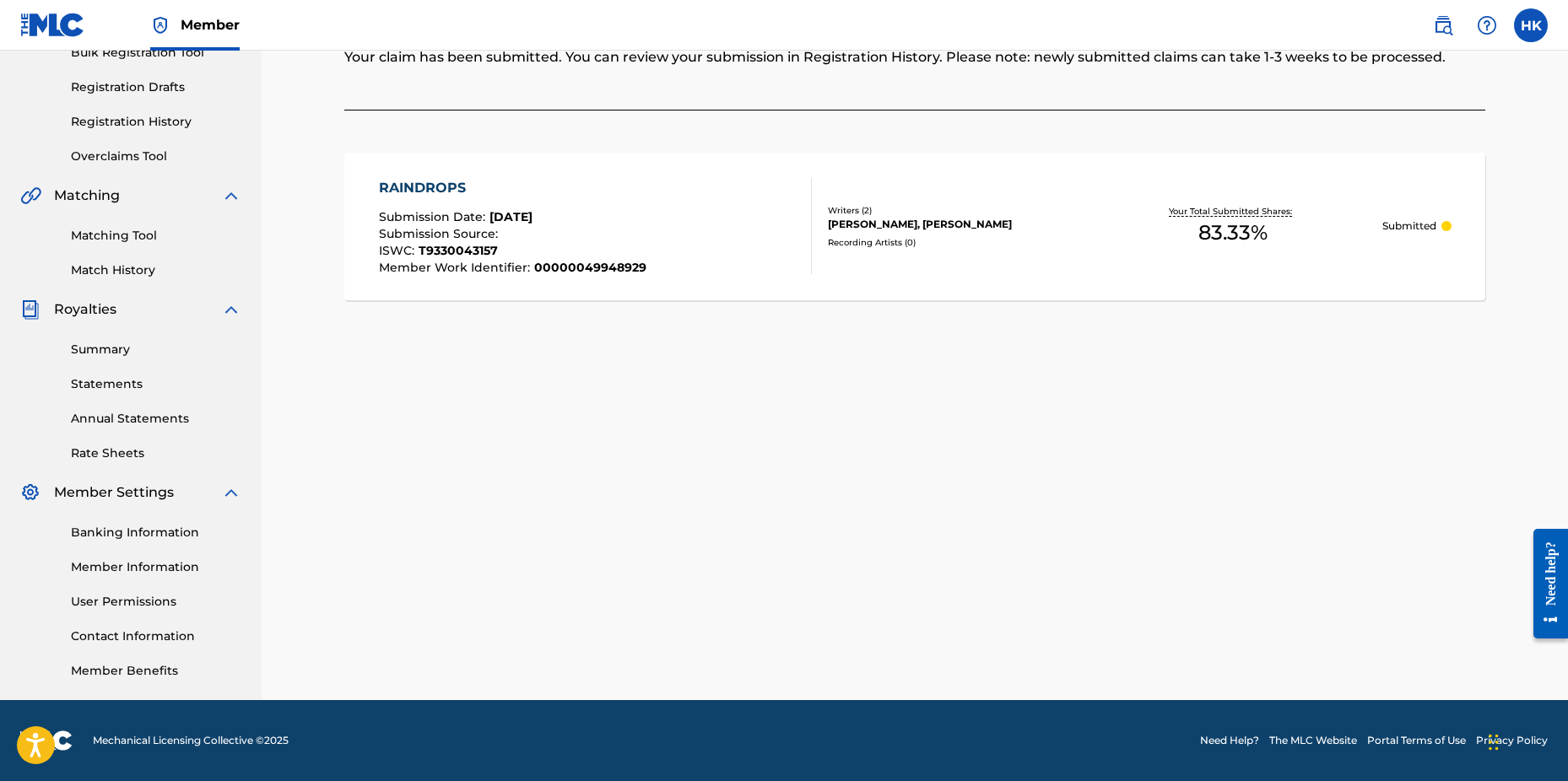
click at [1416, 512] on div "Claiming Tool Search Add Publishers & Shares Review Submit Submit Your claim ha…" at bounding box center [915, 264] width 1182 height 873
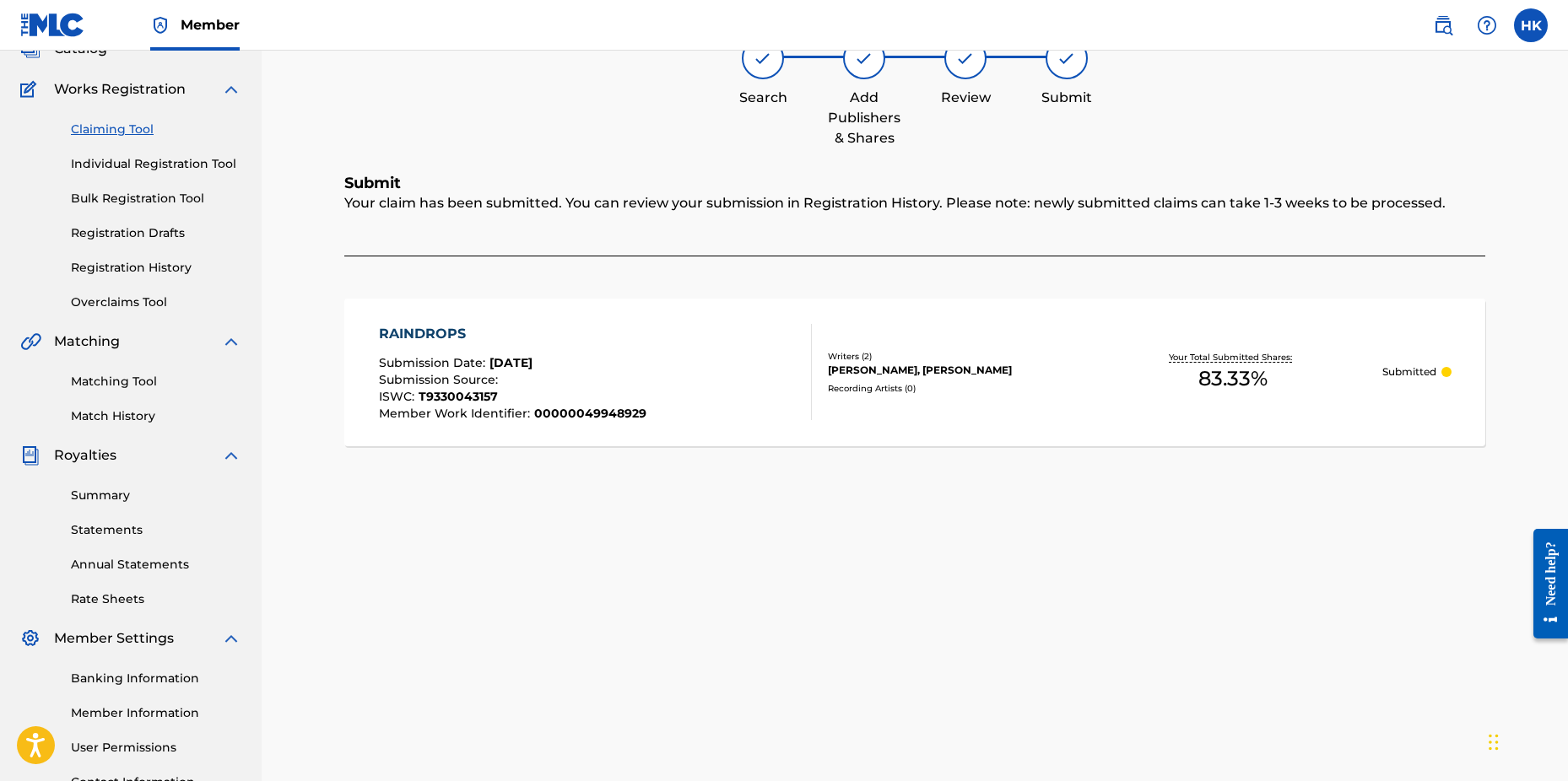
scroll to position [0, 0]
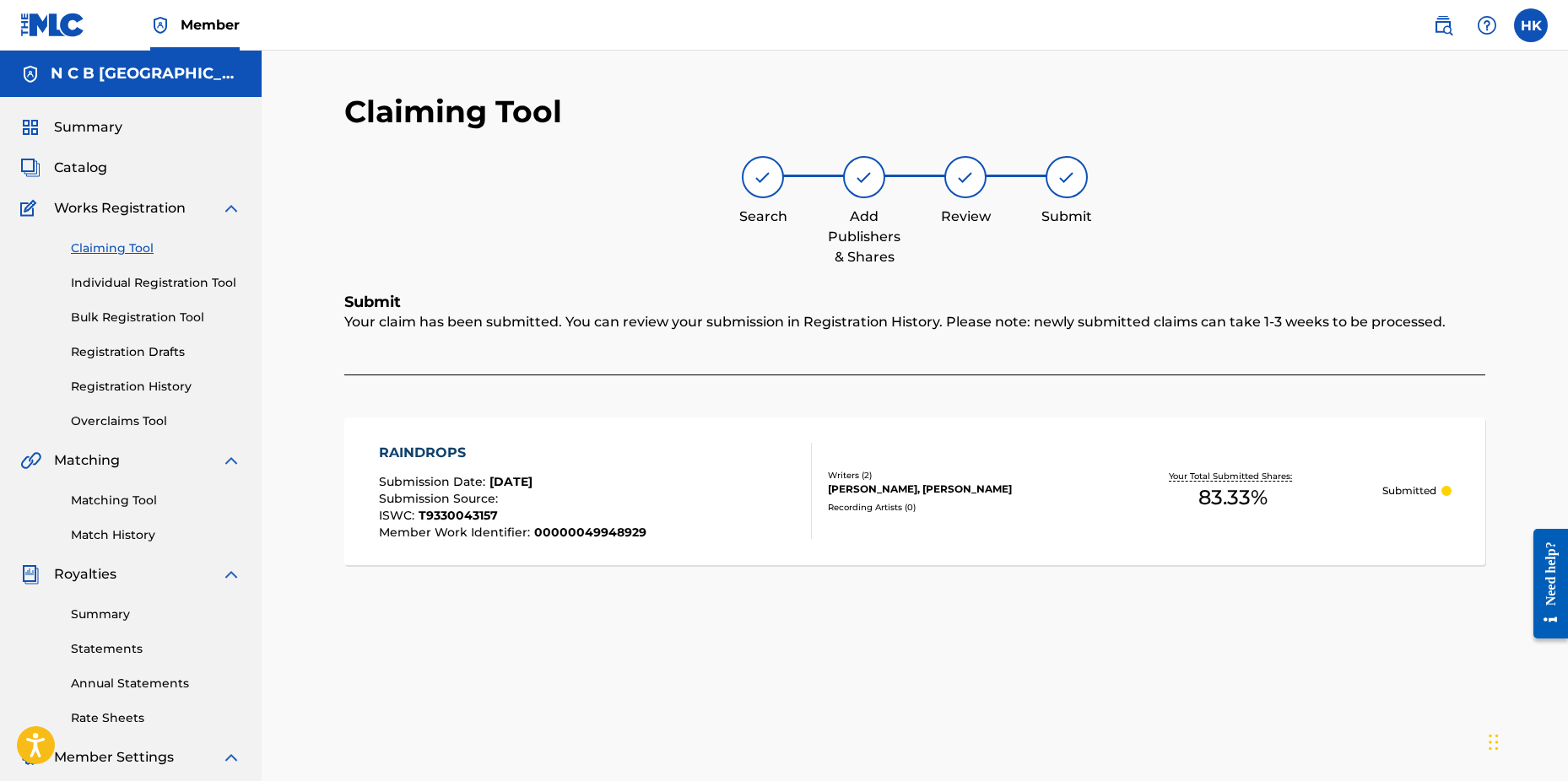
drag, startPoint x: 118, startPoint y: 162, endPoint x: 95, endPoint y: 162, distance: 23.0
click at [97, 162] on div "Catalog" at bounding box center [131, 168] width 221 height 20
click at [88, 161] on span "Catalog" at bounding box center [80, 168] width 54 height 20
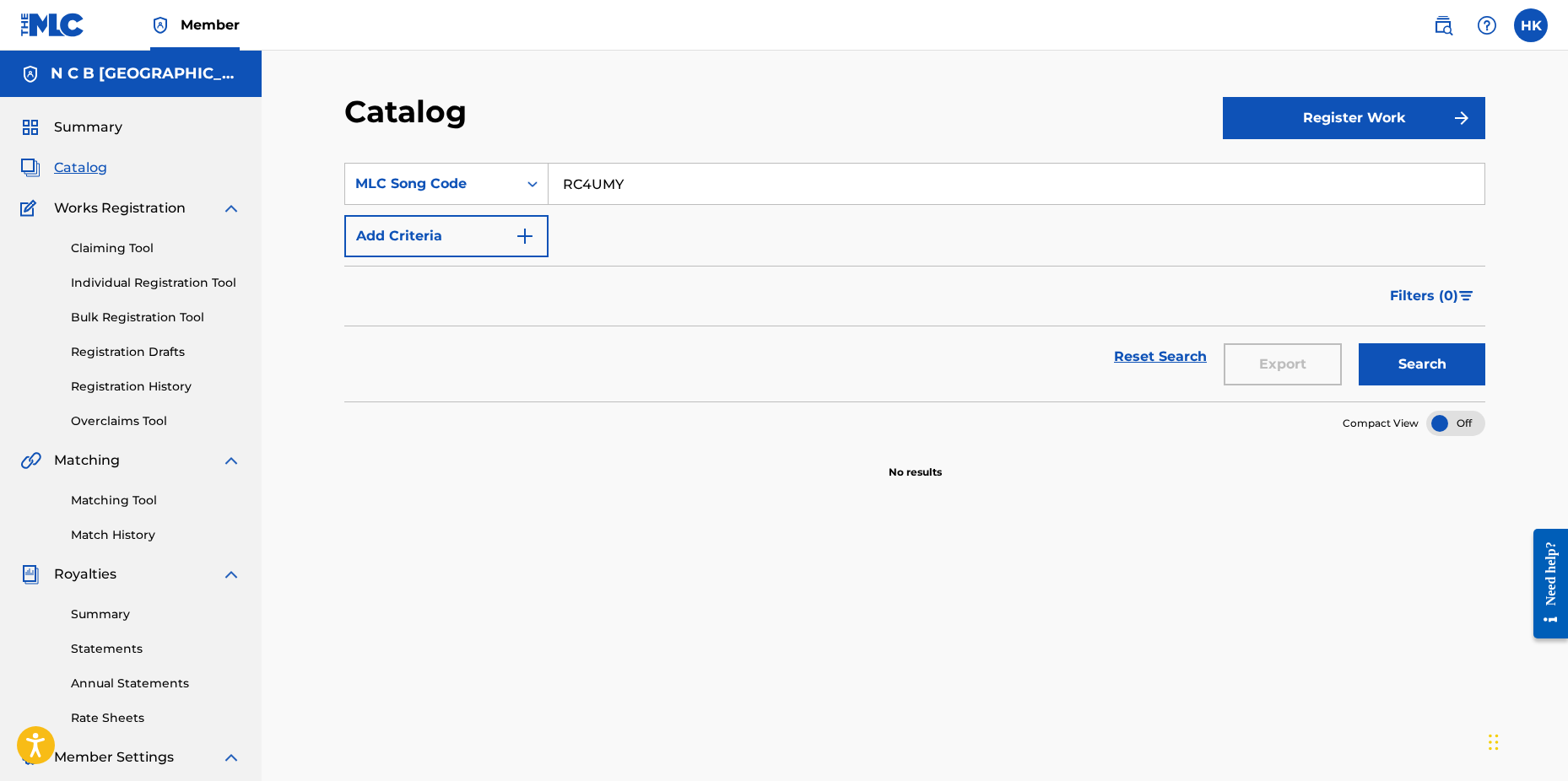
click at [666, 184] on input "RC4UMY" at bounding box center [1017, 183] width 936 height 41
type input "R"
paste input "TA5QB8"
type input "TA5QB8"
click at [1359, 343] on button "Search" at bounding box center [1422, 364] width 126 height 42
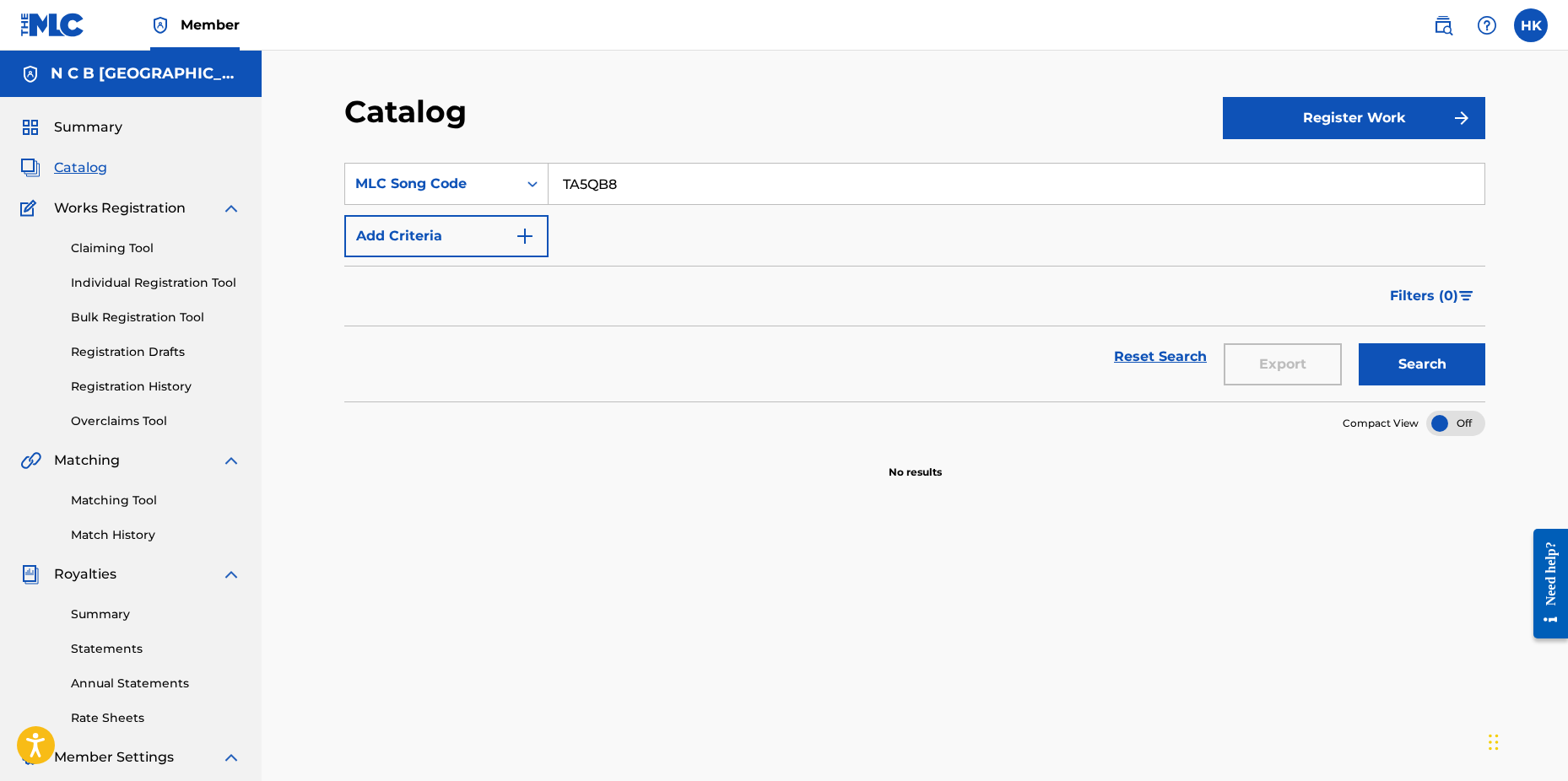
drag, startPoint x: 1380, startPoint y: 352, endPoint x: 1130, endPoint y: 335, distance: 250.6
click at [1379, 352] on button "Search" at bounding box center [1422, 364] width 126 height 42
click at [122, 236] on div "Claiming Tool Individual Registration Tool Bulk Registration Tool Registration …" at bounding box center [131, 324] width 221 height 212
click at [127, 245] on link "Claiming Tool" at bounding box center [156, 248] width 170 height 18
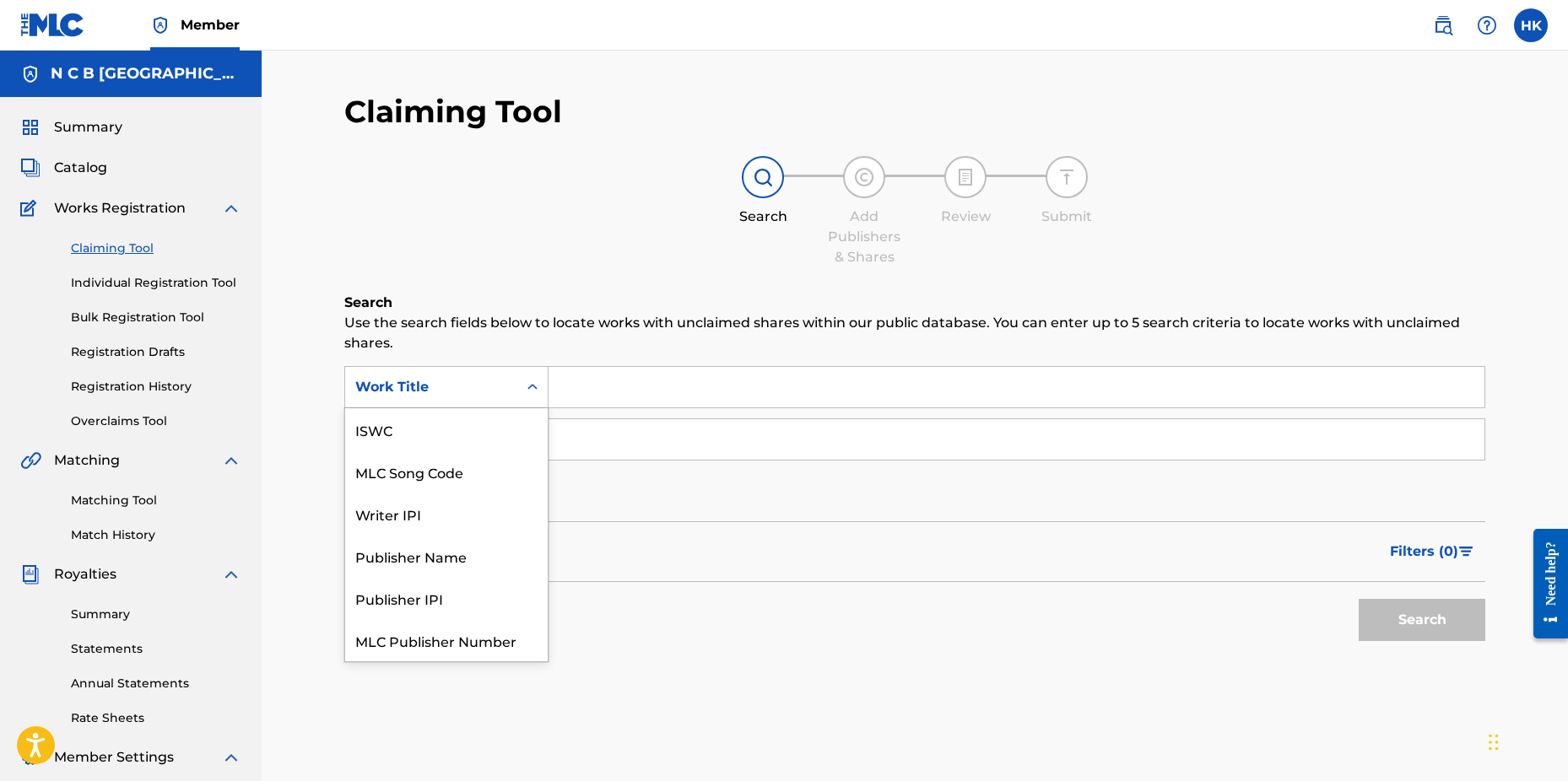
click at [532, 379] on icon "Search Form" at bounding box center [532, 387] width 17 height 17
click at [506, 428] on div "MLC Song Code" at bounding box center [446, 429] width 202 height 42
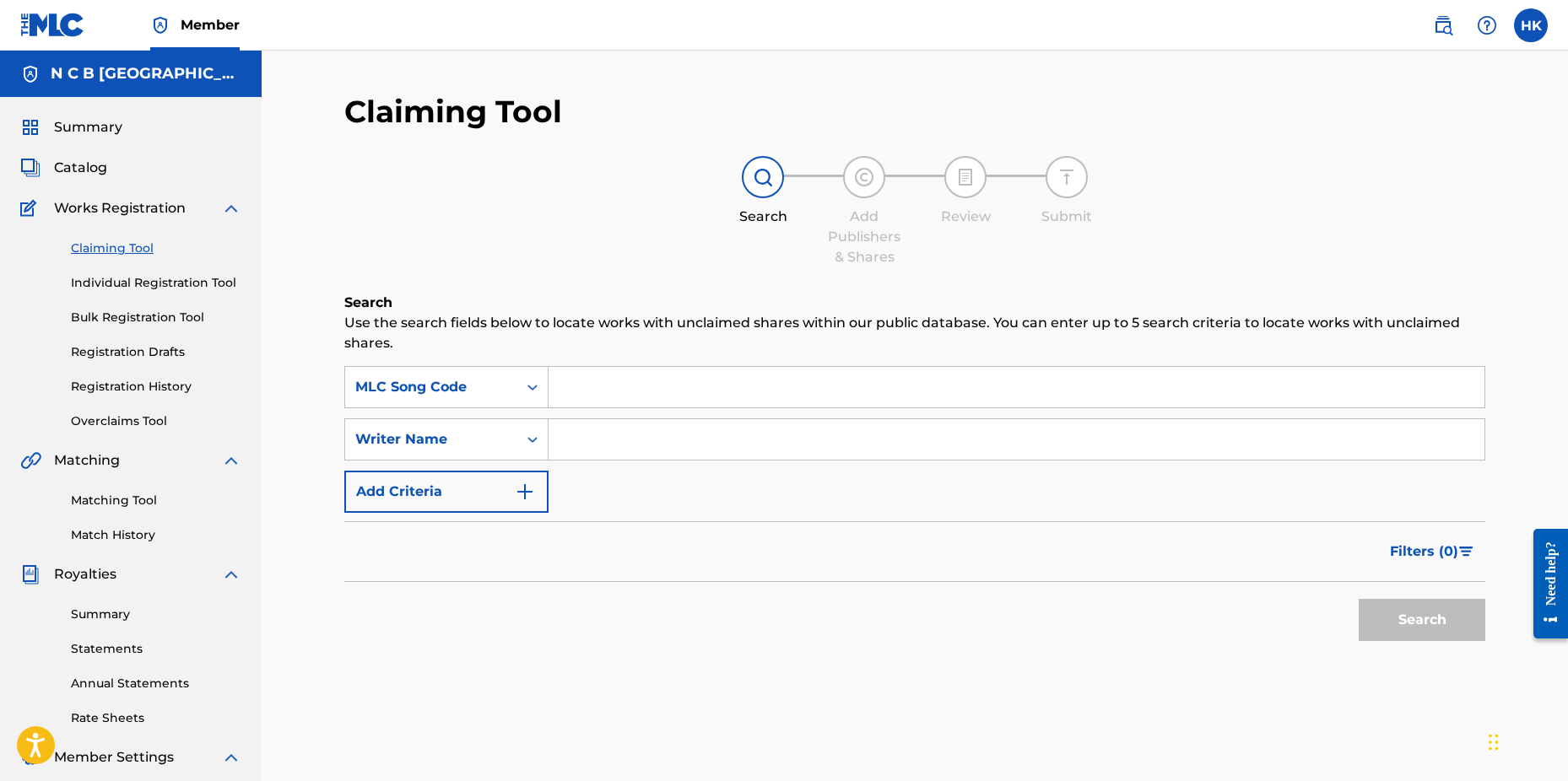
click at [576, 397] on input "Search Form" at bounding box center [1017, 387] width 936 height 41
paste input "TA5QB8"
type input "TA5QB8"
click at [1359, 599] on button "Search" at bounding box center [1422, 619] width 126 height 42
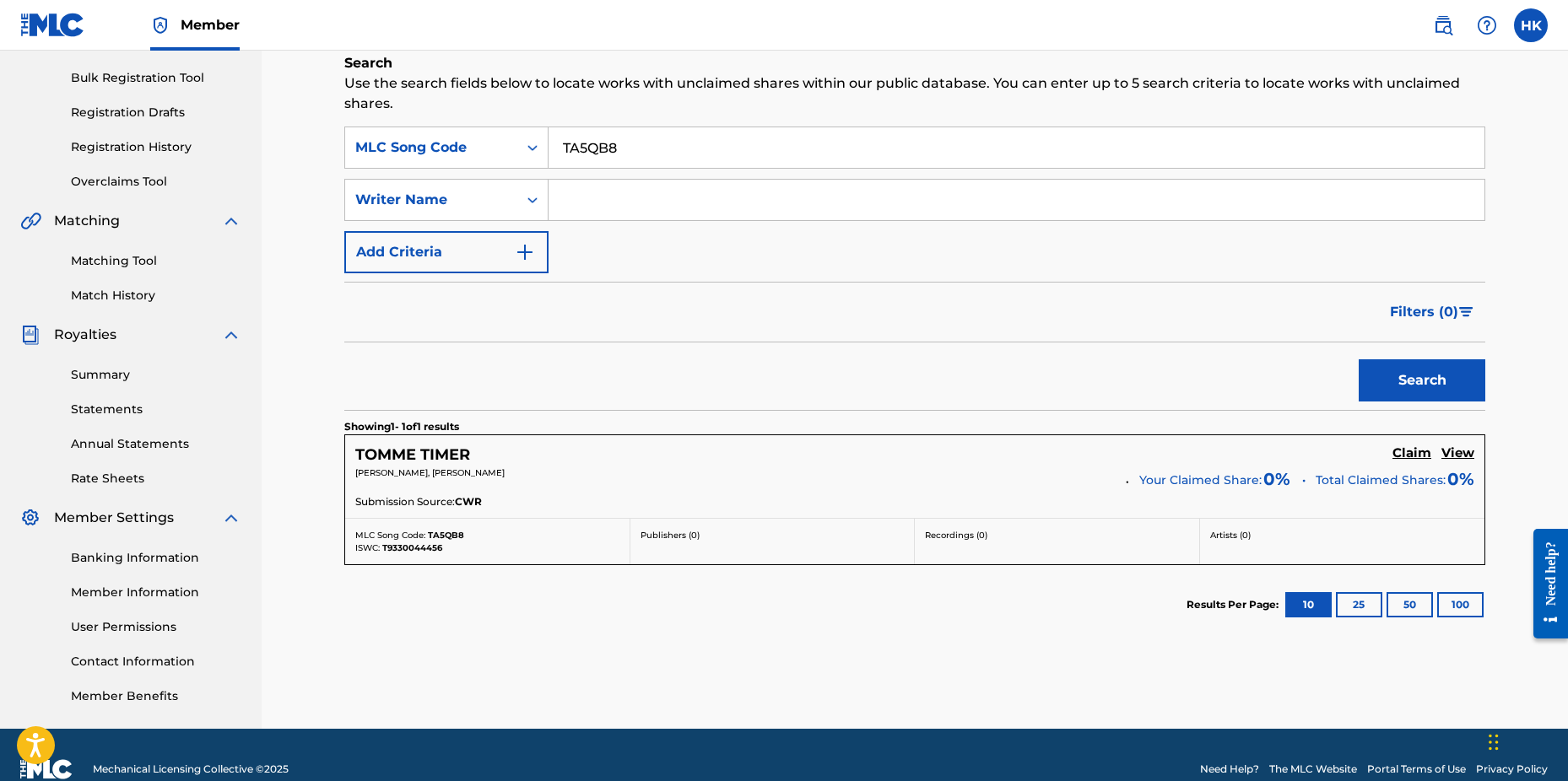
scroll to position [253, 0]
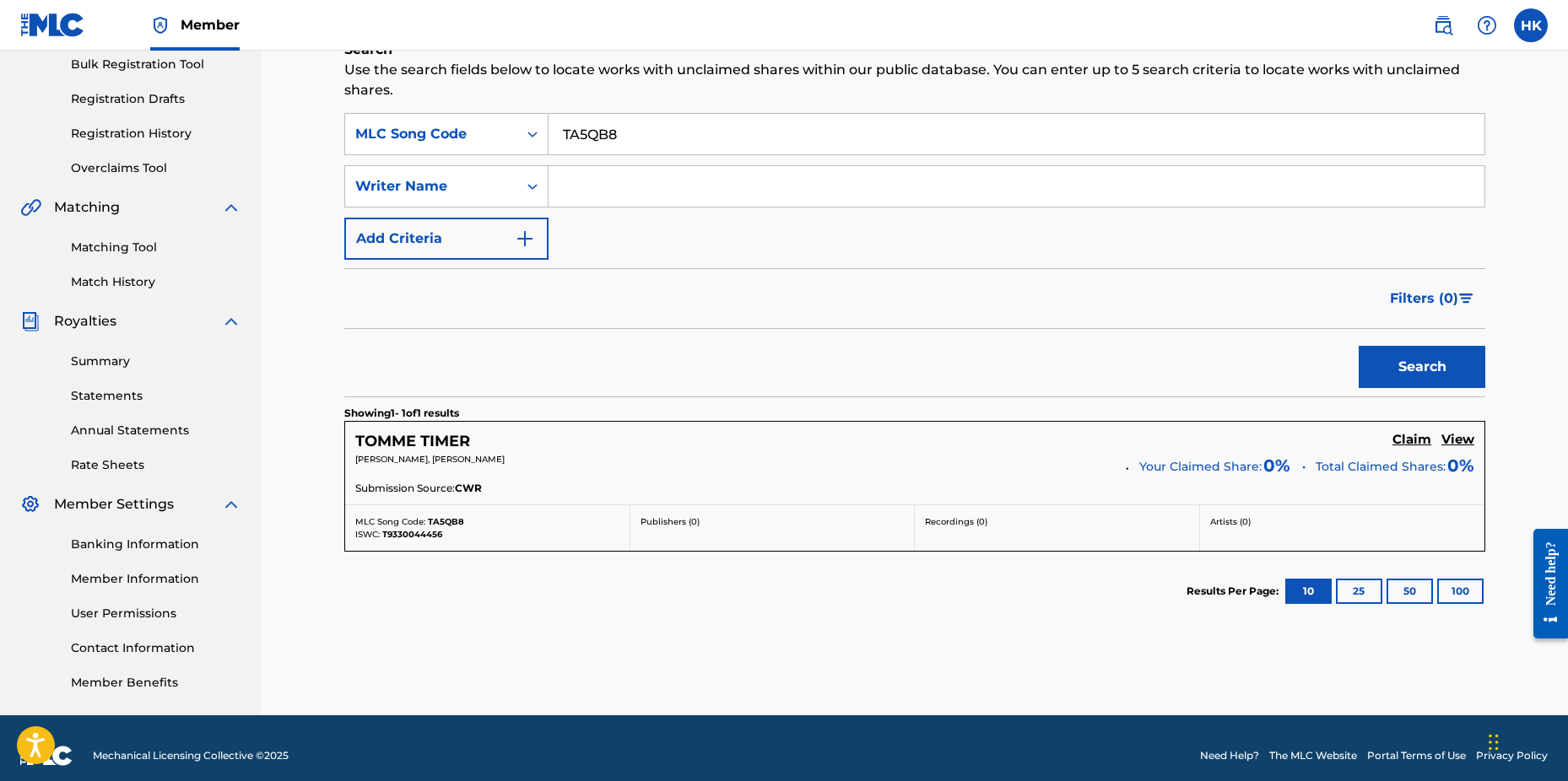
click at [1401, 439] on h5 "Claim" at bounding box center [1412, 440] width 39 height 16
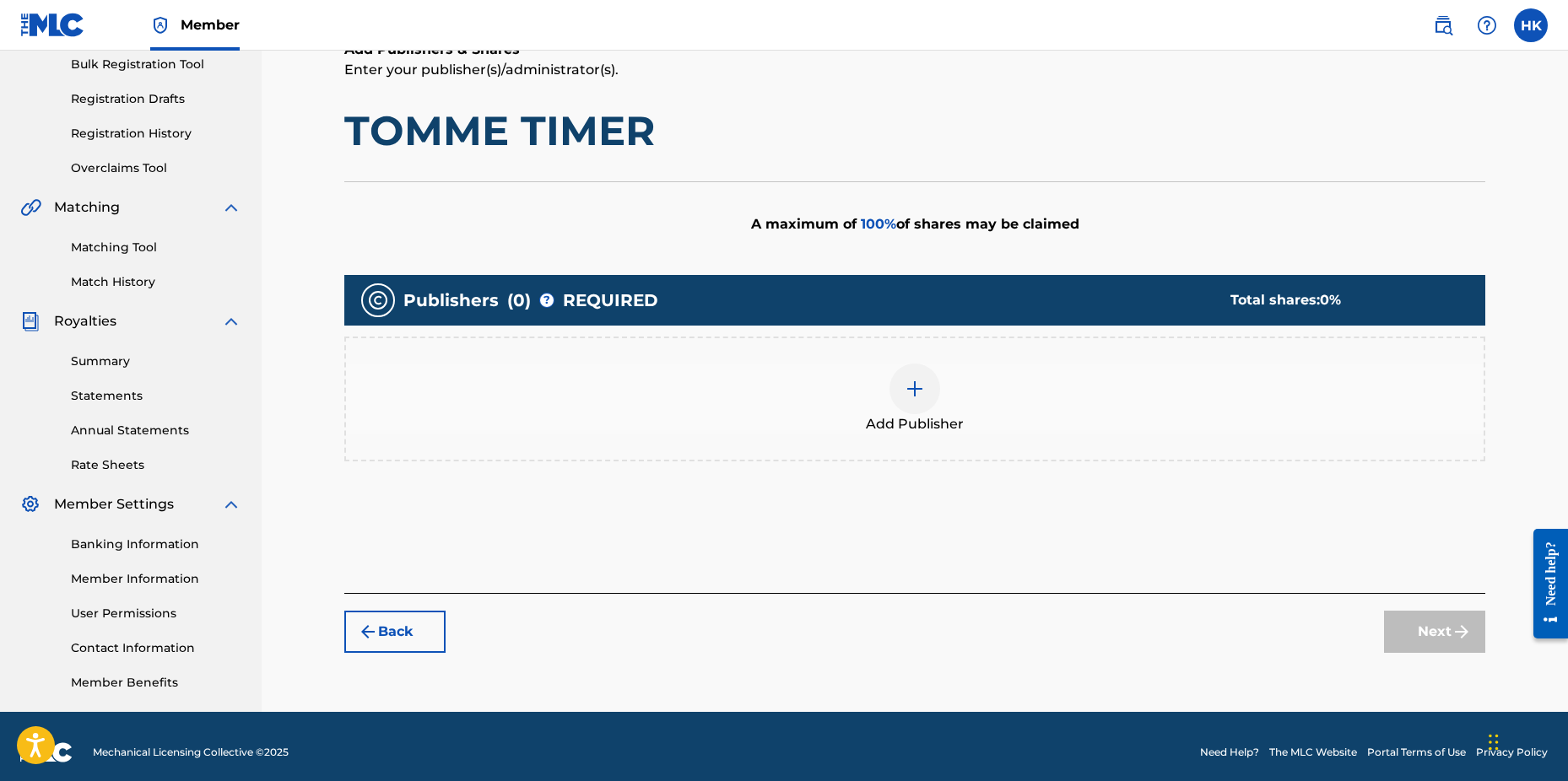
click at [921, 387] on img at bounding box center [915, 388] width 20 height 20
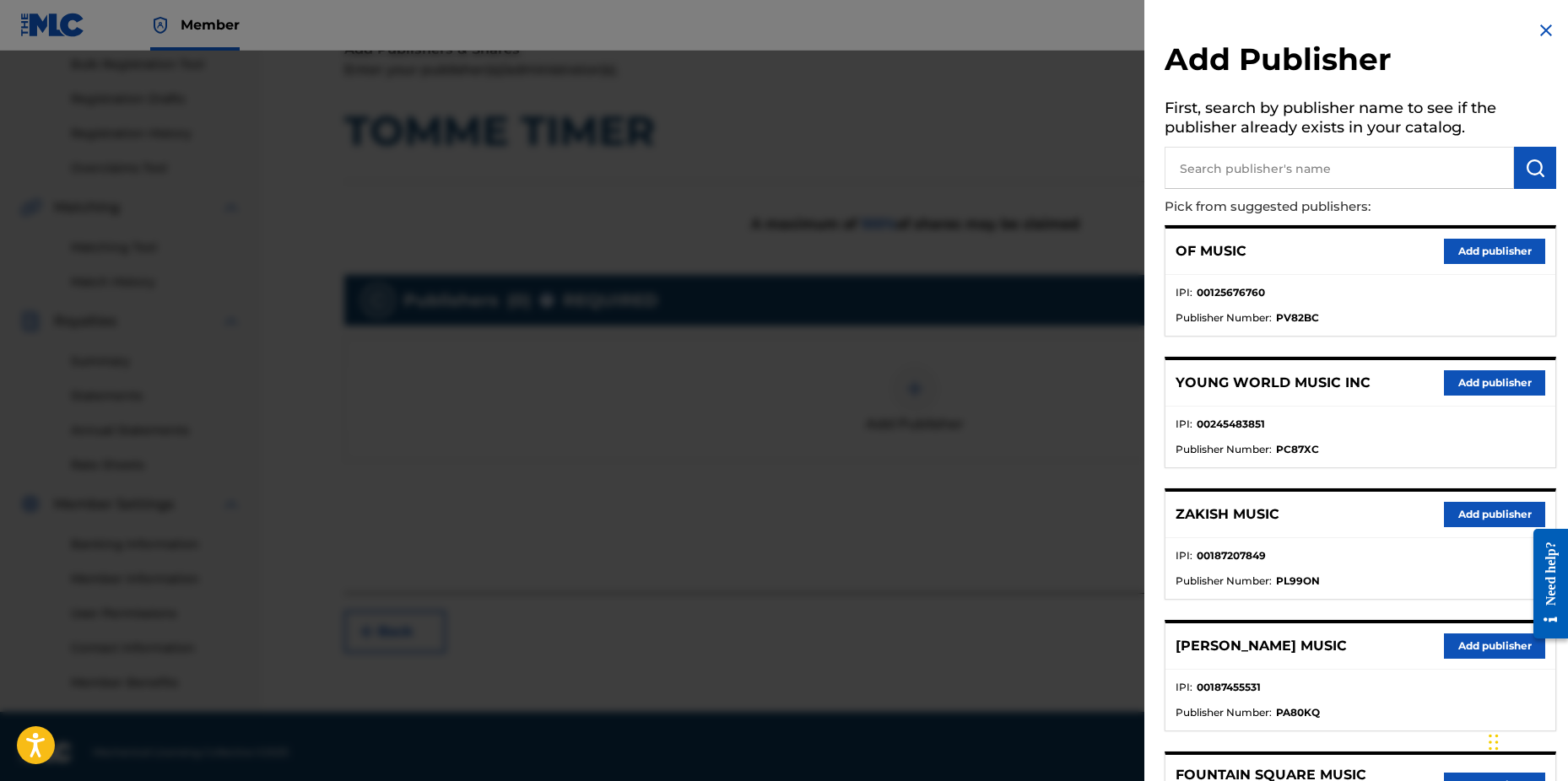
click at [1224, 159] on input "text" at bounding box center [1340, 168] width 349 height 42
type input "n c b"
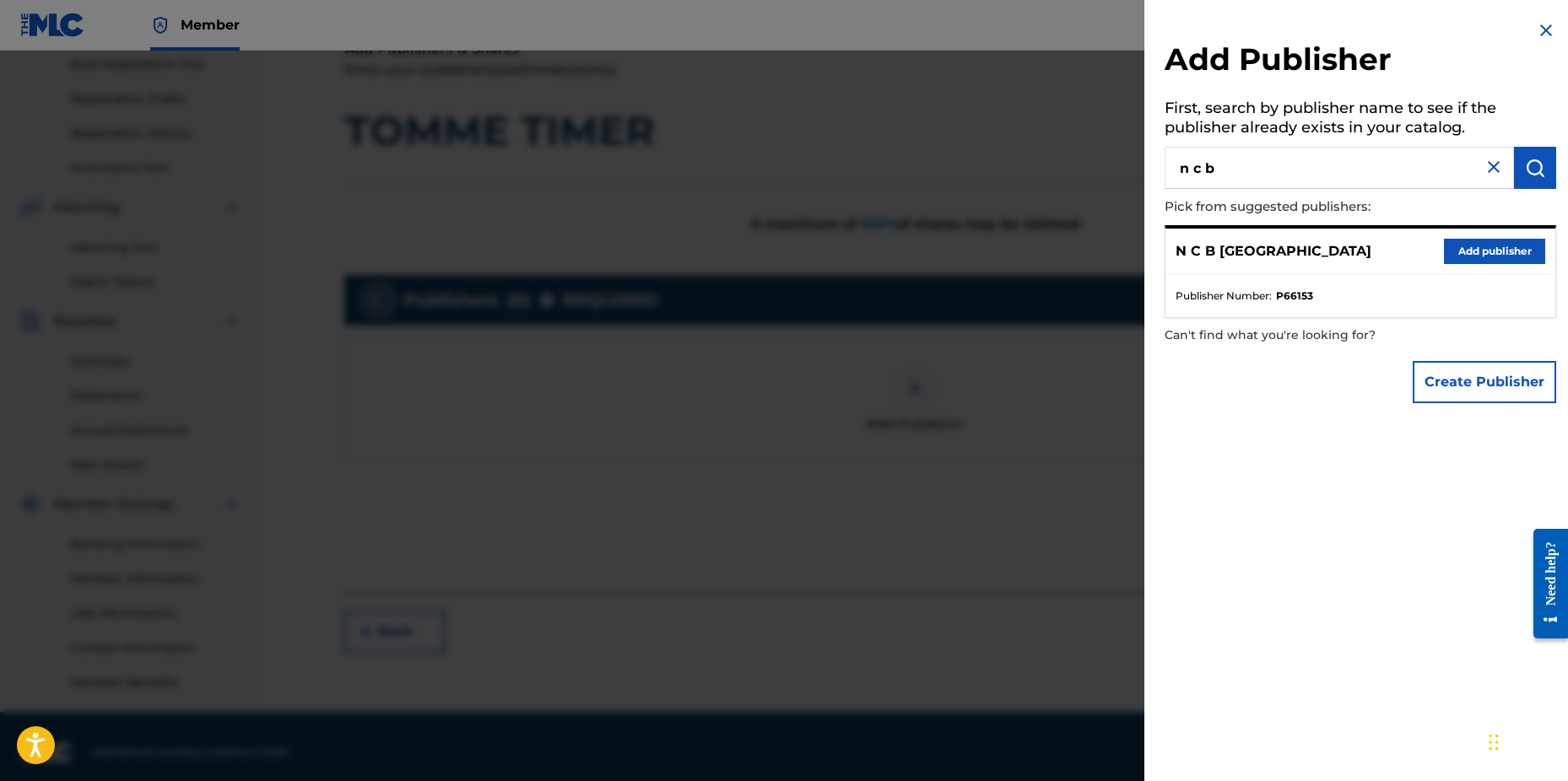
click at [1463, 253] on button "Add publisher" at bounding box center [1495, 251] width 101 height 25
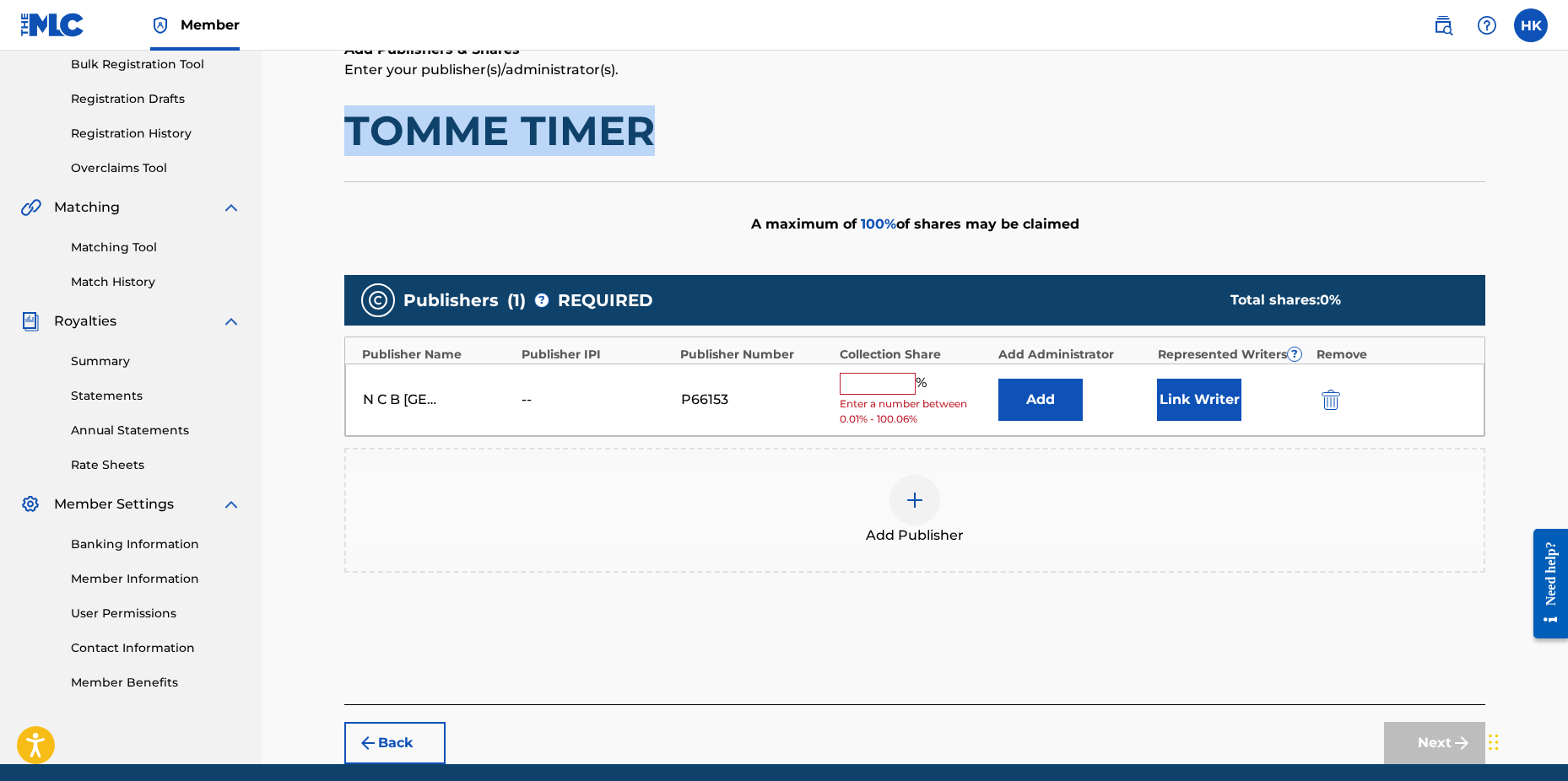
drag, startPoint x: 347, startPoint y: 124, endPoint x: 651, endPoint y: 130, distance: 304.1
click at [651, 130] on h1 "TOMME TIMER" at bounding box center [915, 130] width 1141 height 51
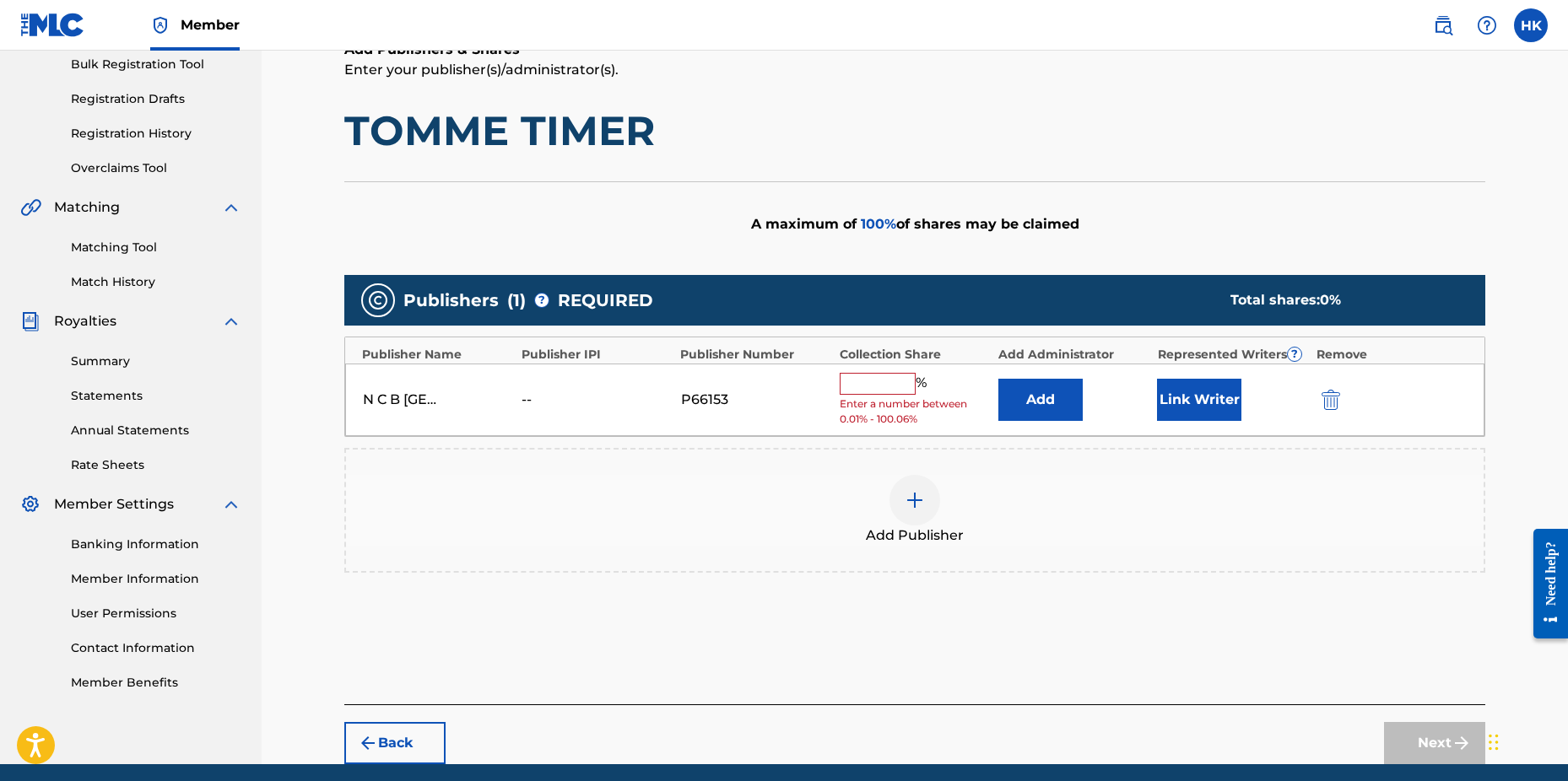
click at [880, 378] on input "text" at bounding box center [878, 384] width 76 height 22
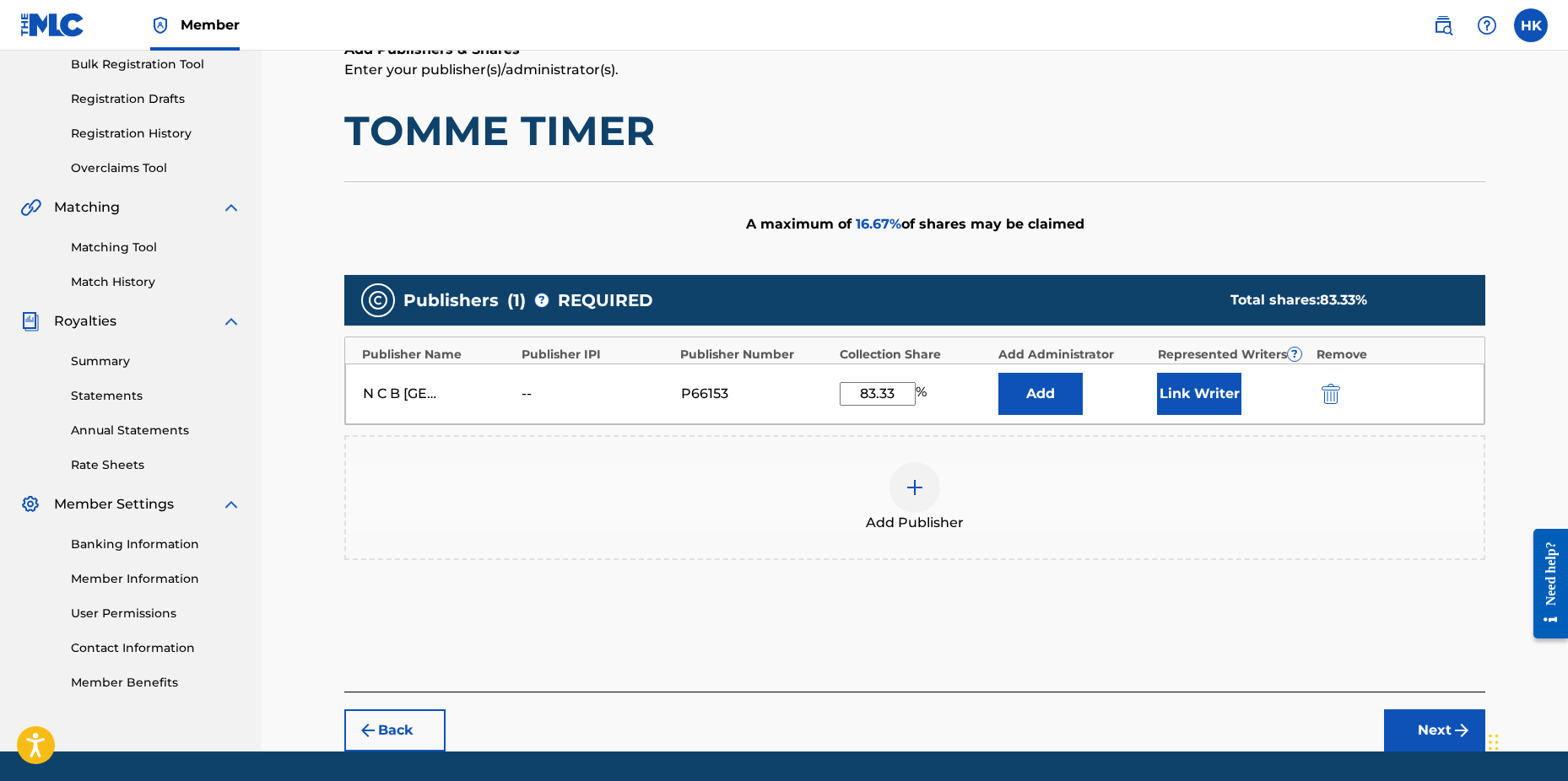
type input "83.33"
click at [1218, 397] on button "Link Writer" at bounding box center [1200, 394] width 85 height 42
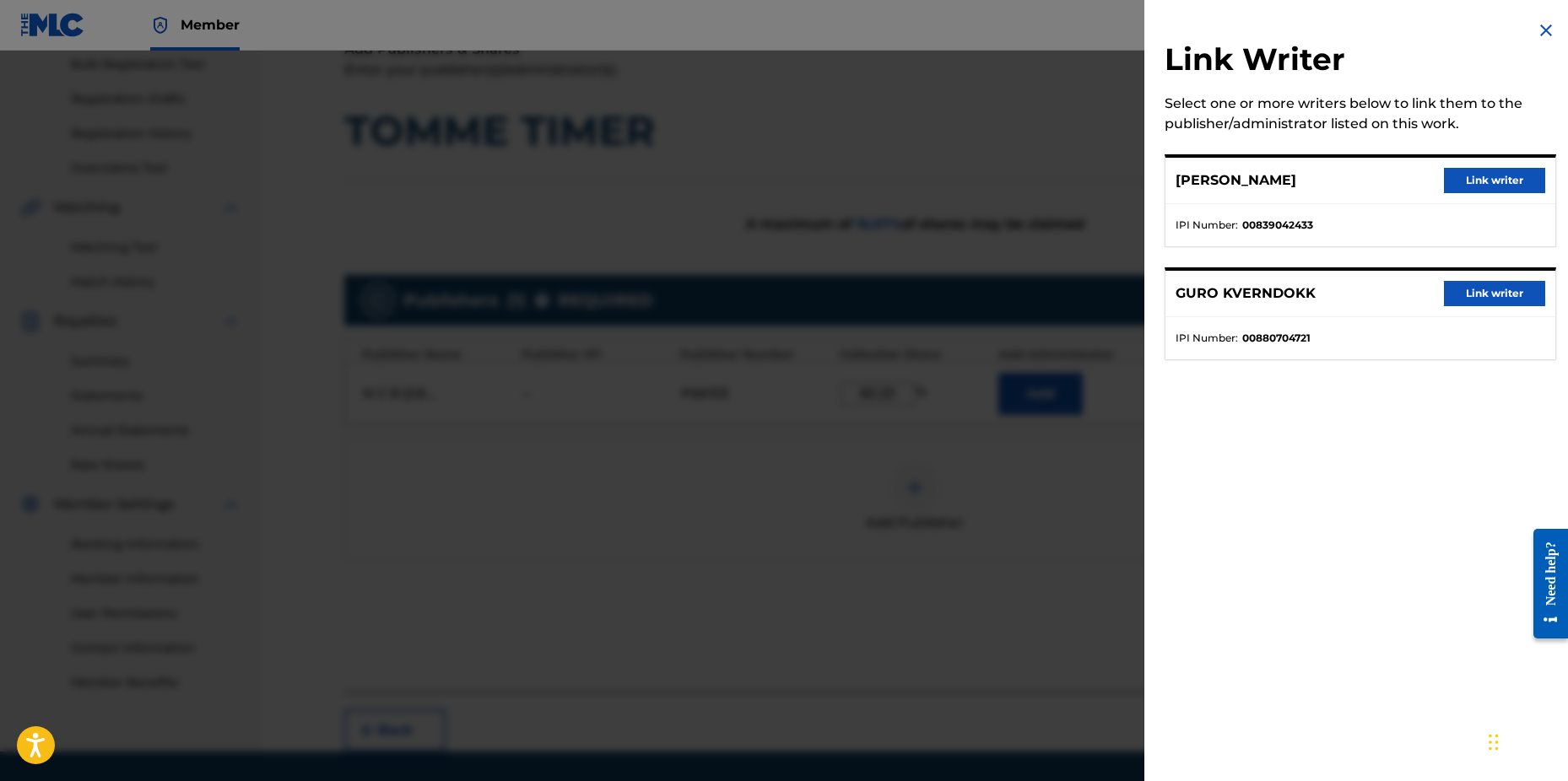
drag, startPoint x: 1445, startPoint y: 289, endPoint x: 1437, endPoint y: 352, distance: 63.5
click at [1445, 290] on button "Link writer" at bounding box center [1495, 293] width 101 height 25
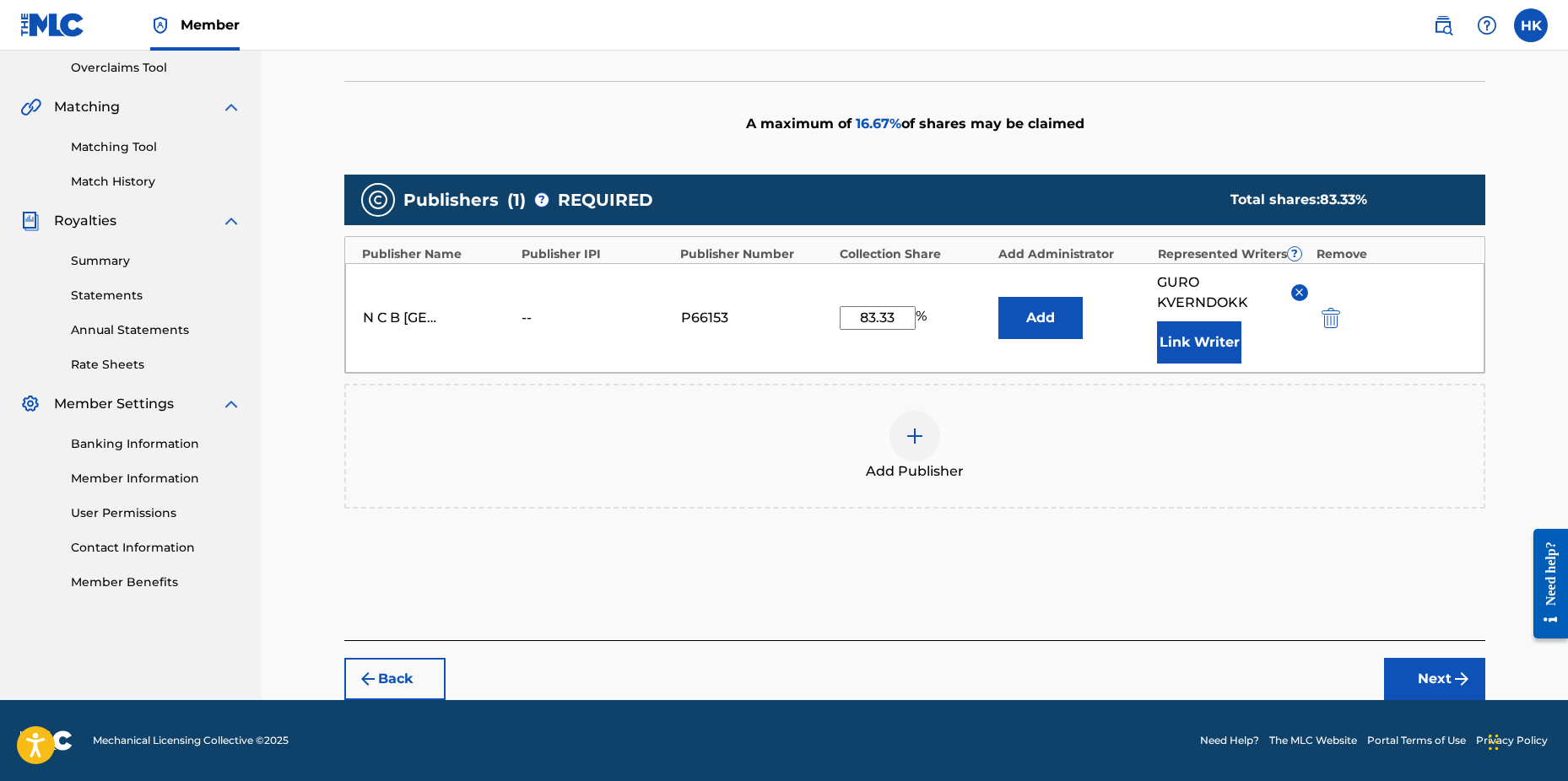
click at [1418, 673] on button "Next" at bounding box center [1435, 679] width 101 height 42
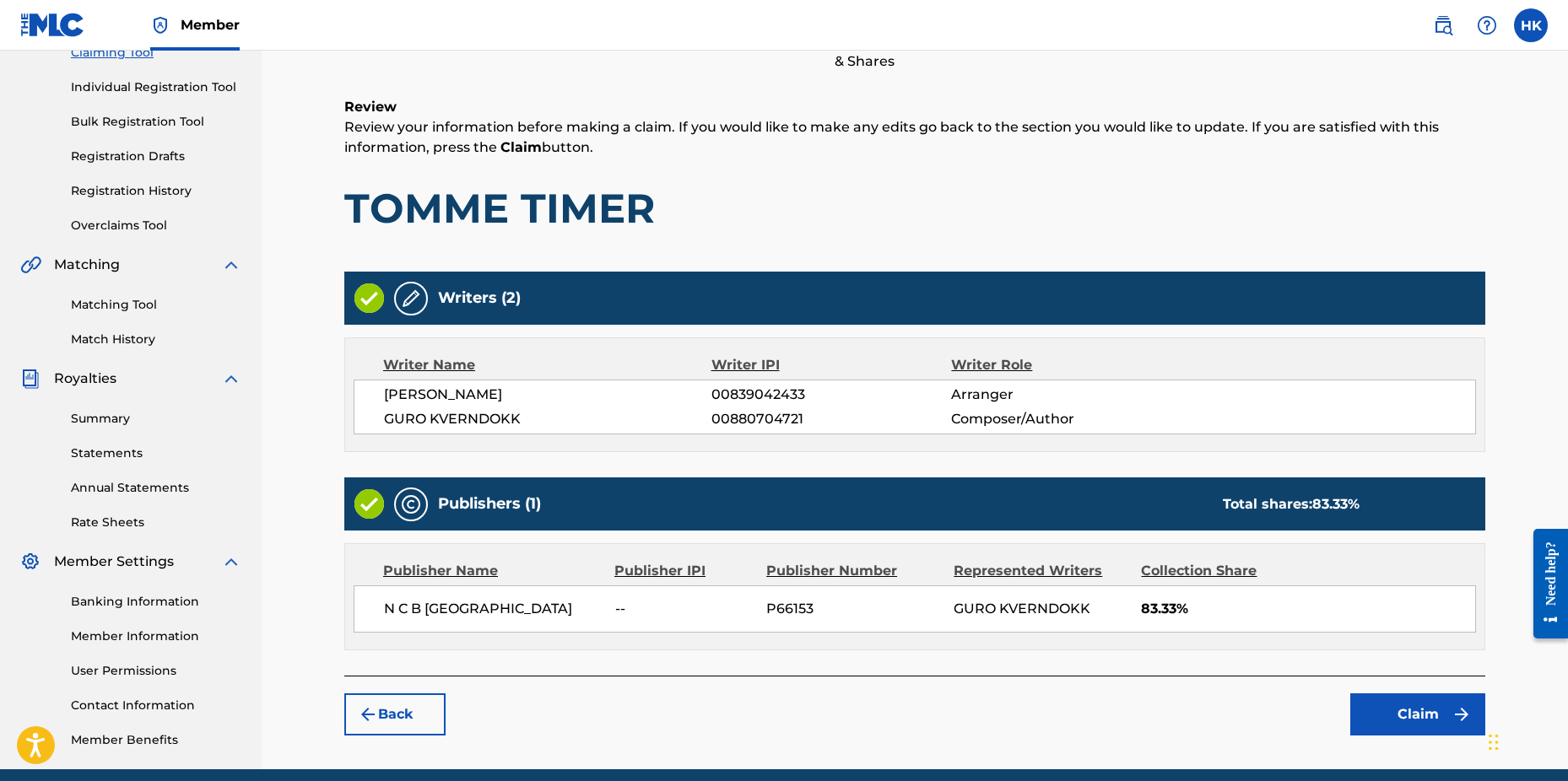
scroll to position [265, 0]
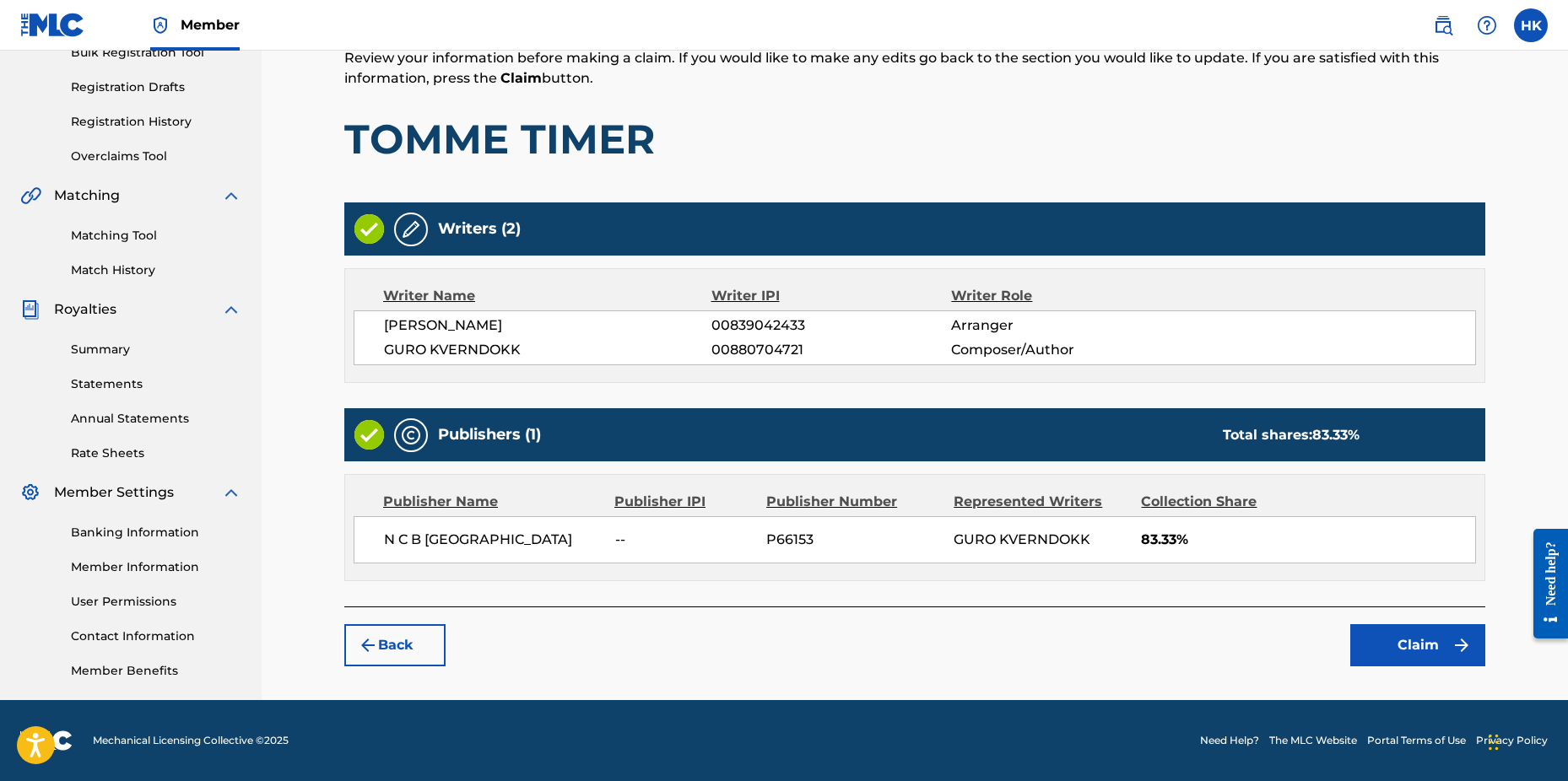
click at [1414, 653] on button "Claim" at bounding box center [1418, 645] width 135 height 42
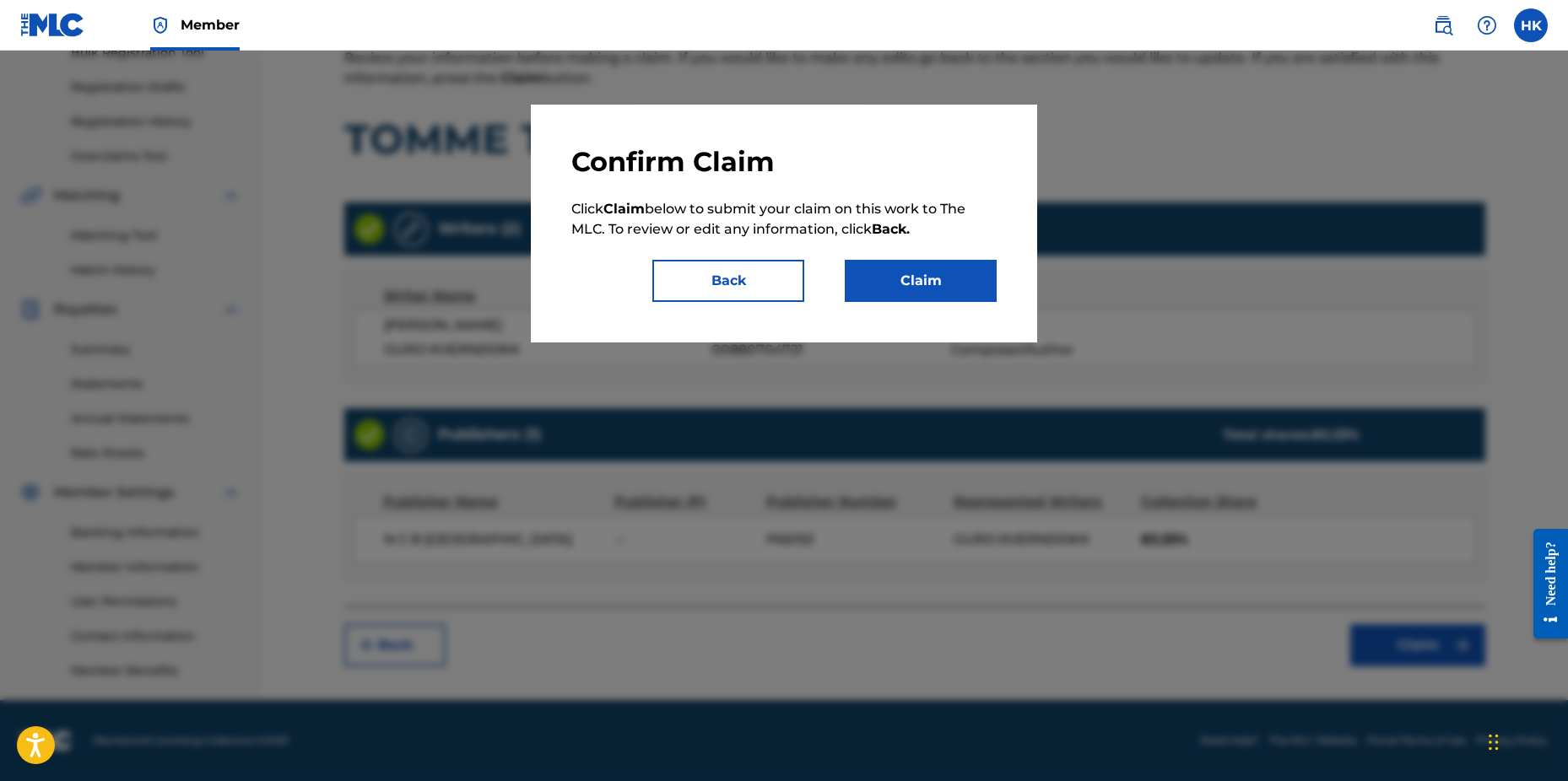
click at [927, 295] on button "Claim" at bounding box center [921, 281] width 152 height 42
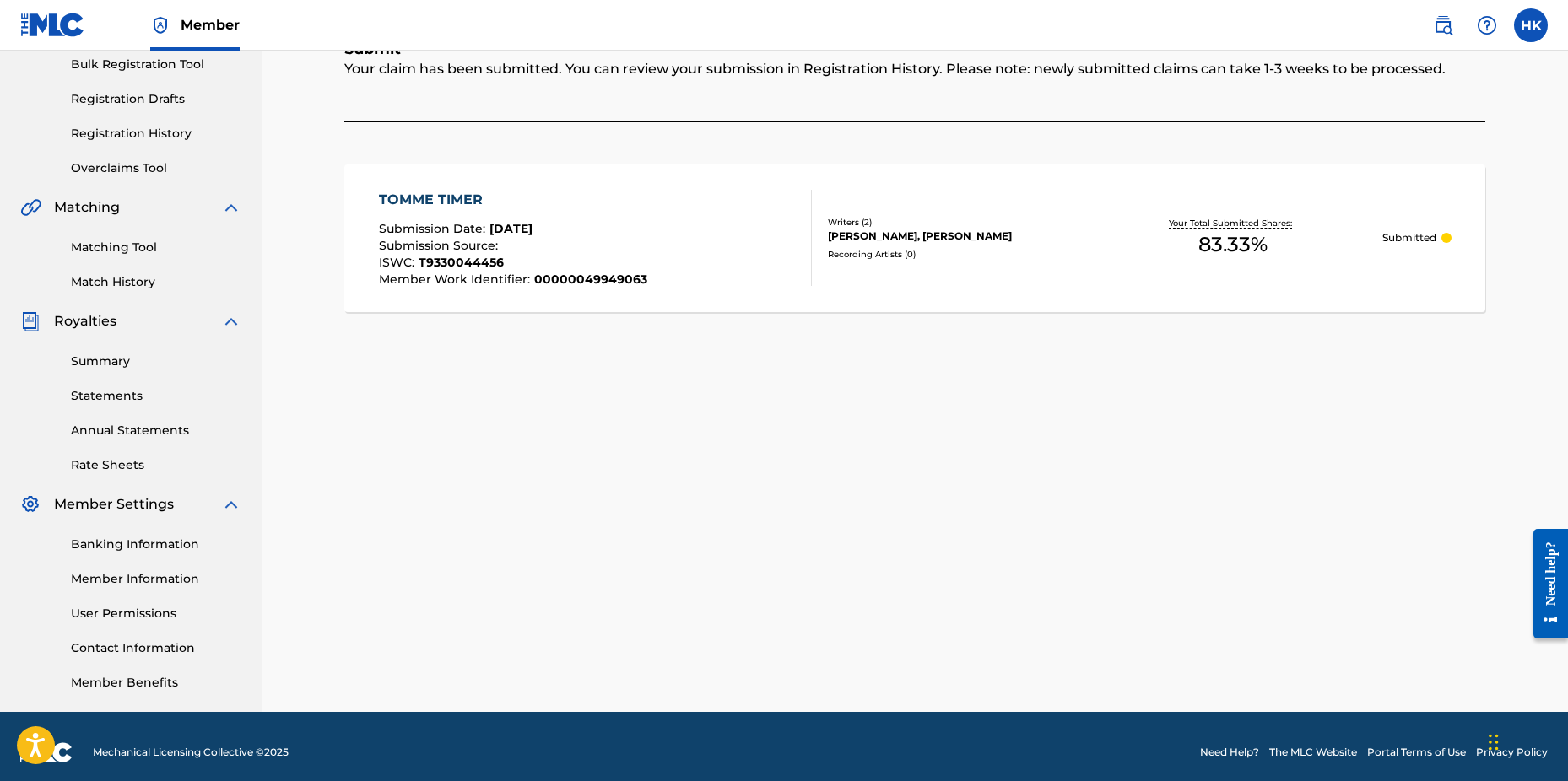
scroll to position [12, 0]
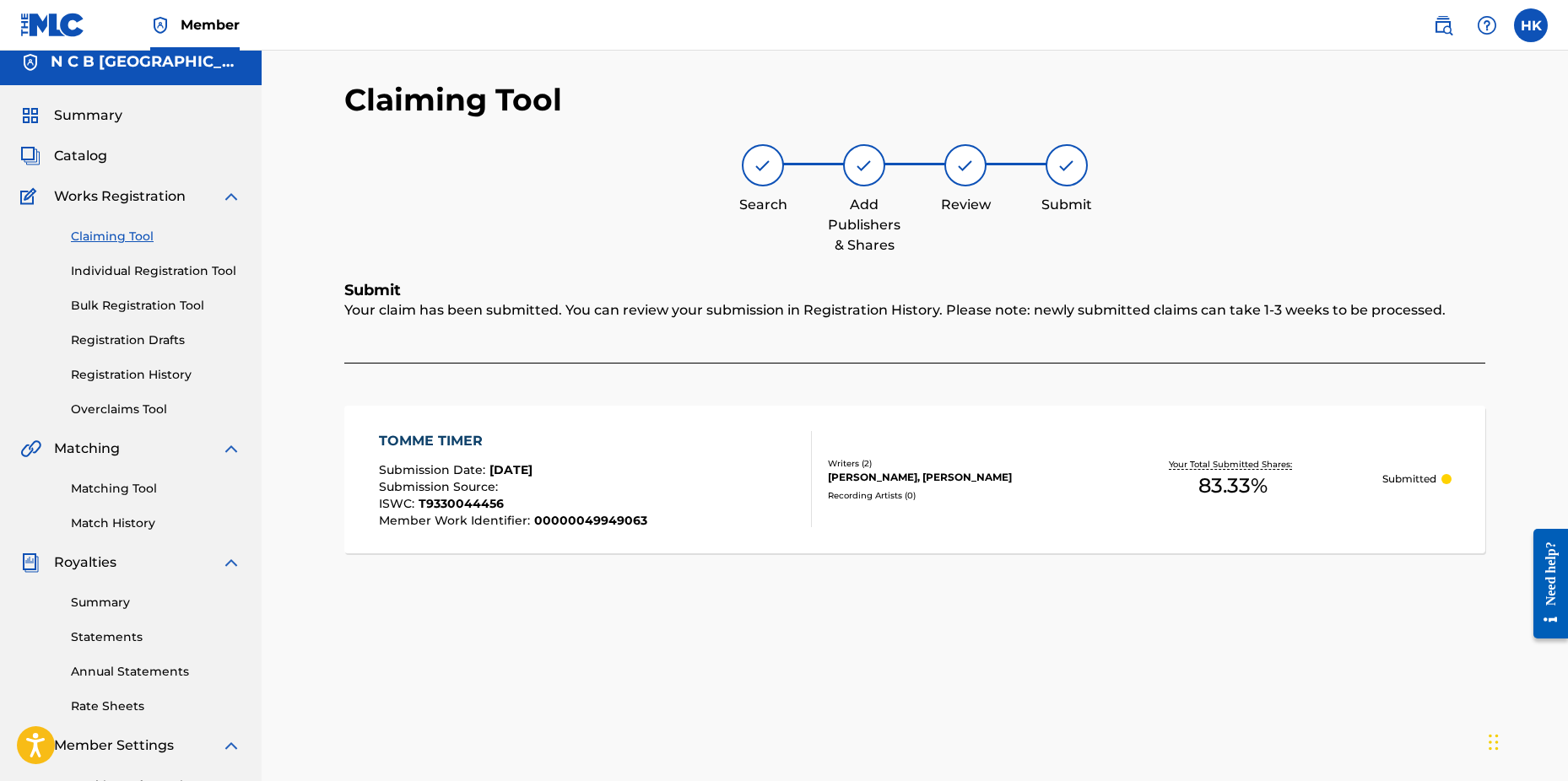
click at [73, 157] on span "Catalog" at bounding box center [80, 156] width 54 height 20
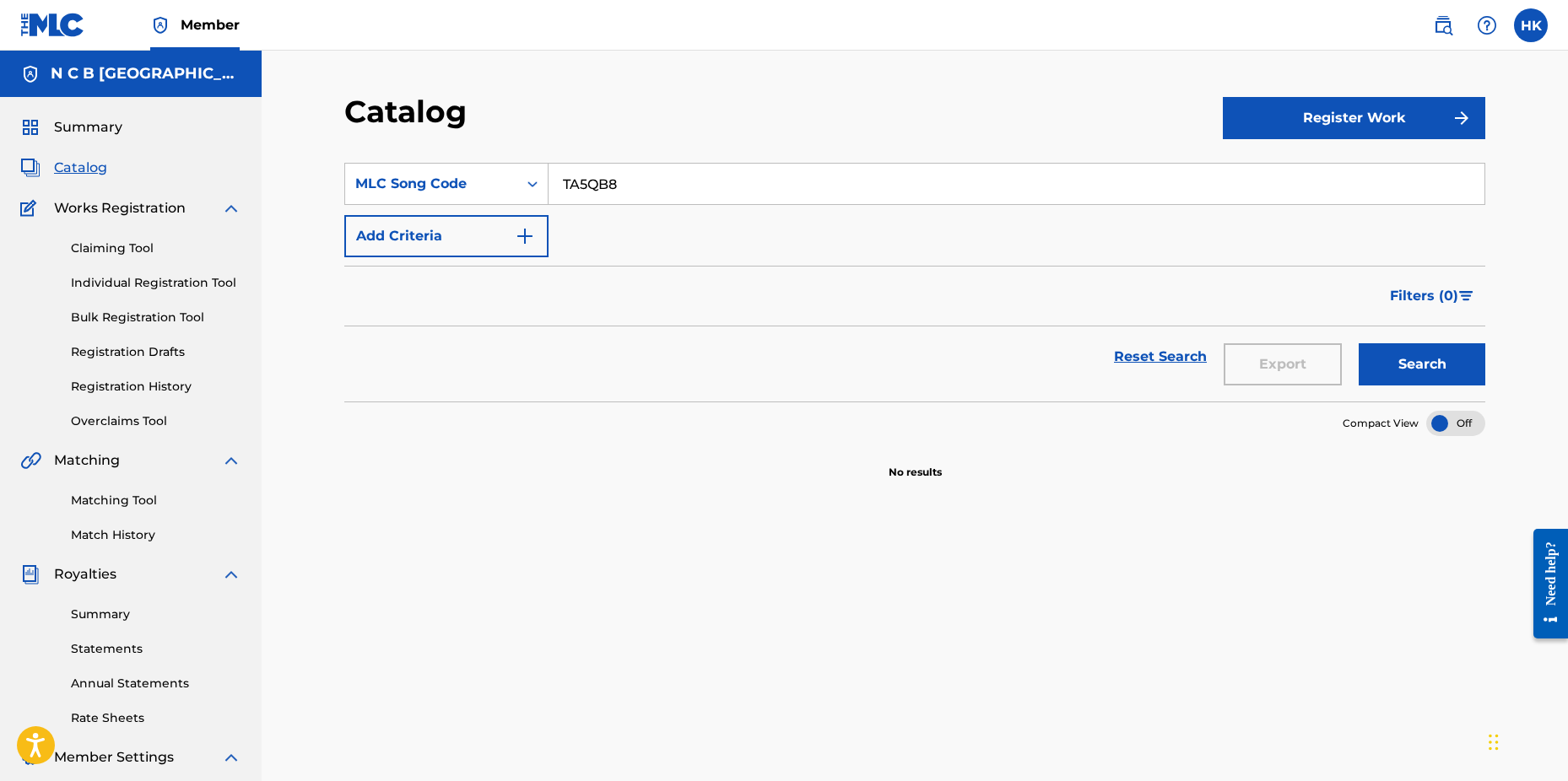
click at [671, 181] on input "TA5QB8" at bounding box center [1017, 183] width 936 height 41
type input "T"
paste input "CD1C9Z"
type input "CD1C9Z"
click at [1359, 343] on button "Search" at bounding box center [1422, 364] width 126 height 42
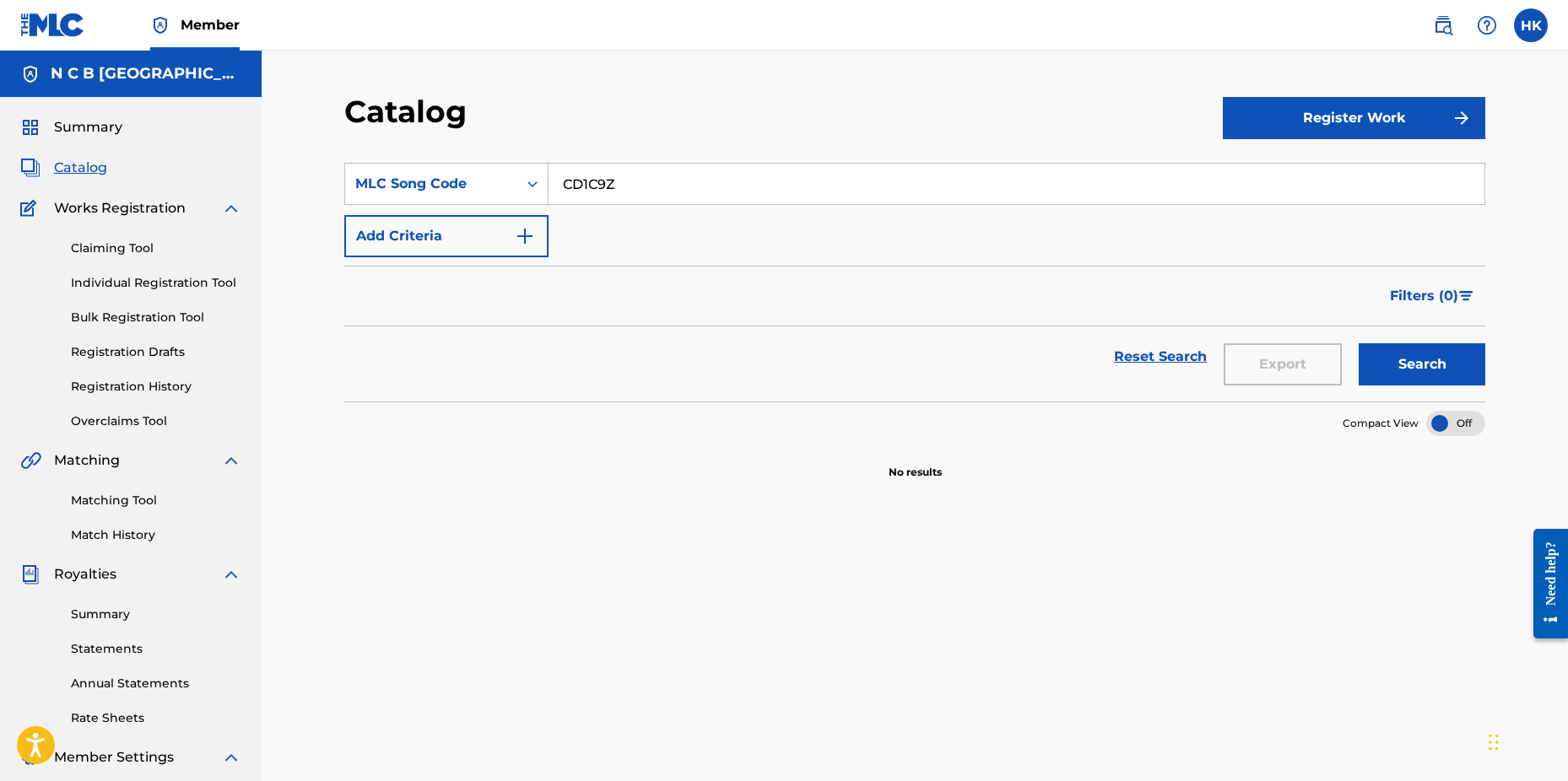
drag, startPoint x: 137, startPoint y: 244, endPoint x: 157, endPoint y: 235, distance: 21.9
click at [137, 242] on link "Claiming Tool" at bounding box center [156, 248] width 170 height 18
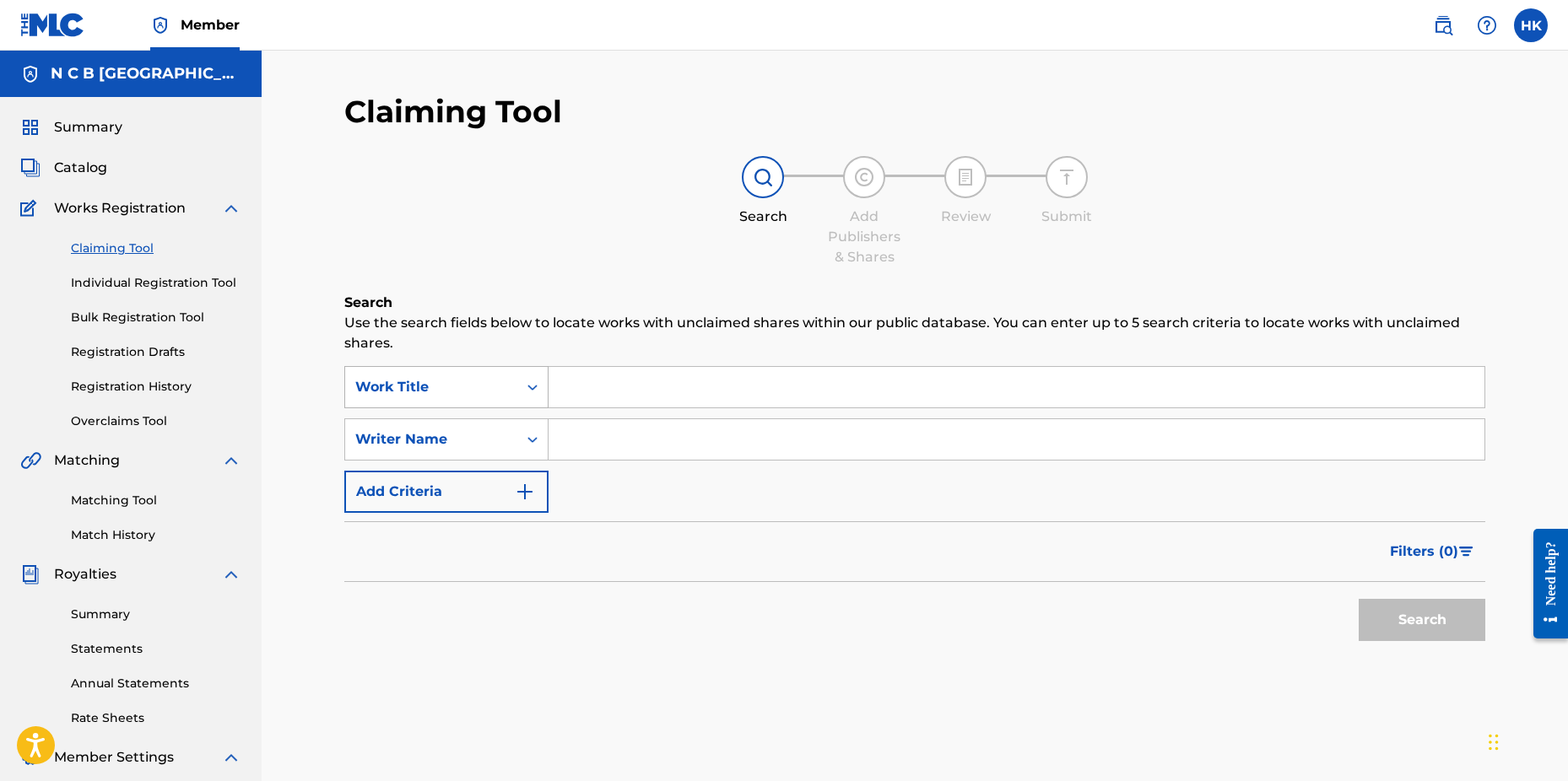
click at [527, 384] on icon "Search Form" at bounding box center [532, 387] width 17 height 17
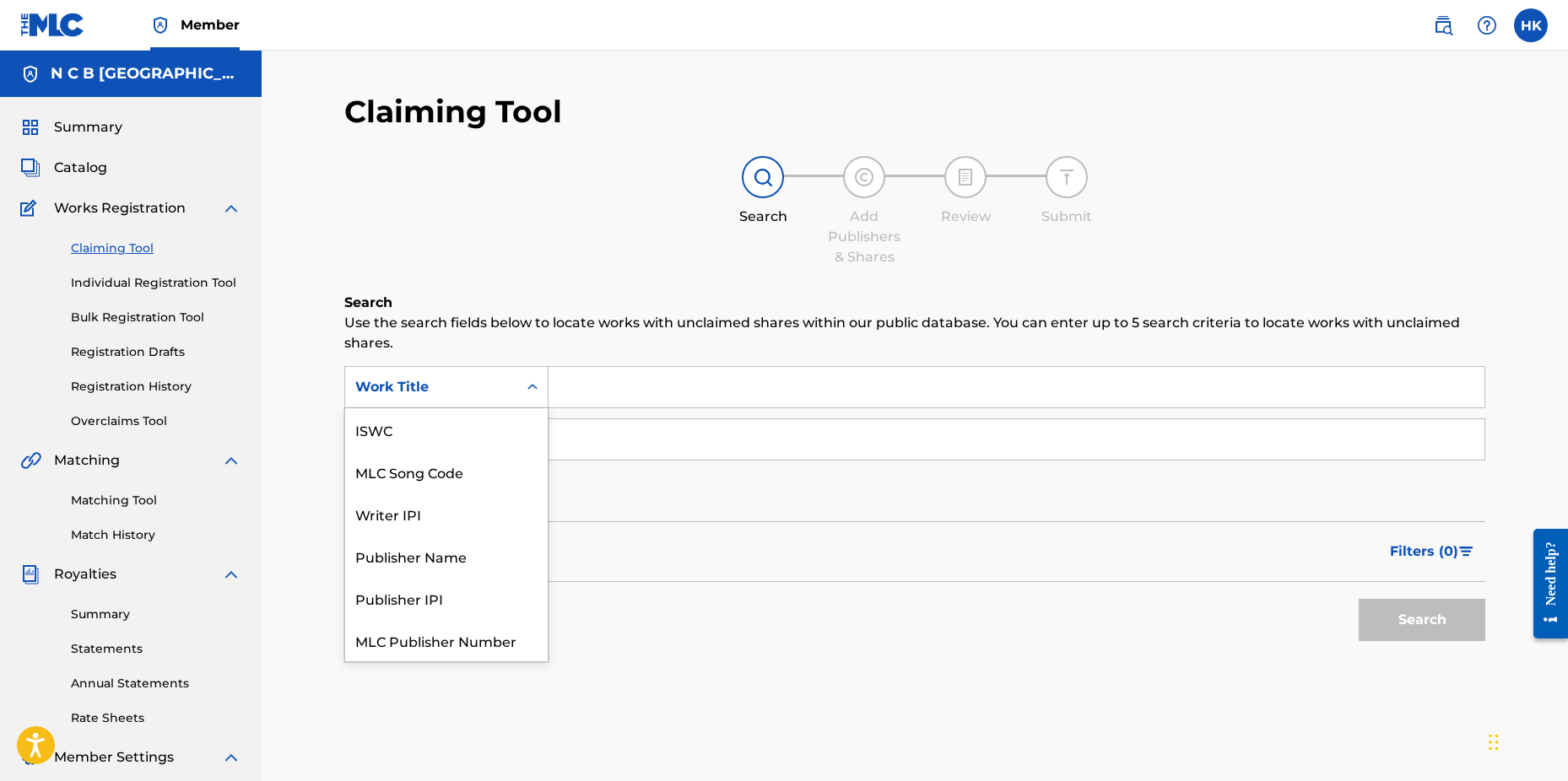
scroll to position [42, 0]
drag, startPoint x: 484, startPoint y: 421, endPoint x: 494, endPoint y: 415, distance: 11.7
click at [484, 420] on div "MLC Song Code" at bounding box center [446, 429] width 202 height 42
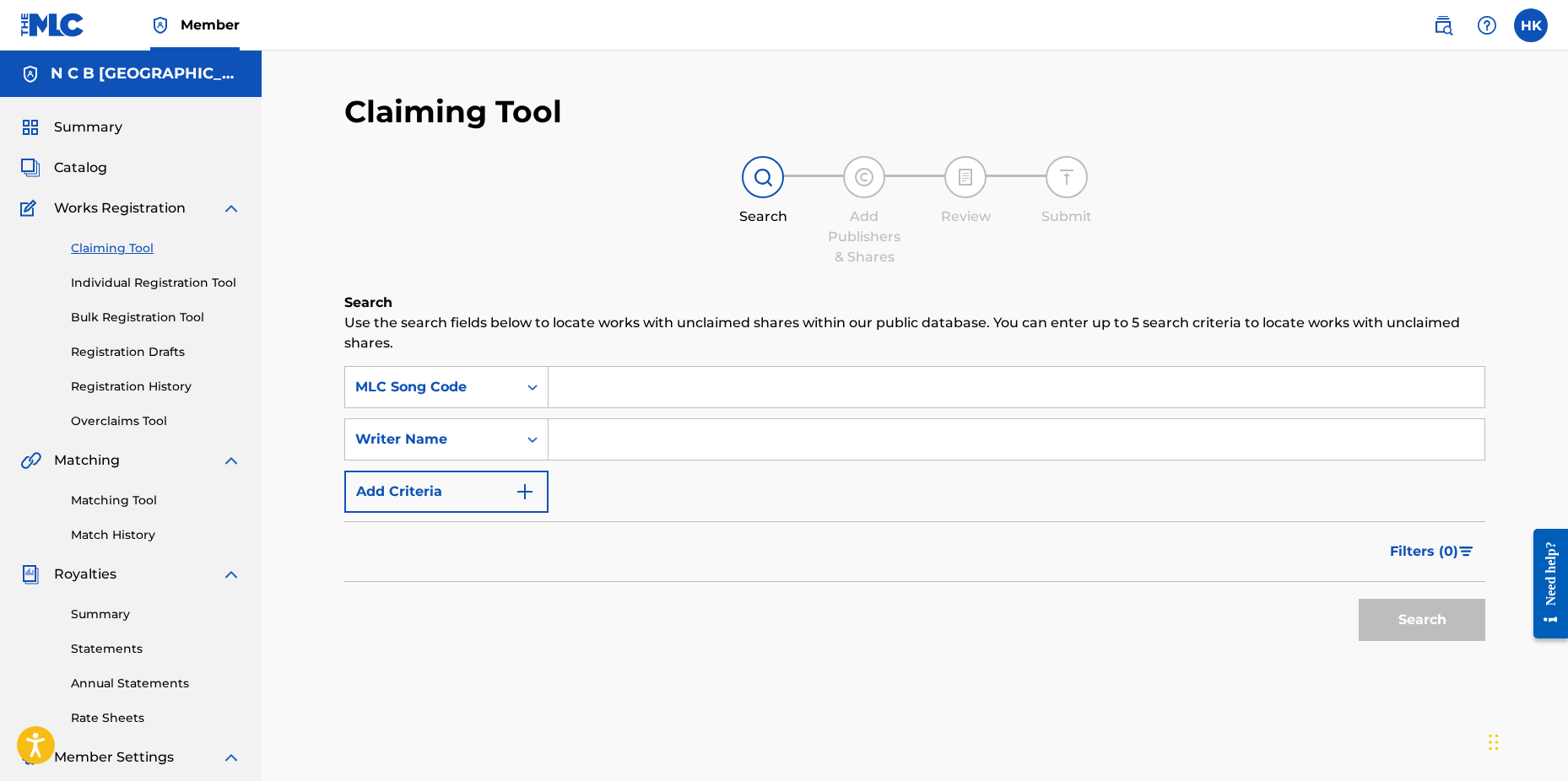
click at [591, 390] on input "Search Form" at bounding box center [1017, 387] width 936 height 41
paste input "CD1C9Z"
type input "CD1C9Z"
click at [1359, 599] on button "Search" at bounding box center [1422, 619] width 126 height 42
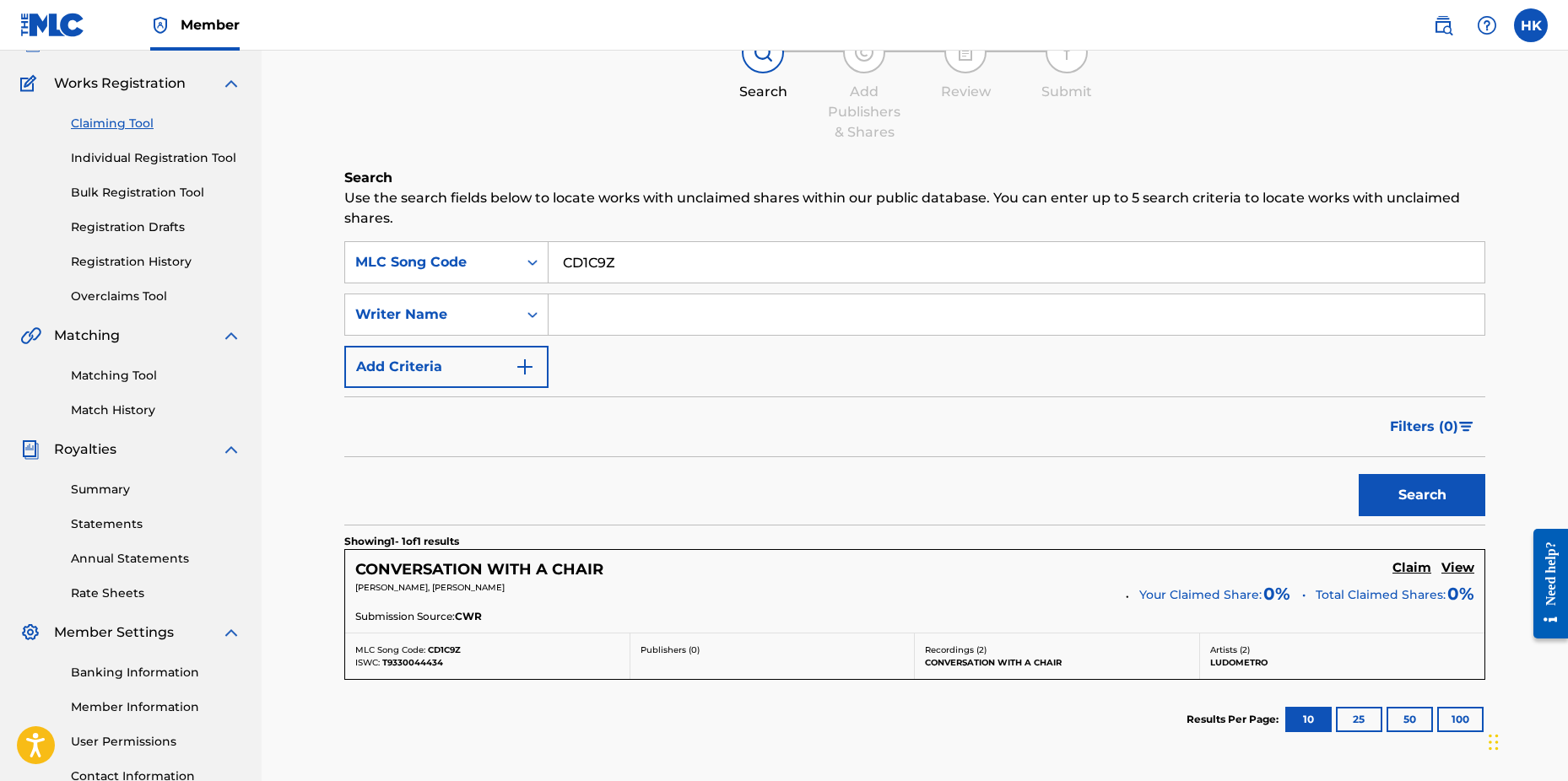
scroll to position [269, 0]
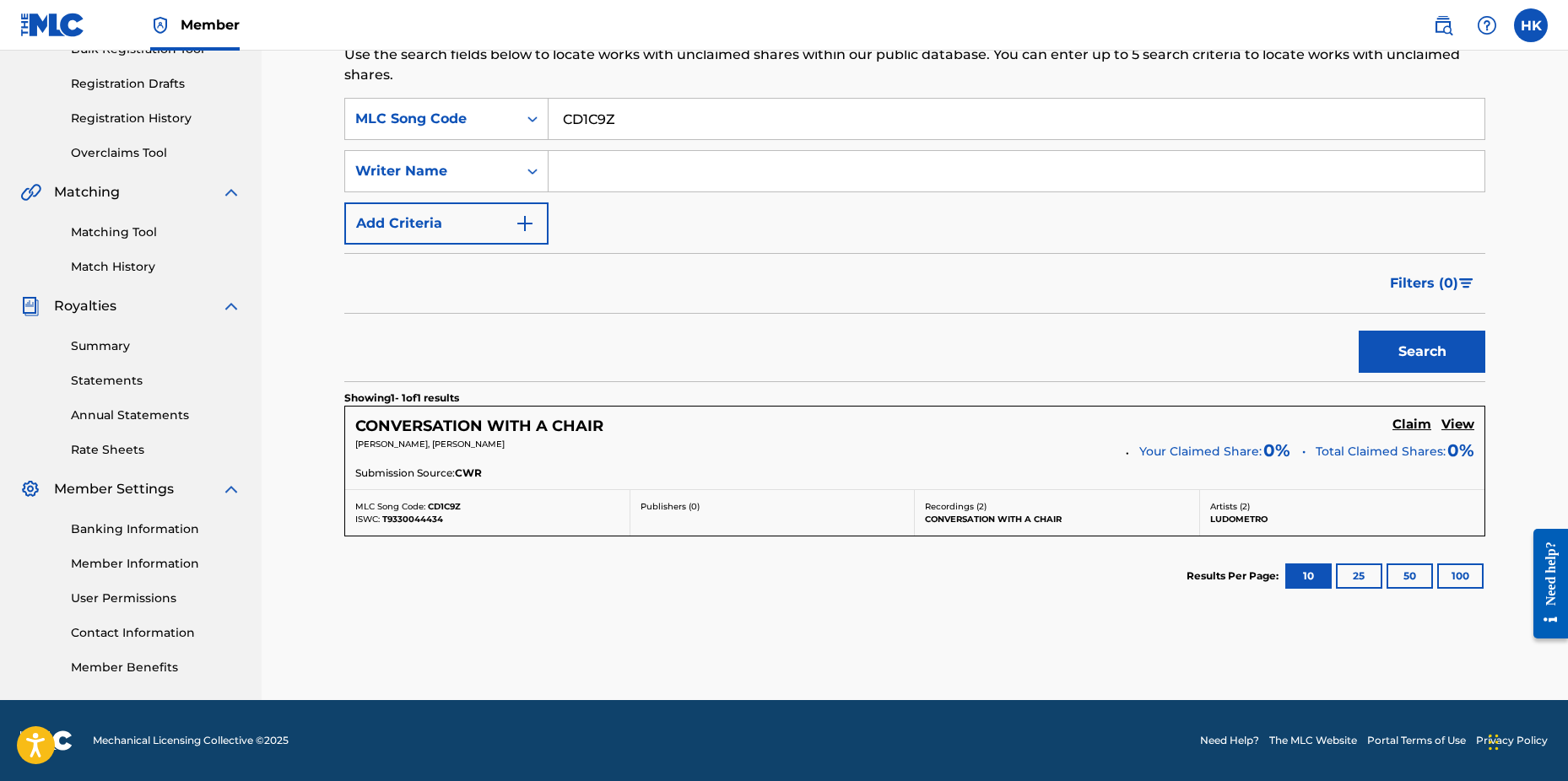
click at [1406, 417] on h5 "Claim" at bounding box center [1412, 424] width 39 height 16
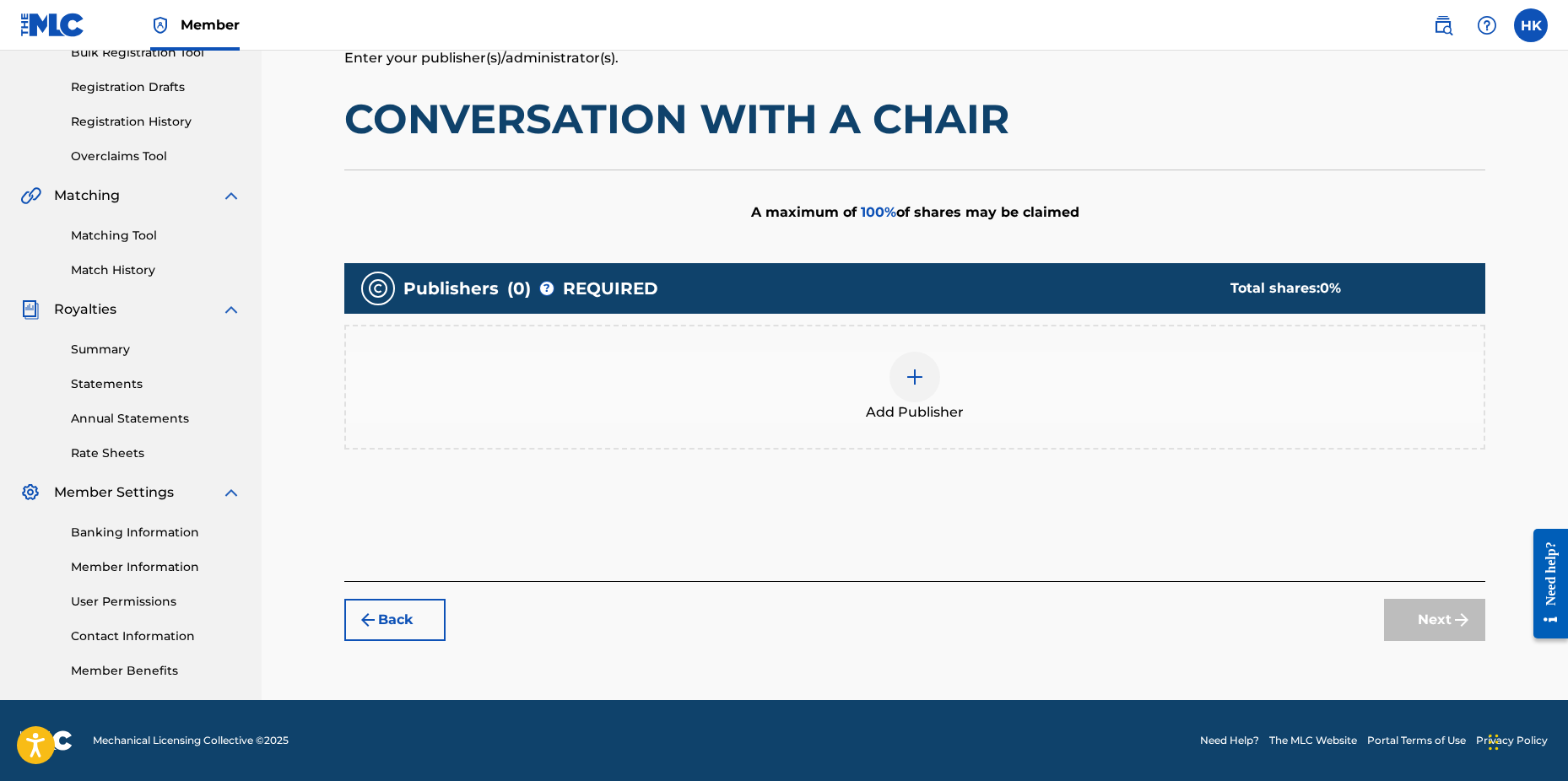
scroll to position [265, 0]
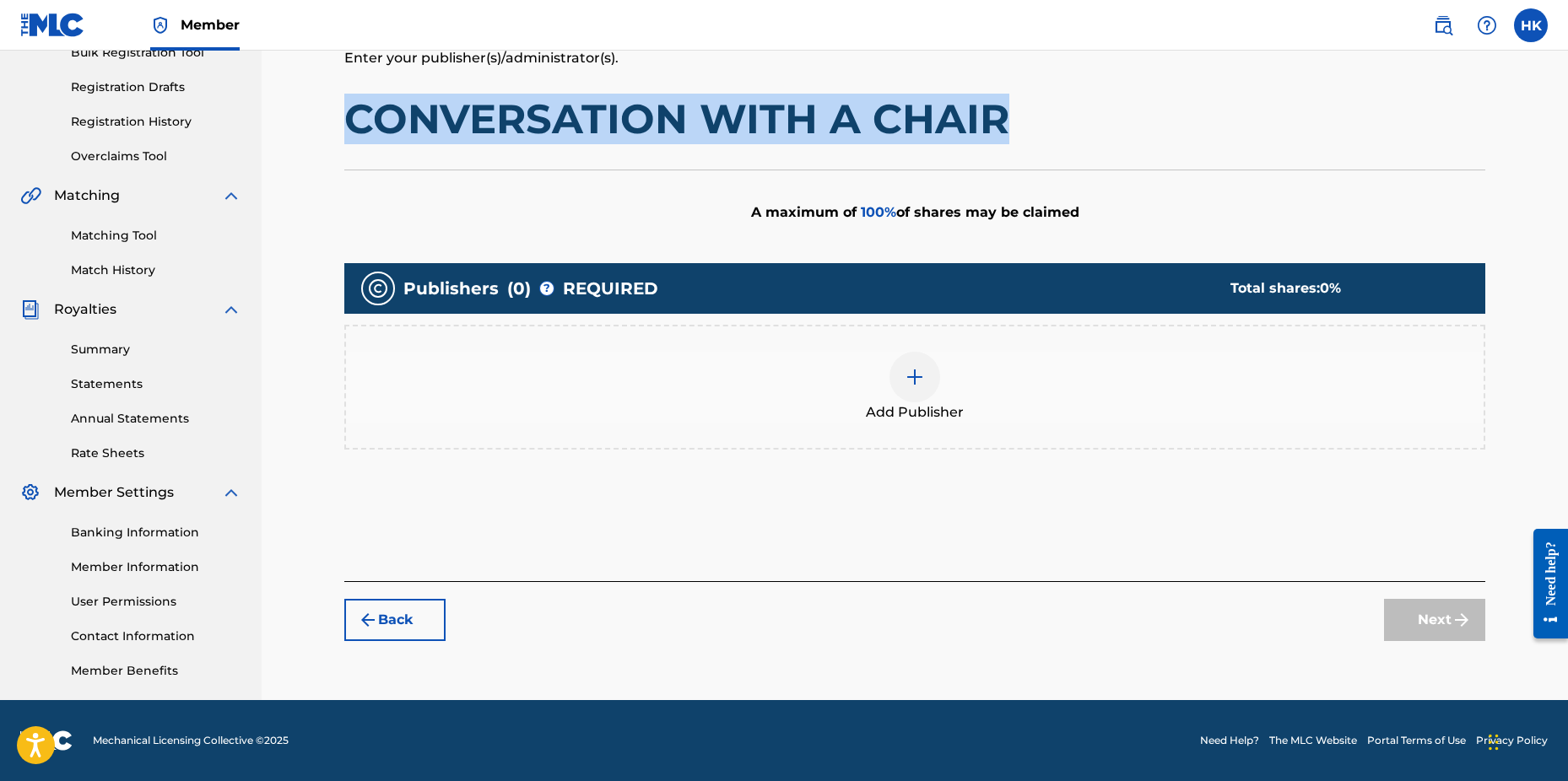
drag, startPoint x: 998, startPoint y: 117, endPoint x: 347, endPoint y: 112, distance: 651.0
click at [347, 112] on h1 "CONVERSATION WITH A CHAIR" at bounding box center [915, 118] width 1141 height 51
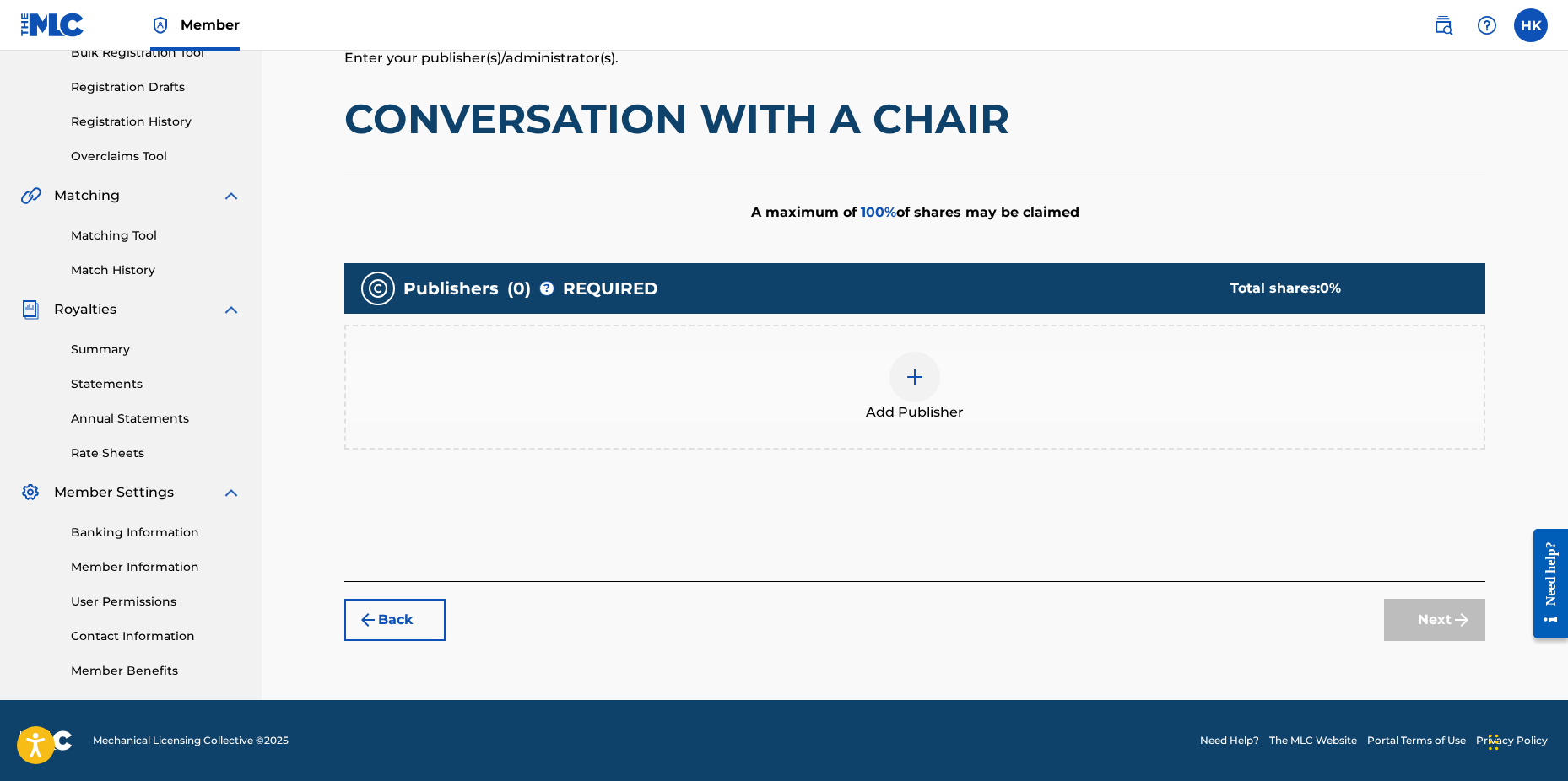
click at [904, 369] on div at bounding box center [915, 377] width 51 height 51
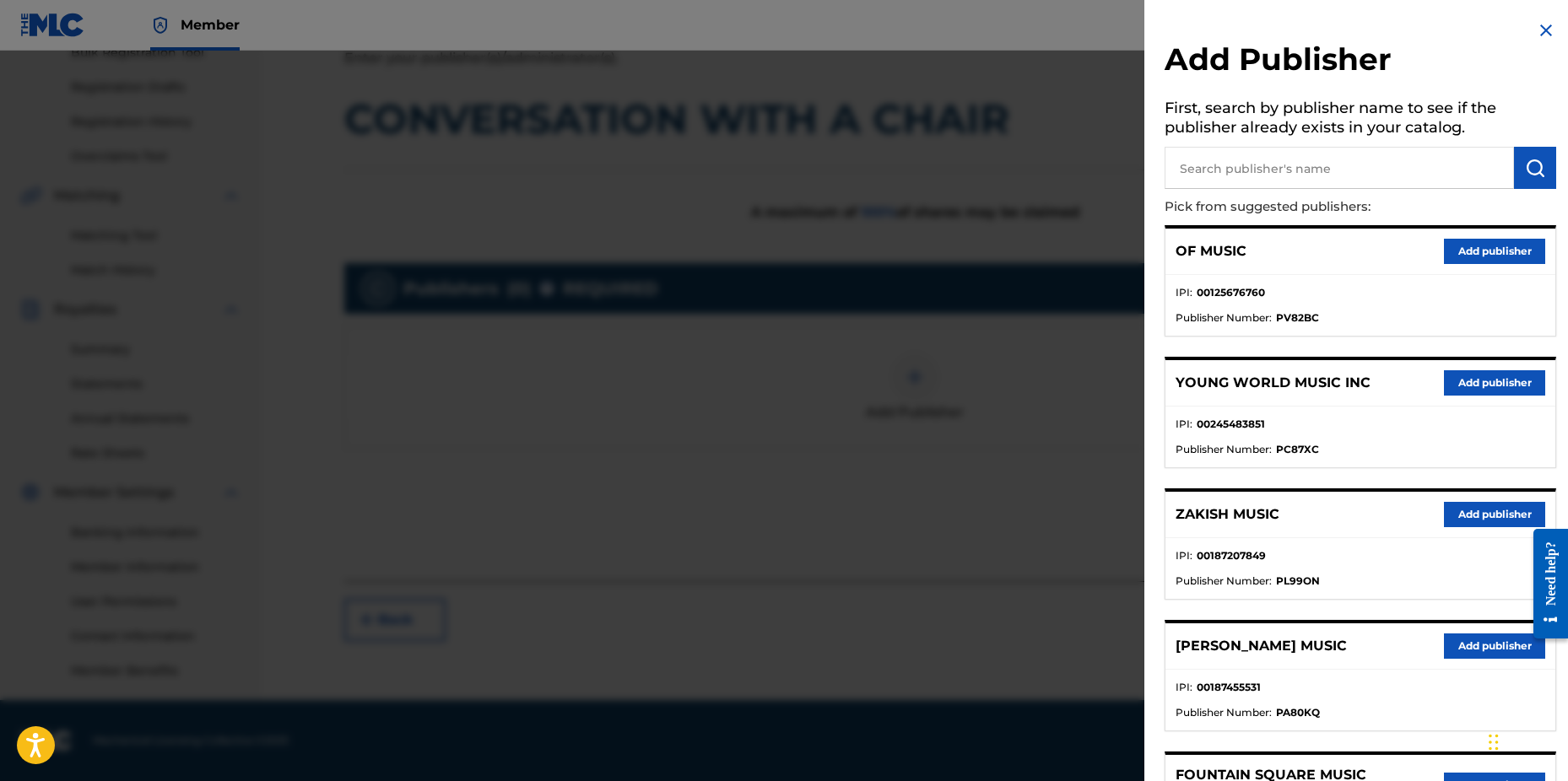
drag, startPoint x: 1231, startPoint y: 177, endPoint x: 1222, endPoint y: 164, distance: 15.8
click at [1225, 171] on input "text" at bounding box center [1340, 168] width 349 height 42
type input "n c b"
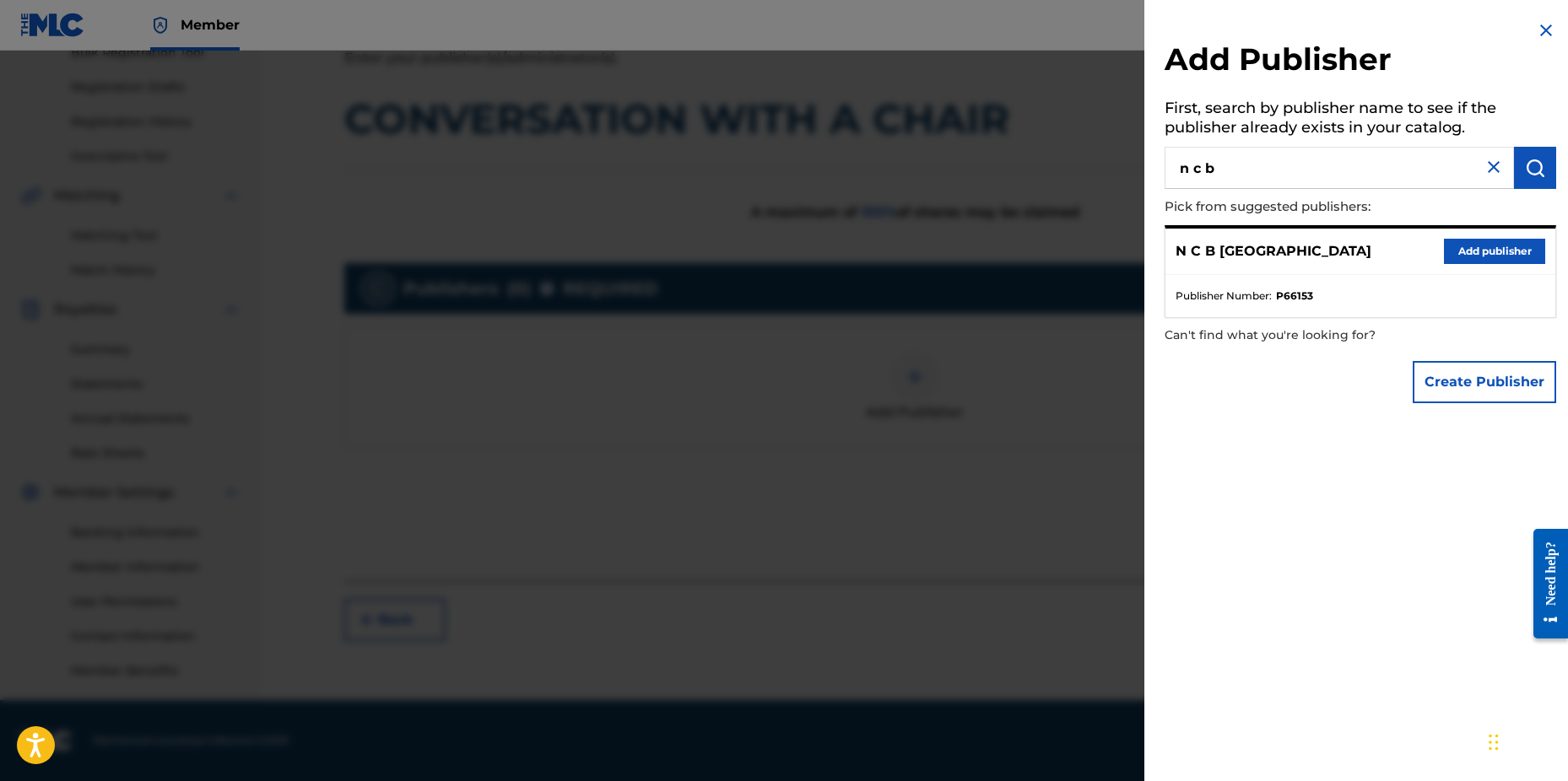
click at [1495, 244] on button "Add publisher" at bounding box center [1495, 251] width 101 height 25
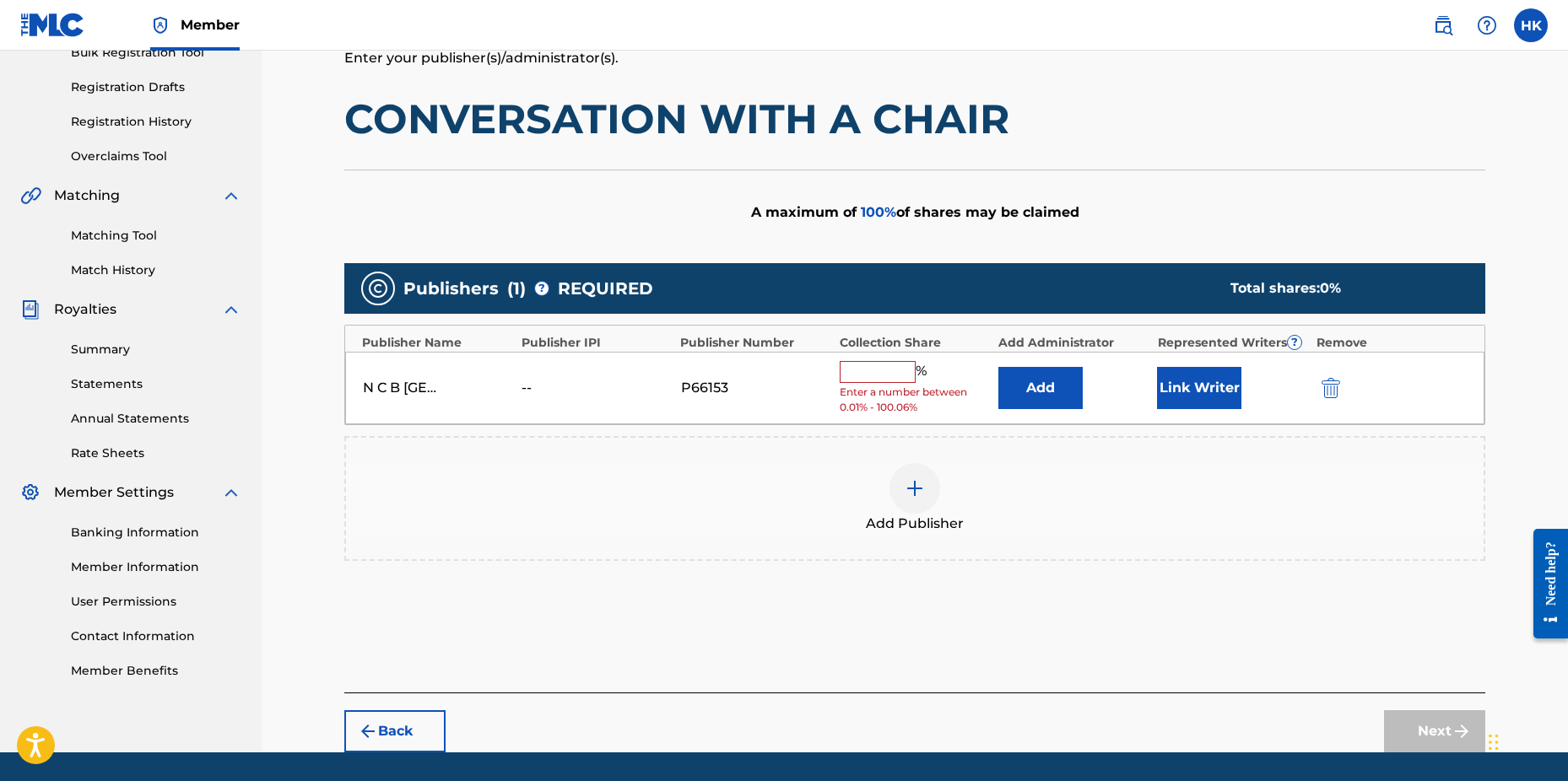
click at [895, 379] on input "text" at bounding box center [878, 371] width 76 height 22
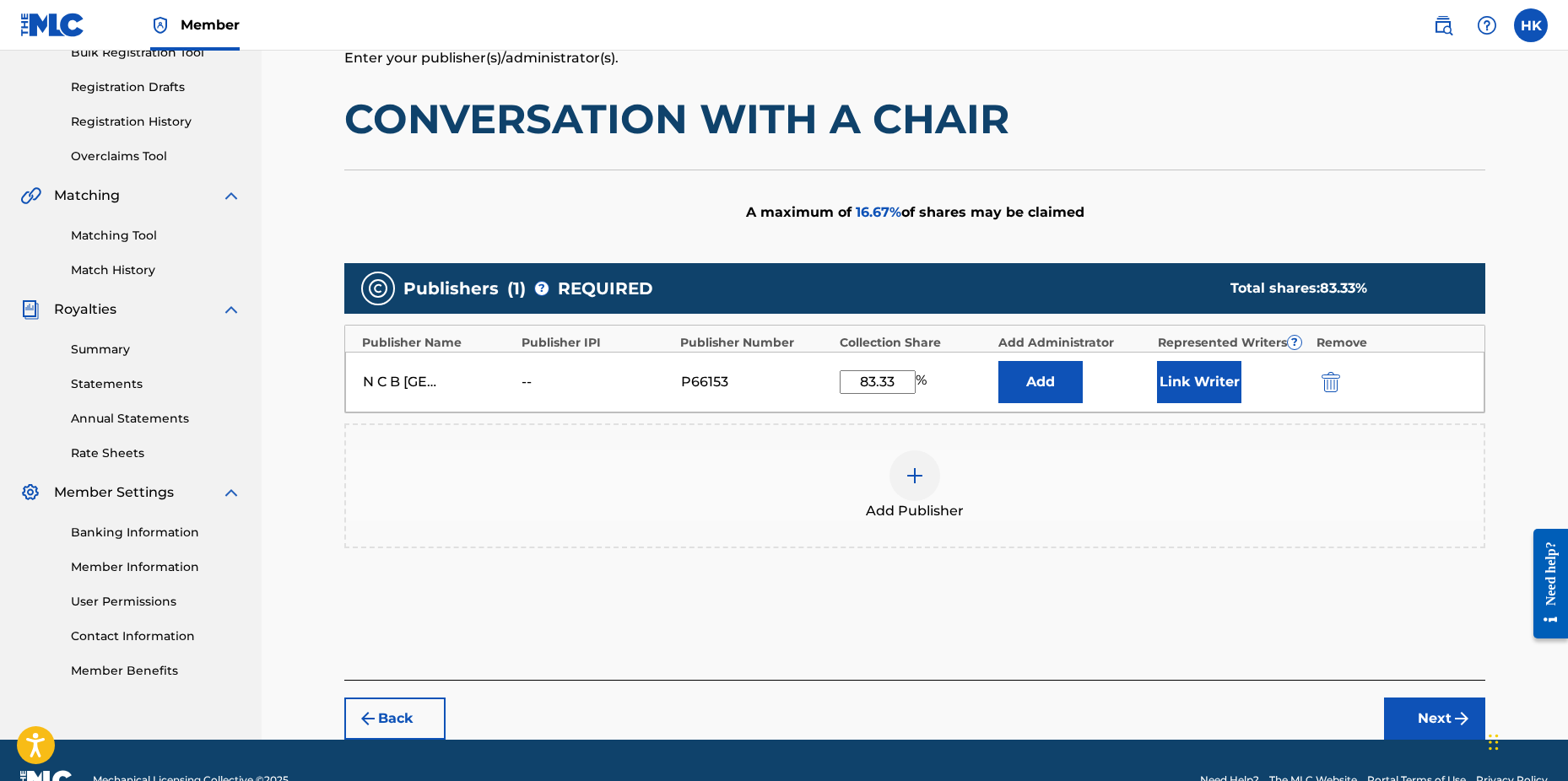
type input "83.33"
click at [1161, 379] on button "Link Writer" at bounding box center [1200, 382] width 85 height 42
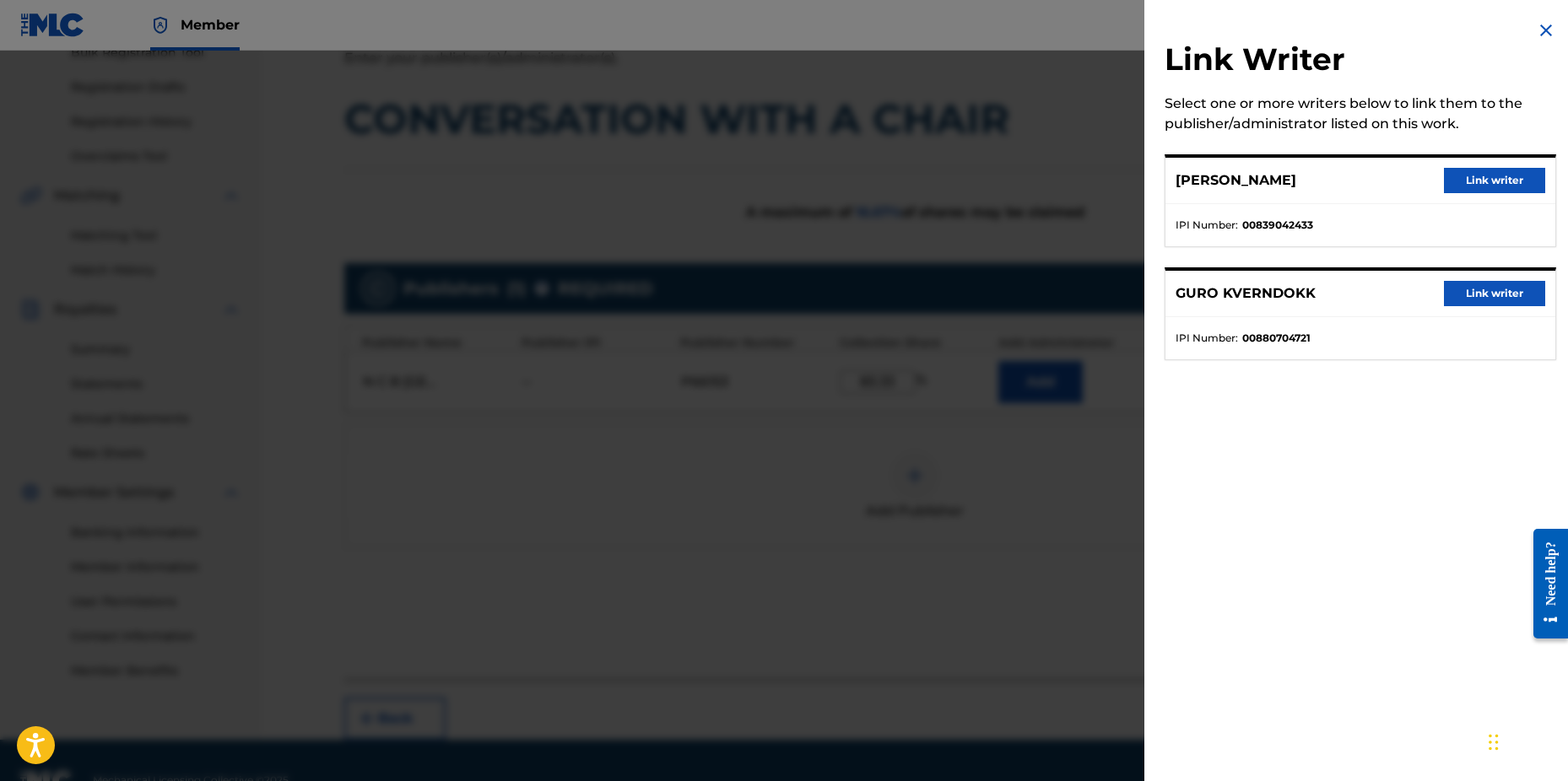
click at [1481, 288] on button "Link writer" at bounding box center [1495, 293] width 101 height 25
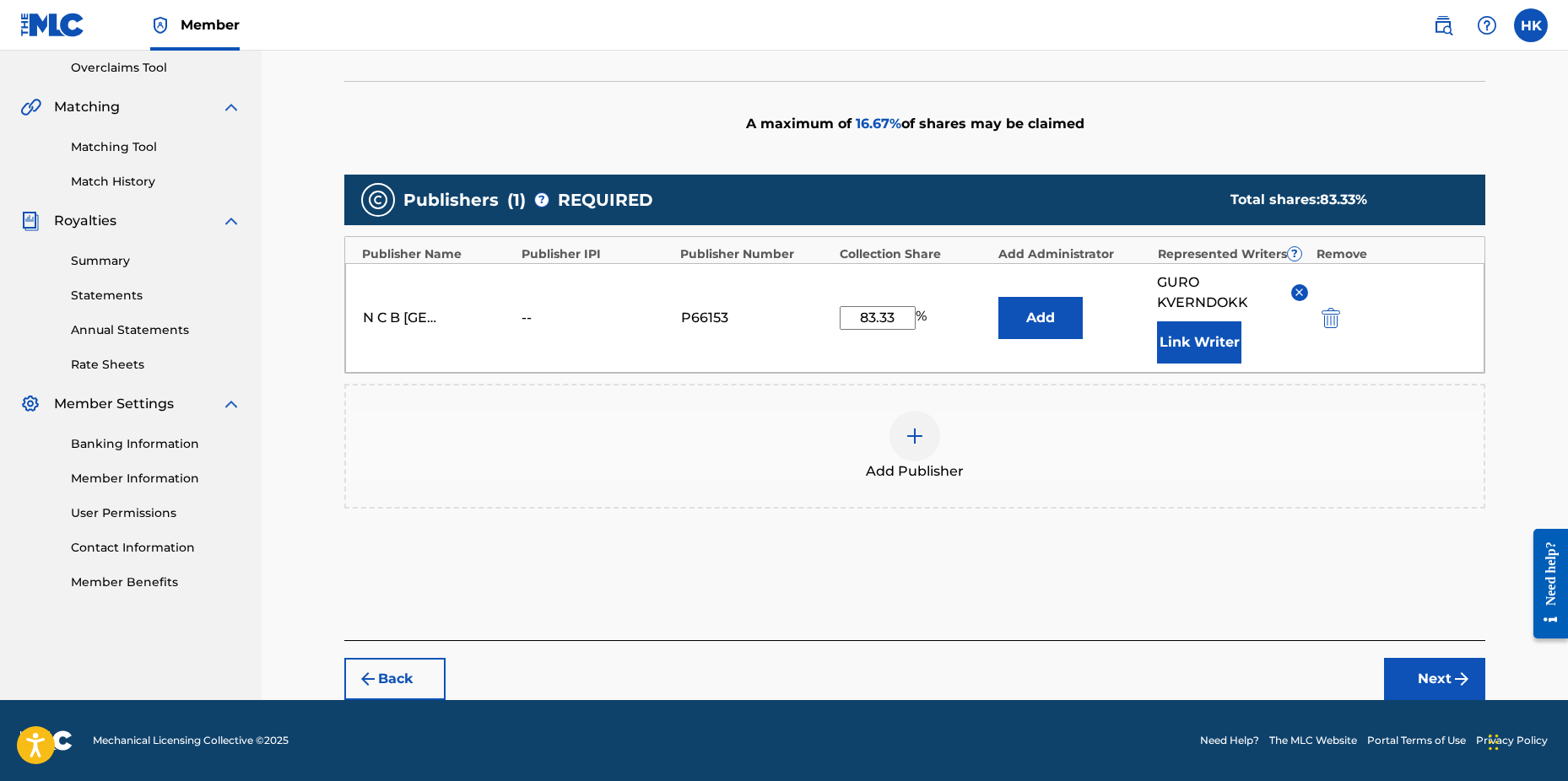
click at [1450, 681] on button "Next" at bounding box center [1435, 679] width 101 height 42
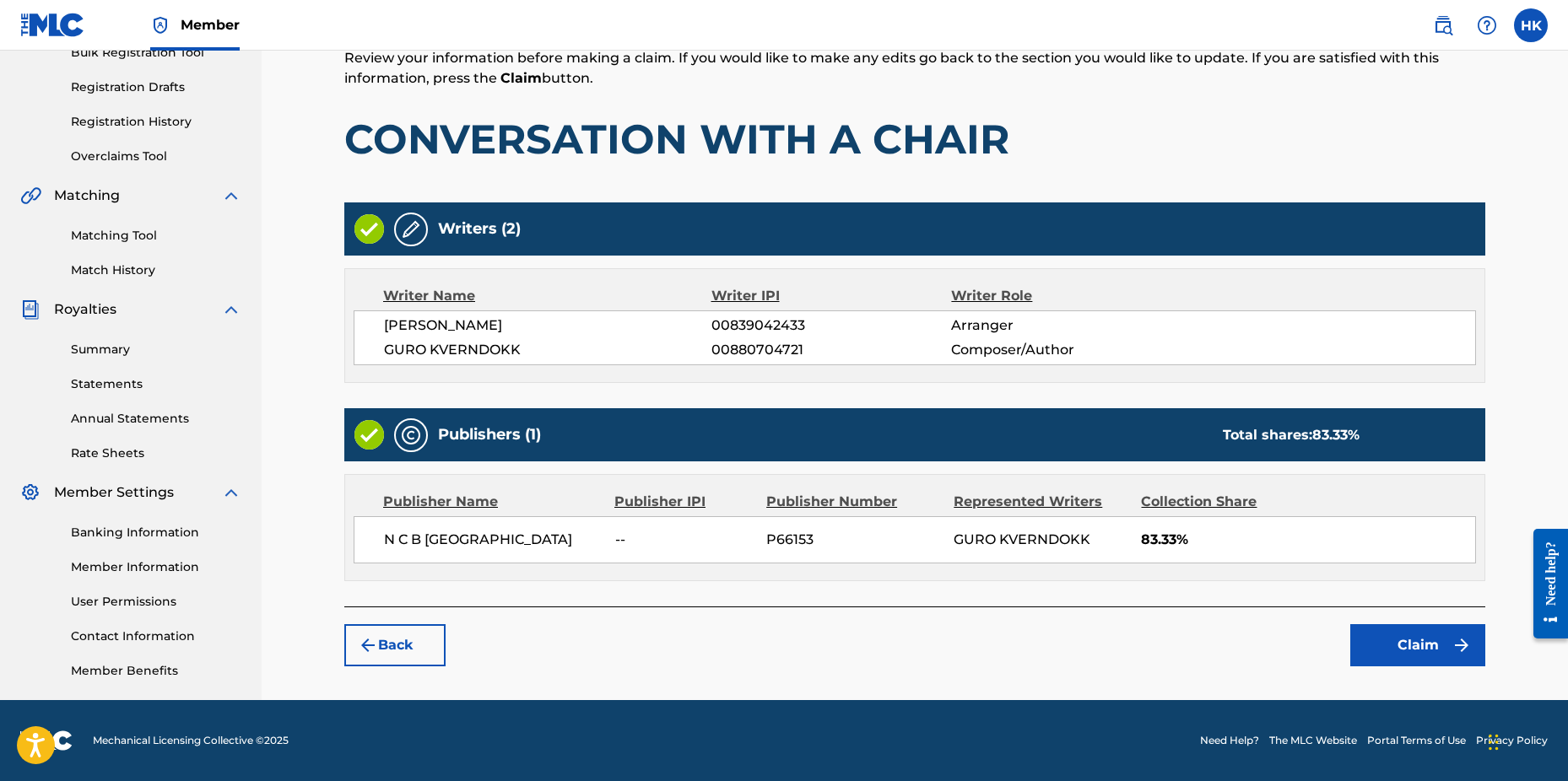
click at [1433, 645] on button "Claim" at bounding box center [1418, 645] width 135 height 42
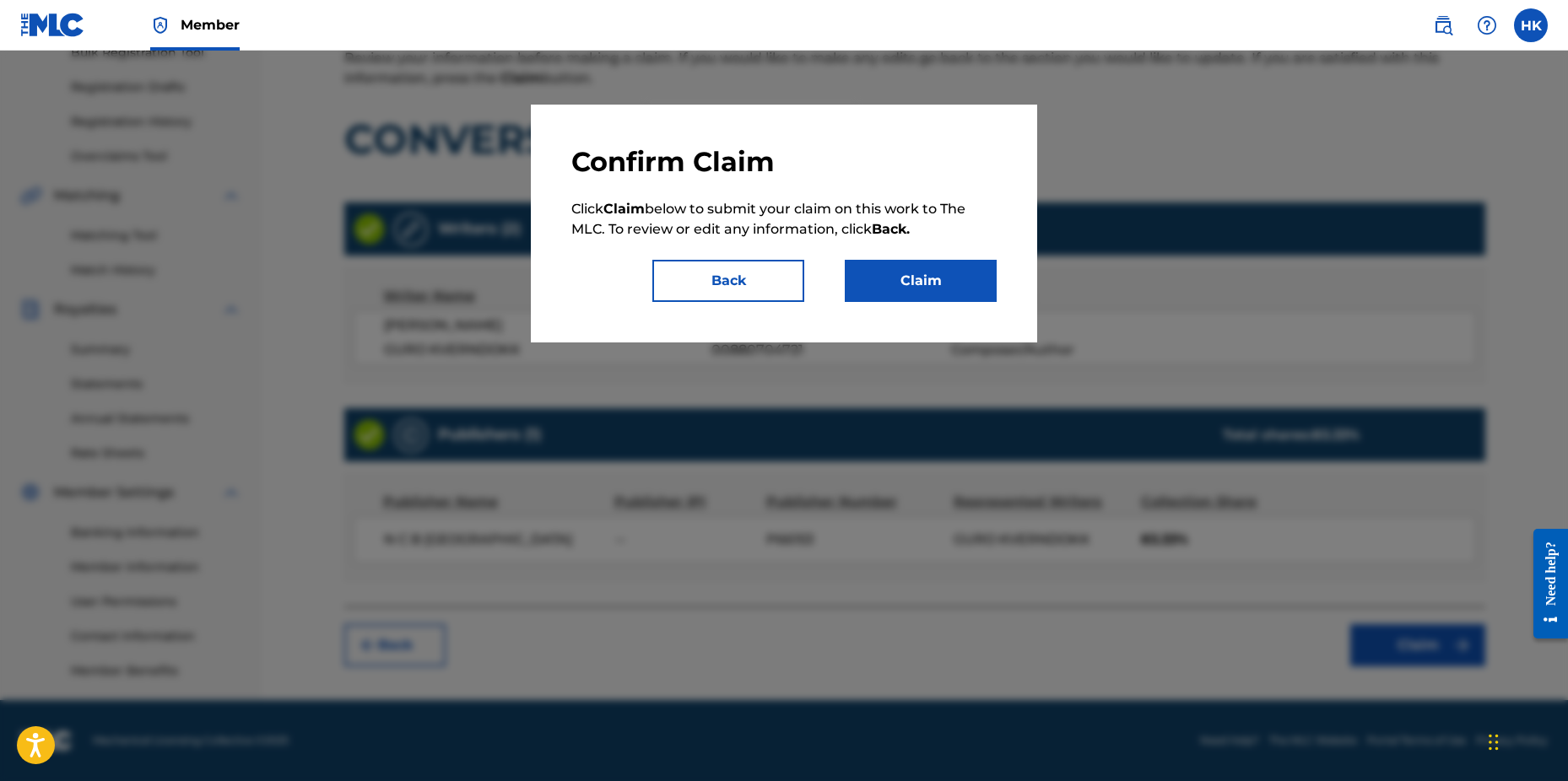
click at [953, 289] on button "Claim" at bounding box center [921, 281] width 152 height 42
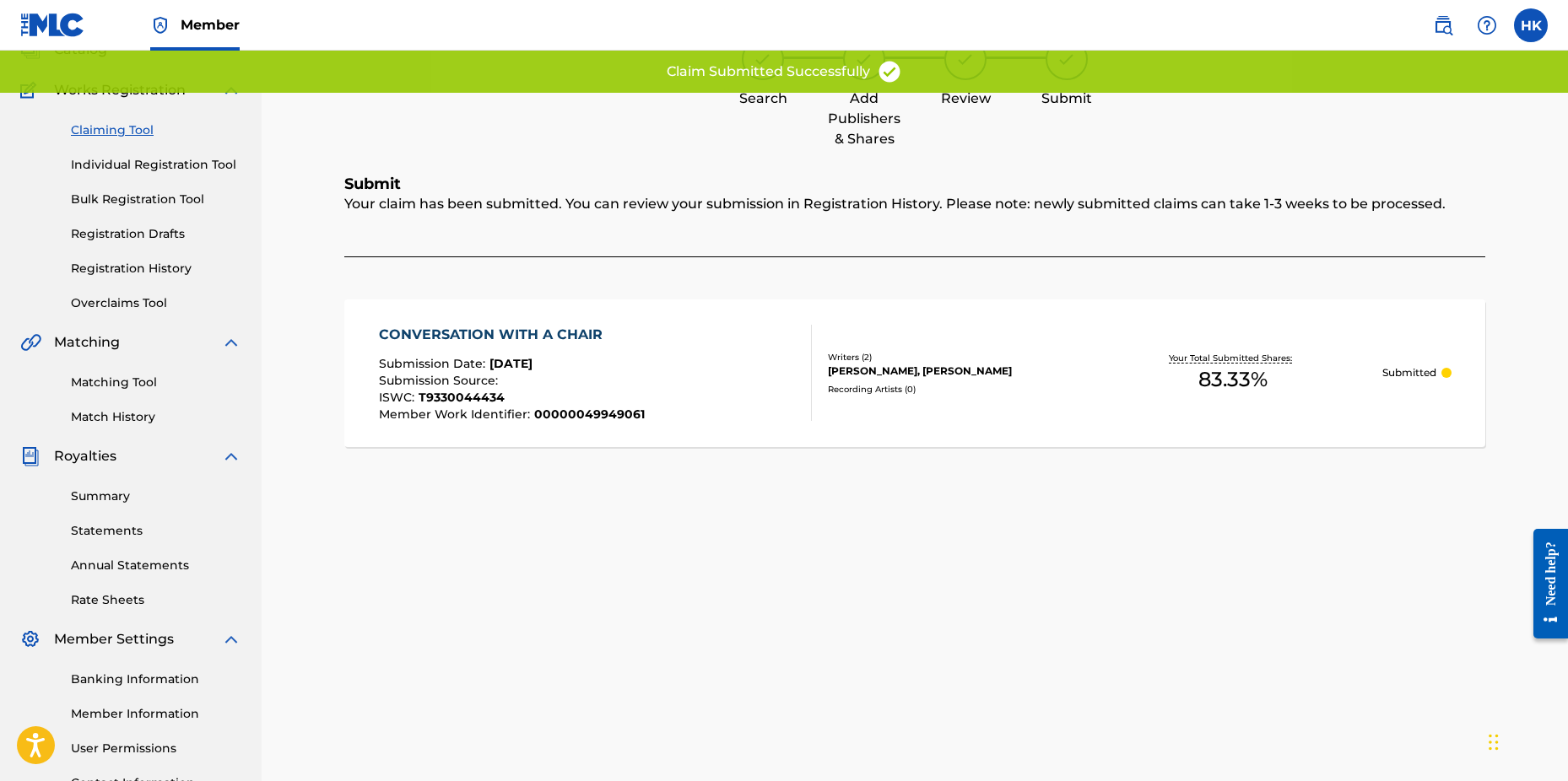
scroll to position [0, 0]
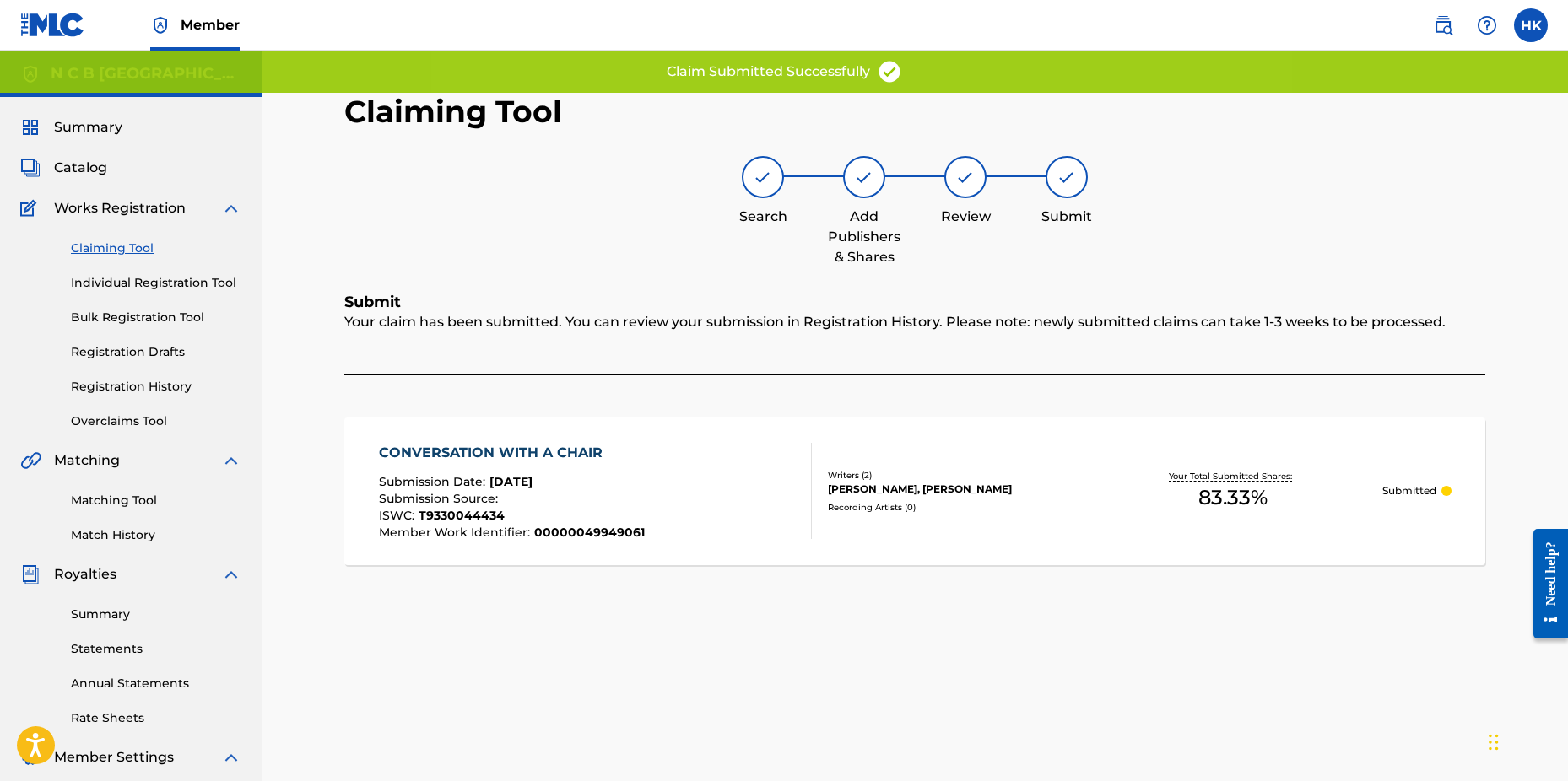
click at [86, 173] on span "Catalog" at bounding box center [80, 168] width 54 height 20
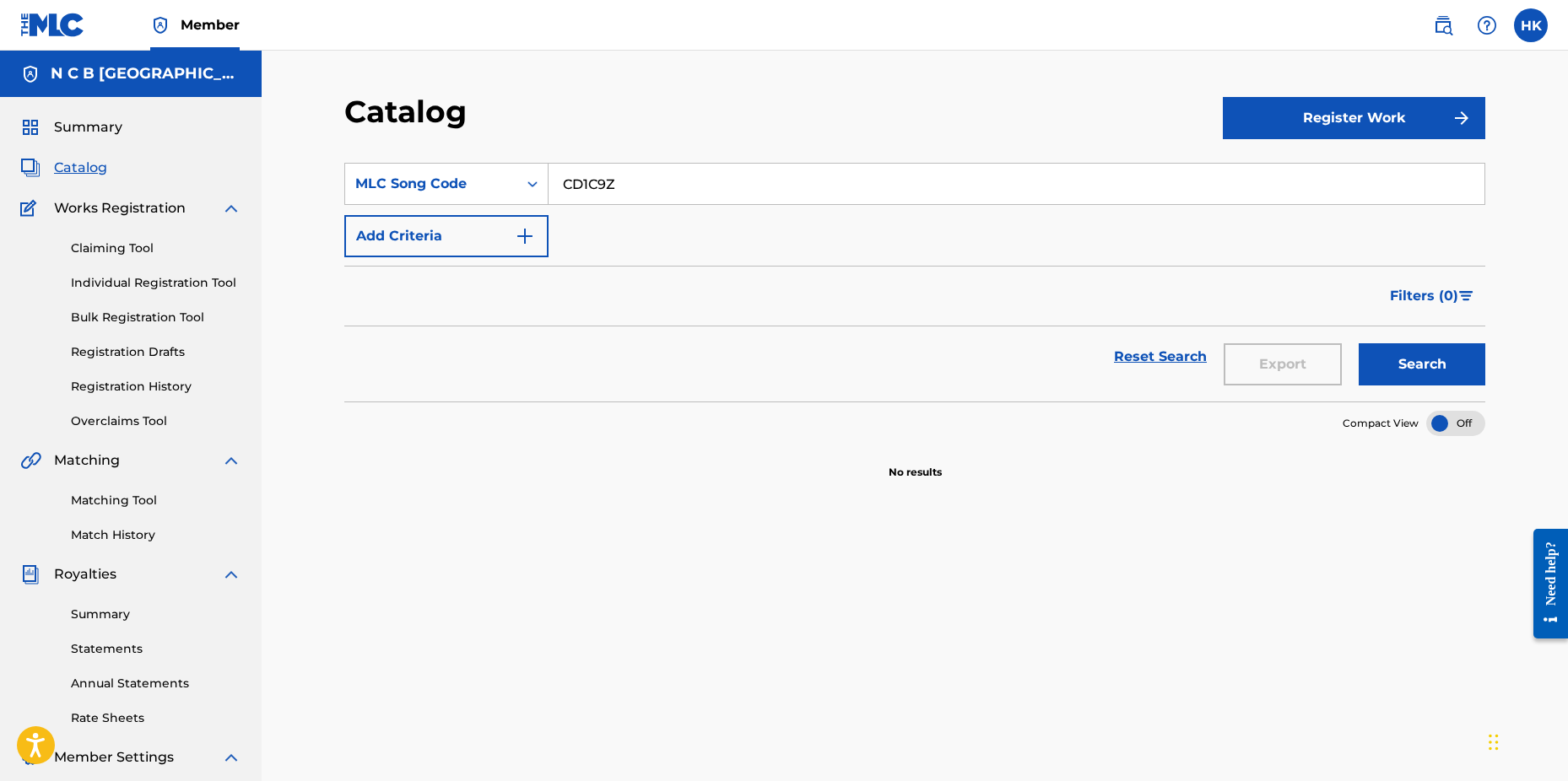
click at [941, 672] on div "SearchWithCriteria88a41bfa-73fa-4a9c-9ae9-1a5b573cb6d9 MLC Song Code CD1C9Z Add…" at bounding box center [915, 579] width 1141 height 873
click at [634, 185] on input "CD1C9Z" at bounding box center [1017, 183] width 936 height 41
type input "C"
paste input "RC6XAK"
type input "RC6XAK"
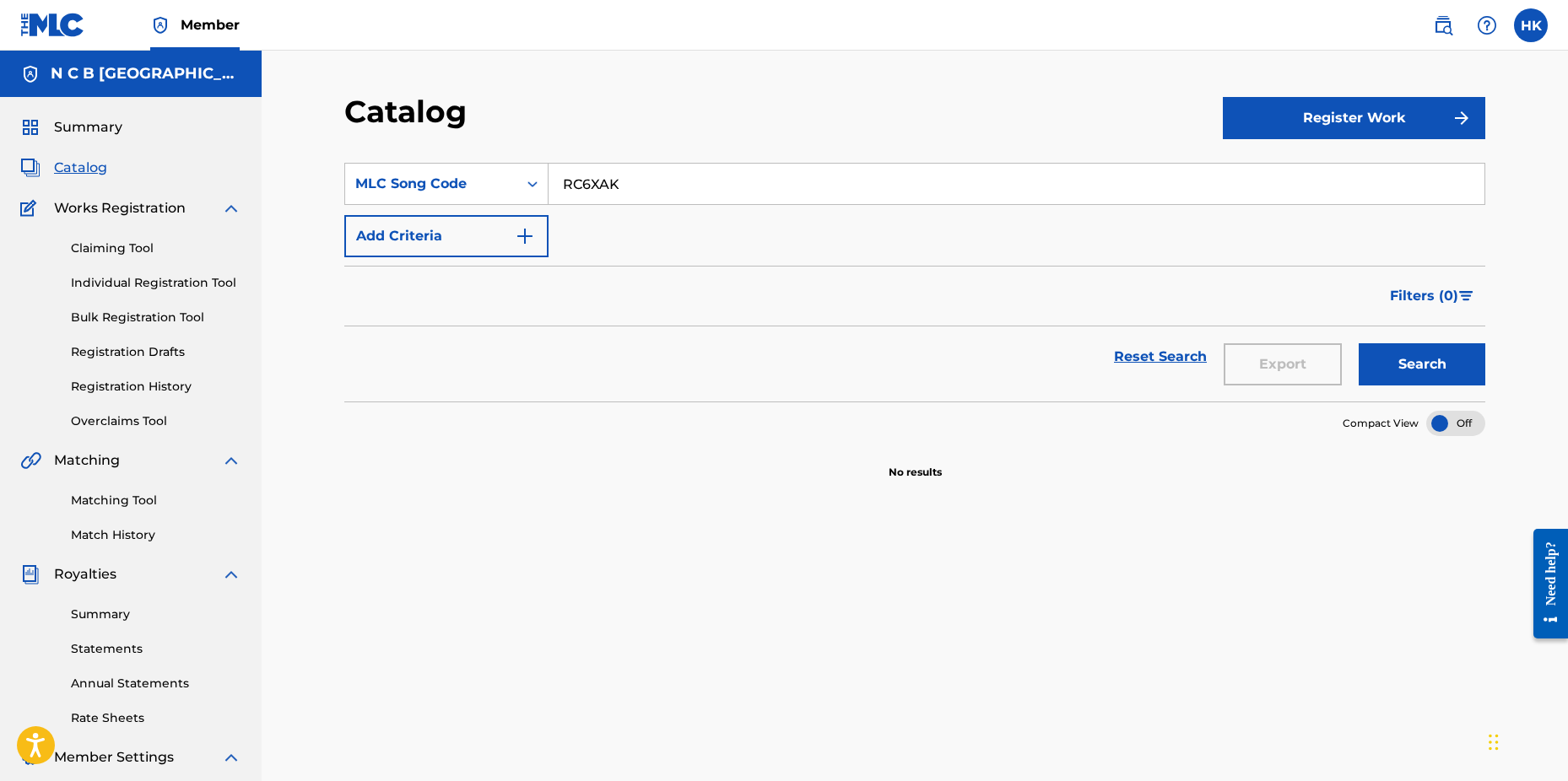
click at [129, 256] on link "Claiming Tool" at bounding box center [156, 248] width 170 height 18
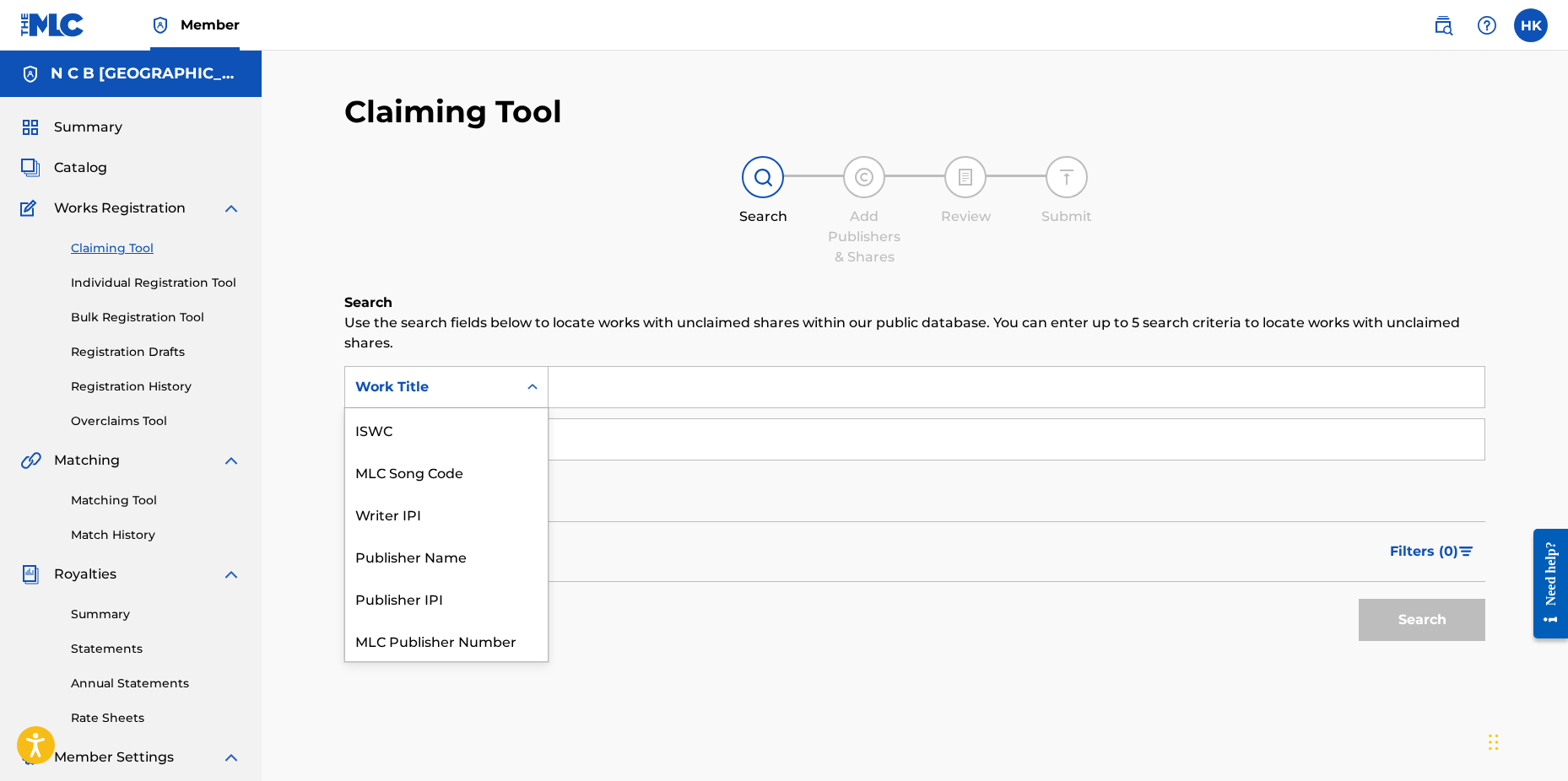
click at [535, 386] on icon "Search Form" at bounding box center [532, 386] width 10 height 6
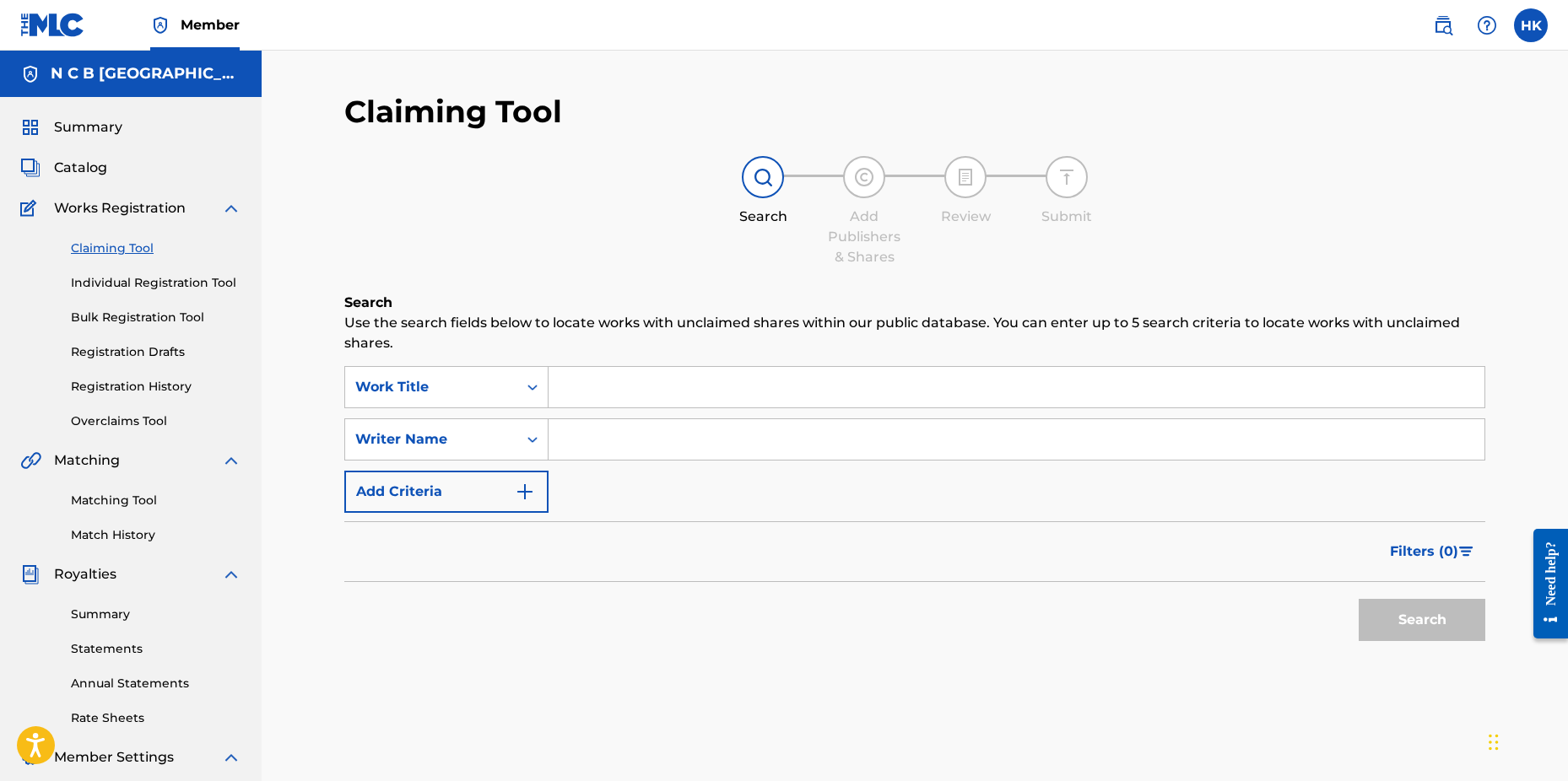
click at [96, 162] on span "Catalog" at bounding box center [80, 168] width 54 height 20
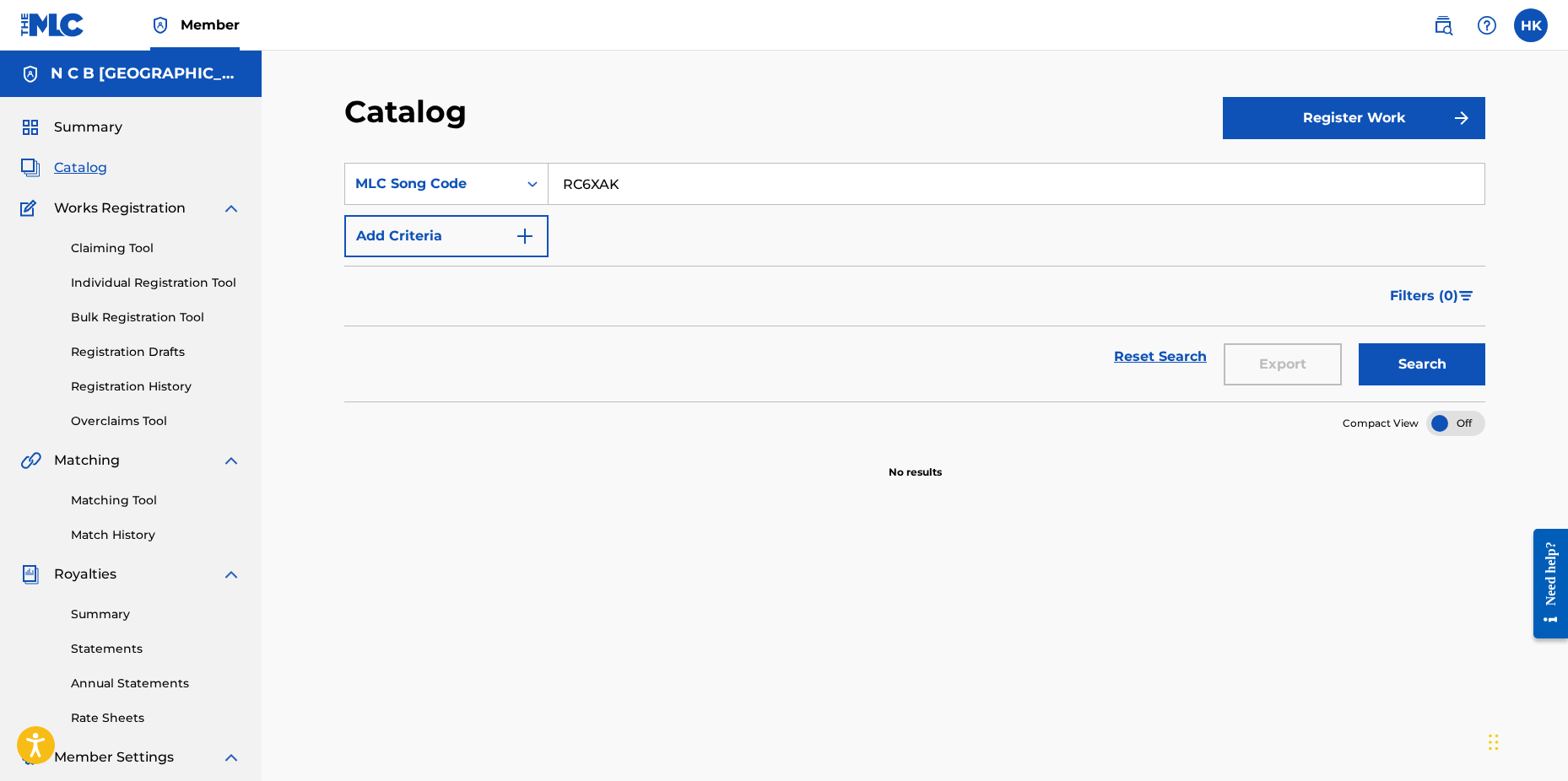
drag, startPoint x: 631, startPoint y: 185, endPoint x: 628, endPoint y: 175, distance: 10.4
click at [628, 175] on input "RC6XAK" at bounding box center [1017, 183] width 936 height 41
type input "R"
paste input "MH5VO2"
type input "MH5VO2"
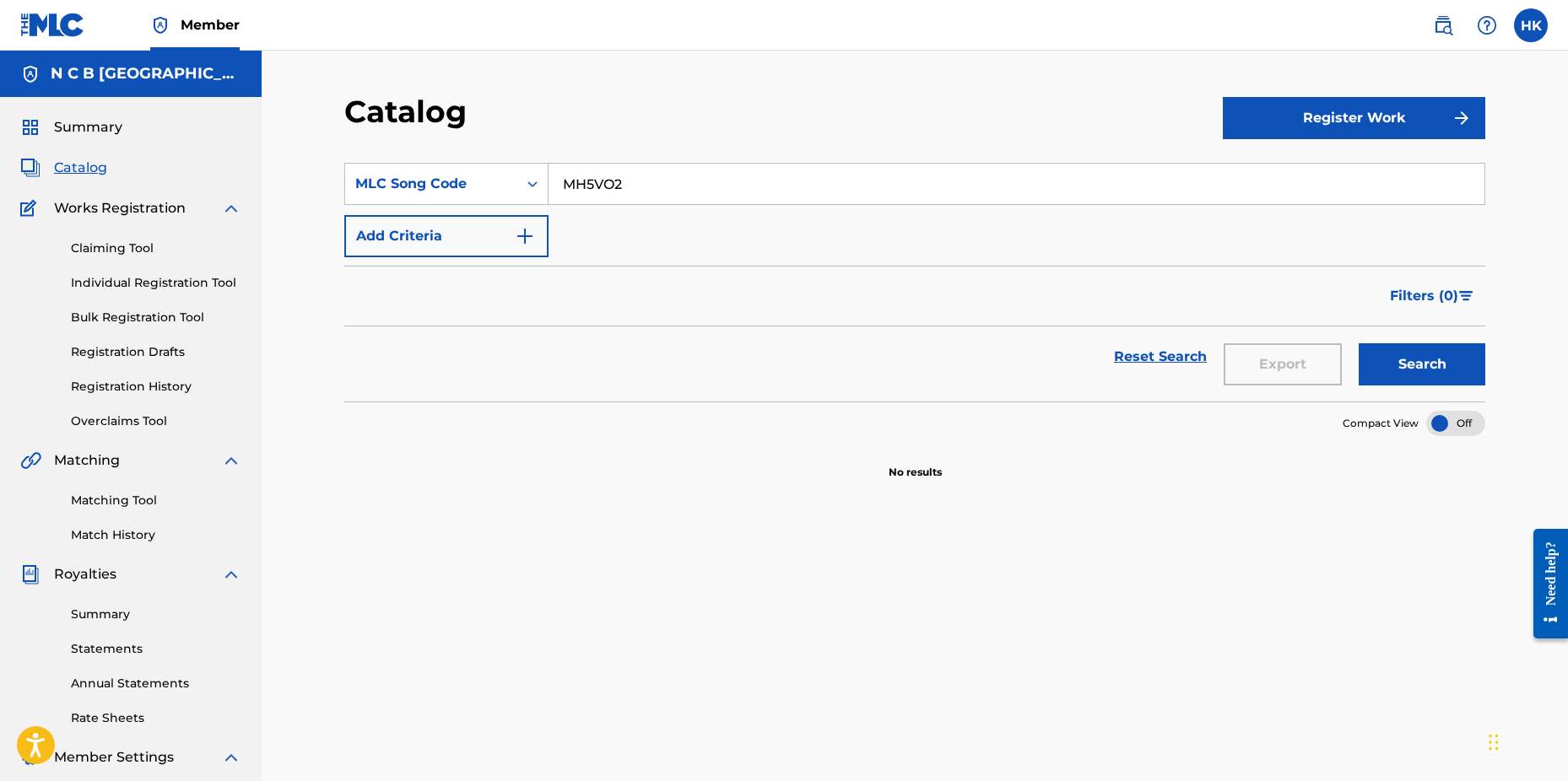
click at [1359, 343] on button "Search" at bounding box center [1422, 364] width 126 height 42
click at [130, 236] on div "Claiming Tool Individual Registration Tool Bulk Registration Tool Registration …" at bounding box center [131, 324] width 221 height 212
click at [126, 251] on link "Claiming Tool" at bounding box center [156, 248] width 170 height 18
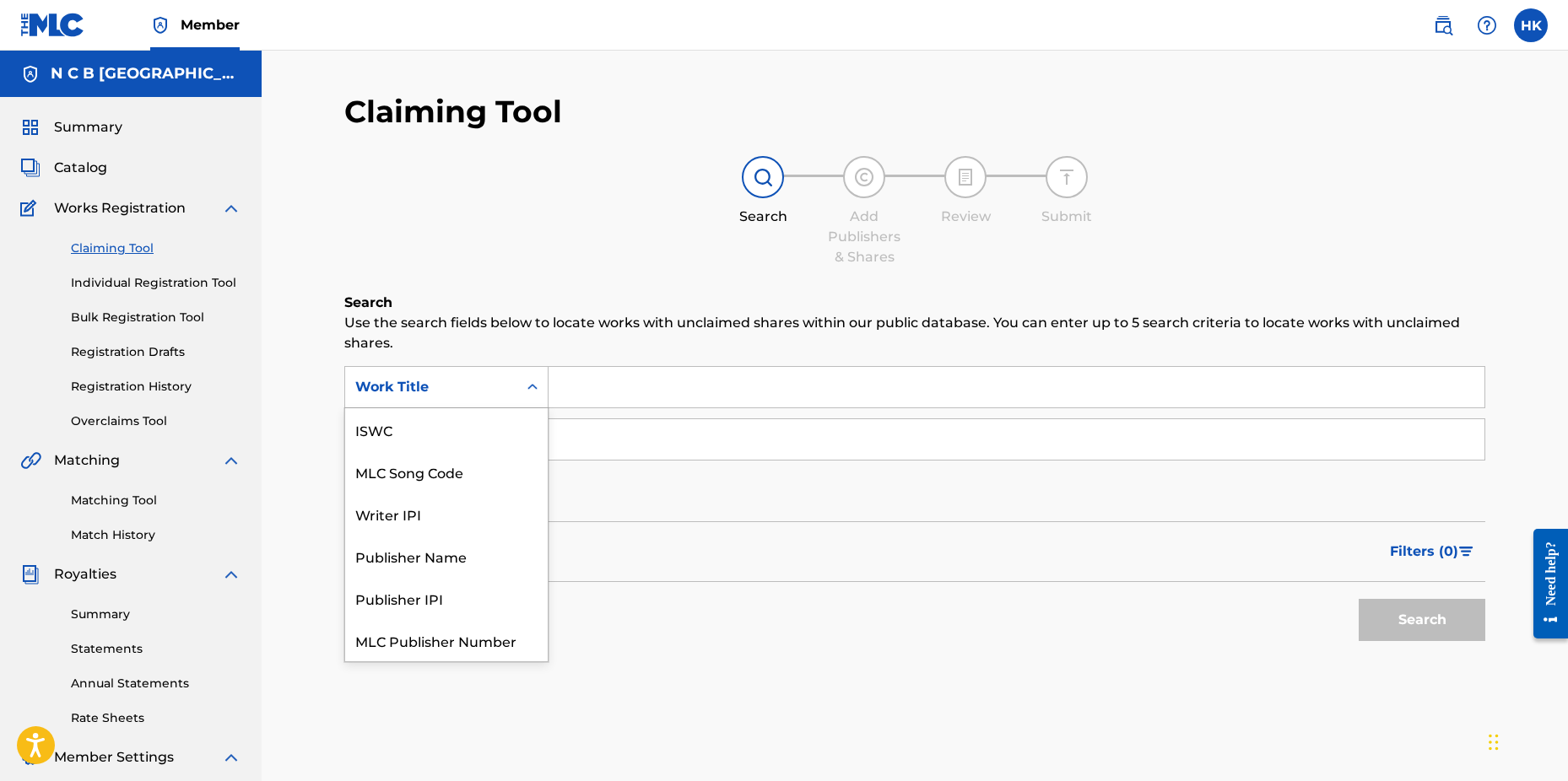
click at [532, 387] on icon "Search Form" at bounding box center [532, 386] width 10 height 6
click at [511, 421] on div "MLC Song Code" at bounding box center [446, 429] width 202 height 42
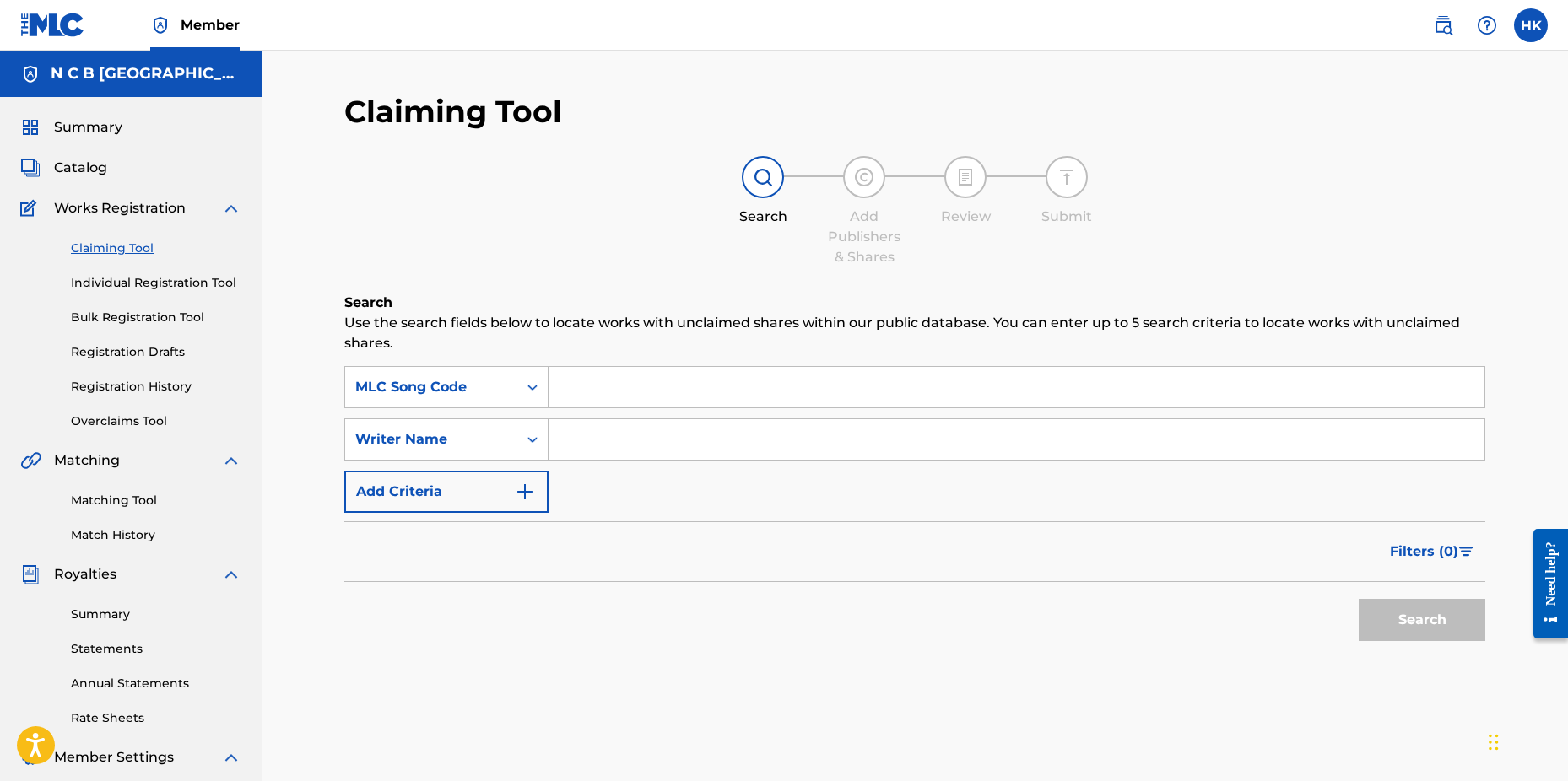
click at [577, 379] on input "Search Form" at bounding box center [1017, 387] width 936 height 41
paste input "MH5VO2"
type input "MH5VO2"
click at [1359, 599] on button "Search" at bounding box center [1422, 619] width 126 height 42
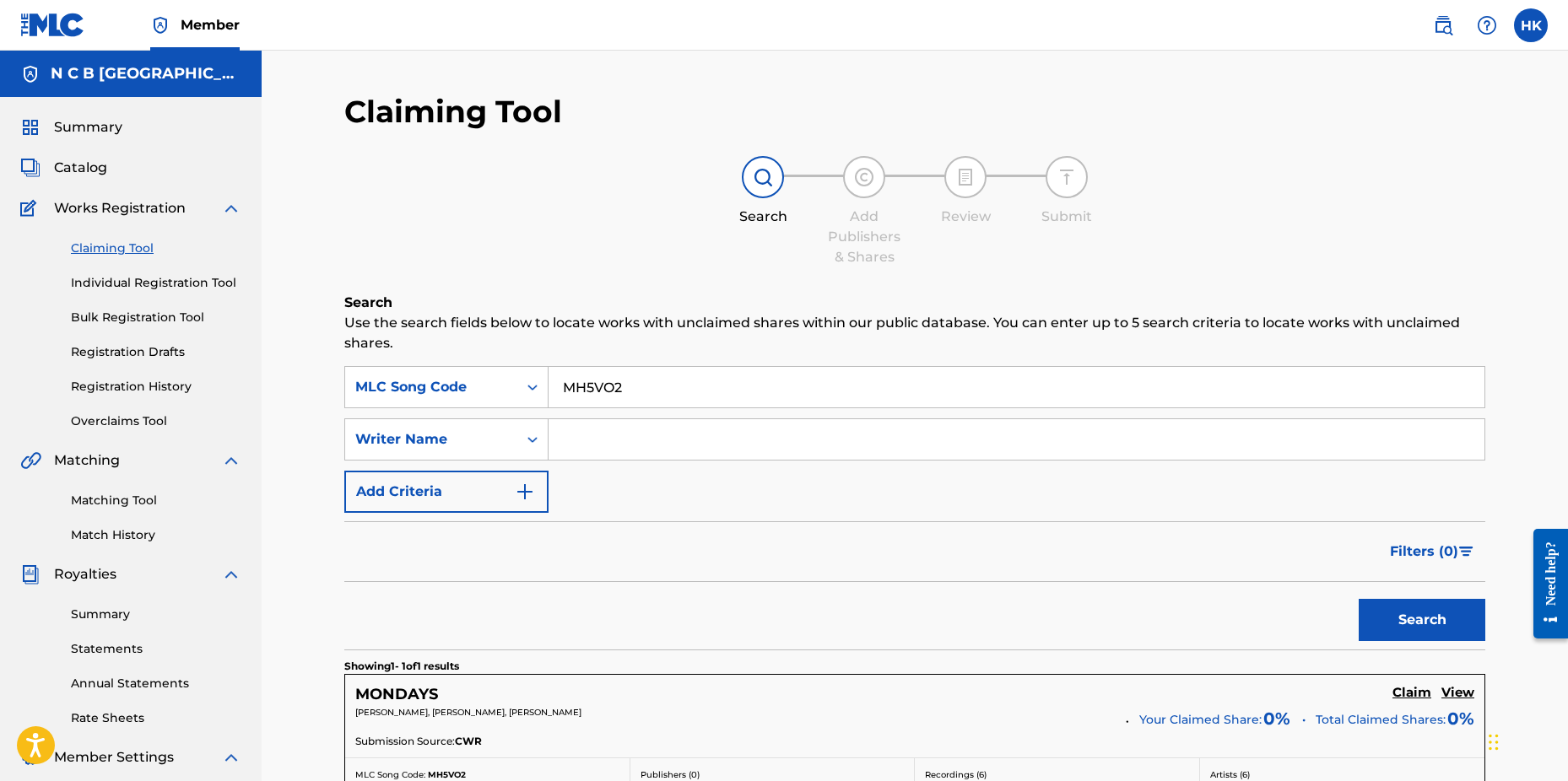
click at [1412, 693] on h5 "Claim" at bounding box center [1412, 693] width 39 height 16
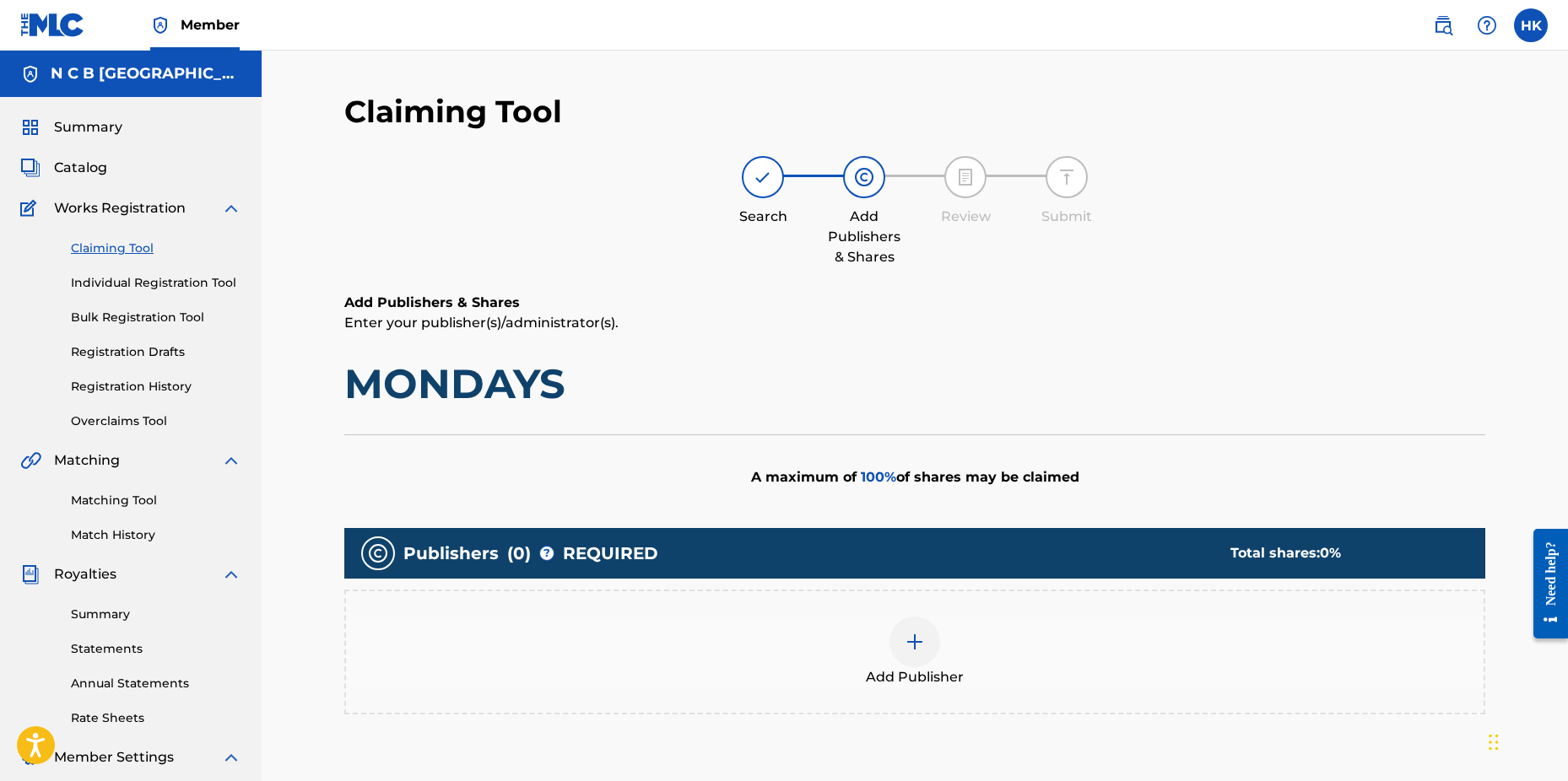
click at [912, 640] on img at bounding box center [915, 641] width 20 height 20
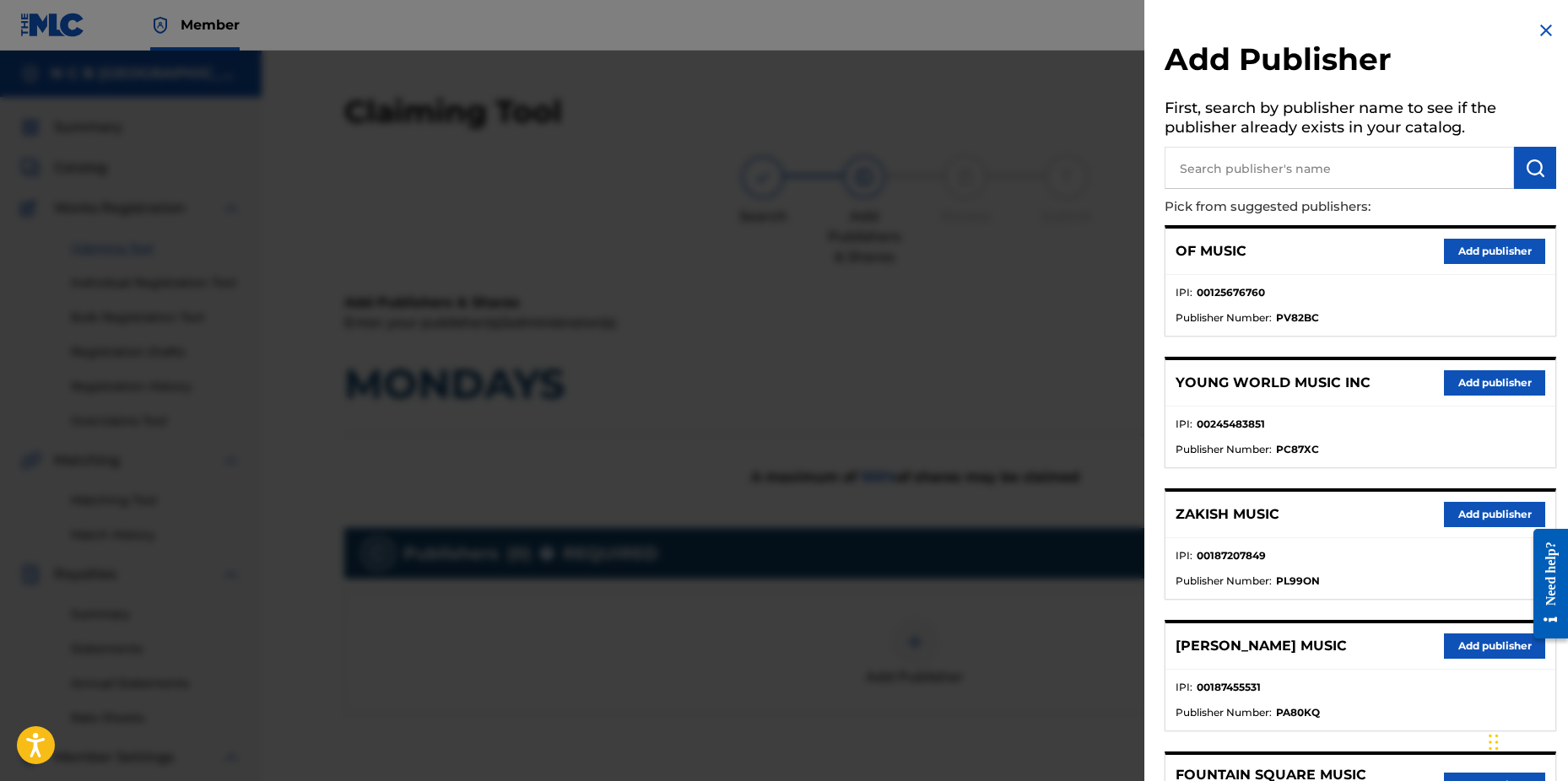
click at [1281, 166] on input "text" at bounding box center [1340, 168] width 349 height 42
type input "n c b"
click at [1536, 163] on img "submit" at bounding box center [1535, 168] width 20 height 20
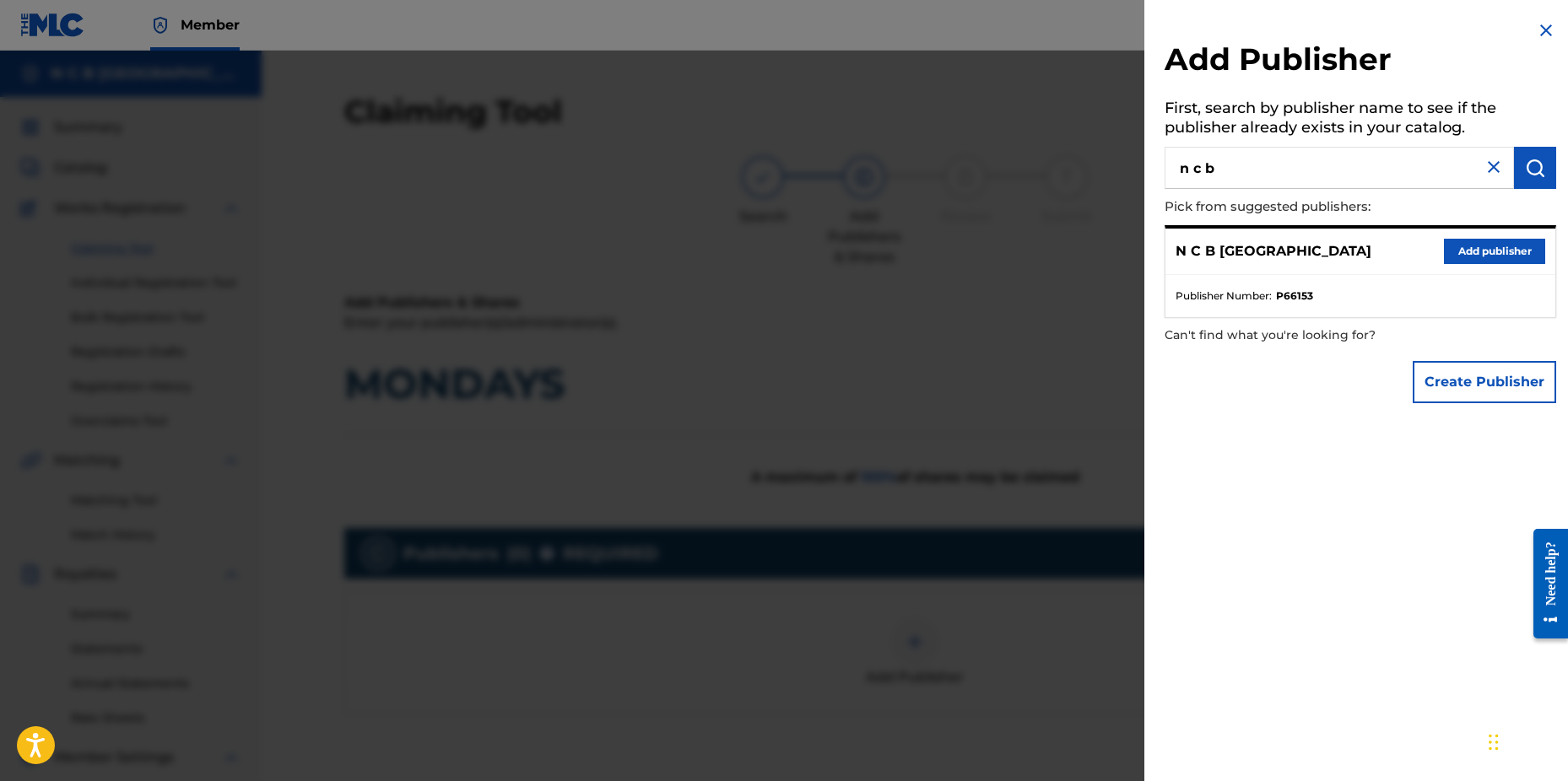
click at [1463, 255] on button "Add publisher" at bounding box center [1495, 251] width 101 height 25
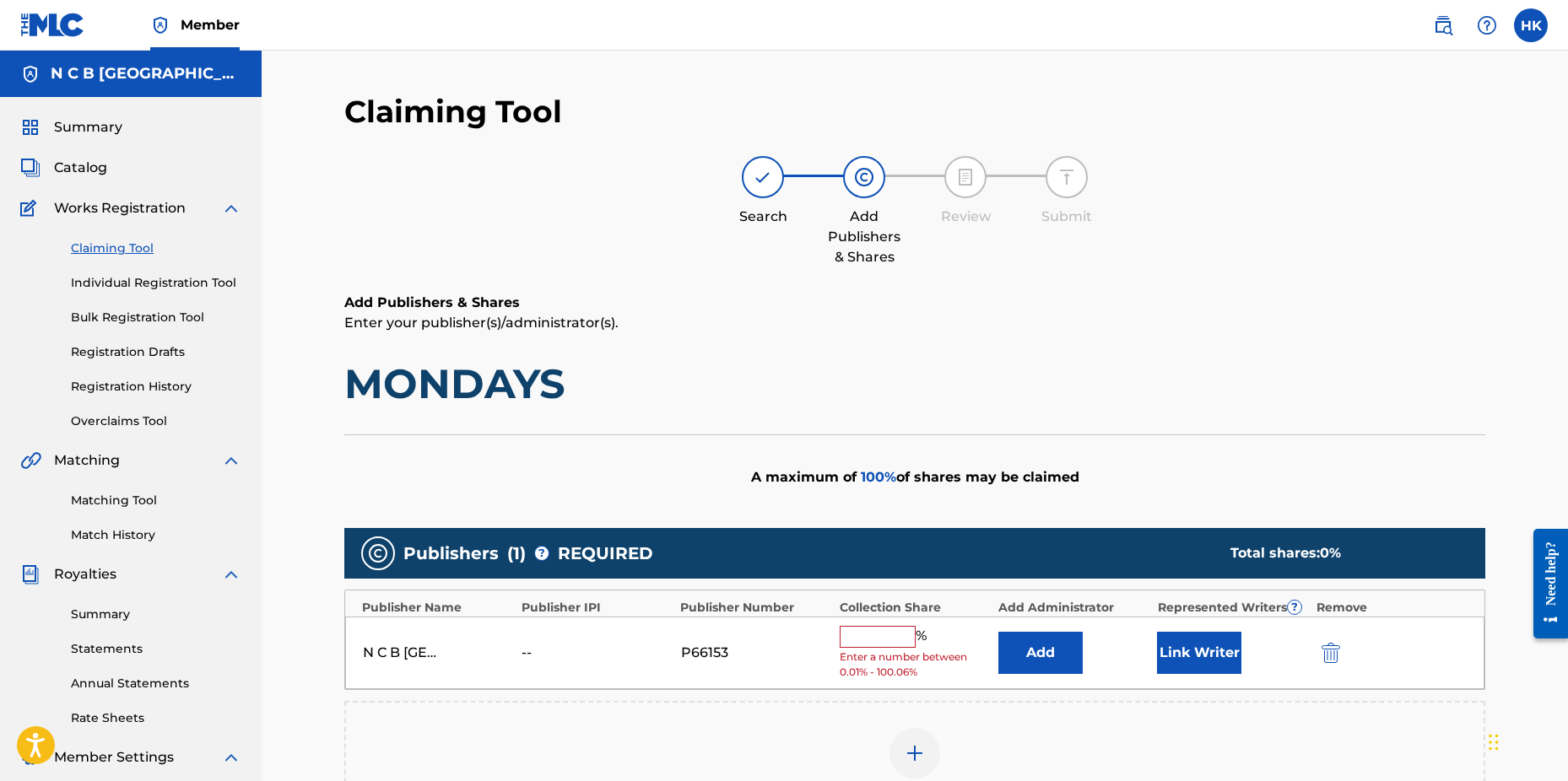
click at [888, 649] on div "% Enter a number between 0.01% - 100.06%" at bounding box center [915, 653] width 150 height 54
click at [881, 634] on input "text" at bounding box center [878, 637] width 76 height 22
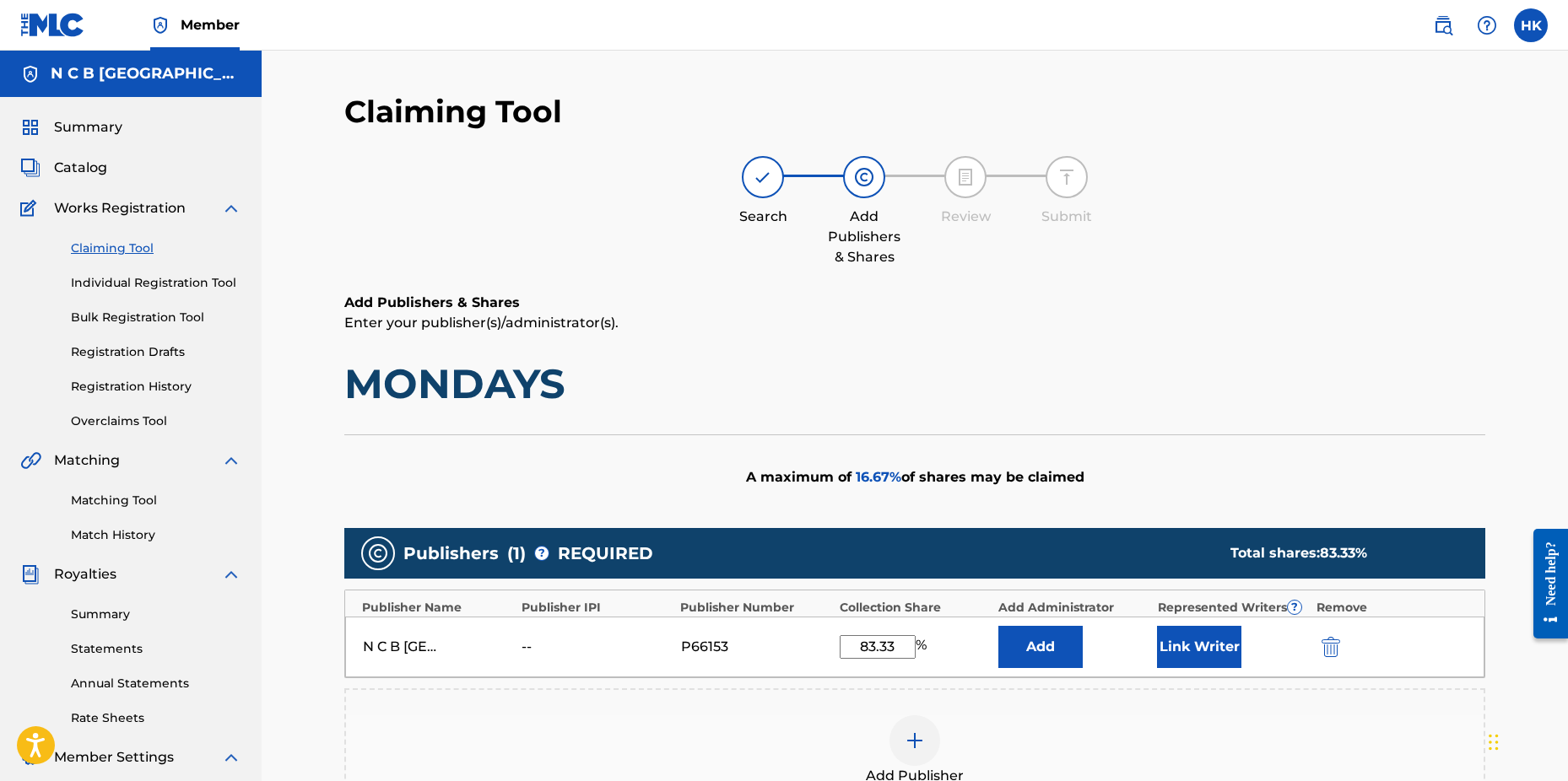
type input "83.33"
click at [1196, 685] on div "Publishers ( 1 ) ? REQUIRED Total shares: 83.33 % Publisher Name Publisher IPI …" at bounding box center [915, 670] width 1141 height 285
click at [1195, 664] on button "Link Writer" at bounding box center [1200, 647] width 85 height 42
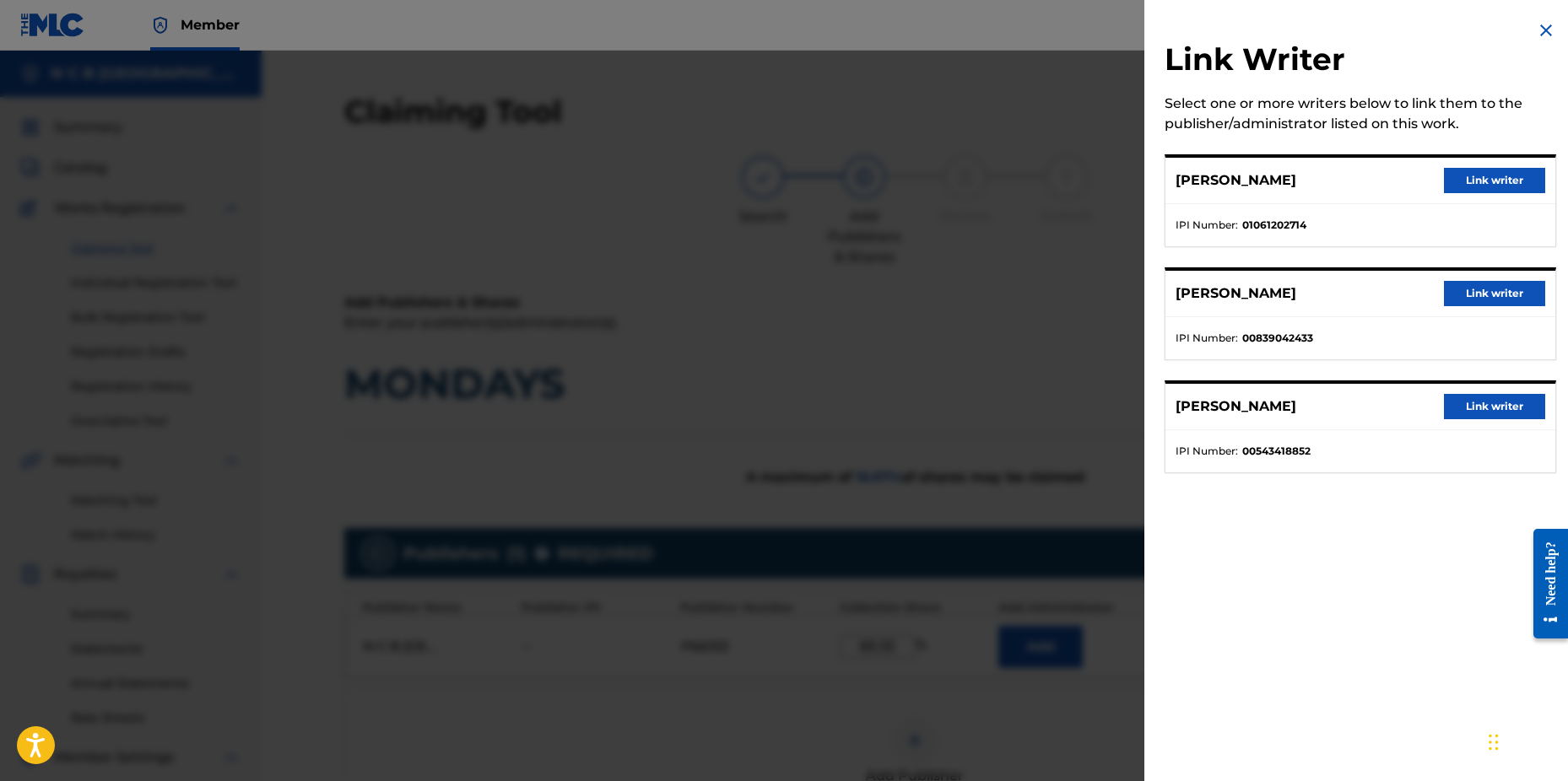
click at [1488, 181] on button "Link writer" at bounding box center [1495, 180] width 101 height 25
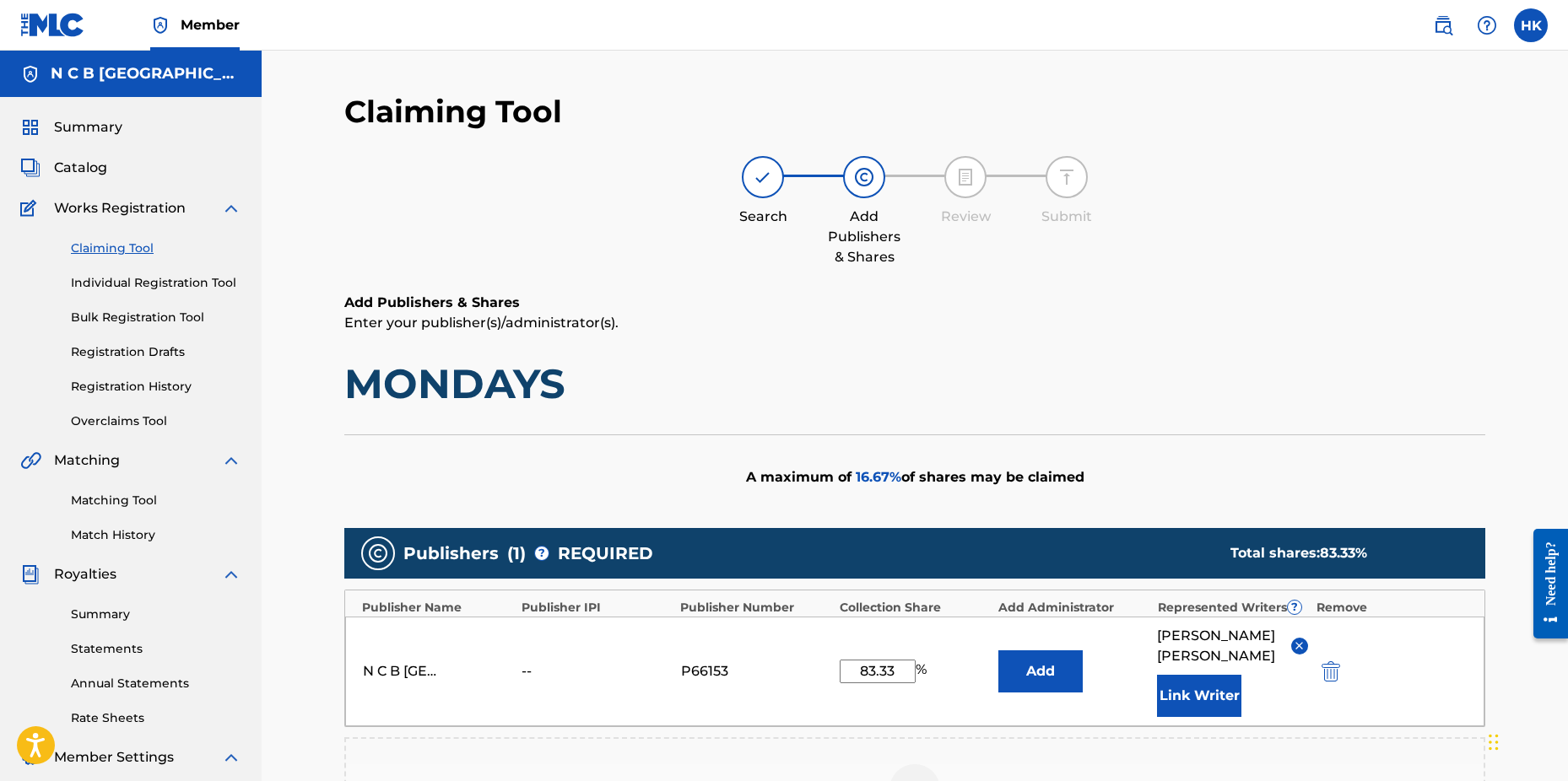
click at [1227, 695] on button "Link Writer" at bounding box center [1200, 695] width 85 height 42
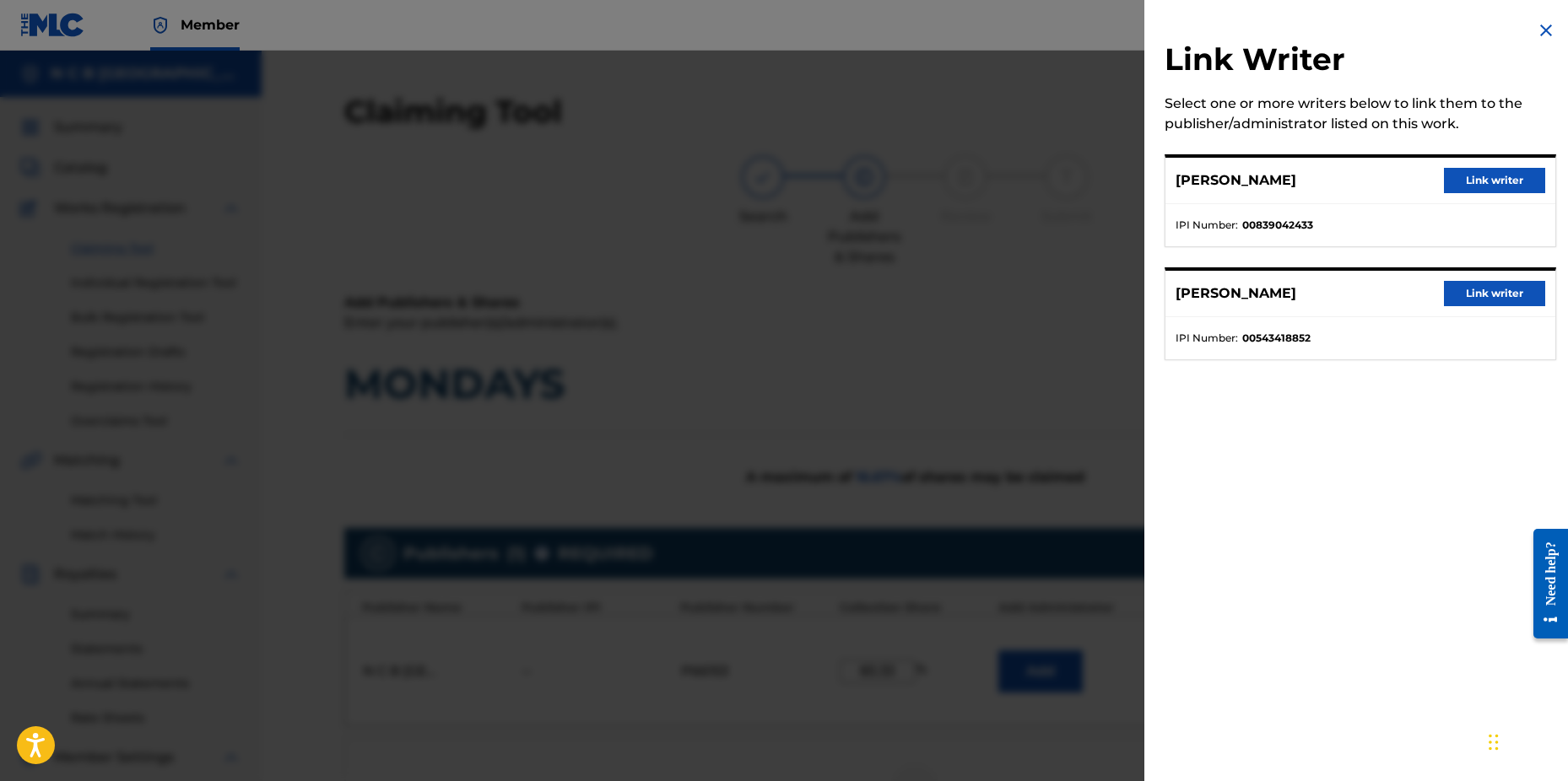
click at [1491, 293] on button "Link writer" at bounding box center [1495, 293] width 101 height 25
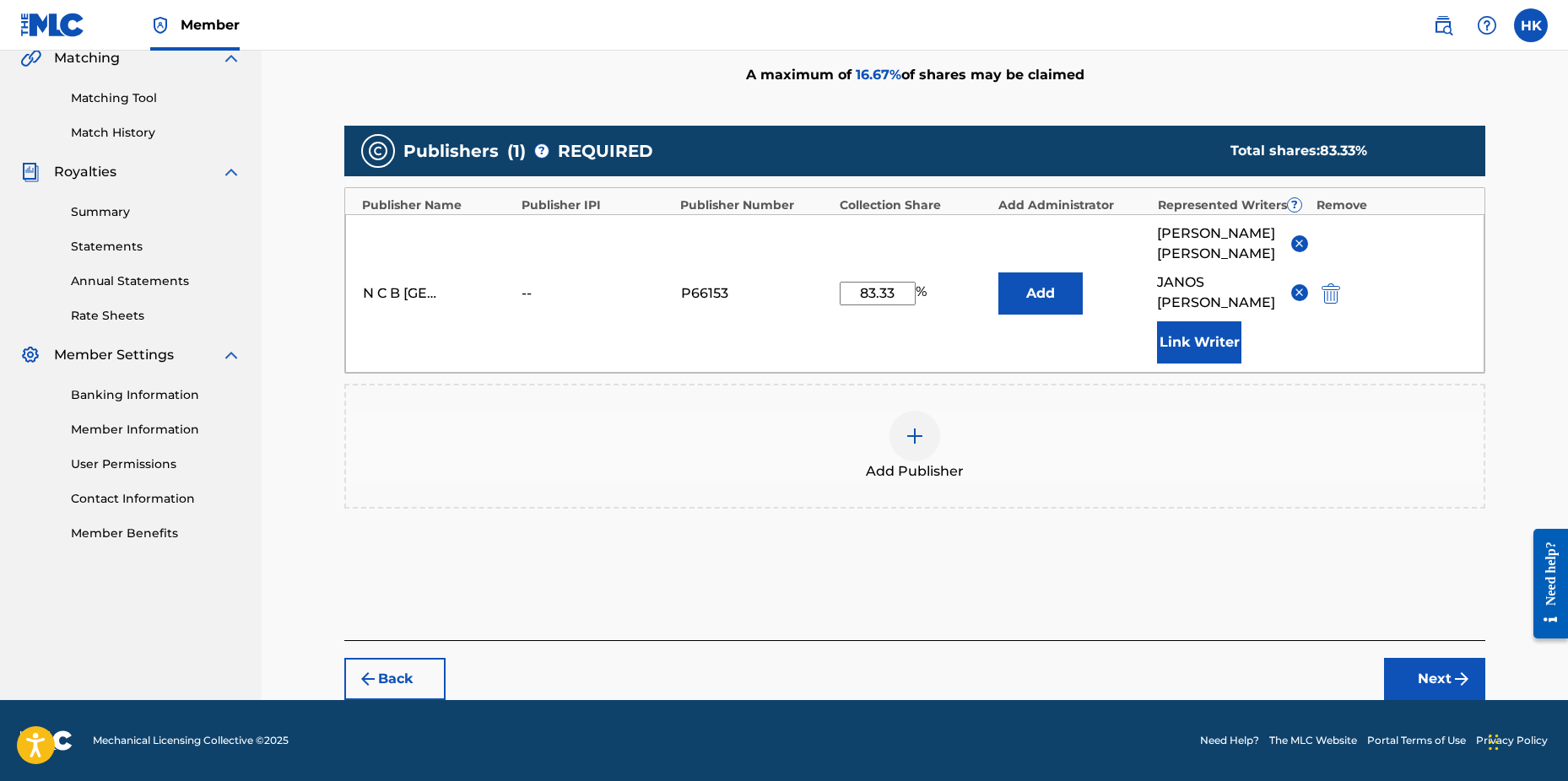
click at [1447, 676] on button "Next" at bounding box center [1435, 679] width 101 height 42
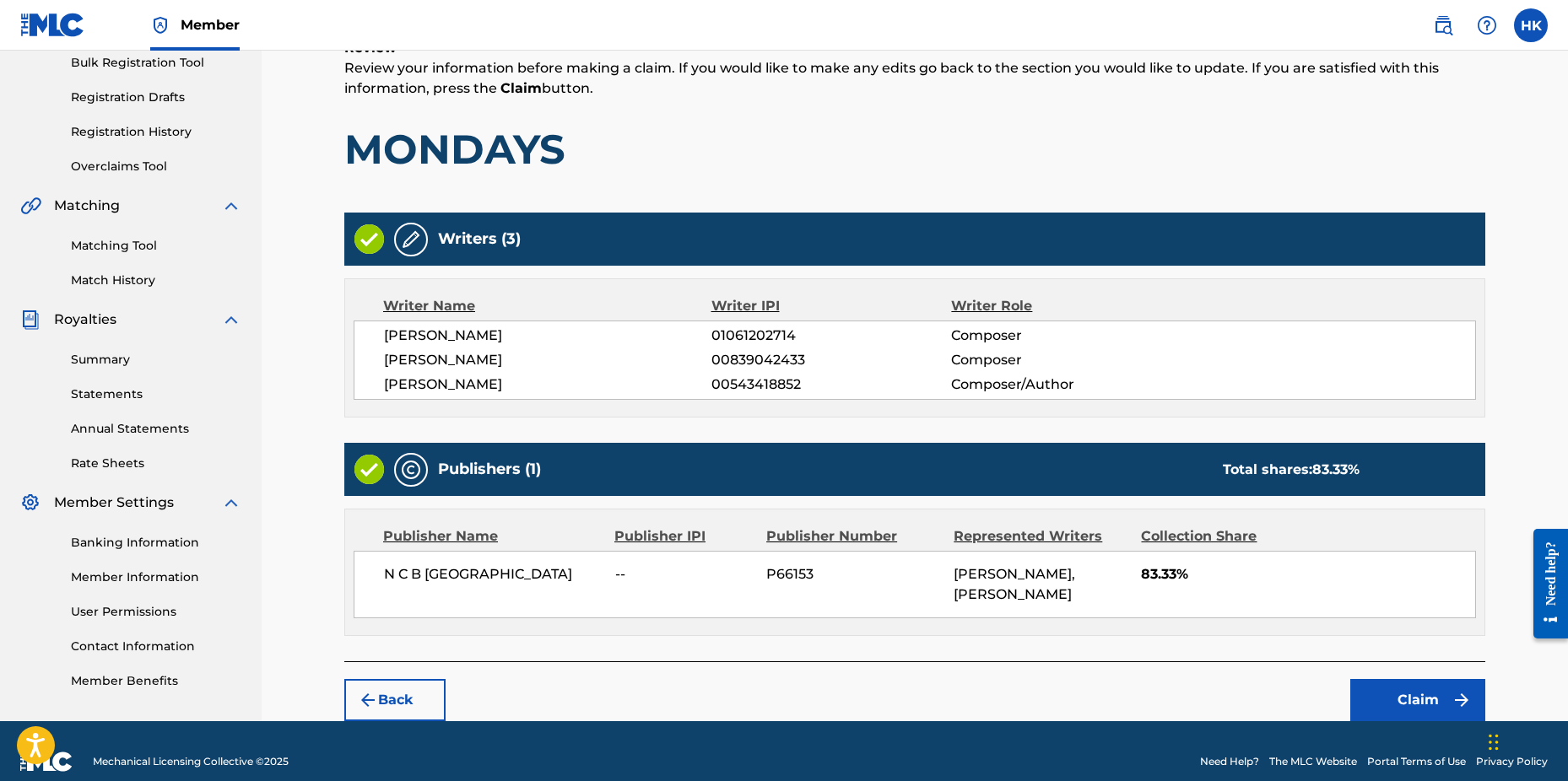
scroll to position [296, 0]
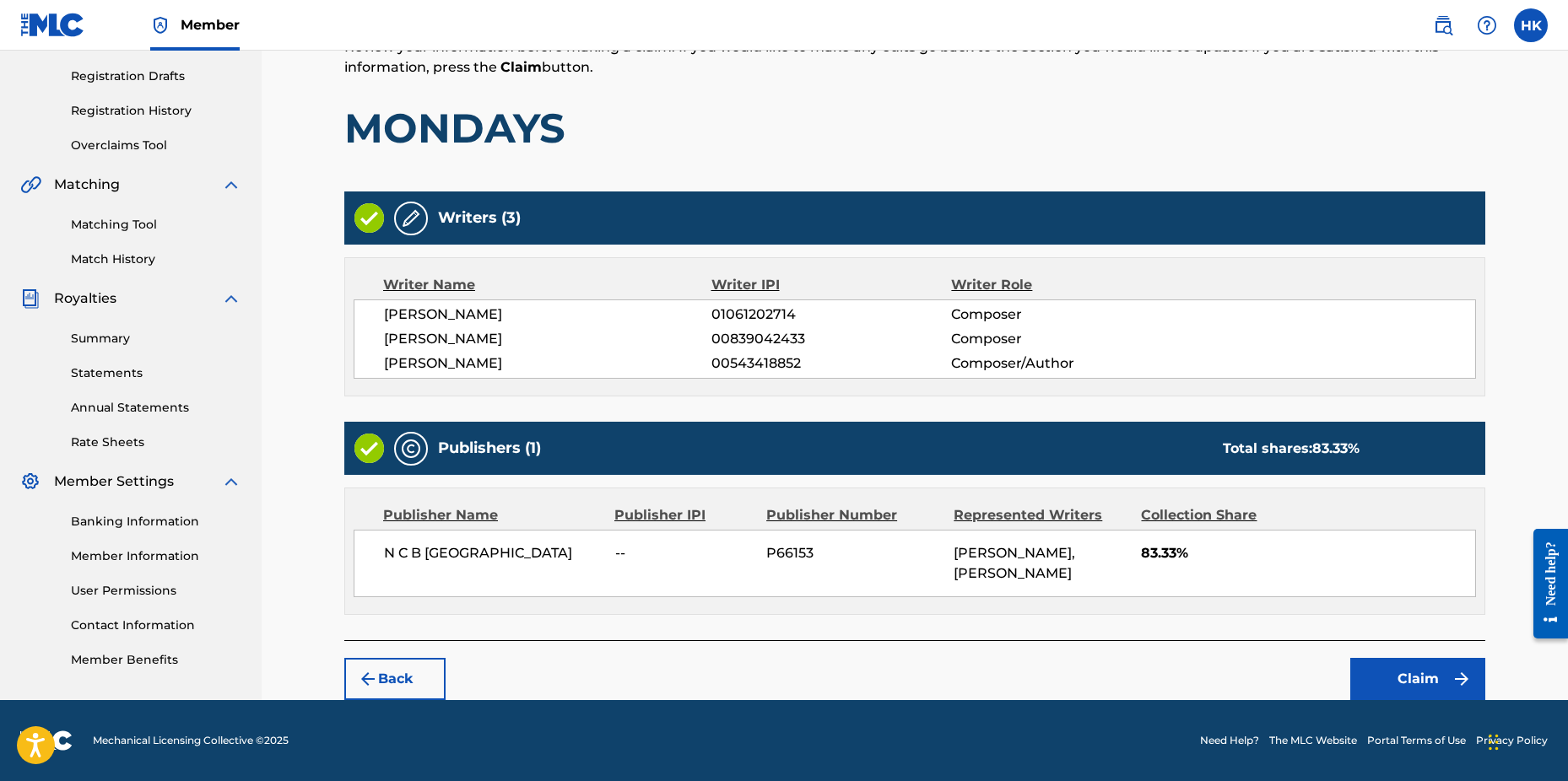
click at [1444, 674] on button "Claim" at bounding box center [1418, 679] width 135 height 42
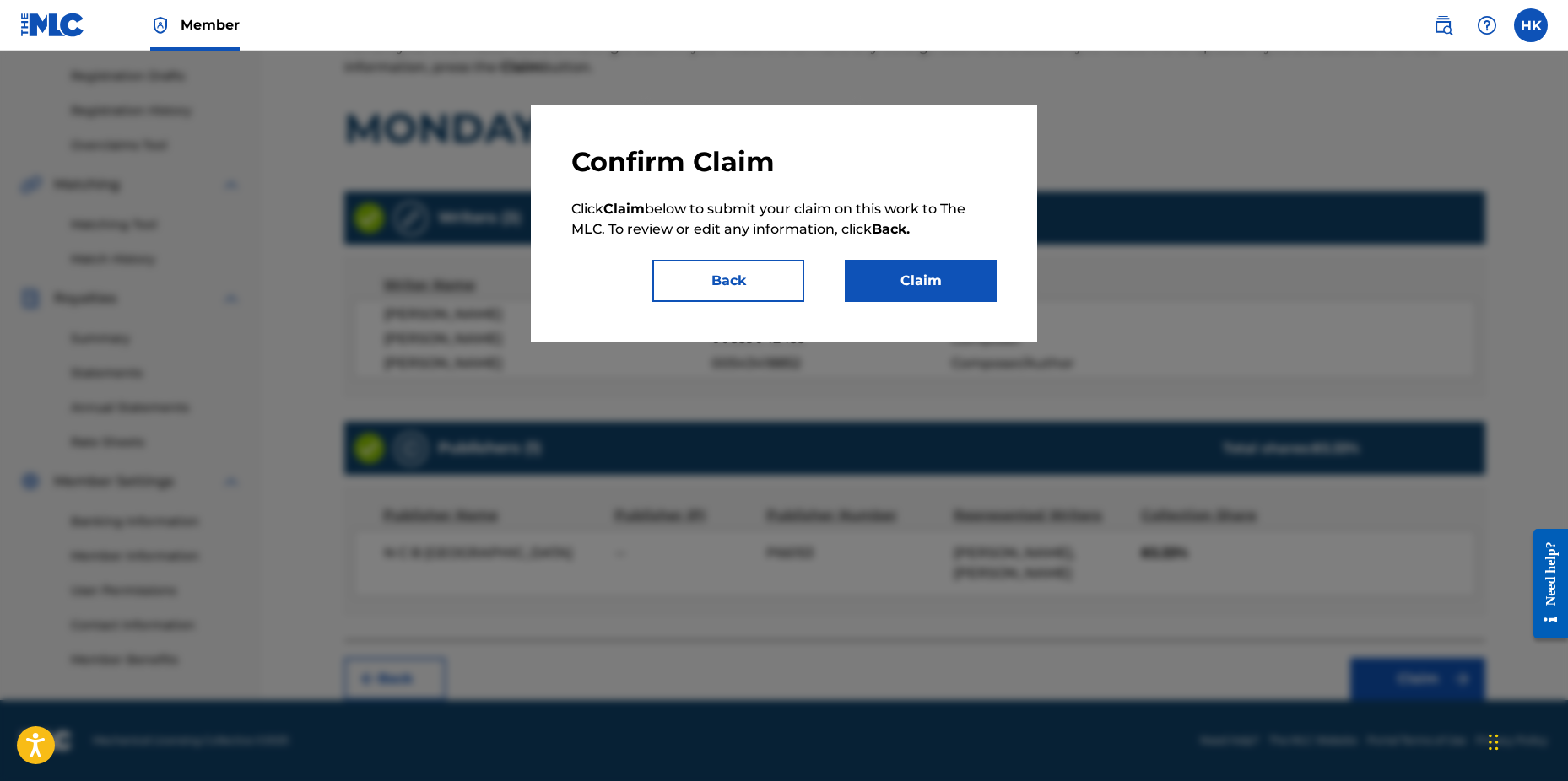
click at [917, 265] on button "Claim" at bounding box center [921, 281] width 152 height 42
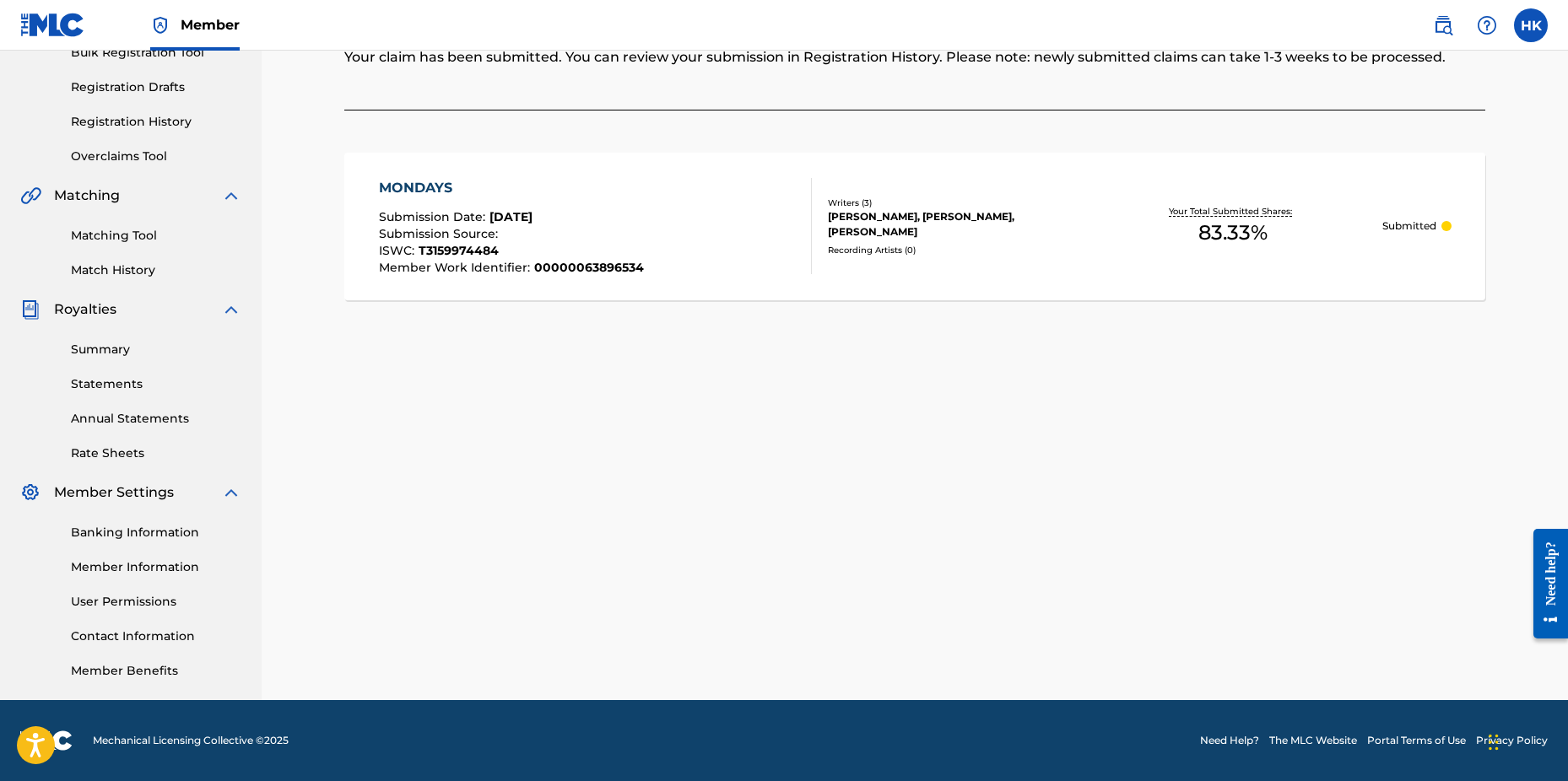
scroll to position [0, 0]
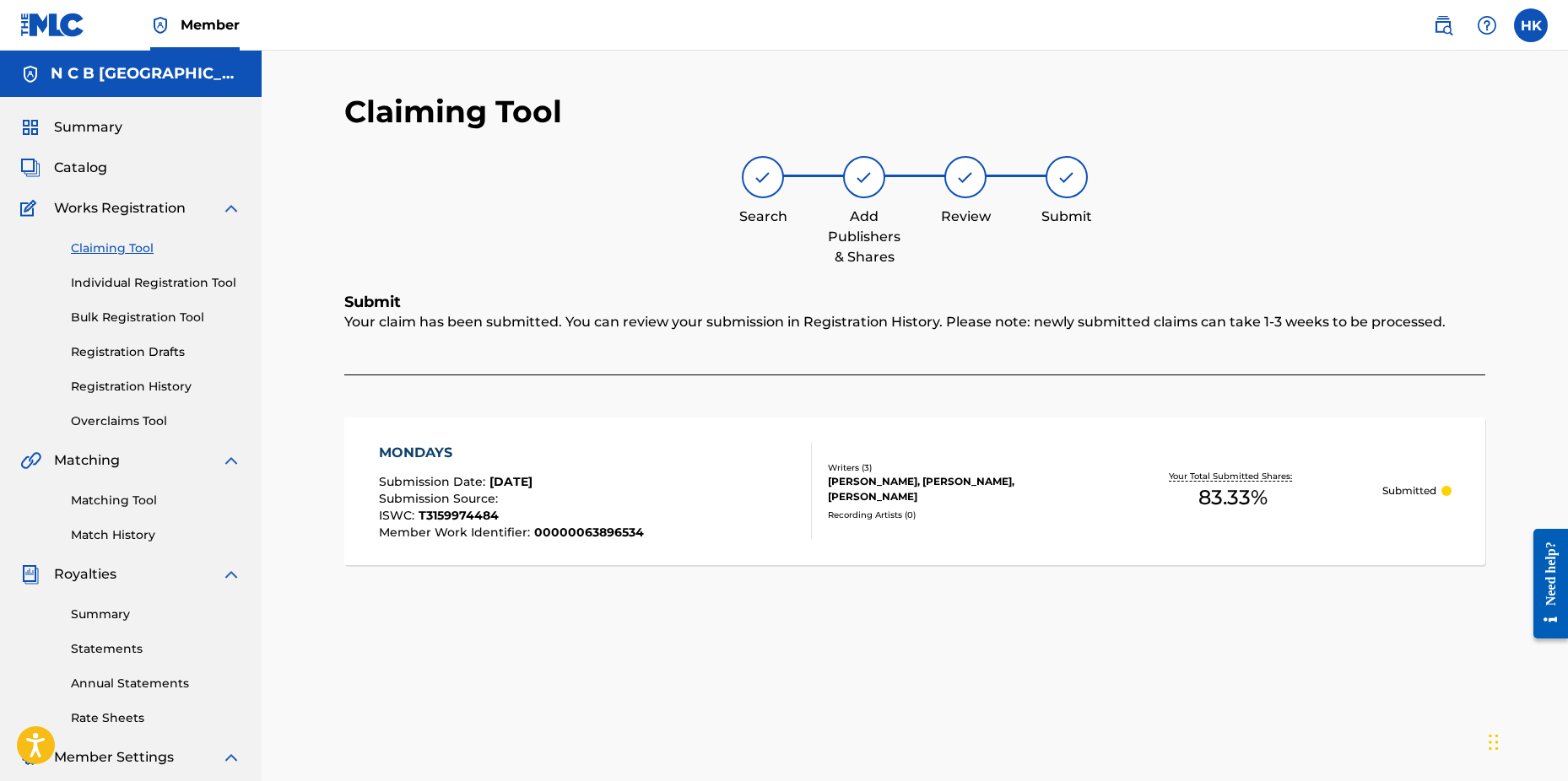
click at [89, 157] on div "Summary Catalog Works Registration Claiming Tool Individual Registration Tool B…" at bounding box center [131, 530] width 262 height 868
click at [90, 166] on span "Catalog" at bounding box center [80, 168] width 54 height 20
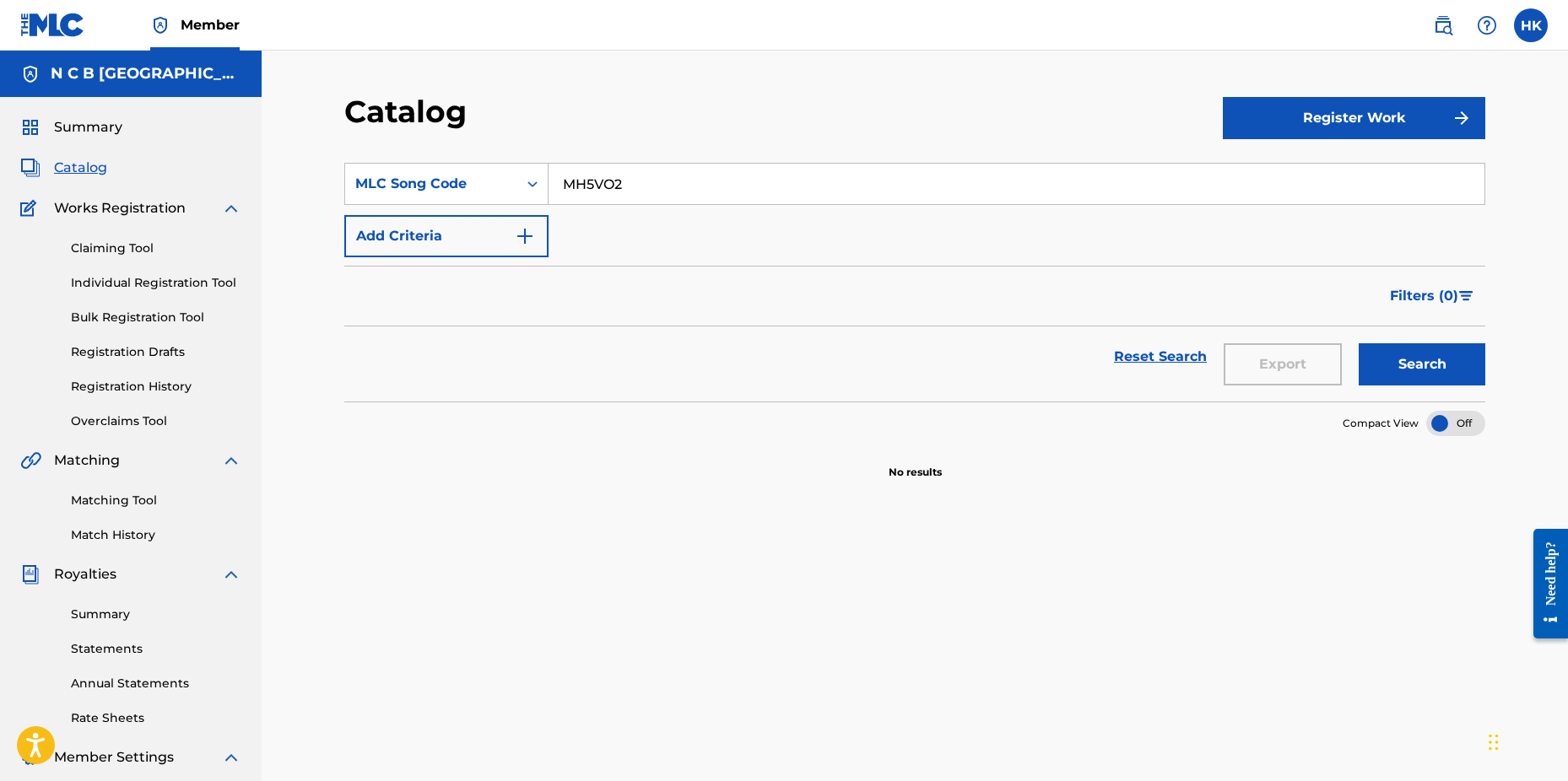
click at [682, 187] on input "MH5VO2" at bounding box center [1017, 183] width 936 height 41
type input "M"
paste input "VB84YI"
type input "VB84YI"
click at [1359, 343] on button "Search" at bounding box center [1422, 364] width 126 height 42
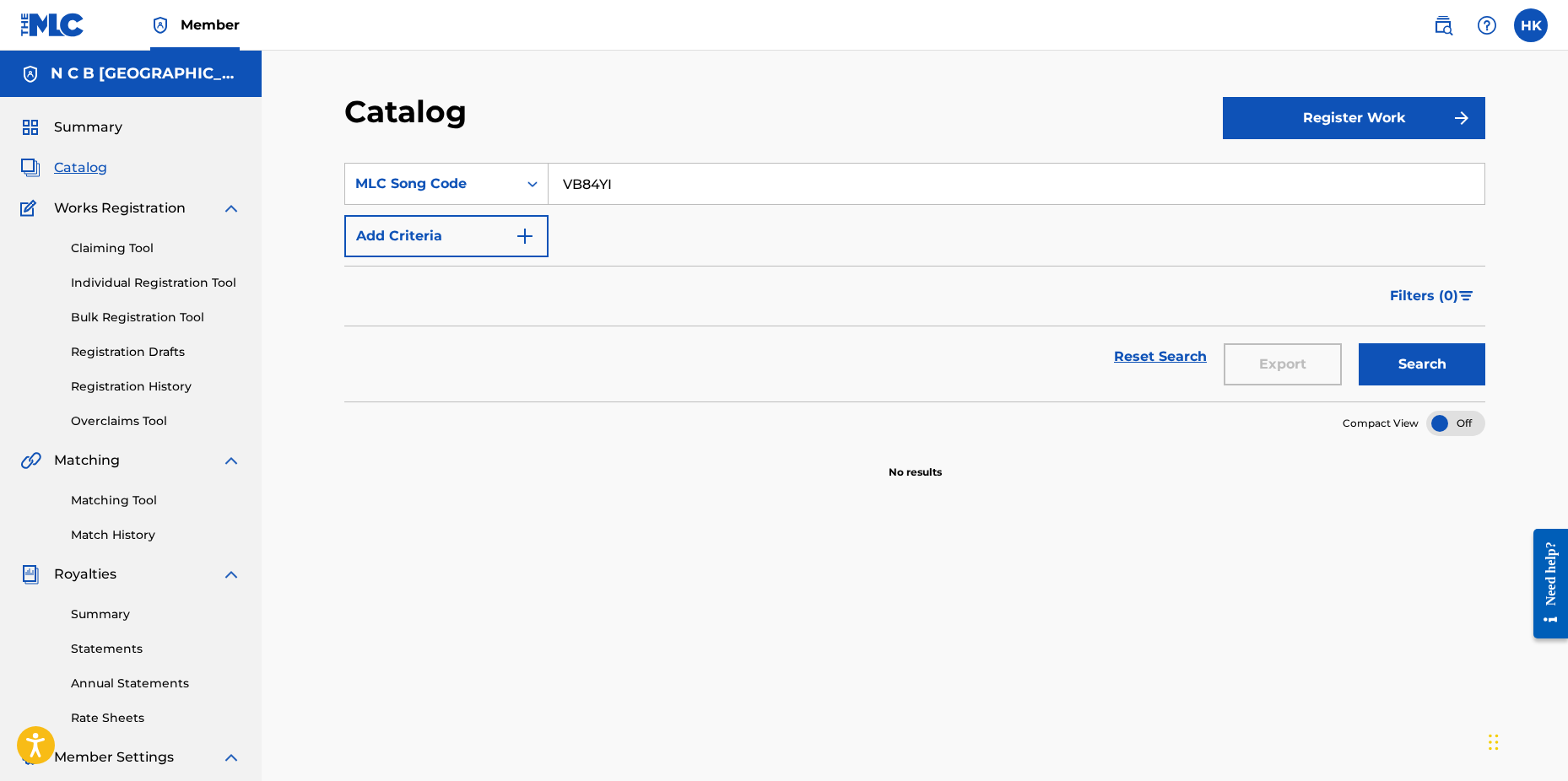
click at [106, 243] on link "Claiming Tool" at bounding box center [156, 248] width 170 height 18
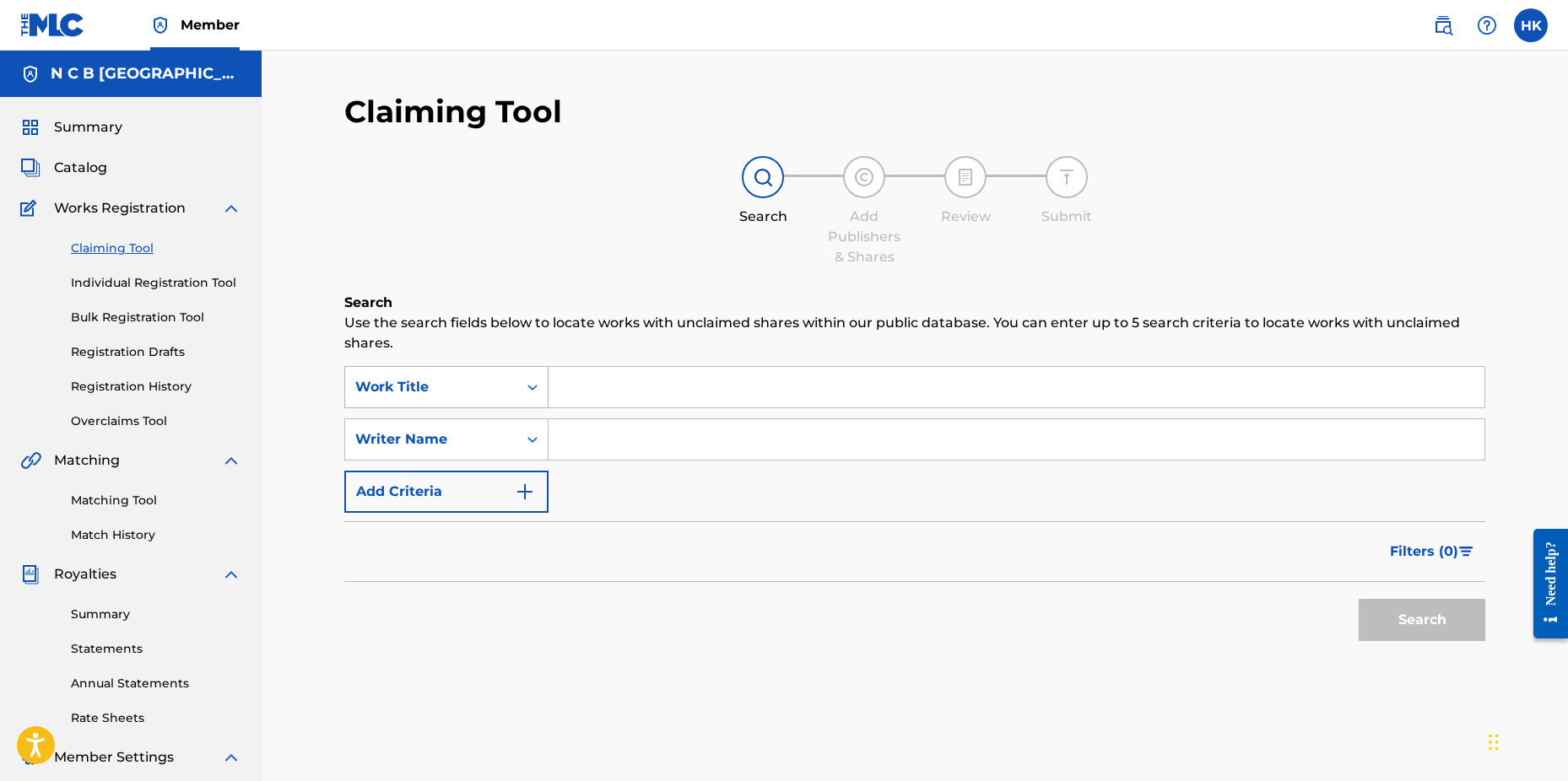
click at [526, 390] on icon "Search Form" at bounding box center [532, 387] width 17 height 17
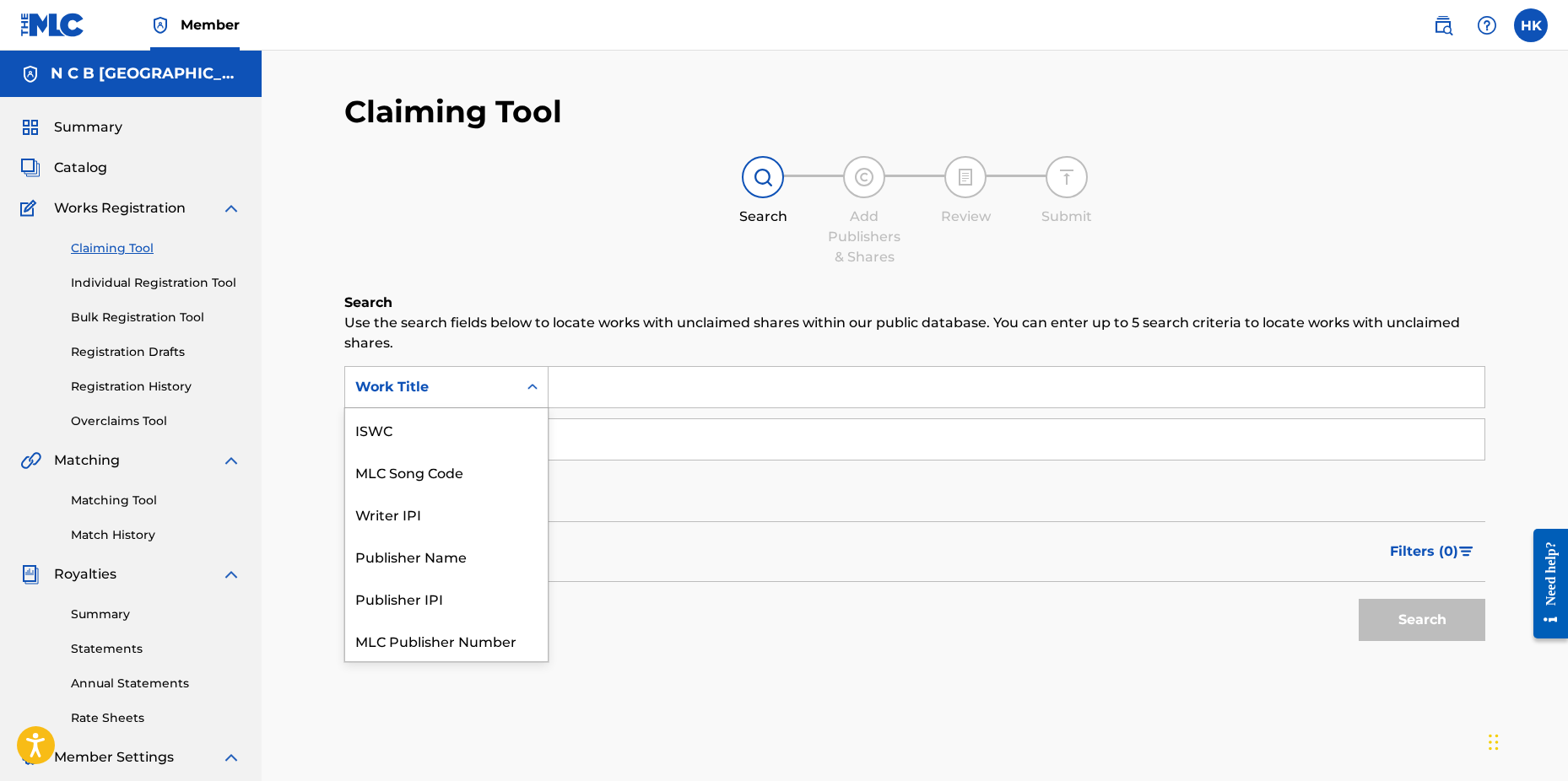
scroll to position [42, 0]
click at [513, 422] on div "MLC Song Code" at bounding box center [446, 429] width 202 height 42
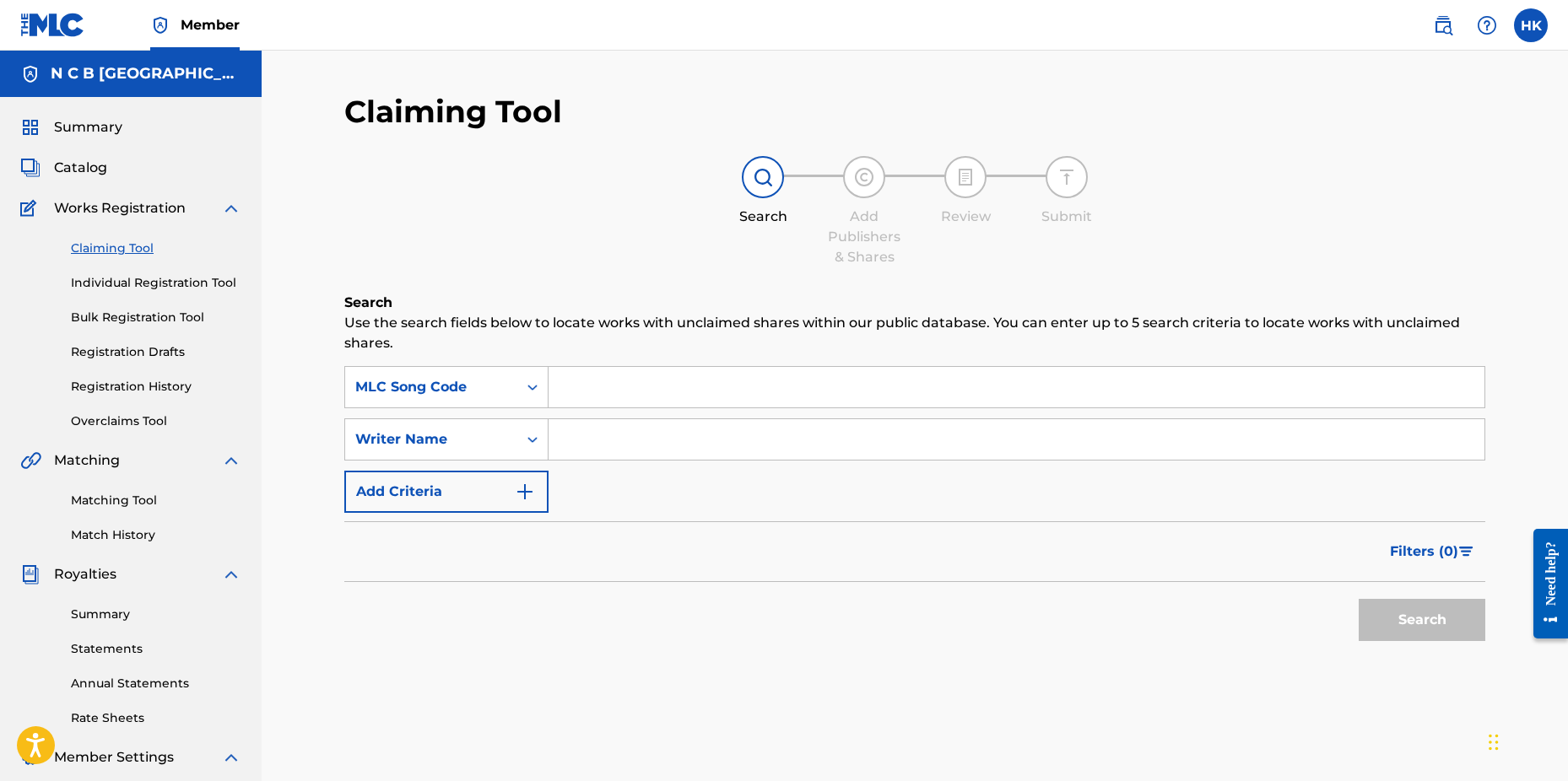
click at [574, 384] on input "Search Form" at bounding box center [1017, 387] width 936 height 41
paste input "VB84YI"
type input "VB84YI"
click at [1359, 599] on button "Search" at bounding box center [1422, 619] width 126 height 42
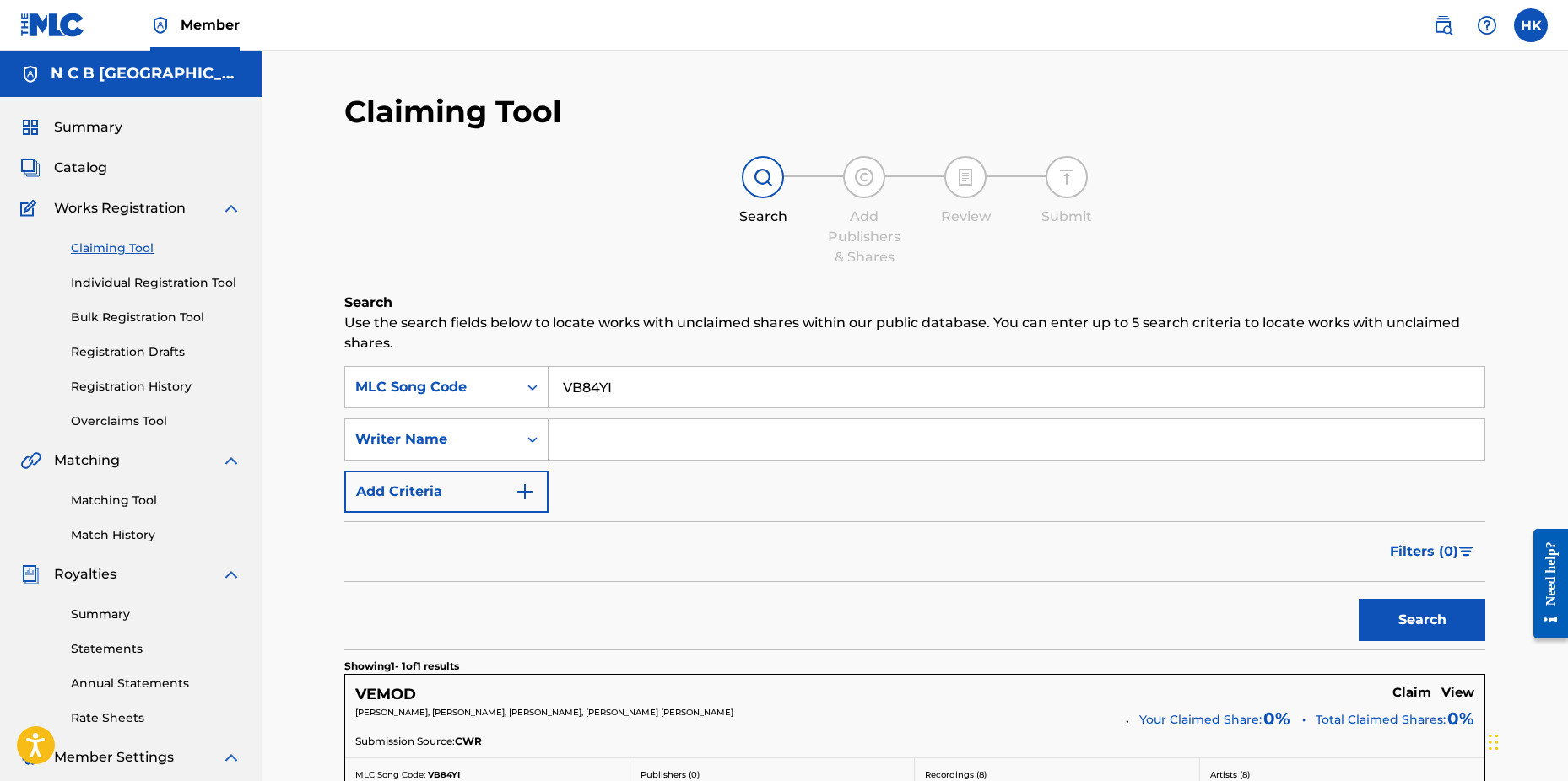
click at [1403, 692] on h5 "Claim" at bounding box center [1412, 693] width 39 height 16
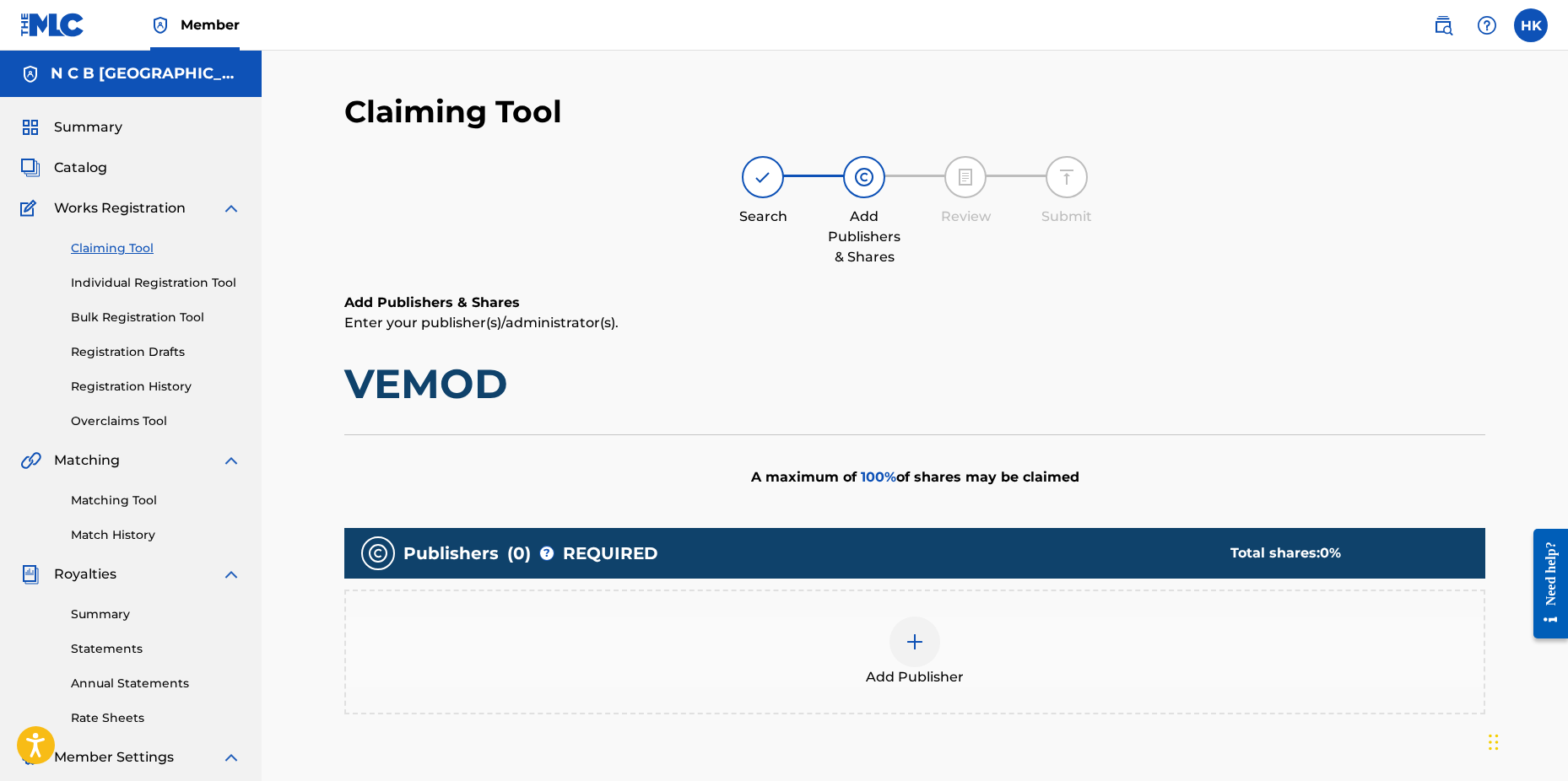
click at [926, 635] on div at bounding box center [915, 642] width 51 height 51
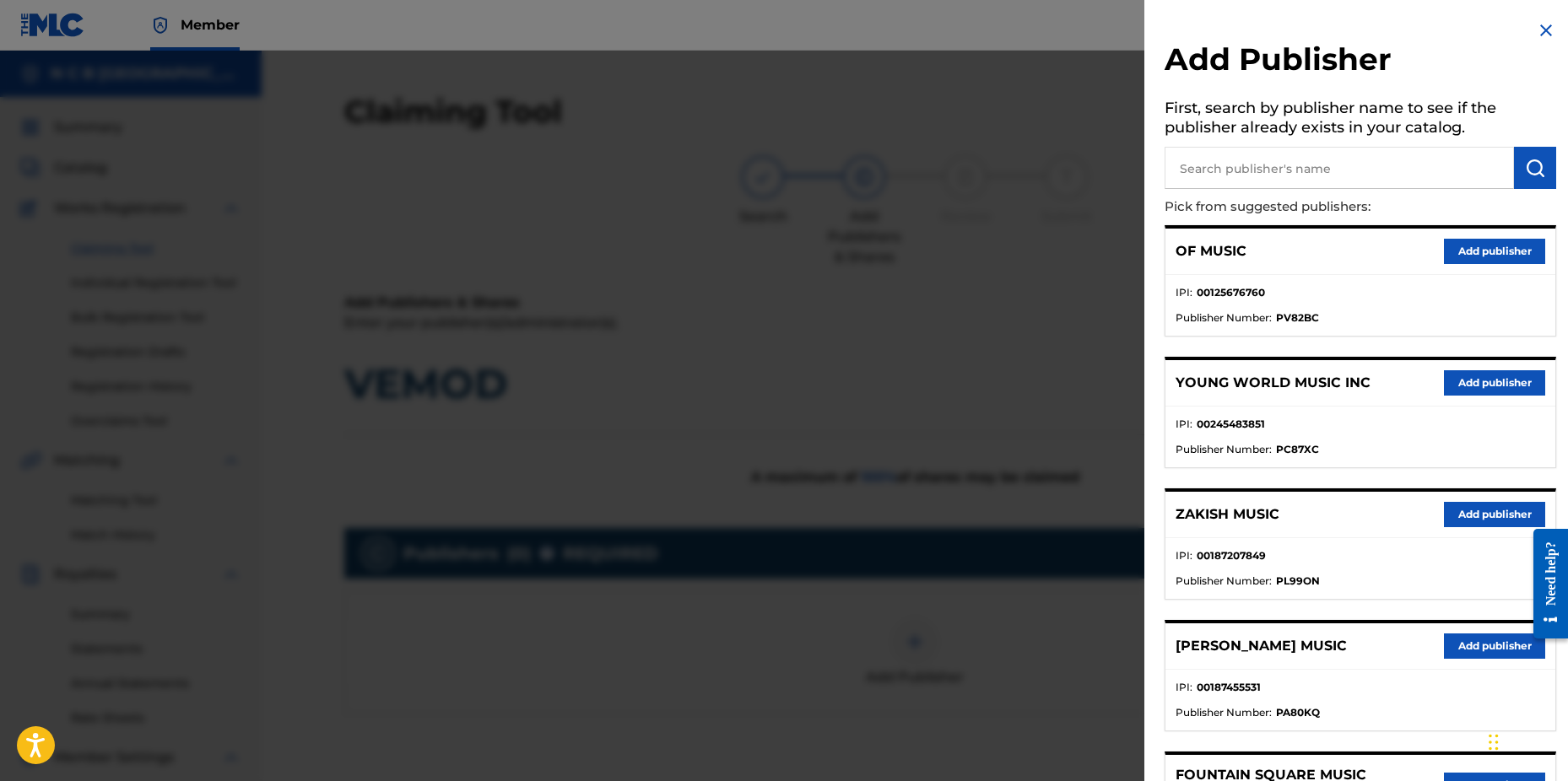
click at [1182, 174] on input "text" at bounding box center [1340, 168] width 349 height 42
type input "n c b"
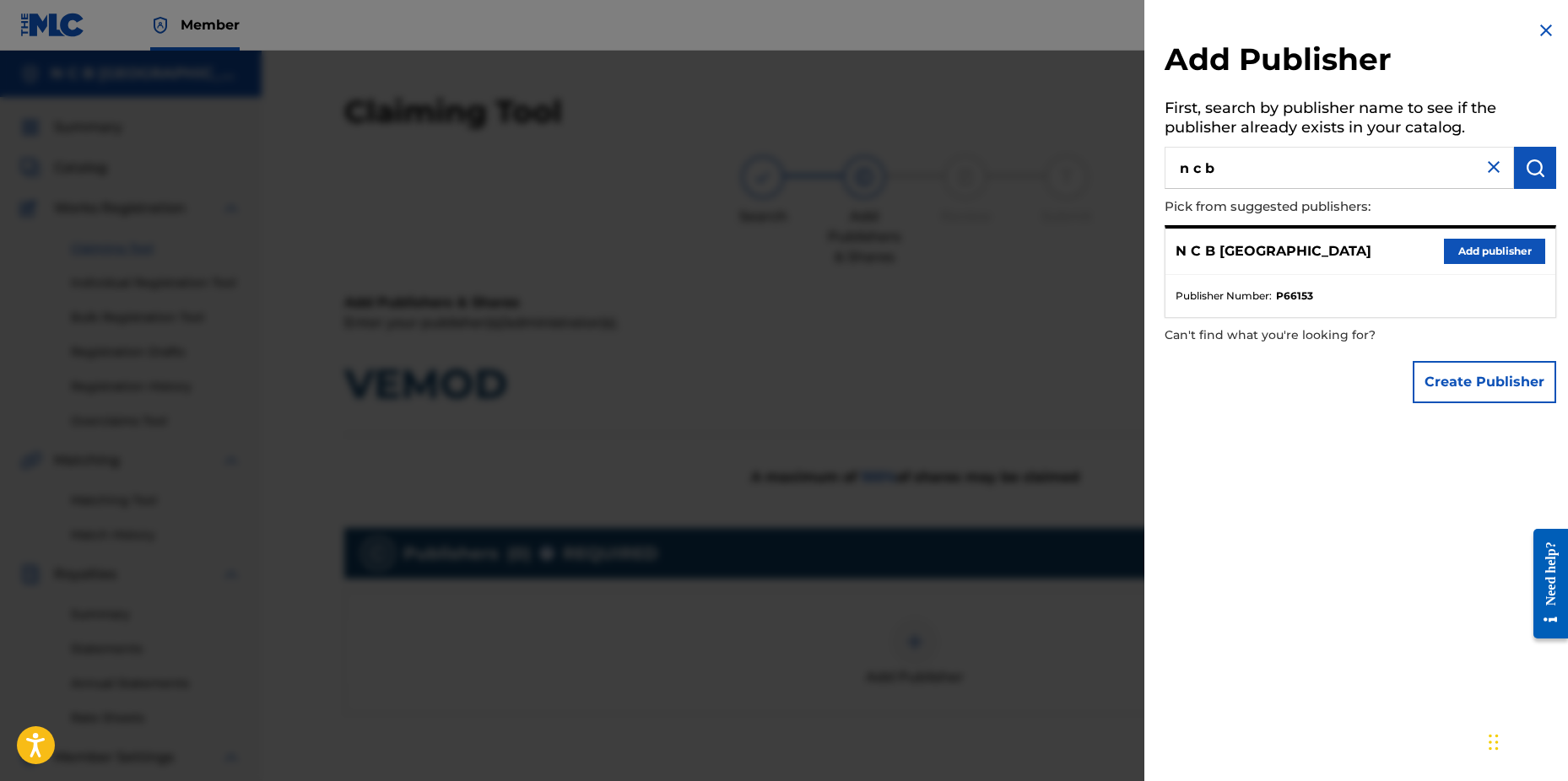
click at [1514, 255] on button "Add publisher" at bounding box center [1495, 251] width 101 height 25
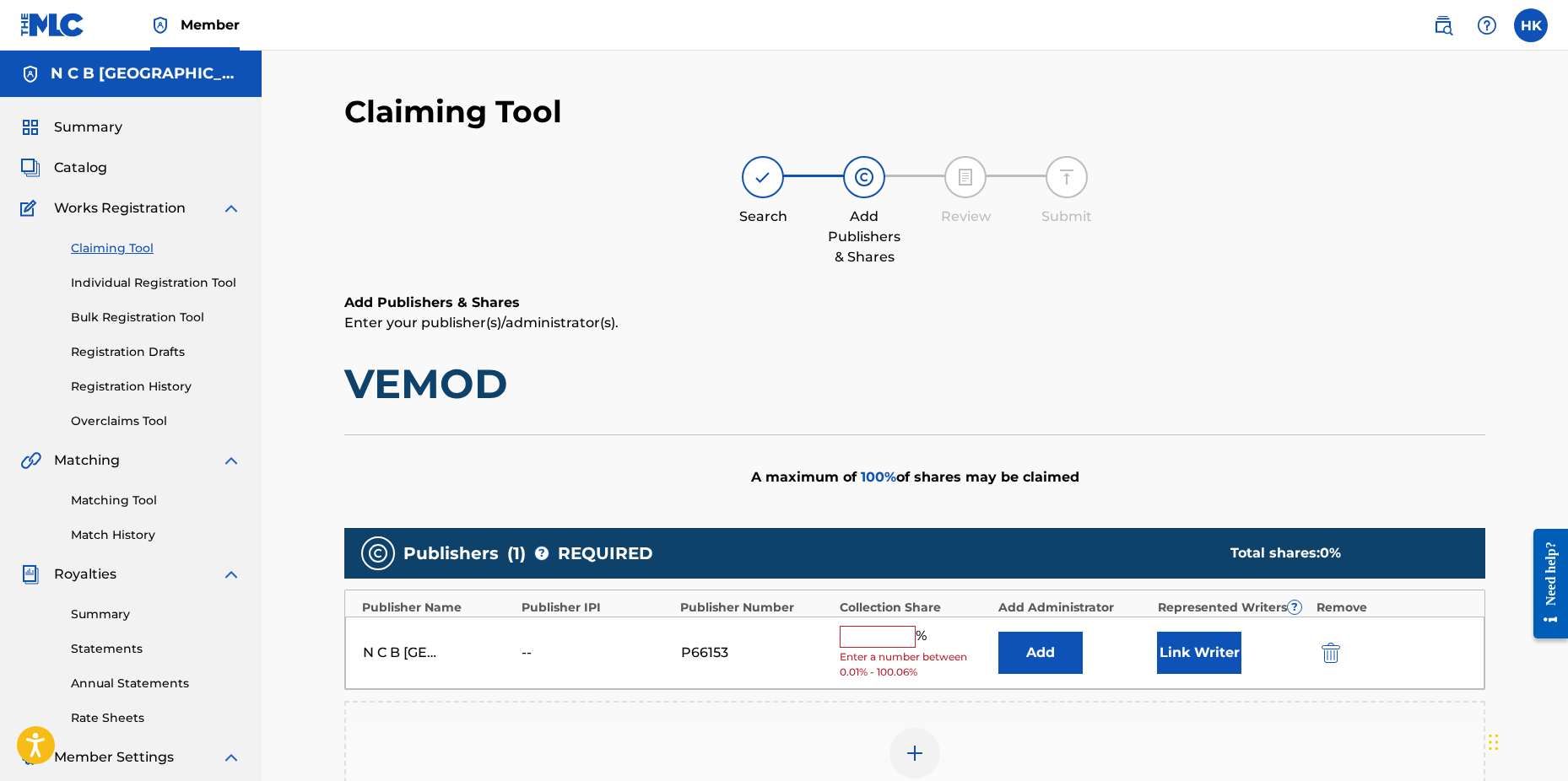
click at [893, 638] on input "text" at bounding box center [878, 637] width 76 height 22
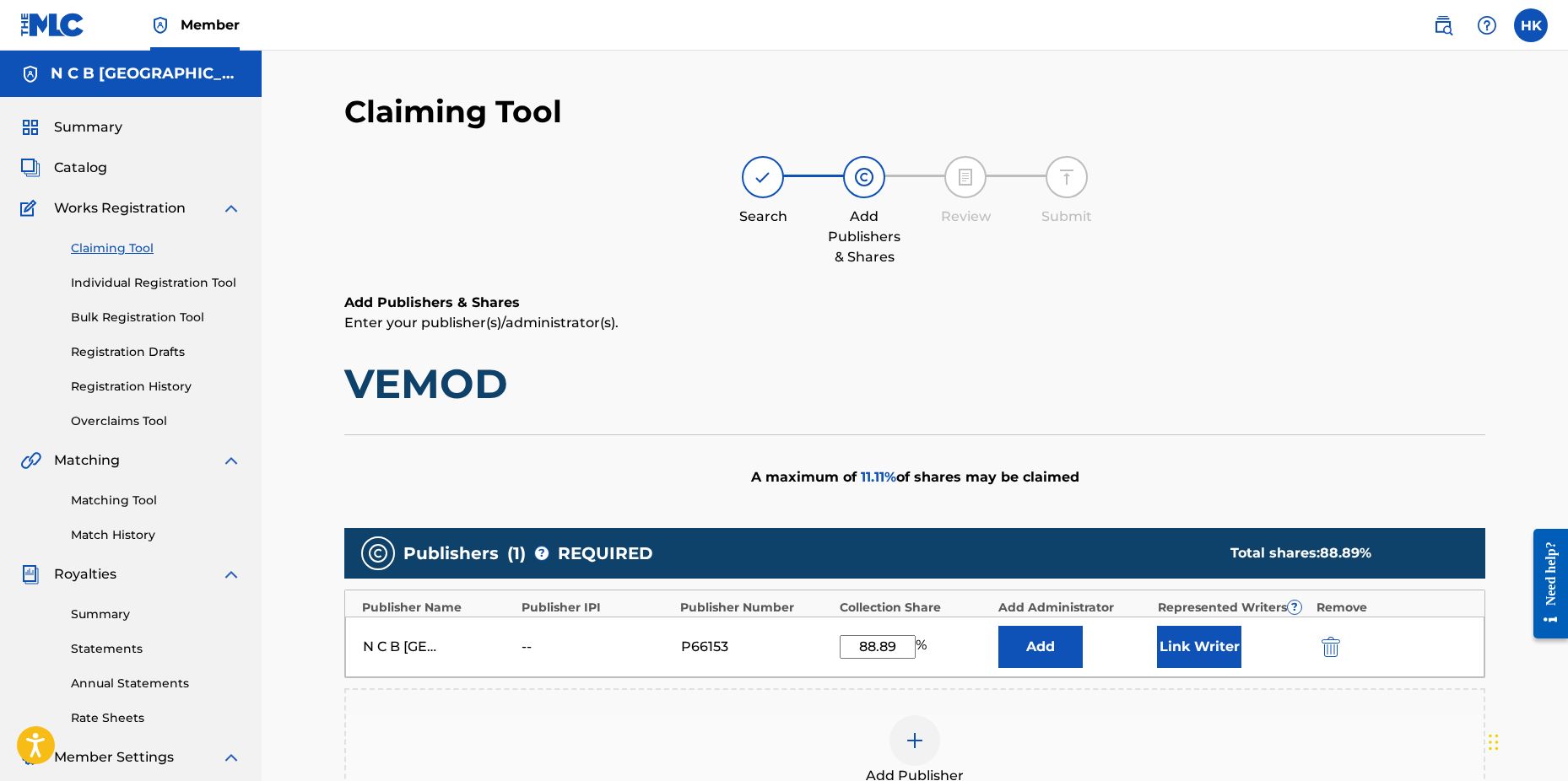
type input "88.89"
click at [1234, 629] on button "Link Writer" at bounding box center [1200, 647] width 85 height 42
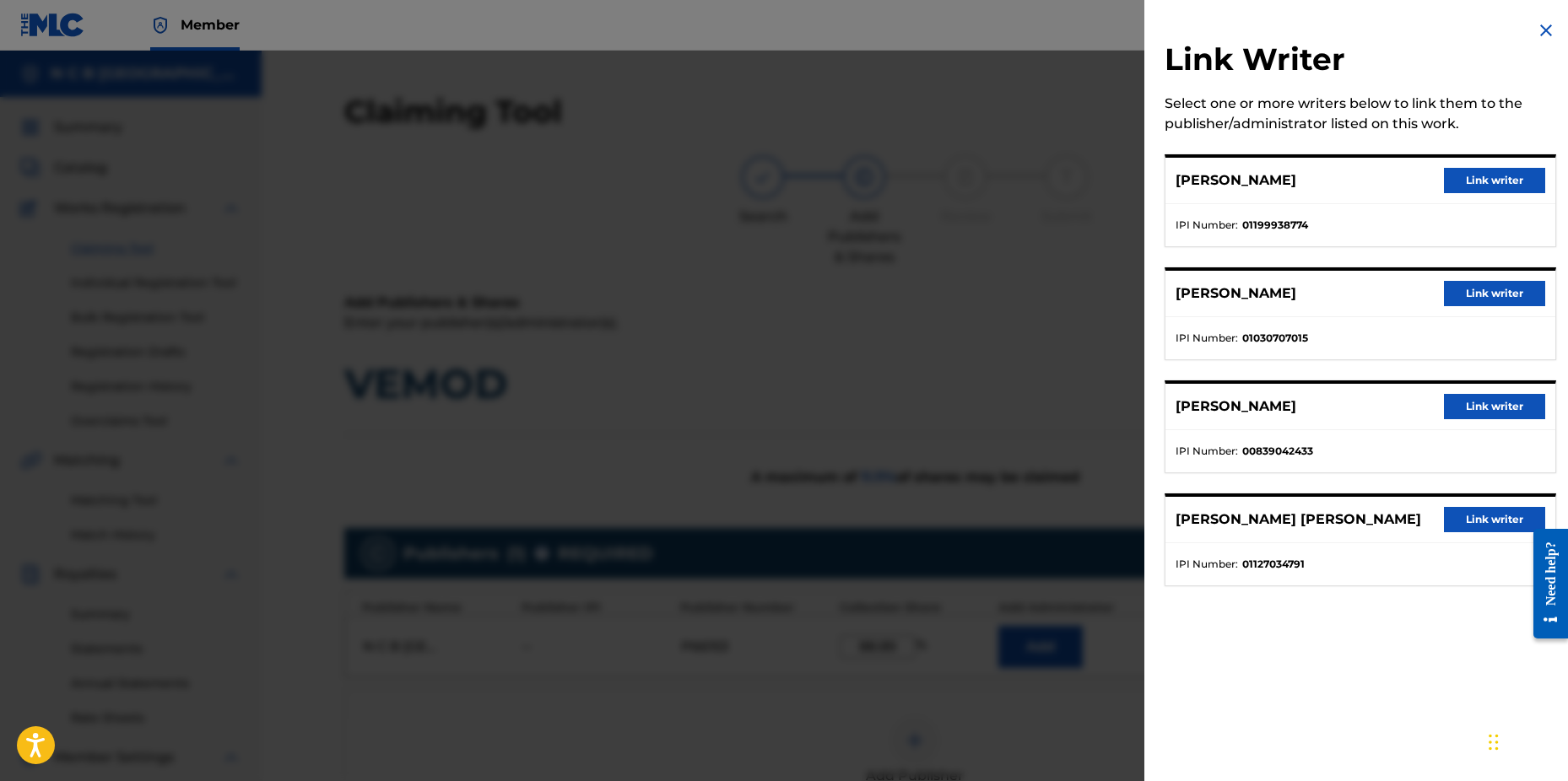
click at [1469, 177] on button "Link writer" at bounding box center [1495, 180] width 101 height 25
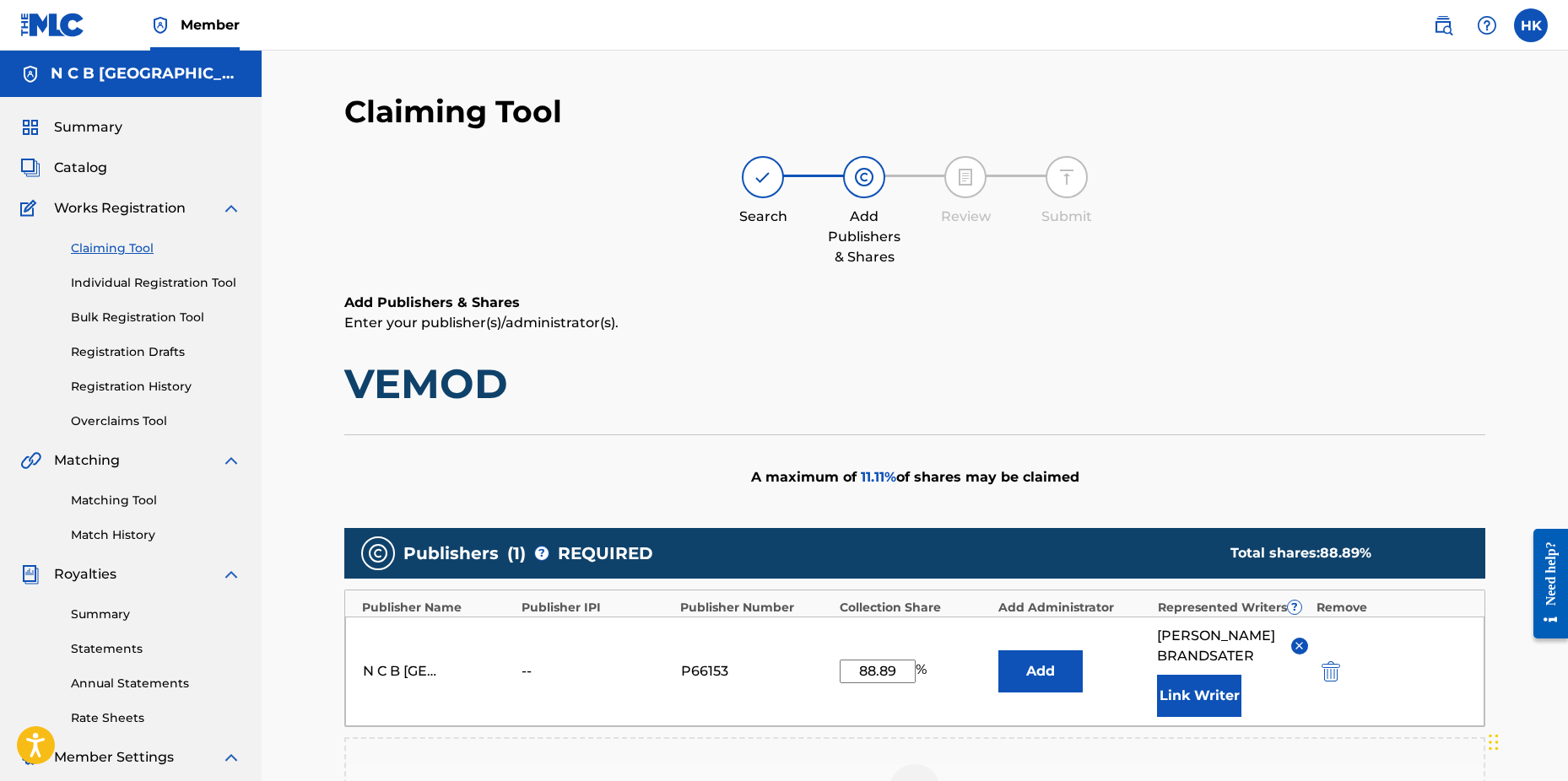
click at [1215, 689] on button "Link Writer" at bounding box center [1200, 695] width 85 height 42
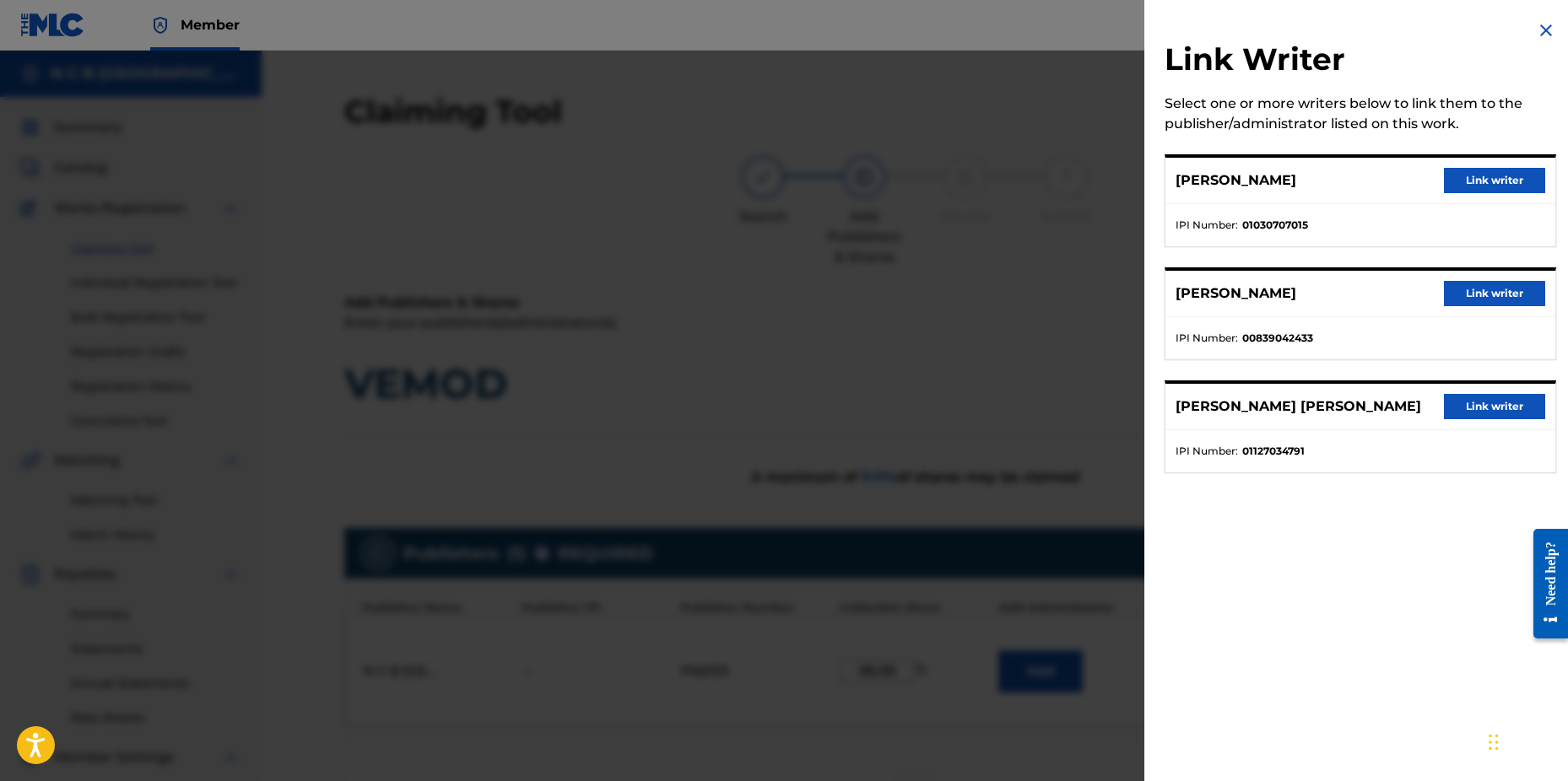
click at [1488, 190] on button "Link writer" at bounding box center [1495, 180] width 101 height 25
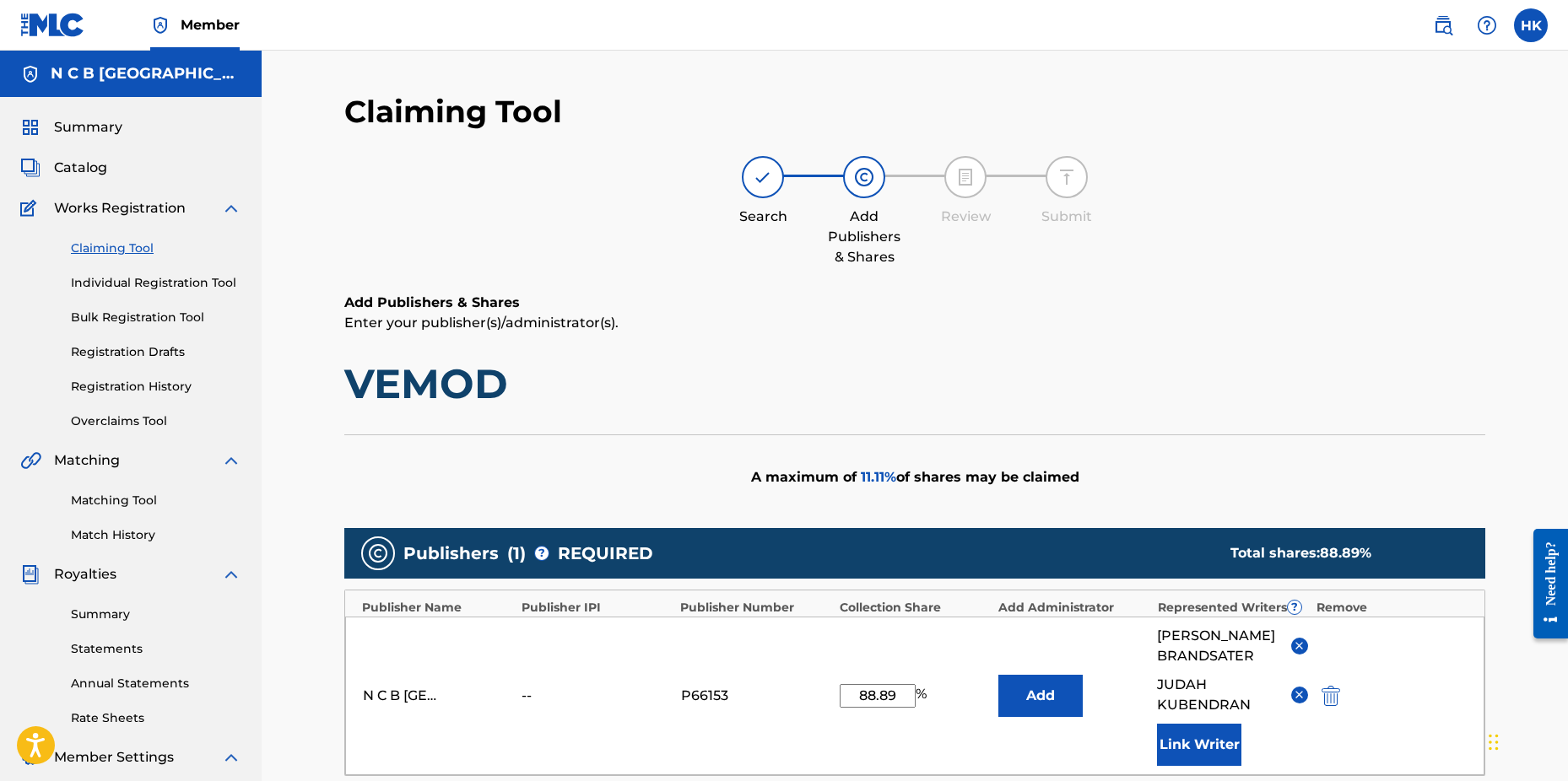
click at [1235, 752] on button "Link Writer" at bounding box center [1200, 745] width 85 height 42
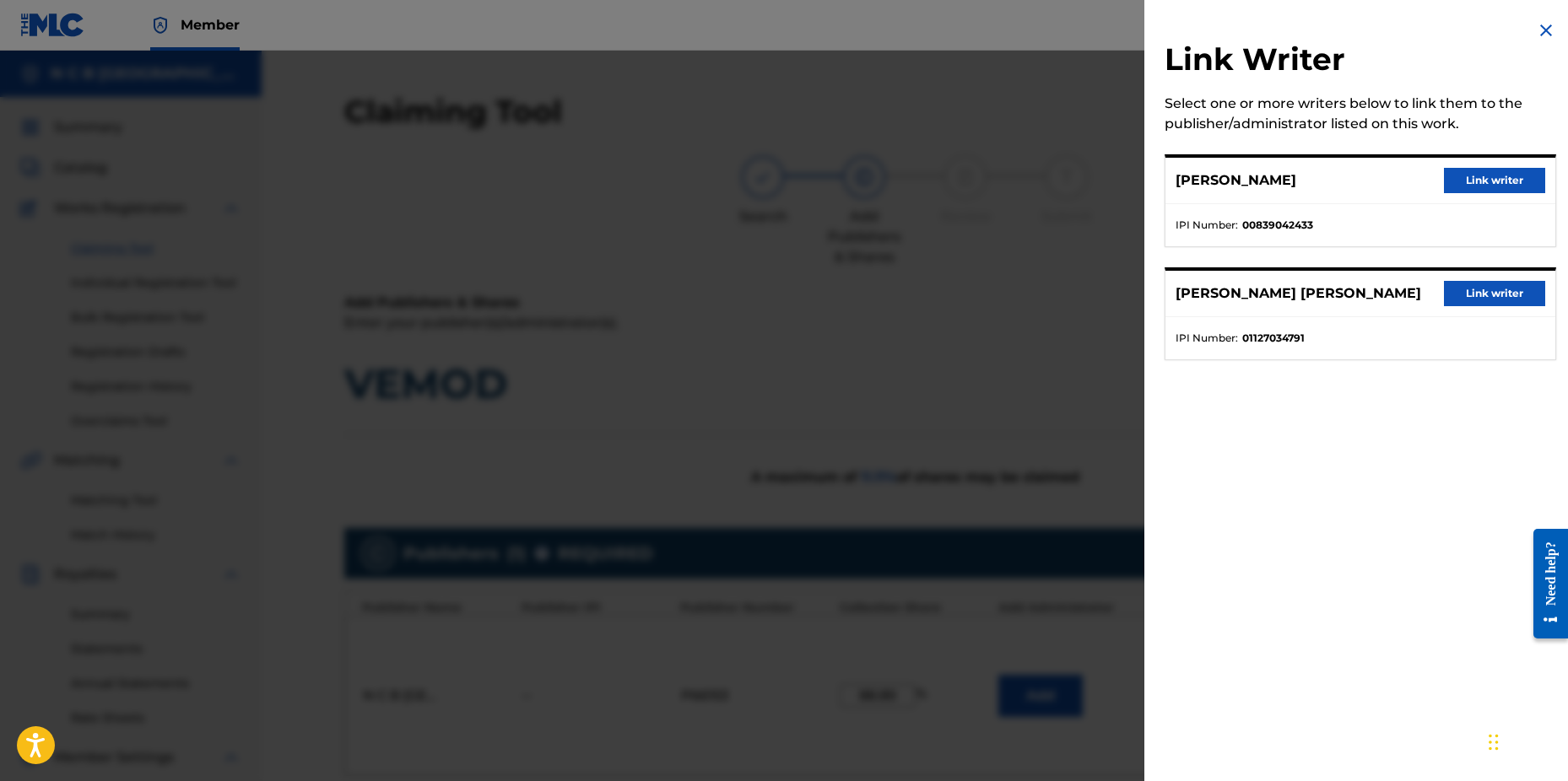
click at [1505, 293] on button "Link writer" at bounding box center [1495, 293] width 101 height 25
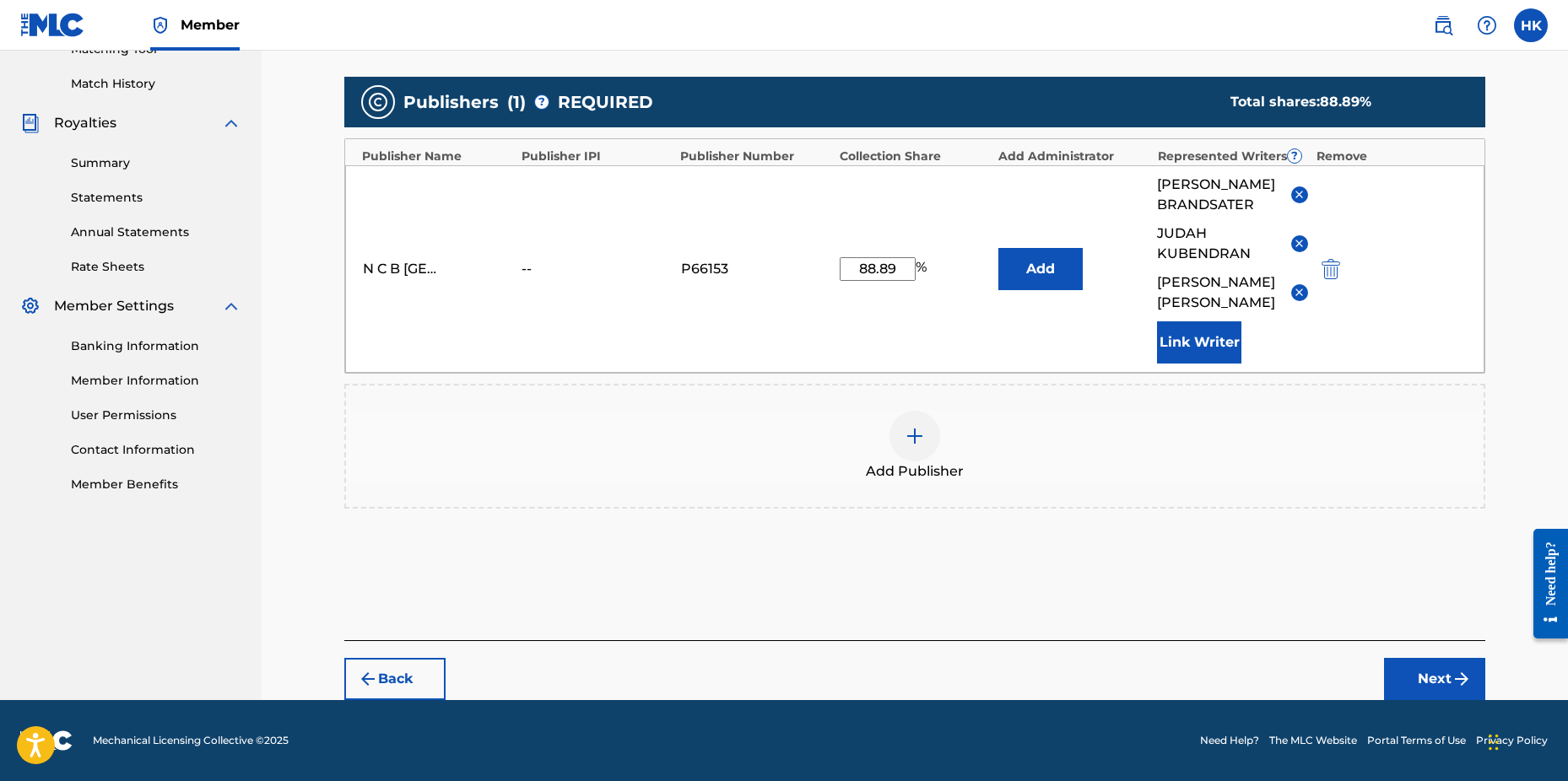
click at [1424, 682] on button "Next" at bounding box center [1435, 679] width 101 height 42
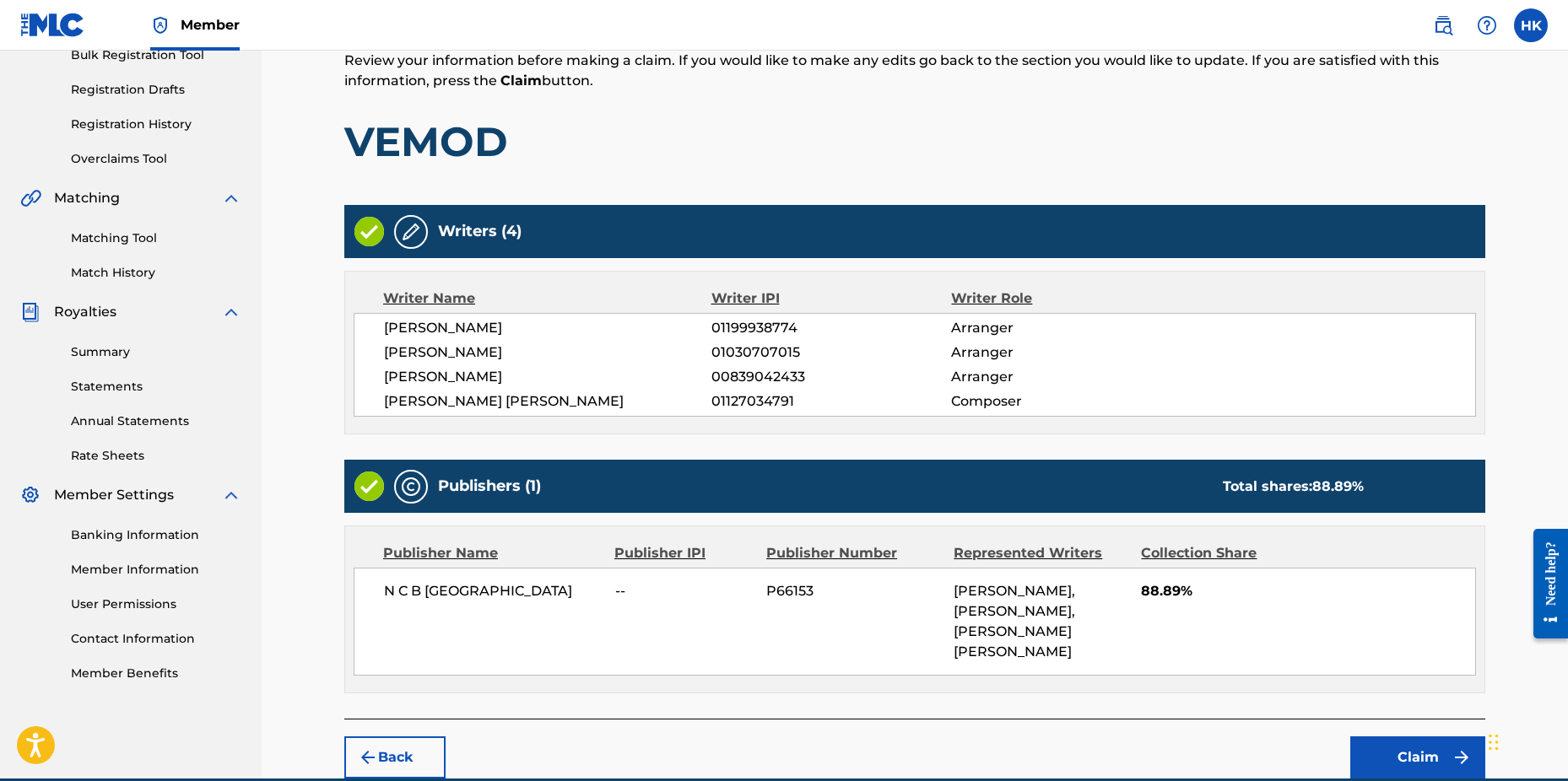
scroll to position [321, 0]
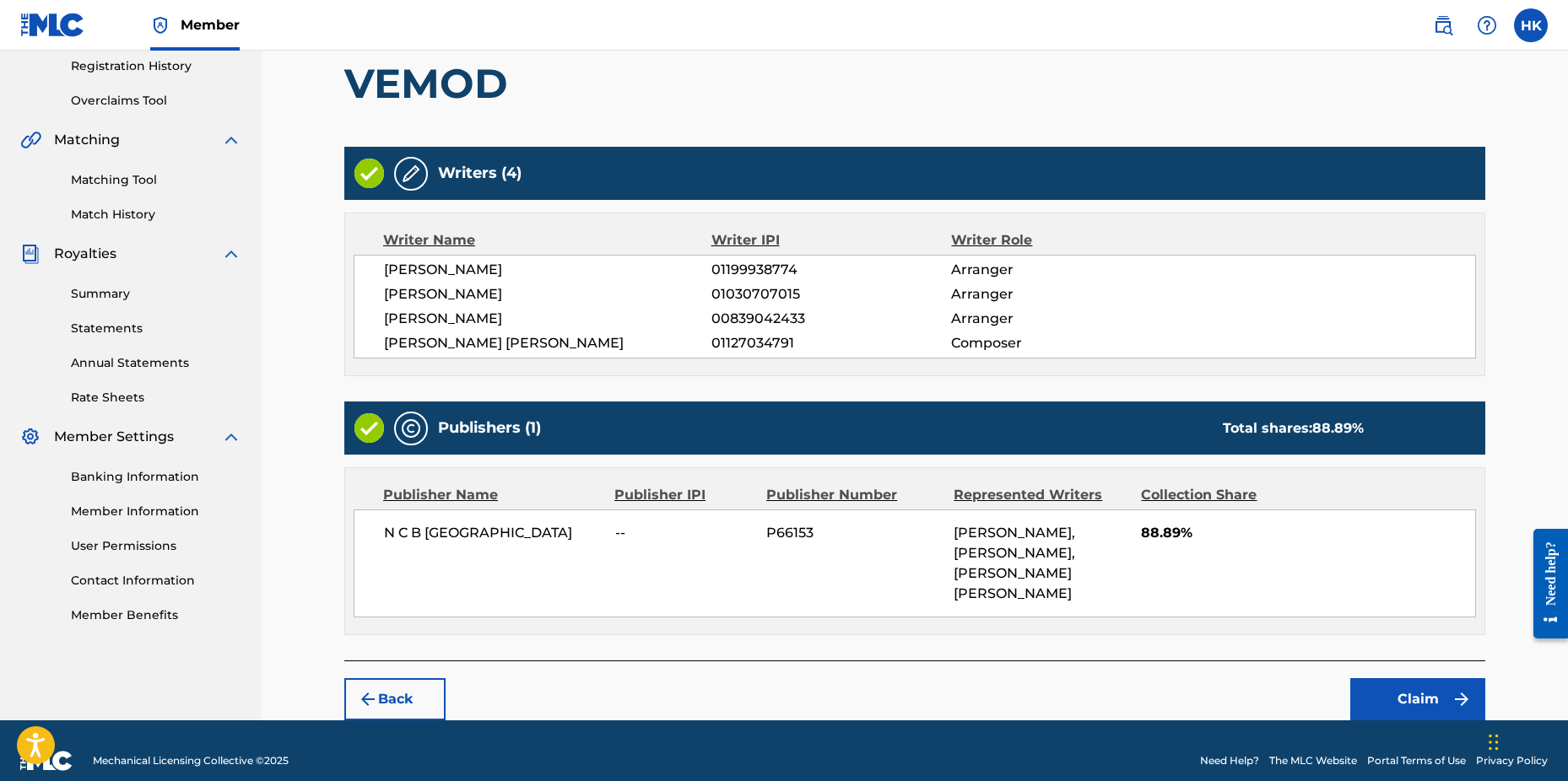
click at [1449, 678] on button "Claim" at bounding box center [1418, 699] width 135 height 42
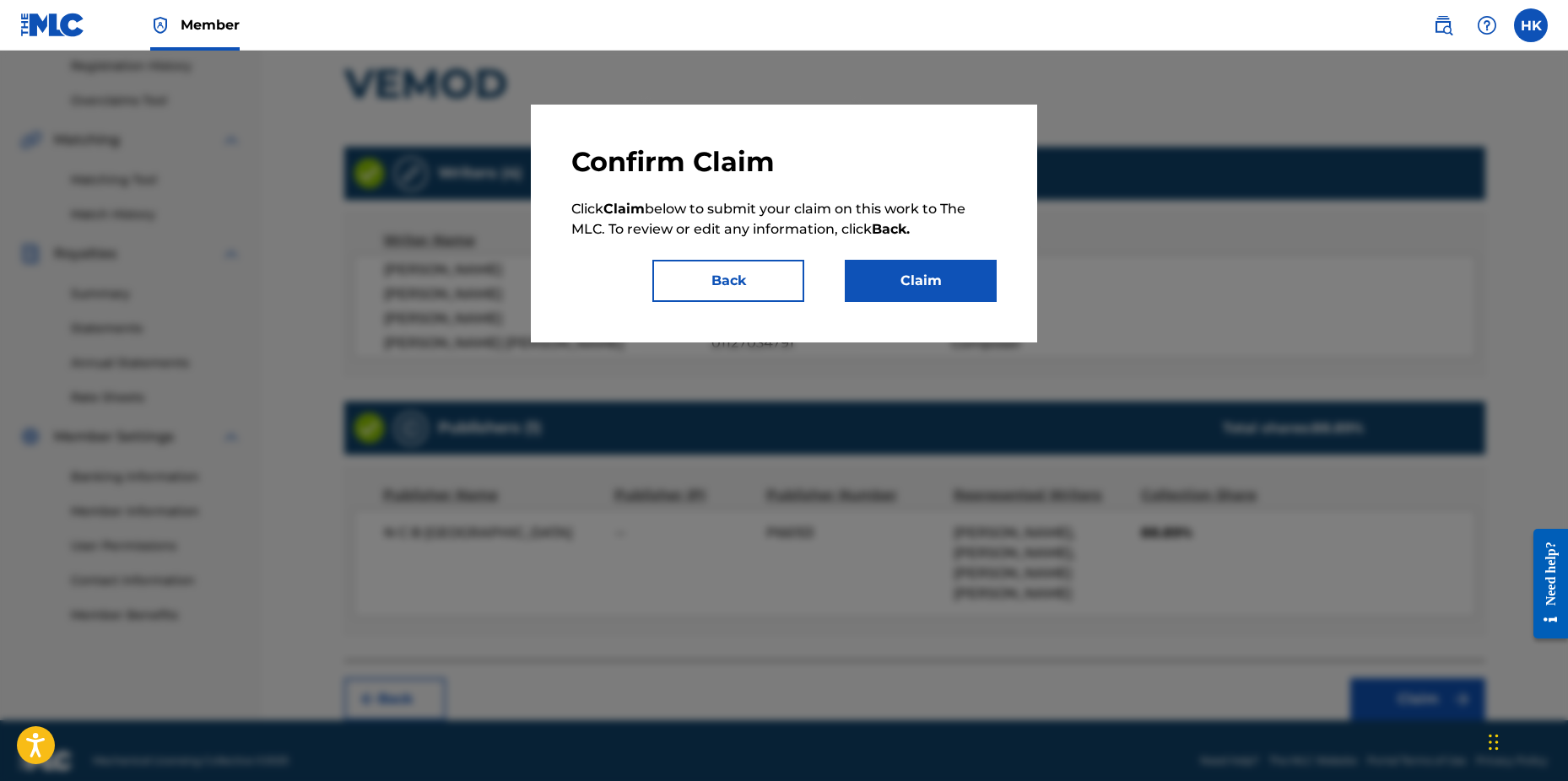
click at [950, 292] on button "Claim" at bounding box center [921, 281] width 152 height 42
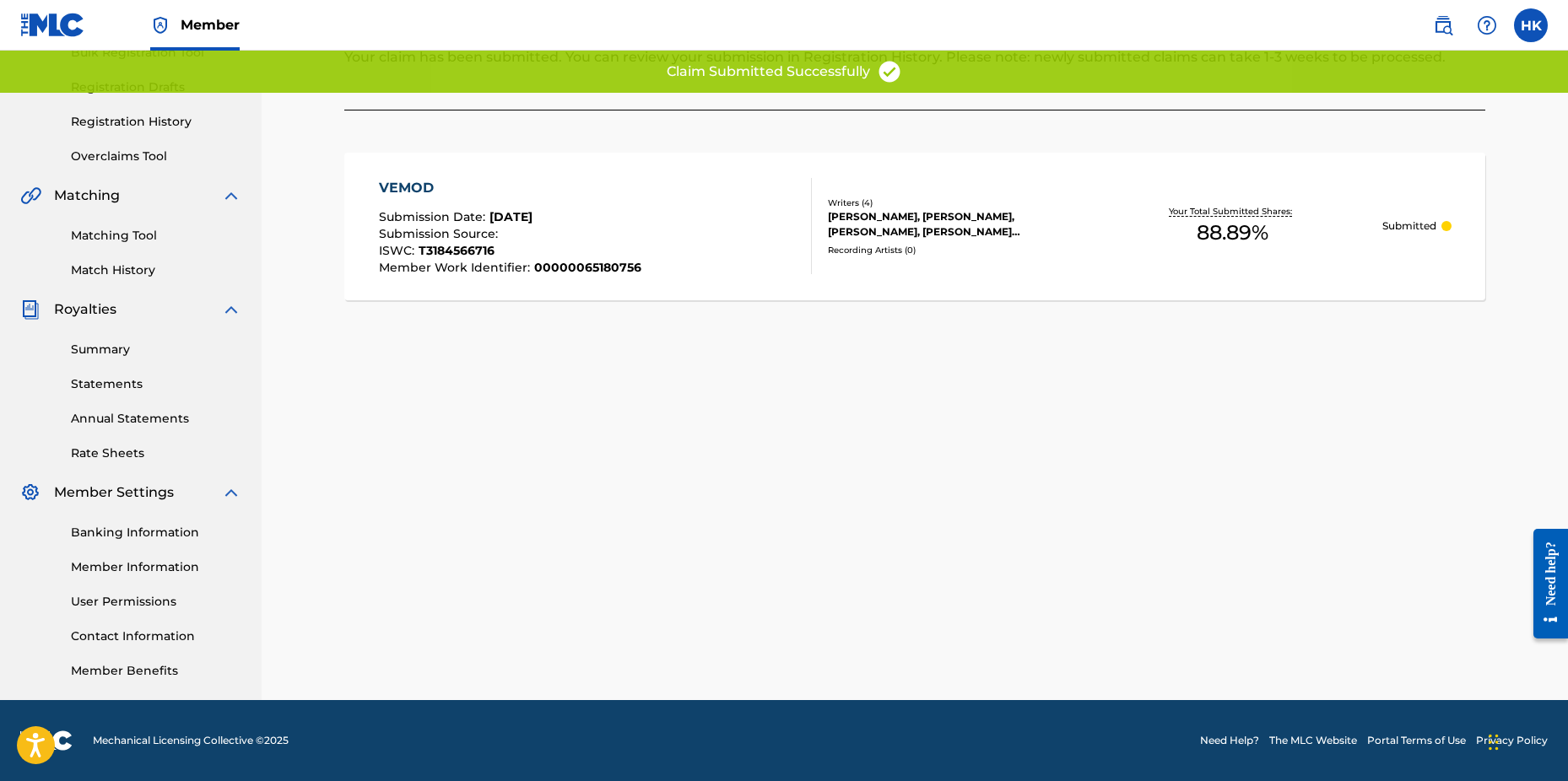
scroll to position [265, 0]
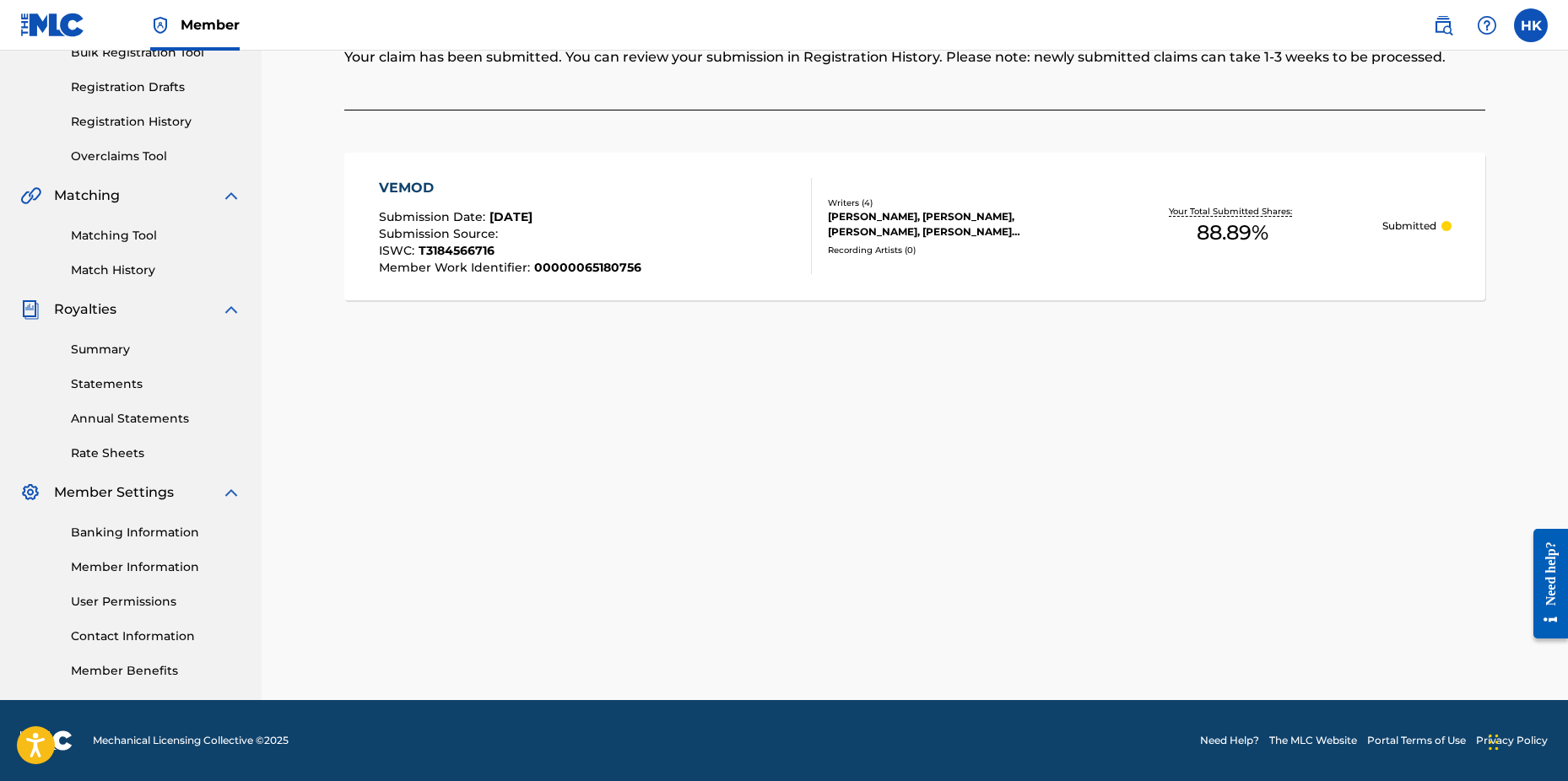
drag, startPoint x: 1334, startPoint y: 439, endPoint x: 1192, endPoint y: 373, distance: 156.6
click at [1332, 435] on div "Claiming Tool Search Add Publishers & Shares Review Submit Submit Your claim ha…" at bounding box center [915, 264] width 1182 height 873
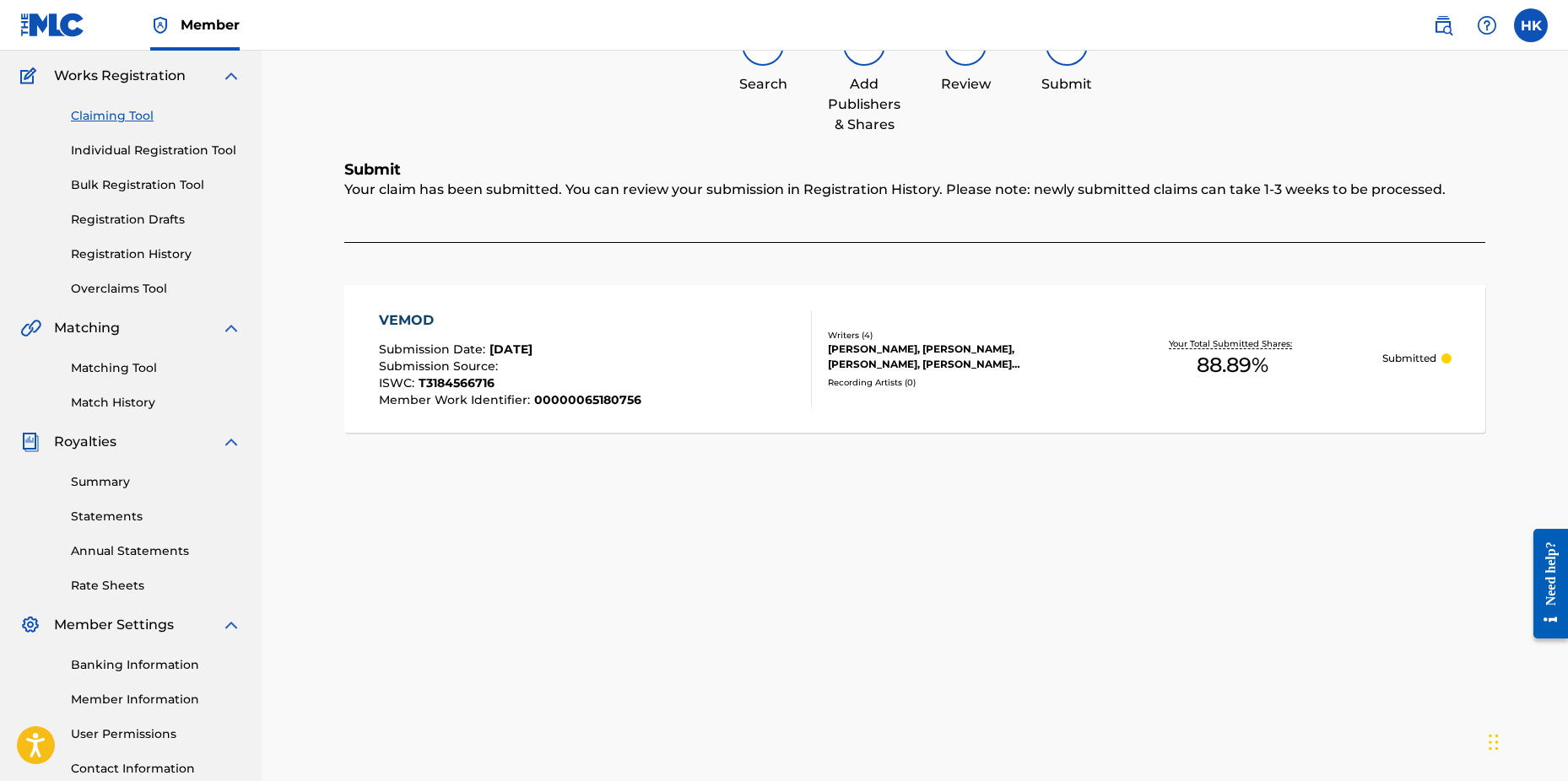
scroll to position [0, 0]
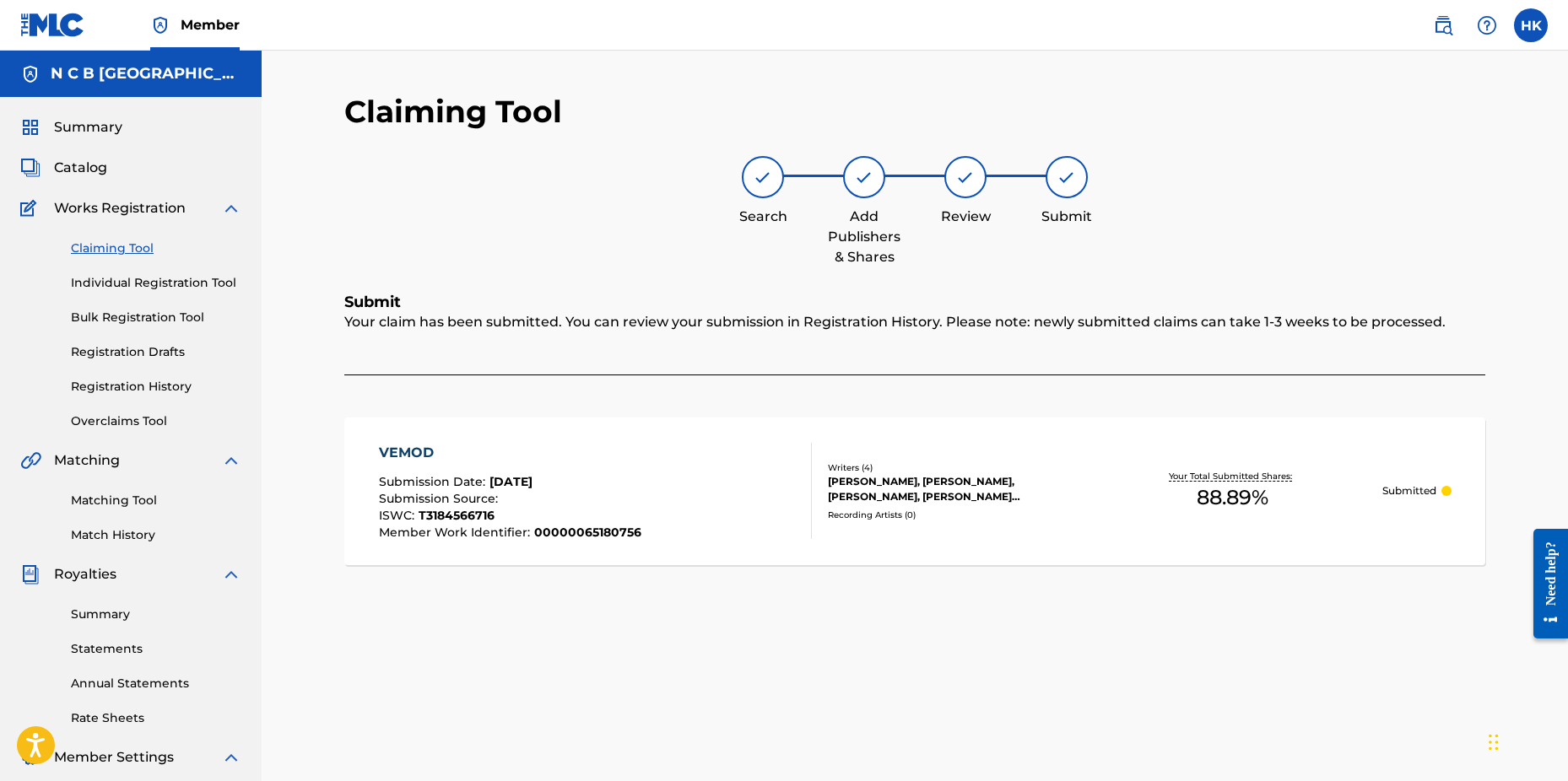
click at [93, 171] on span "Catalog" at bounding box center [80, 168] width 54 height 20
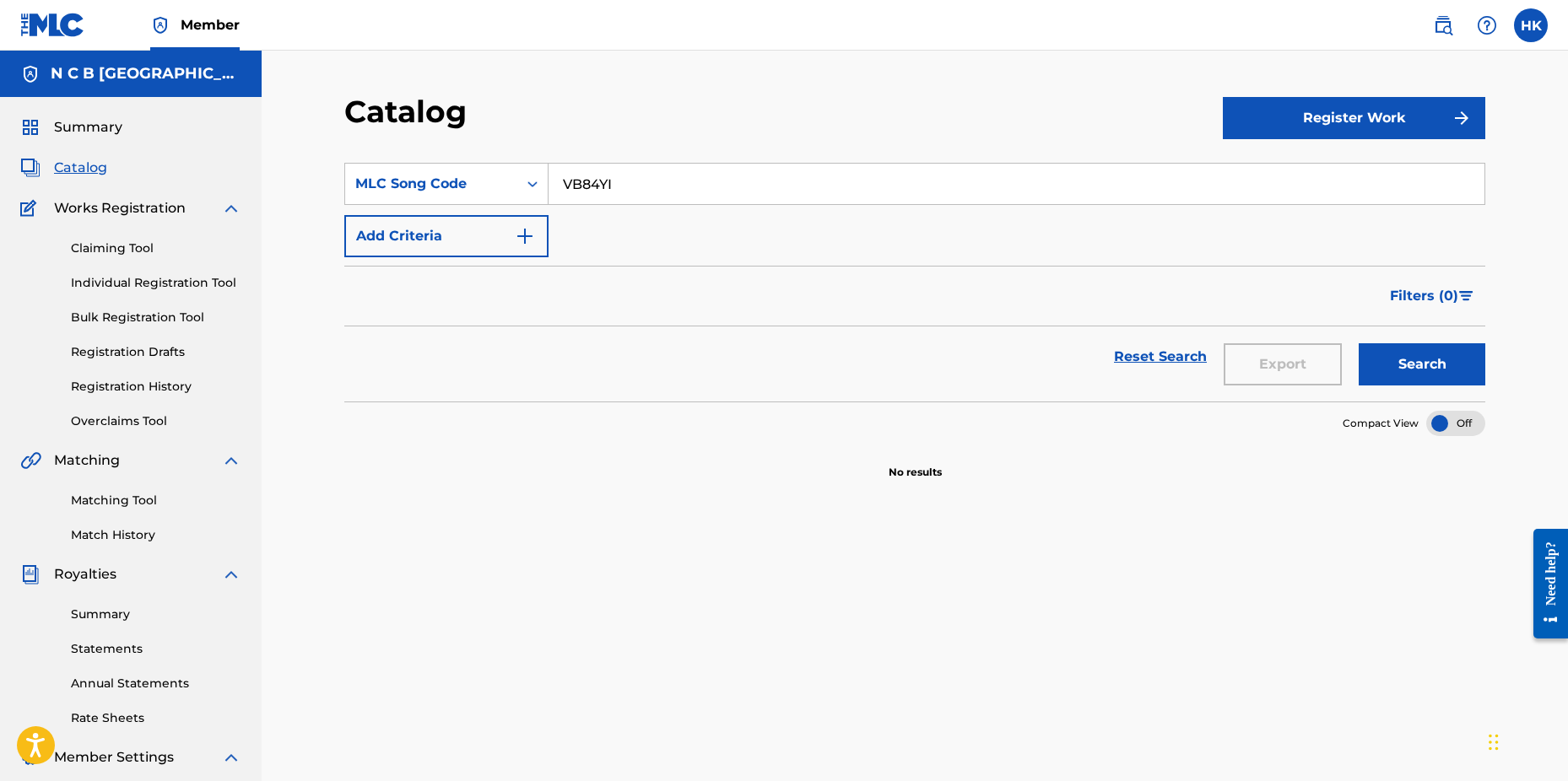
click at [617, 194] on input "VB84YI" at bounding box center [1017, 183] width 936 height 41
type input "V"
paste input "PI6Q67"
type input "PI6Q67"
click at [1359, 343] on button "Search" at bounding box center [1422, 364] width 126 height 42
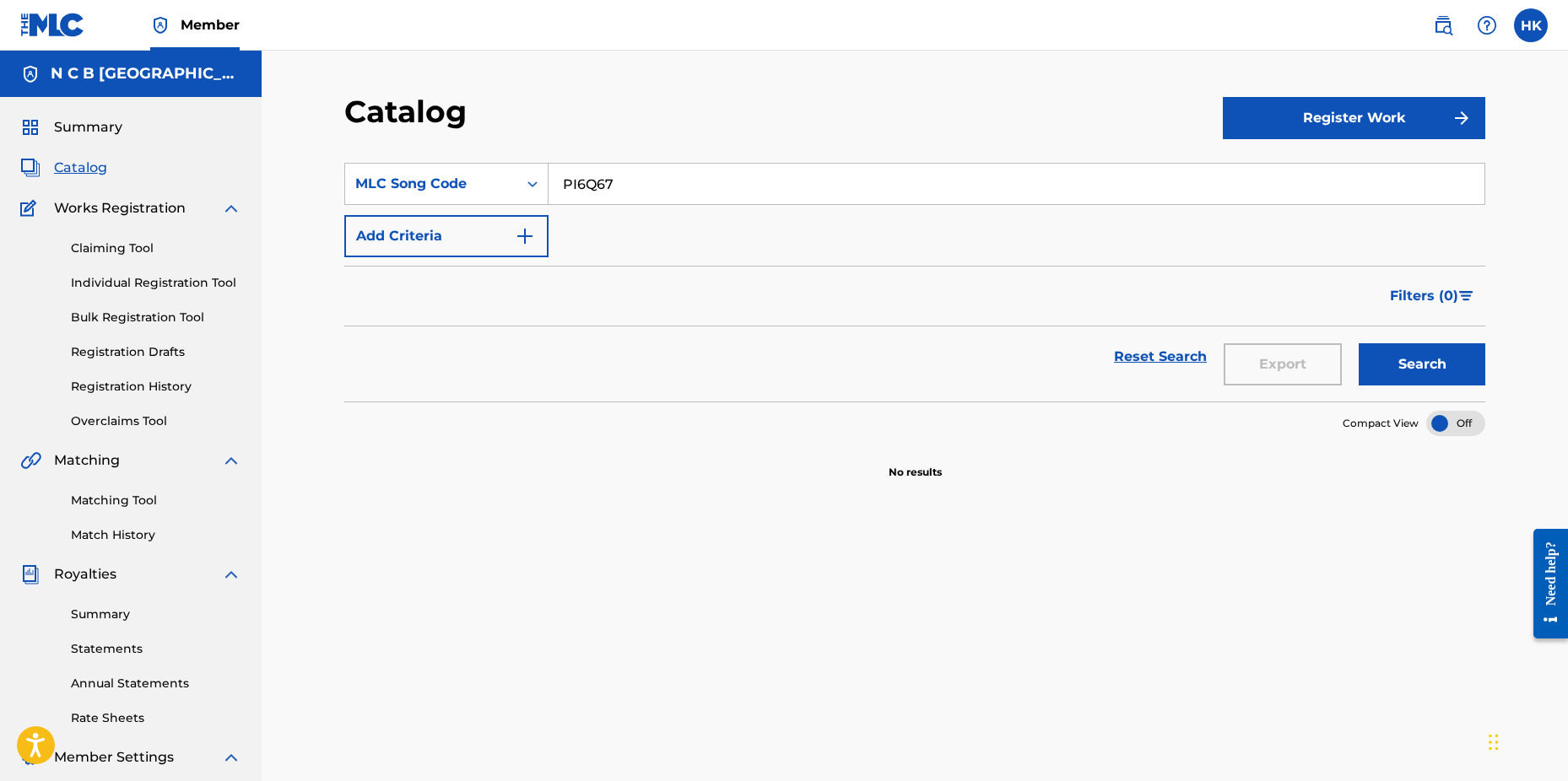
click at [117, 250] on link "Claiming Tool" at bounding box center [156, 248] width 170 height 18
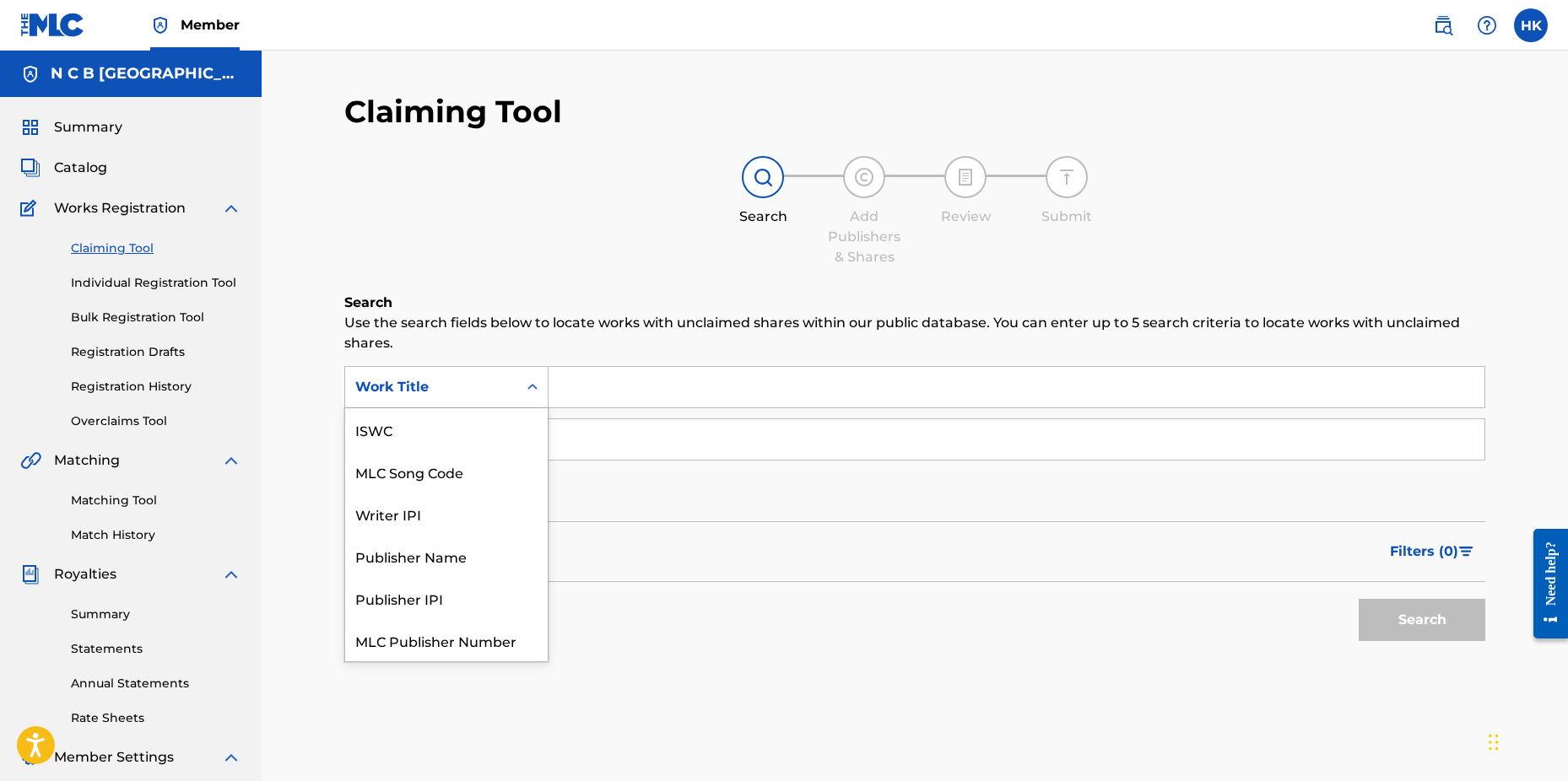
click at [521, 389] on div "Search Form" at bounding box center [532, 387] width 30 height 30
click at [488, 427] on div "MLC Song Code" at bounding box center [446, 429] width 202 height 42
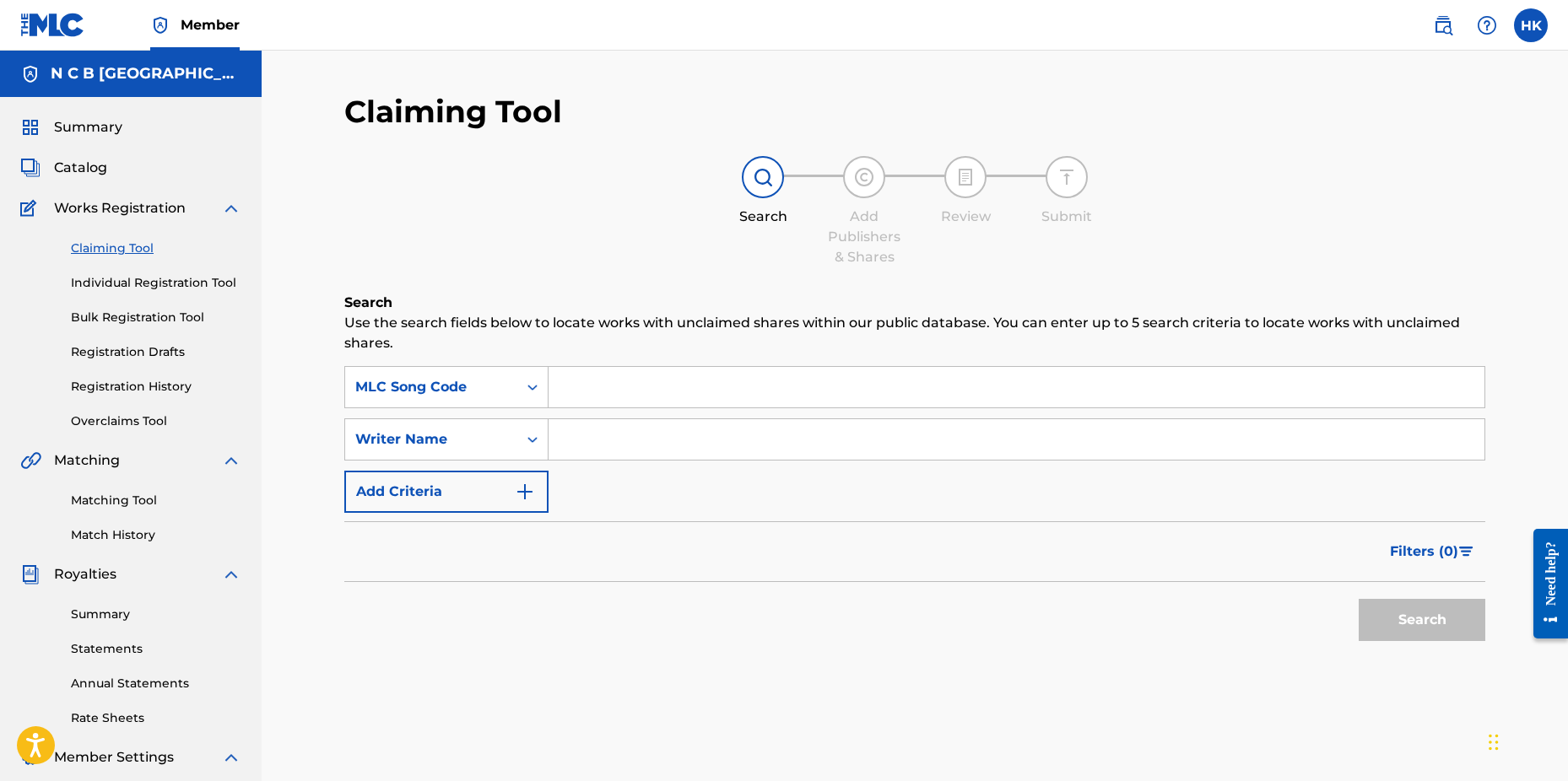
click at [570, 392] on input "Search Form" at bounding box center [1017, 387] width 936 height 41
paste input "PI6Q67"
type input "PI6Q67"
click at [1359, 599] on button "Search" at bounding box center [1422, 619] width 126 height 42
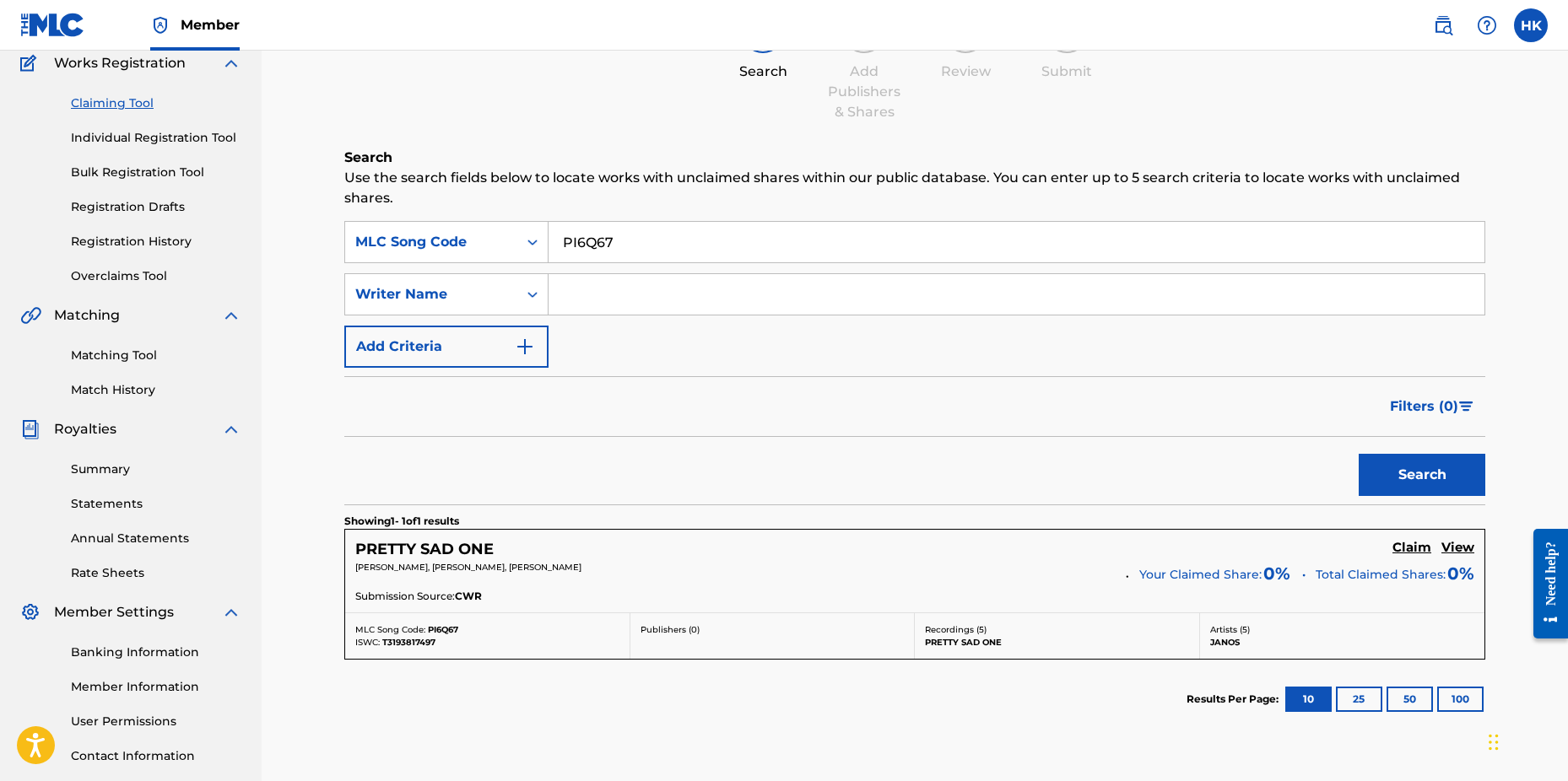
scroll to position [269, 0]
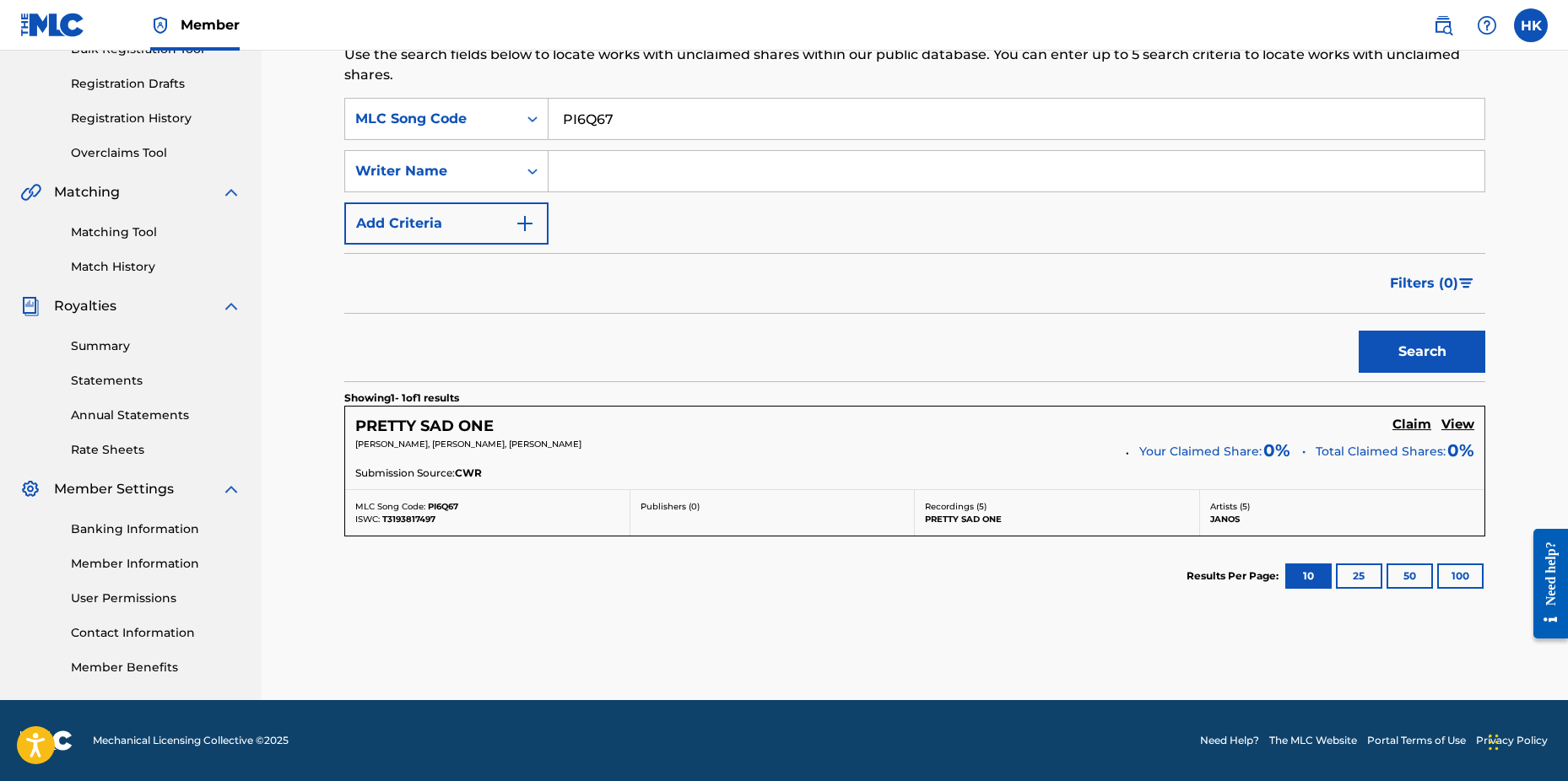
click at [1409, 421] on h5 "Claim" at bounding box center [1412, 424] width 39 height 16
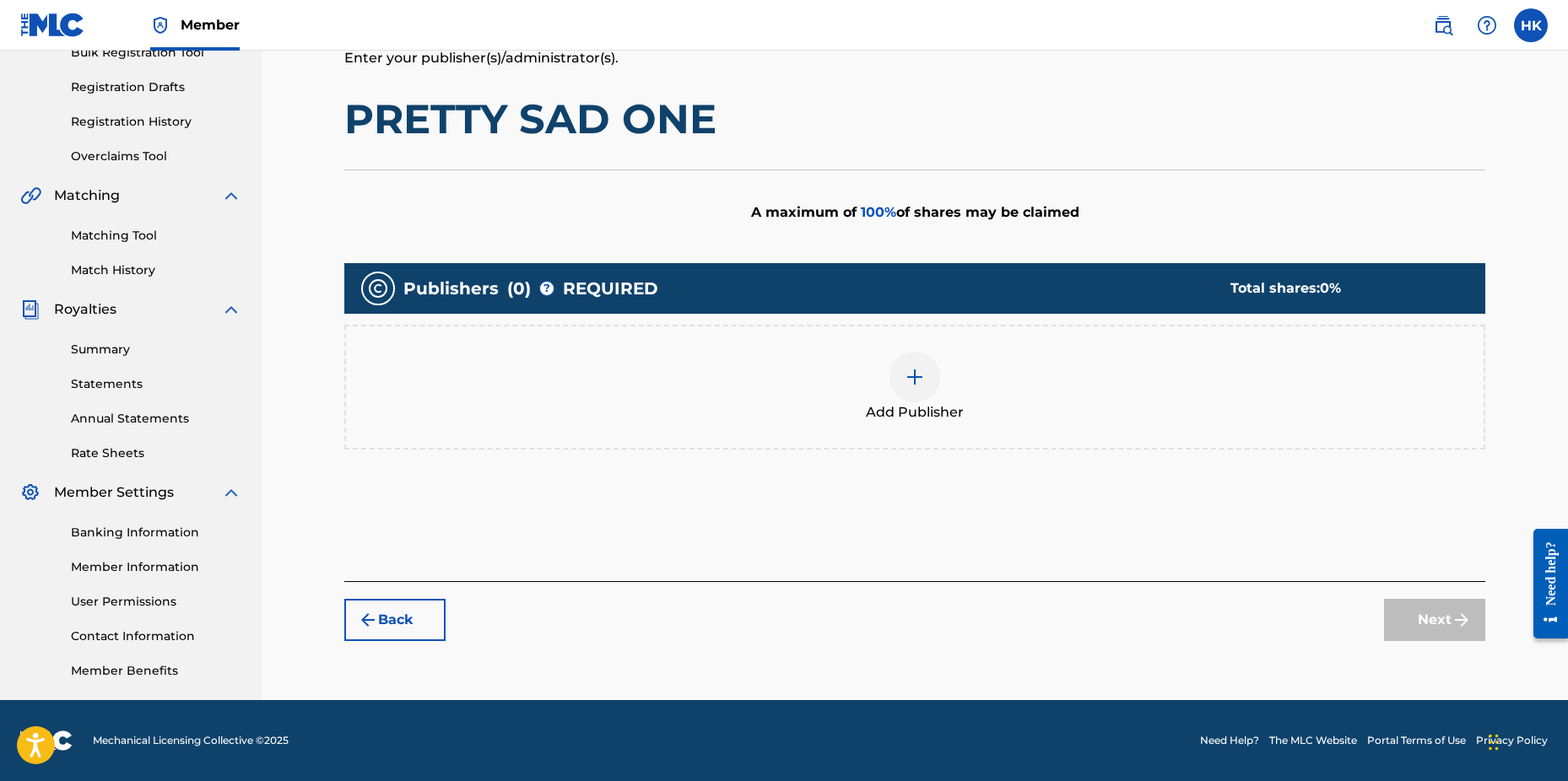
click at [940, 387] on div "Add Publisher" at bounding box center [915, 387] width 1138 height 71
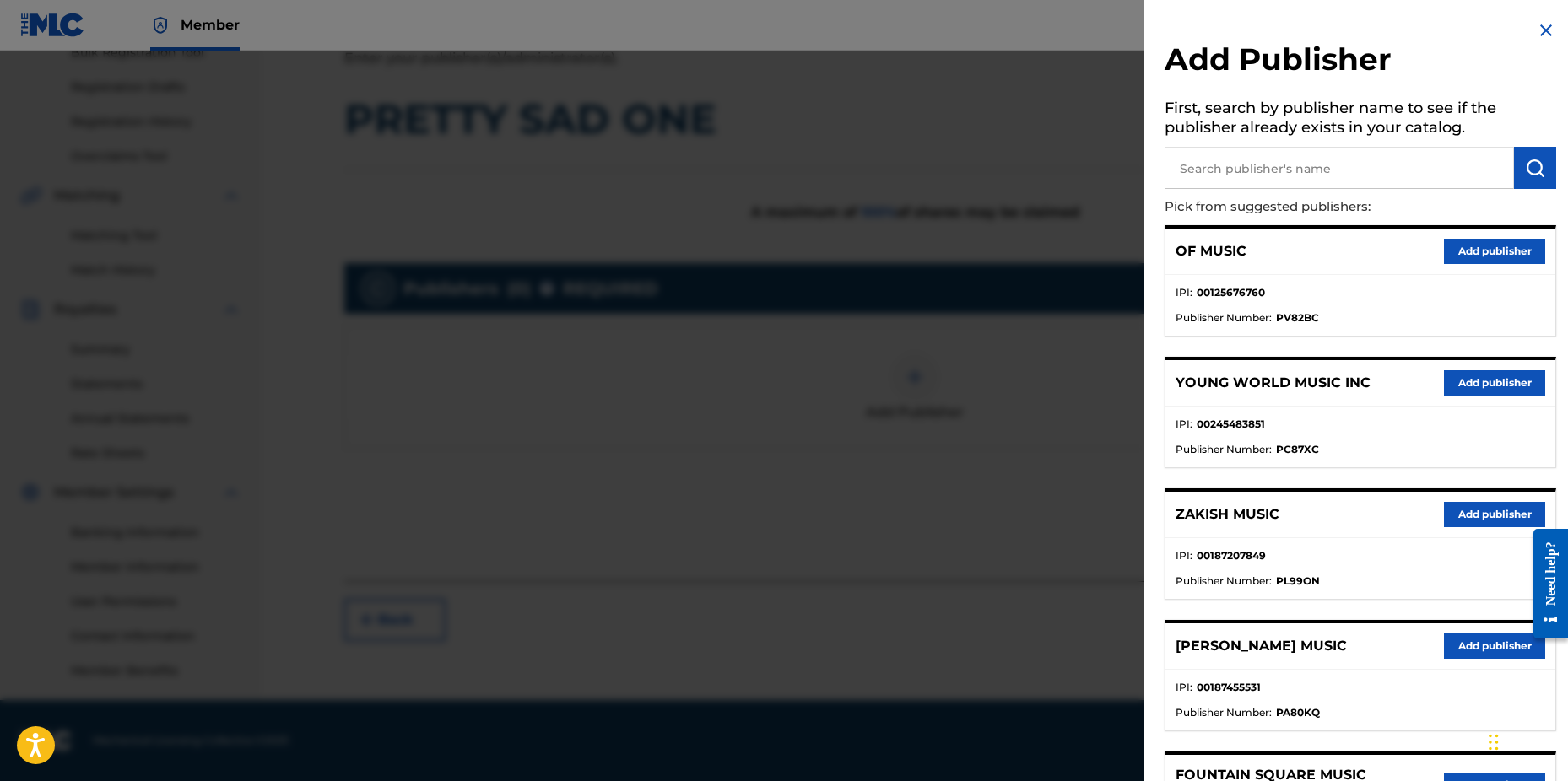
click at [1239, 186] on input "text" at bounding box center [1340, 168] width 349 height 42
type input "n c b"
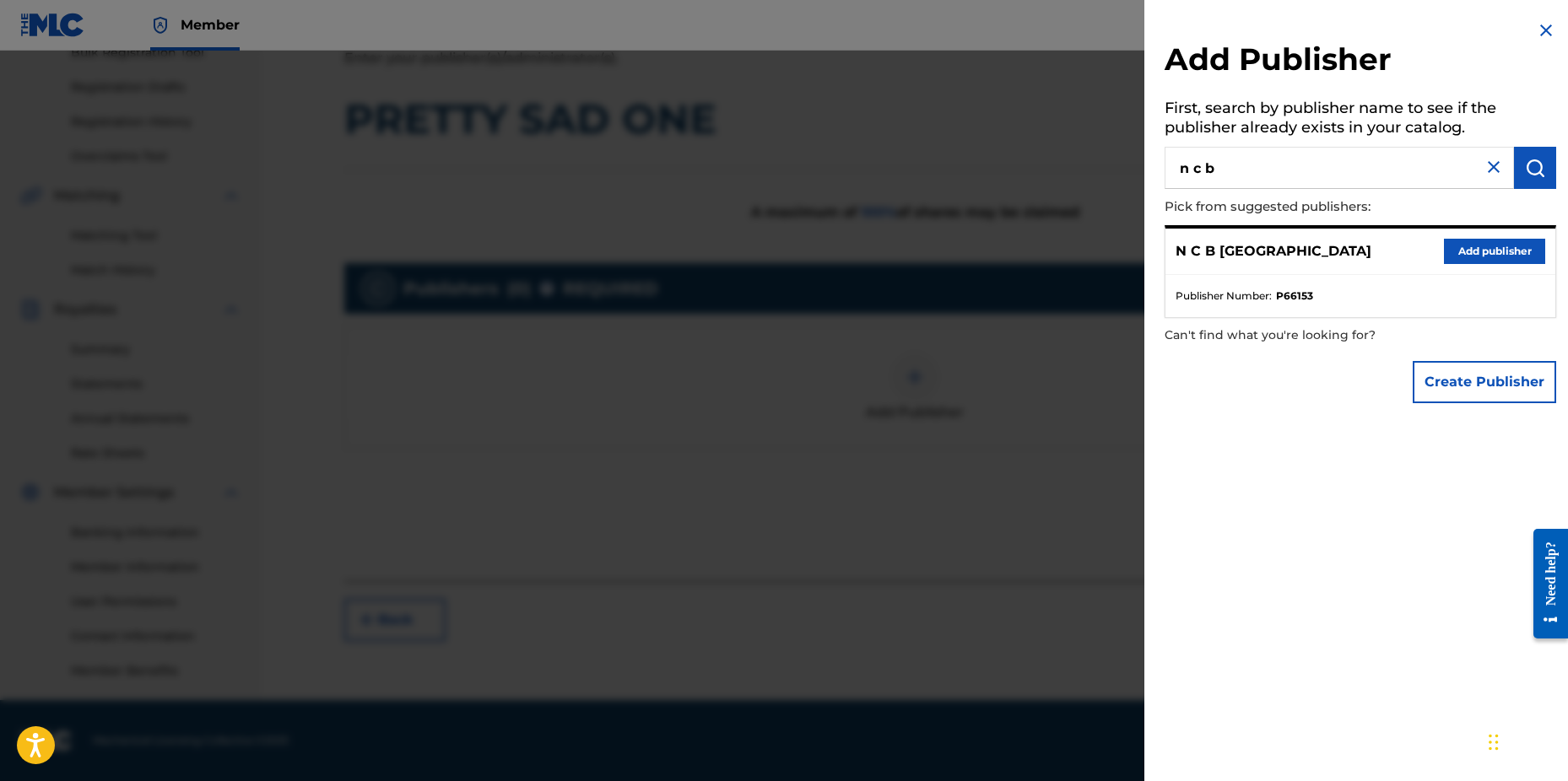
click at [1523, 246] on button "Add publisher" at bounding box center [1495, 251] width 101 height 25
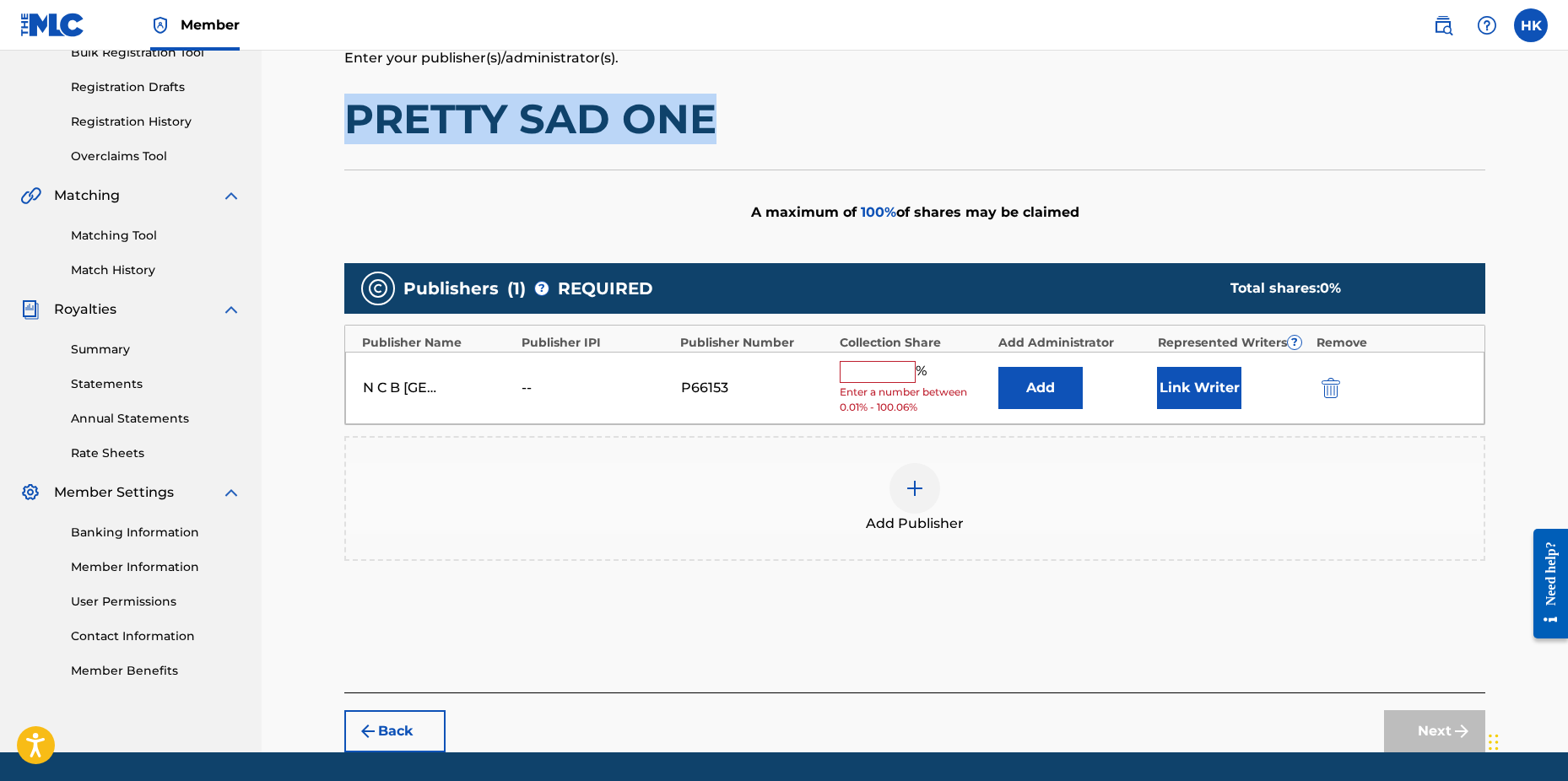
drag, startPoint x: 352, startPoint y: 119, endPoint x: 714, endPoint y: 130, distance: 362.2
click at [714, 130] on h1 "PRETTY SAD ONE" at bounding box center [915, 118] width 1141 height 51
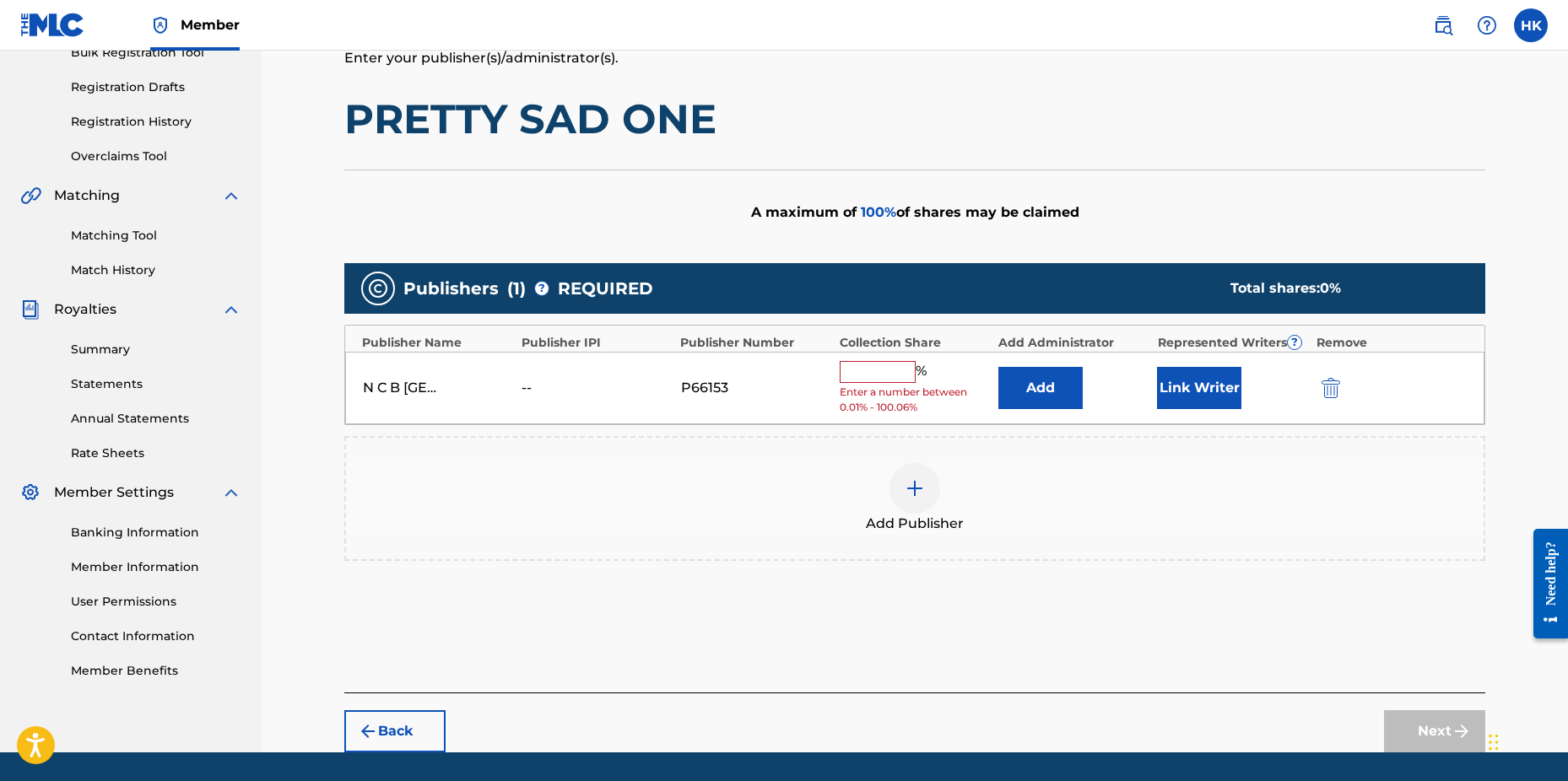
click at [894, 382] on input "text" at bounding box center [878, 371] width 76 height 22
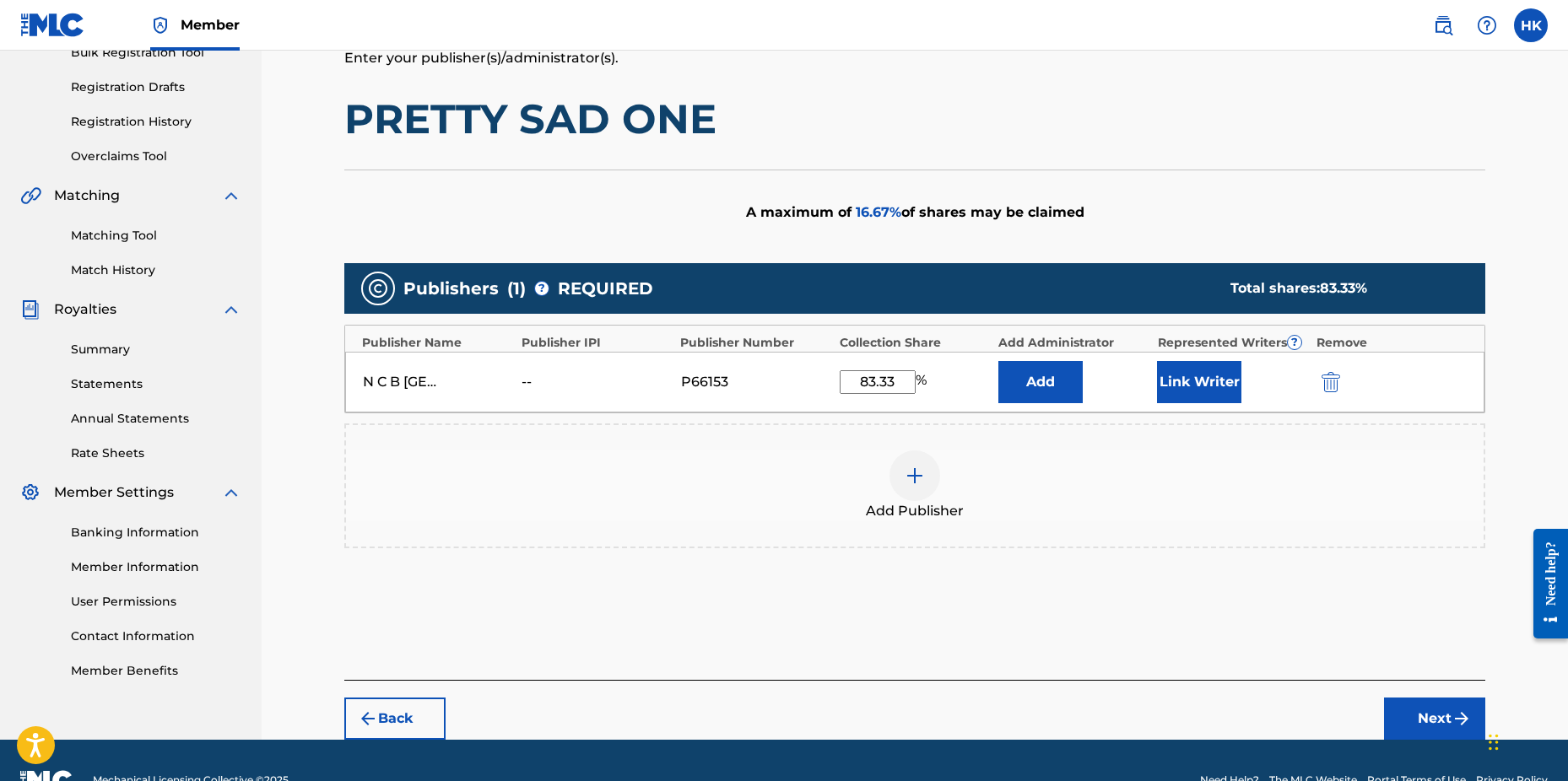
type input "83.33"
click at [1206, 384] on button "Link Writer" at bounding box center [1200, 382] width 85 height 42
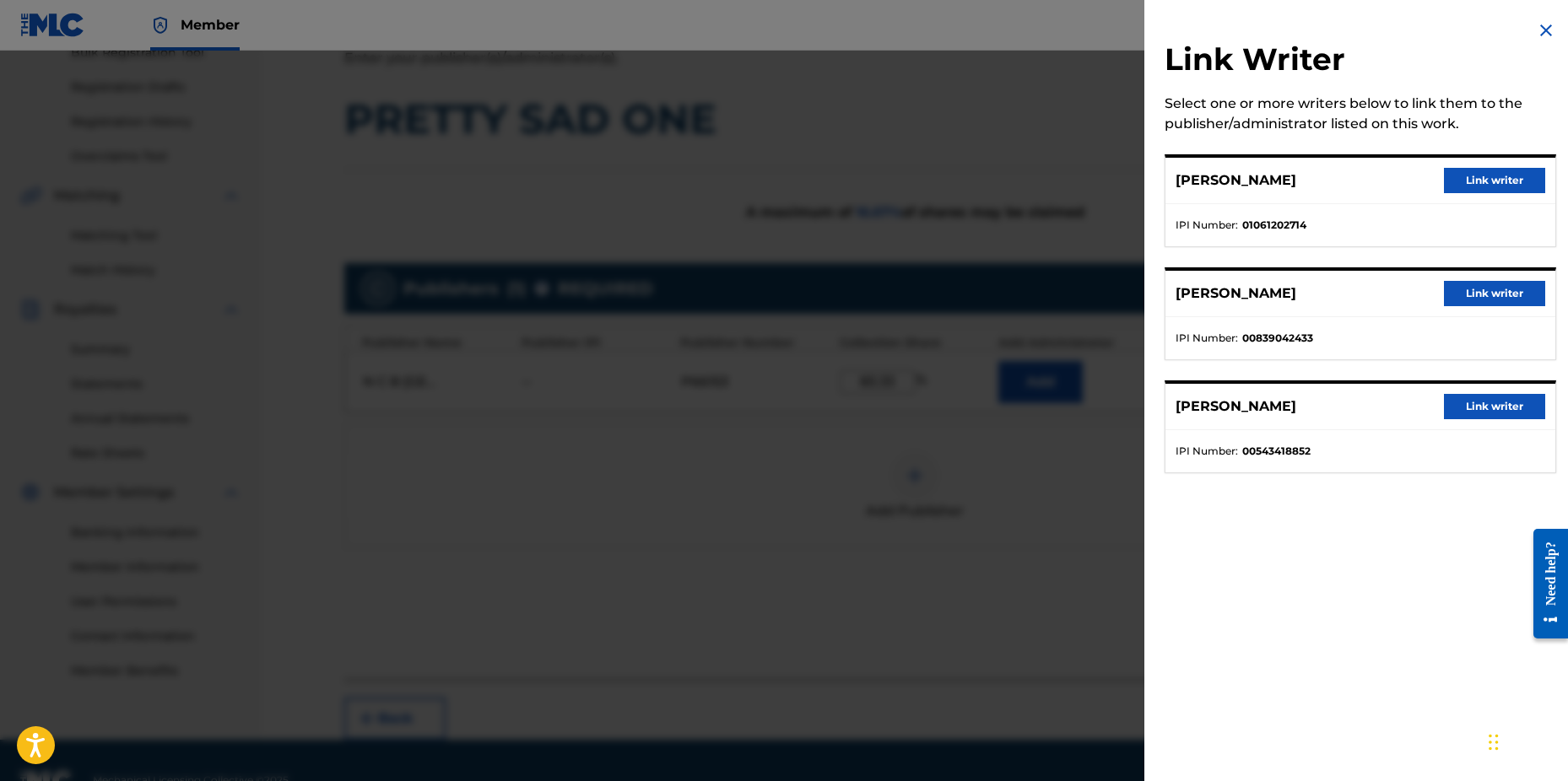
click at [1450, 175] on button "Link writer" at bounding box center [1495, 180] width 101 height 25
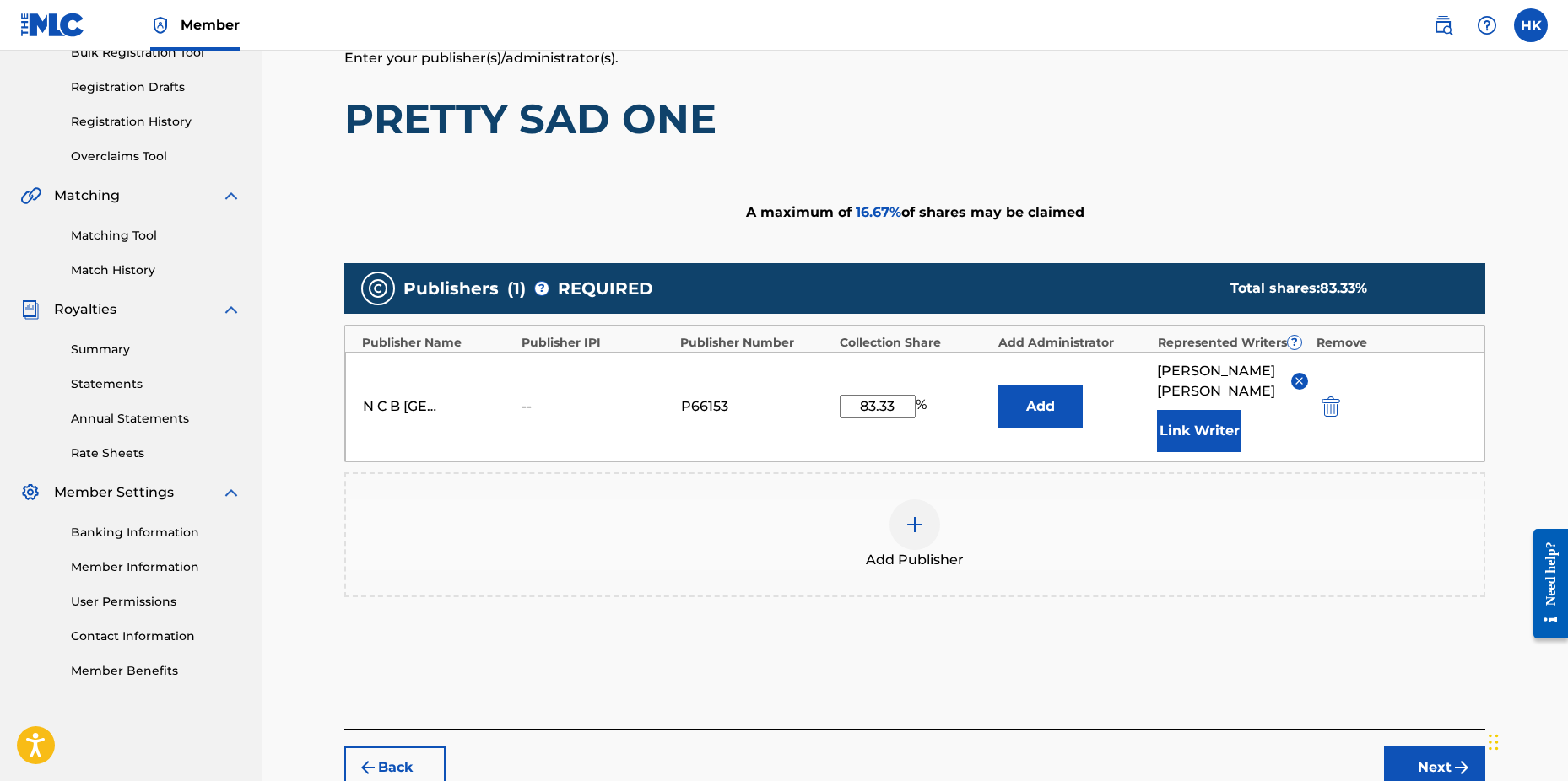
click at [1221, 435] on button "Link Writer" at bounding box center [1200, 431] width 85 height 42
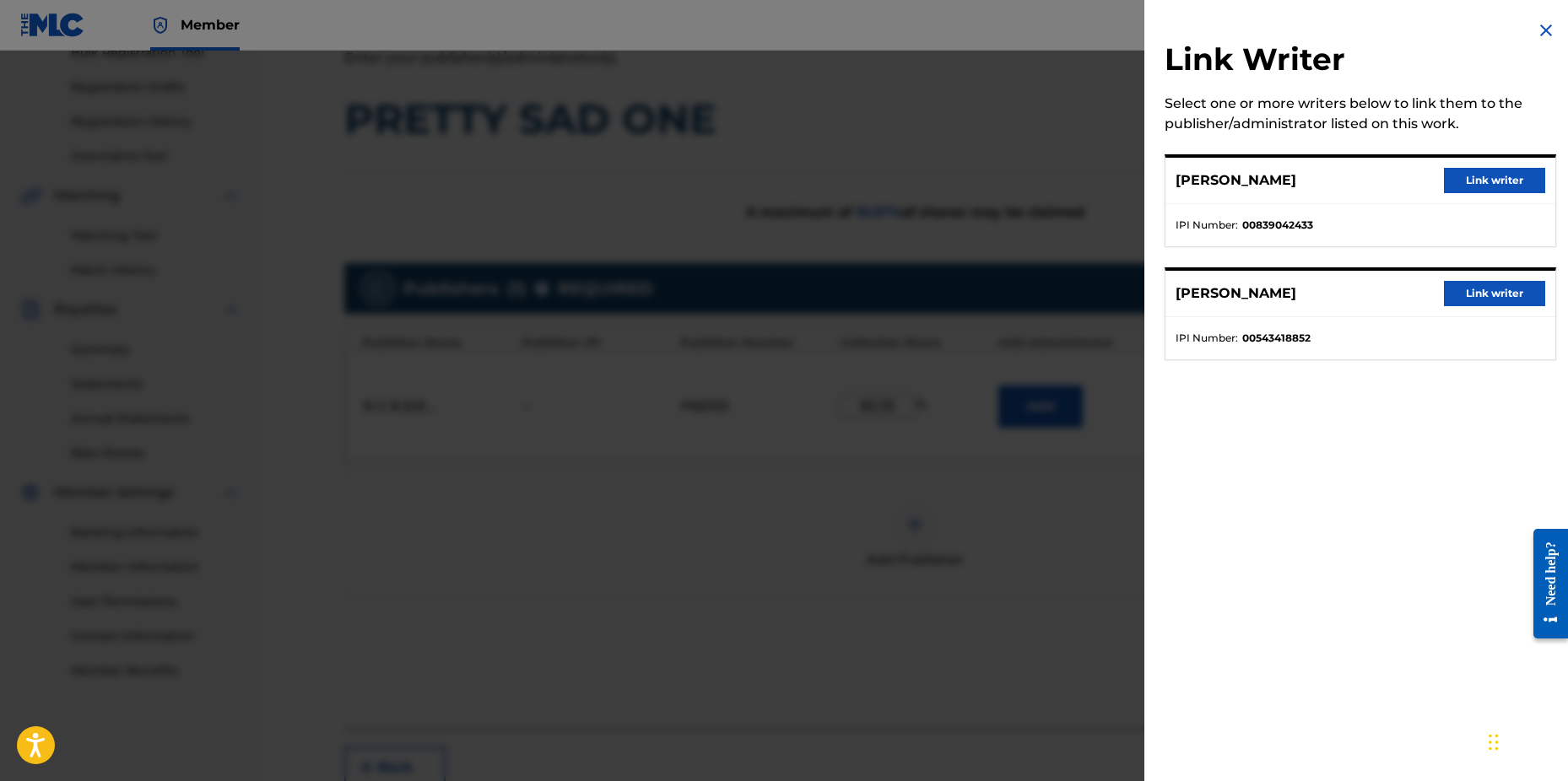
click at [1449, 291] on button "Link writer" at bounding box center [1495, 293] width 101 height 25
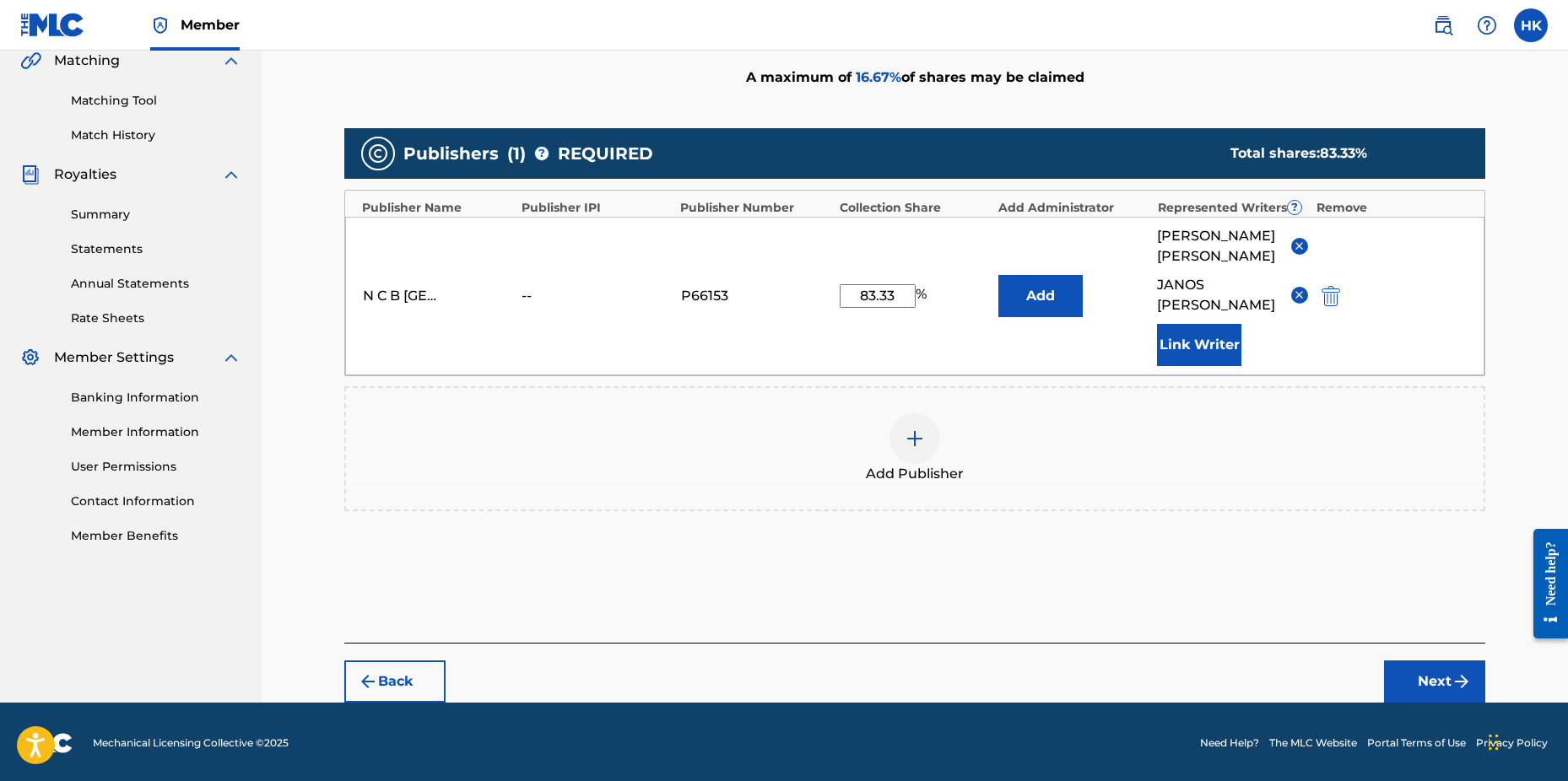
scroll to position [403, 0]
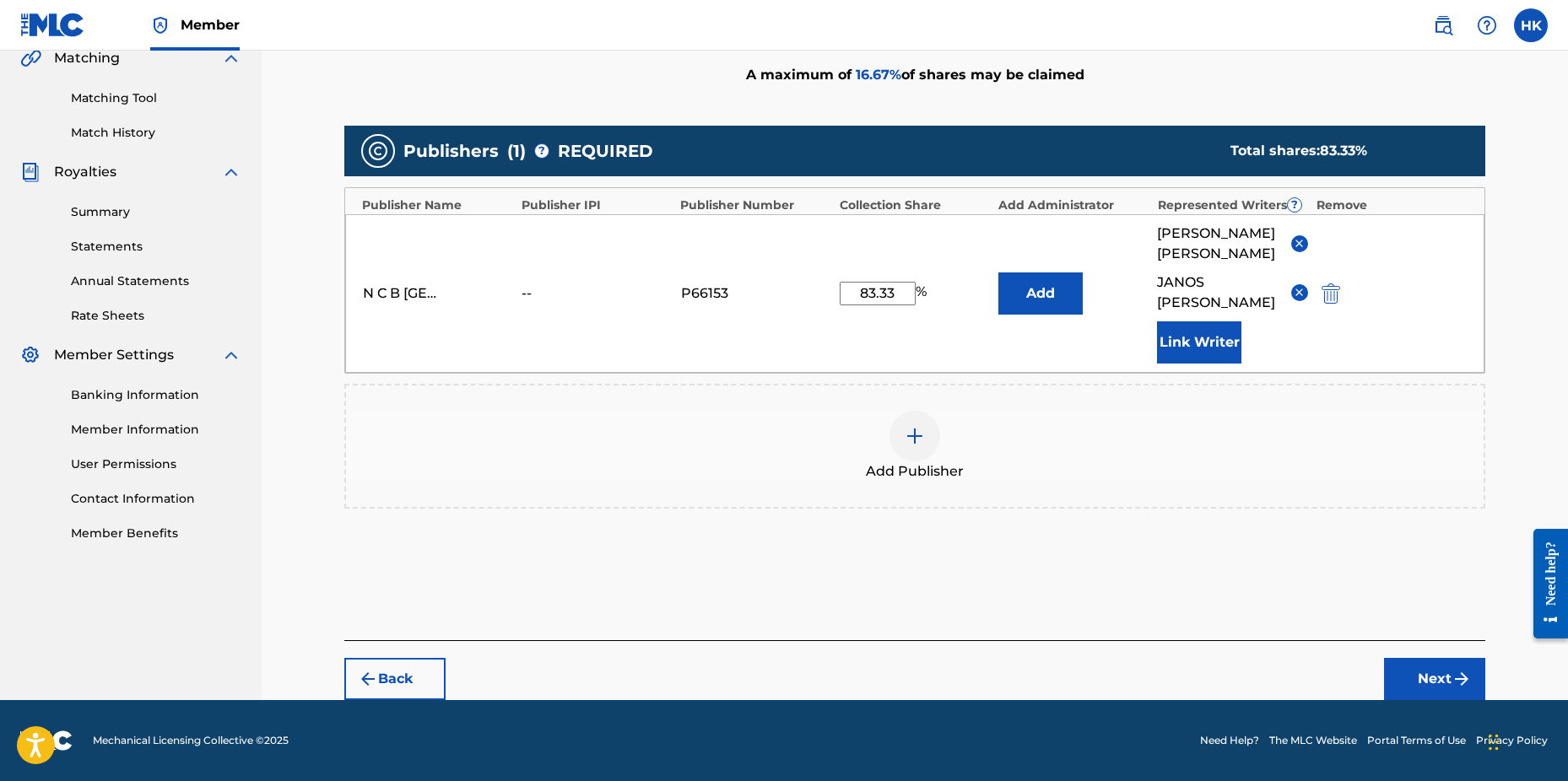
click at [1381, 665] on div "Back Next" at bounding box center [915, 670] width 1141 height 60
click at [1399, 681] on button "Next" at bounding box center [1435, 679] width 101 height 42
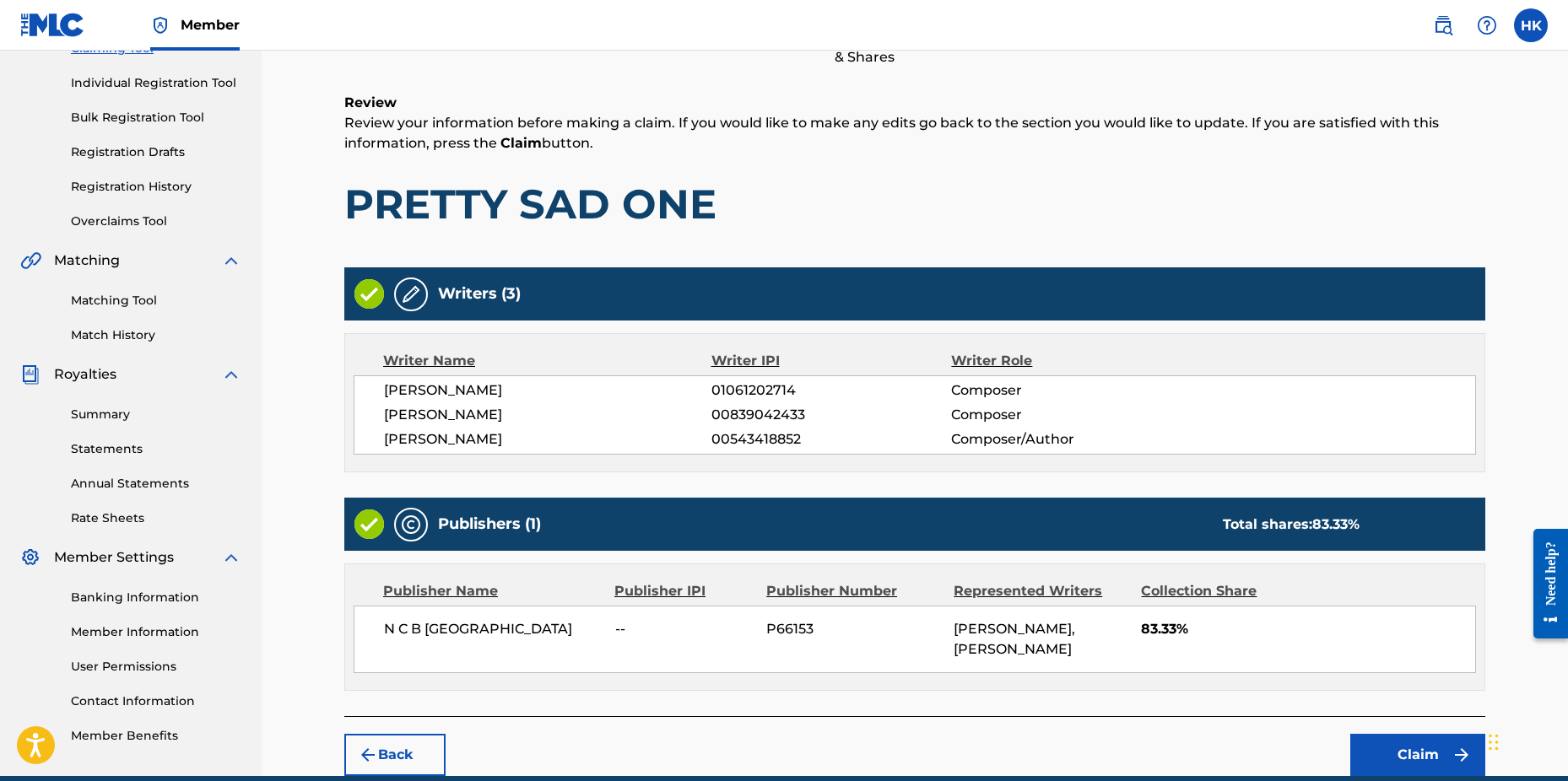
scroll to position [296, 0]
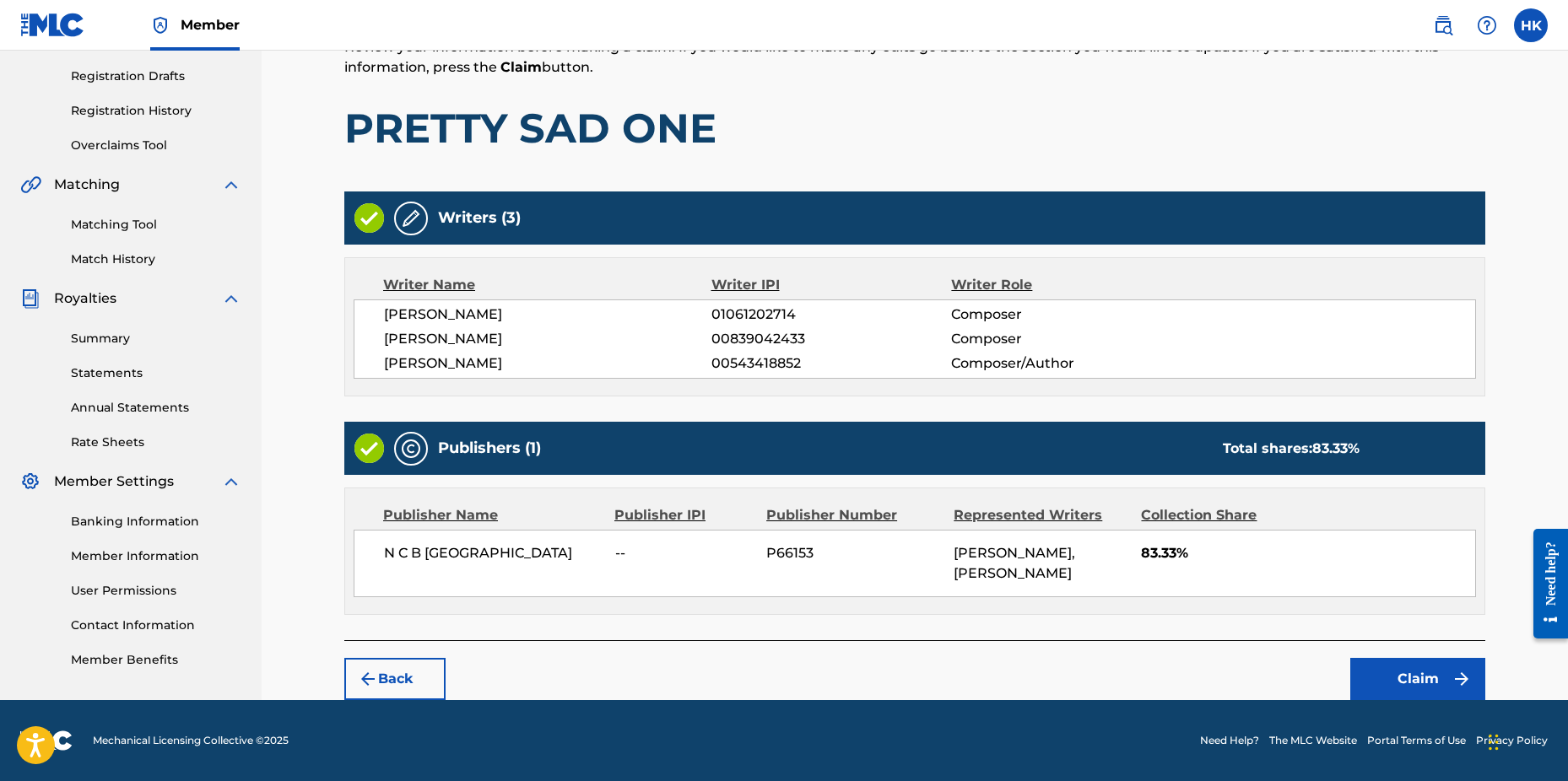
click at [1385, 666] on button "Claim" at bounding box center [1418, 679] width 135 height 42
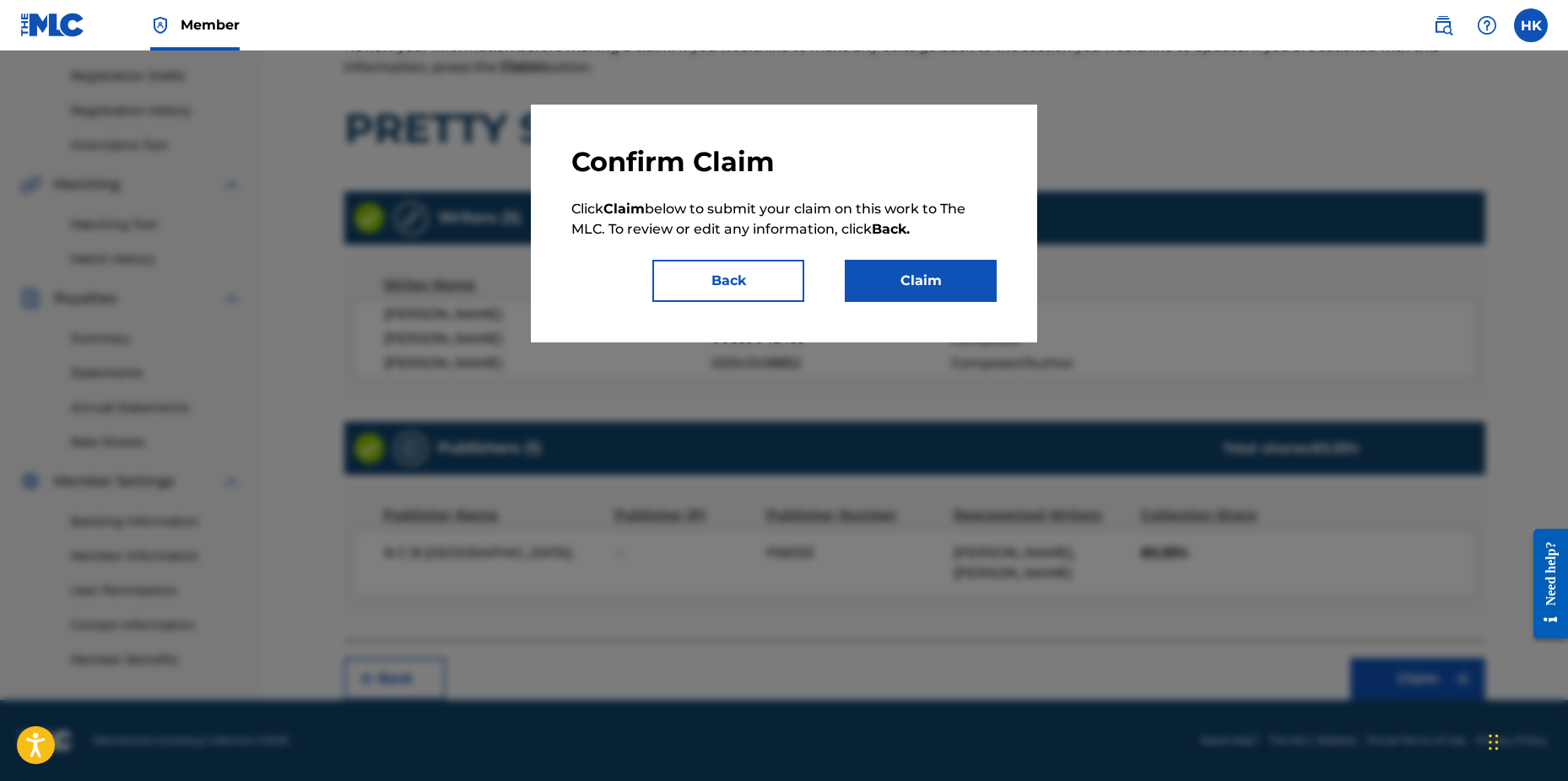
click at [884, 251] on div "Confirm Claim Click Claim below to submit your claim on this work to The MLC. T…" at bounding box center [784, 224] width 425 height 157
click at [891, 266] on button "Claim" at bounding box center [921, 281] width 152 height 42
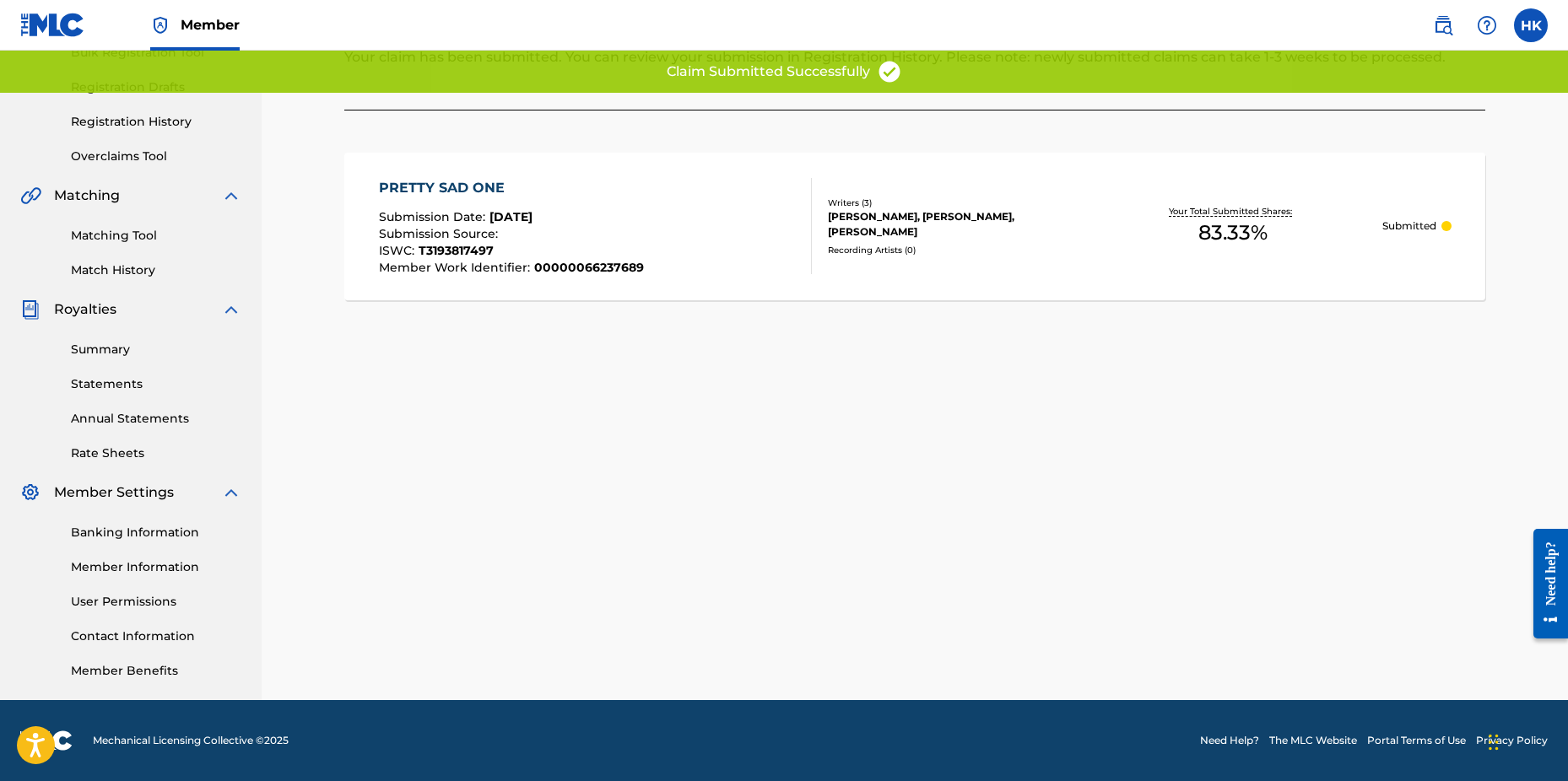
scroll to position [265, 0]
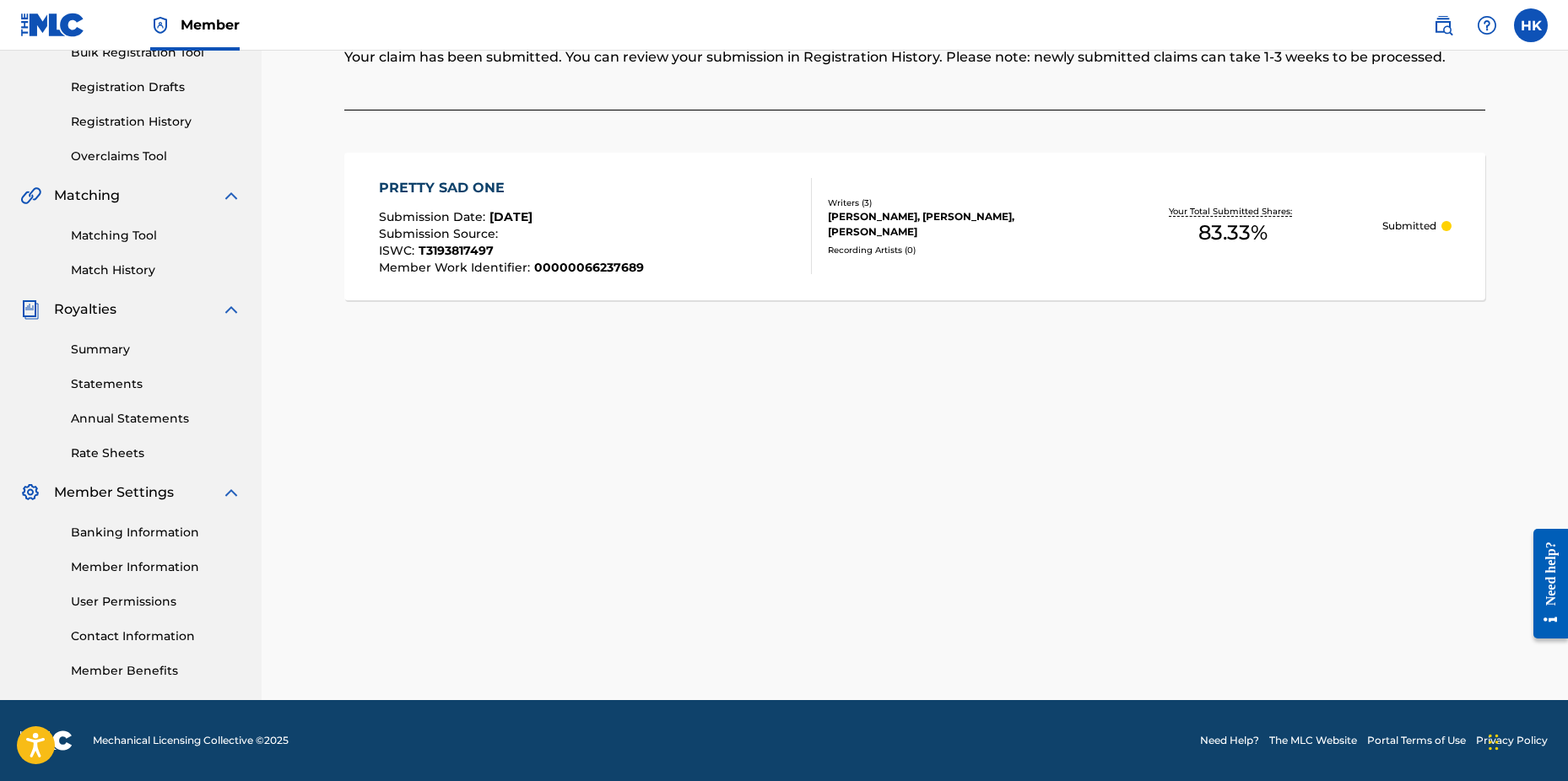
click at [1309, 469] on div "Claiming Tool Search Add Publishers & Shares Review Submit Submit Your claim ha…" at bounding box center [915, 264] width 1182 height 873
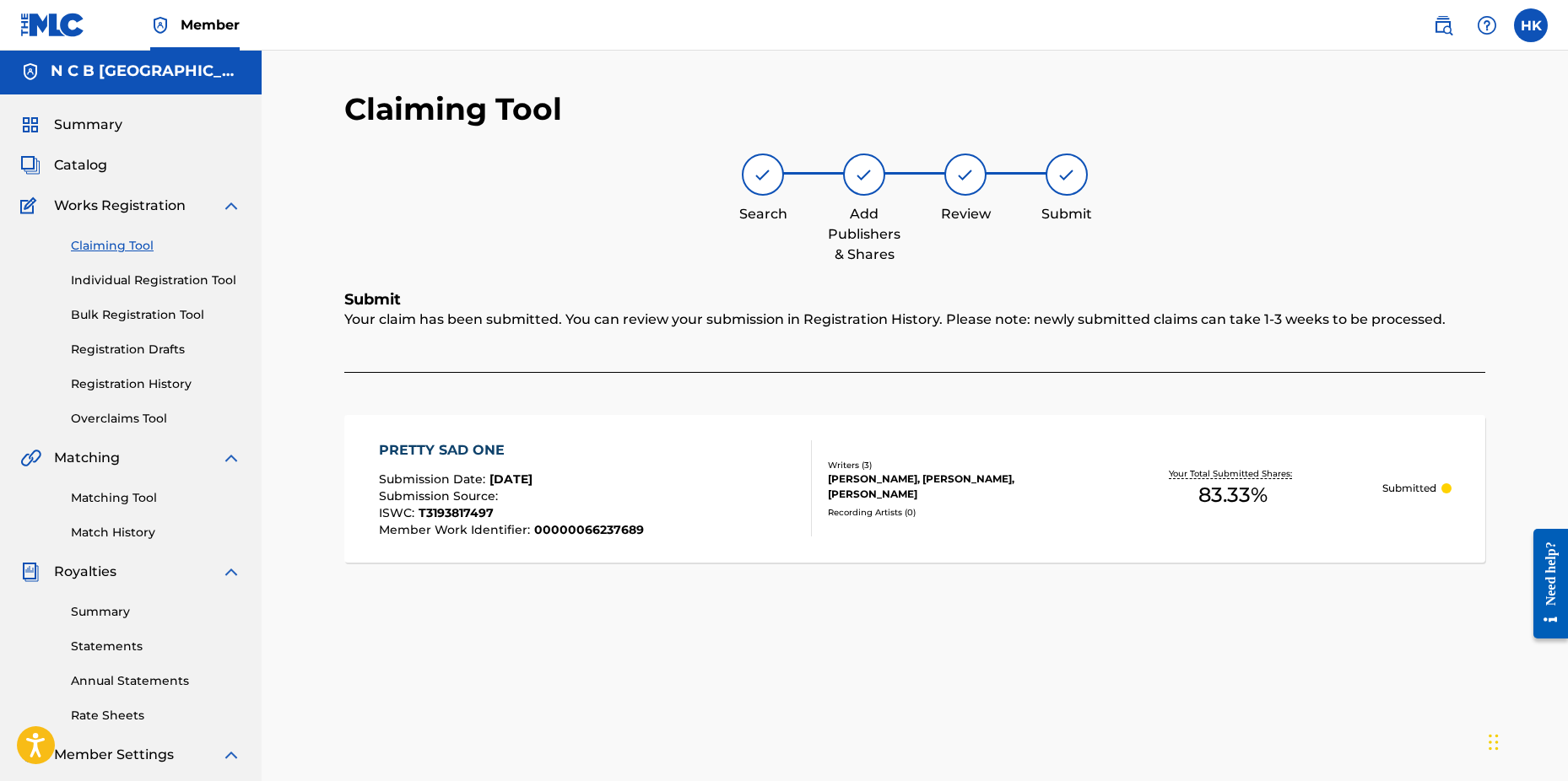
scroll to position [0, 0]
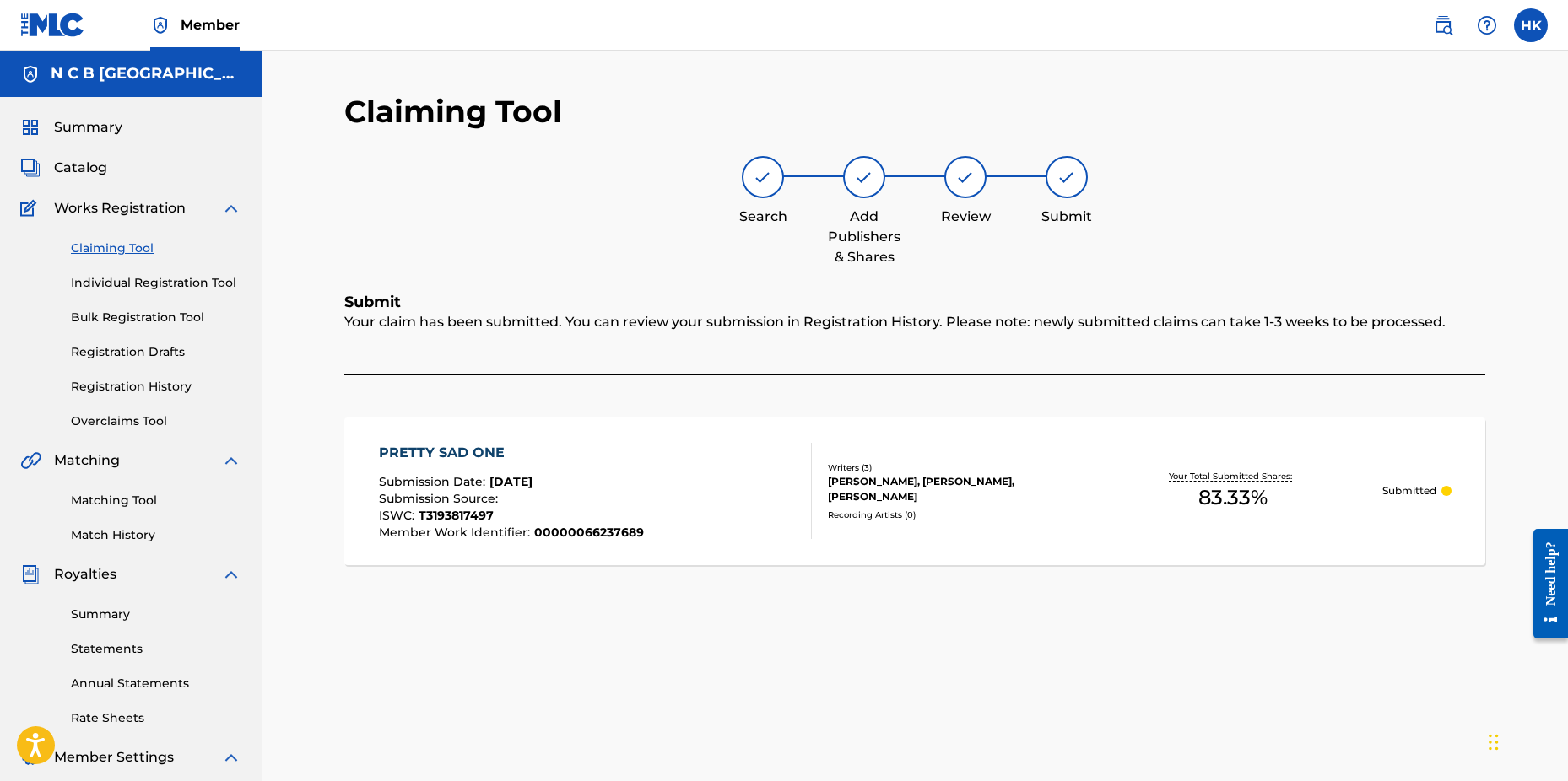
click at [92, 162] on span "Catalog" at bounding box center [80, 168] width 54 height 20
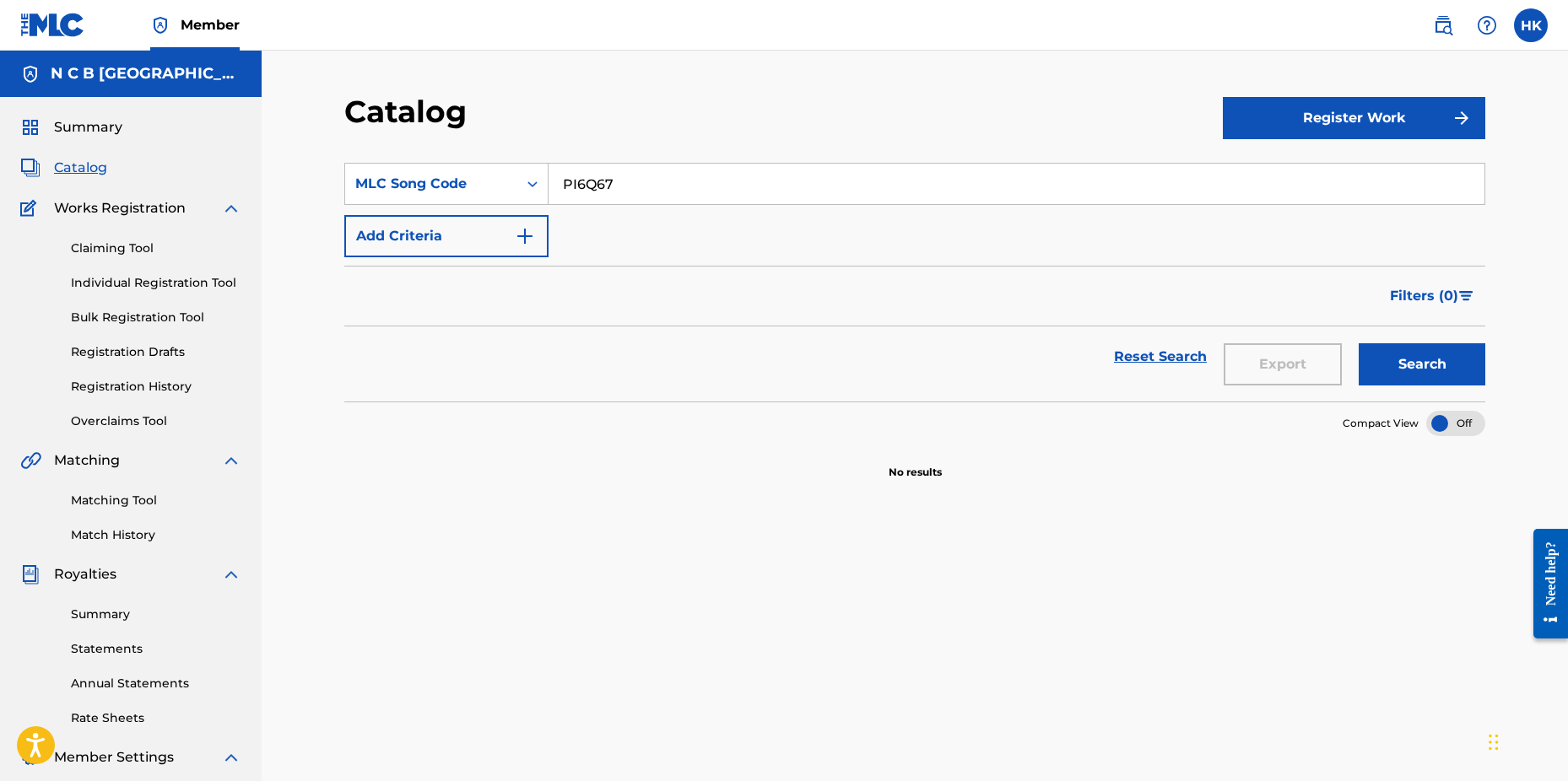
click at [657, 184] on input "PI6Q67" at bounding box center [1017, 183] width 936 height 41
type input "P"
paste input "WC7ANH"
type input "WC7ANH"
click at [1359, 343] on button "Search" at bounding box center [1422, 364] width 126 height 42
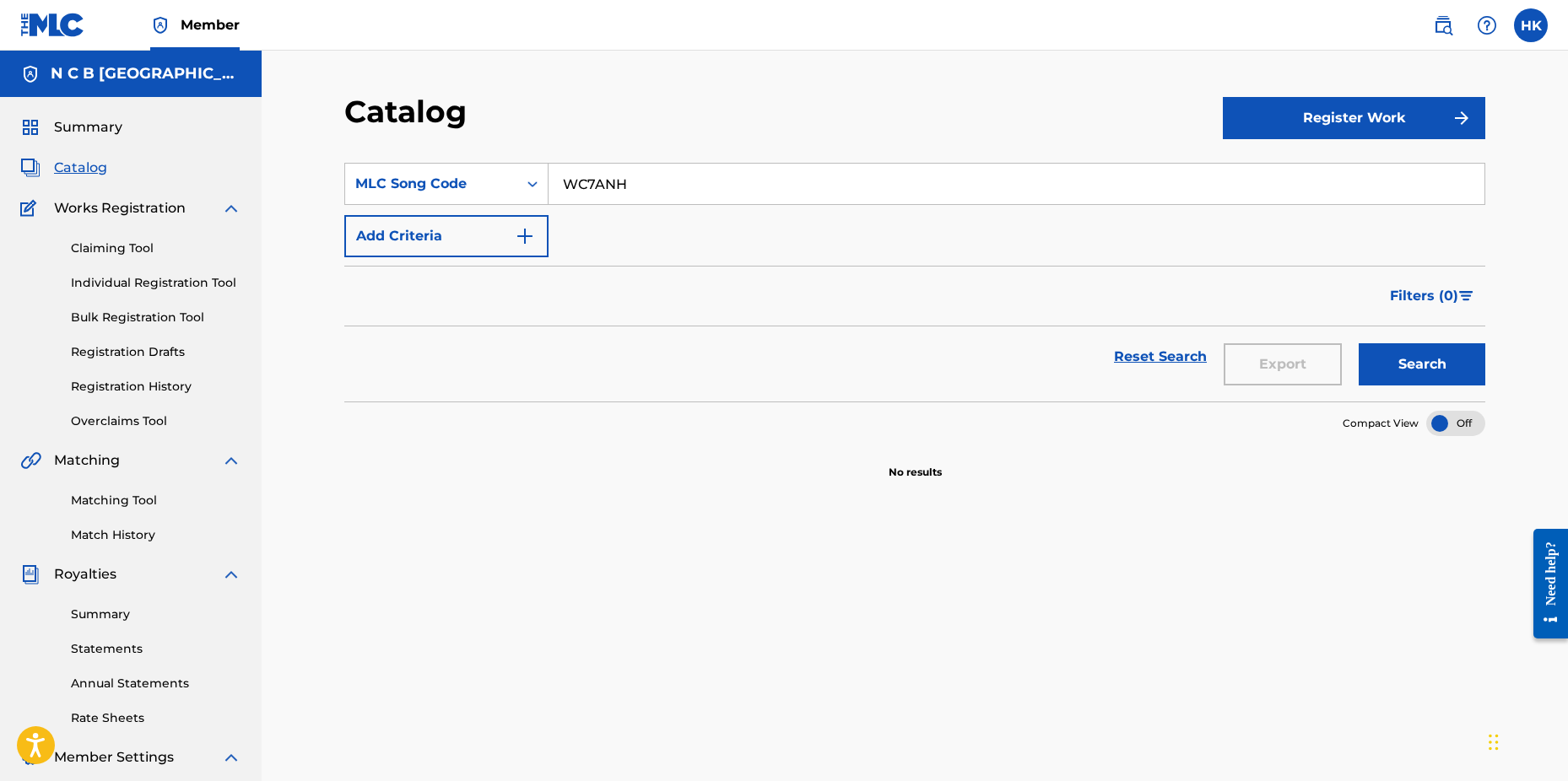
click at [117, 248] on link "Claiming Tool" at bounding box center [156, 248] width 170 height 18
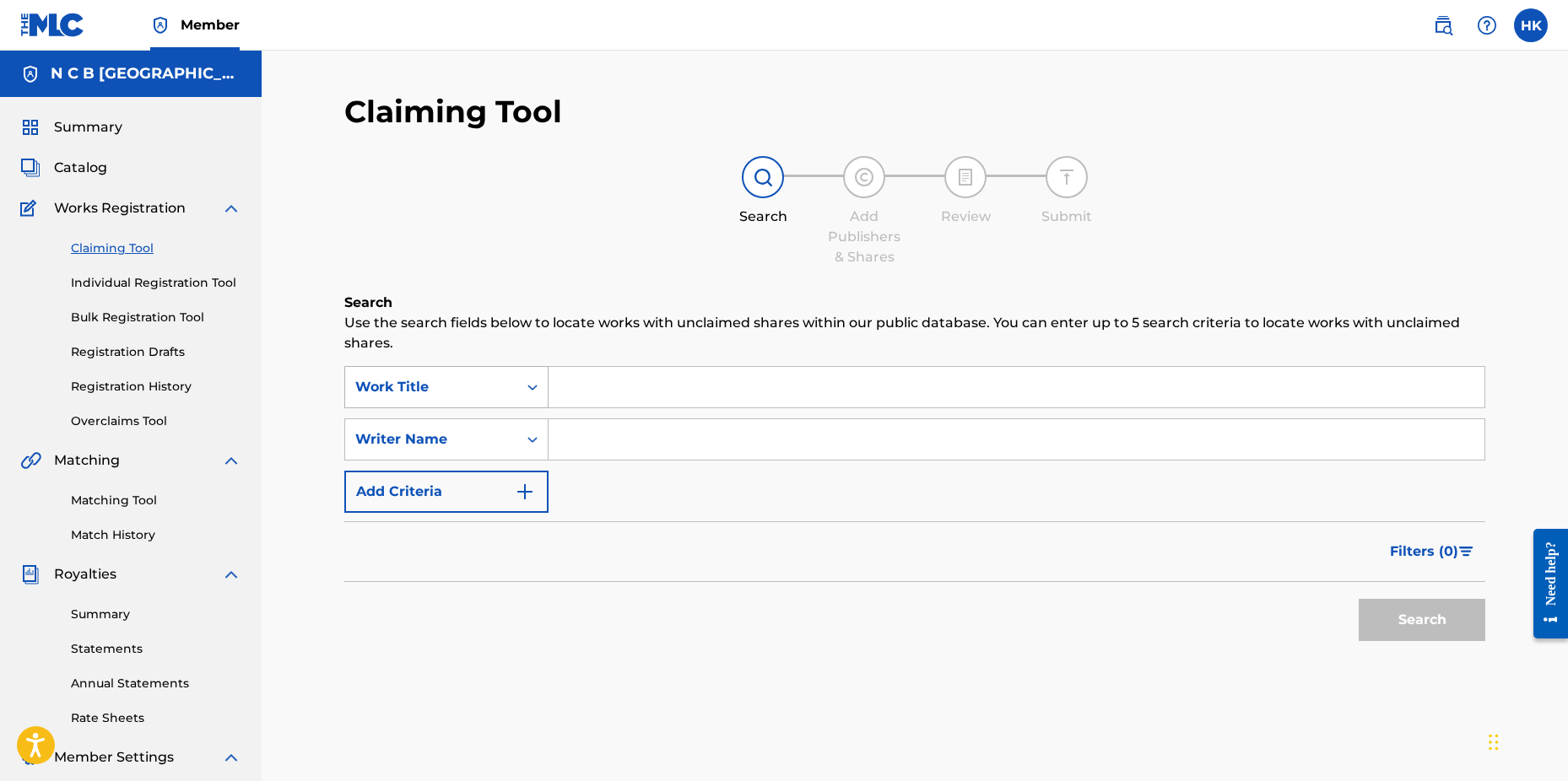
click at [525, 392] on icon "Search Form" at bounding box center [532, 387] width 17 height 17
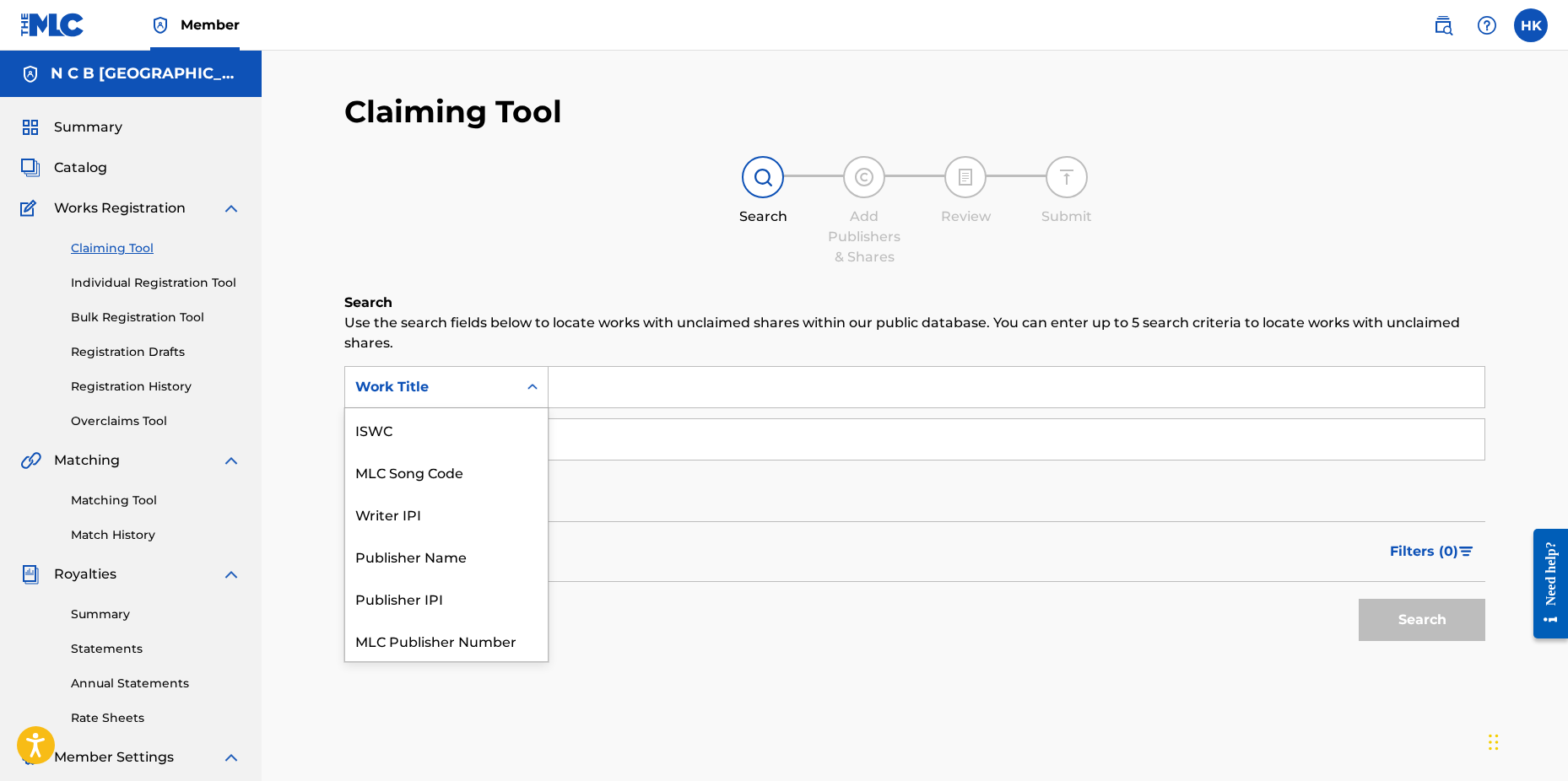
scroll to position [42, 0]
click at [502, 425] on div "MLC Song Code" at bounding box center [446, 429] width 202 height 42
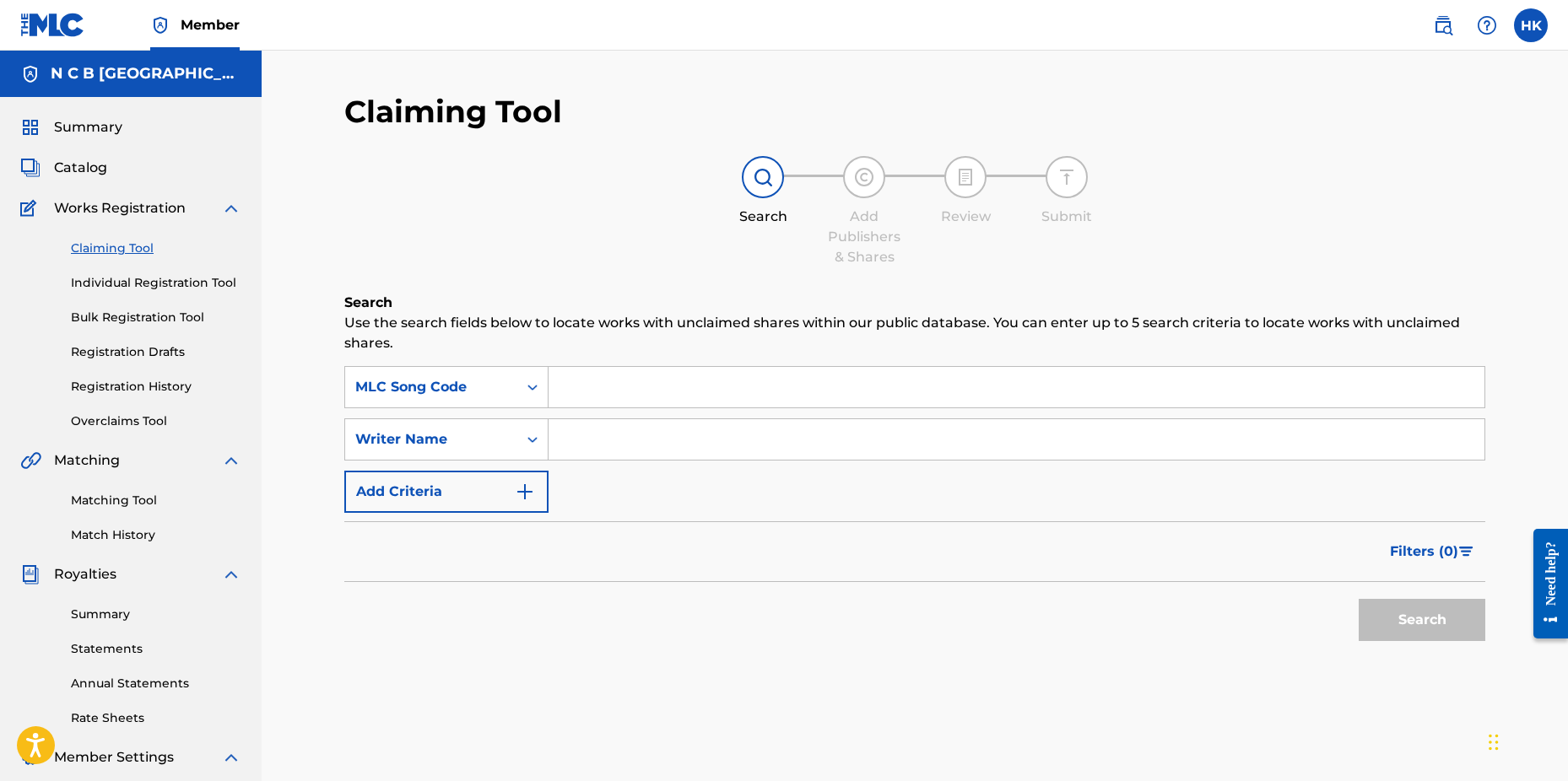
click at [564, 390] on input "Search Form" at bounding box center [1017, 387] width 936 height 41
paste input "WC7ANH"
type input "WC7ANH"
click at [1359, 599] on button "Search" at bounding box center [1422, 619] width 126 height 42
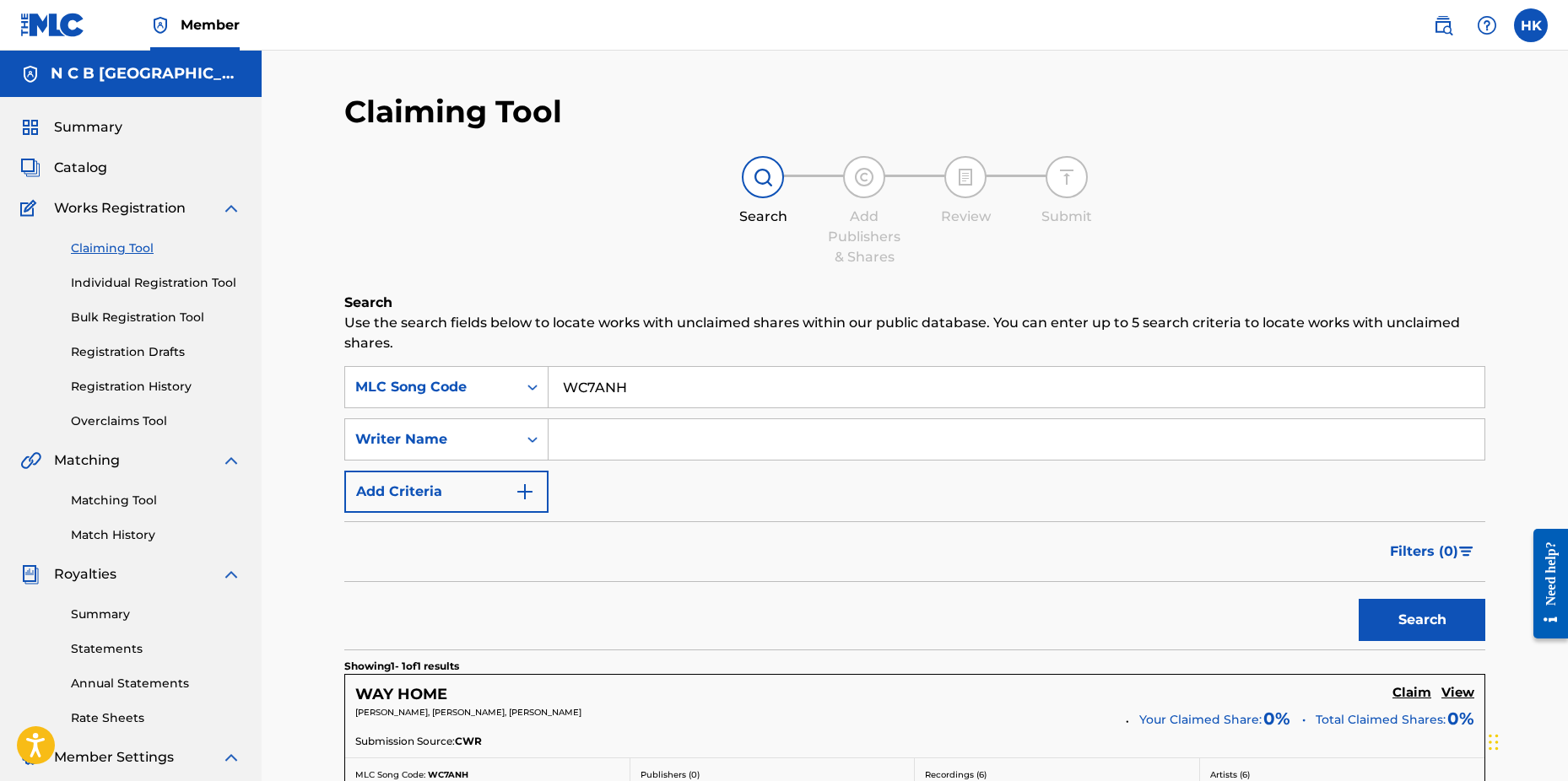
click at [1405, 696] on h5 "Claim" at bounding box center [1412, 693] width 39 height 16
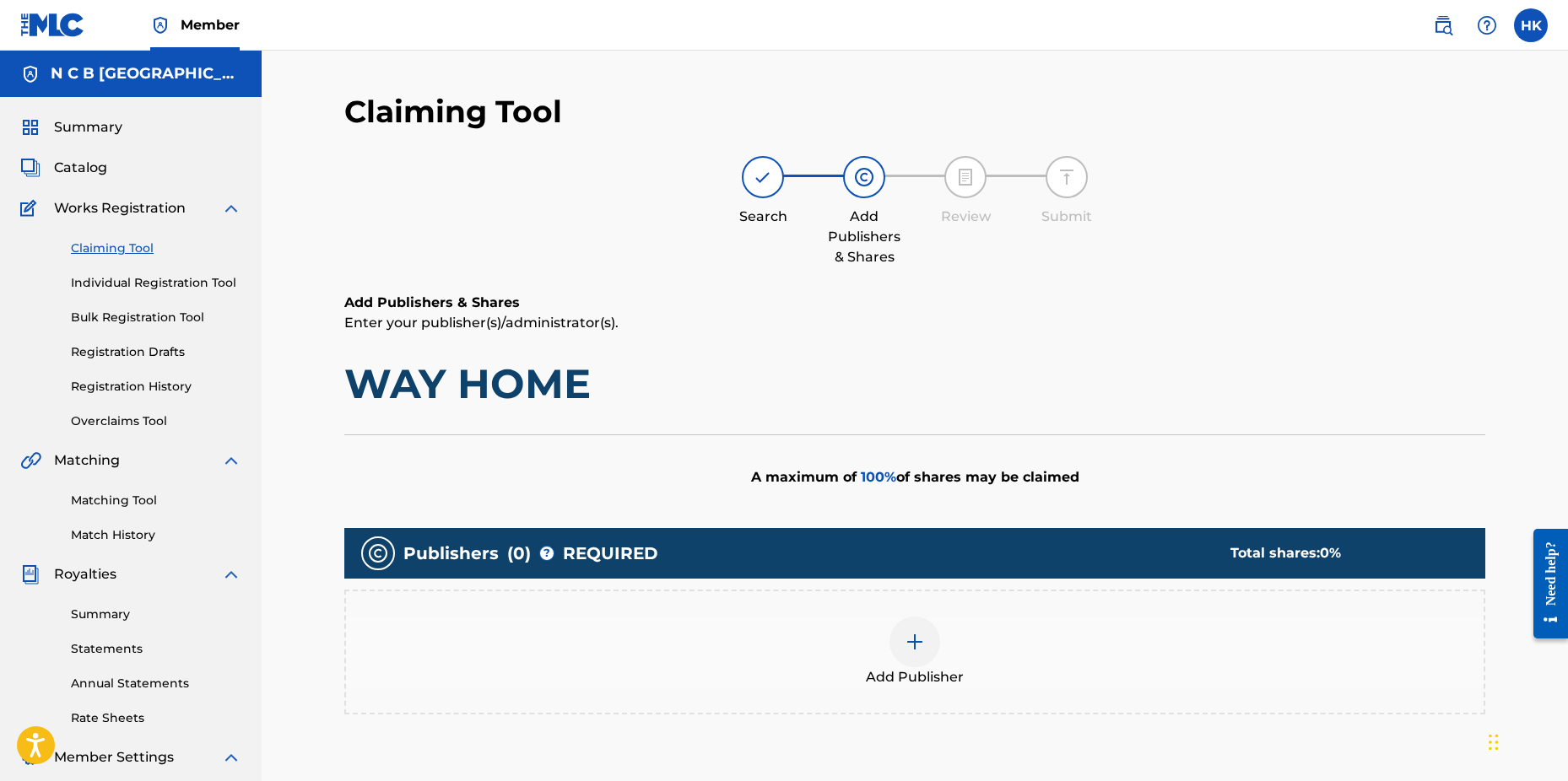
click at [915, 632] on div at bounding box center [915, 642] width 51 height 51
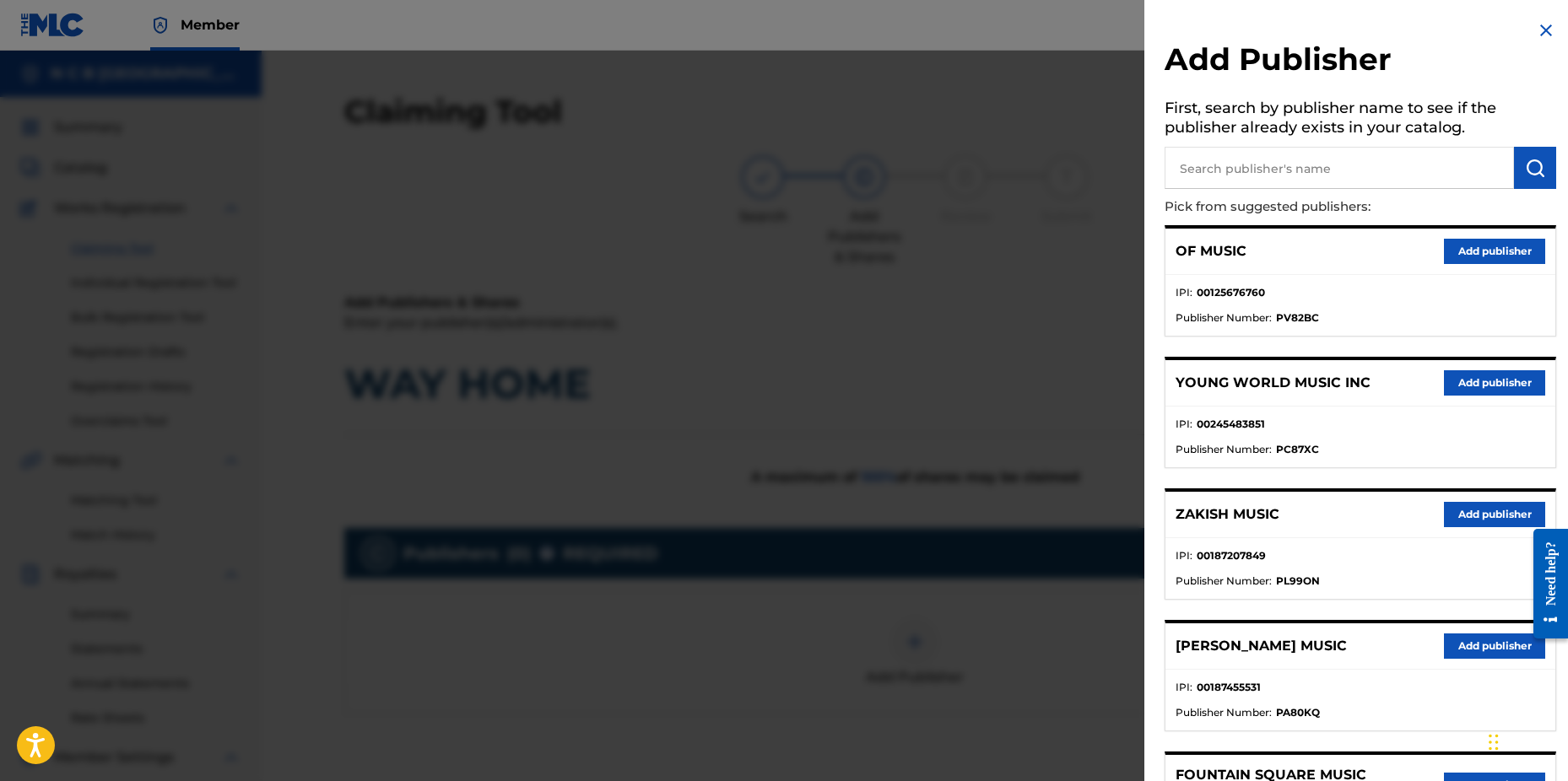
click at [1225, 165] on input "text" at bounding box center [1340, 168] width 349 height 42
type input "n c b"
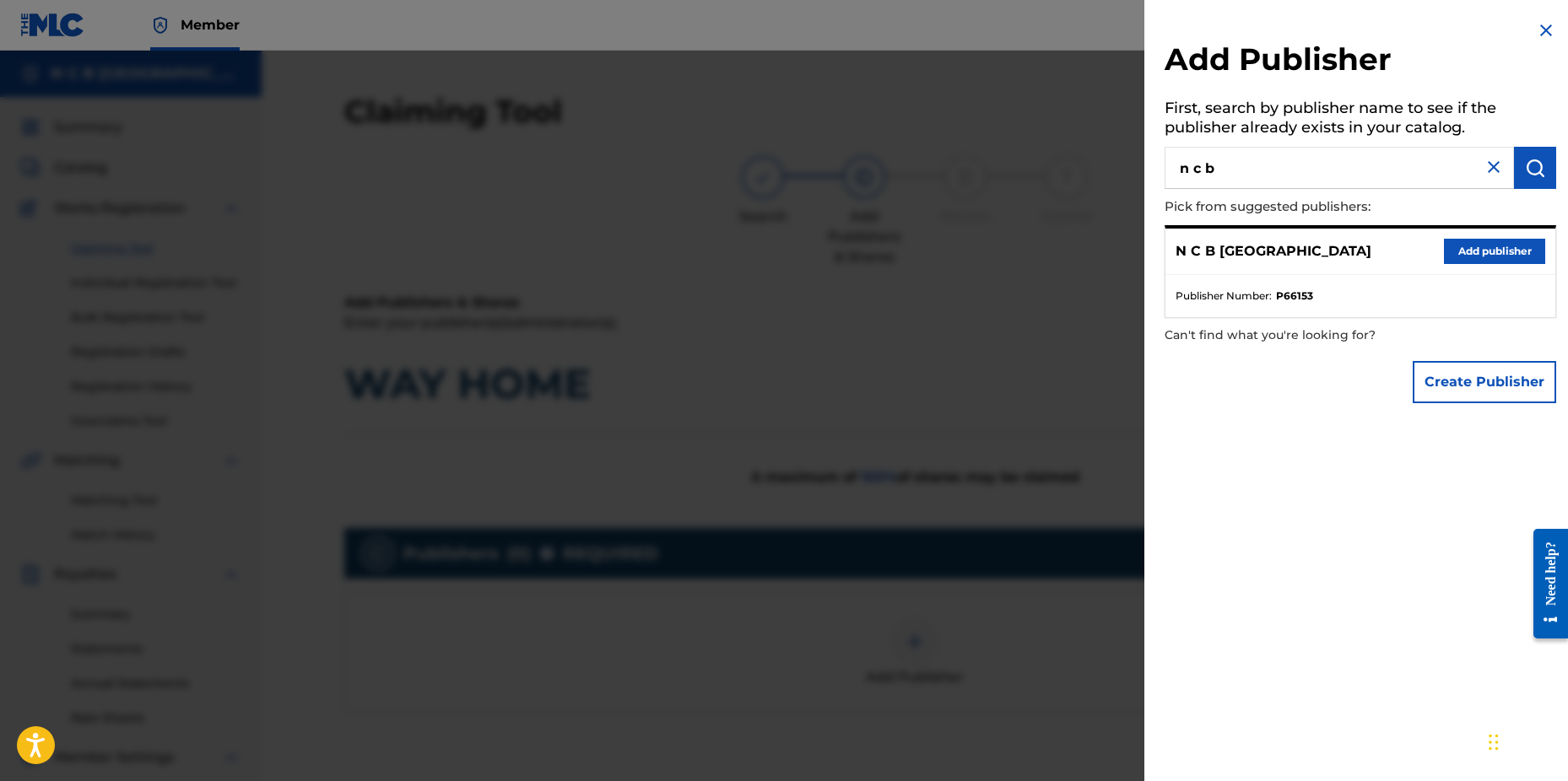
click at [1513, 252] on button "Add publisher" at bounding box center [1495, 251] width 101 height 25
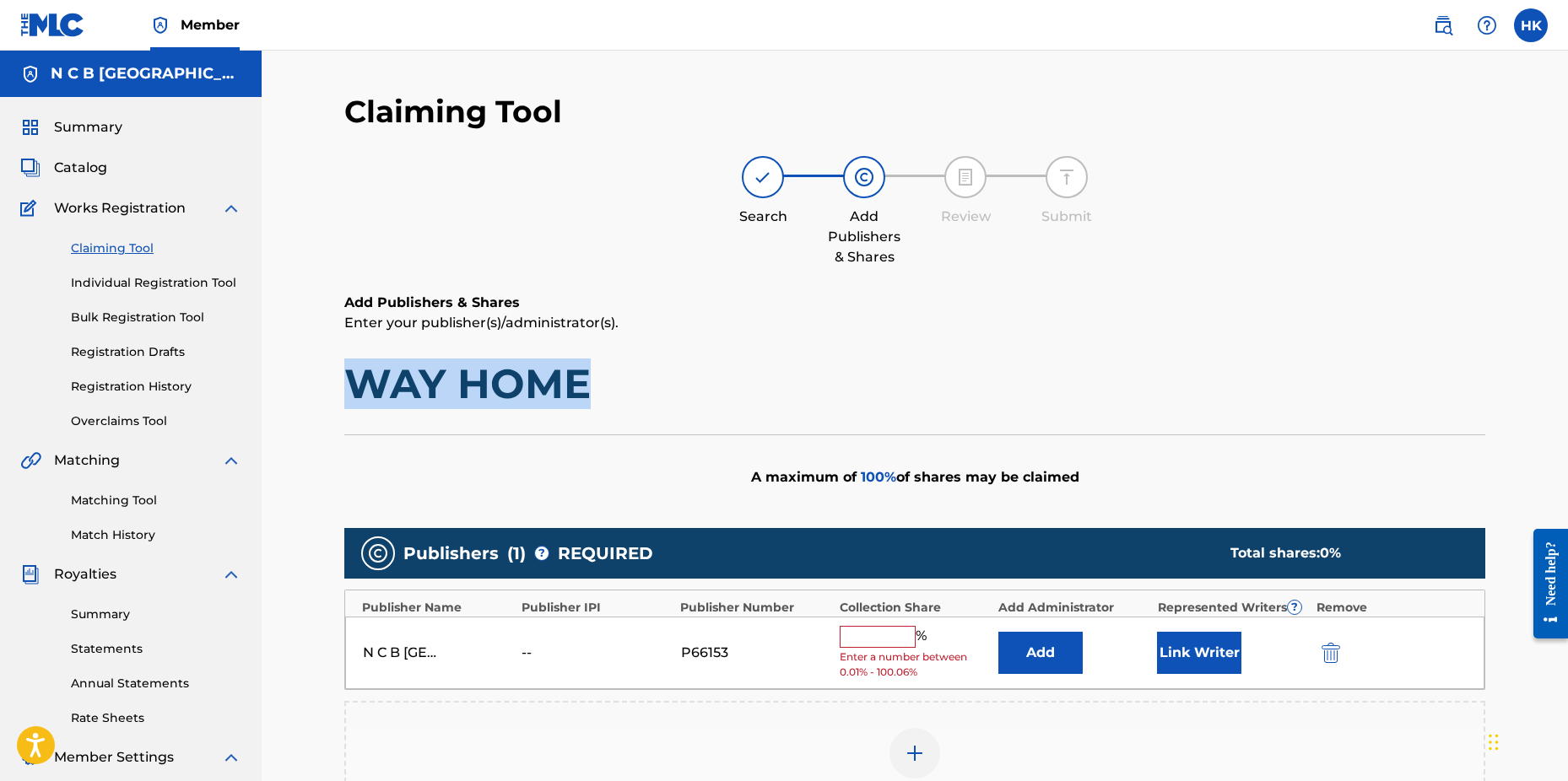
drag, startPoint x: 596, startPoint y: 384, endPoint x: 347, endPoint y: 371, distance: 249.3
click at [347, 371] on h1 "WAY HOME" at bounding box center [915, 384] width 1141 height 51
drag, startPoint x: 898, startPoint y: 641, endPoint x: 883, endPoint y: 638, distance: 15.3
click at [892, 638] on input "text" at bounding box center [878, 637] width 76 height 22
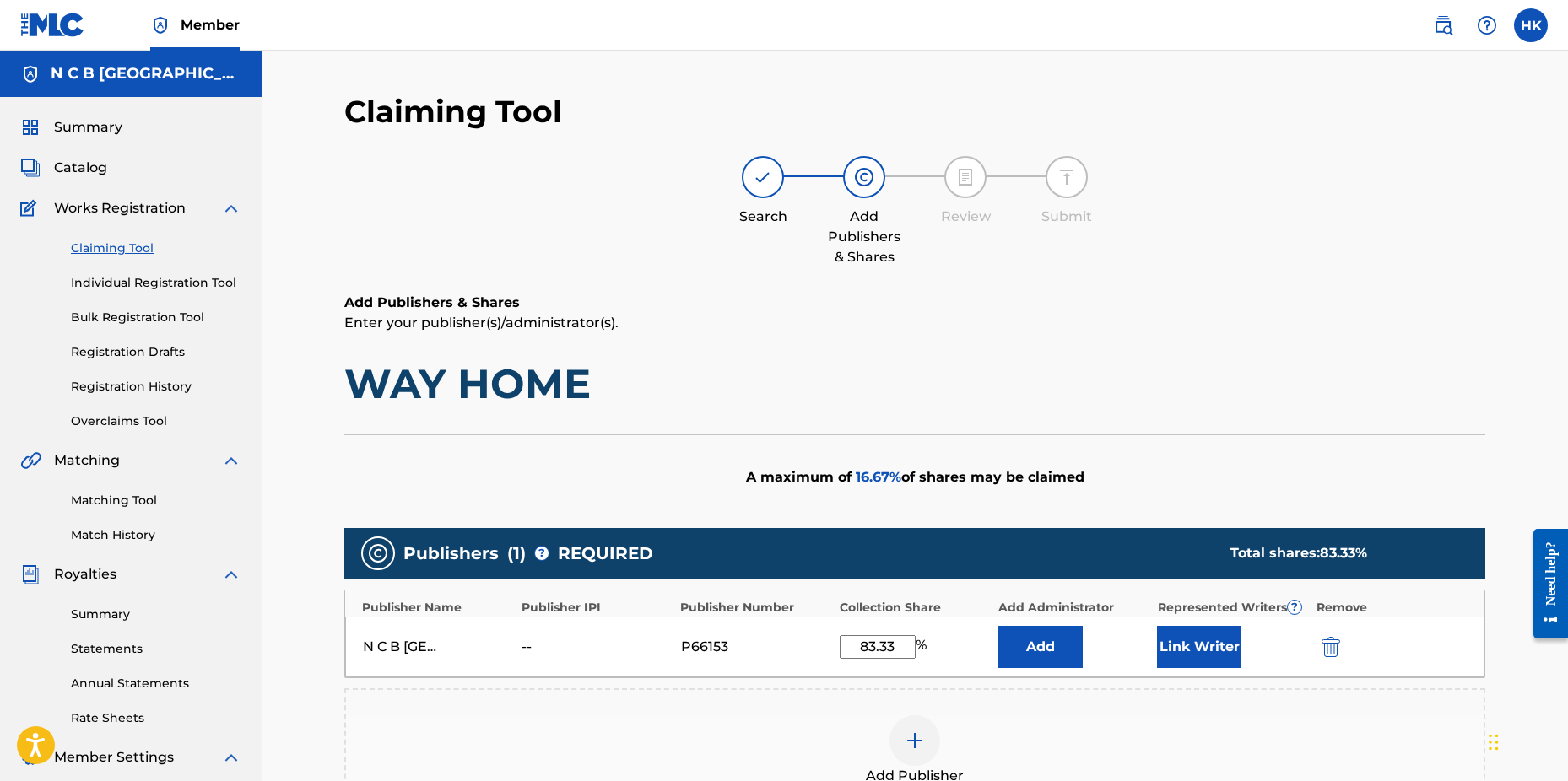
type input "83.33"
click at [1181, 637] on button "Link Writer" at bounding box center [1200, 647] width 85 height 42
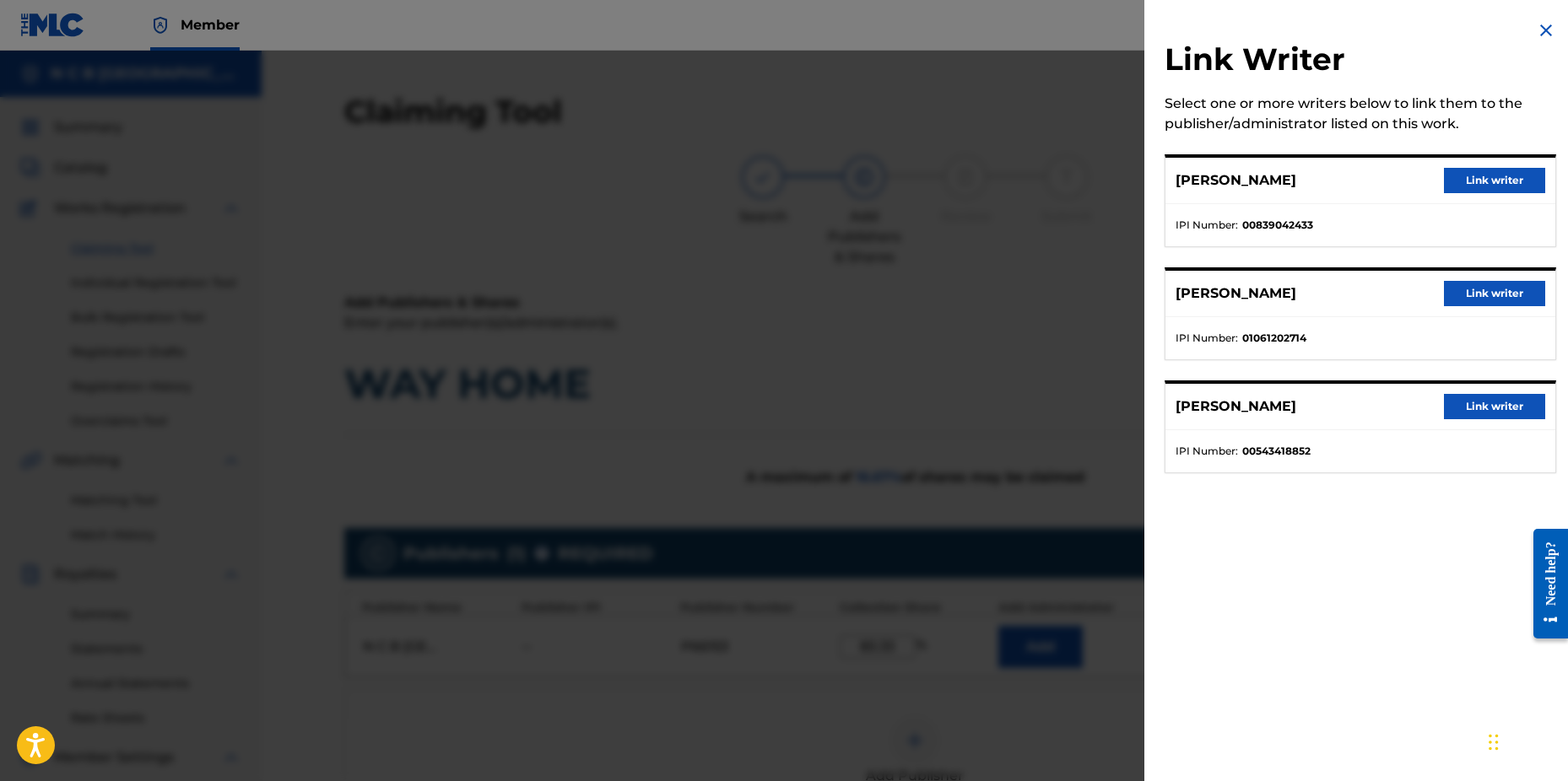
click at [1456, 288] on button "Link writer" at bounding box center [1495, 293] width 101 height 25
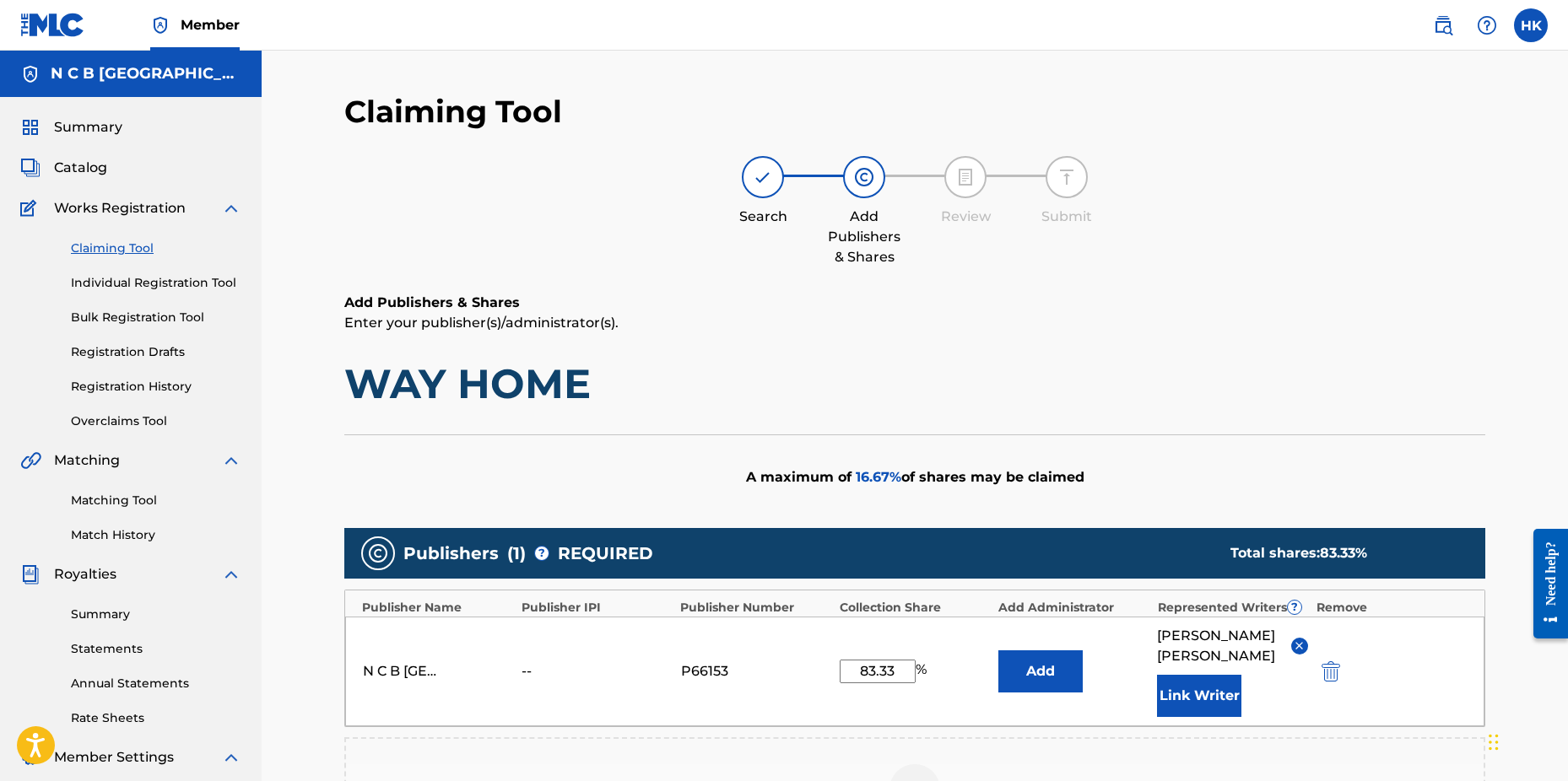
click at [1213, 689] on button "Link Writer" at bounding box center [1200, 695] width 85 height 42
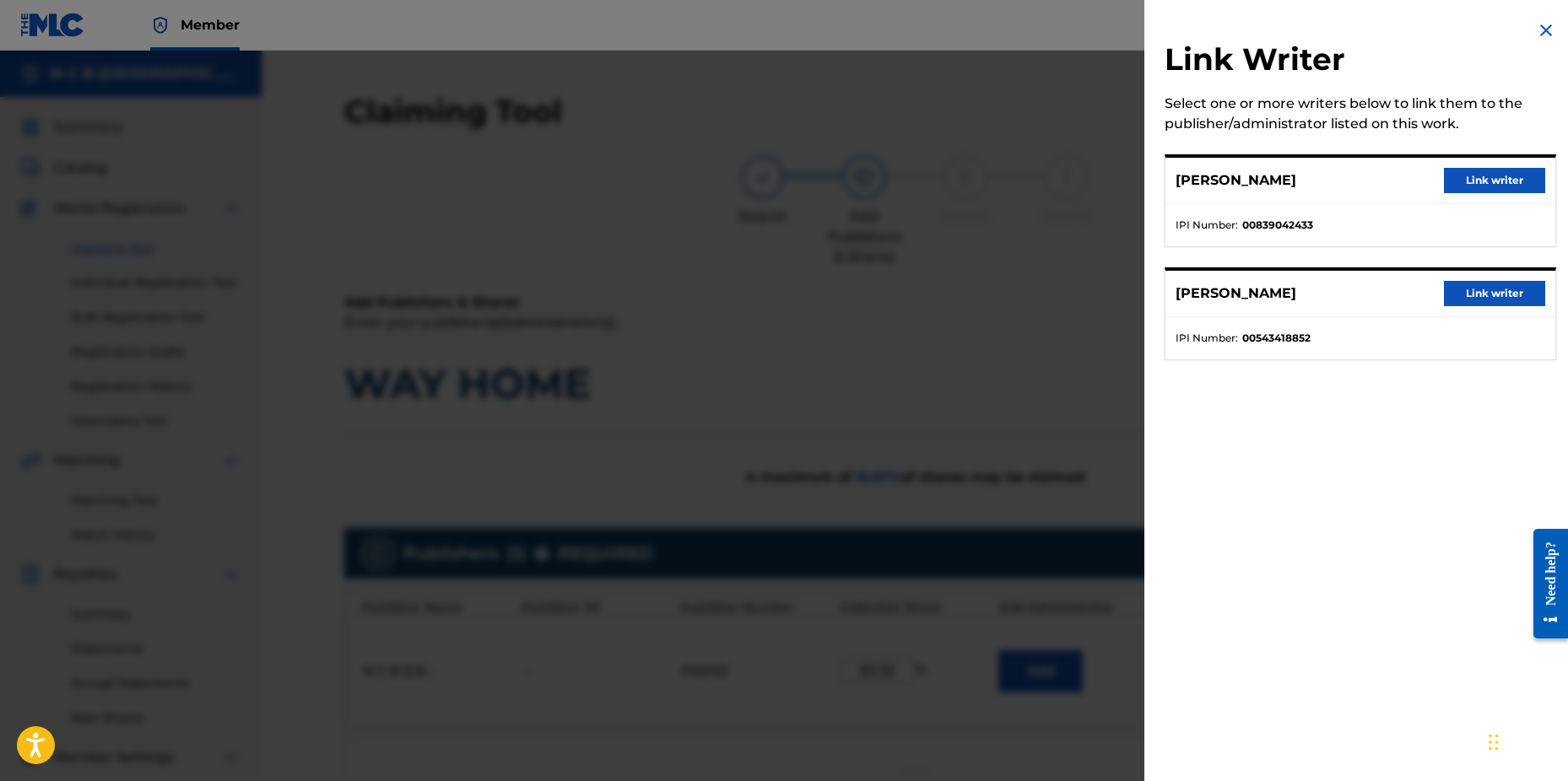
click at [1465, 302] on button "Link writer" at bounding box center [1495, 293] width 101 height 25
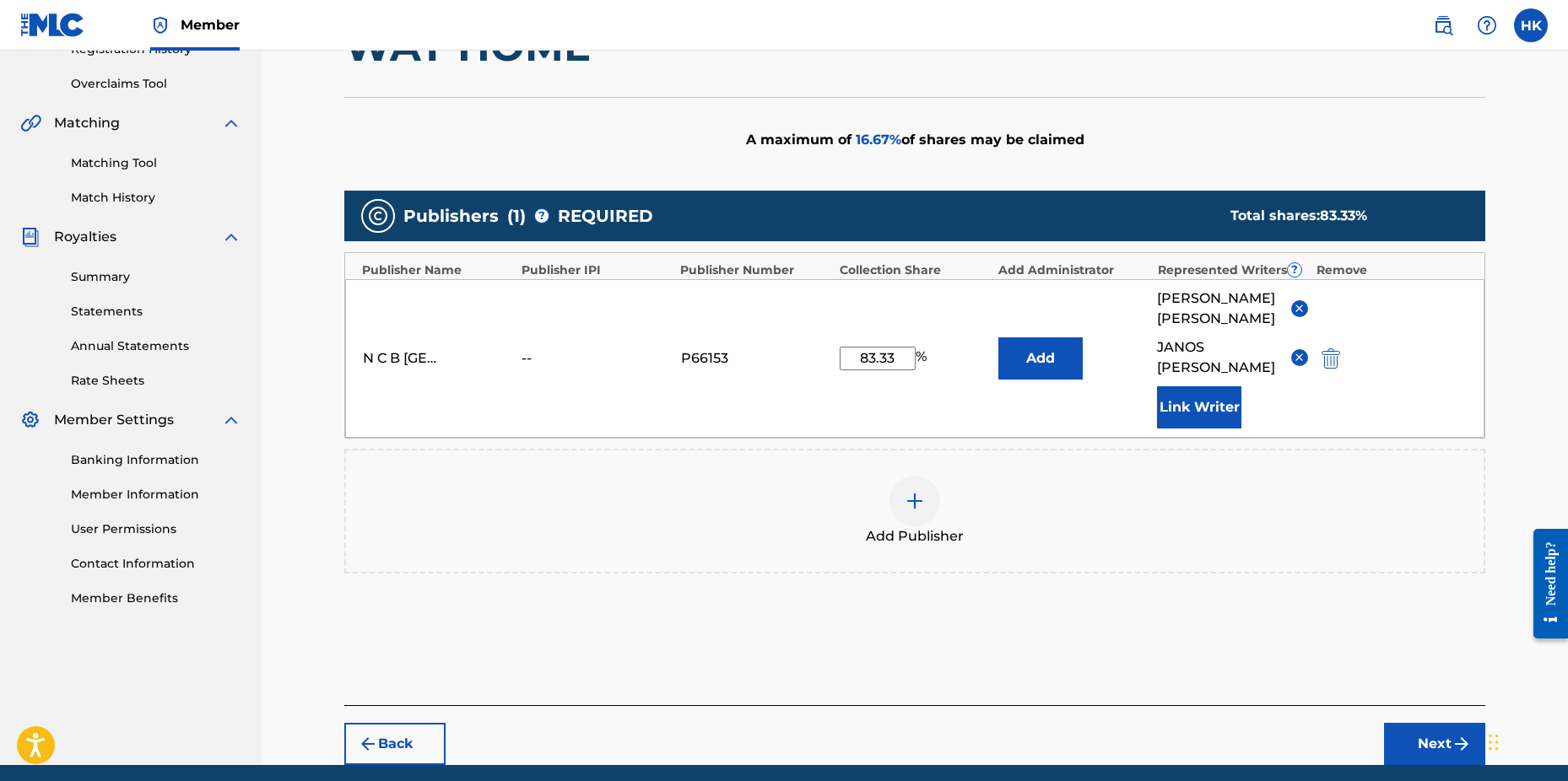
click at [1407, 748] on button "Next" at bounding box center [1435, 744] width 101 height 42
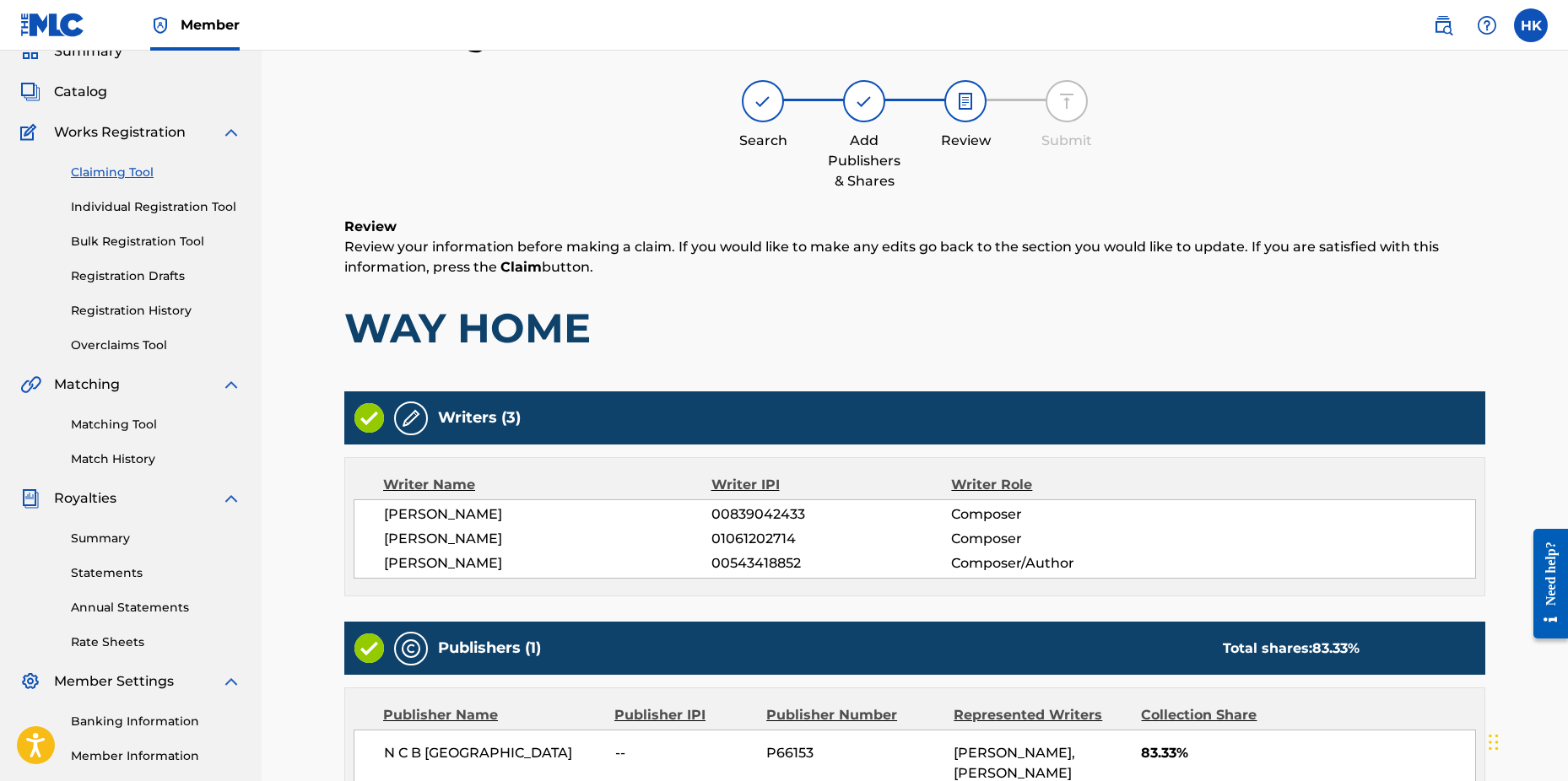
scroll to position [296, 0]
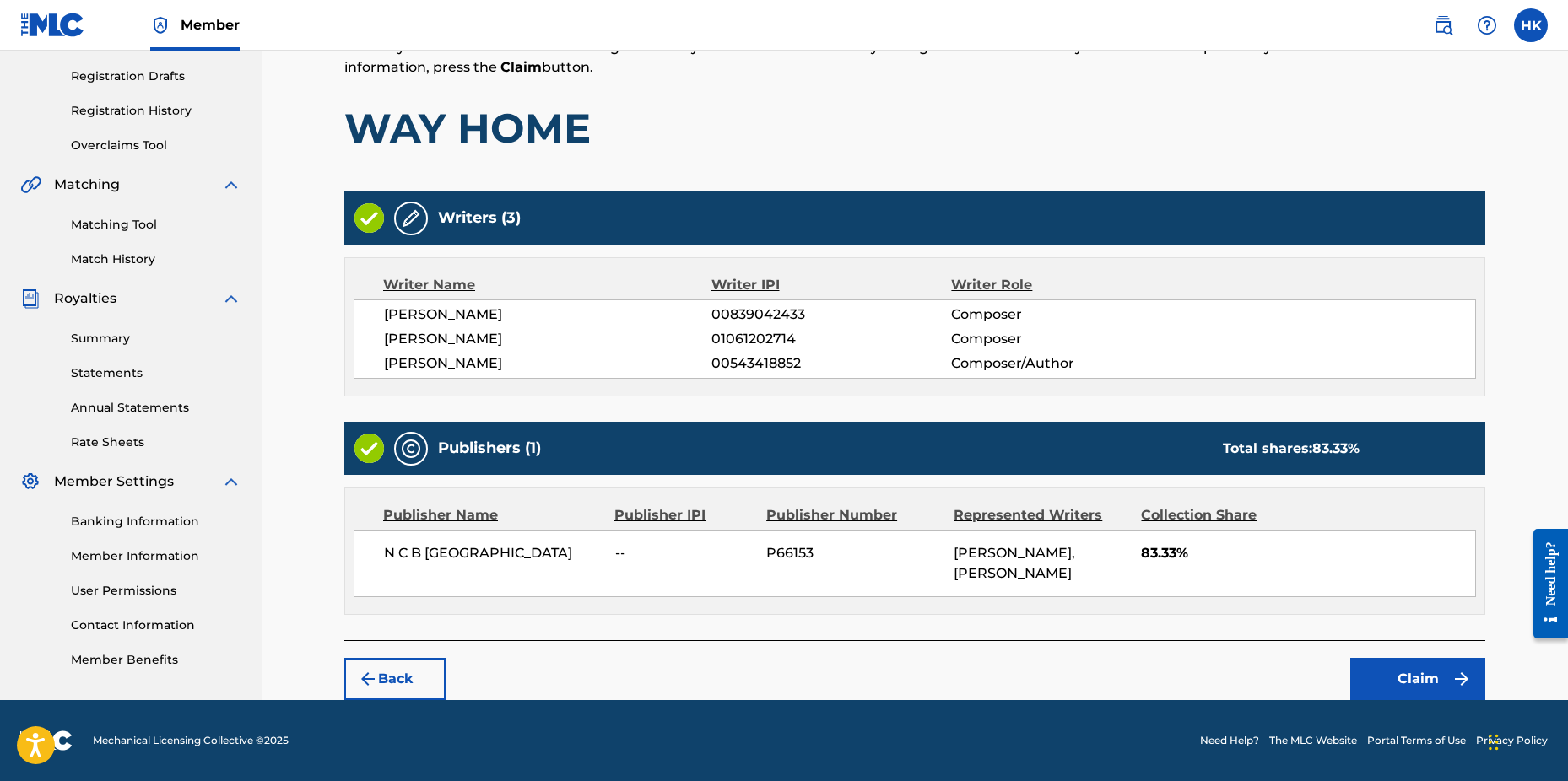
click at [1409, 675] on button "Claim" at bounding box center [1418, 679] width 135 height 42
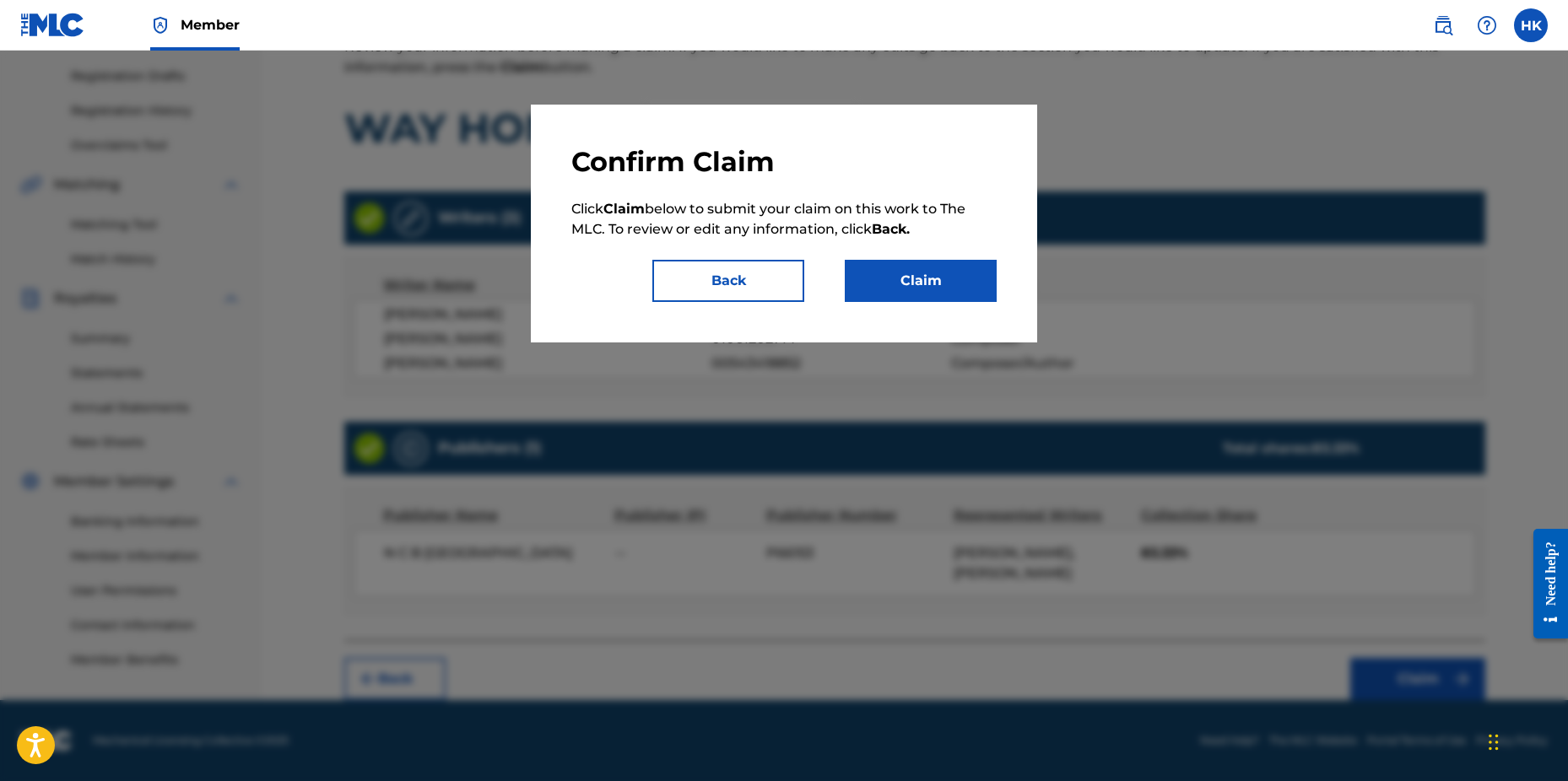
click at [923, 269] on button "Claim" at bounding box center [921, 281] width 152 height 42
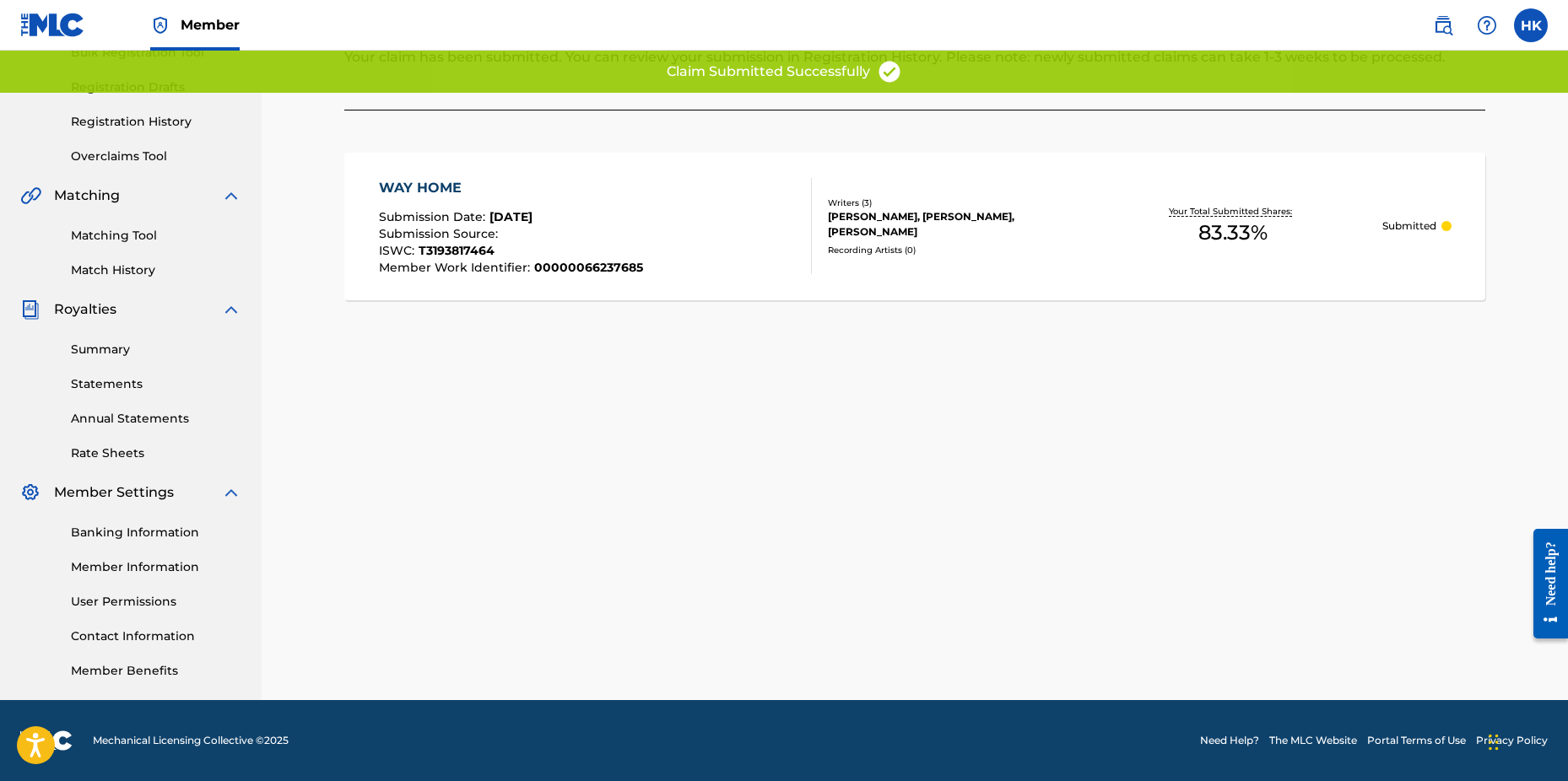
scroll to position [265, 0]
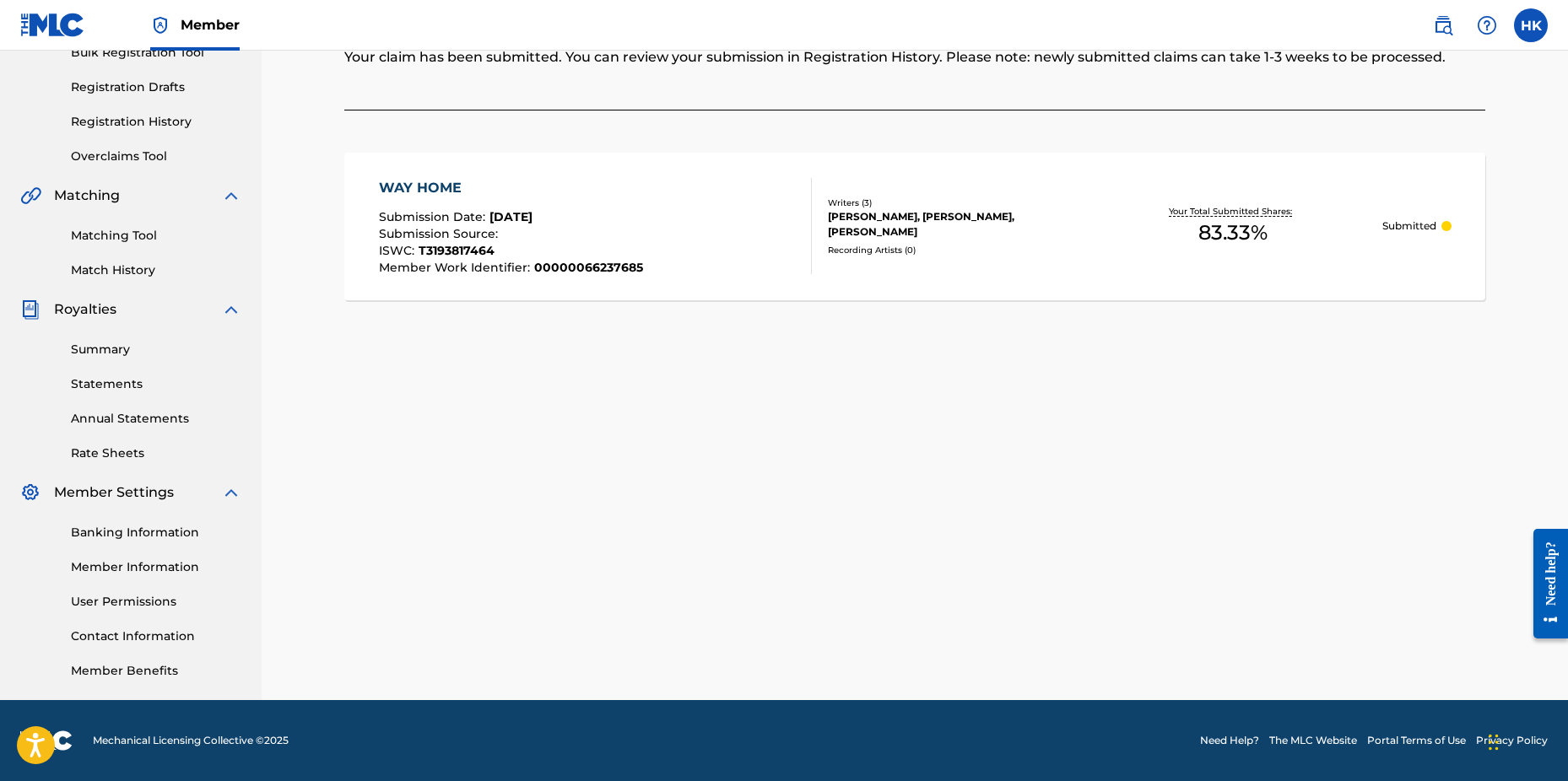
click at [1295, 321] on div "Submit Your claim has been submitted. You can review your submission in Registr…" at bounding box center [915, 185] width 1141 height 314
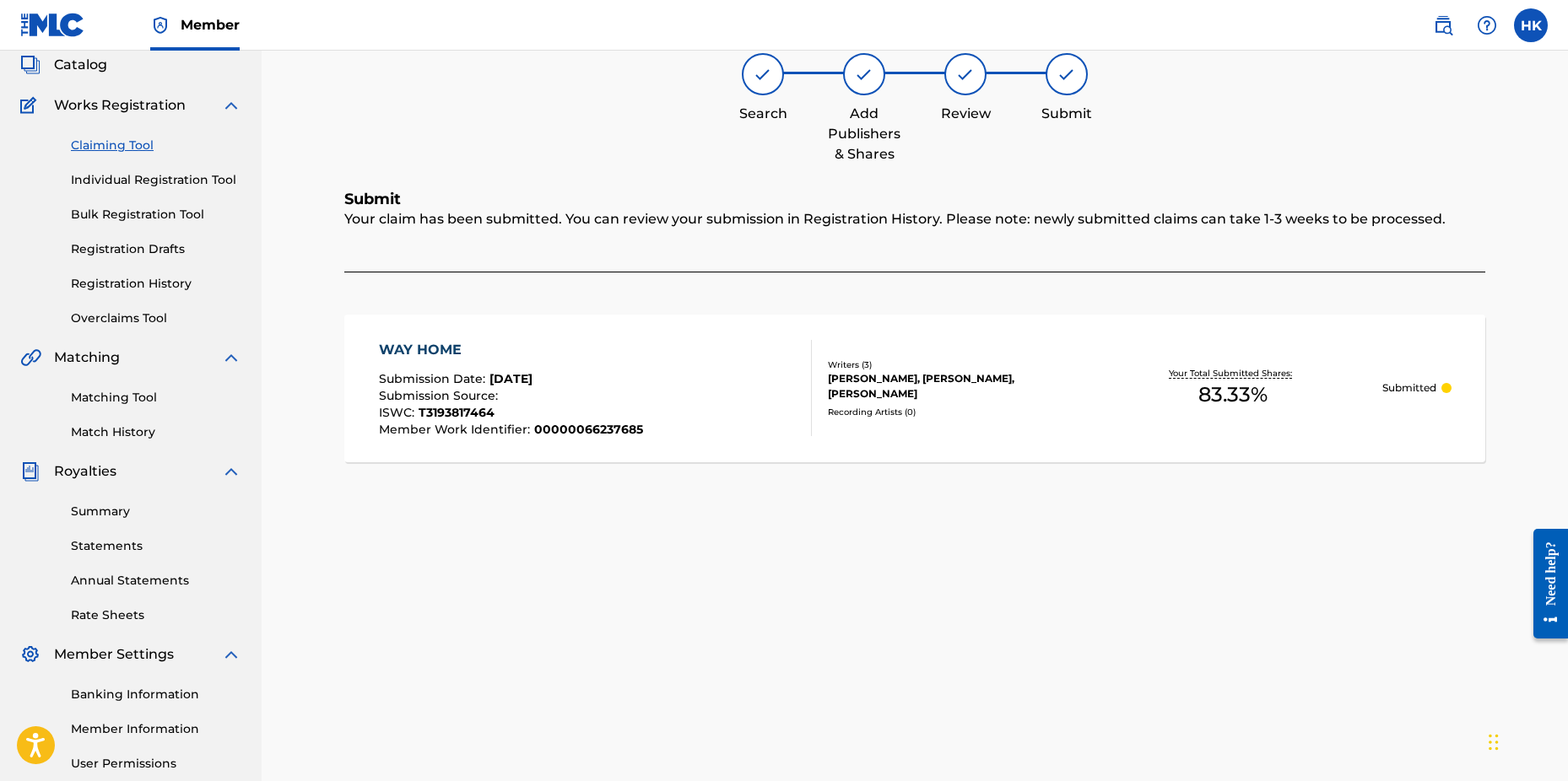
scroll to position [0, 0]
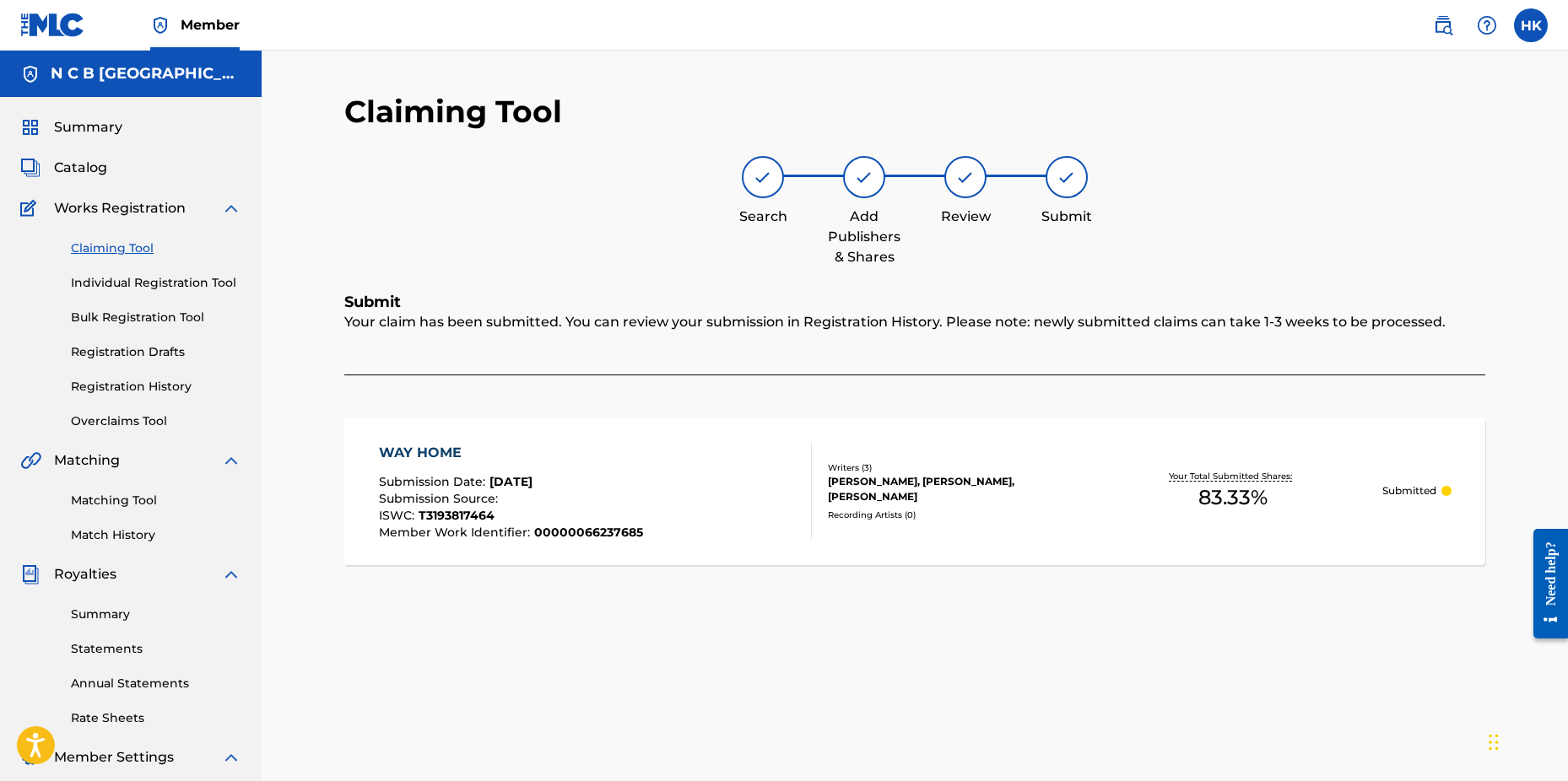
click at [87, 165] on span "Catalog" at bounding box center [80, 168] width 54 height 20
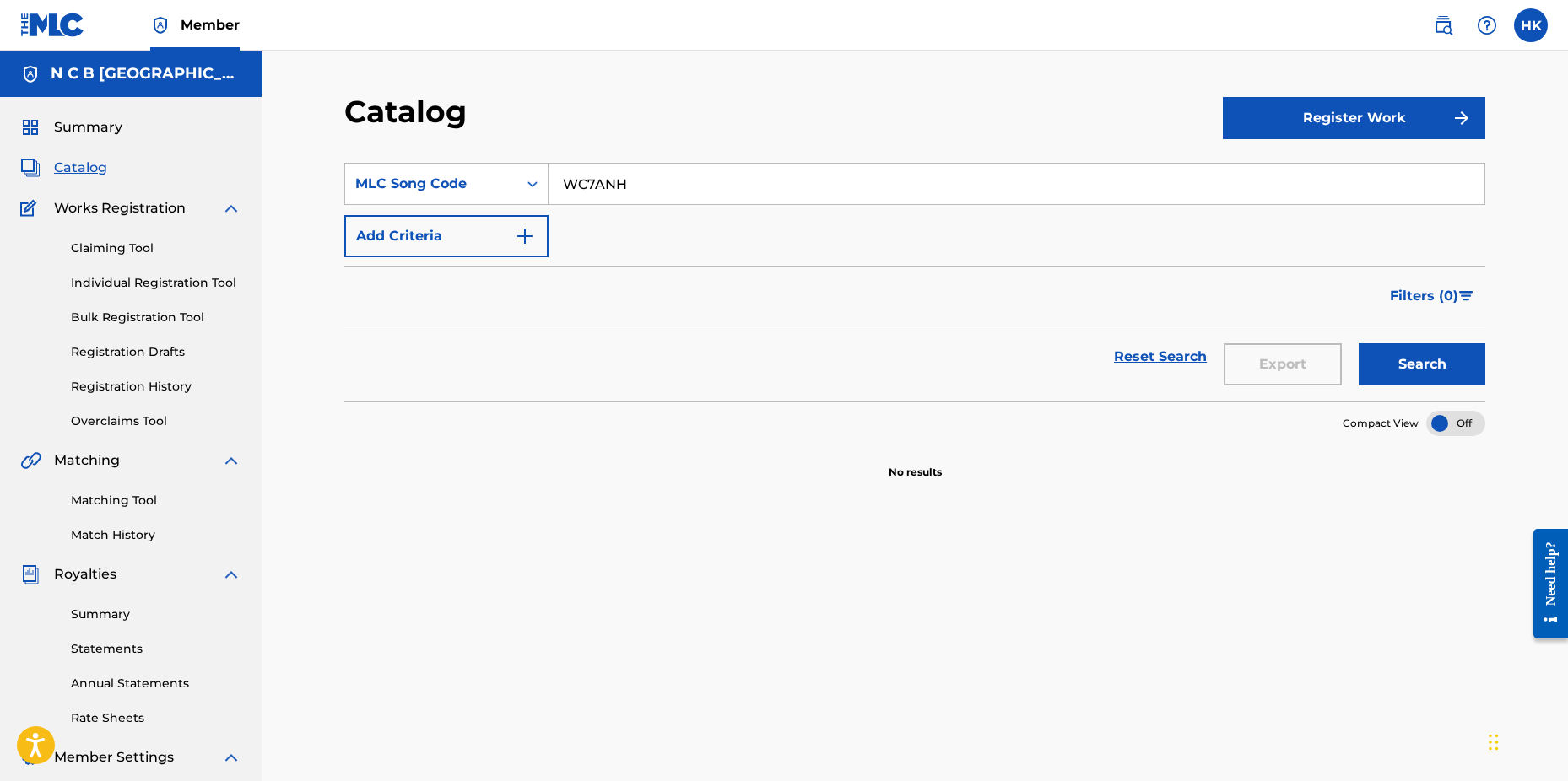
click at [748, 193] on input "WC7ANH" at bounding box center [1017, 183] width 936 height 41
type input "W"
paste input "UA6DJ1"
type input "UA6DJ1"
click at [1359, 343] on button "Search" at bounding box center [1422, 364] width 126 height 42
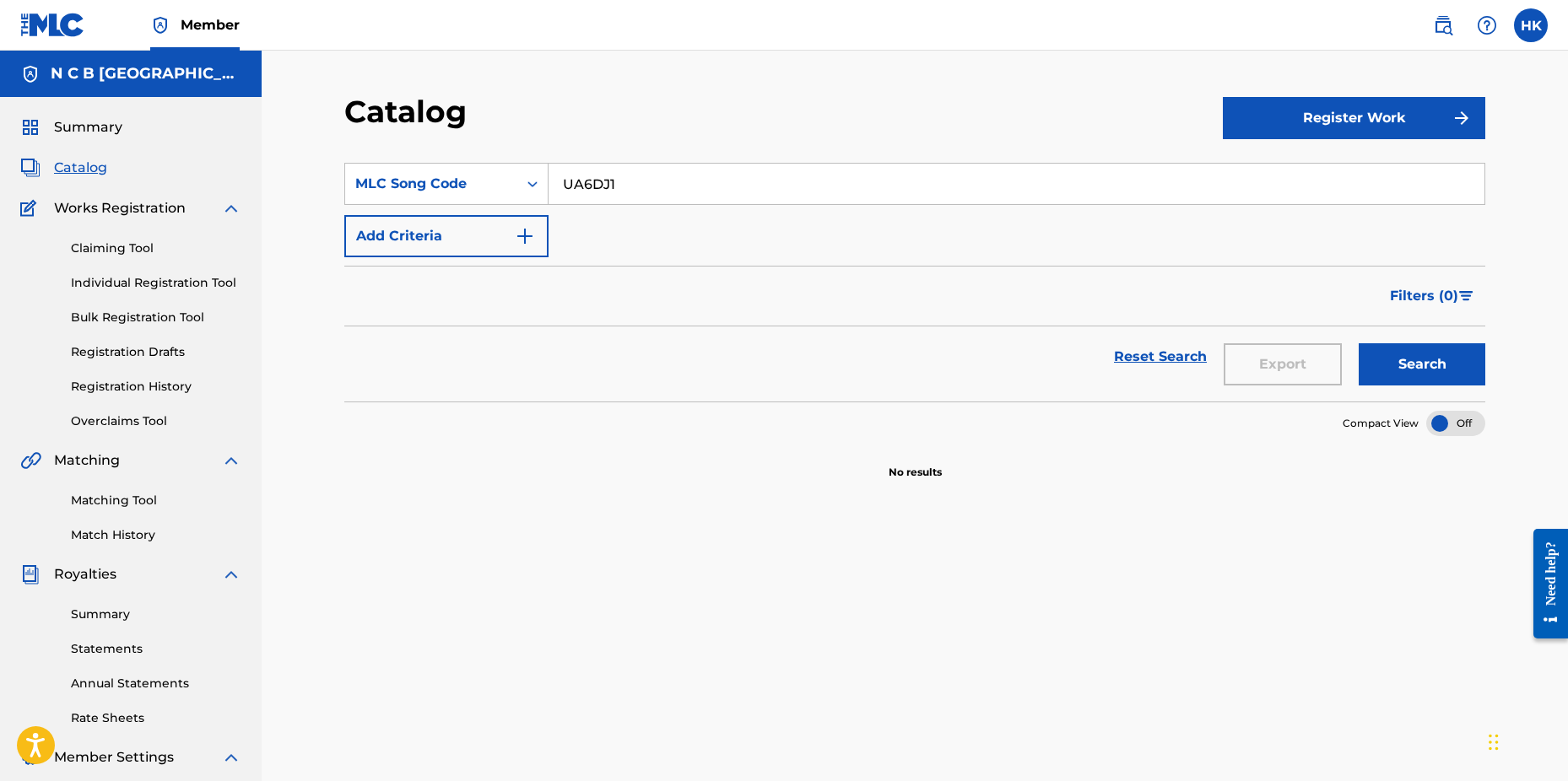
click at [146, 248] on link "Claiming Tool" at bounding box center [156, 248] width 170 height 18
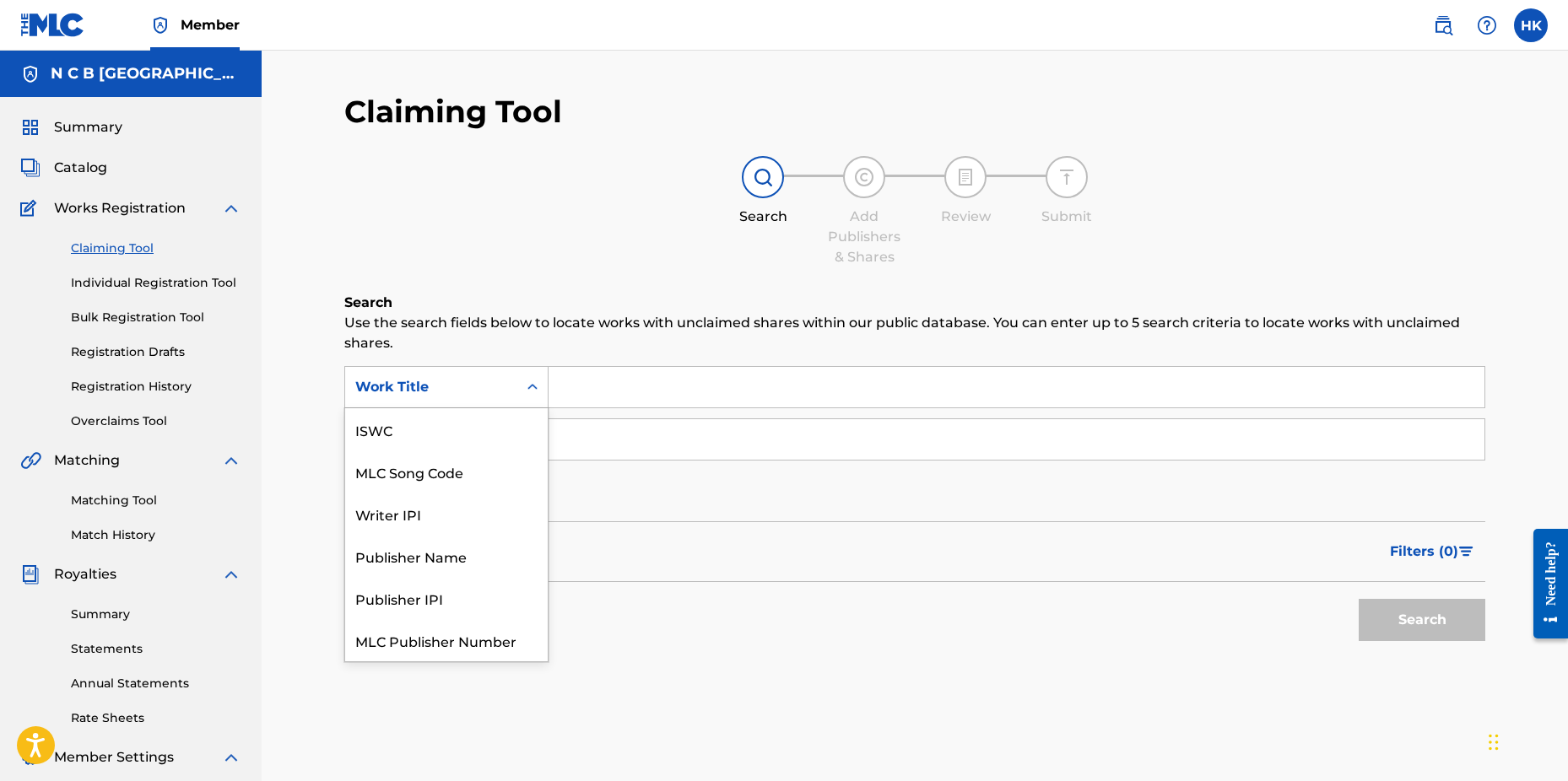
click at [529, 393] on icon "Search Form" at bounding box center [532, 387] width 17 height 17
click at [500, 426] on div "MLC Song Code" at bounding box center [446, 429] width 202 height 42
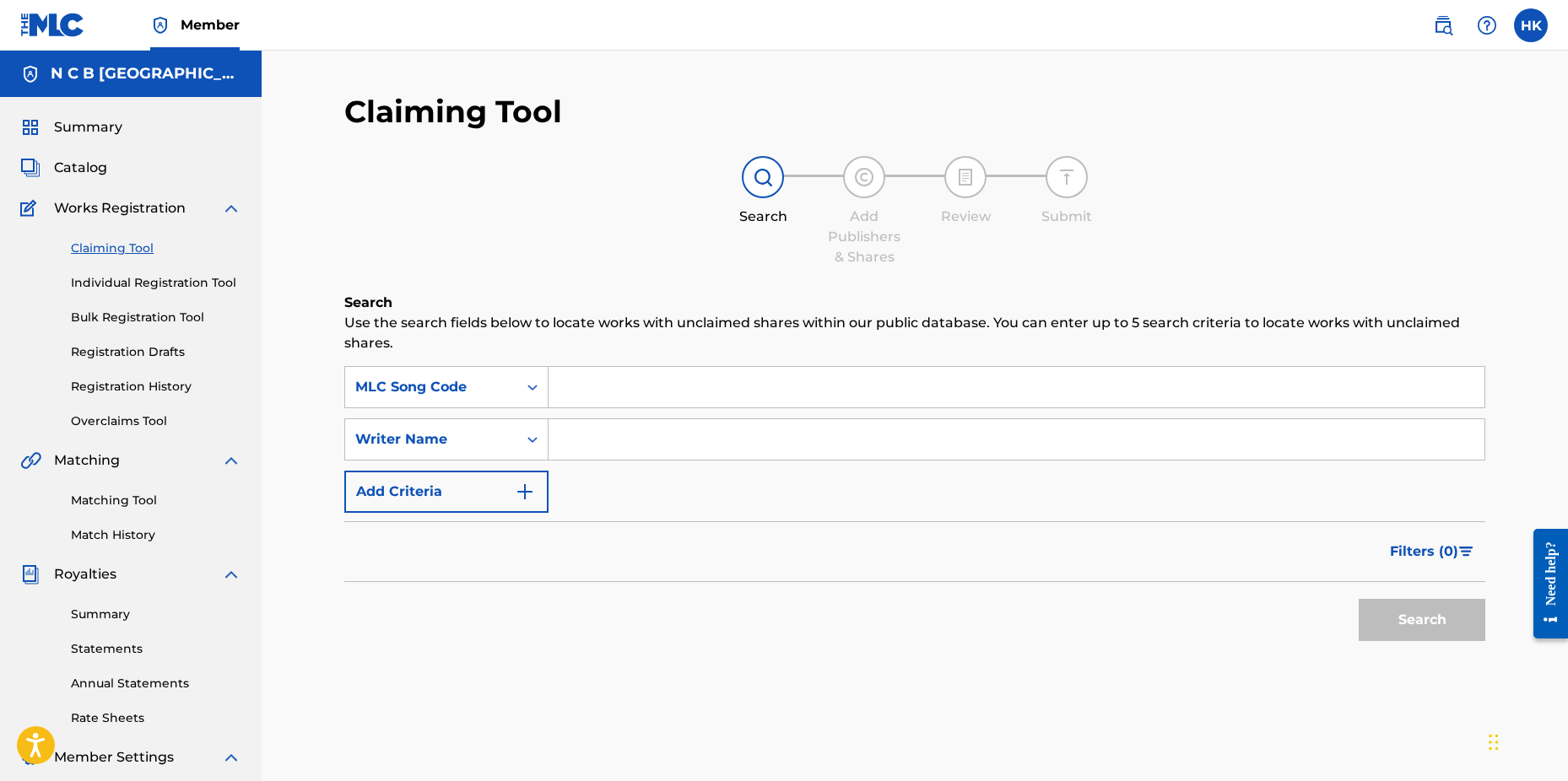
click at [557, 394] on input "Search Form" at bounding box center [1017, 387] width 936 height 41
paste input "UA6DJ1"
type input "UA6DJ1"
click at [1359, 599] on button "Search" at bounding box center [1422, 619] width 126 height 42
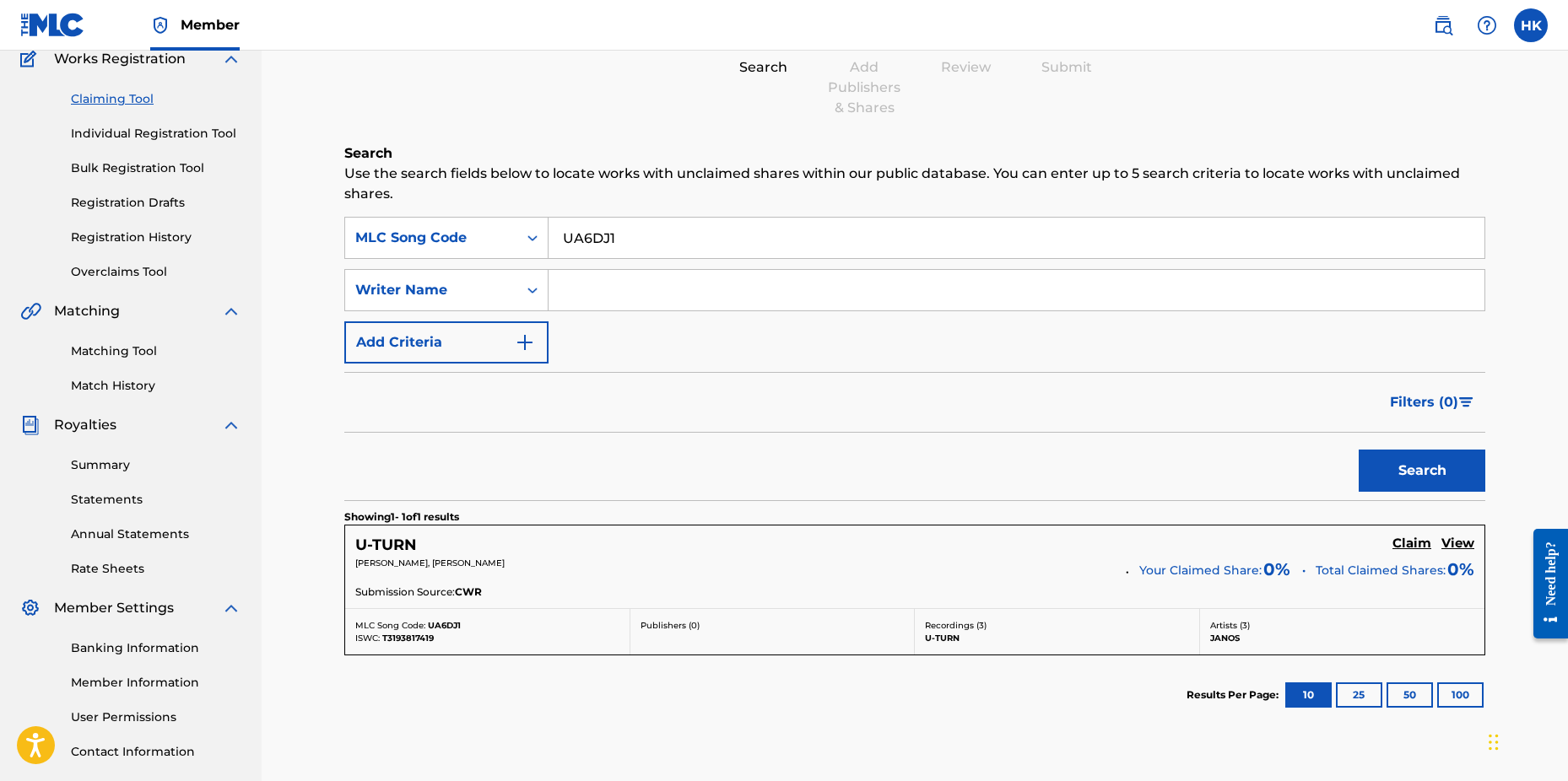
scroll to position [269, 0]
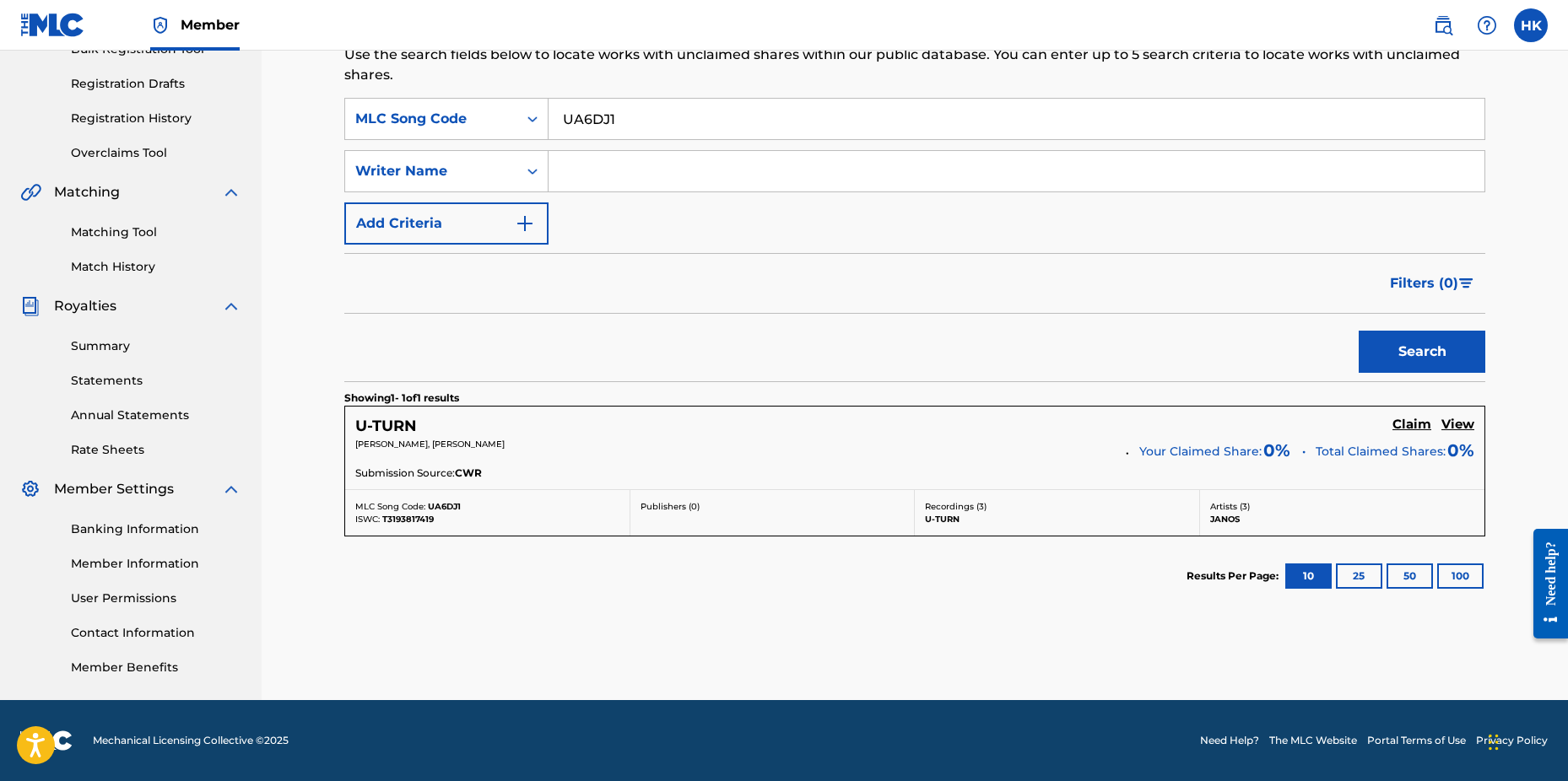
click at [1405, 423] on h5 "Claim" at bounding box center [1412, 424] width 39 height 16
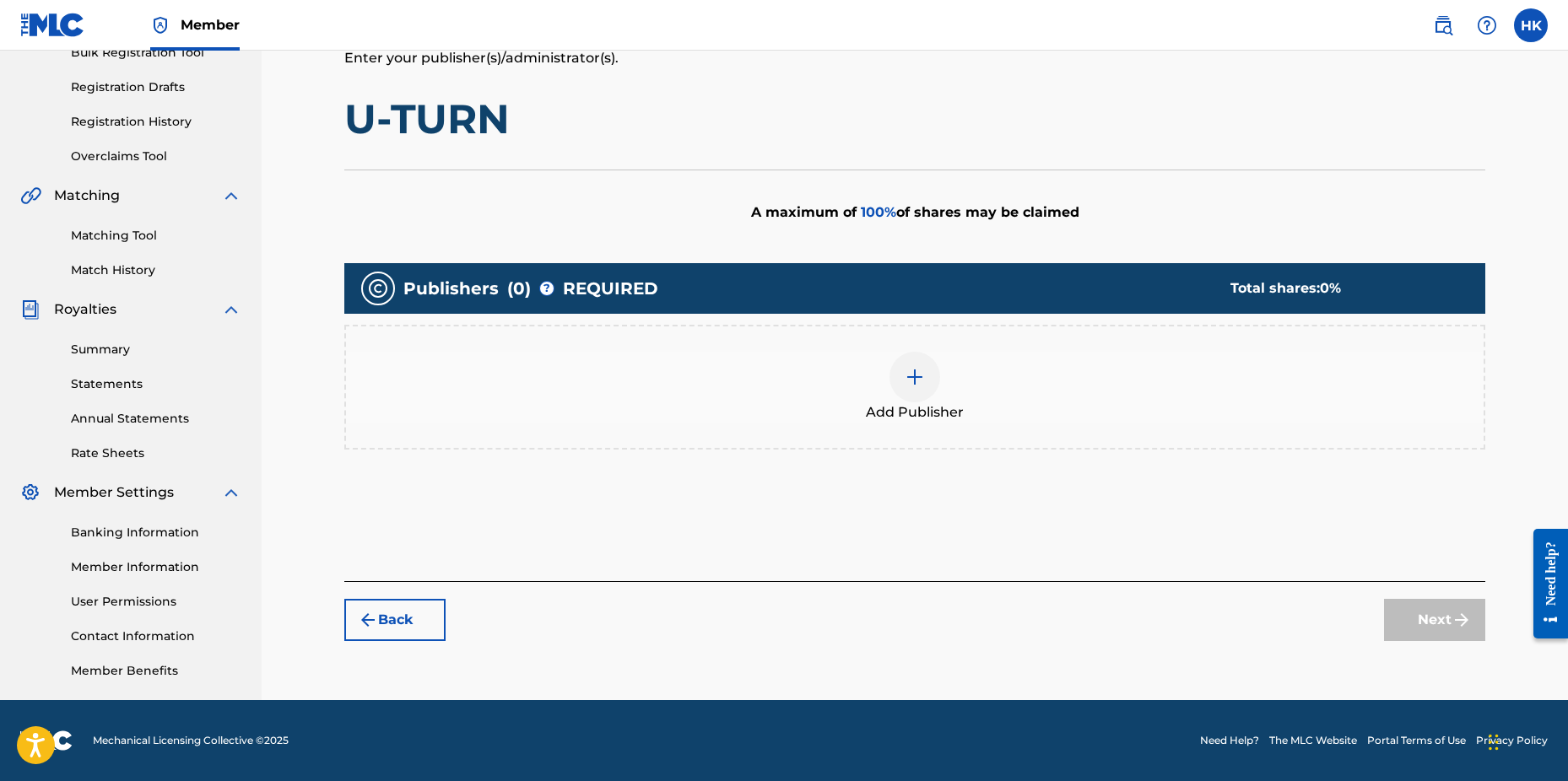
scroll to position [265, 0]
click at [918, 382] on img at bounding box center [915, 377] width 20 height 20
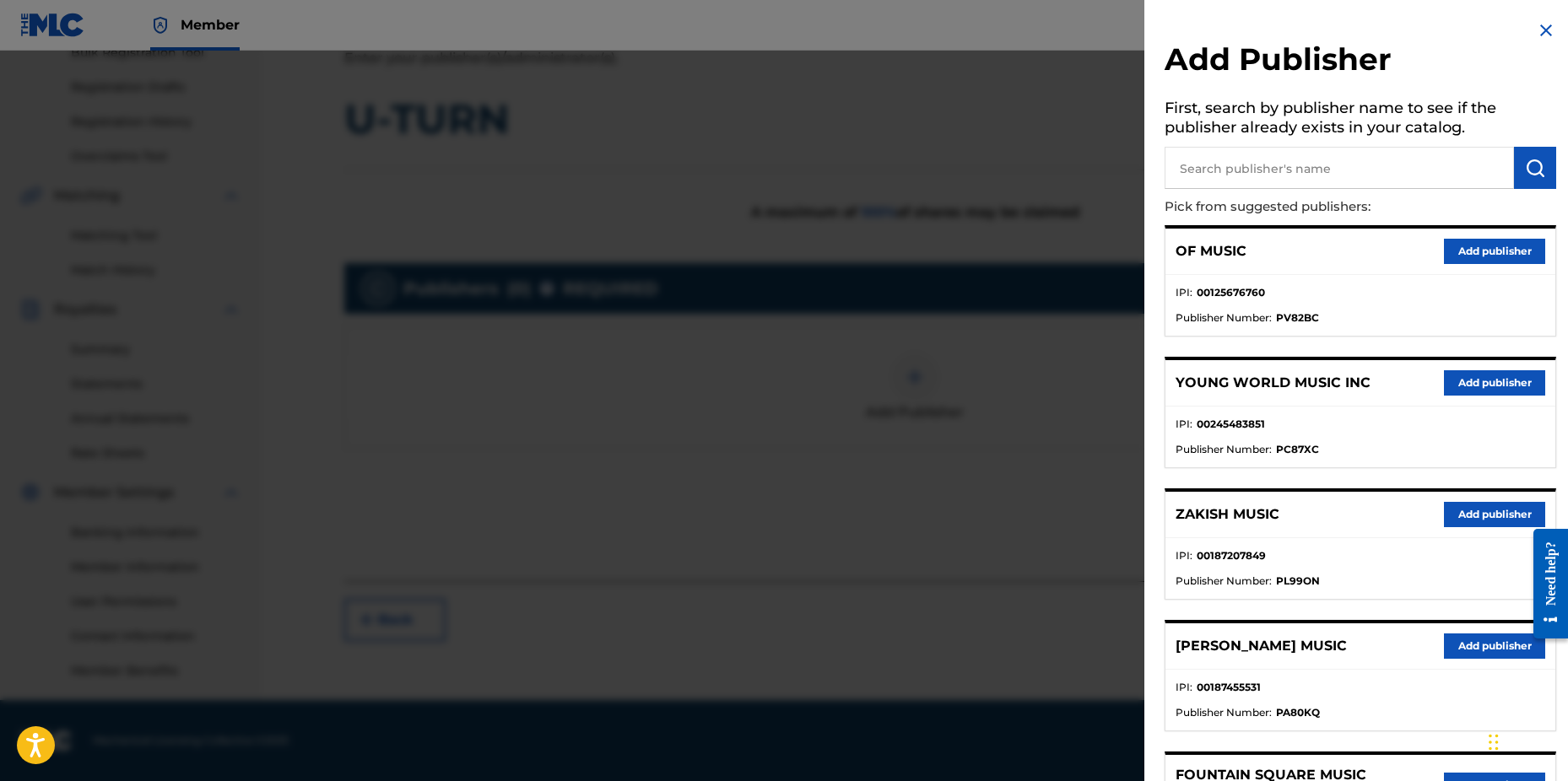
click at [1299, 163] on input "text" at bounding box center [1340, 168] width 349 height 42
type input "n c b"
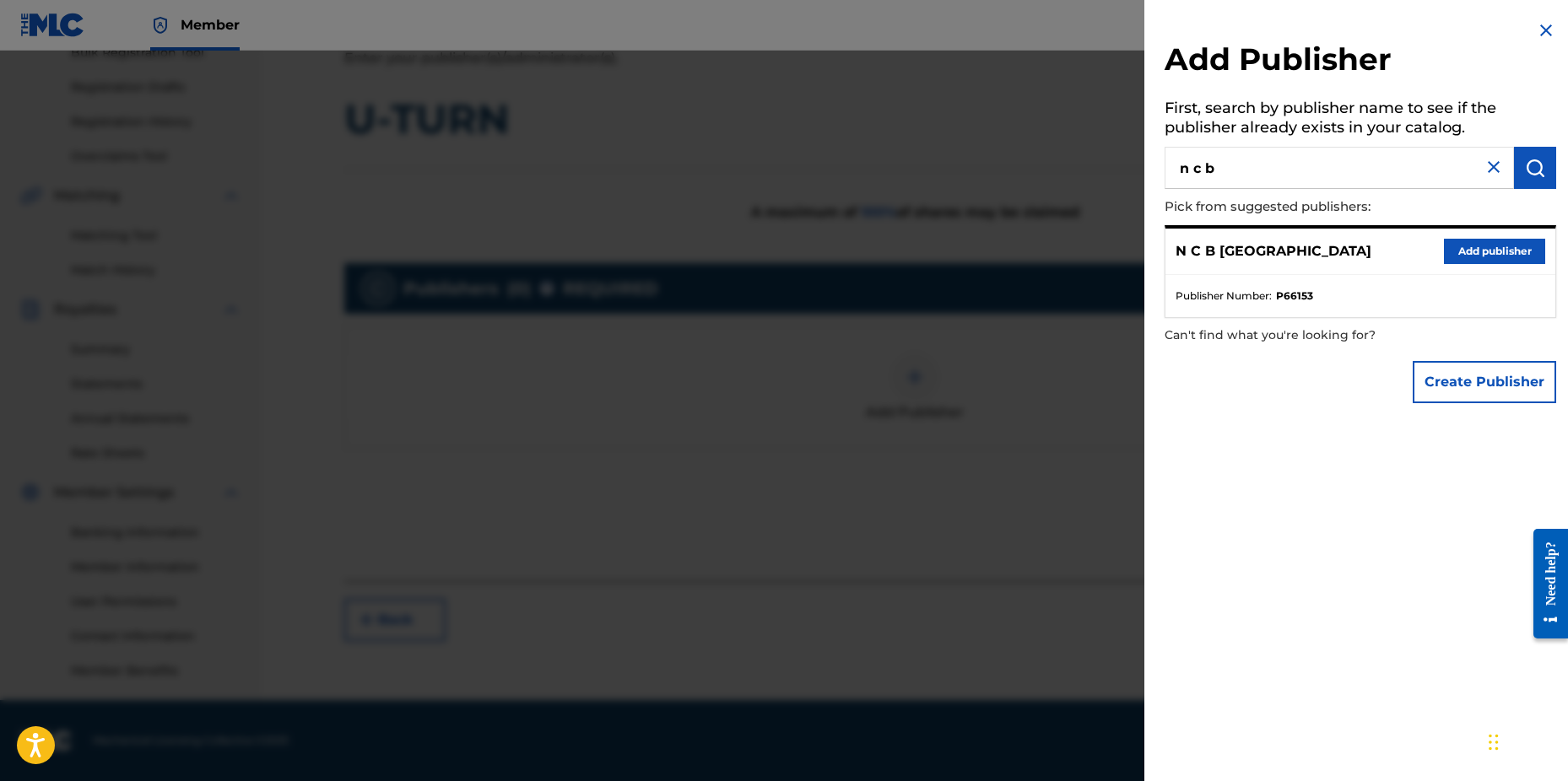
click at [1467, 251] on button "Add publisher" at bounding box center [1495, 251] width 101 height 25
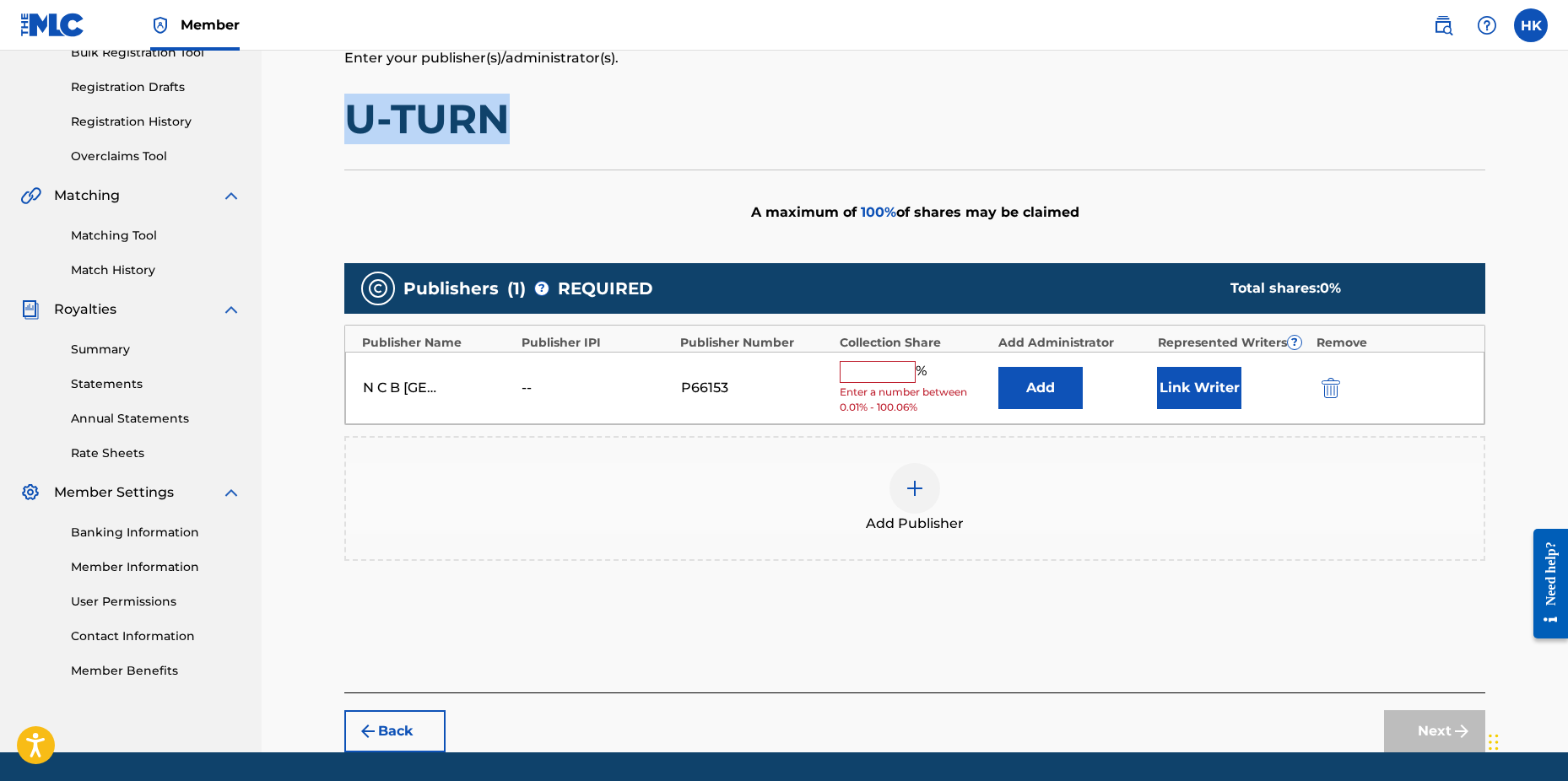
drag, startPoint x: 346, startPoint y: 114, endPoint x: 510, endPoint y: 117, distance: 164.0
click at [510, 117] on h1 "U-TURN" at bounding box center [915, 118] width 1141 height 51
click at [887, 378] on input "text" at bounding box center [878, 371] width 76 height 22
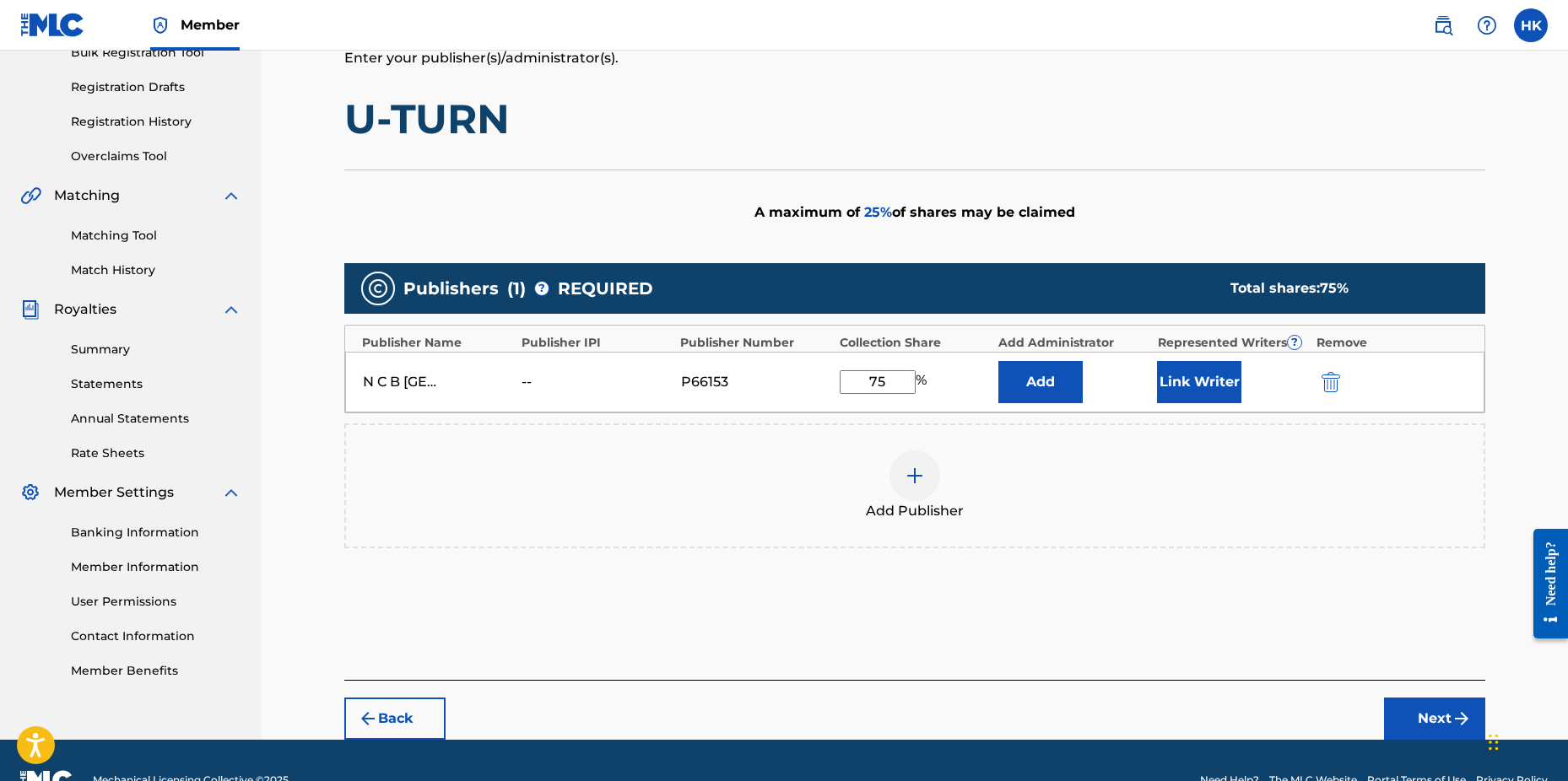
type input "75"
click at [1169, 390] on button "Link Writer" at bounding box center [1200, 382] width 85 height 42
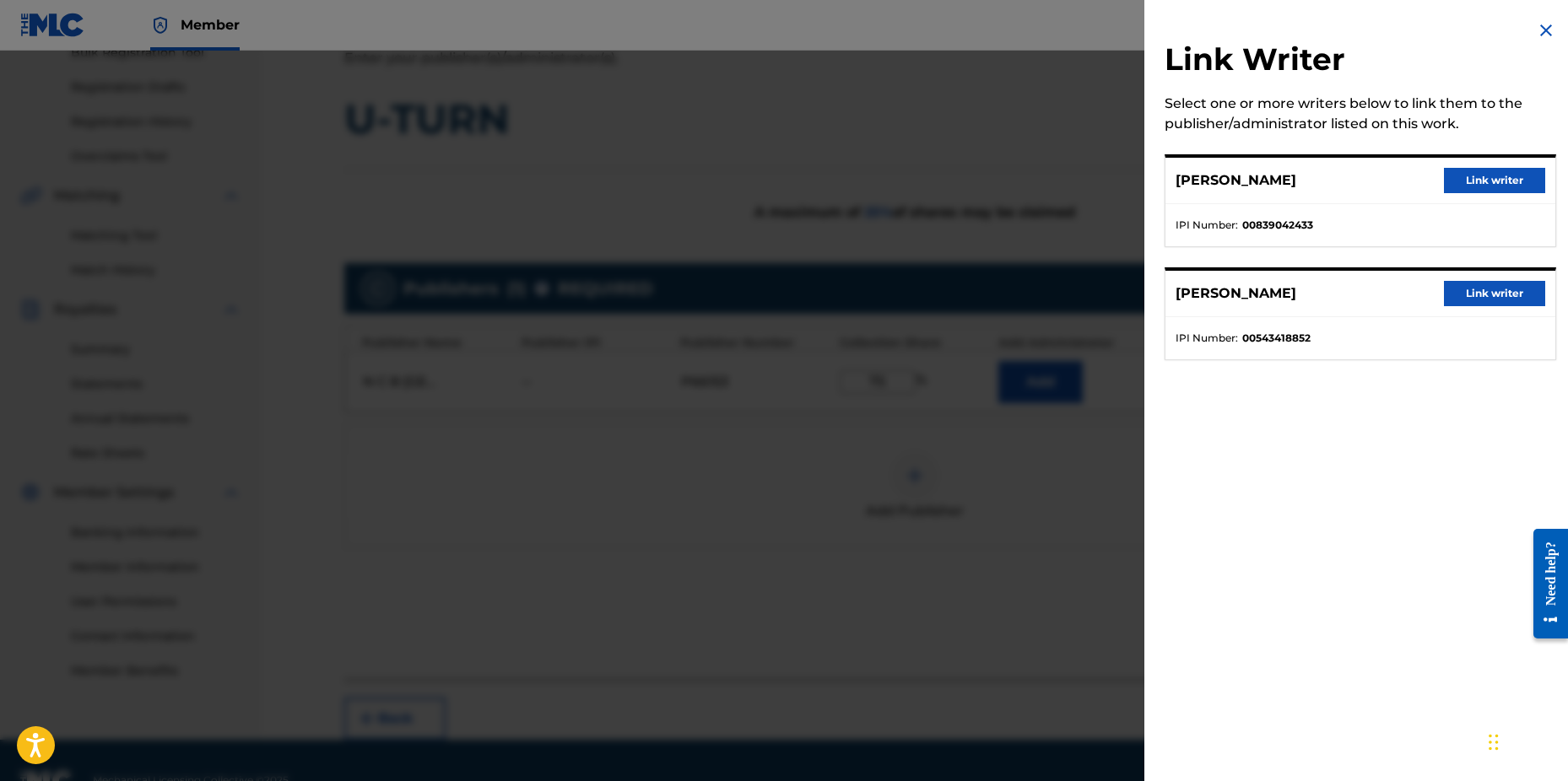
click at [1461, 299] on button "Link writer" at bounding box center [1495, 293] width 101 height 25
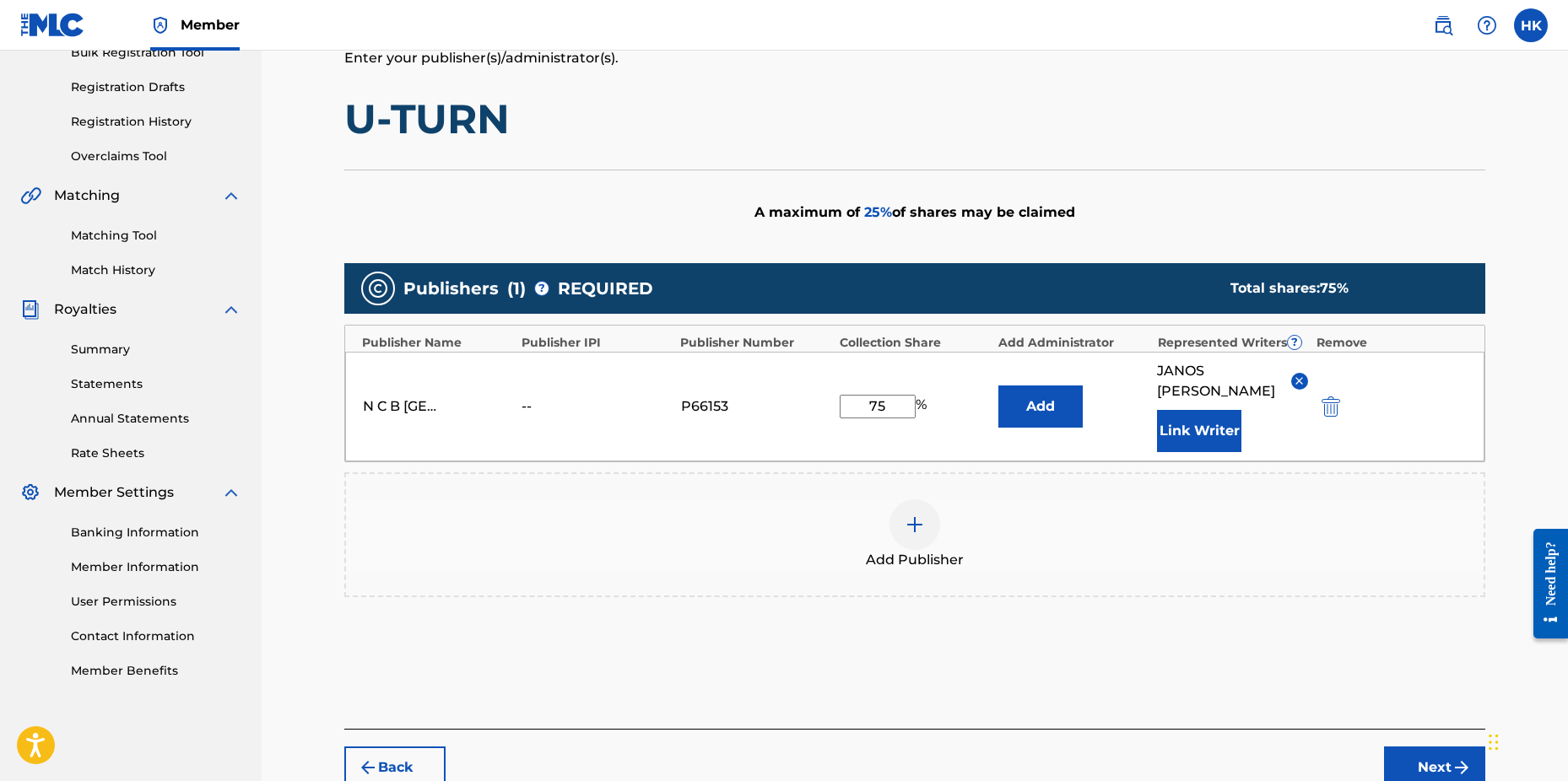
click at [1442, 755] on button "Next" at bounding box center [1435, 767] width 101 height 42
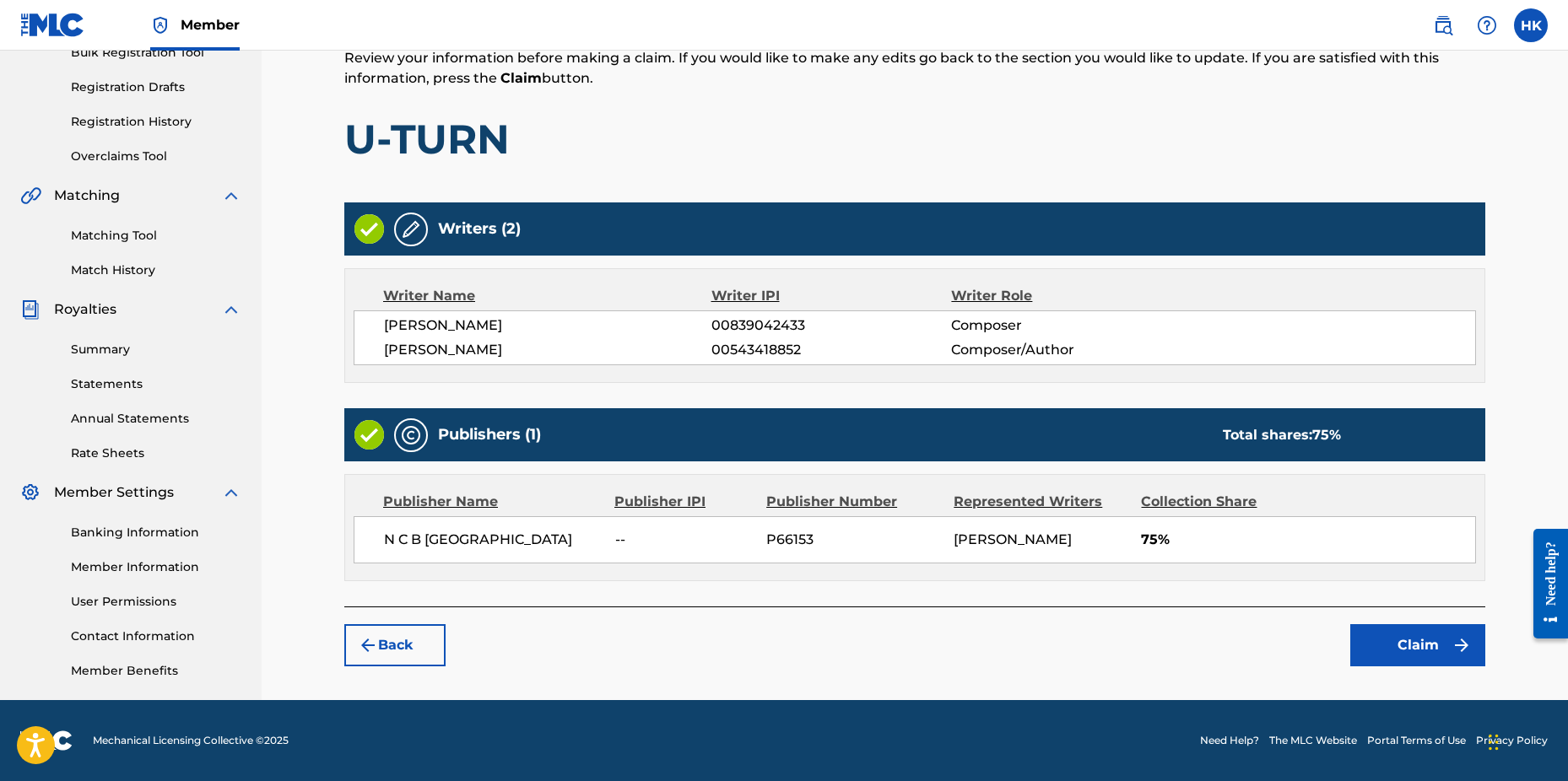
click at [1422, 666] on button "Claim" at bounding box center [1418, 645] width 135 height 42
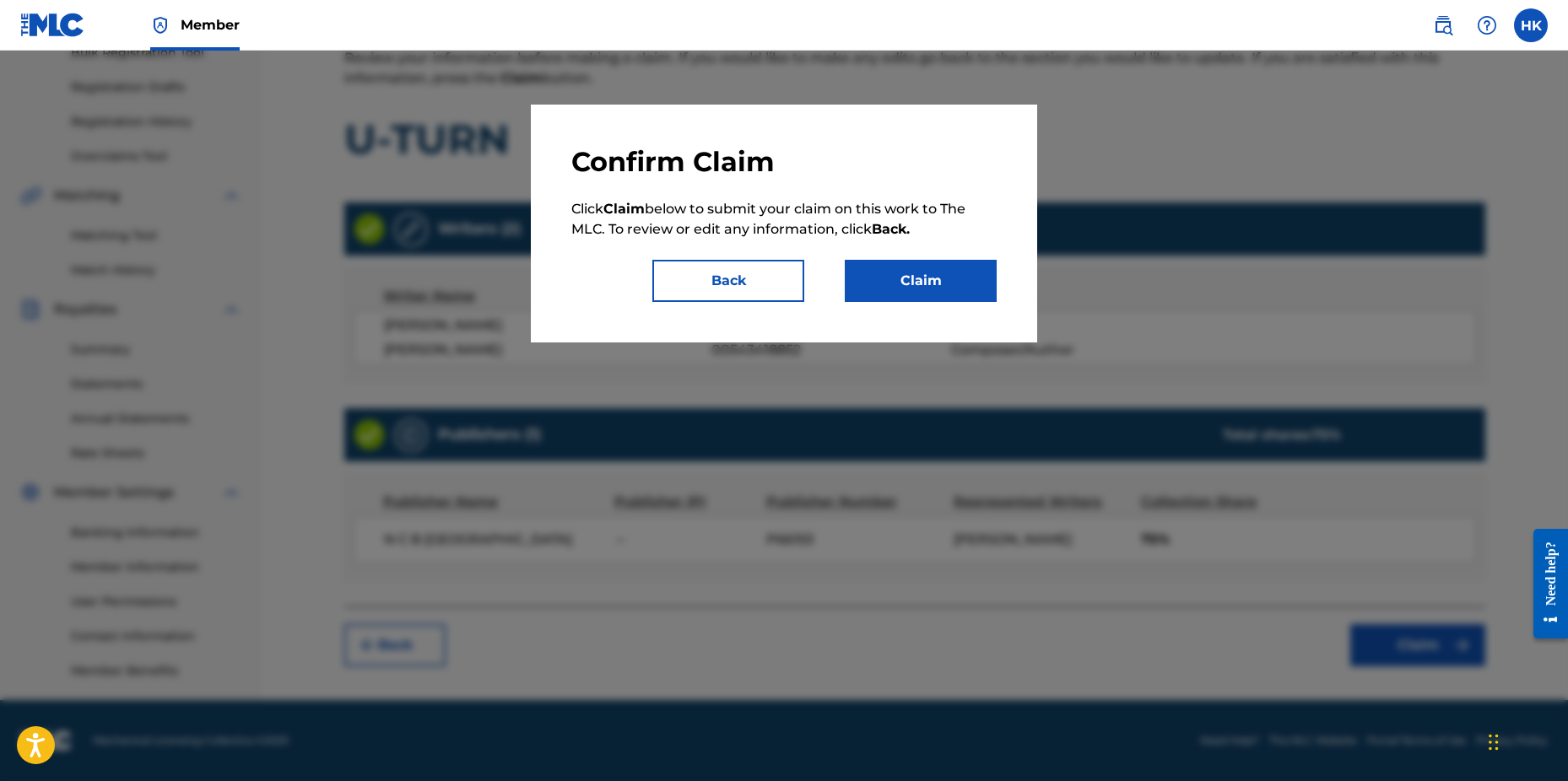
click at [923, 289] on button "Claim" at bounding box center [921, 281] width 152 height 42
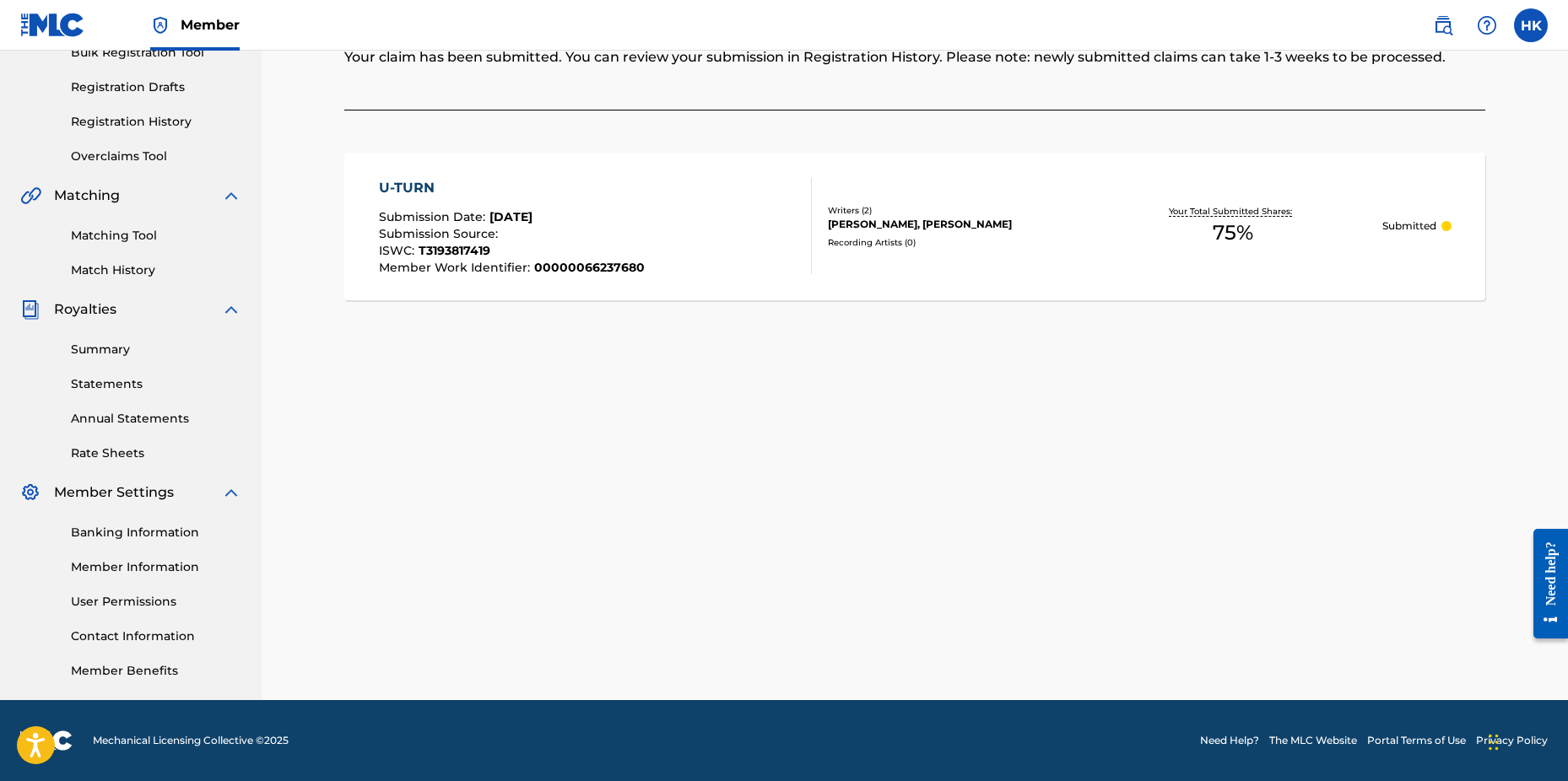
click at [1364, 441] on div "Claiming Tool Search Add Publishers & Shares Review Submit Submit Your claim ha…" at bounding box center [915, 264] width 1182 height 873
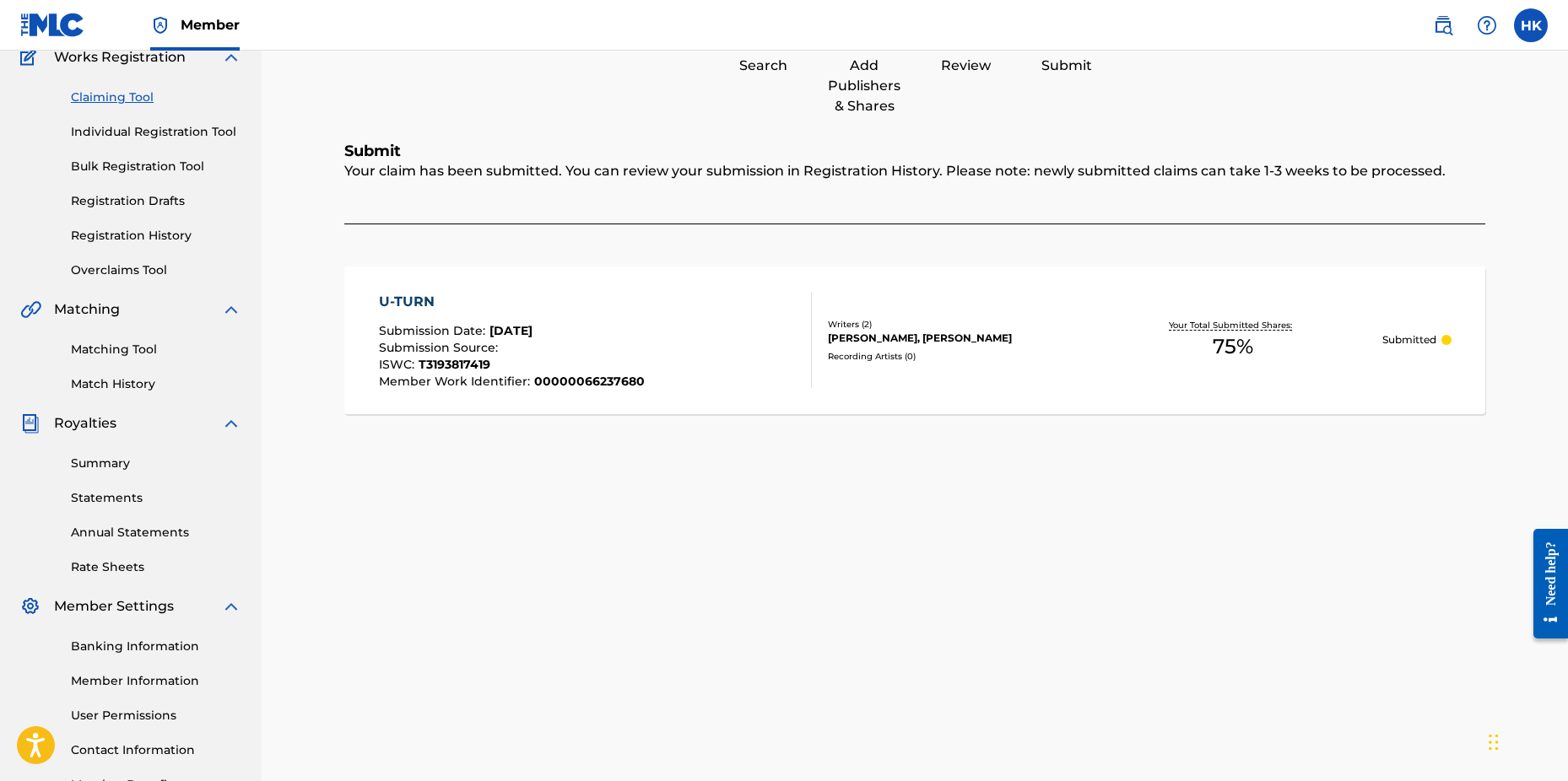
scroll to position [96, 0]
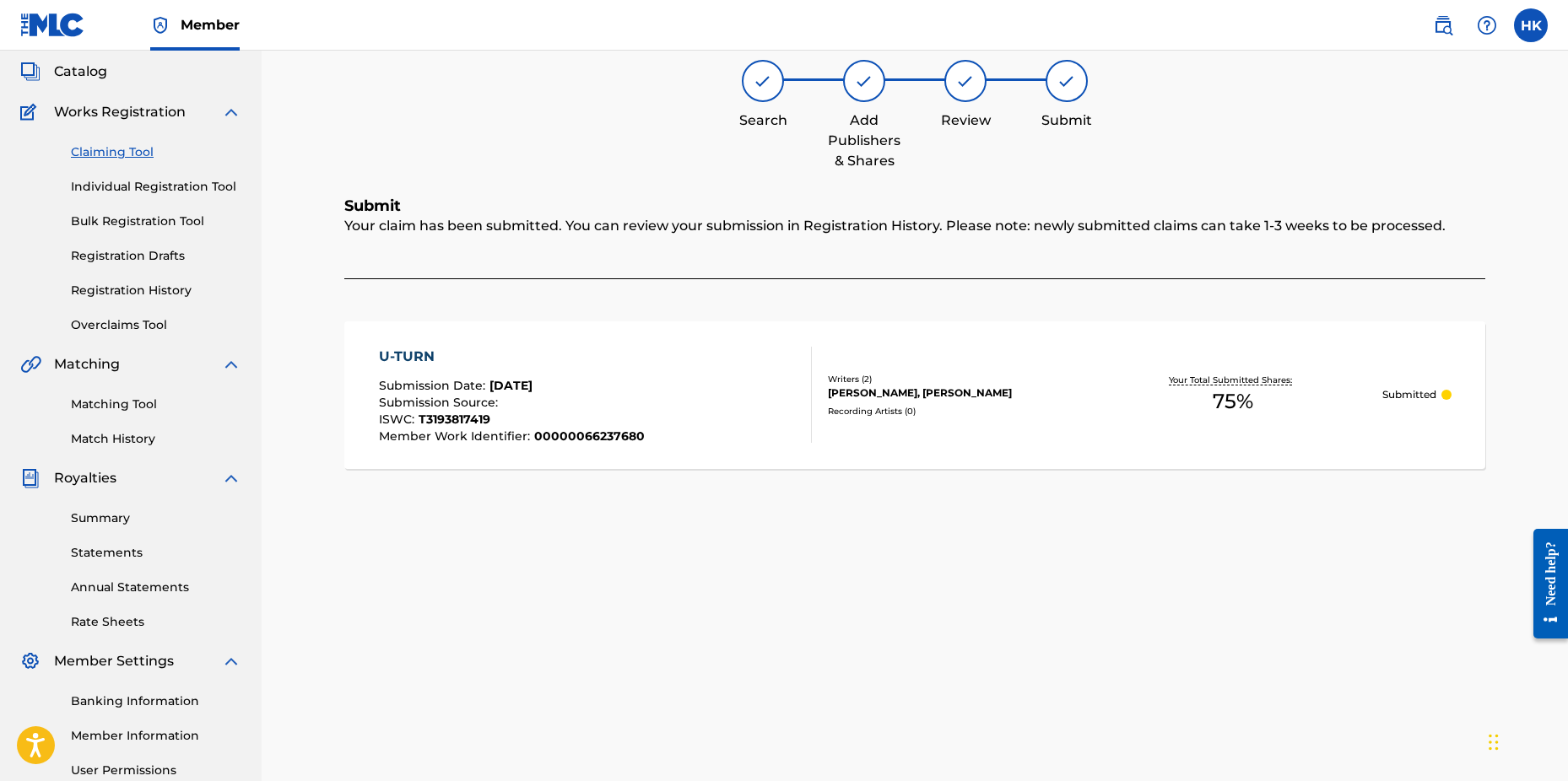
click at [102, 76] on span "Catalog" at bounding box center [80, 71] width 54 height 20
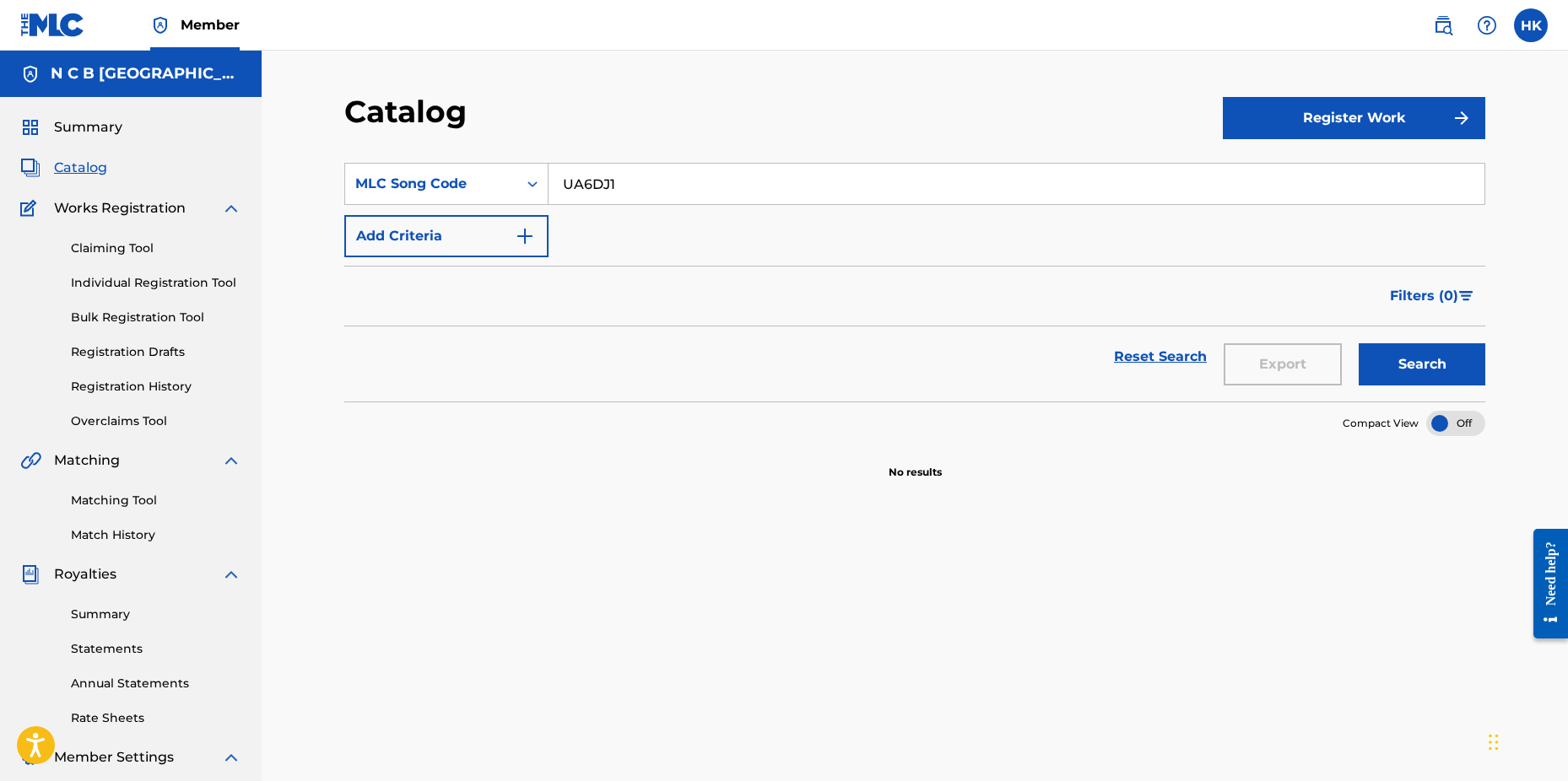
click at [689, 177] on input "UA6DJ1" at bounding box center [1017, 183] width 936 height 41
type input "U"
paste input "SB41QS"
type input "SB41QS"
click at [1359, 343] on button "Search" at bounding box center [1422, 364] width 126 height 42
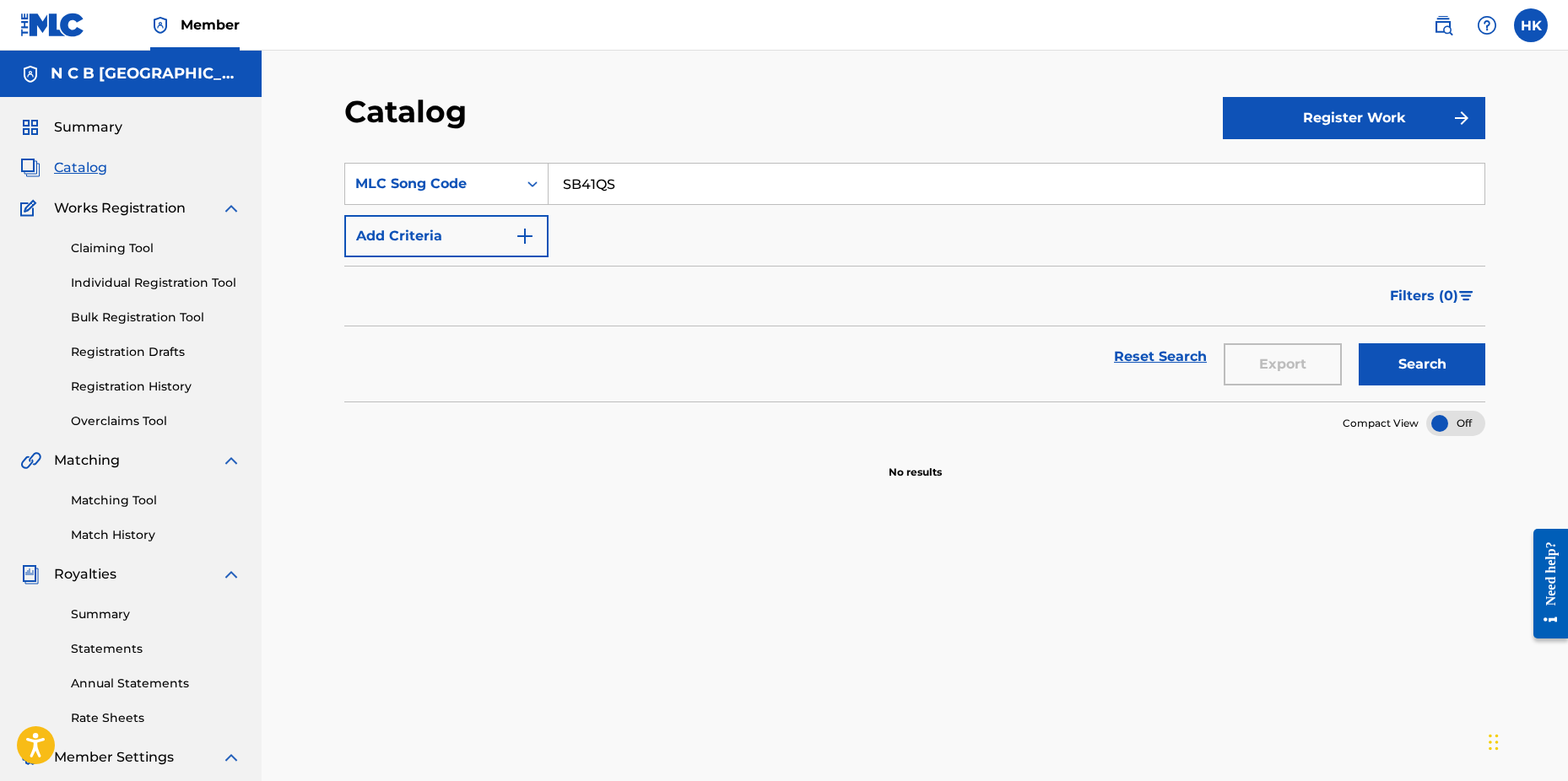
click at [115, 245] on link "Claiming Tool" at bounding box center [156, 248] width 170 height 18
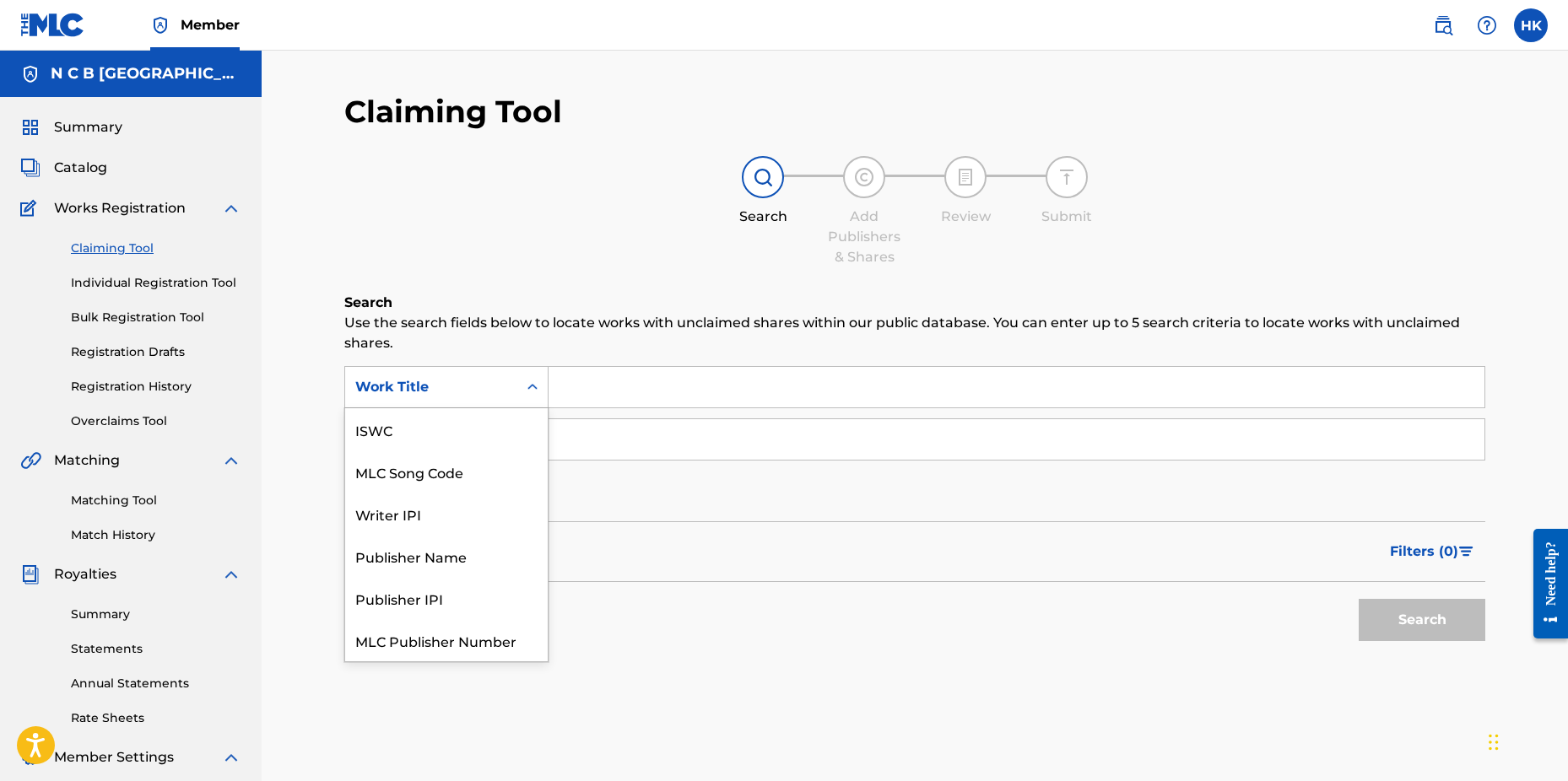
click at [539, 379] on icon "Search Form" at bounding box center [532, 387] width 17 height 17
drag, startPoint x: 507, startPoint y: 424, endPoint x: 519, endPoint y: 418, distance: 13.4
click at [513, 422] on div "MLC Song Code" at bounding box center [446, 429] width 202 height 42
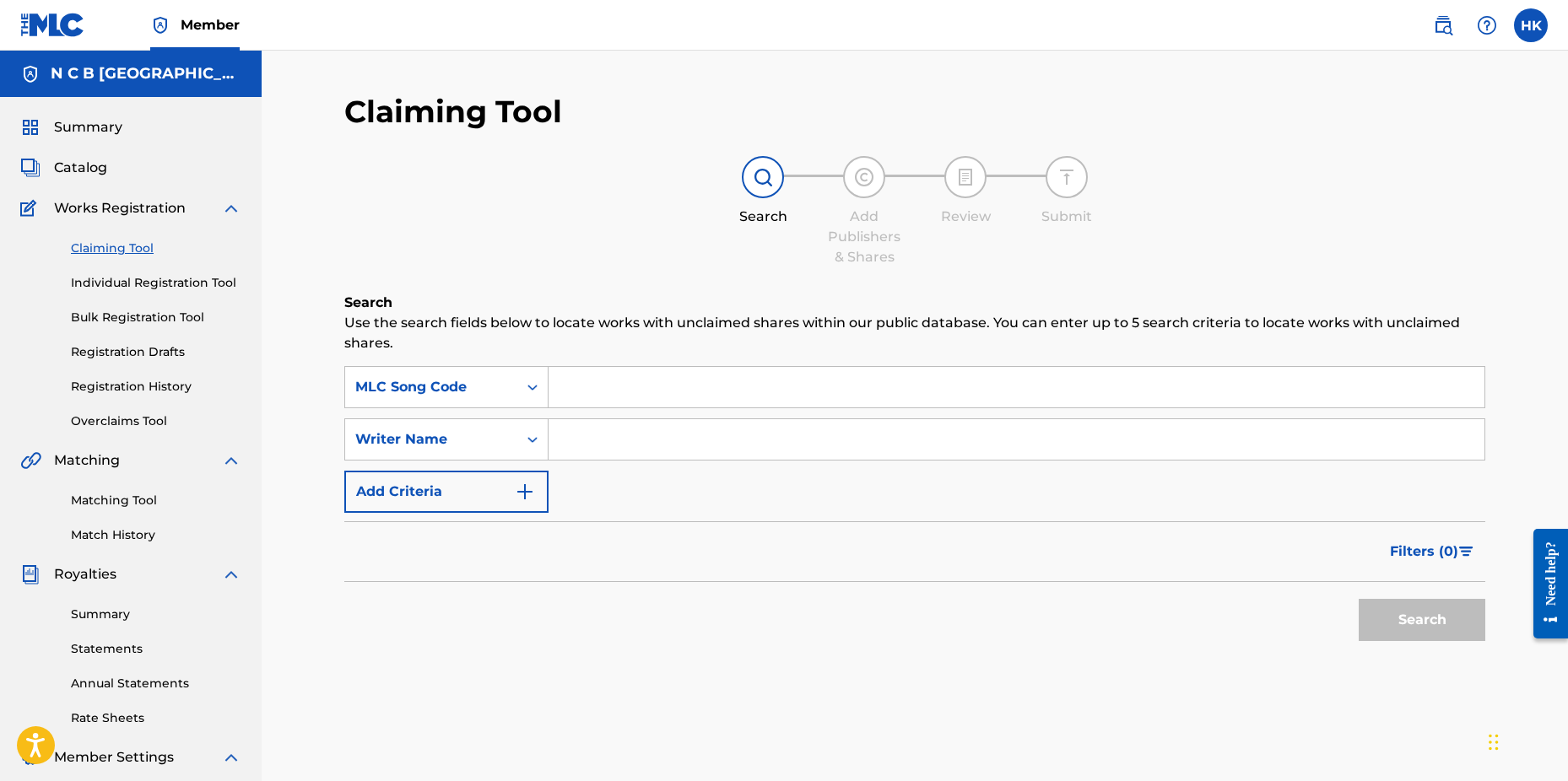
click at [562, 390] on input "Search Form" at bounding box center [1017, 387] width 936 height 41
paste input "SB41QS"
type input "SB41QS"
click at [1359, 599] on button "Search" at bounding box center [1422, 619] width 126 height 42
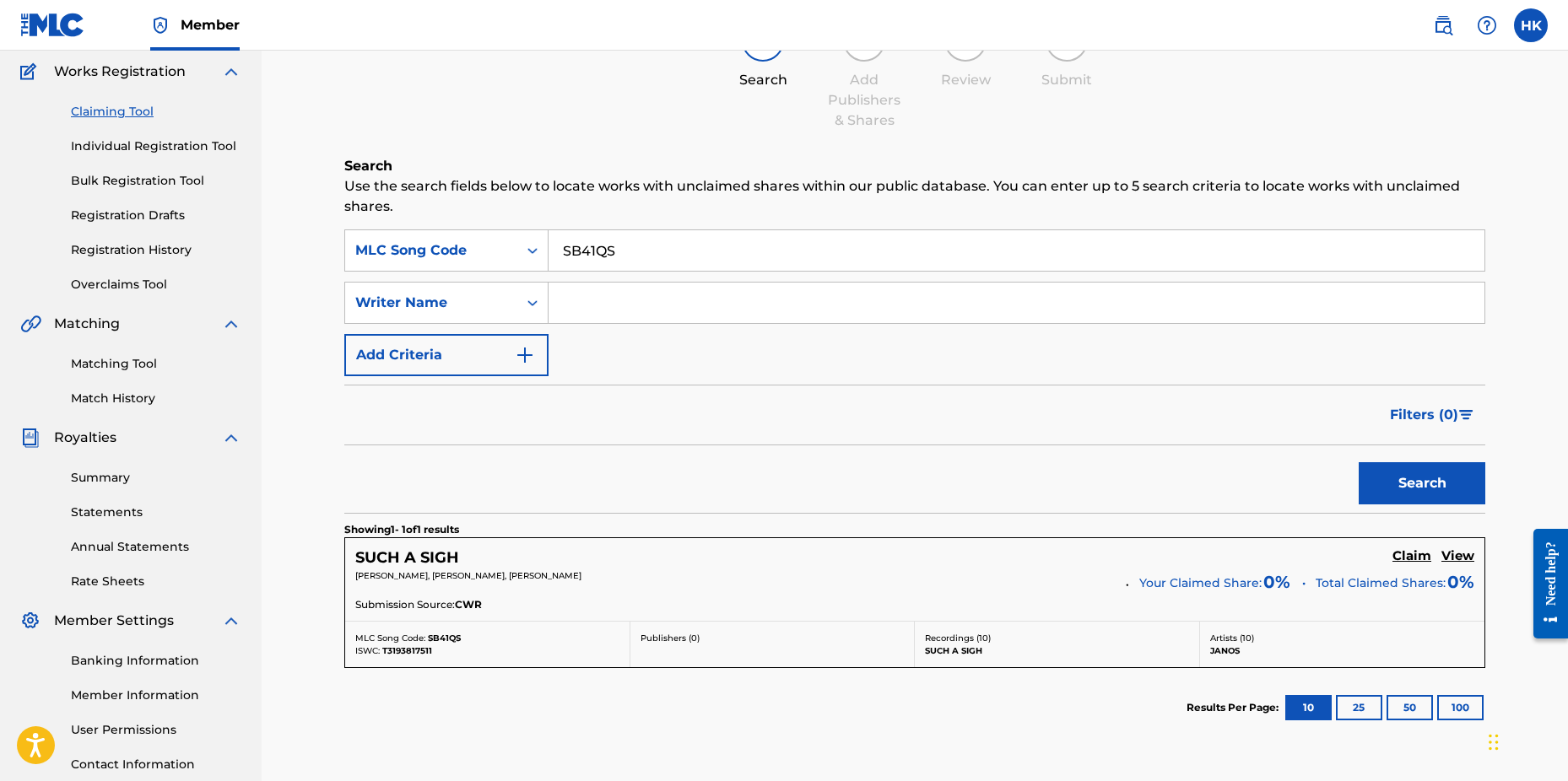
scroll to position [253, 0]
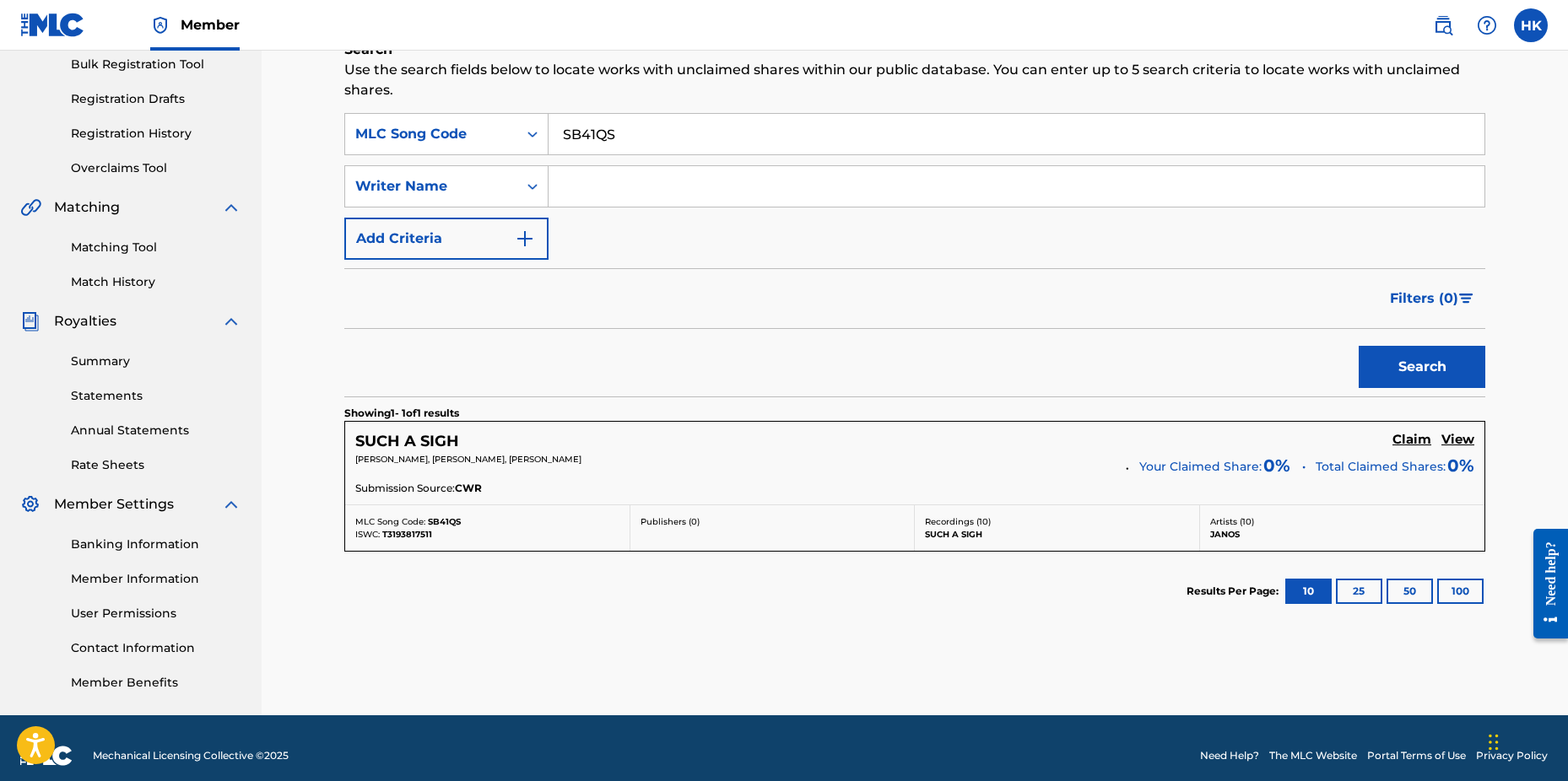
click at [1393, 435] on h5 "Claim" at bounding box center [1412, 440] width 39 height 16
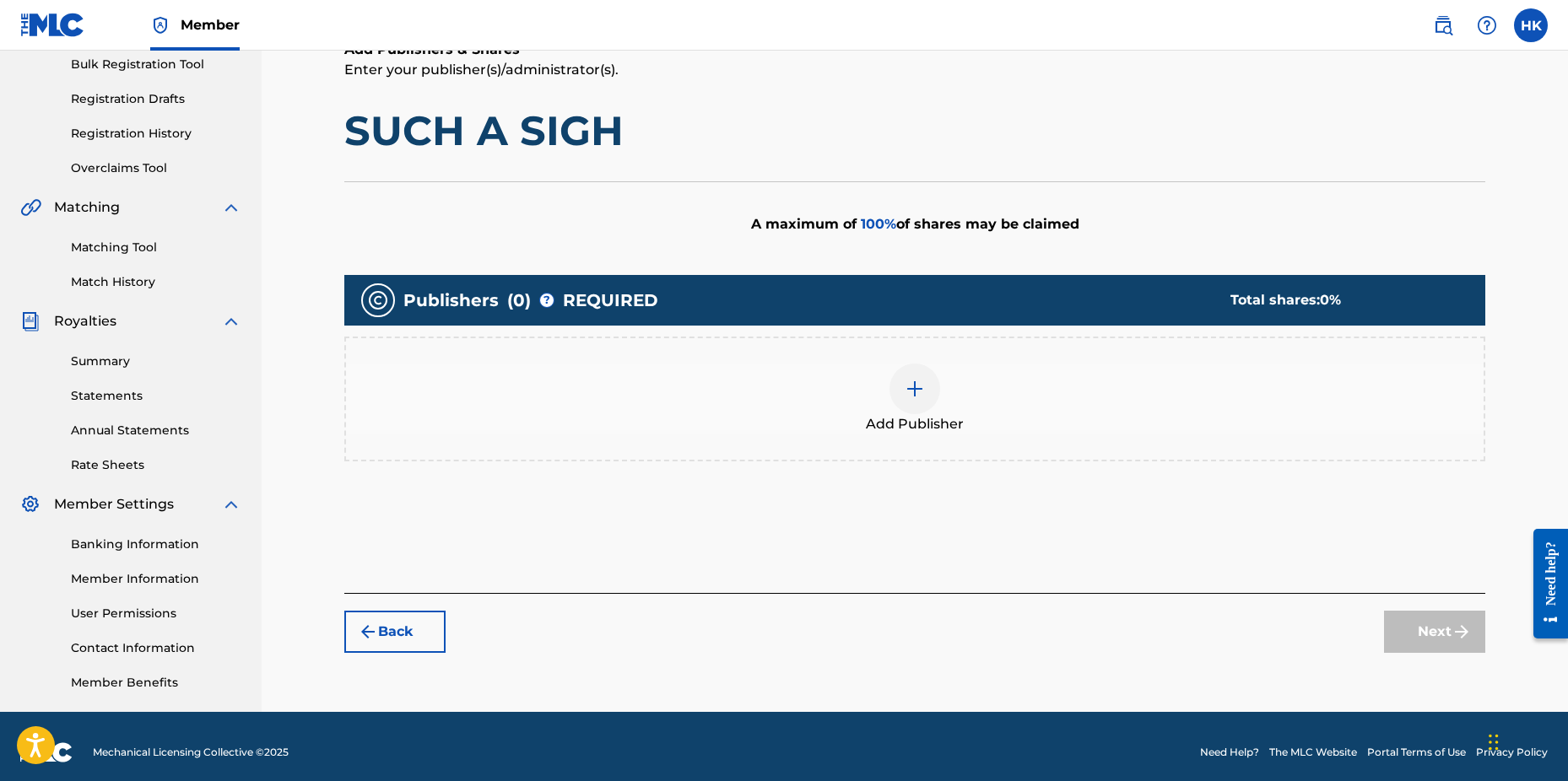
click at [932, 394] on div at bounding box center [915, 389] width 51 height 51
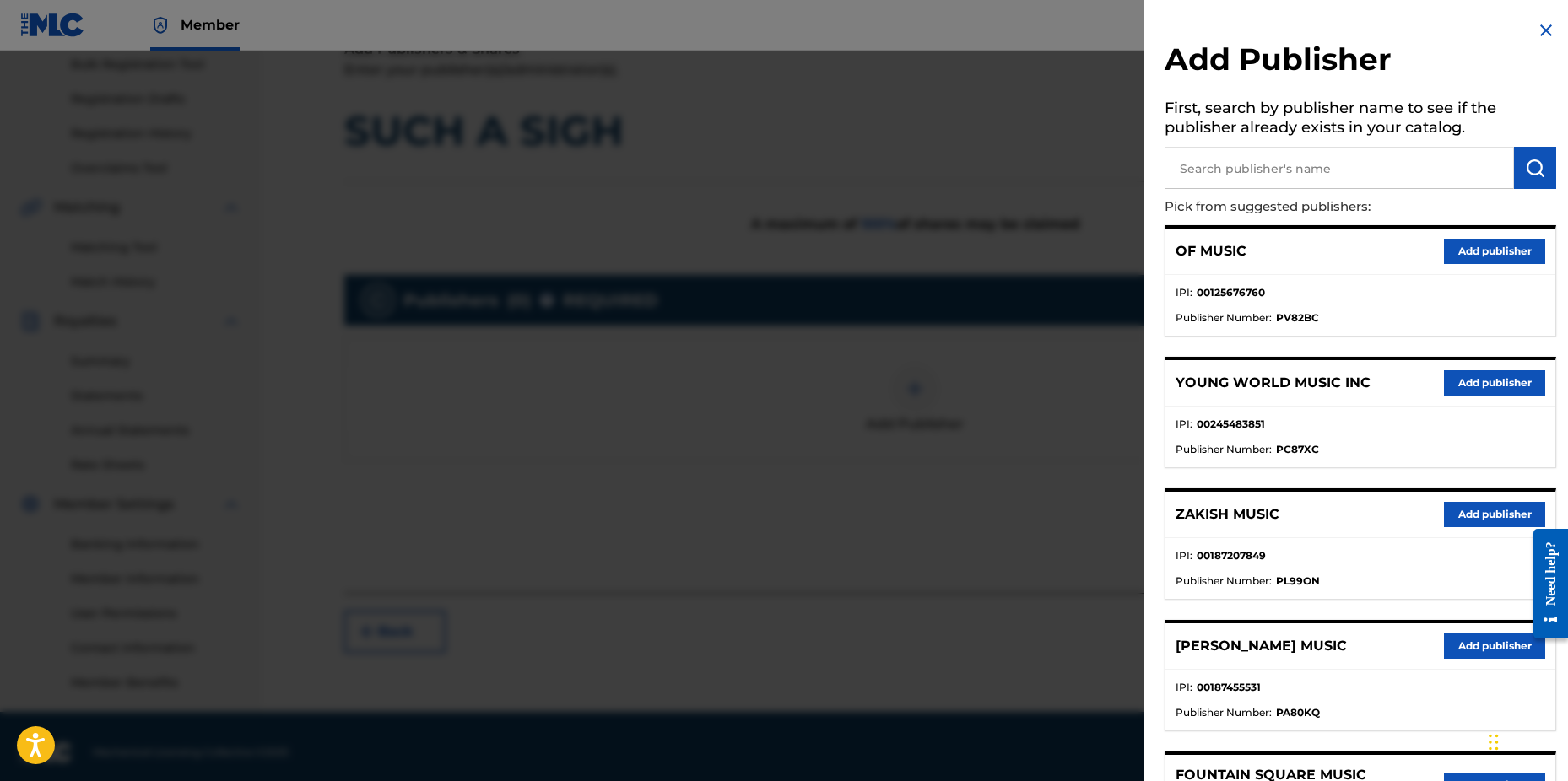
click at [1212, 173] on input "text" at bounding box center [1340, 168] width 349 height 42
type input "n c b"
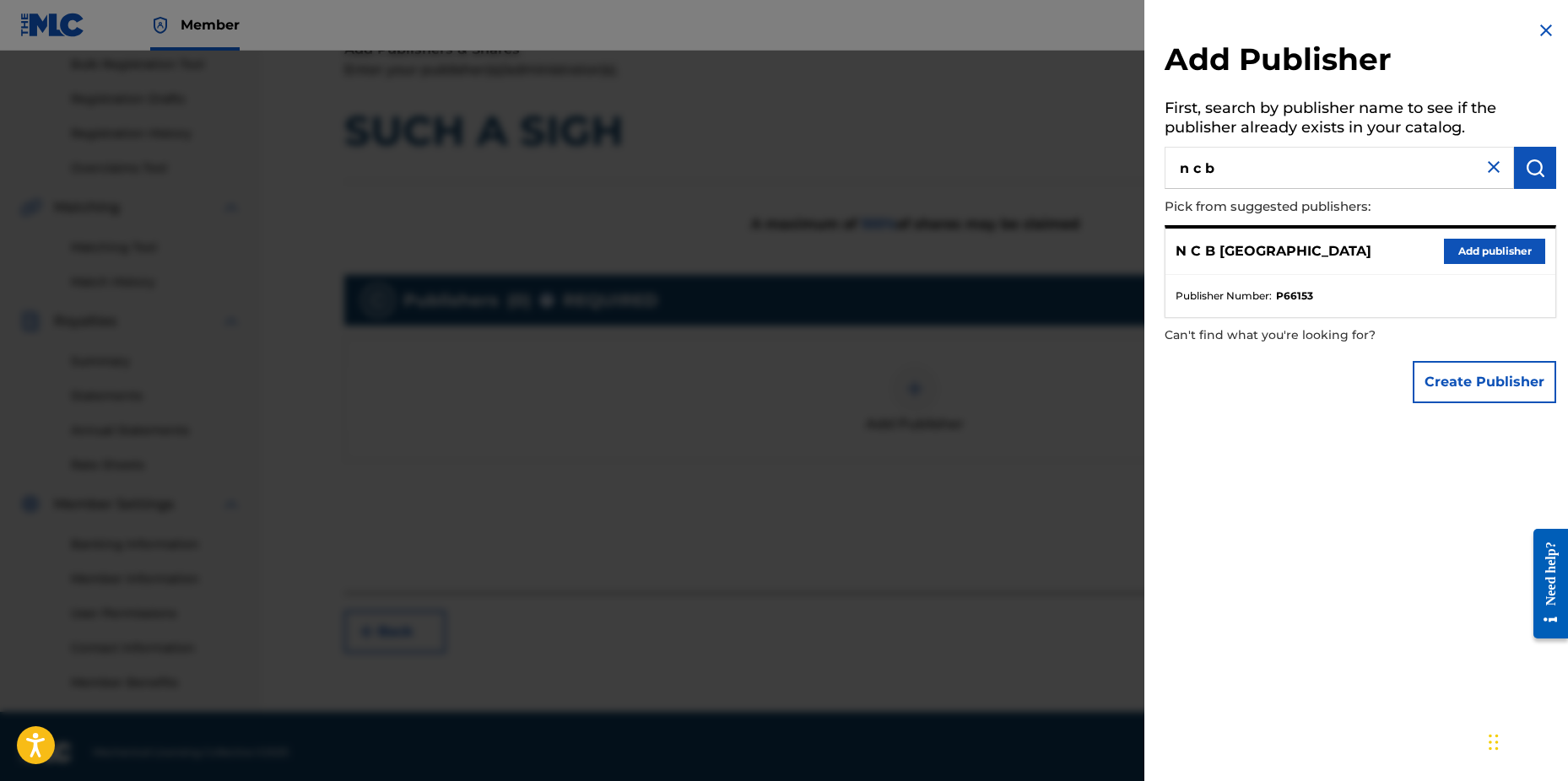
click at [1462, 249] on button "Add publisher" at bounding box center [1495, 251] width 101 height 25
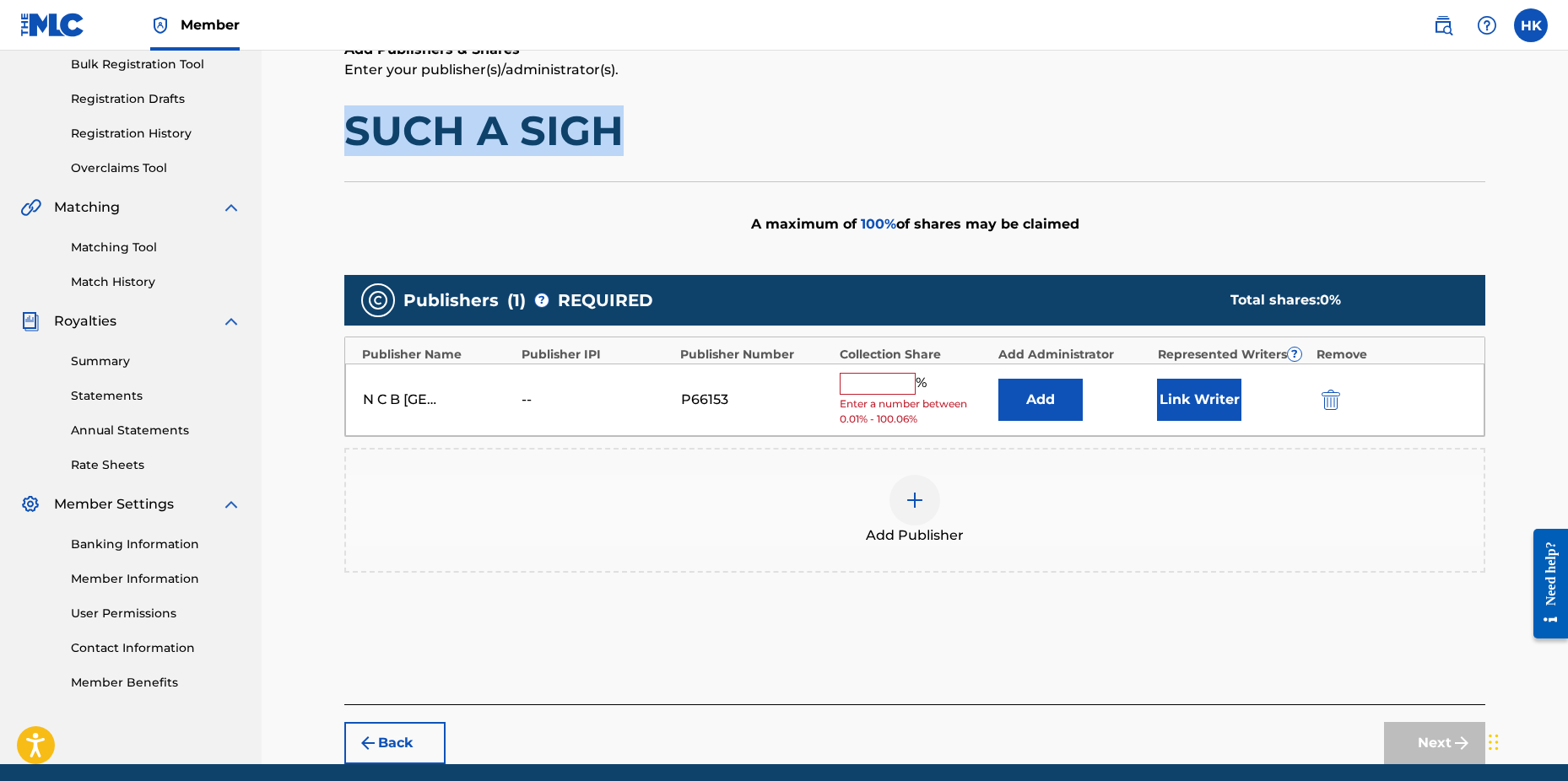
drag, startPoint x: 352, startPoint y: 136, endPoint x: 615, endPoint y: 129, distance: 263.1
click at [615, 129] on h1 "SUCH A SIGH" at bounding box center [915, 130] width 1141 height 51
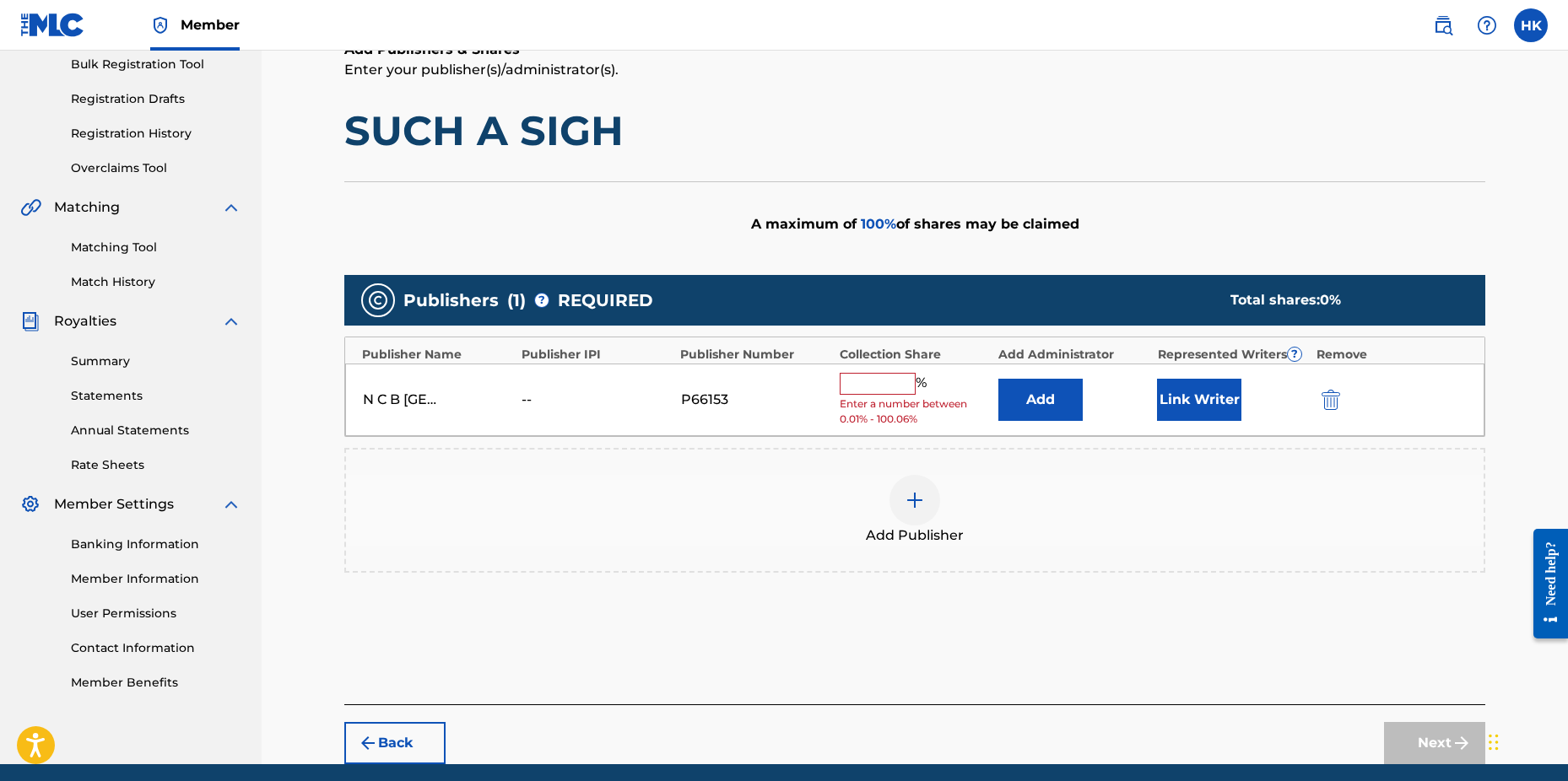
click at [858, 382] on input "text" at bounding box center [878, 384] width 76 height 22
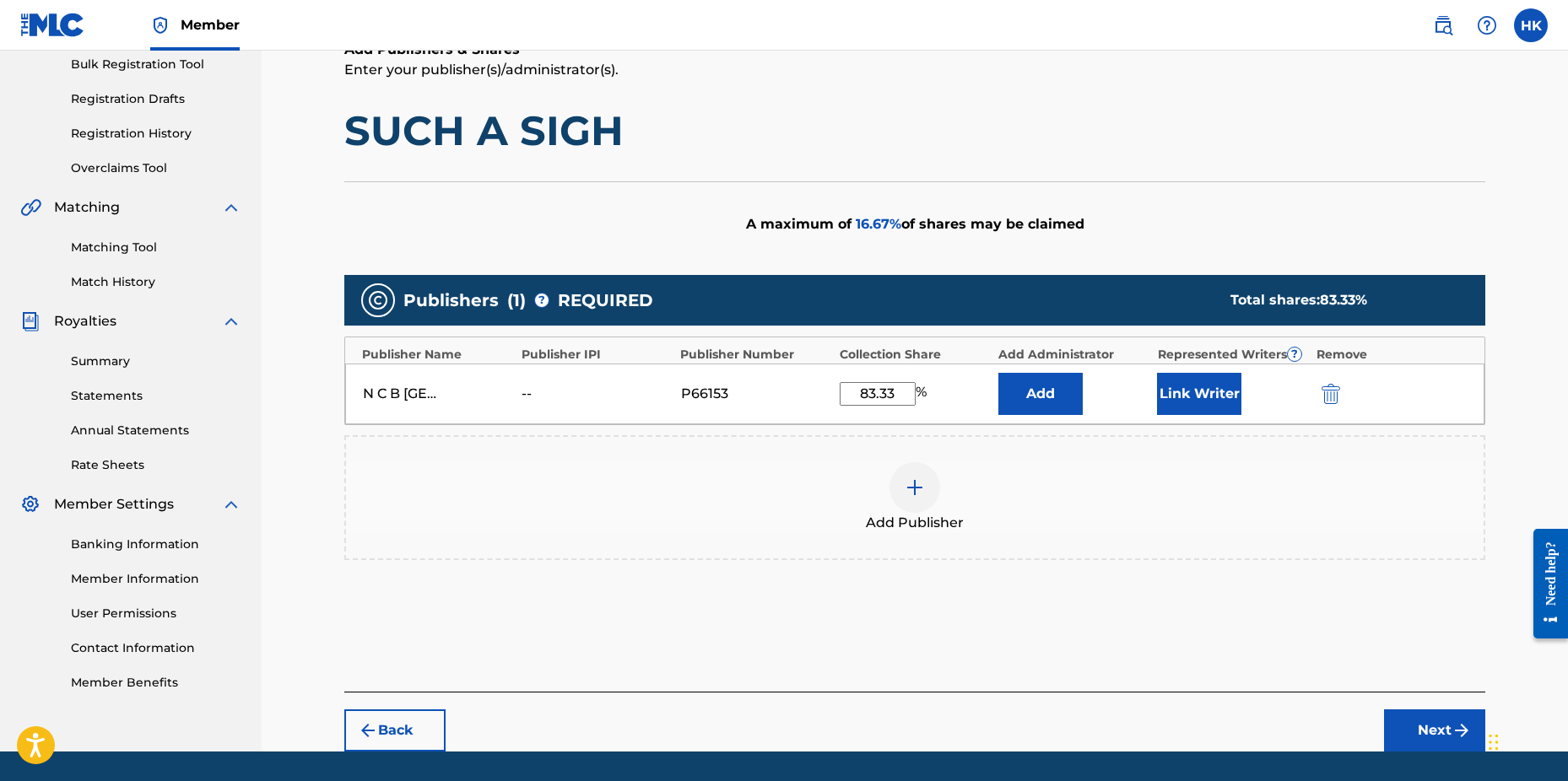
type input "83.33"
click at [1196, 404] on button "Link Writer" at bounding box center [1200, 394] width 85 height 42
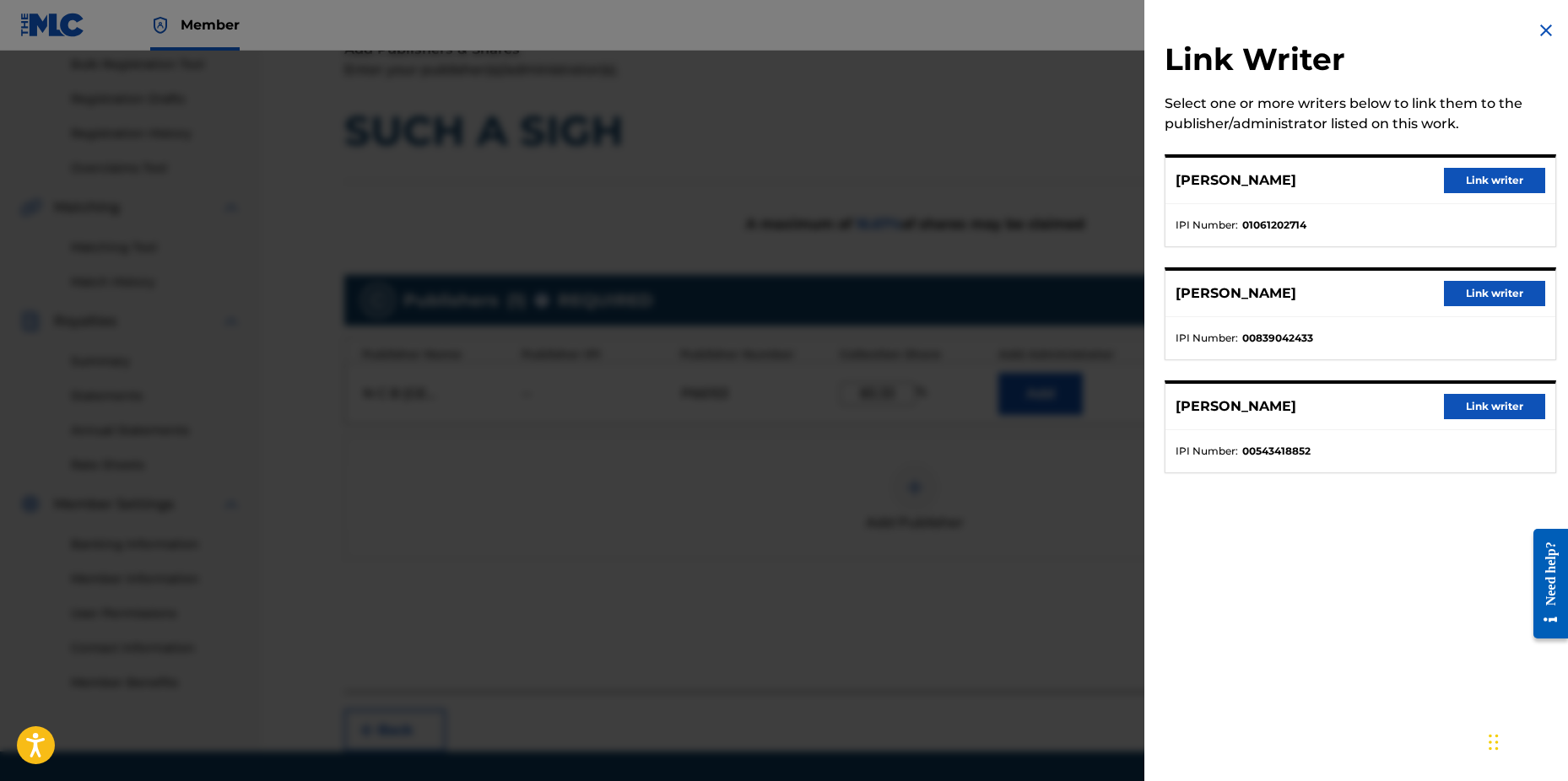
click at [1472, 173] on button "Link writer" at bounding box center [1495, 180] width 101 height 25
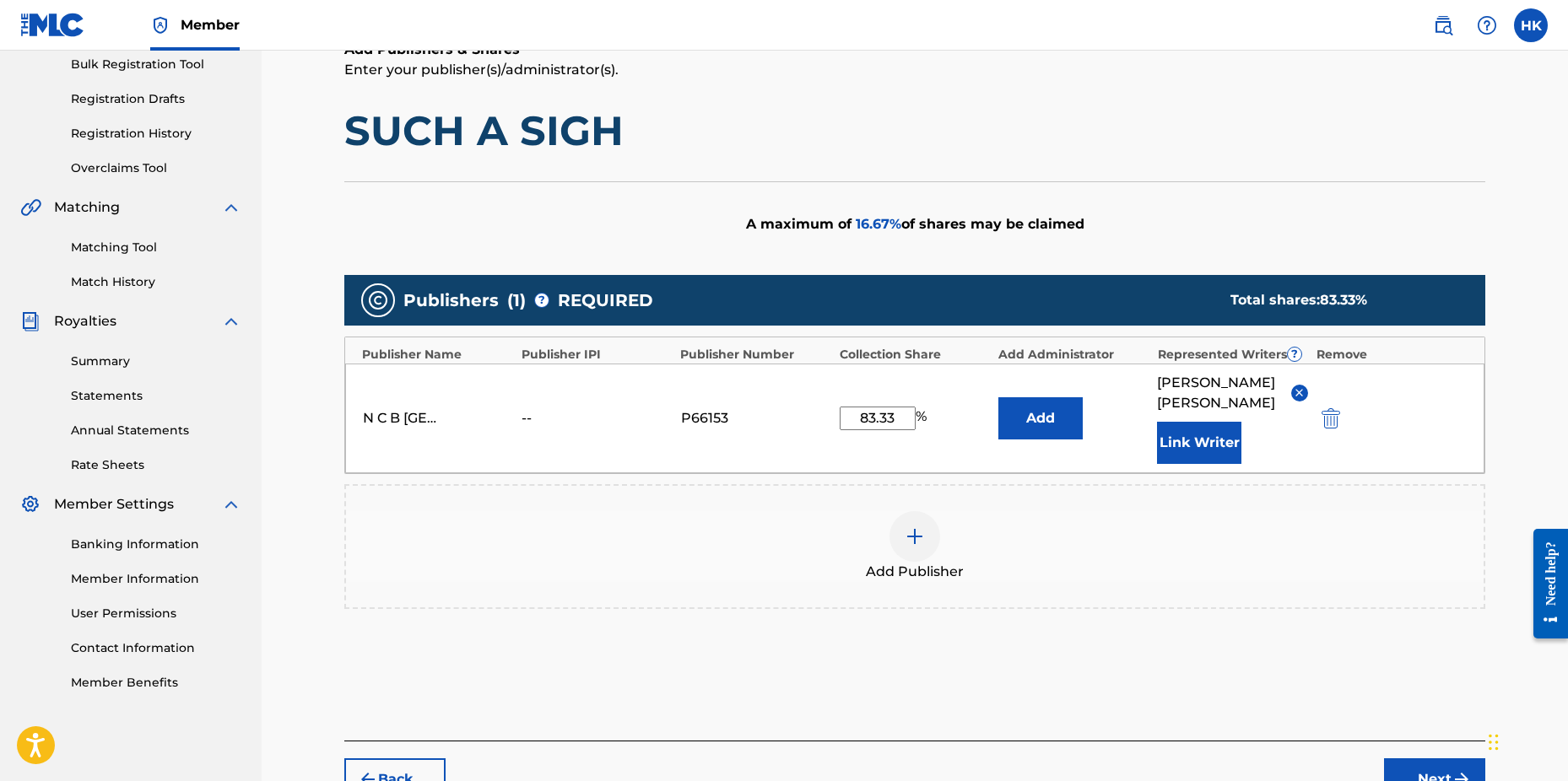
click at [1220, 430] on button "Link Writer" at bounding box center [1200, 442] width 85 height 42
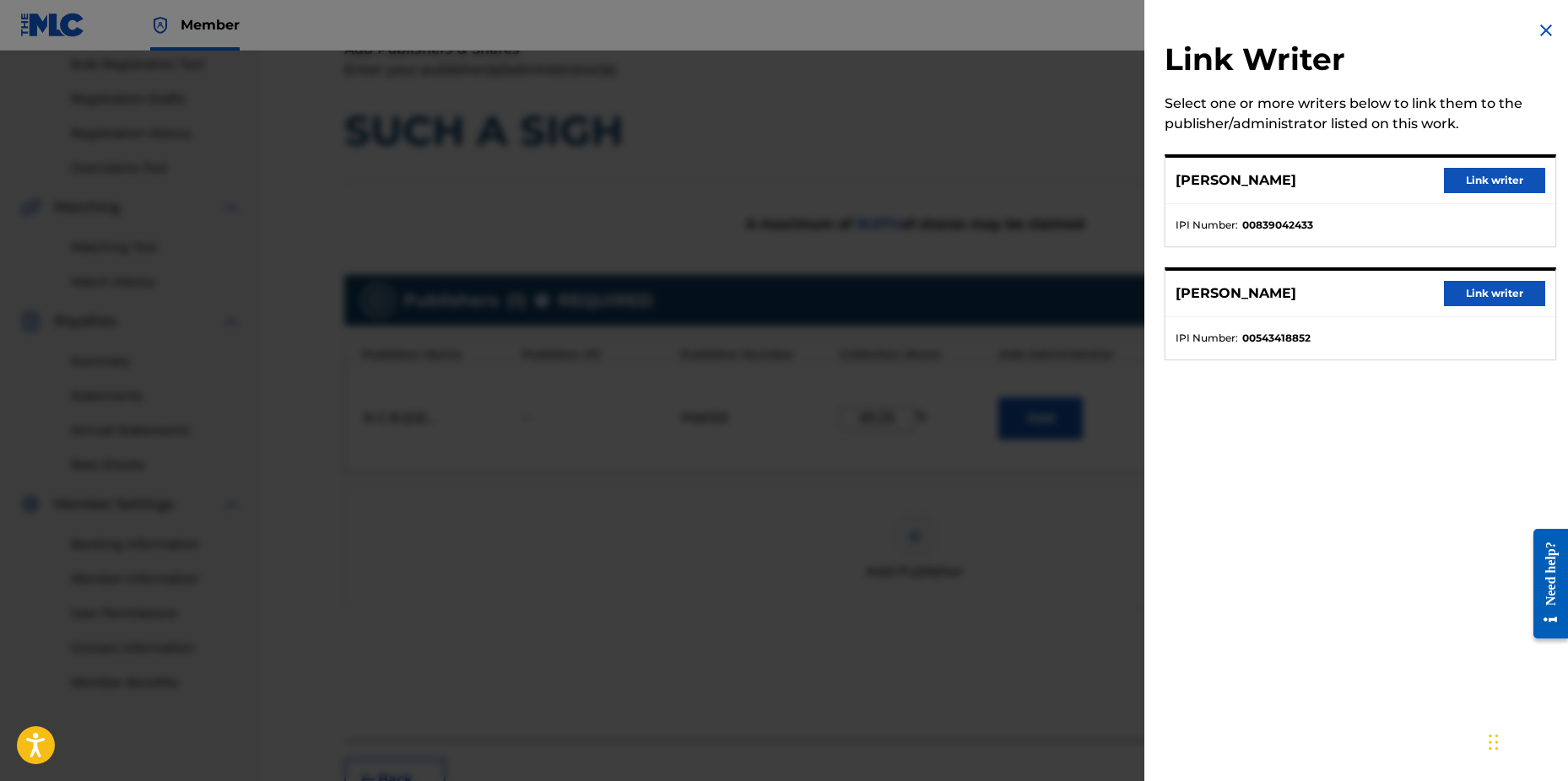
click at [1466, 290] on button "Link writer" at bounding box center [1495, 293] width 101 height 25
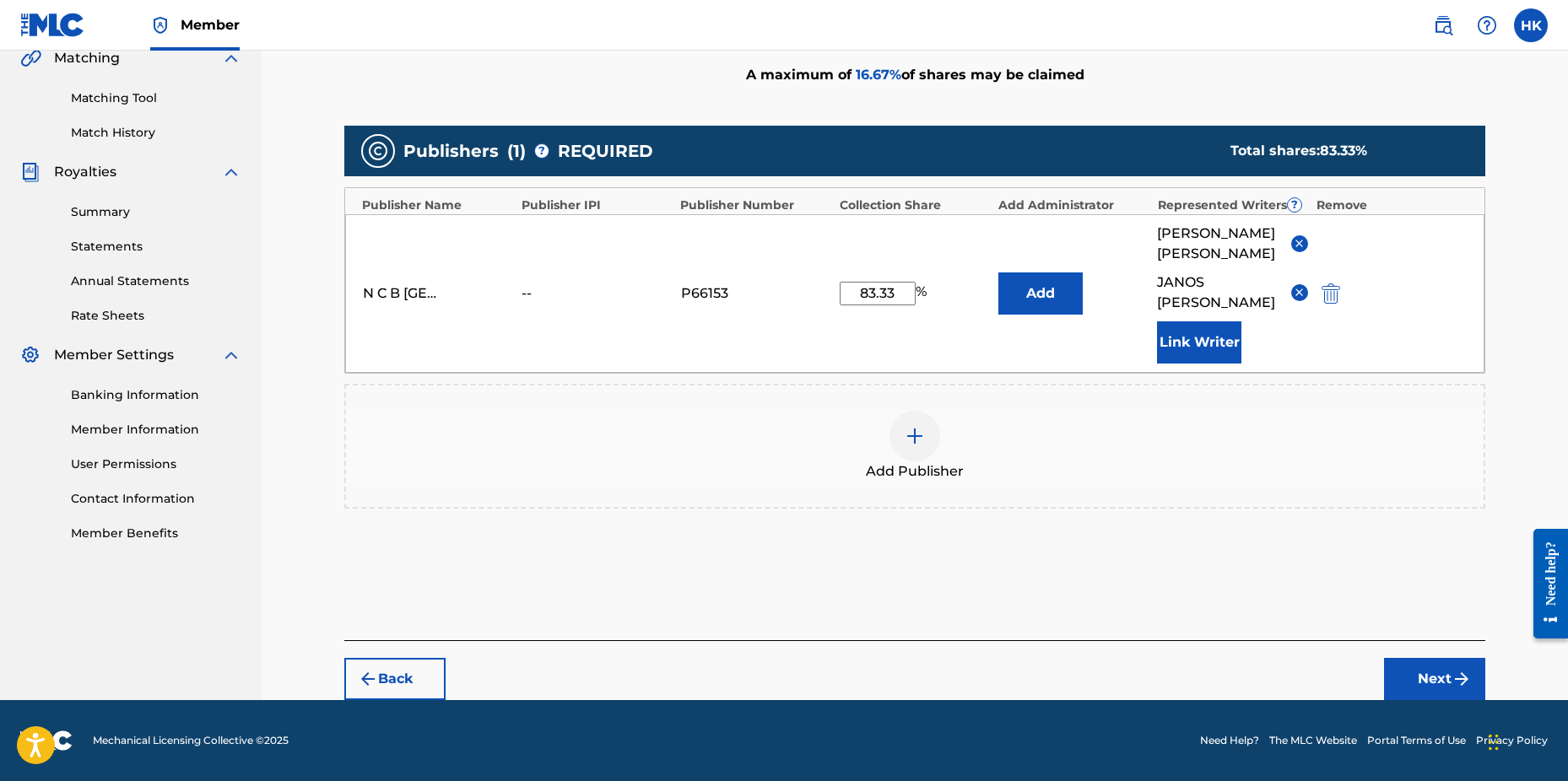
click at [1392, 676] on button "Next" at bounding box center [1435, 679] width 101 height 42
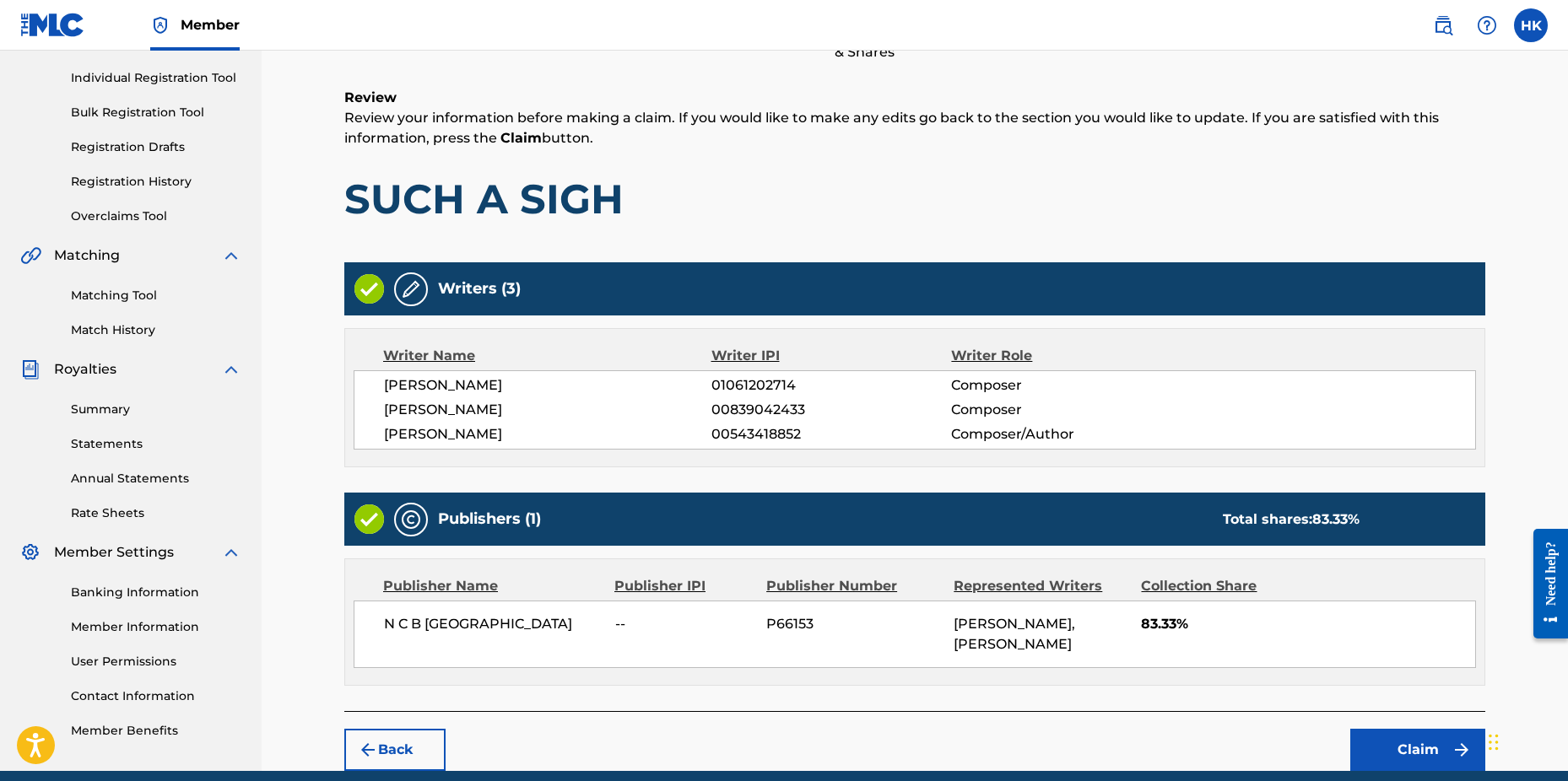
scroll to position [296, 0]
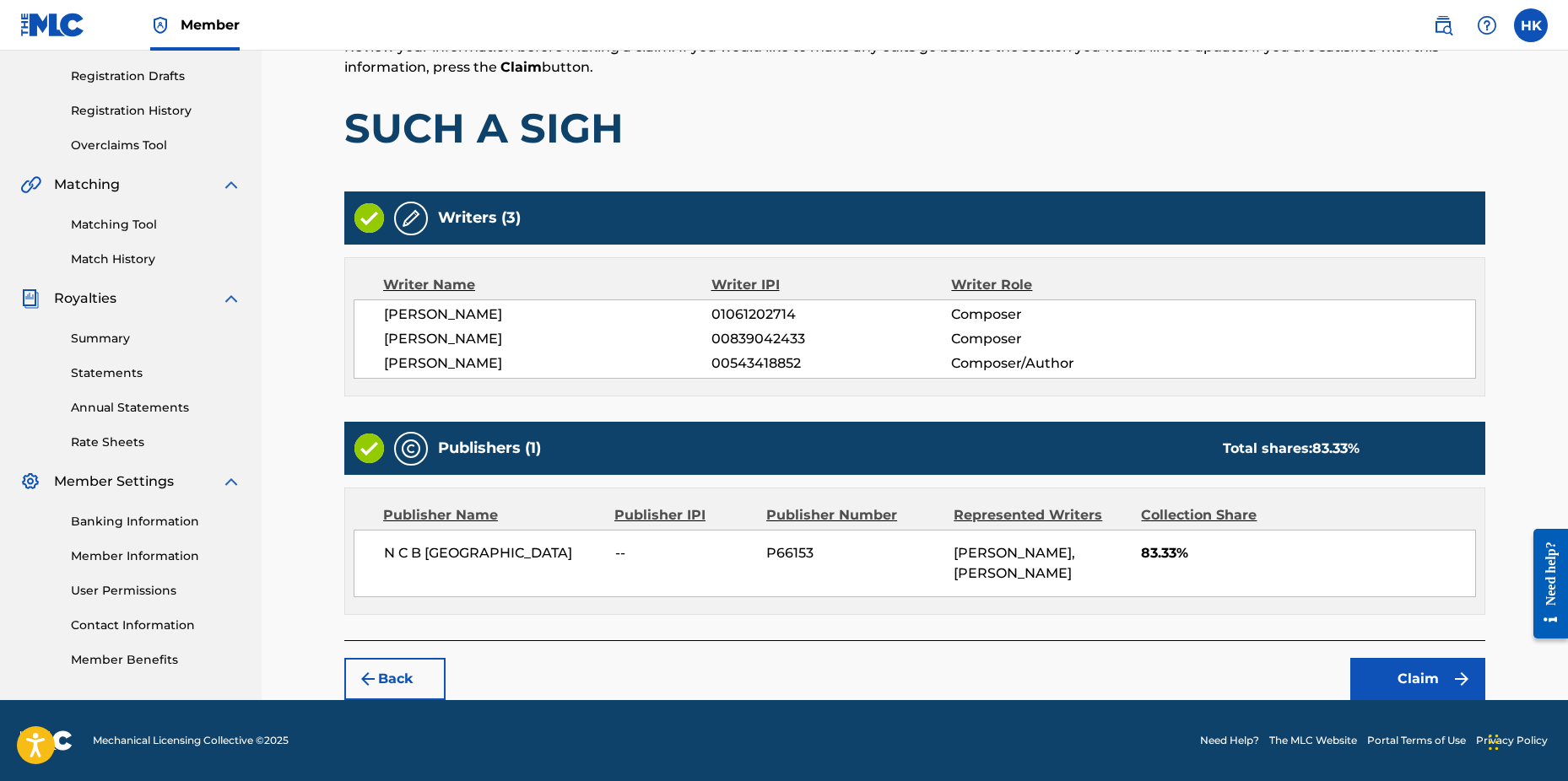
click at [1404, 672] on button "Claim" at bounding box center [1418, 679] width 135 height 42
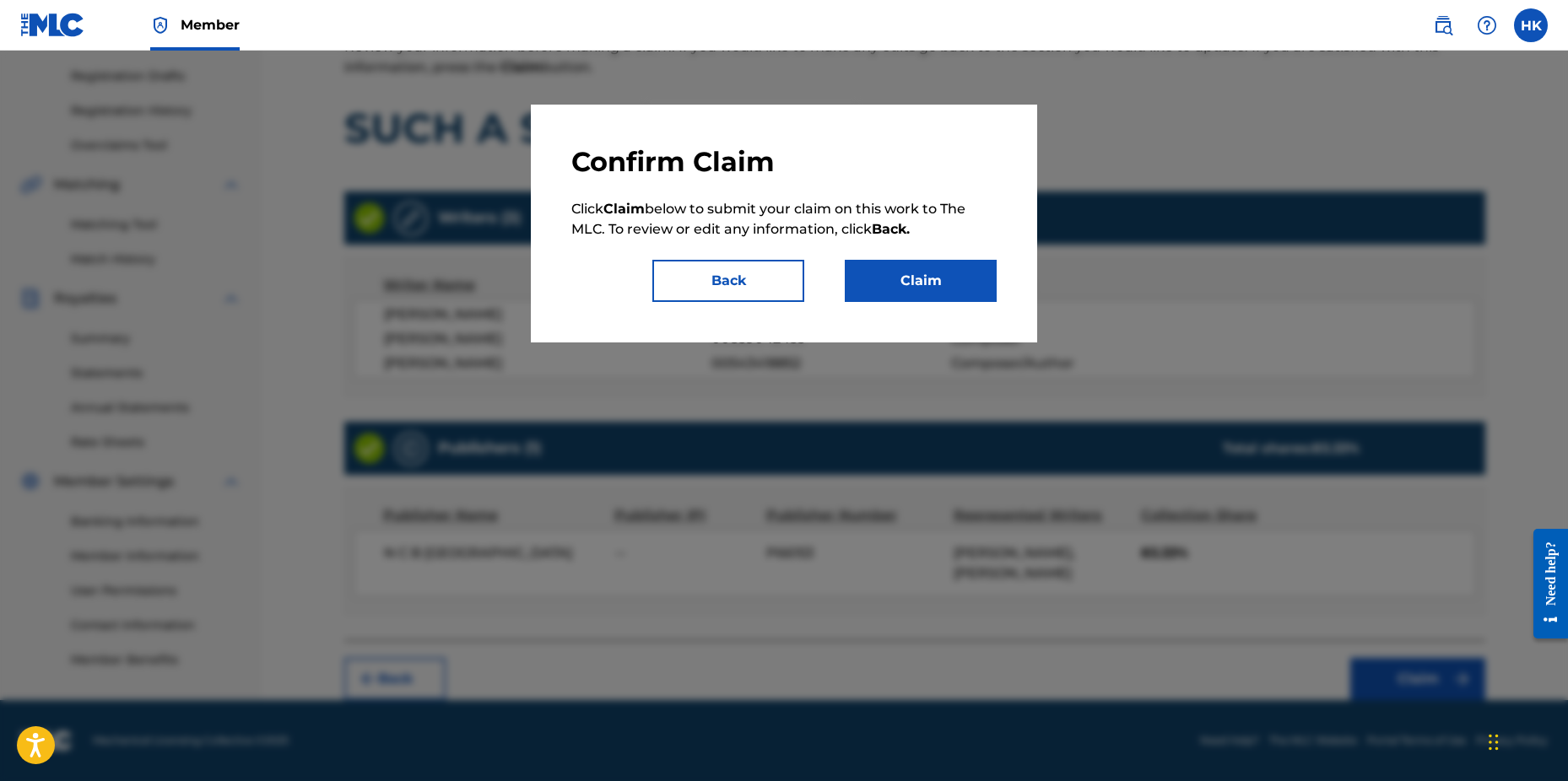
click at [958, 283] on button "Claim" at bounding box center [921, 281] width 152 height 42
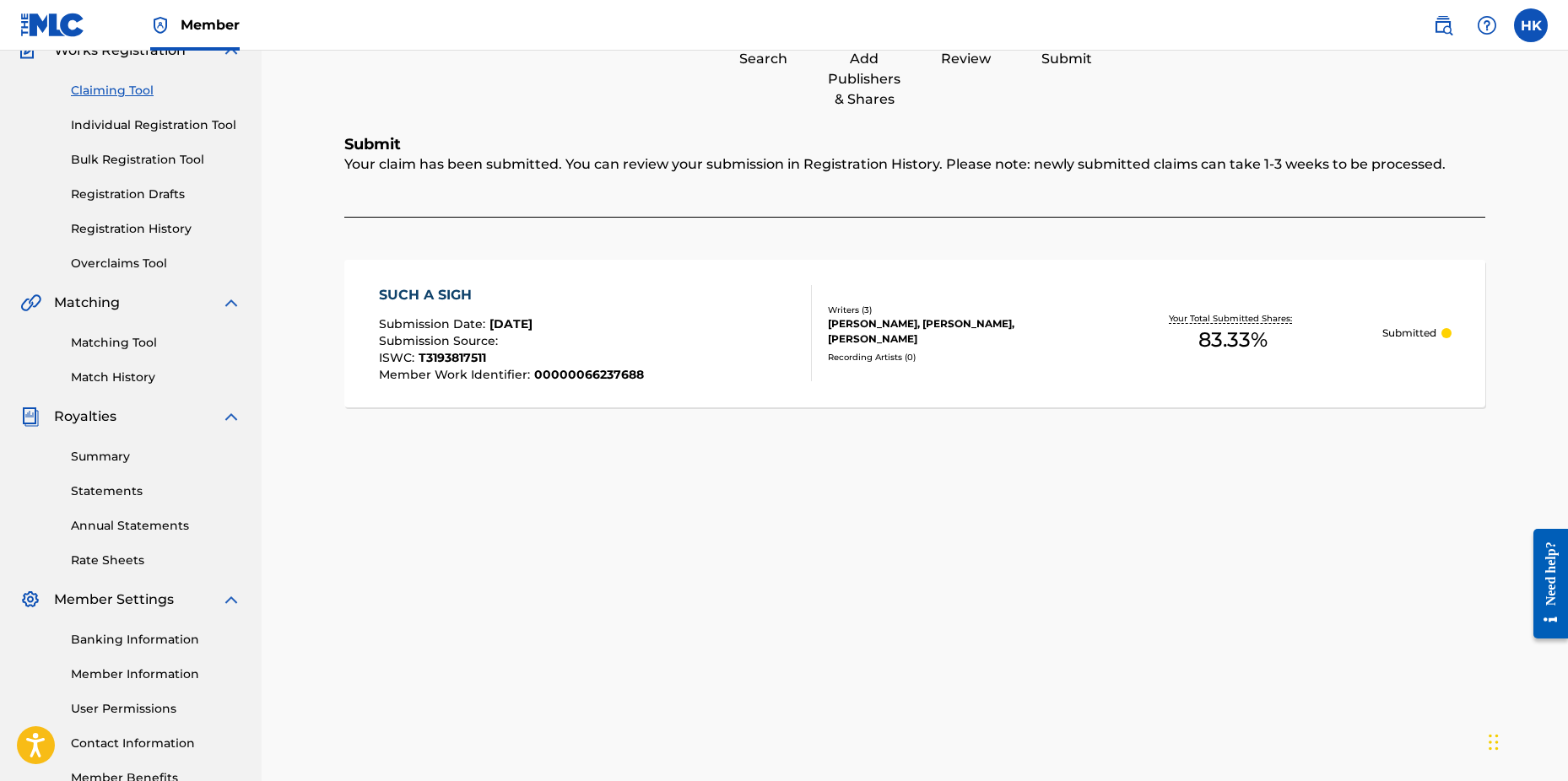
scroll to position [0, 0]
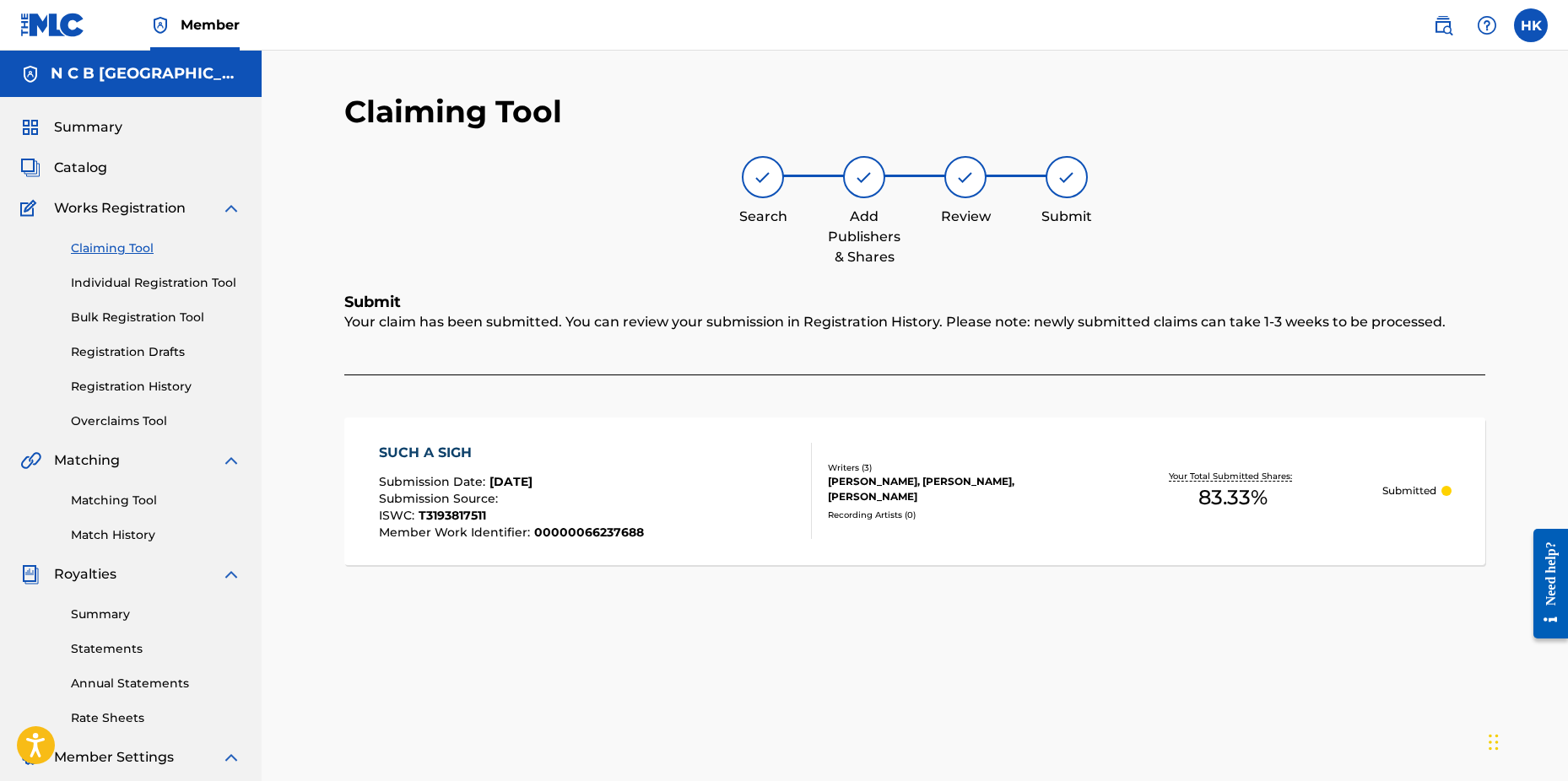
click at [77, 162] on span "Catalog" at bounding box center [80, 168] width 54 height 20
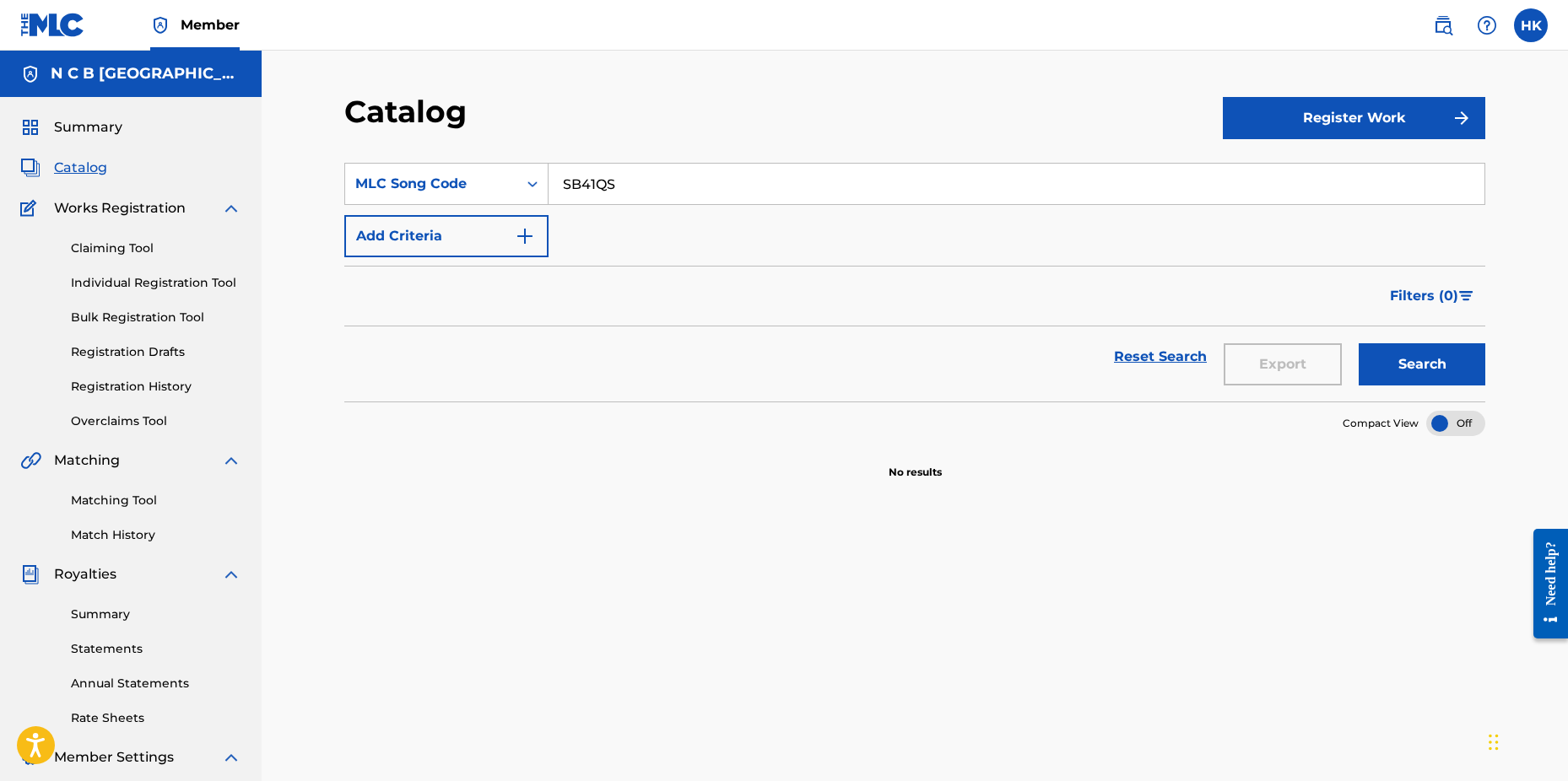
click at [662, 184] on input "SB41QS" at bounding box center [1017, 183] width 936 height 41
type input "SB41Q"
click at [629, 671] on div "SearchWithCriteria88a41bfa-73fa-4a9c-9ae9-1a5b573cb6d9 MLC Song Code SB41Q Add …" at bounding box center [915, 579] width 1141 height 873
click at [92, 252] on link "Claiming Tool" at bounding box center [156, 248] width 170 height 18
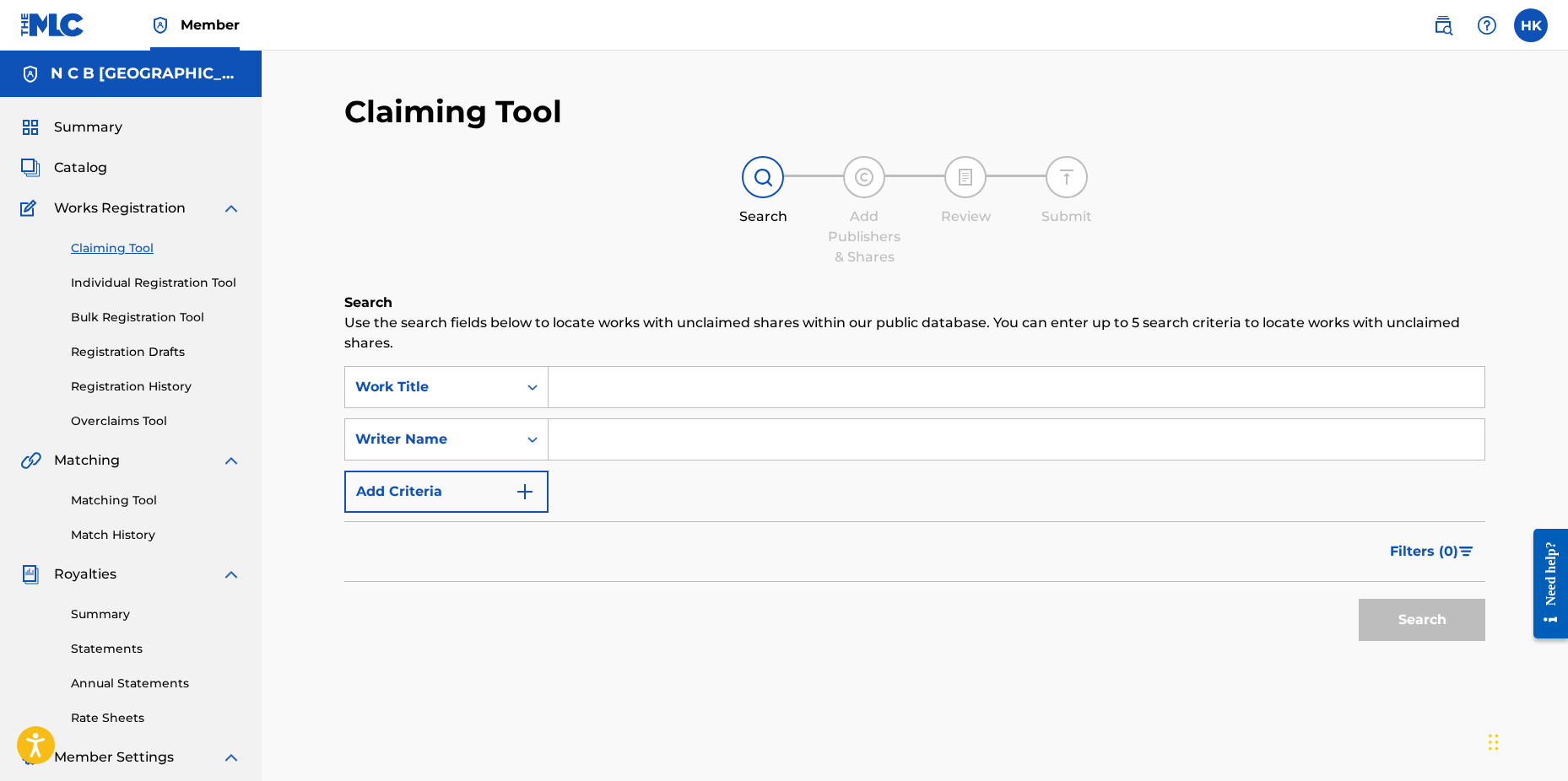
click at [94, 350] on link "Registration Drafts" at bounding box center [156, 352] width 170 height 18
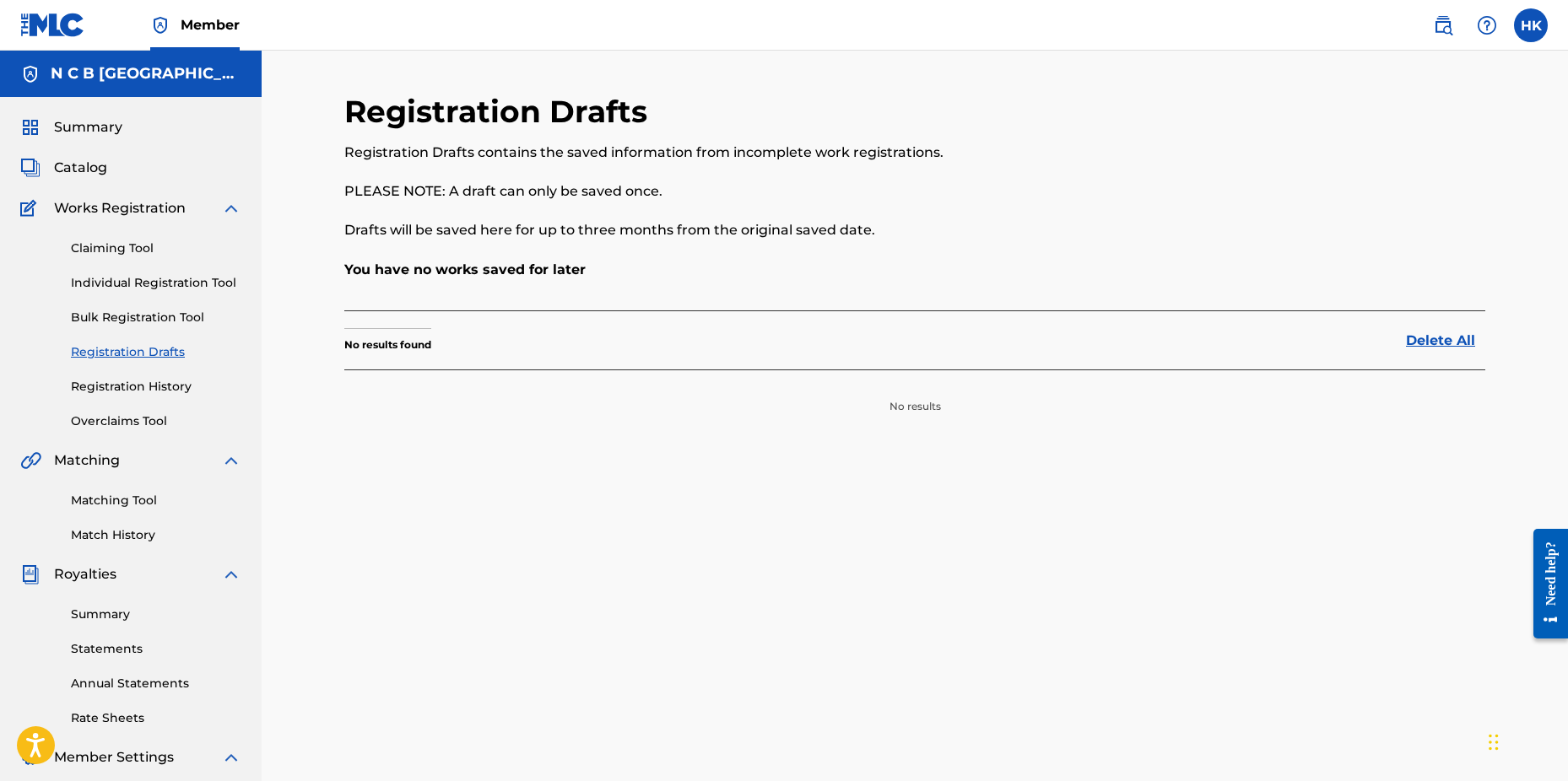
click at [95, 385] on link "Registration History" at bounding box center [156, 386] width 170 height 18
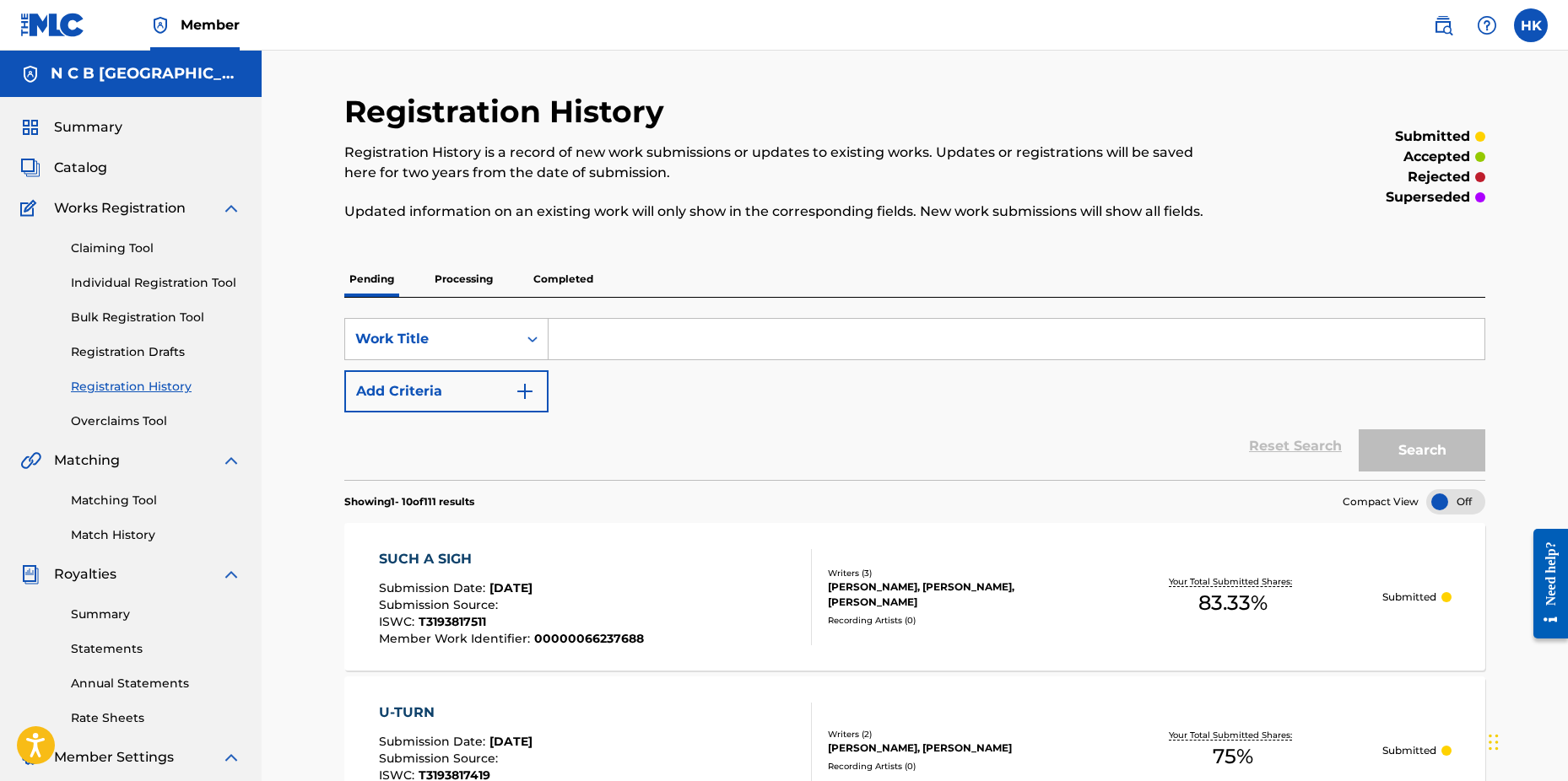
click at [87, 171] on span "Catalog" at bounding box center [80, 168] width 54 height 20
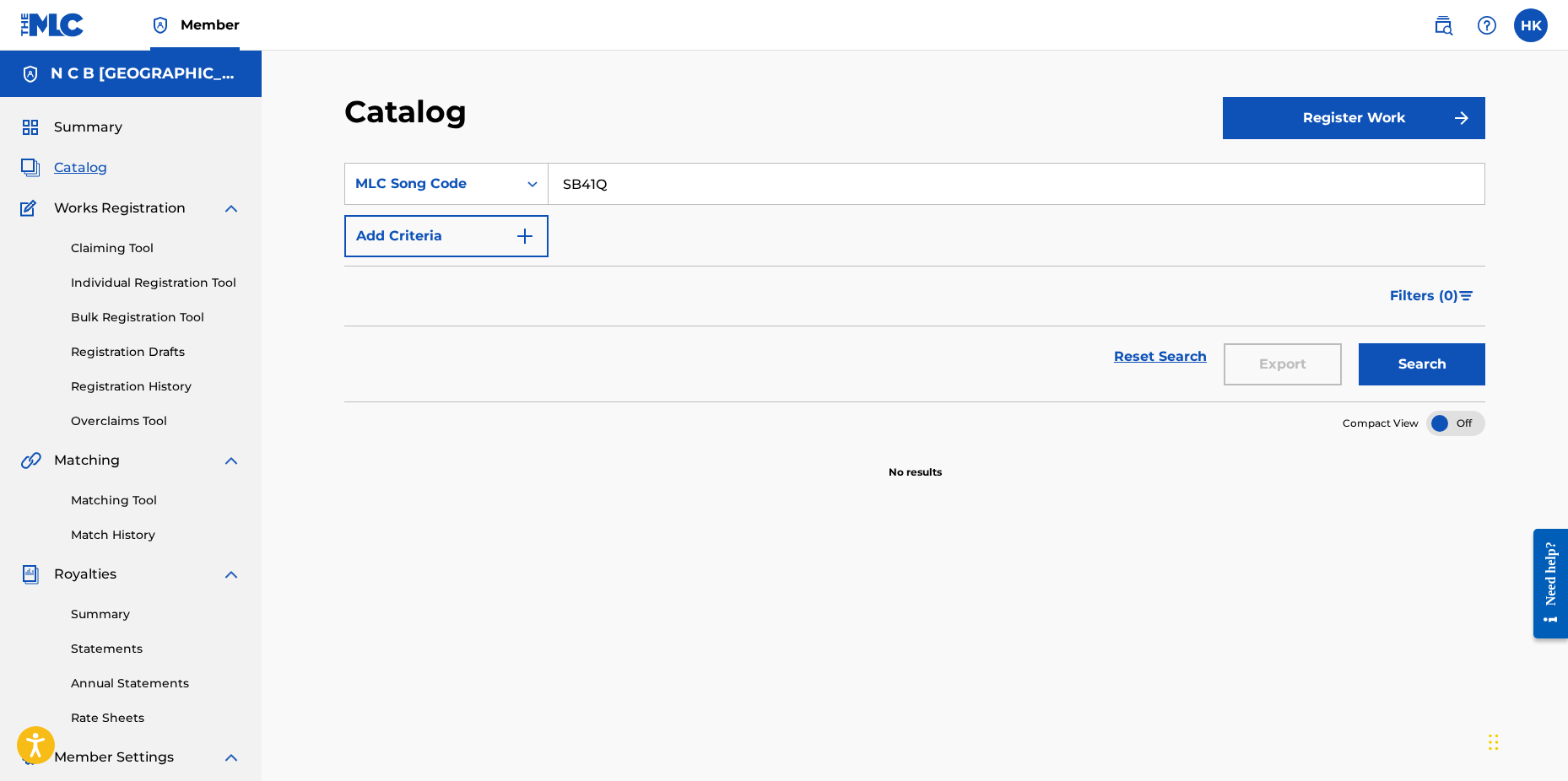
click at [628, 181] on input "SB41Q" at bounding box center [1017, 183] width 936 height 41
type input "S"
paste input "SB486M"
type input "SB486M"
click at [1359, 343] on button "Search" at bounding box center [1422, 364] width 126 height 42
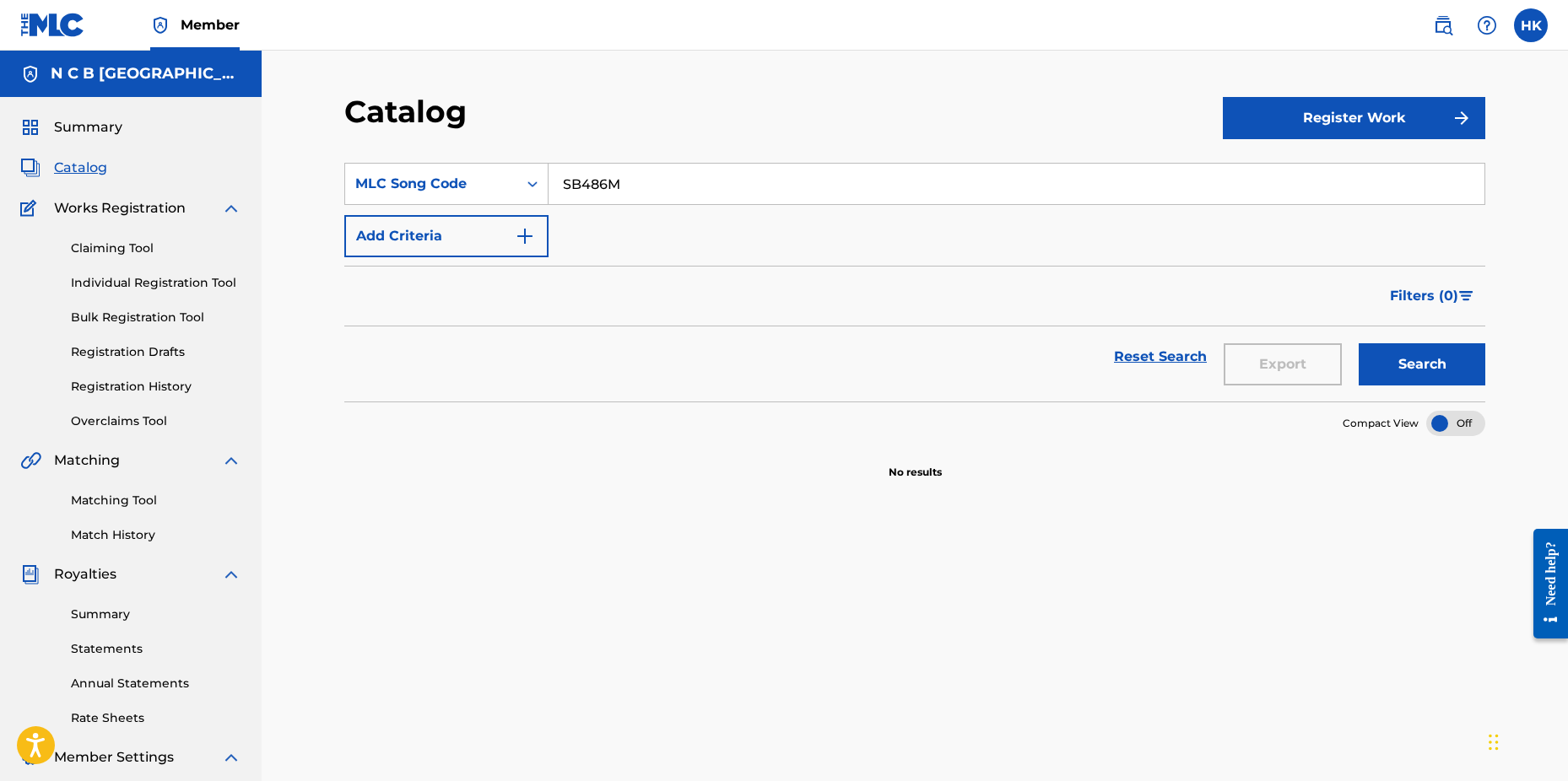
click at [1411, 359] on button "Search" at bounding box center [1422, 364] width 126 height 42
click at [112, 244] on link "Claiming Tool" at bounding box center [156, 248] width 170 height 18
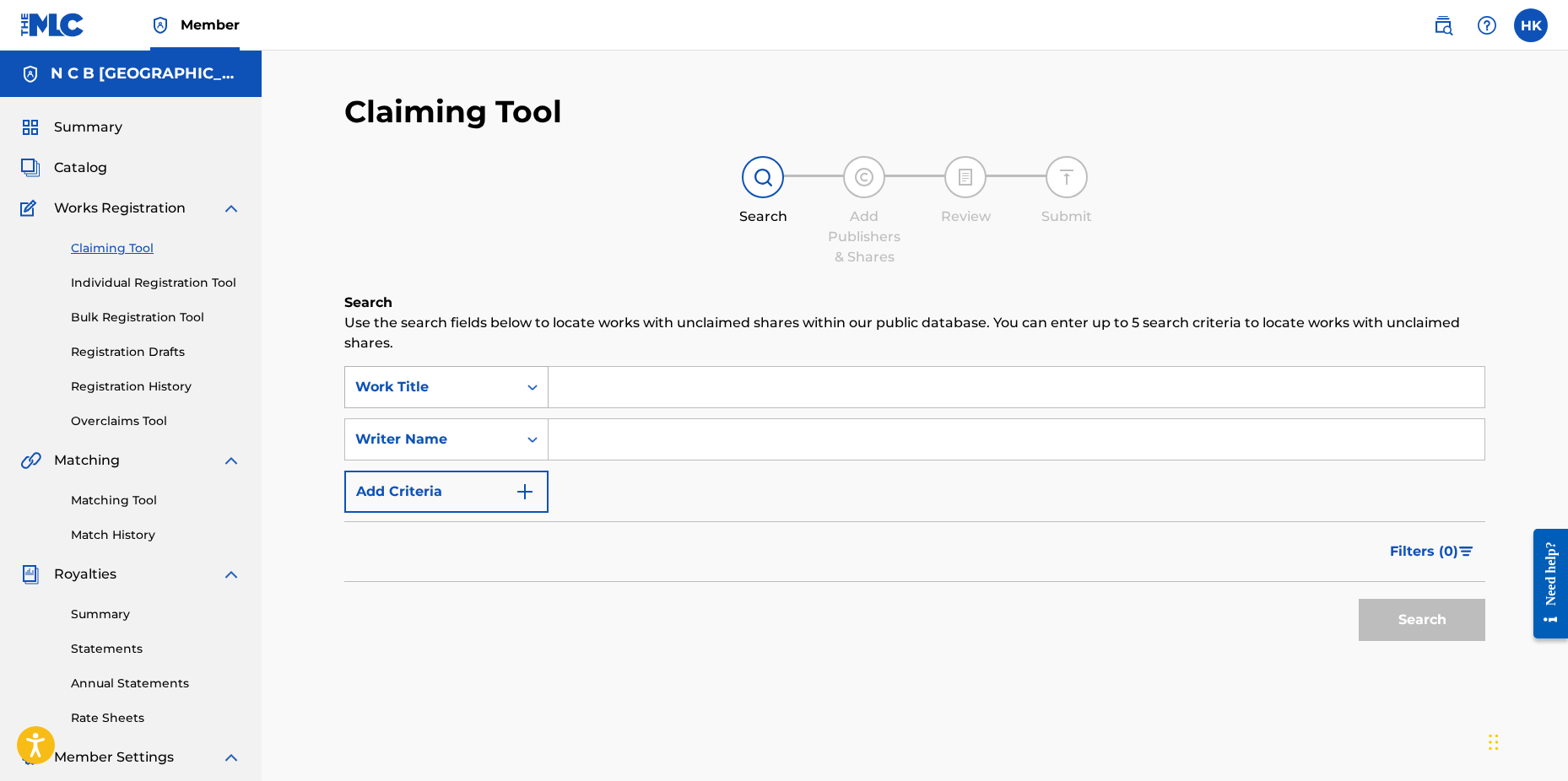
click at [530, 382] on icon "Search Form" at bounding box center [532, 387] width 17 height 17
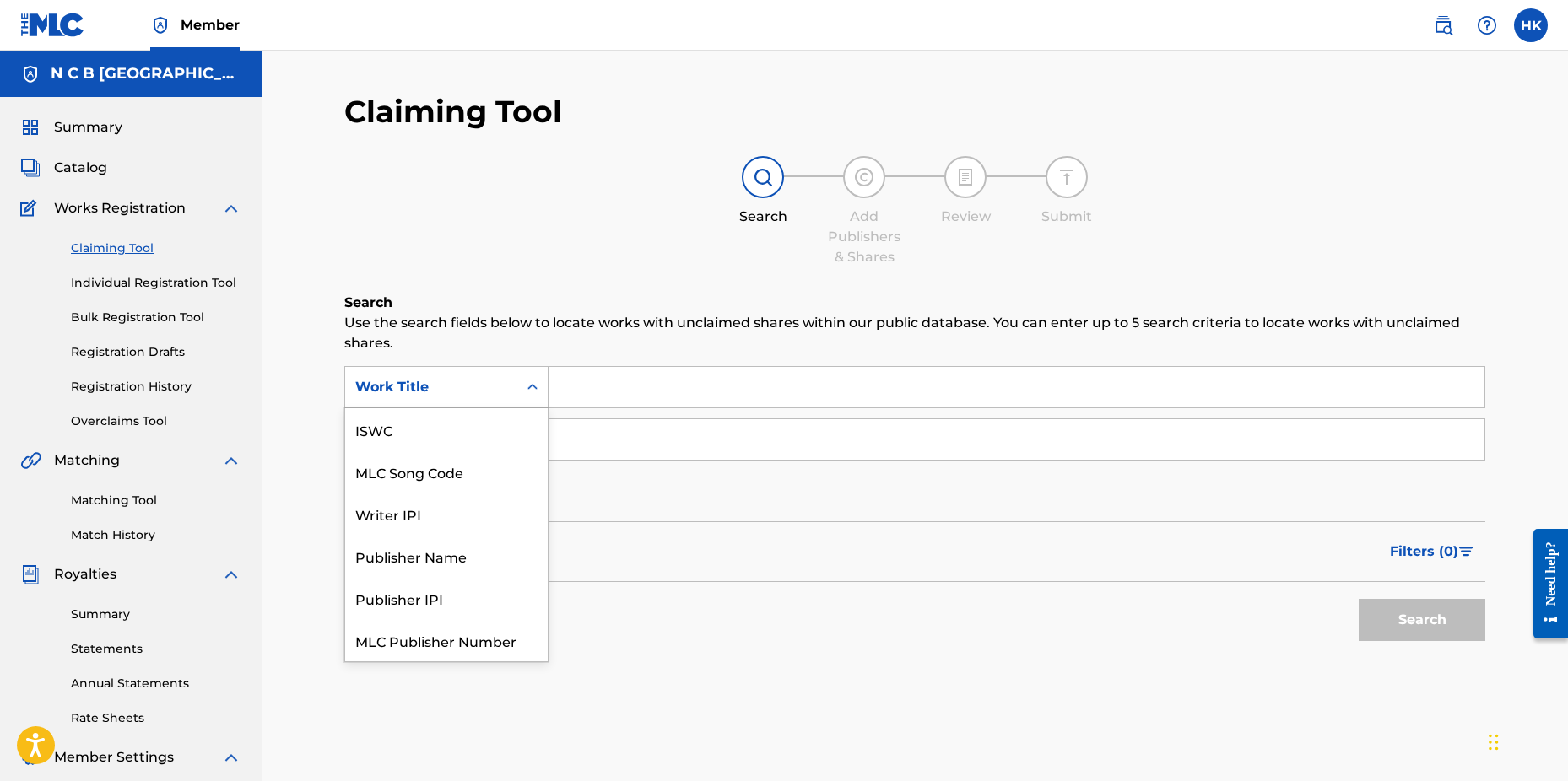
scroll to position [42, 0]
click at [509, 423] on div "MLC Song Code" at bounding box center [446, 429] width 202 height 42
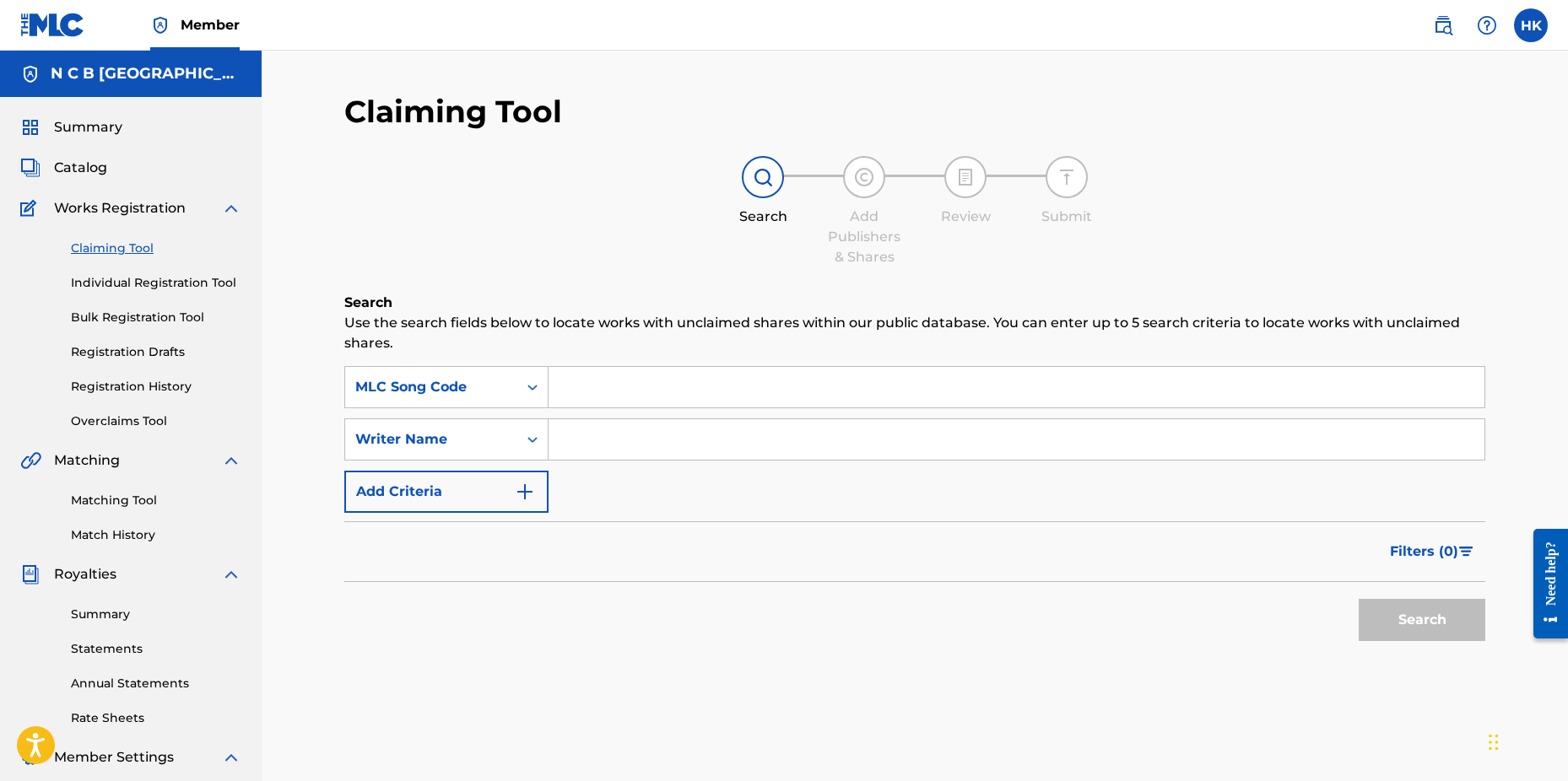
click at [578, 378] on input "Search Form" at bounding box center [1017, 387] width 936 height 41
paste input "SB486M"
type input "SB486M"
click at [1359, 599] on button "Search" at bounding box center [1422, 619] width 126 height 42
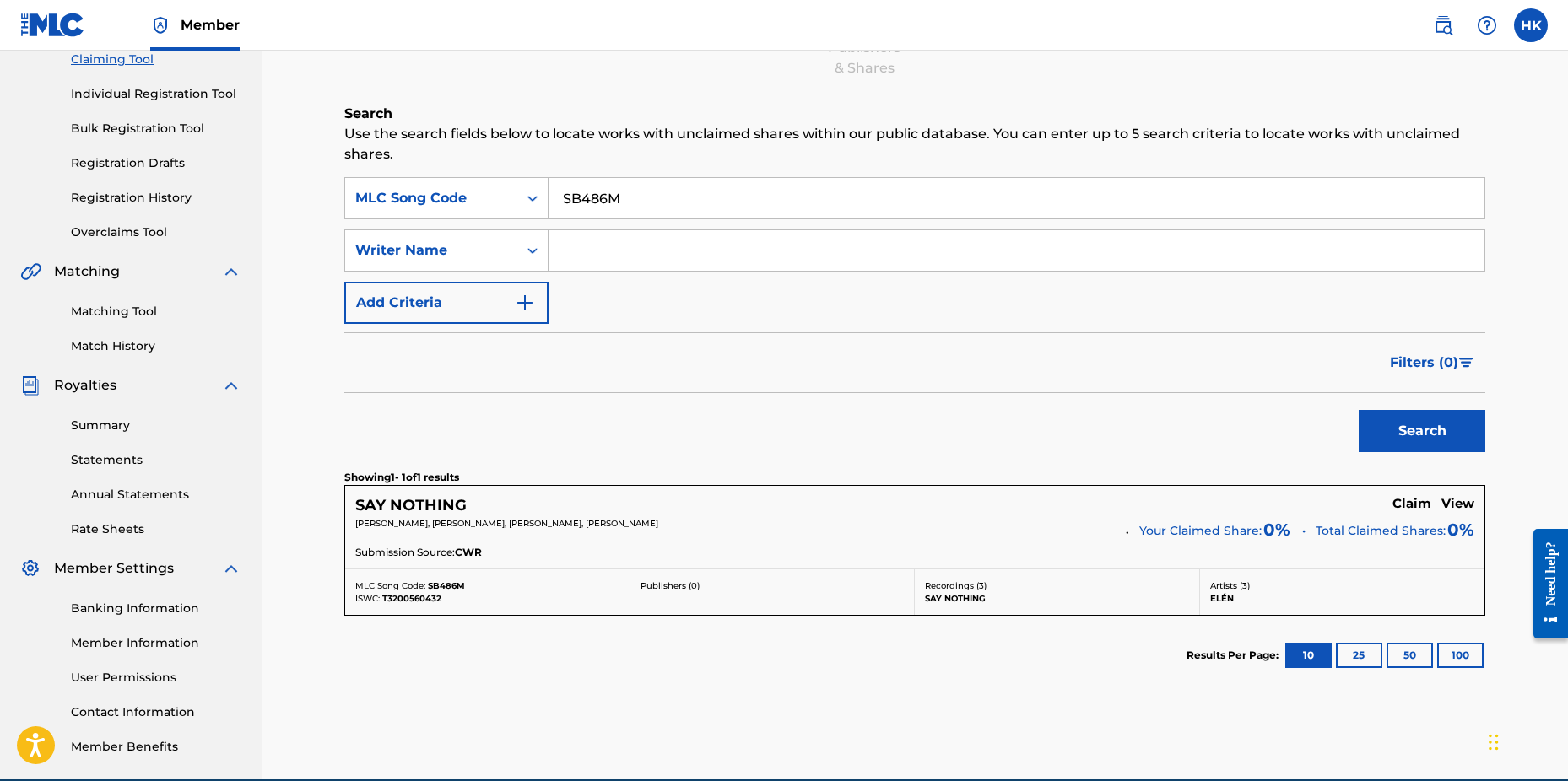
scroll to position [269, 0]
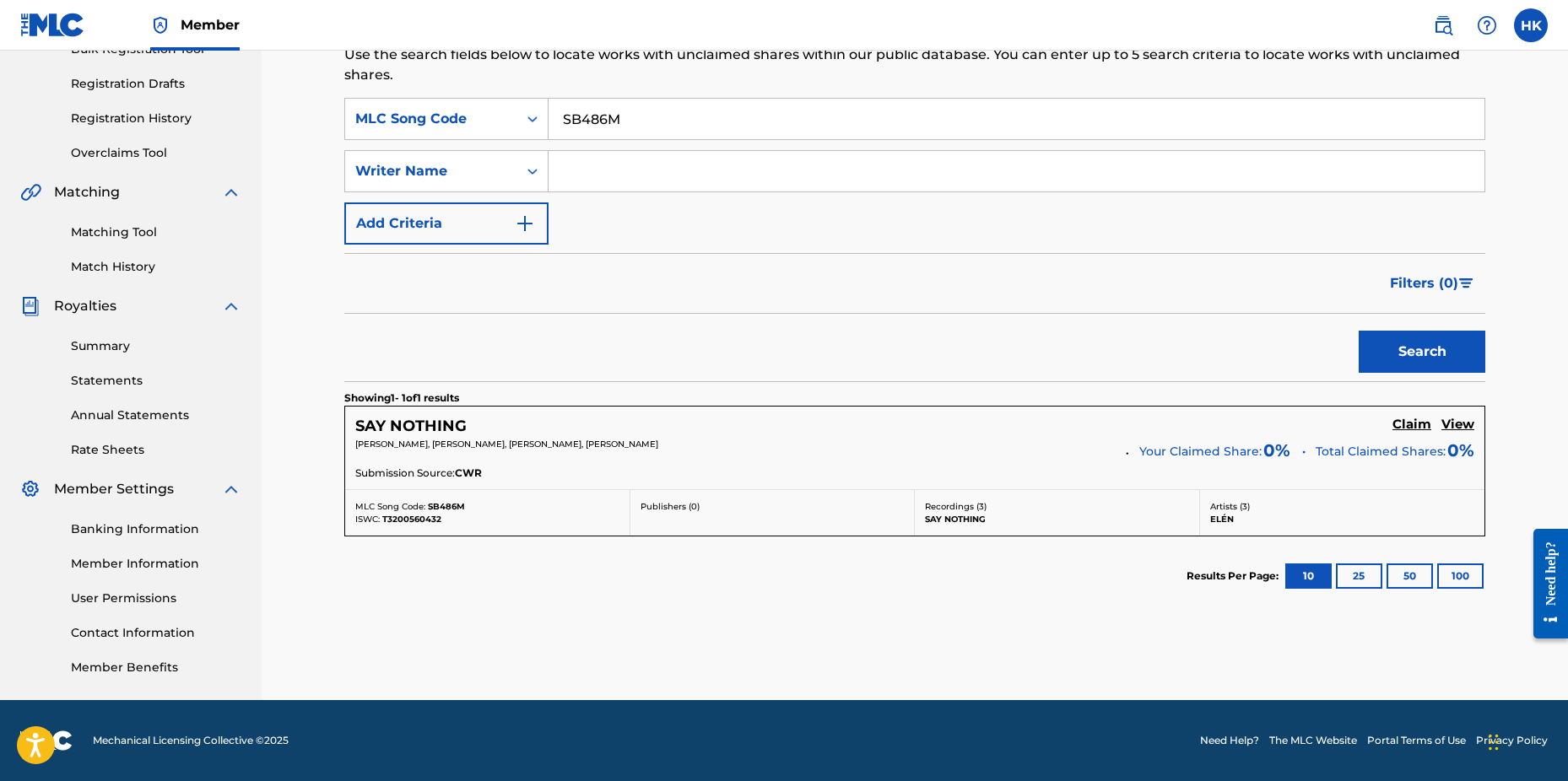
click at [1418, 417] on h5 "Claim" at bounding box center [1412, 424] width 39 height 16
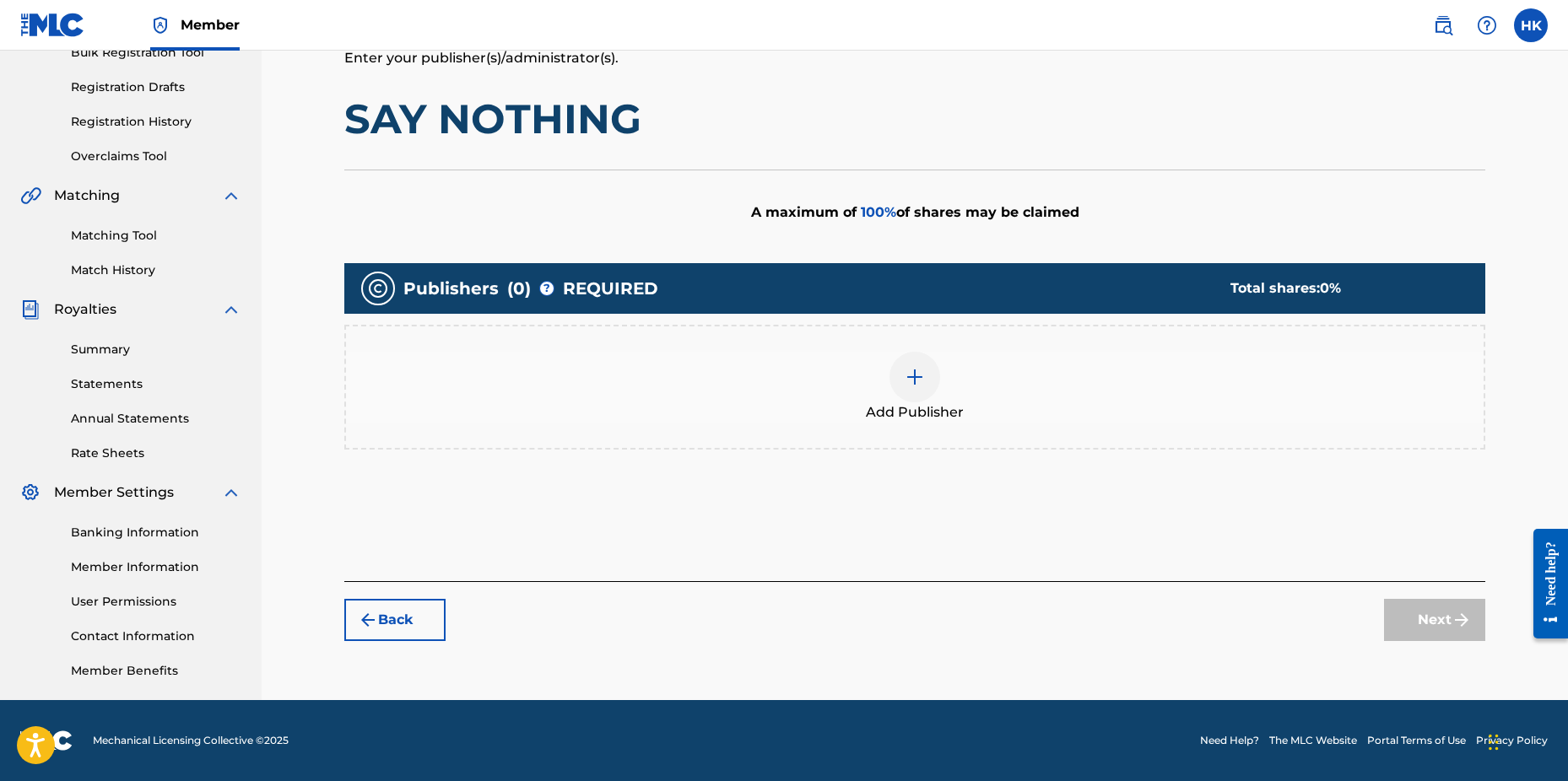
click at [921, 374] on img at bounding box center [915, 377] width 20 height 20
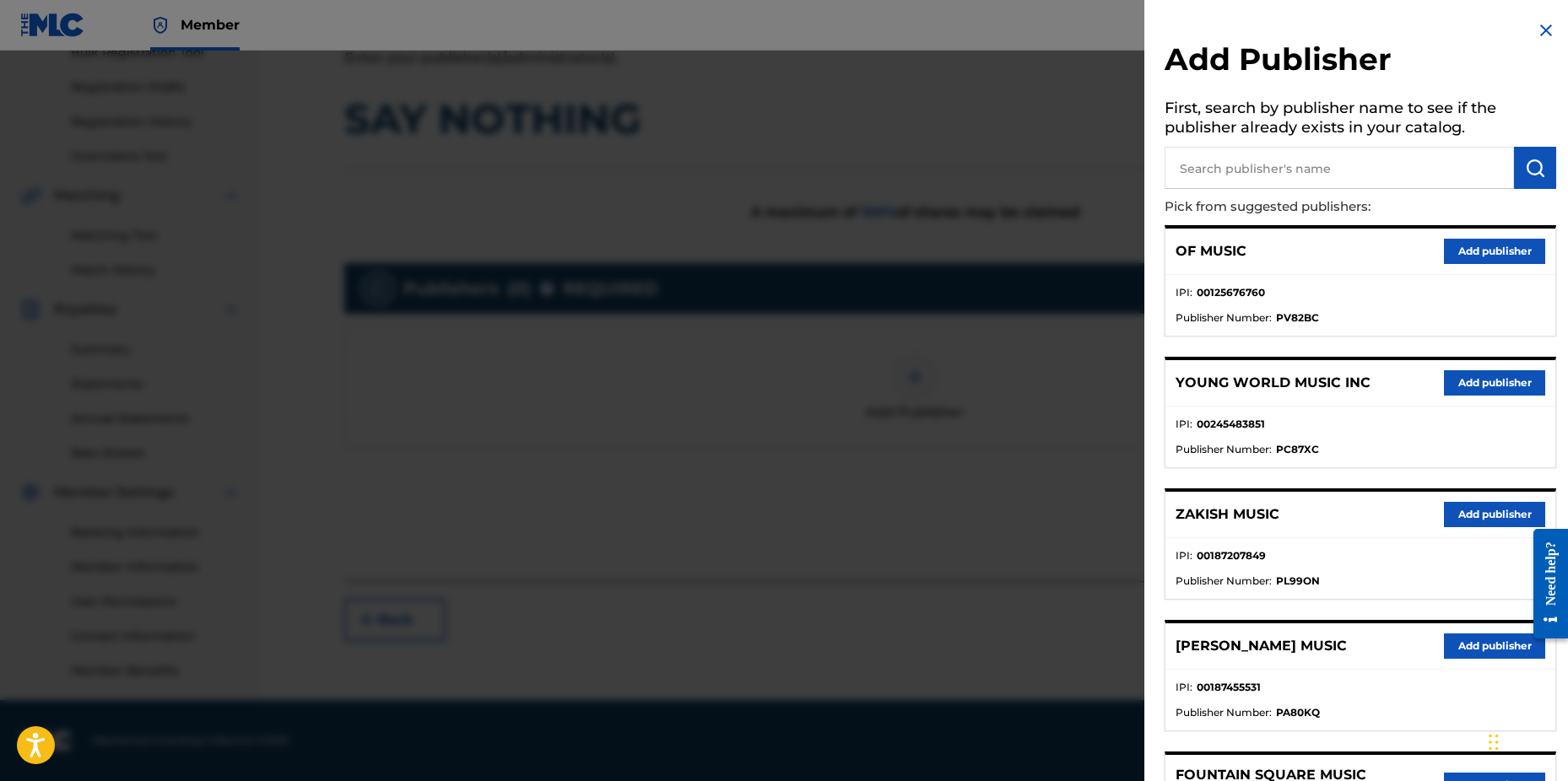
click at [1211, 176] on input "text" at bounding box center [1340, 168] width 349 height 42
type input "n c b"
click at [1536, 178] on button "submit" at bounding box center [1535, 168] width 42 height 42
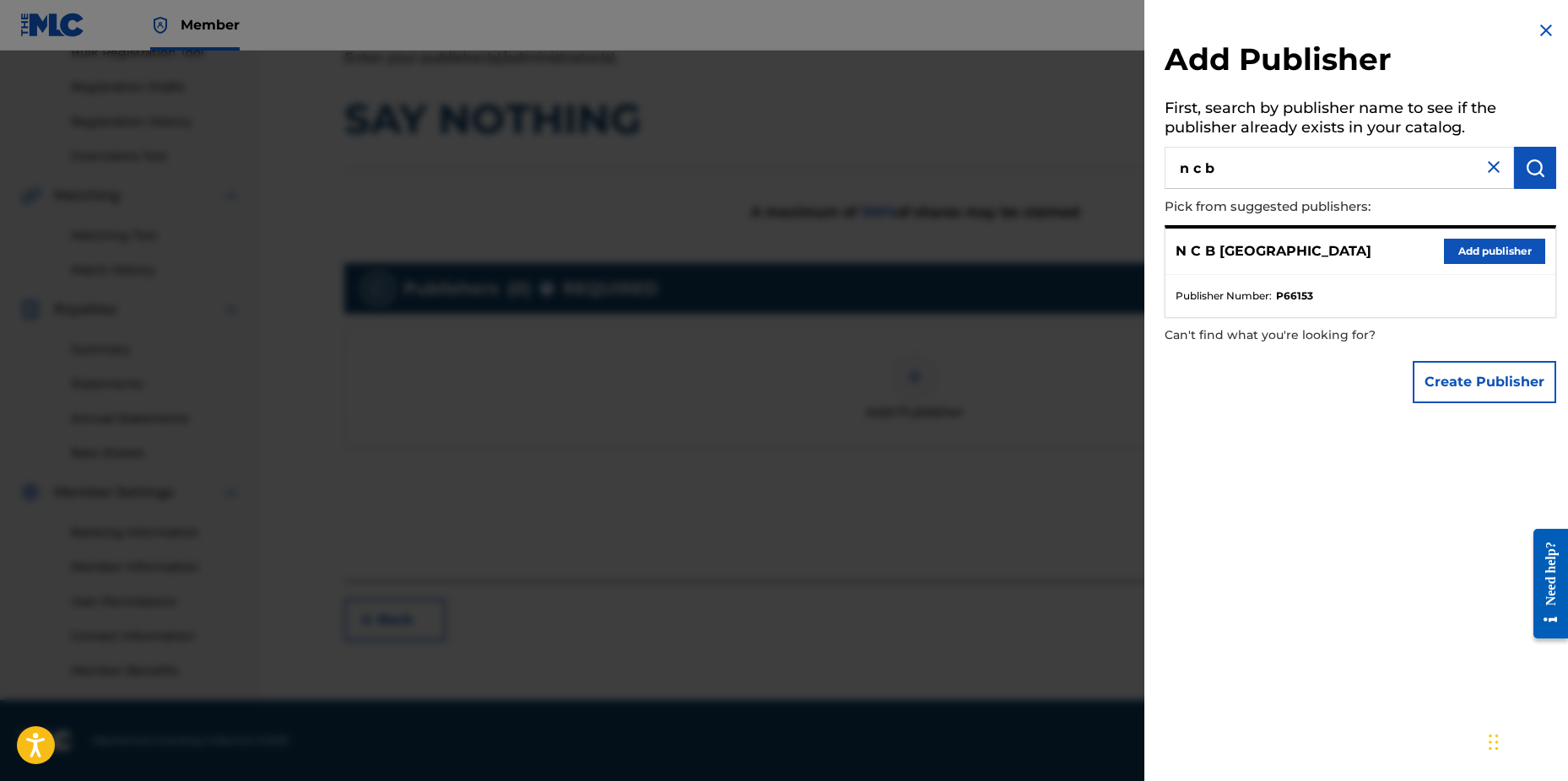
click at [1456, 252] on button "Add publisher" at bounding box center [1495, 251] width 101 height 25
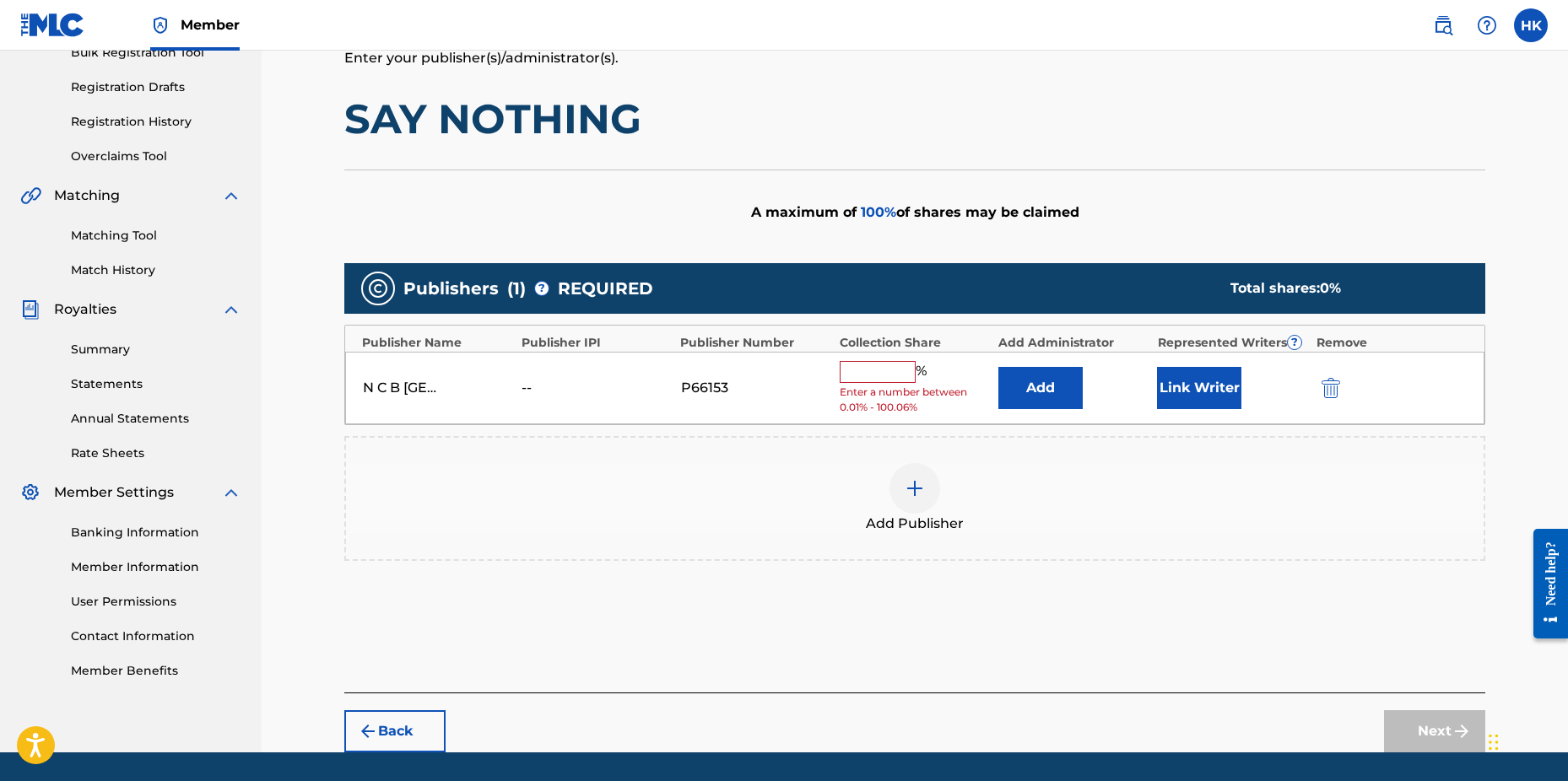
click at [888, 365] on input "text" at bounding box center [878, 371] width 76 height 22
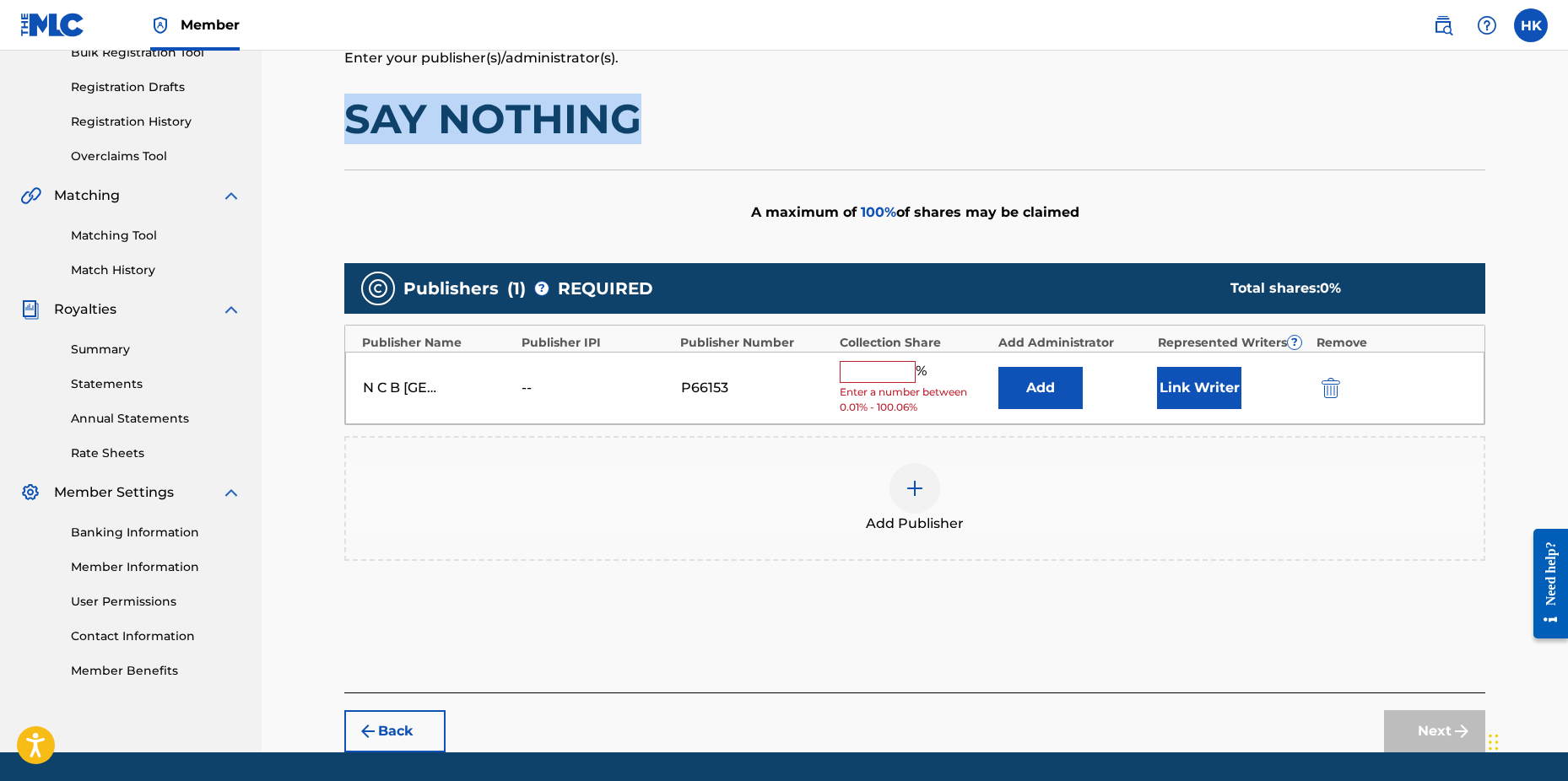
drag, startPoint x: 346, startPoint y: 117, endPoint x: 642, endPoint y: 127, distance: 296.2
click at [642, 127] on h1 "SAY NOTHING" at bounding box center [915, 118] width 1141 height 51
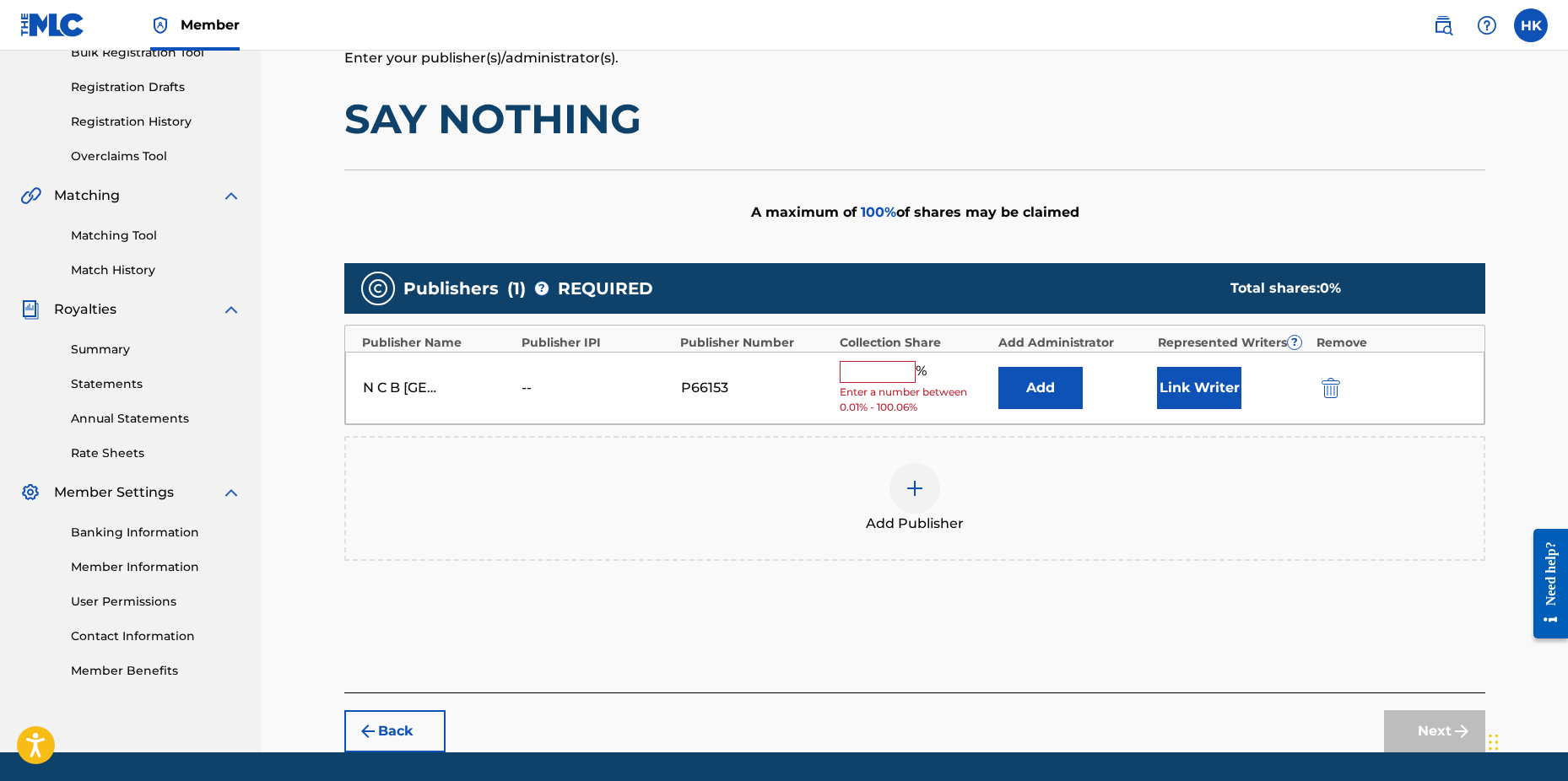
click at [876, 367] on input "text" at bounding box center [878, 371] width 76 height 22
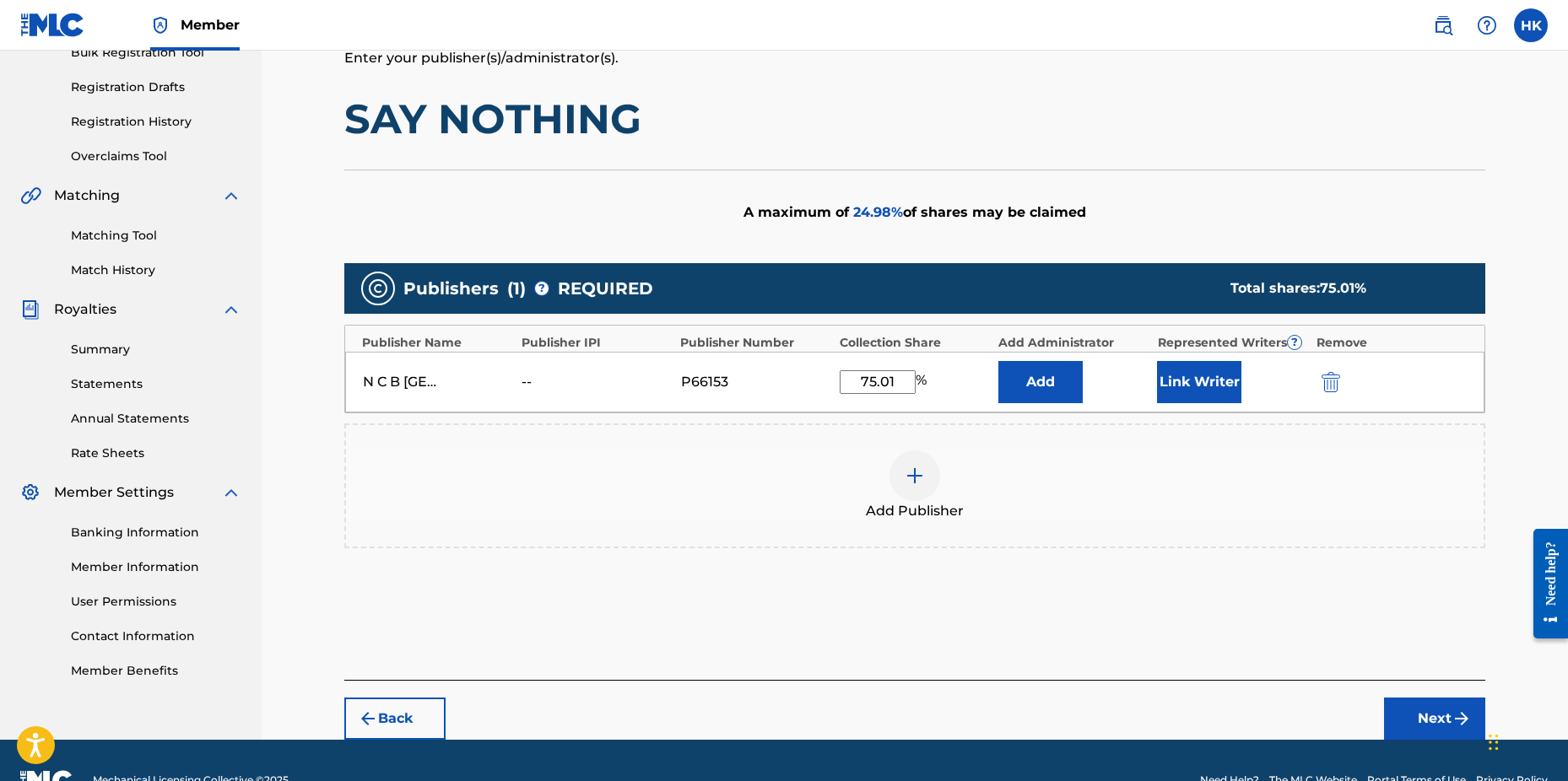
type input "75.01"
click at [1193, 384] on button "Link Writer" at bounding box center [1200, 382] width 85 height 42
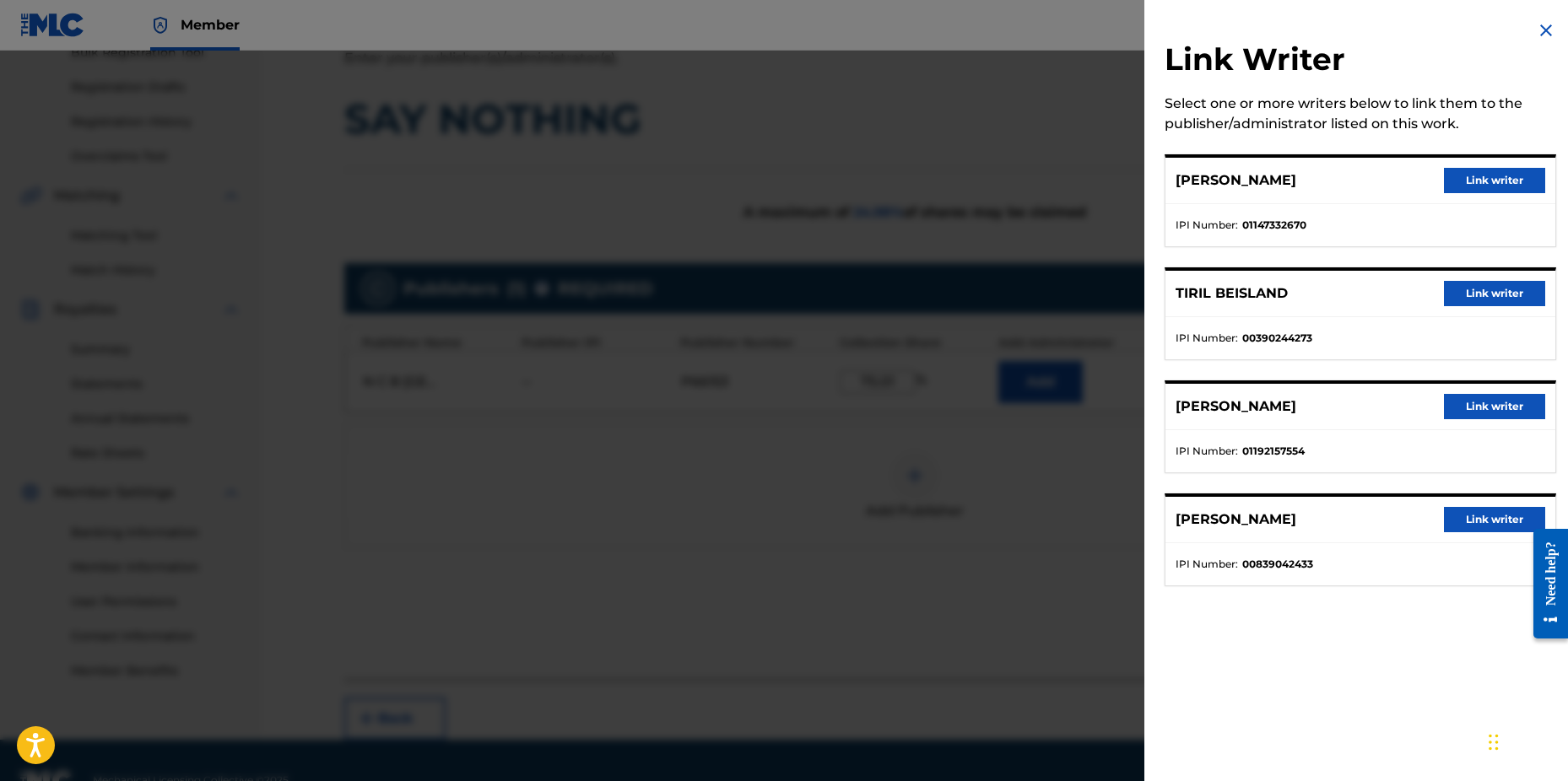
click at [1483, 181] on button "Link writer" at bounding box center [1495, 180] width 101 height 25
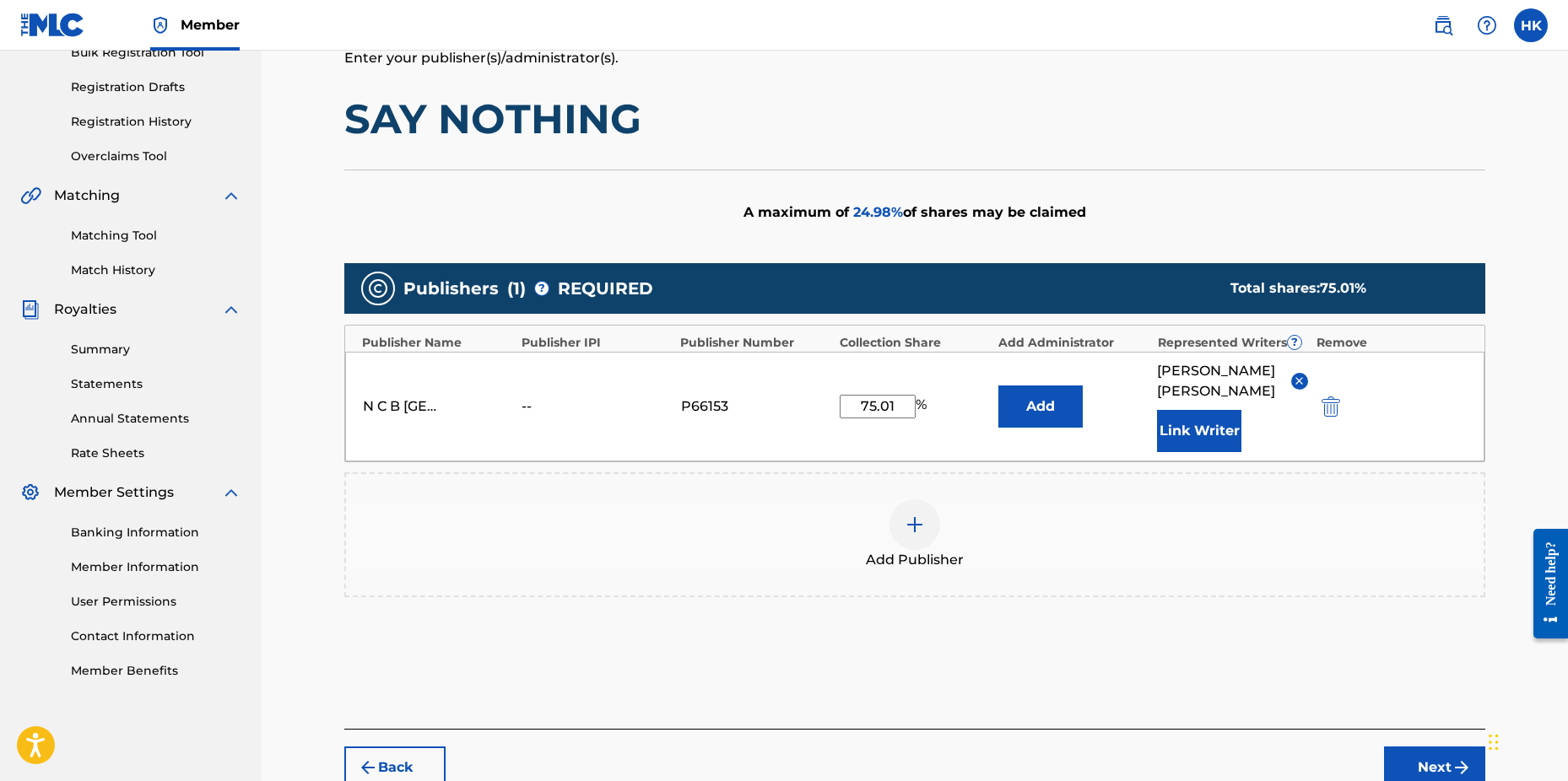
click at [1222, 416] on button "Link Writer" at bounding box center [1200, 431] width 85 height 42
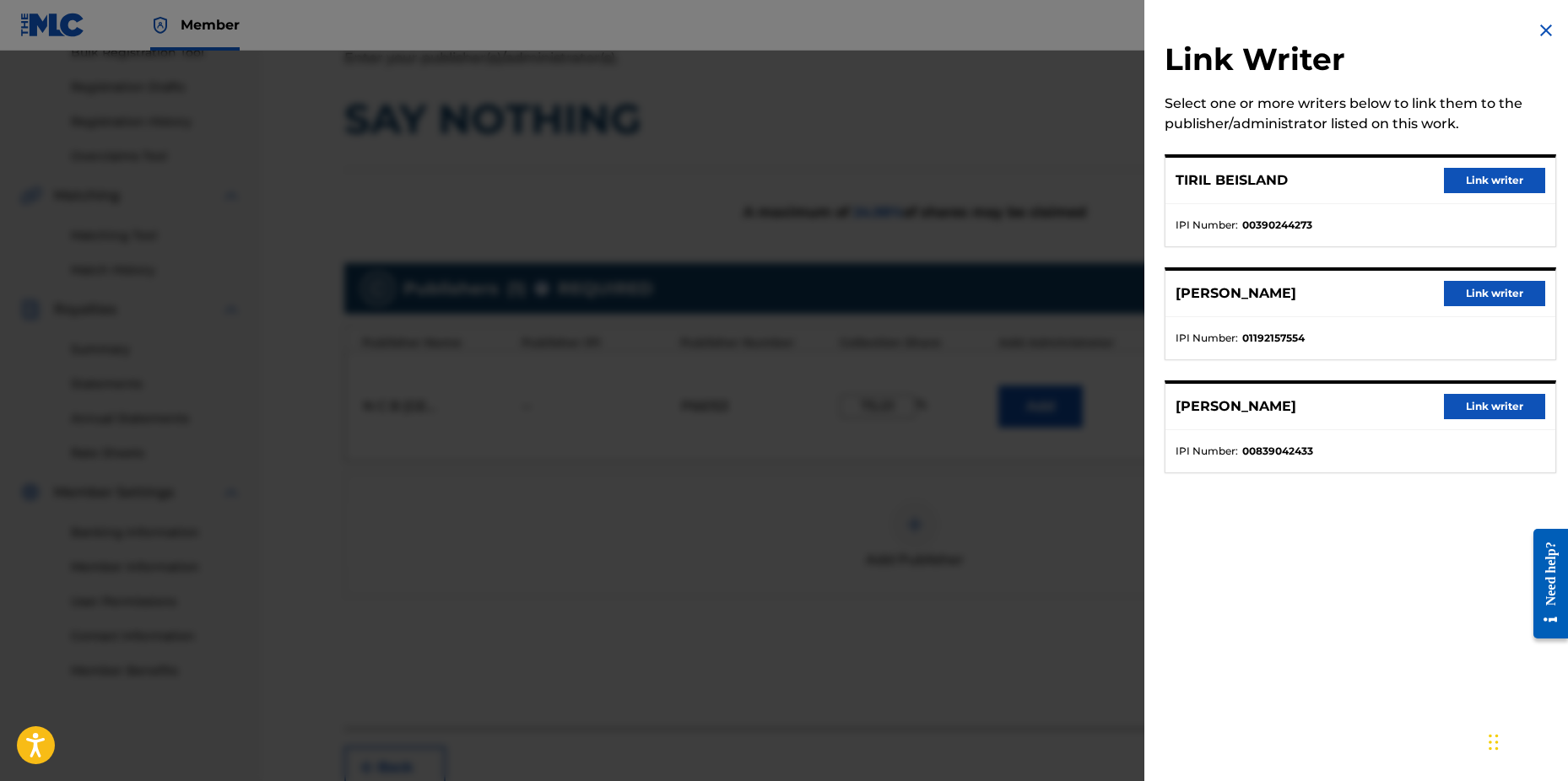
click at [1495, 186] on button "Link writer" at bounding box center [1495, 180] width 101 height 25
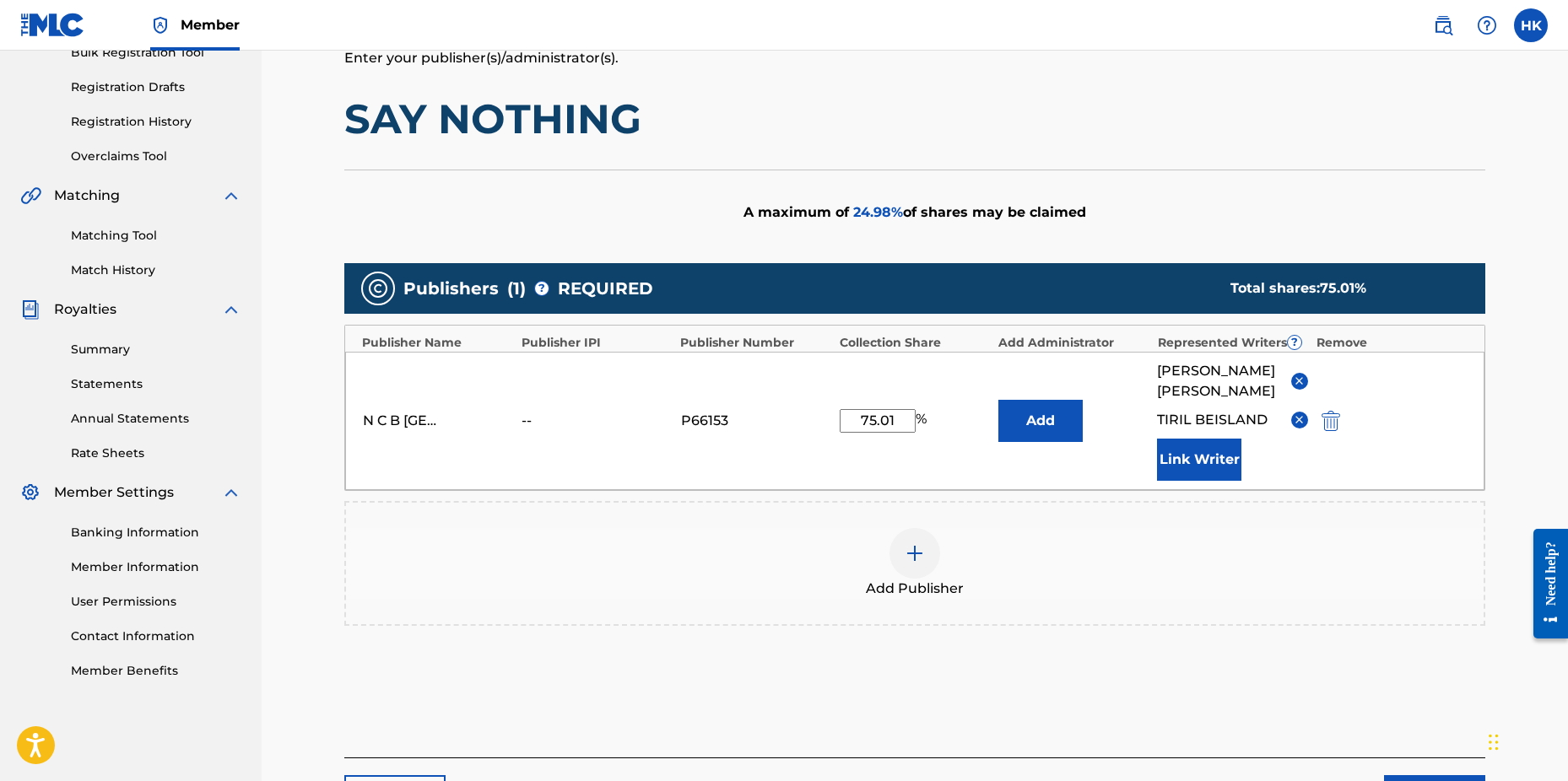
click at [1218, 467] on button "Link Writer" at bounding box center [1200, 460] width 85 height 42
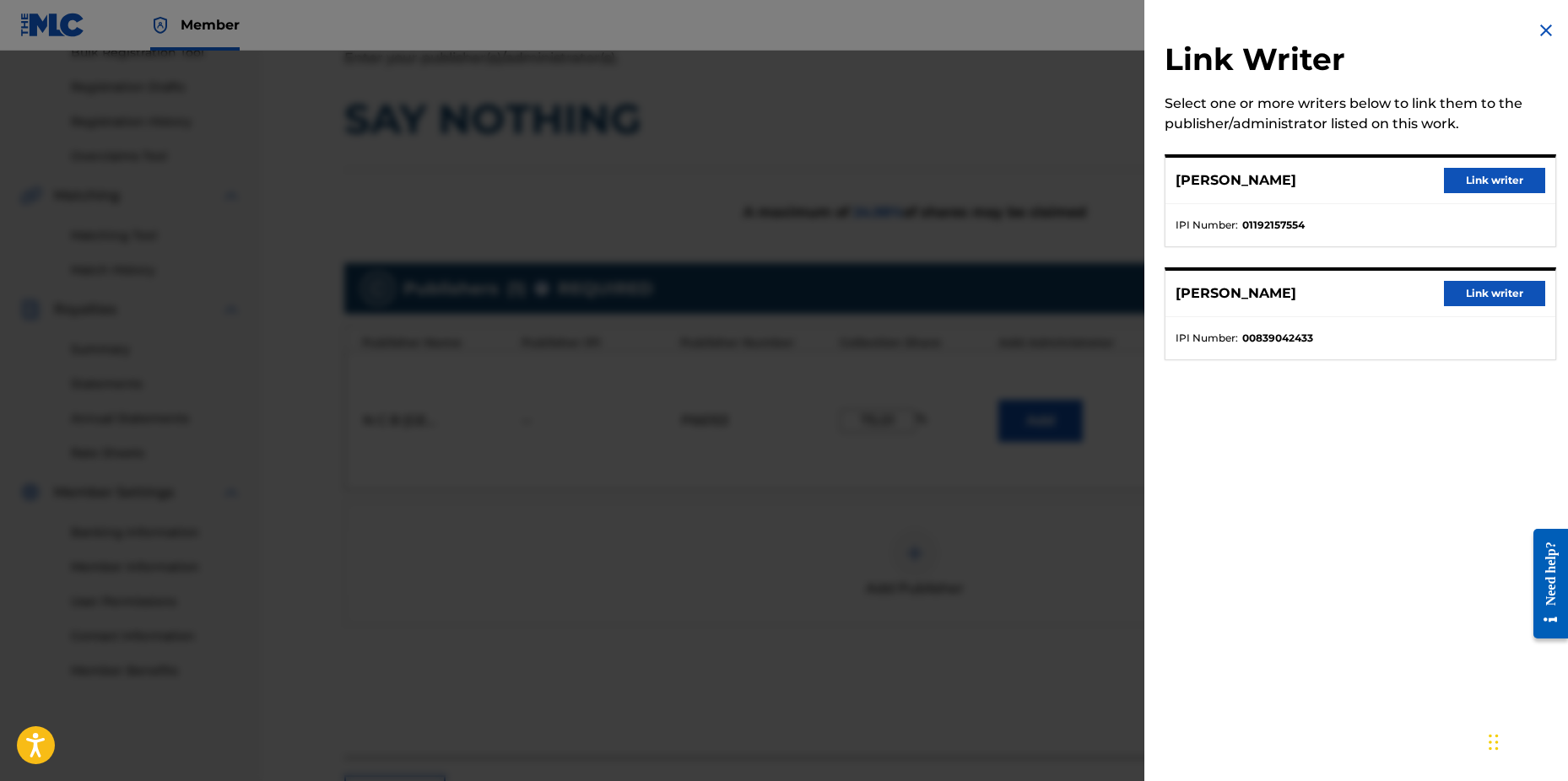
click at [1470, 177] on button "Link writer" at bounding box center [1495, 180] width 101 height 25
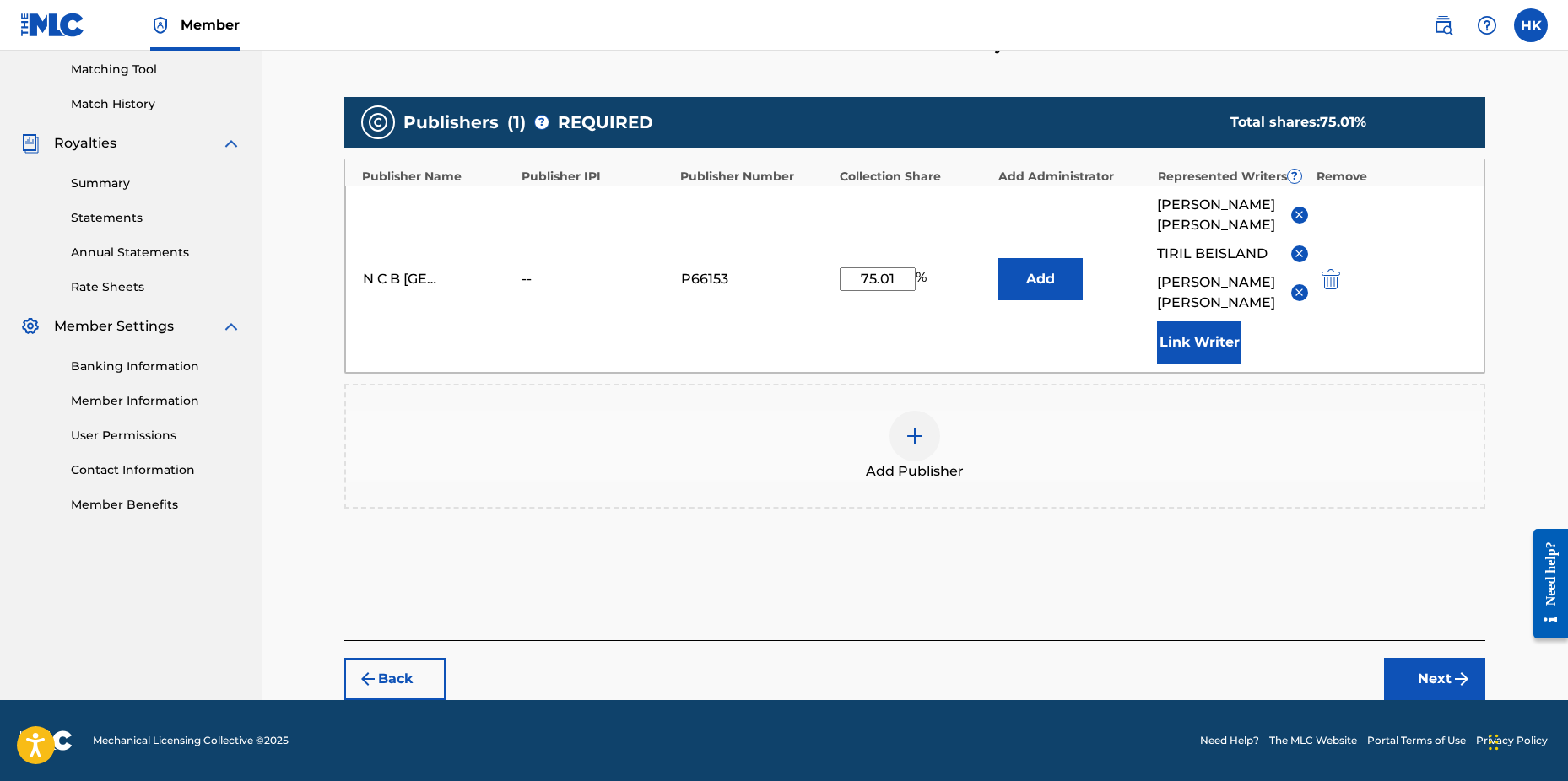
click at [1443, 663] on button "Next" at bounding box center [1435, 679] width 101 height 42
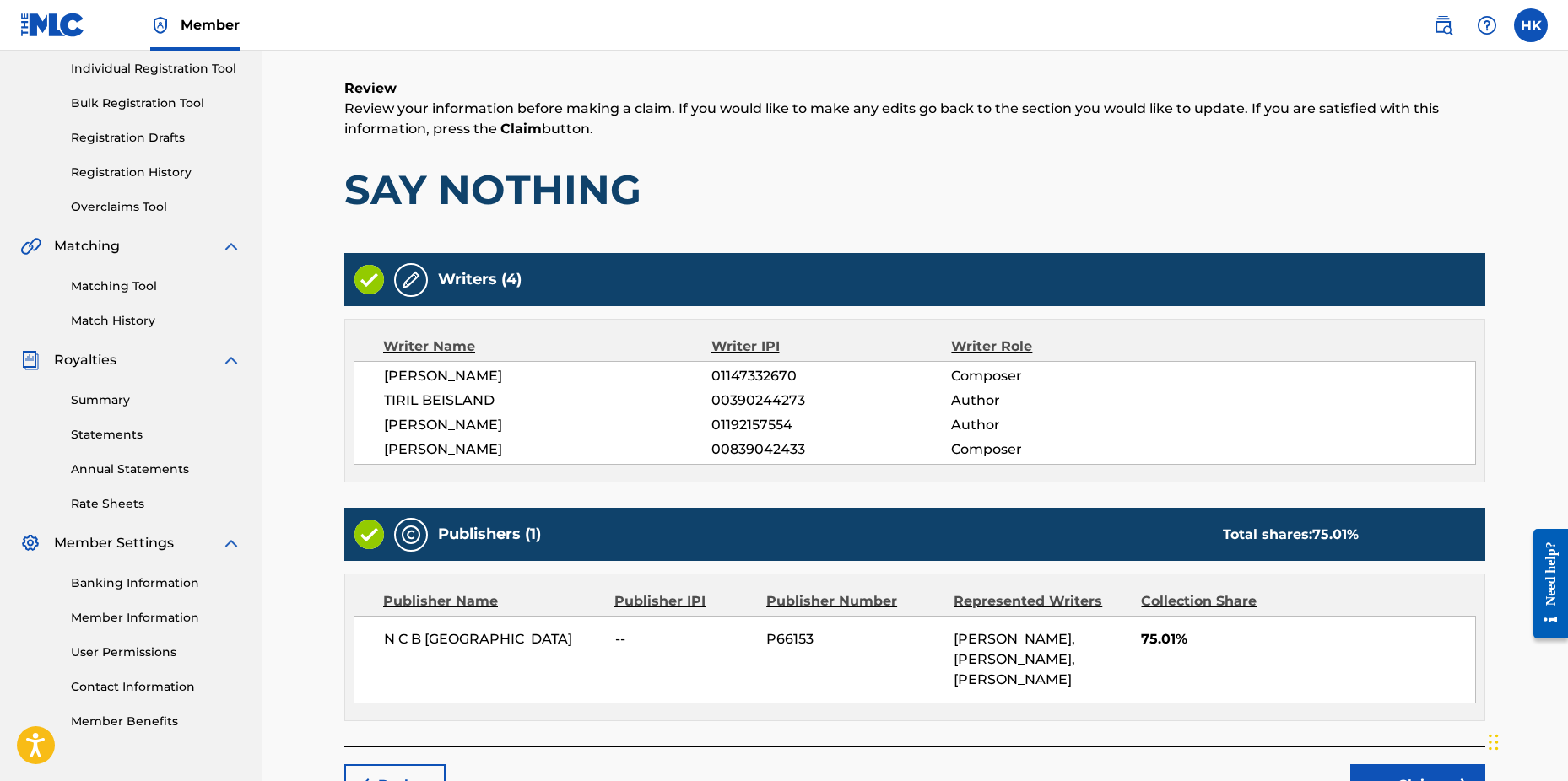
scroll to position [321, 0]
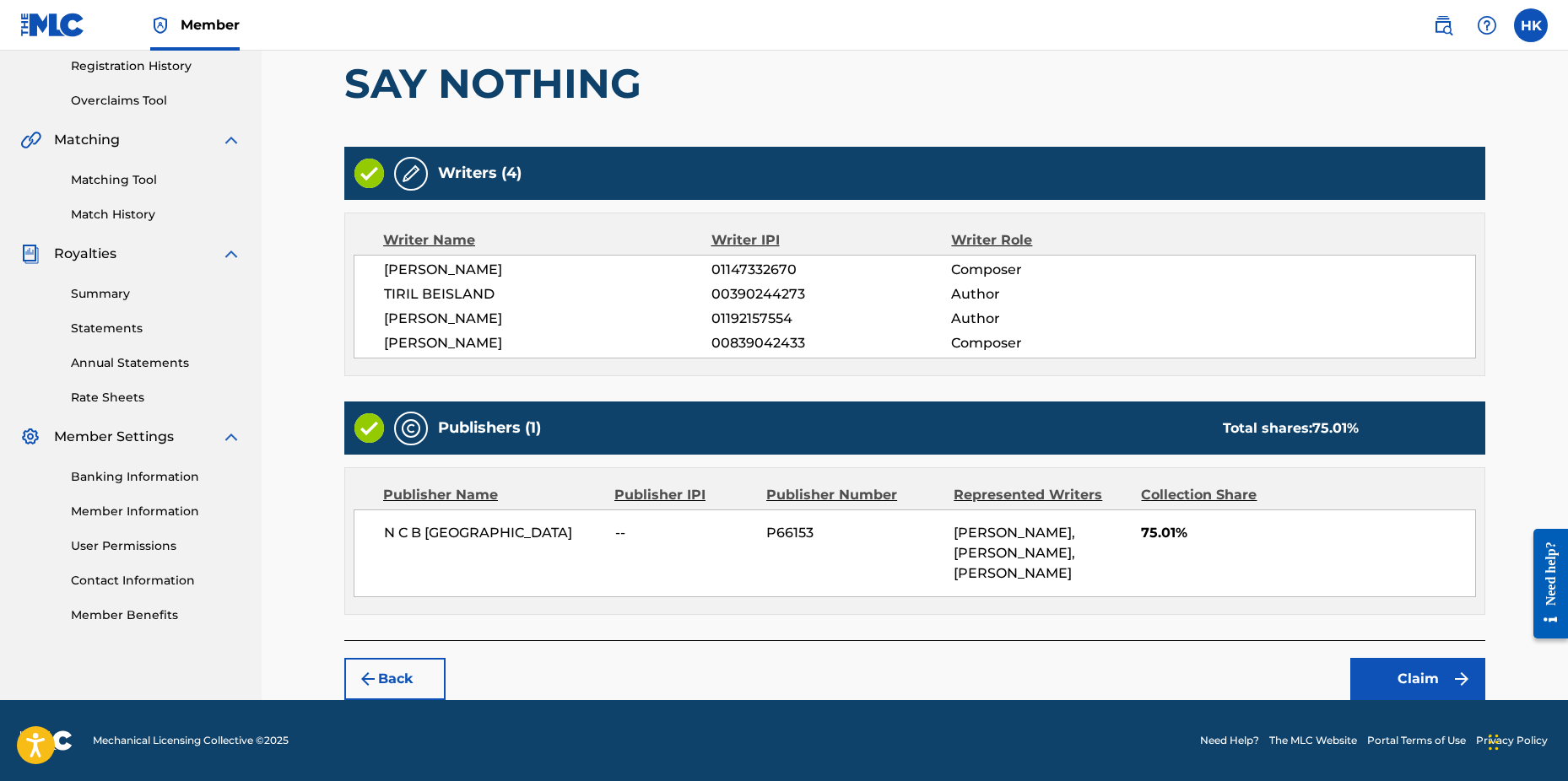
click at [1396, 673] on button "Claim" at bounding box center [1418, 679] width 135 height 42
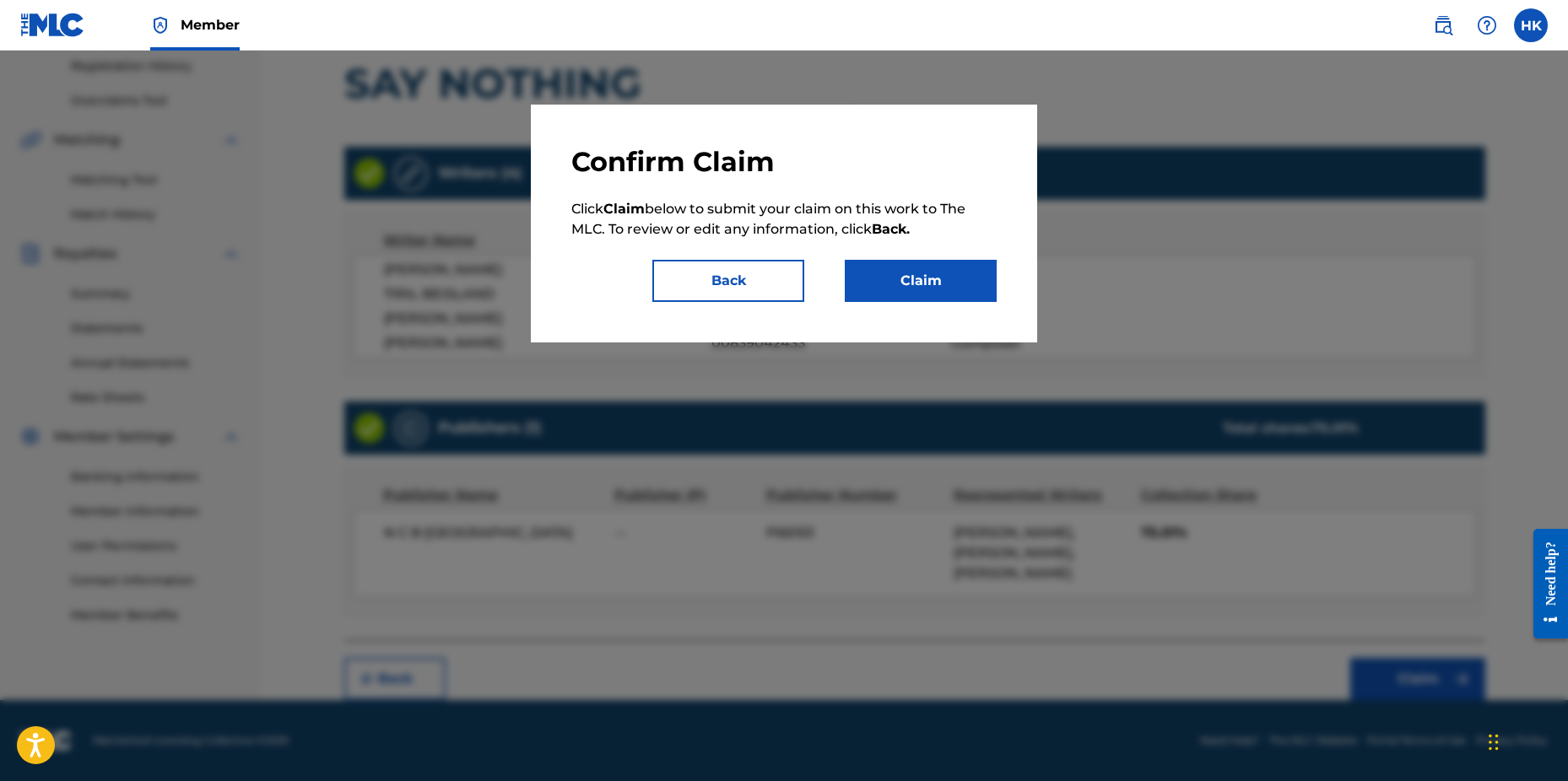
click at [895, 287] on button "Claim" at bounding box center [921, 281] width 152 height 42
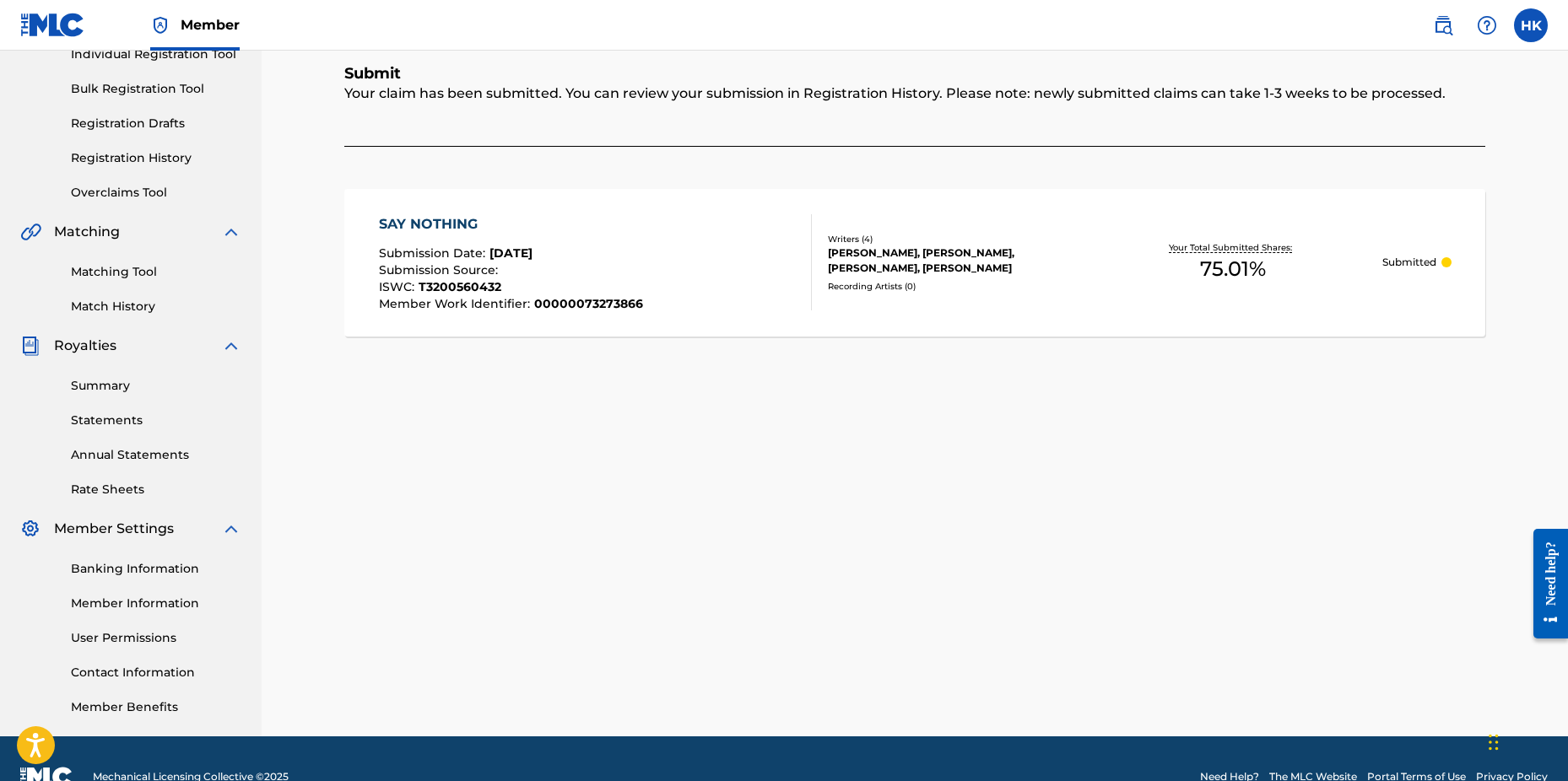
scroll to position [0, 0]
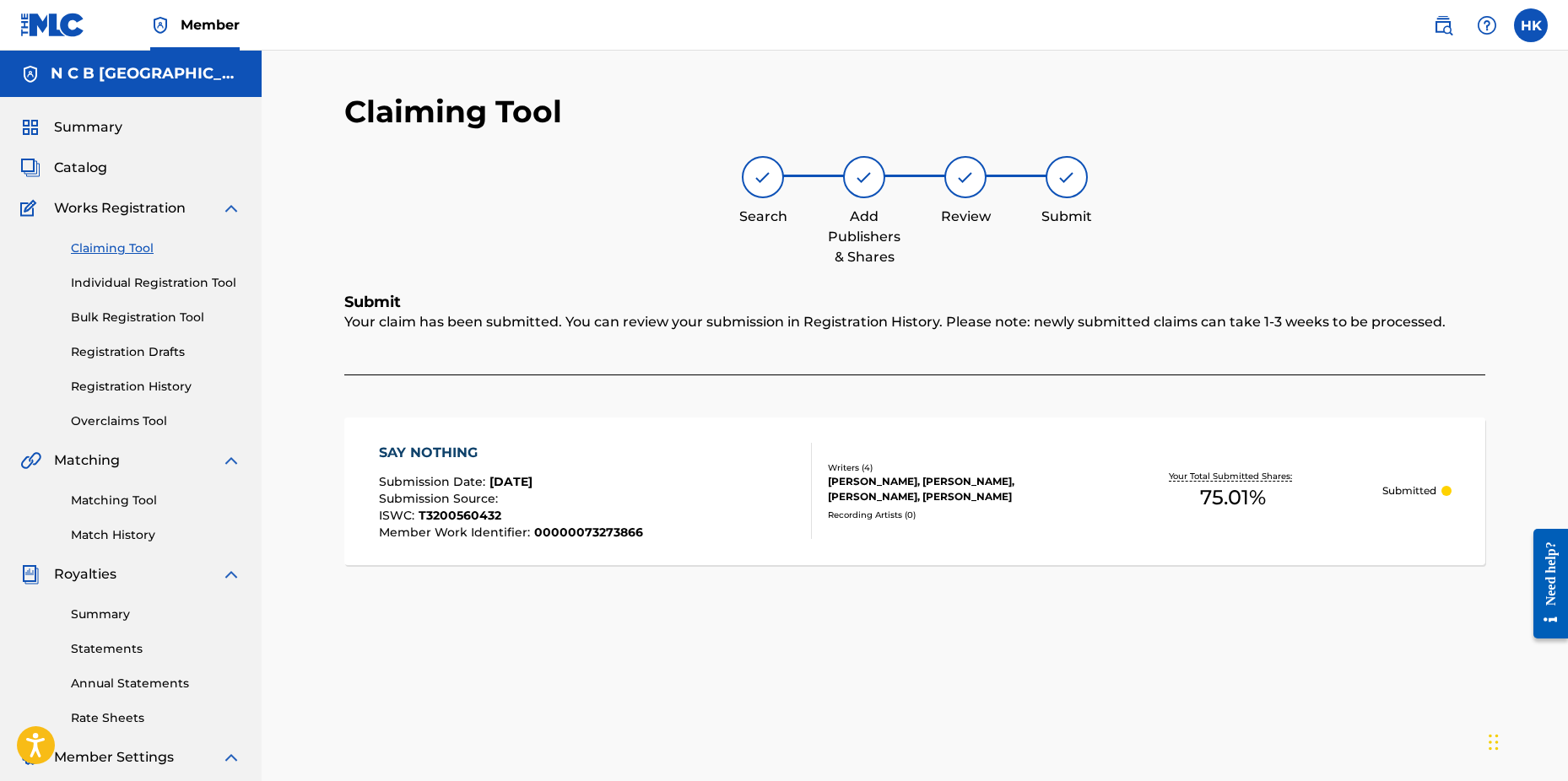
click at [73, 175] on span "Catalog" at bounding box center [80, 168] width 54 height 20
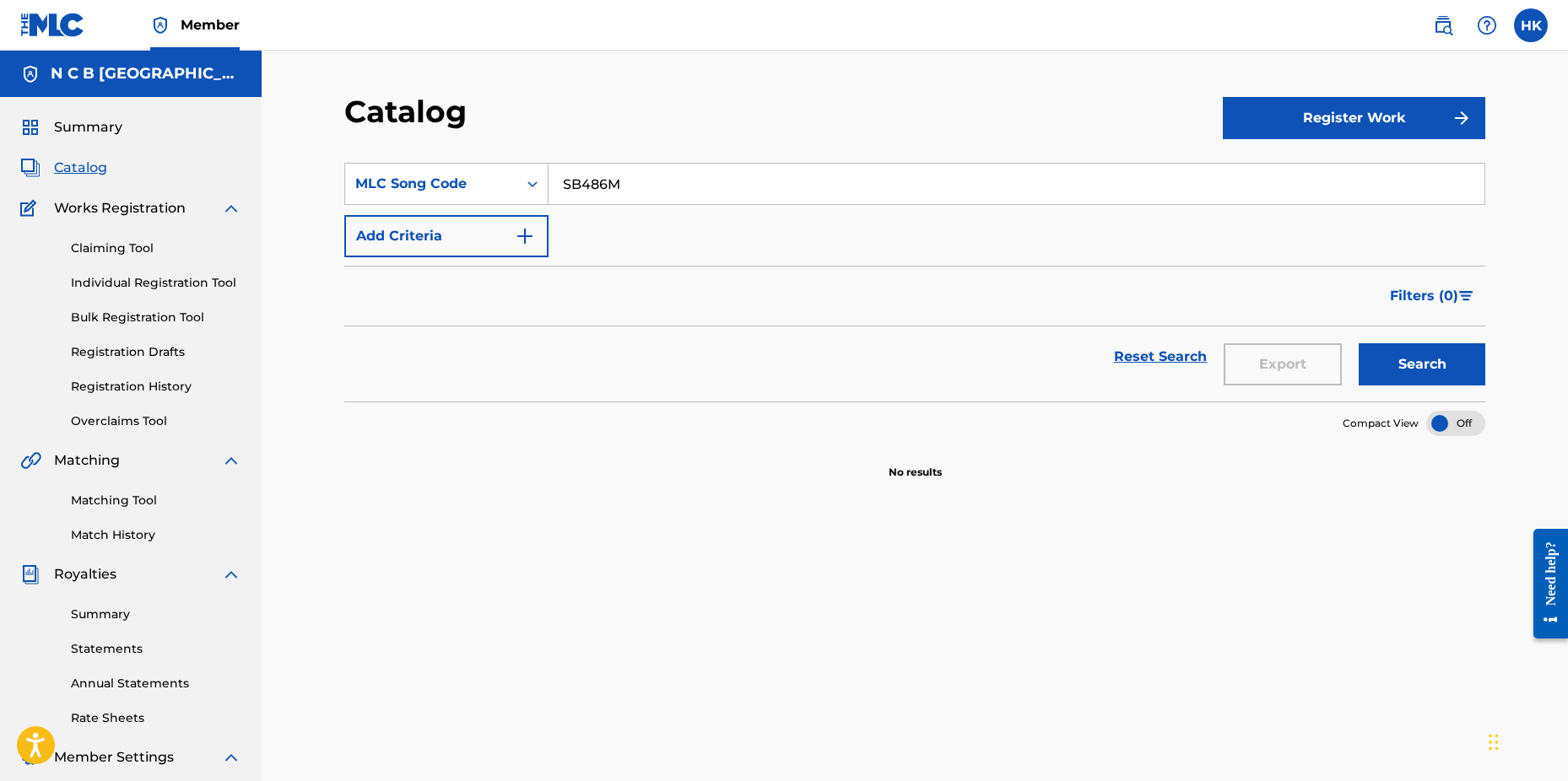
click at [635, 188] on input "SB486M" at bounding box center [1017, 183] width 936 height 41
type input "S"
paste input "BC3HP6"
type input "BC3HP6"
click at [1359, 343] on button "Search" at bounding box center [1422, 364] width 126 height 42
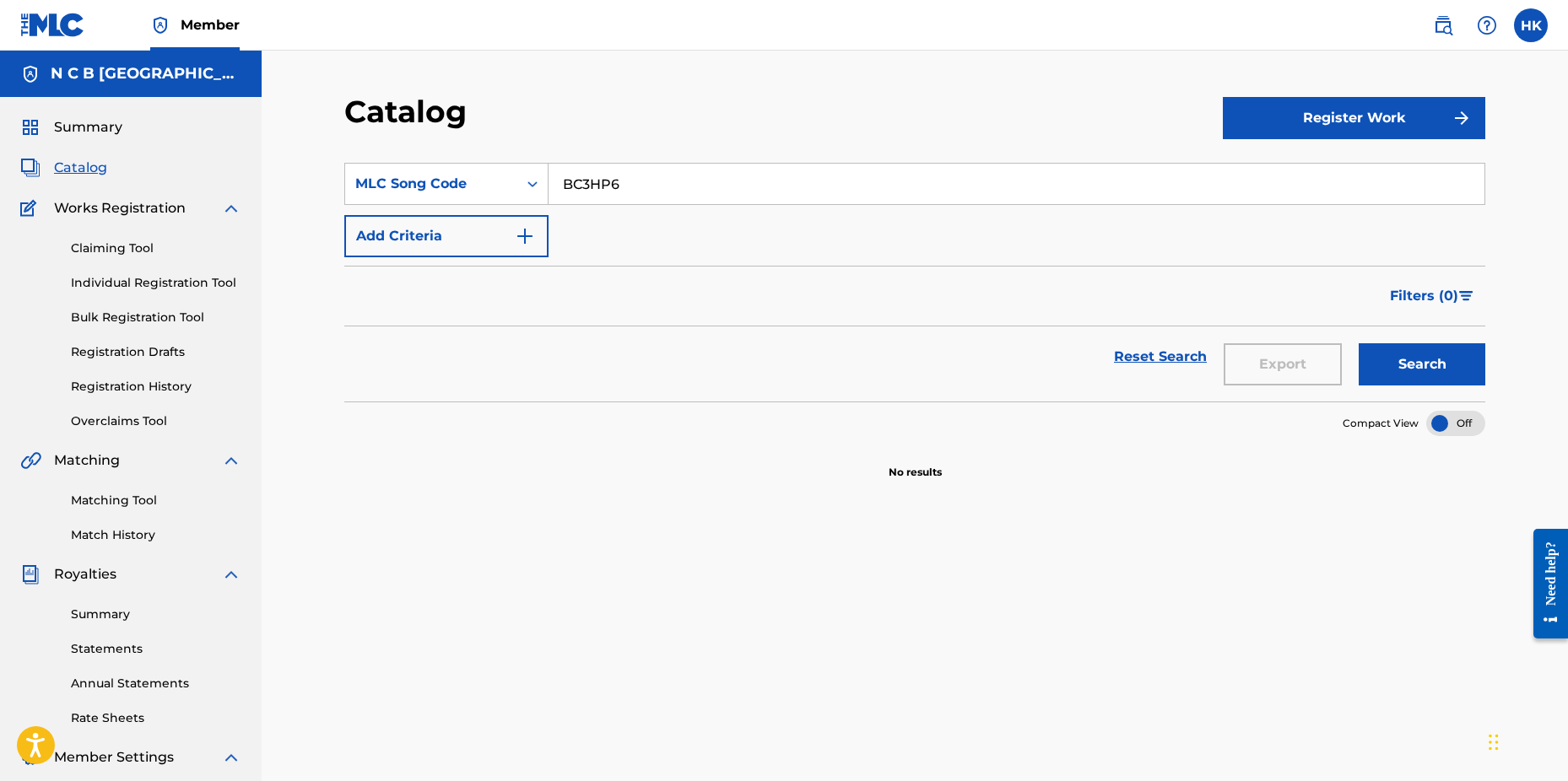
click at [149, 247] on link "Claiming Tool" at bounding box center [156, 248] width 170 height 18
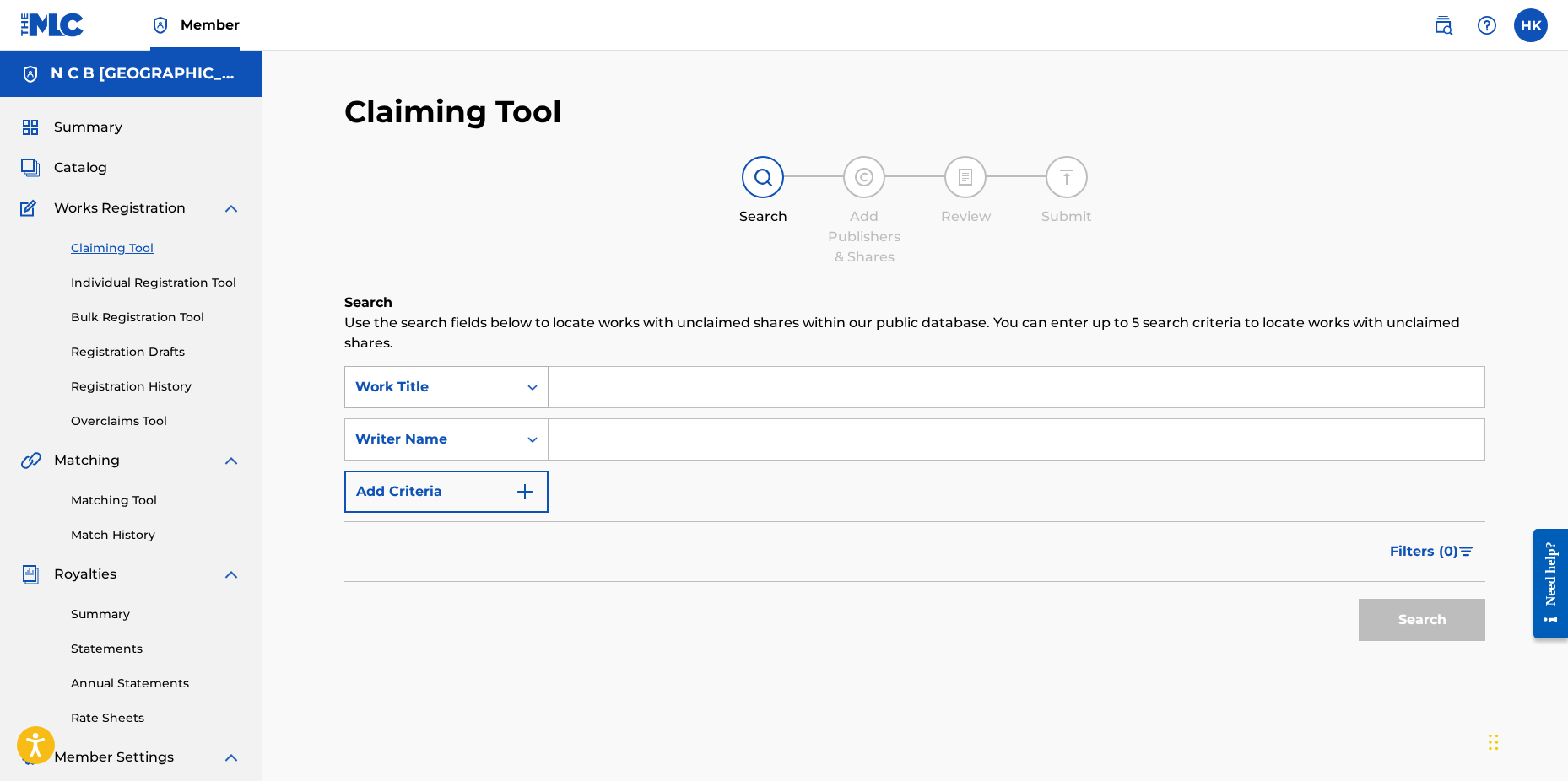
click at [531, 394] on icon "Search Form" at bounding box center [532, 387] width 17 height 17
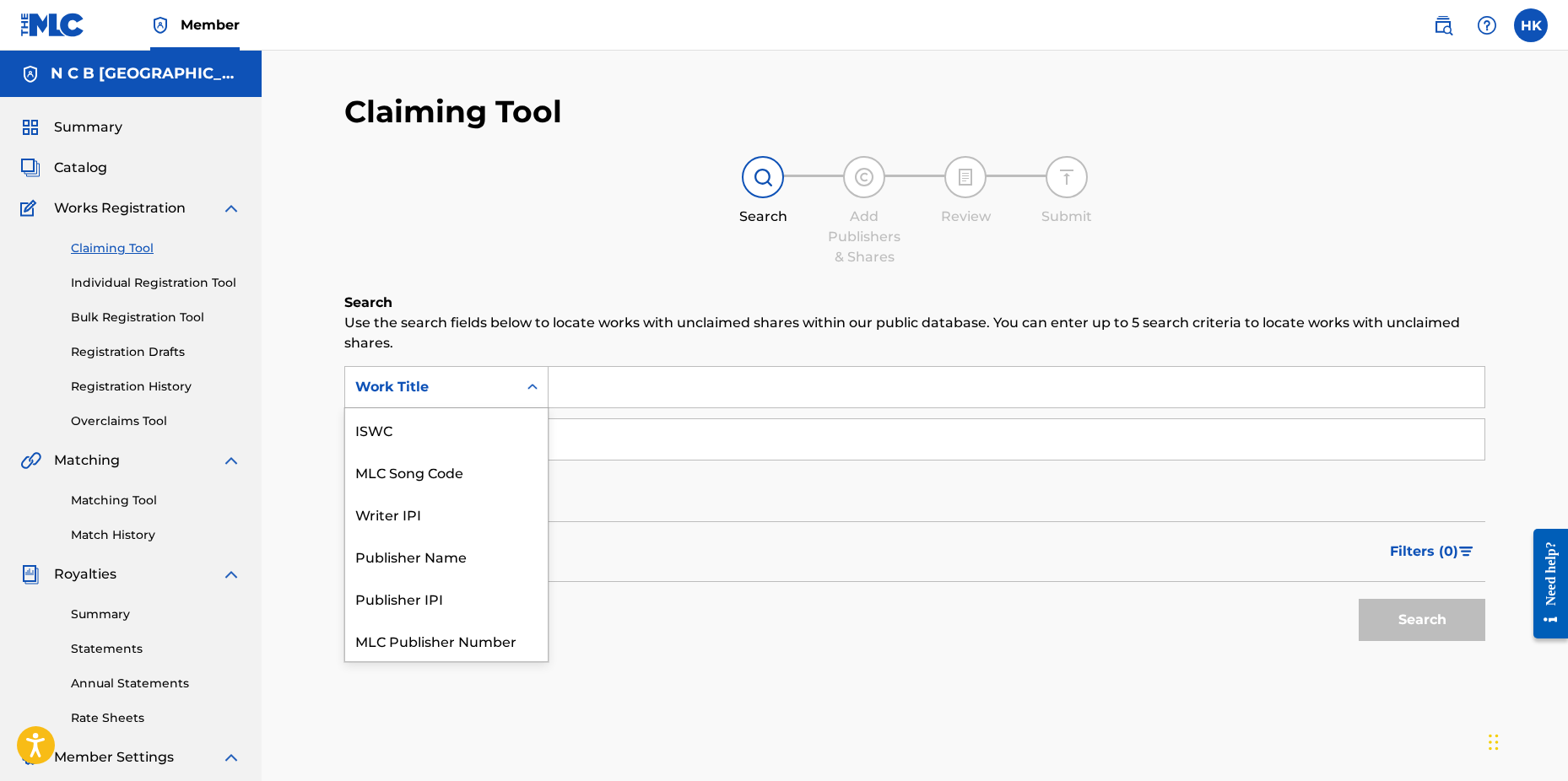
scroll to position [42, 0]
drag, startPoint x: 509, startPoint y: 421, endPoint x: 520, endPoint y: 412, distance: 14.2
click at [511, 420] on div "MLC Song Code" at bounding box center [446, 429] width 202 height 42
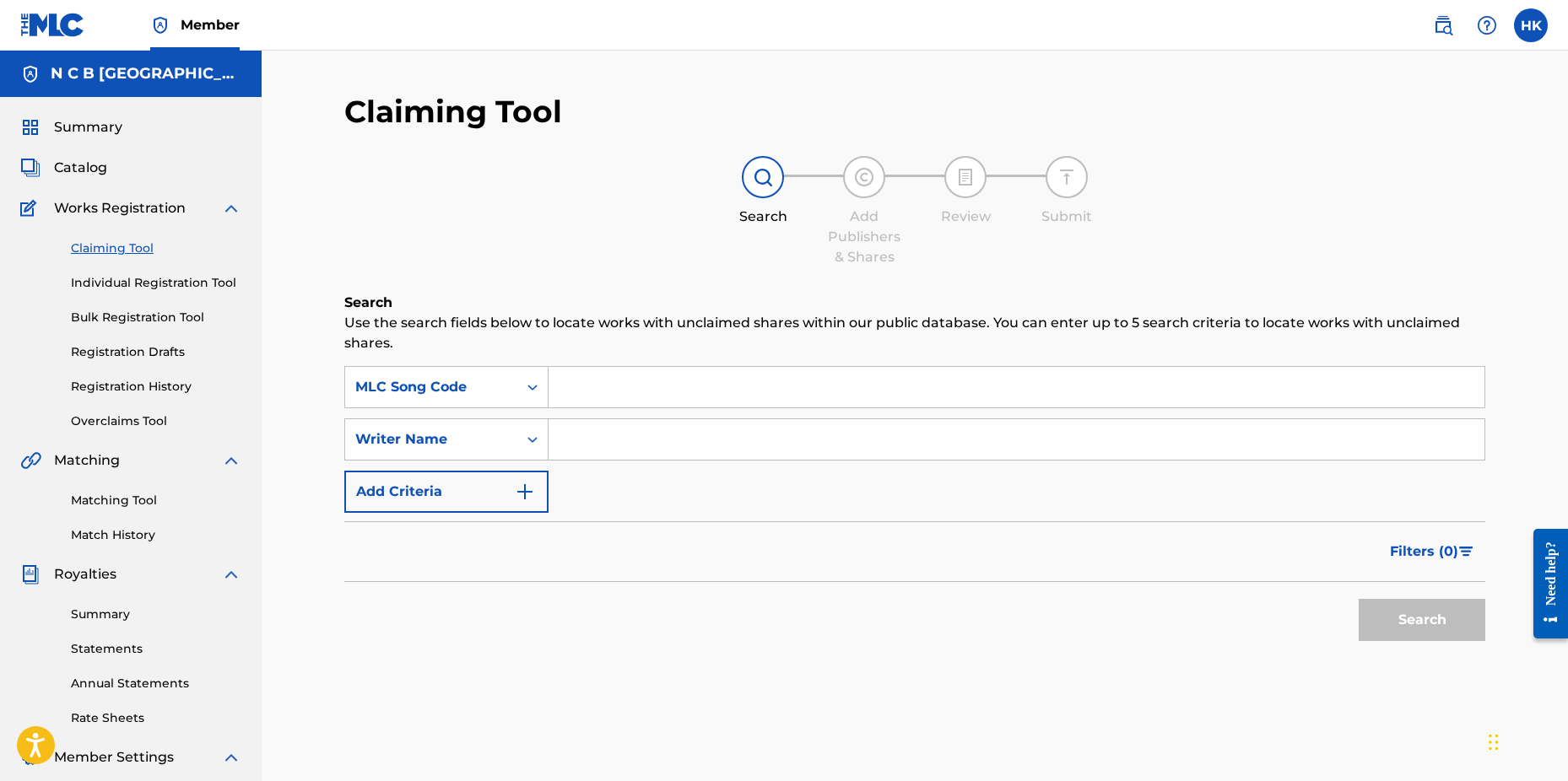
click at [558, 378] on input "Search Form" at bounding box center [1017, 387] width 936 height 41
paste input "BC3HP6"
type input "BC3HP6"
click at [1359, 599] on button "Search" at bounding box center [1422, 619] width 126 height 42
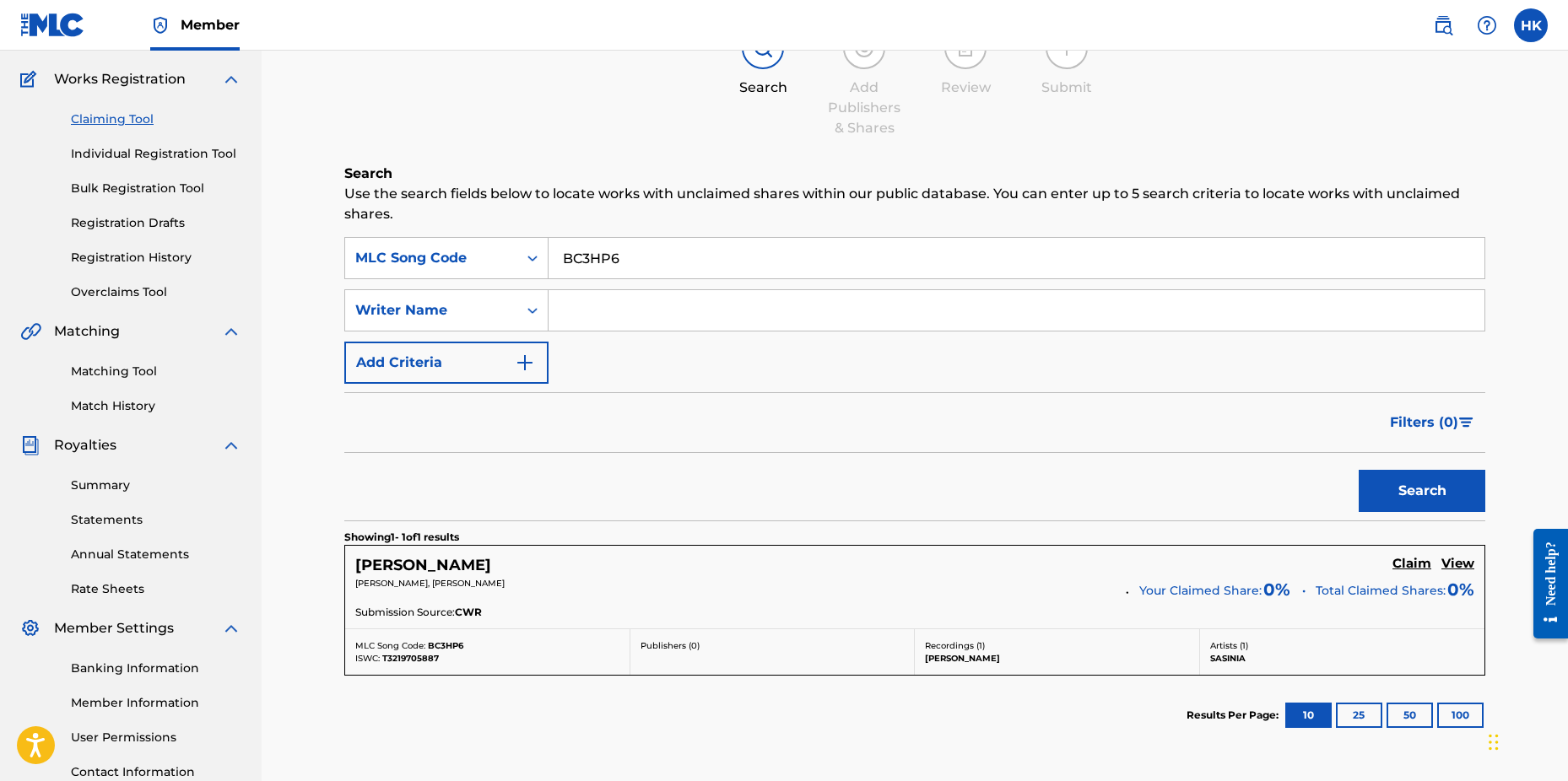
scroll to position [168, 0]
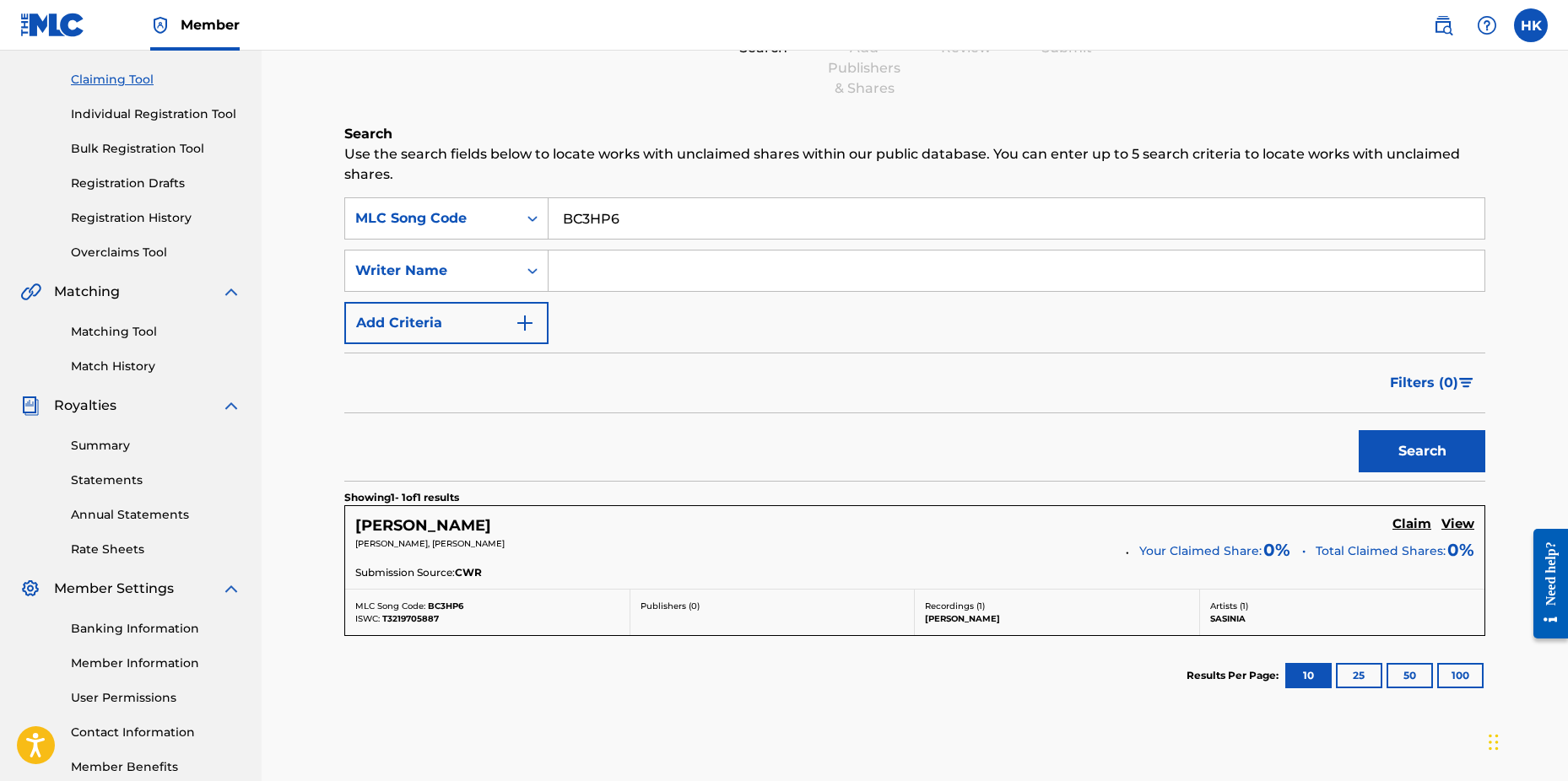
click at [1401, 525] on h5 "Claim" at bounding box center [1412, 524] width 39 height 16
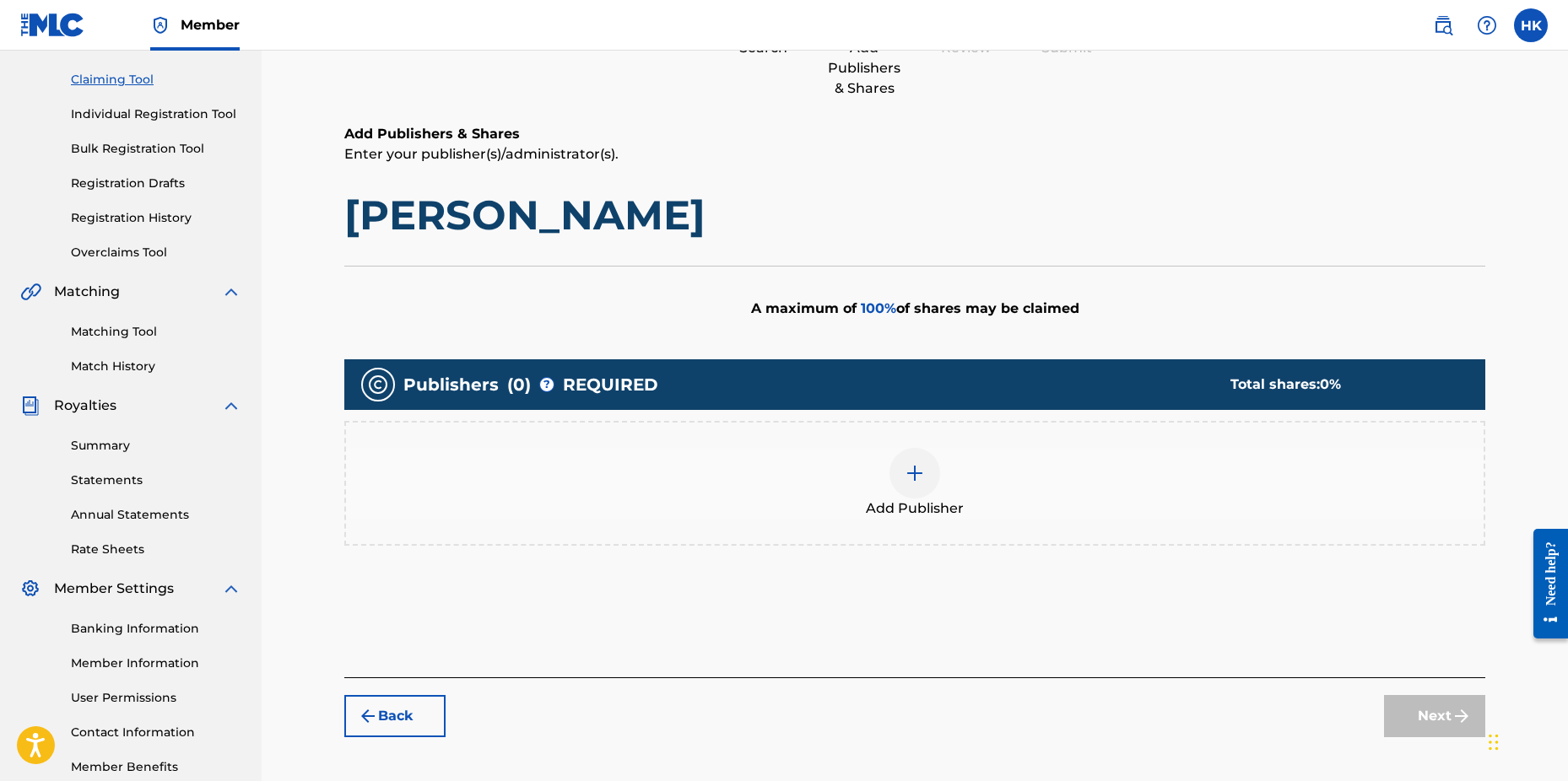
click at [913, 465] on img at bounding box center [915, 473] width 20 height 20
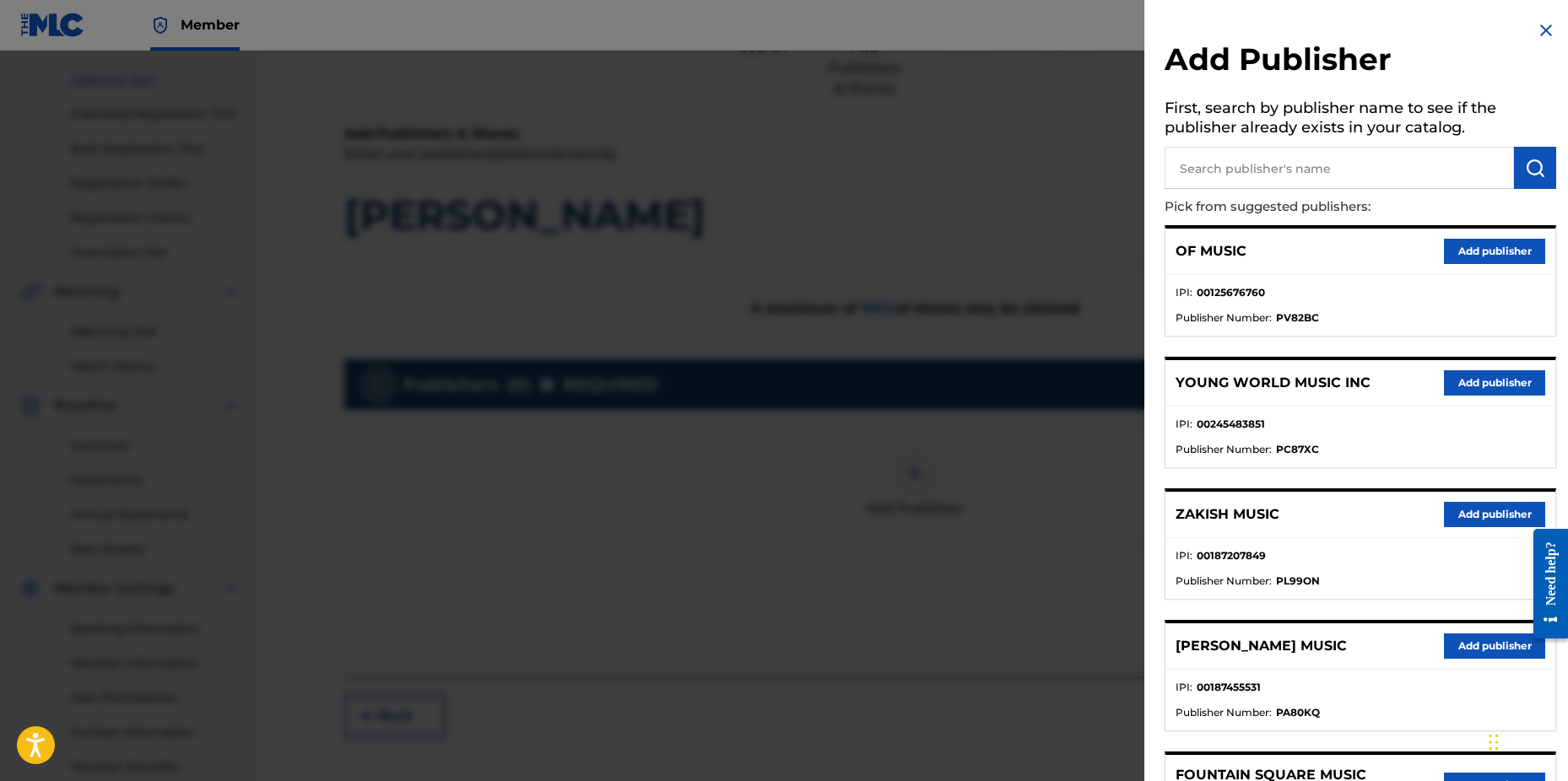
click at [1201, 180] on input "text" at bounding box center [1340, 168] width 349 height 42
type input "n c b"
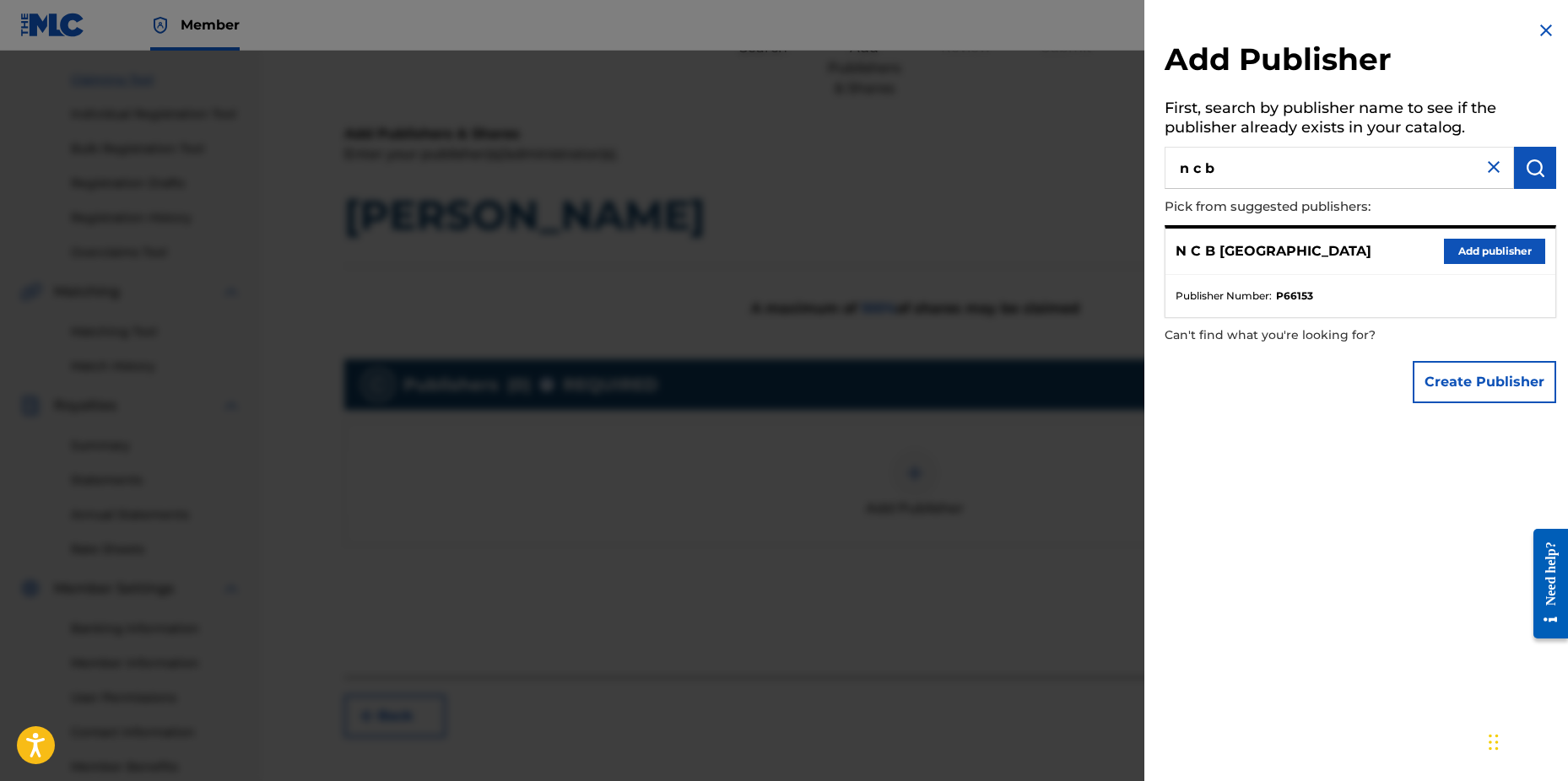
click at [1463, 248] on button "Add publisher" at bounding box center [1495, 251] width 101 height 25
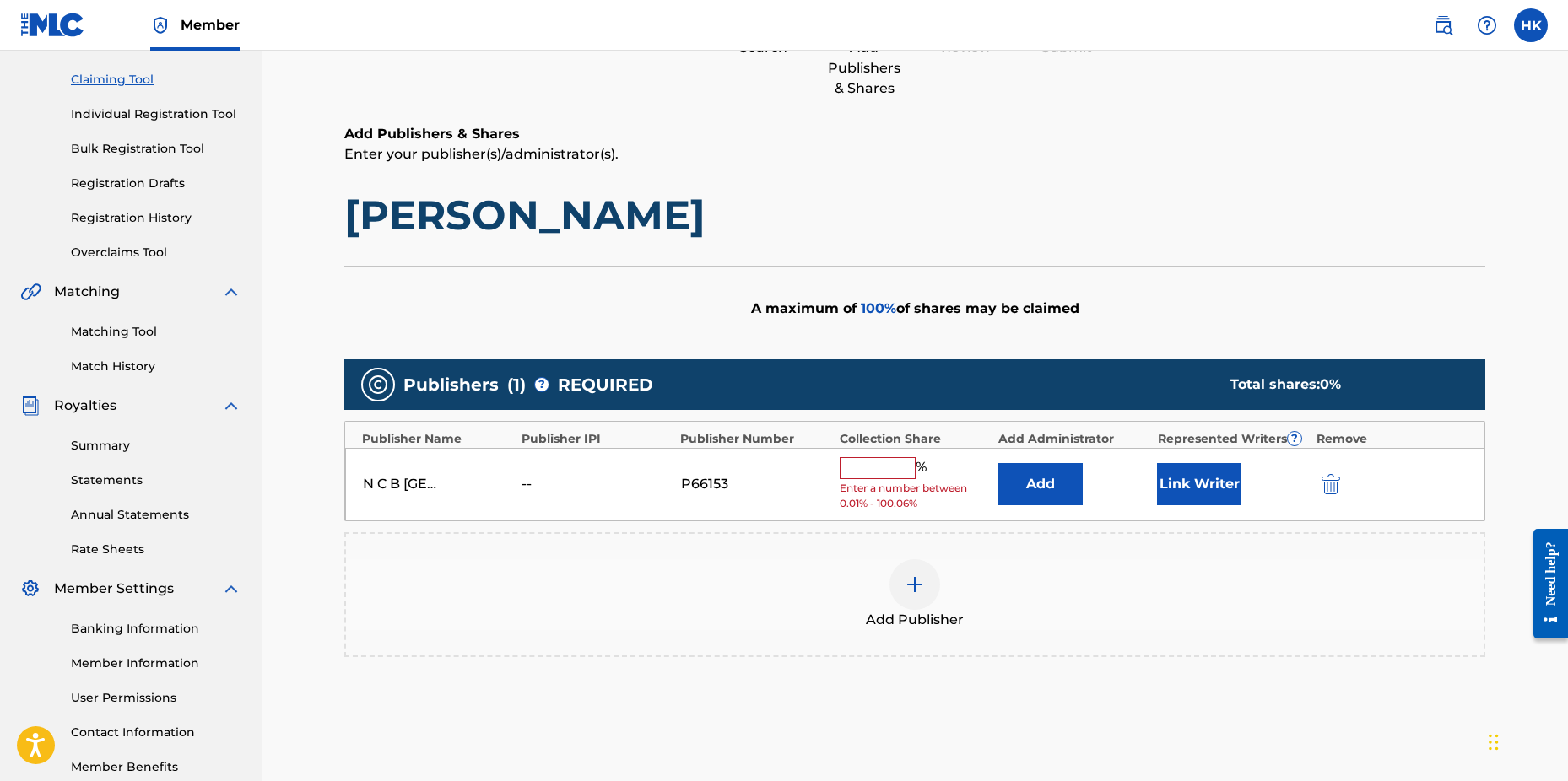
click at [899, 472] on input "text" at bounding box center [878, 467] width 76 height 22
click at [858, 468] on input "text" at bounding box center [878, 467] width 76 height 22
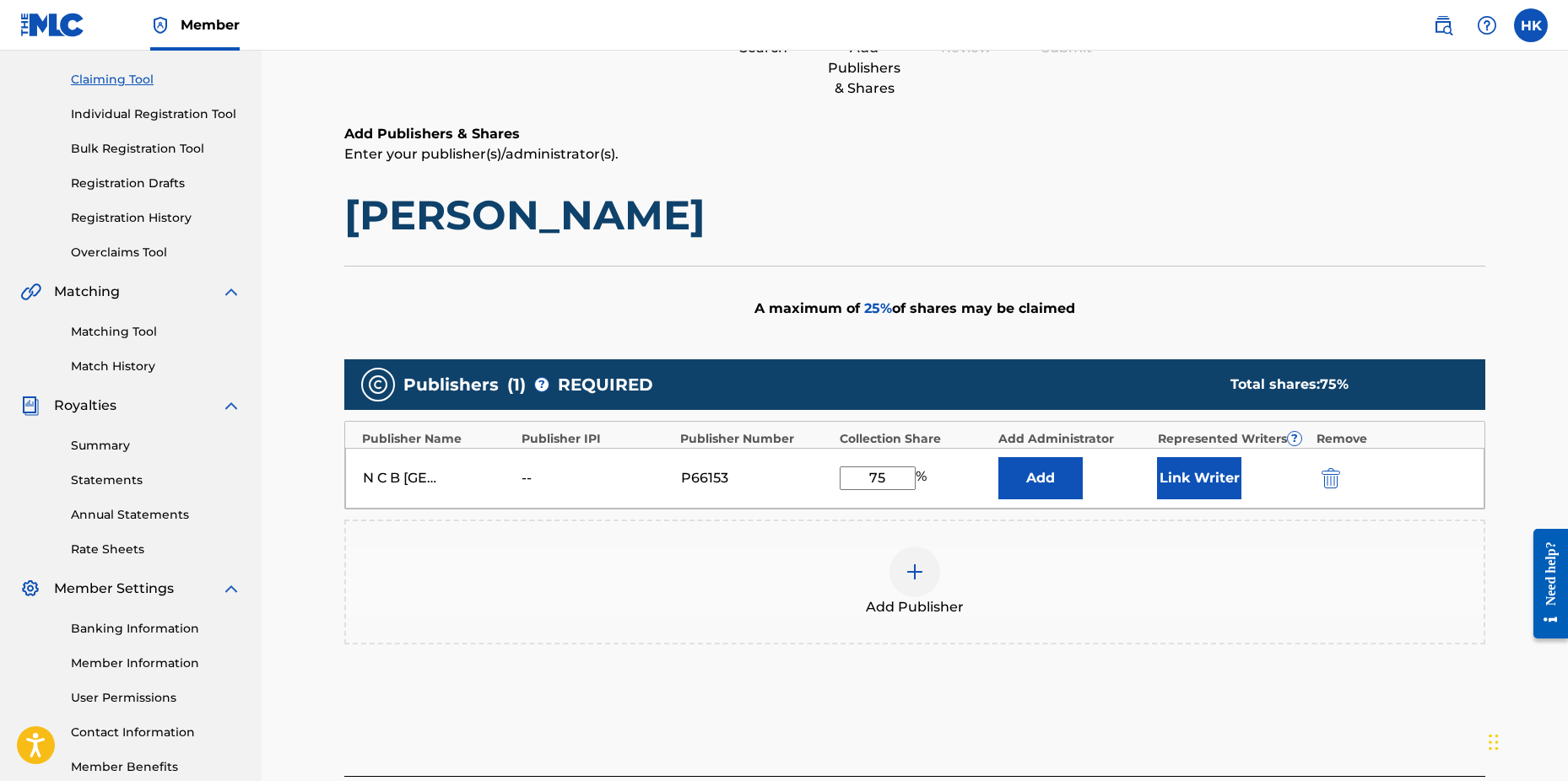
type input "75"
click at [1176, 472] on button "Link Writer" at bounding box center [1200, 478] width 85 height 42
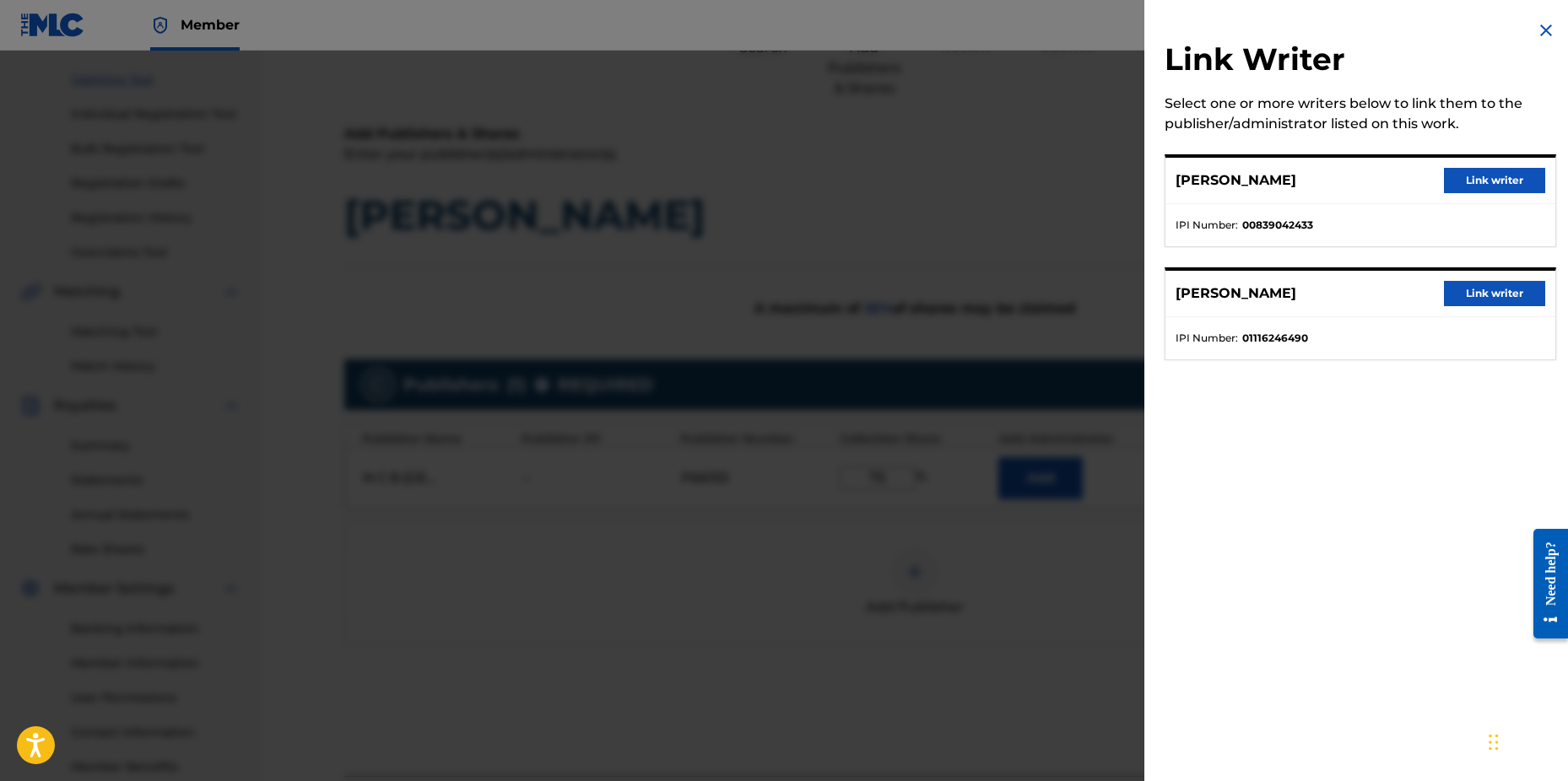
click at [1461, 283] on button "Link writer" at bounding box center [1495, 293] width 101 height 25
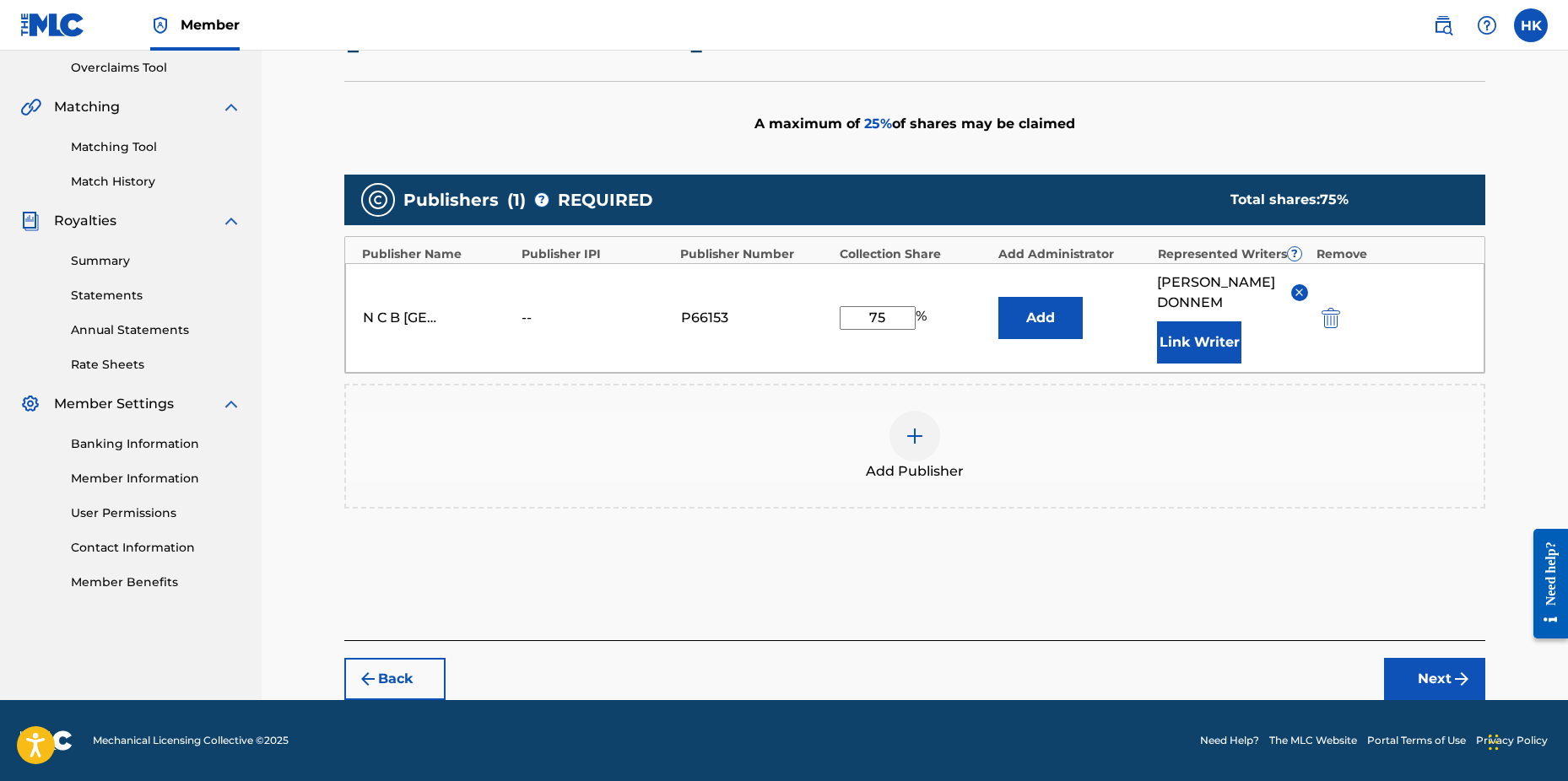
click at [1420, 670] on button "Next" at bounding box center [1435, 679] width 101 height 42
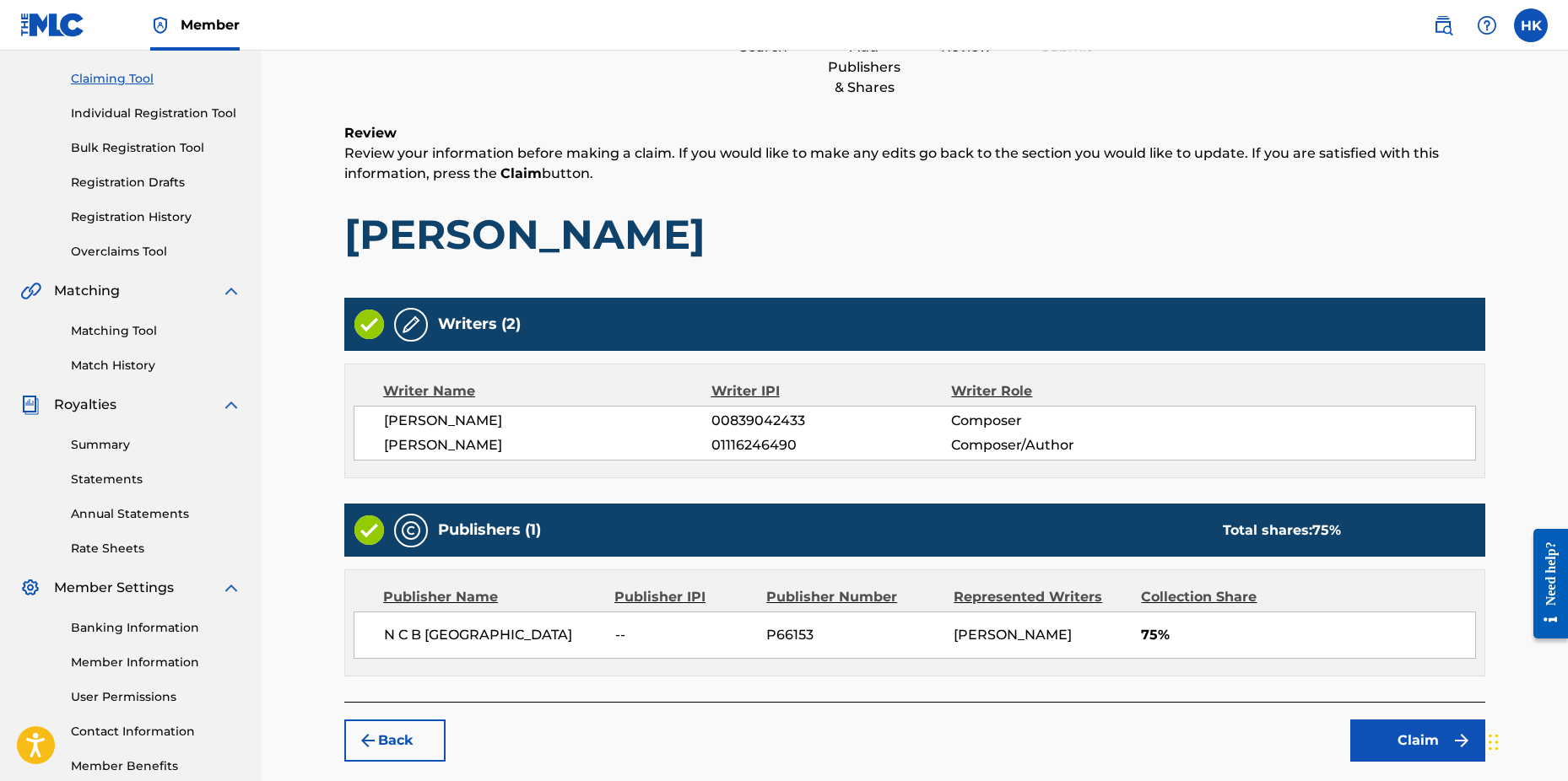
scroll to position [265, 0]
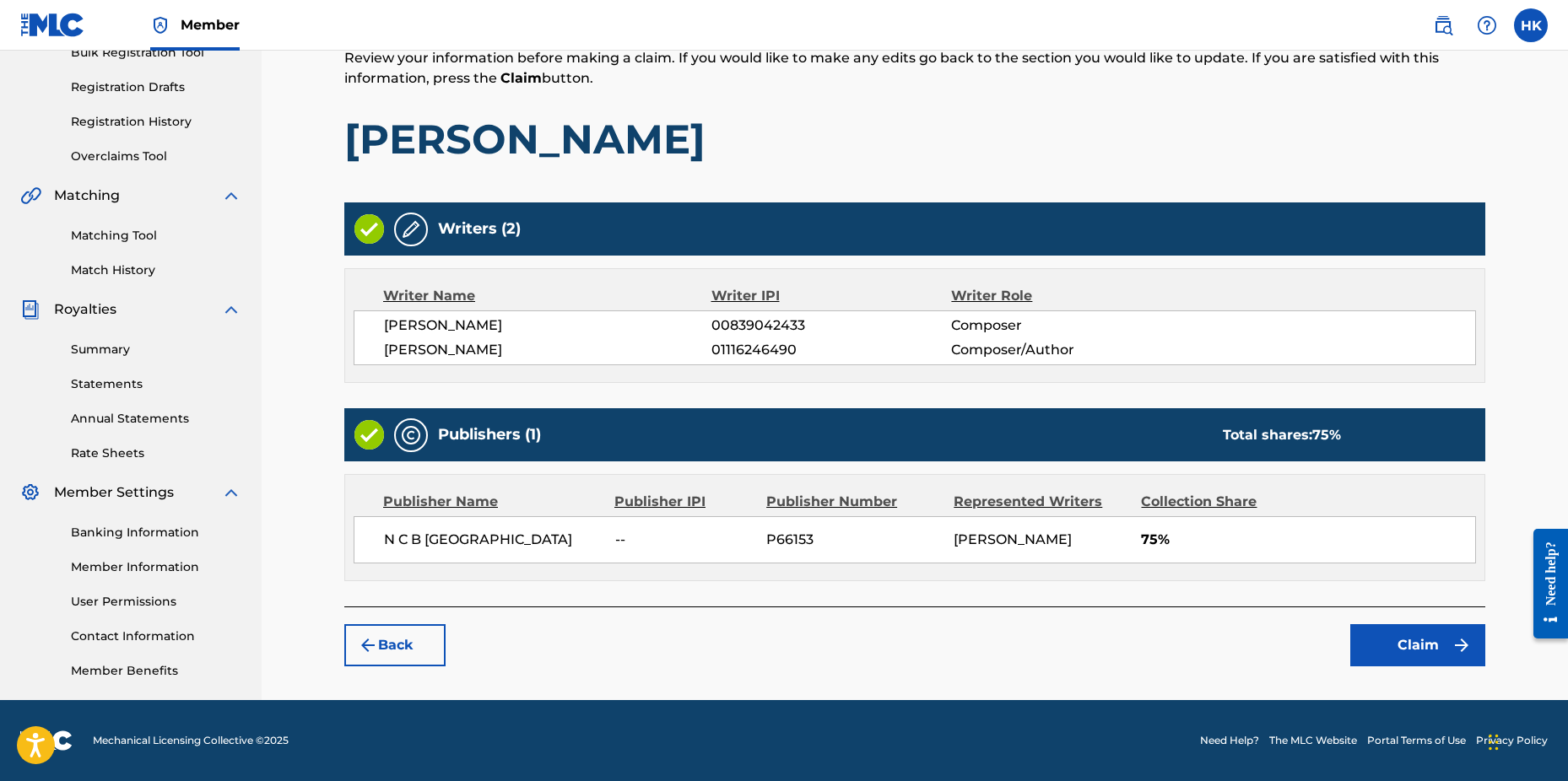
click at [1401, 666] on button "Claim" at bounding box center [1418, 645] width 135 height 42
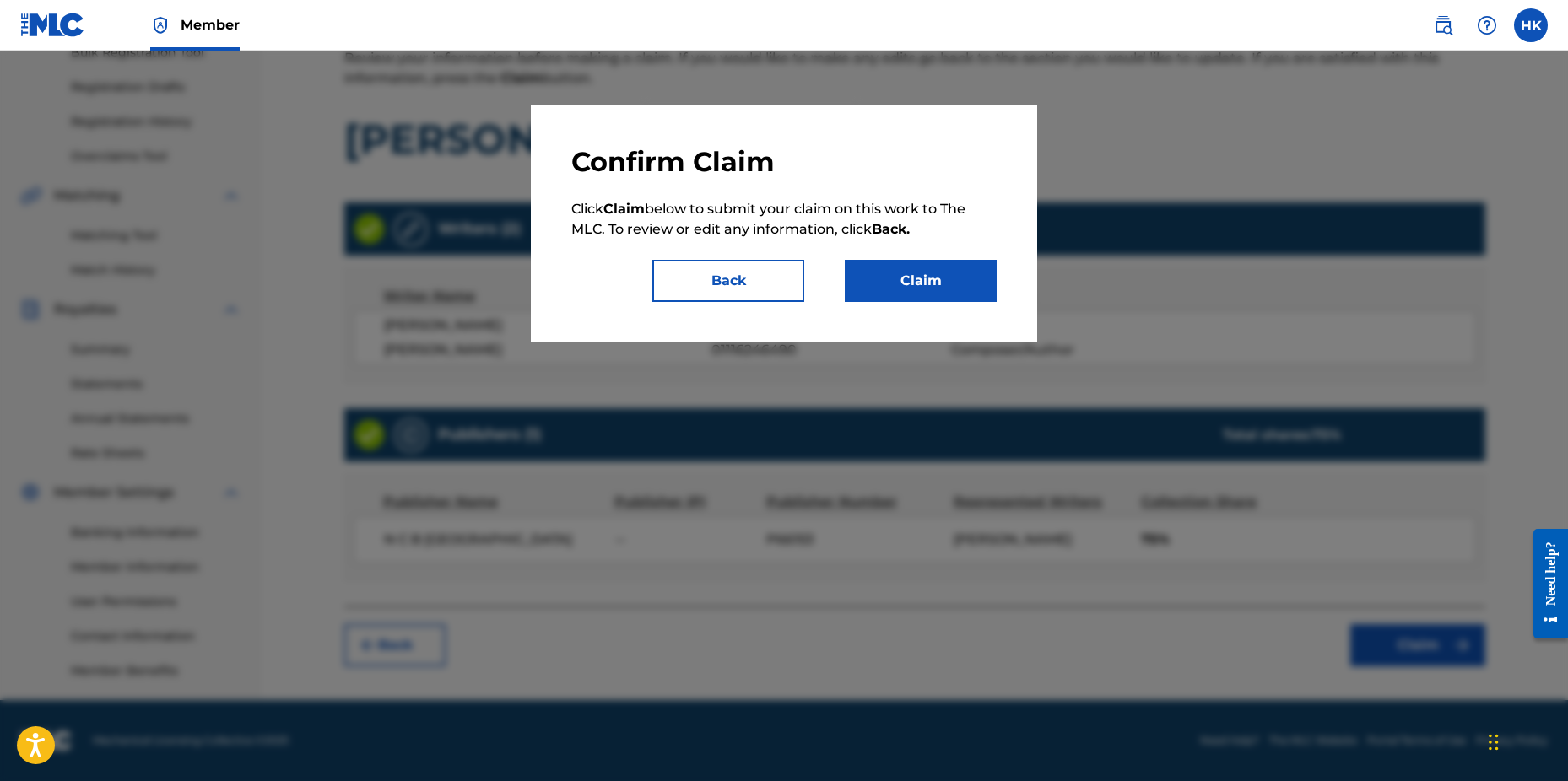
click at [909, 276] on button "Claim" at bounding box center [921, 281] width 152 height 42
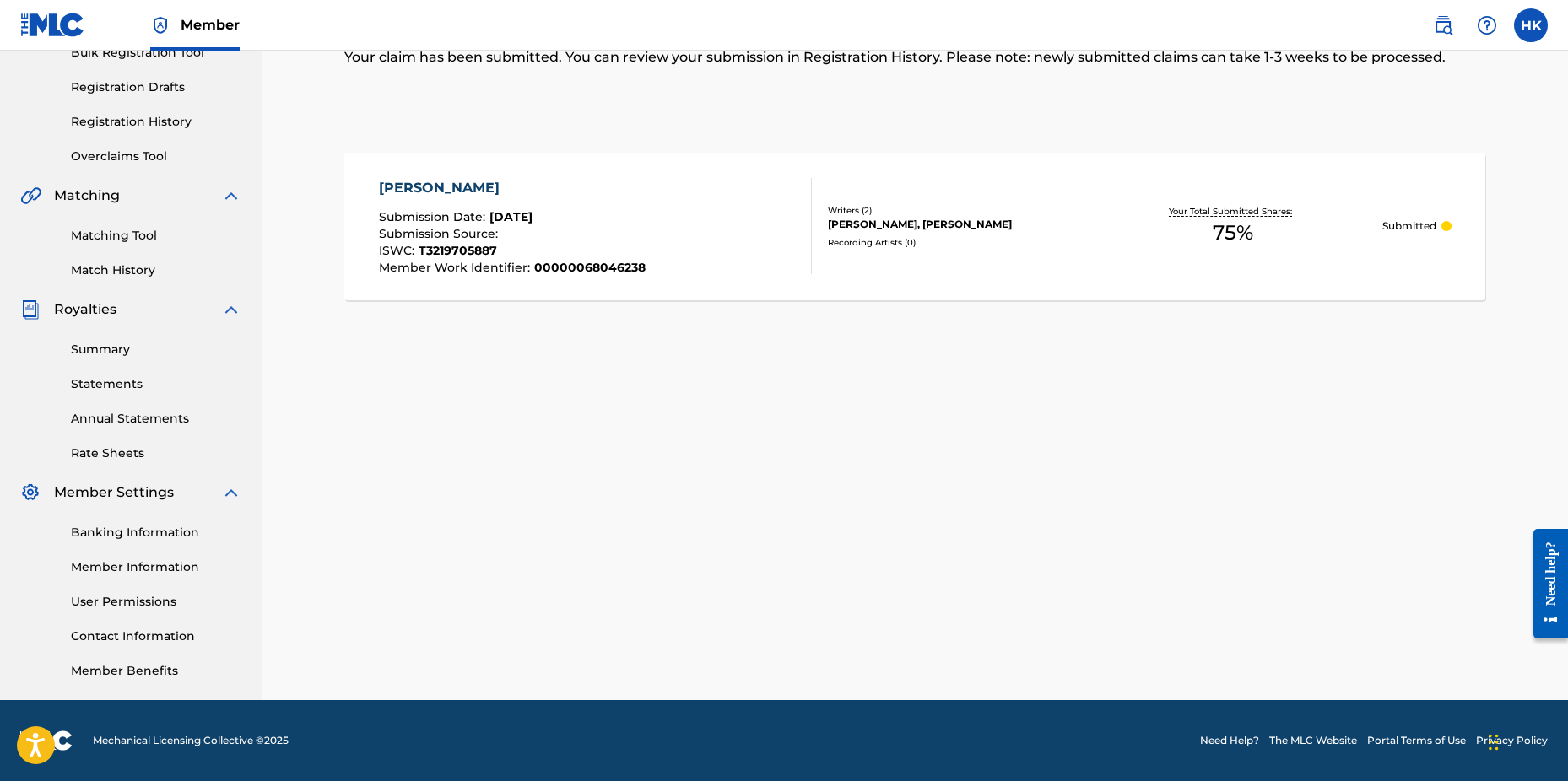
drag, startPoint x: 1431, startPoint y: 410, endPoint x: 1421, endPoint y: 394, distance: 18.9
click at [1429, 403] on div "Claiming Tool Search Add Publishers & Shares Review Submit Submit Your claim ha…" at bounding box center [915, 264] width 1182 height 873
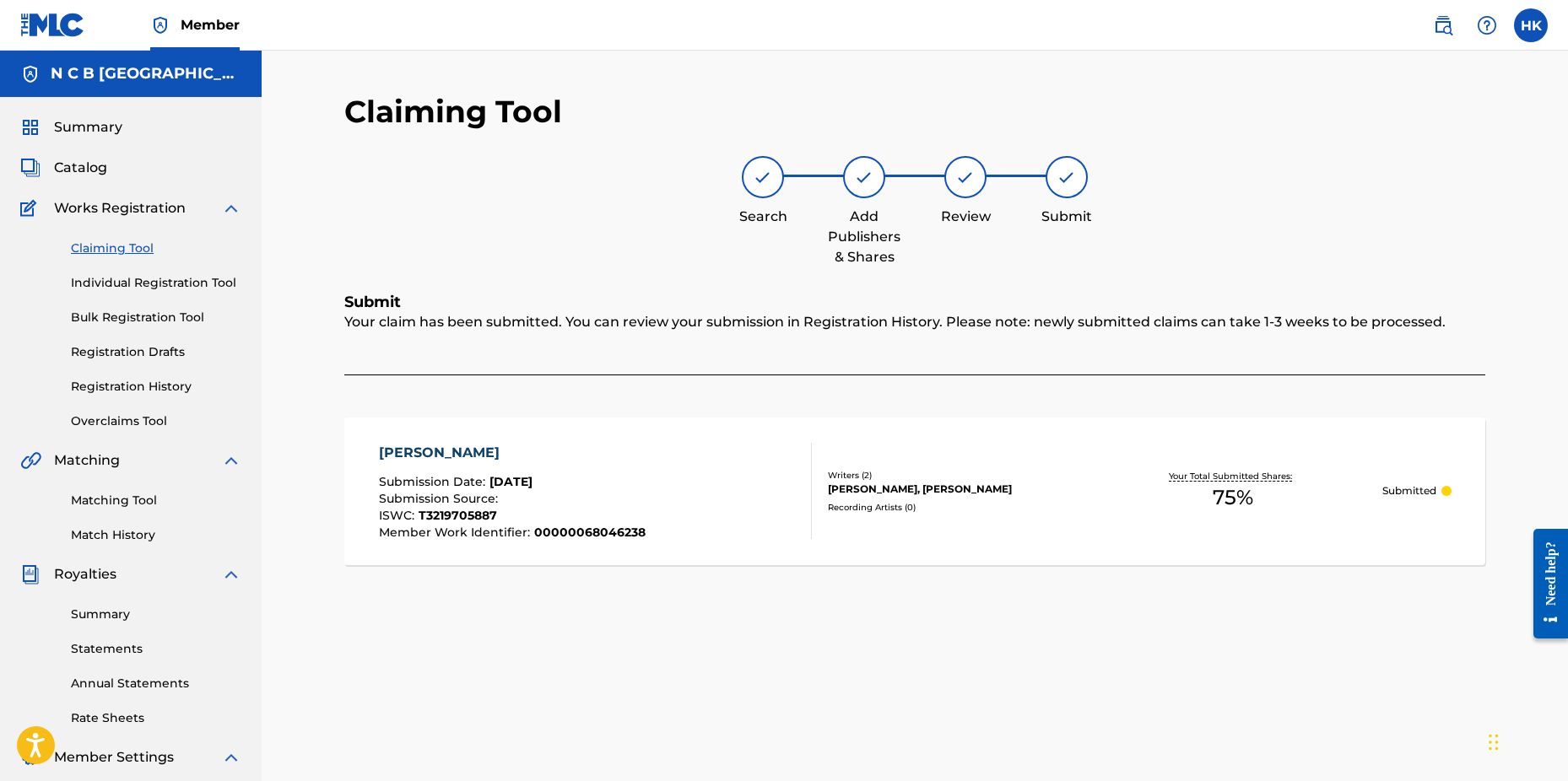
click at [102, 166] on span "Catalog" at bounding box center [80, 168] width 54 height 20
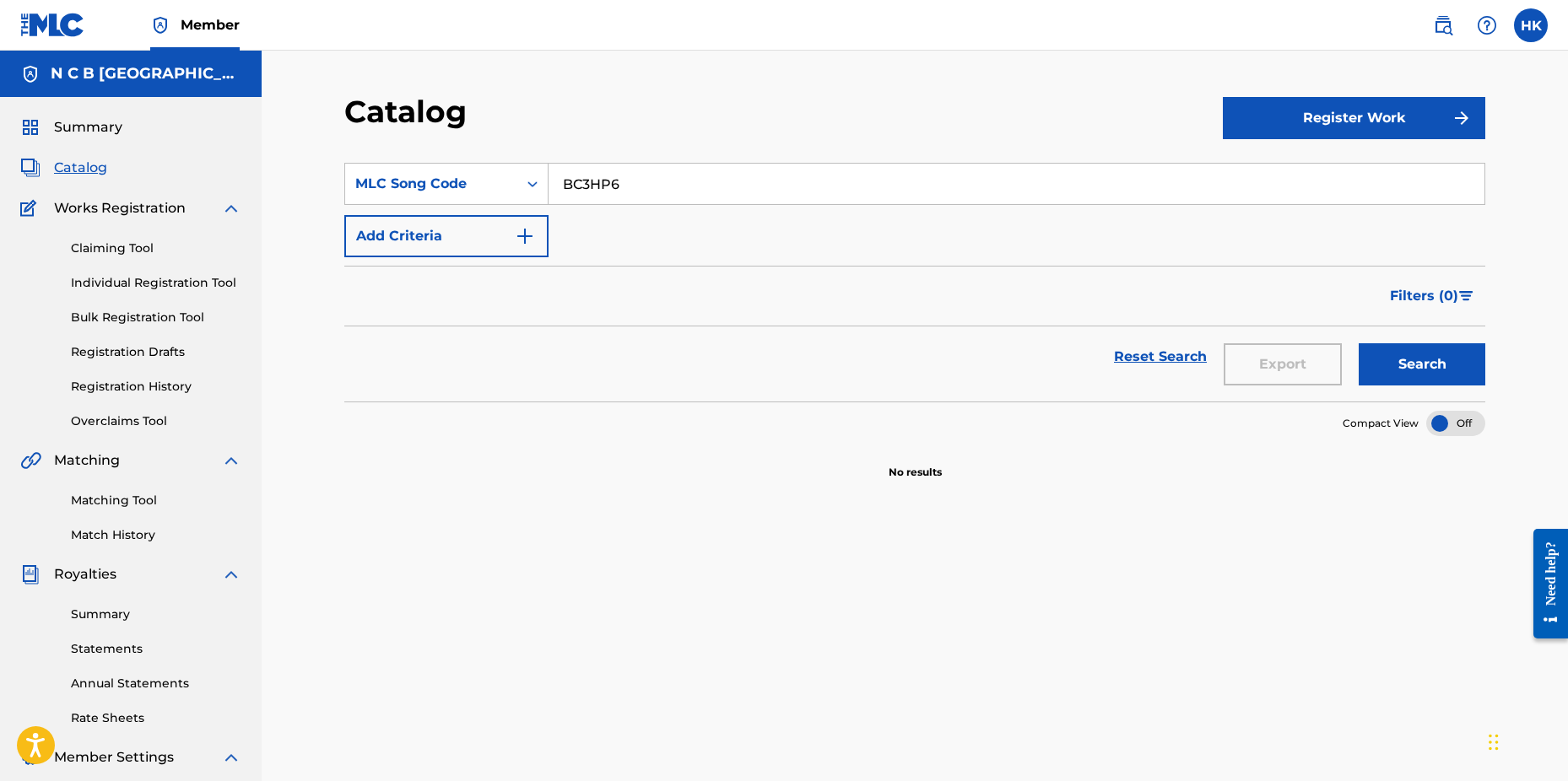
click at [655, 178] on input "BC3HP6" at bounding box center [1017, 183] width 936 height 41
type input "B"
paste input "SI7OX6"
type input "SI7OX6"
click at [1359, 343] on button "Search" at bounding box center [1422, 364] width 126 height 42
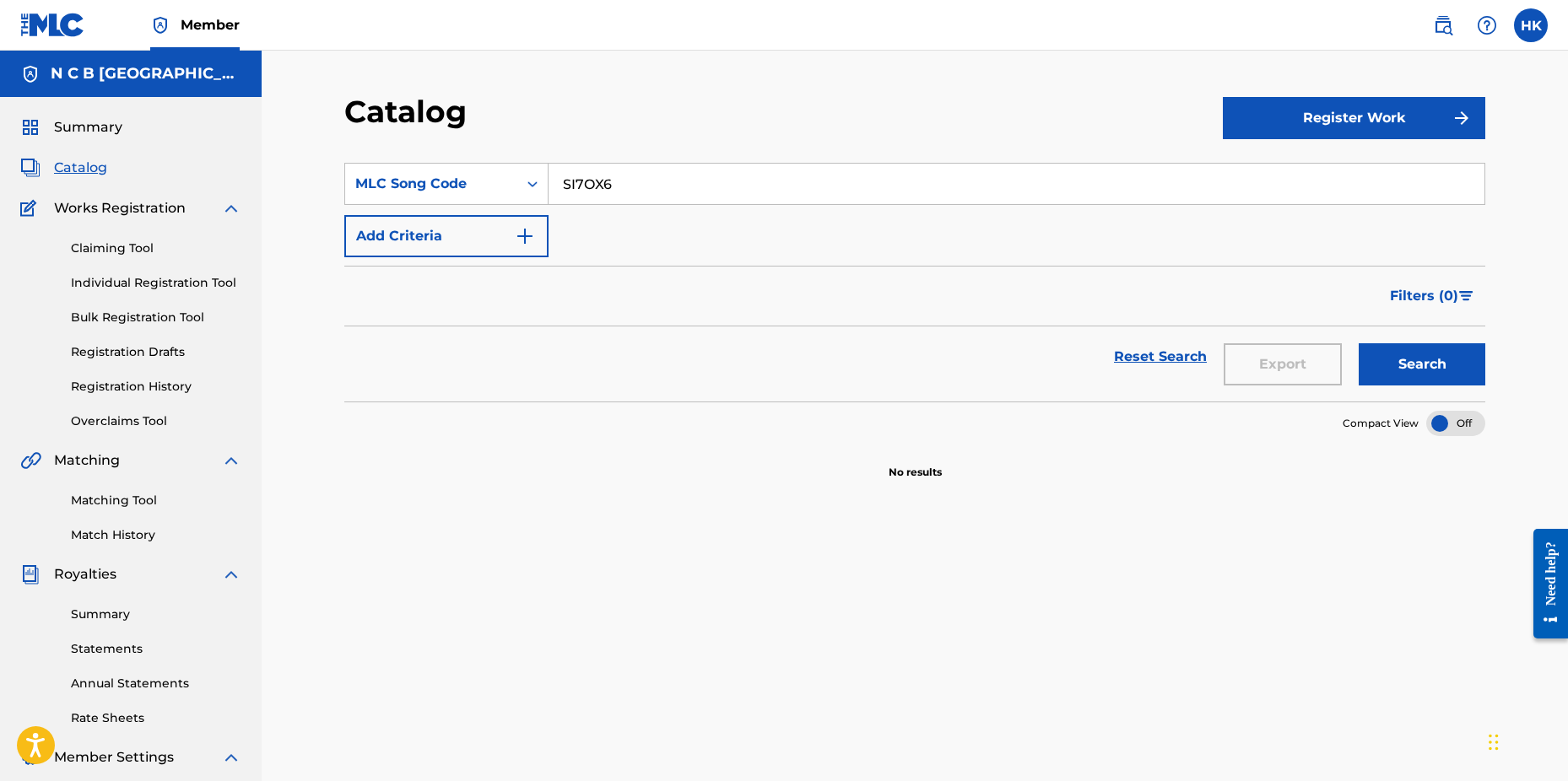
click at [1403, 359] on button "Search" at bounding box center [1422, 364] width 126 height 42
click at [84, 249] on link "Claiming Tool" at bounding box center [156, 248] width 170 height 18
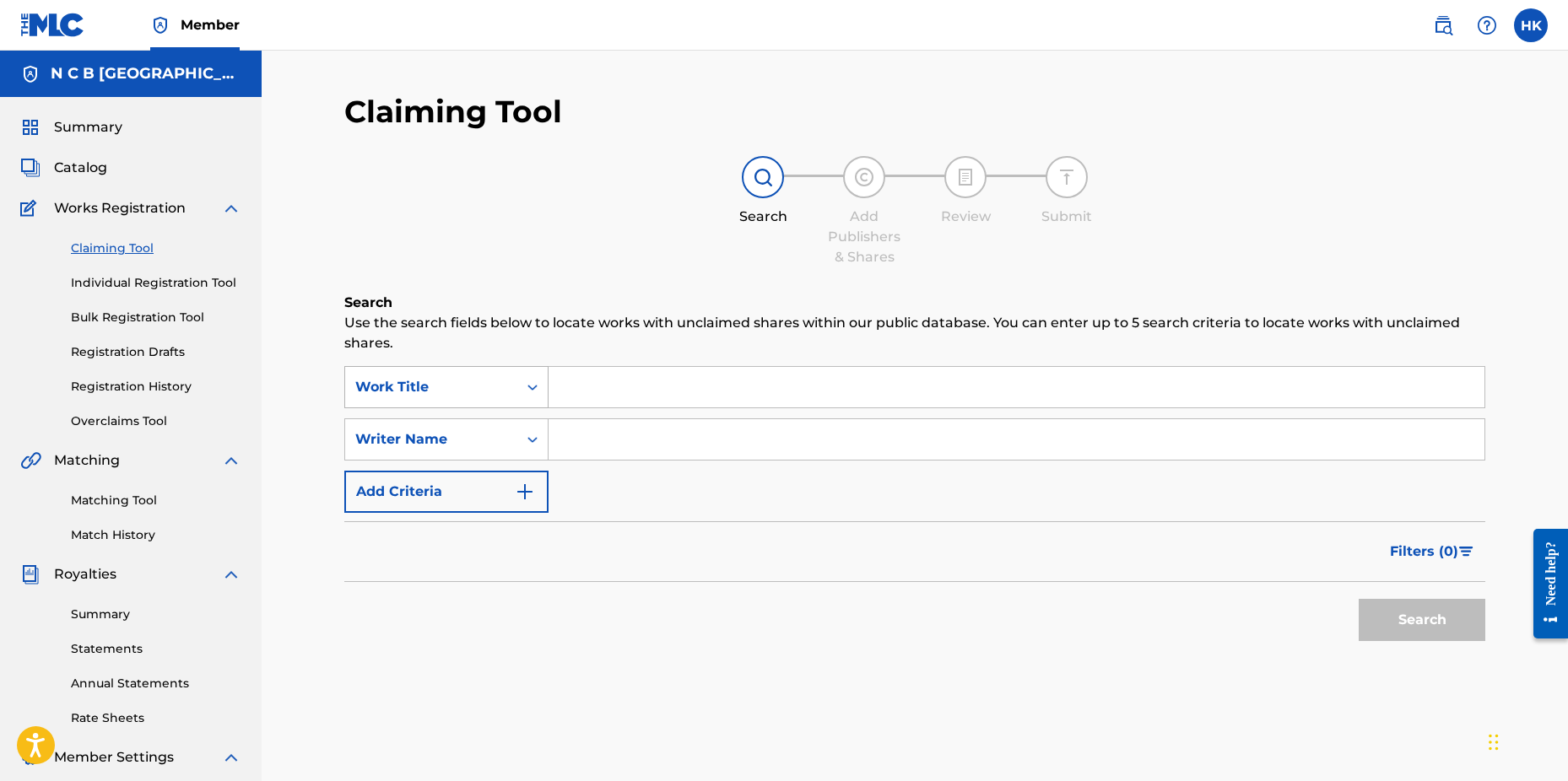
click at [532, 389] on icon "Search Form" at bounding box center [532, 387] width 17 height 17
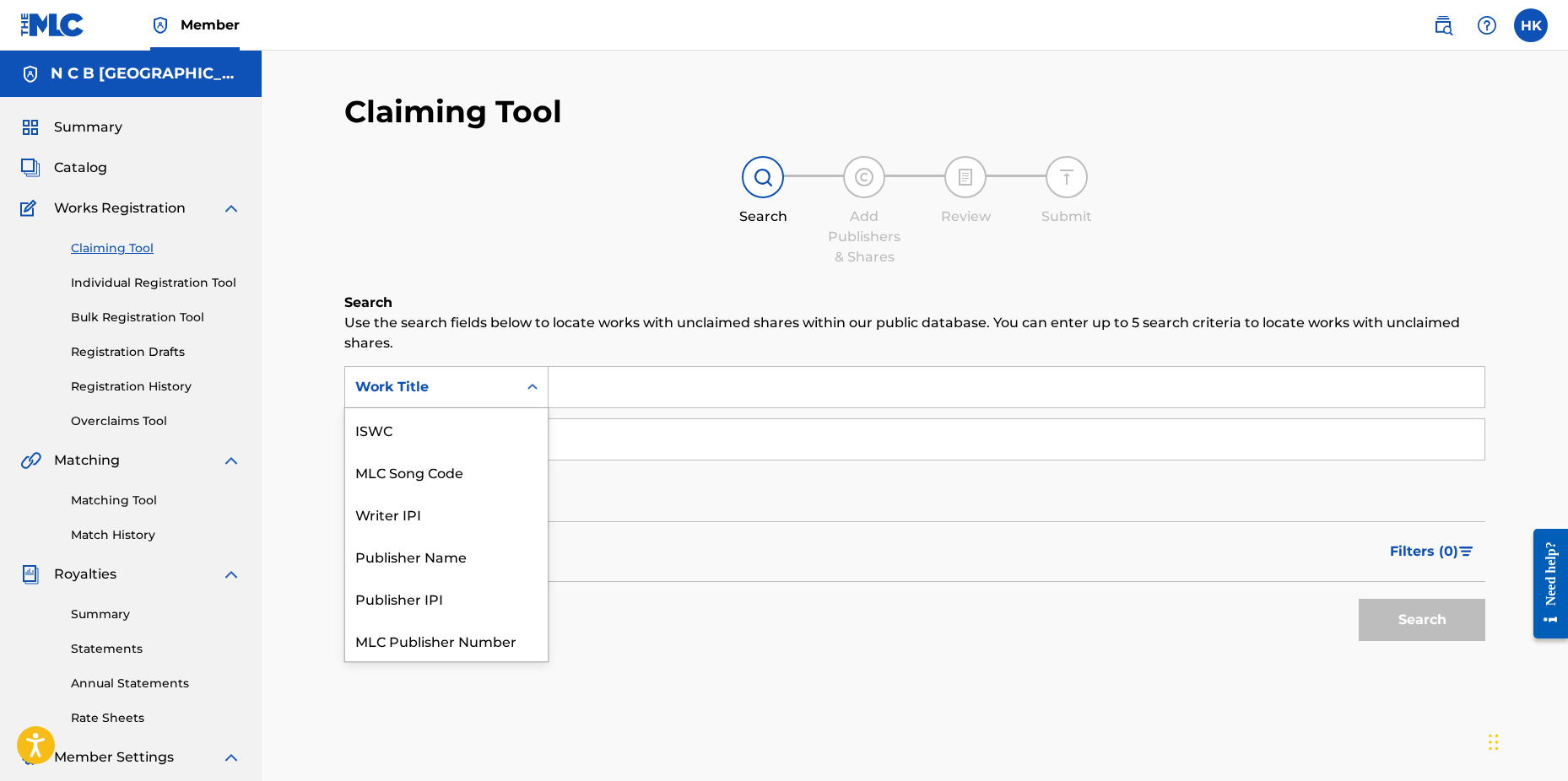
scroll to position [42, 0]
click at [517, 427] on div "MLC Song Code" at bounding box center [446, 429] width 202 height 42
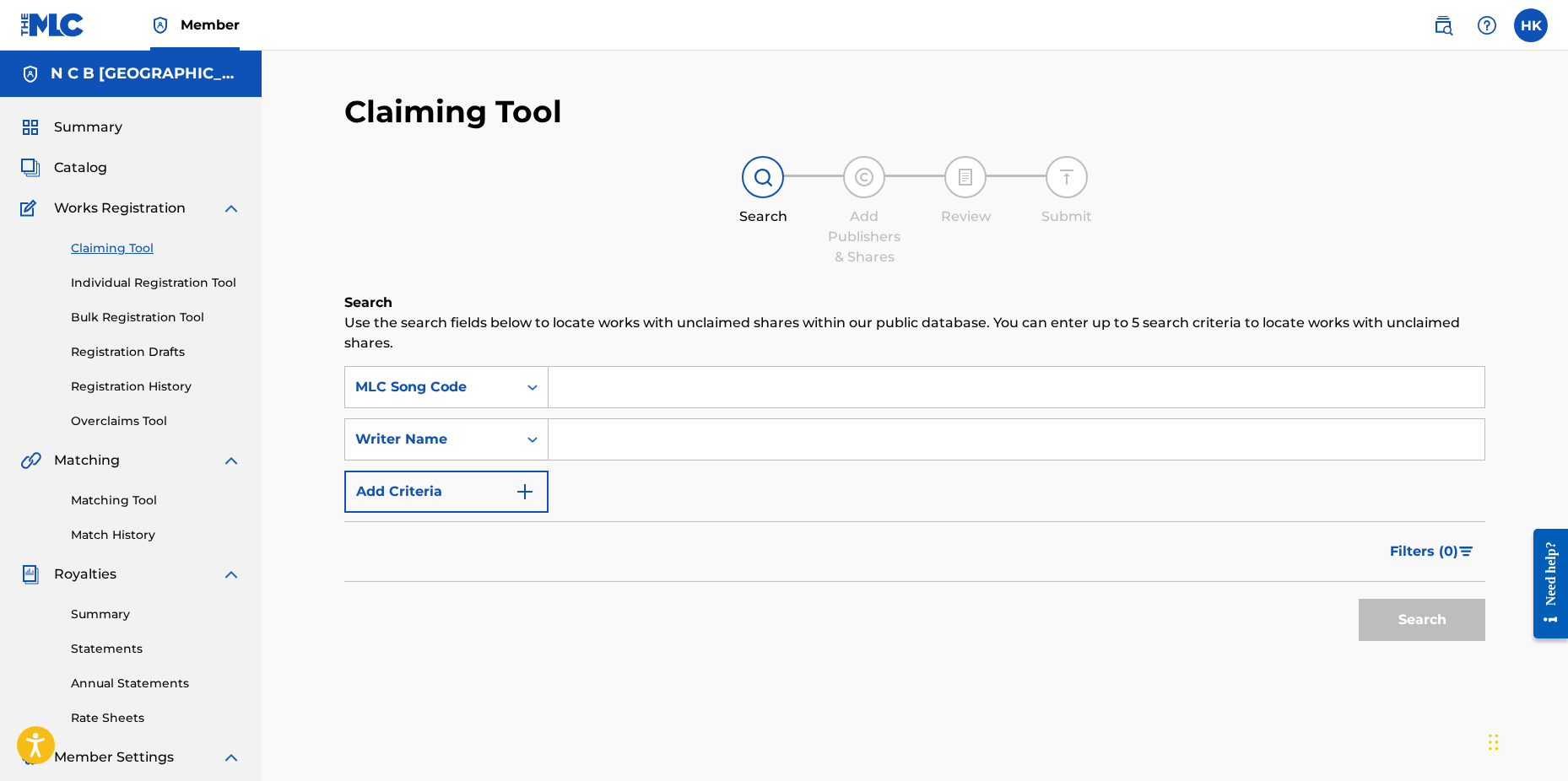
click at [568, 387] on input "Search Form" at bounding box center [1017, 387] width 936 height 41
paste input "SI7OX6"
type input "SI7OX6"
click at [1359, 599] on button "Search" at bounding box center [1422, 619] width 126 height 42
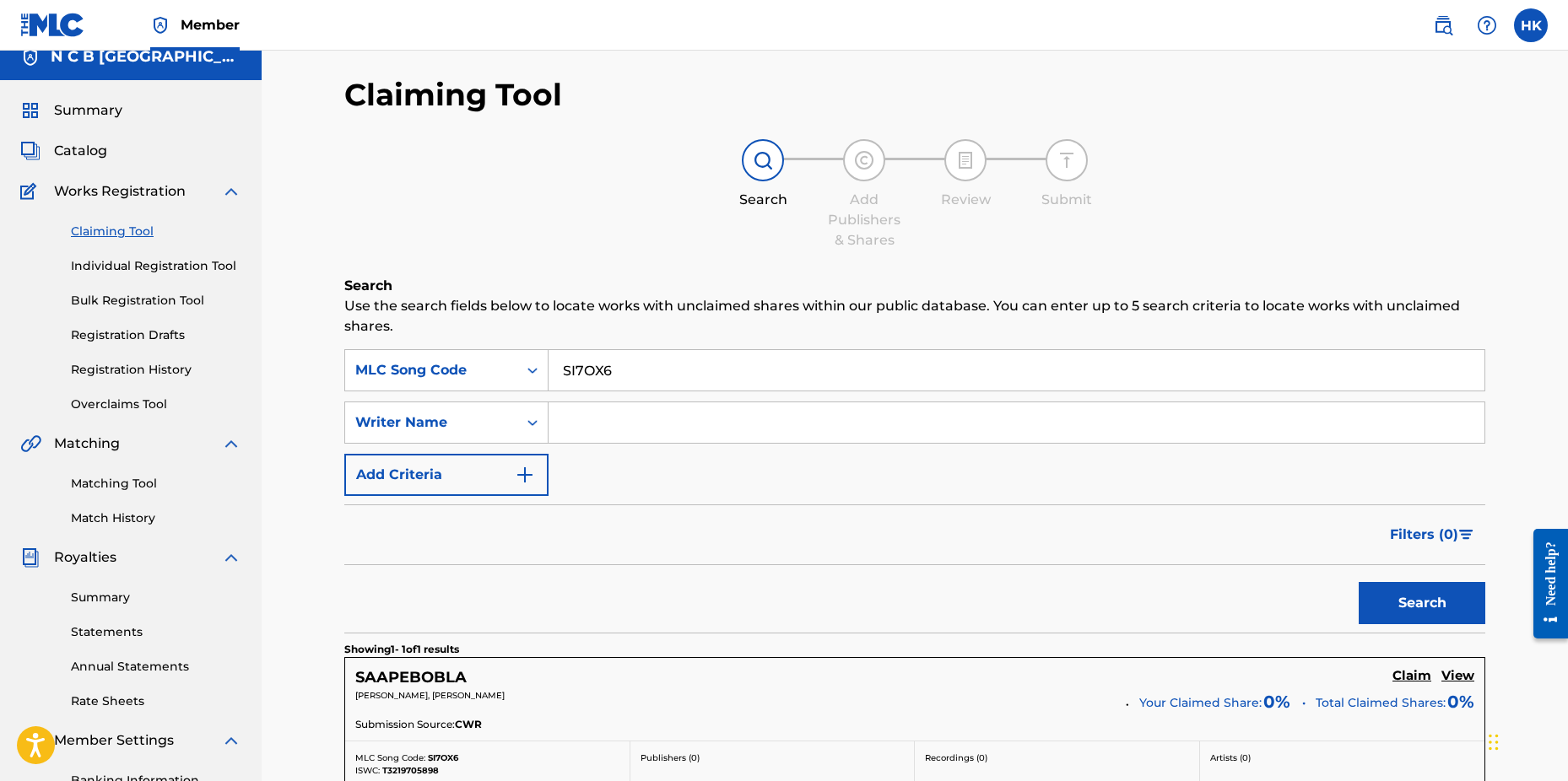
scroll to position [269, 0]
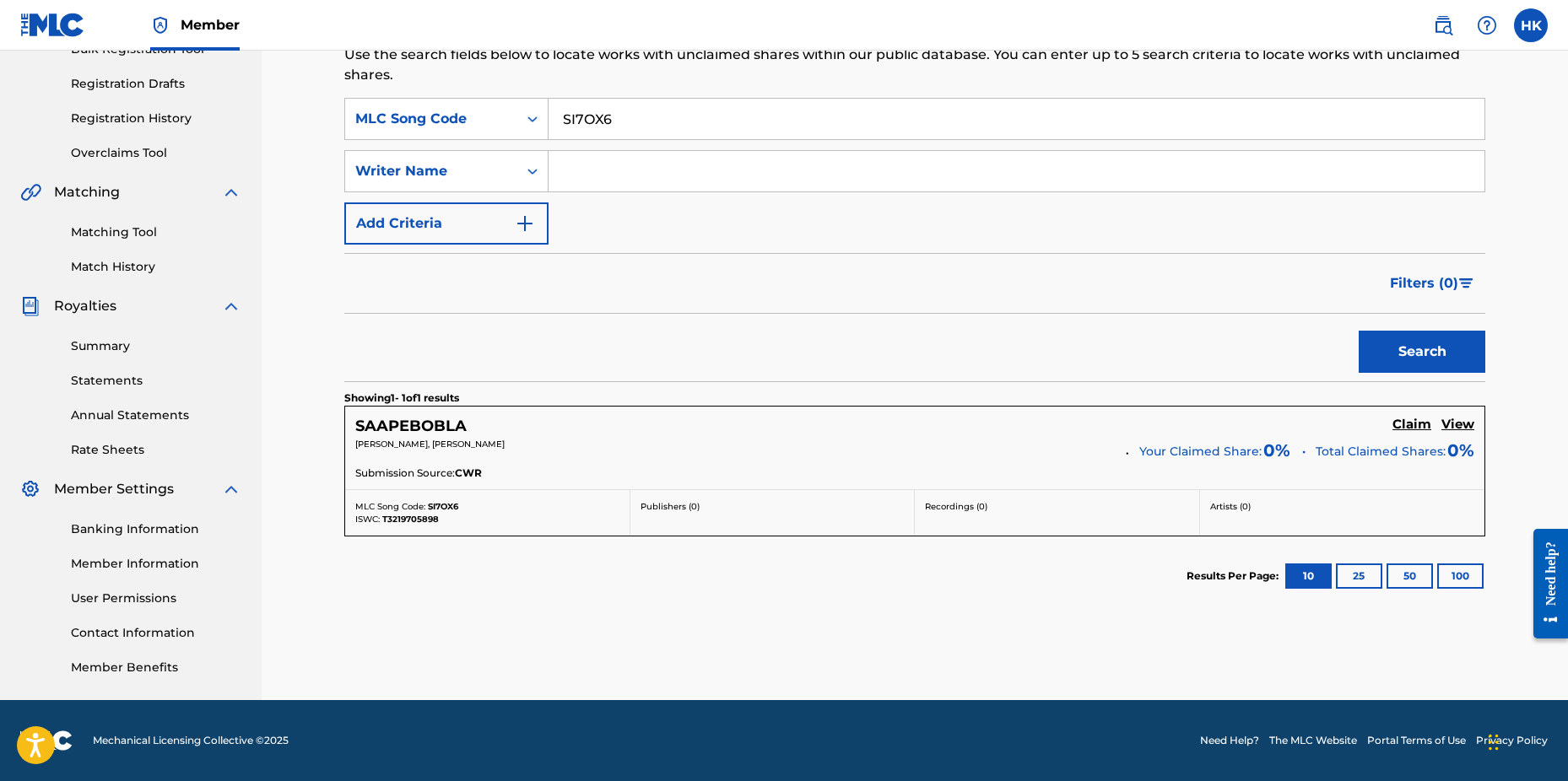
click at [1409, 426] on h5 "Claim" at bounding box center [1412, 424] width 39 height 16
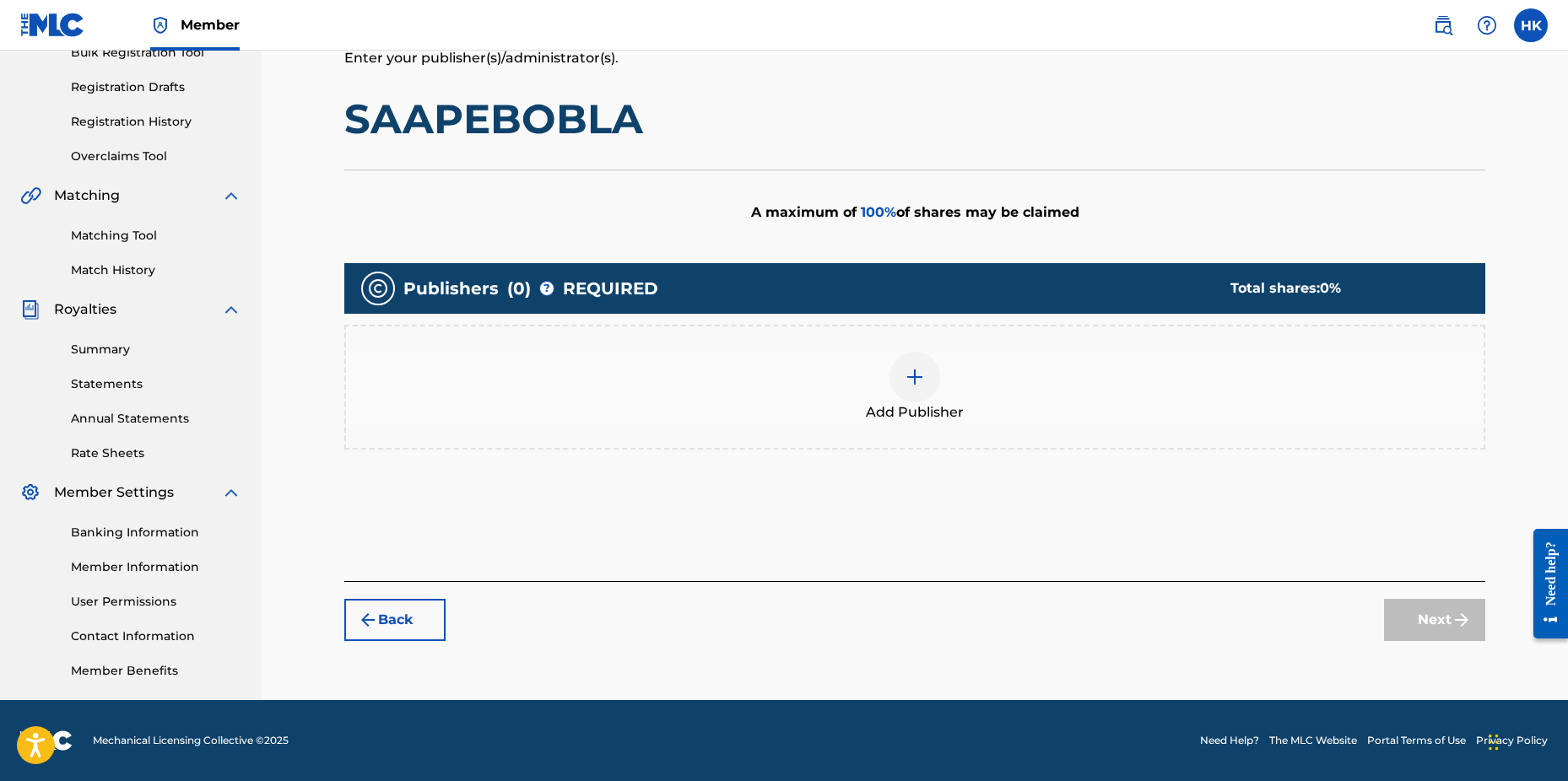
scroll to position [265, 0]
click at [927, 377] on div at bounding box center [915, 377] width 51 height 51
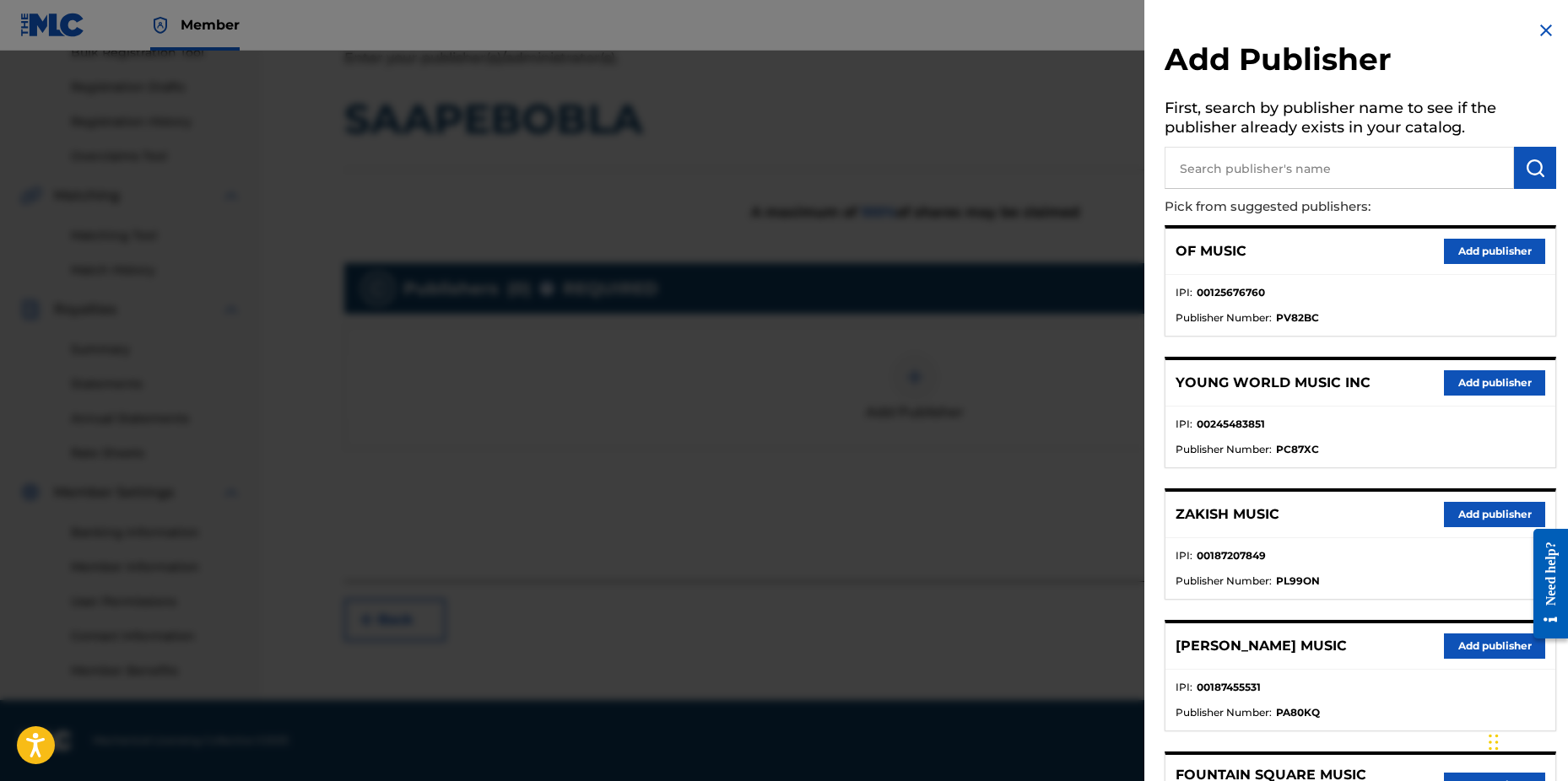
click at [1186, 166] on input "text" at bounding box center [1340, 168] width 349 height 42
type input "n c b"
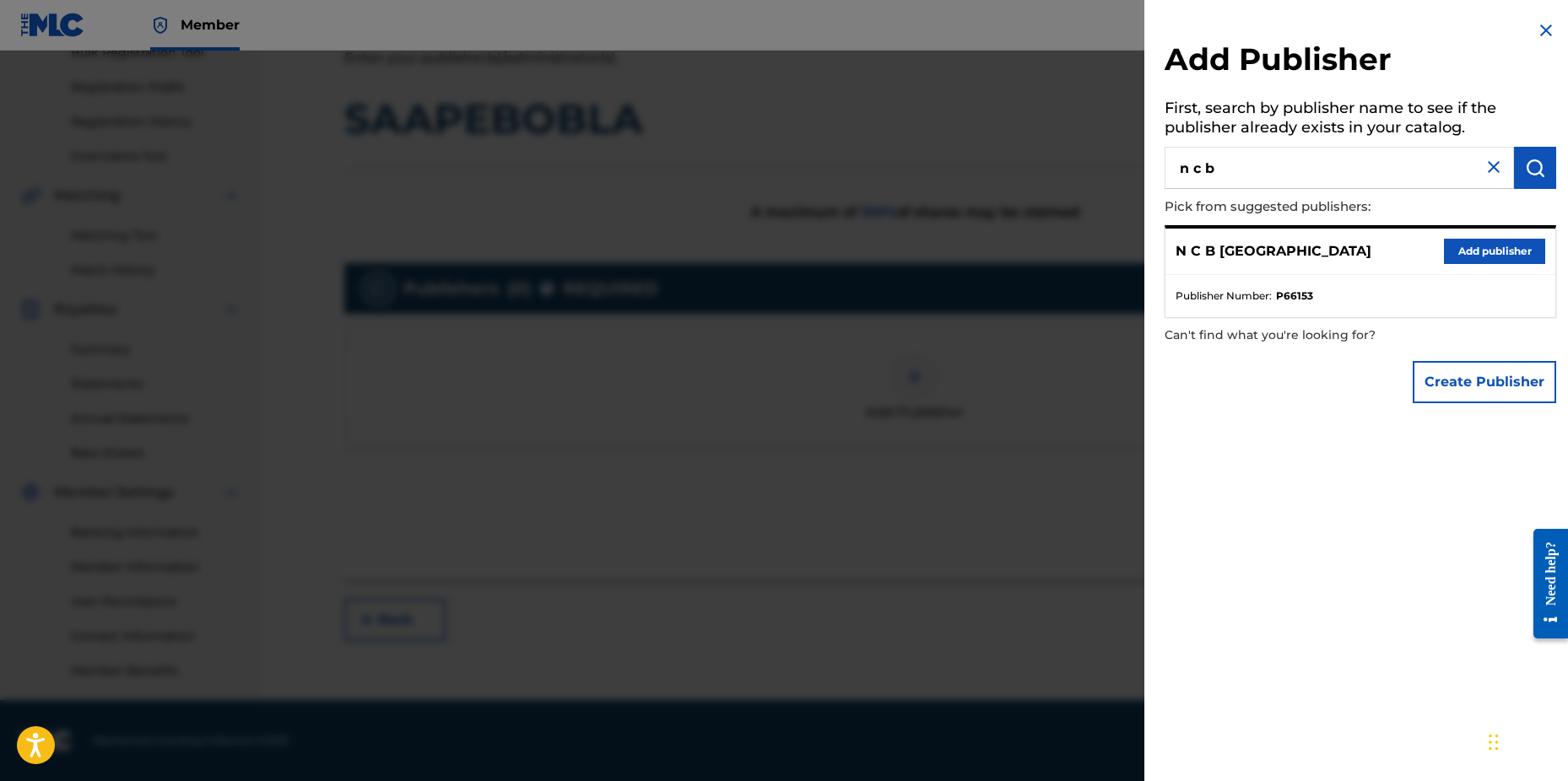
click at [1463, 243] on button "Add publisher" at bounding box center [1495, 251] width 101 height 25
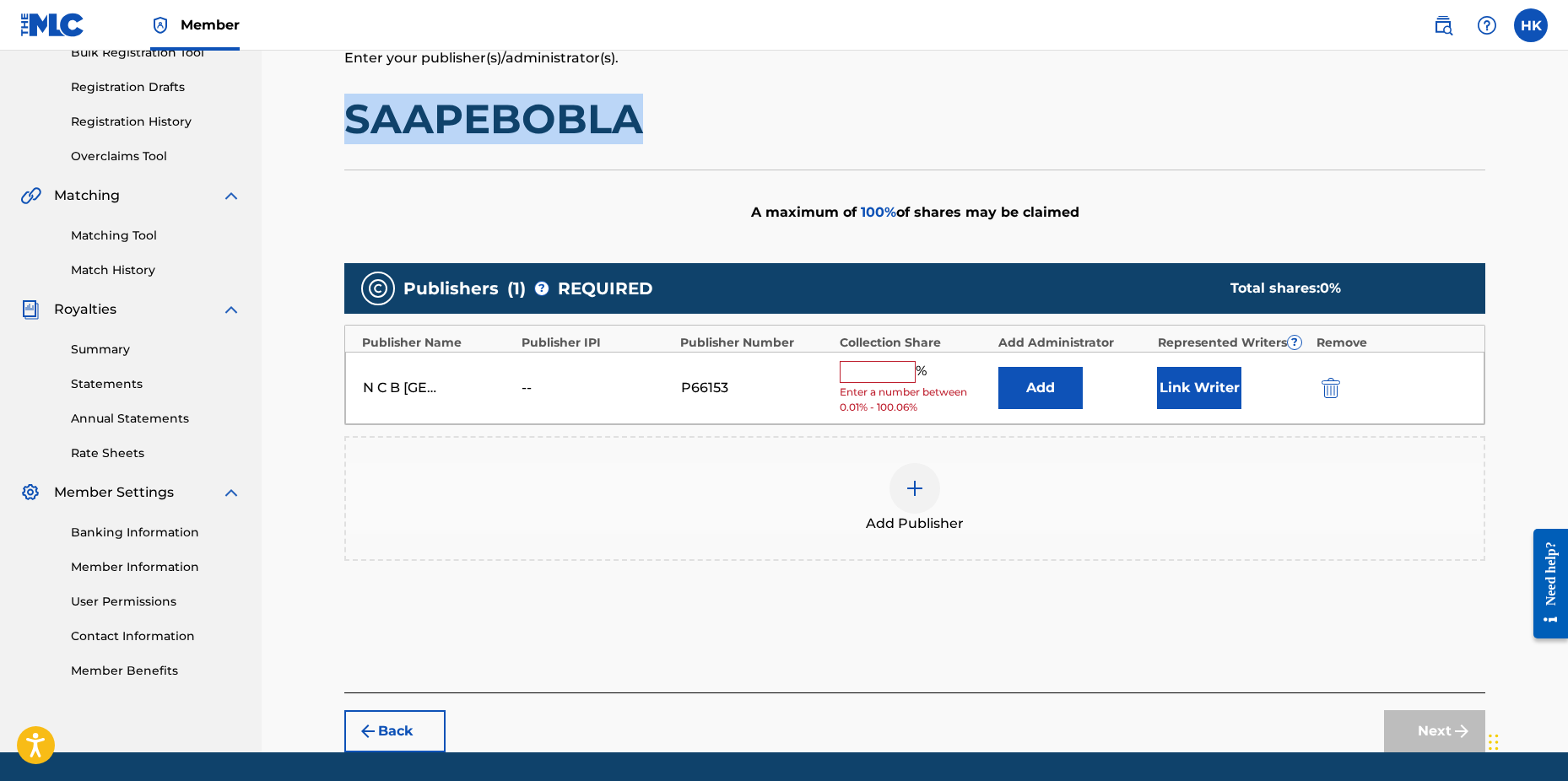
drag, startPoint x: 350, startPoint y: 112, endPoint x: 649, endPoint y: 117, distance: 299.0
click at [649, 117] on h1 "SAAPEBOBLA" at bounding box center [915, 118] width 1141 height 51
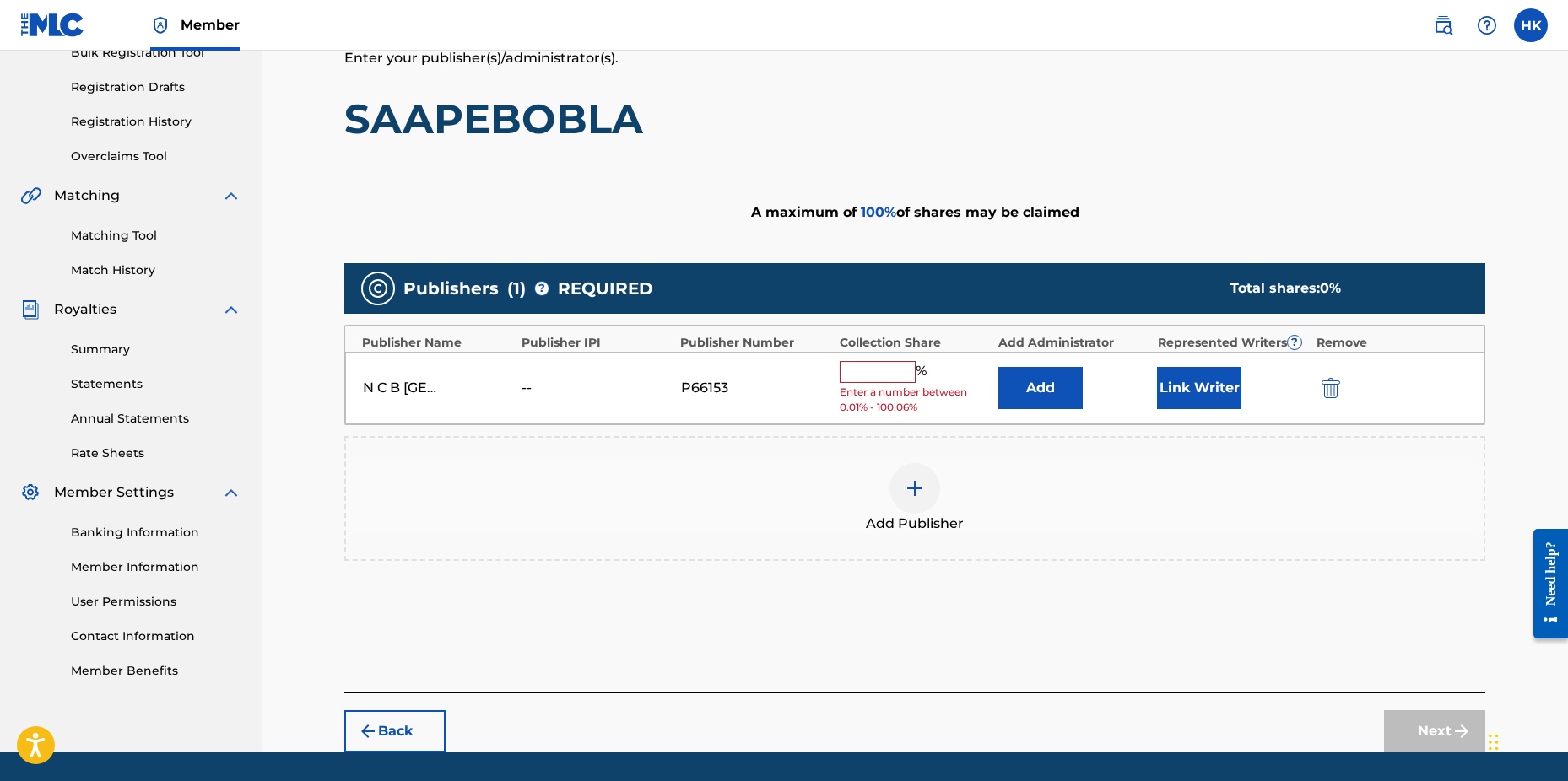
click at [860, 384] on div "% Enter a number between 0.01% - 100.06%" at bounding box center [915, 388] width 150 height 54
click at [859, 377] on input "text" at bounding box center [878, 371] width 76 height 22
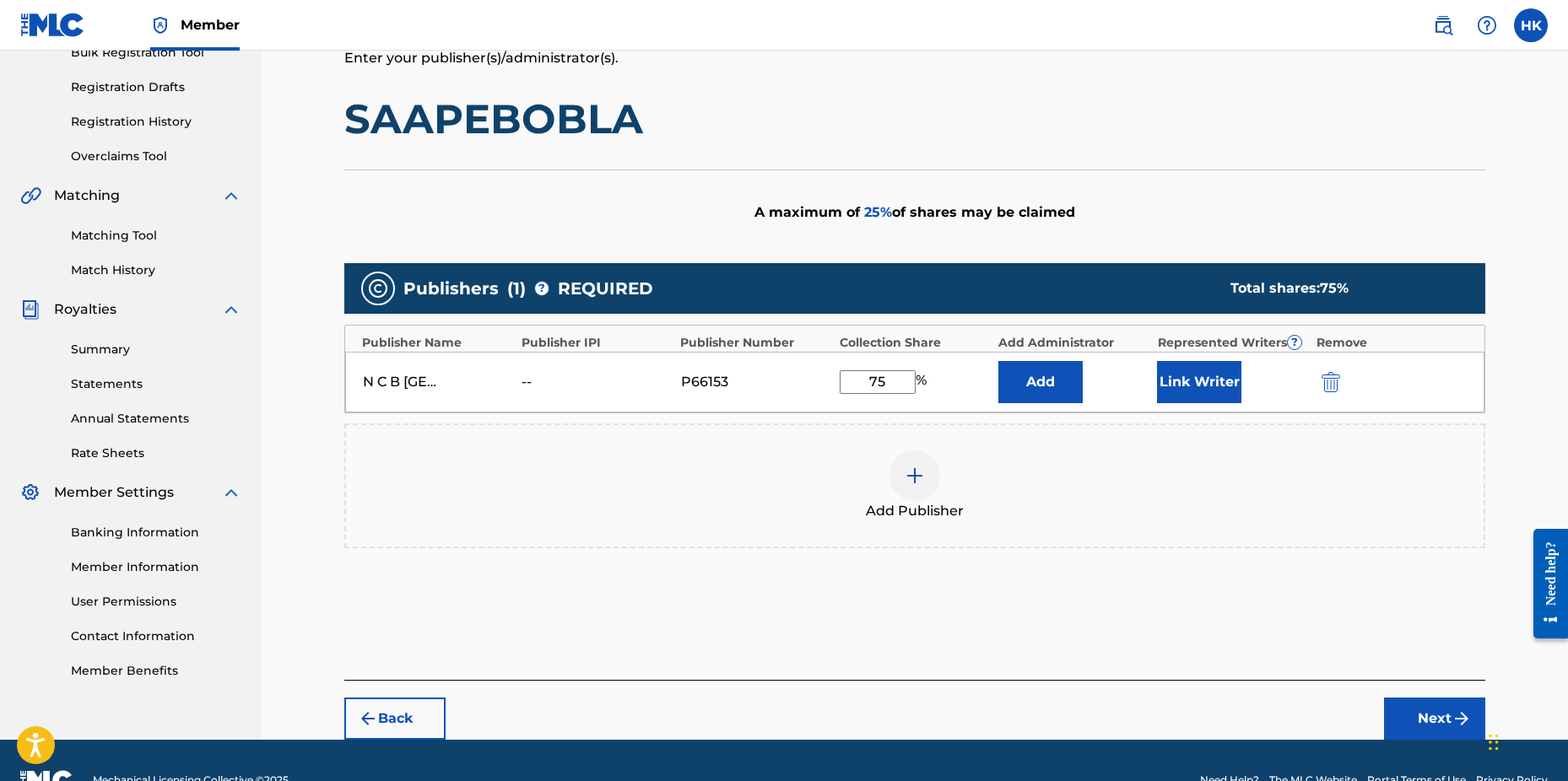
type input "75"
click at [1227, 371] on button "Link Writer" at bounding box center [1200, 382] width 85 height 42
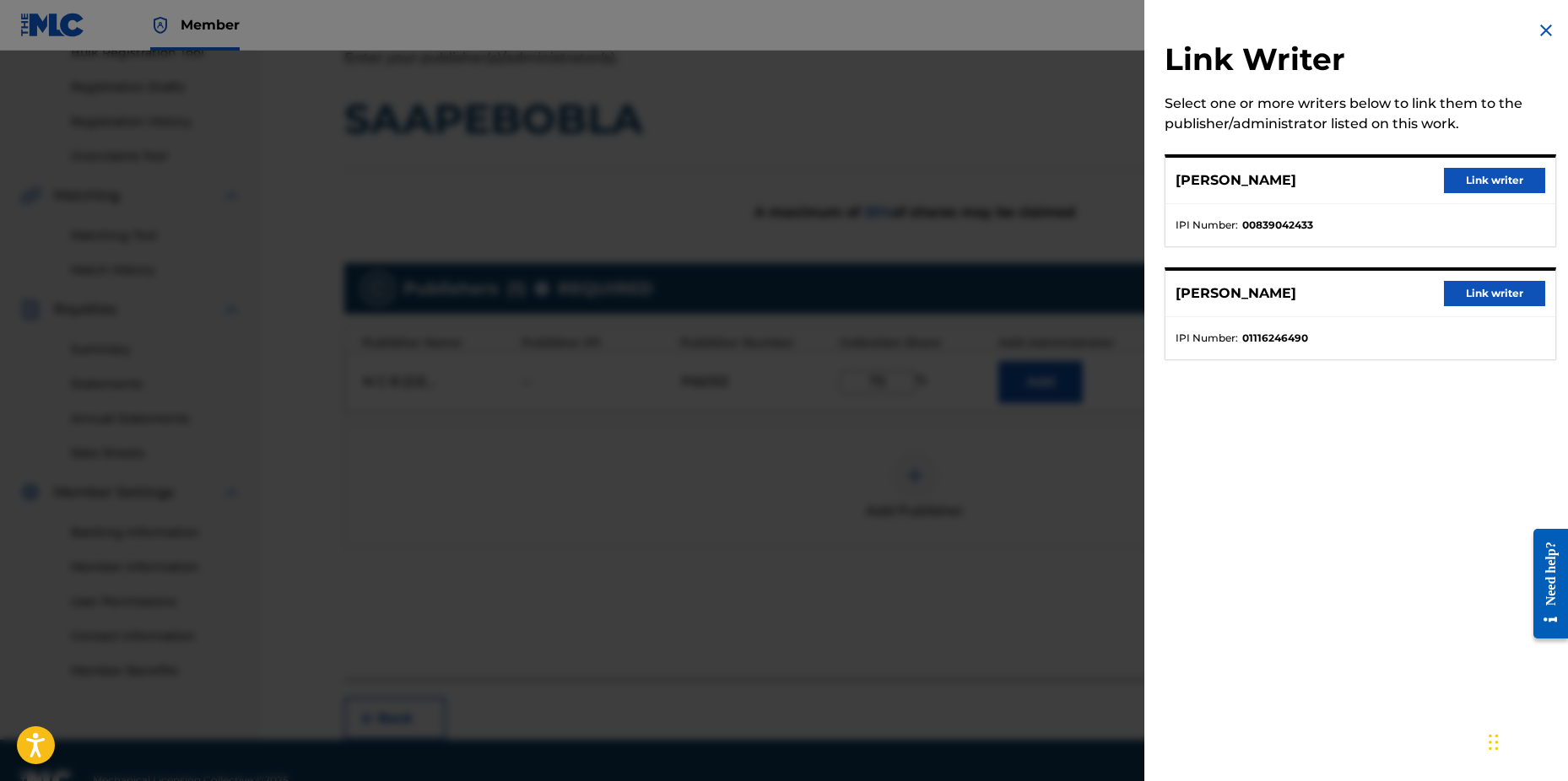
click at [1500, 289] on button "Link writer" at bounding box center [1495, 293] width 101 height 25
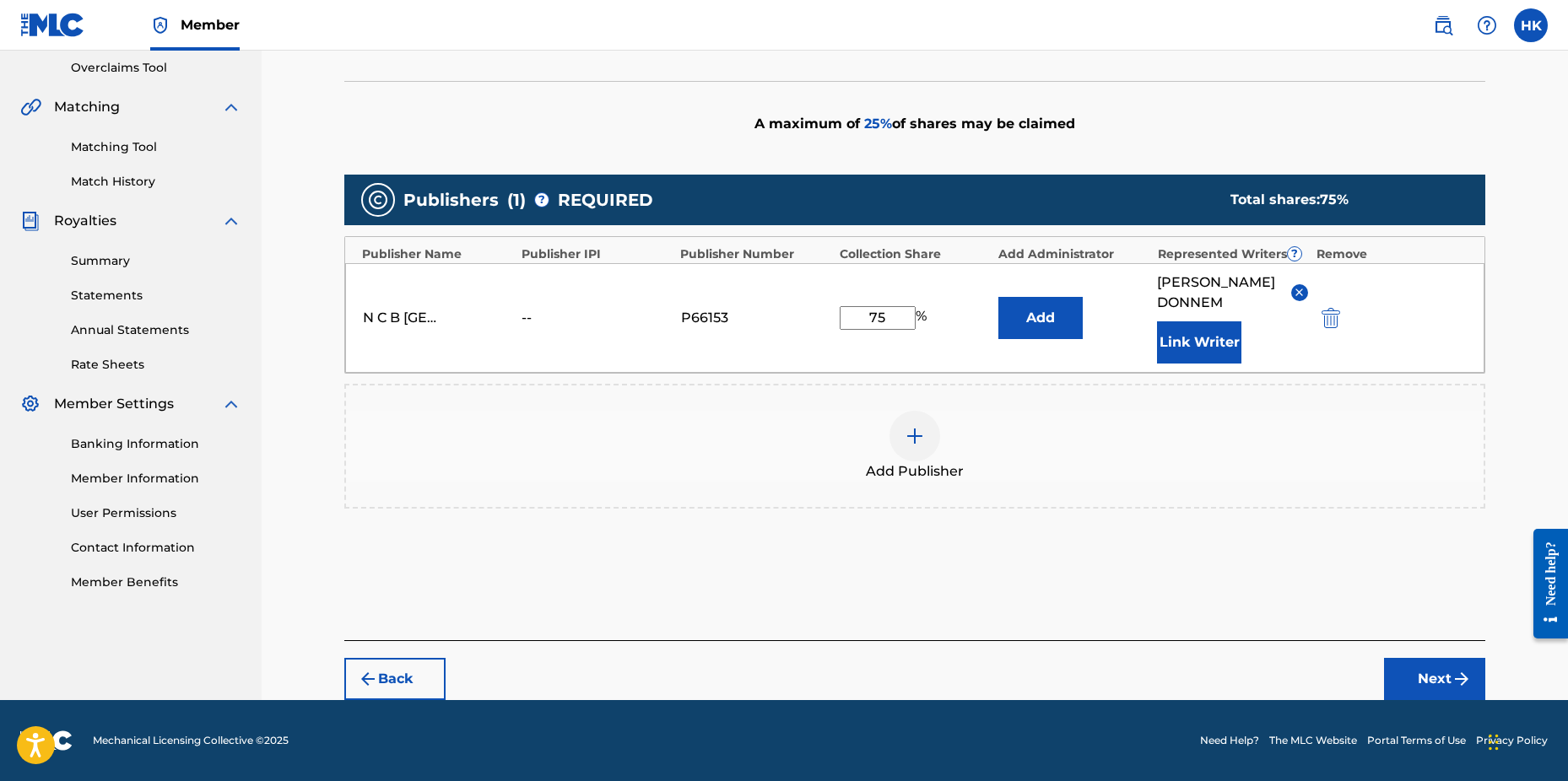
click at [1451, 690] on button "Next" at bounding box center [1435, 679] width 101 height 42
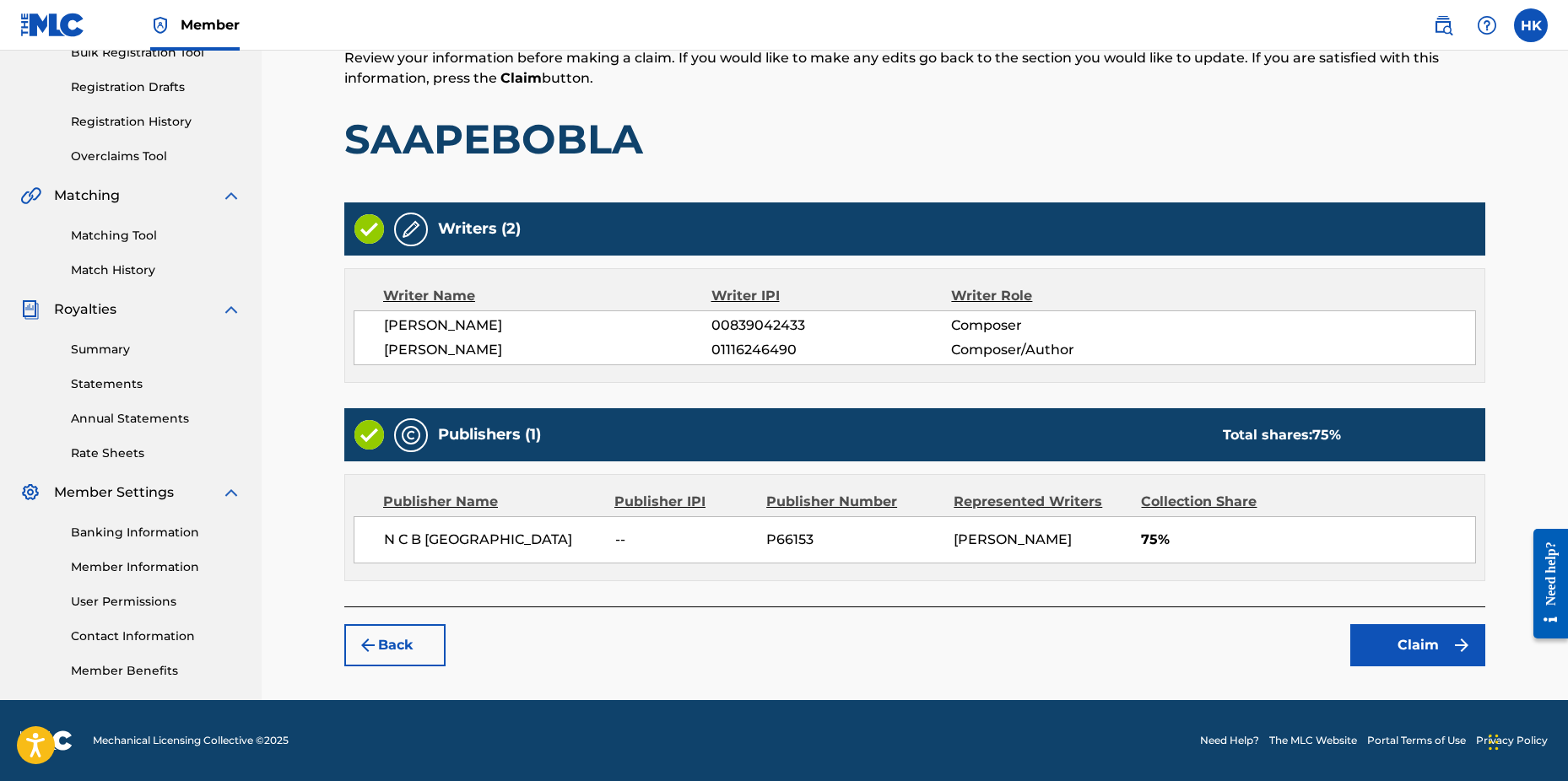
click at [1384, 657] on button "Claim" at bounding box center [1418, 645] width 135 height 42
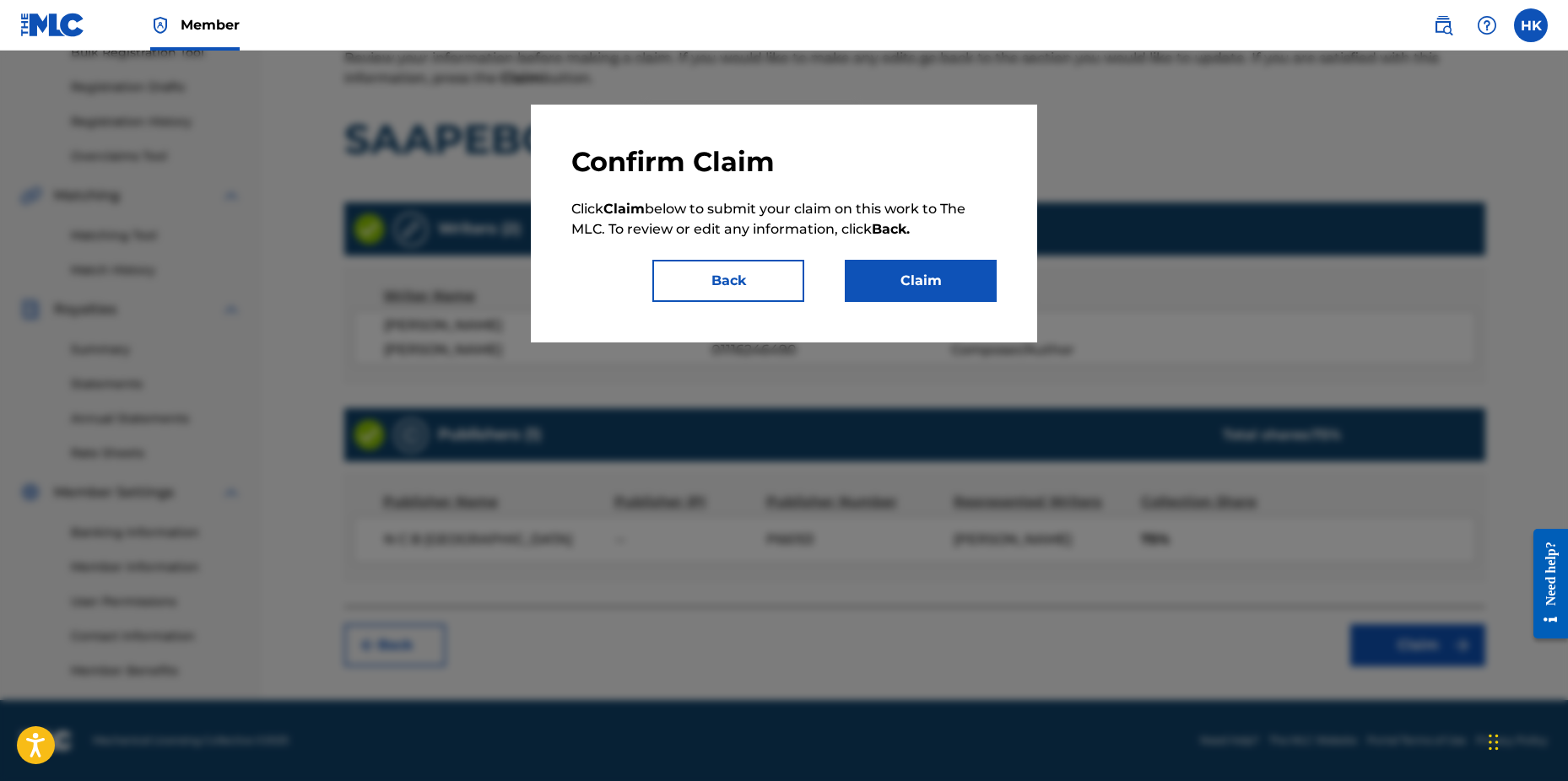
click at [915, 280] on button "Claim" at bounding box center [921, 281] width 152 height 42
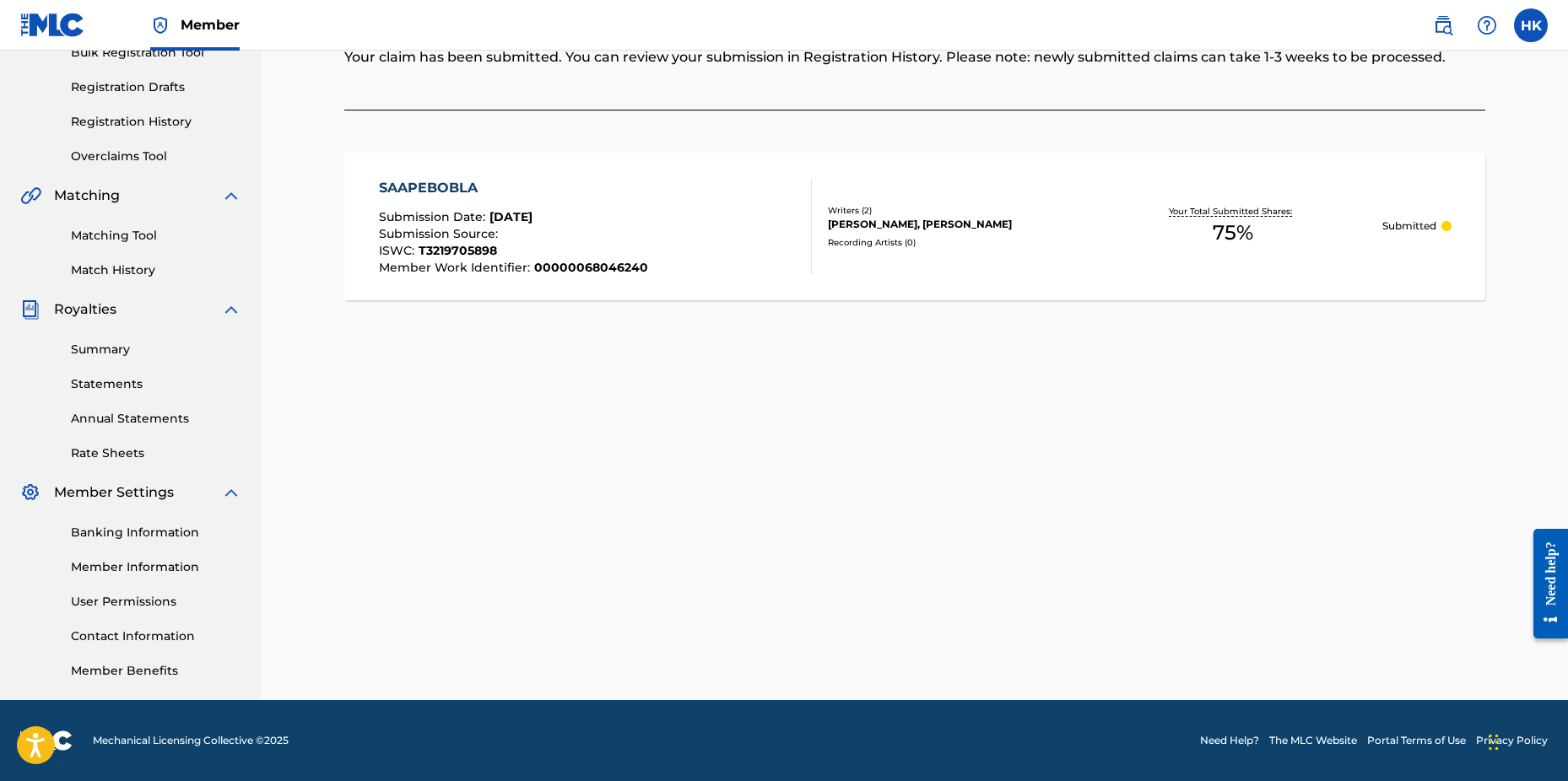
drag, startPoint x: 1451, startPoint y: 422, endPoint x: 1220, endPoint y: 312, distance: 255.9
click at [1444, 416] on div "Claiming Tool Search Add Publishers & Shares Review Submit Submit Your claim ha…" at bounding box center [915, 264] width 1182 height 873
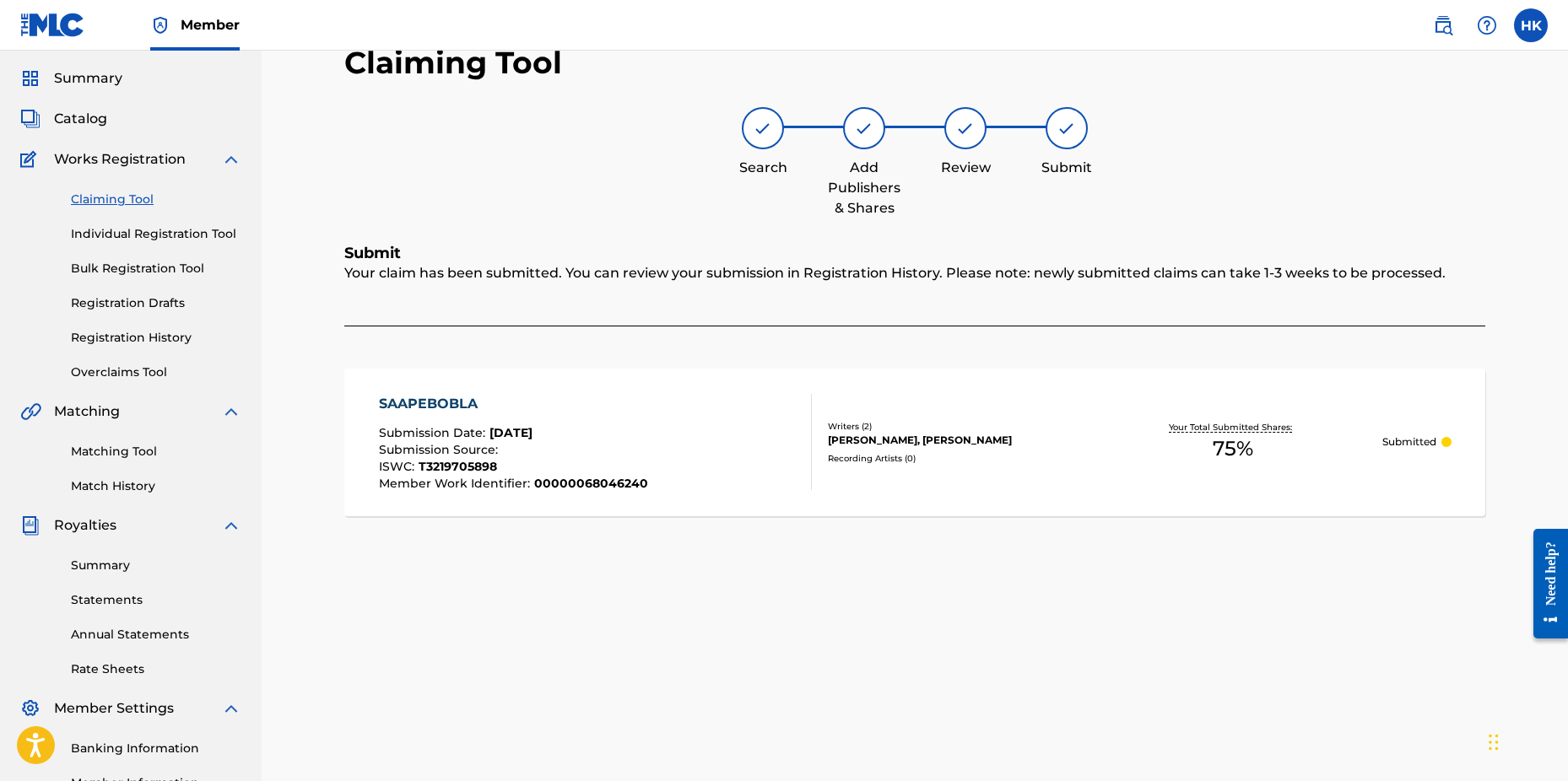
scroll to position [0, 0]
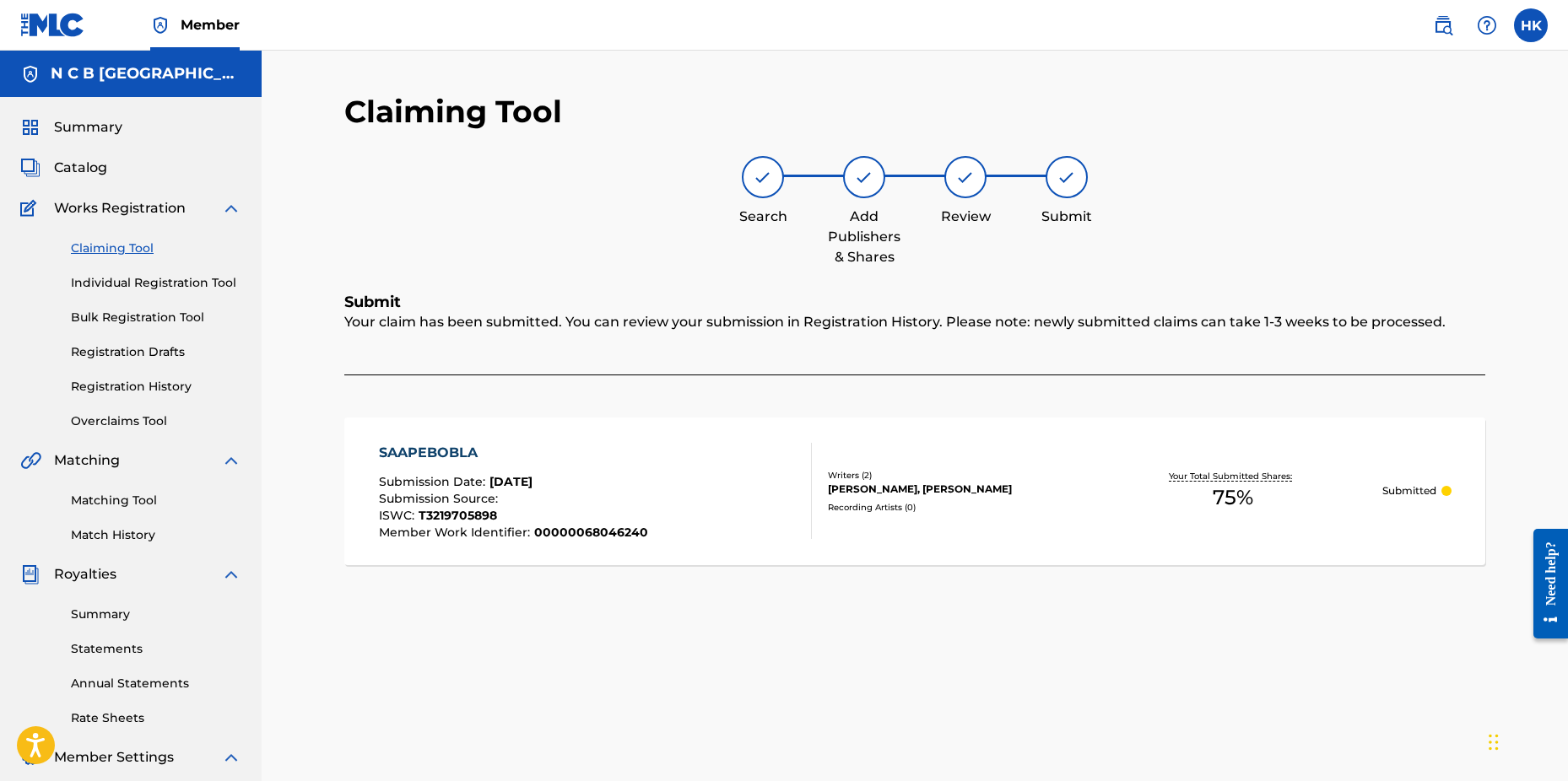
click at [89, 168] on span "Catalog" at bounding box center [80, 168] width 54 height 20
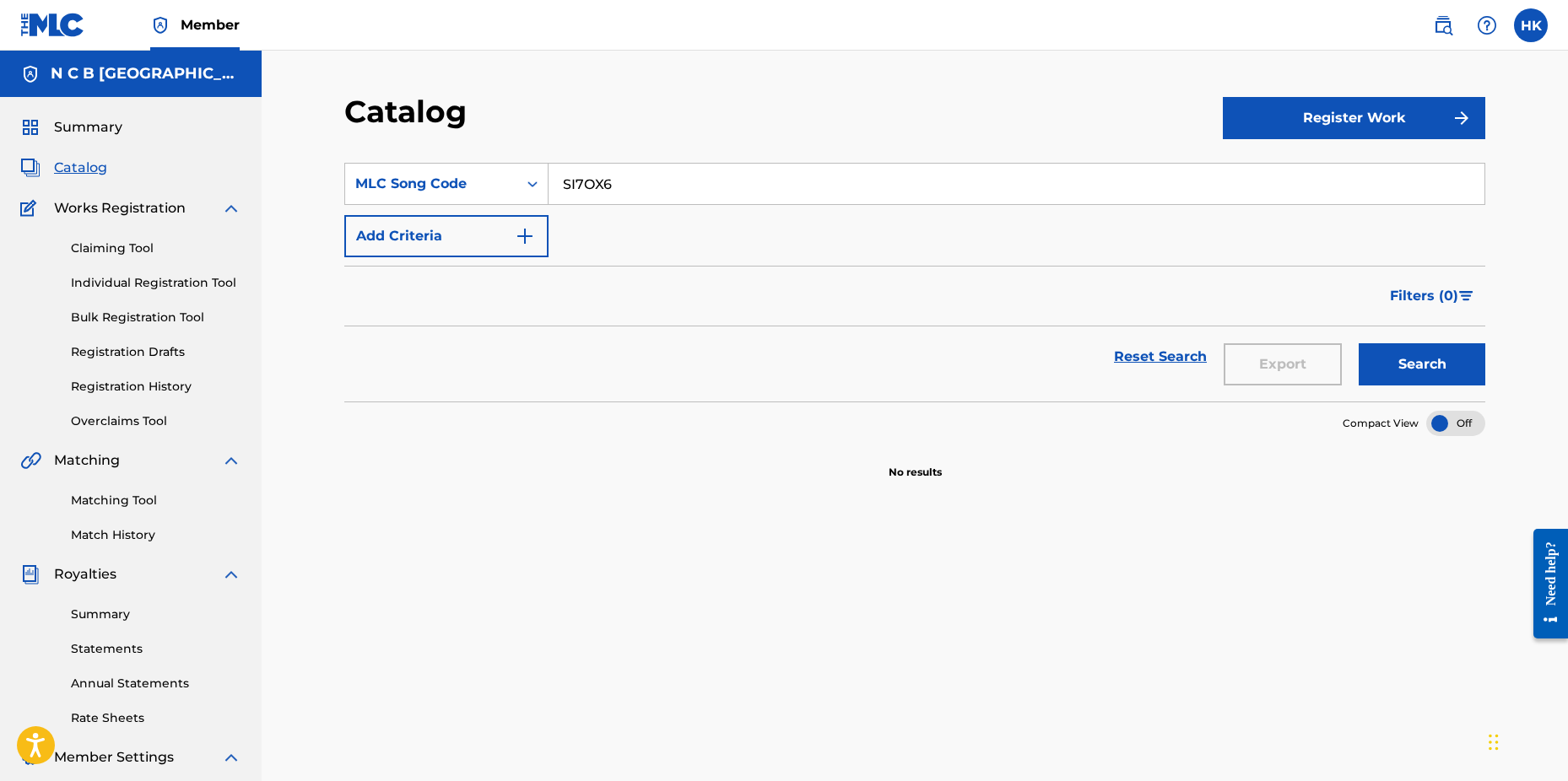
click at [665, 182] on input "SI7OX6" at bounding box center [1017, 183] width 936 height 41
type input "S"
paste input "GE5BEH"
type input "GE5BEH"
click at [1359, 343] on button "Search" at bounding box center [1422, 364] width 126 height 42
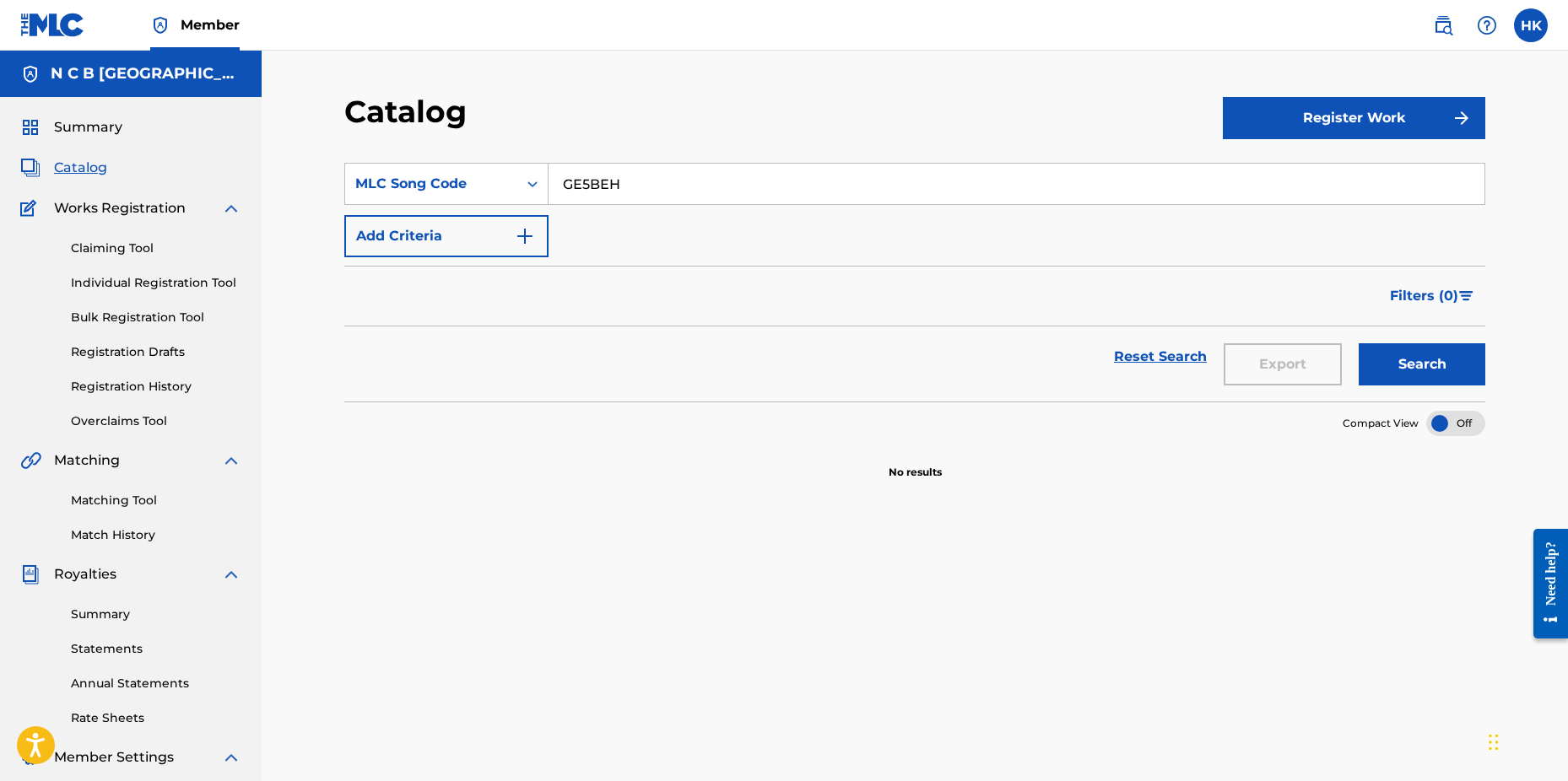
click at [135, 245] on link "Claiming Tool" at bounding box center [156, 248] width 170 height 18
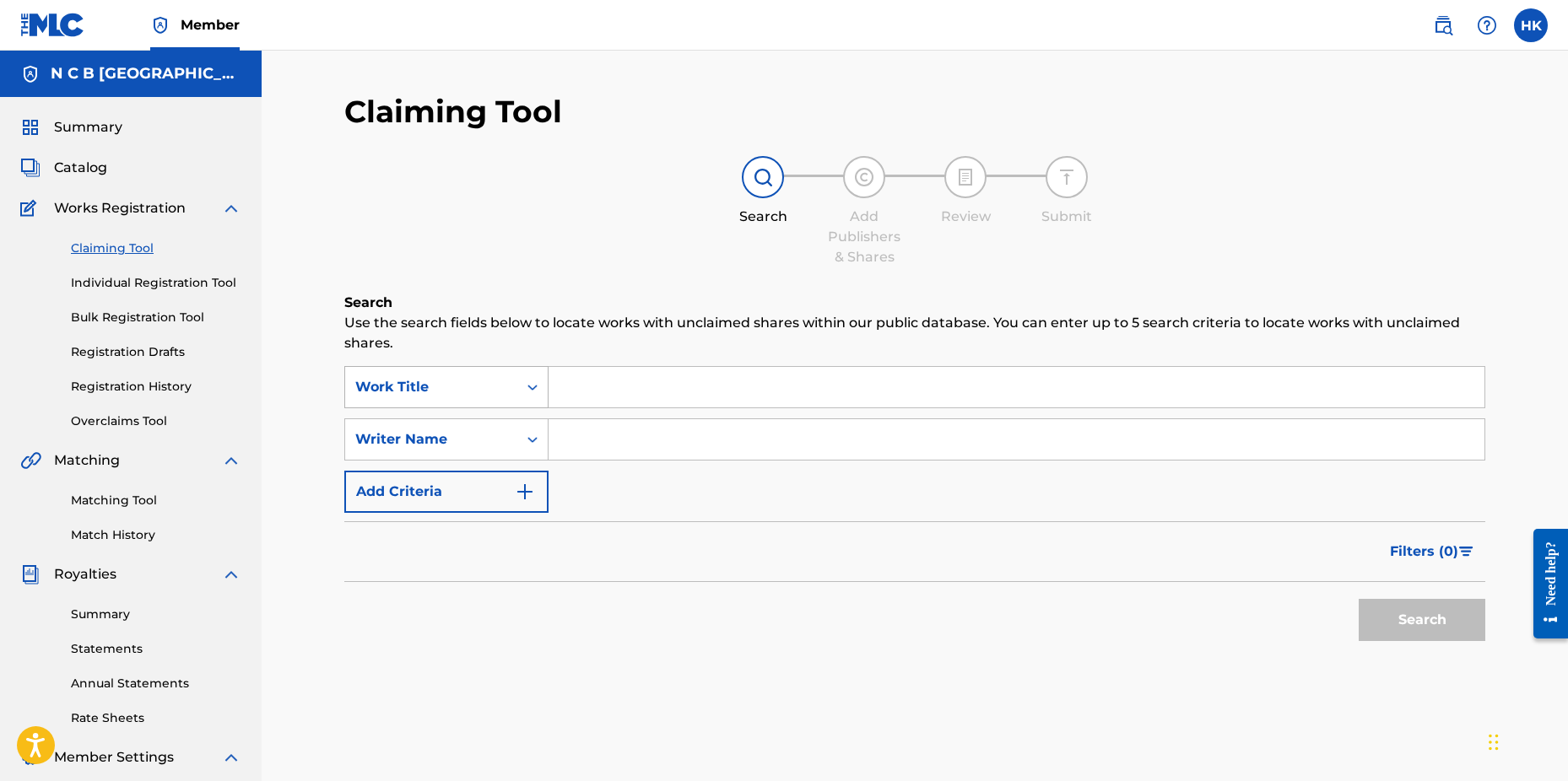
click at [539, 387] on icon "Search Form" at bounding box center [532, 387] width 17 height 17
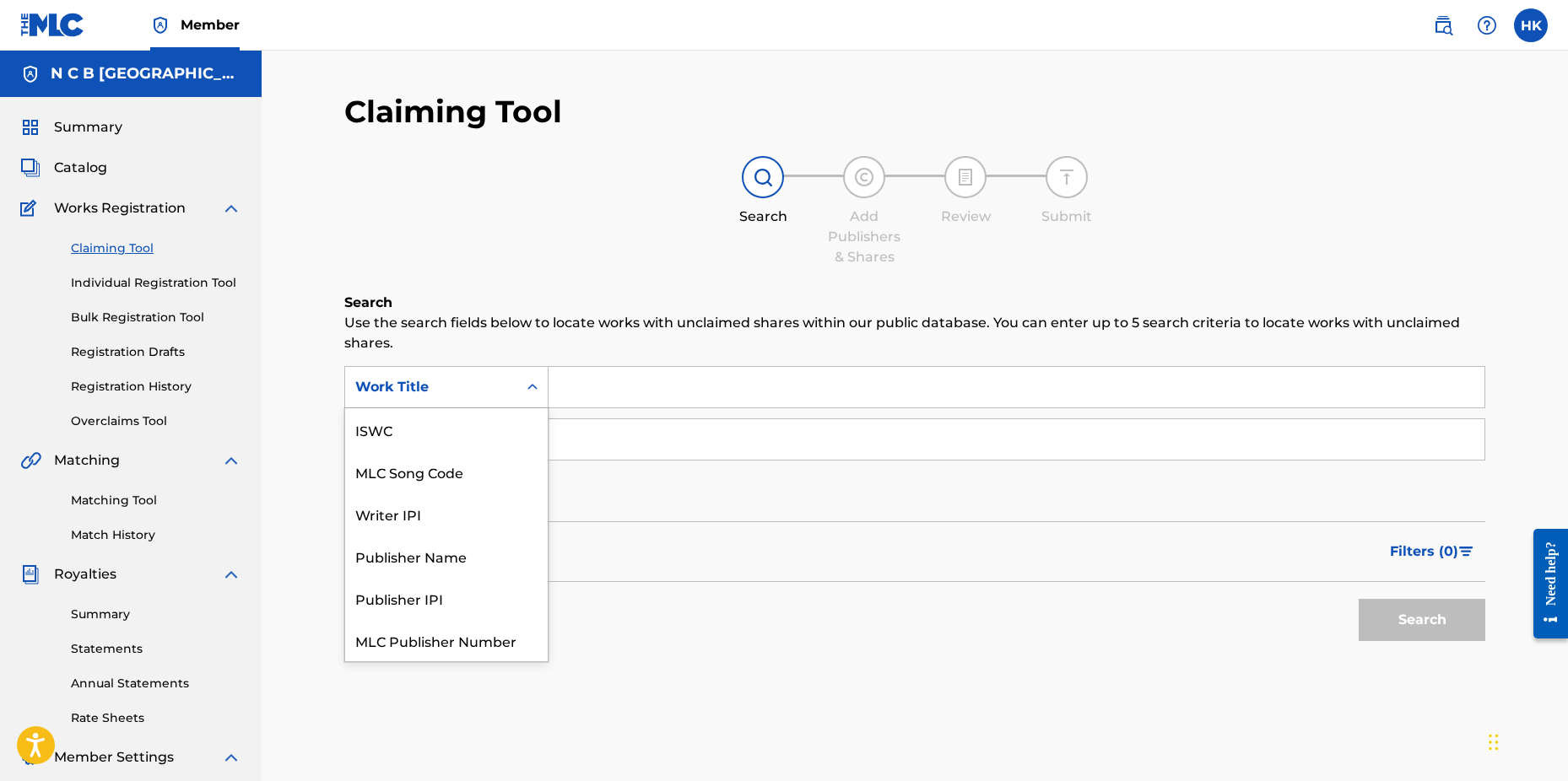
scroll to position [42, 0]
click at [506, 422] on div "MLC Song Code" at bounding box center [446, 429] width 202 height 42
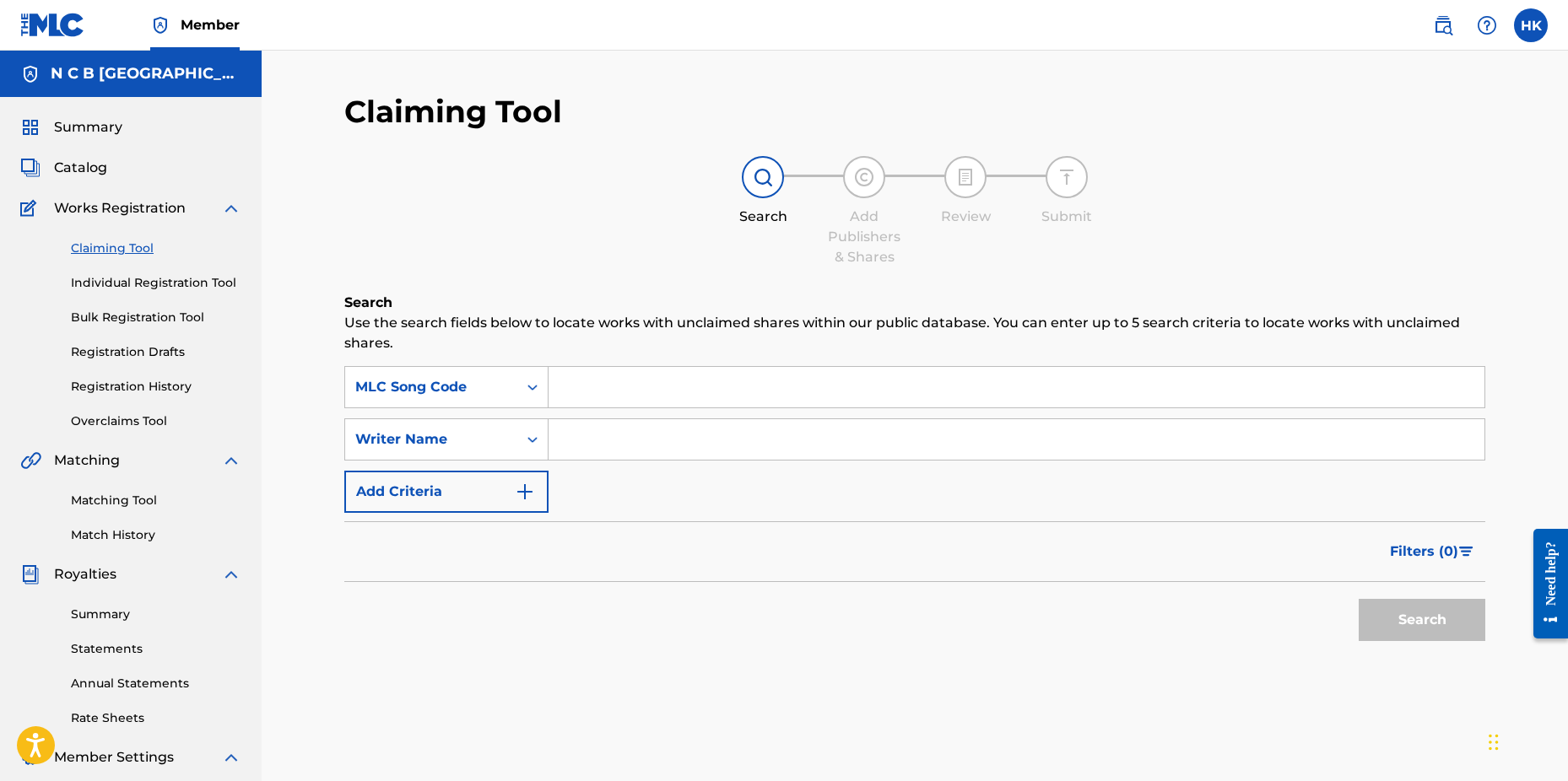
click at [576, 383] on input "Search Form" at bounding box center [1017, 387] width 936 height 41
paste input "GE5BEH"
type input "GE5BEH"
click at [1359, 599] on button "Search" at bounding box center [1422, 619] width 126 height 42
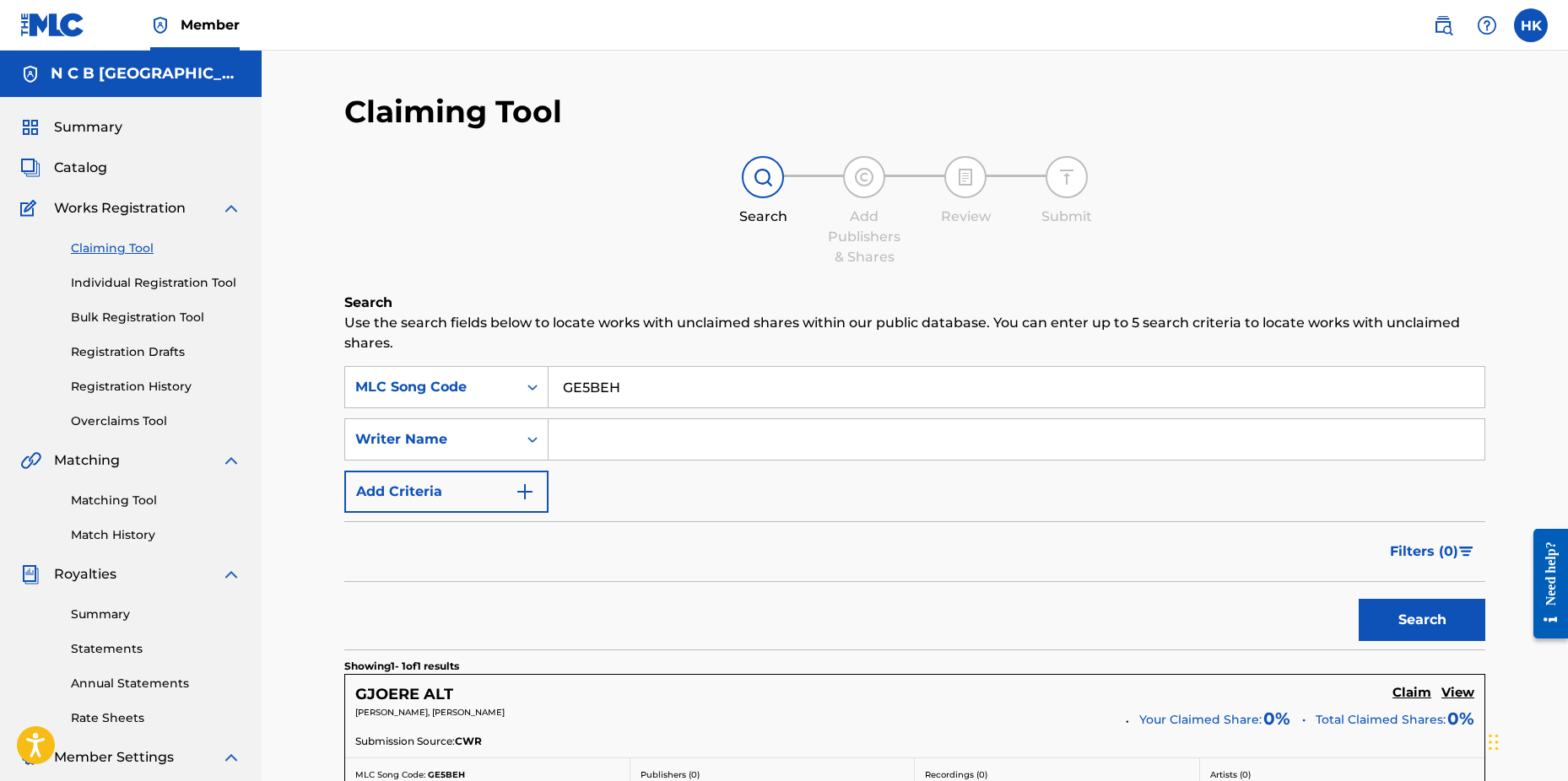
scroll to position [269, 0]
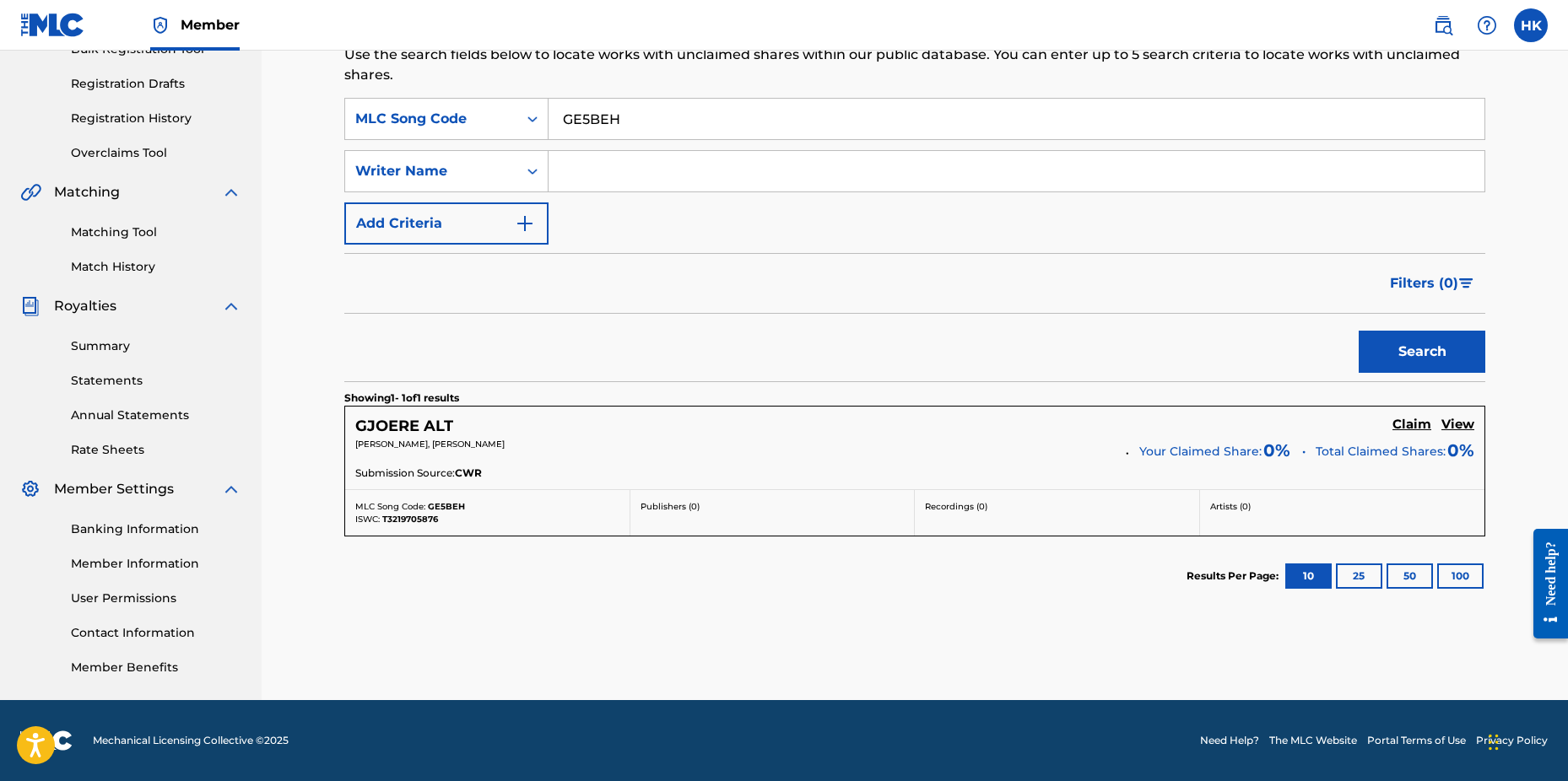
click at [1412, 424] on h5 "Claim" at bounding box center [1412, 424] width 39 height 16
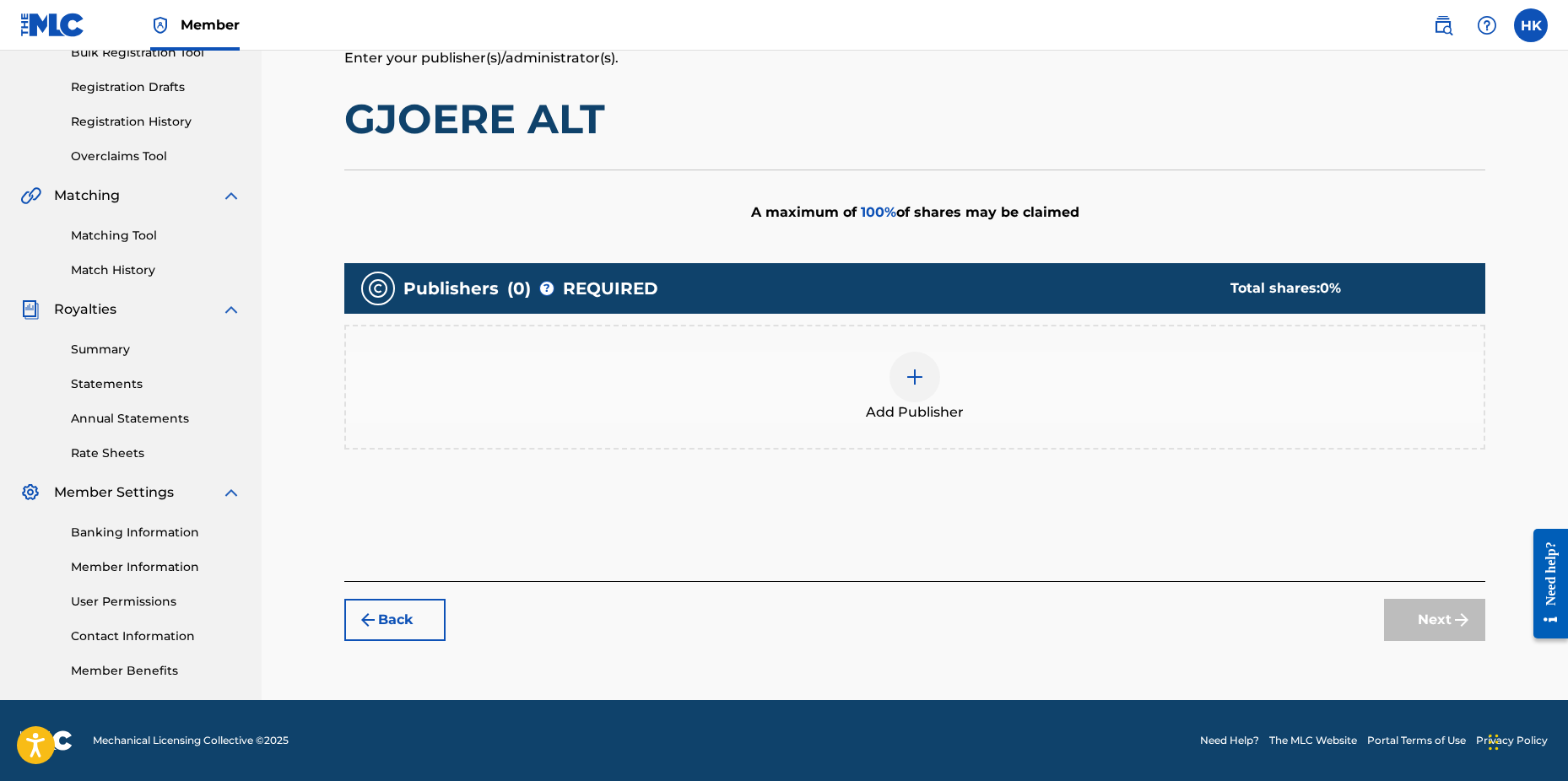
scroll to position [265, 0]
click at [915, 379] on img at bounding box center [915, 377] width 20 height 20
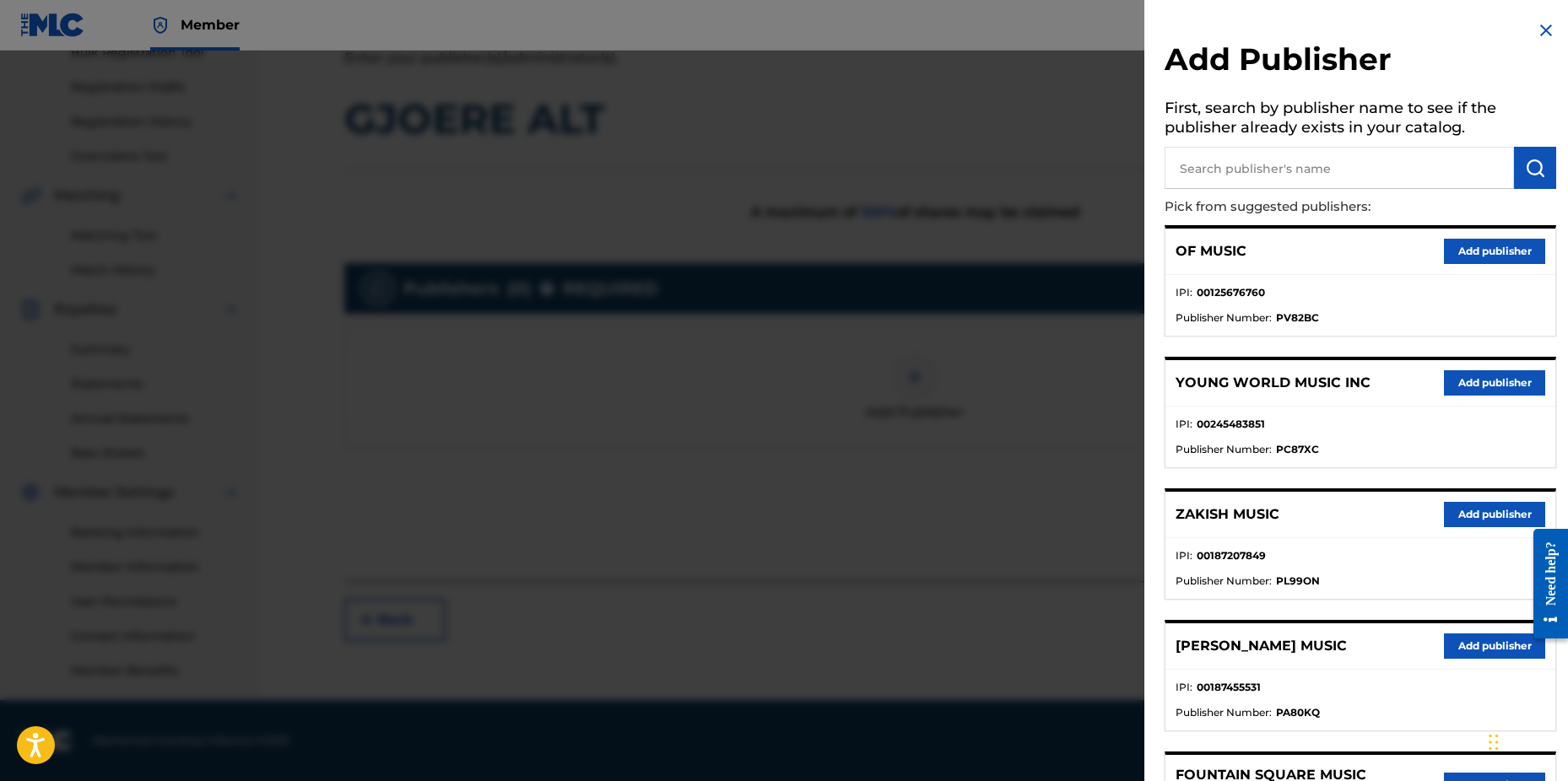
click at [1209, 168] on input "text" at bounding box center [1340, 168] width 349 height 42
type input "n c b"
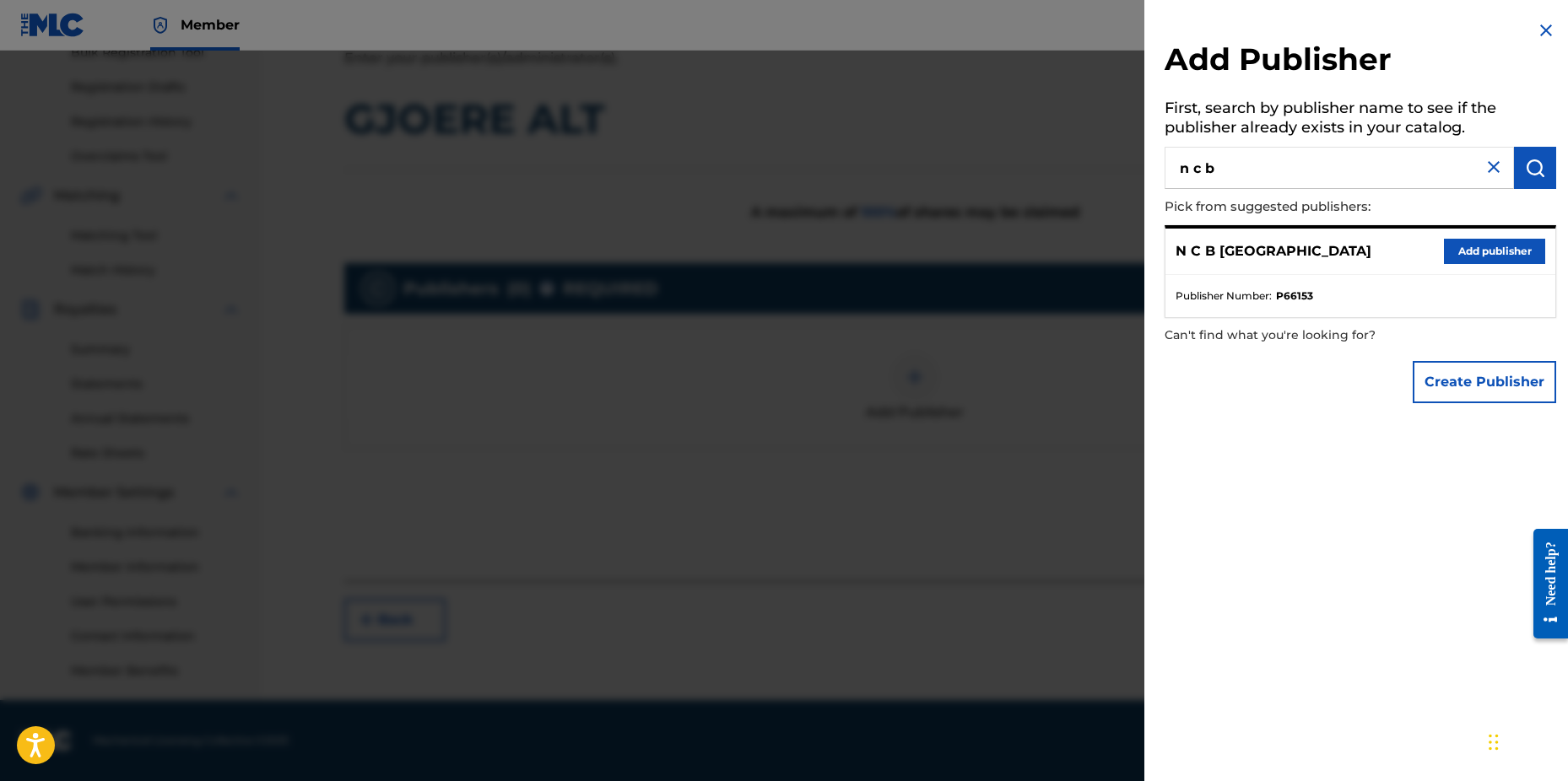
click at [1482, 250] on button "Add publisher" at bounding box center [1495, 251] width 101 height 25
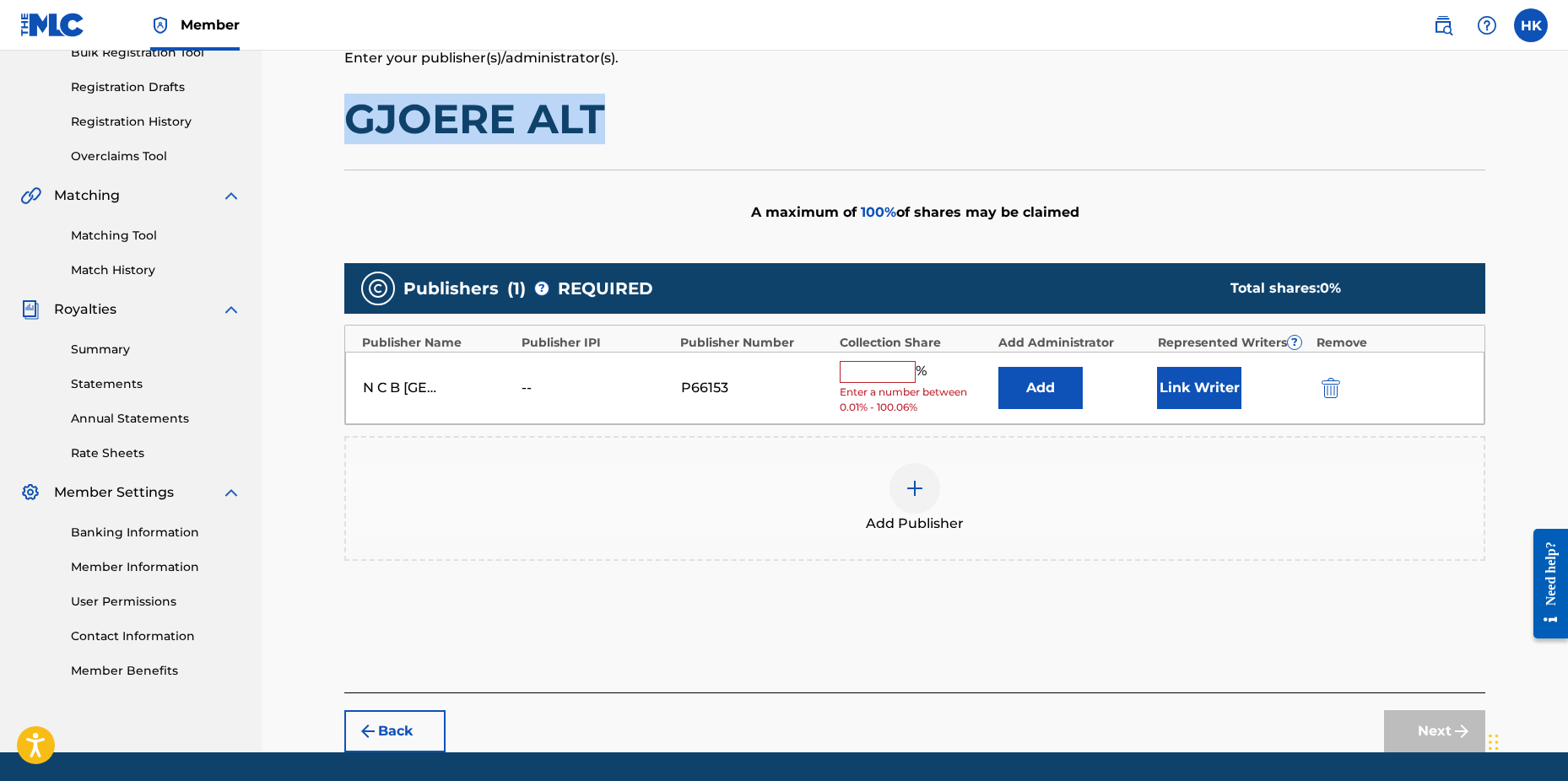
drag, startPoint x: 345, startPoint y: 113, endPoint x: 617, endPoint y: 116, distance: 272.0
click at [617, 116] on h1 "GJOERE ALT" at bounding box center [915, 118] width 1141 height 51
click at [883, 376] on input "text" at bounding box center [878, 371] width 76 height 22
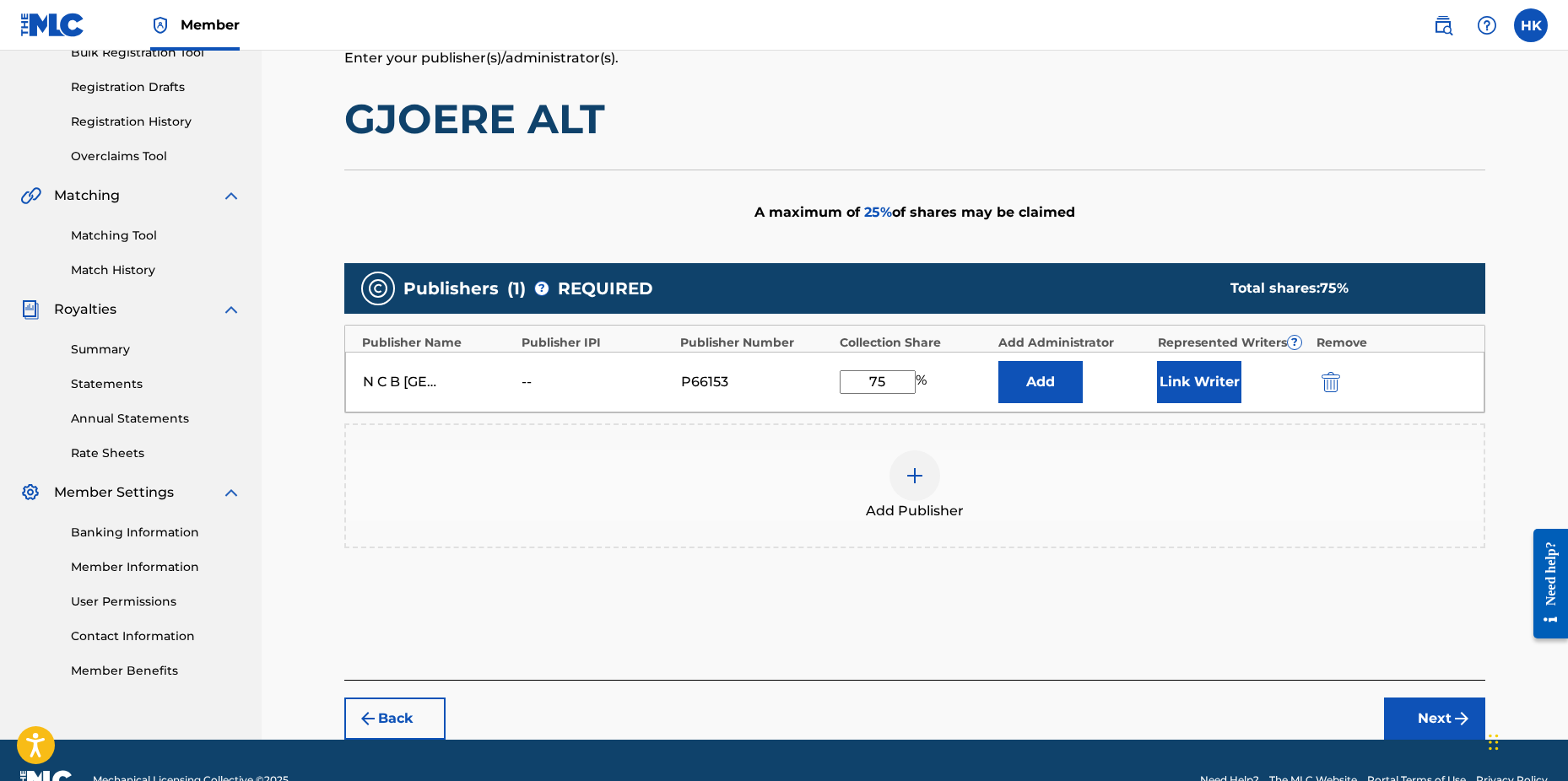
type input "75"
click at [1219, 391] on button "Link Writer" at bounding box center [1200, 382] width 85 height 42
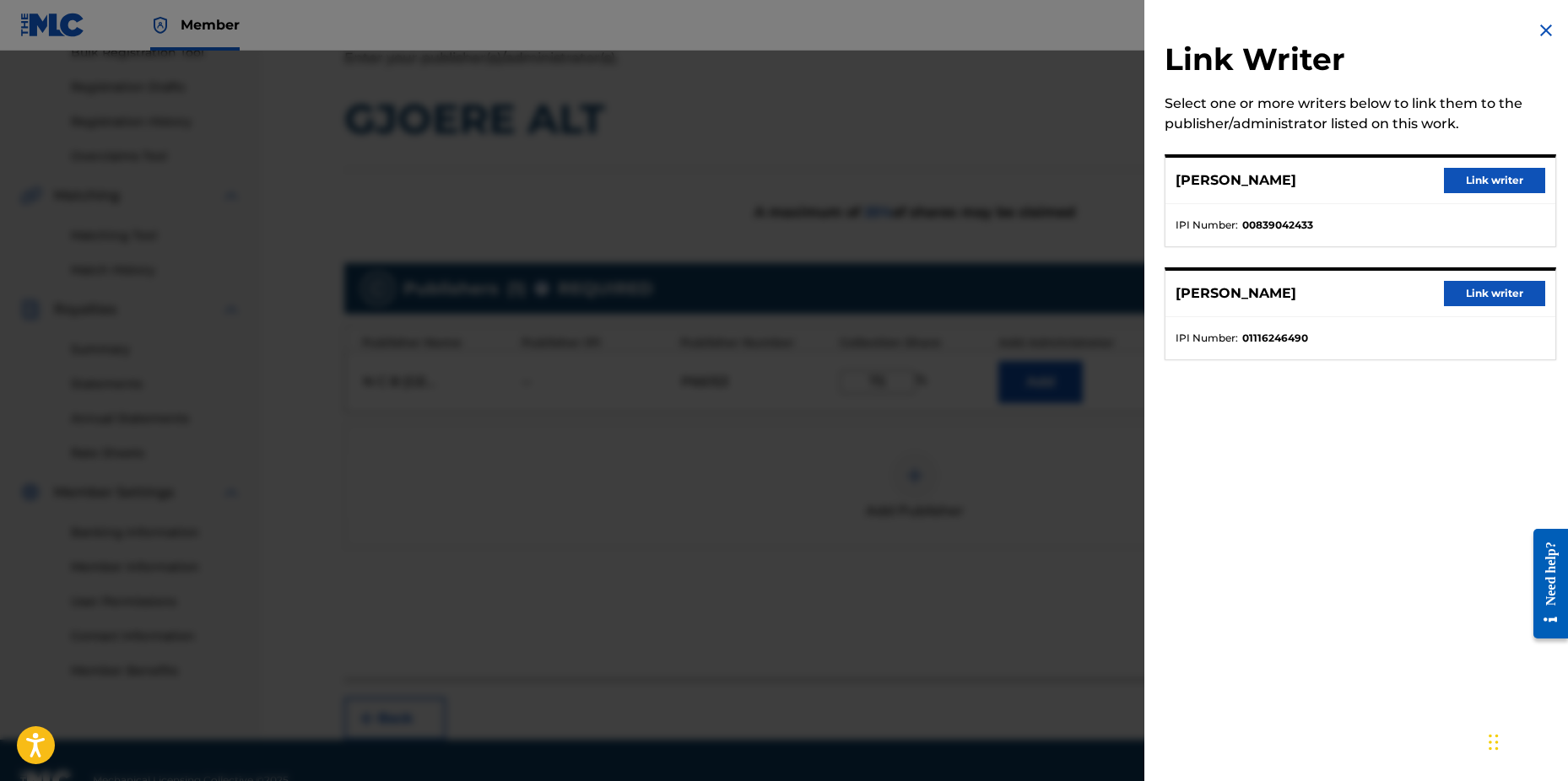
click at [1471, 289] on button "Link writer" at bounding box center [1495, 293] width 101 height 25
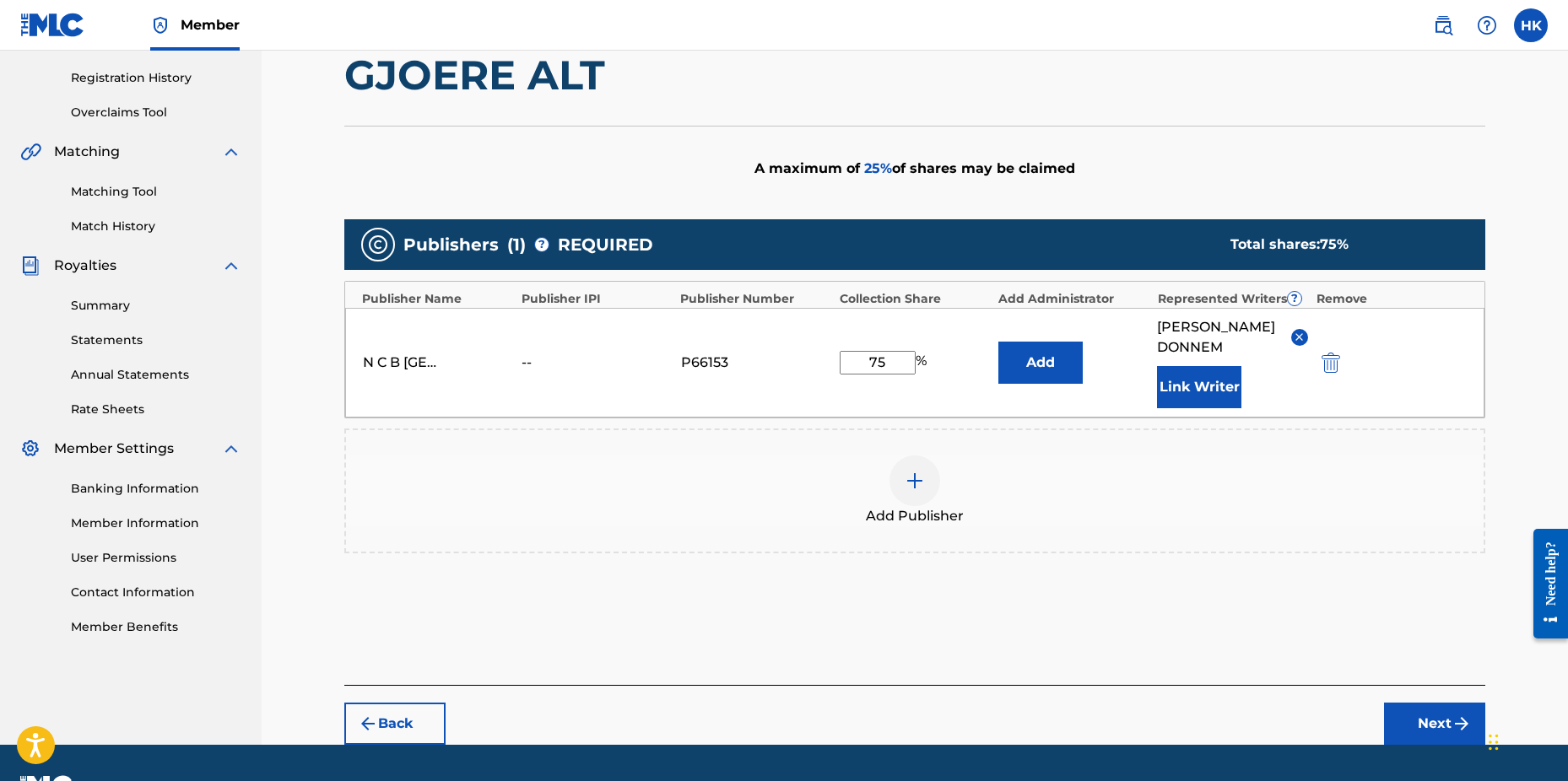
scroll to position [374, 0]
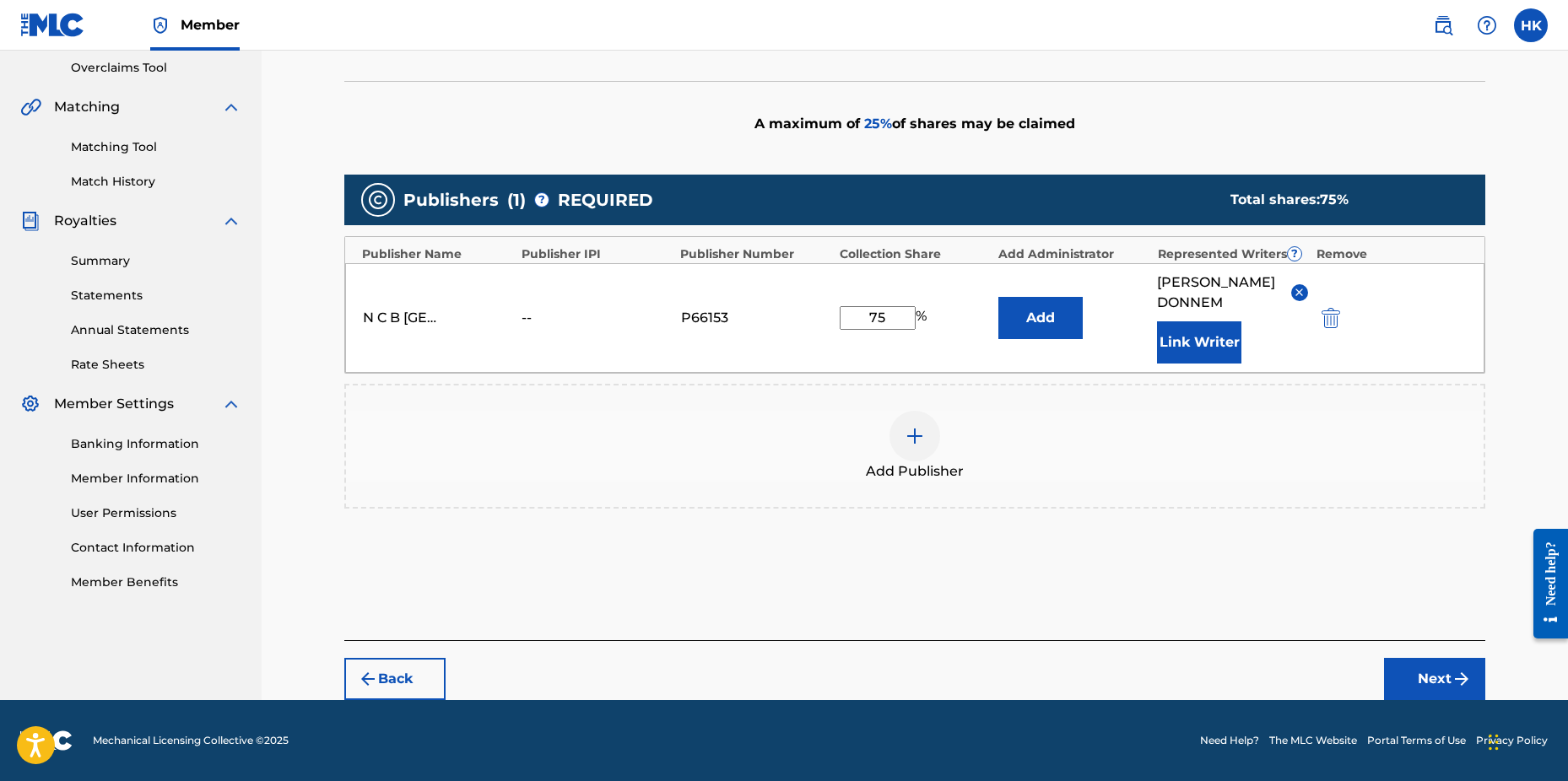
click at [1443, 672] on button "Next" at bounding box center [1435, 679] width 101 height 42
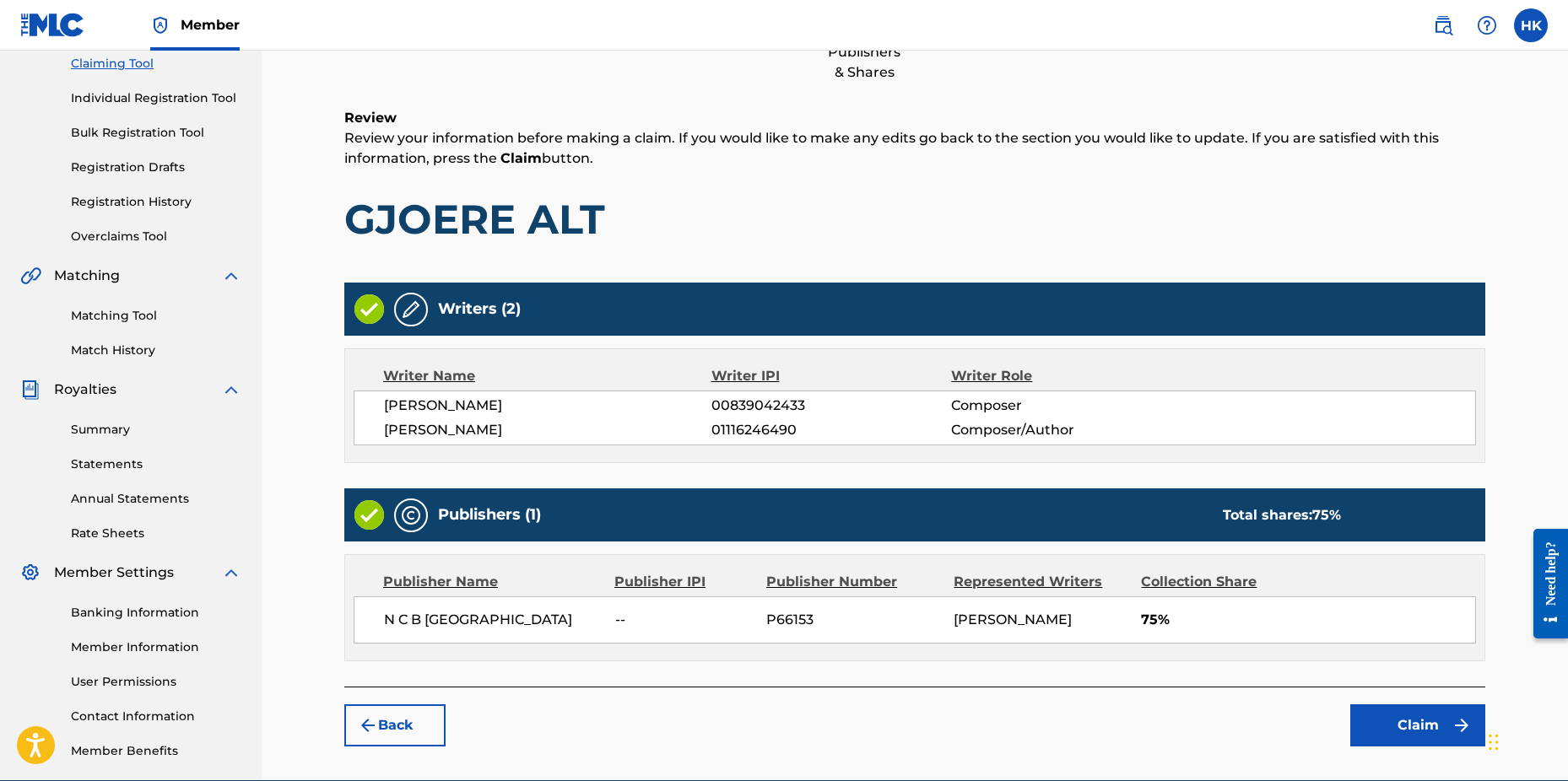
scroll to position [265, 0]
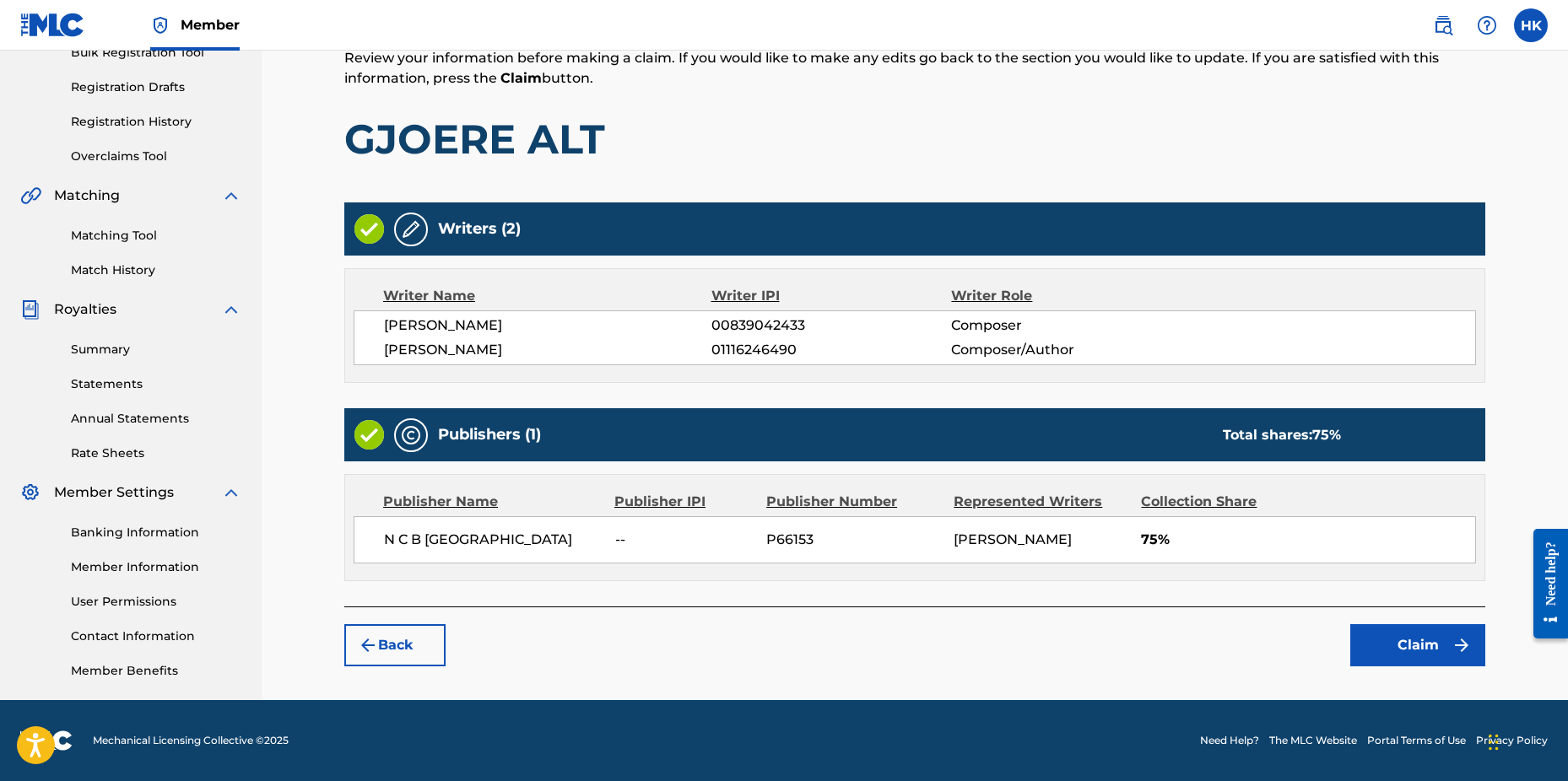
click at [1431, 664] on button "Claim" at bounding box center [1418, 645] width 135 height 42
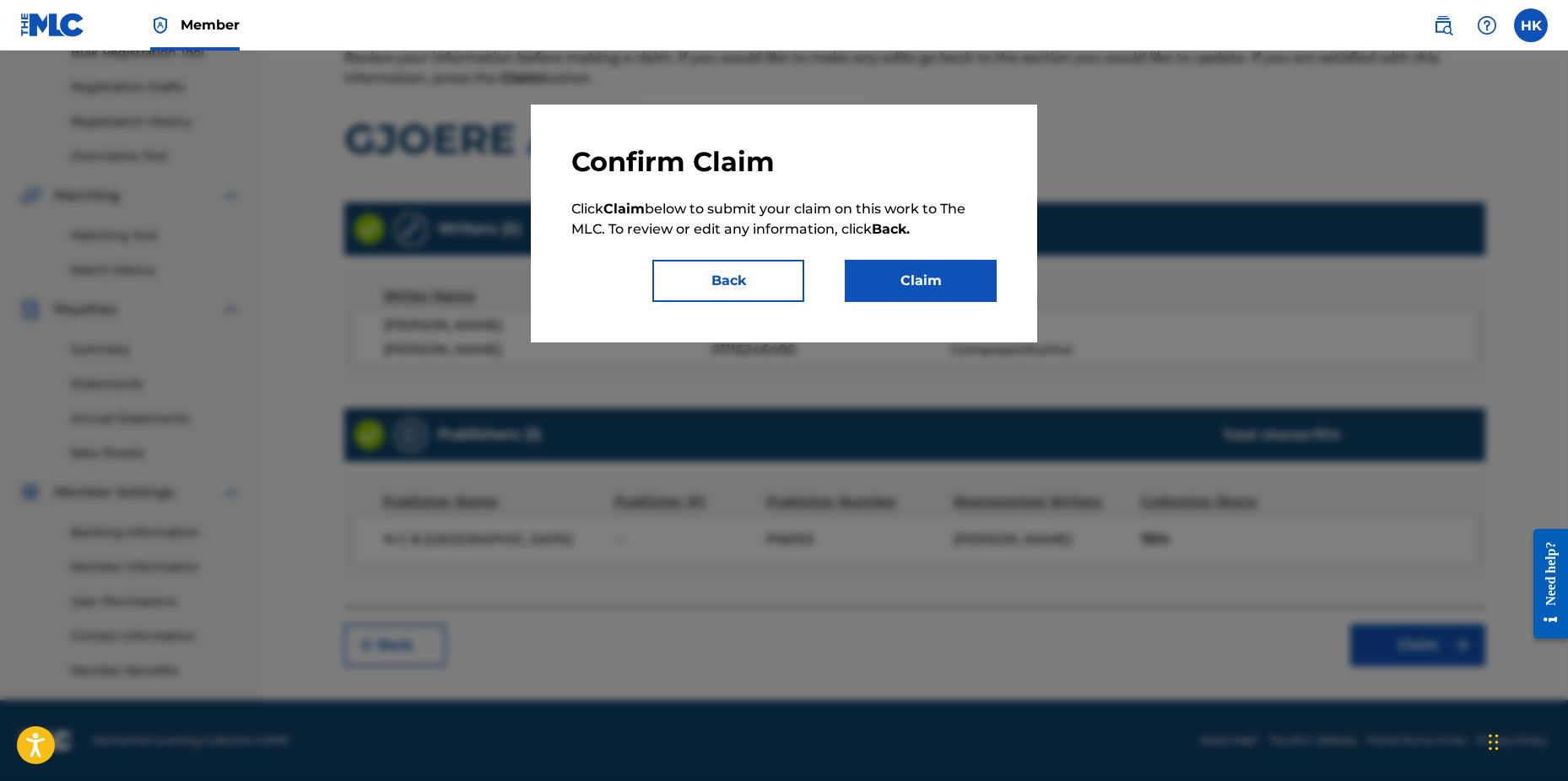
click at [936, 292] on button "Claim" at bounding box center [921, 281] width 152 height 42
